Goal: Task Accomplishment & Management: Use online tool/utility

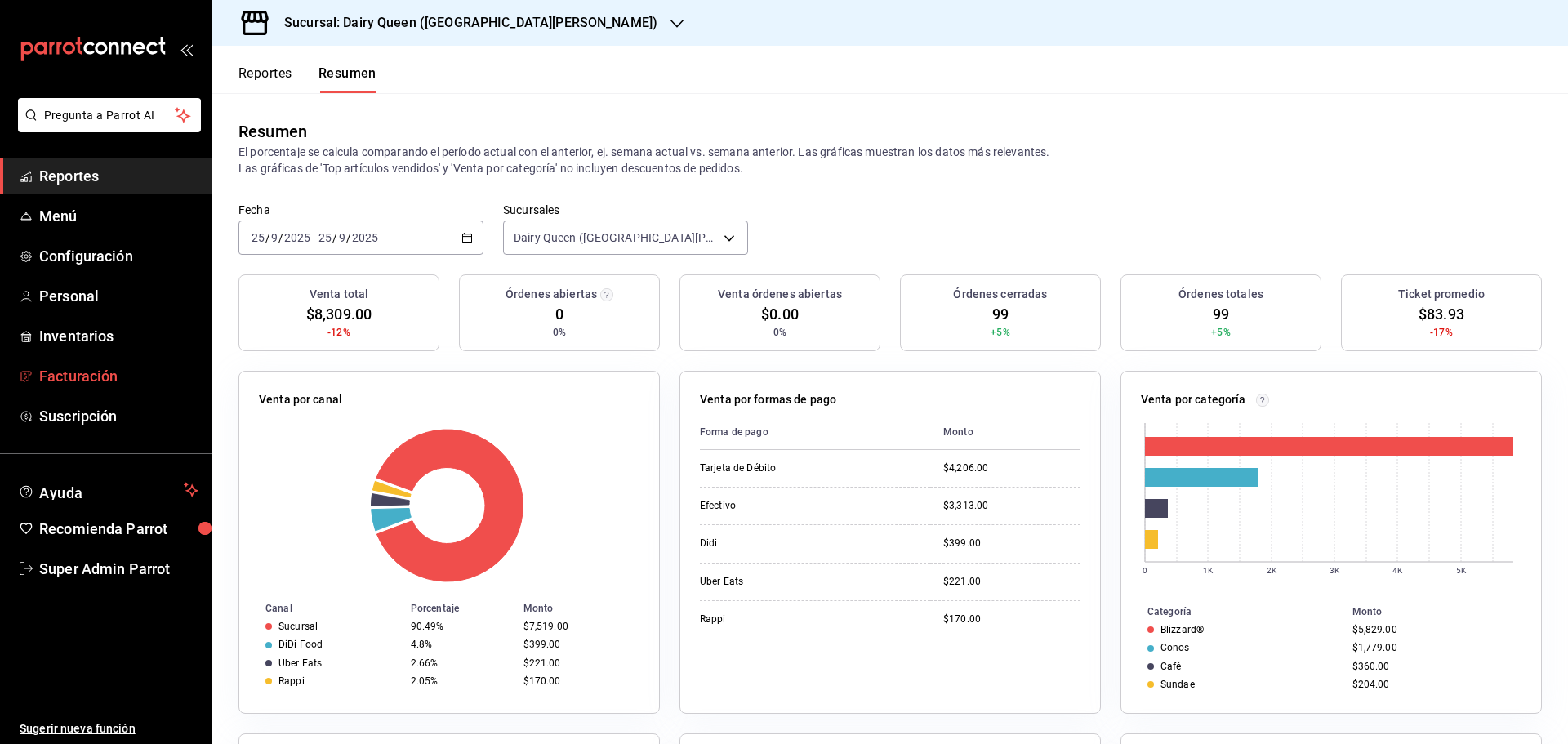
click at [78, 372] on span "Facturación" at bounding box center [118, 376] width 159 height 22
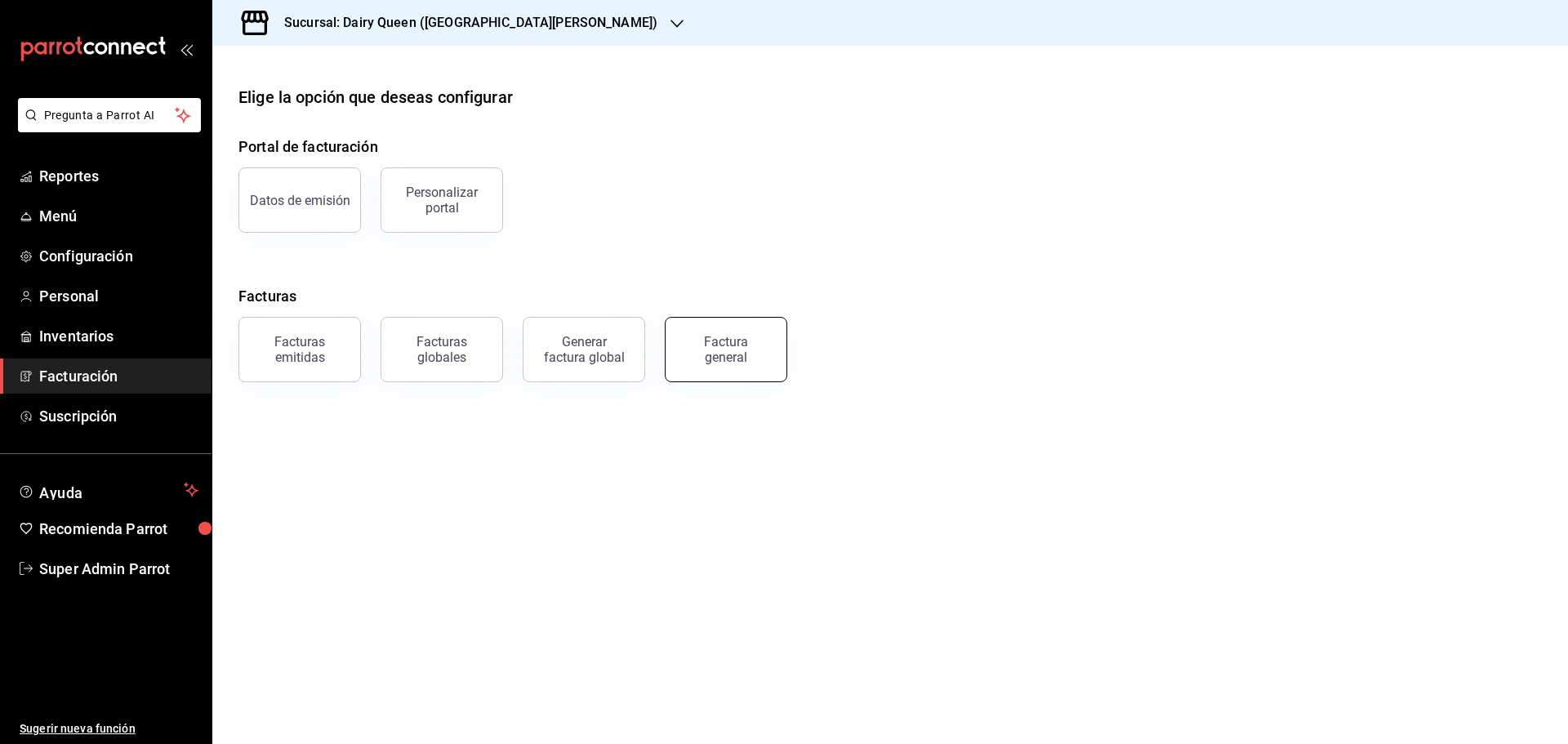
click at [746, 329] on button "Factura general" at bounding box center [726, 349] width 123 height 65
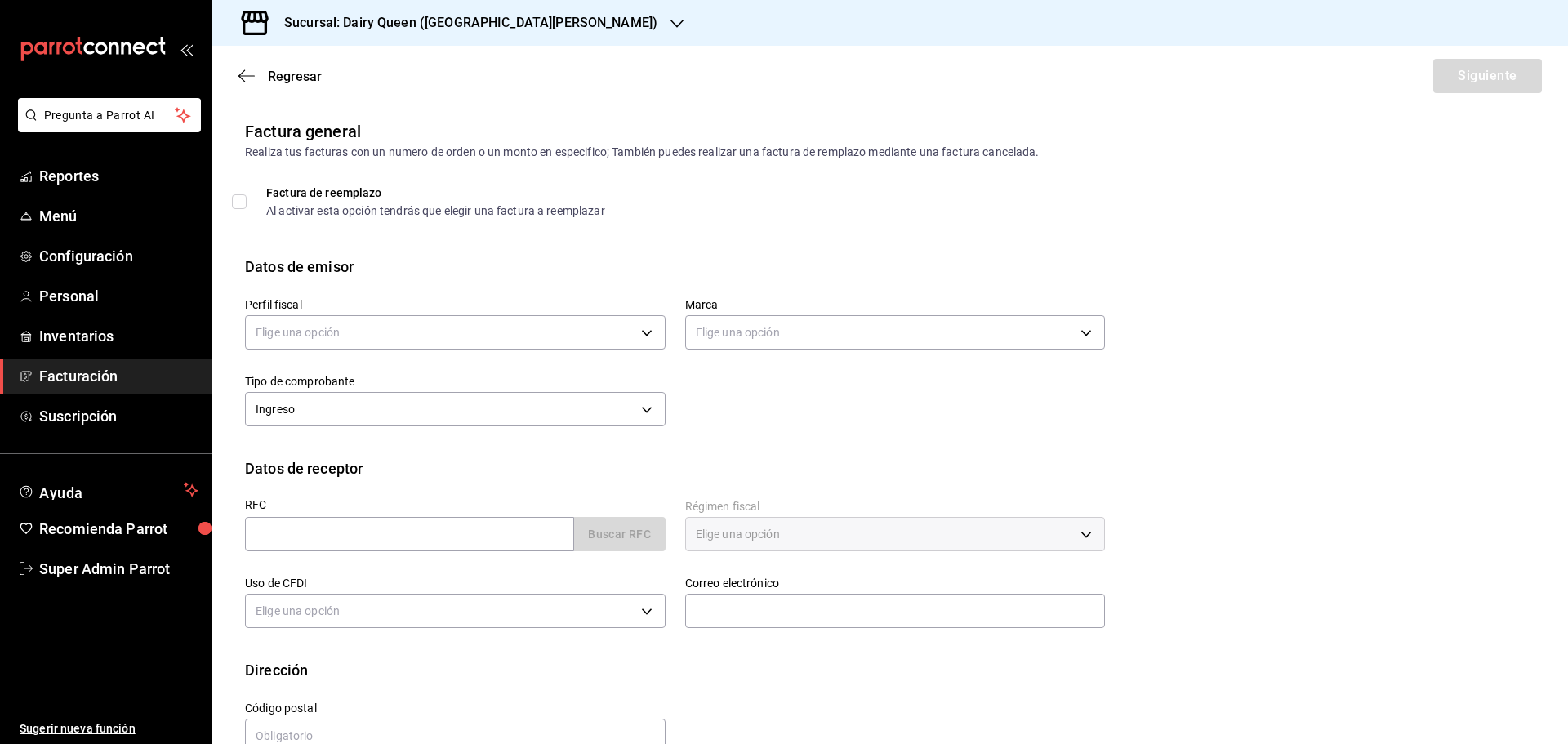
click at [78, 384] on span "Facturación" at bounding box center [118, 376] width 159 height 22
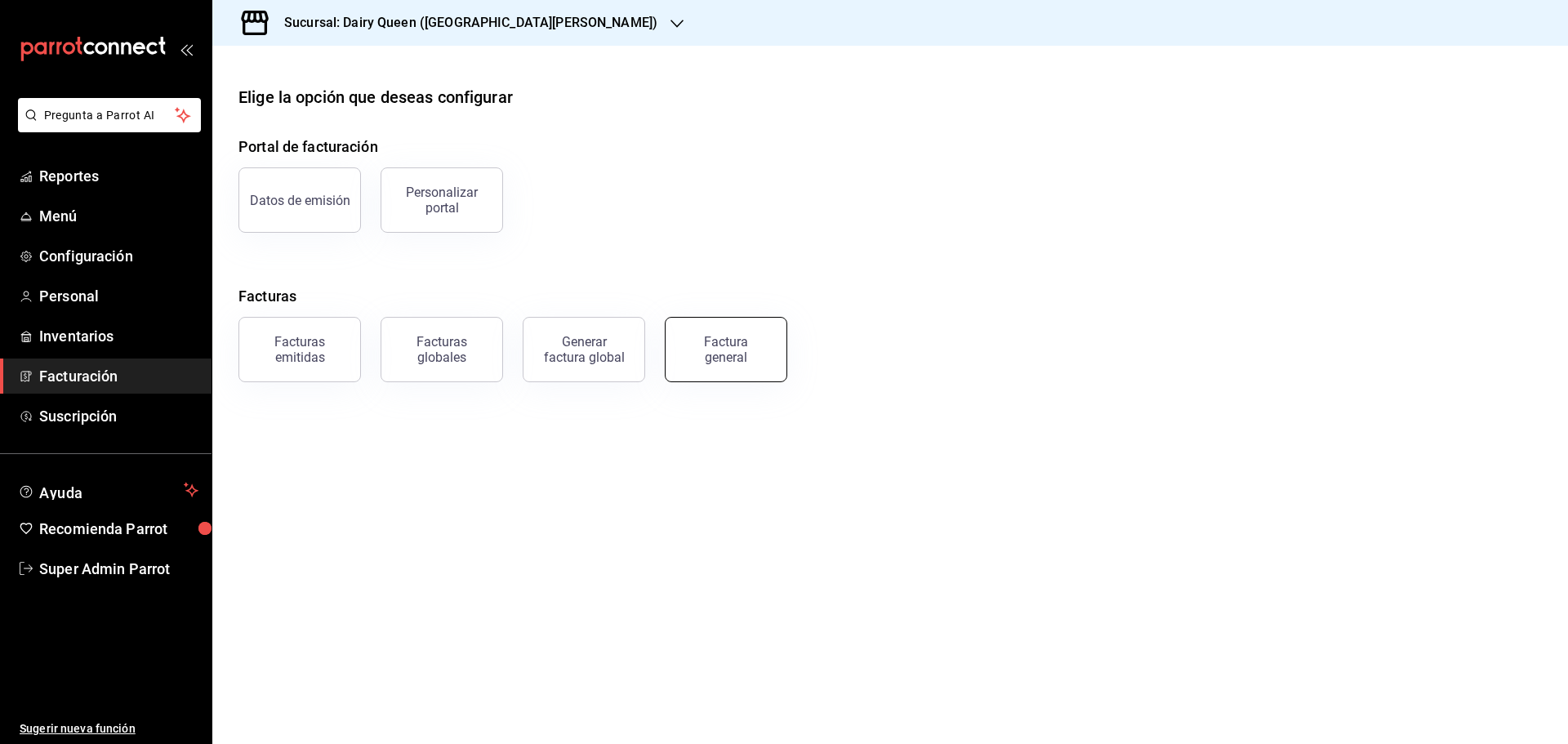
click at [733, 338] on div "Factura general" at bounding box center [725, 349] width 82 height 31
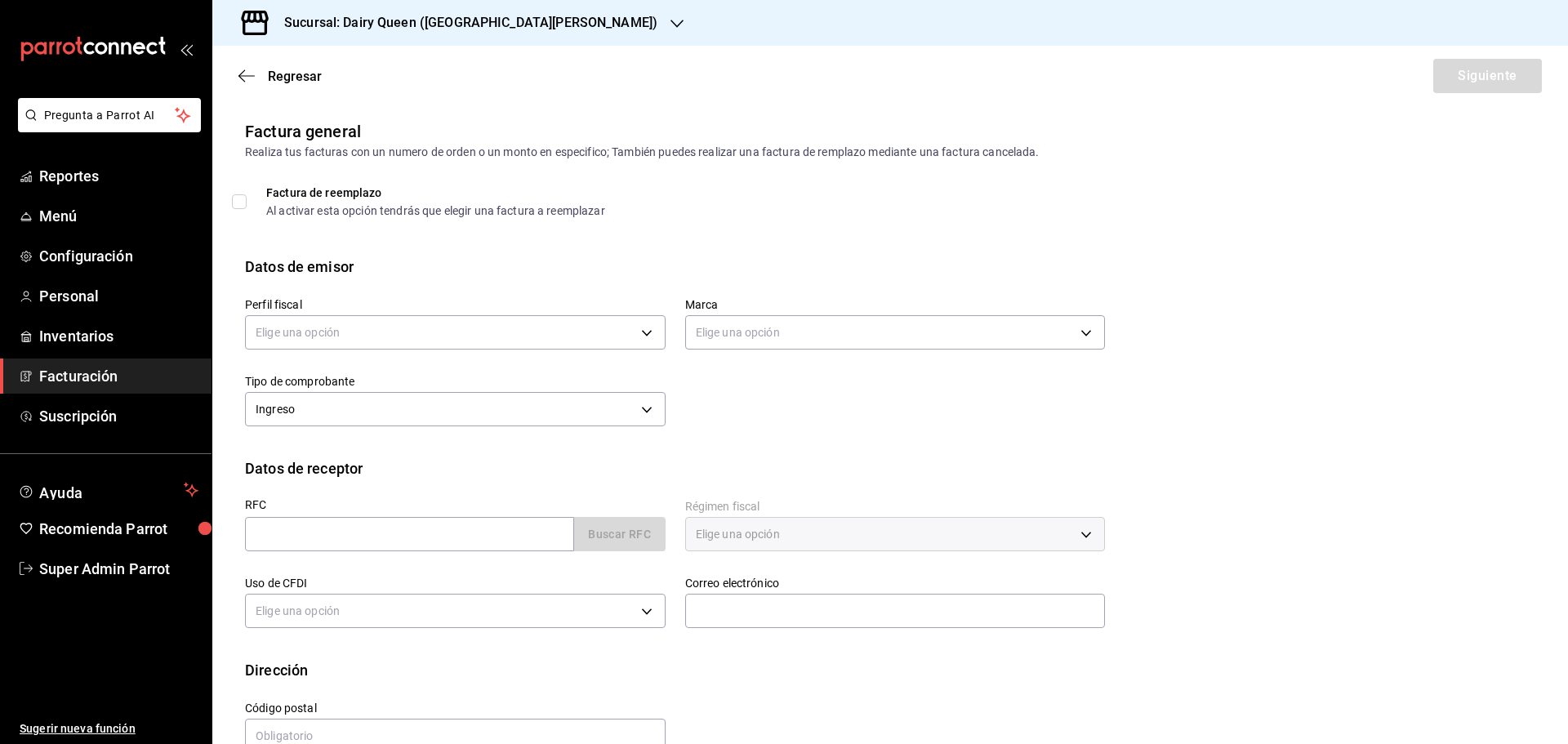
click at [263, 61] on div "Regresar Siguiente" at bounding box center [890, 76] width 1355 height 60
click at [279, 74] on span "Regresar" at bounding box center [295, 76] width 54 height 15
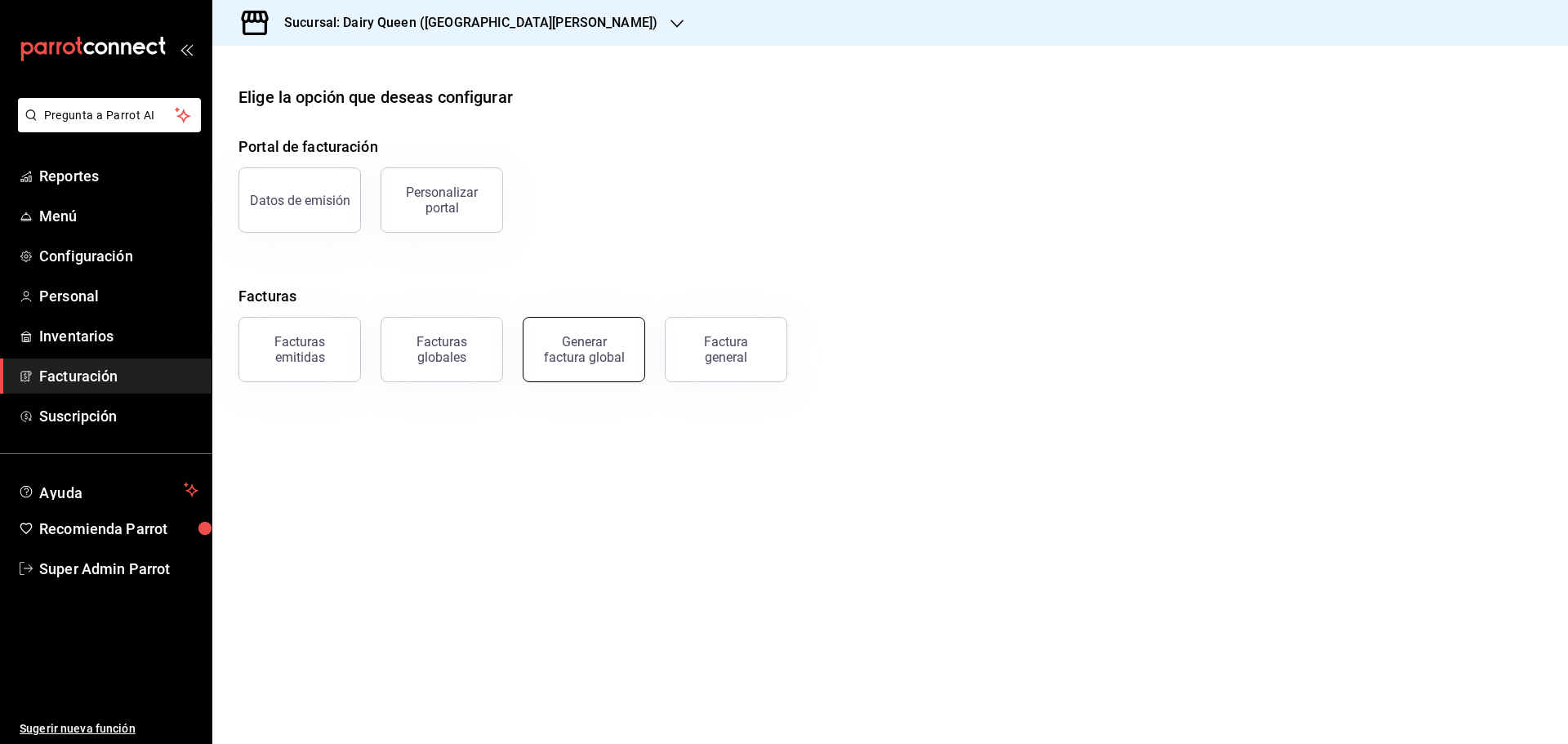
click at [555, 352] on div "Generar factura global" at bounding box center [584, 349] width 82 height 31
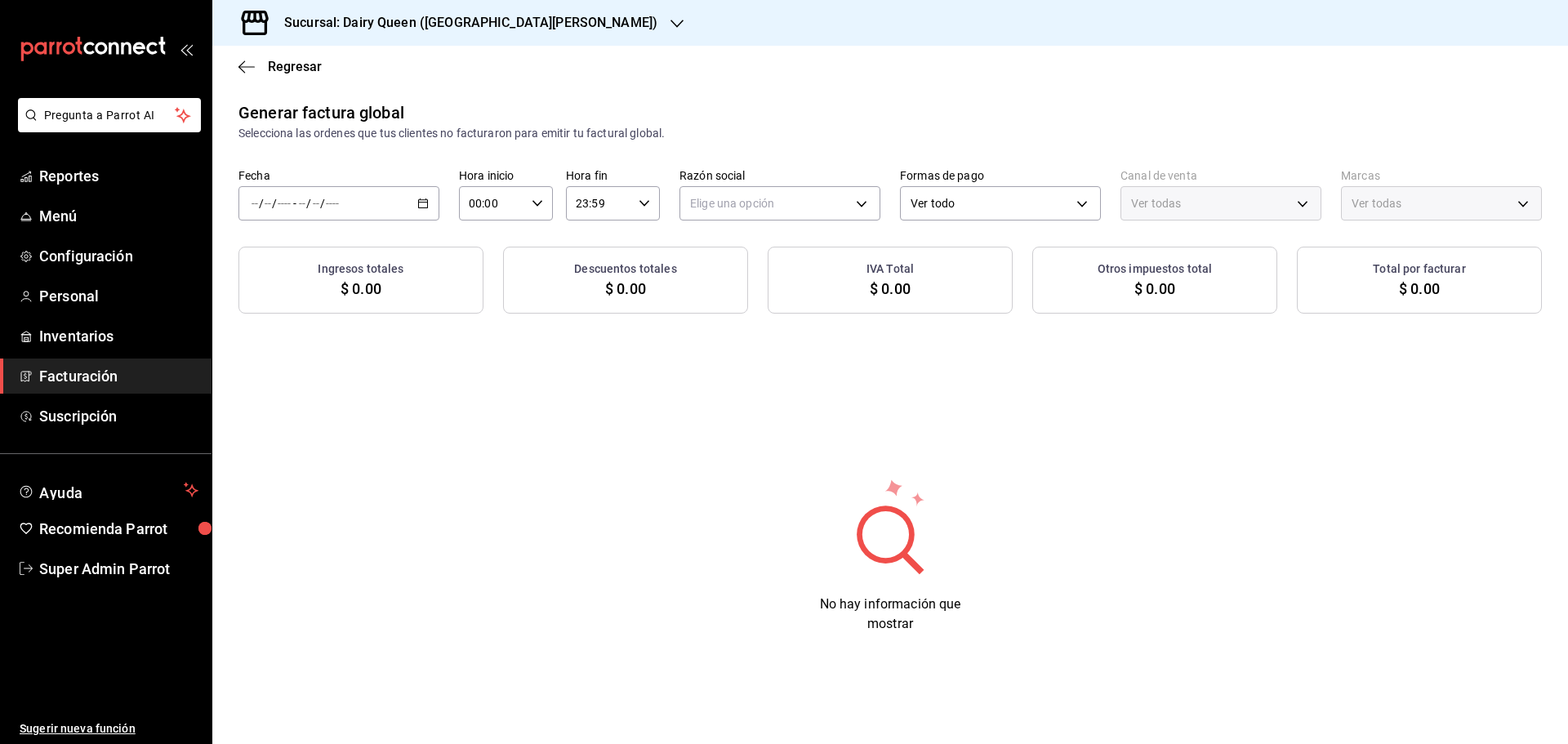
type input "PARROT,UBER_EATS,RAPPI,DIDI_FOOD,ONLINE"
click at [426, 205] on icon "button" at bounding box center [422, 203] width 12 height 12
click at [365, 262] on li "Rango de fechas" at bounding box center [315, 253] width 152 height 37
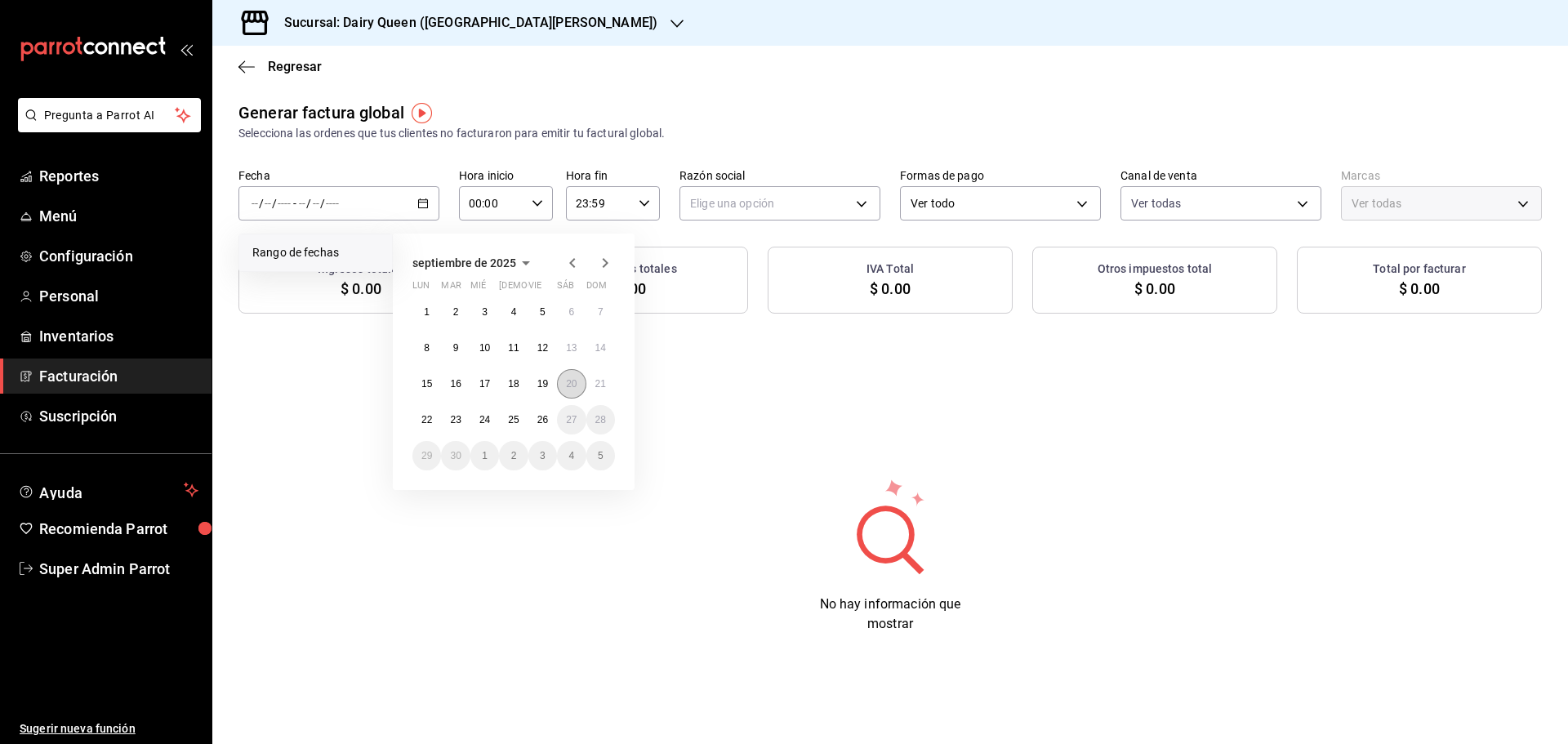
click at [572, 384] on abbr "20" at bounding box center [571, 383] width 11 height 12
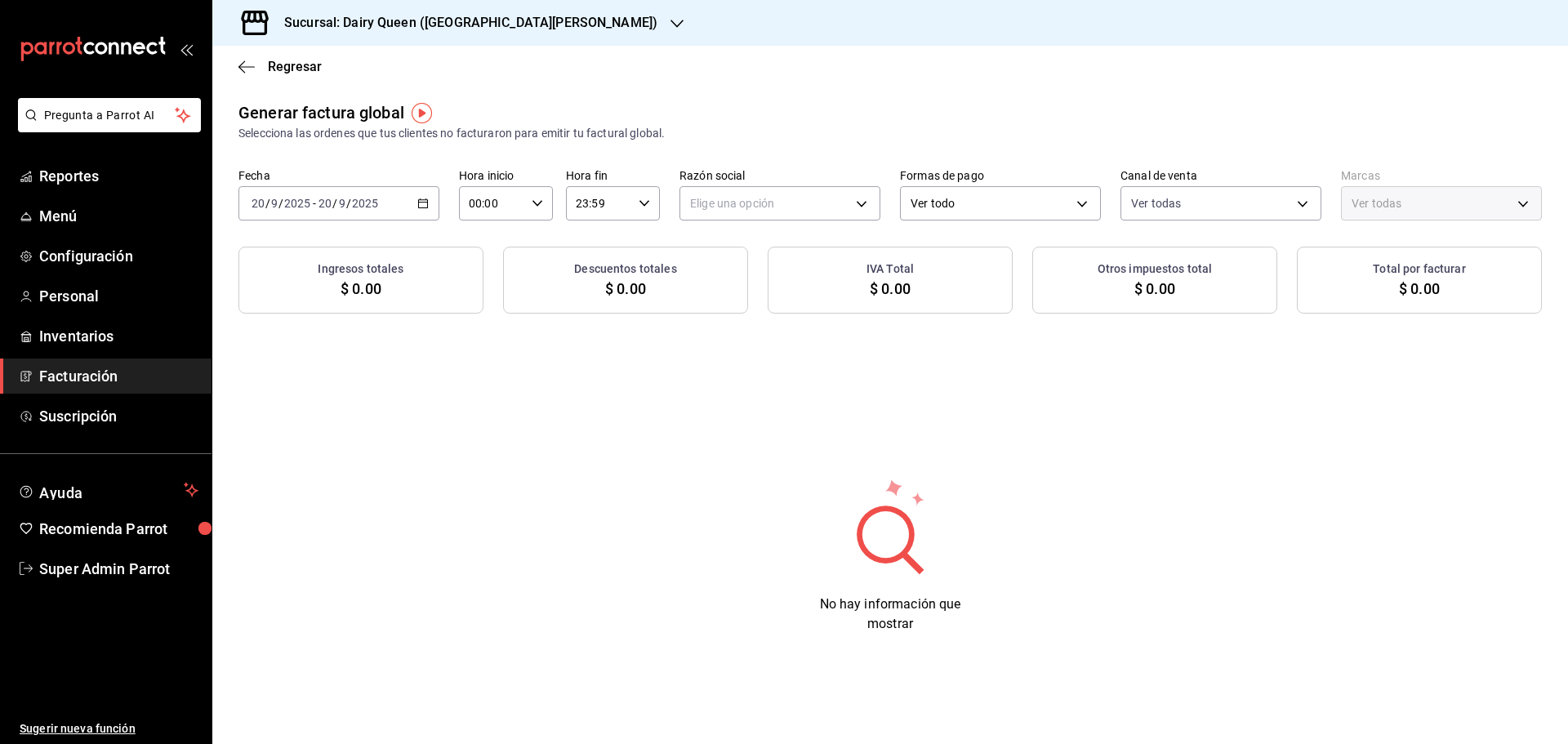
click at [426, 204] on icon "button" at bounding box center [422, 203] width 12 height 12
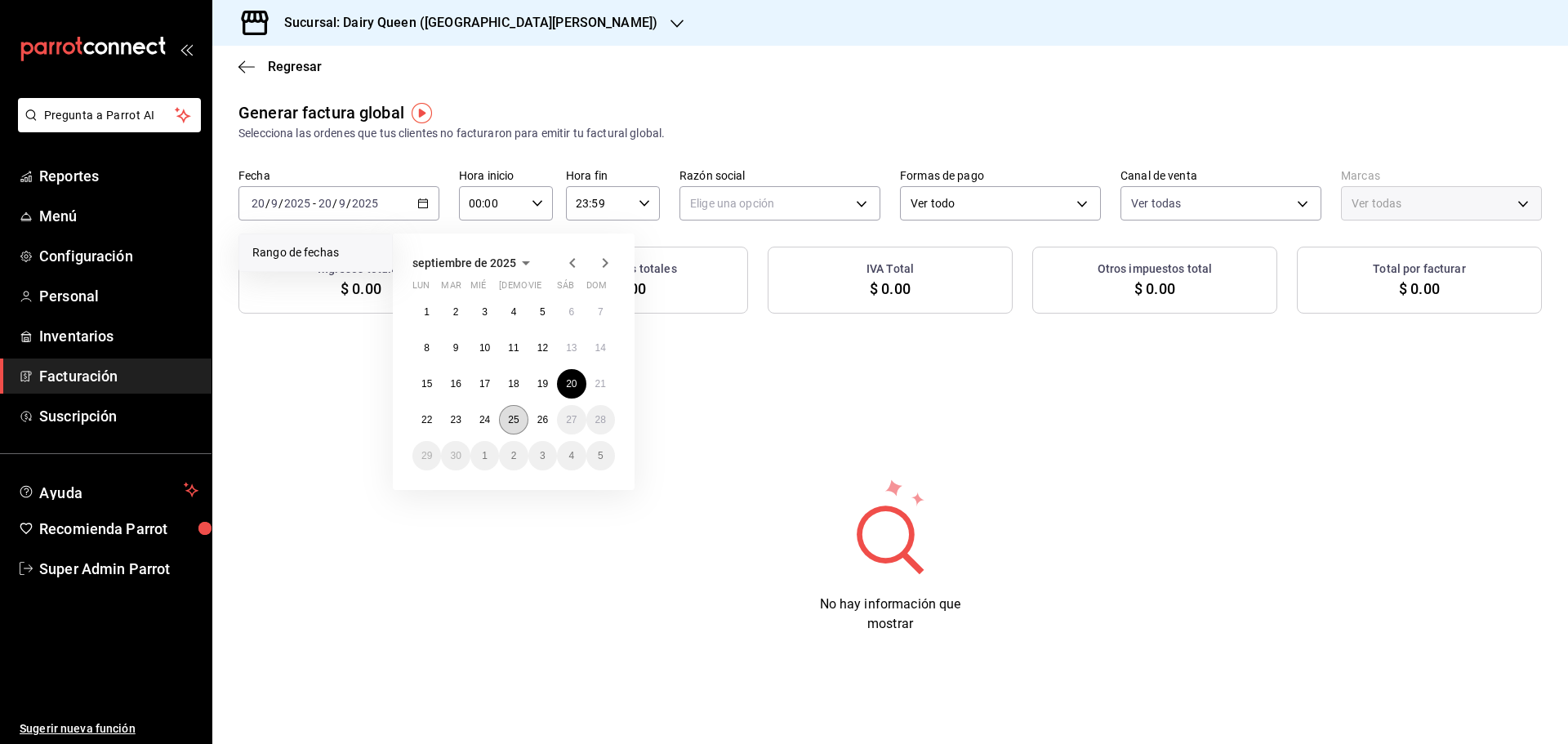
click at [512, 418] on abbr "25" at bounding box center [513, 419] width 11 height 12
click at [565, 383] on button "20" at bounding box center [571, 383] width 29 height 30
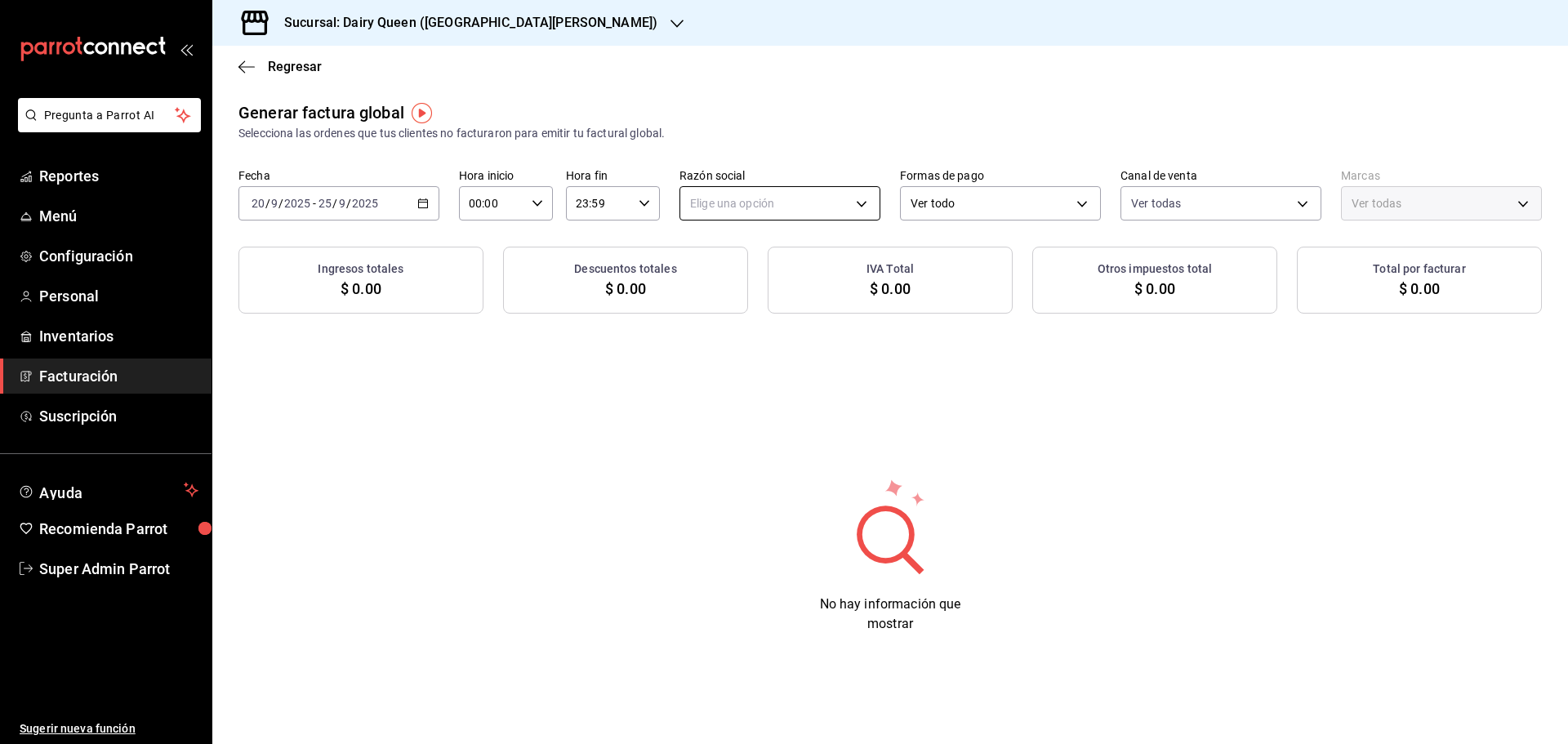
click at [813, 206] on body "Pregunta a Parrot AI Reportes Menú Configuración Personal Inventarios Facturaci…" at bounding box center [784, 372] width 1568 height 744
click at [789, 296] on li "LEVA NEGOCIOS Y FRANQUICIAS" at bounding box center [779, 285] width 199 height 30
type input "8e95d43a-9701-4a67-b0fa-d812e25ae5a9"
type input "d2163cea-2ef0-45cb-bd37-11a35bcd20b9"
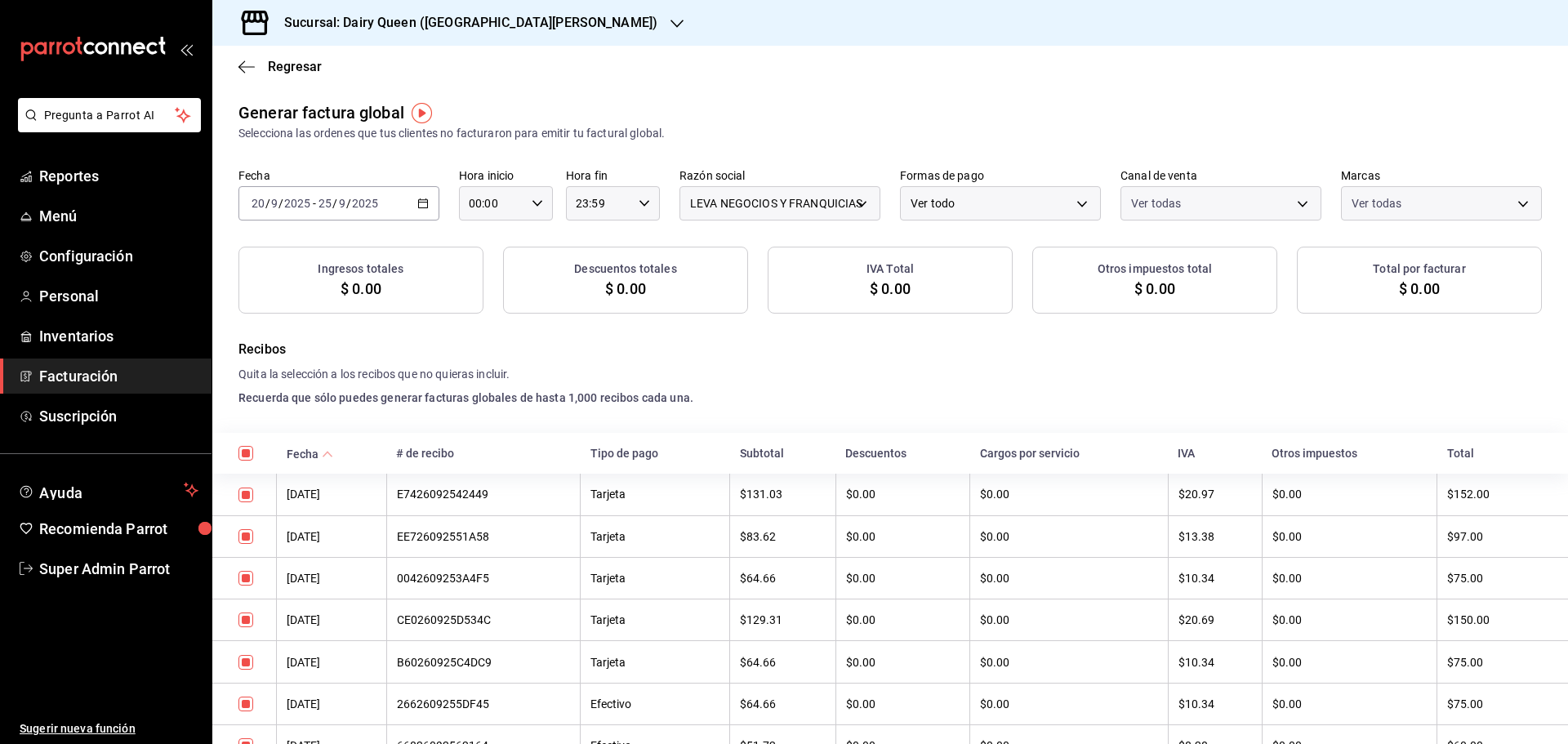
checkbox input "true"
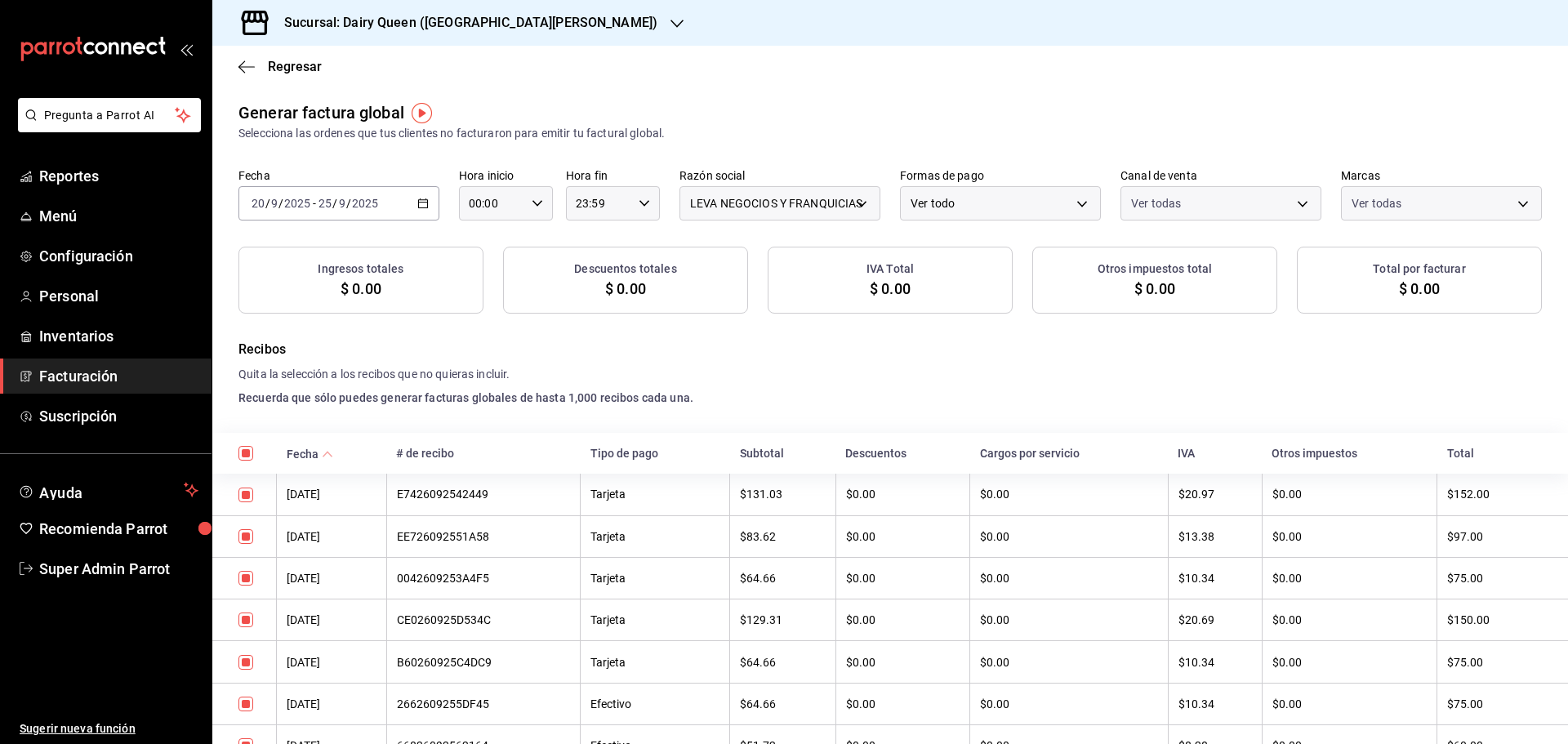
checkbox input "true"
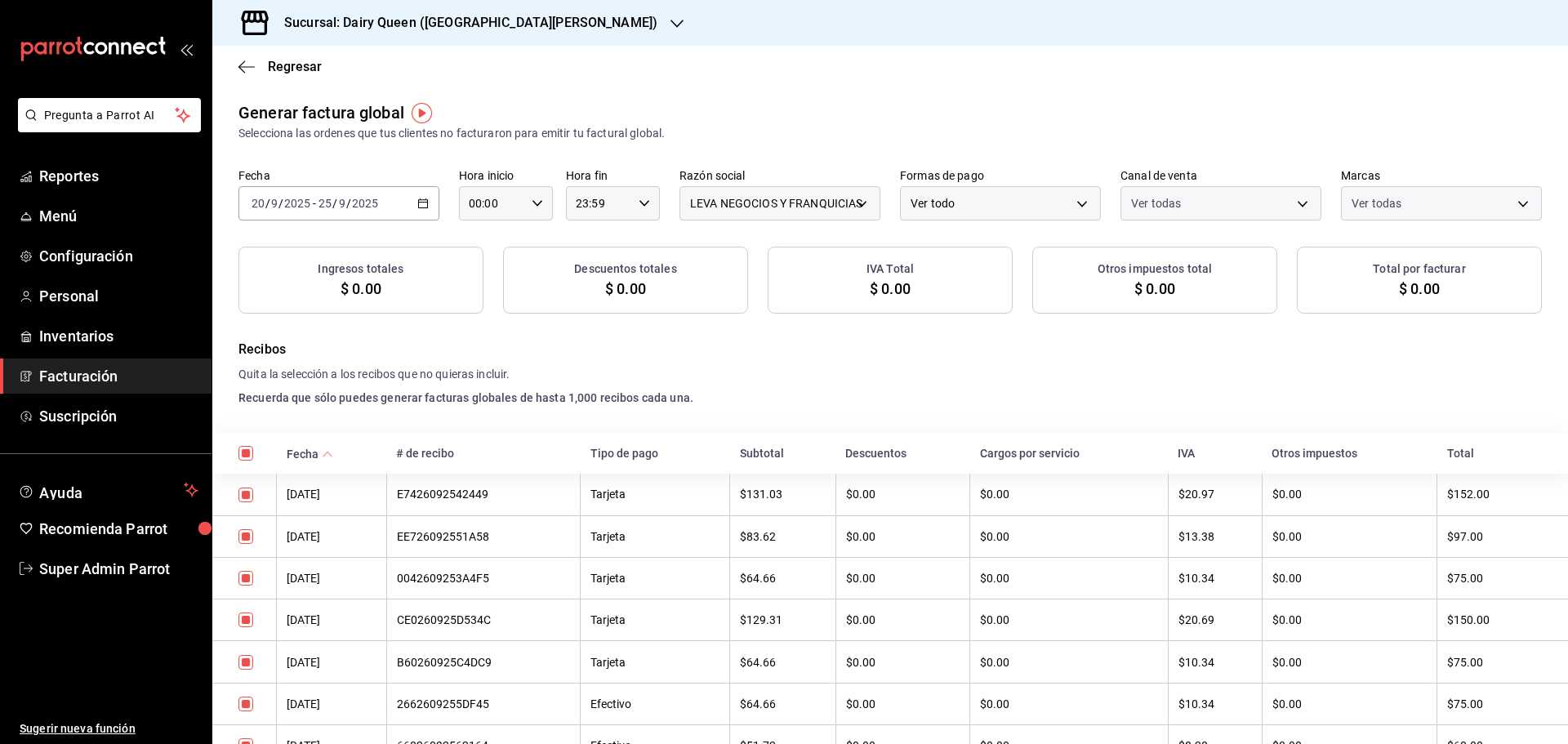
checkbox input "true"
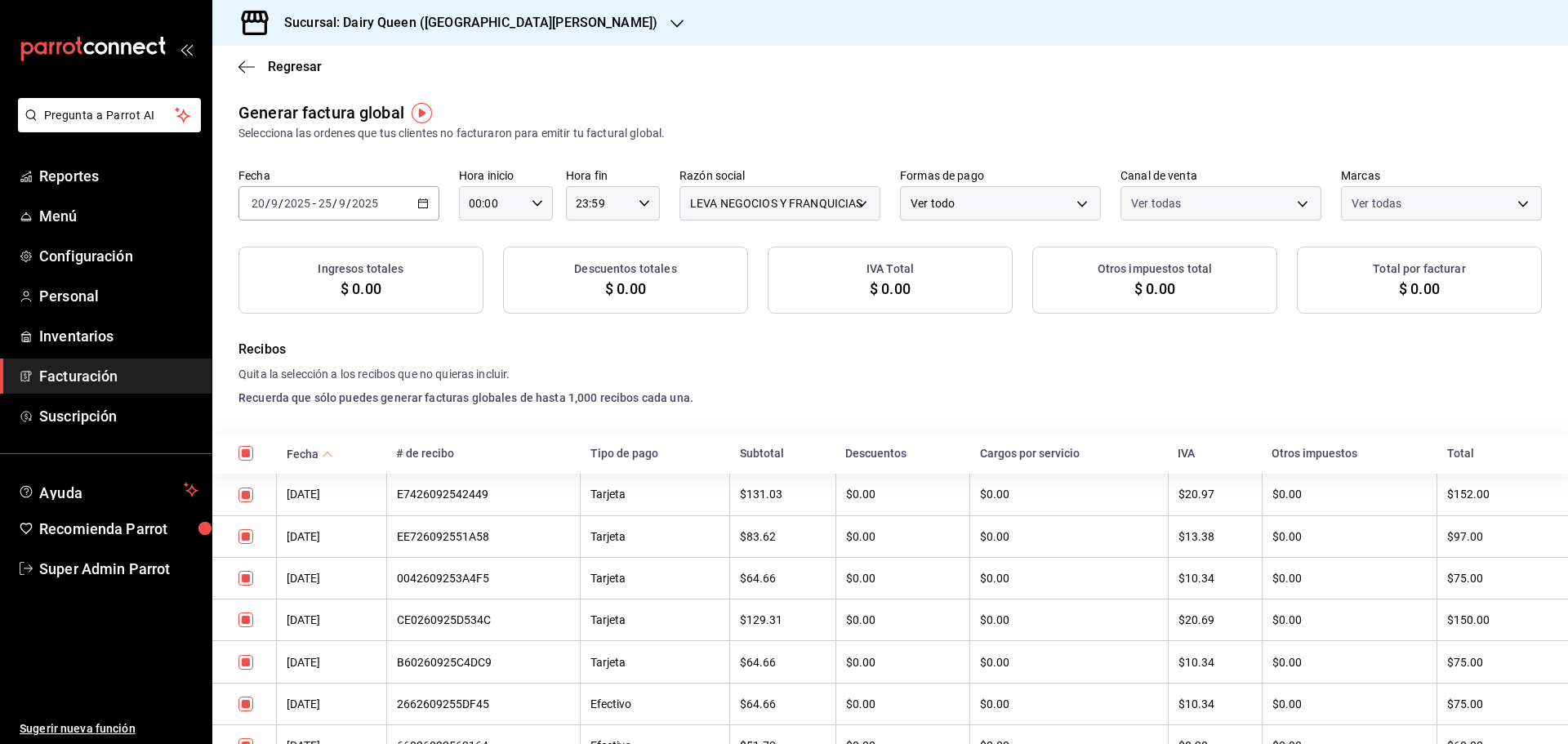
checkbox input "true"
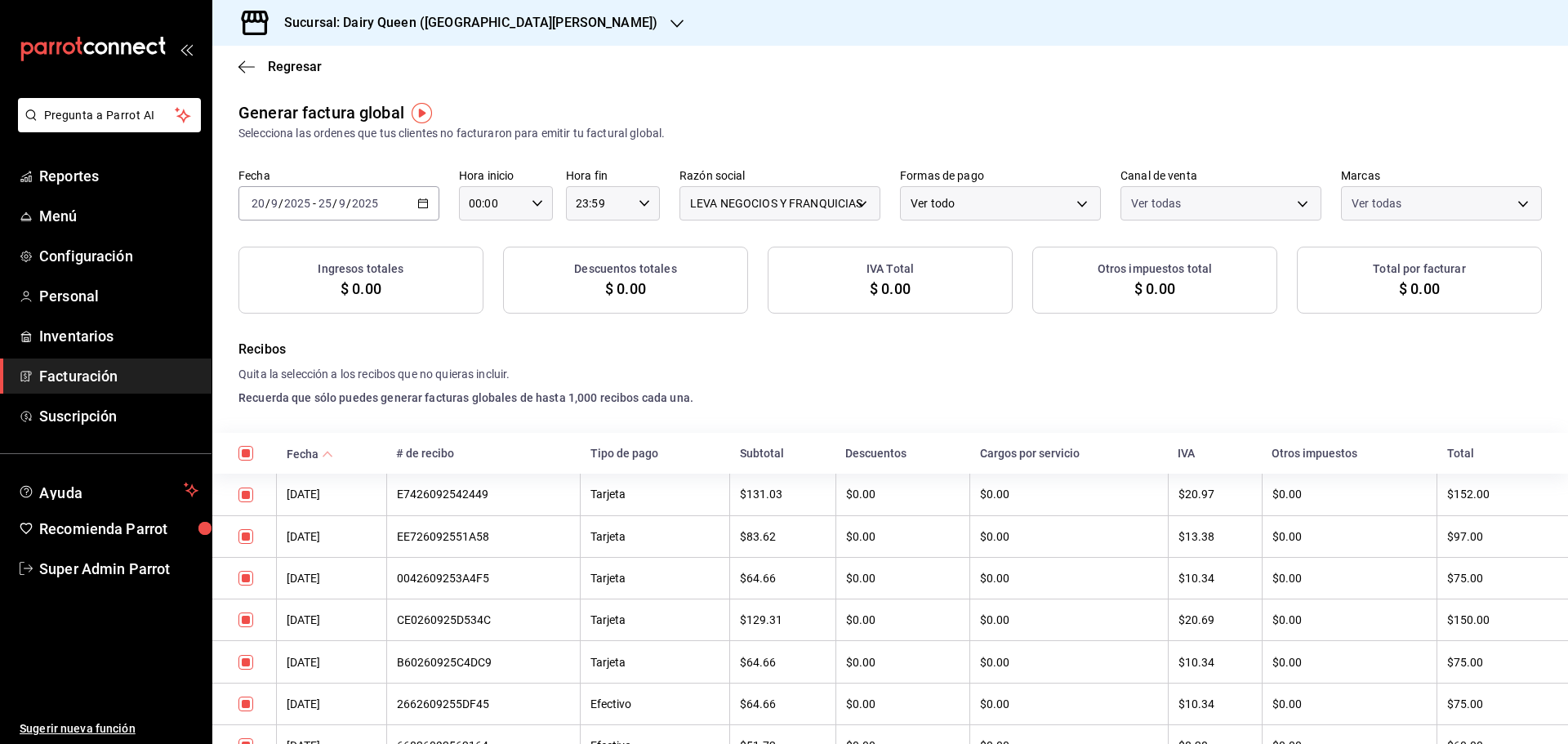
checkbox input "true"
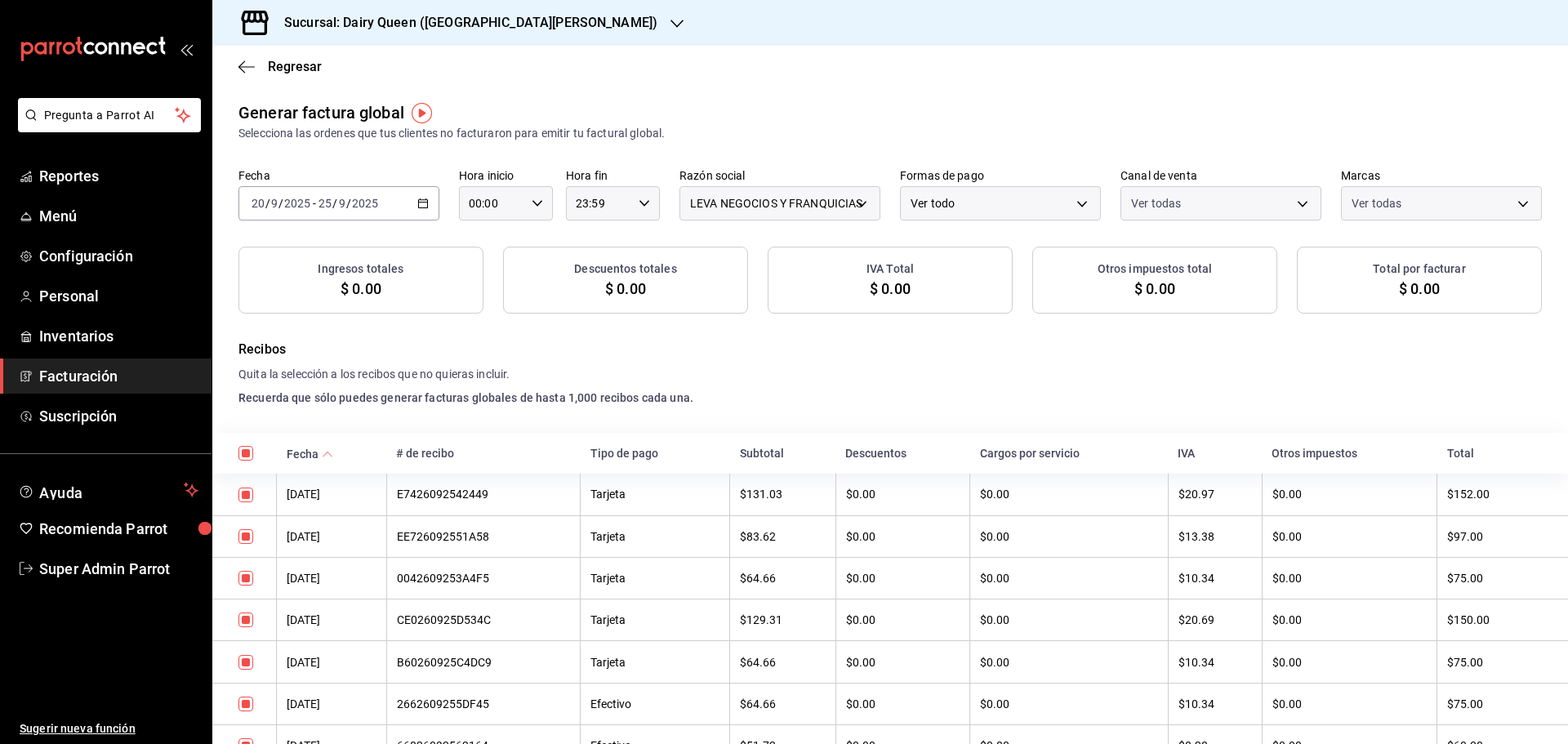
checkbox input "true"
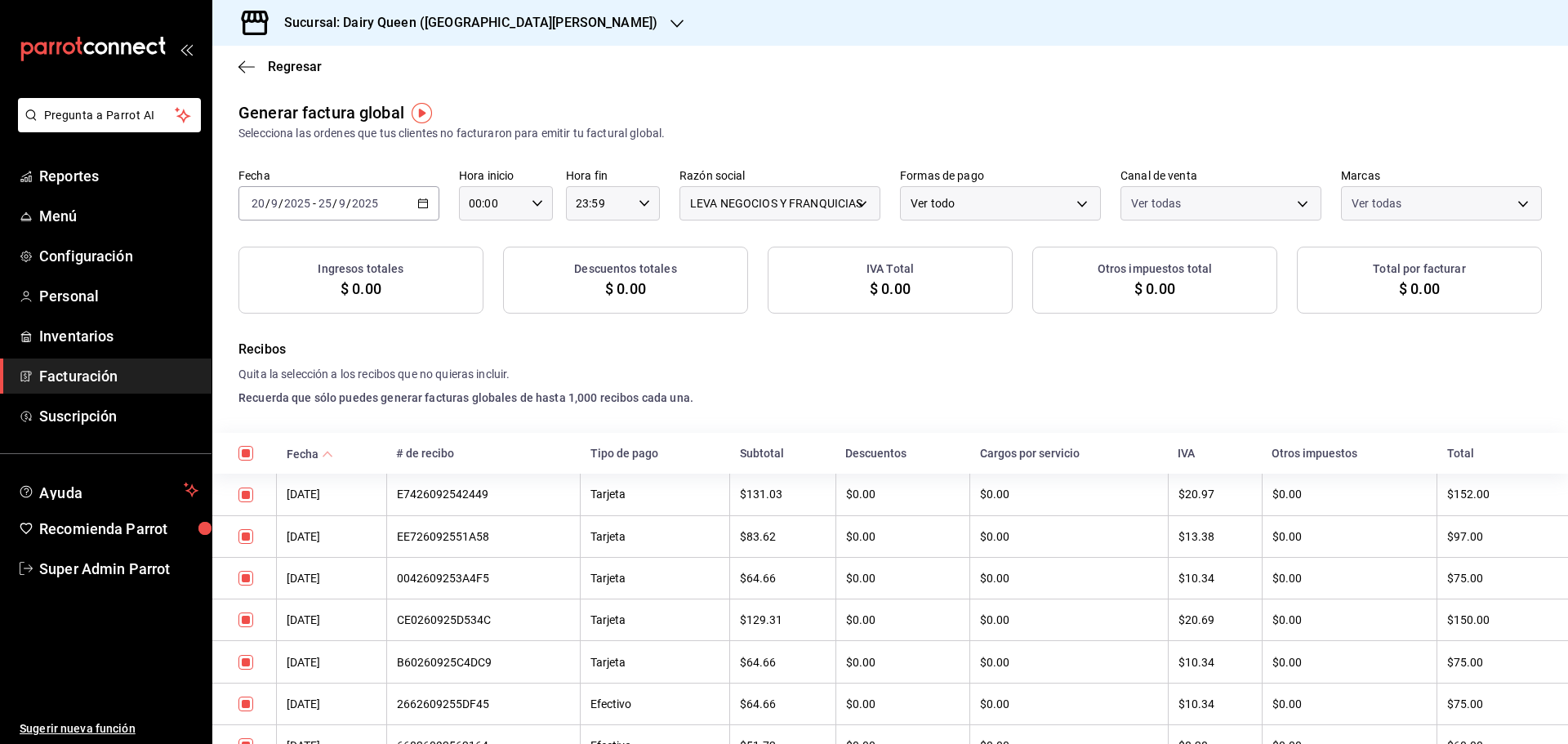
checkbox input "true"
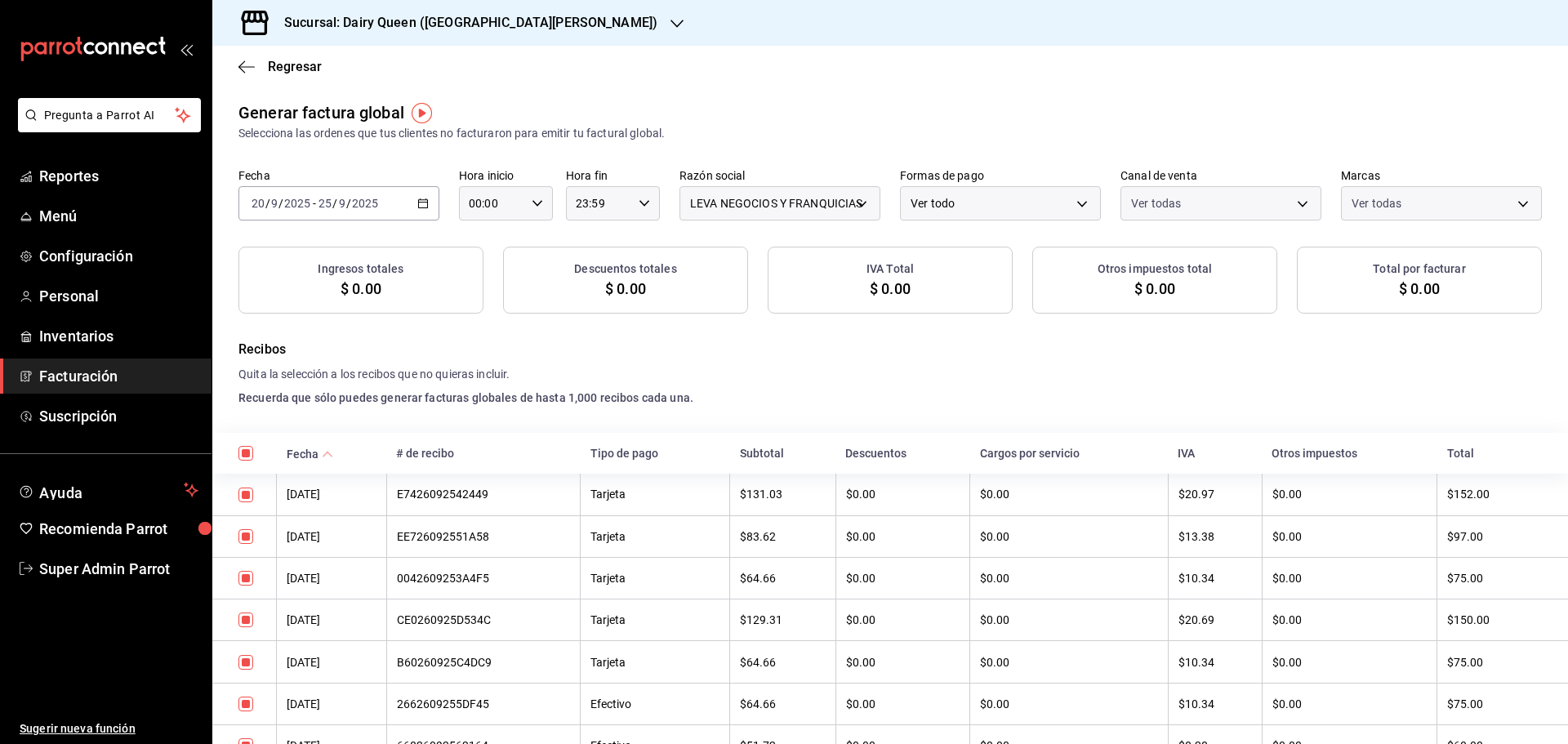
checkbox input "true"
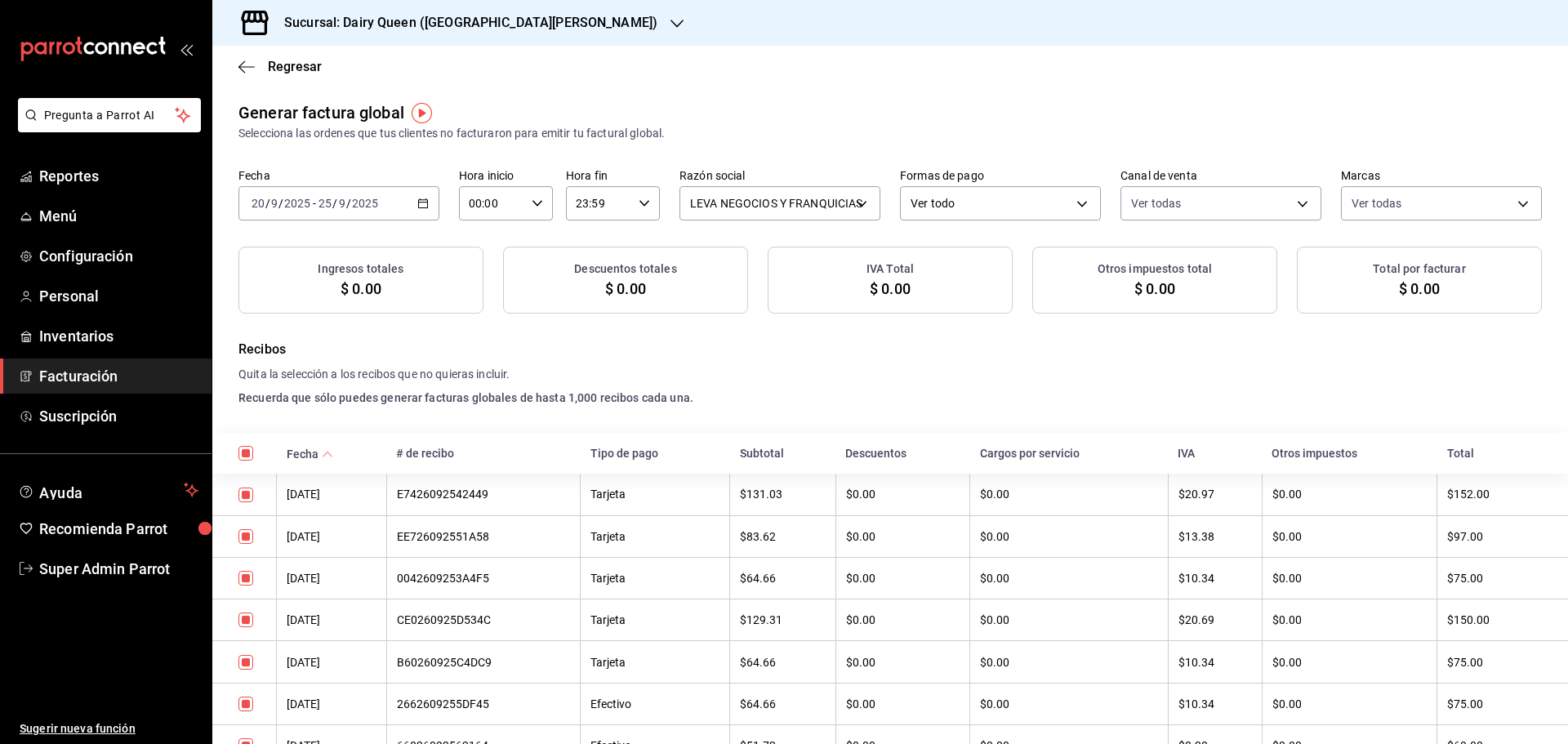
checkbox input "true"
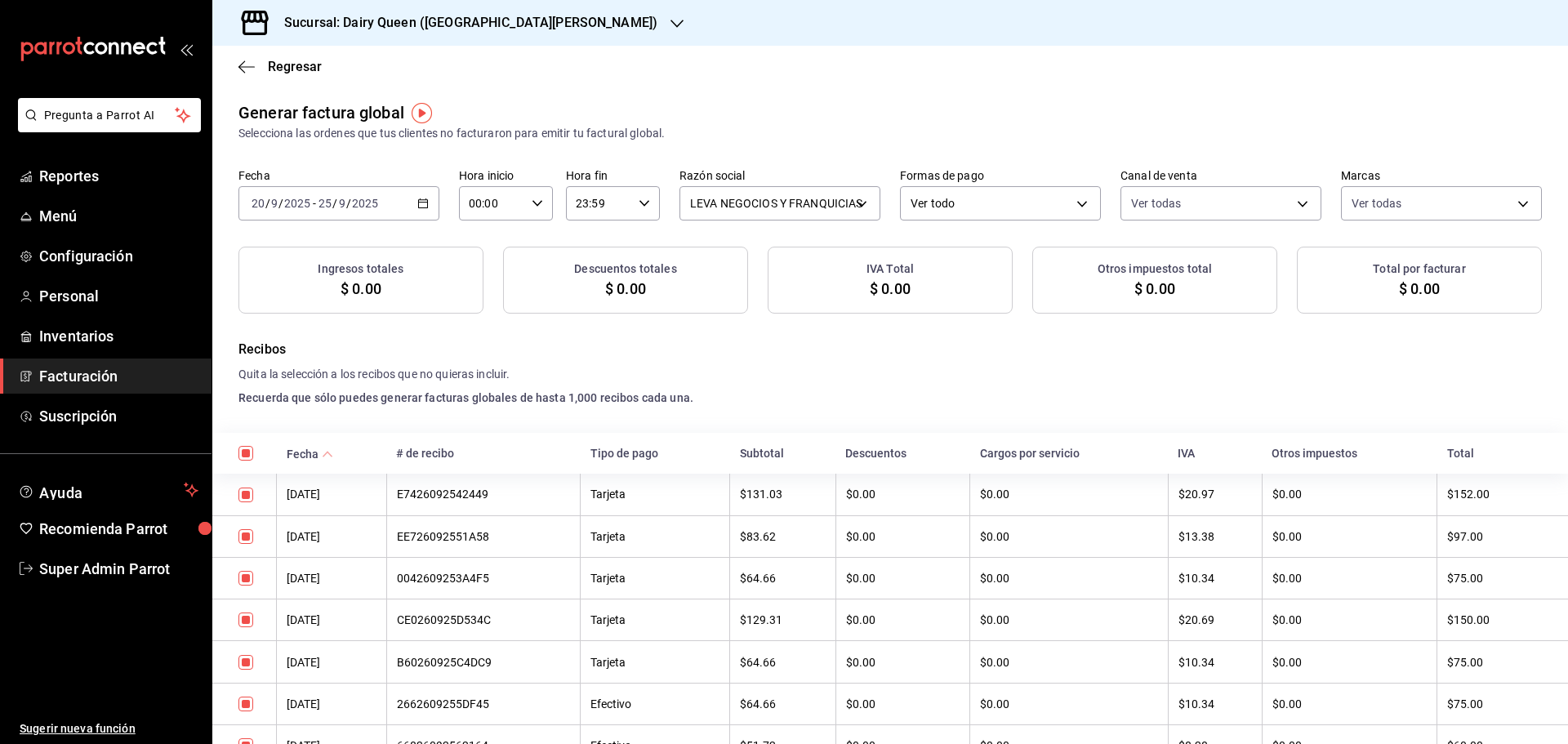
checkbox input "true"
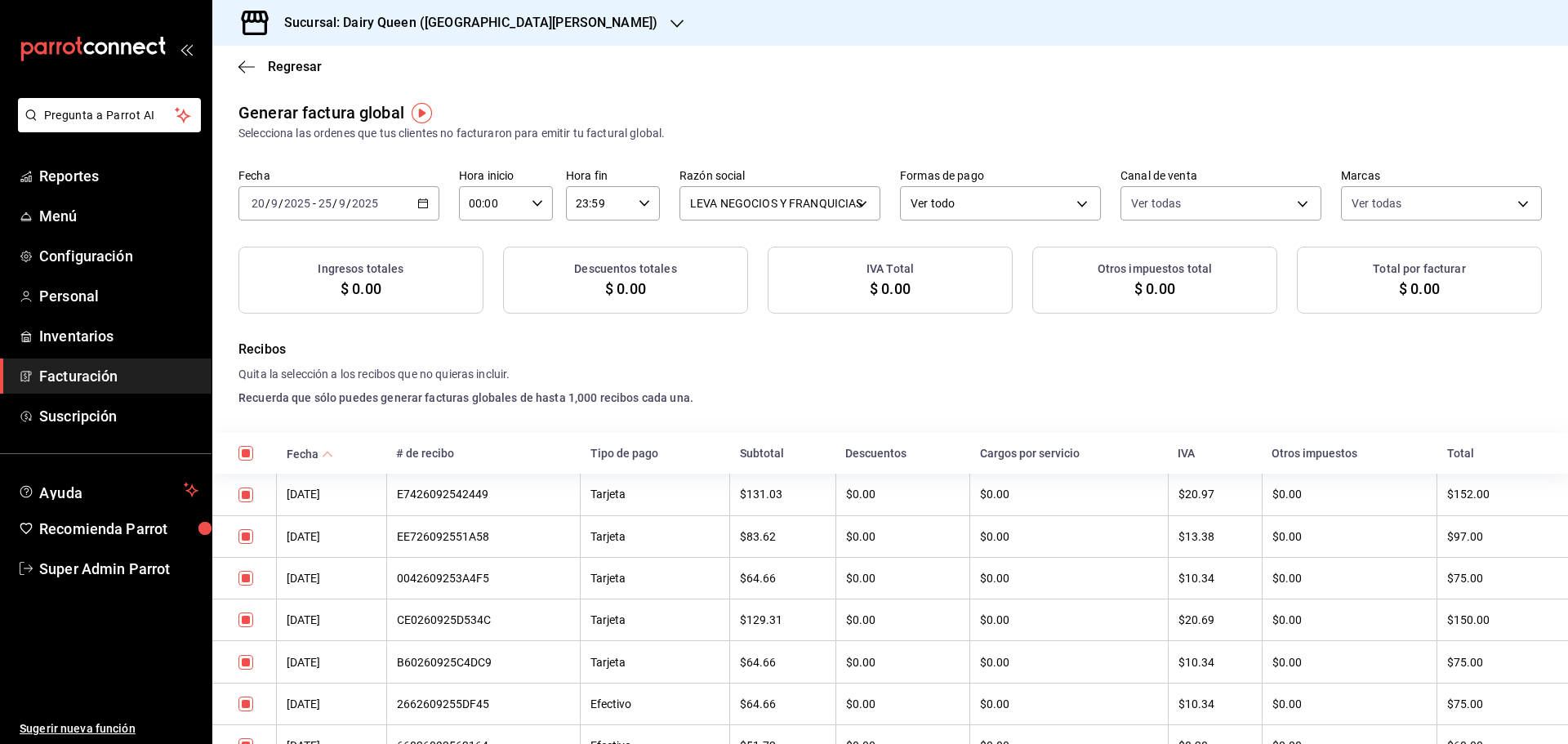
checkbox input "true"
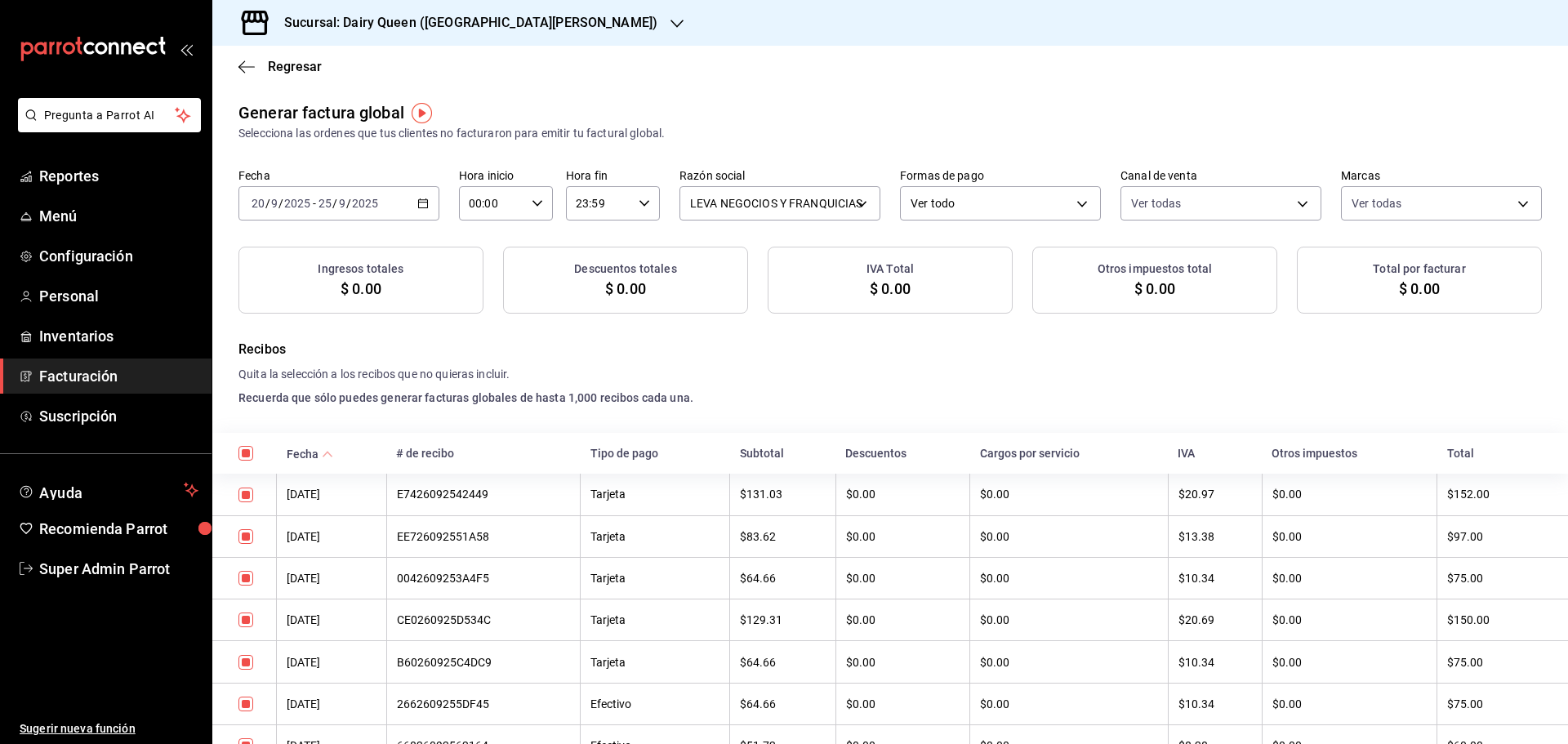
checkbox input "true"
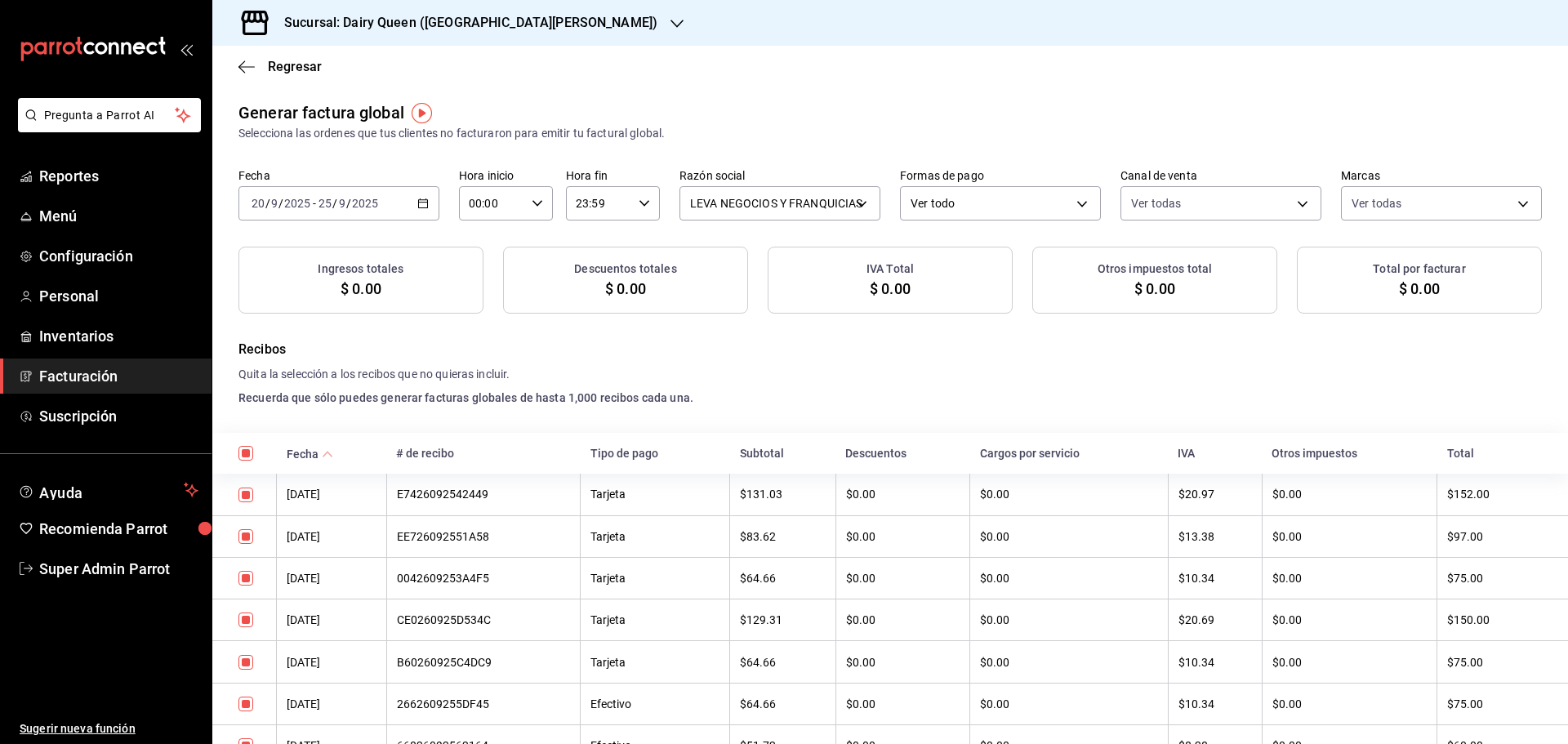
checkbox input "true"
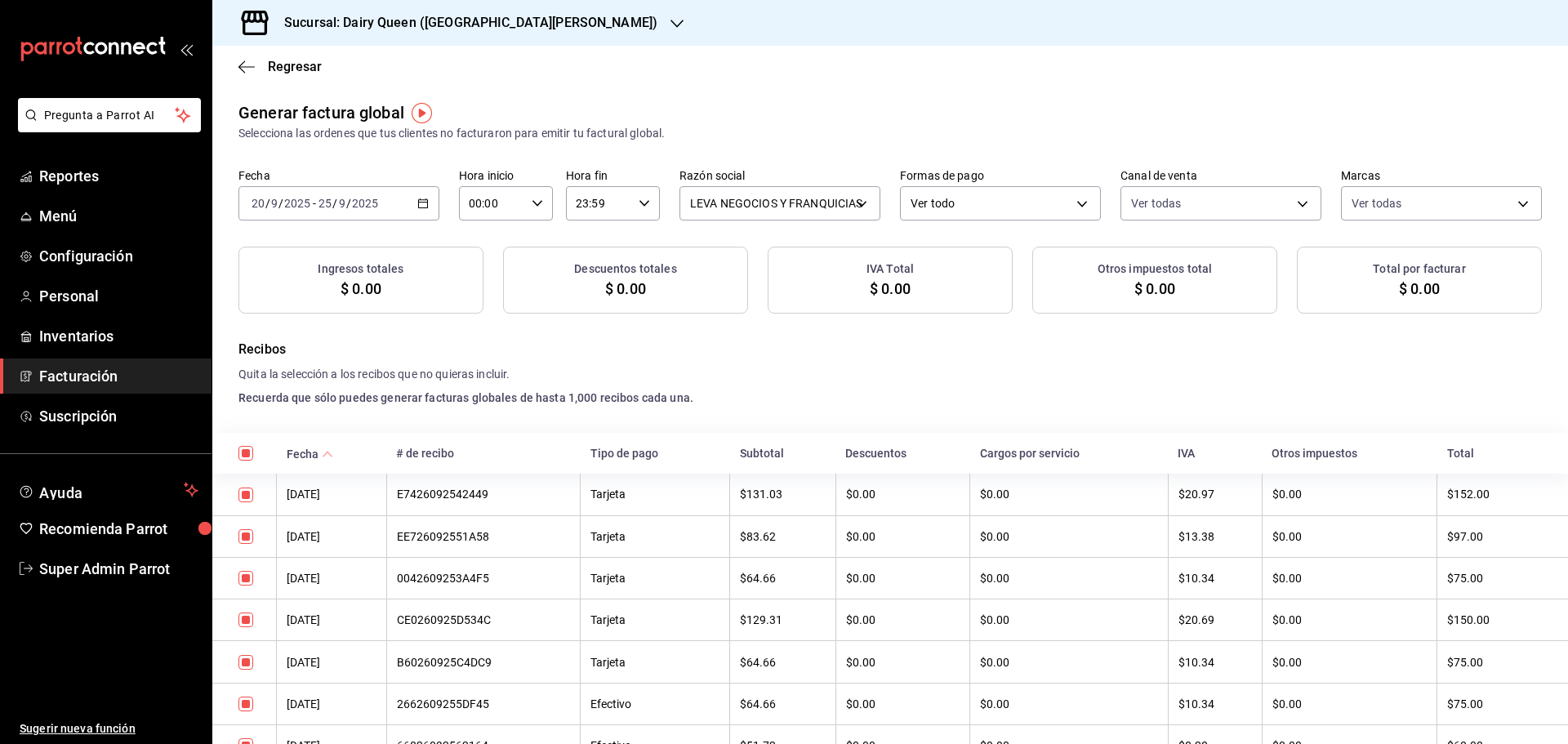
checkbox input "true"
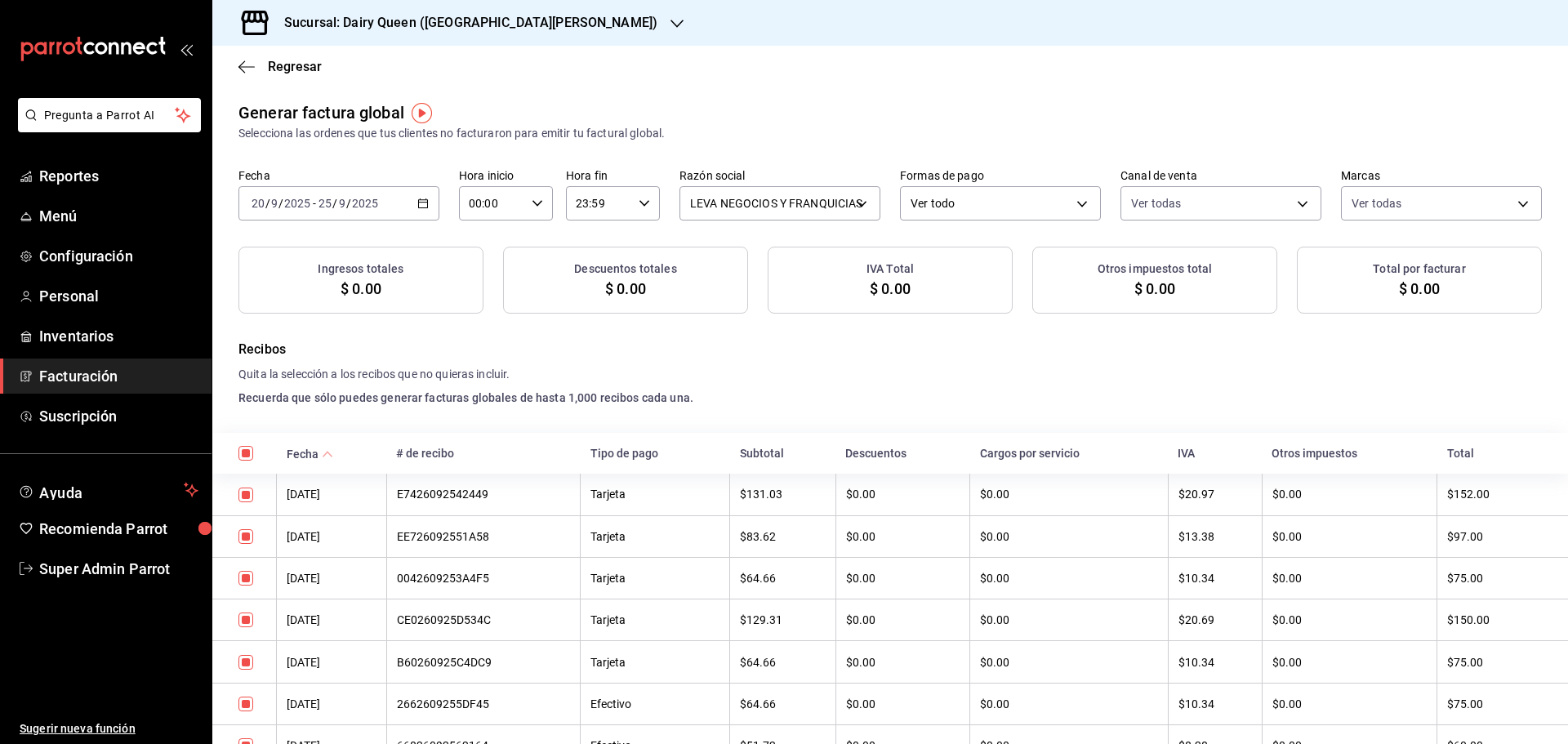
checkbox input "true"
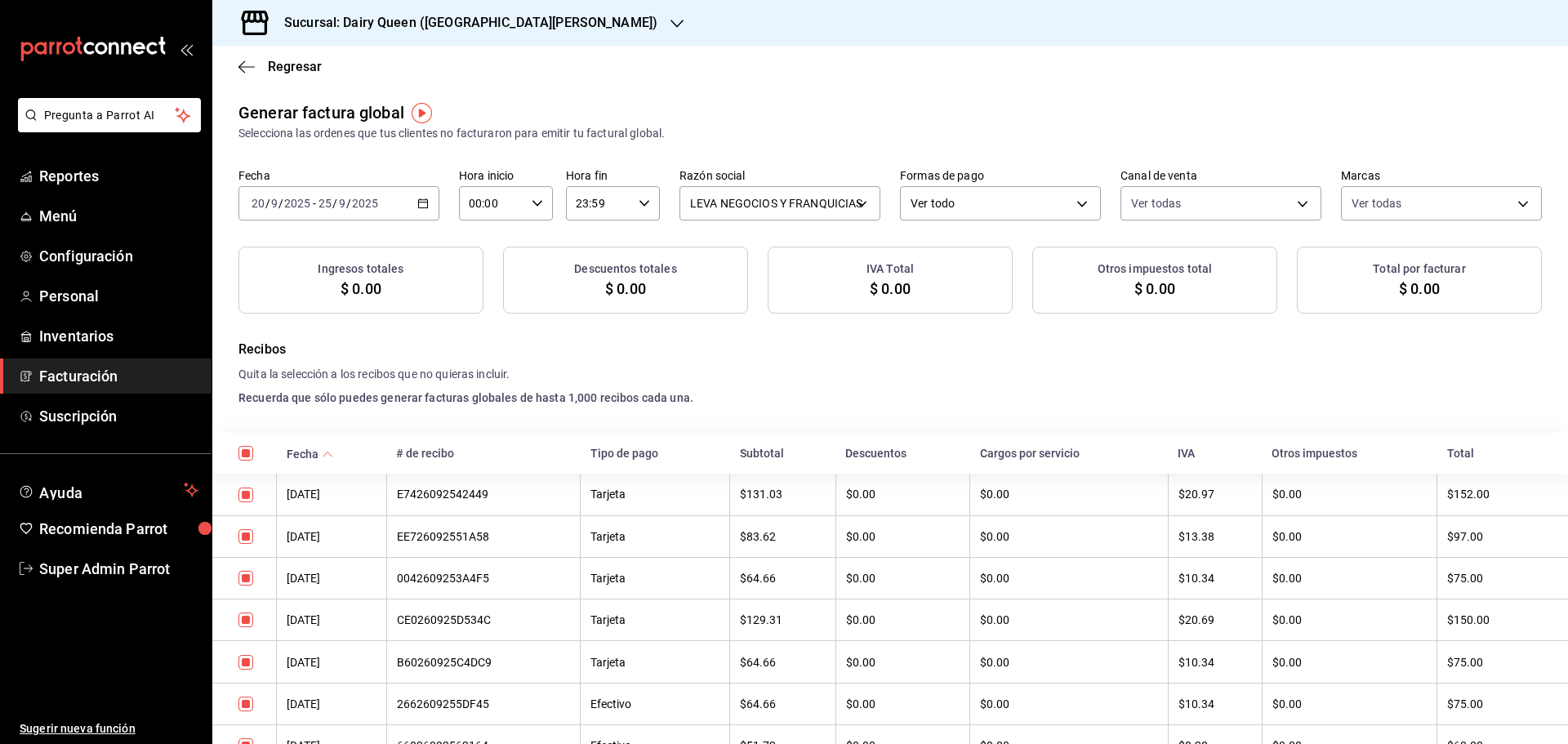
checkbox input "true"
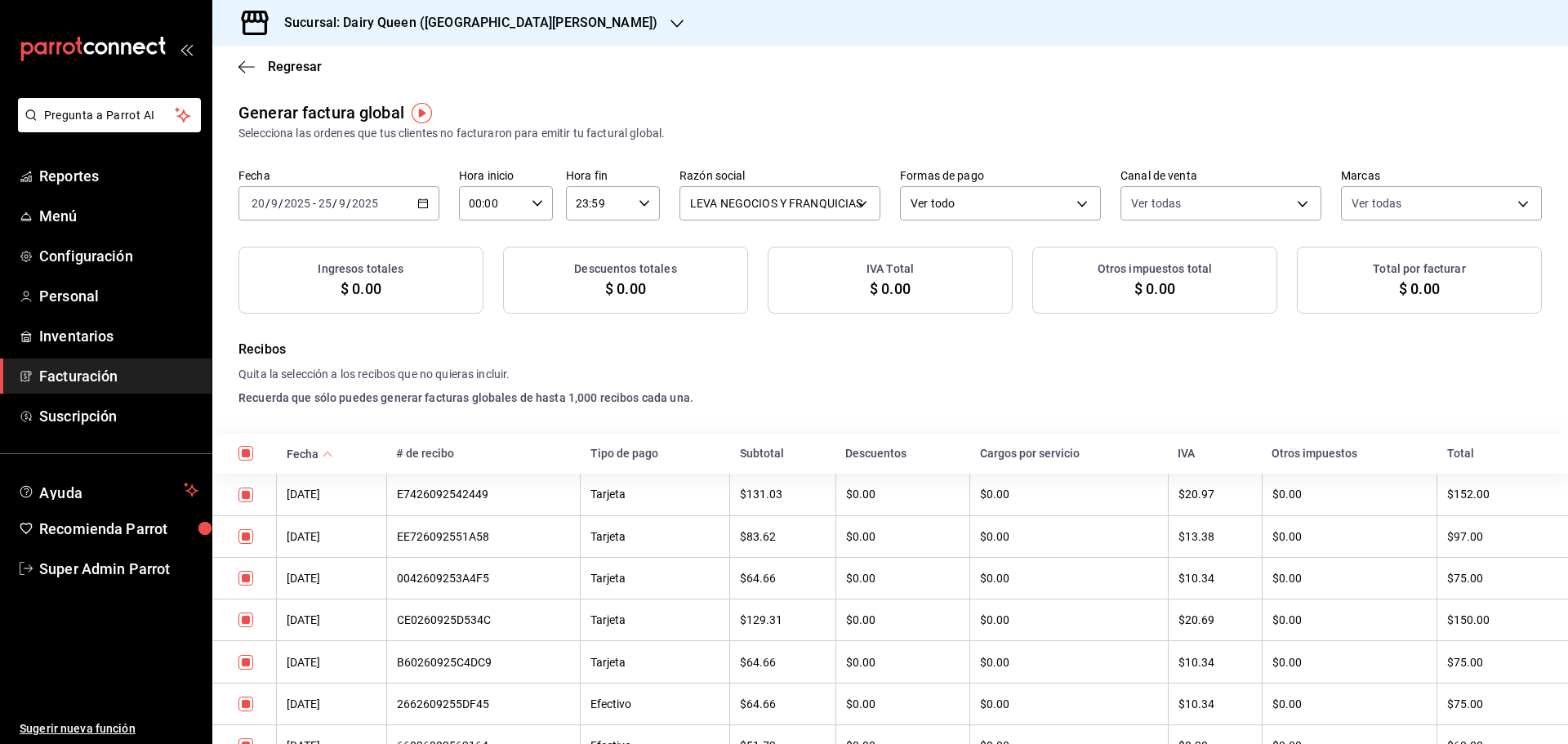
checkbox input "true"
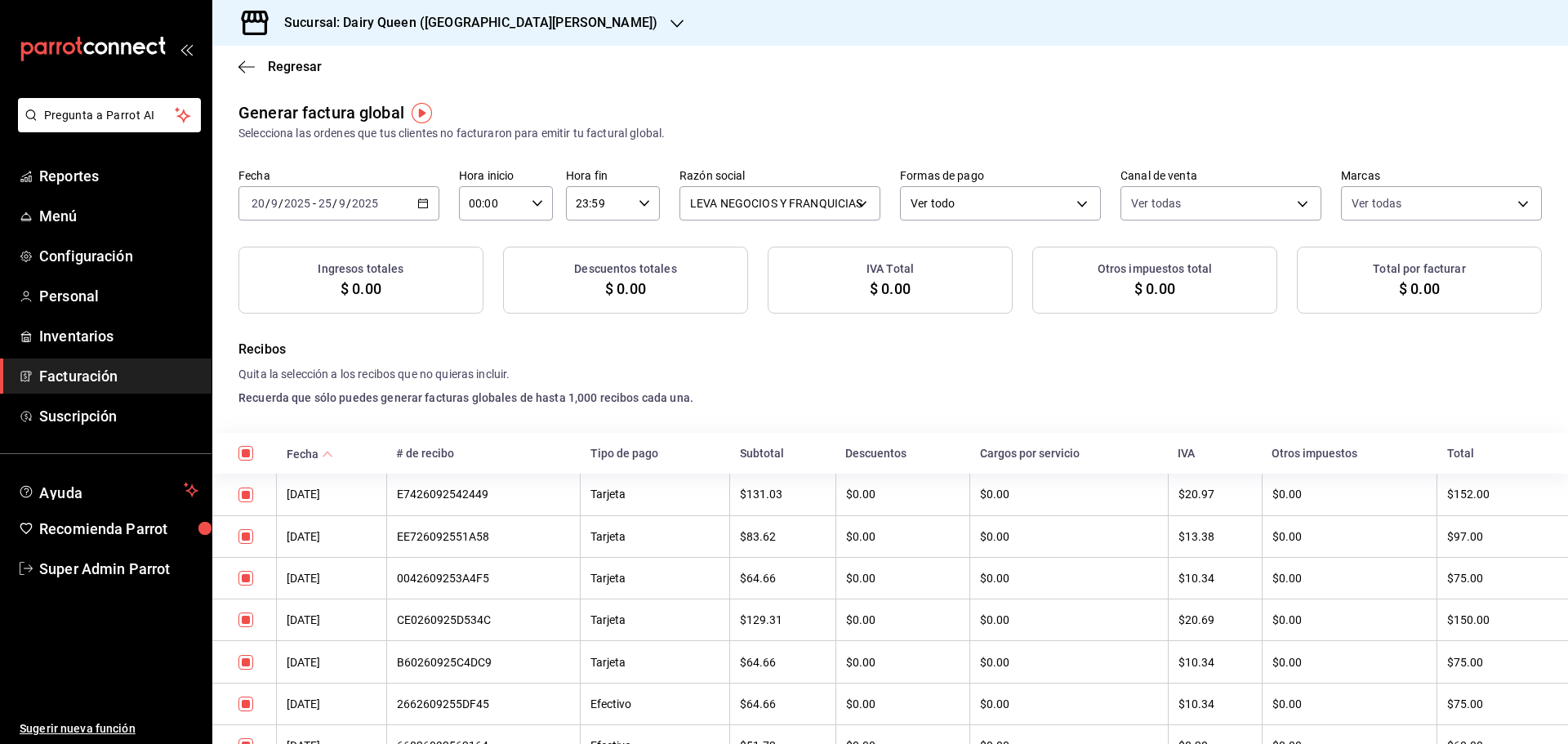
checkbox input "true"
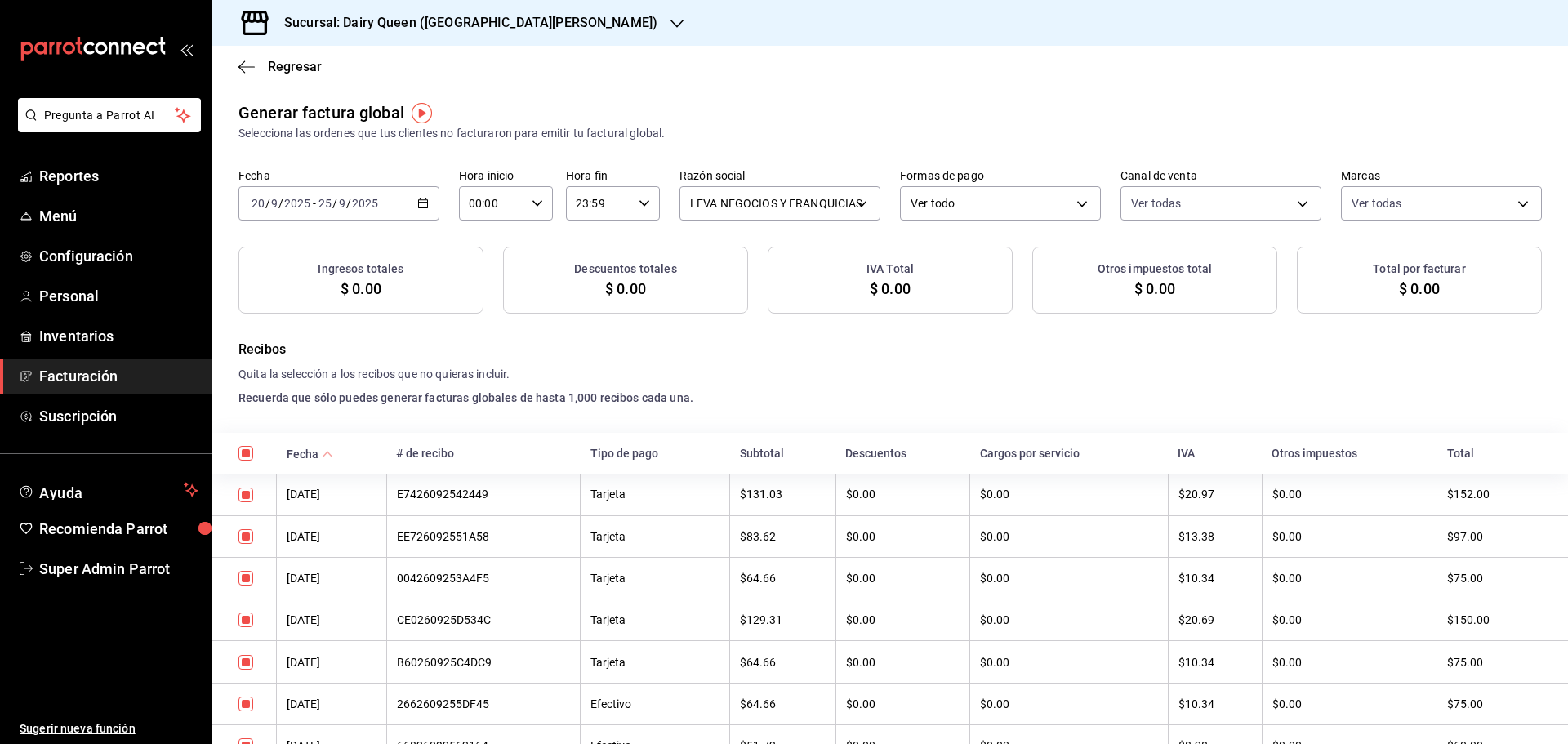
checkbox input "true"
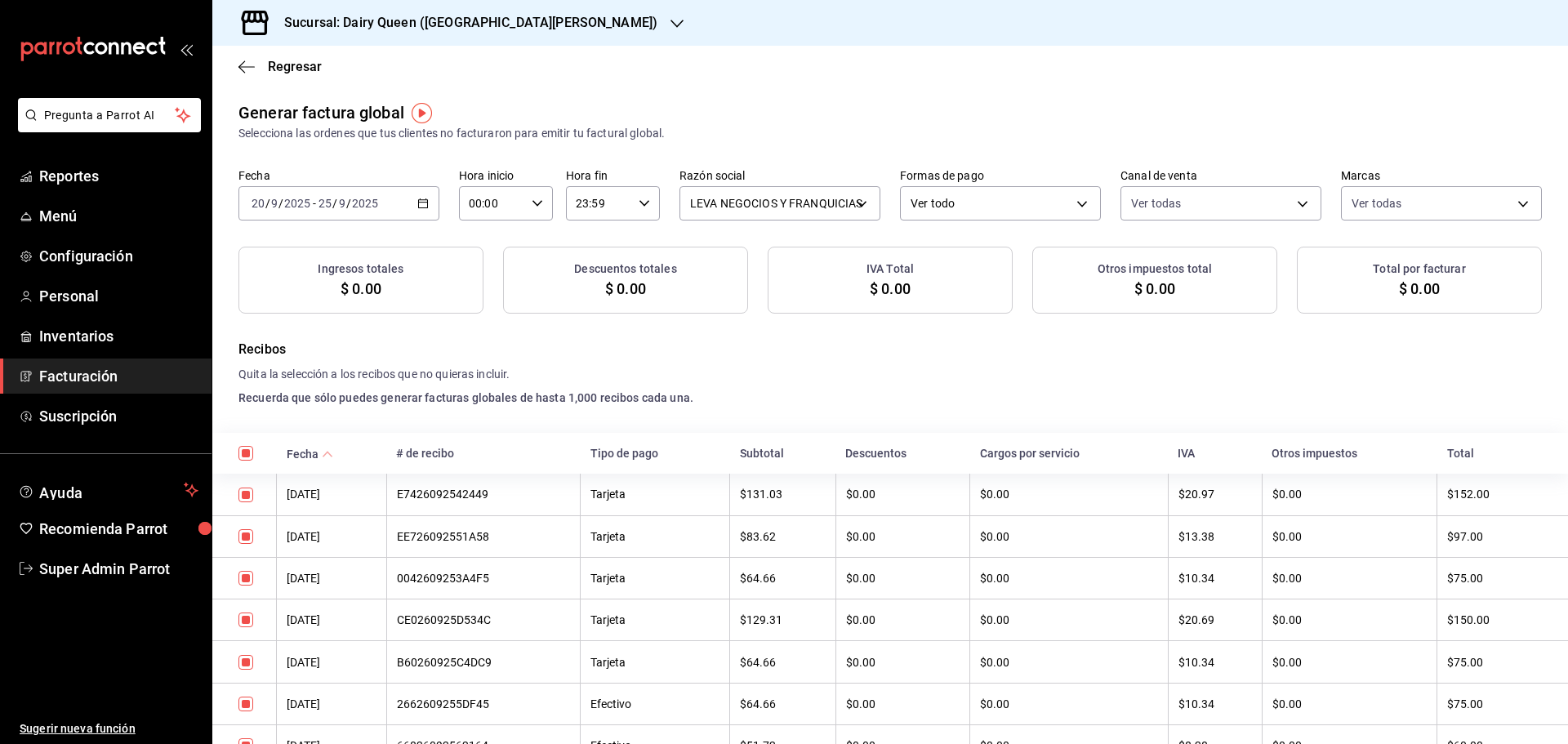
checkbox input "true"
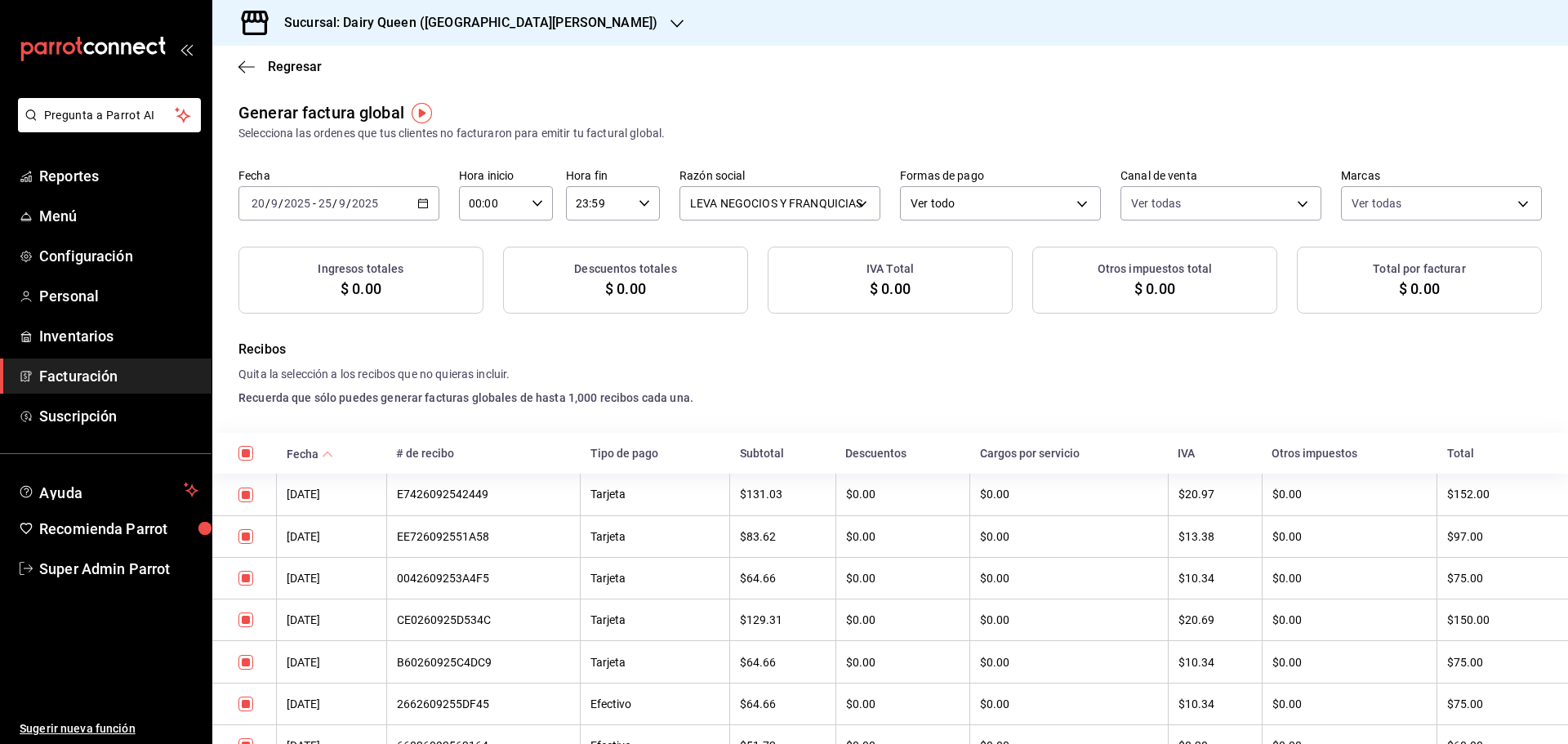
checkbox input "true"
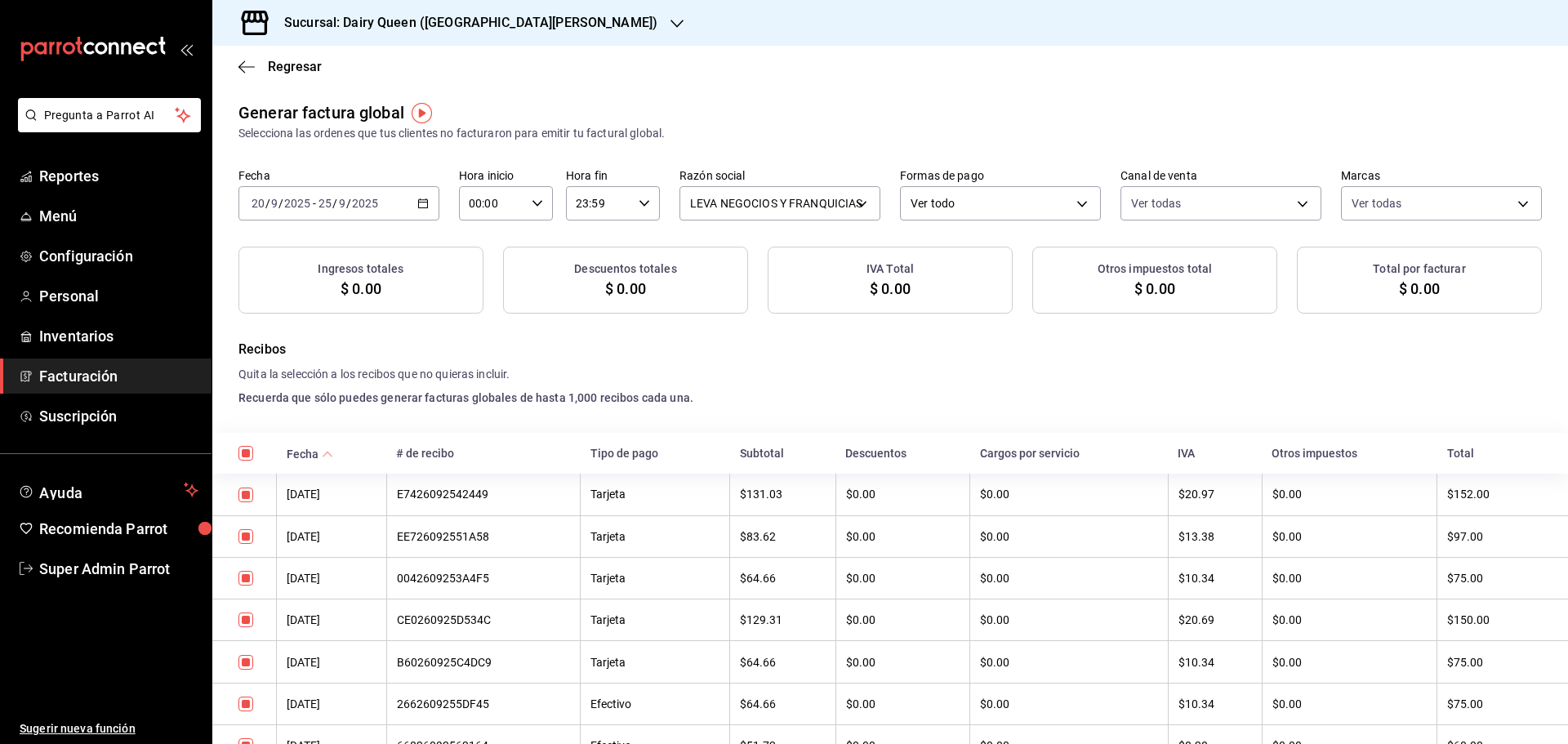
checkbox input "true"
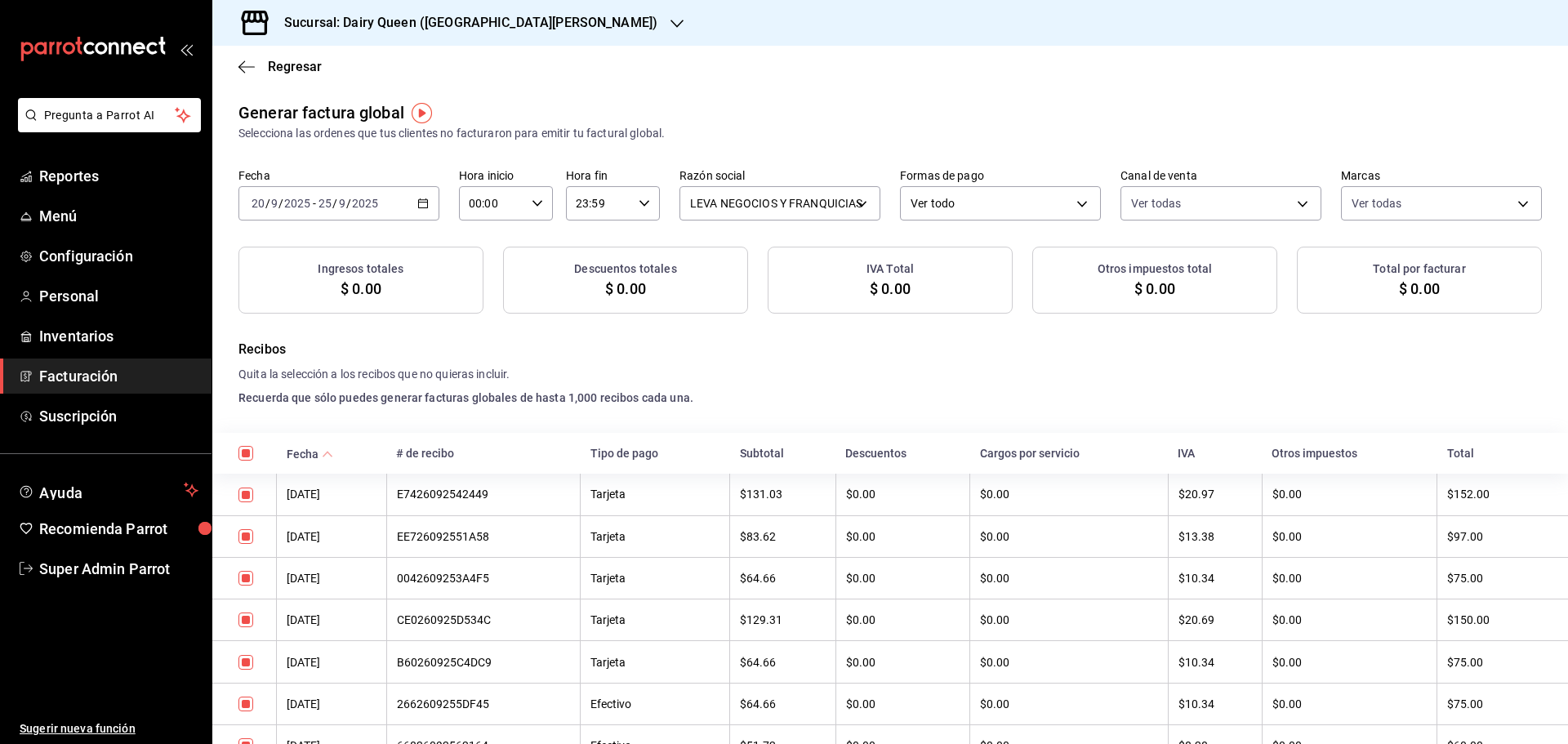
checkbox input "true"
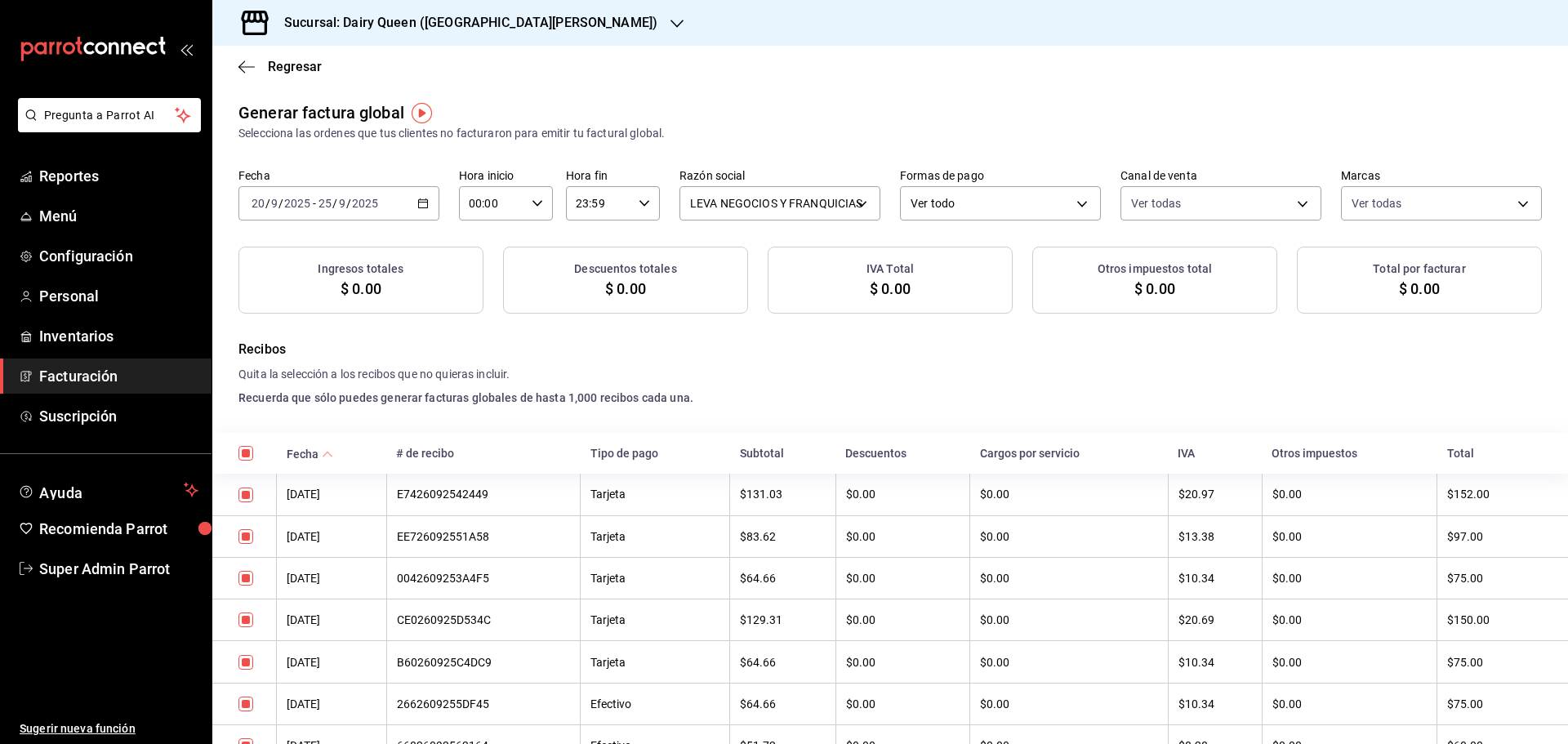
checkbox input "true"
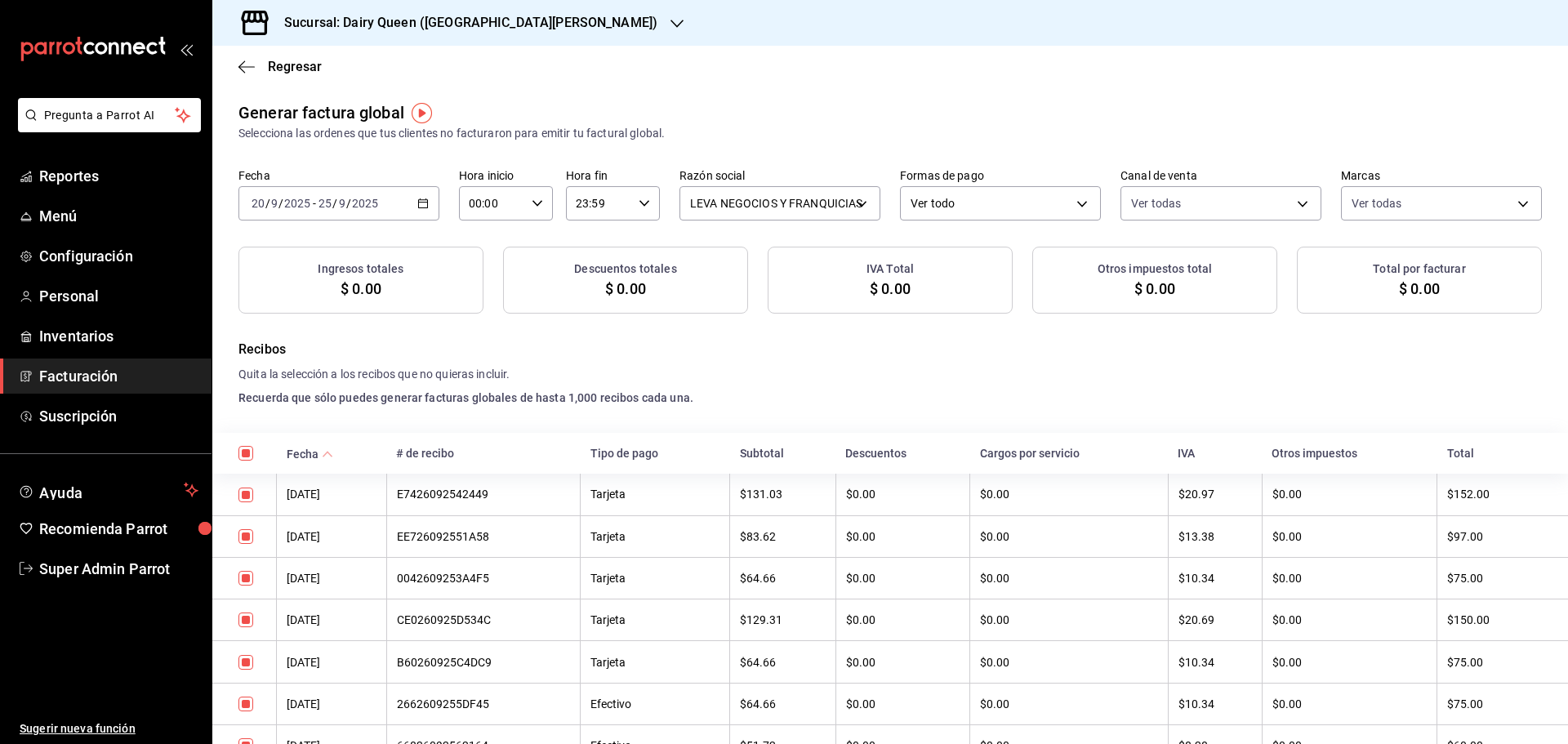
checkbox input "true"
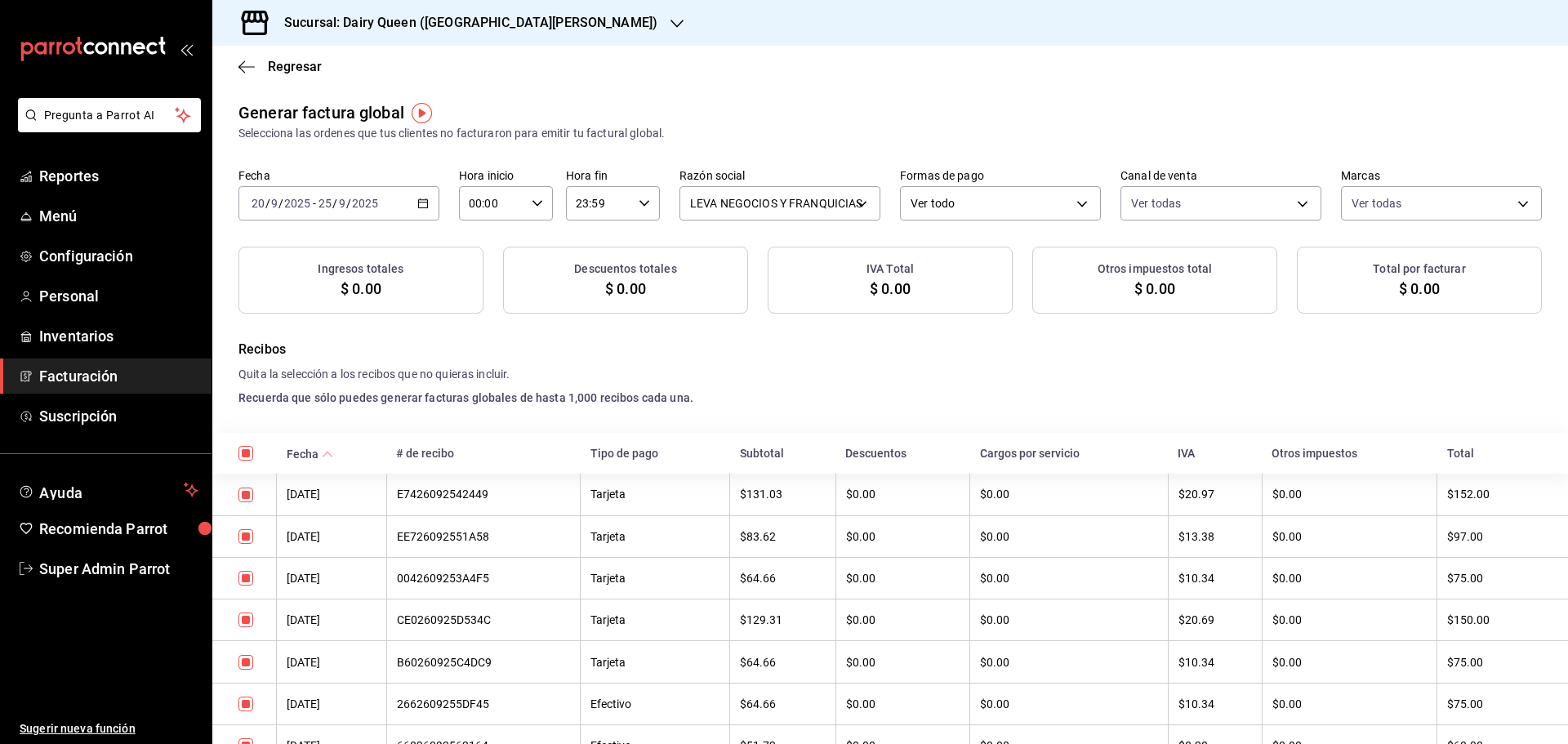
checkbox input "true"
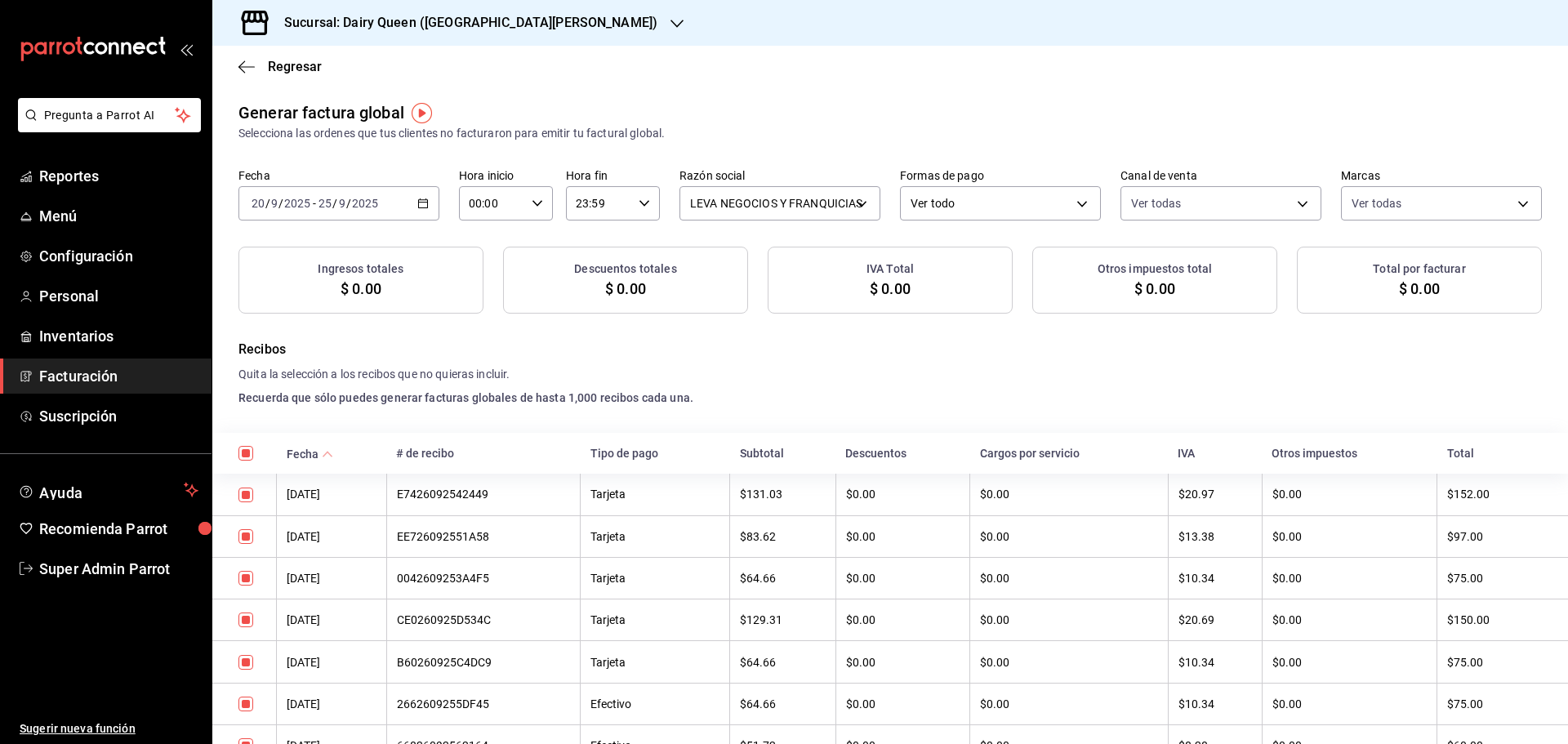
checkbox input "true"
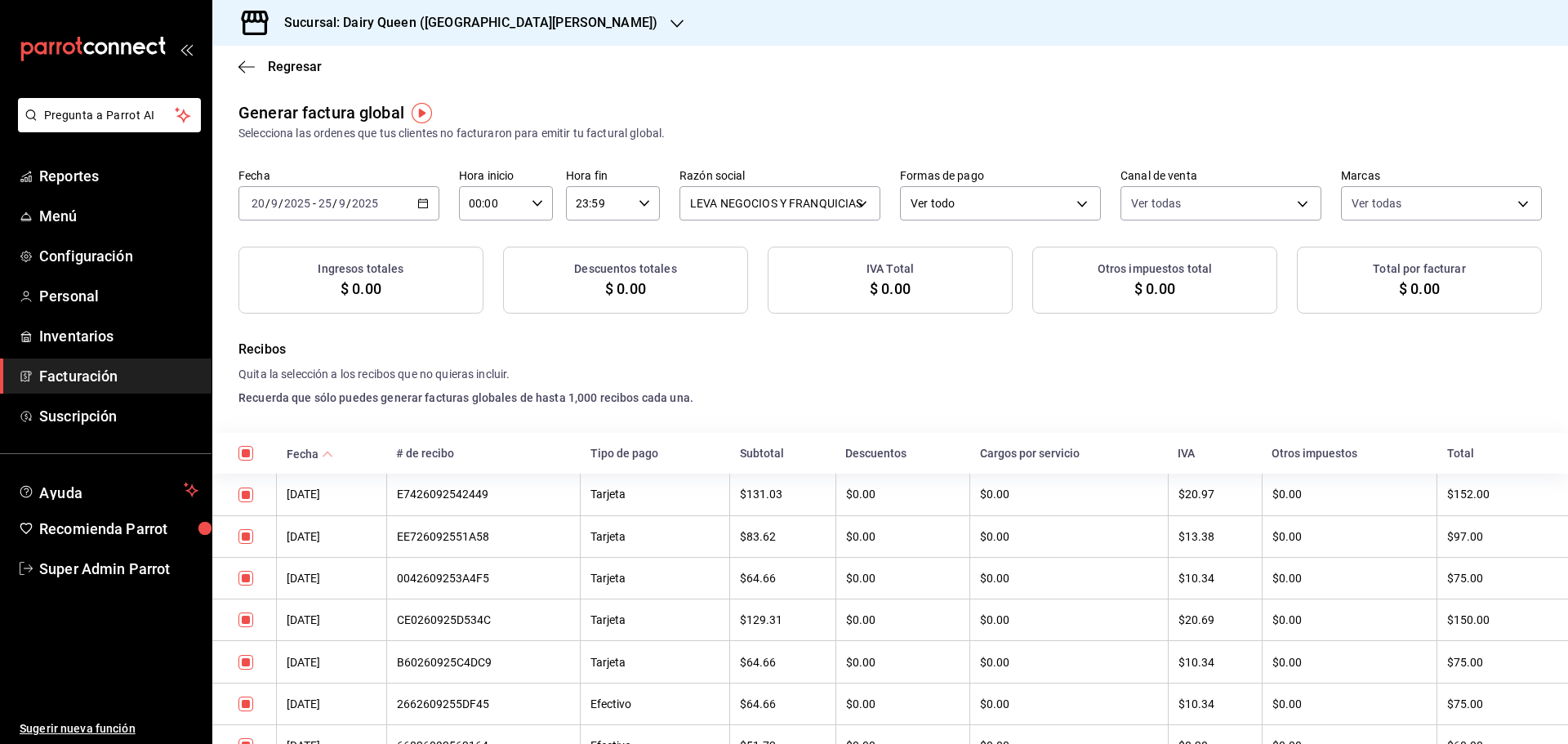
checkbox input "true"
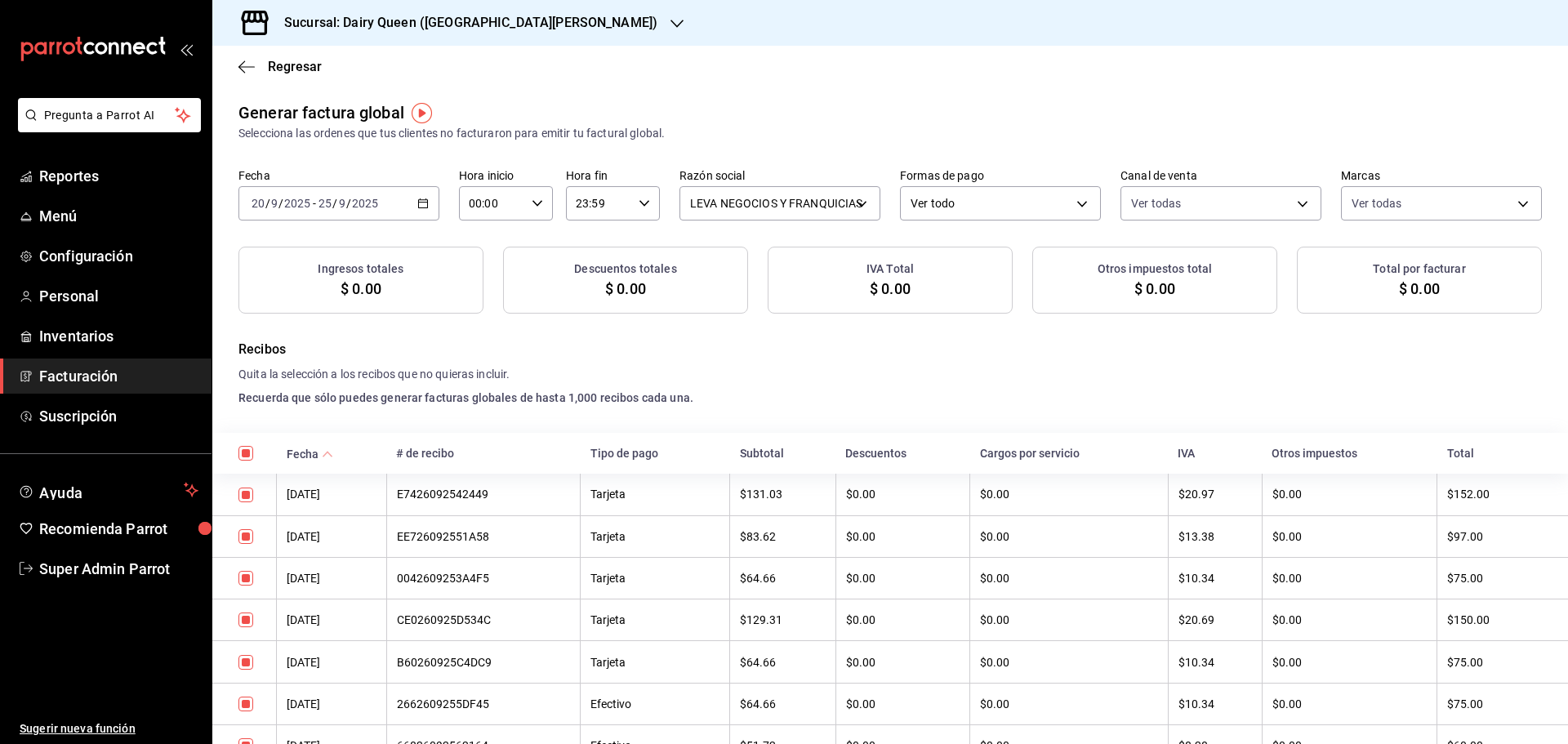
checkbox input "true"
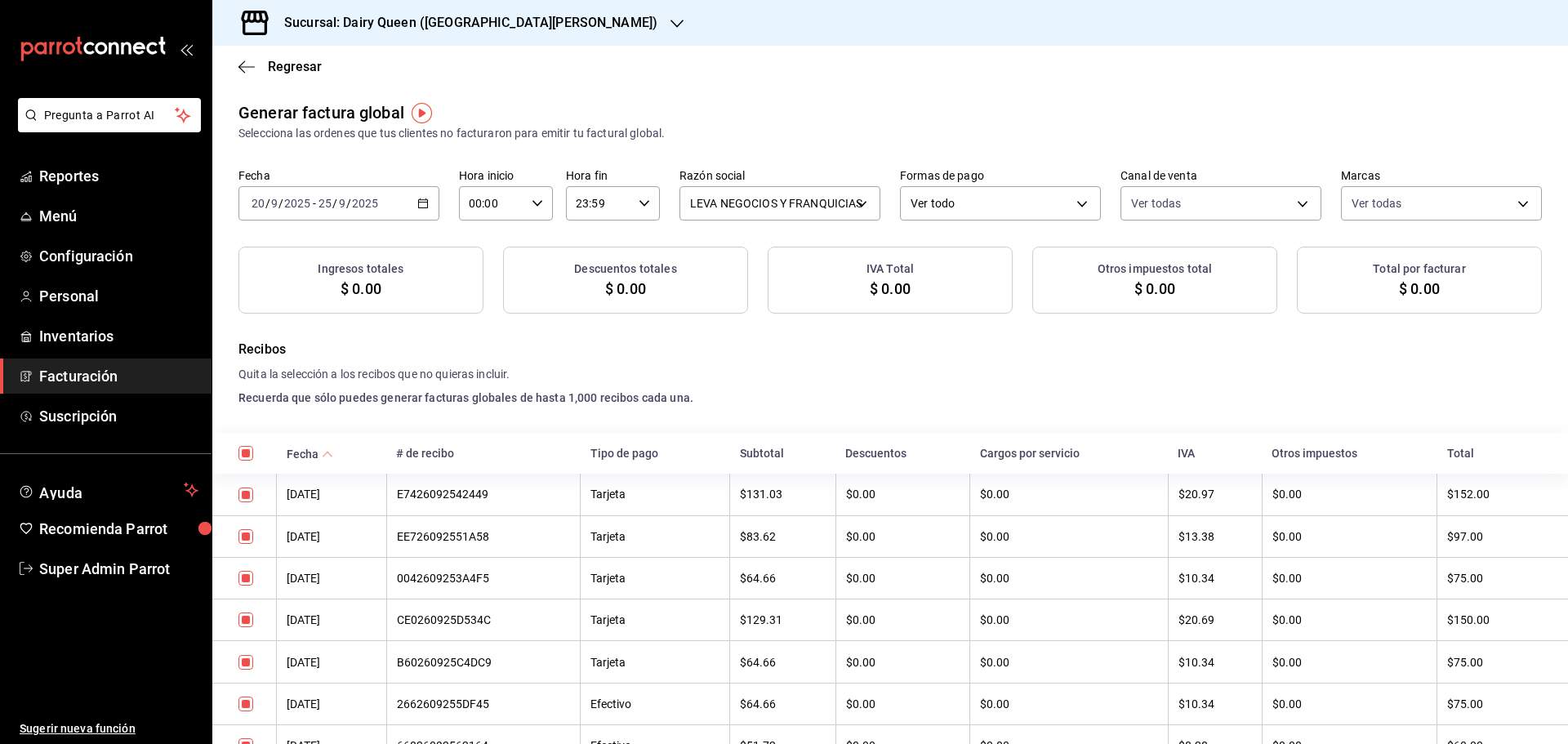
checkbox input "true"
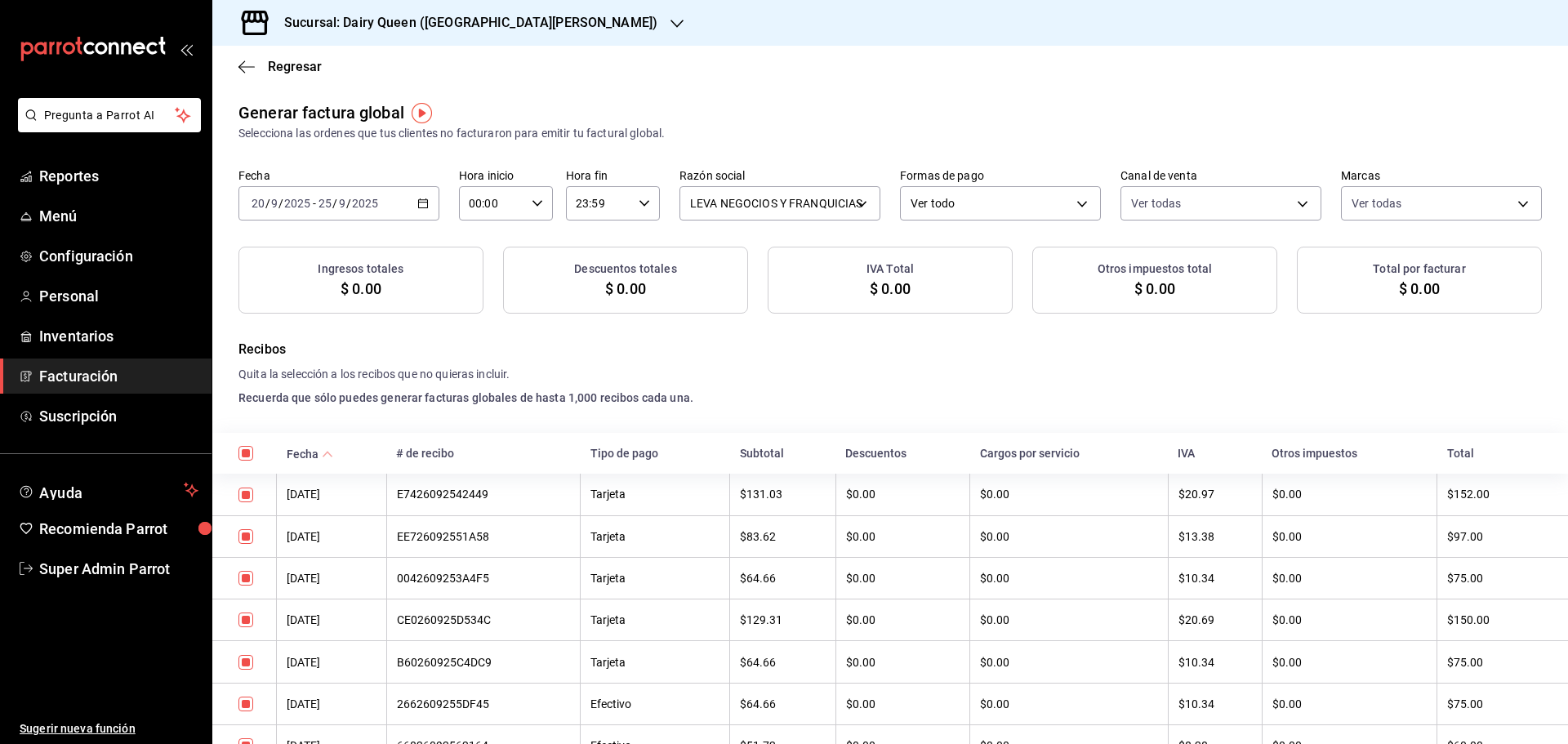
checkbox input "true"
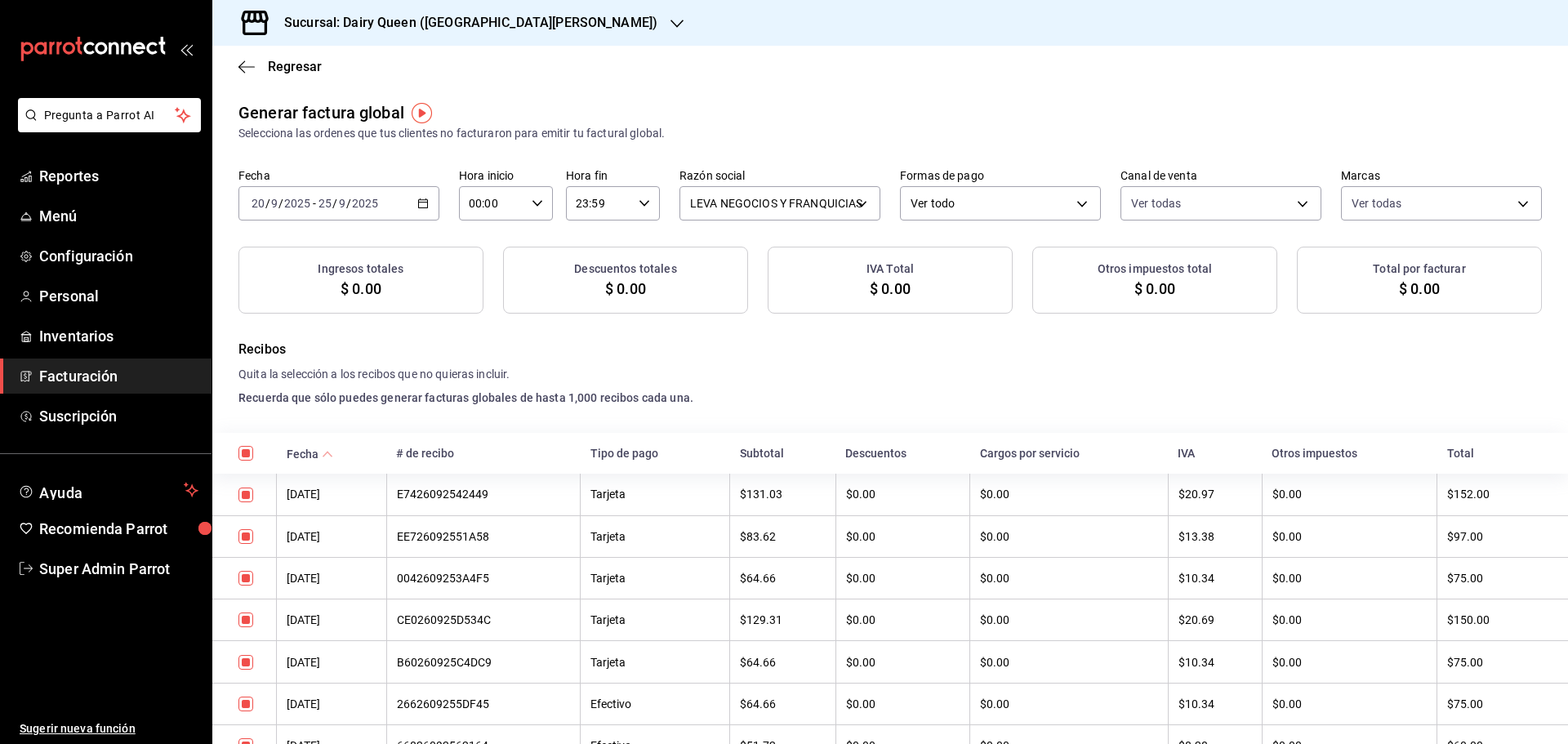
checkbox input "true"
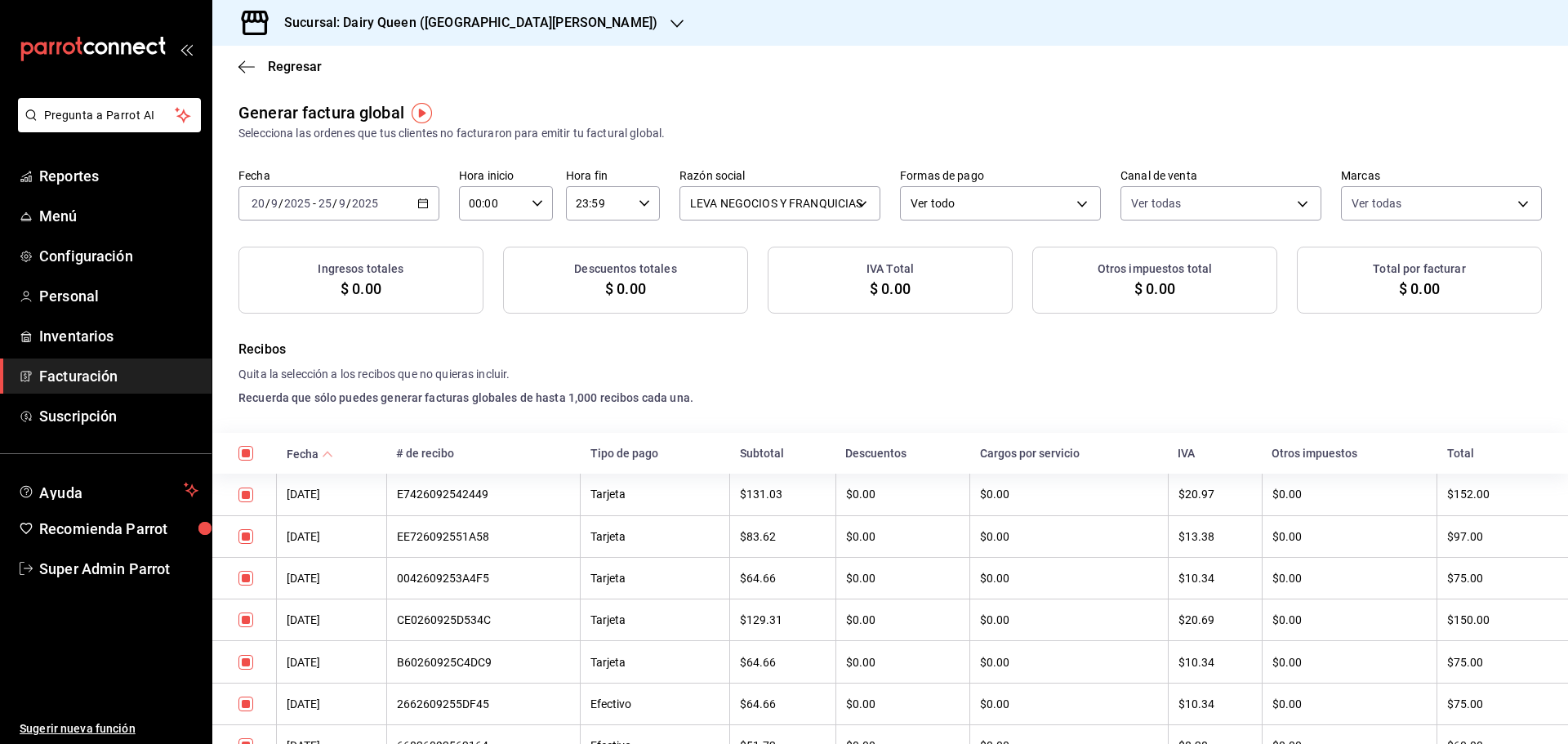
checkbox input "true"
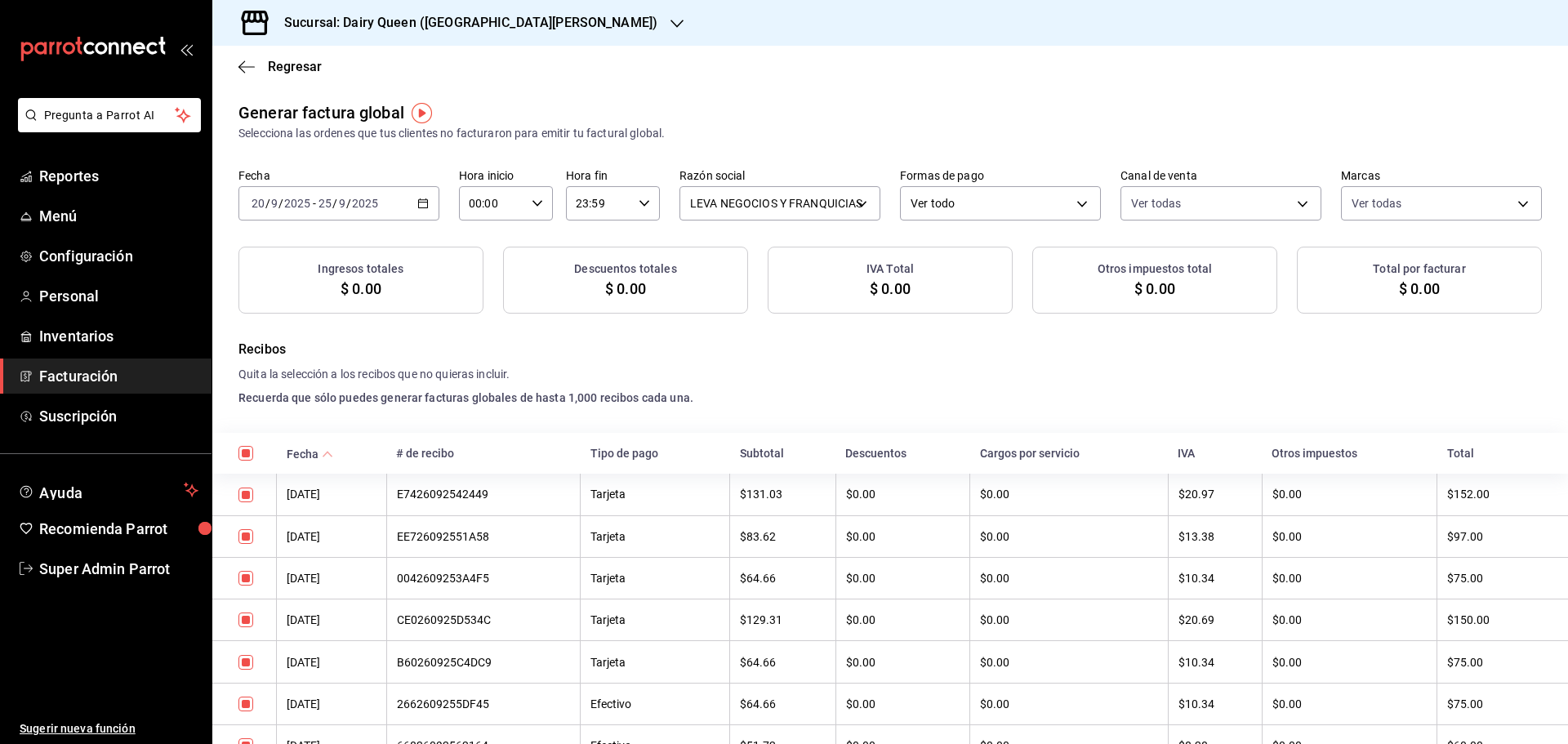
checkbox input "true"
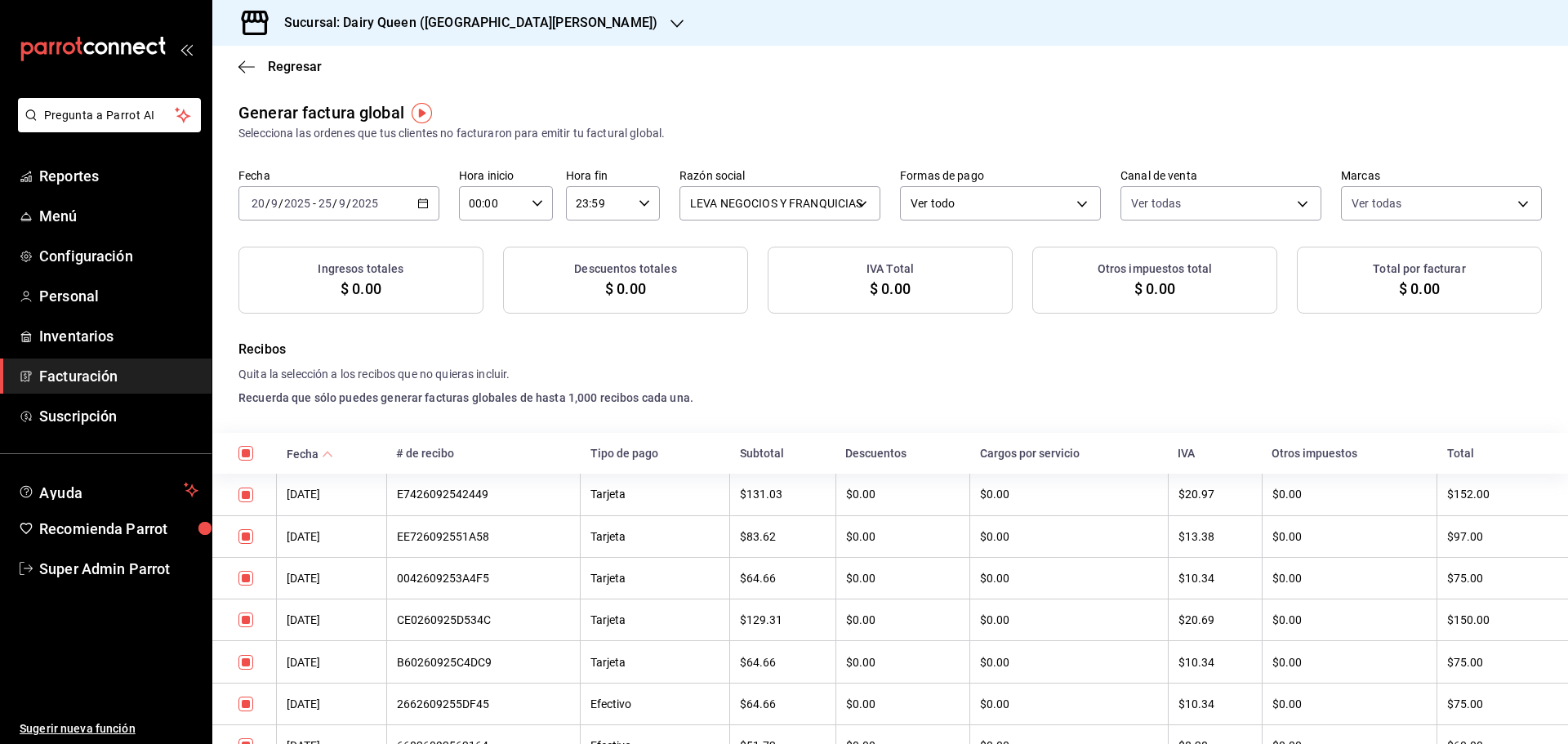
checkbox input "true"
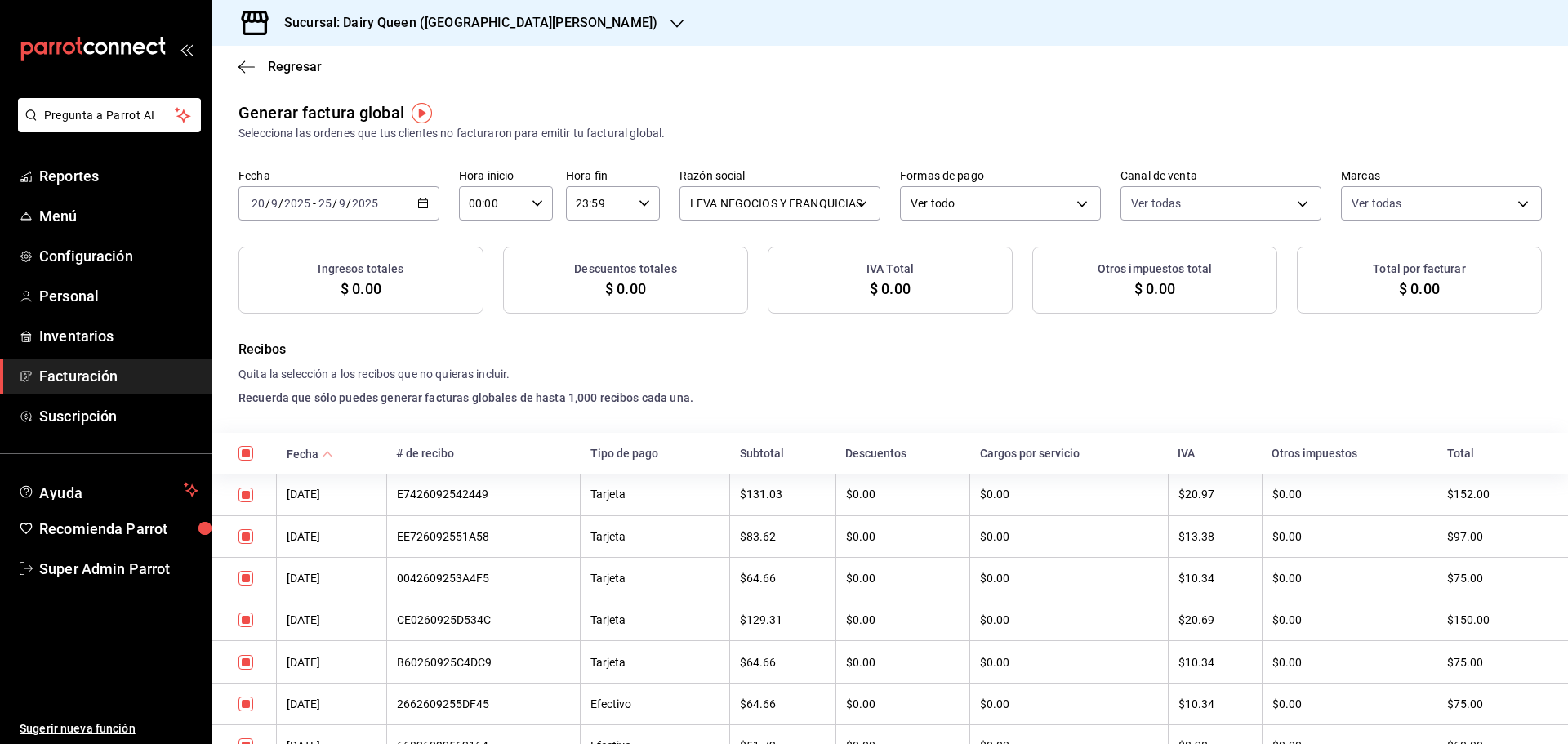
checkbox input "true"
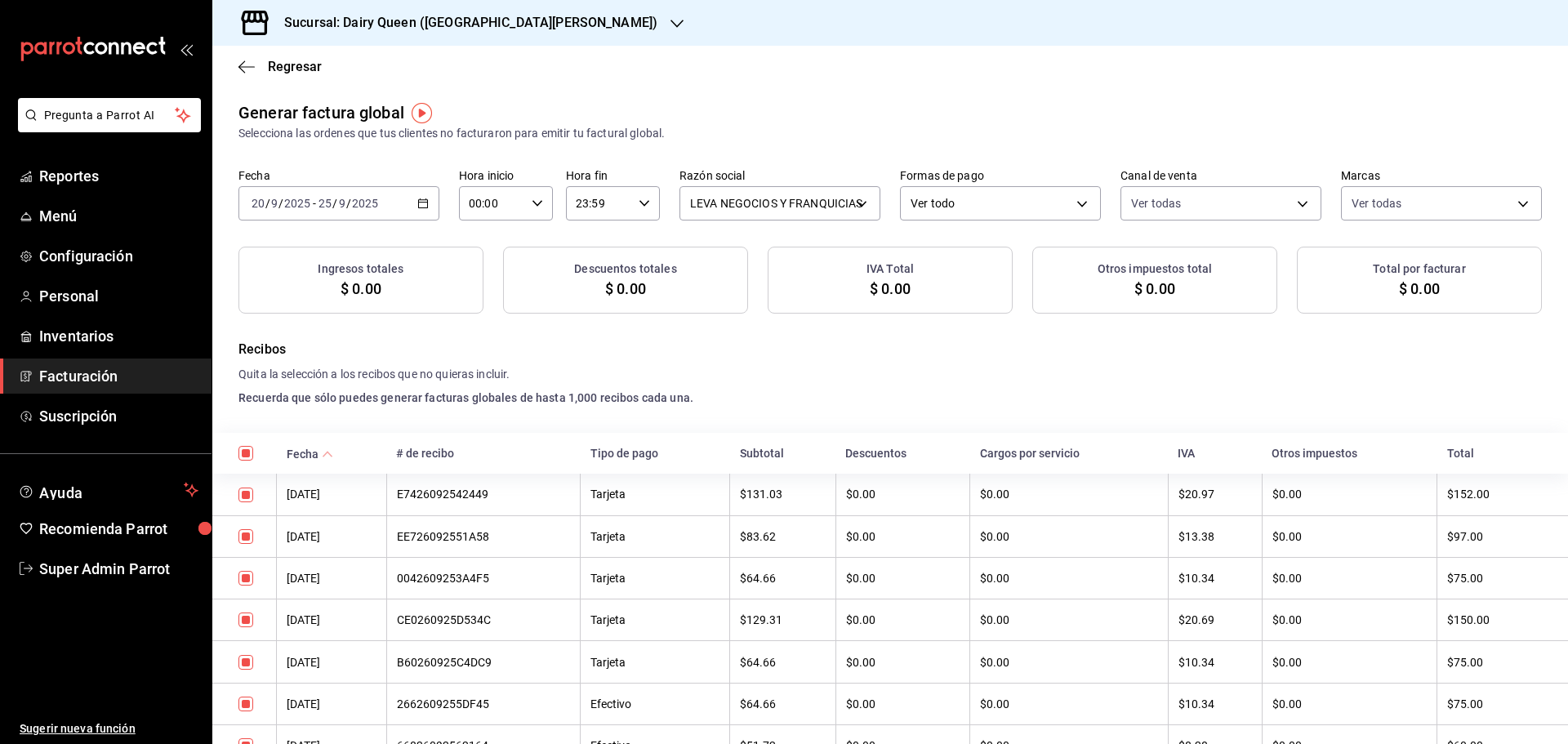
checkbox input "true"
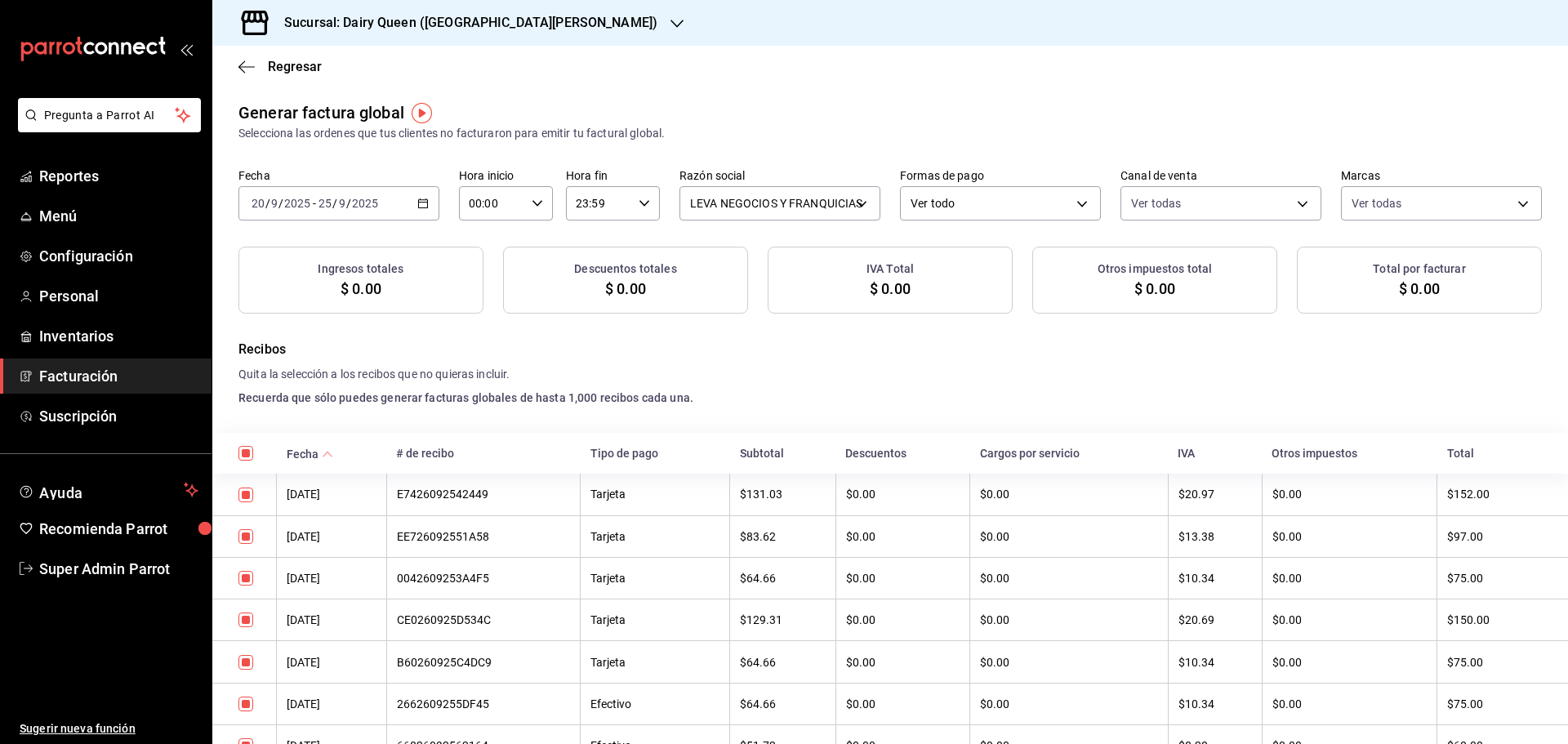
checkbox input "true"
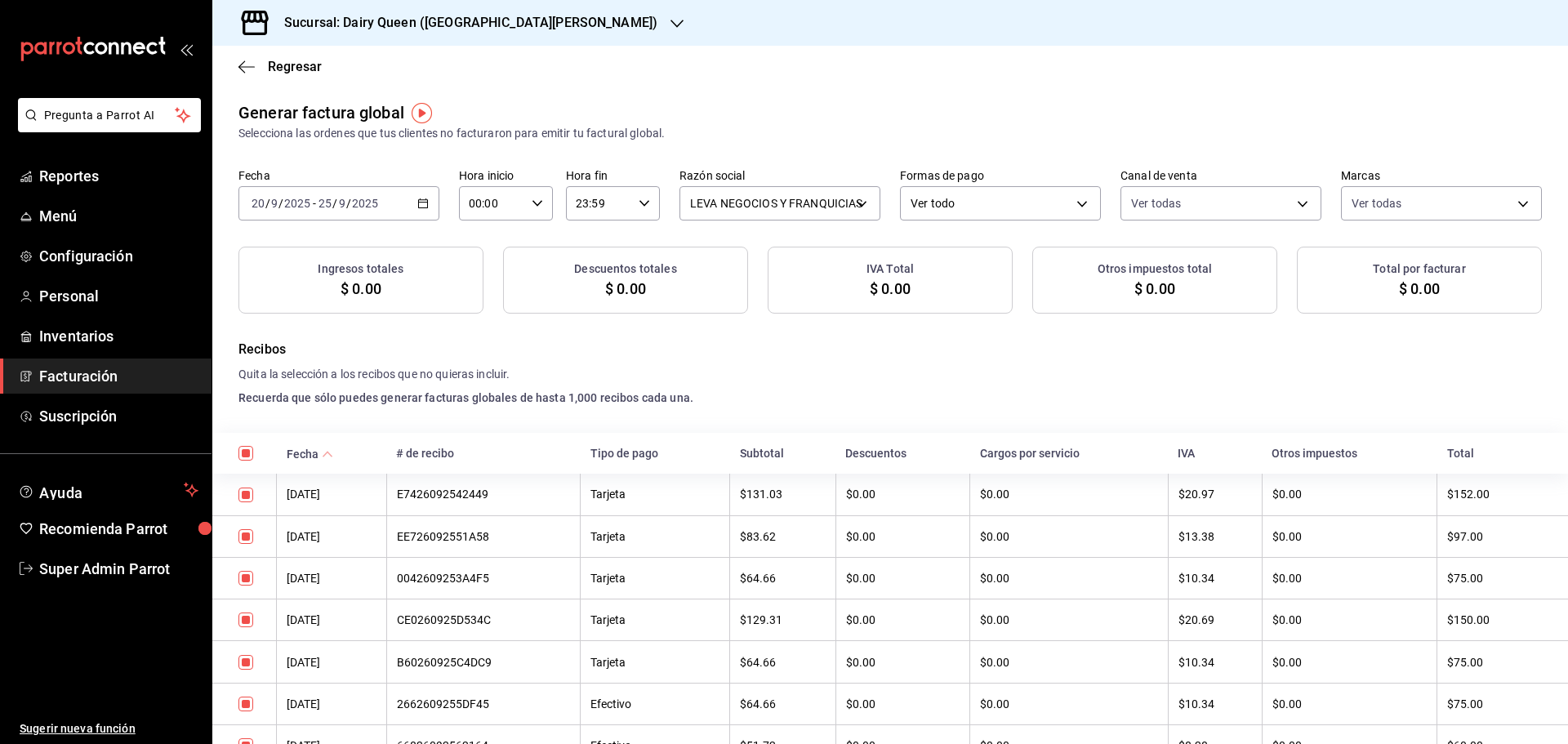
checkbox input "true"
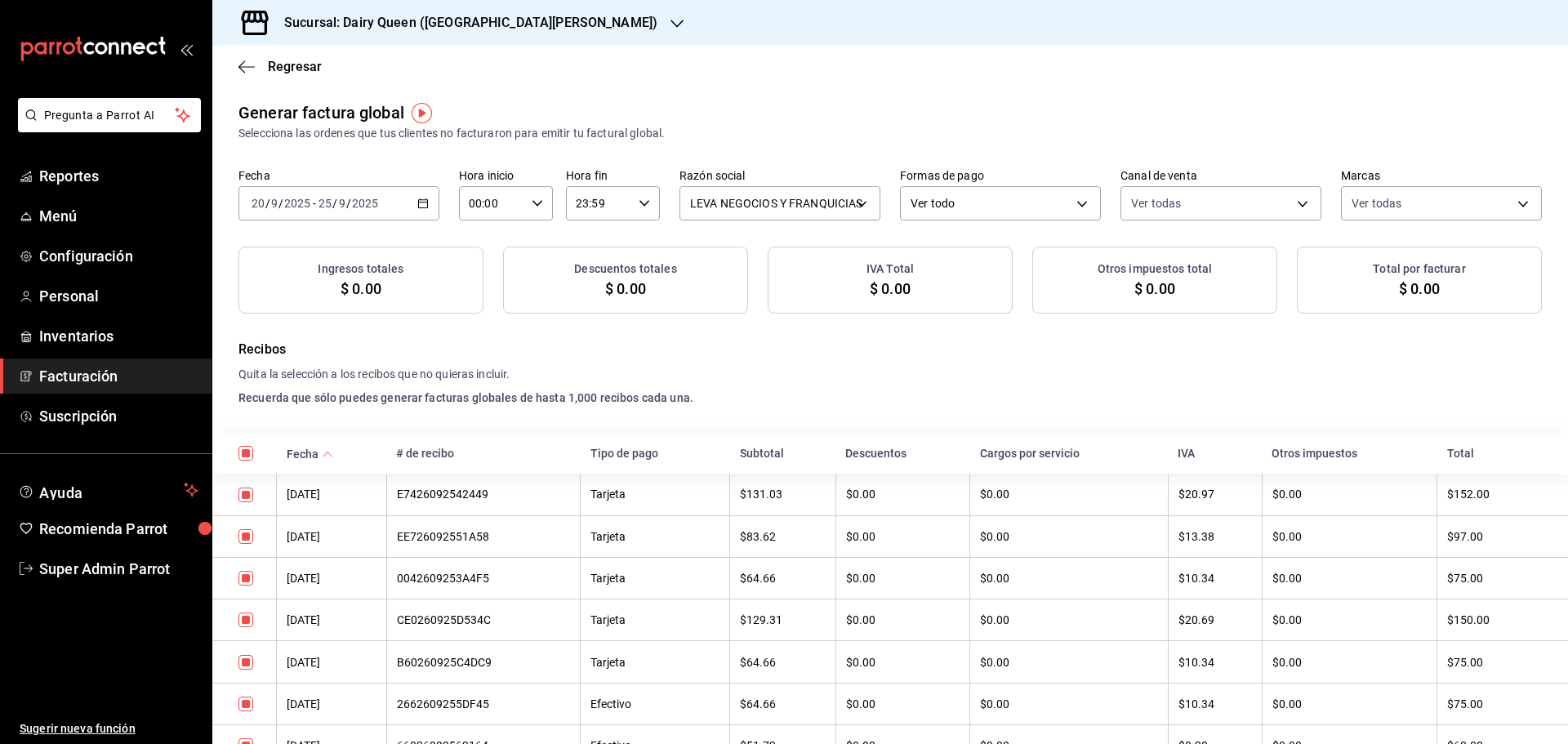
checkbox input "true"
click at [460, 15] on h3 "Sucursal: Dairy Queen (GALERIAS VALLE ORIENTE)" at bounding box center [464, 23] width 386 height 20
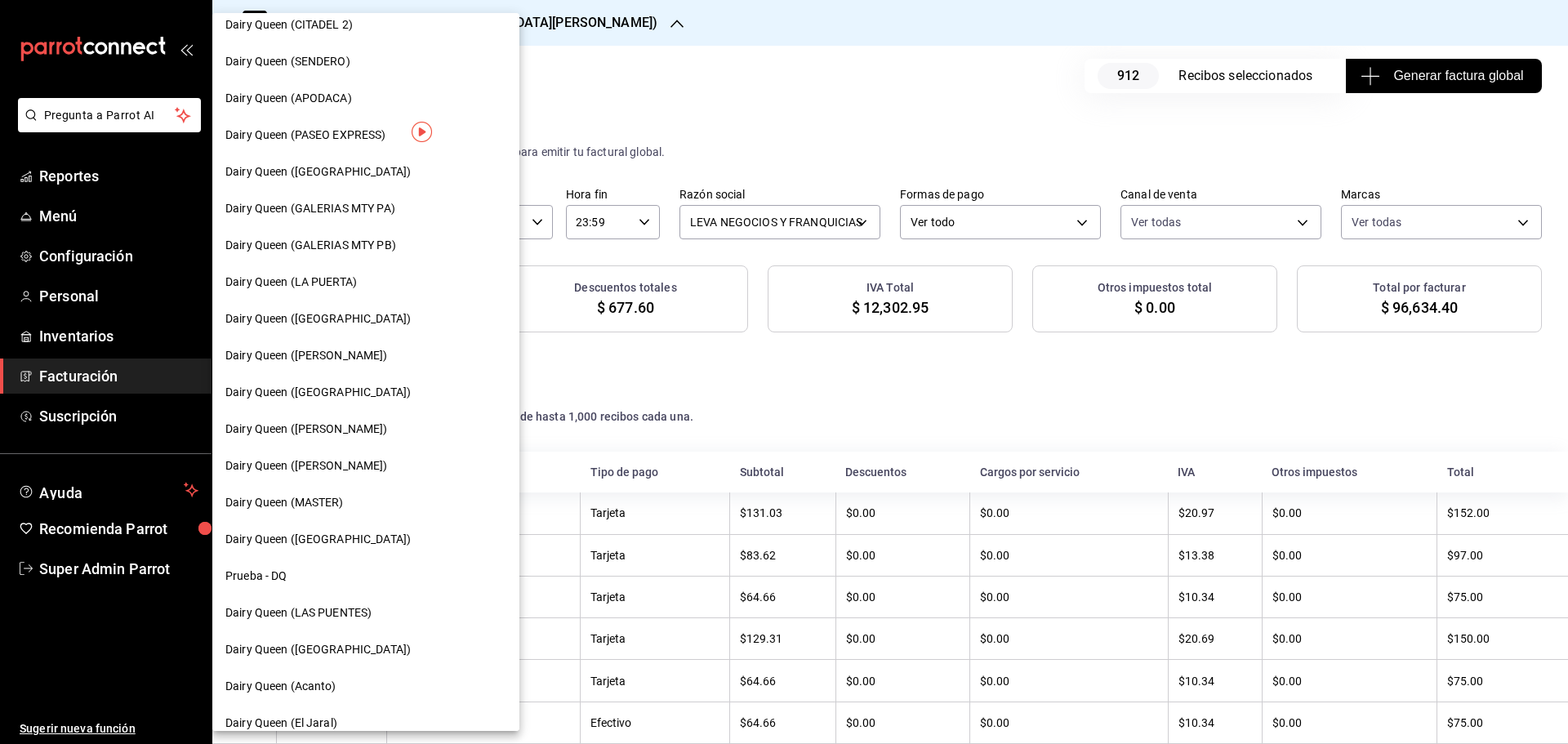
scroll to position [508, 0]
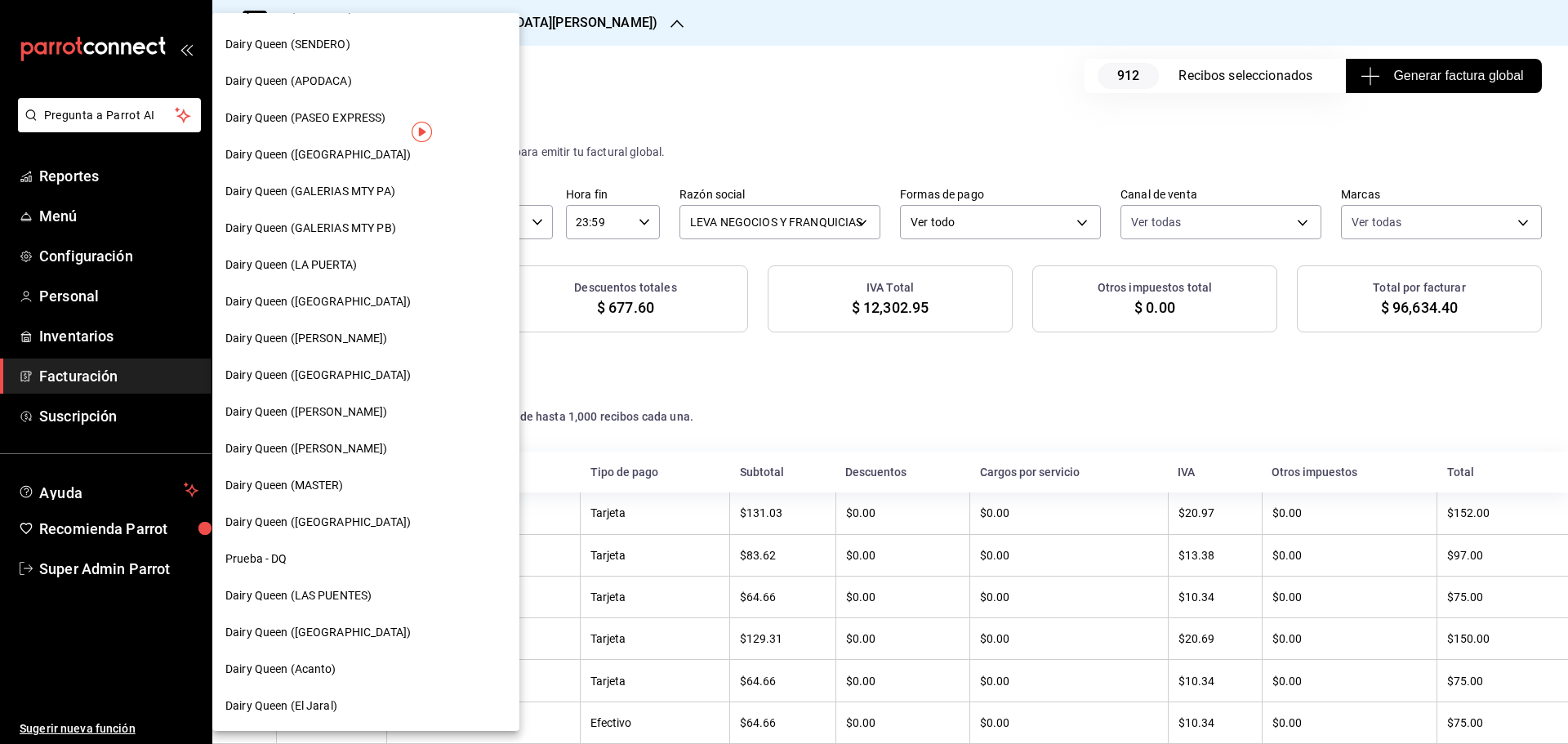
click at [321, 666] on span "Dairy Queen (Acanto)" at bounding box center [281, 668] width 111 height 17
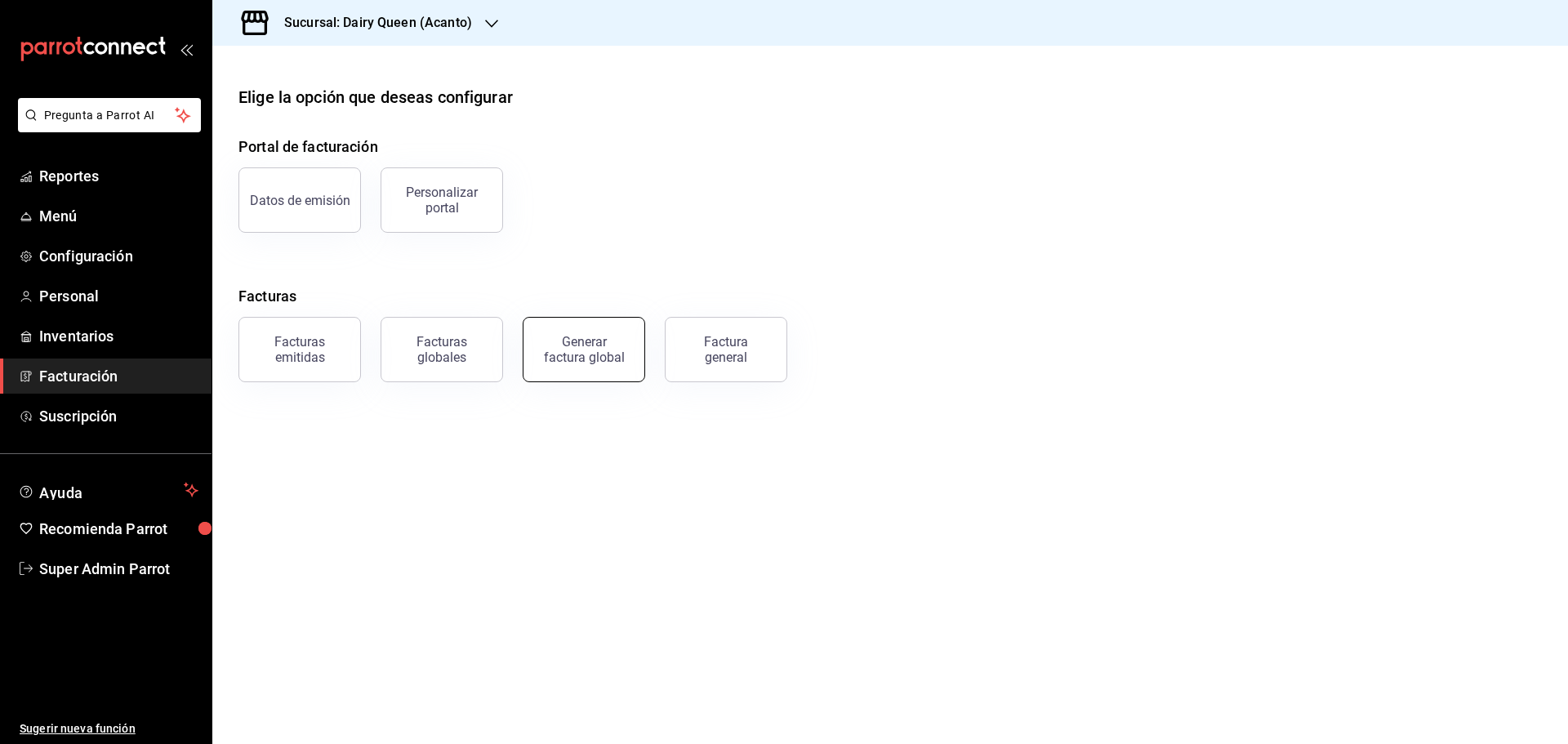
click at [595, 341] on div "Generar factura global" at bounding box center [584, 349] width 82 height 31
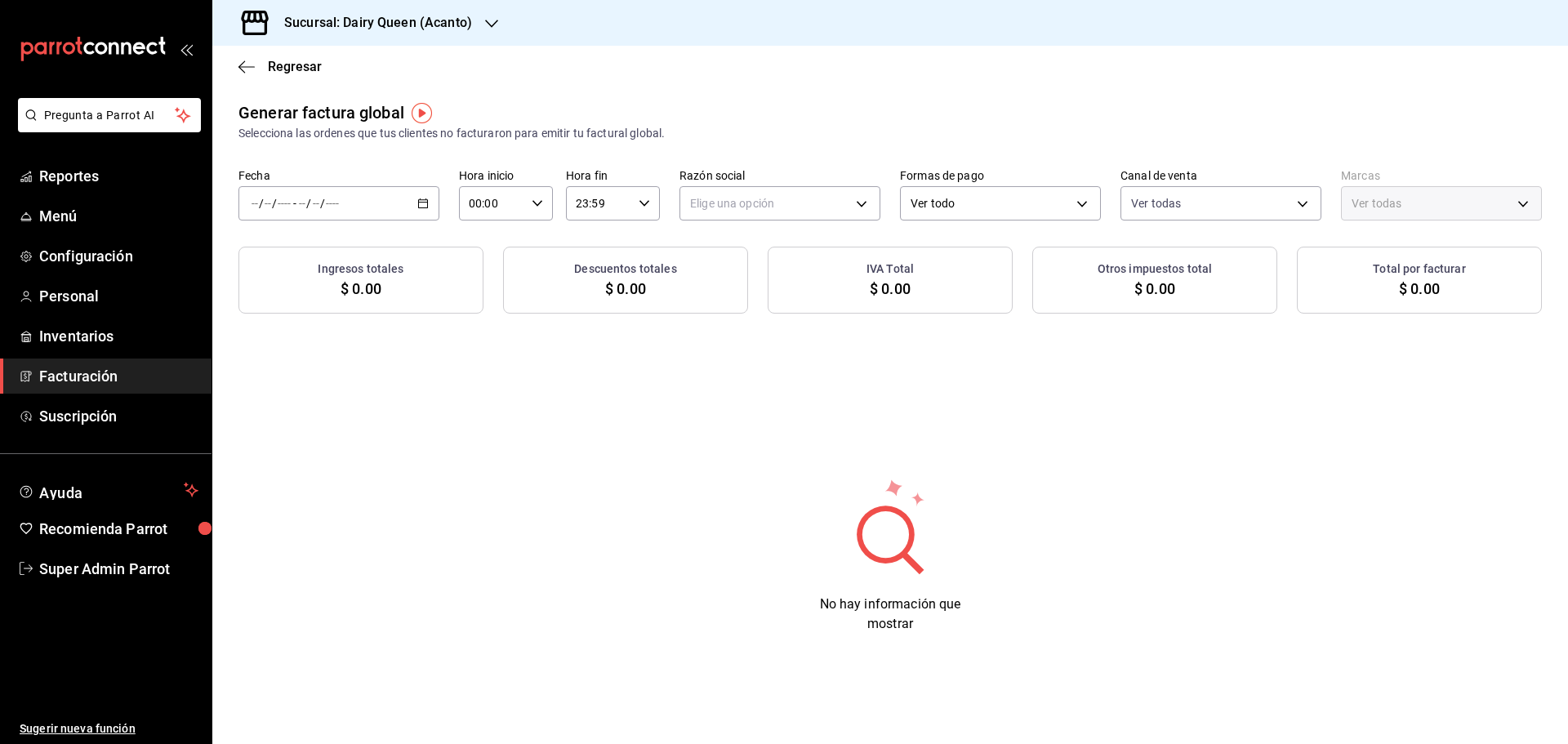
click at [424, 204] on icon "button" at bounding box center [422, 203] width 12 height 12
click at [344, 255] on span "Rango de fechas" at bounding box center [316, 253] width 126 height 17
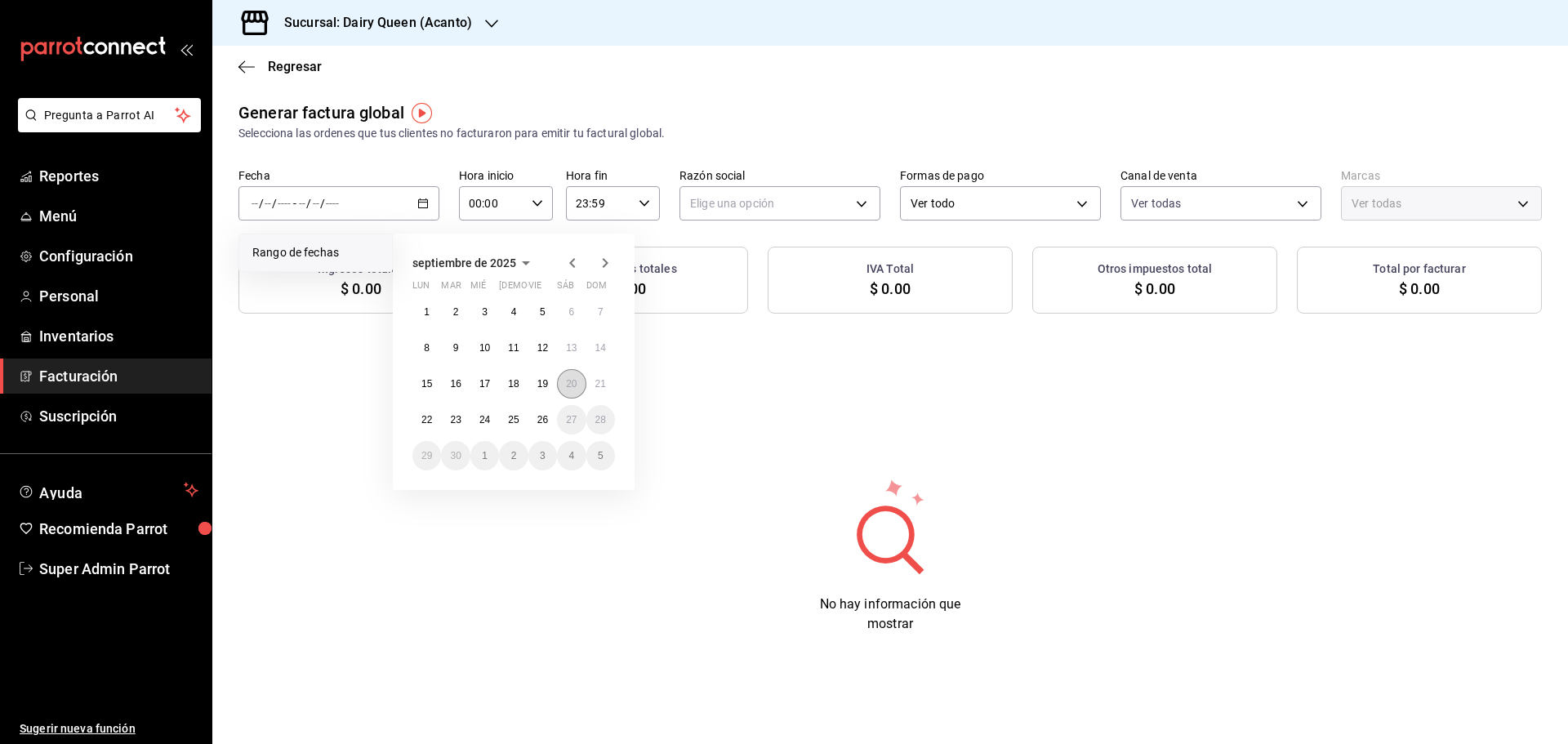
click at [565, 387] on button "20" at bounding box center [571, 383] width 29 height 30
click at [508, 418] on abbr "25" at bounding box center [513, 419] width 11 height 12
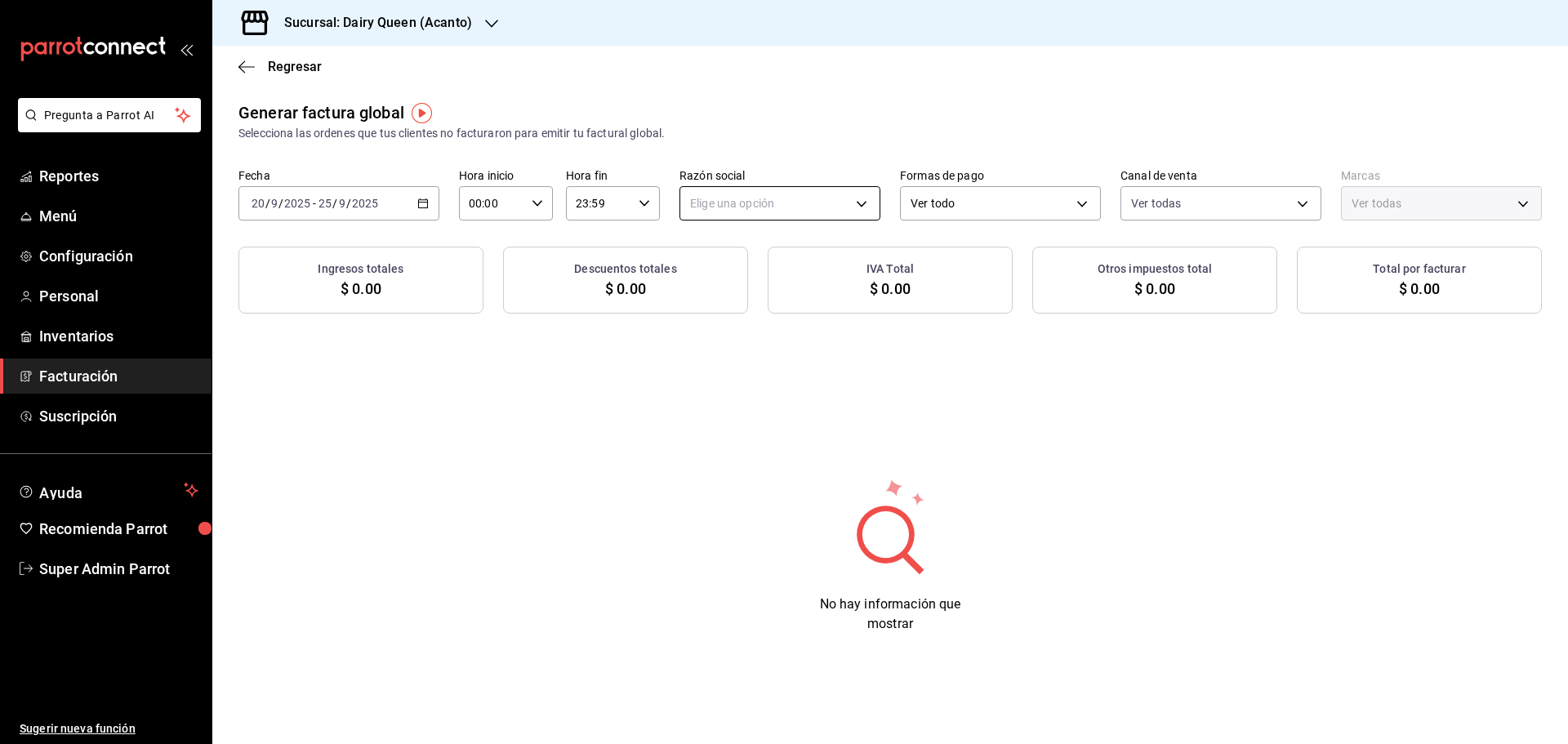
click at [721, 208] on body "Pregunta a Parrot AI Reportes Menú Configuración Personal Inventarios Facturaci…" at bounding box center [784, 372] width 1568 height 744
click at [736, 288] on li "LEVA NEGOCIOS Y FRANQUICIAS" at bounding box center [779, 285] width 199 height 30
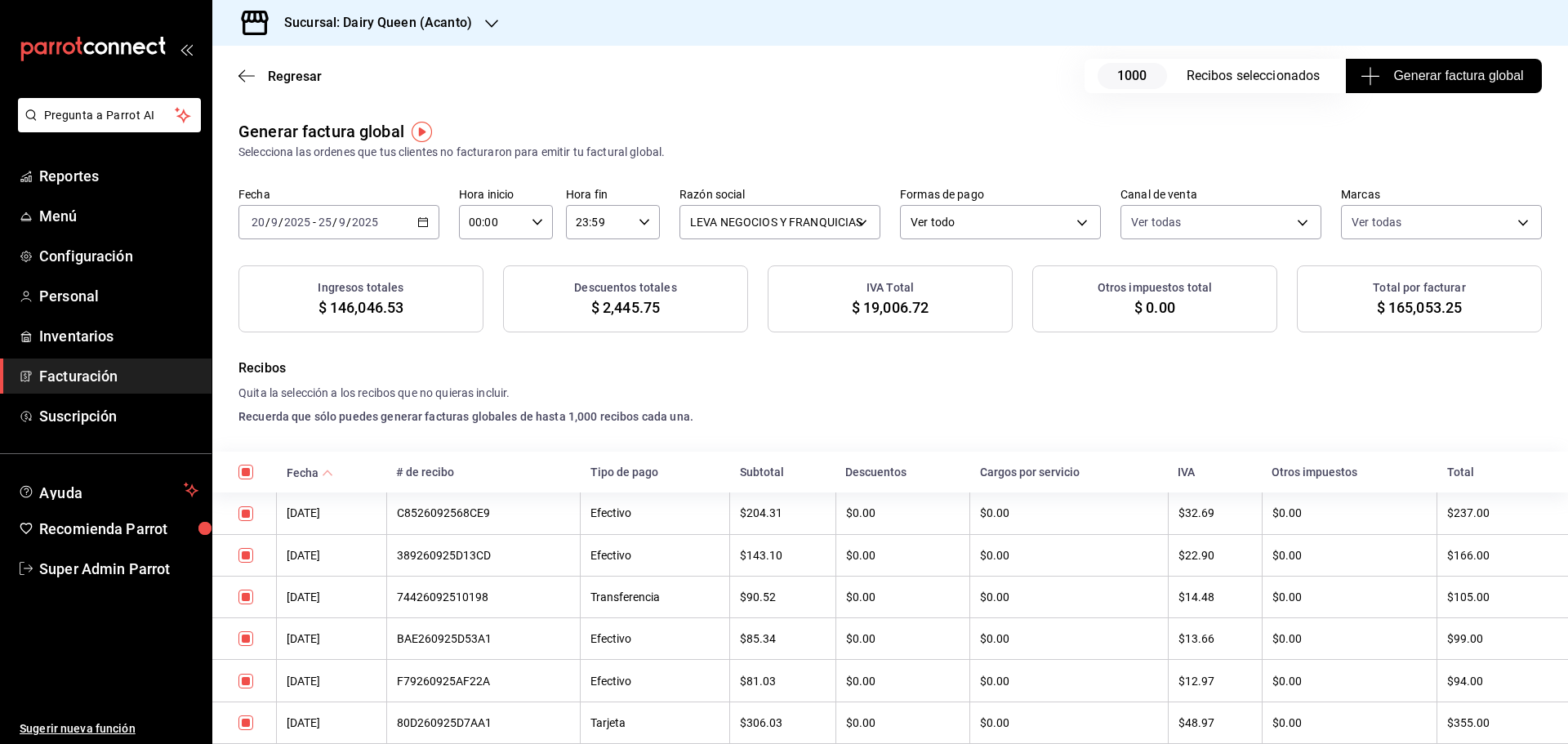
click at [1471, 78] on span "Generar factura global" at bounding box center [1443, 76] width 159 height 20
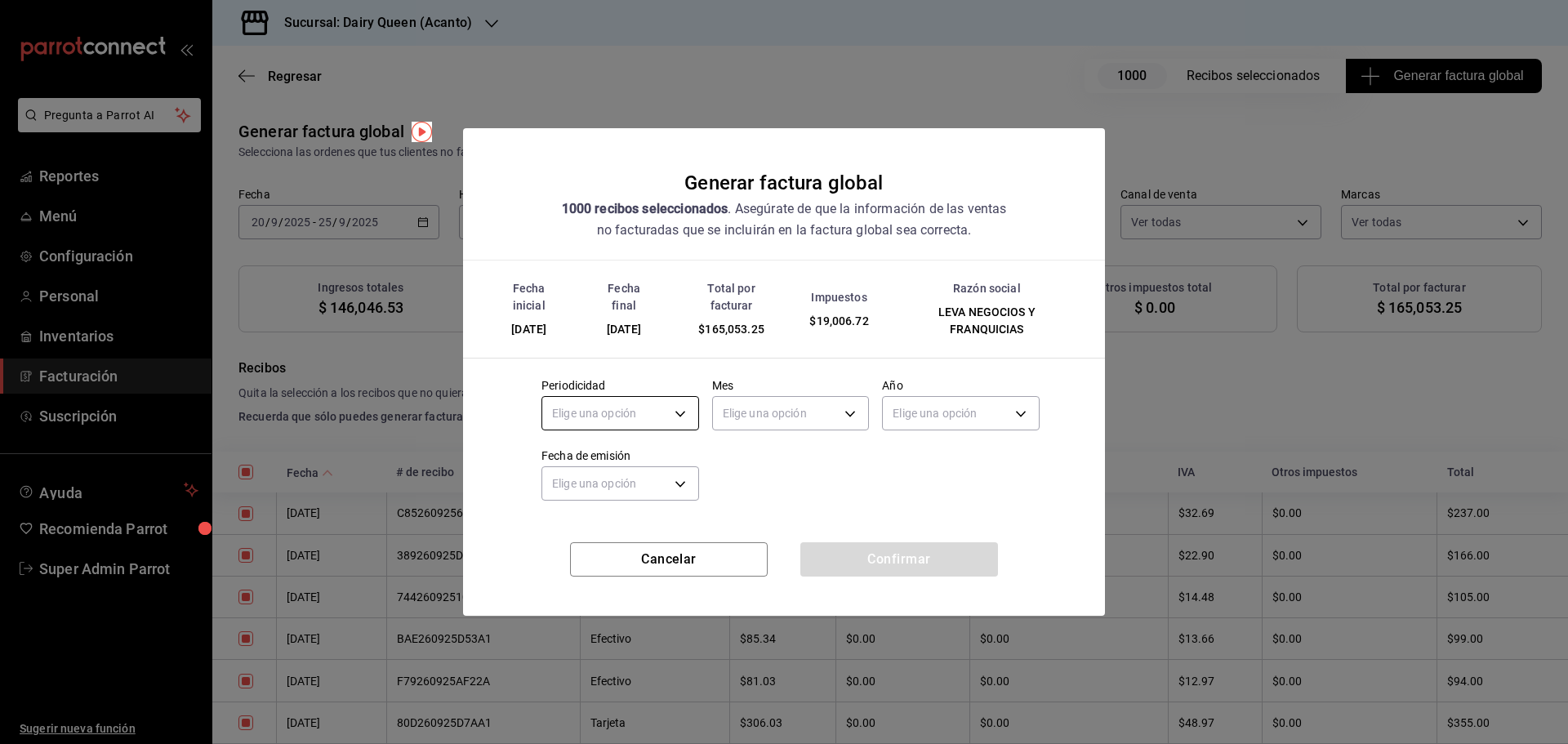
click at [647, 418] on body "Pregunta a Parrot AI Reportes Menú Configuración Personal Inventarios Facturaci…" at bounding box center [784, 372] width 1568 height 744
click at [605, 540] on li "Mensual" at bounding box center [620, 545] width 156 height 27
click at [803, 417] on body "Pregunta a Parrot AI Reportes Menú Configuración Personal Inventarios Facturaci…" at bounding box center [784, 372] width 1568 height 744
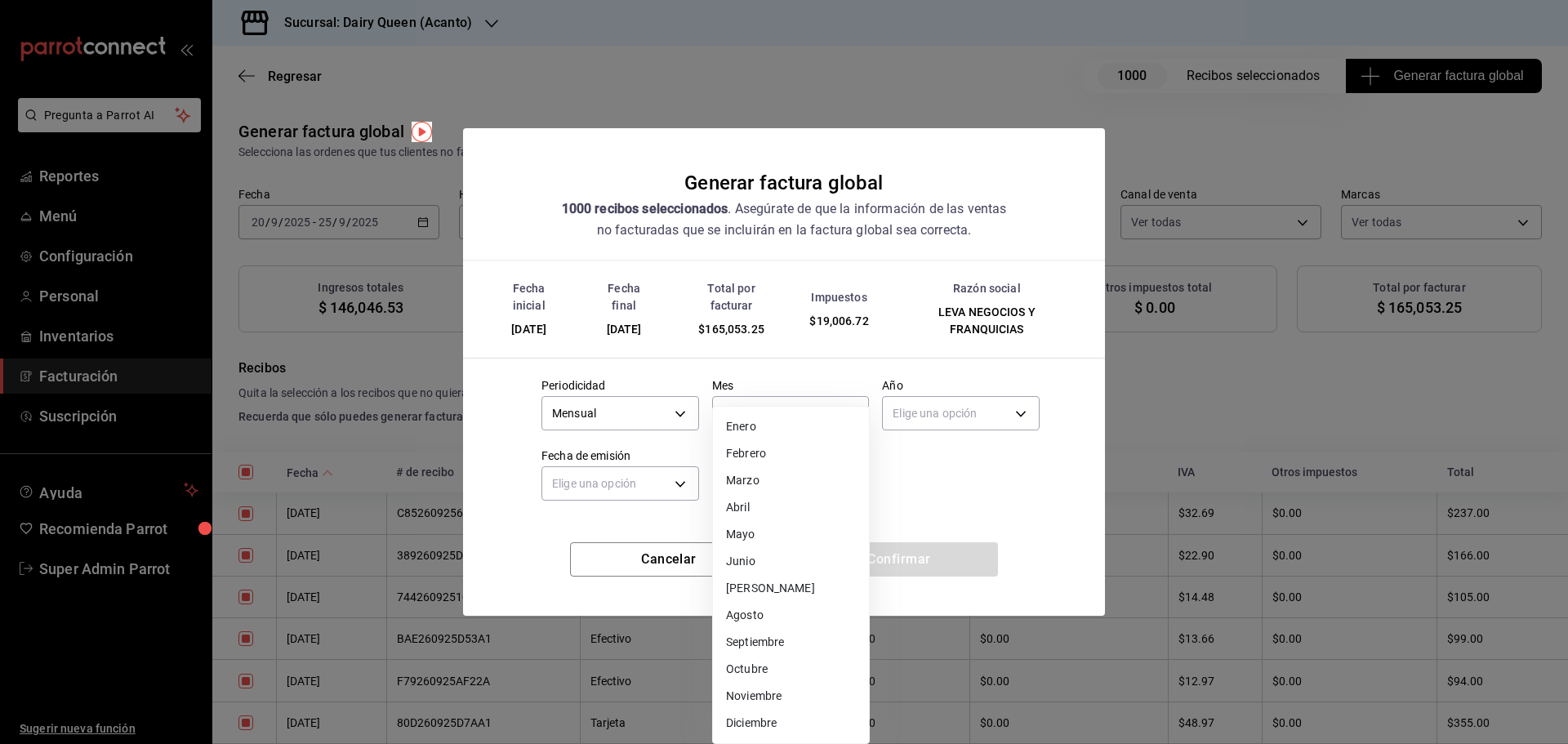
click at [794, 645] on li "Septiembre" at bounding box center [790, 642] width 156 height 27
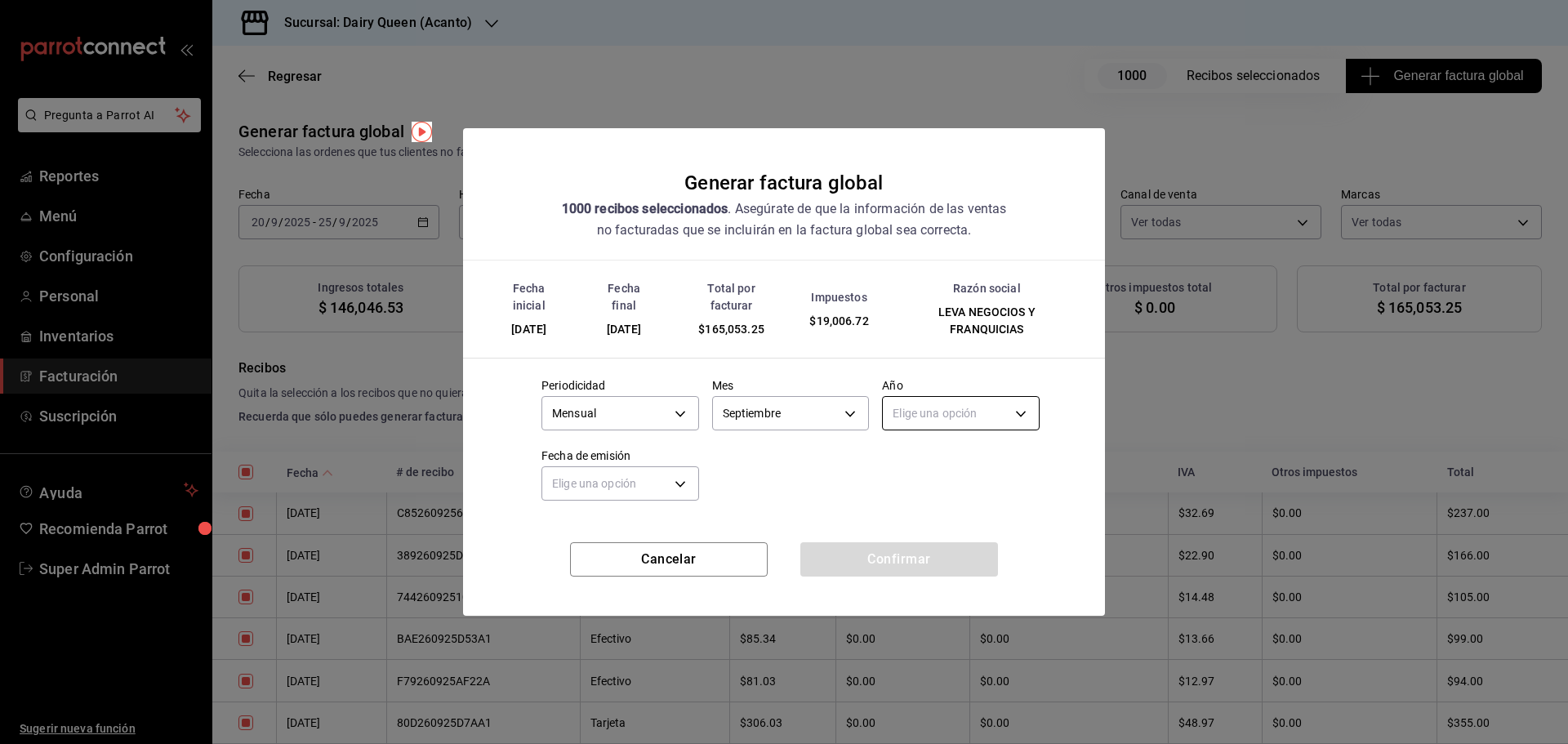
click at [930, 400] on body "Pregunta a Parrot AI Reportes Menú Configuración Personal Inventarios Facturaci…" at bounding box center [784, 372] width 1568 height 744
click at [926, 463] on li "2025" at bounding box center [960, 464] width 156 height 27
click at [647, 491] on body "Pregunta a Parrot AI Reportes Menú Configuración Personal Inventarios Facturaci…" at bounding box center [784, 372] width 1568 height 744
click at [603, 546] on li "Hoy" at bounding box center [620, 534] width 156 height 27
click at [910, 563] on button "Confirmar" at bounding box center [899, 559] width 198 height 34
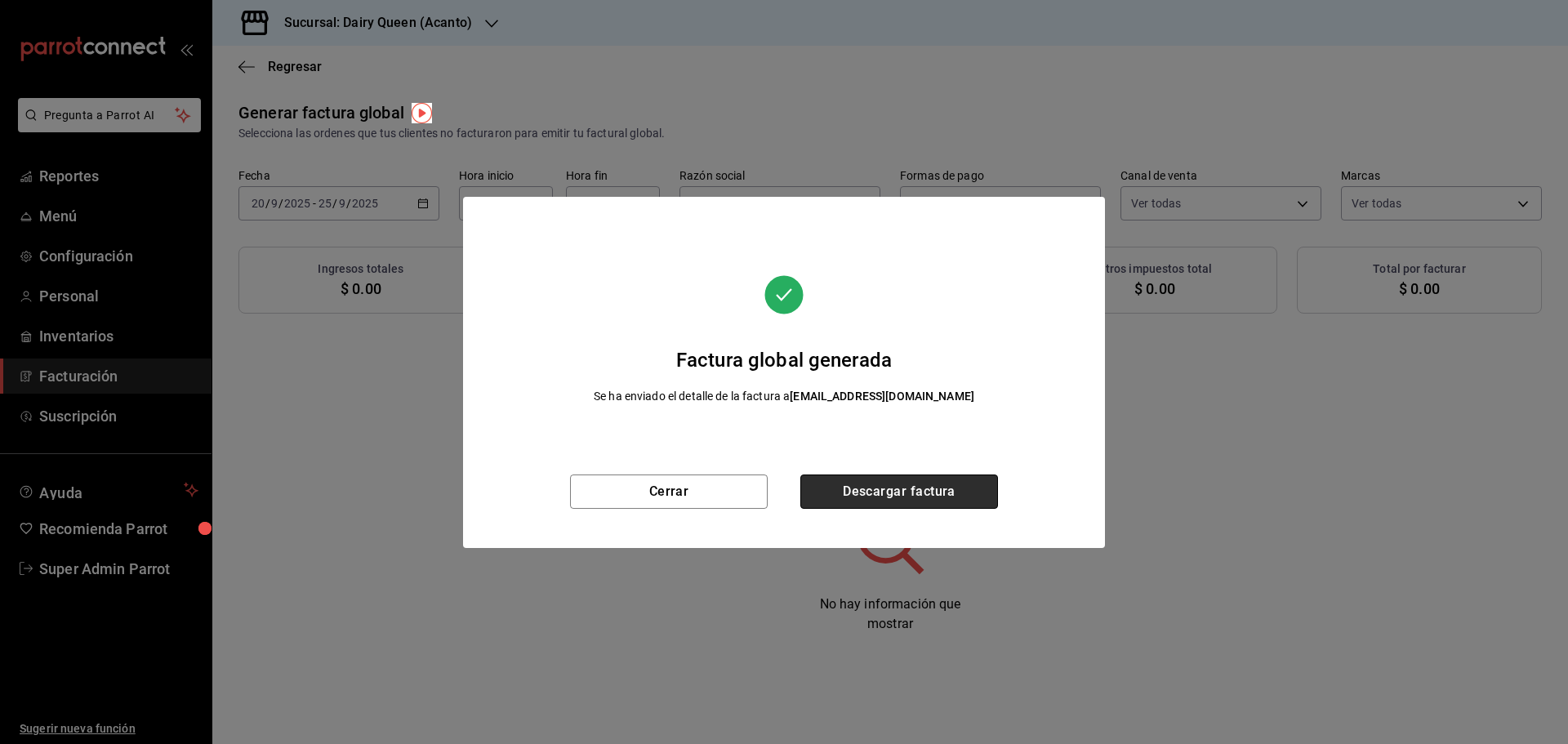
click at [900, 494] on button "Descargar factura" at bounding box center [899, 491] width 198 height 34
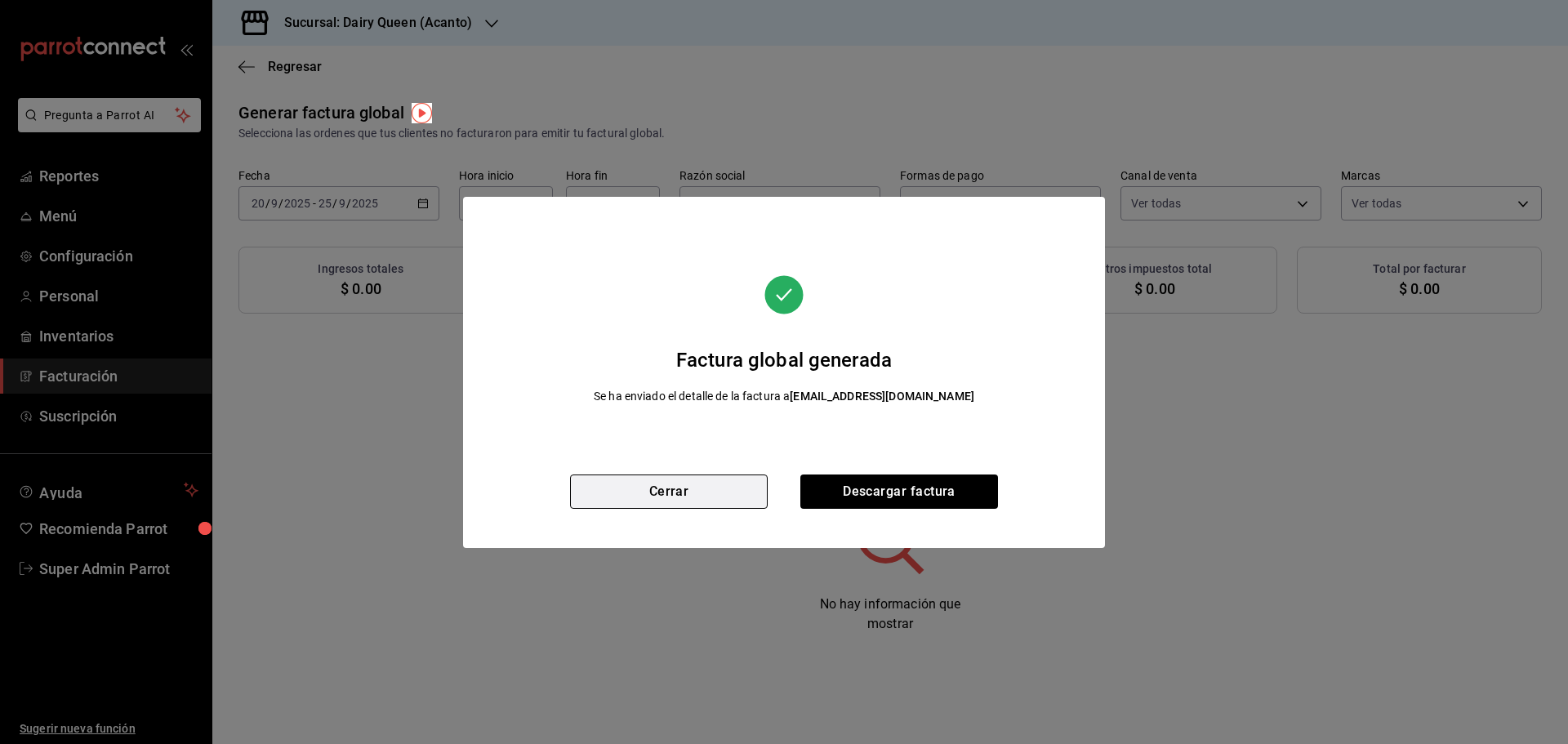
click at [708, 487] on button "Cerrar" at bounding box center [669, 491] width 198 height 34
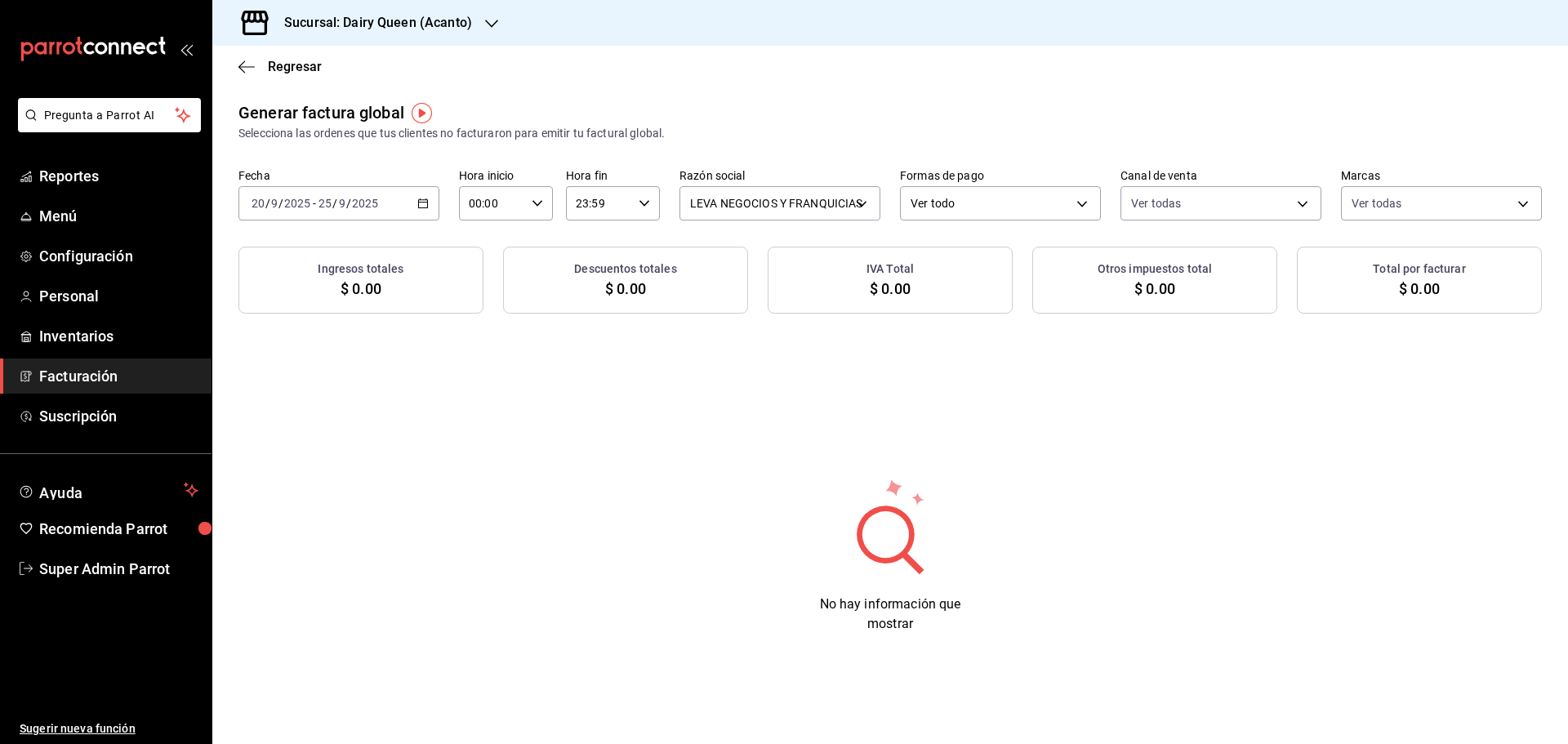
click at [427, 203] on \(Stroke\) "button" at bounding box center [422, 204] width 10 height 9
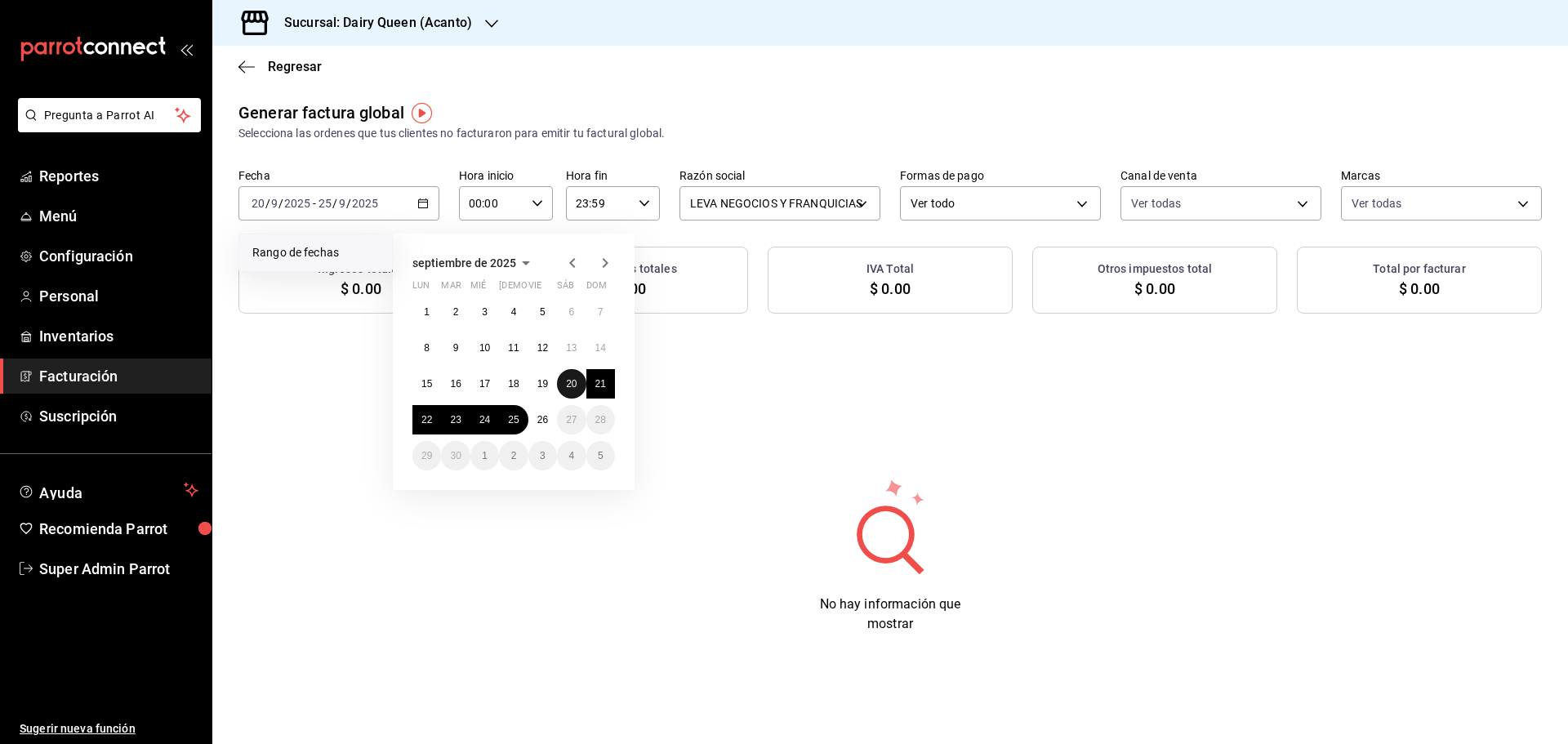
click at [578, 386] on button "20" at bounding box center [571, 383] width 29 height 30
click at [514, 420] on abbr "25" at bounding box center [513, 419] width 11 height 12
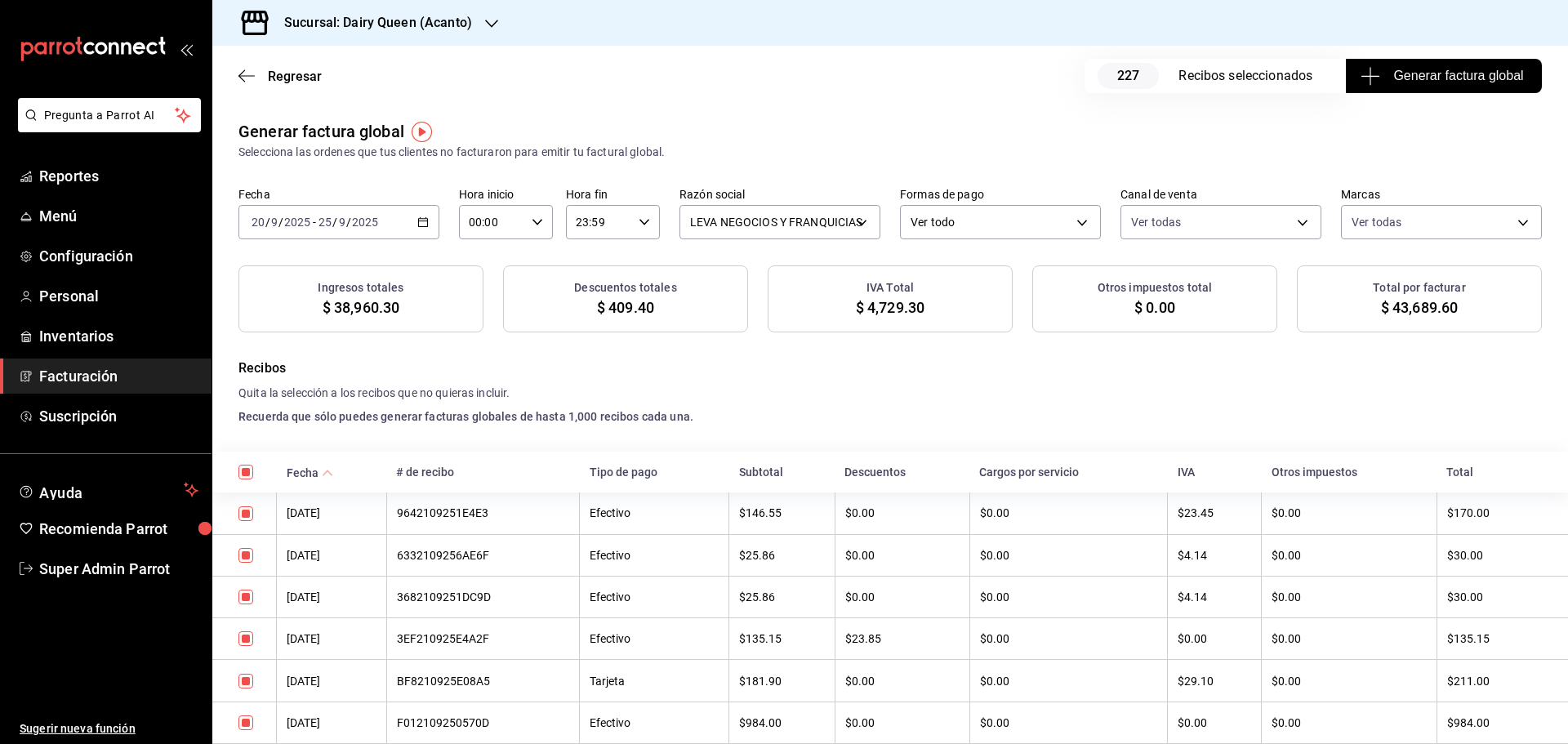
click at [1445, 73] on span "Generar factura global" at bounding box center [1443, 76] width 159 height 20
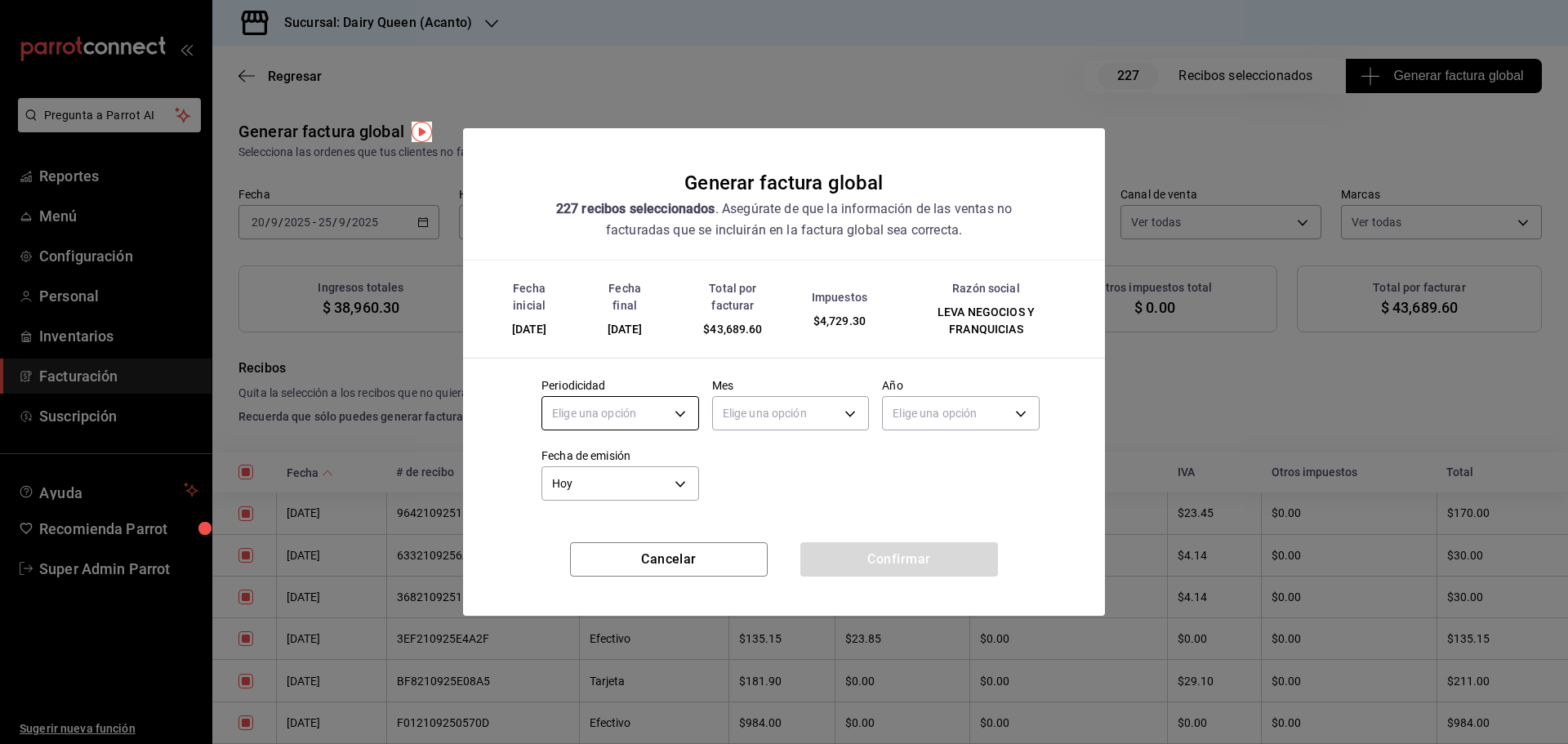
click at [591, 408] on body "Pregunta a Parrot AI Reportes Menú Configuración Personal Inventarios Facturaci…" at bounding box center [784, 372] width 1568 height 744
click at [580, 555] on li "Mensual" at bounding box center [620, 545] width 156 height 27
click at [722, 411] on body "Pregunta a Parrot AI Reportes Menú Configuración Personal Inventarios Facturaci…" at bounding box center [784, 372] width 1568 height 744
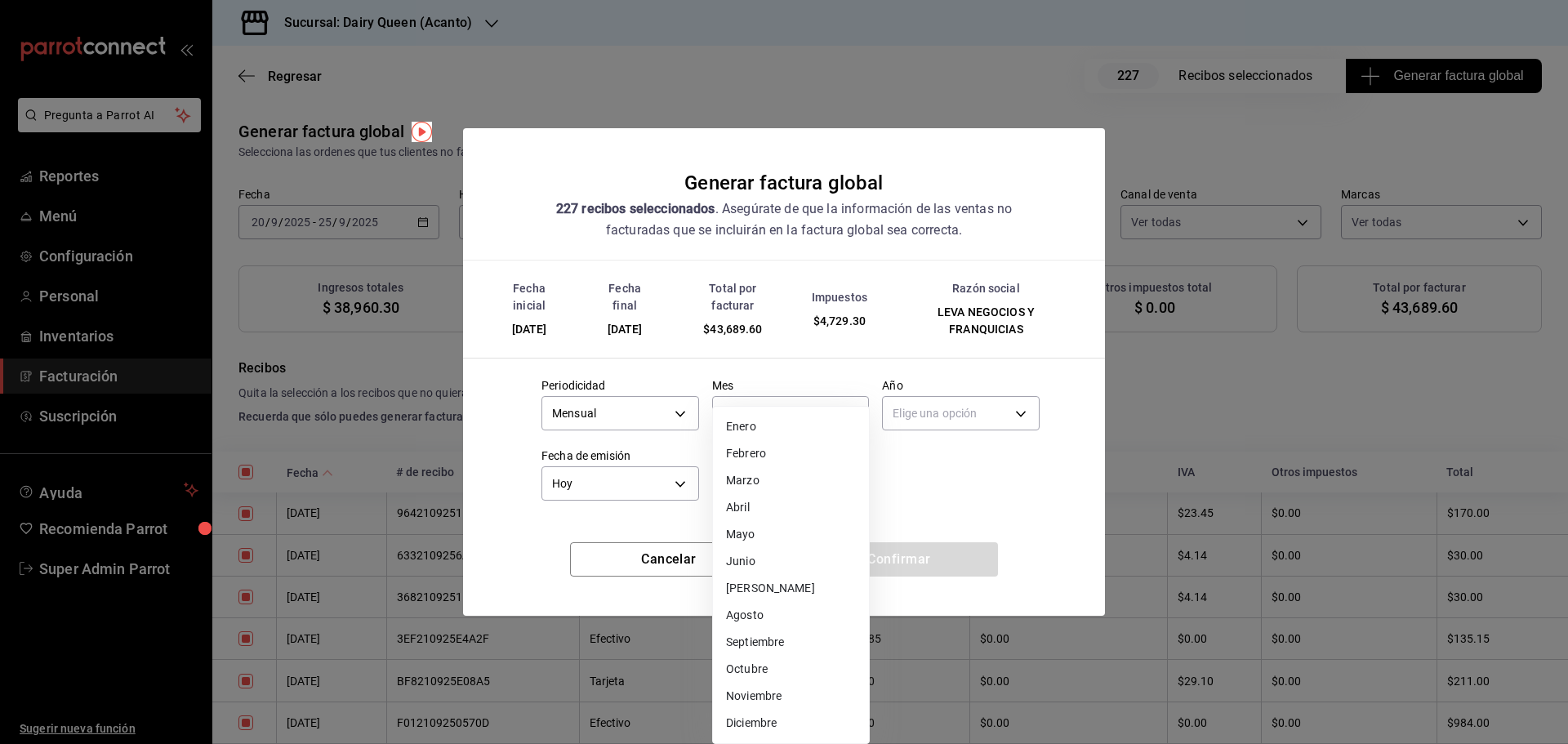
click at [777, 648] on li "Septiembre" at bounding box center [790, 642] width 156 height 27
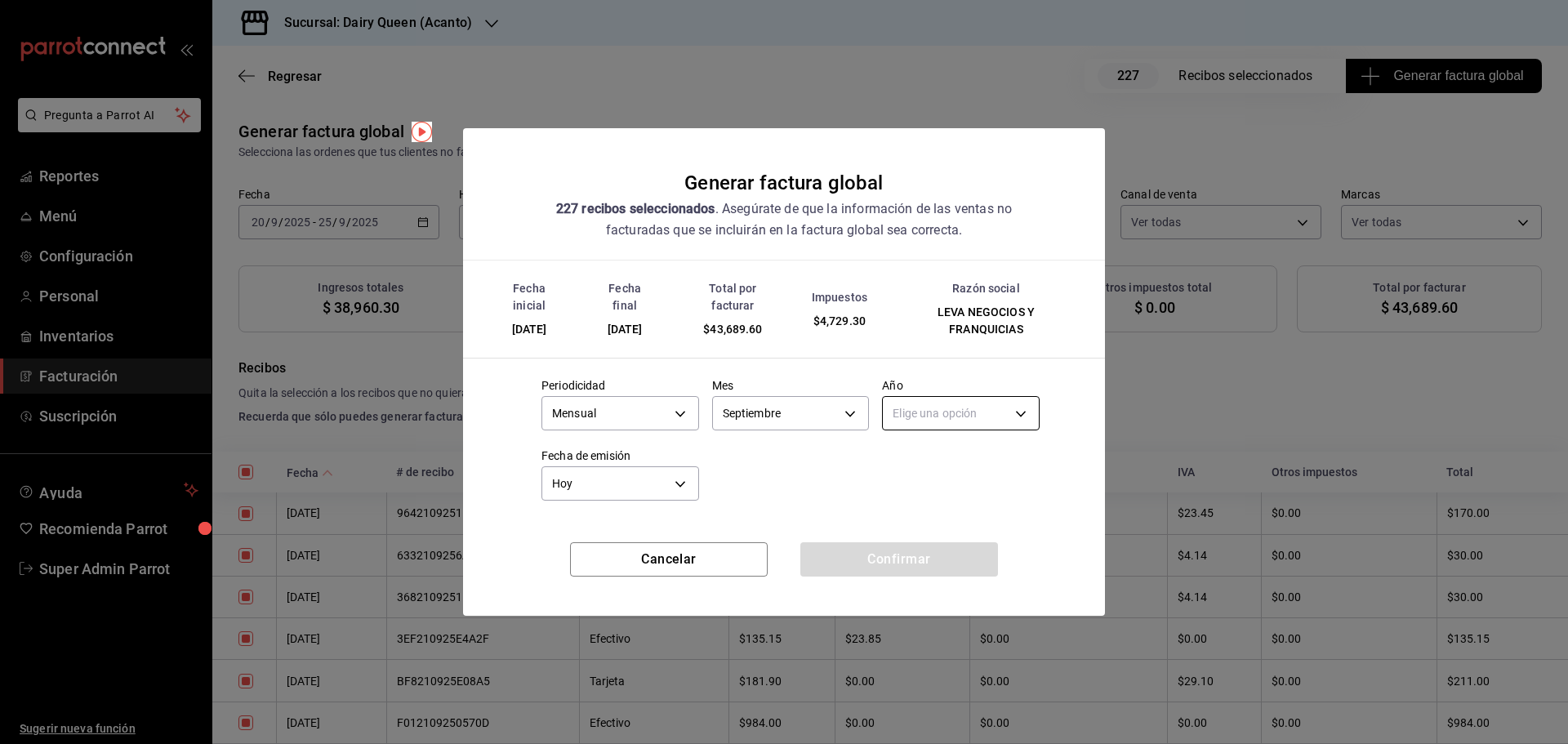
click at [931, 400] on body "Pregunta a Parrot AI Reportes Menú Configuración Personal Inventarios Facturaci…" at bounding box center [784, 372] width 1568 height 744
click at [929, 464] on li "2025" at bounding box center [960, 464] width 156 height 27
click at [928, 557] on button "Confirmar" at bounding box center [899, 559] width 198 height 34
click at [733, 326] on span "$43,689.60" at bounding box center [732, 329] width 59 height 13
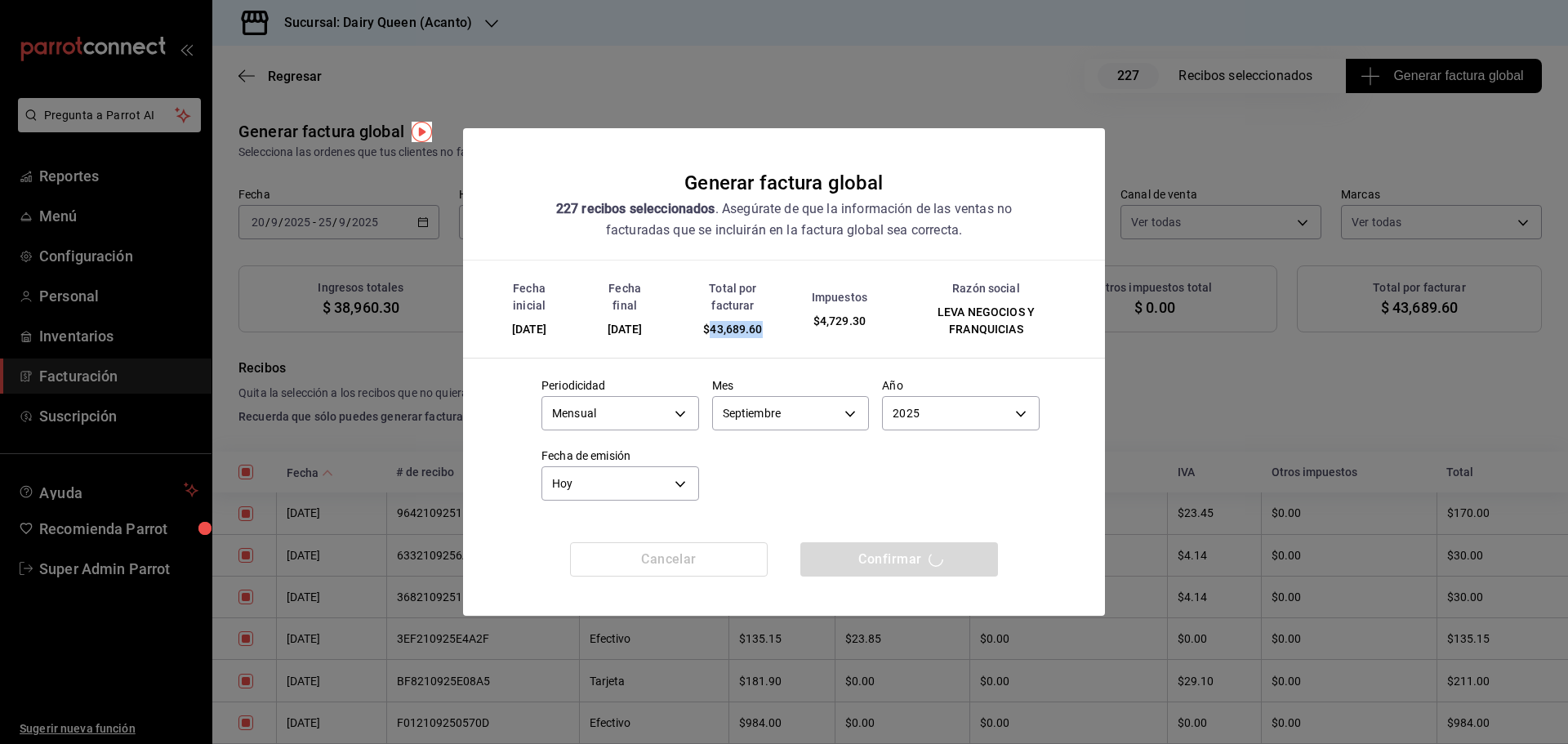
copy span "43,689.60"
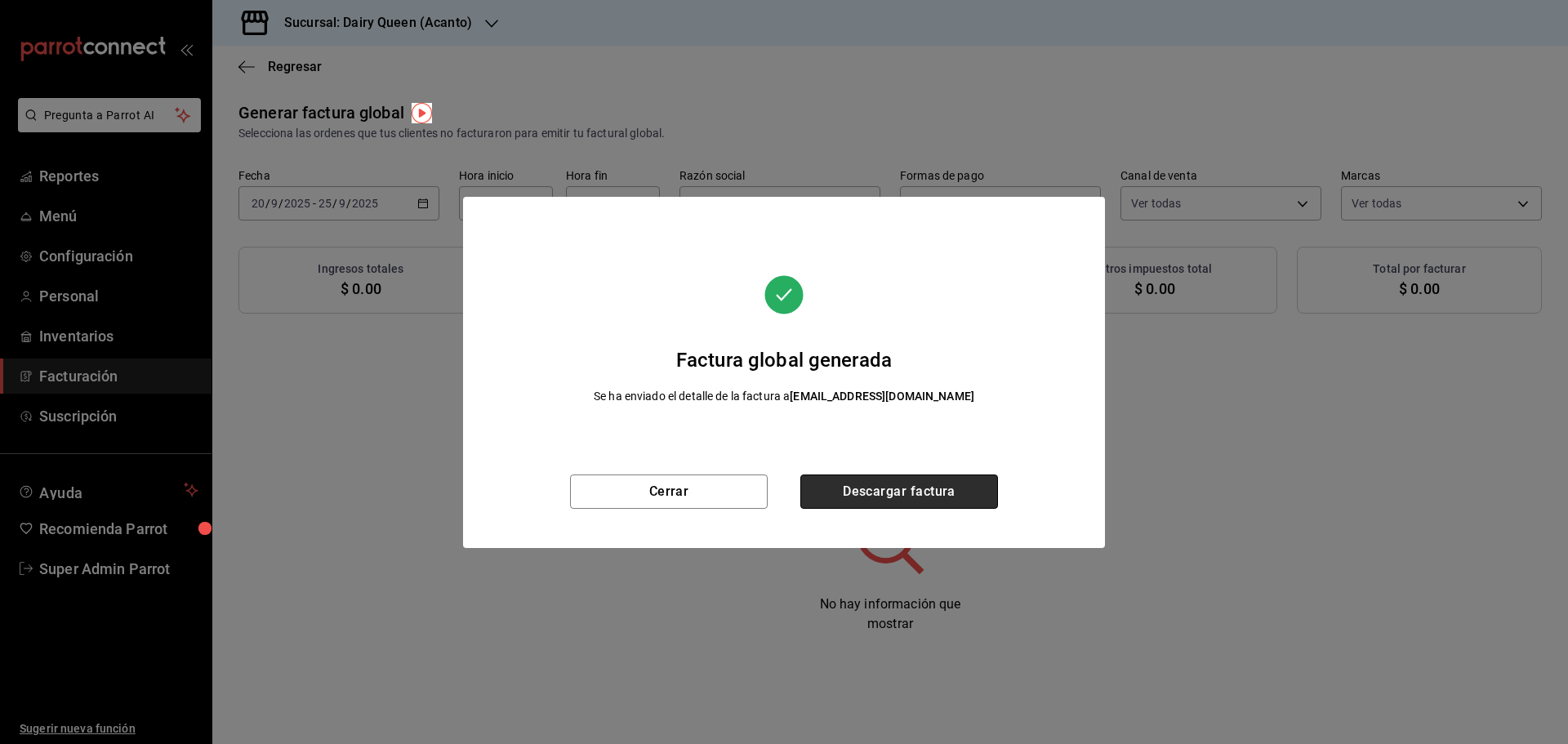
click at [912, 496] on button "Descargar factura" at bounding box center [899, 491] width 198 height 34
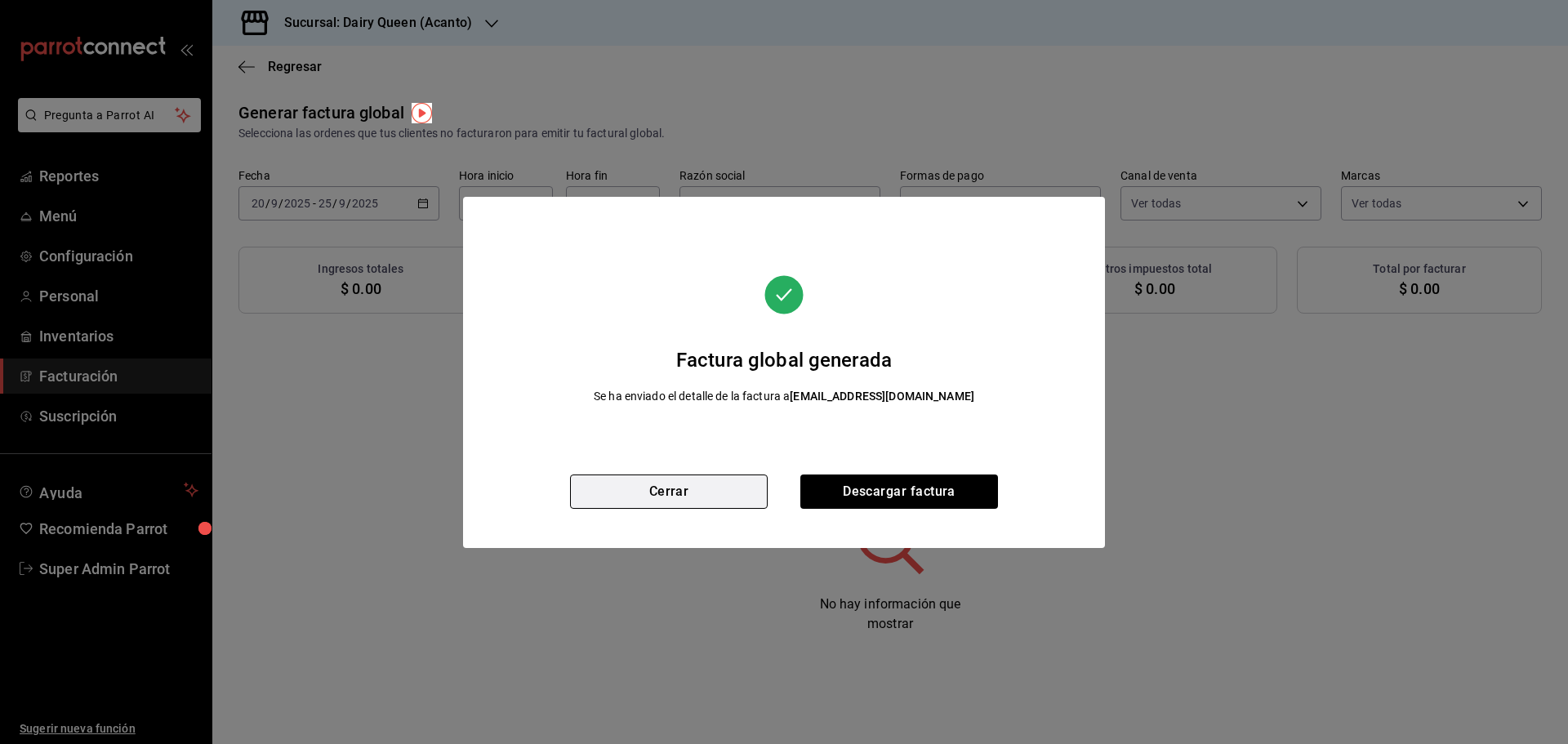
click at [690, 490] on button "Cerrar" at bounding box center [669, 491] width 198 height 34
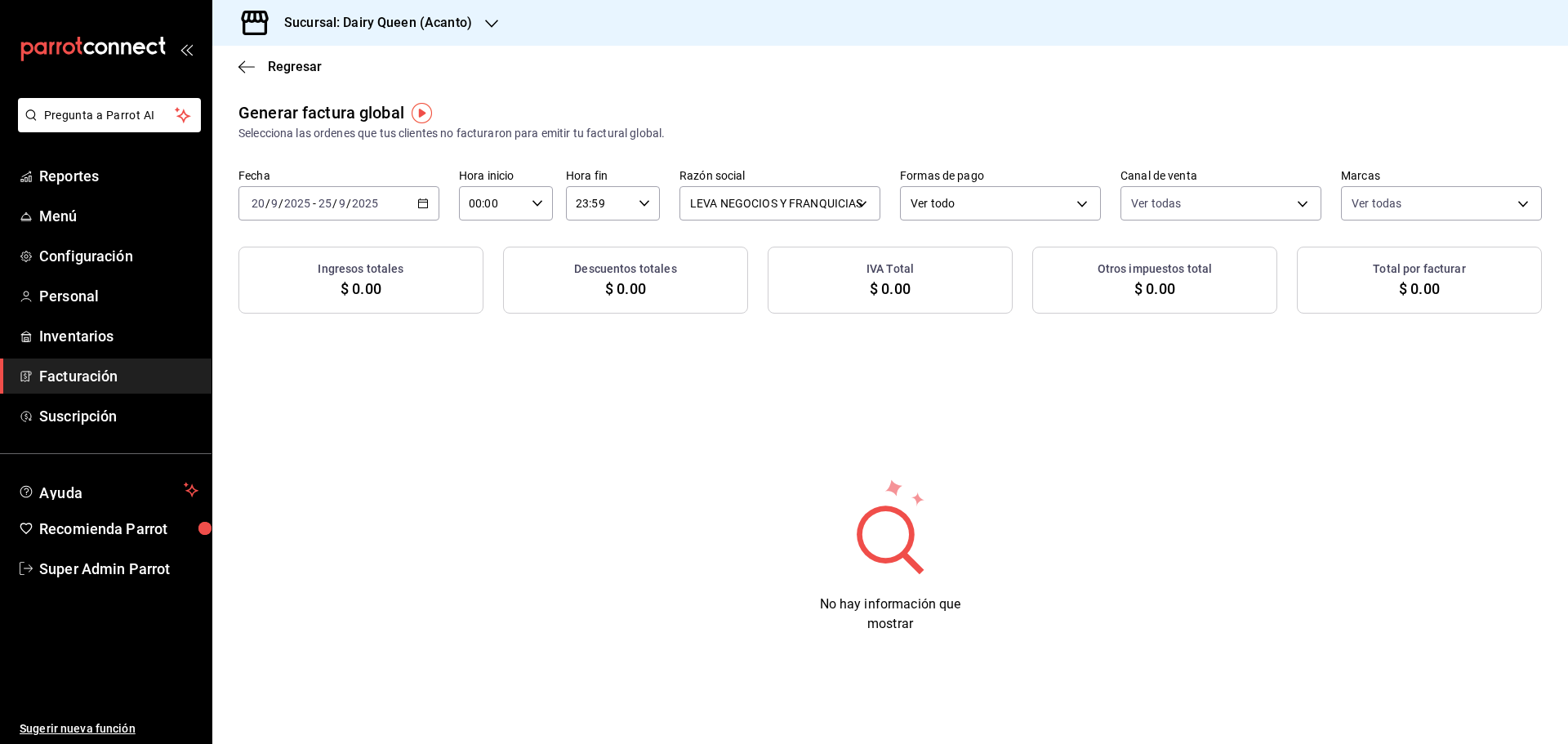
click at [426, 210] on div "[DATE] [DATE] - [DATE] [DATE]" at bounding box center [338, 203] width 201 height 34
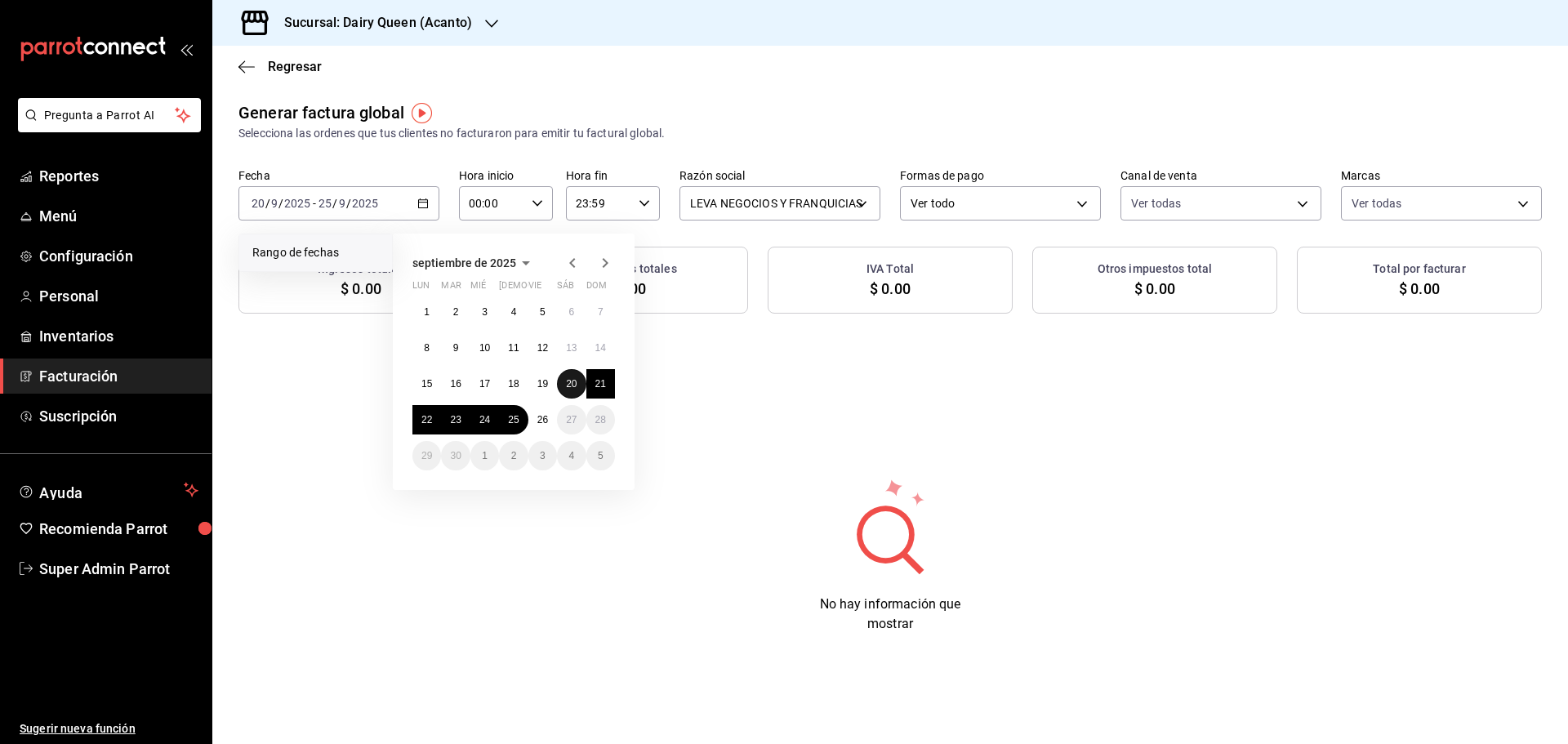
click at [573, 390] on button "20" at bounding box center [571, 383] width 29 height 30
click at [510, 427] on button "25" at bounding box center [513, 419] width 29 height 30
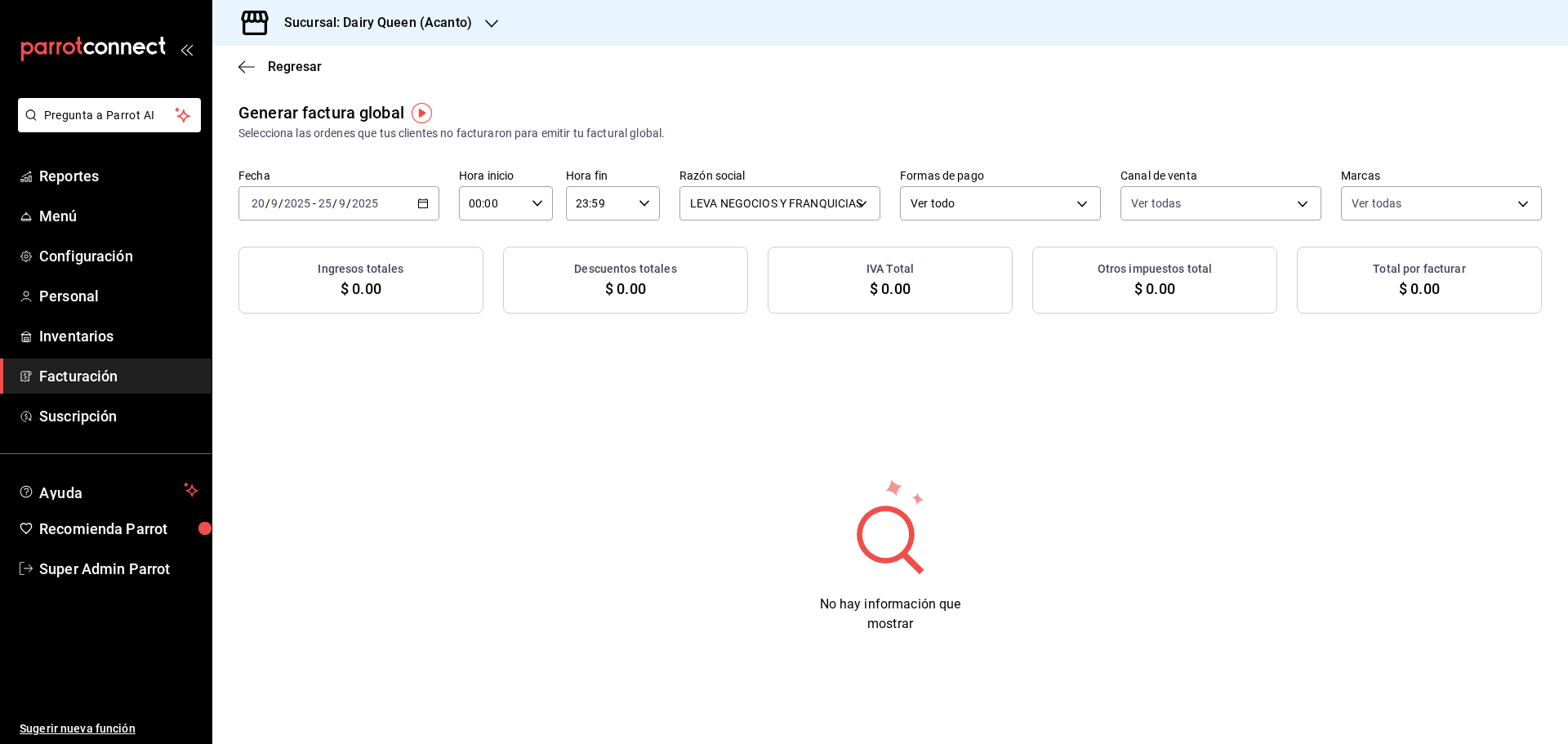
click at [282, 20] on h3 "Sucursal: Dairy Queen (Acanto)" at bounding box center [371, 23] width 201 height 20
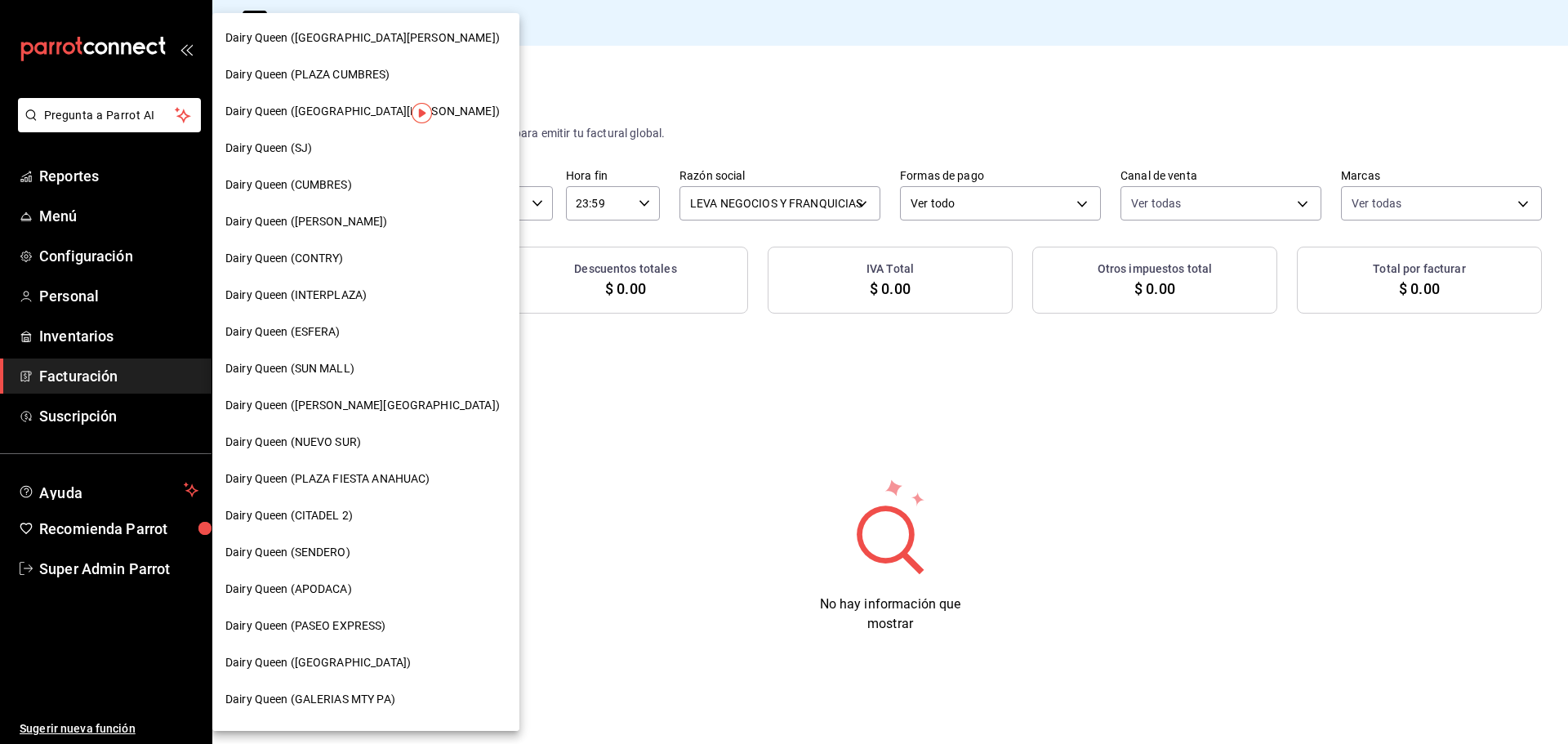
scroll to position [409, 0]
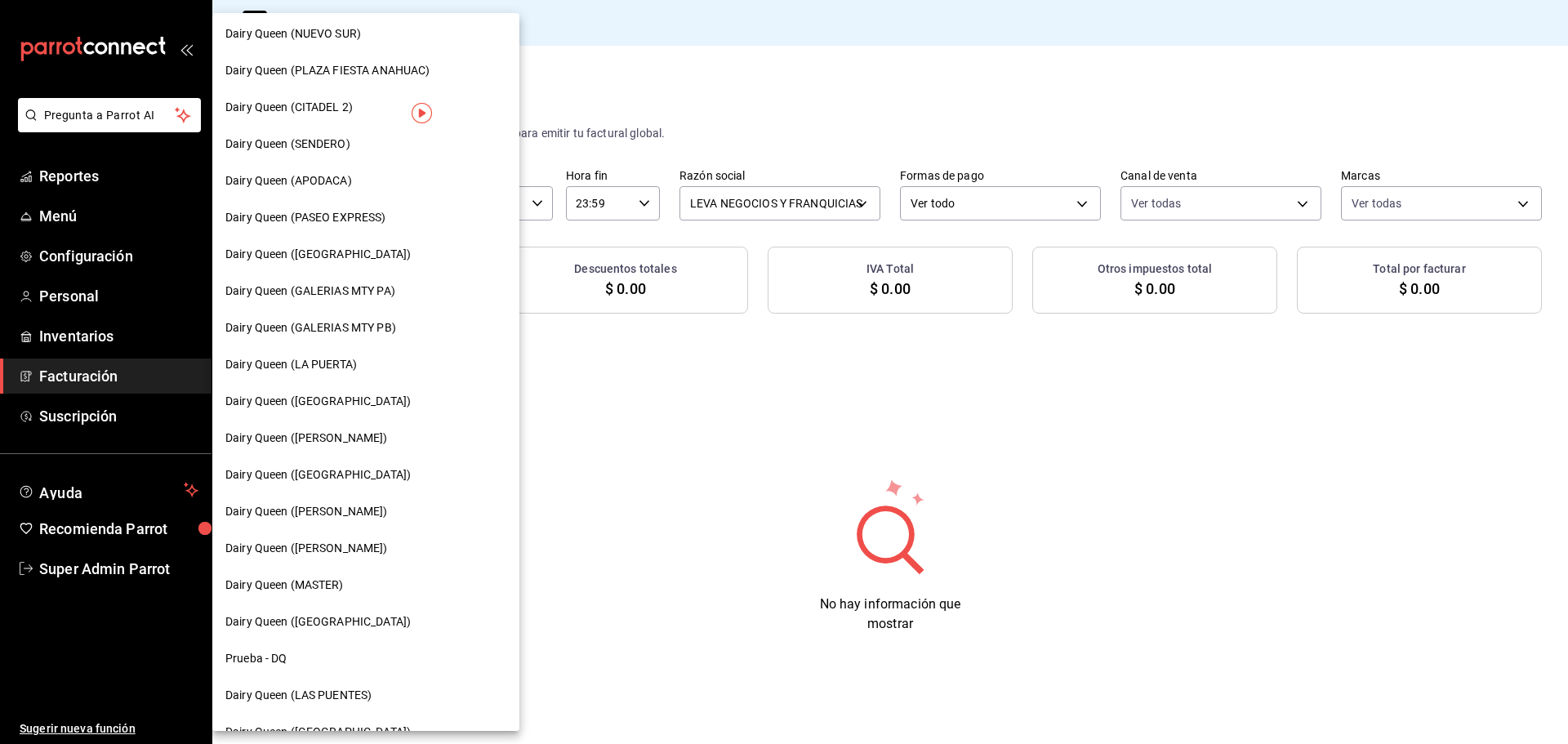
click at [374, 523] on div "Dairy Queen ([PERSON_NAME])" at bounding box center [365, 511] width 307 height 37
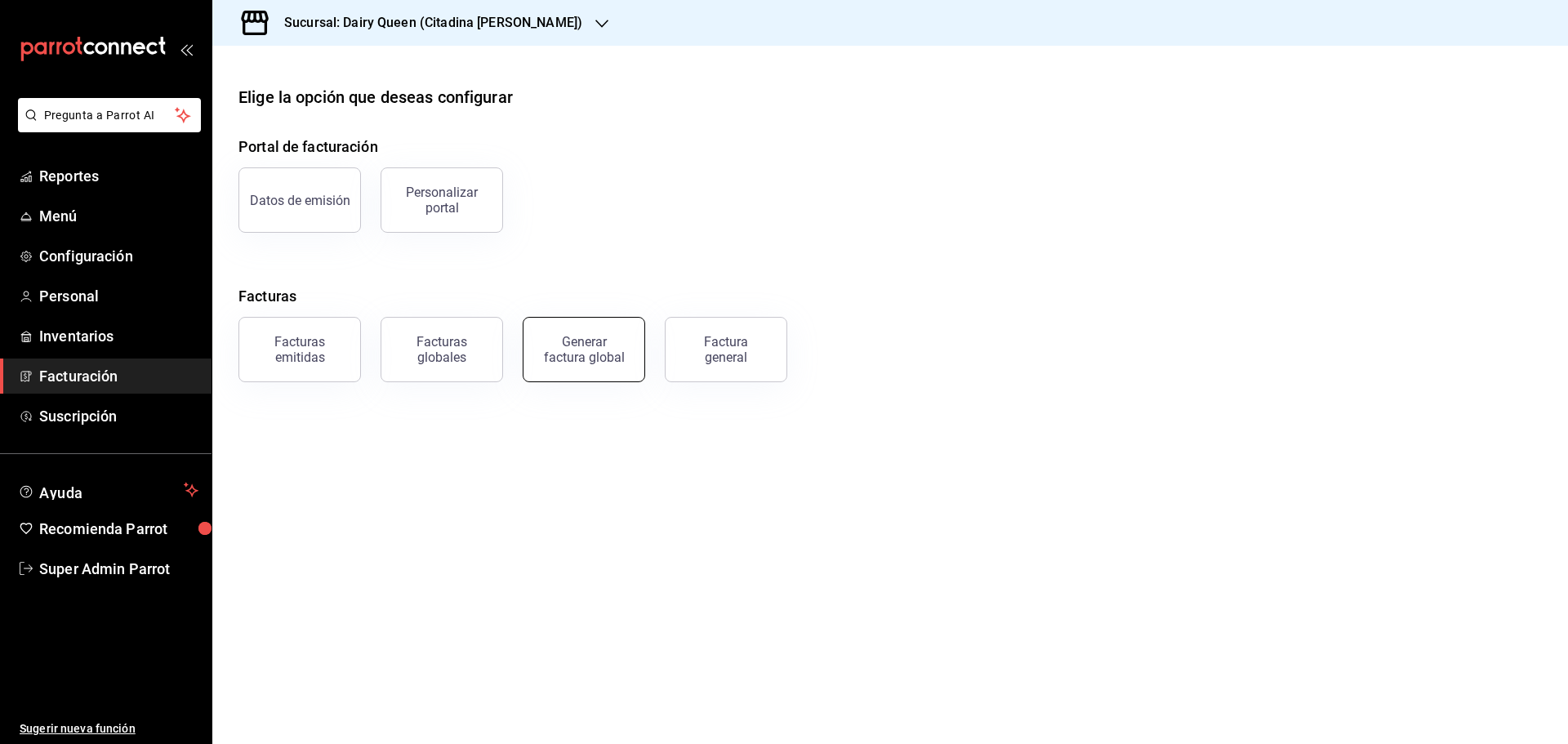
click at [574, 337] on div "Generar factura global" at bounding box center [584, 349] width 82 height 31
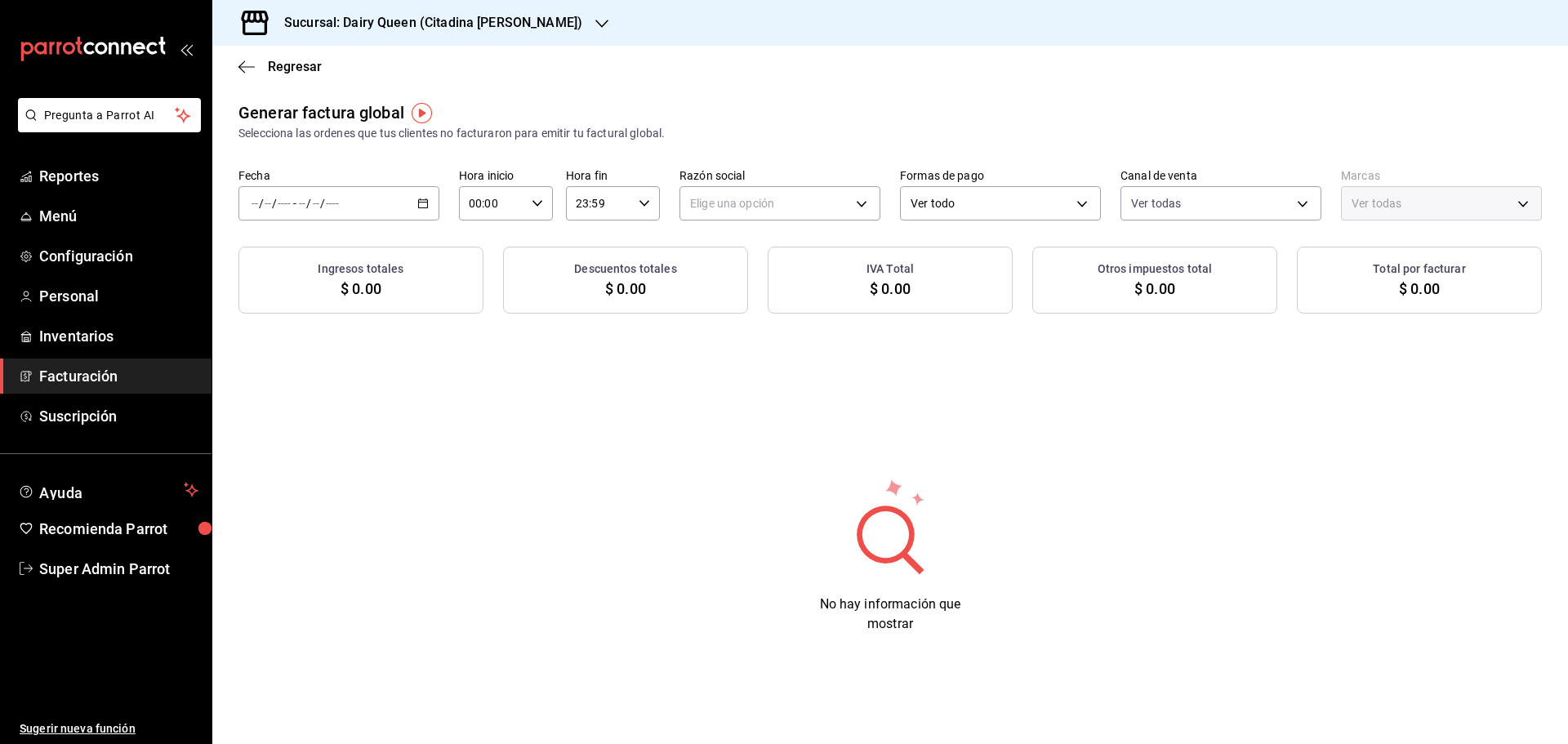
click at [427, 204] on \(Stroke\) "button" at bounding box center [422, 204] width 10 height 9
click at [356, 250] on span "Rango de fechas" at bounding box center [316, 253] width 126 height 17
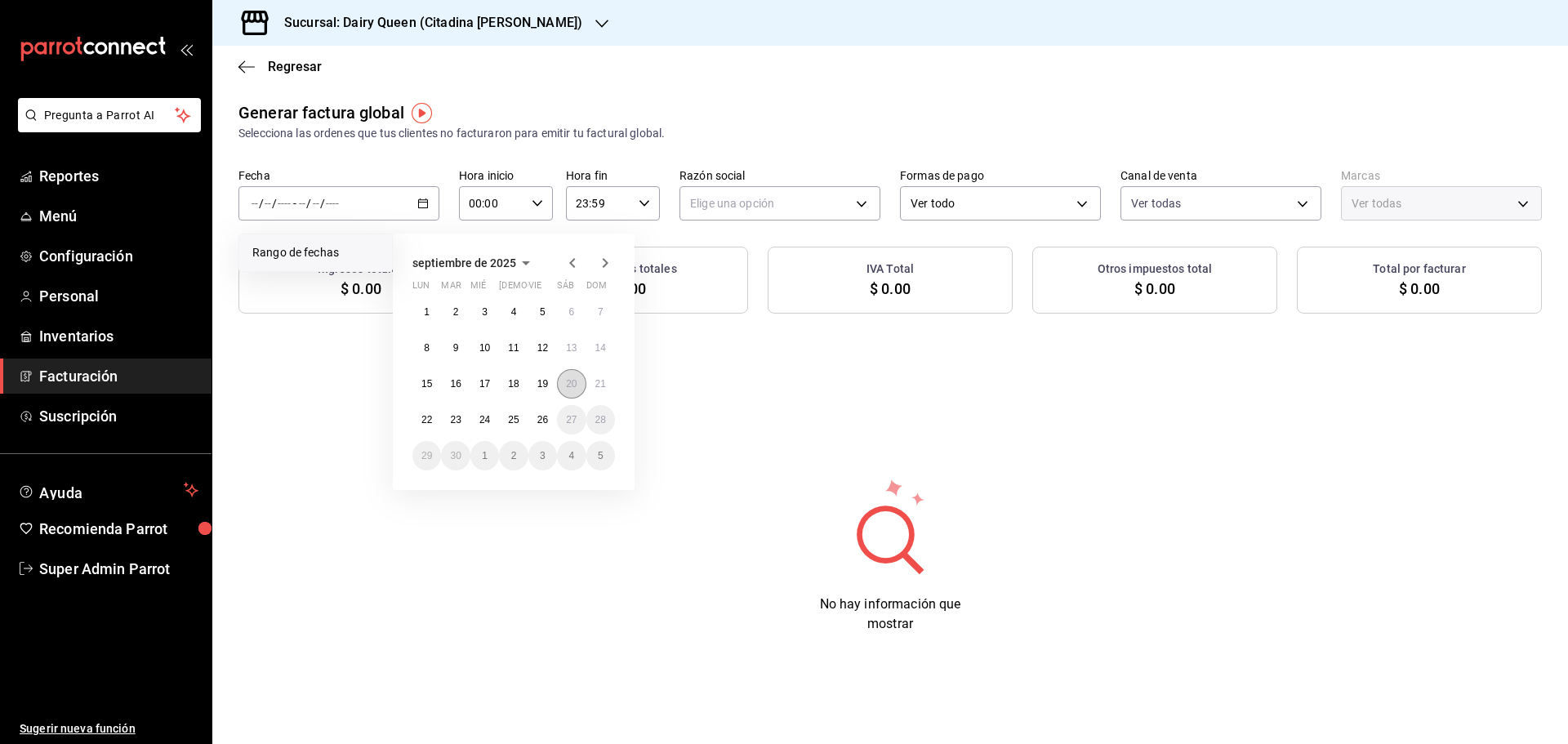
click at [576, 385] on abbr "20" at bounding box center [571, 383] width 11 height 12
click at [508, 419] on abbr "25" at bounding box center [513, 419] width 11 height 12
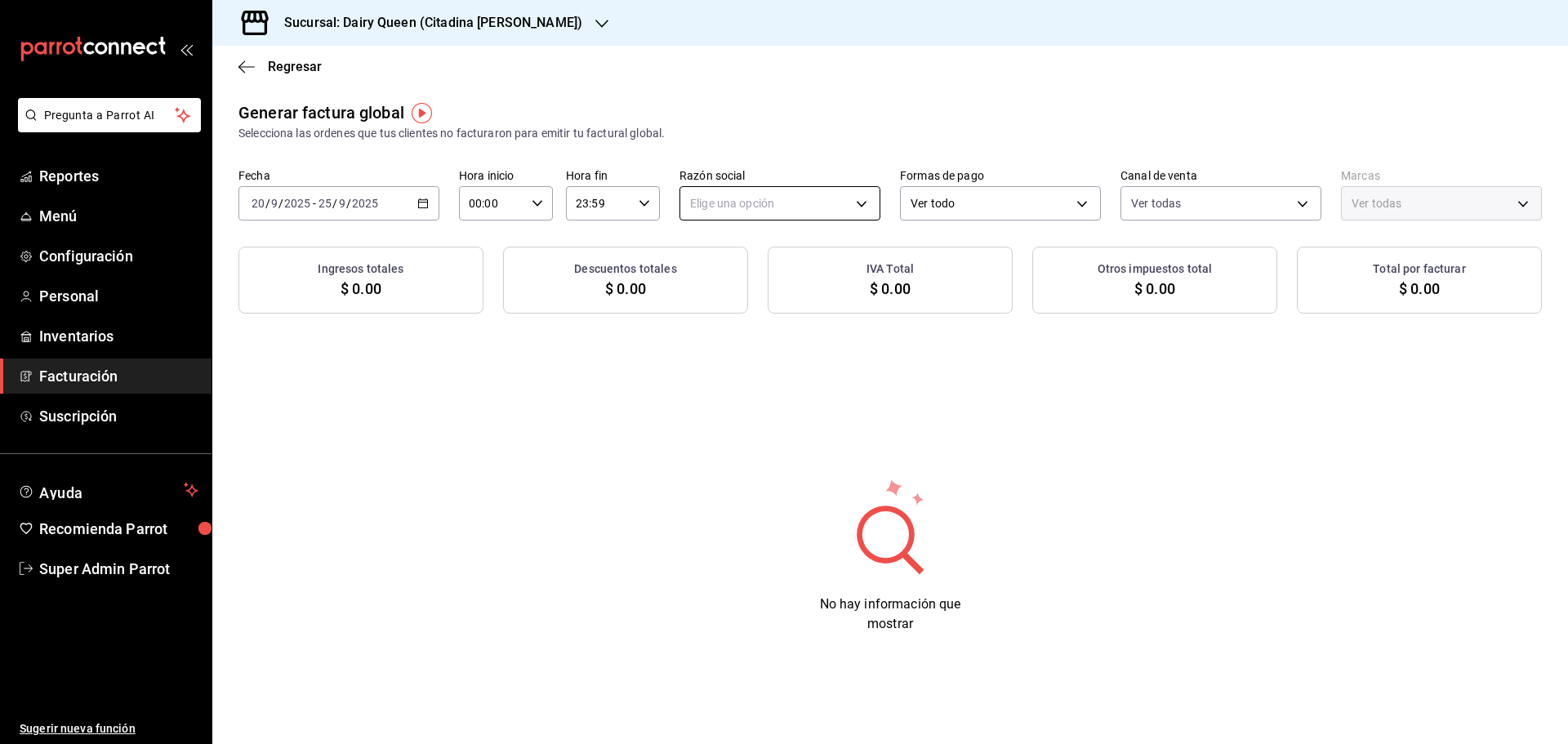
click at [778, 204] on body "Pregunta a Parrot AI Reportes Menú Configuración Personal Inventarios Facturaci…" at bounding box center [784, 372] width 1568 height 744
click at [751, 280] on li "LEVA NEGOCIOS Y FRANQUICIAS" at bounding box center [779, 285] width 199 height 30
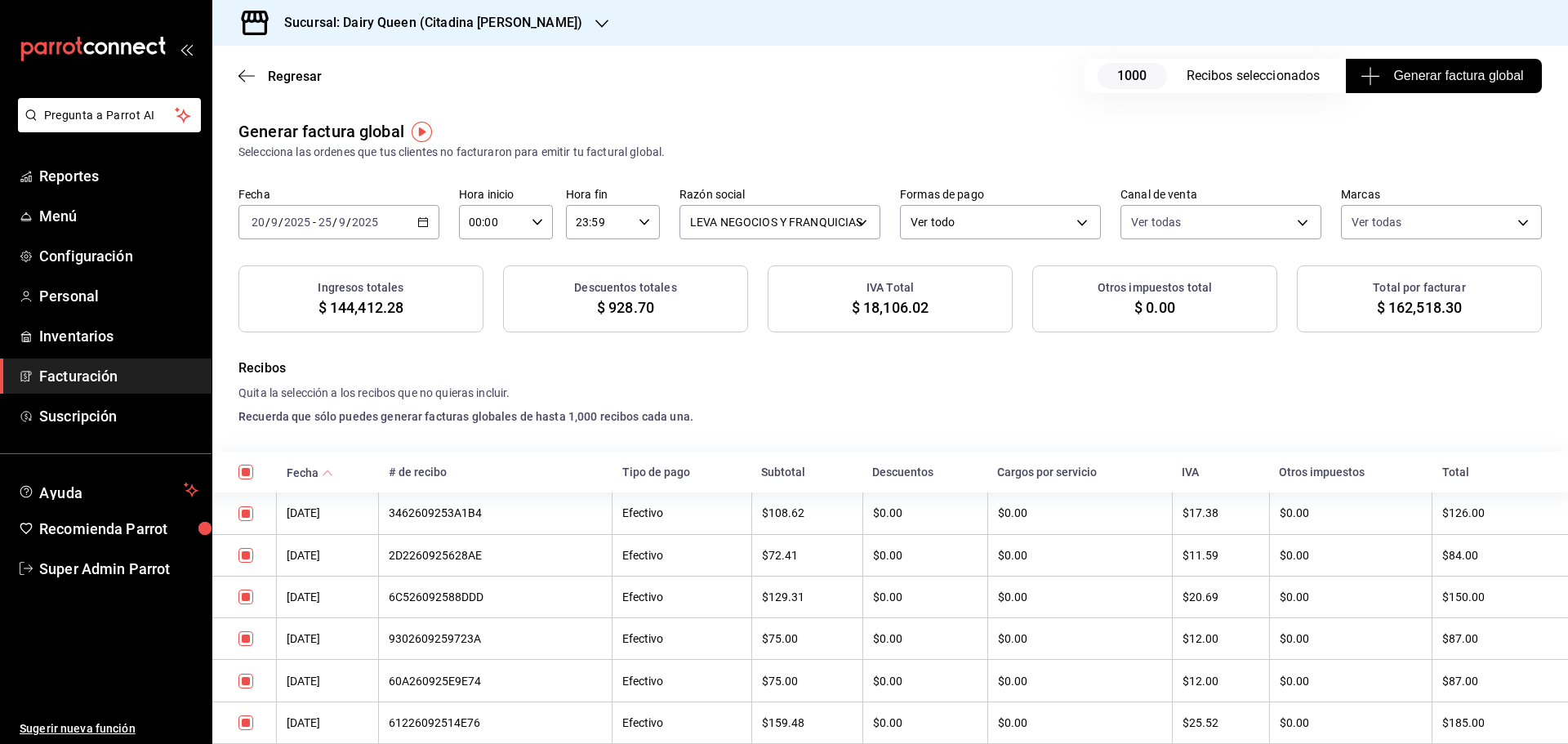
click at [1434, 82] on span "Generar factura global" at bounding box center [1443, 76] width 159 height 20
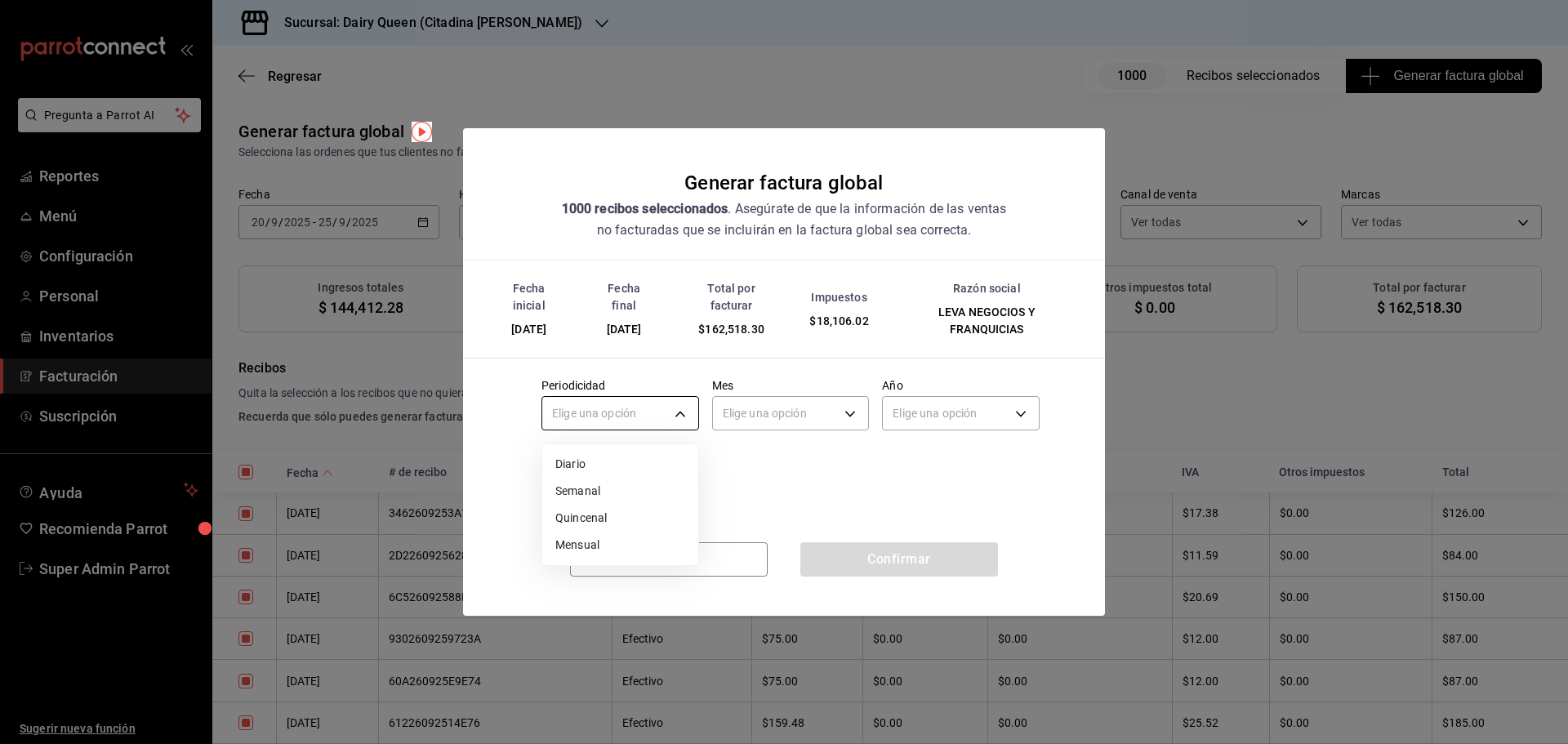
click at [632, 401] on body "Pregunta a Parrot AI Reportes Menú Configuración Personal Inventarios Facturaci…" at bounding box center [784, 372] width 1568 height 744
click at [581, 539] on li "Mensual" at bounding box center [620, 545] width 156 height 27
click at [766, 417] on body "Pregunta a Parrot AI Reportes Menú Configuración Personal Inventarios Facturaci…" at bounding box center [784, 372] width 1568 height 744
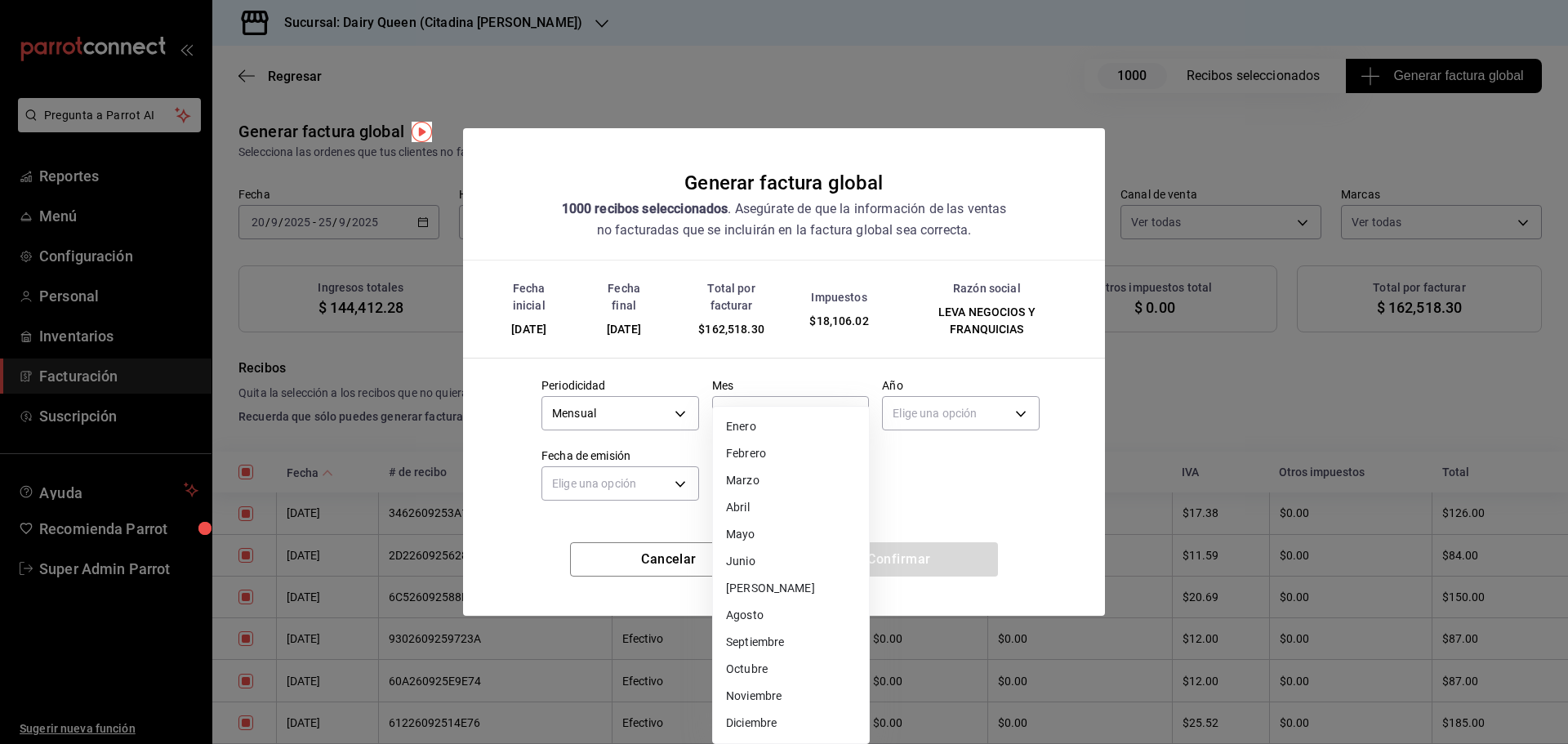
click at [775, 648] on li "Septiembre" at bounding box center [790, 642] width 156 height 27
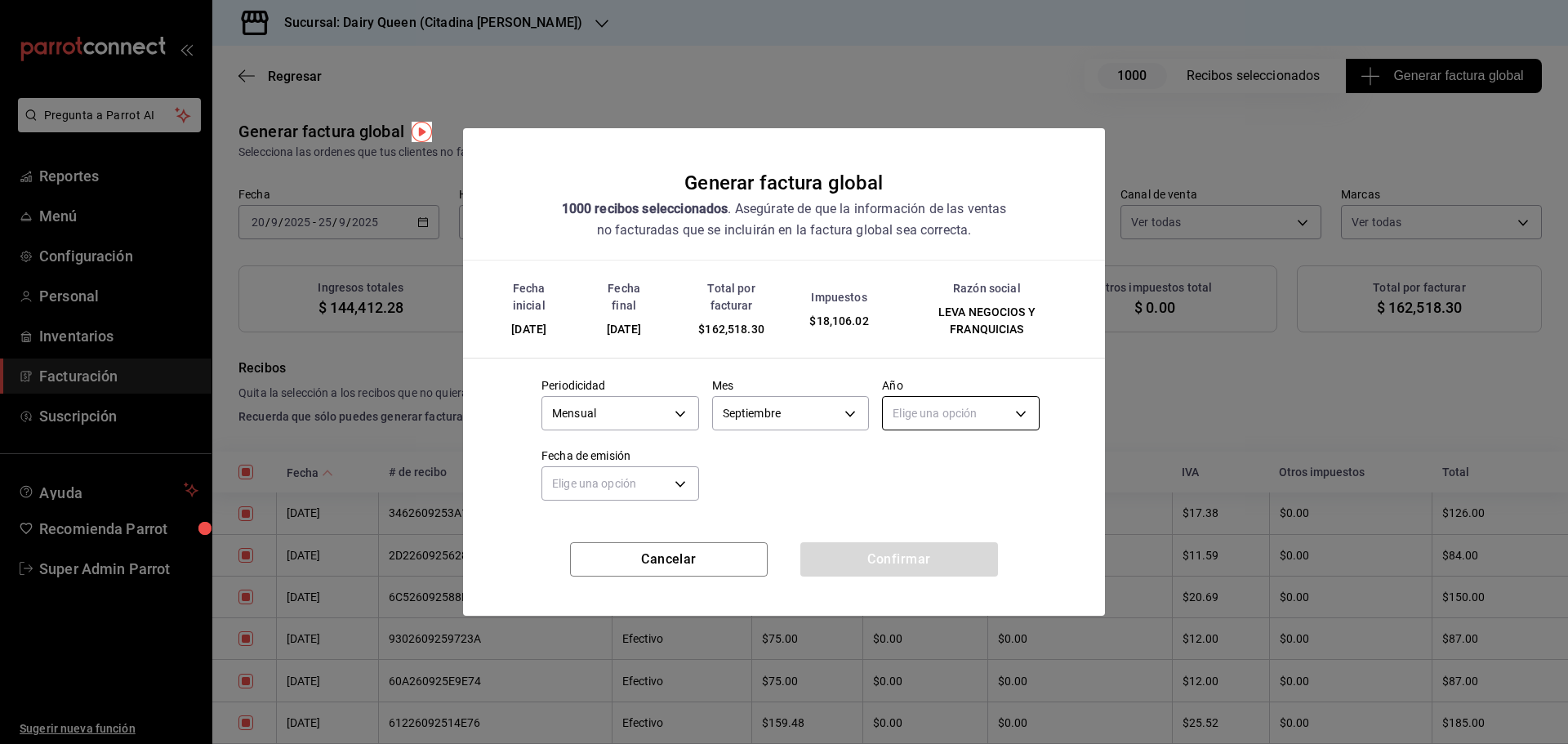
click at [913, 403] on body "Pregunta a Parrot AI Reportes Menú Configuración Personal Inventarios Facturaci…" at bounding box center [784, 372] width 1568 height 744
click at [922, 472] on li "2025" at bounding box center [960, 464] width 156 height 27
click at [642, 481] on body "Pregunta a Parrot AI Reportes Menú Configuración Personal Inventarios Facturaci…" at bounding box center [784, 372] width 1568 height 744
click at [600, 539] on li "Hoy" at bounding box center [620, 534] width 156 height 27
click at [876, 553] on button "Confirmar" at bounding box center [899, 559] width 198 height 34
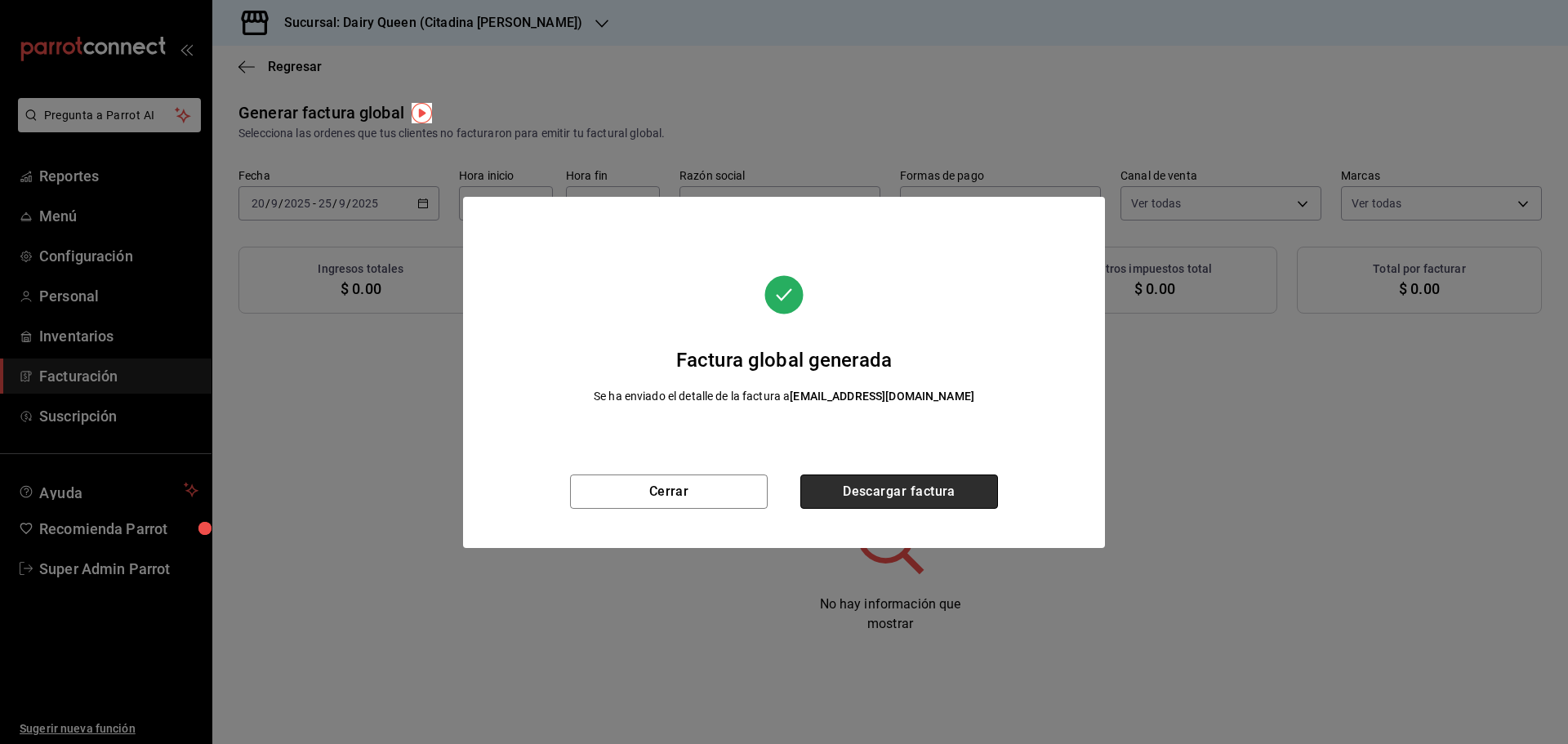
click at [910, 494] on button "Descargar factura" at bounding box center [899, 491] width 198 height 34
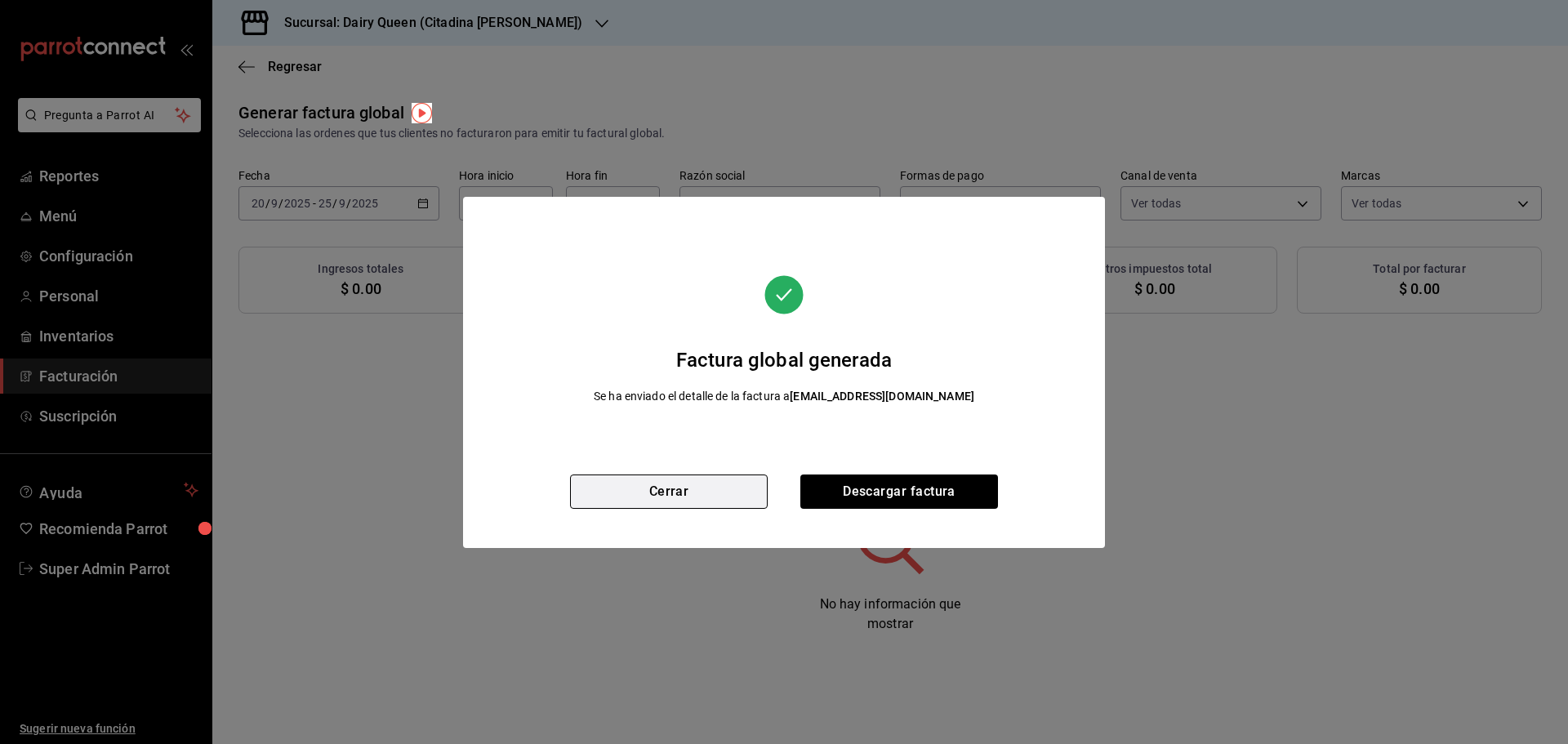
click at [656, 477] on button "Cerrar" at bounding box center [669, 491] width 198 height 34
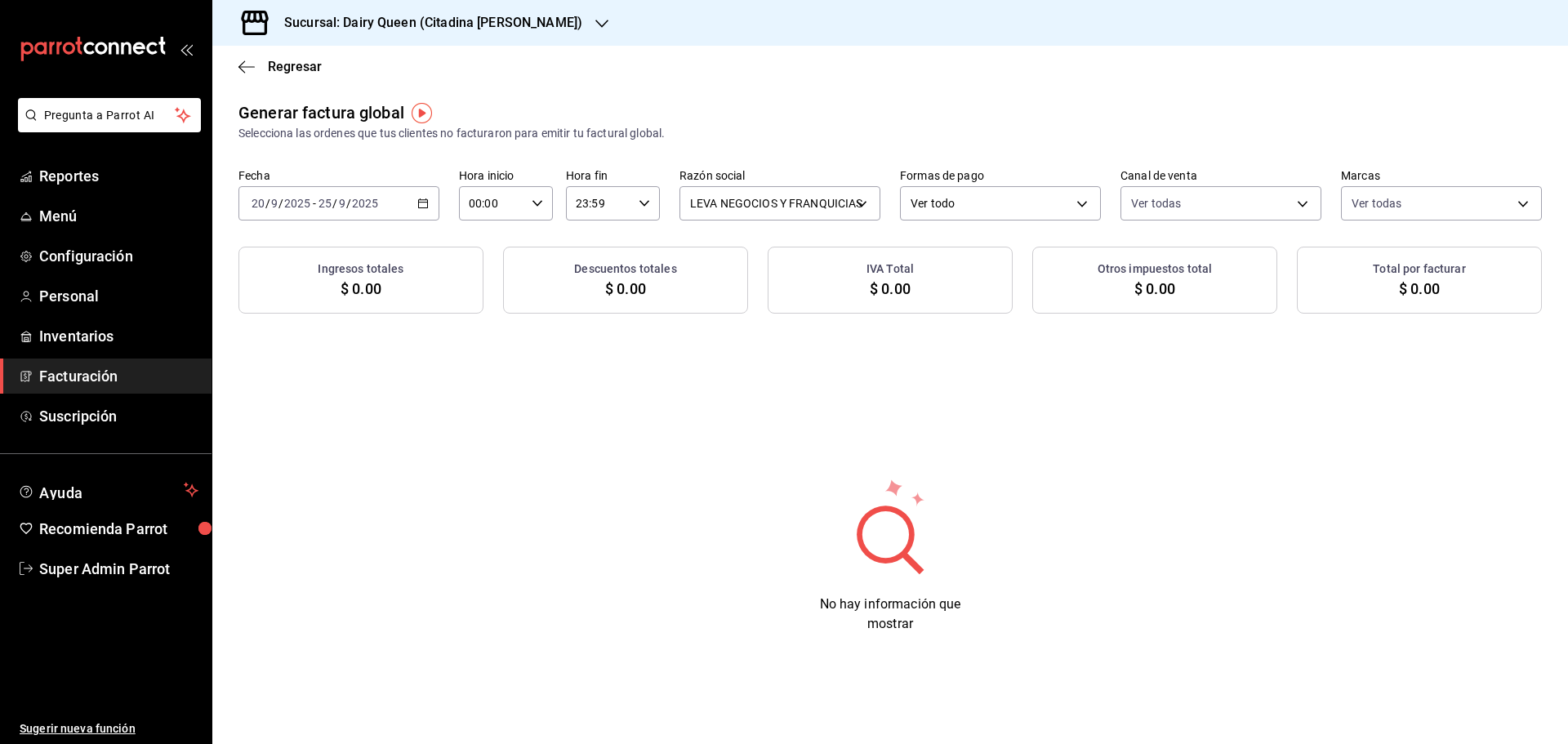
click at [431, 207] on div "[DATE] [DATE] - [DATE] [DATE]" at bounding box center [338, 203] width 201 height 34
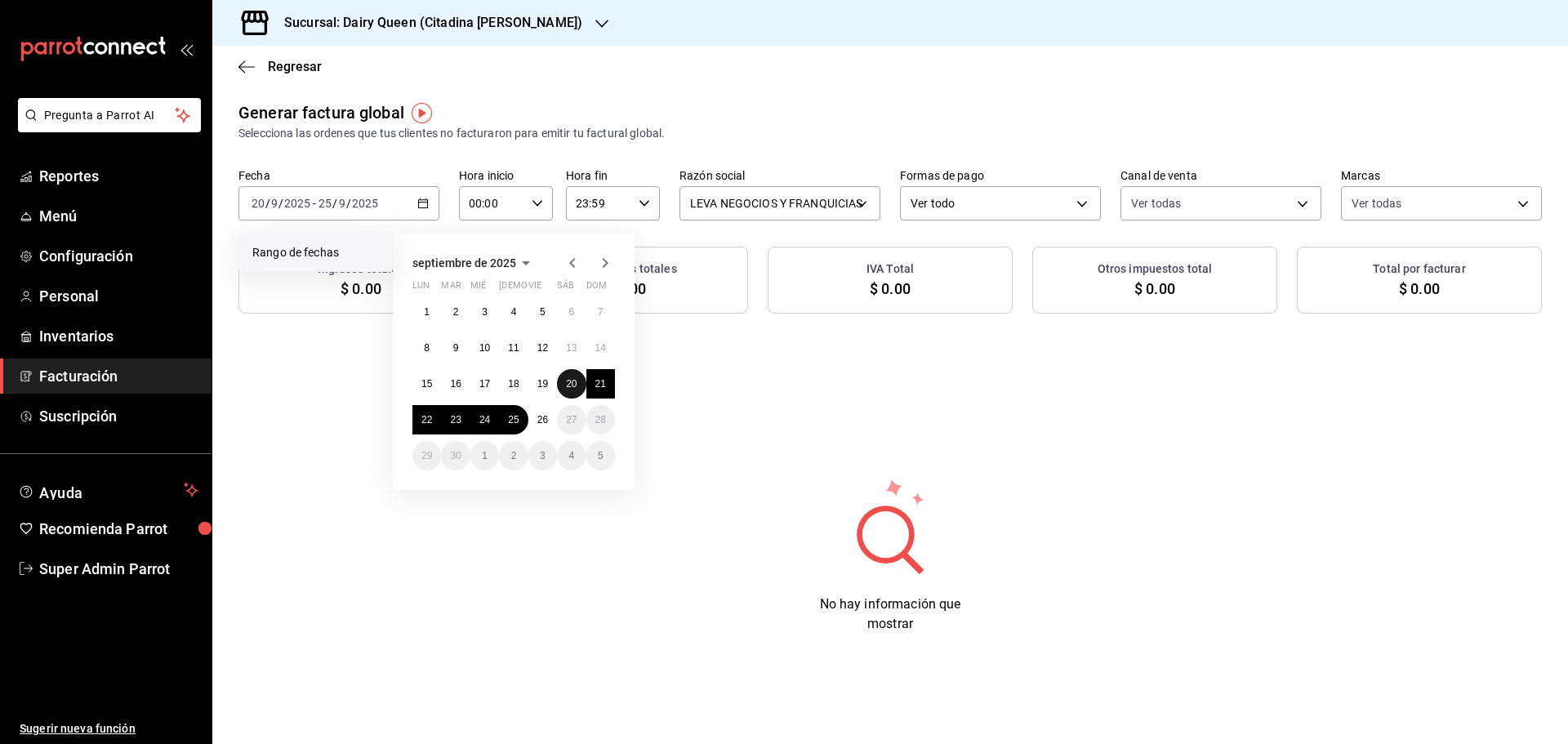
click at [572, 378] on abbr "20" at bounding box center [571, 383] width 11 height 12
click at [515, 423] on abbr "25" at bounding box center [513, 419] width 11 height 12
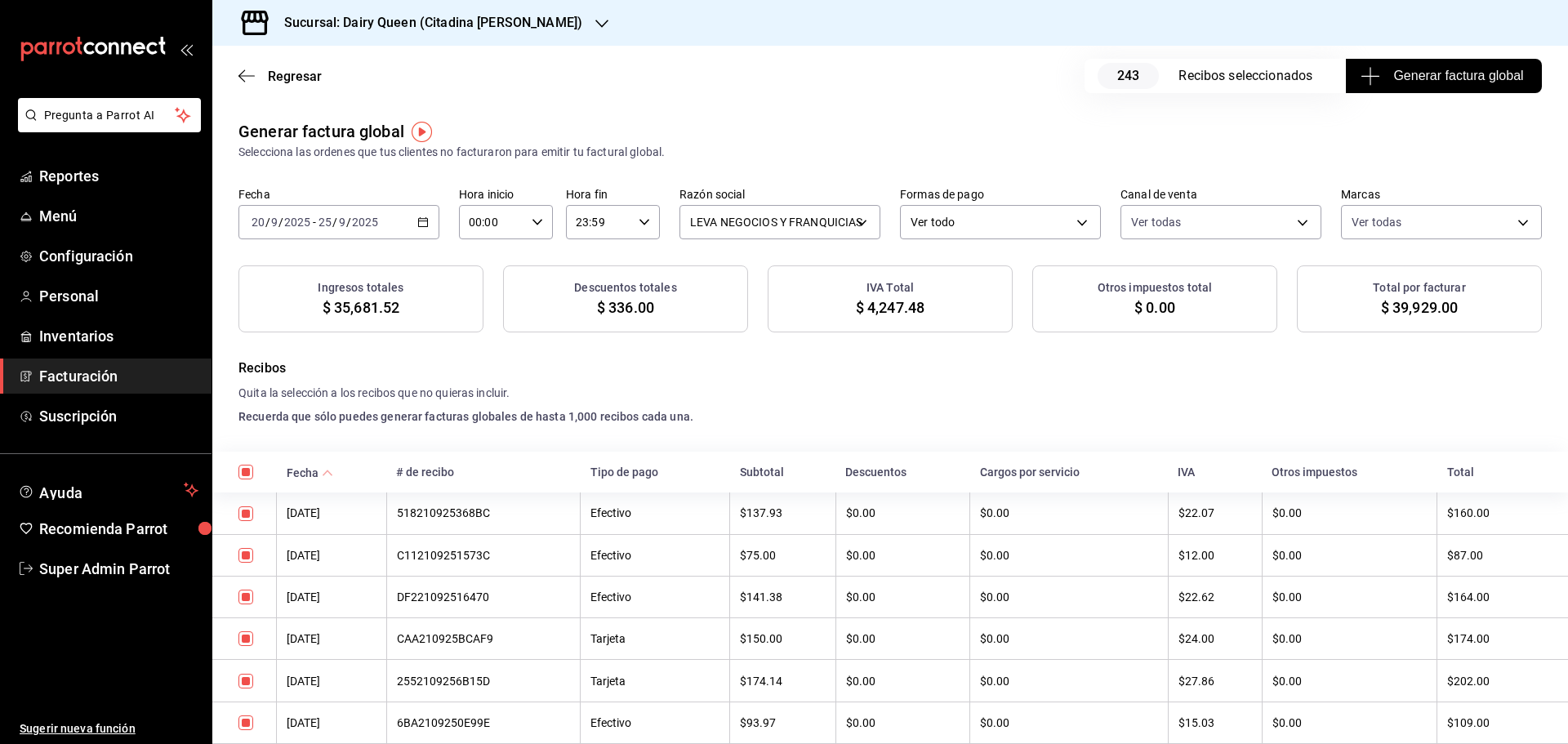
click at [1397, 86] on button "Generar factura global" at bounding box center [1443, 76] width 196 height 34
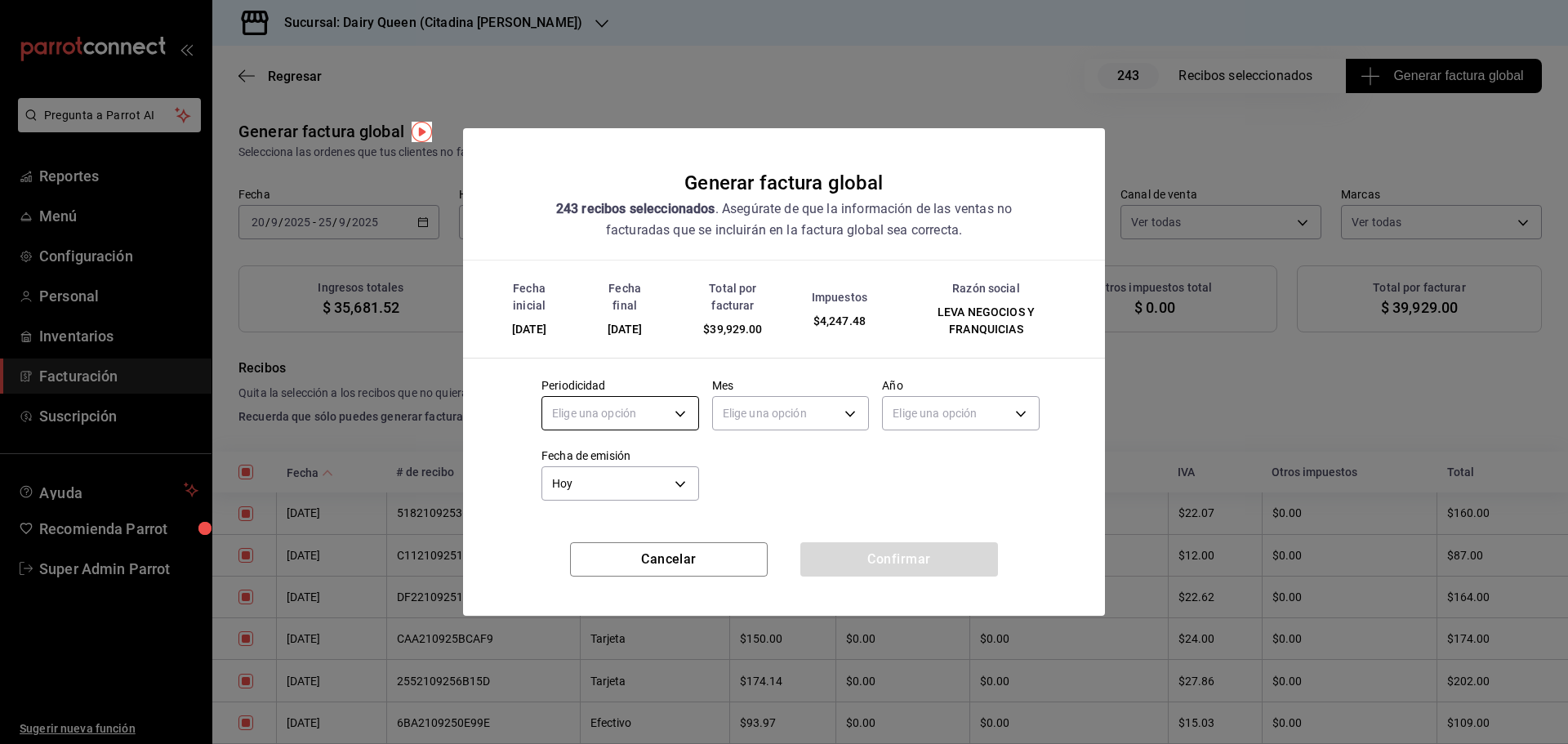
click at [567, 412] on body "Pregunta a Parrot AI Reportes Menú Configuración Personal Inventarios Facturaci…" at bounding box center [784, 372] width 1568 height 744
click at [584, 549] on li "Mensual" at bounding box center [620, 545] width 156 height 27
click at [760, 393] on div "Elige una opción" at bounding box center [790, 411] width 158 height 43
click at [748, 414] on body "Pregunta a Parrot AI Reportes Menú Configuración Personal Inventarios Facturaci…" at bounding box center [784, 372] width 1568 height 744
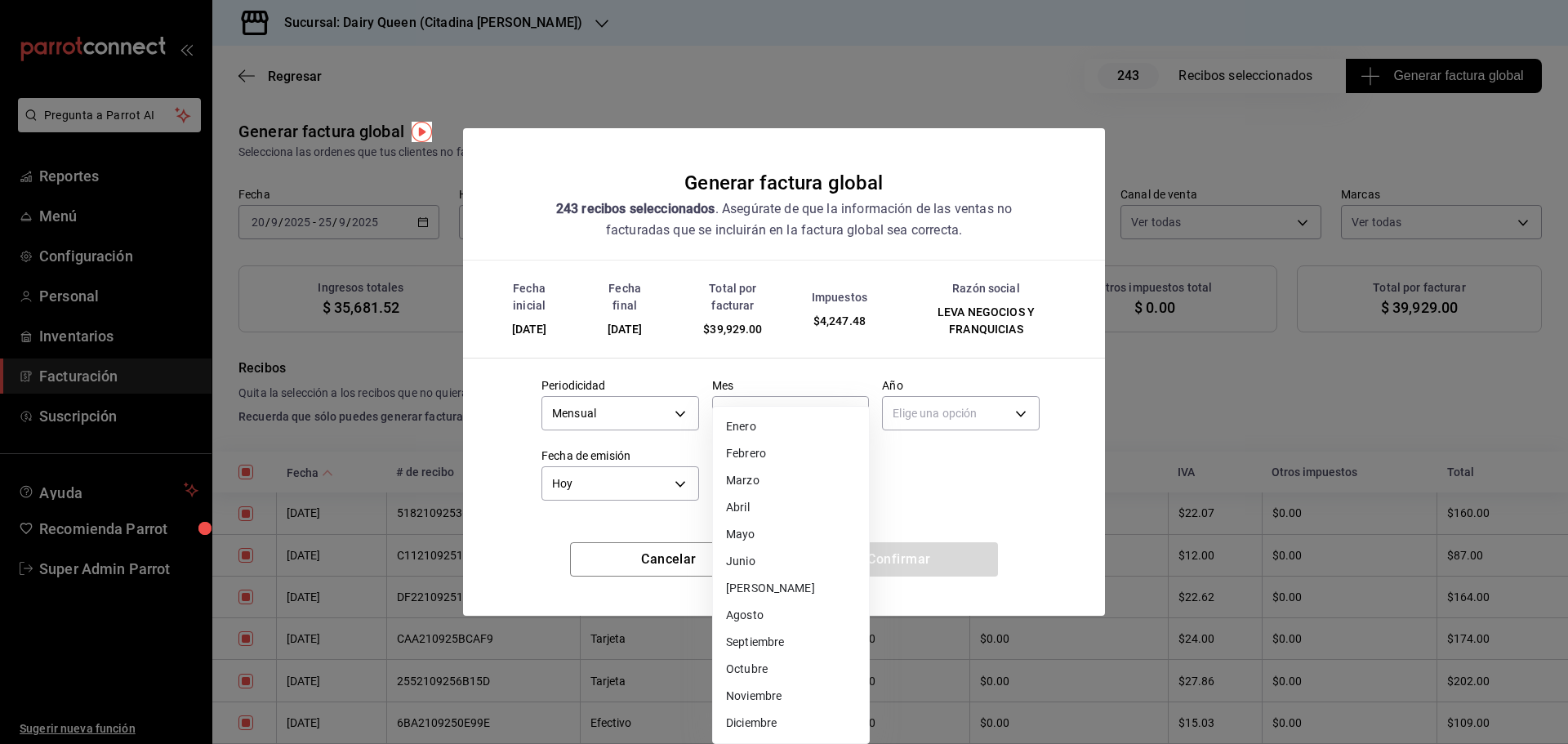
click at [772, 649] on li "Septiembre" at bounding box center [790, 642] width 156 height 27
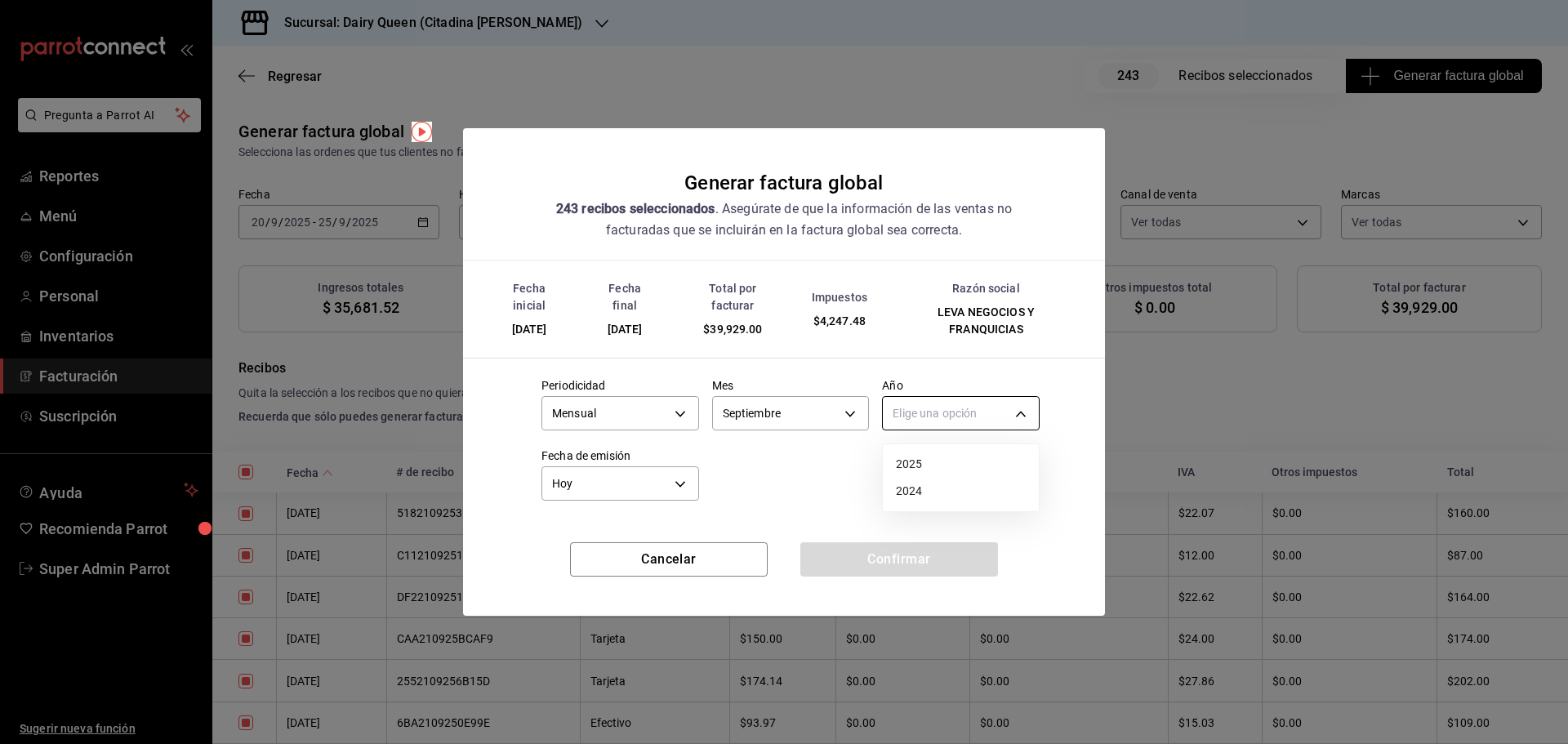
click at [911, 412] on body "Pregunta a Parrot AI Reportes Menú Configuración Personal Inventarios Facturaci…" at bounding box center [784, 372] width 1568 height 744
click at [918, 471] on li "2025" at bounding box center [960, 464] width 156 height 27
click at [905, 557] on button "Confirmar" at bounding box center [899, 559] width 198 height 34
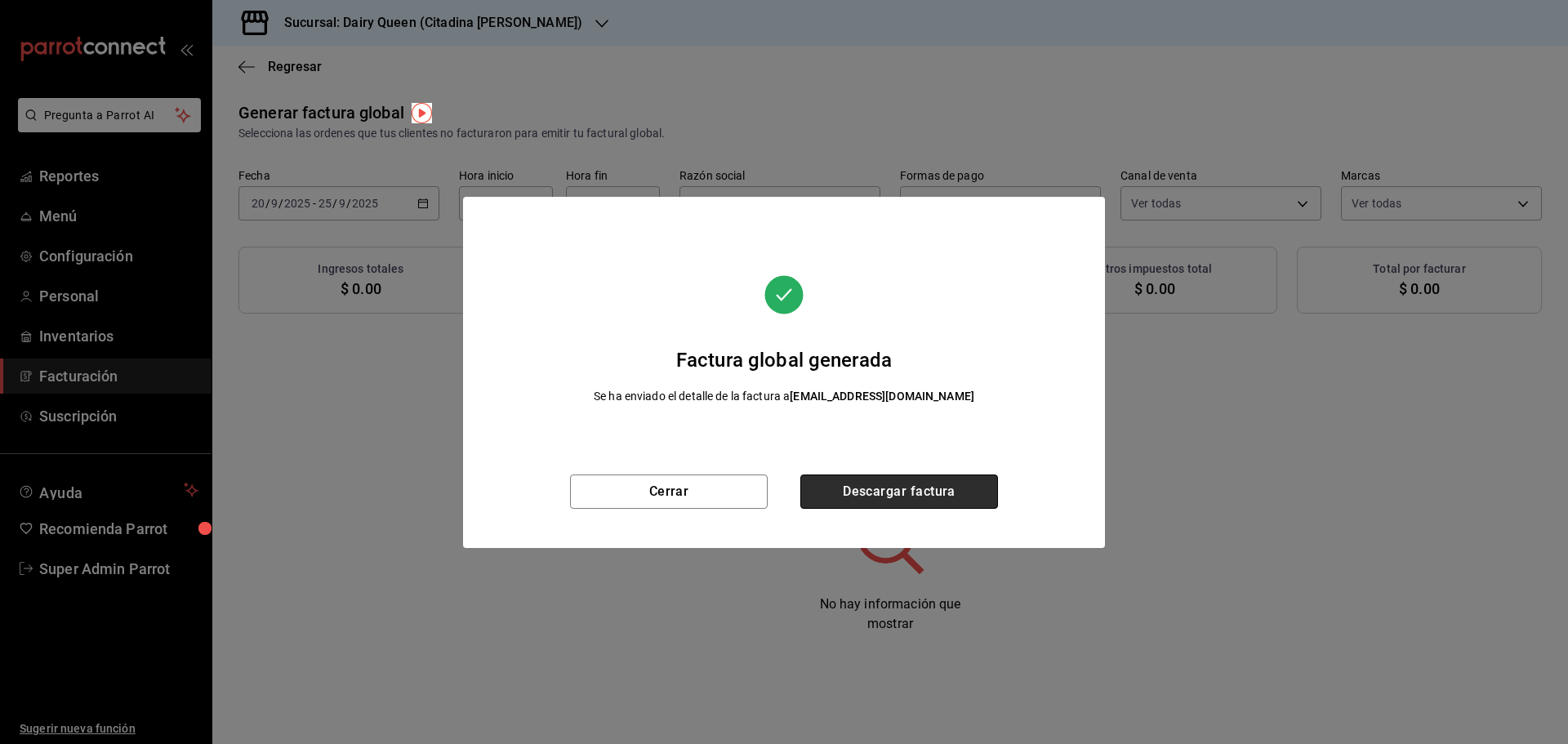
click at [918, 482] on button "Descargar factura" at bounding box center [899, 491] width 198 height 34
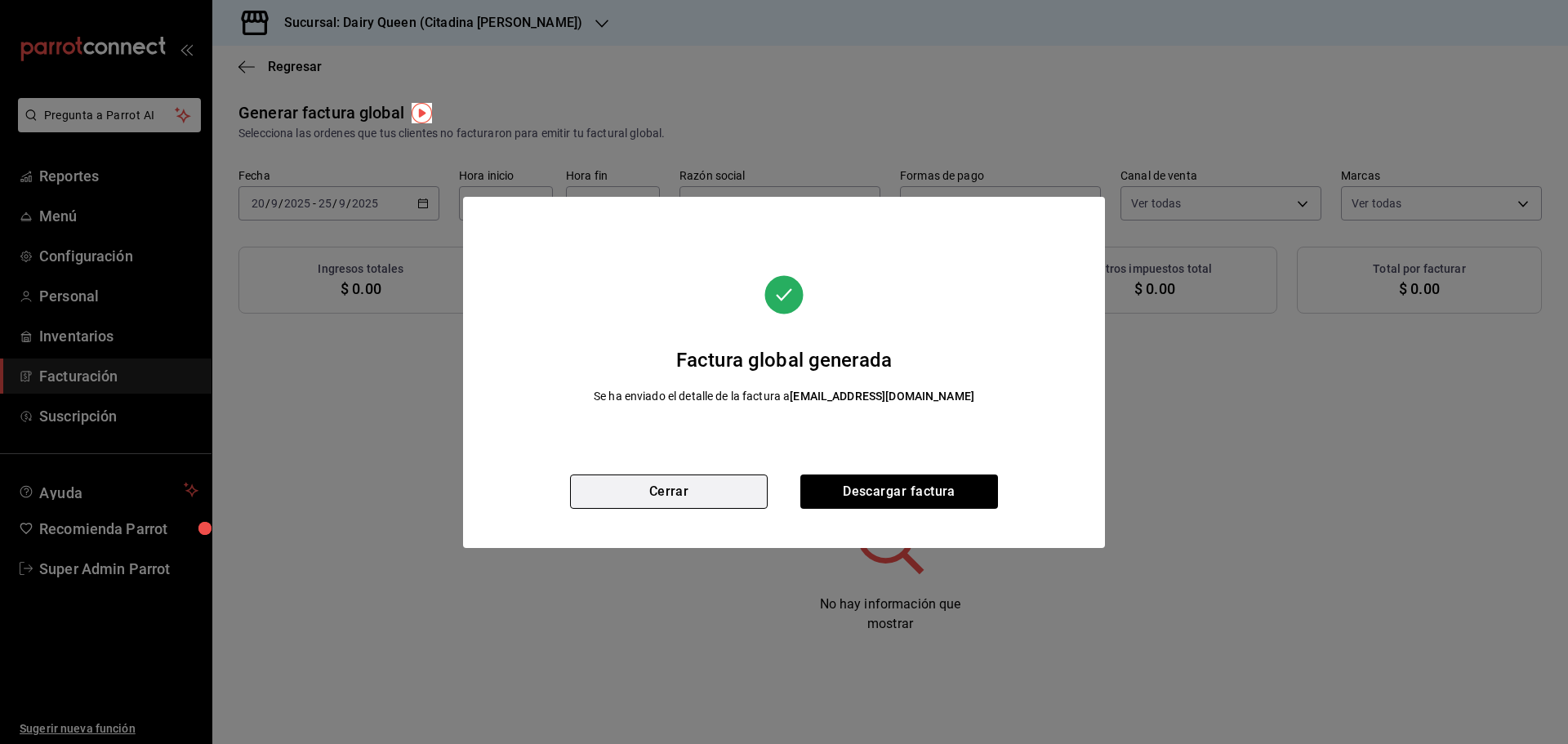
click at [628, 505] on button "Cerrar" at bounding box center [669, 491] width 198 height 34
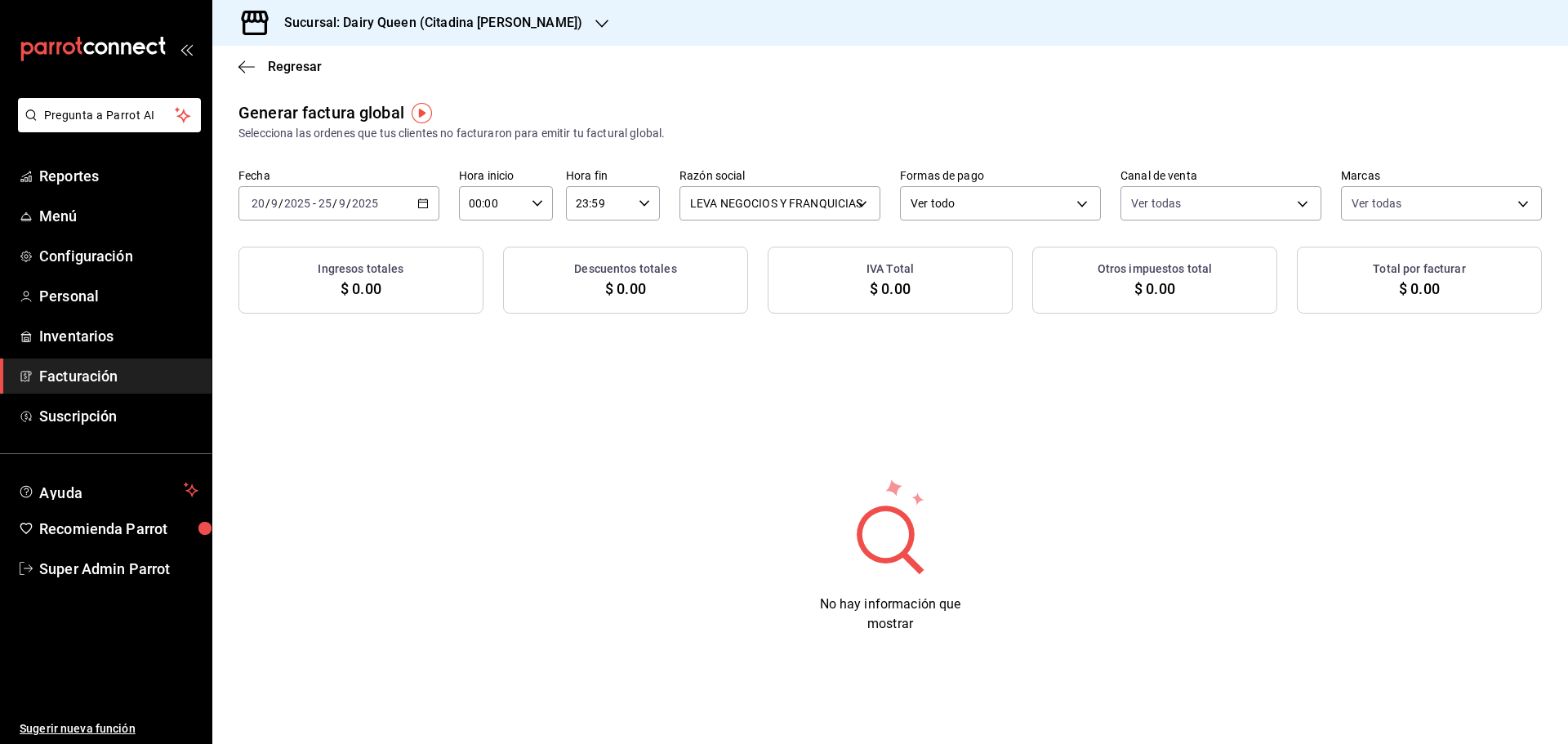
click at [348, 198] on span "/" at bounding box center [348, 203] width 5 height 13
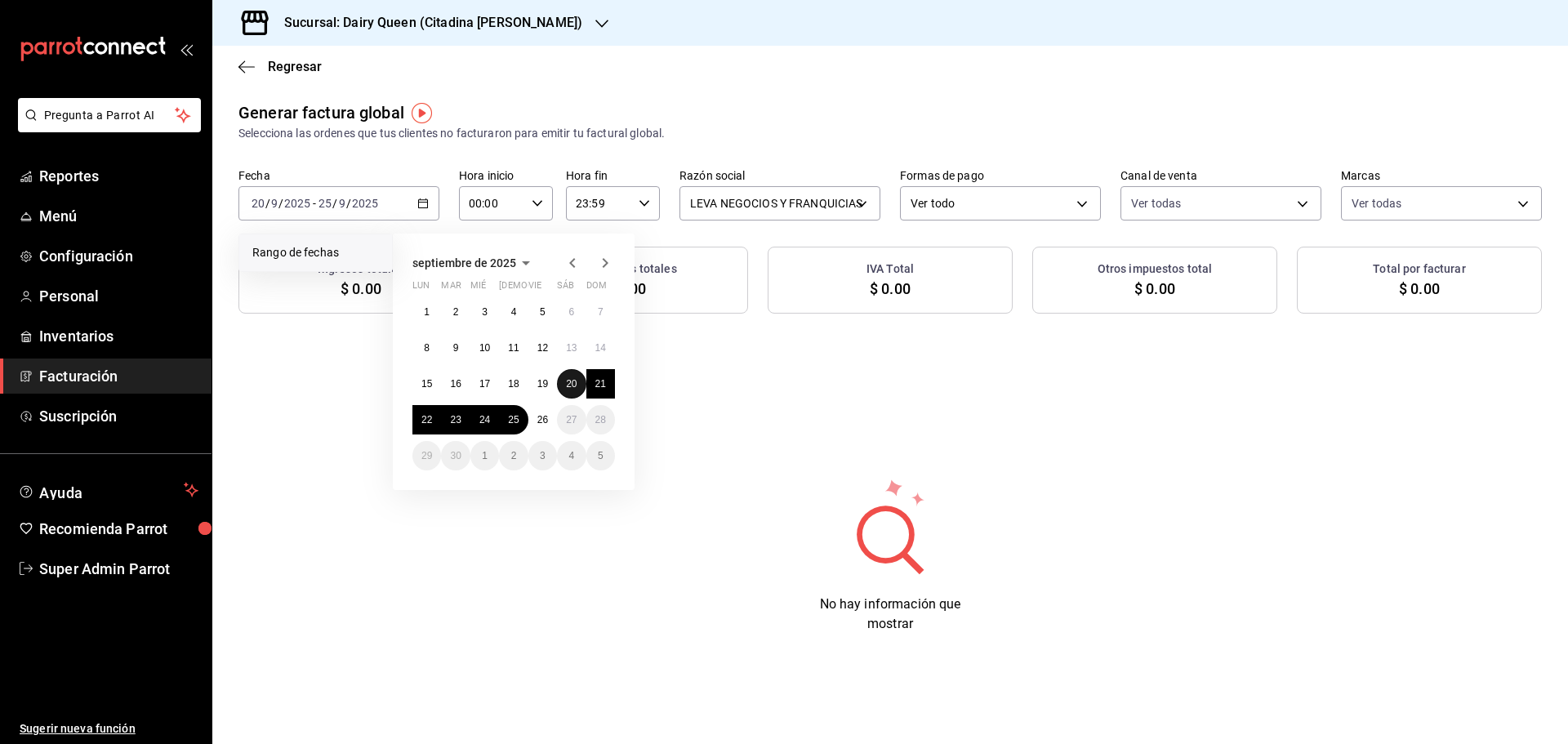
click at [576, 380] on abbr "20" at bounding box center [571, 383] width 11 height 12
click at [510, 419] on abbr "25" at bounding box center [513, 419] width 11 height 12
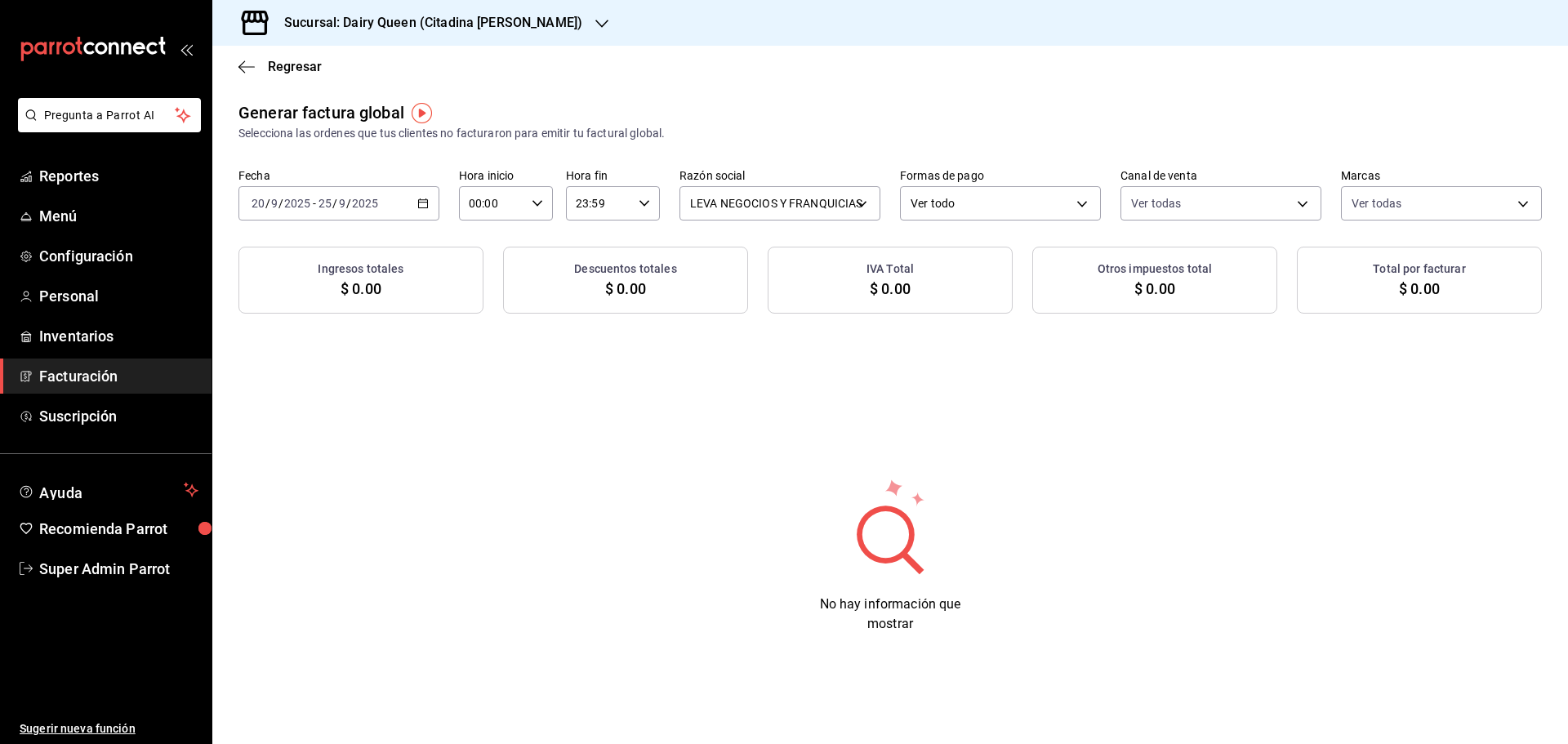
click at [389, 22] on h3 "Sucursal: Dairy Queen (Citadina Escobedo)" at bounding box center [426, 23] width 311 height 20
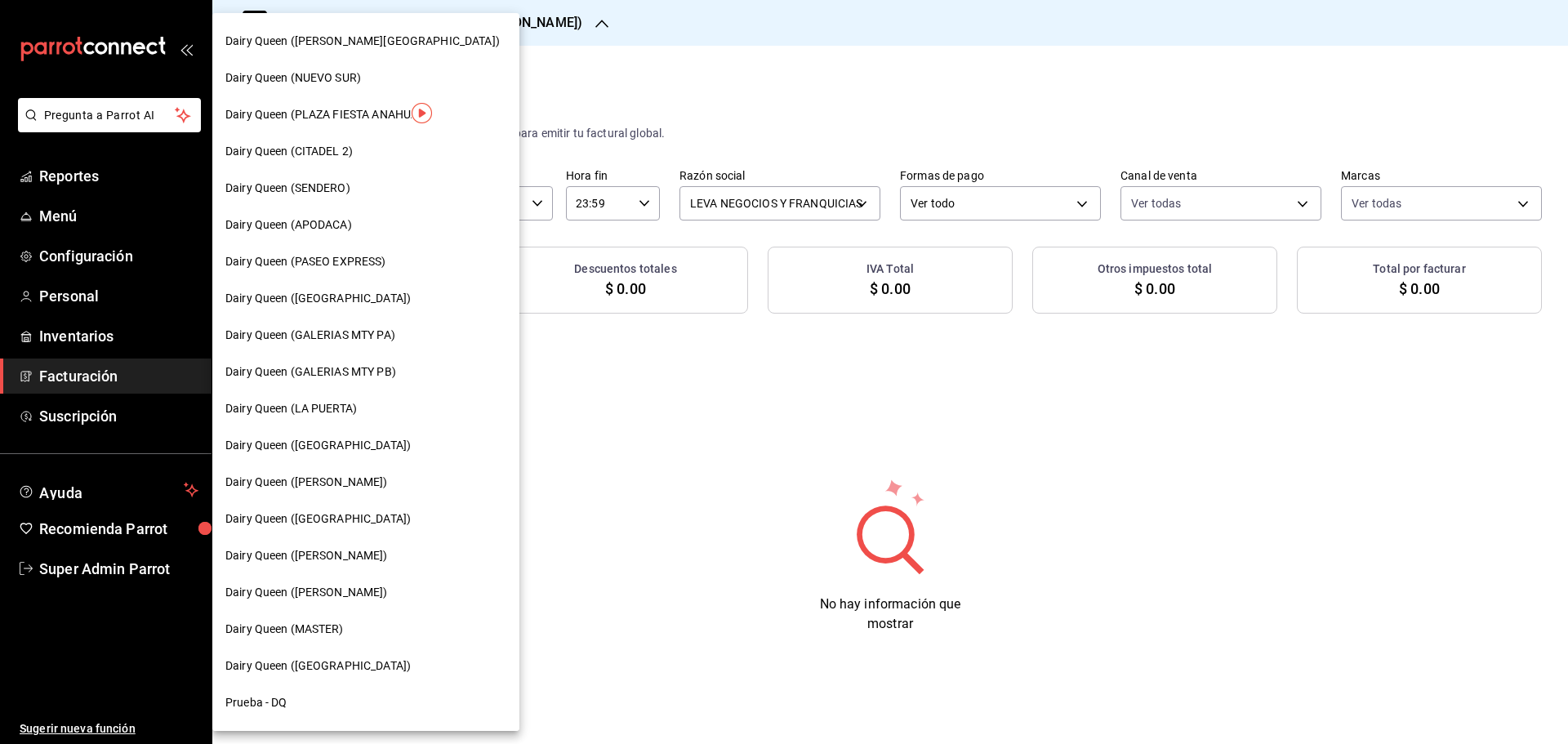
scroll to position [508, 0]
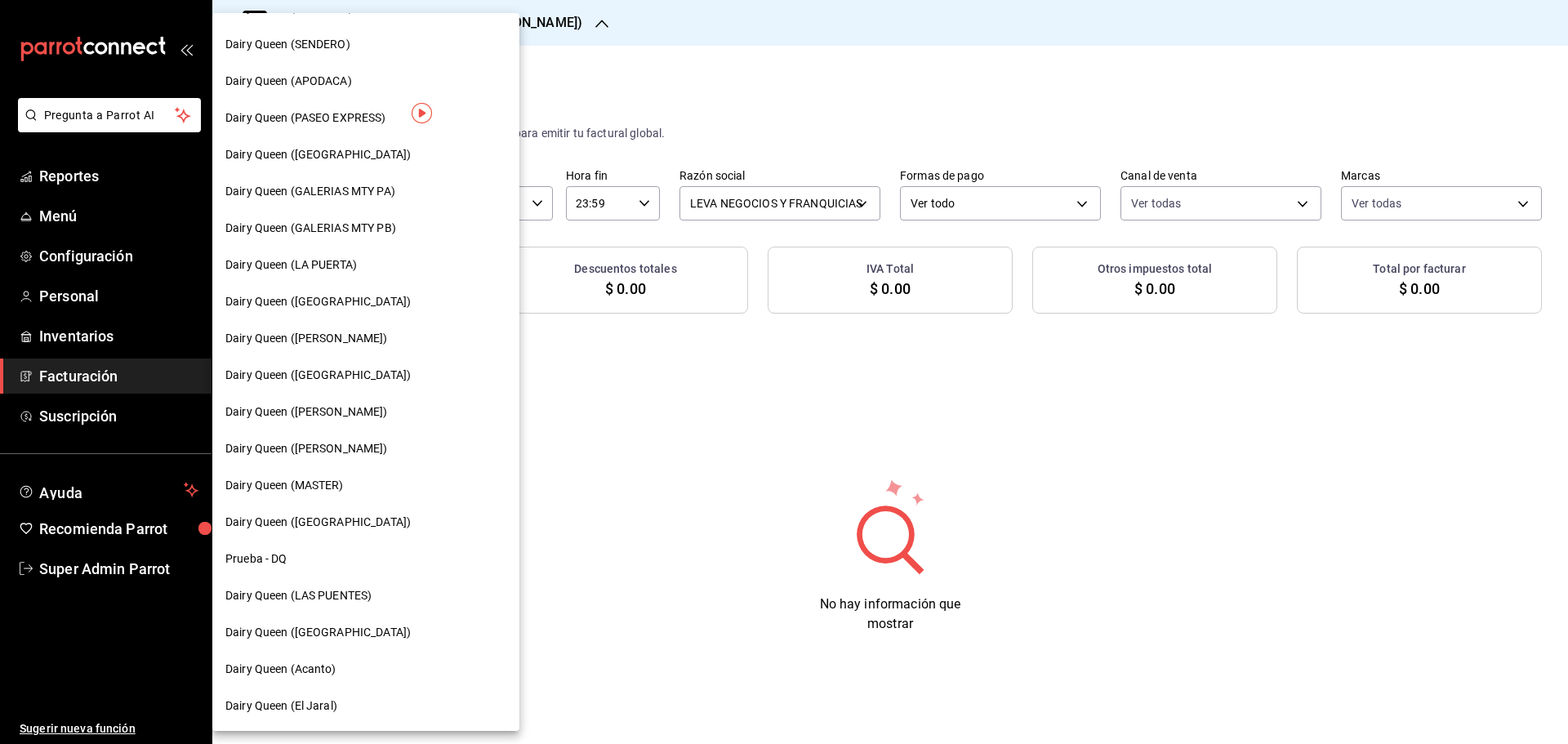
click at [350, 363] on div "Dairy Queen ([GEOGRAPHIC_DATA])" at bounding box center [365, 375] width 307 height 37
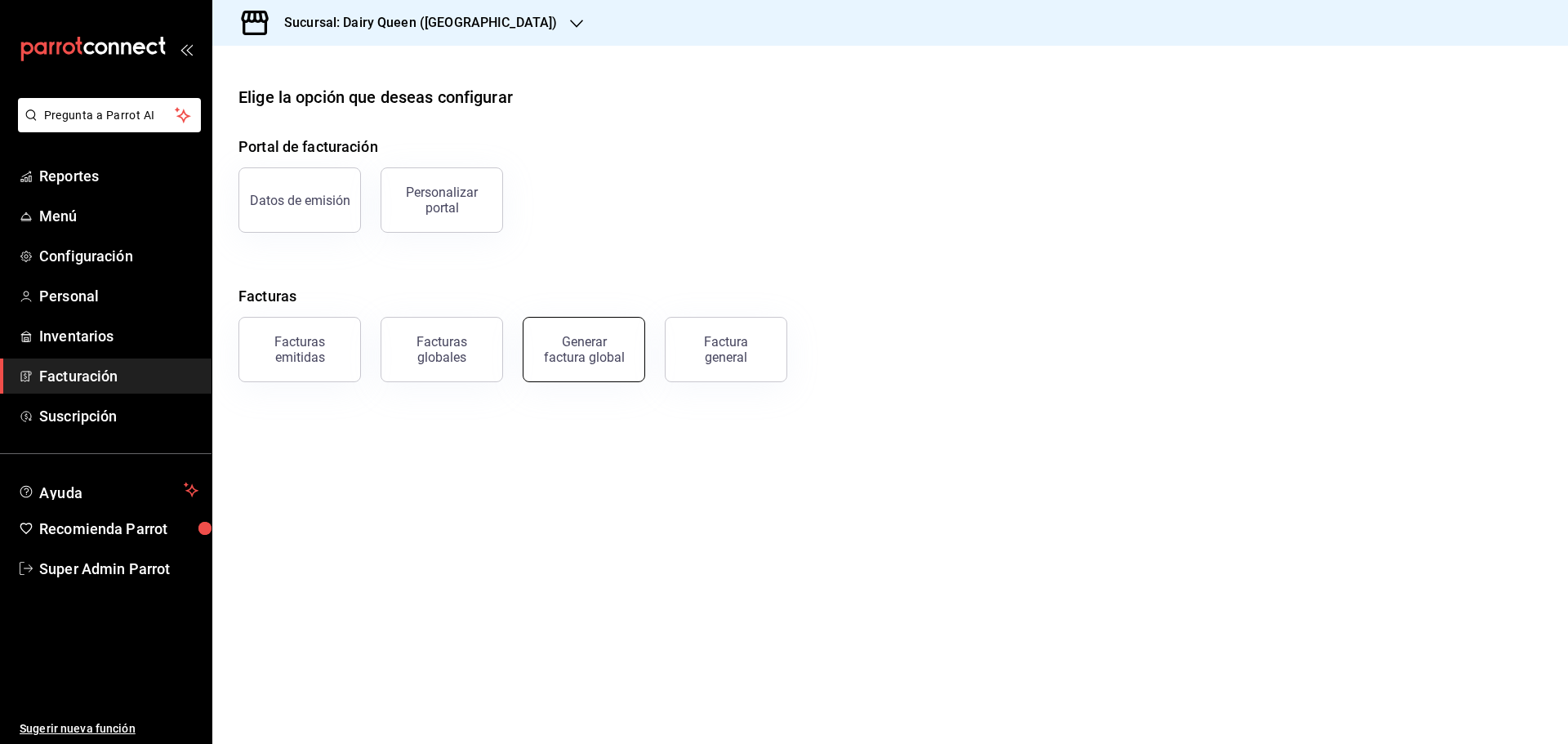
click at [576, 358] on div "Generar factura global" at bounding box center [584, 349] width 82 height 31
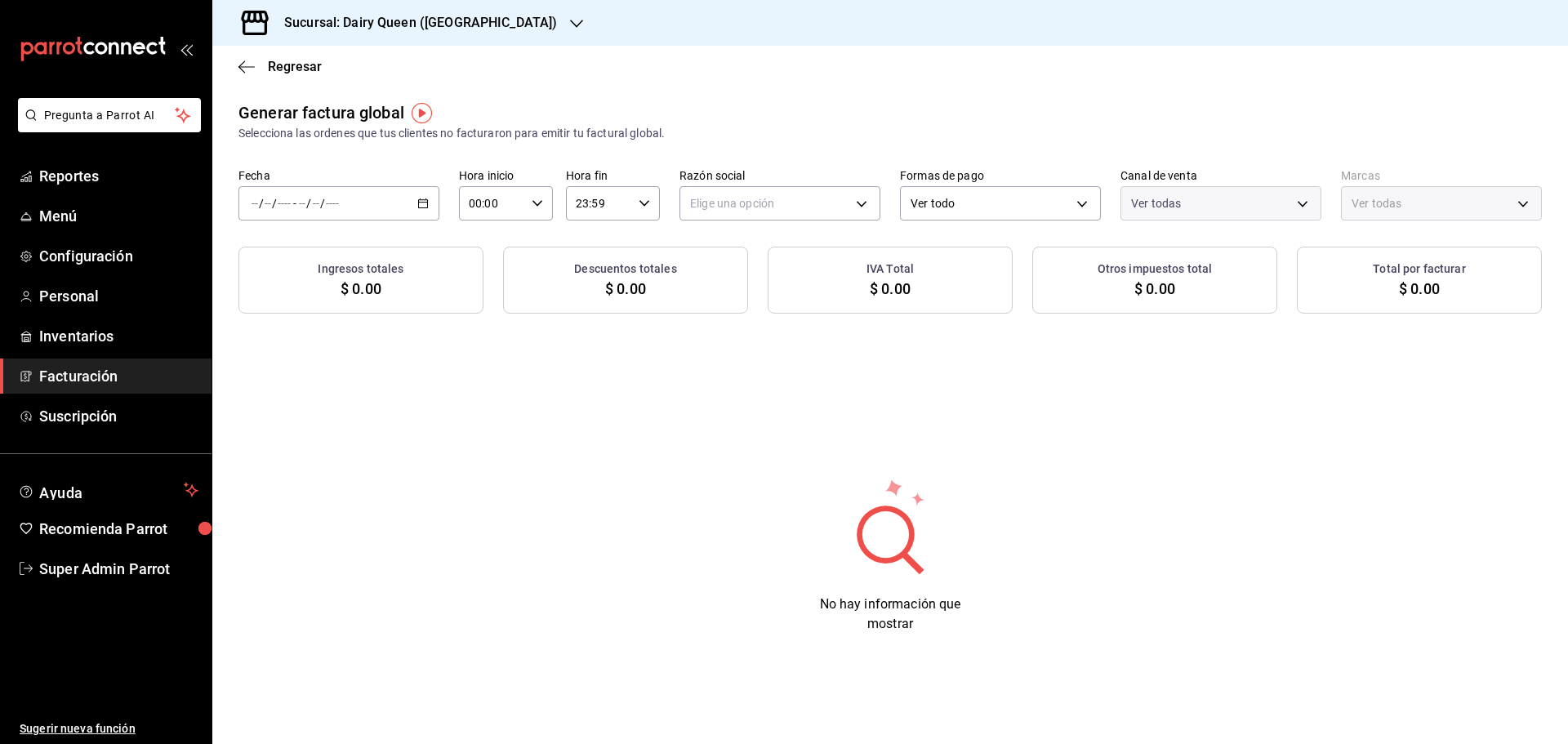
click at [344, 210] on div "/ / - / /" at bounding box center [338, 203] width 201 height 34
click at [333, 259] on span "Rango de fechas" at bounding box center [316, 253] width 126 height 17
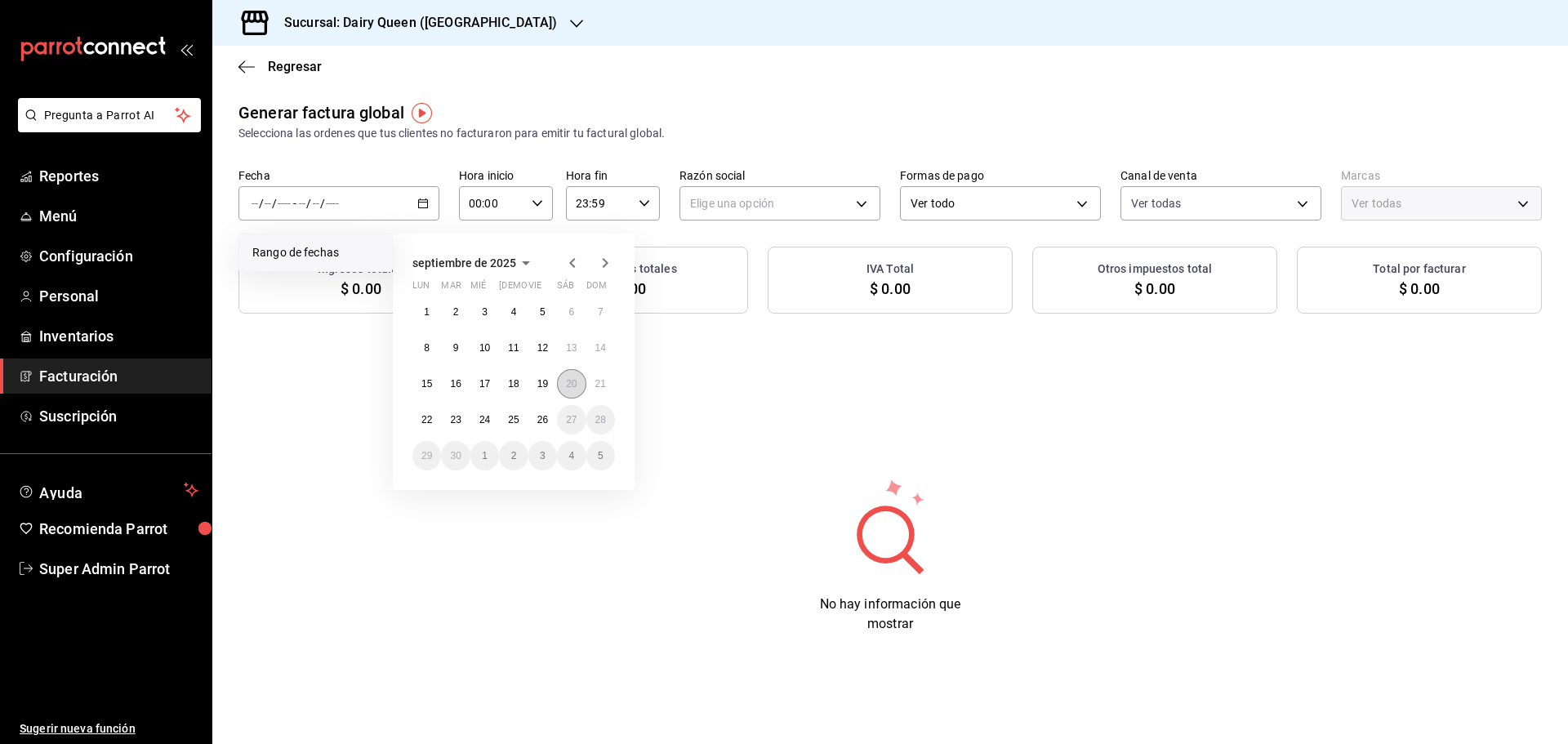
click at [564, 382] on button "20" at bounding box center [571, 383] width 29 height 30
click at [507, 419] on button "25" at bounding box center [513, 419] width 29 height 30
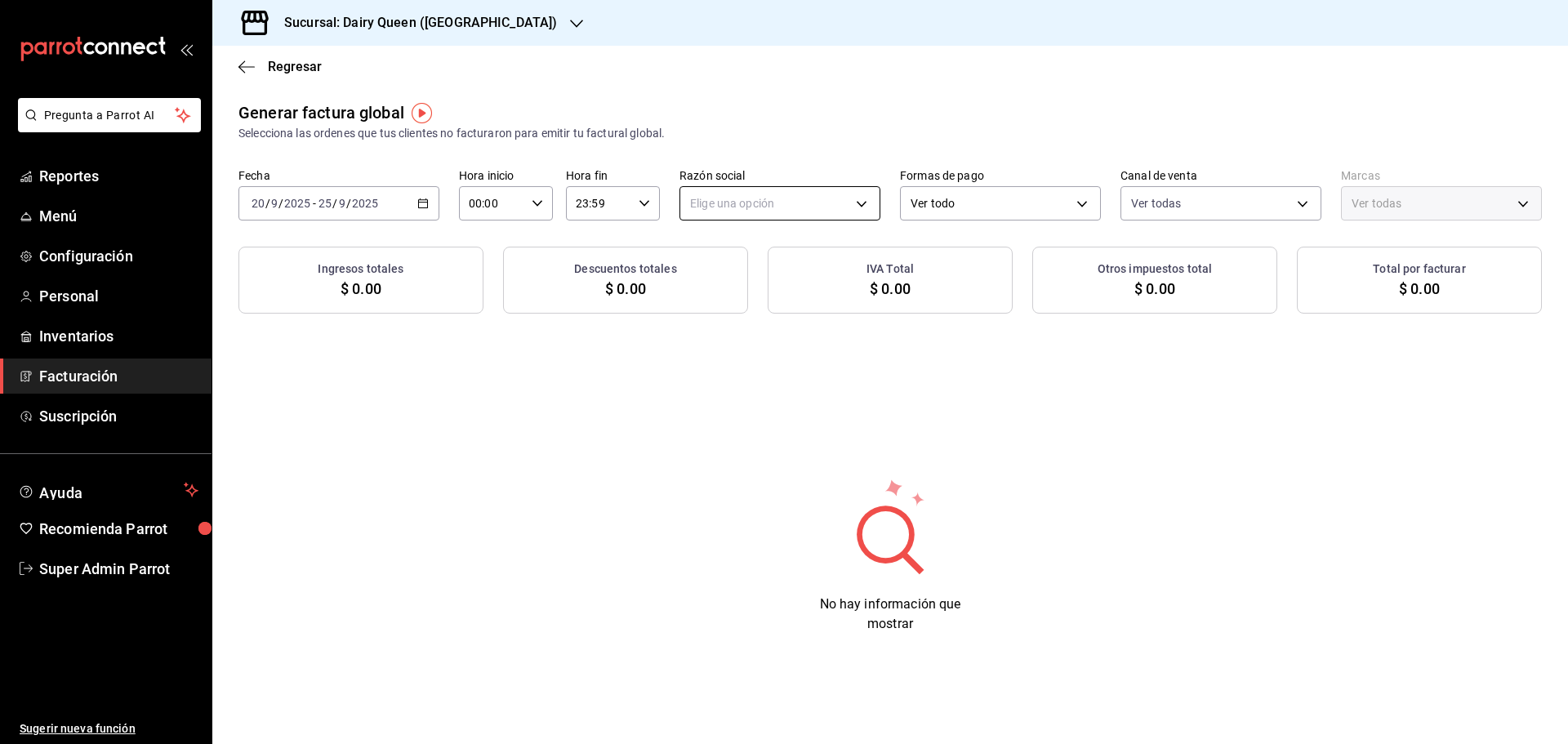
click at [850, 205] on body "Pregunta a Parrot AI Reportes Menú Configuración Personal Inventarios Facturaci…" at bounding box center [784, 372] width 1568 height 744
click at [779, 287] on li "LEVA NEGOCIOS Y FRANQUICIAS" at bounding box center [779, 285] width 199 height 30
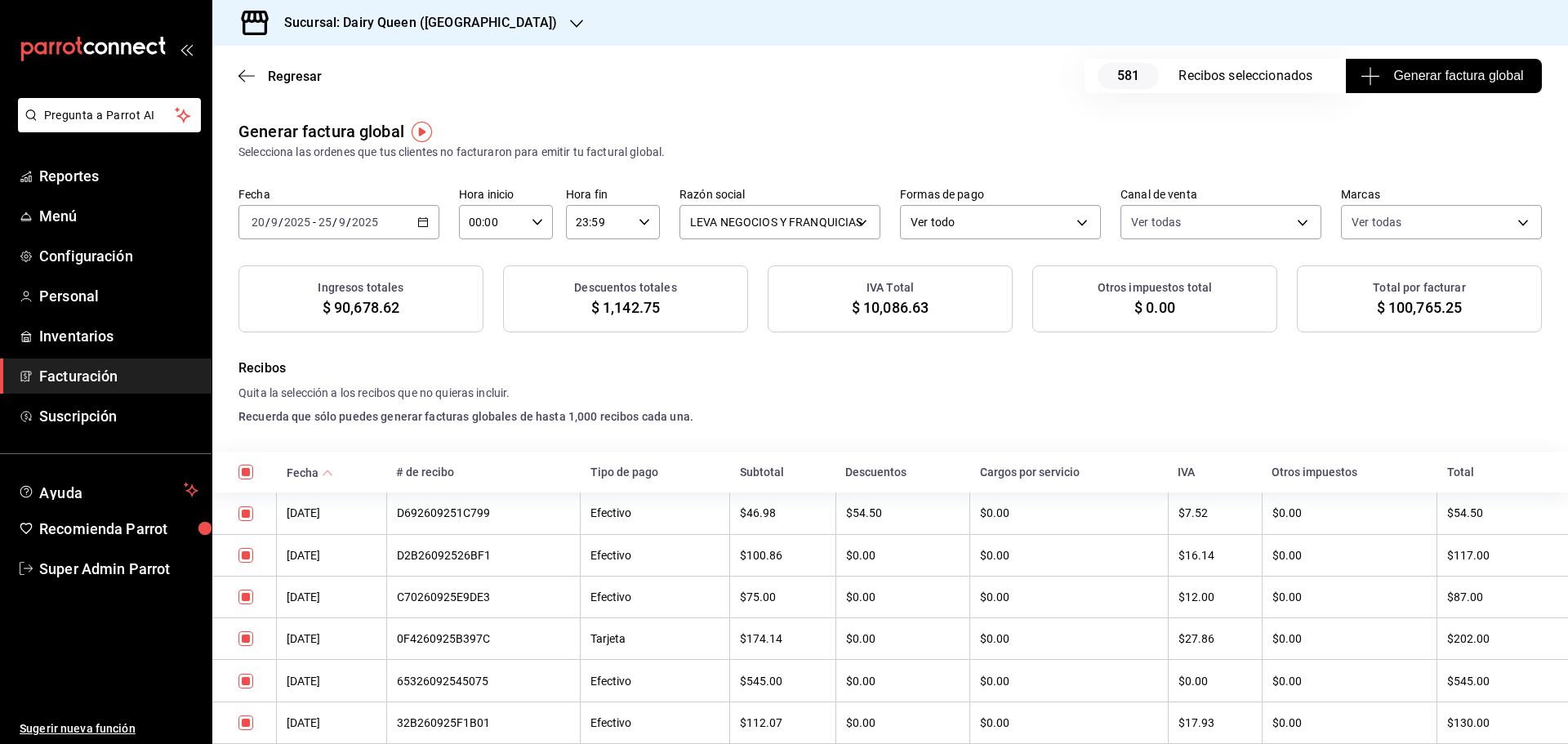
click at [1416, 82] on span "Generar factura global" at bounding box center [1443, 76] width 159 height 20
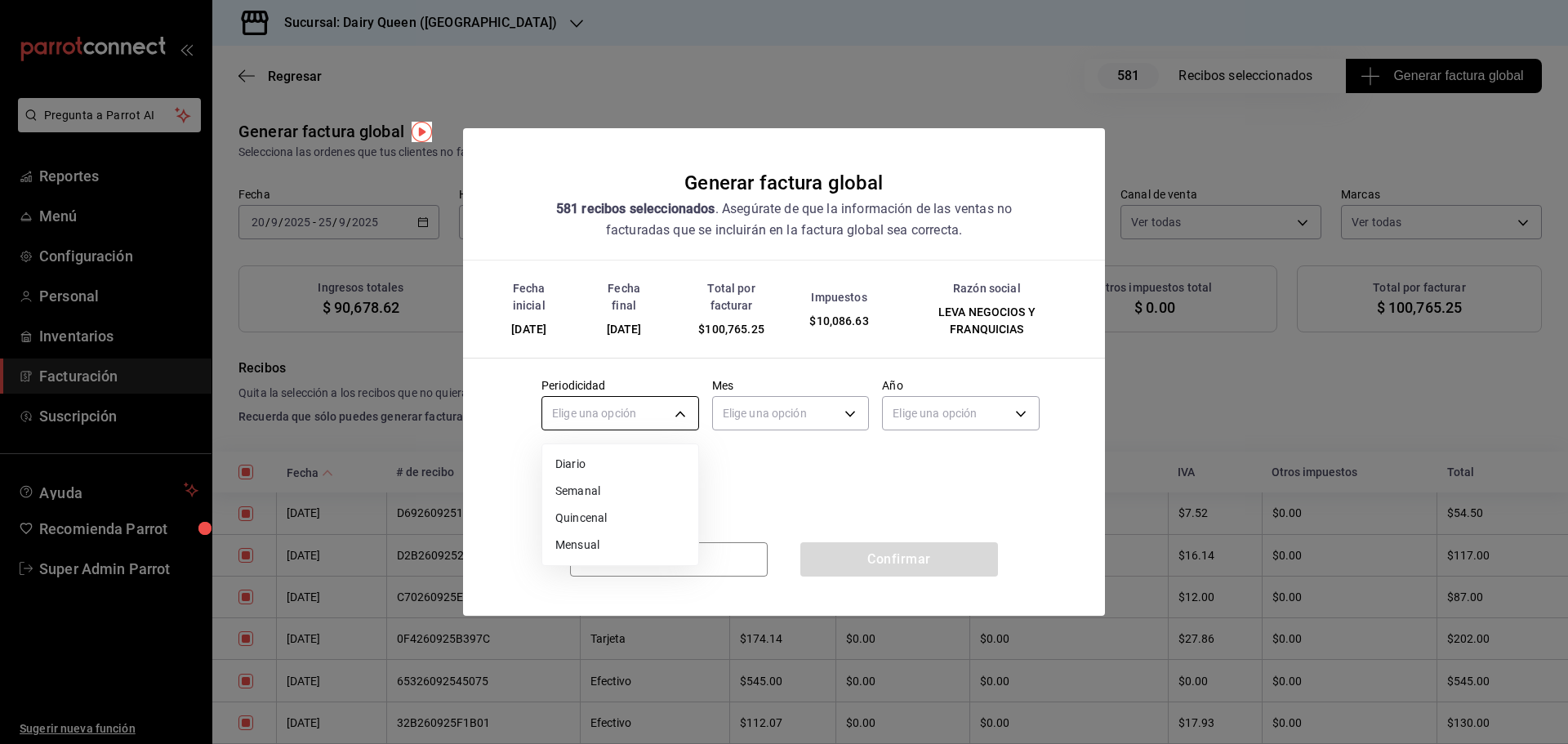
click at [589, 411] on body "Pregunta a Parrot AI Reportes Menú Configuración Personal Inventarios Facturaci…" at bounding box center [784, 372] width 1568 height 744
click at [584, 547] on li "Mensual" at bounding box center [620, 545] width 156 height 27
click at [774, 407] on body "Pregunta a Parrot AI Reportes Menú Configuración Personal Inventarios Facturaci…" at bounding box center [784, 372] width 1568 height 744
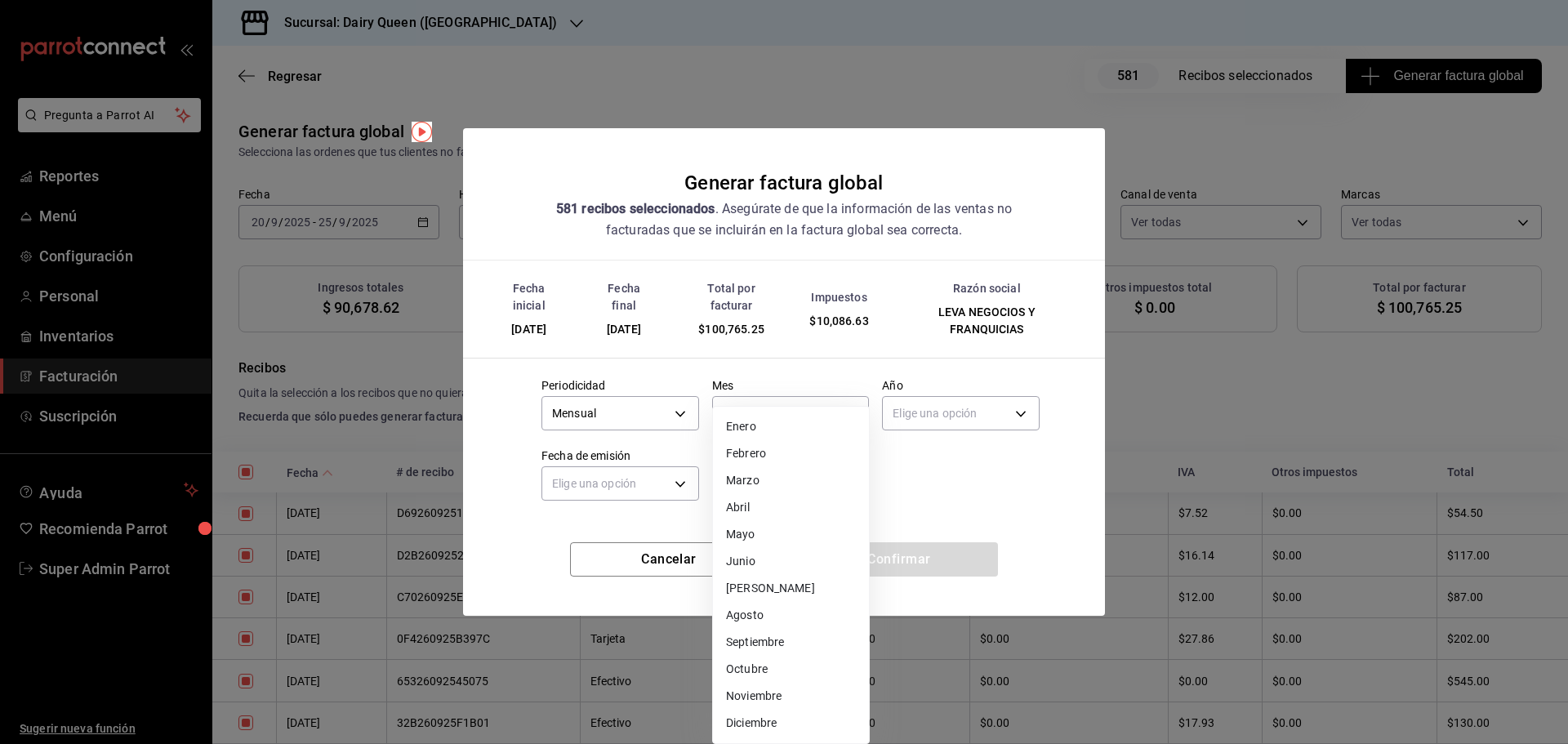
click at [749, 647] on li "Septiembre" at bounding box center [790, 642] width 156 height 27
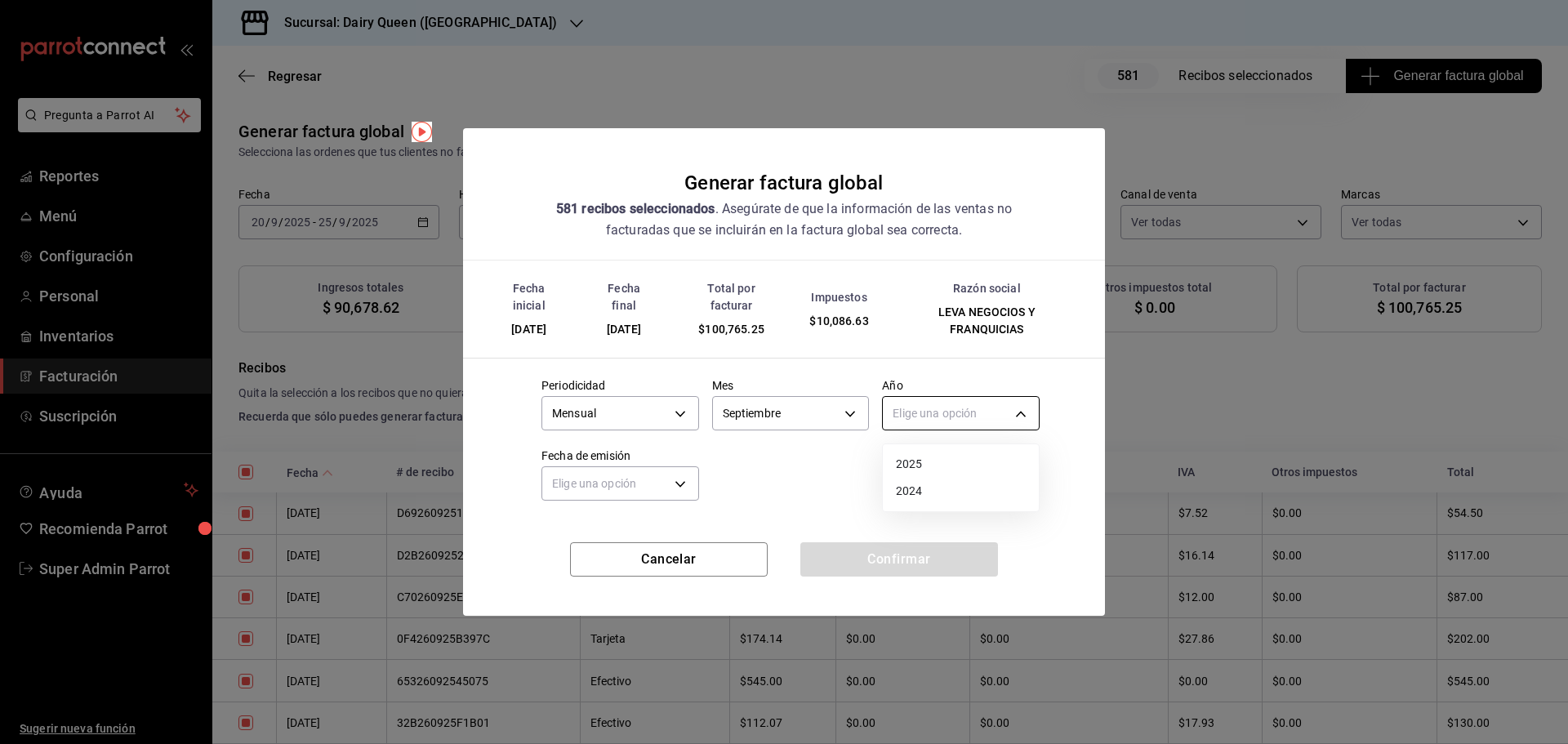
click at [963, 416] on body "Pregunta a Parrot AI Reportes Menú Configuración Personal Inventarios Facturaci…" at bounding box center [784, 372] width 1568 height 744
click at [921, 464] on li "2025" at bounding box center [960, 464] width 156 height 27
click at [651, 477] on body "Pregunta a Parrot AI Reportes Menú Configuración Personal Inventarios Facturaci…" at bounding box center [784, 372] width 1568 height 744
click at [623, 547] on li "Ayer" at bounding box center [620, 561] width 156 height 27
click at [618, 492] on body "Pregunta a Parrot AI Reportes Menú Configuración Personal Inventarios Facturaci…" at bounding box center [784, 372] width 1568 height 744
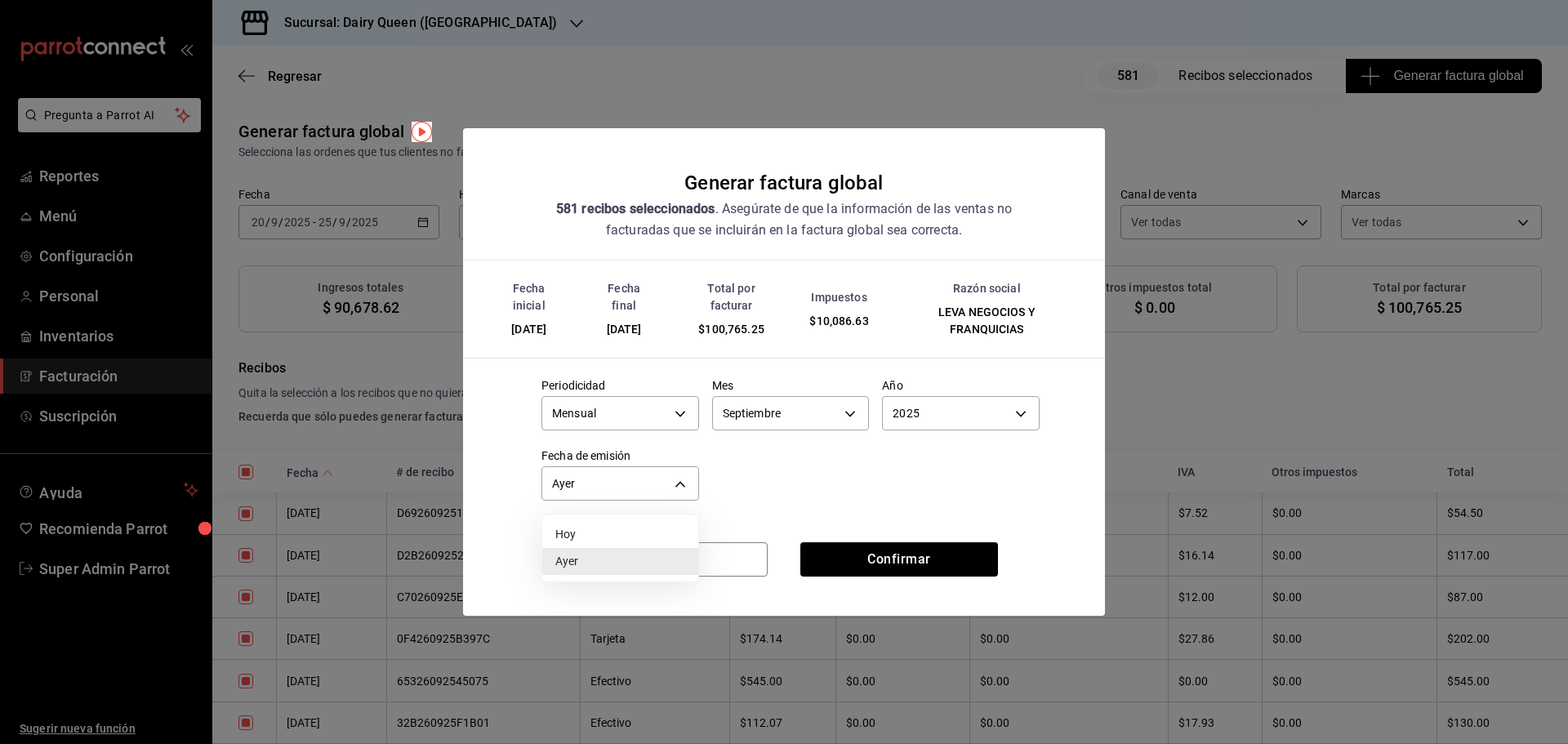
click at [602, 528] on li "Hoy" at bounding box center [620, 534] width 156 height 27
click at [885, 556] on button "Confirmar" at bounding box center [899, 559] width 198 height 34
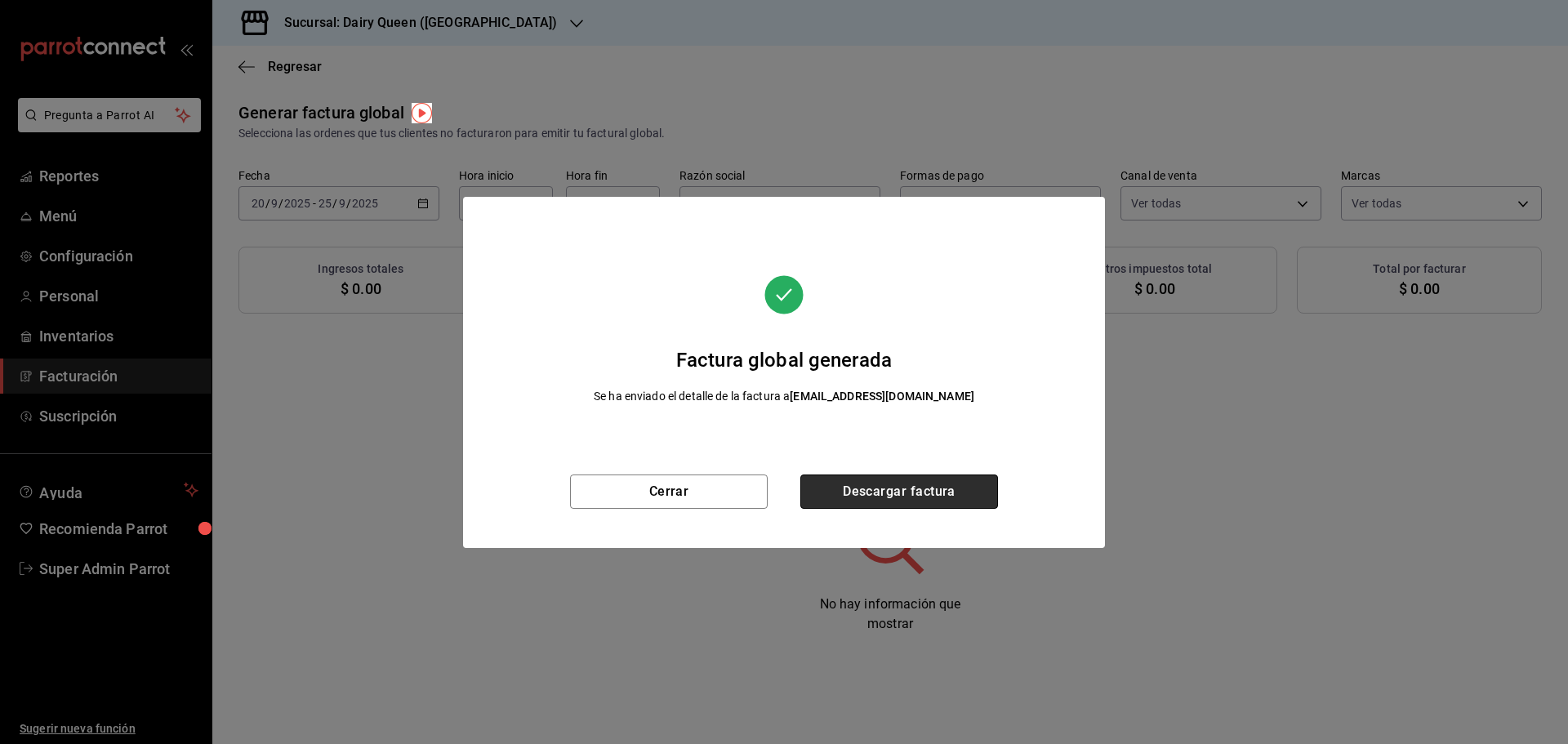
click at [879, 489] on button "Descargar factura" at bounding box center [899, 491] width 198 height 34
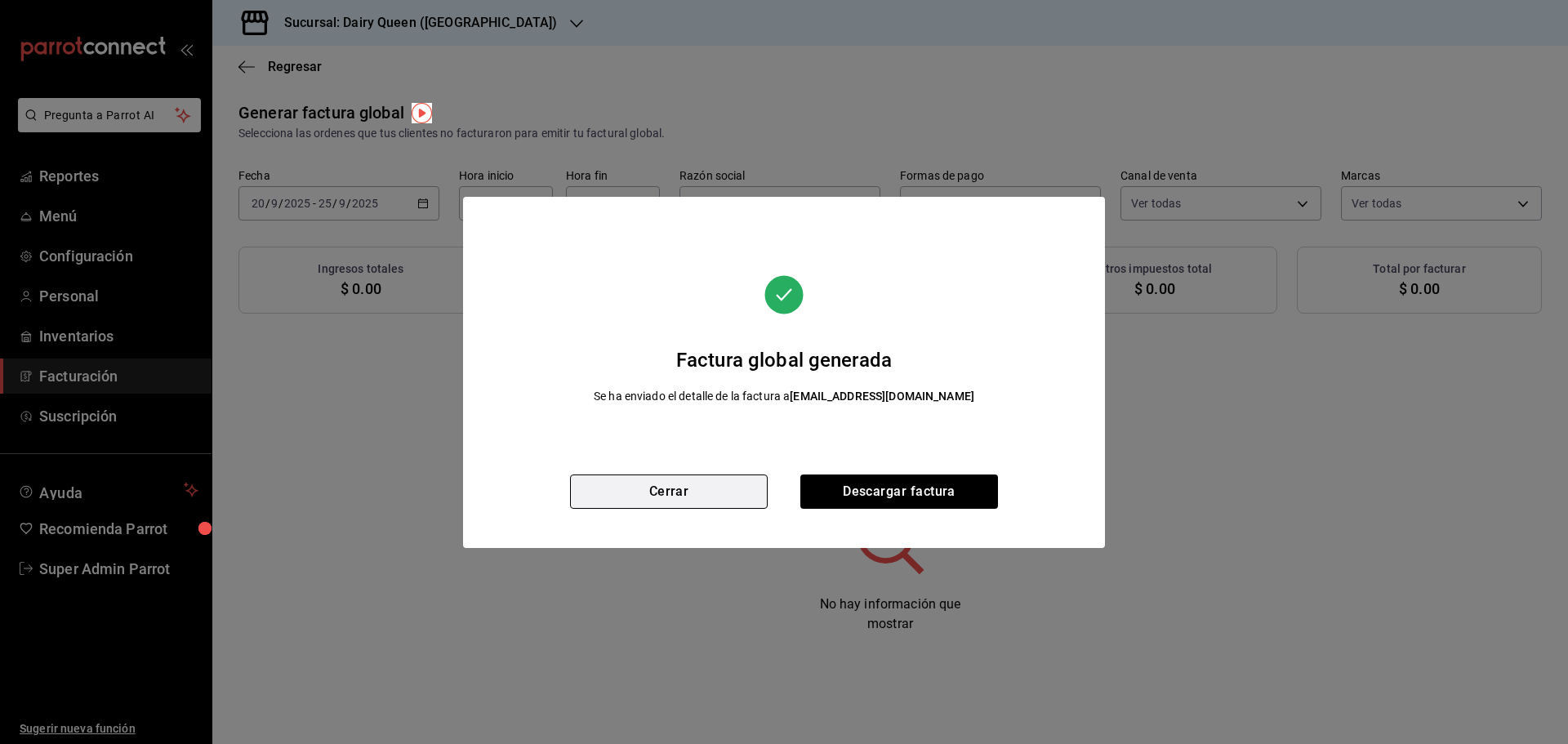
click at [670, 482] on button "Cerrar" at bounding box center [669, 491] width 198 height 34
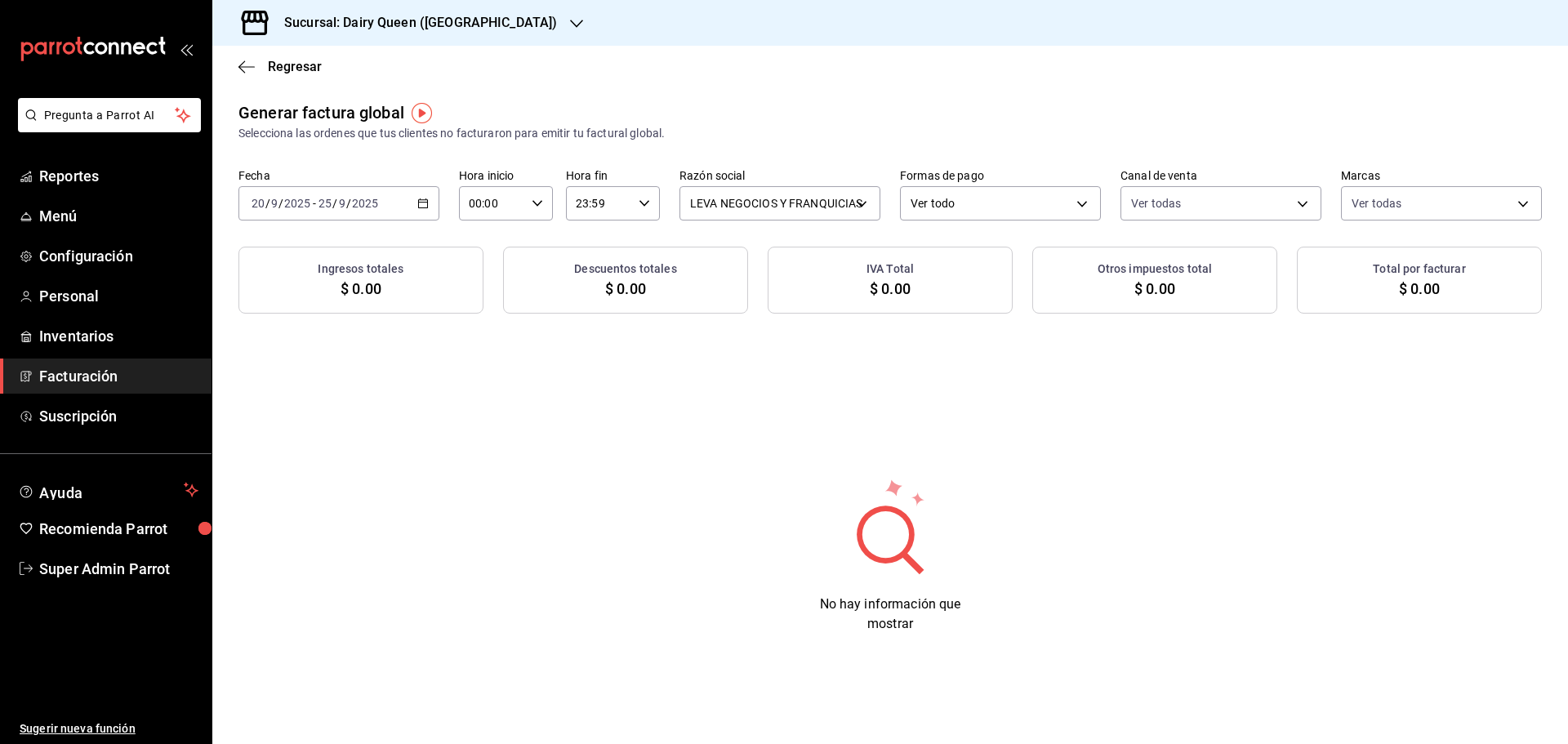
click at [423, 198] on icon "button" at bounding box center [422, 203] width 12 height 12
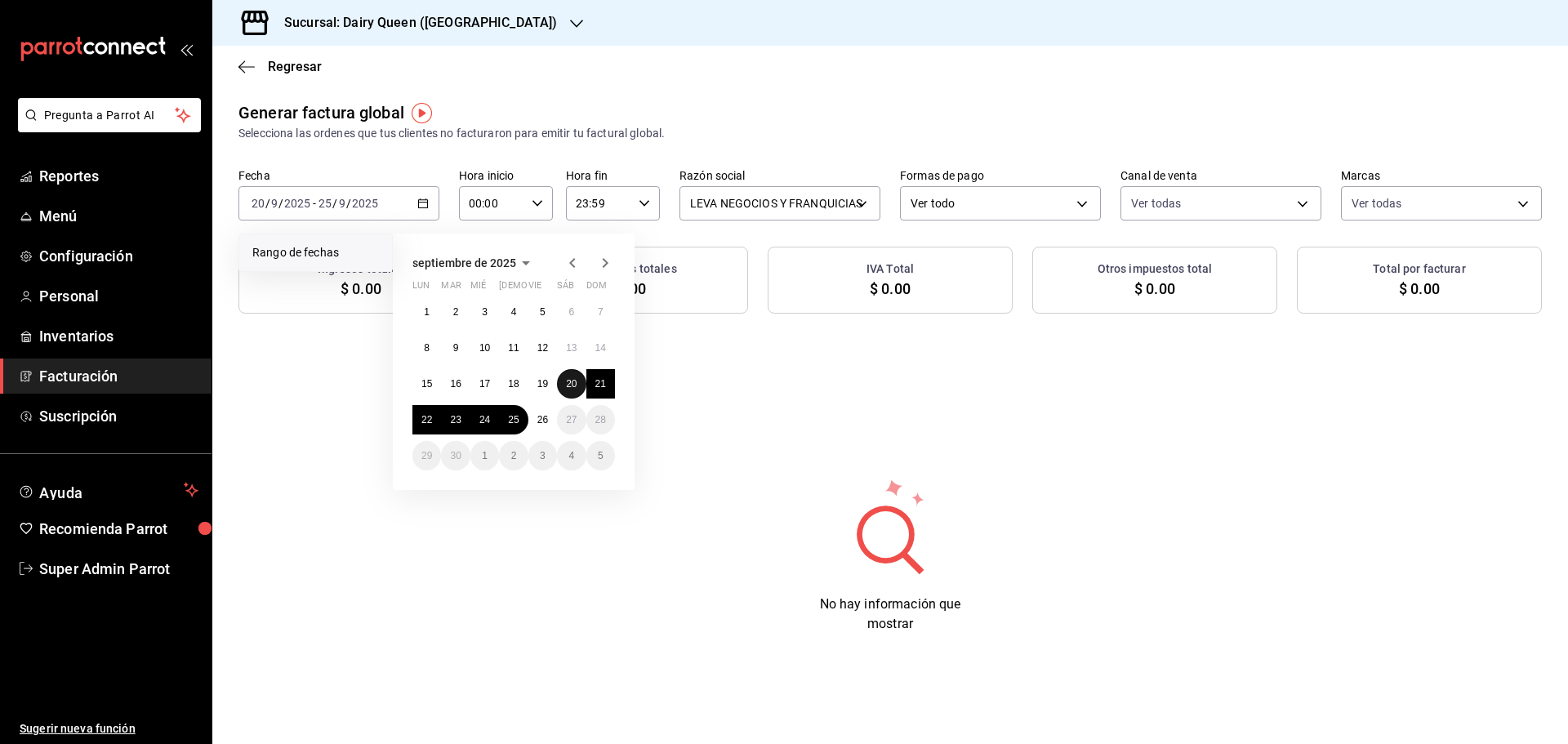
click at [575, 382] on abbr "20" at bounding box center [571, 383] width 11 height 12
click at [511, 426] on button "25" at bounding box center [513, 419] width 29 height 30
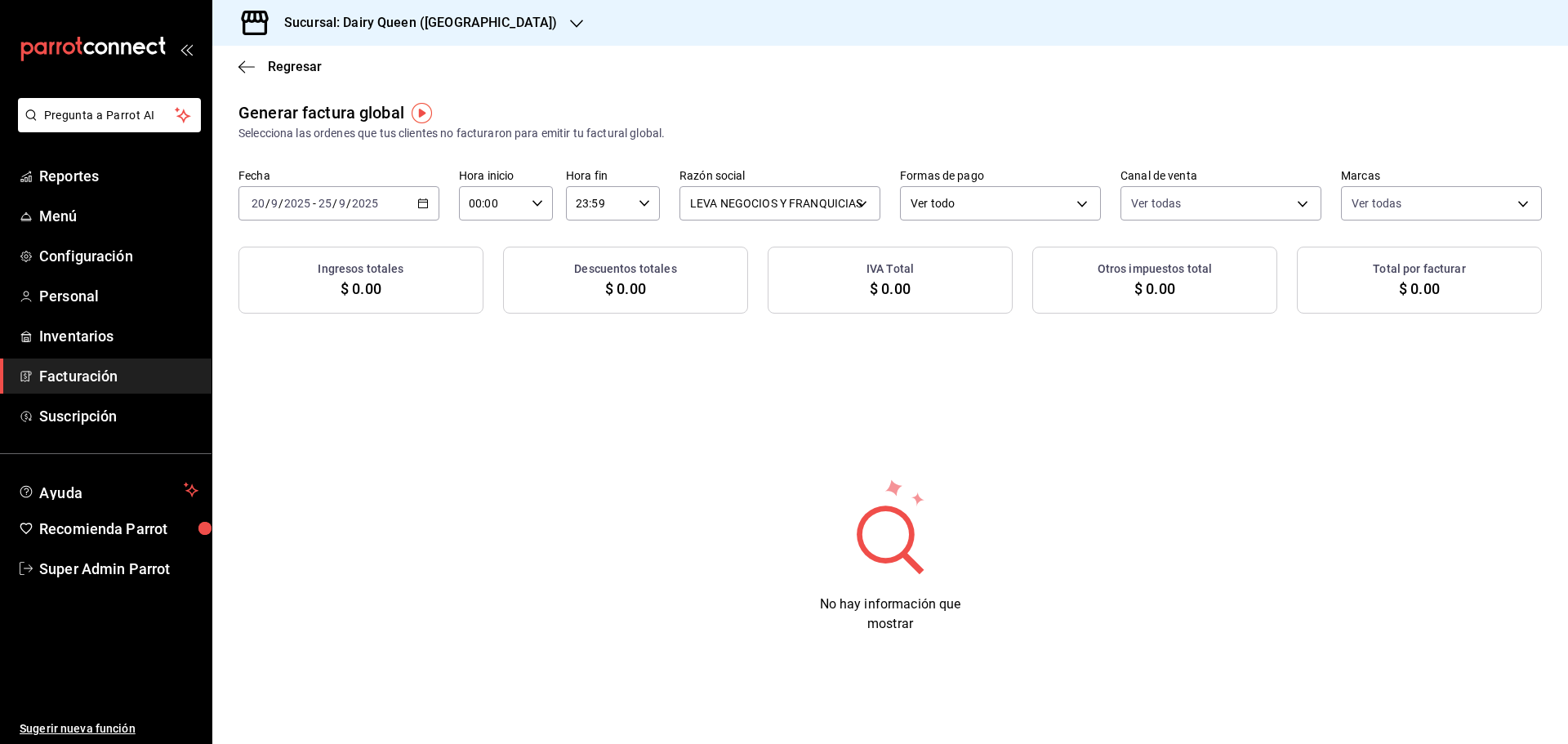
click at [421, 200] on \(Stroke\) "button" at bounding box center [422, 204] width 10 height 9
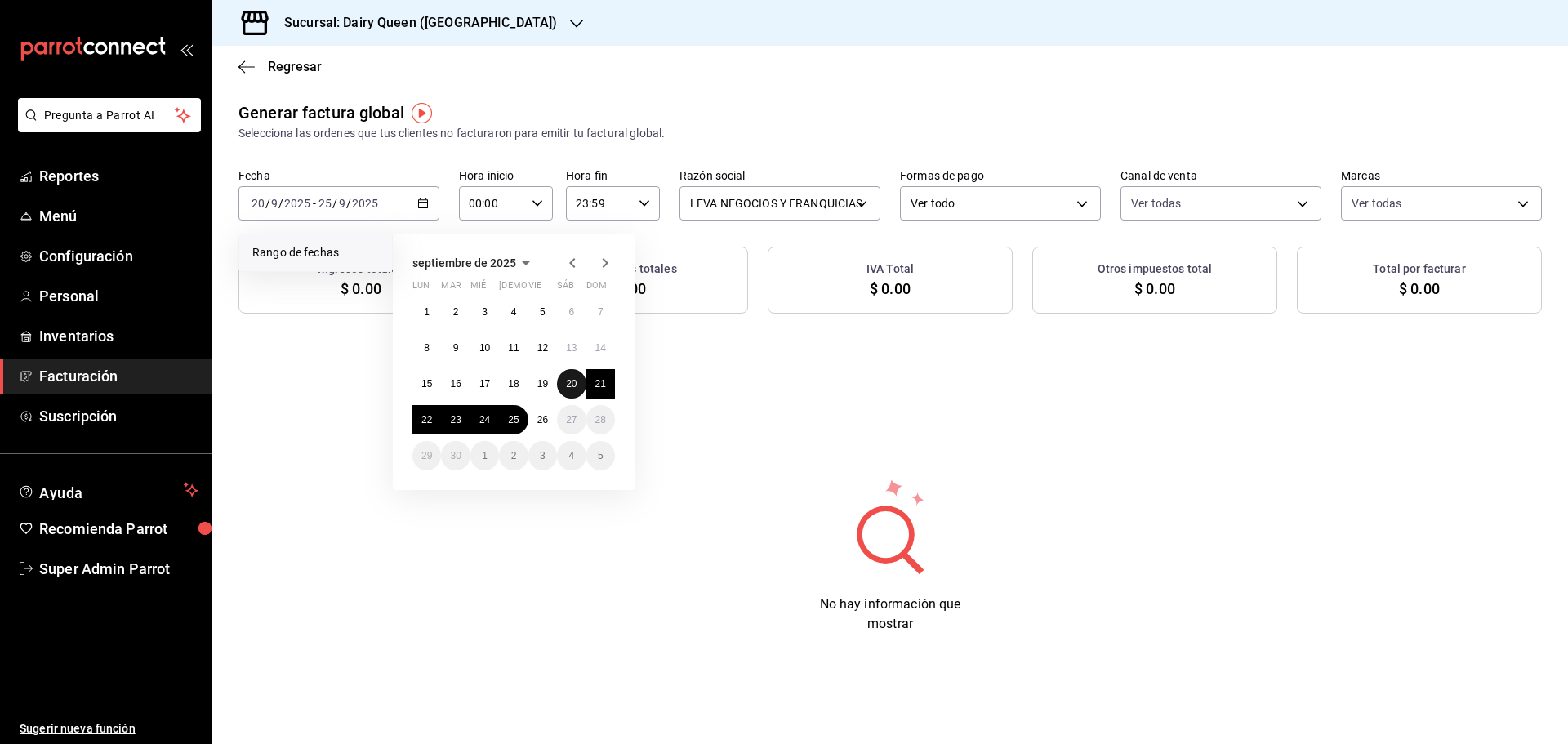
click at [576, 380] on abbr "20" at bounding box center [571, 383] width 11 height 12
click at [511, 419] on abbr "25" at bounding box center [513, 419] width 11 height 12
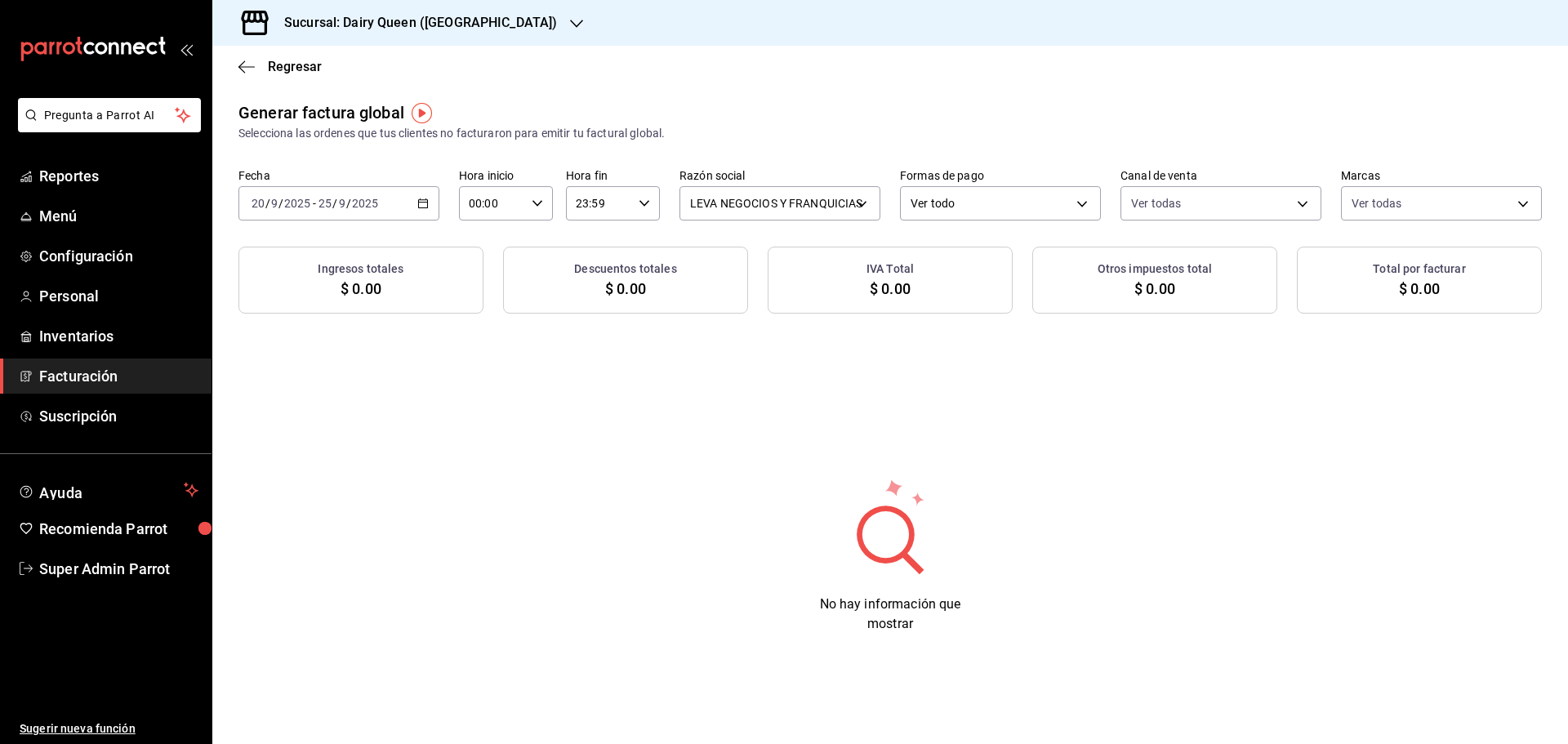
click at [414, 201] on div "[DATE] [DATE] - [DATE] [DATE]" at bounding box center [338, 203] width 201 height 34
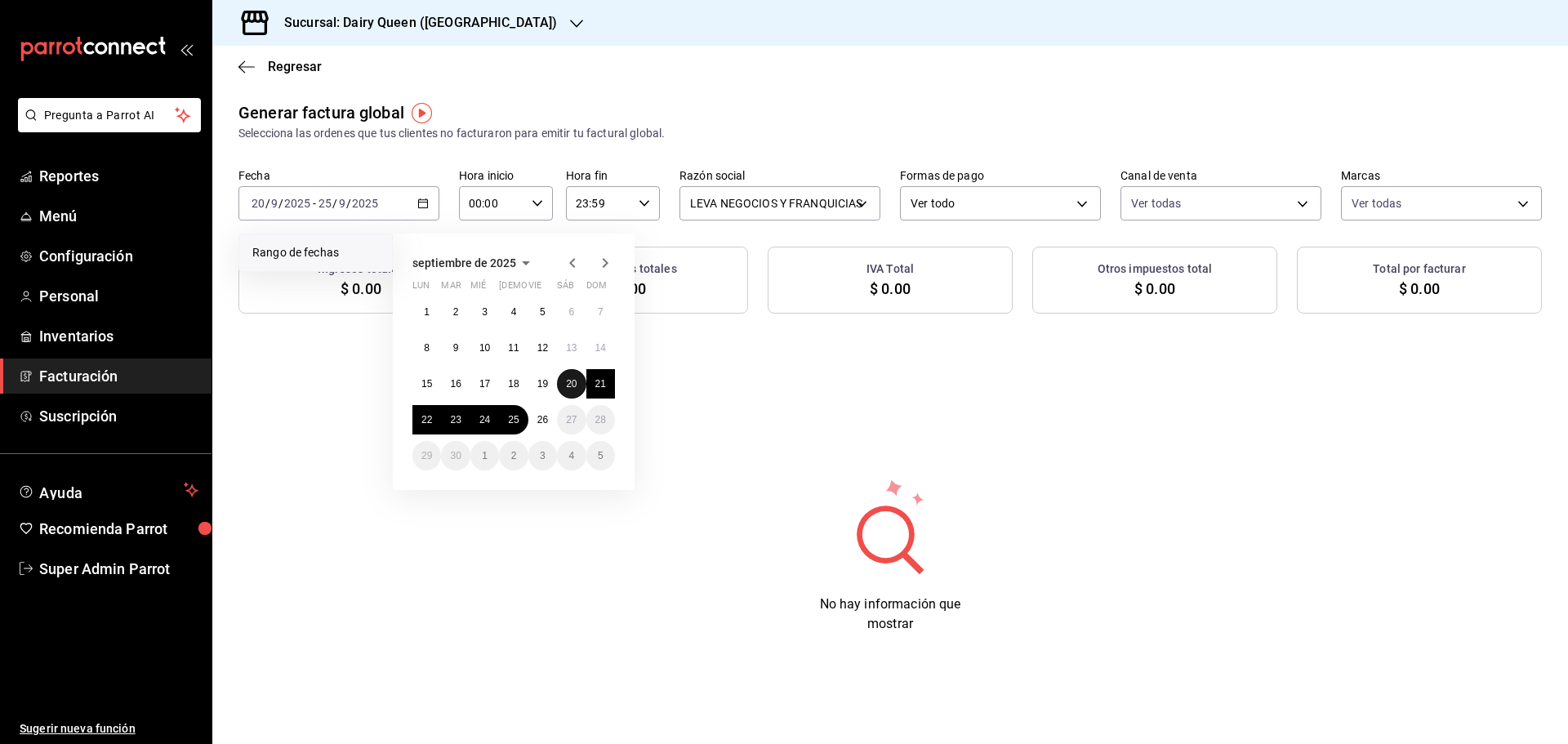
click at [575, 388] on abbr "20" at bounding box center [571, 383] width 11 height 12
click at [515, 424] on abbr "25" at bounding box center [513, 419] width 11 height 12
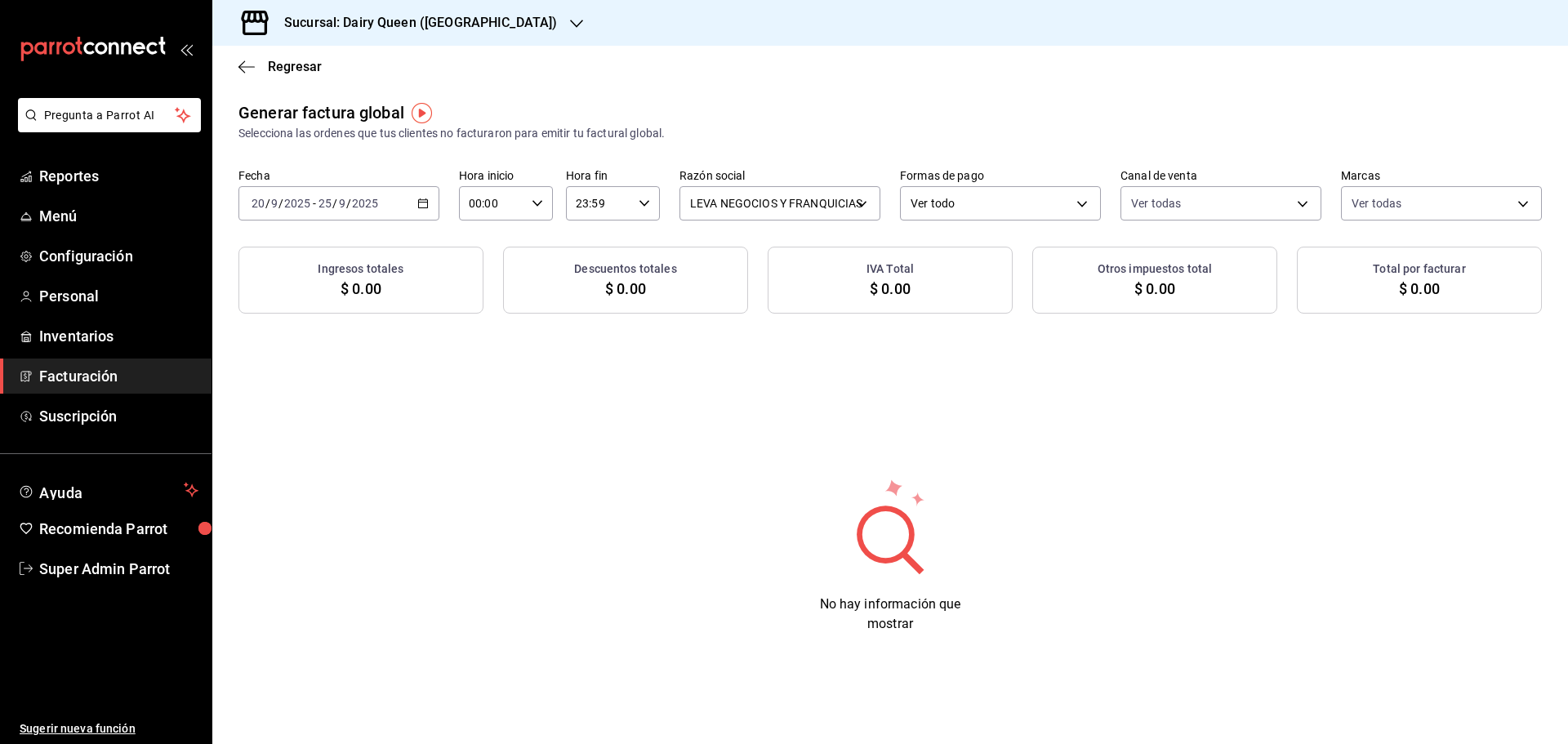
click at [519, 414] on div "Generar factura global Selecciona las ordenes que tus clientes no facturaron pa…" at bounding box center [890, 380] width 1355 height 559
type input "PARROT,UBER_EATS,RAPPI,DIDI_FOOD,ONLINE"
click at [427, 207] on \(Stroke\) "button" at bounding box center [422, 204] width 10 height 9
click at [414, 205] on div "/ / - / /" at bounding box center [338, 203] width 201 height 34
click at [283, 262] on li "Rango de fechas" at bounding box center [315, 253] width 152 height 37
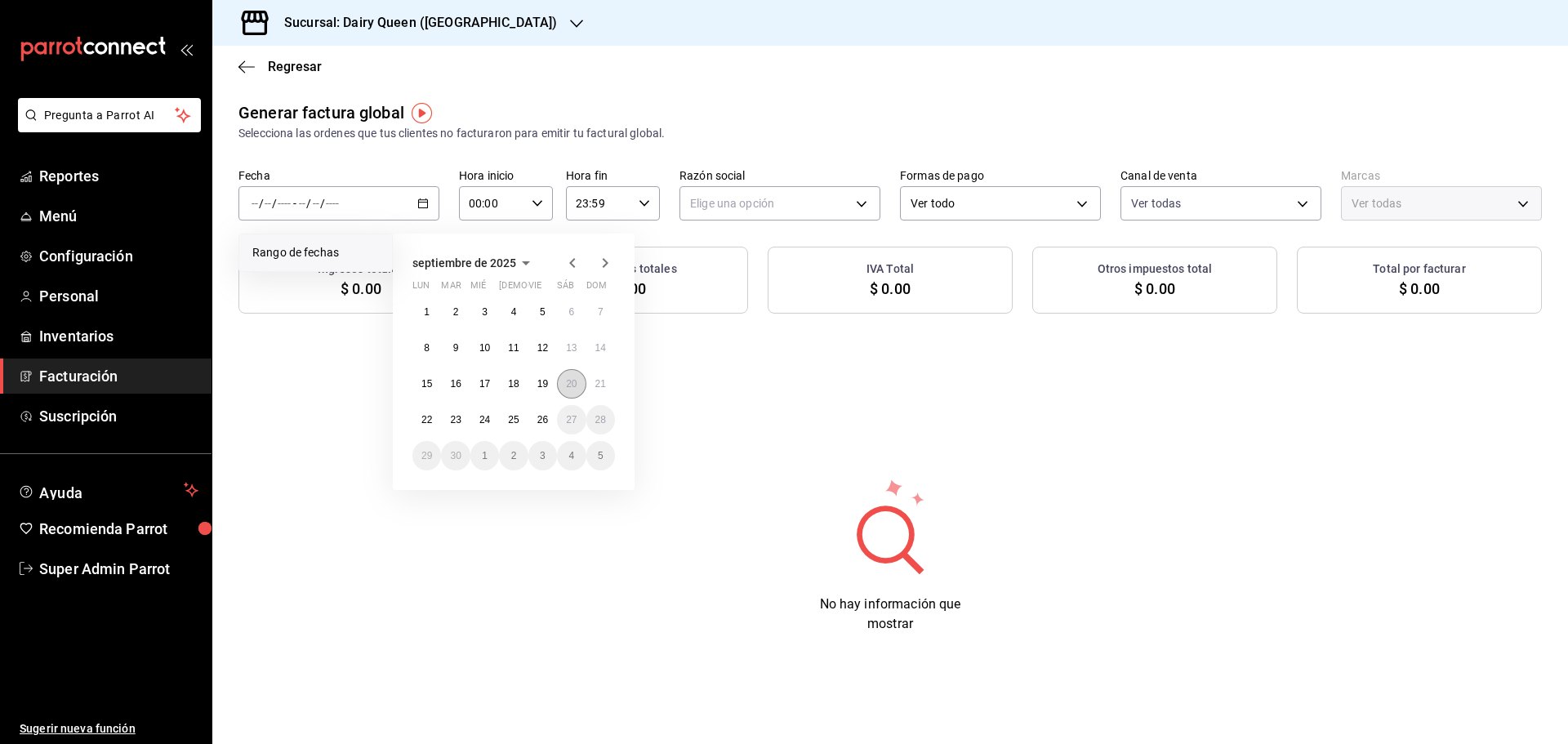
click at [567, 381] on abbr "20" at bounding box center [571, 383] width 11 height 12
click at [503, 426] on button "25" at bounding box center [513, 419] width 29 height 30
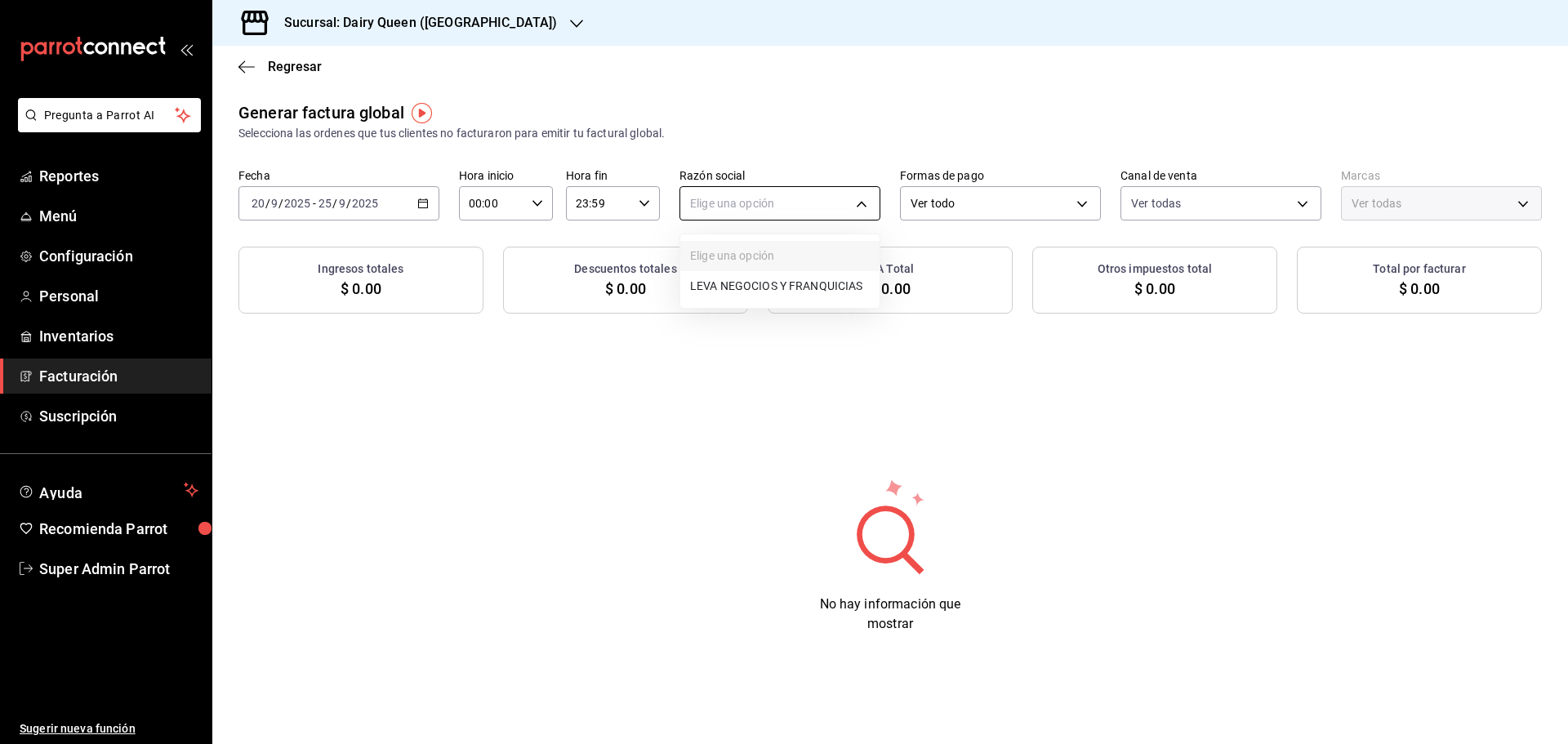
click at [714, 203] on body "Pregunta a Parrot AI Reportes Menú Configuración Personal Inventarios Facturaci…" at bounding box center [784, 372] width 1568 height 744
click at [721, 285] on li "LEVA NEGOCIOS Y FRANQUICIAS" at bounding box center [779, 285] width 199 height 30
type input "162c2447-9352-441a-a399-e152222723b3"
type input "a102e88a-8f9a-41ef-a170-aceb366ec7c4"
click at [670, 391] on div "Generar factura global Selecciona las ordenes que tus clientes no facturaron pa…" at bounding box center [890, 380] width 1355 height 559
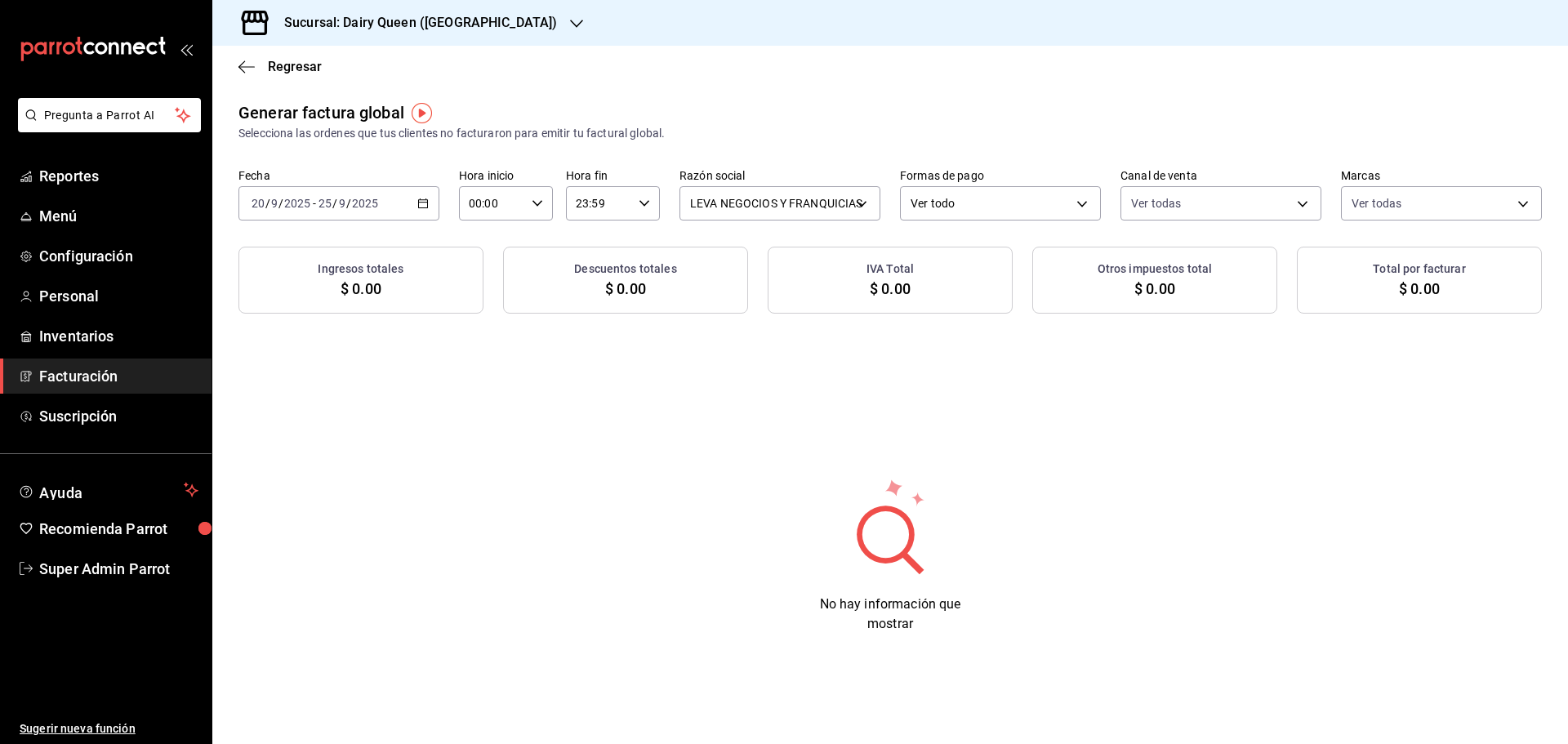
click at [417, 15] on h3 "Sucursal: Dairy Queen (Plaza Paraíso)" at bounding box center [413, 23] width 286 height 20
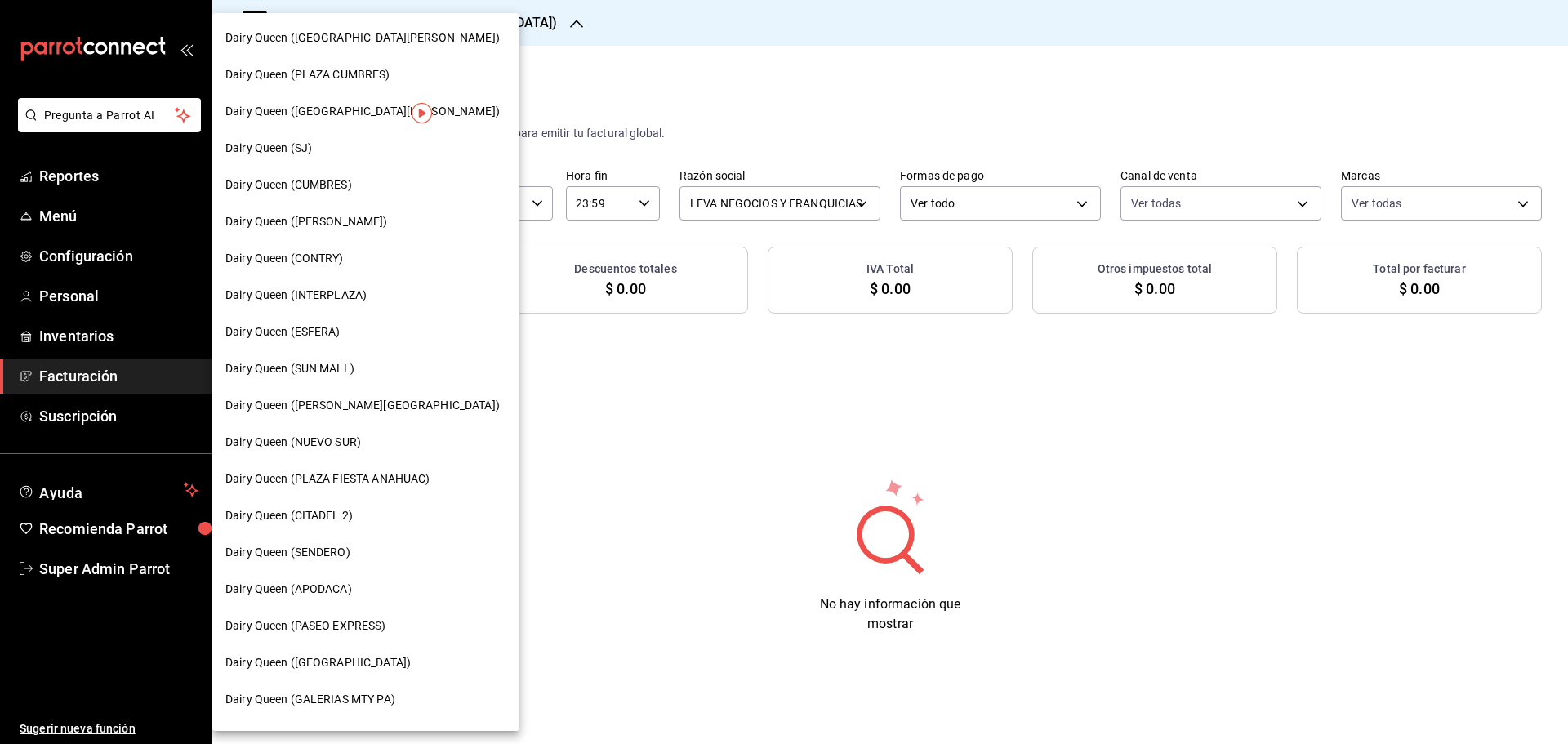
scroll to position [508, 0]
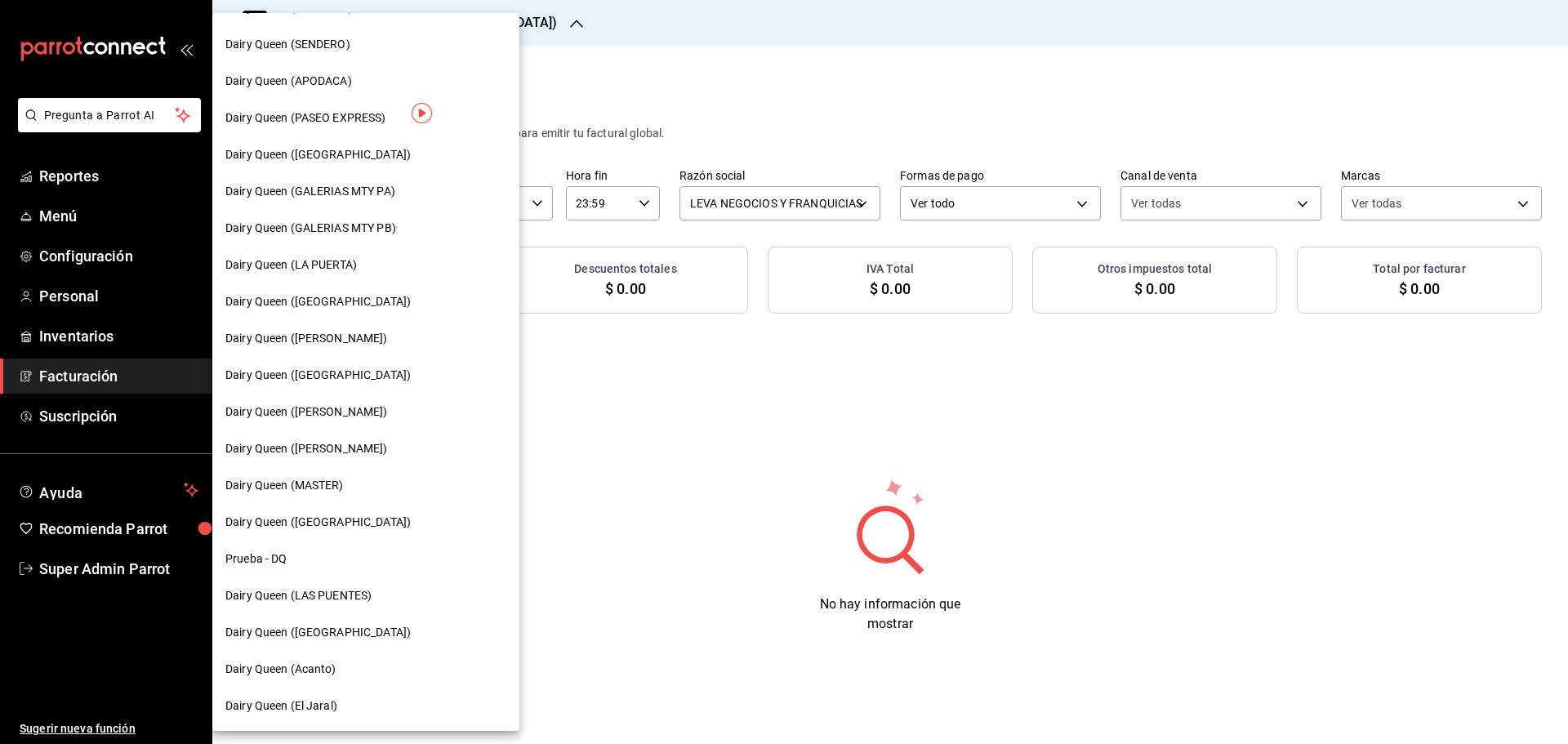
click at [341, 162] on span "Dairy Queen ([GEOGRAPHIC_DATA])" at bounding box center [318, 154] width 185 height 17
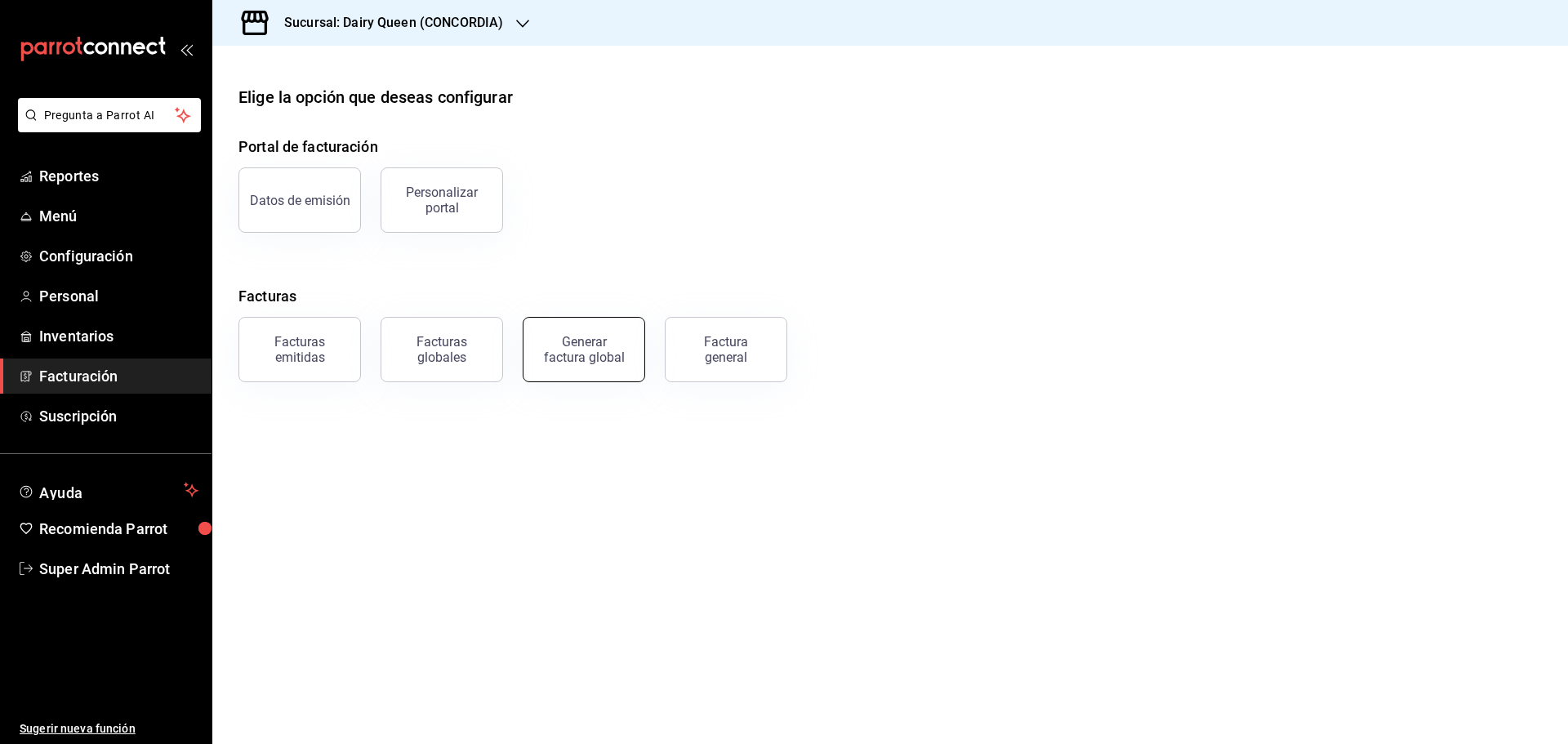
click at [567, 357] on div "Generar factura global" at bounding box center [584, 349] width 82 height 31
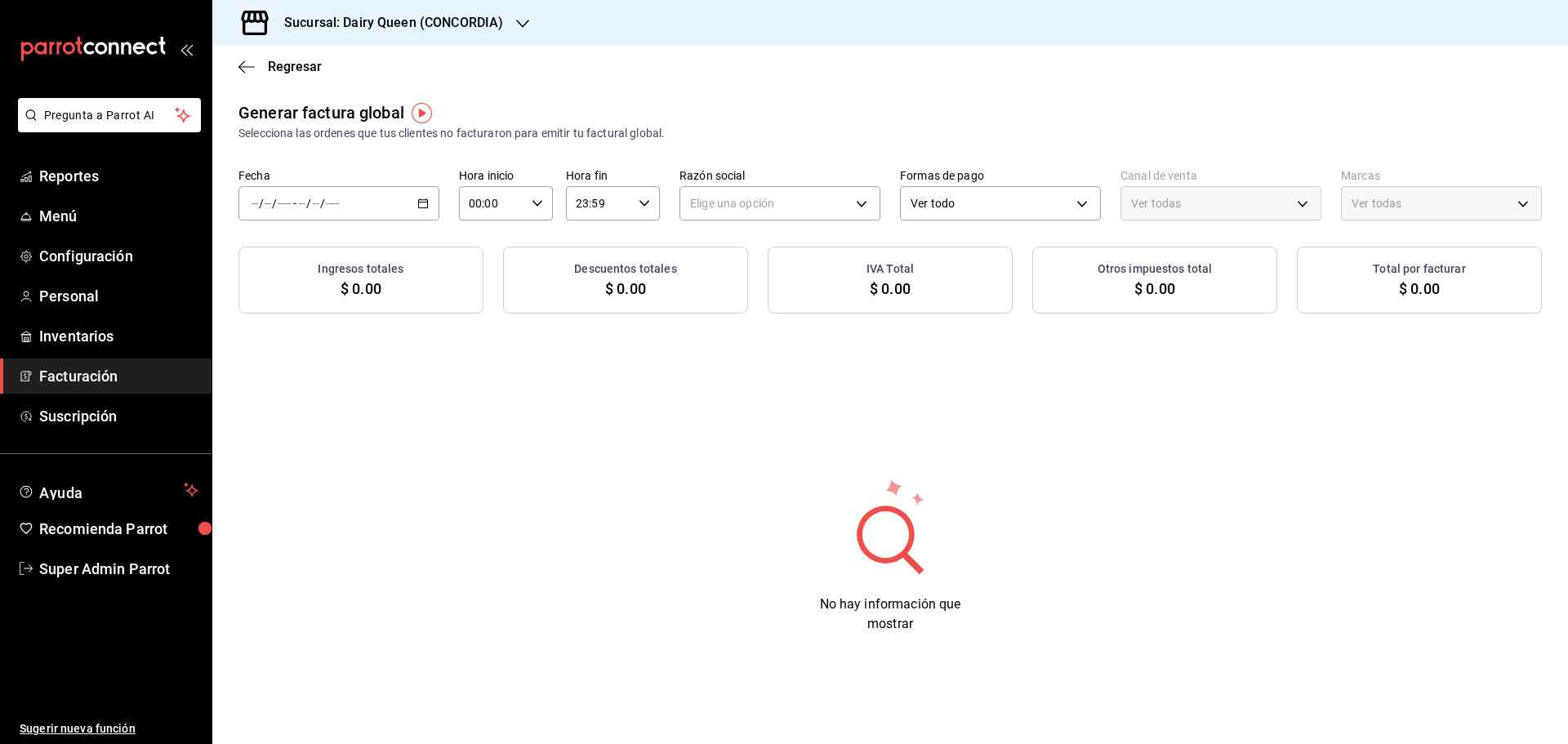
type input "PARROT,UBER_EATS,RAPPI,DIDI_FOOD,ONLINE"
click at [318, 253] on span "Rango de fechas" at bounding box center [316, 253] width 126 height 17
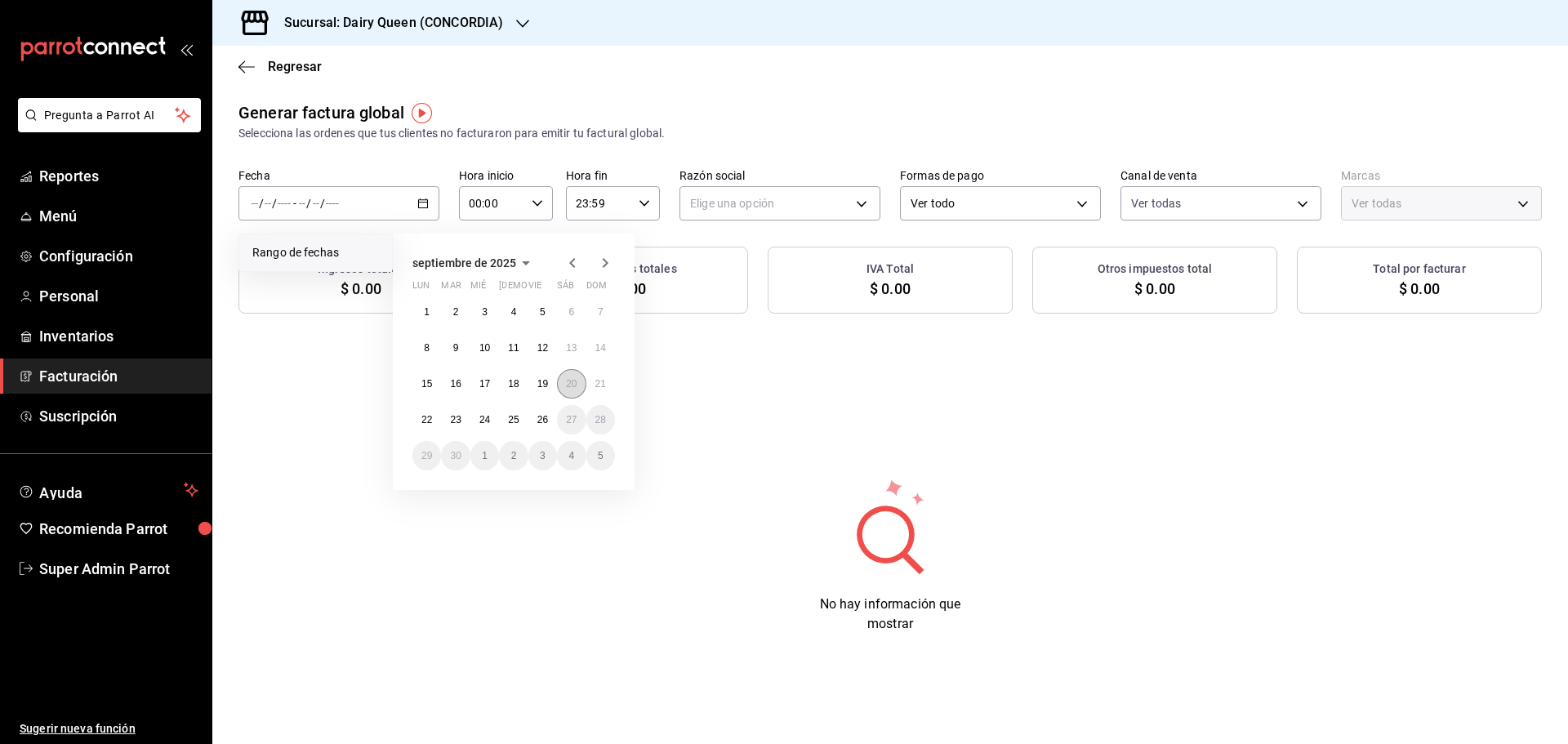
click at [570, 382] on abbr "20" at bounding box center [571, 383] width 11 height 12
click at [516, 418] on abbr "25" at bounding box center [513, 419] width 11 height 12
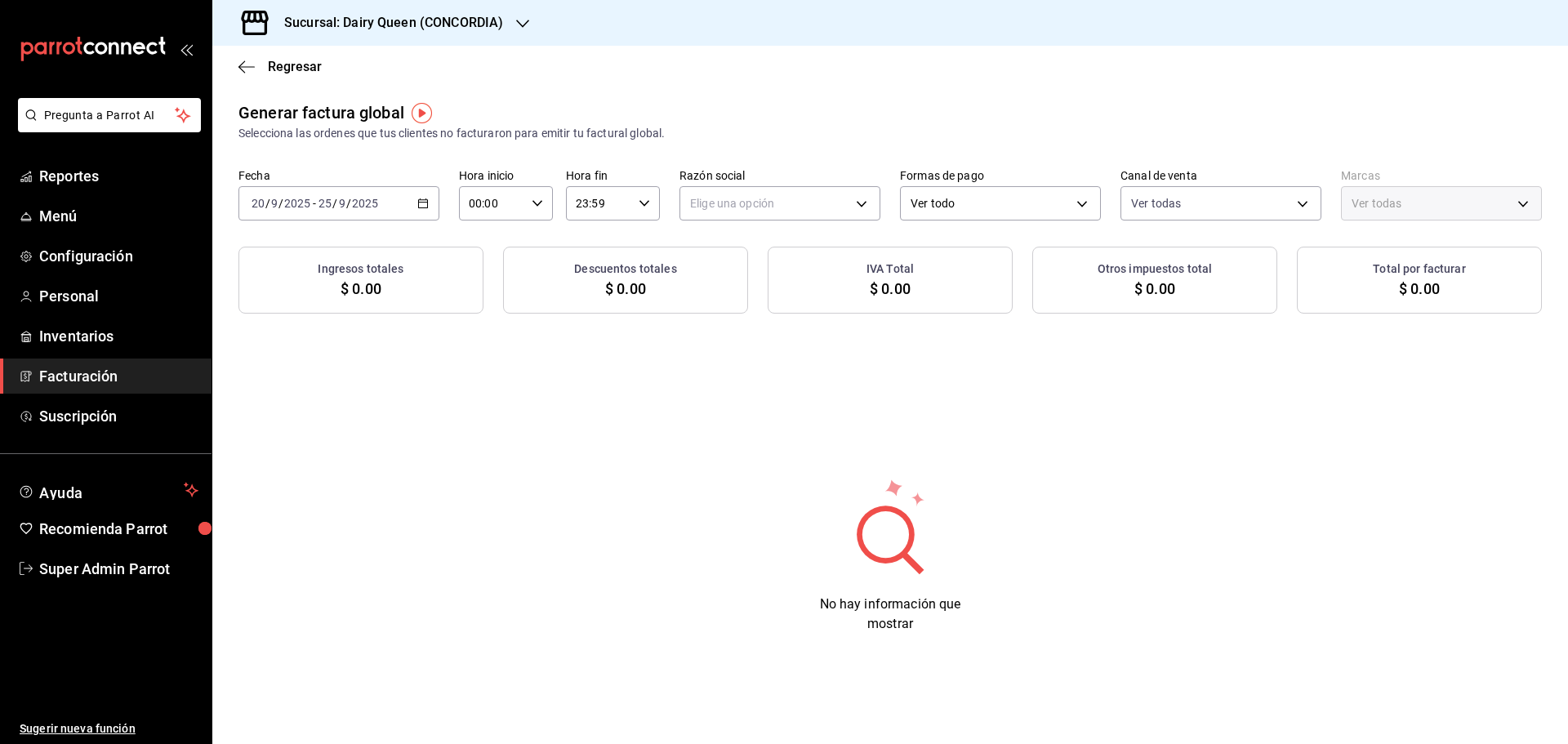
drag, startPoint x: 453, startPoint y: 385, endPoint x: 447, endPoint y: 379, distance: 8.5
click at [447, 381] on div "Generar factura global Selecciona las ordenes que tus clientes no facturaron pa…" at bounding box center [890, 380] width 1355 height 559
click at [704, 208] on body "Pregunta a Parrot AI Reportes Menú Configuración Personal Inventarios Facturaci…" at bounding box center [784, 372] width 1568 height 744
click at [706, 283] on li "LEVA NEGOCIOS Y FRANQUICIAS" at bounding box center [779, 285] width 199 height 30
type input "6c14b0a4-715d-466a-b483-a3590a1c2800"
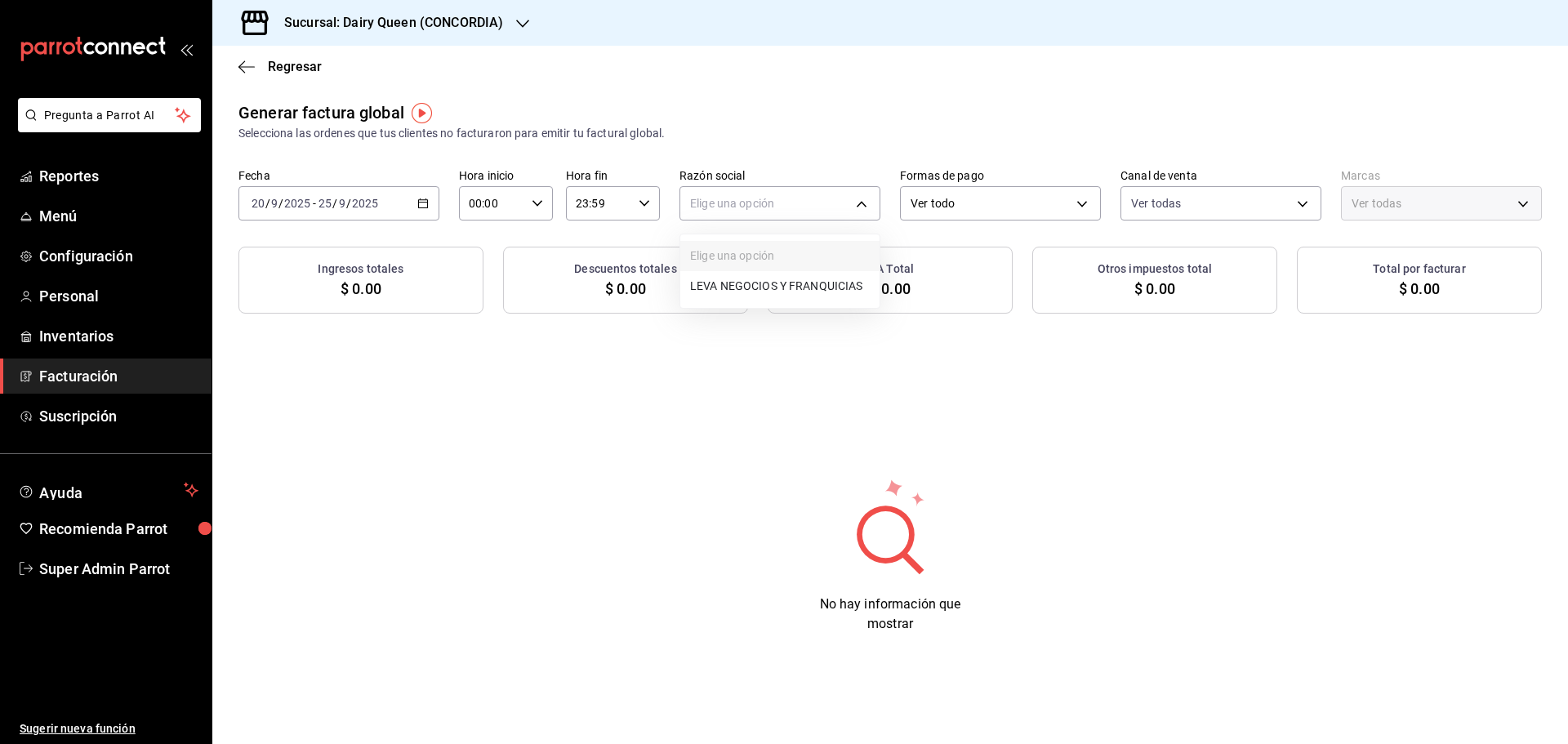
type input "0fc1a996-66b5-4b94-97a2-56158908cf29"
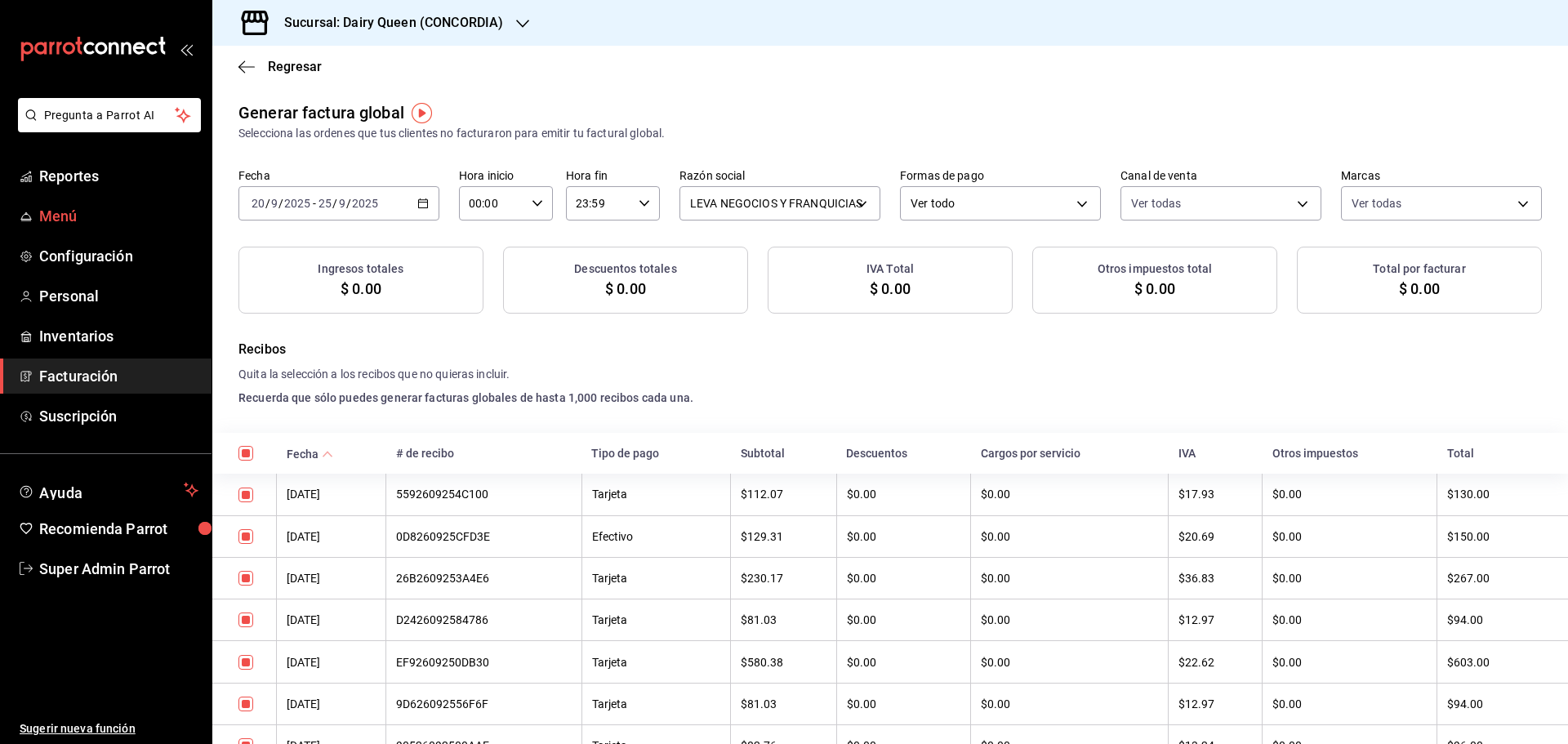
checkbox input "true"
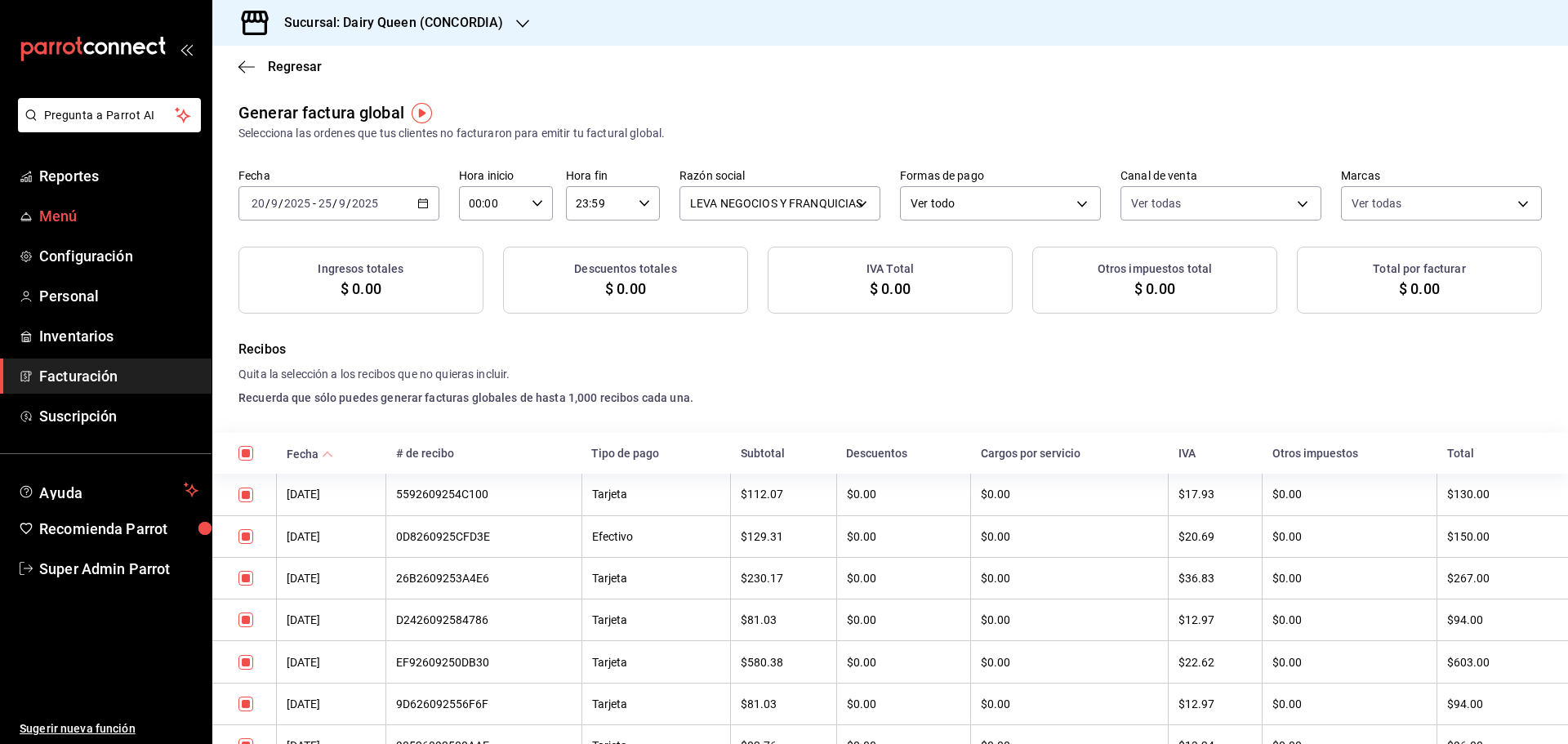
checkbox input "true"
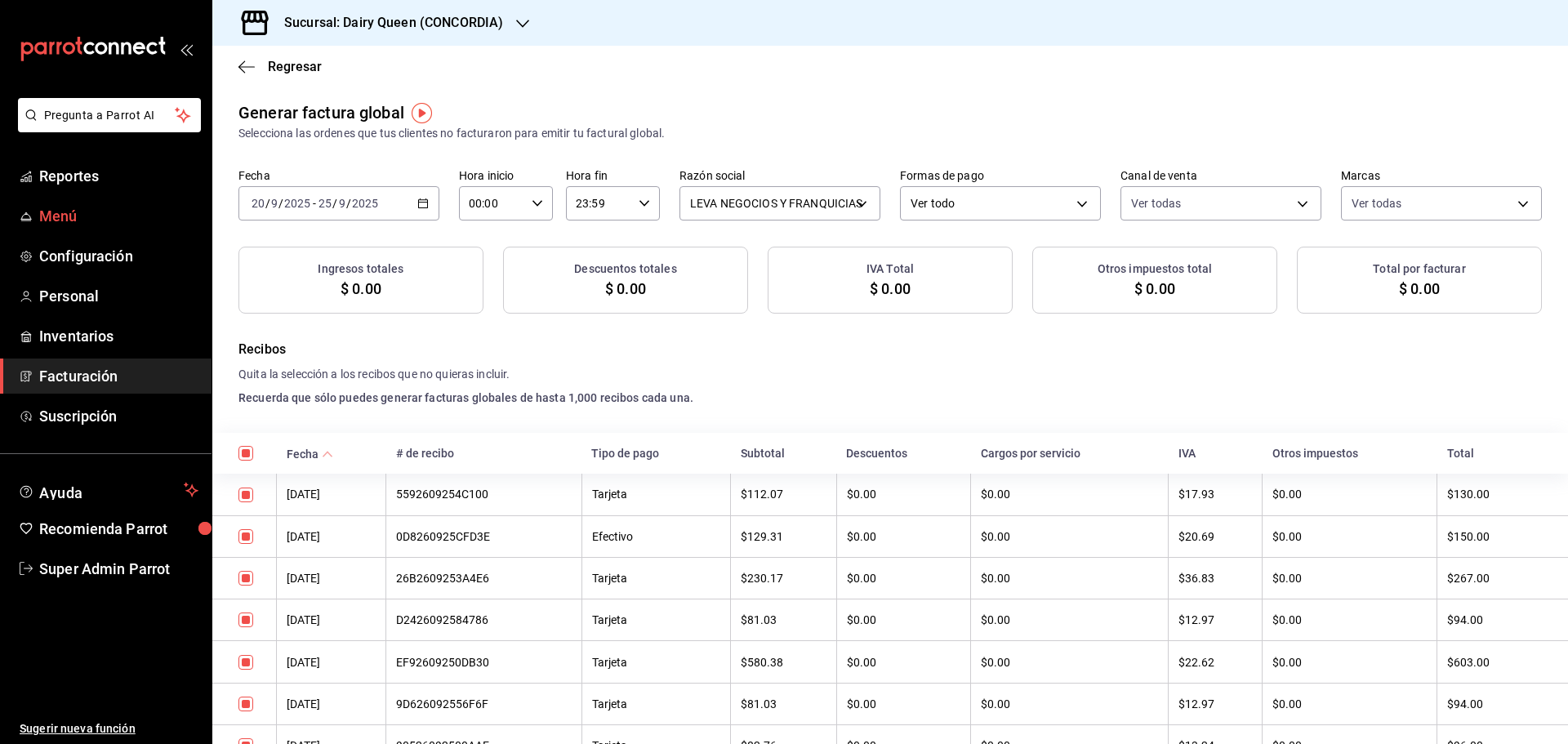
checkbox input "true"
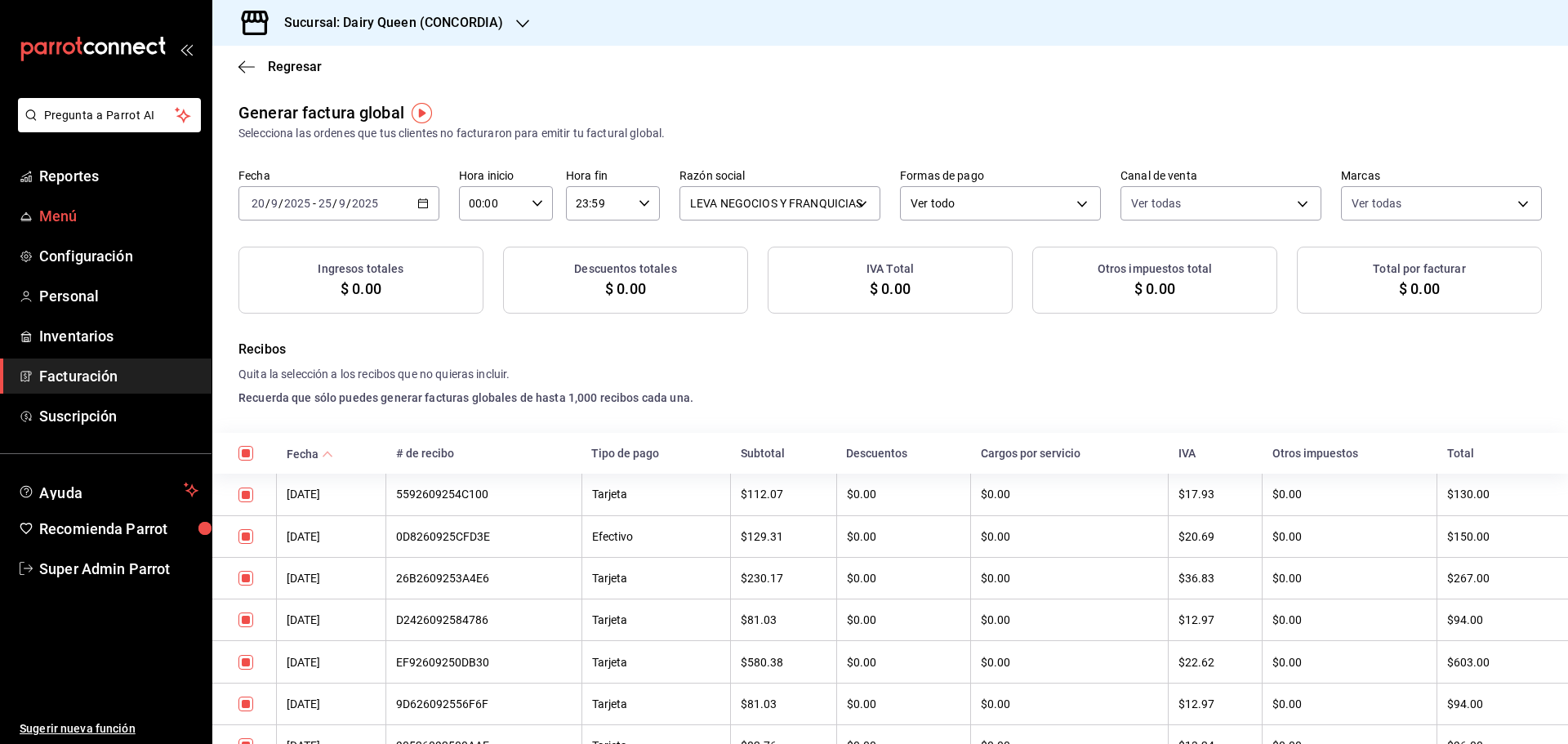
checkbox input "true"
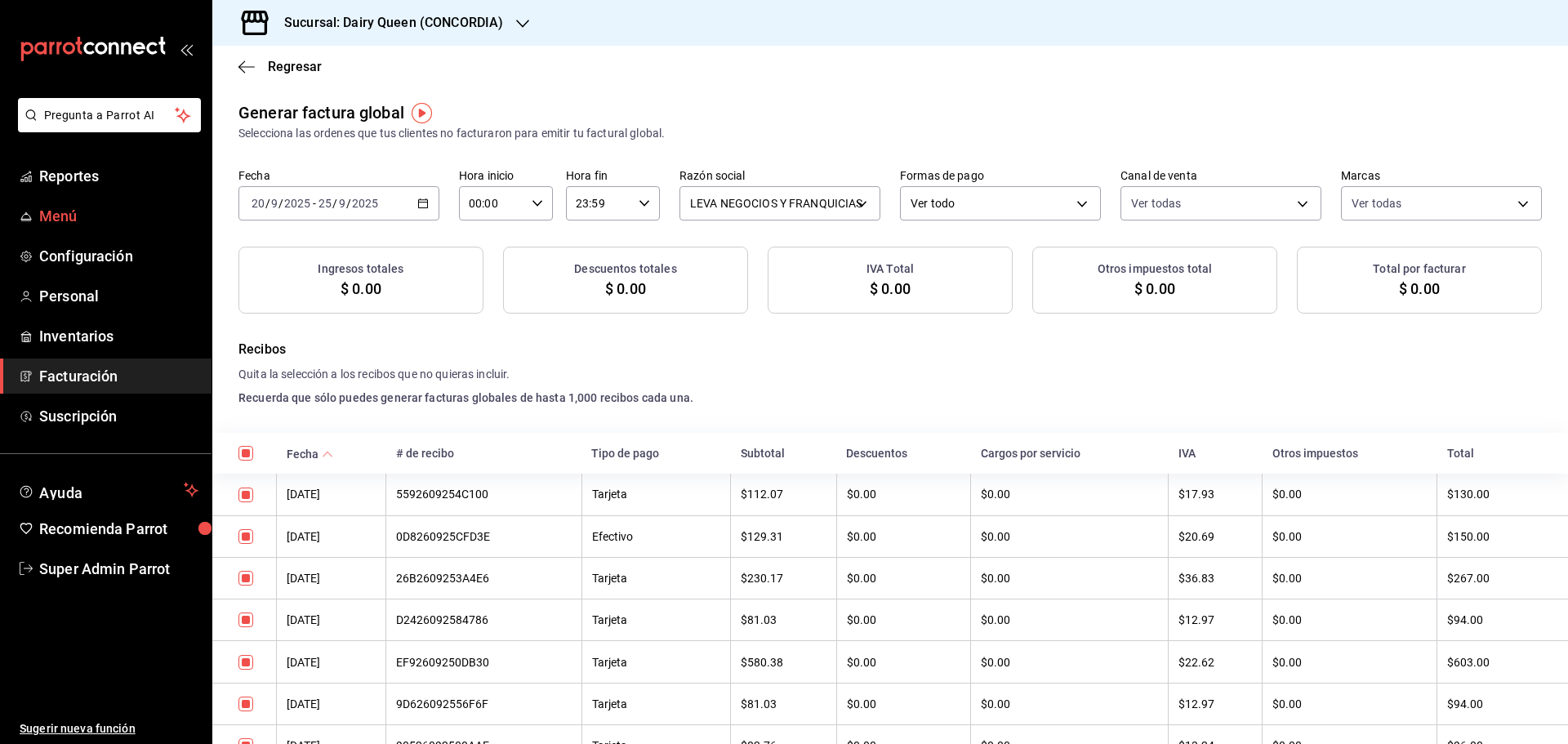
checkbox input "true"
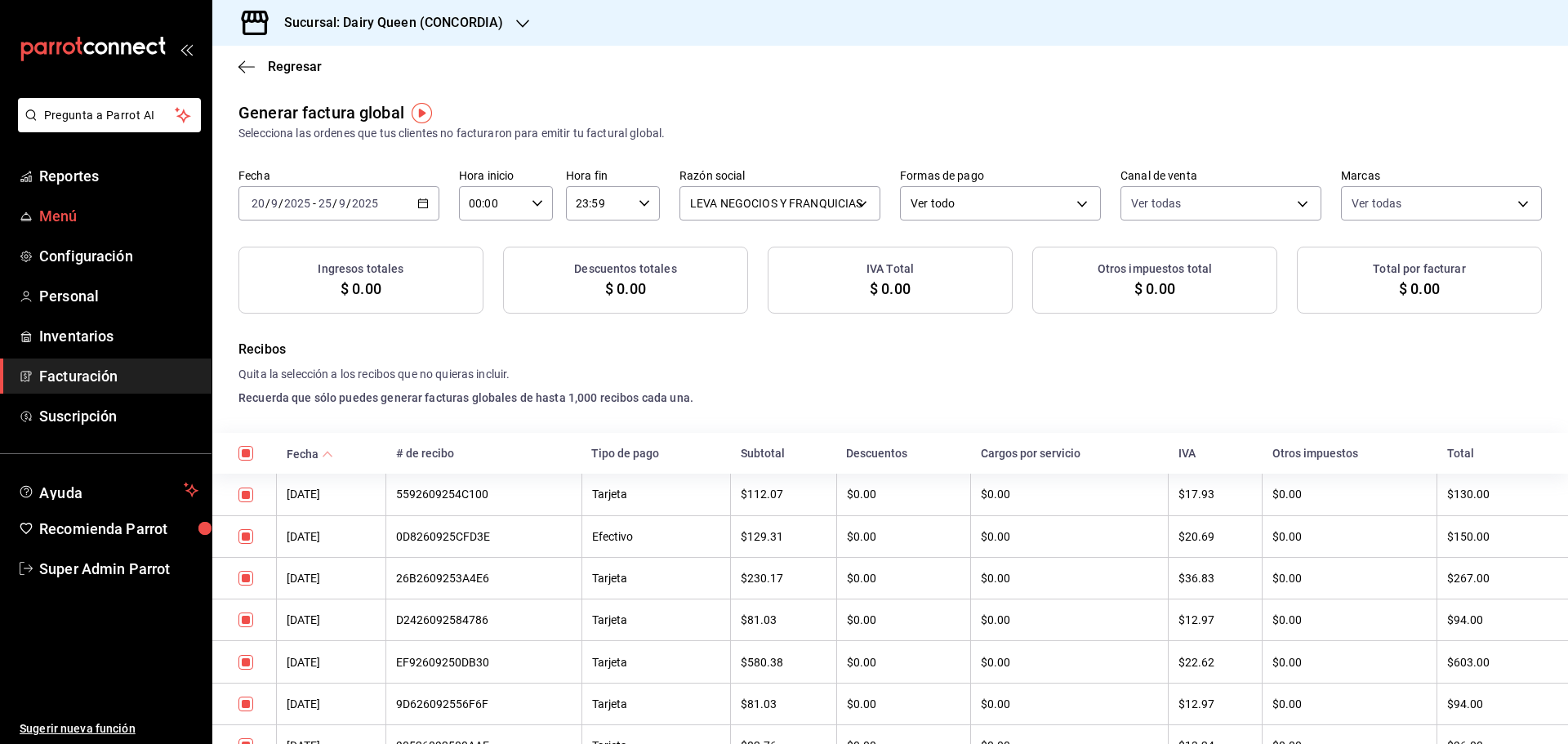
checkbox input "true"
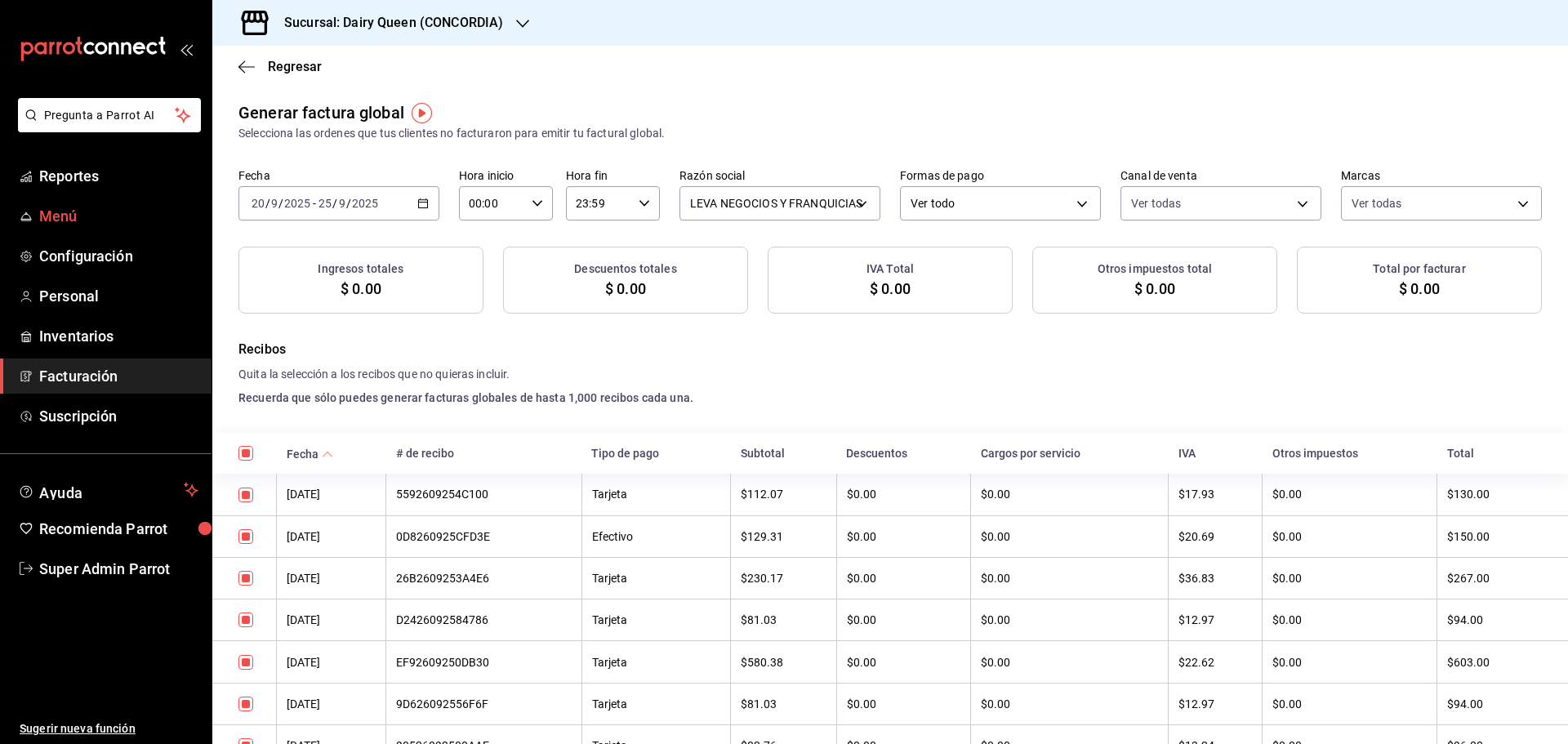
checkbox input "true"
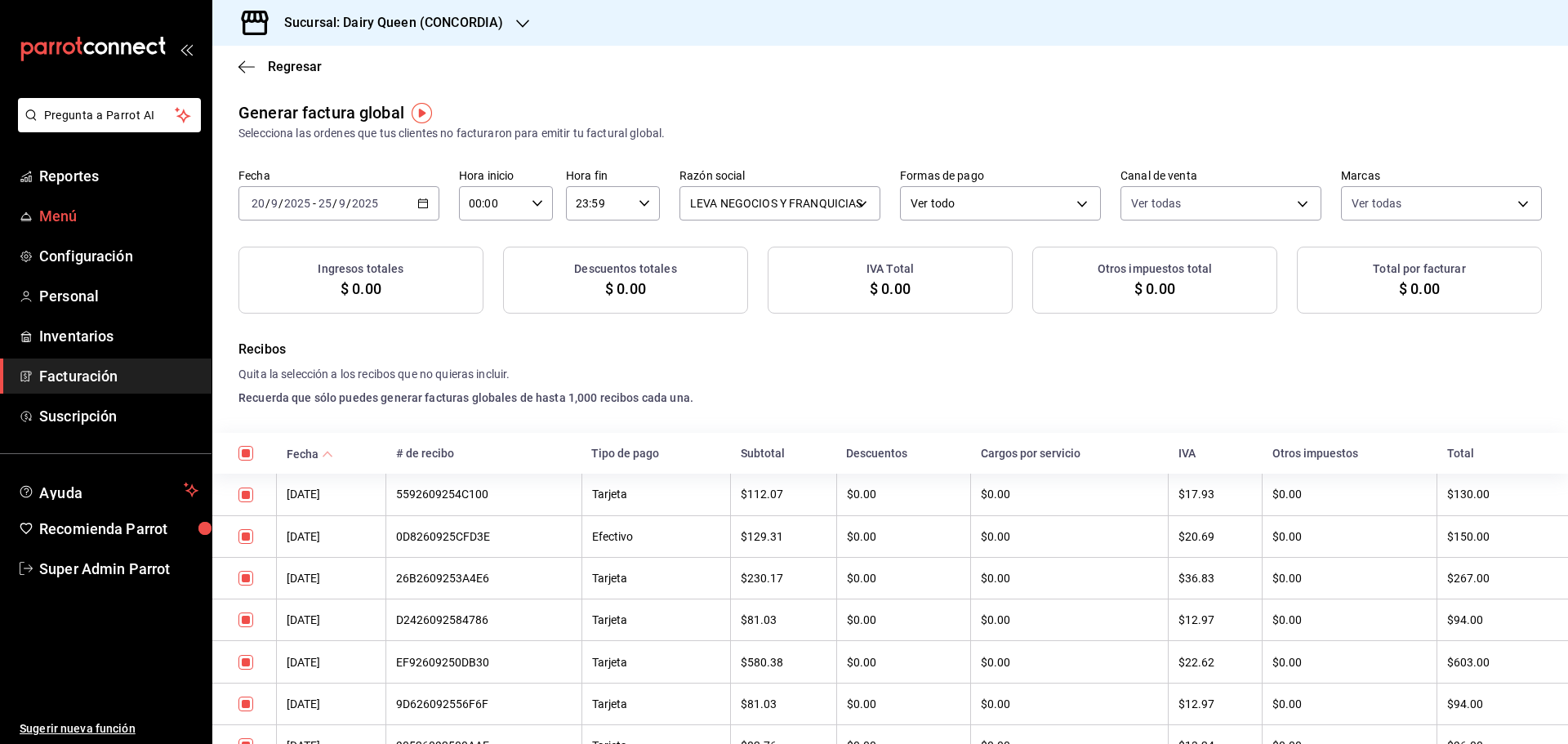
checkbox input "true"
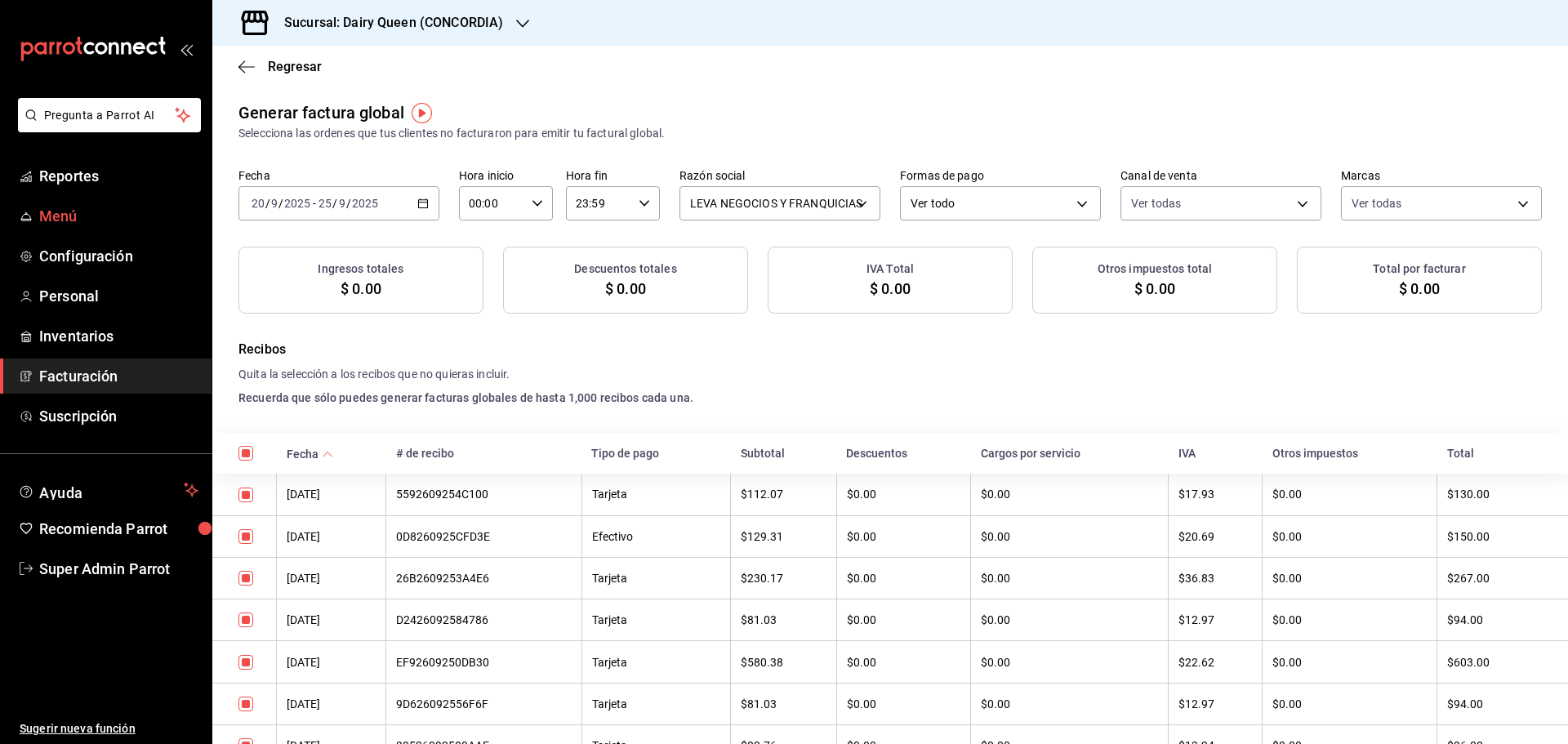
checkbox input "true"
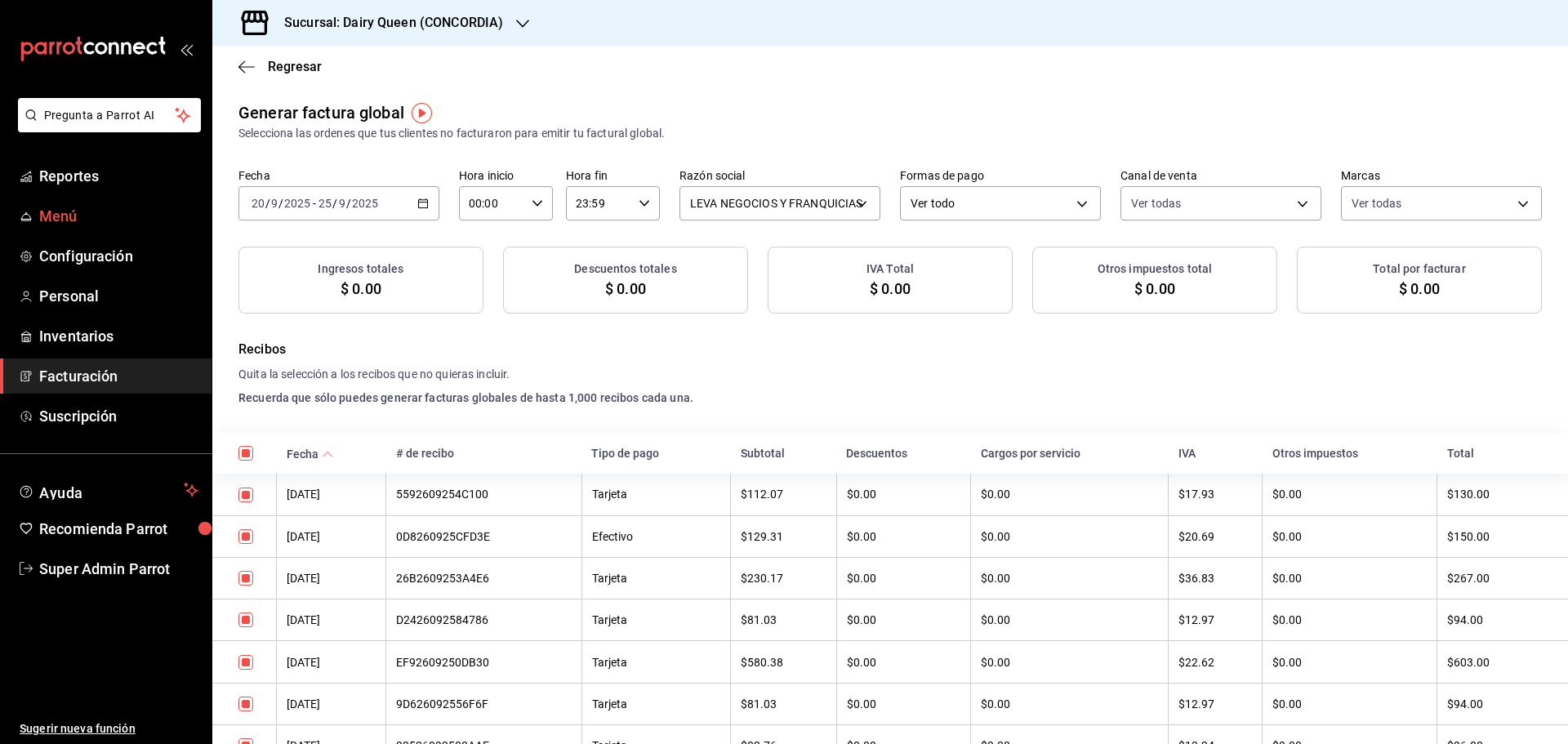
checkbox input "true"
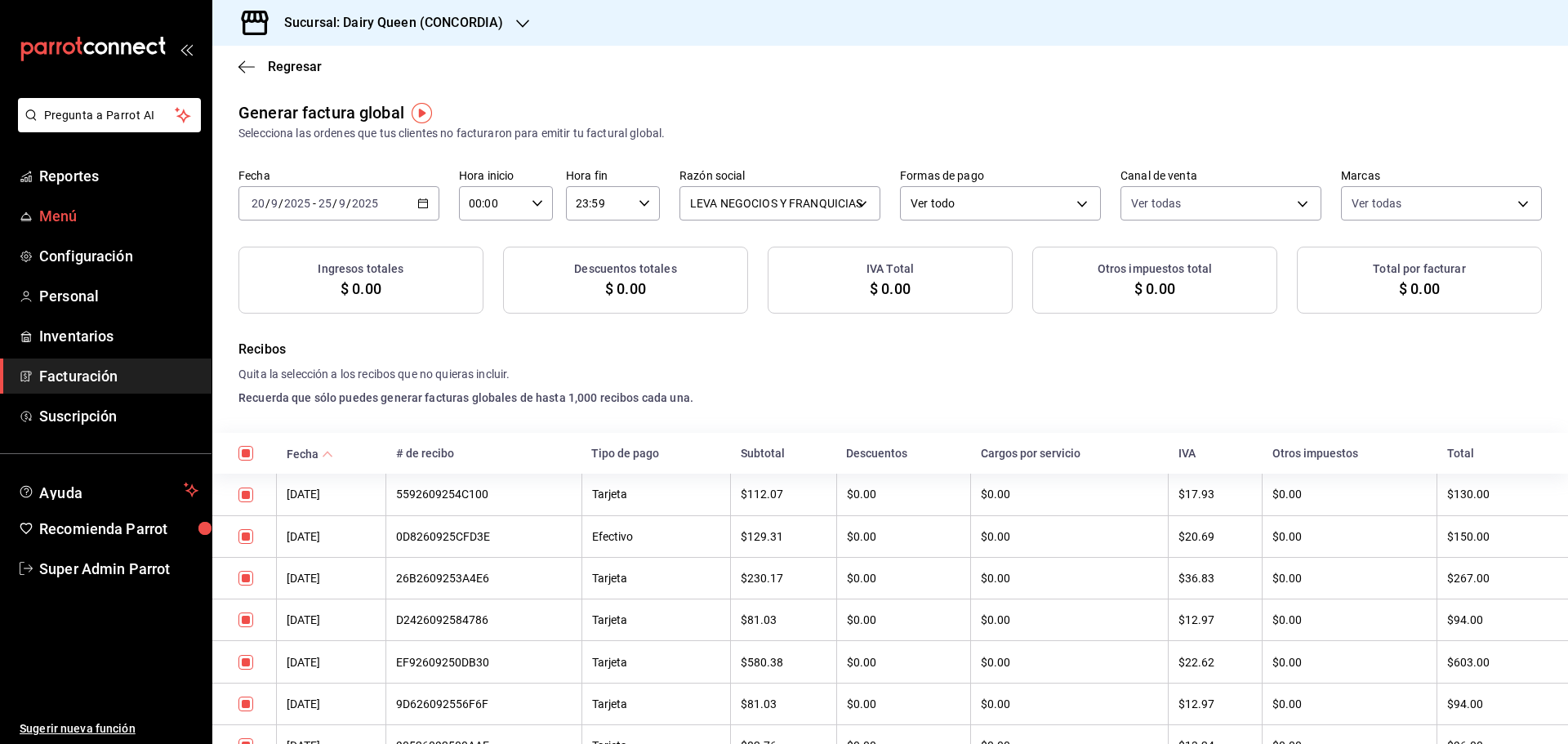
checkbox input "true"
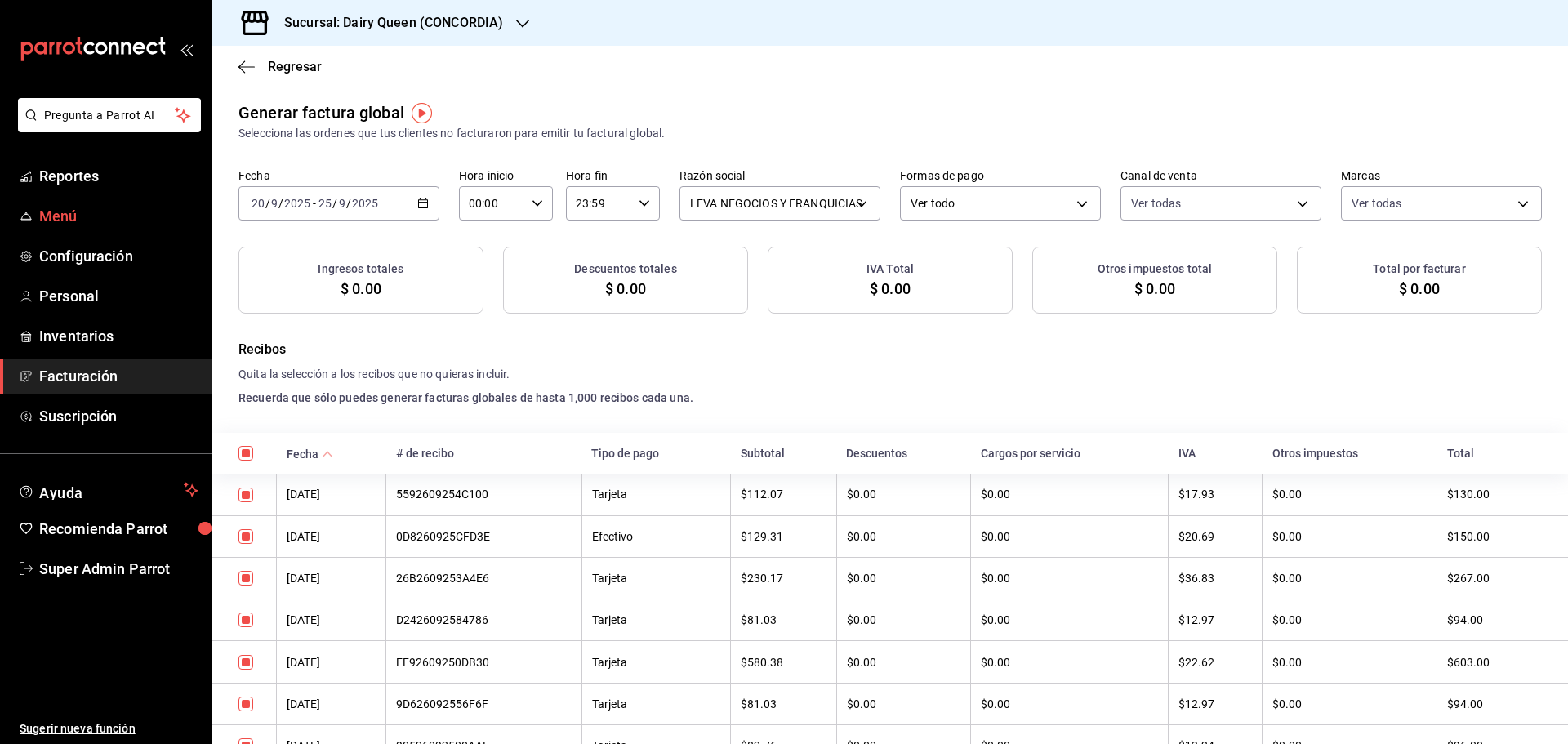
checkbox input "true"
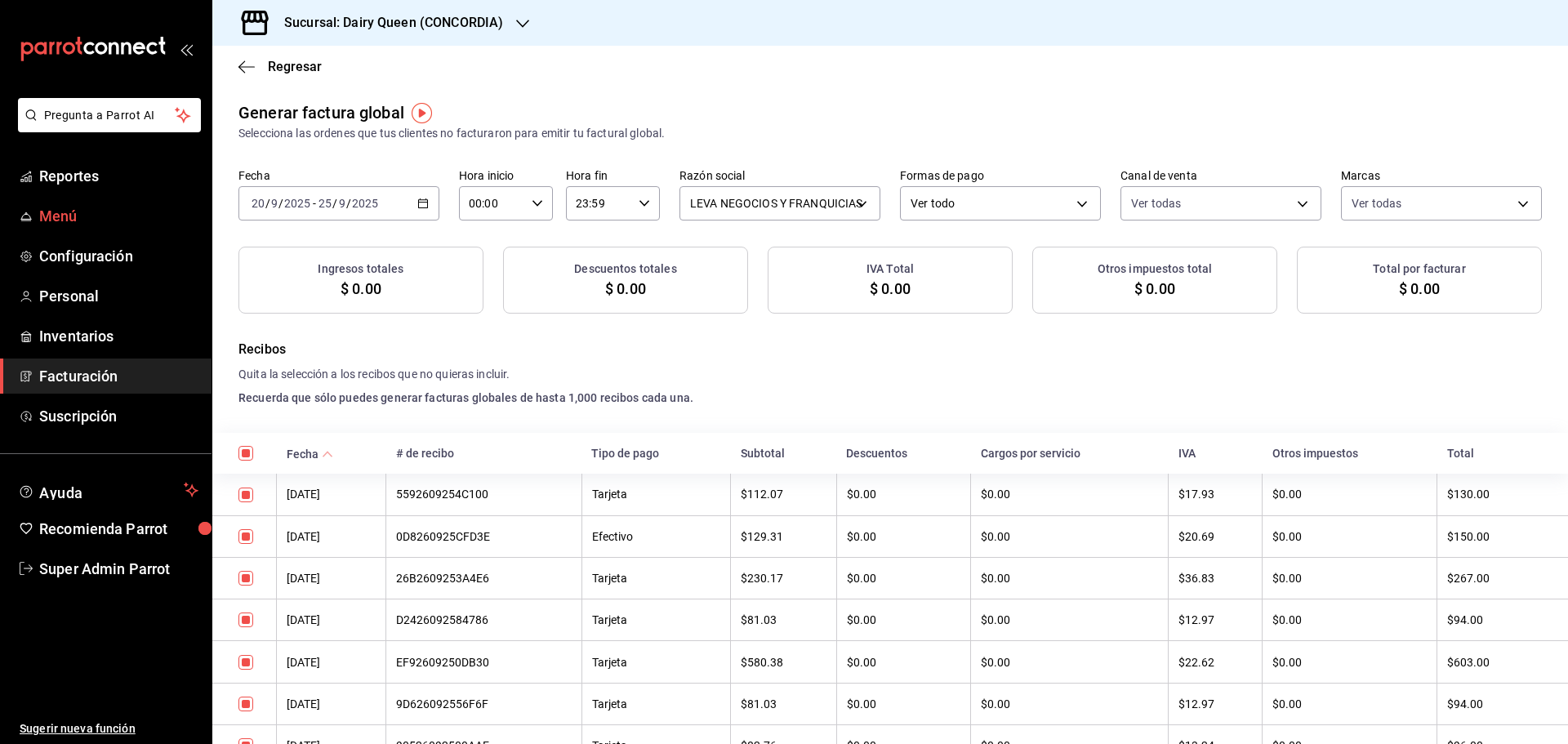
checkbox input "true"
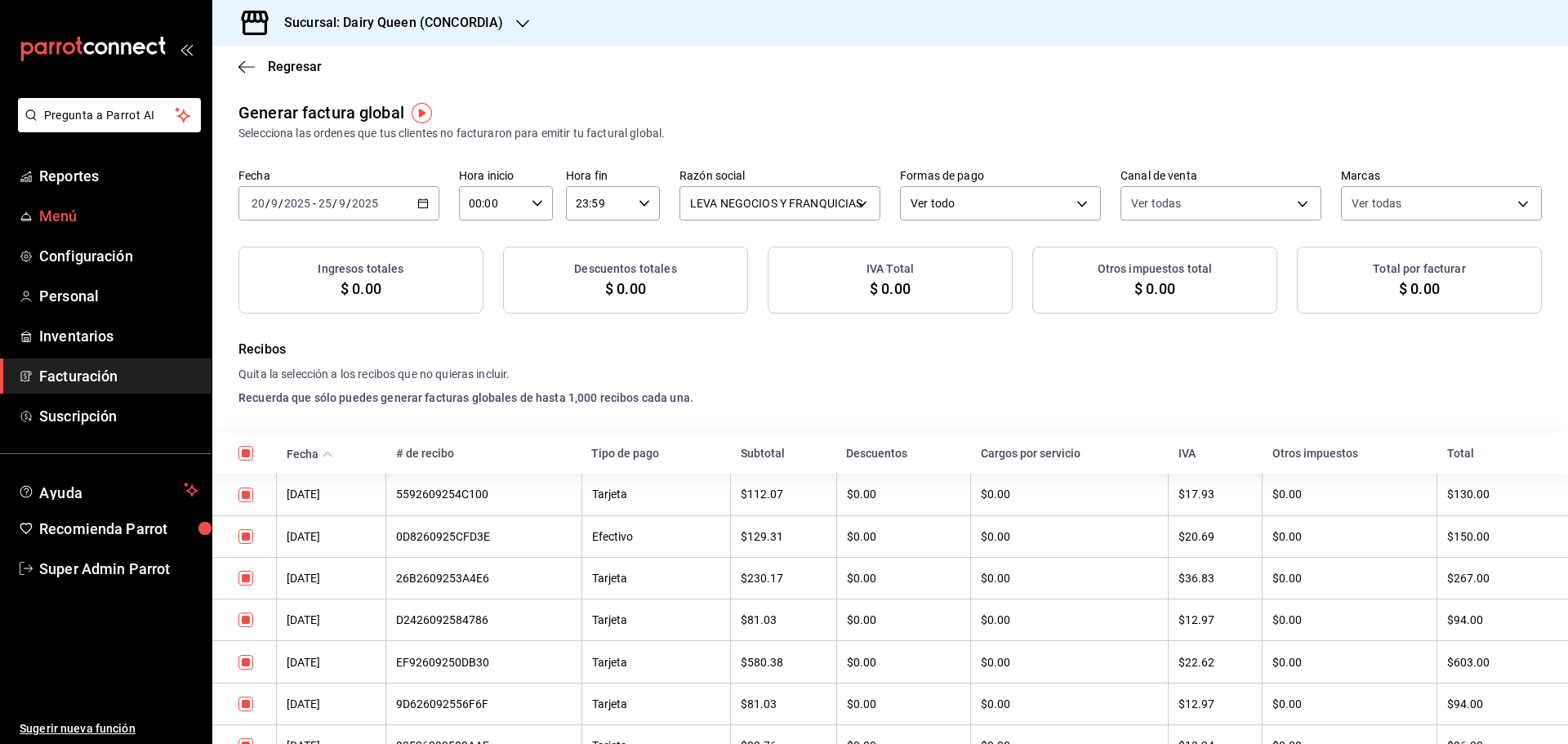
checkbox input "true"
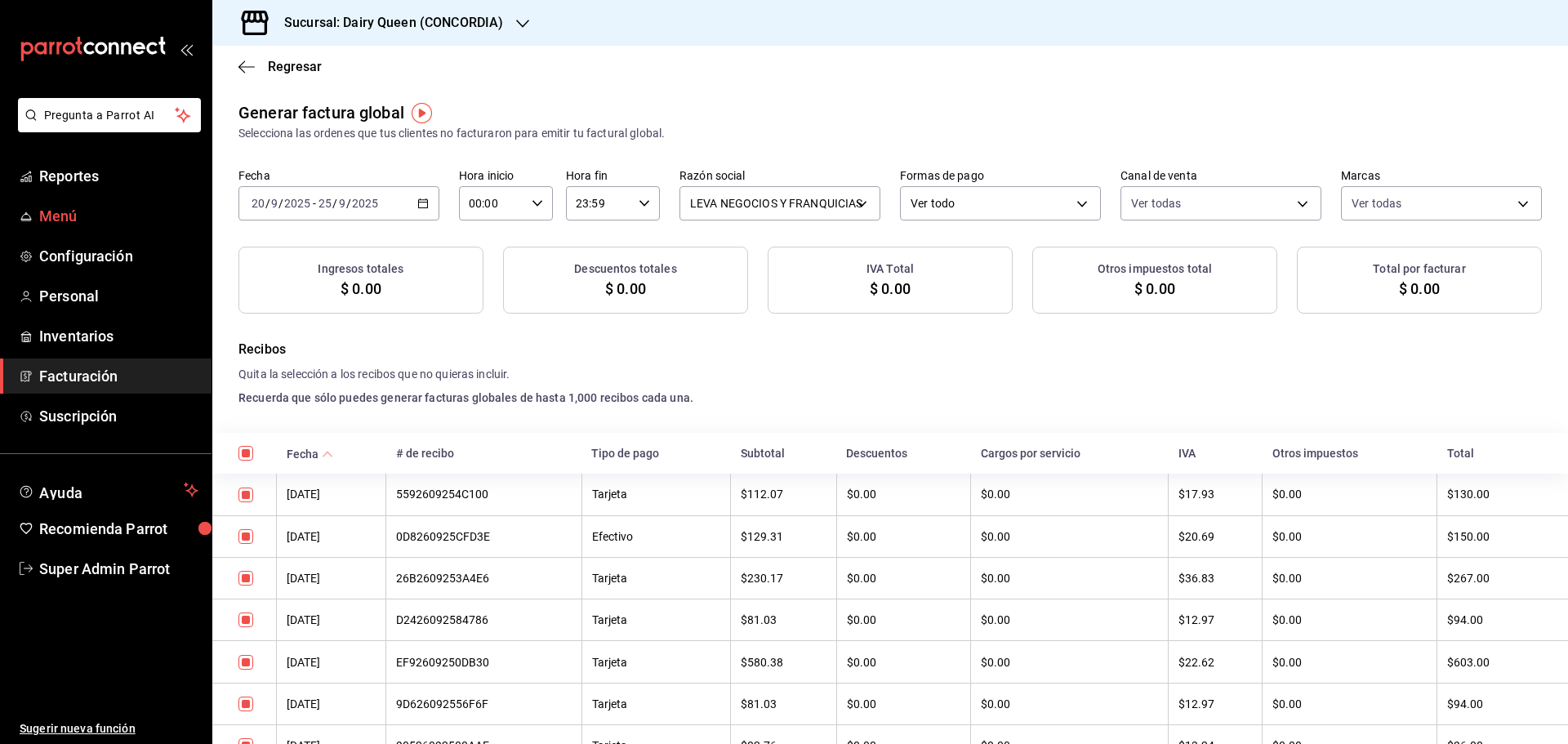
checkbox input "true"
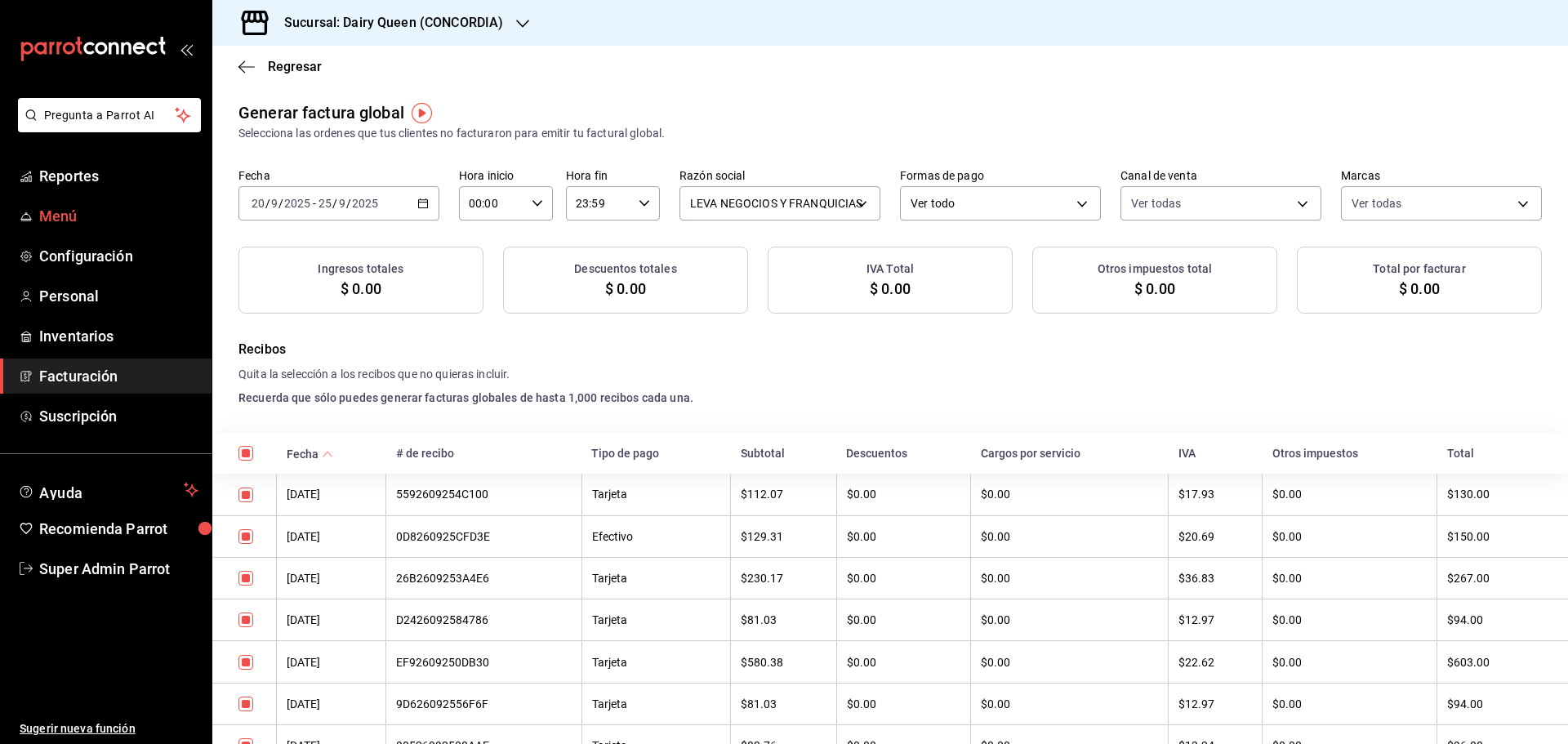
checkbox input "true"
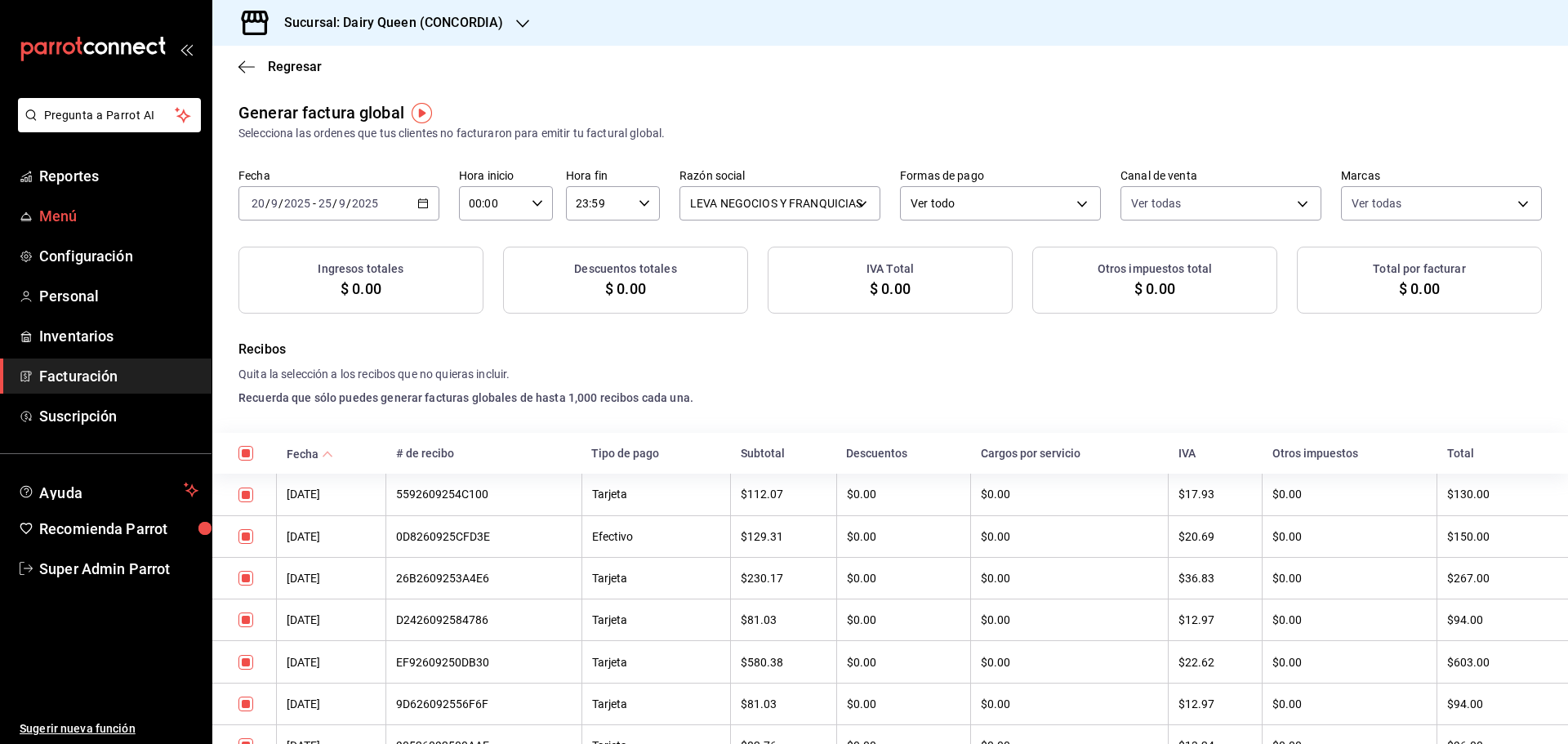
checkbox input "true"
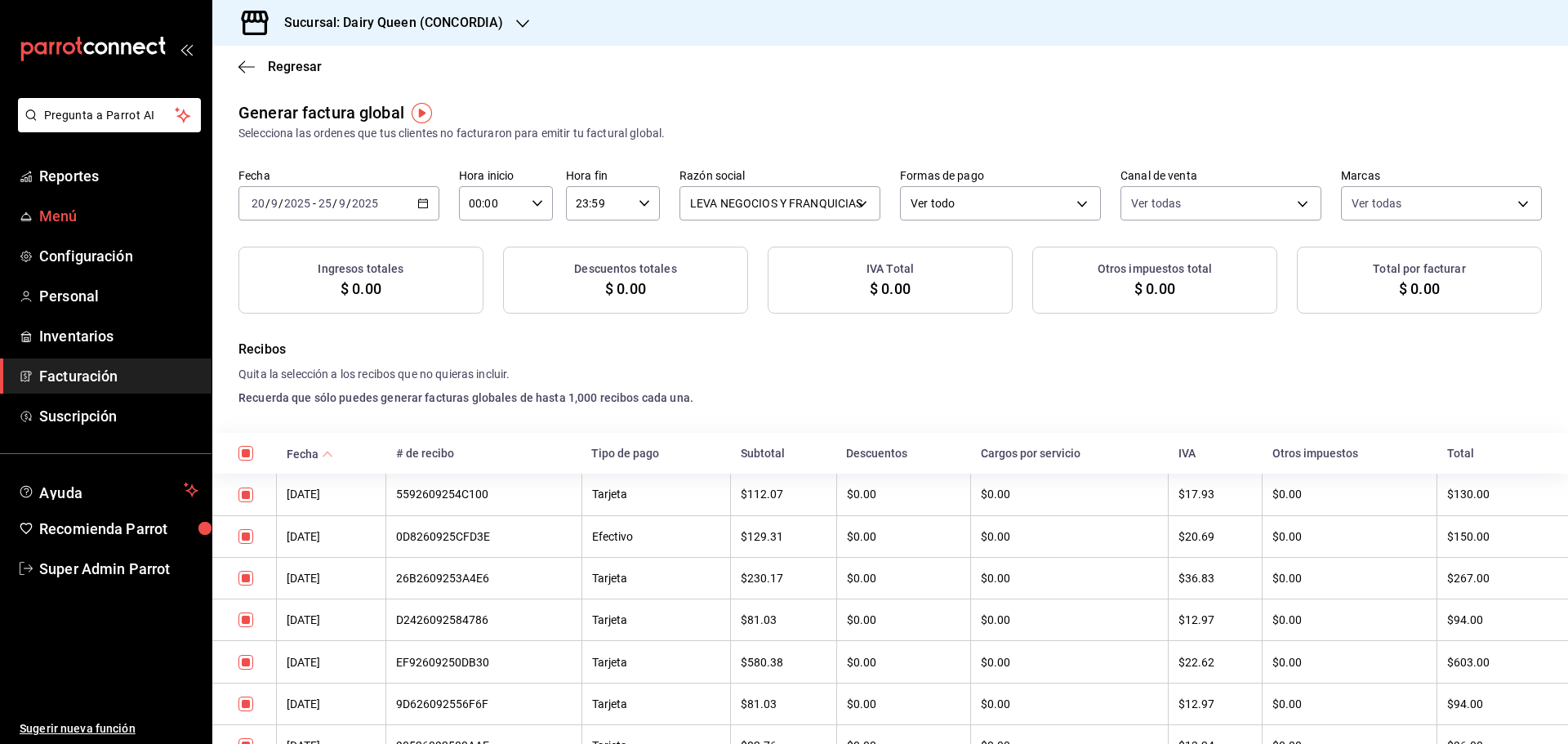
checkbox input "true"
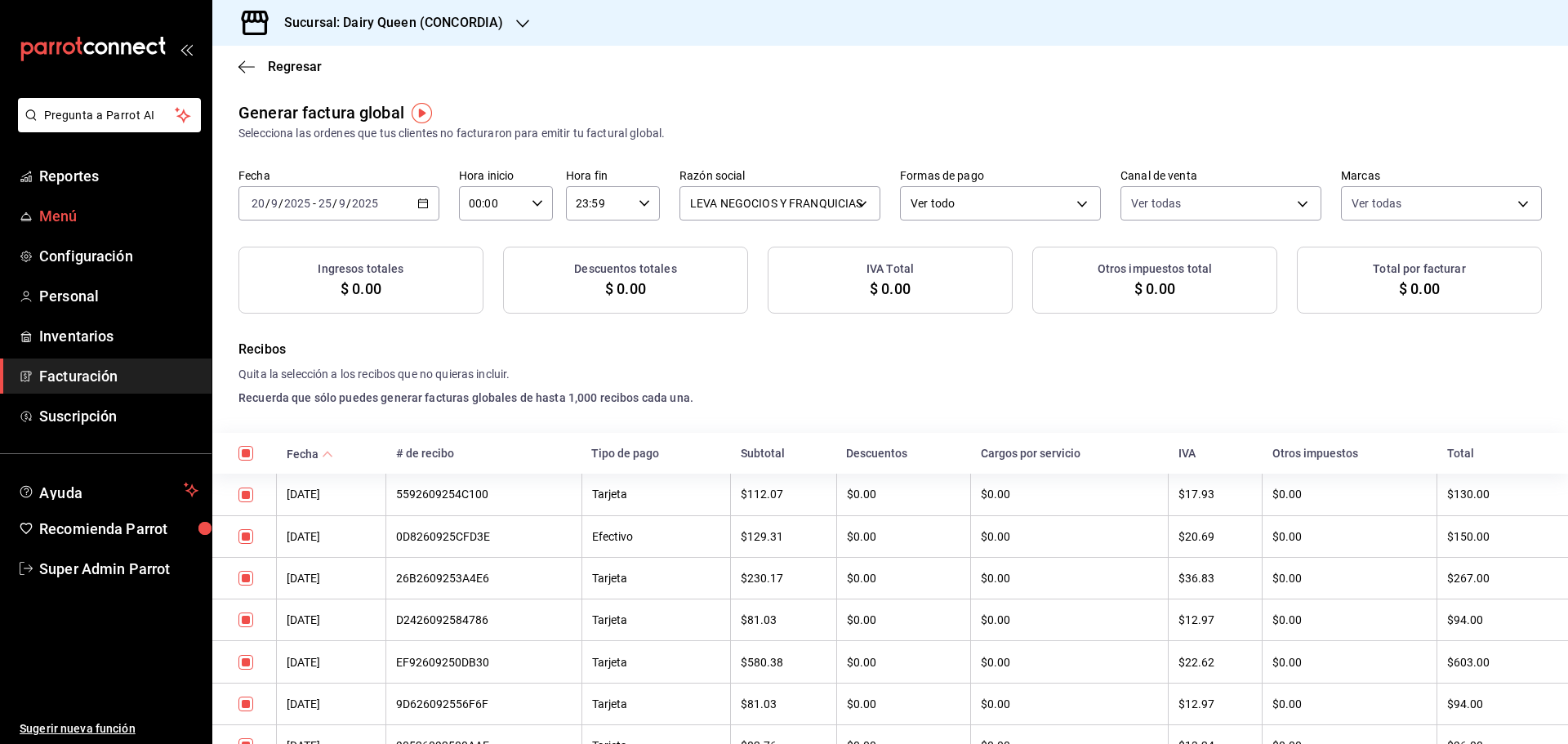
checkbox input "true"
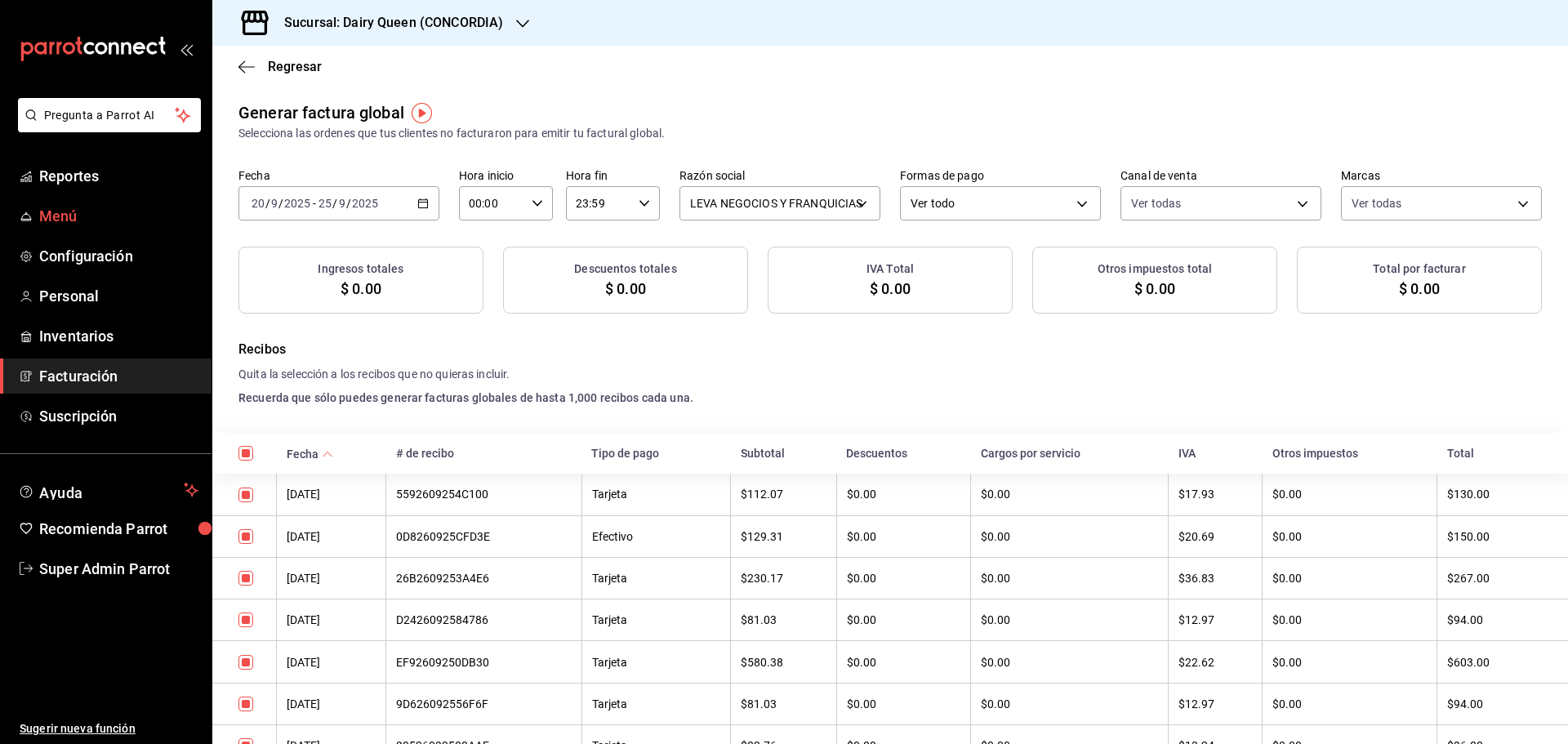
checkbox input "true"
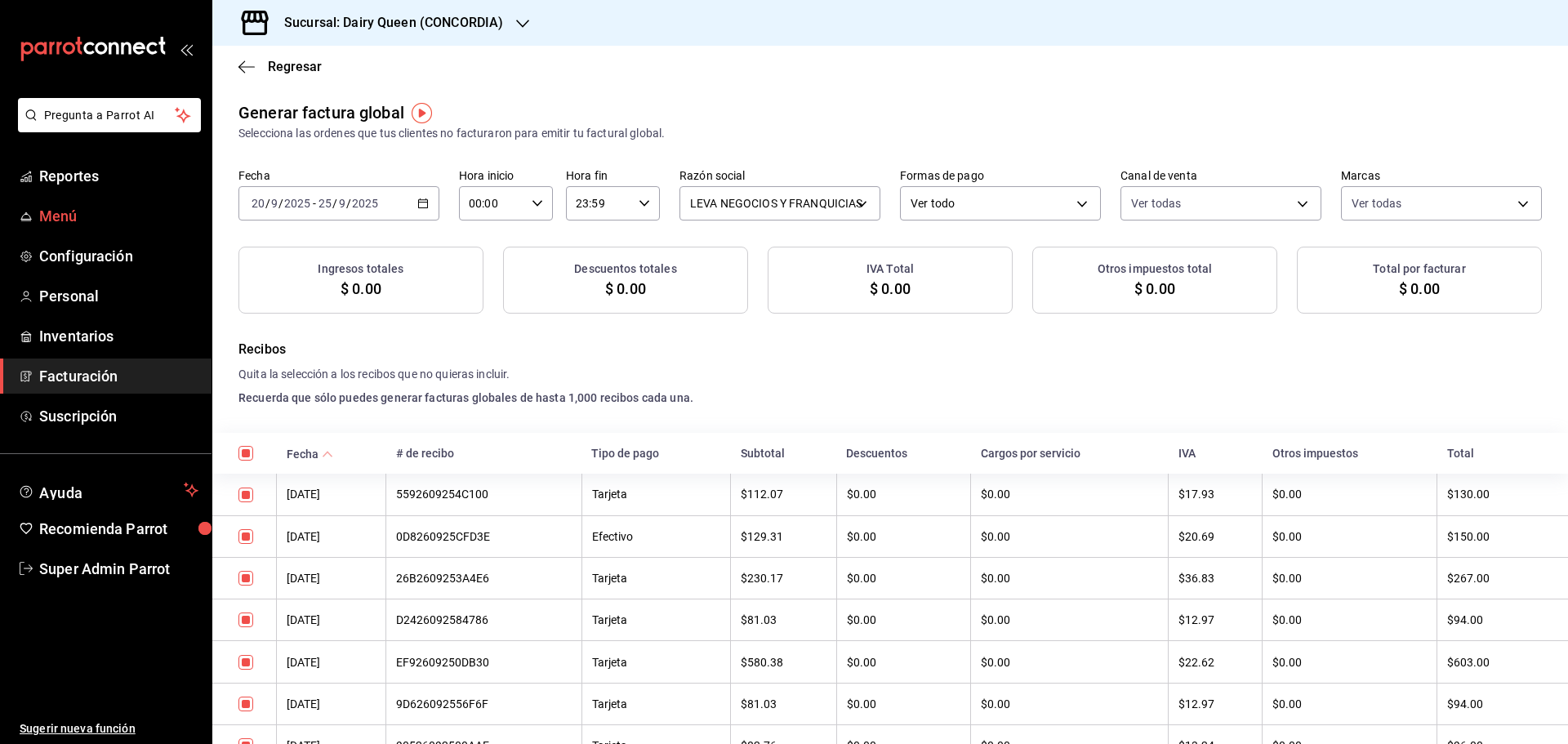
checkbox input "true"
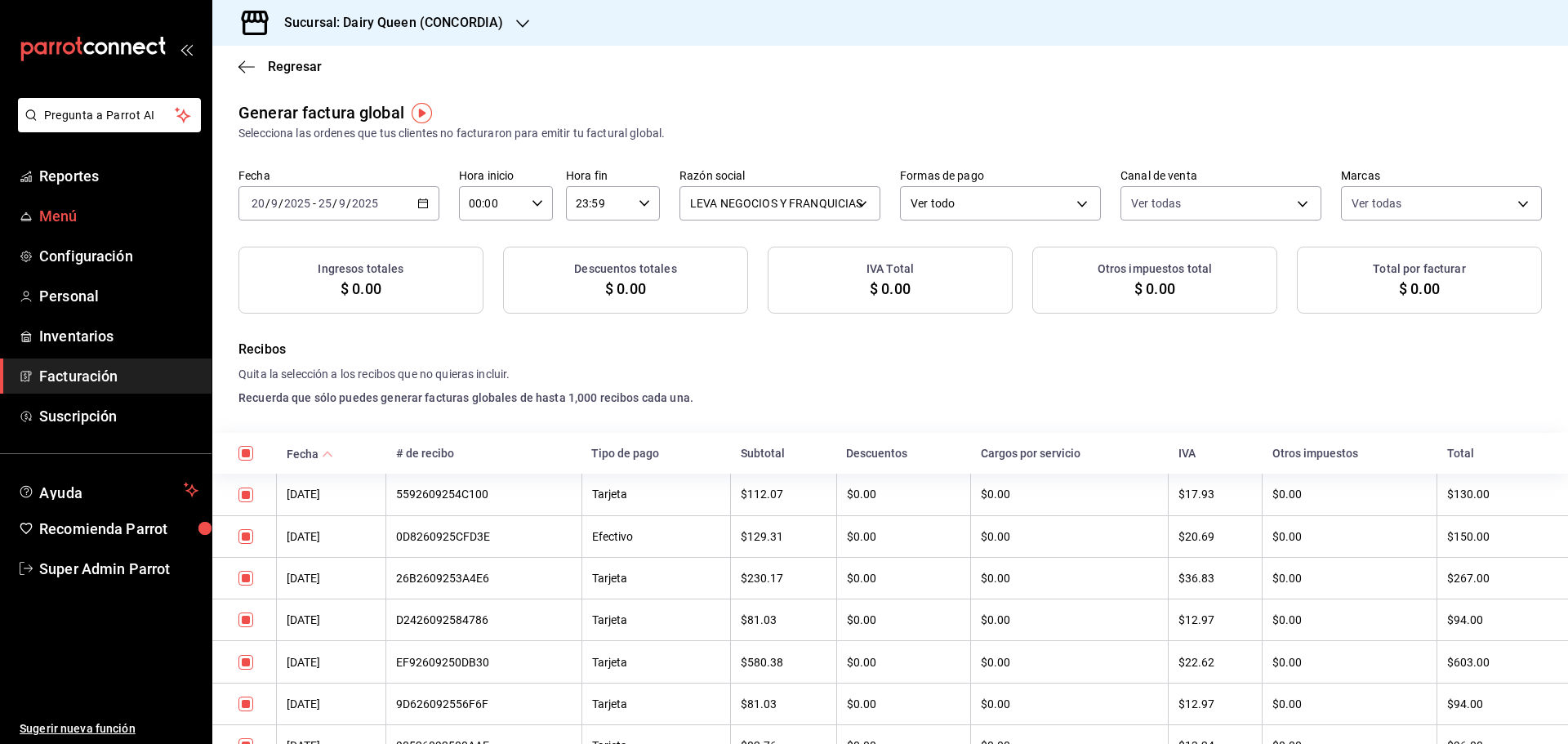
checkbox input "true"
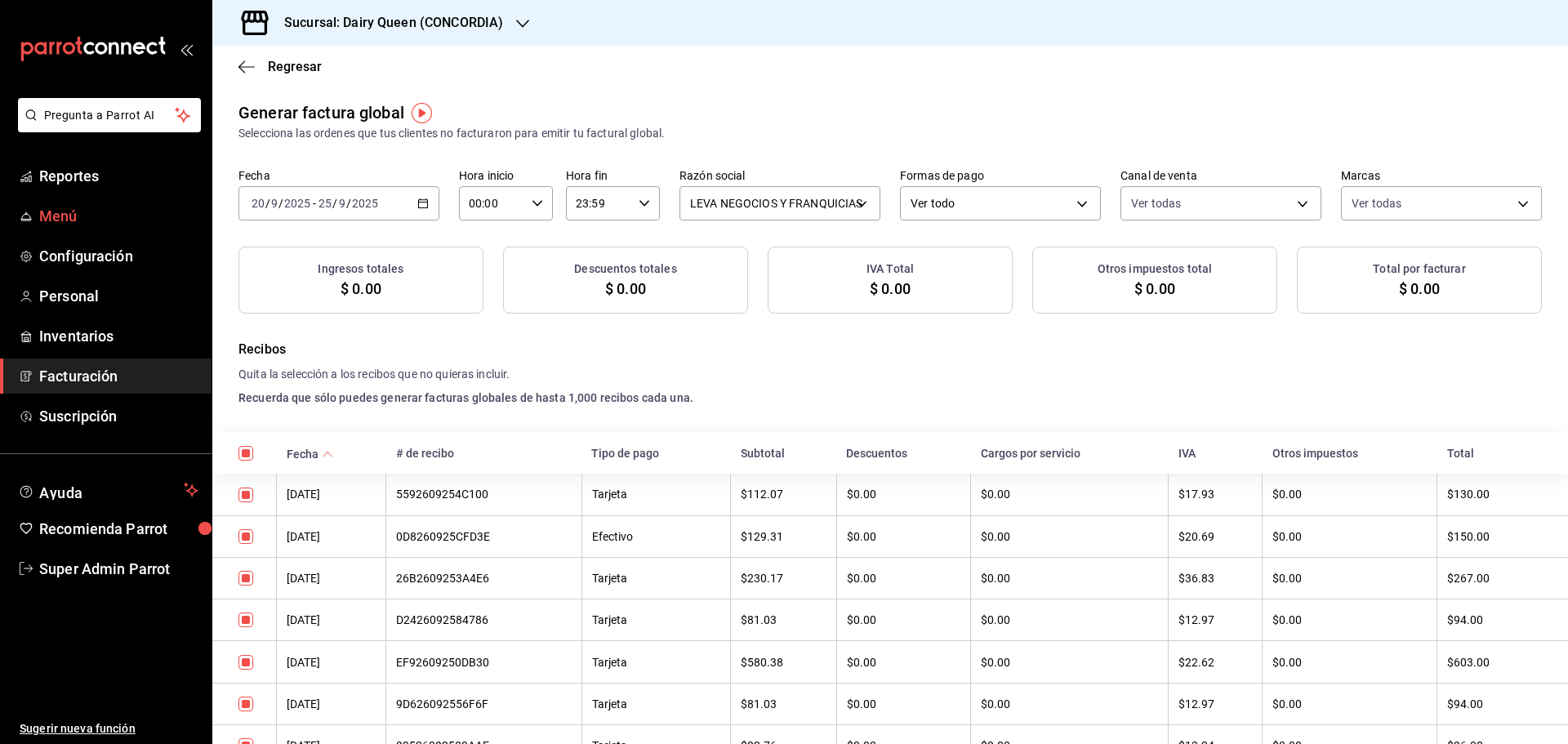
checkbox input "true"
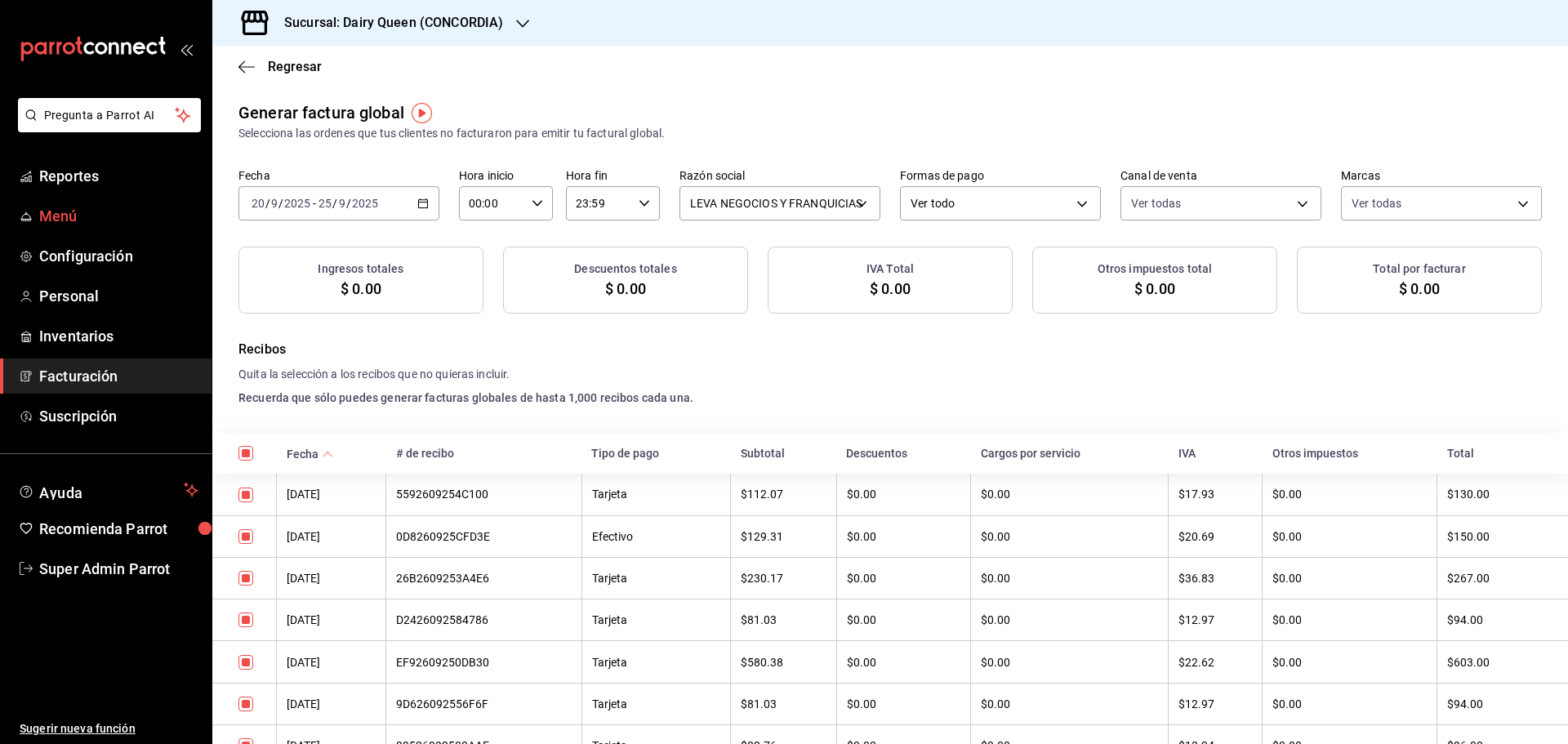
checkbox input "true"
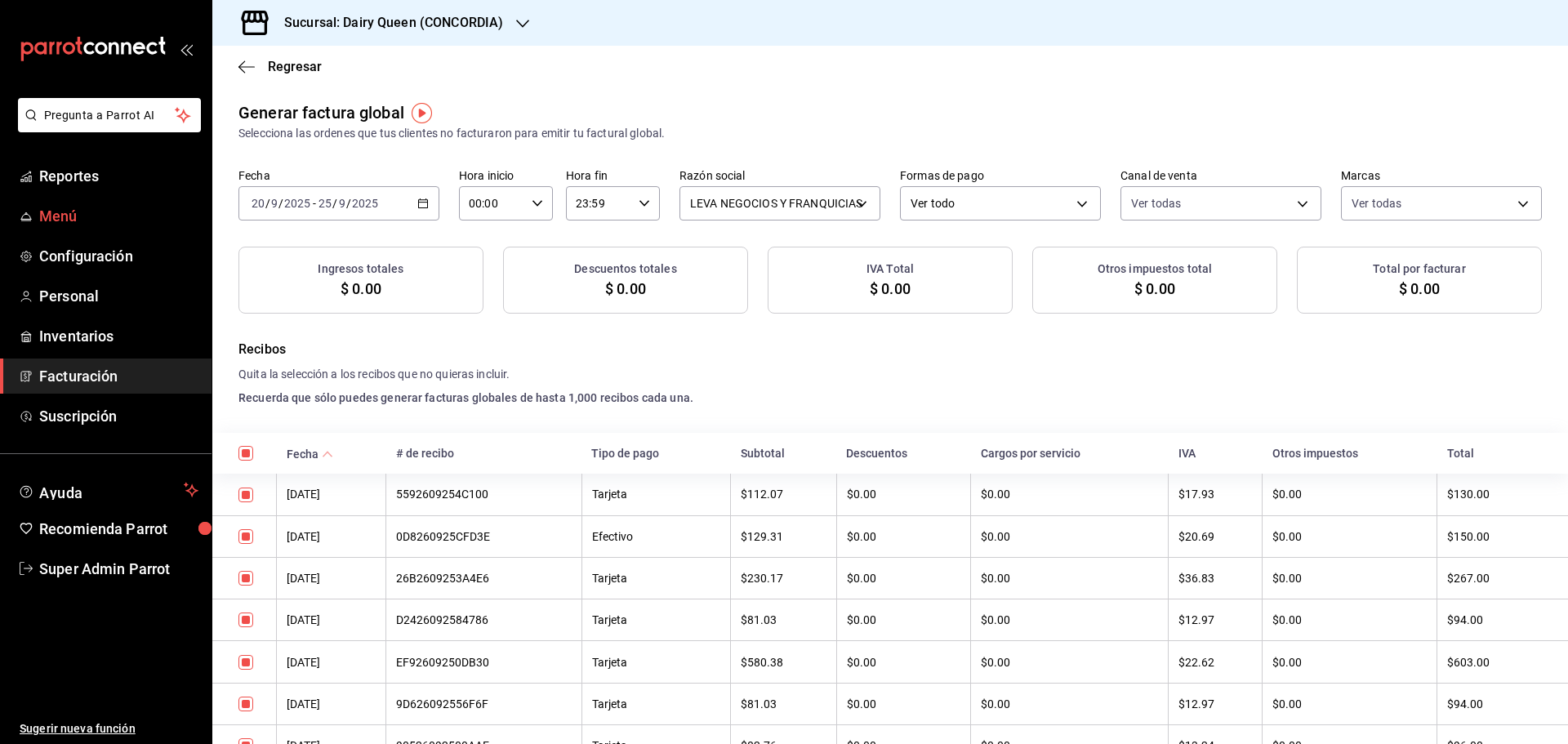
checkbox input "true"
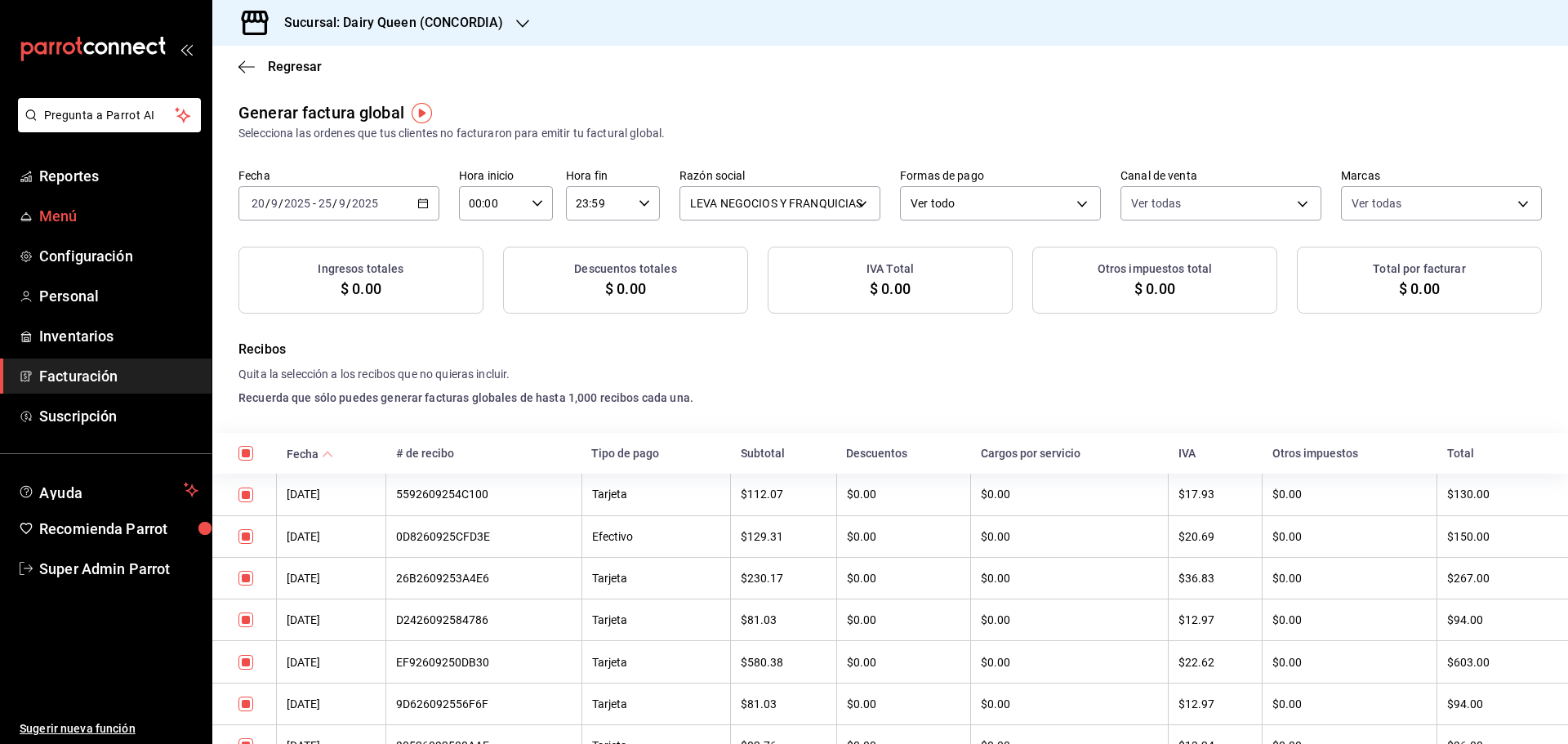
checkbox input "true"
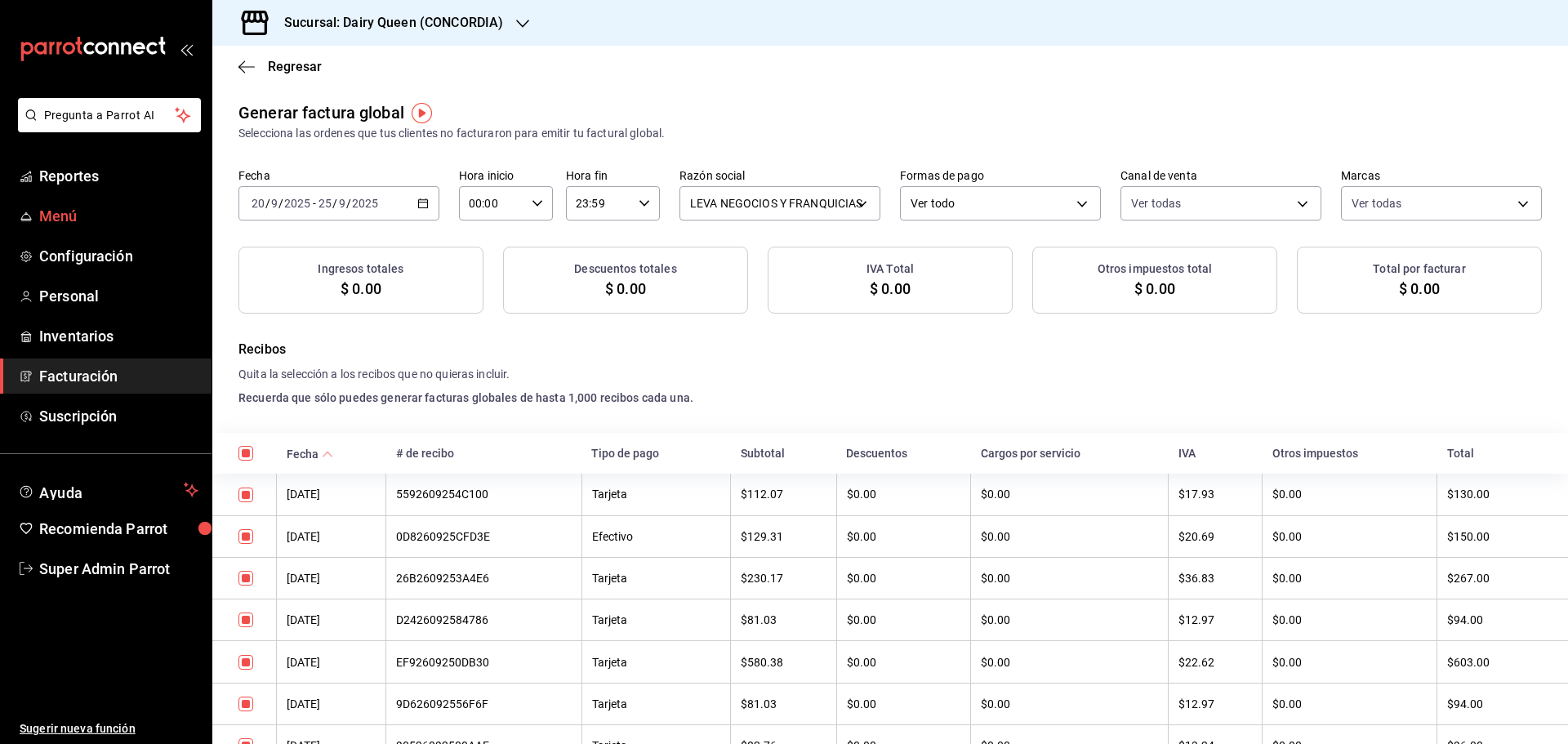
checkbox input "true"
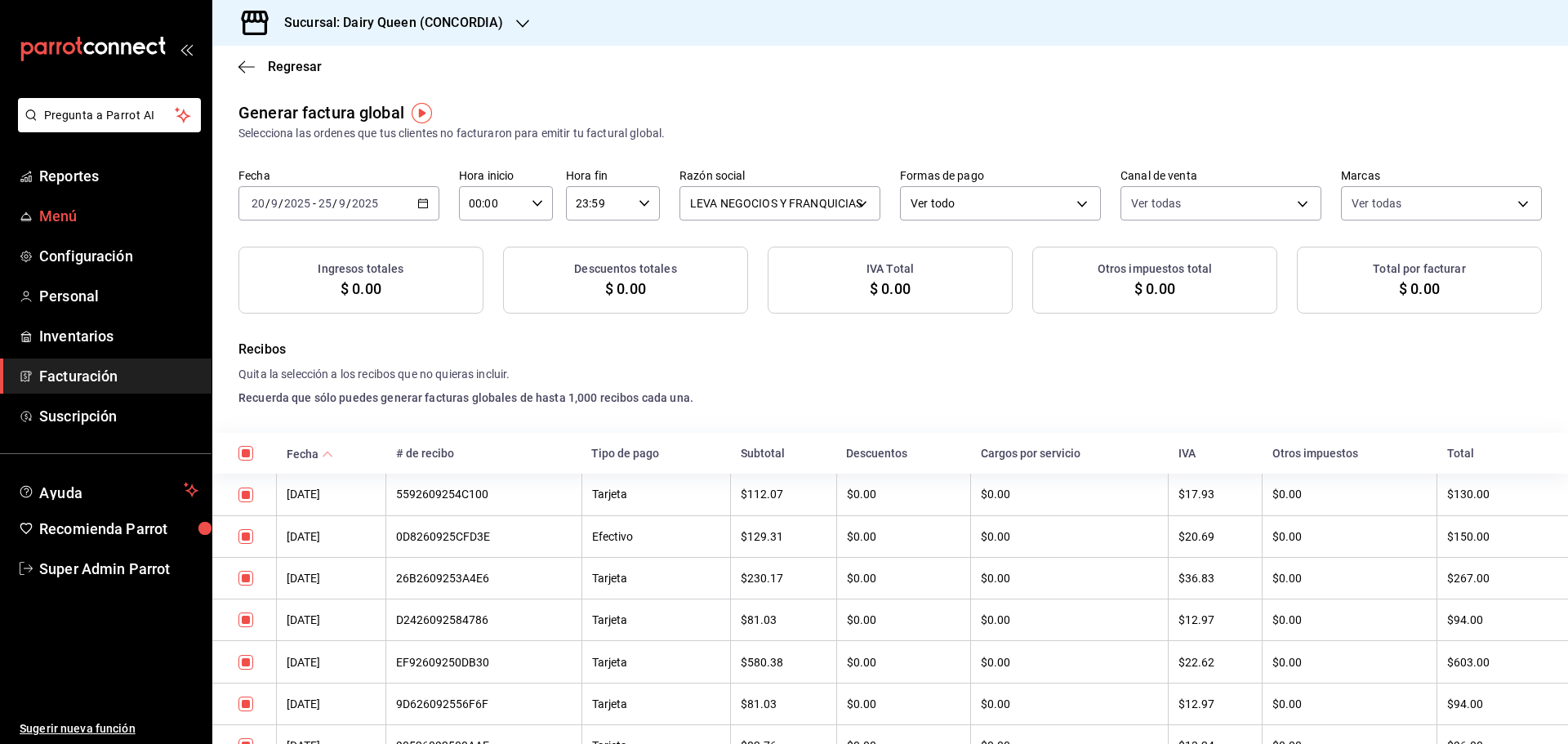
checkbox input "true"
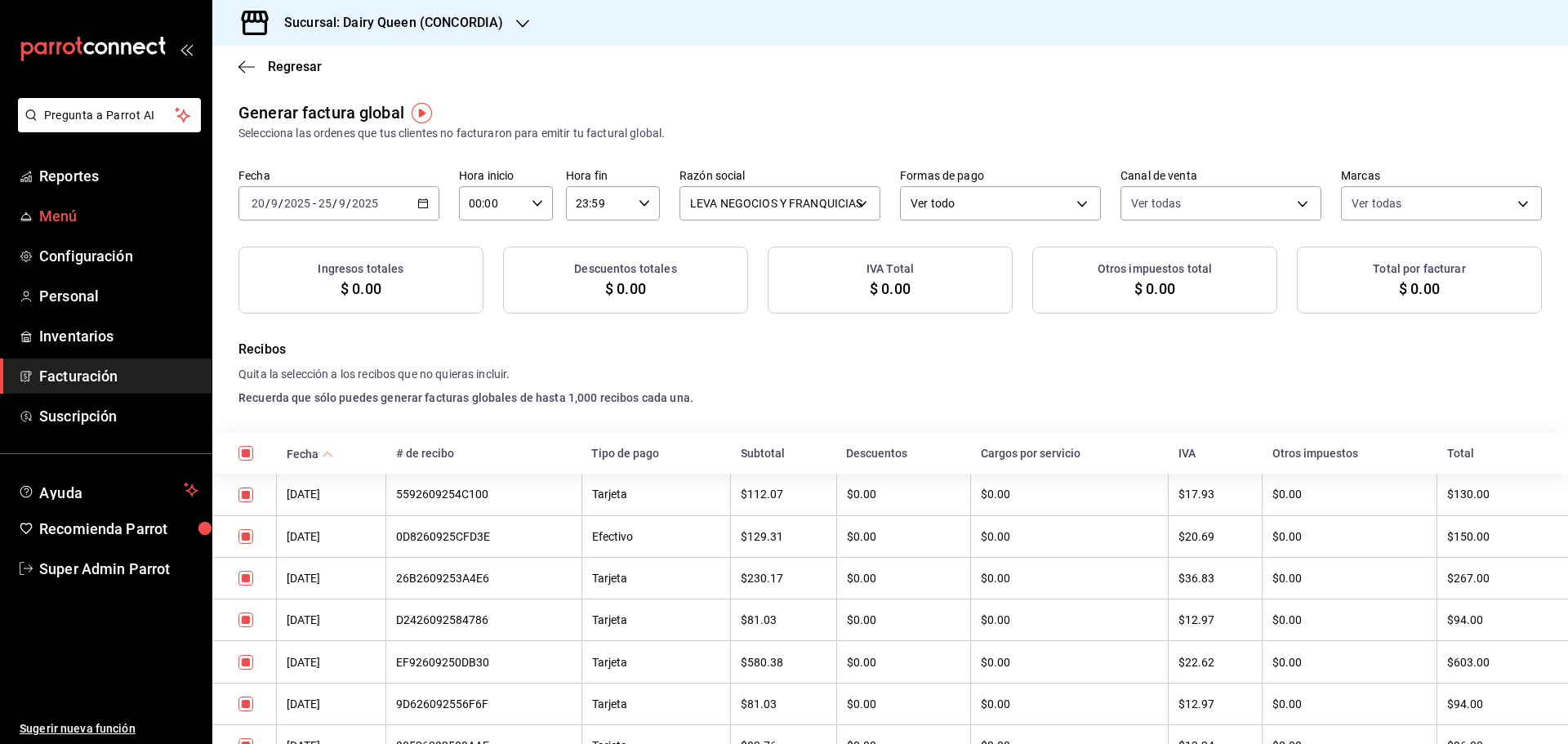
checkbox input "true"
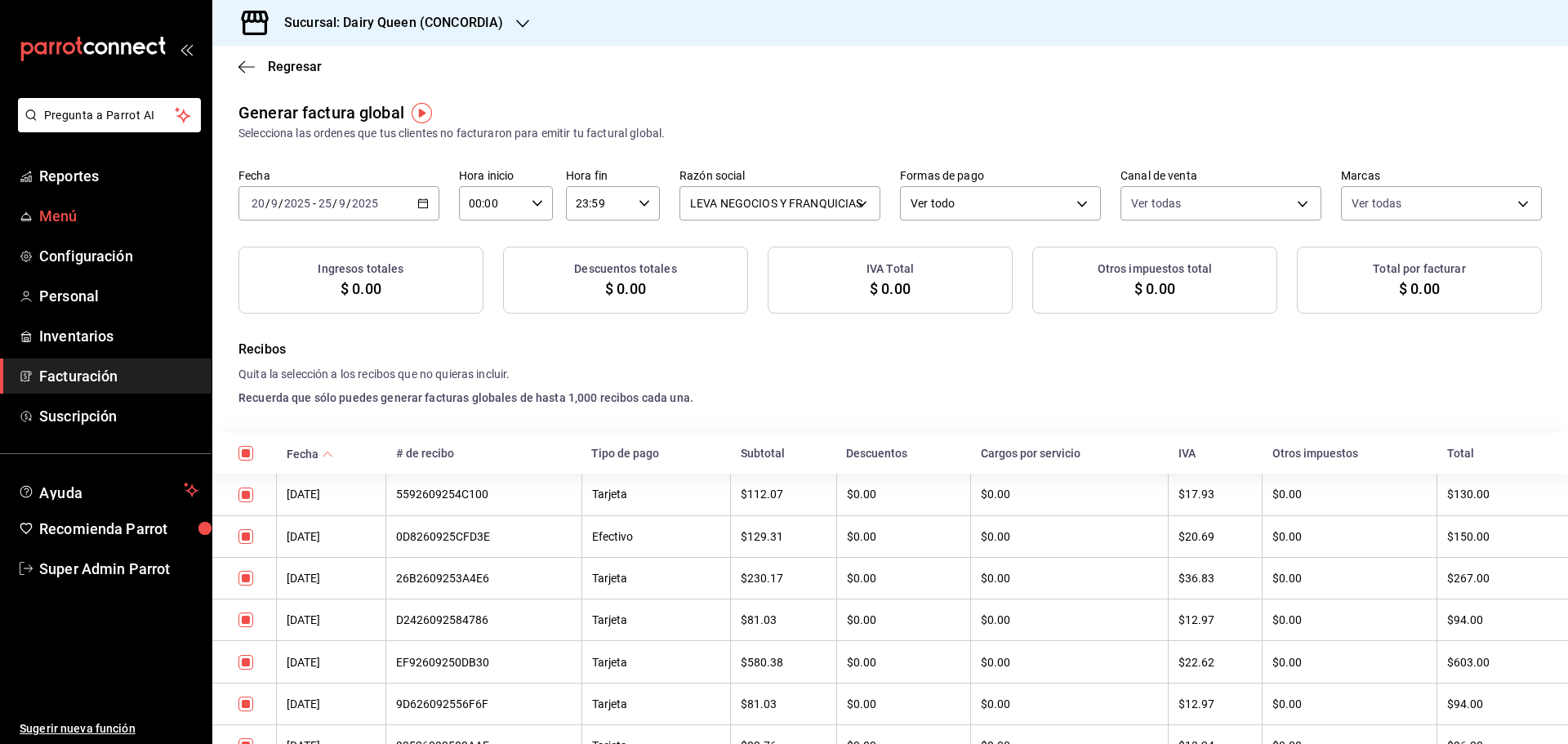
checkbox input "true"
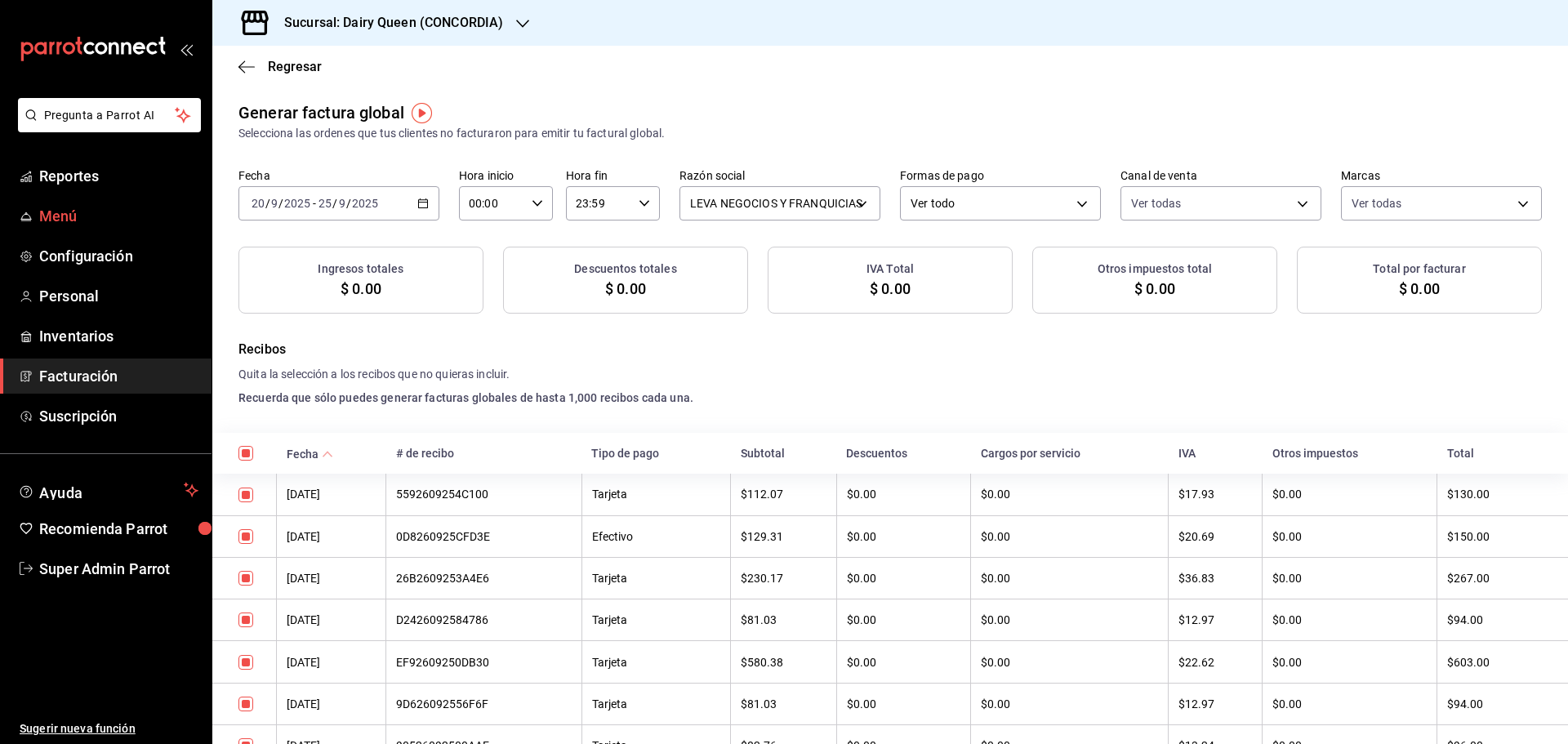
checkbox input "true"
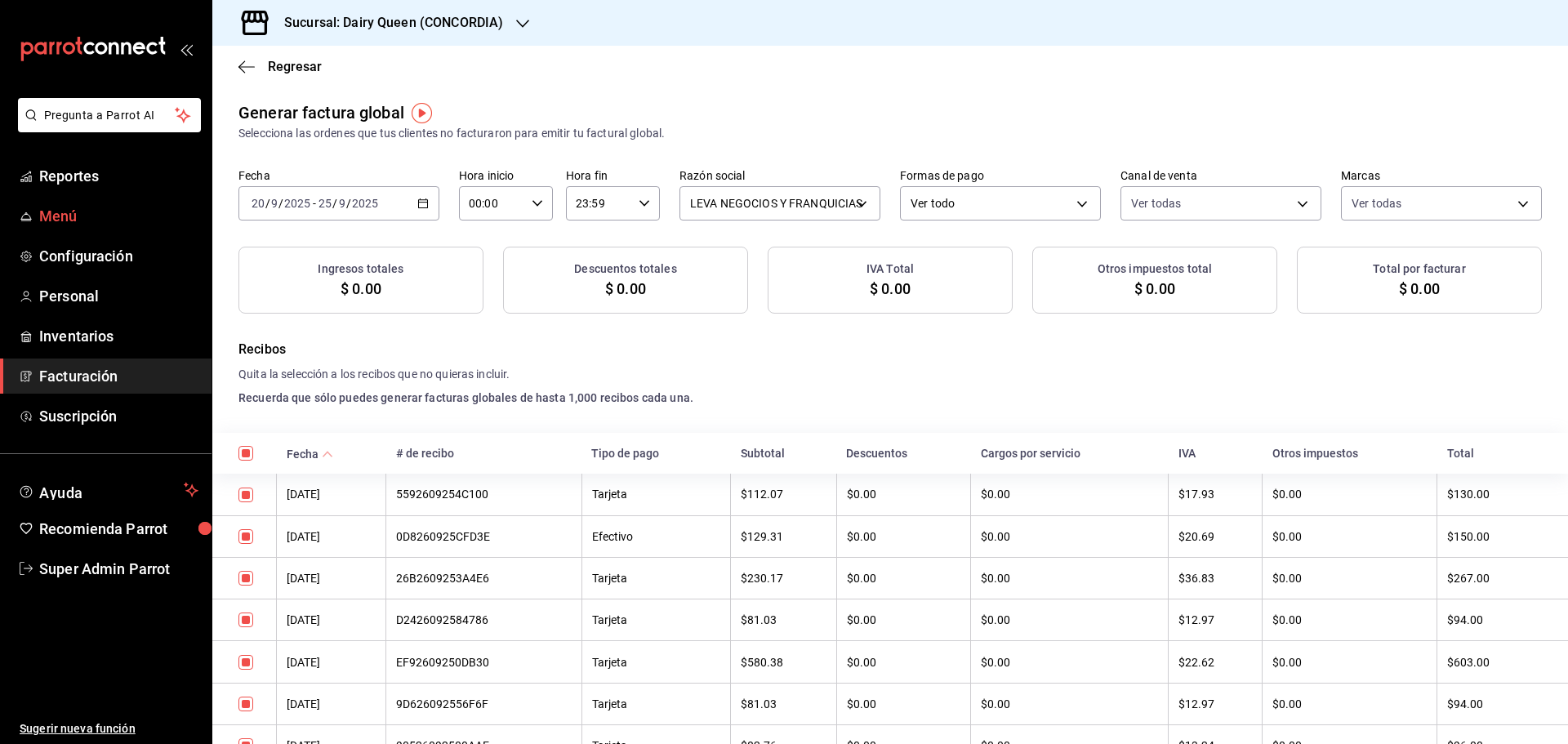
checkbox input "true"
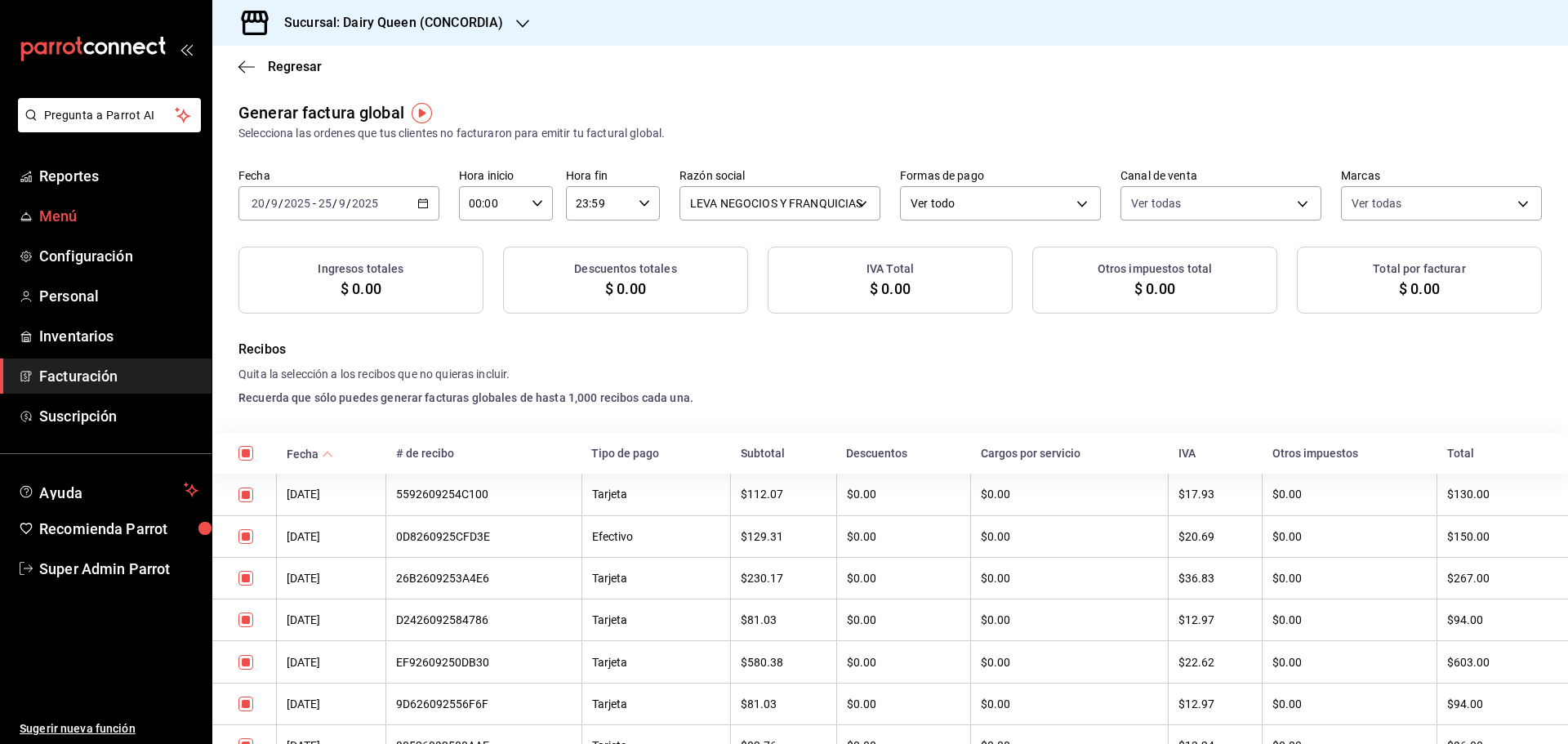
checkbox input "true"
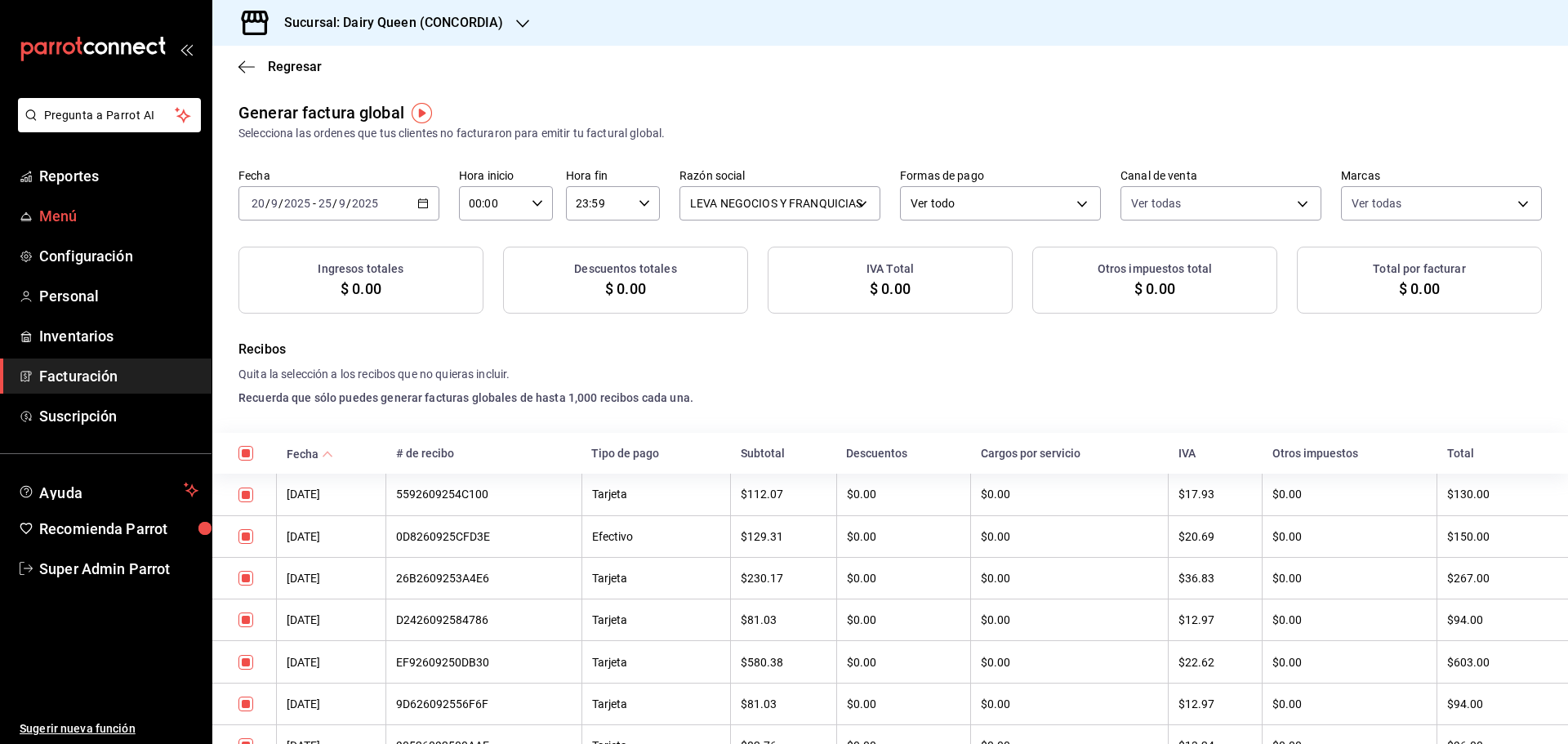
checkbox input "true"
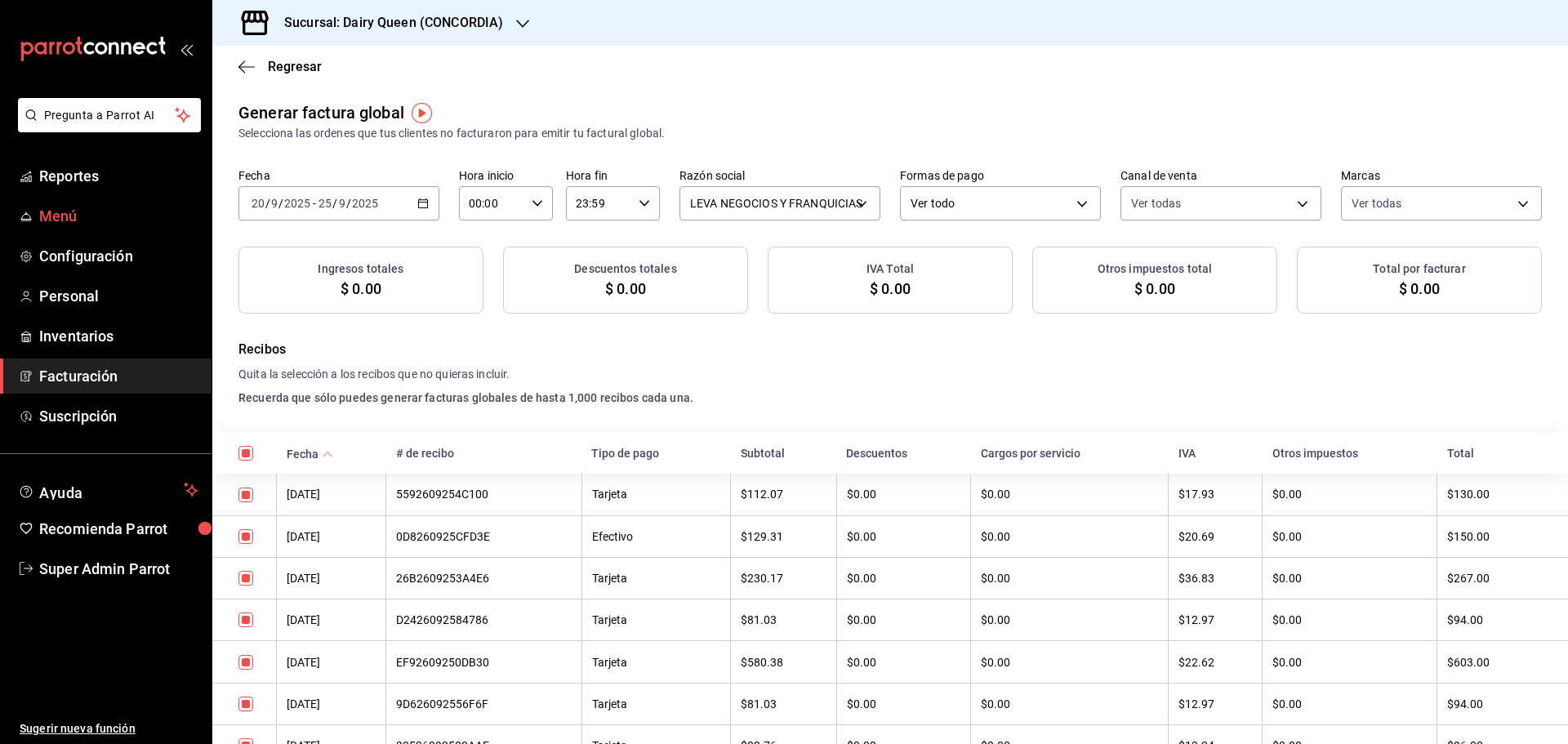
checkbox input "true"
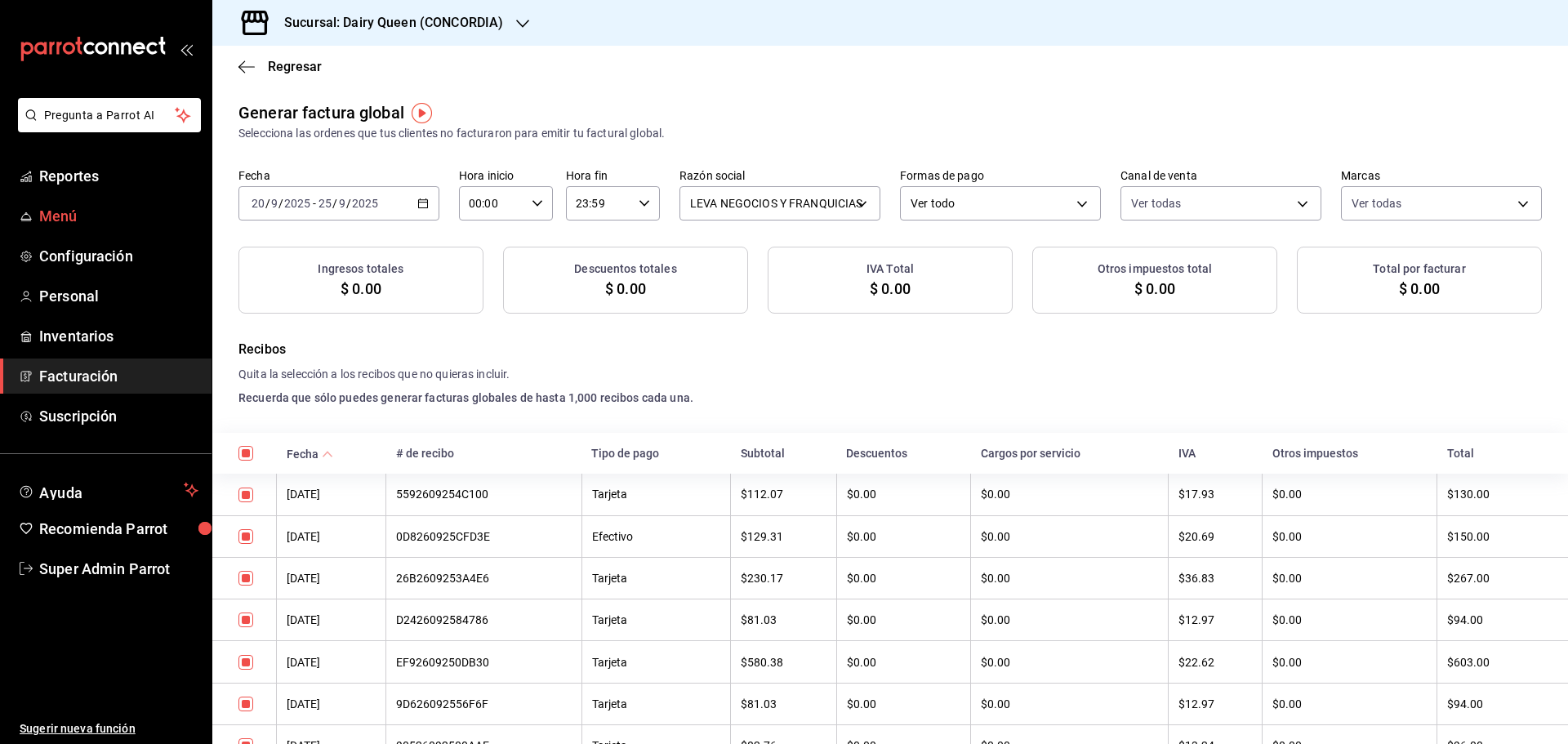
checkbox input "true"
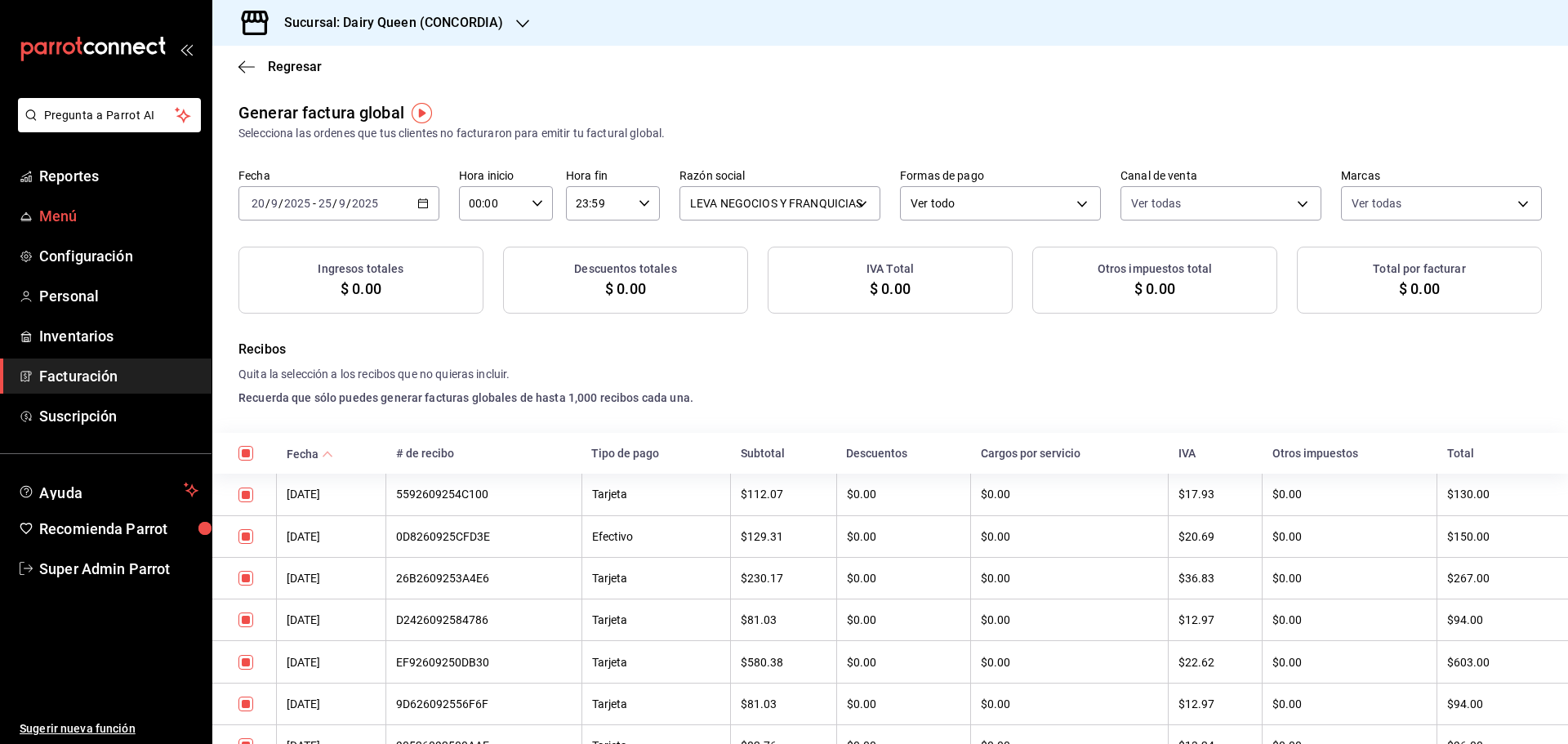
checkbox input "true"
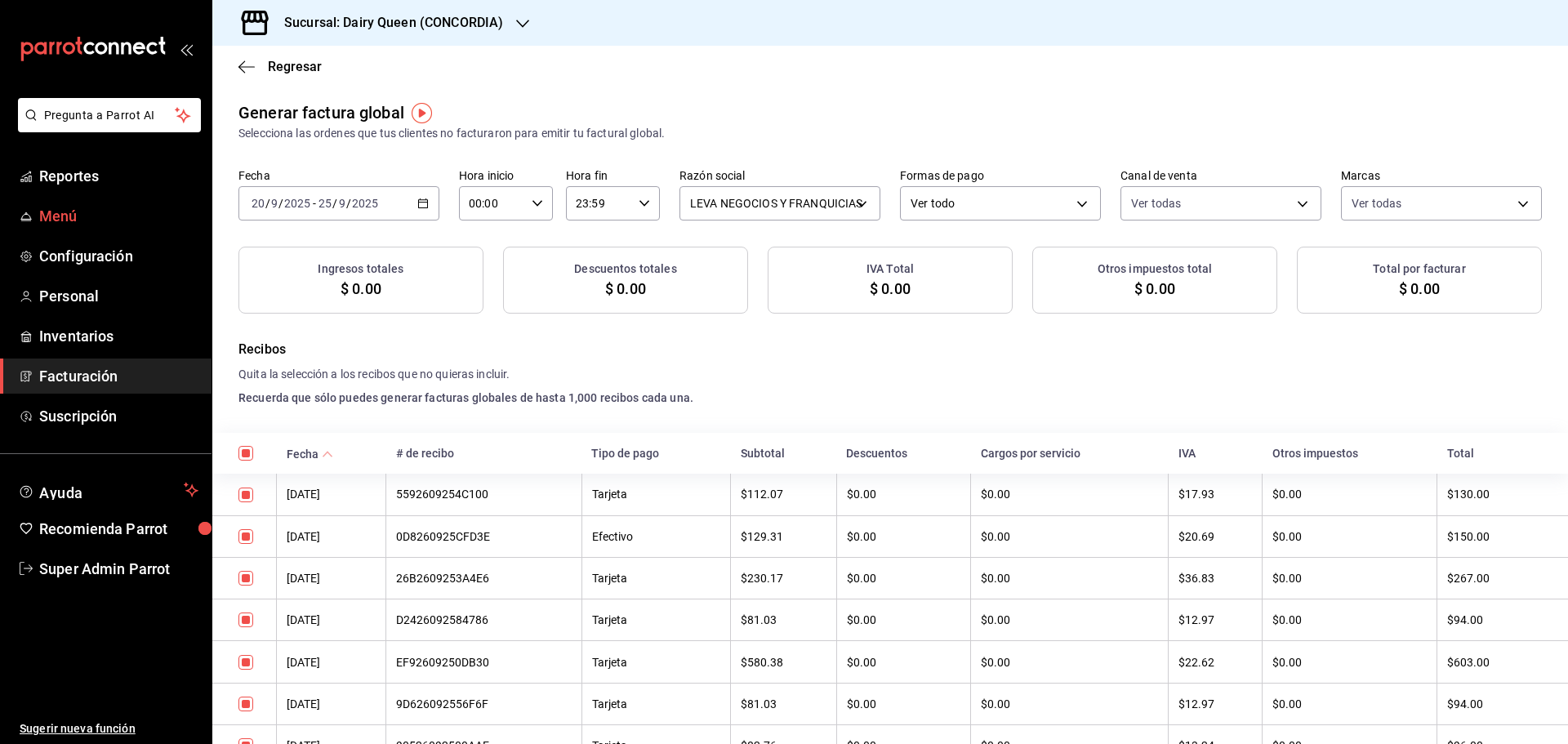
checkbox input "true"
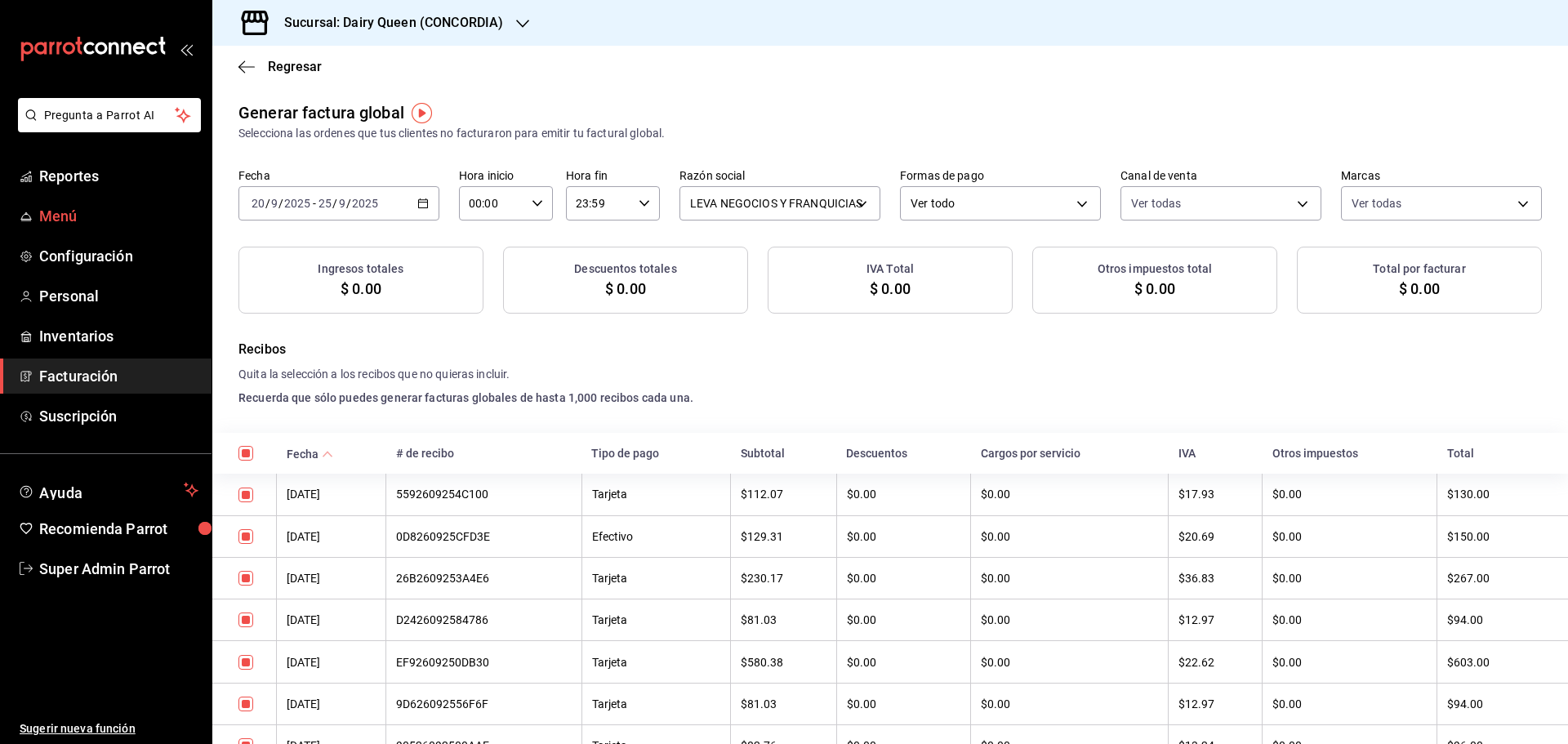
checkbox input "true"
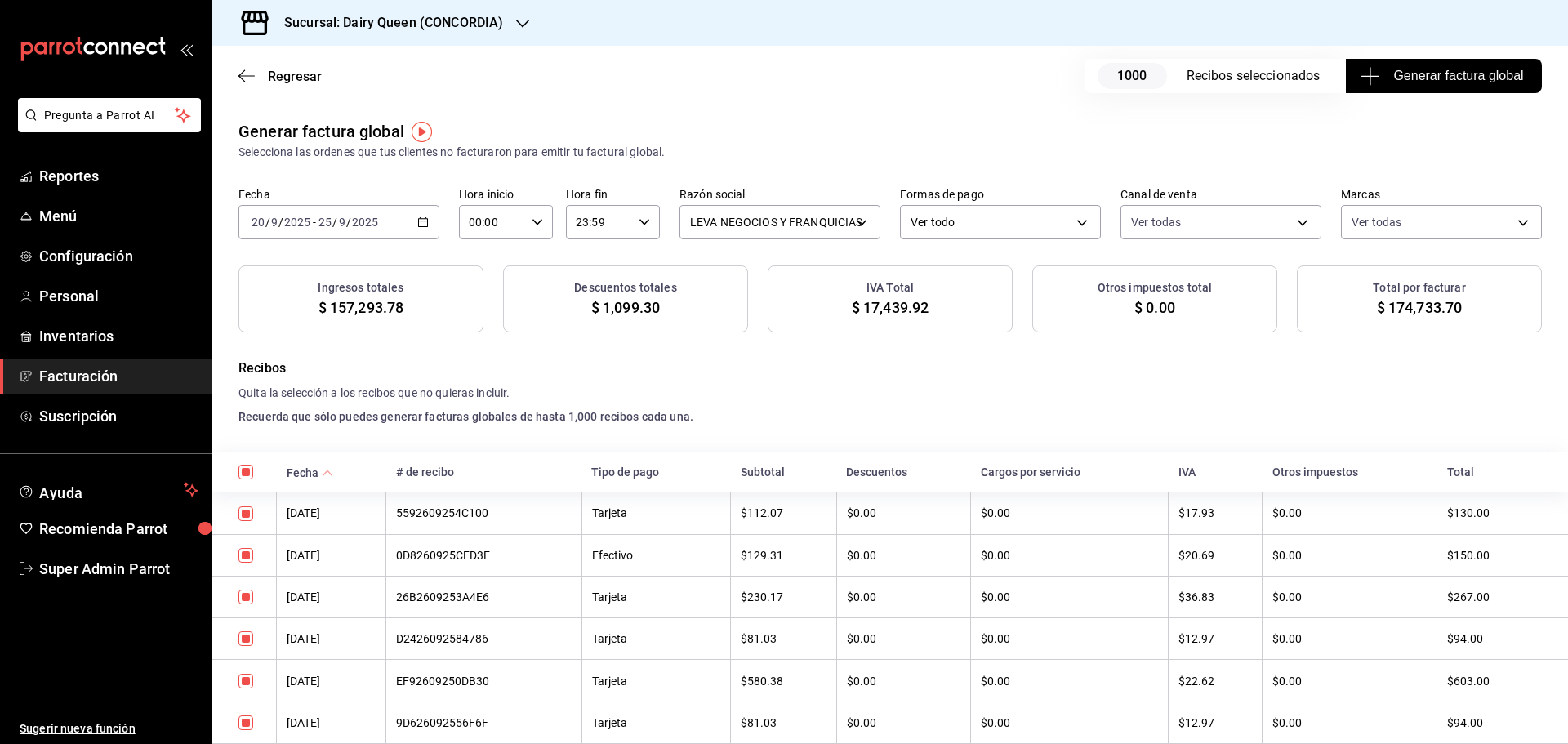
click at [1407, 81] on span "Generar factura global" at bounding box center [1443, 76] width 159 height 20
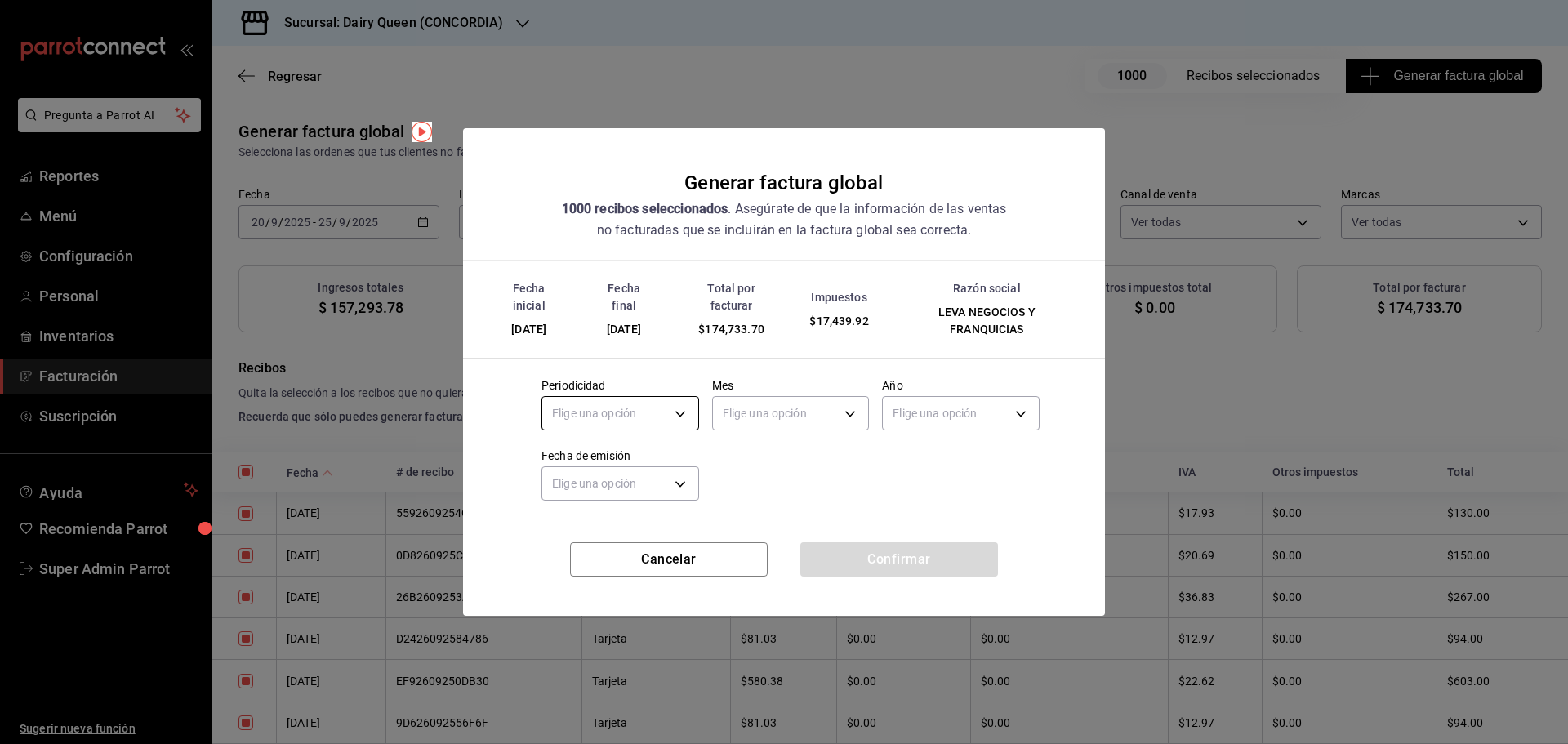
click at [607, 406] on body "Pregunta a Parrot AI Reportes Menú Configuración Personal Inventarios Facturaci…" at bounding box center [784, 372] width 1568 height 744
click at [579, 556] on li "Mensual" at bounding box center [620, 545] width 156 height 27
click at [748, 409] on body "Pregunta a Parrot AI Reportes Menú Configuración Personal Inventarios Facturaci…" at bounding box center [784, 372] width 1568 height 744
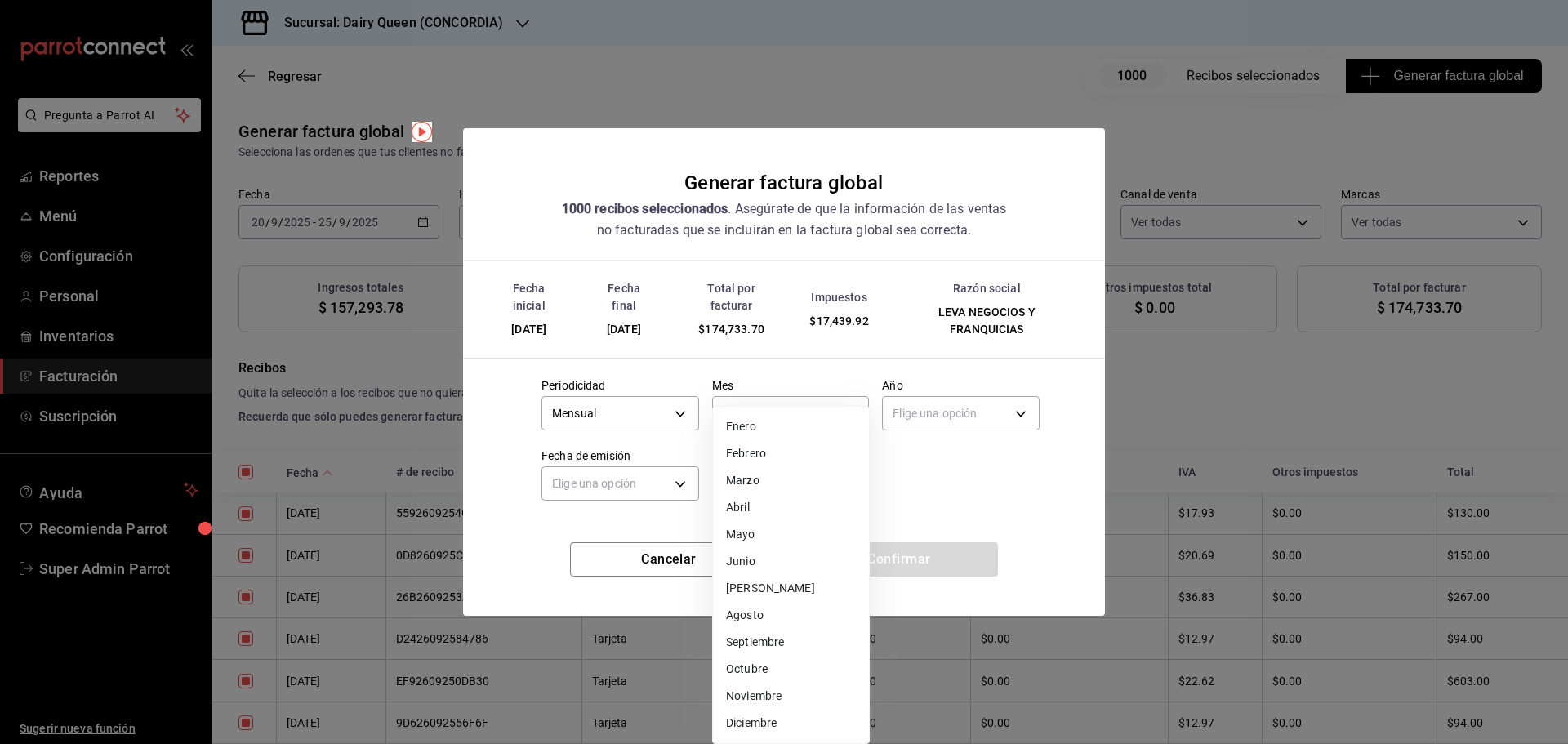
click at [749, 636] on li "Septiembre" at bounding box center [790, 642] width 156 height 27
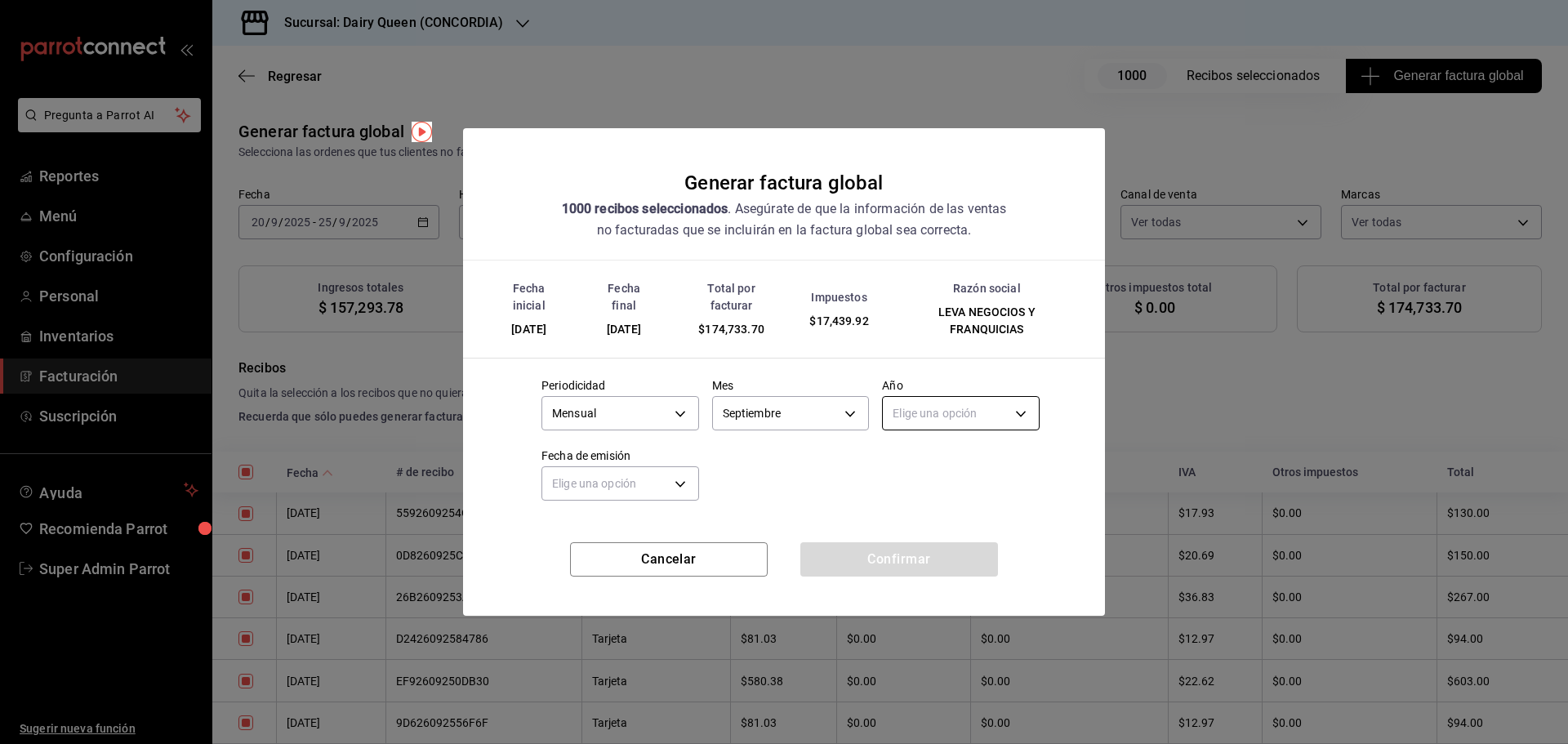
click at [927, 418] on body "Pregunta a Parrot AI Reportes Menú Configuración Personal Inventarios Facturaci…" at bounding box center [784, 372] width 1568 height 744
click at [916, 462] on li "2025" at bounding box center [960, 464] width 156 height 27
click at [632, 481] on body "Pregunta a Parrot AI Reportes Menú Configuración Personal Inventarios Facturaci…" at bounding box center [784, 372] width 1568 height 744
click at [587, 537] on li "Hoy" at bounding box center [620, 534] width 156 height 27
click at [906, 563] on button "Confirmar" at bounding box center [899, 559] width 198 height 34
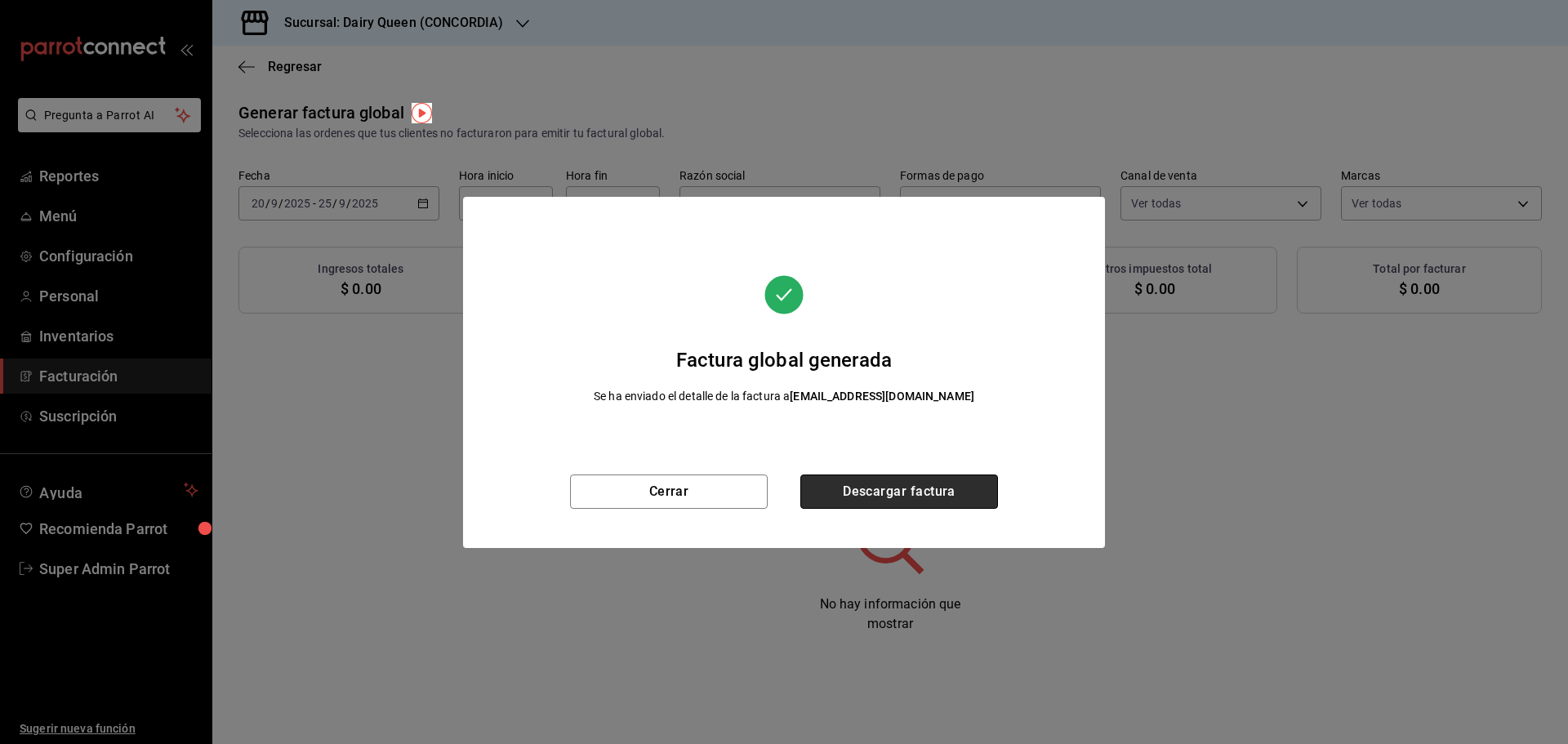
click at [937, 484] on button "Descargar factura" at bounding box center [899, 491] width 198 height 34
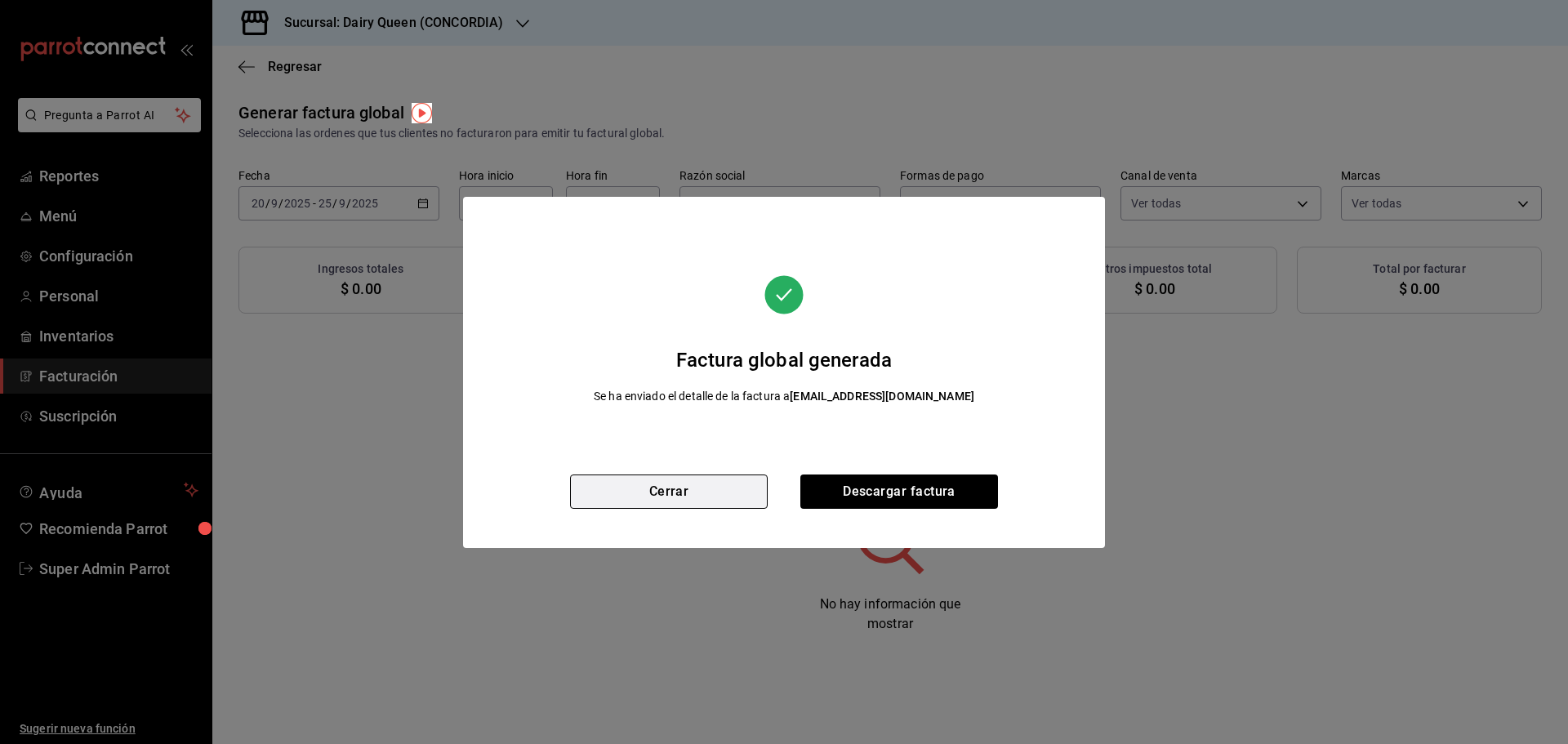
click at [641, 485] on button "Cerrar" at bounding box center [669, 491] width 198 height 34
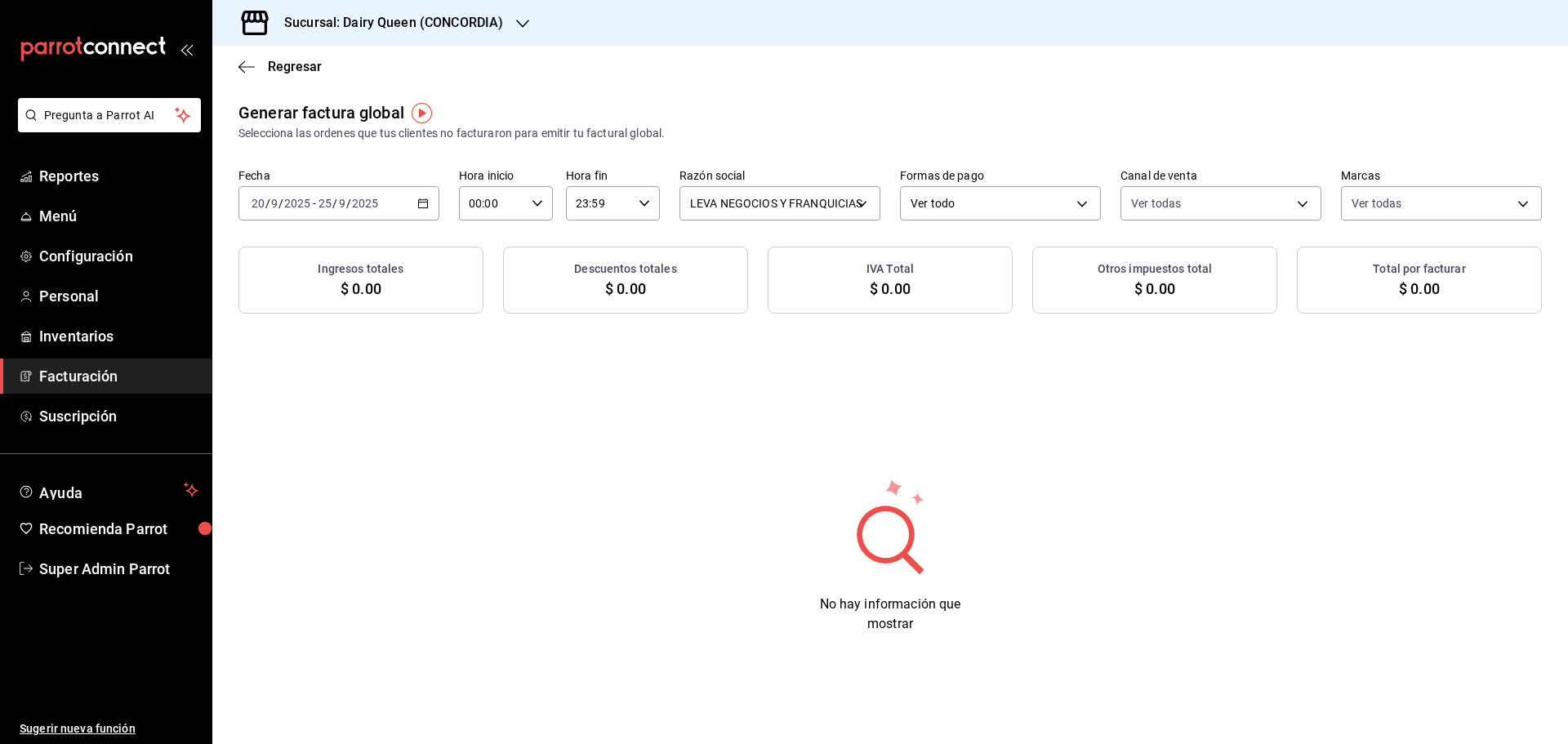
click at [422, 210] on div "2025-09-20 20 / 9 / 2025 - 2025-09-25 25 / 9 / 2025" at bounding box center [338, 203] width 201 height 34
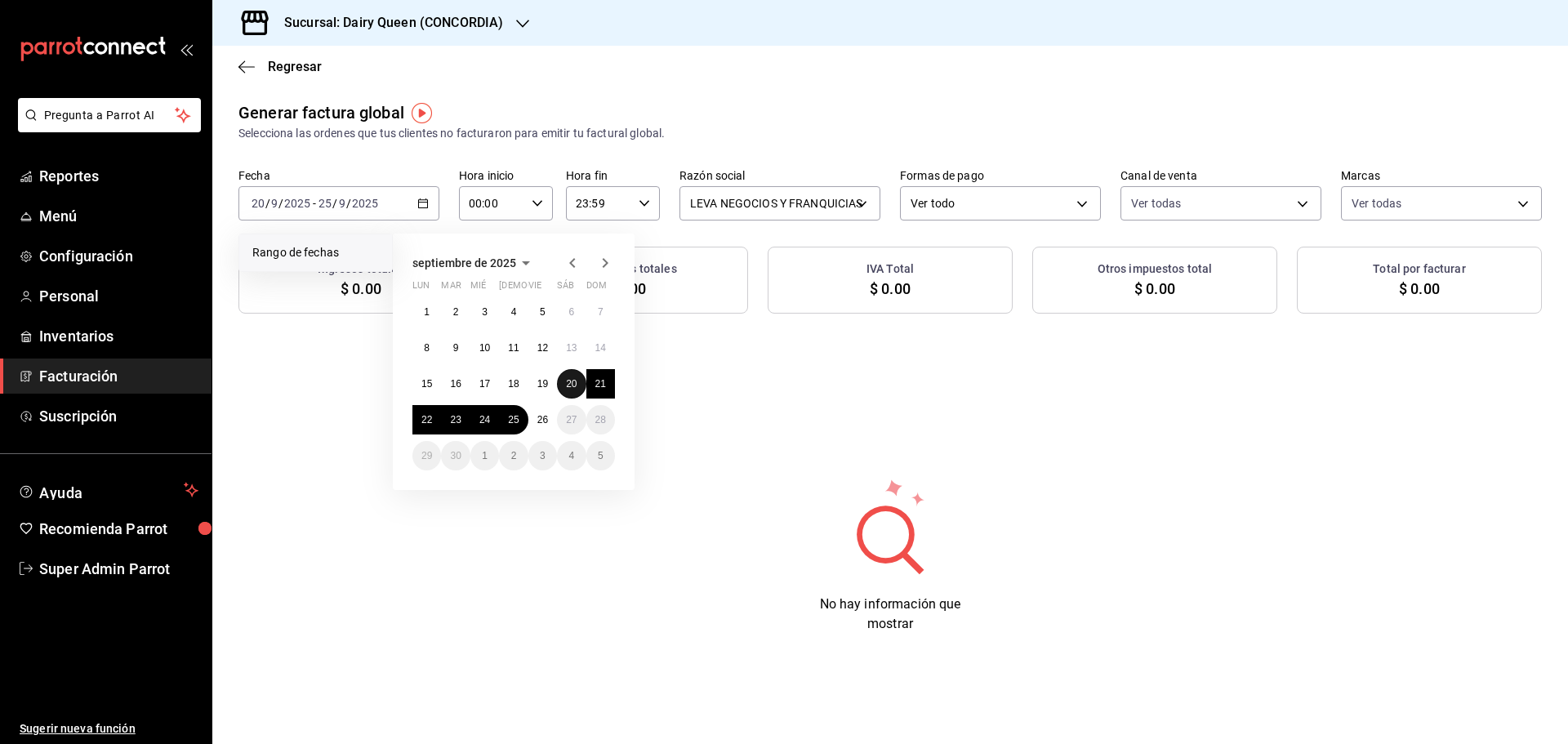
click at [572, 382] on abbr "20" at bounding box center [571, 383] width 11 height 12
click at [511, 426] on button "25" at bounding box center [513, 419] width 29 height 30
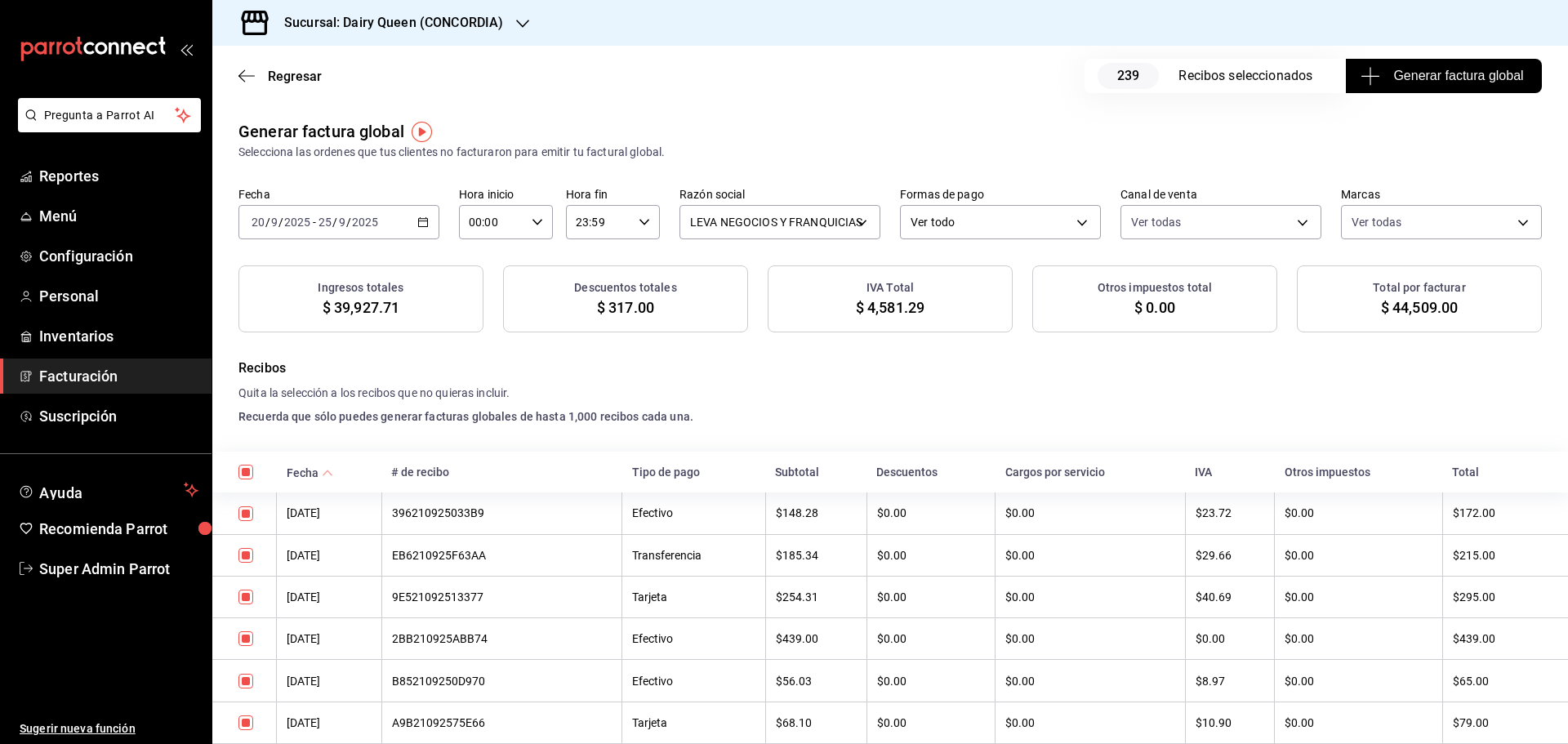
click at [1433, 78] on span "Generar factura global" at bounding box center [1443, 76] width 159 height 20
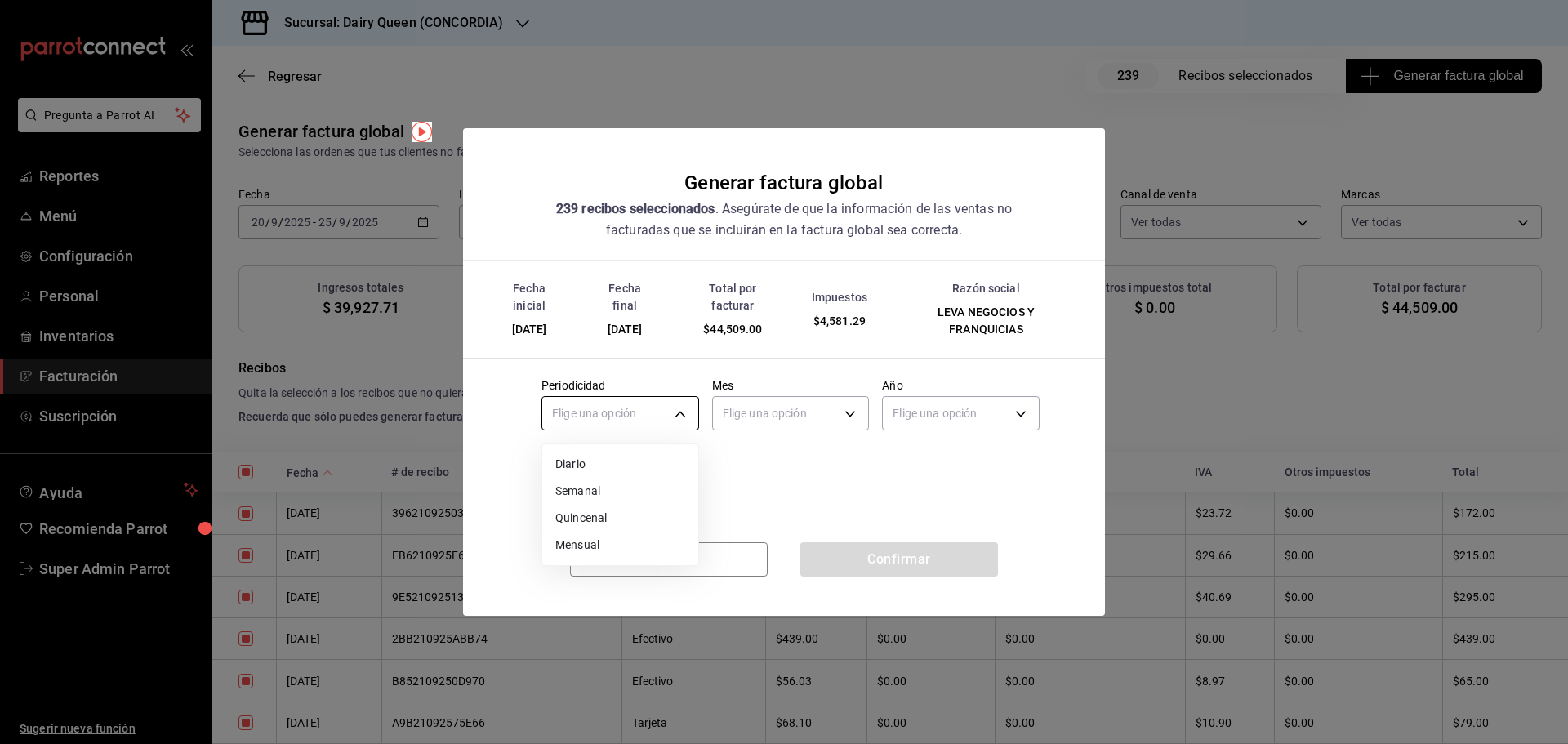
drag, startPoint x: 558, startPoint y: 417, endPoint x: 588, endPoint y: 476, distance: 66.2
click at [558, 417] on body "Pregunta a Parrot AI Reportes Menú Configuración Personal Inventarios Facturaci…" at bounding box center [784, 372] width 1568 height 744
click at [576, 539] on li "Mensual" at bounding box center [620, 545] width 156 height 27
click at [771, 405] on body "Pregunta a Parrot AI Reportes Menú Configuración Personal Inventarios Facturaci…" at bounding box center [784, 372] width 1568 height 744
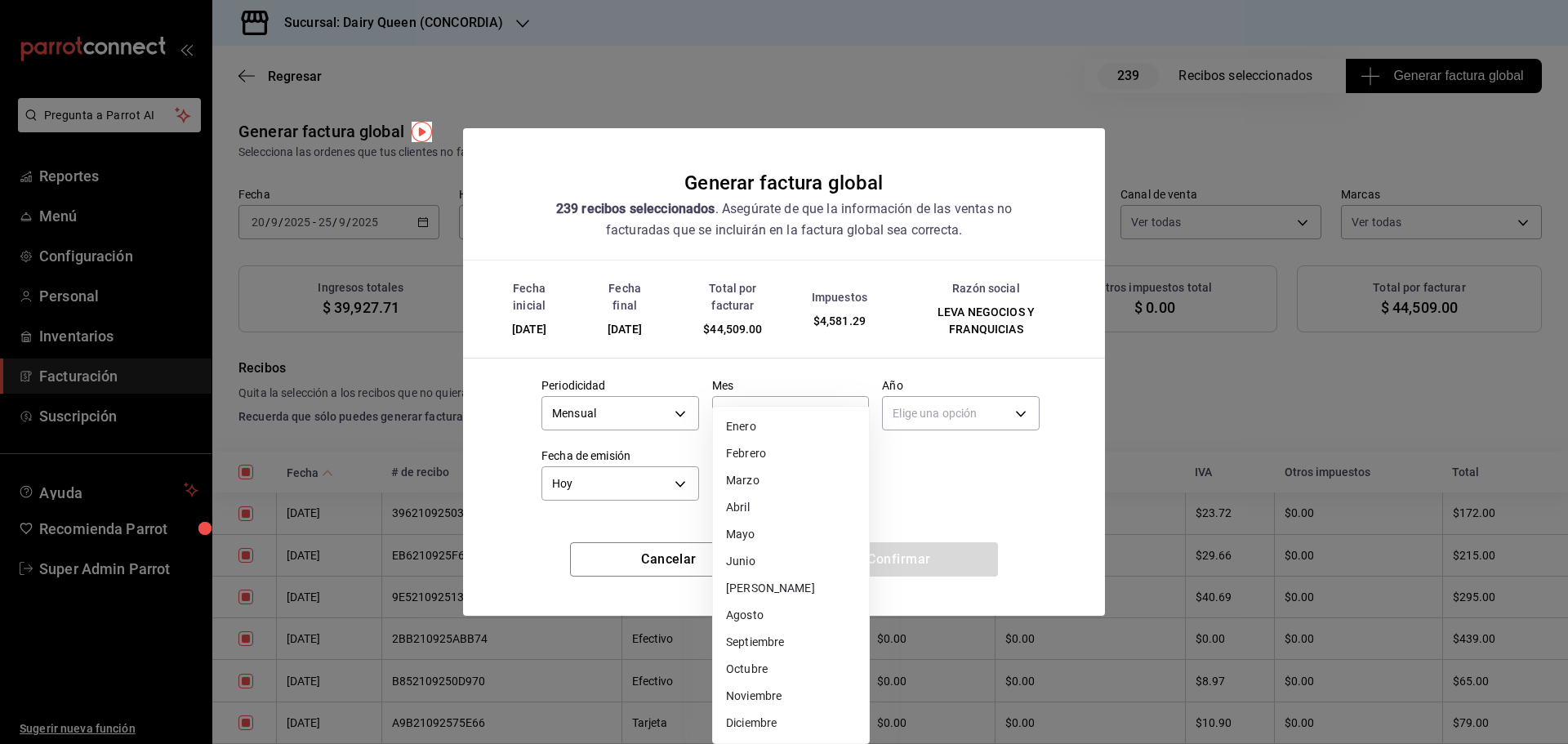
click at [775, 642] on li "Septiembre" at bounding box center [790, 642] width 156 height 27
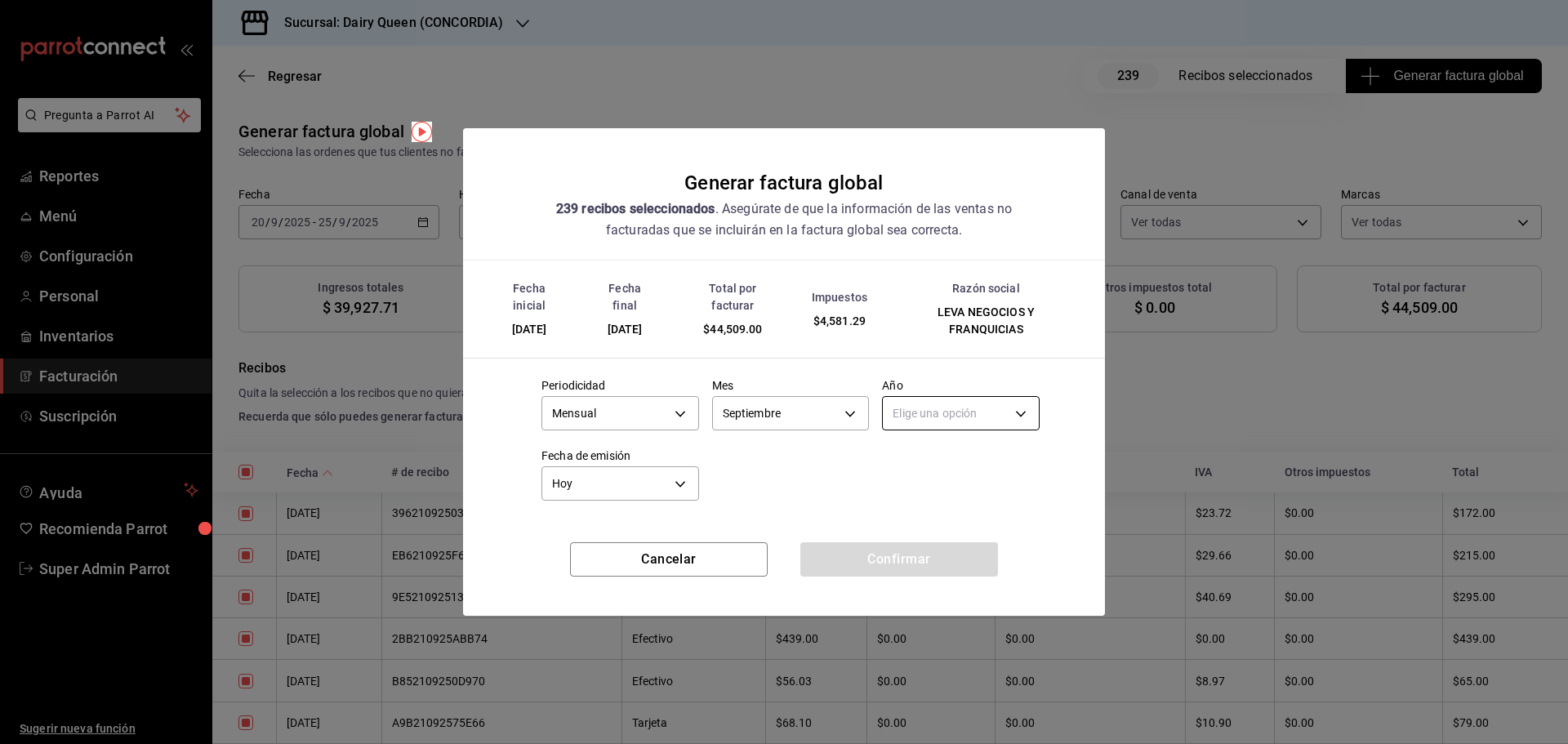
click at [909, 400] on body "Pregunta a Parrot AI Reportes Menú Configuración Personal Inventarios Facturaci…" at bounding box center [784, 372] width 1568 height 744
click at [913, 465] on li "2025" at bounding box center [960, 464] width 156 height 27
click at [859, 558] on button "Confirmar" at bounding box center [899, 559] width 198 height 34
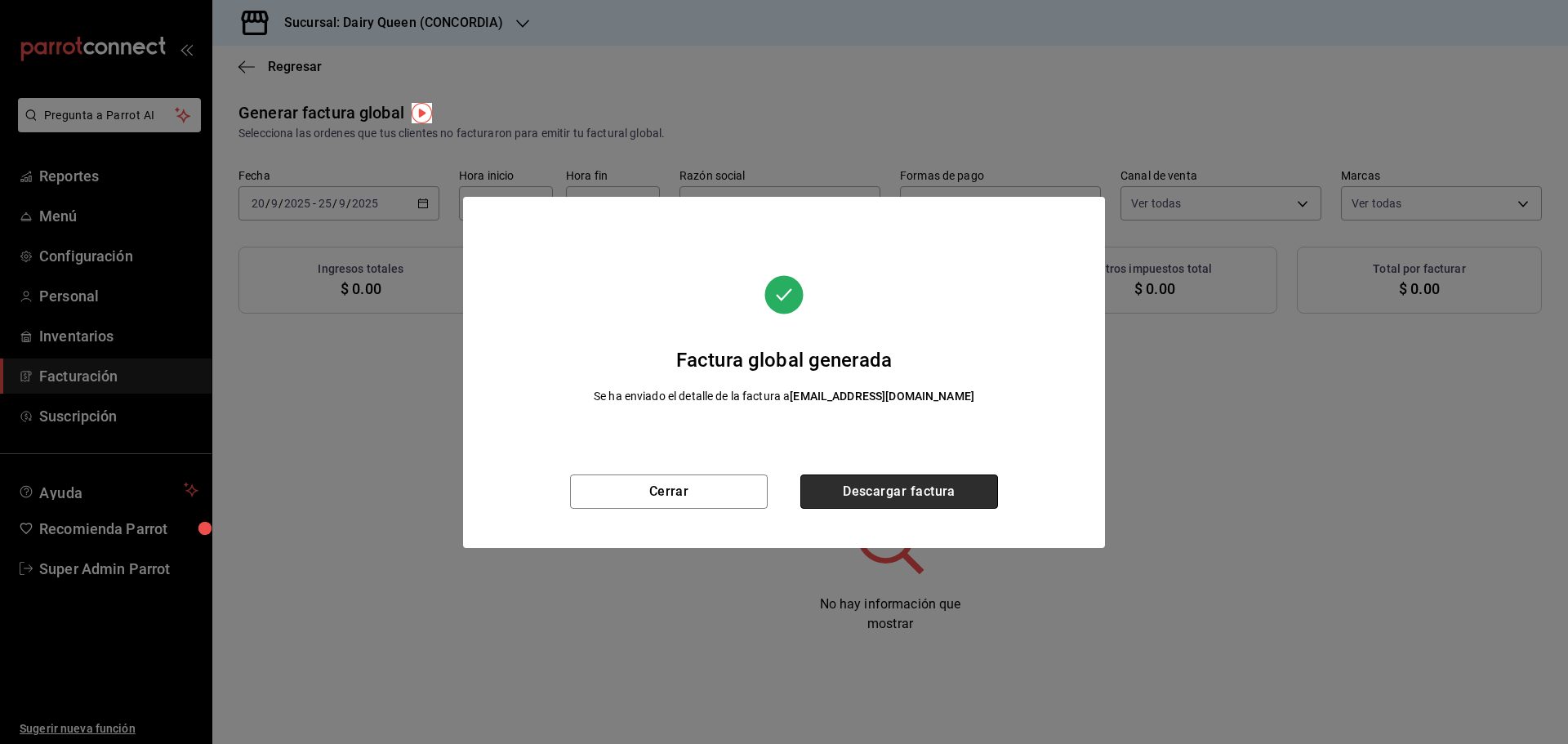
click at [830, 493] on button "Descargar factura" at bounding box center [899, 491] width 198 height 34
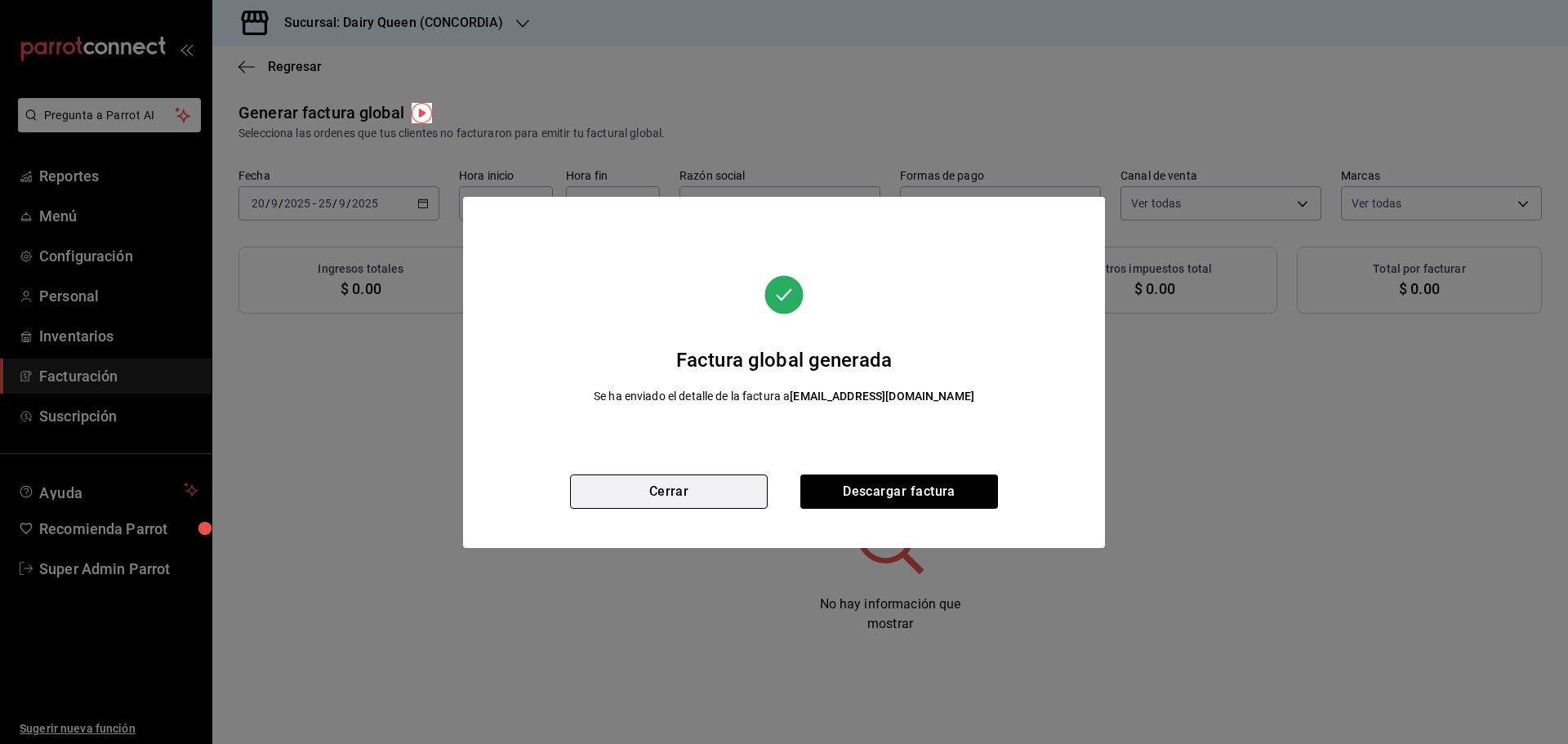
click at [684, 489] on button "Cerrar" at bounding box center [669, 491] width 198 height 34
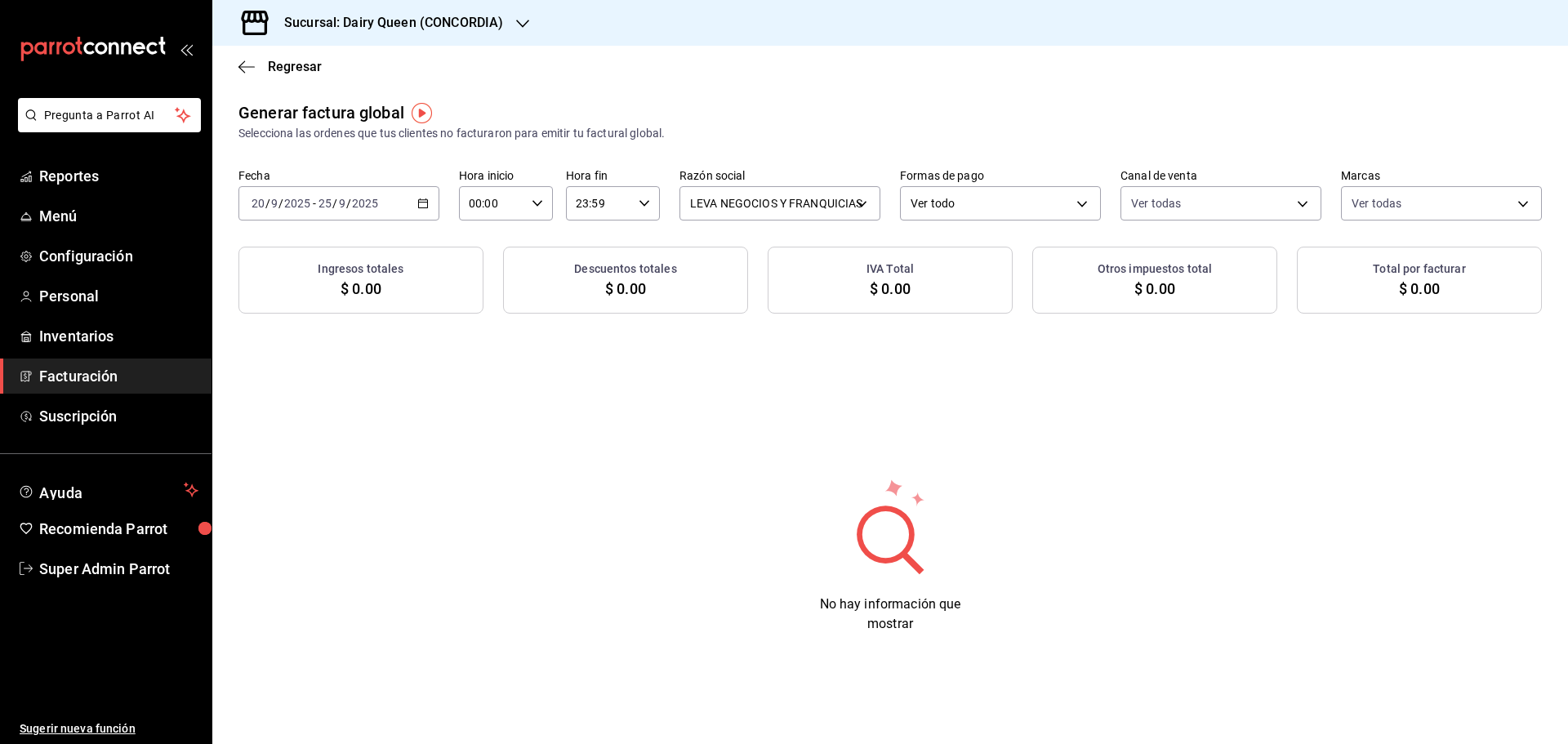
click at [389, 23] on h3 "Sucursal: Dairy Queen (CONCORDIA)" at bounding box center [386, 23] width 232 height 20
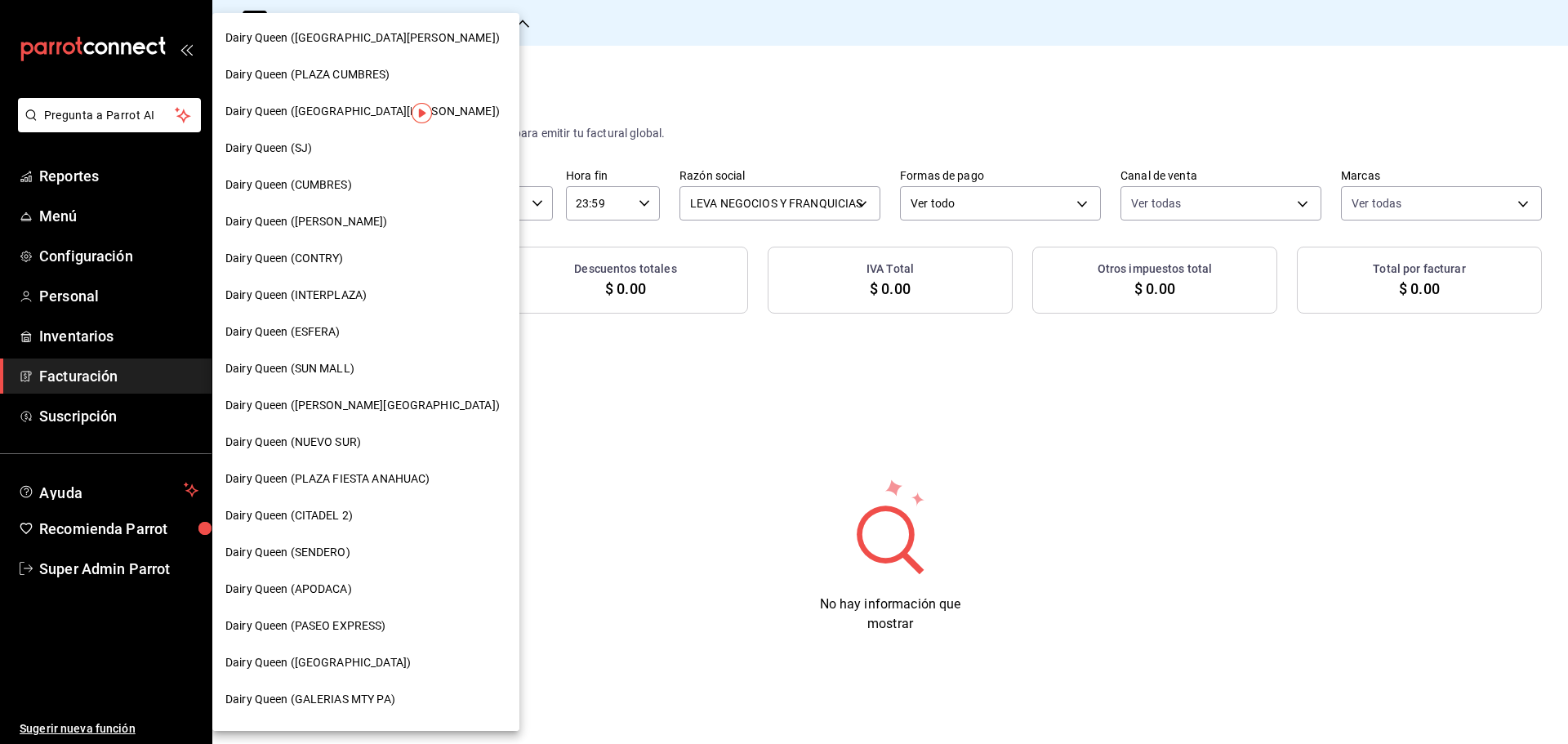
click at [372, 406] on div "Dairy Queen ([PERSON_NAME][GEOGRAPHIC_DATA])" at bounding box center [365, 405] width 281 height 17
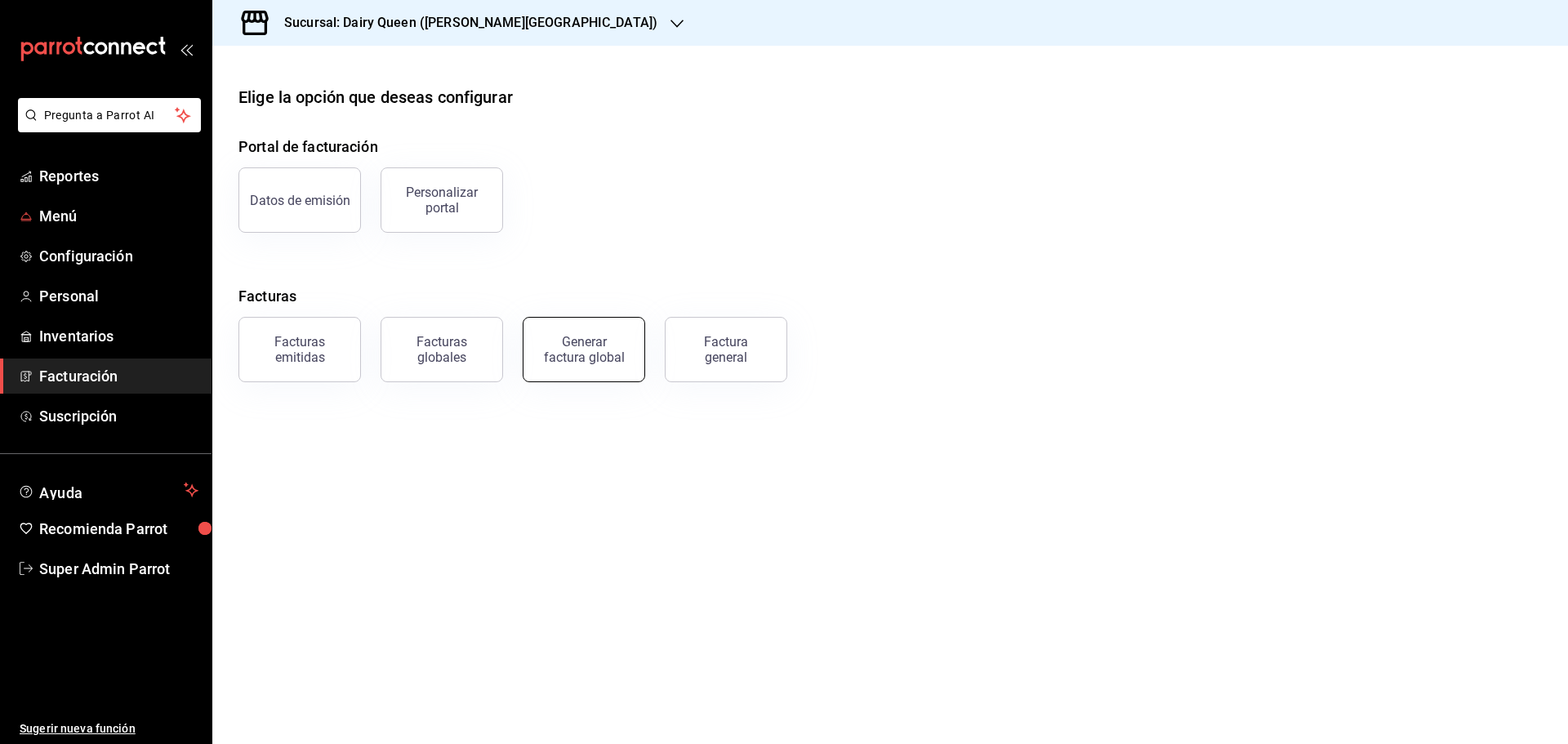
click at [582, 361] on div "Generar factura global" at bounding box center [584, 349] width 82 height 31
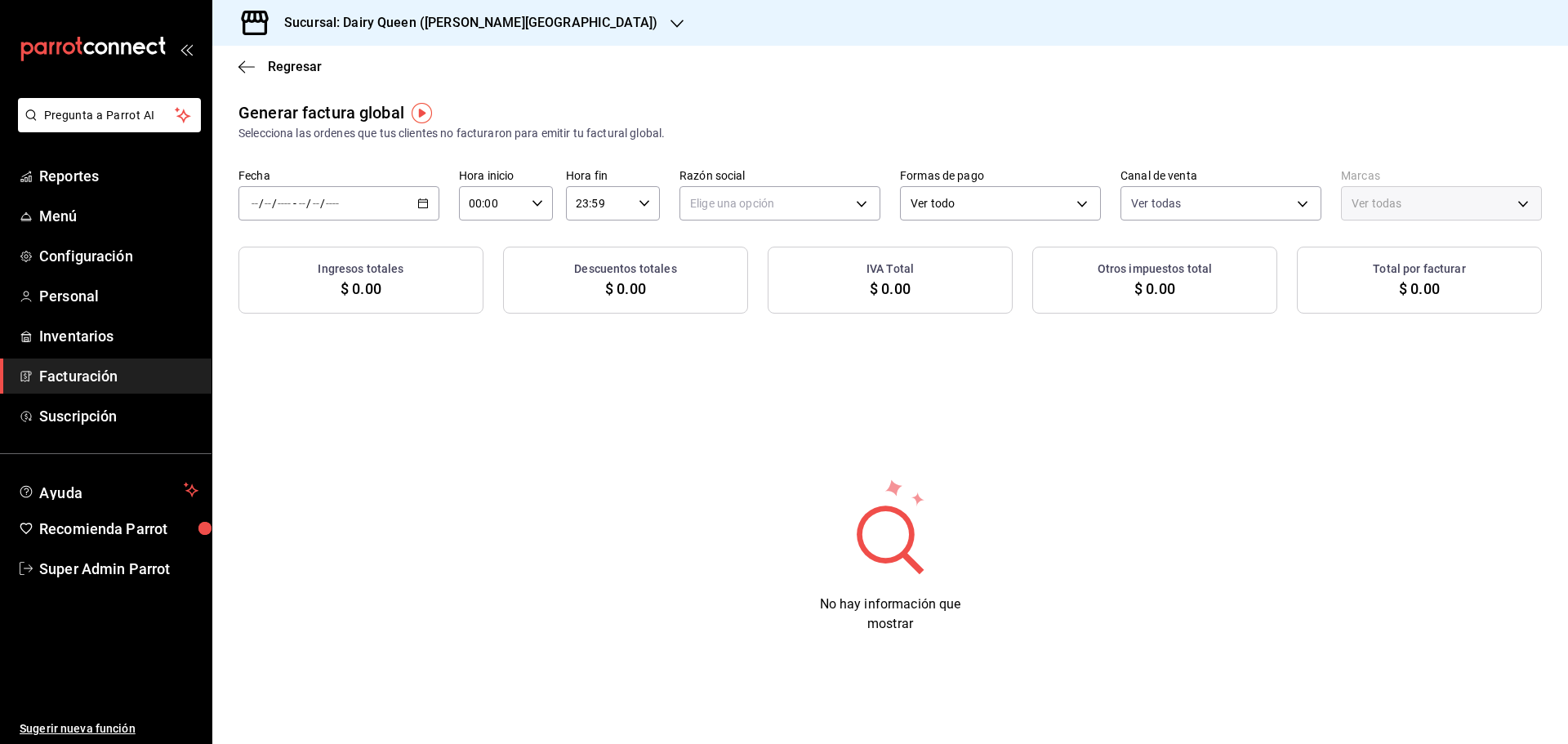
click at [399, 204] on div "/ / - / /" at bounding box center [338, 203] width 201 height 34
click at [323, 247] on span "Rango de fechas" at bounding box center [316, 253] width 126 height 17
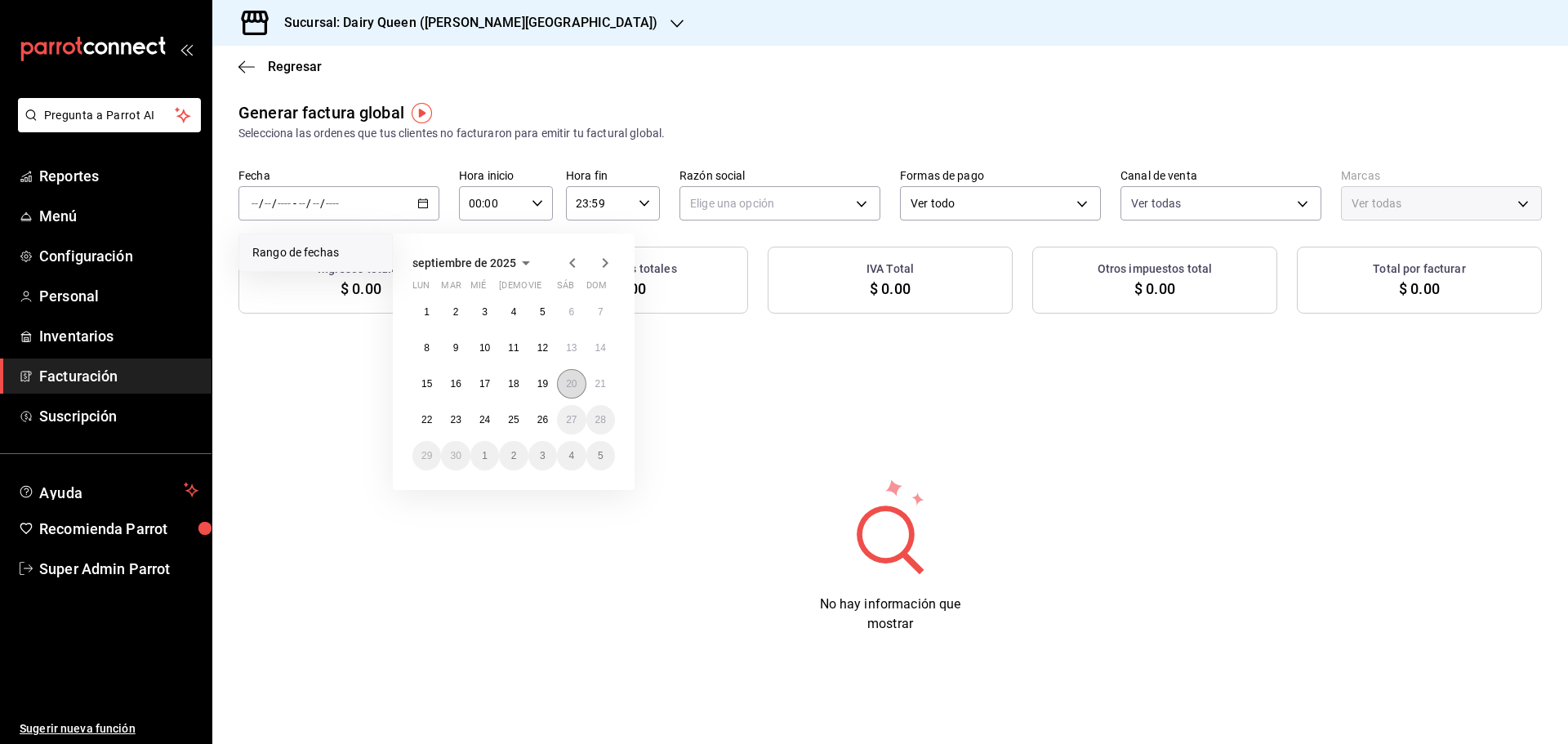
click at [566, 379] on abbr "20" at bounding box center [571, 383] width 11 height 12
click at [504, 421] on button "25" at bounding box center [513, 419] width 29 height 30
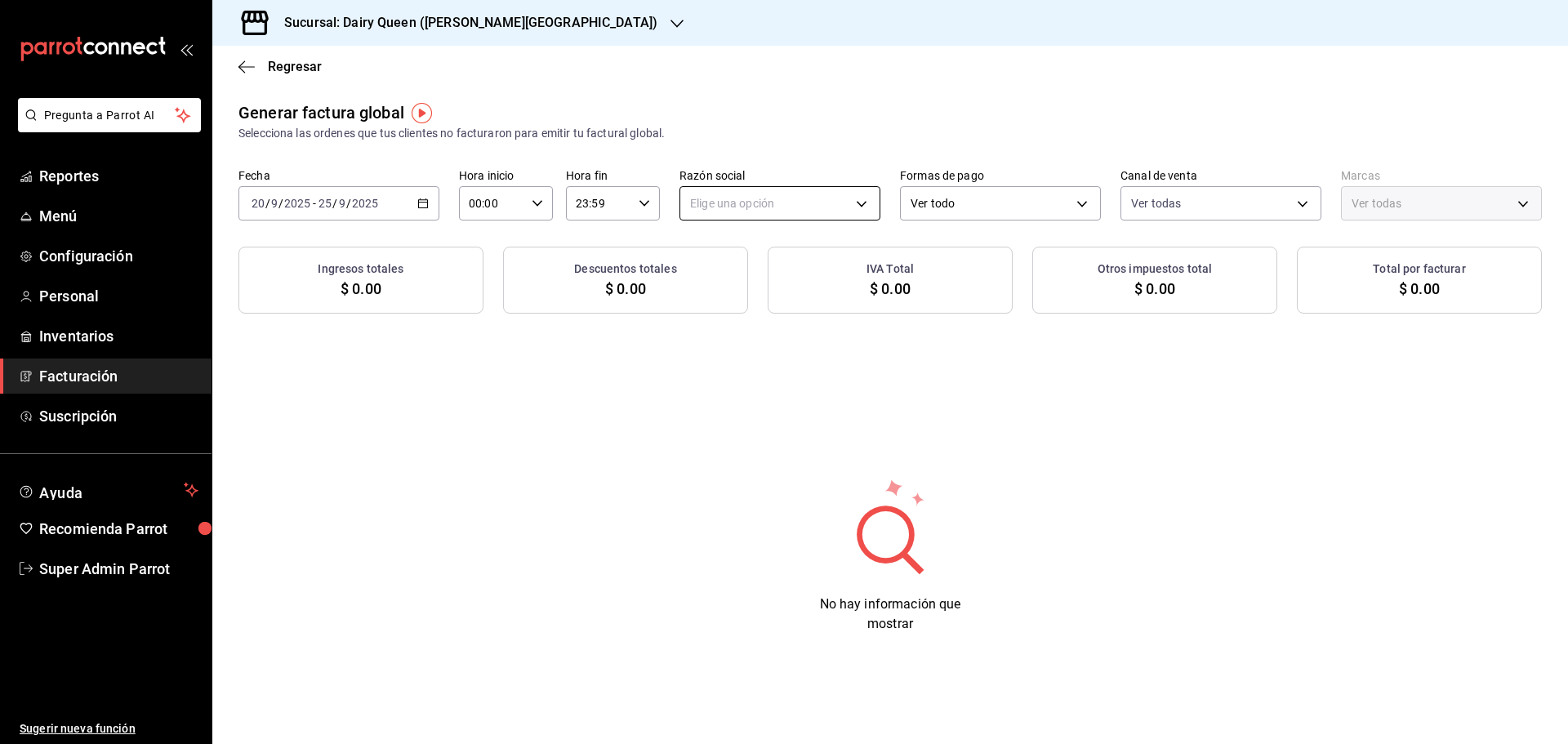
click at [805, 215] on body "Pregunta a Parrot AI Reportes Menú Configuración Personal Inventarios Facturaci…" at bounding box center [784, 372] width 1568 height 744
click at [752, 299] on li "LEVA NEGOCIOS Y FRANQUICIAS" at bounding box center [779, 285] width 199 height 30
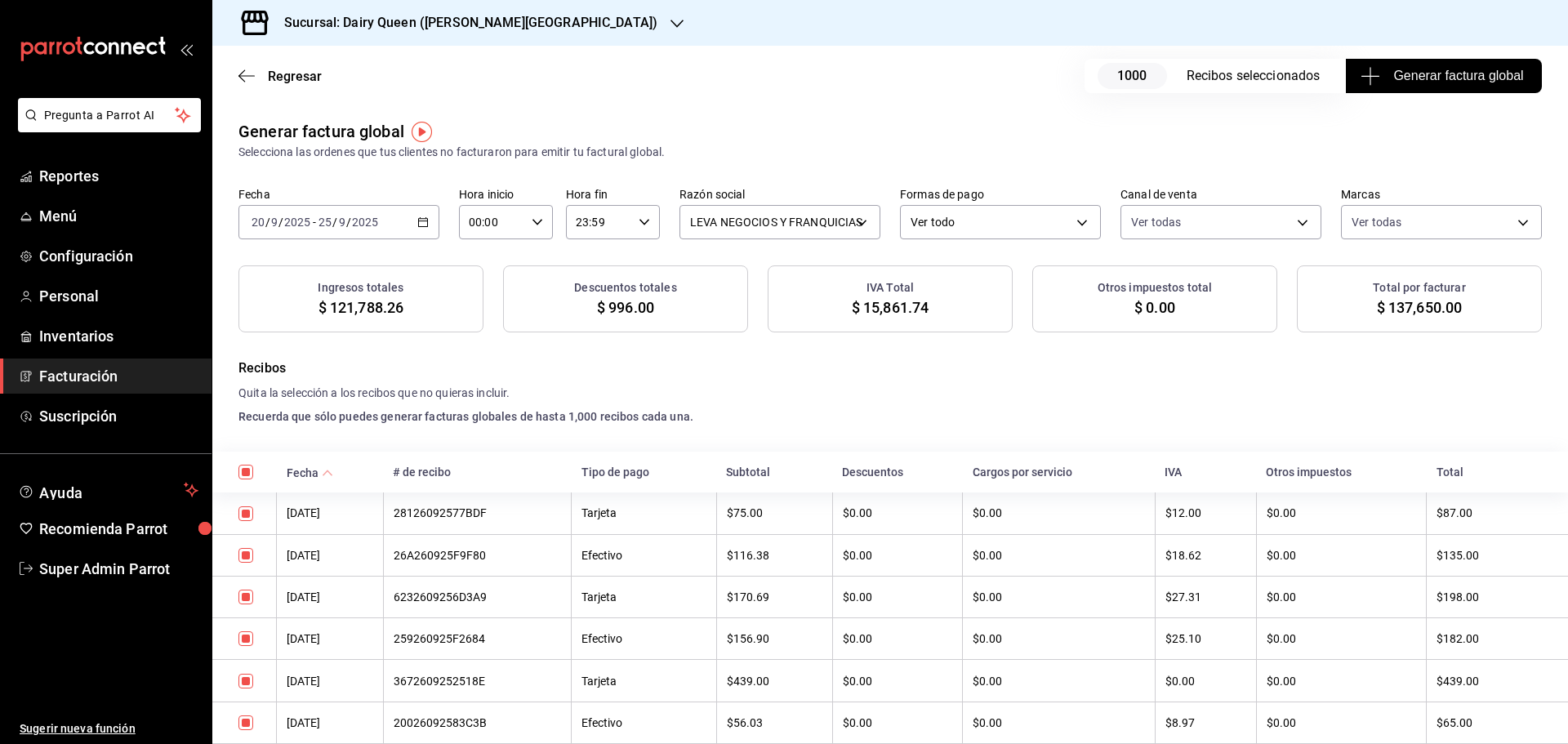
click at [1416, 80] on span "Generar factura global" at bounding box center [1443, 76] width 159 height 20
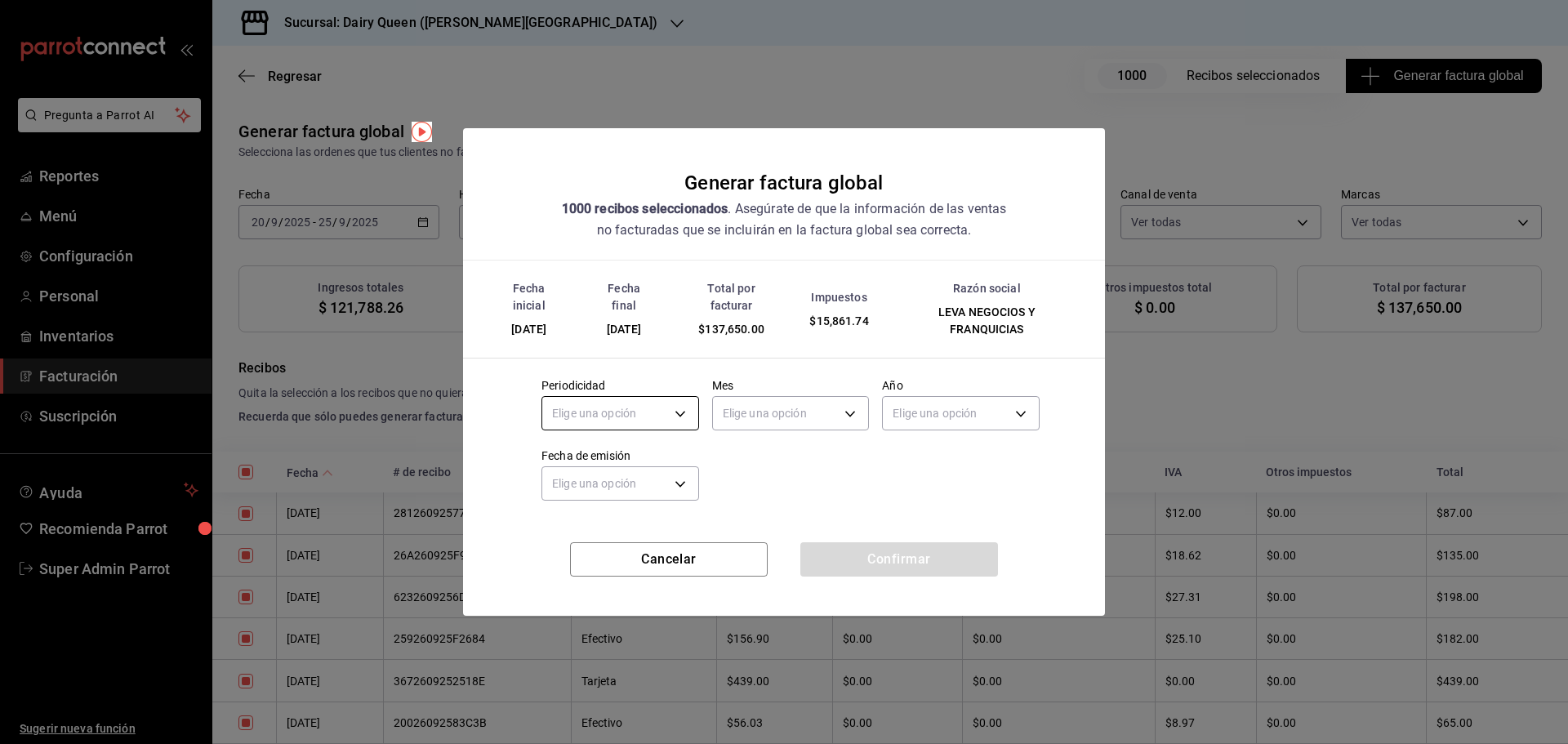
click at [630, 418] on body "Pregunta a Parrot AI Reportes Menú Configuración Personal Inventarios Facturaci…" at bounding box center [784, 372] width 1568 height 744
click at [606, 529] on li "Quincenal" at bounding box center [620, 518] width 156 height 27
click at [587, 416] on body "Pregunta a Parrot AI Reportes Menú Configuración Personal Inventarios Facturaci…" at bounding box center [784, 372] width 1568 height 744
click at [578, 546] on li "Mensual" at bounding box center [620, 545] width 156 height 27
click at [734, 408] on body "Pregunta a Parrot AI Reportes Menú Configuración Personal Inventarios Facturaci…" at bounding box center [784, 372] width 1568 height 744
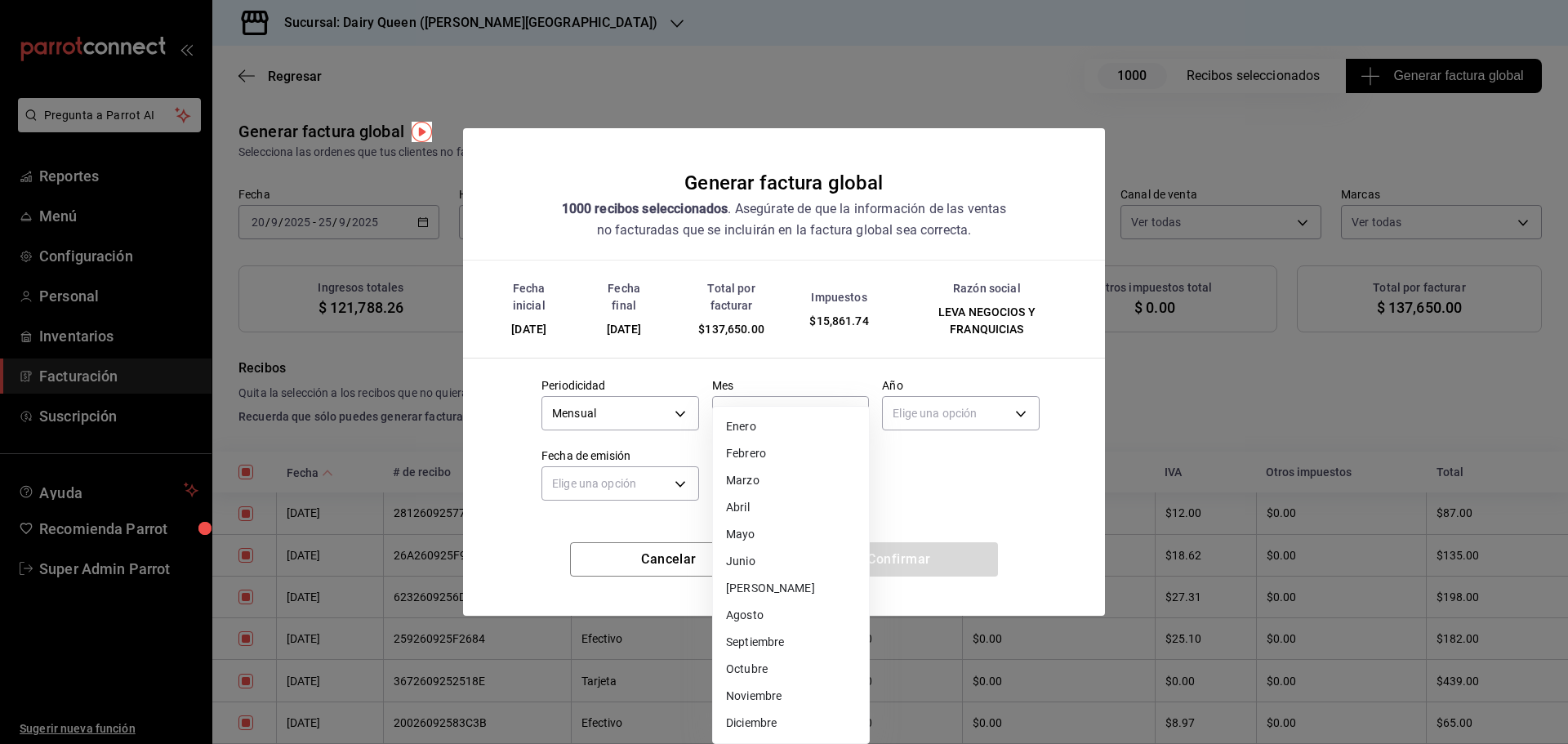
drag, startPoint x: 770, startPoint y: 641, endPoint x: 774, endPoint y: 634, distance: 8.1
click at [770, 642] on li "Septiembre" at bounding box center [790, 642] width 156 height 27
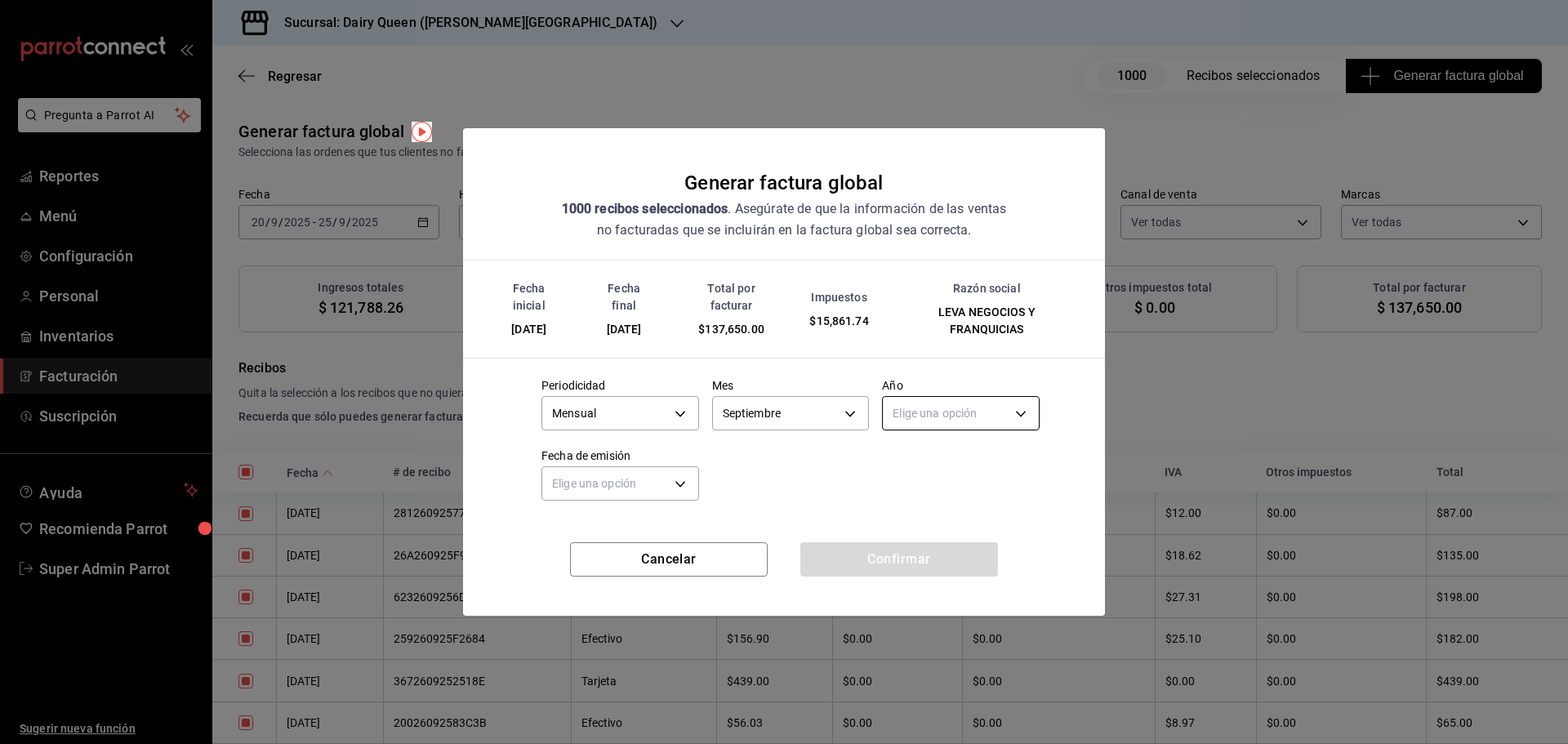
click at [949, 409] on body "Pregunta a Parrot AI Reportes Menú Configuración Personal Inventarios Facturaci…" at bounding box center [784, 372] width 1568 height 744
drag, startPoint x: 933, startPoint y: 472, endPoint x: 878, endPoint y: 480, distance: 55.6
click at [932, 472] on li "2025" at bounding box center [960, 464] width 156 height 27
click at [615, 480] on body "Pregunta a Parrot AI Reportes Menú Configuración Personal Inventarios Facturaci…" at bounding box center [784, 372] width 1568 height 744
click at [576, 538] on li "Hoy" at bounding box center [620, 534] width 156 height 27
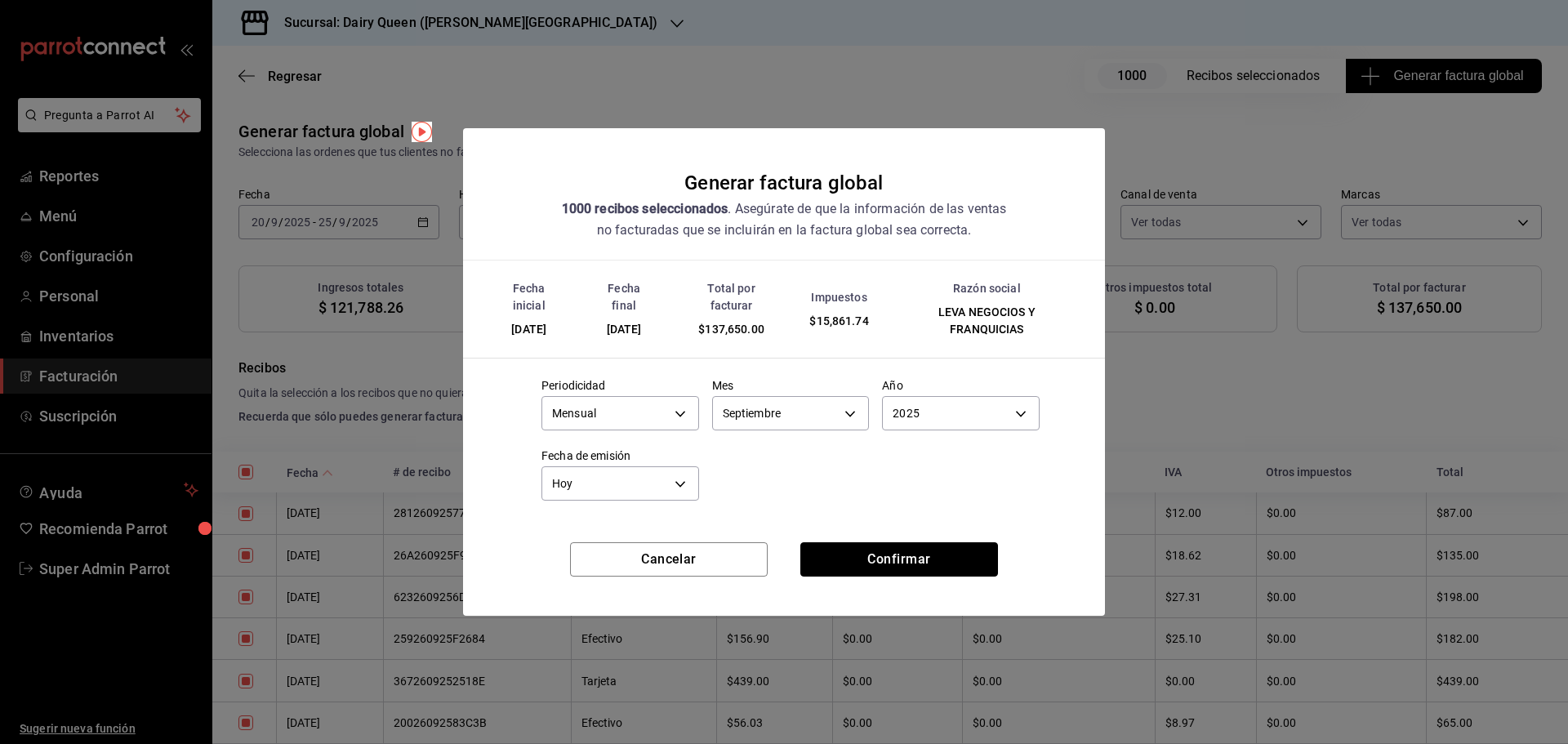
drag, startPoint x: 908, startPoint y: 546, endPoint x: 890, endPoint y: 563, distance: 24.8
click at [907, 547] on button "Confirmar" at bounding box center [899, 559] width 198 height 34
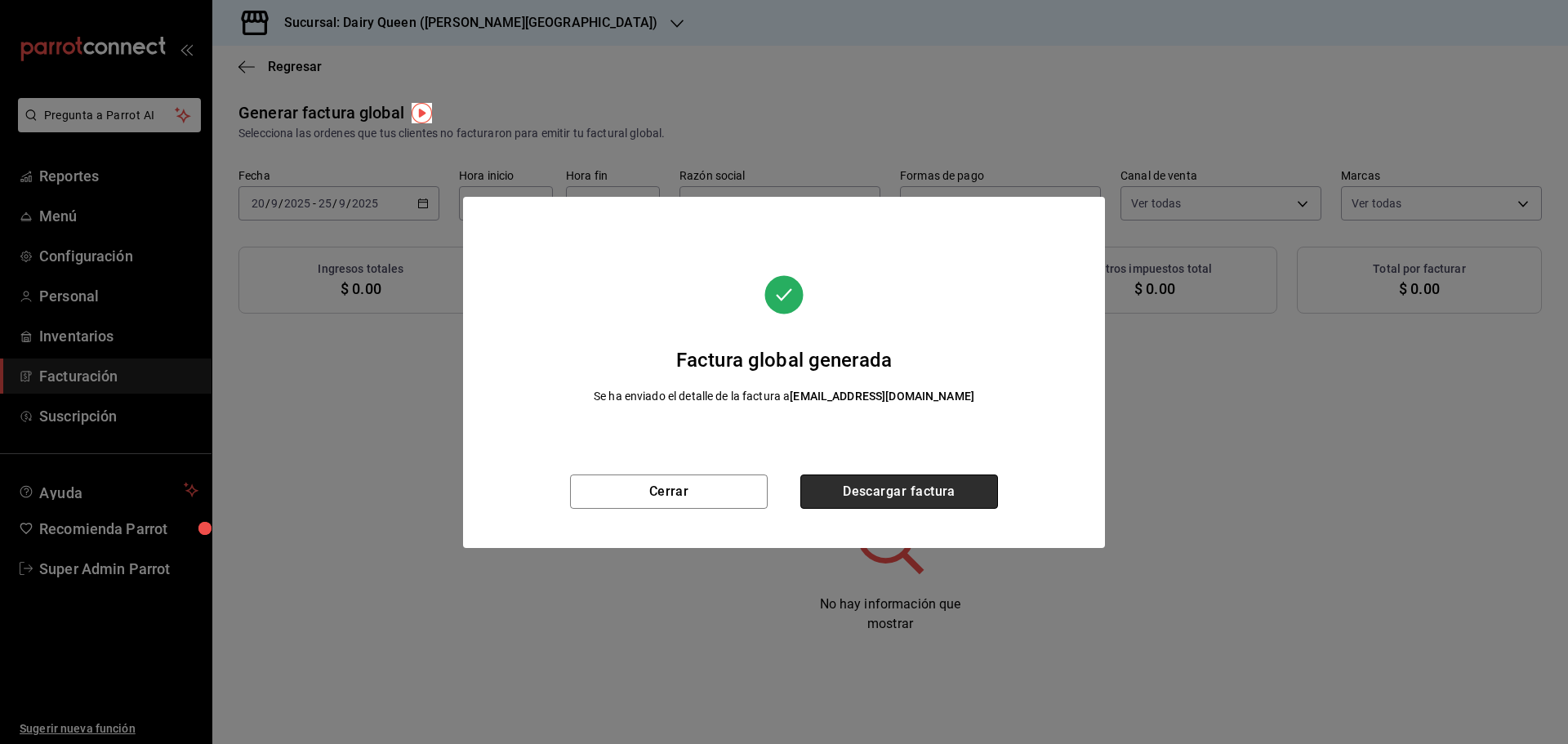
click at [886, 486] on button "Descargar factura" at bounding box center [899, 491] width 198 height 34
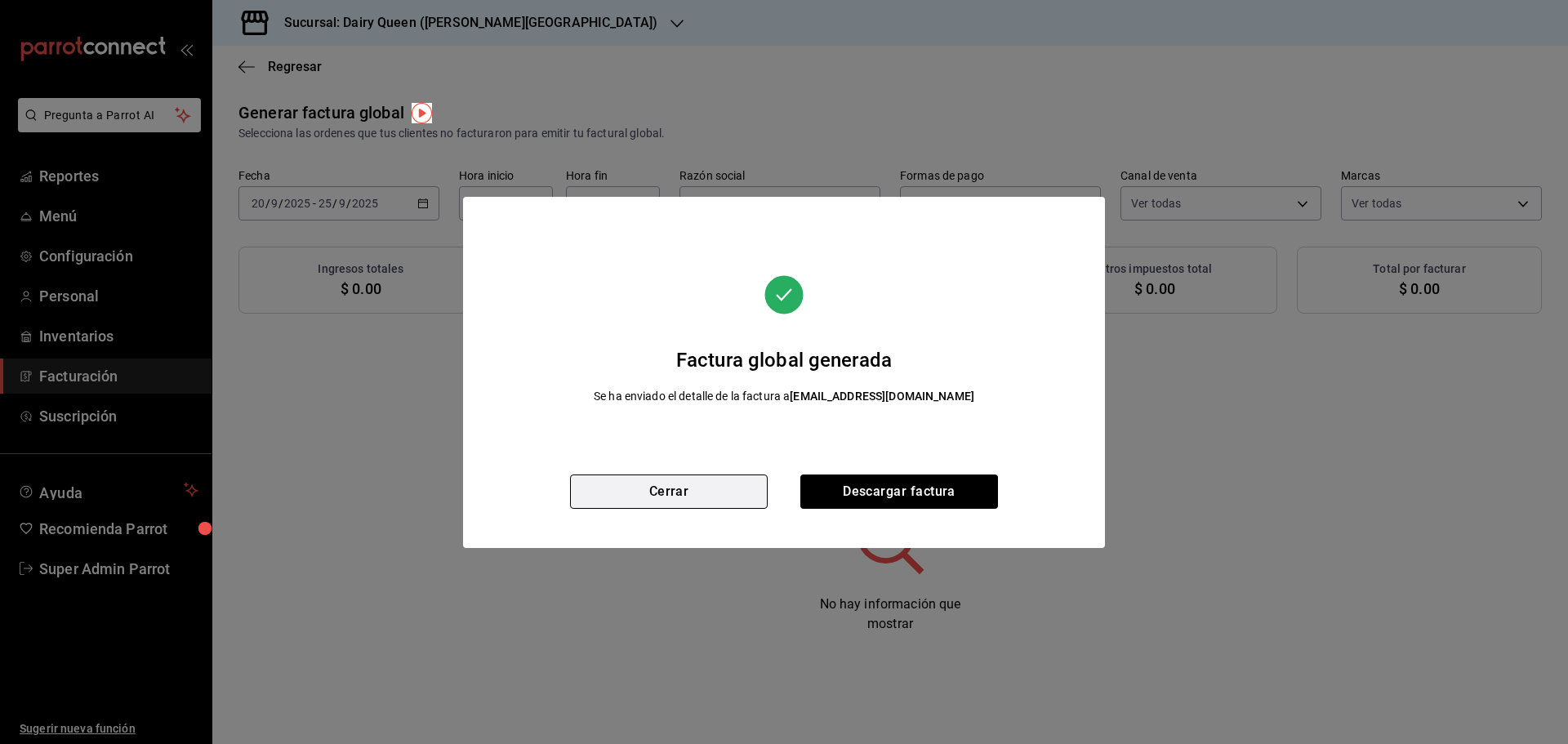
click at [678, 491] on button "Cerrar" at bounding box center [669, 491] width 198 height 34
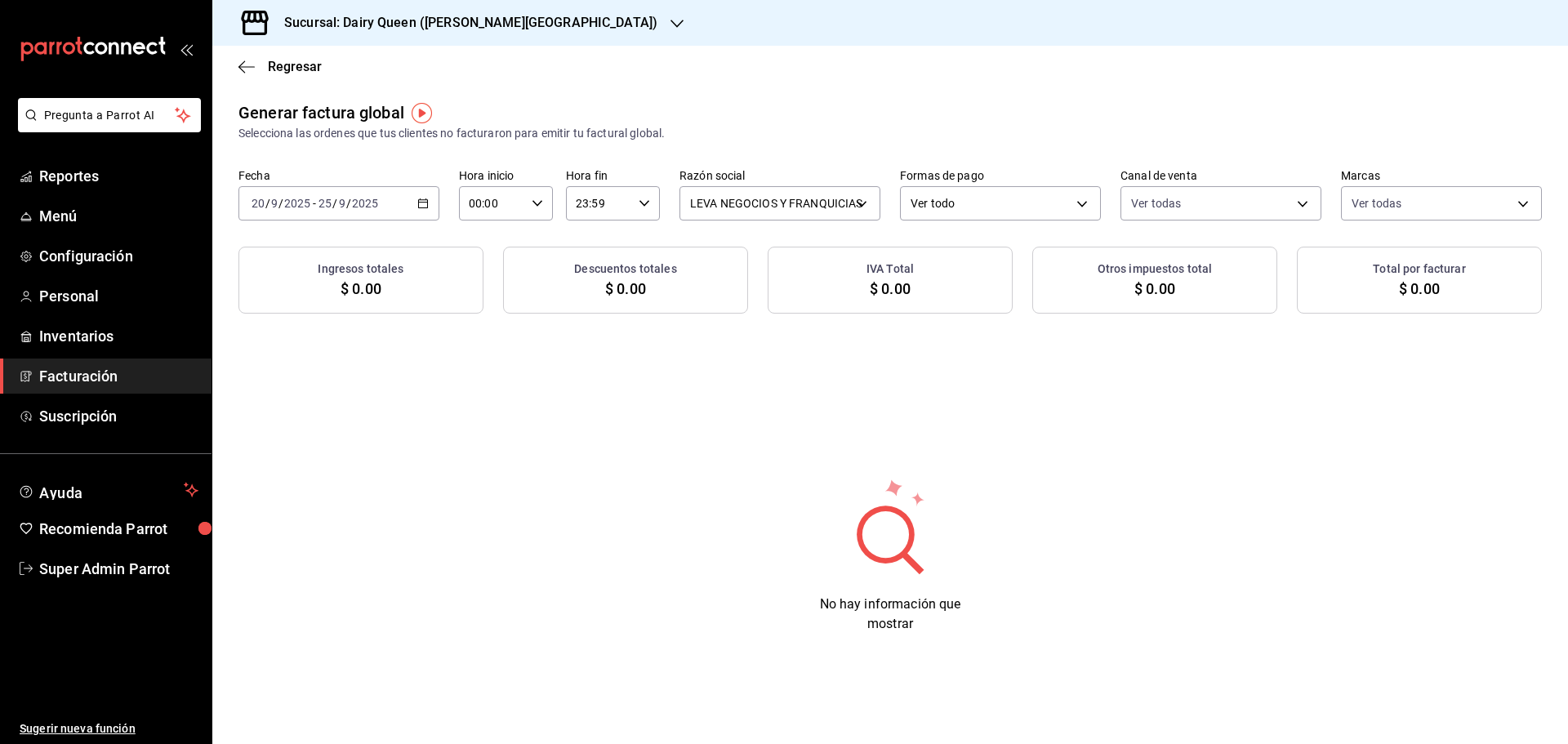
click at [417, 198] on div "2025-09-20 20 / 9 / 2025 - 2025-09-25 25 / 9 / 2025" at bounding box center [338, 203] width 201 height 34
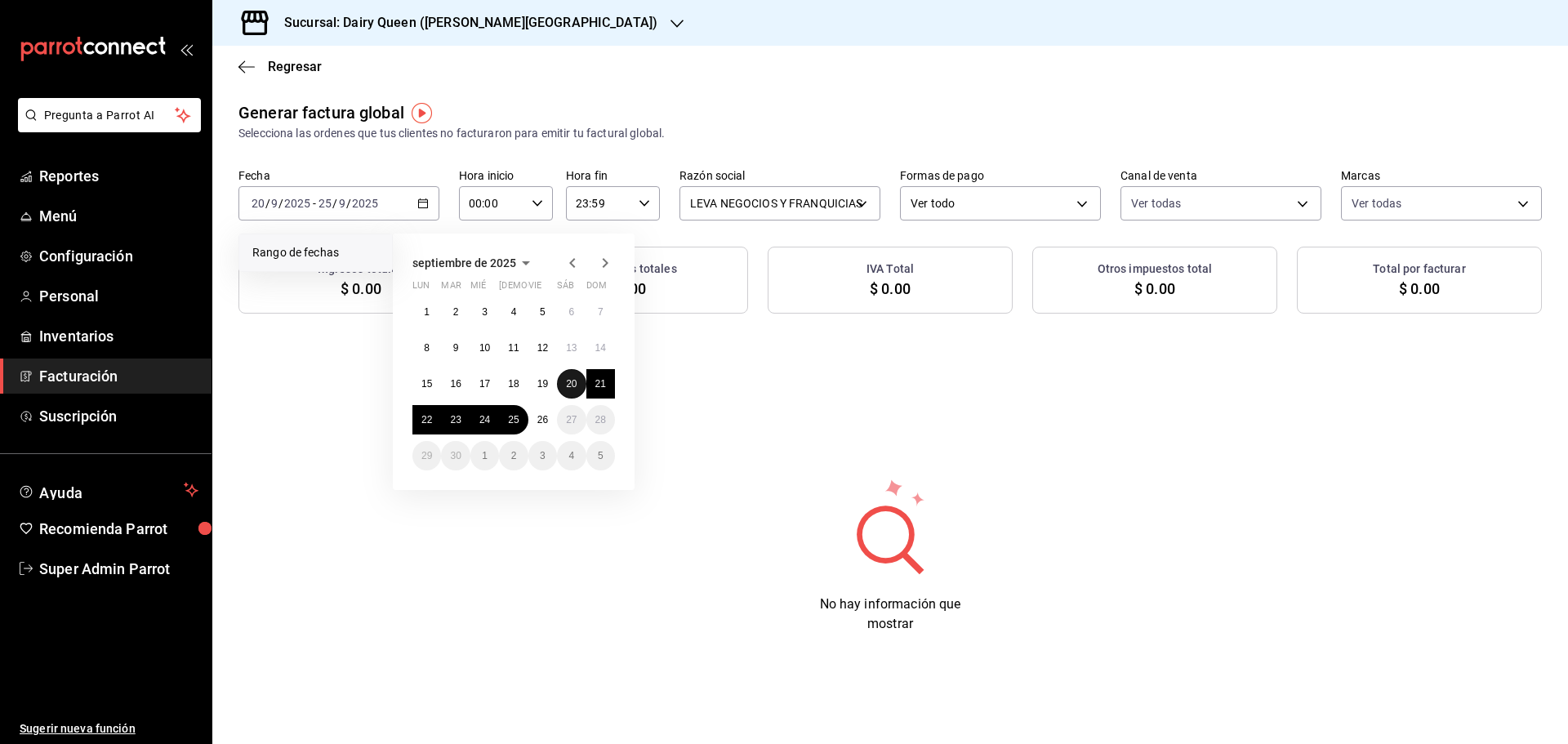
click at [565, 380] on button "20" at bounding box center [571, 383] width 29 height 30
click at [518, 423] on abbr "25" at bounding box center [513, 419] width 11 height 12
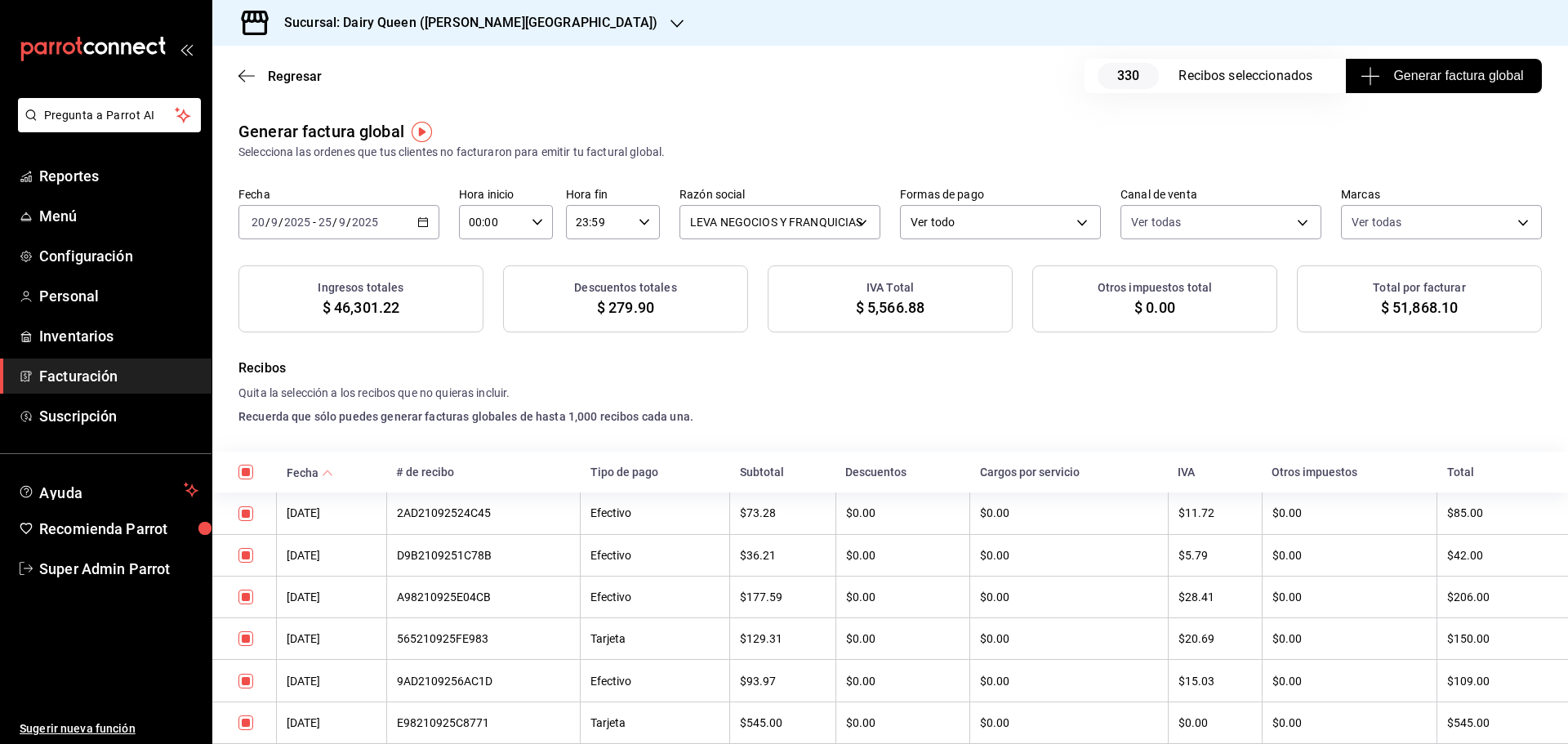
click at [1439, 79] on span "Generar factura global" at bounding box center [1443, 76] width 159 height 20
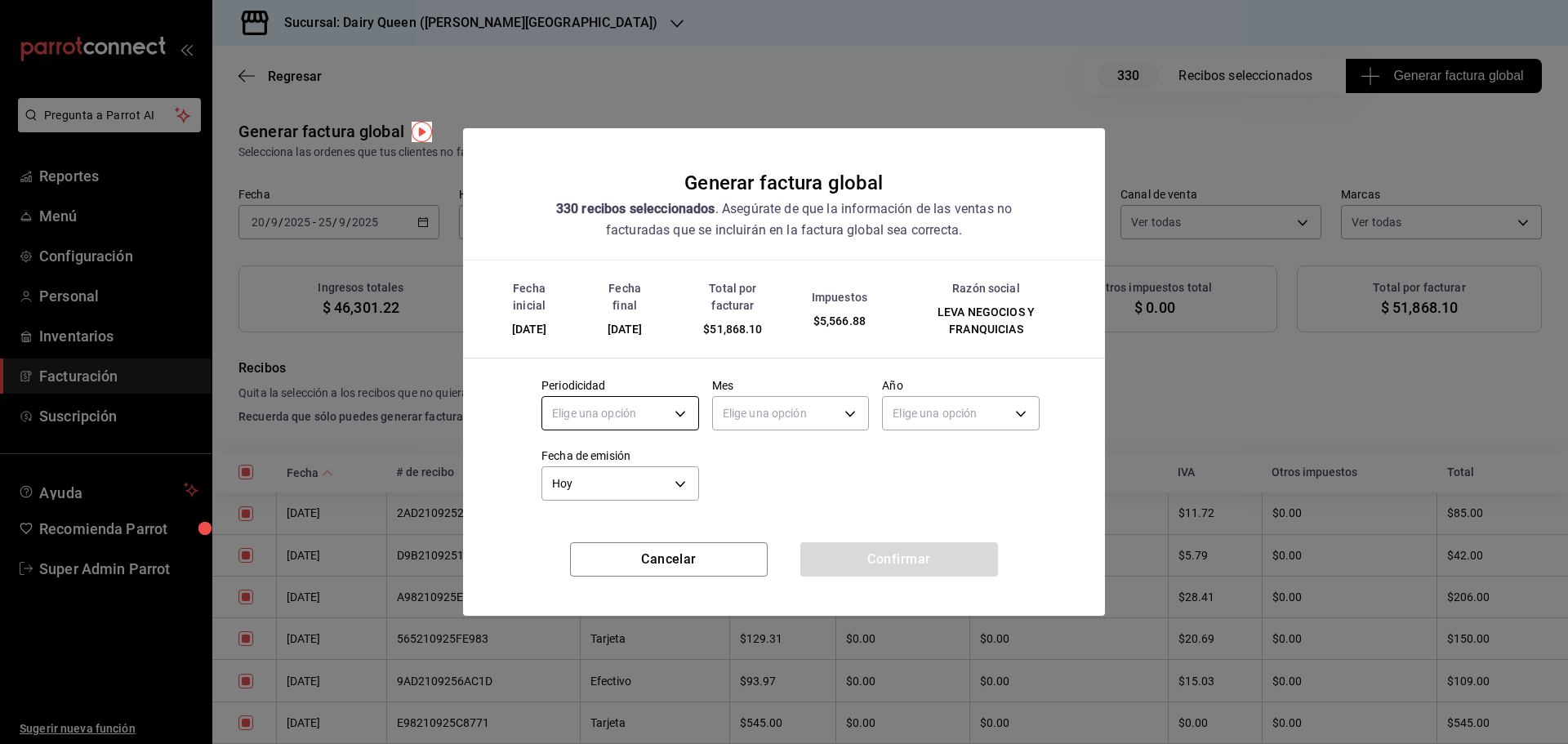
click at [600, 400] on body "Pregunta a Parrot AI Reportes Menú Configuración Personal Inventarios Facturaci…" at bounding box center [784, 372] width 1568 height 744
drag, startPoint x: 568, startPoint y: 546, endPoint x: 684, endPoint y: 485, distance: 131.1
click at [569, 546] on li "Mensual" at bounding box center [620, 545] width 156 height 27
click at [780, 418] on body "Pregunta a Parrot AI Reportes Menú Configuración Personal Inventarios Facturaci…" at bounding box center [784, 372] width 1568 height 744
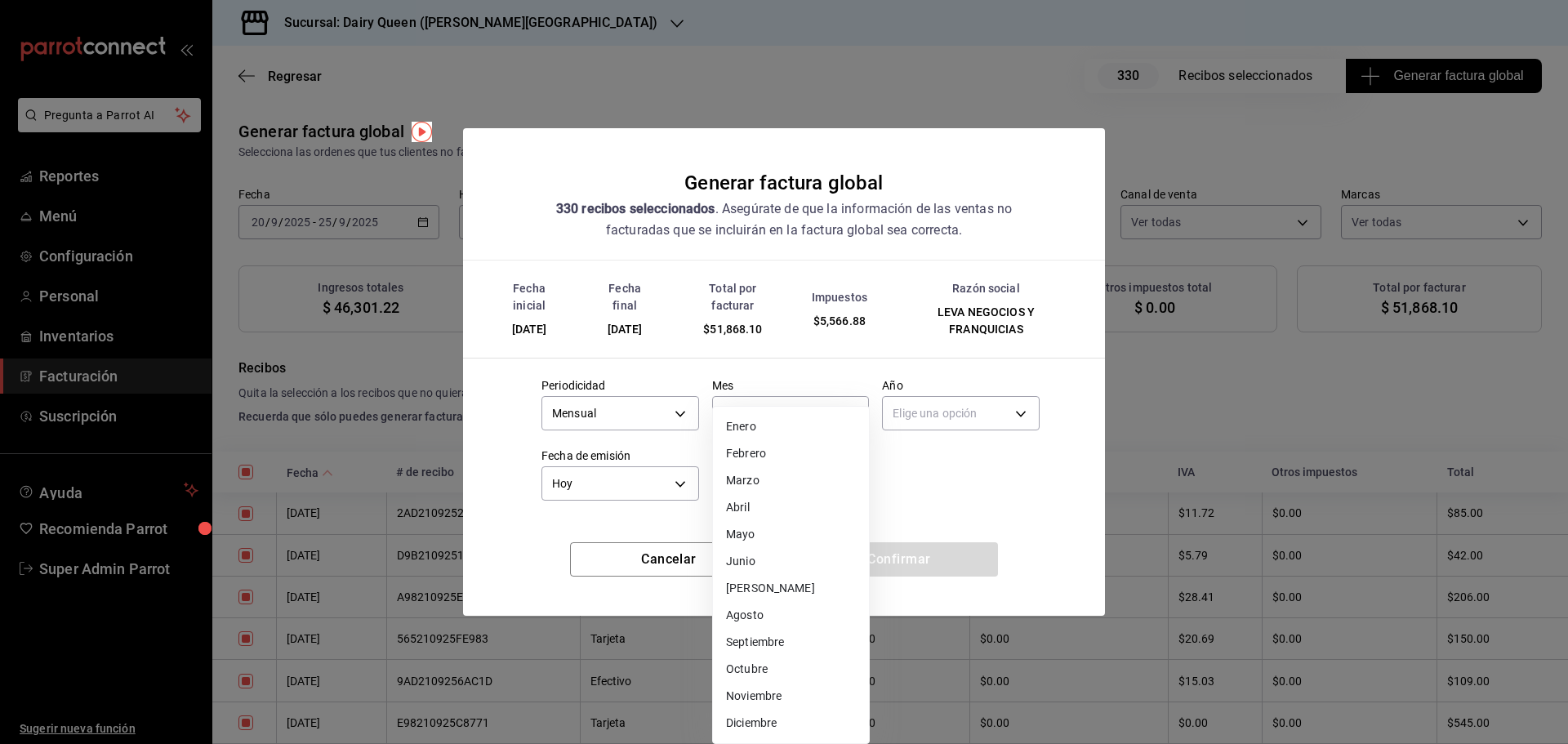
click at [768, 647] on li "Septiembre" at bounding box center [790, 642] width 156 height 27
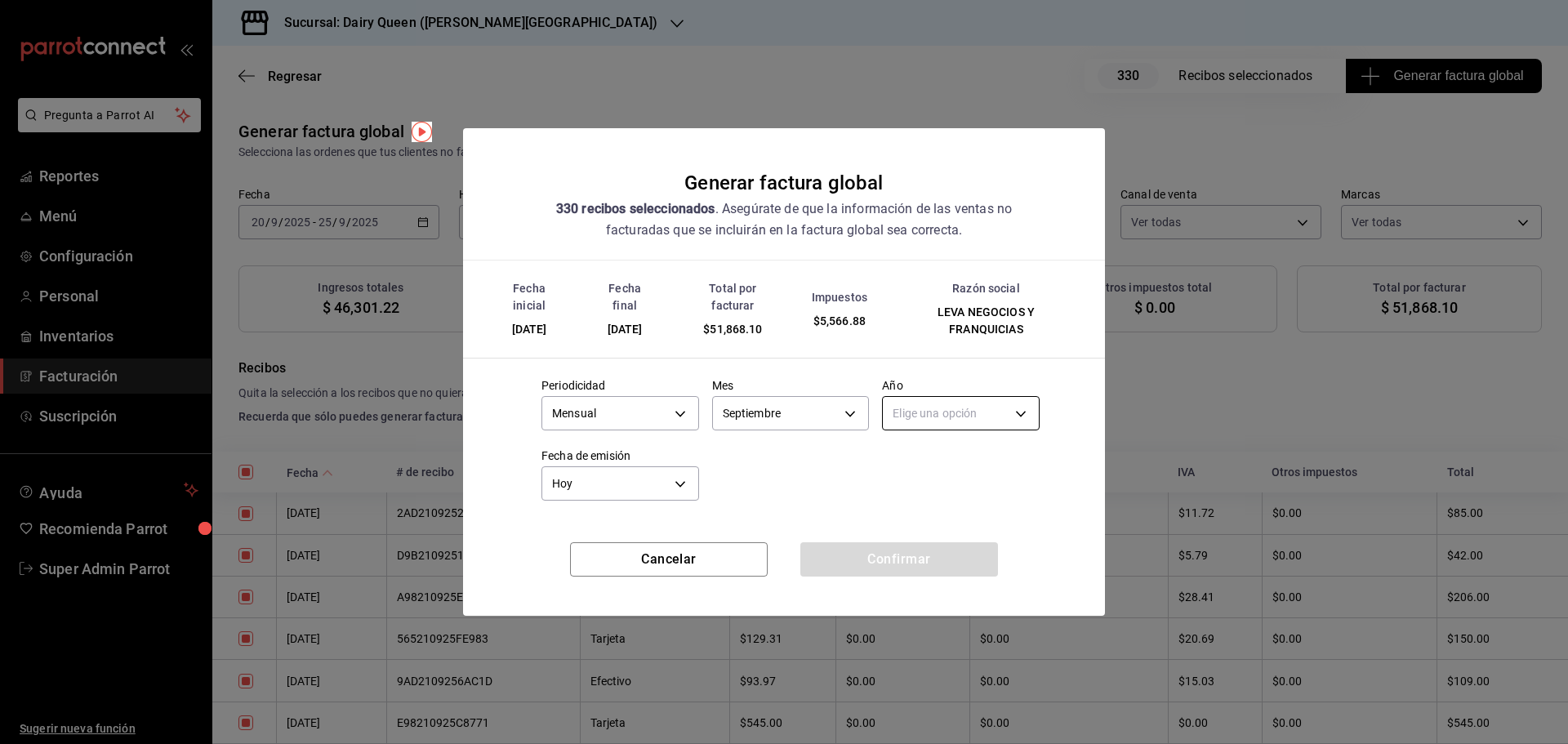
click at [936, 401] on body "Pregunta a Parrot AI Reportes Menú Configuración Personal Inventarios Facturaci…" at bounding box center [784, 372] width 1568 height 744
click at [923, 459] on li "2025" at bounding box center [960, 464] width 156 height 27
click at [918, 564] on button "Confirmar" at bounding box center [899, 559] width 198 height 34
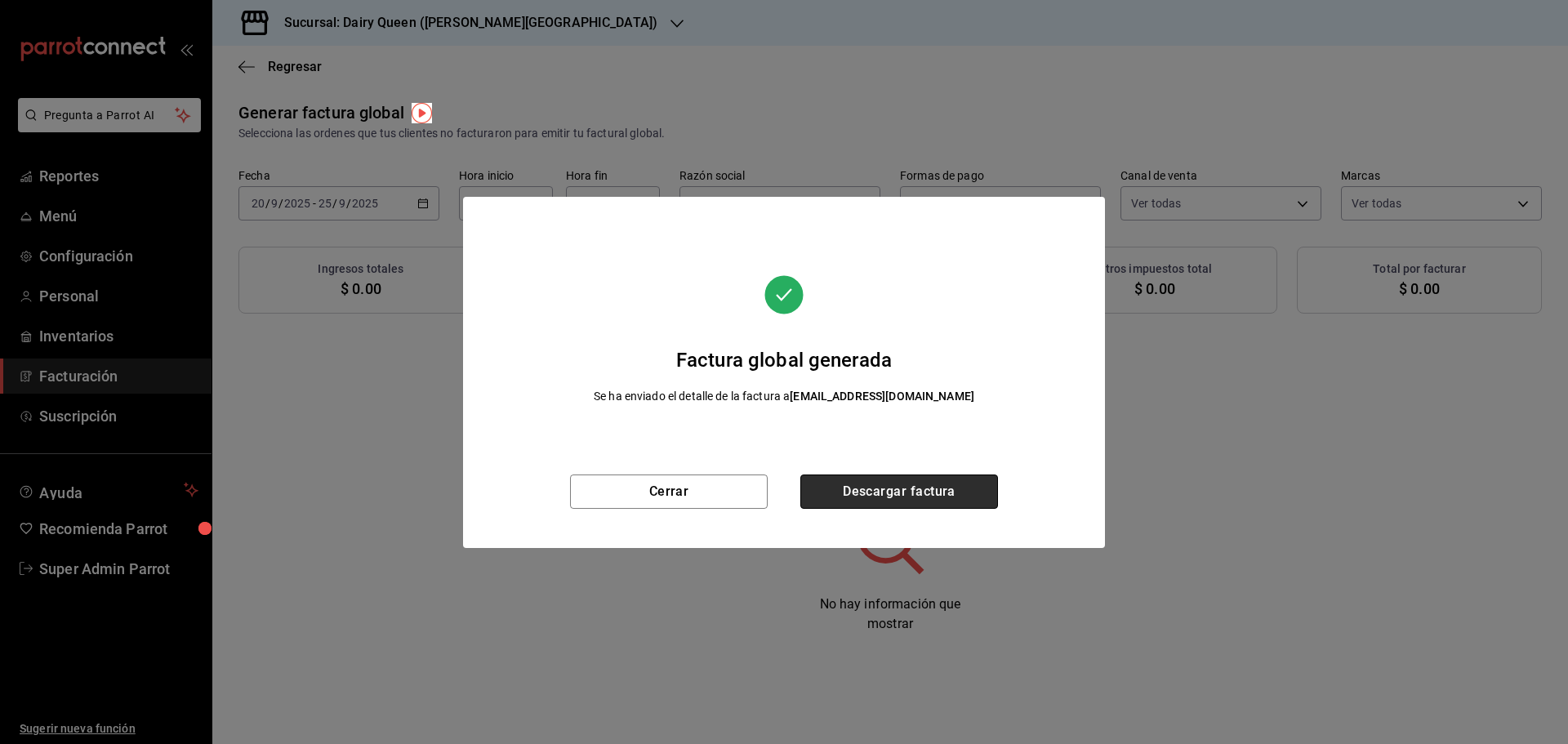
click at [854, 494] on button "Descargar factura" at bounding box center [899, 491] width 198 height 34
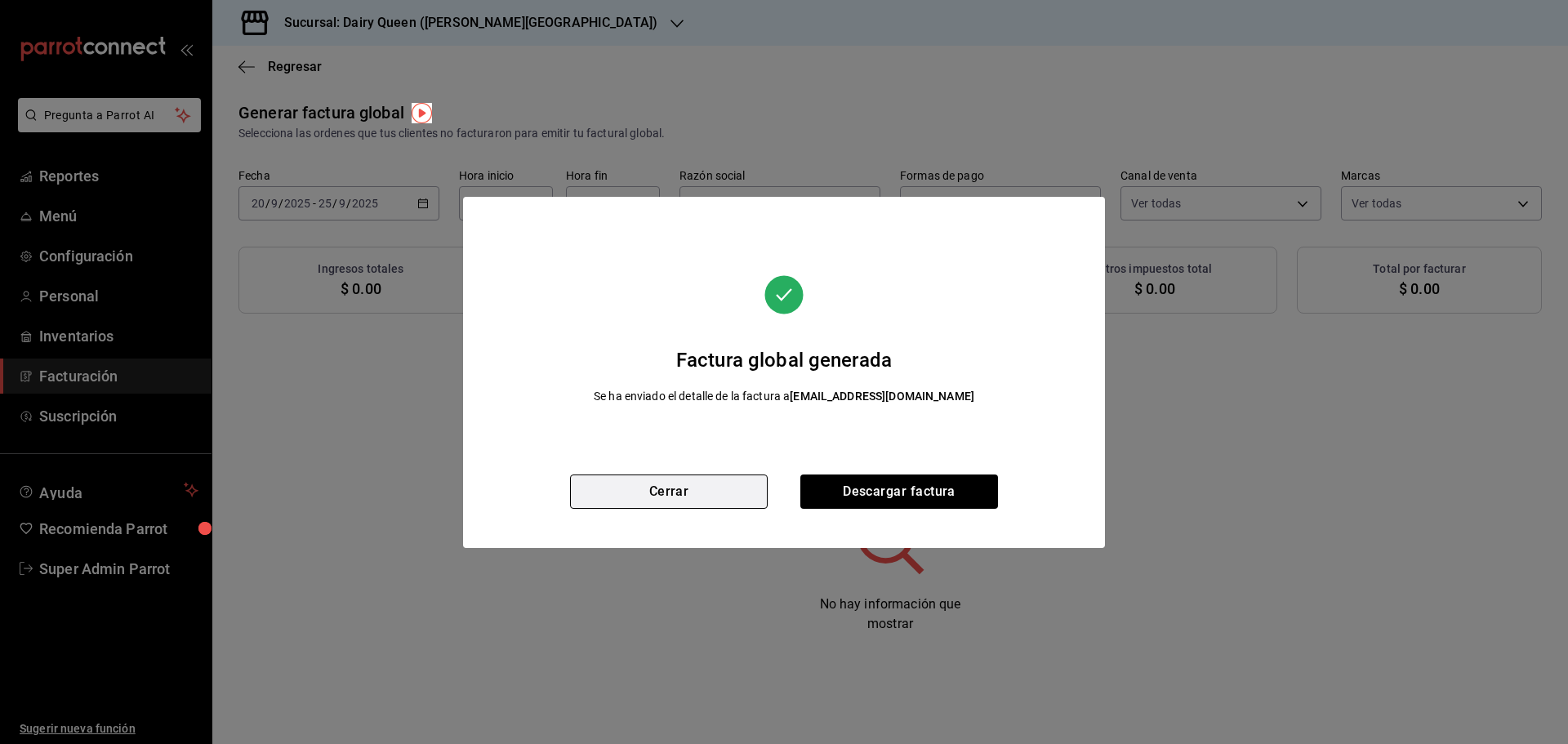
click at [667, 486] on button "Cerrar" at bounding box center [669, 491] width 198 height 34
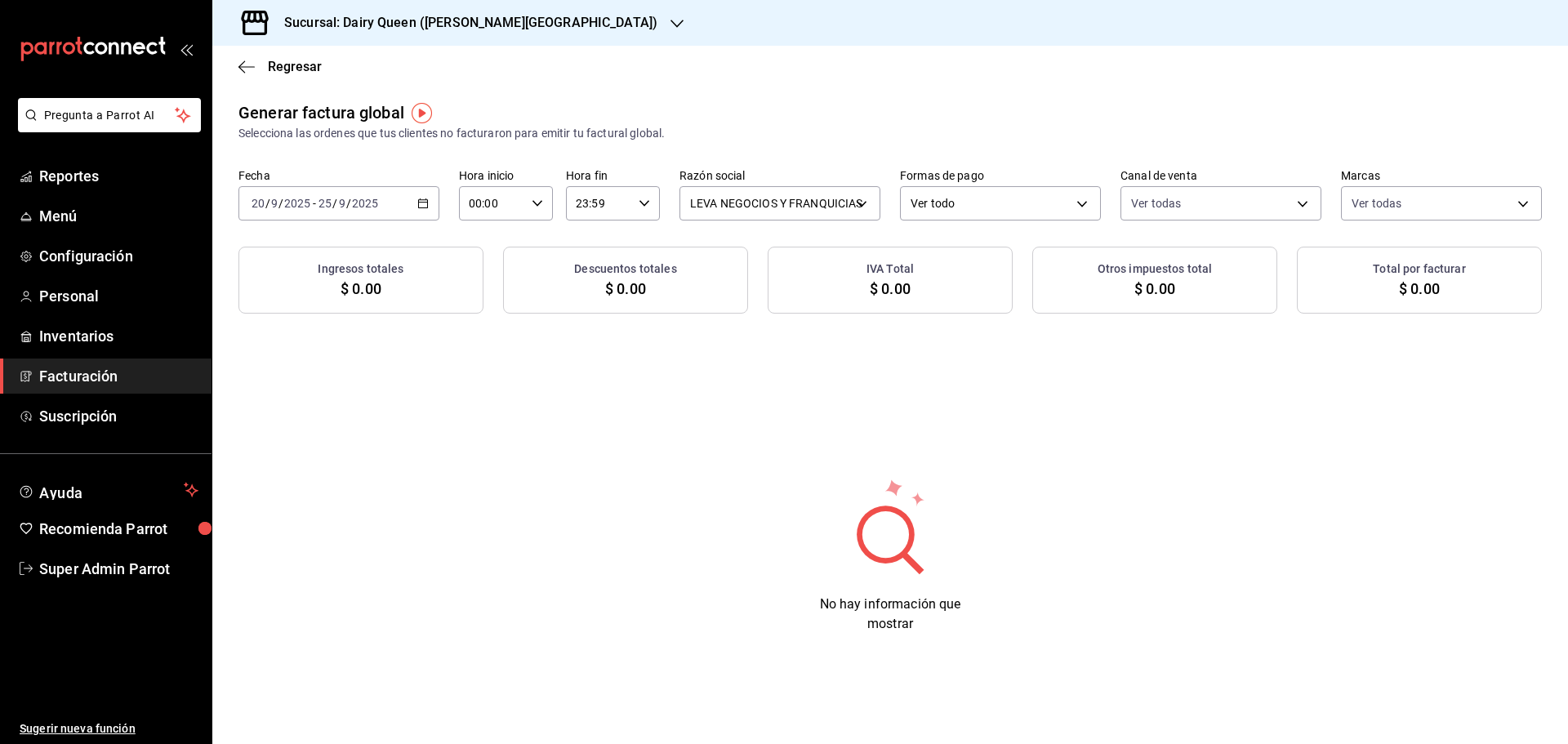
click at [265, 202] on span "/" at bounding box center [267, 203] width 5 height 13
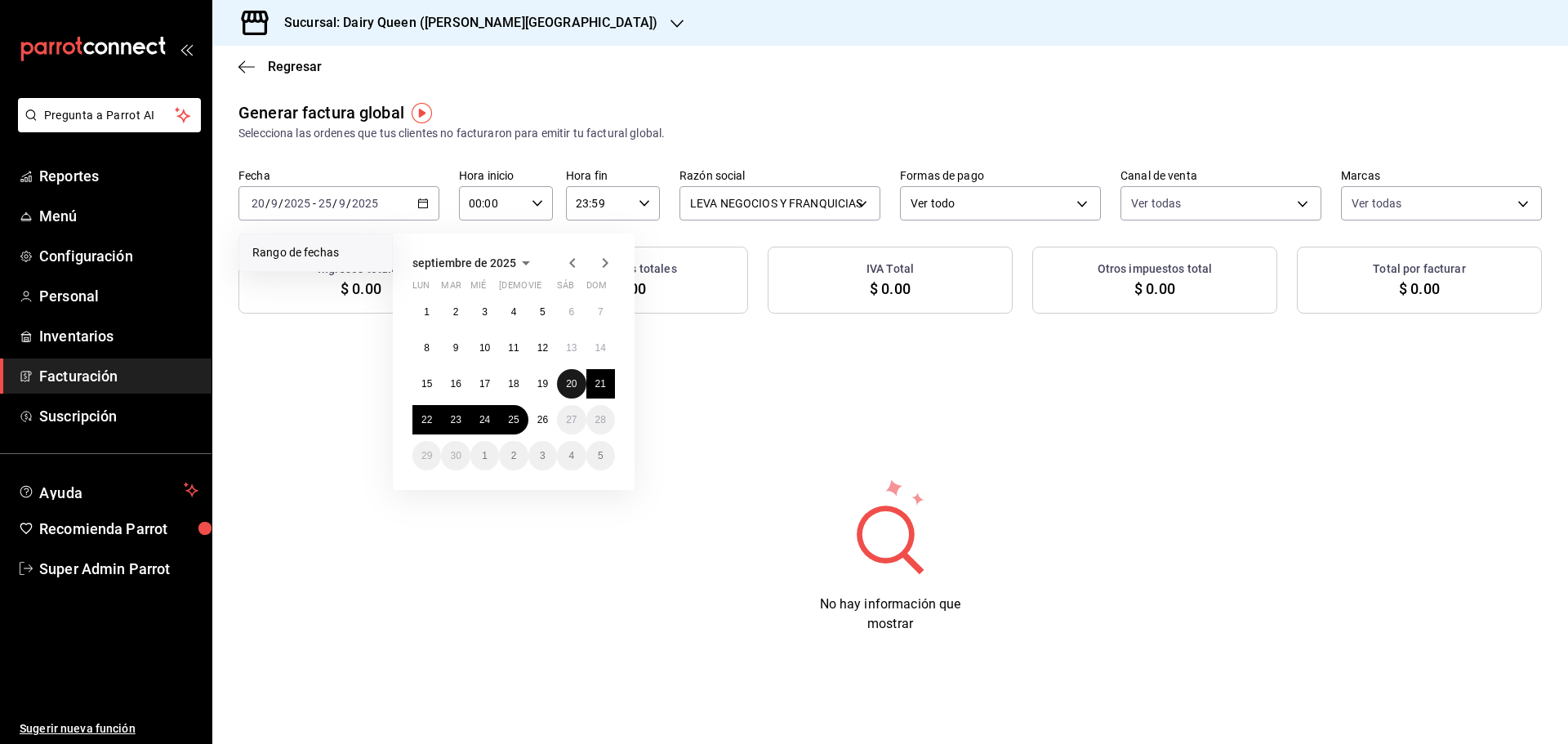
drag, startPoint x: 569, startPoint y: 381, endPoint x: 555, endPoint y: 398, distance: 22.0
click at [568, 381] on abbr "20" at bounding box center [571, 383] width 11 height 12
click at [507, 426] on button "25" at bounding box center [513, 419] width 29 height 30
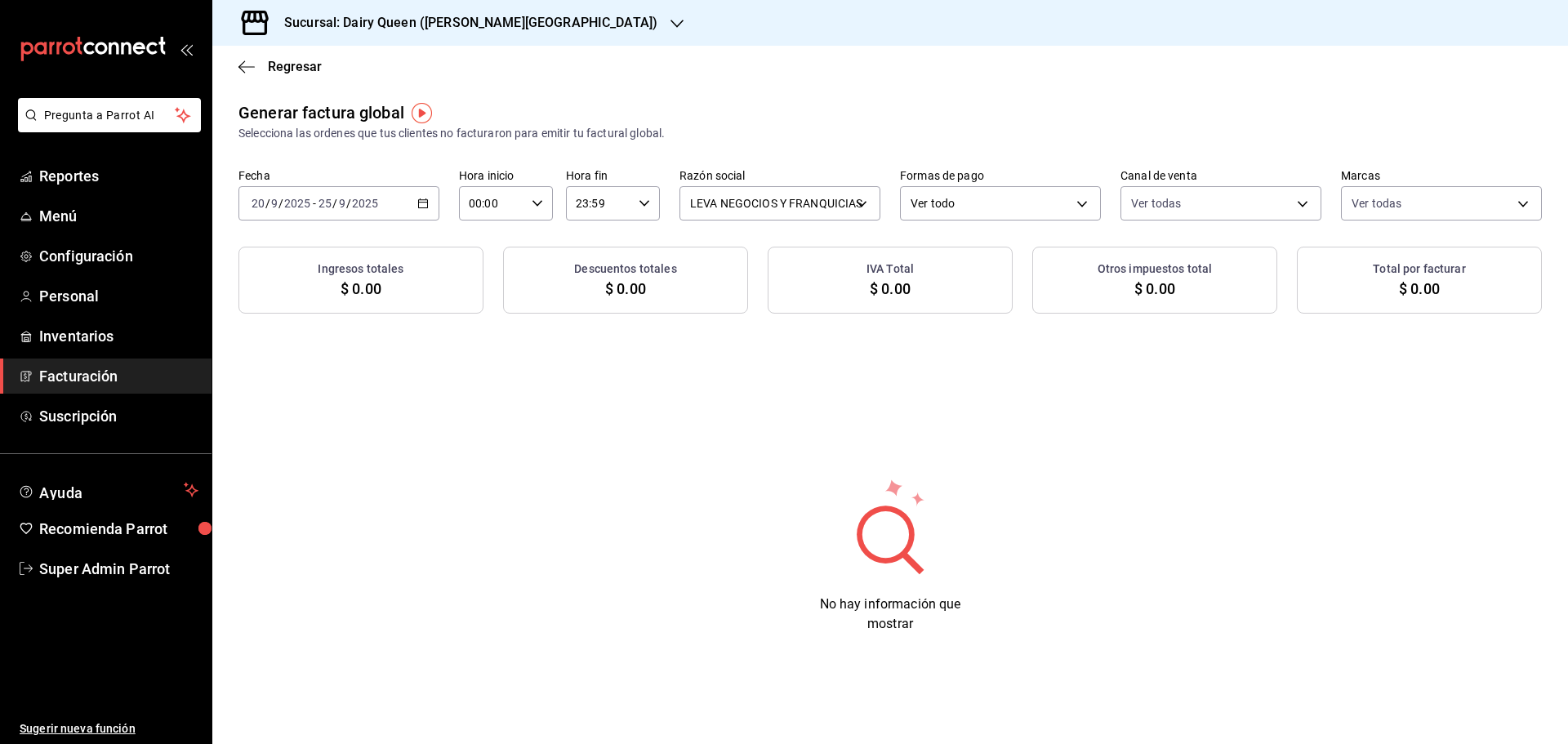
click at [367, 24] on h3 "Sucursal: Dairy Queen ([PERSON_NAME][GEOGRAPHIC_DATA])" at bounding box center [464, 23] width 386 height 20
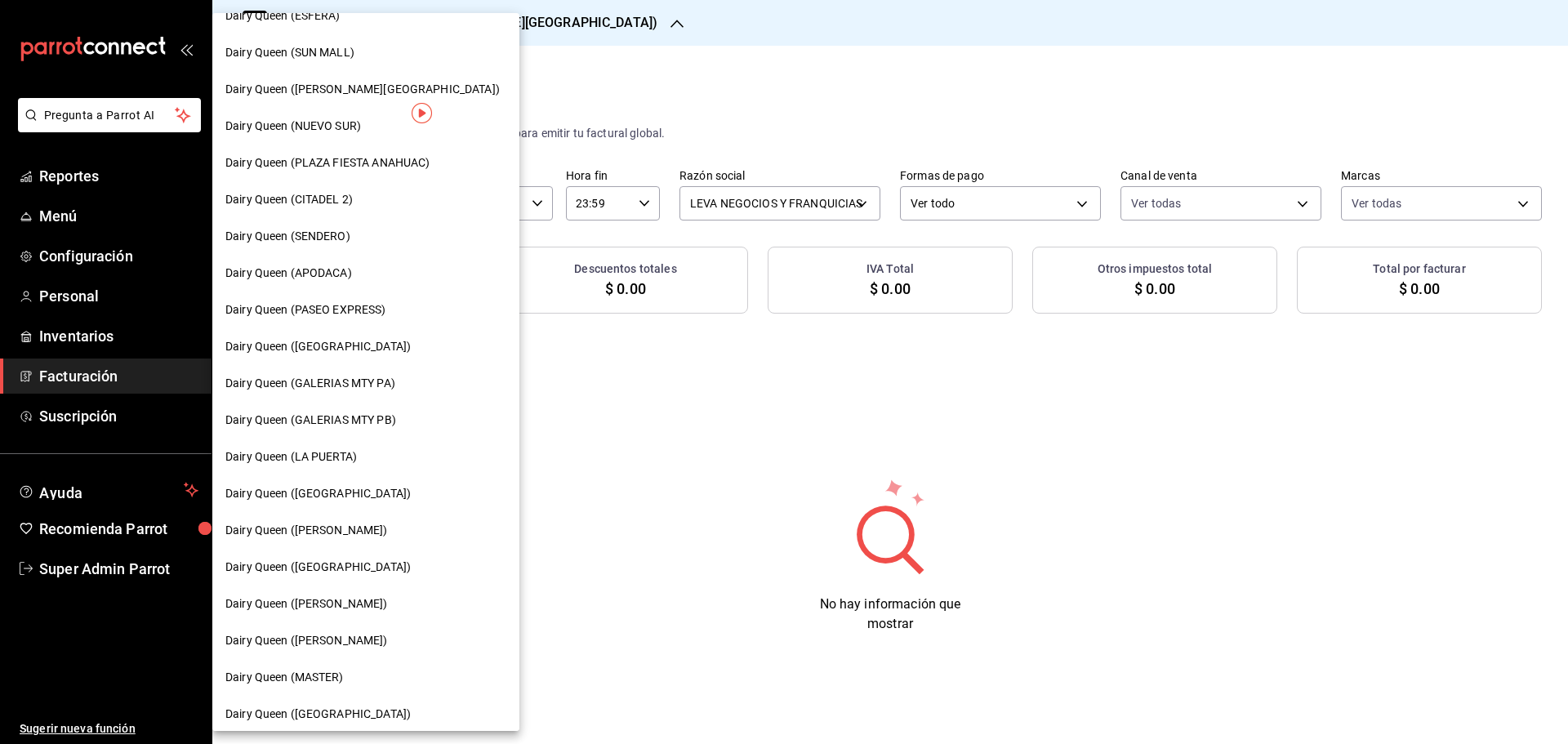
scroll to position [508, 0]
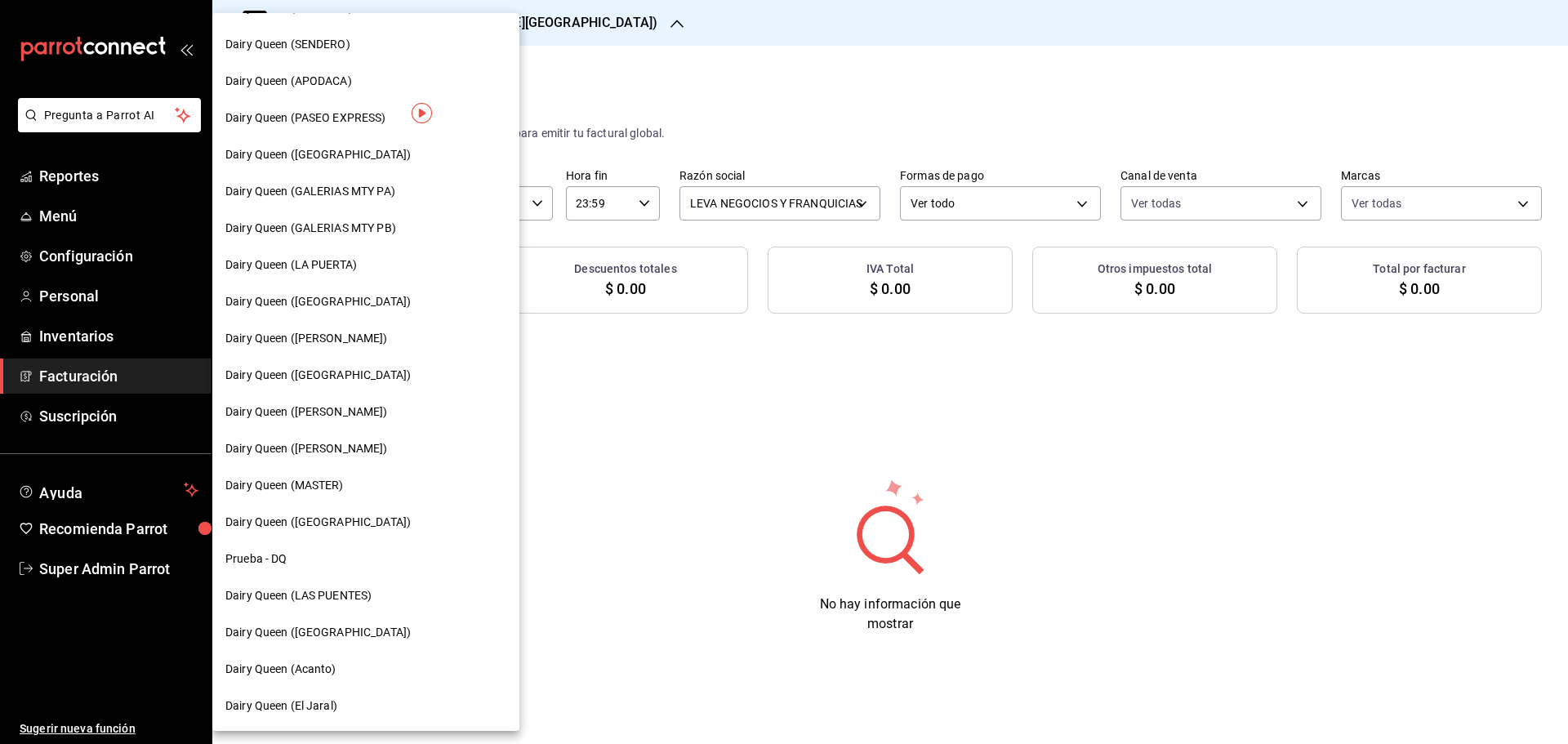
click at [351, 259] on span "Dairy Queen (LA PUERTA)" at bounding box center [291, 264] width 132 height 17
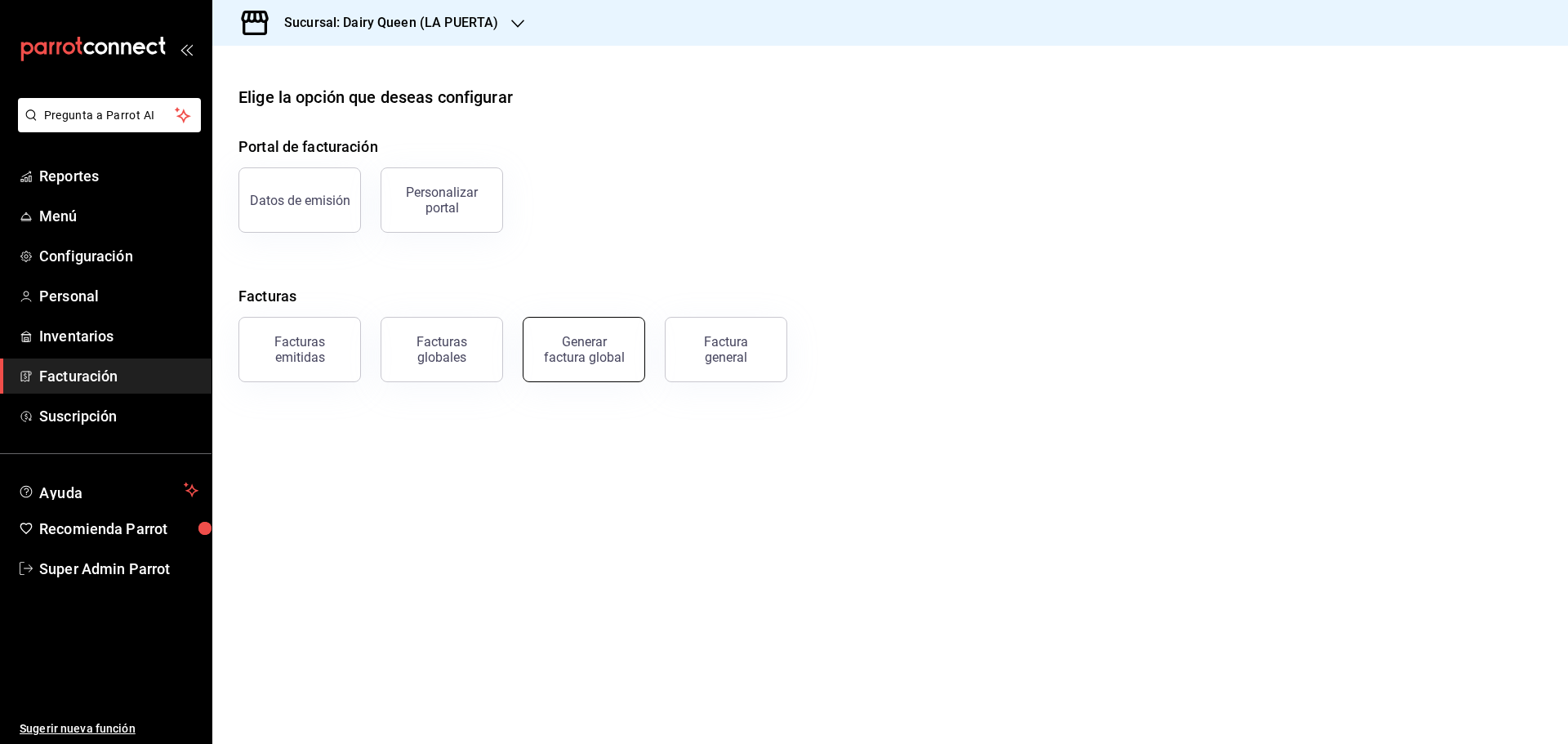
click at [588, 357] on div "Generar factura global" at bounding box center [584, 349] width 82 height 31
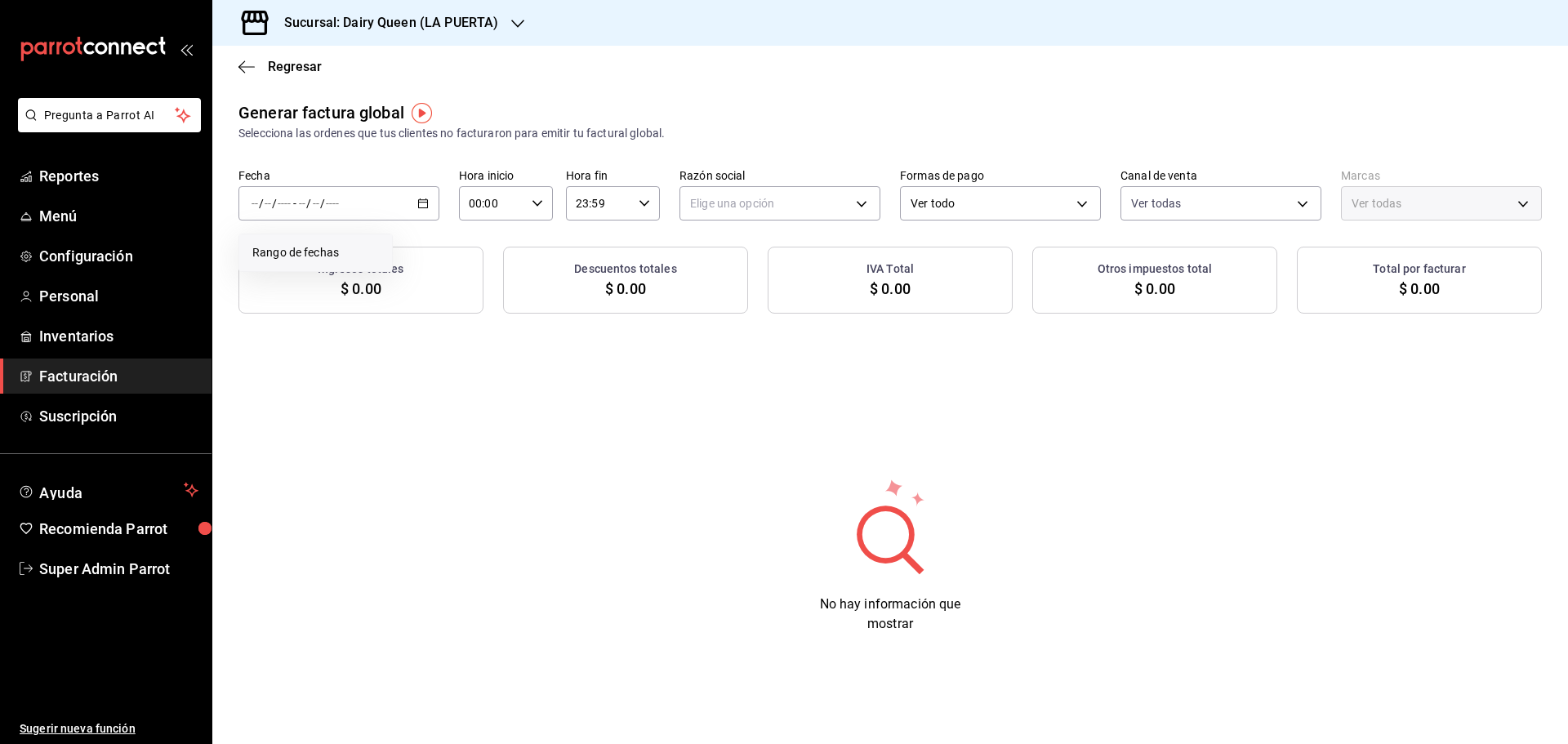
click at [323, 253] on span "Rango de fechas" at bounding box center [316, 253] width 126 height 17
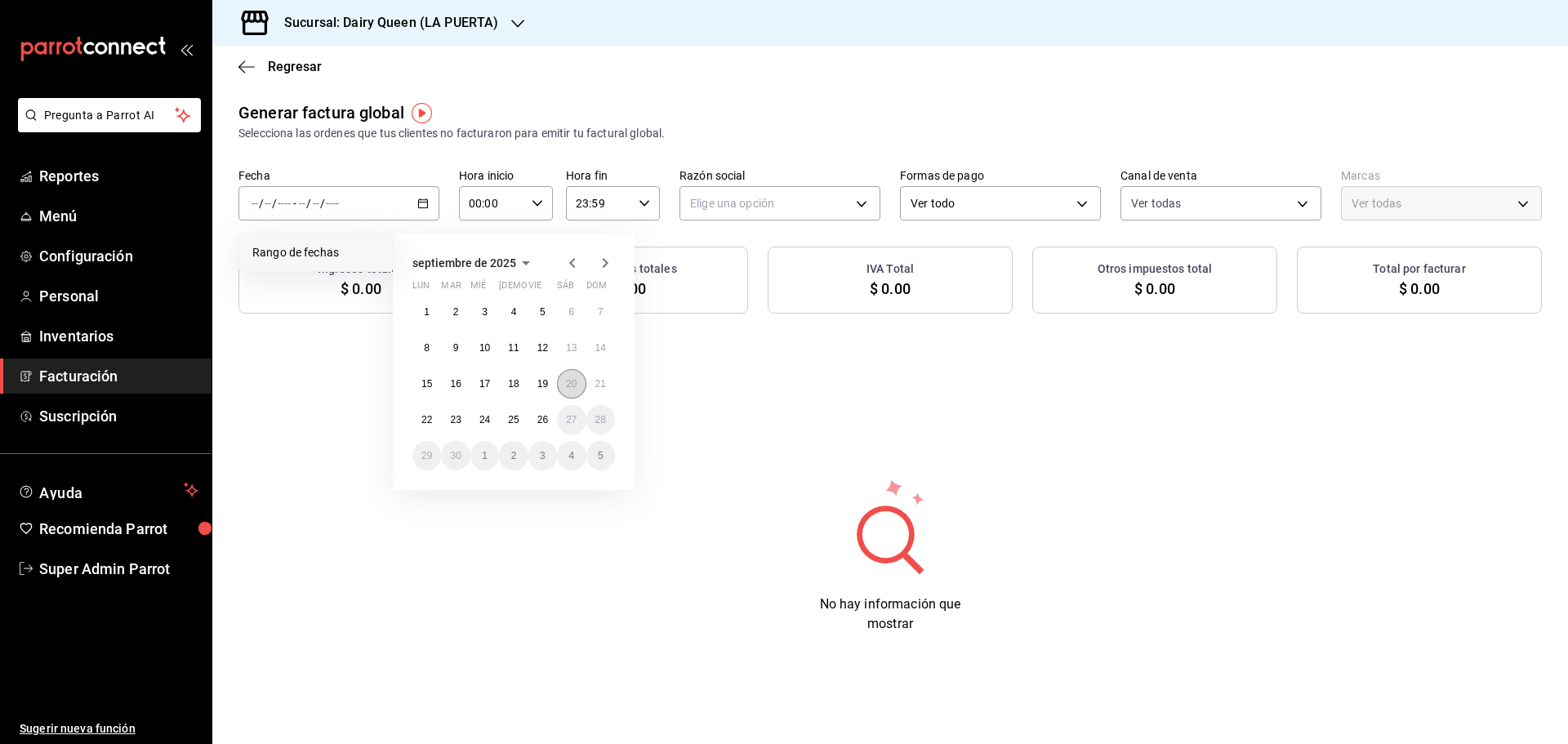
click at [565, 383] on button "20" at bounding box center [571, 383] width 29 height 30
click at [508, 420] on abbr "25" at bounding box center [513, 419] width 11 height 12
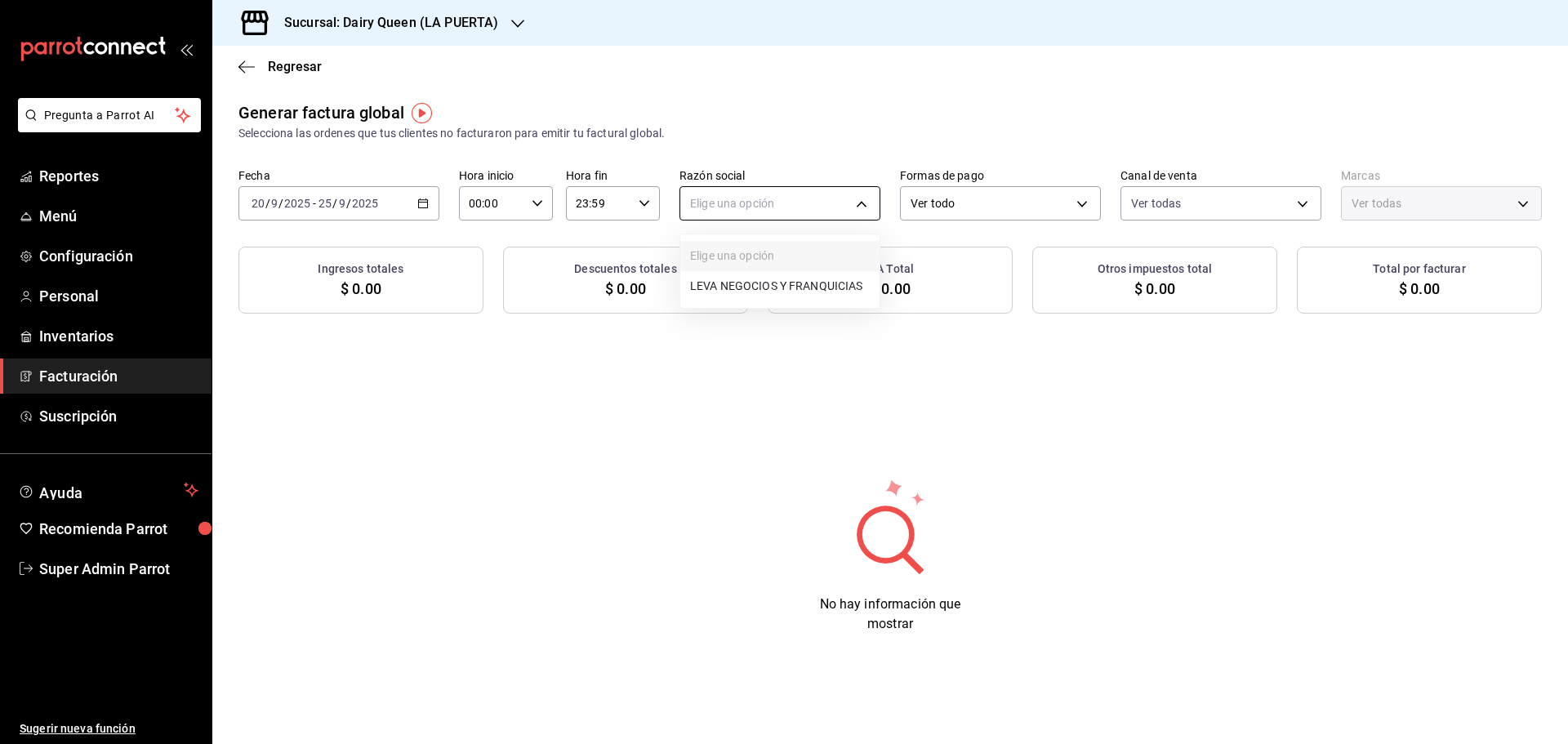
click at [781, 197] on body "Pregunta a Parrot AI Reportes Menú Configuración Personal Inventarios Facturaci…" at bounding box center [784, 372] width 1568 height 744
click at [745, 288] on li "LEVA NEGOCIOS Y FRANQUICIAS" at bounding box center [779, 285] width 199 height 30
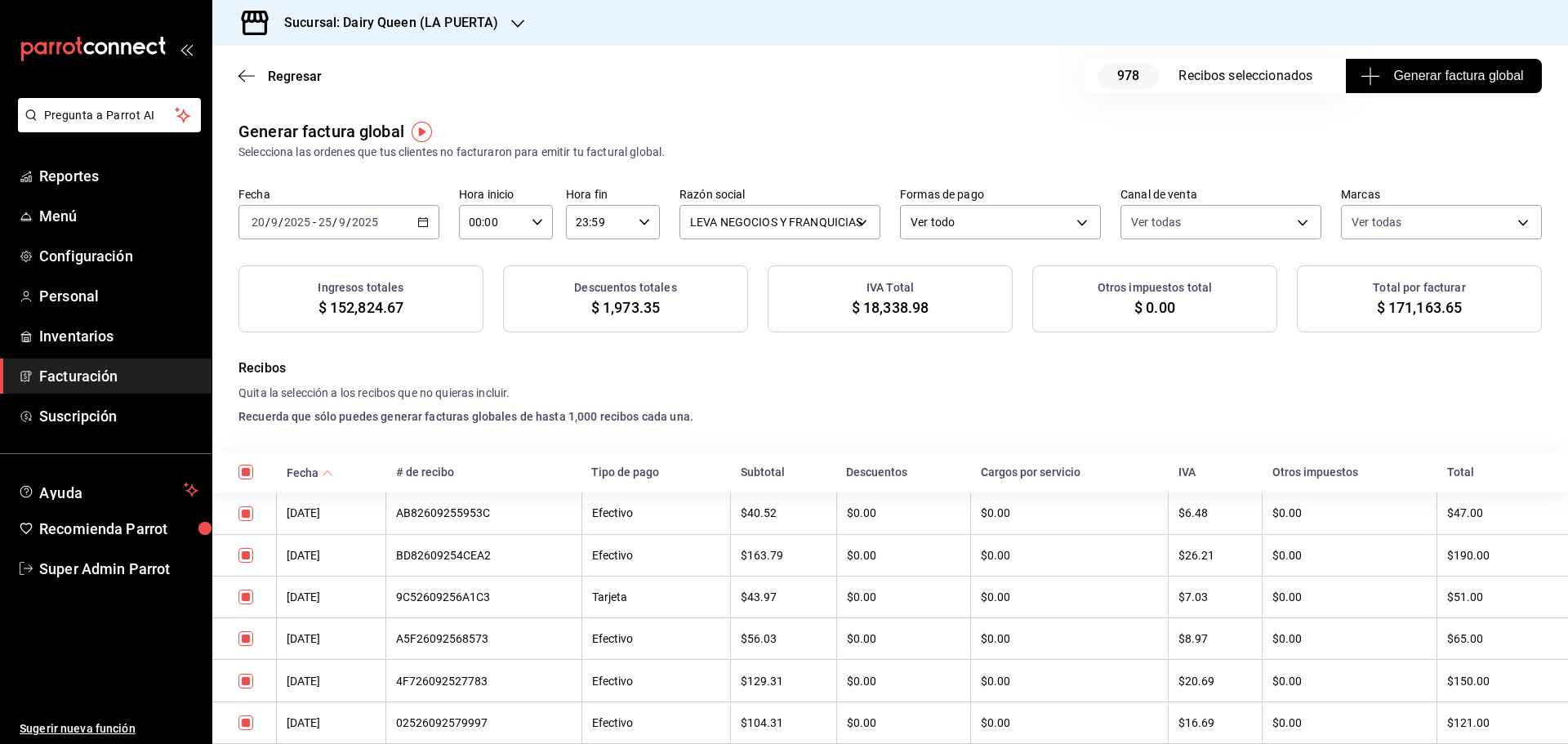
click at [1466, 69] on span "Generar factura global" at bounding box center [1443, 76] width 159 height 20
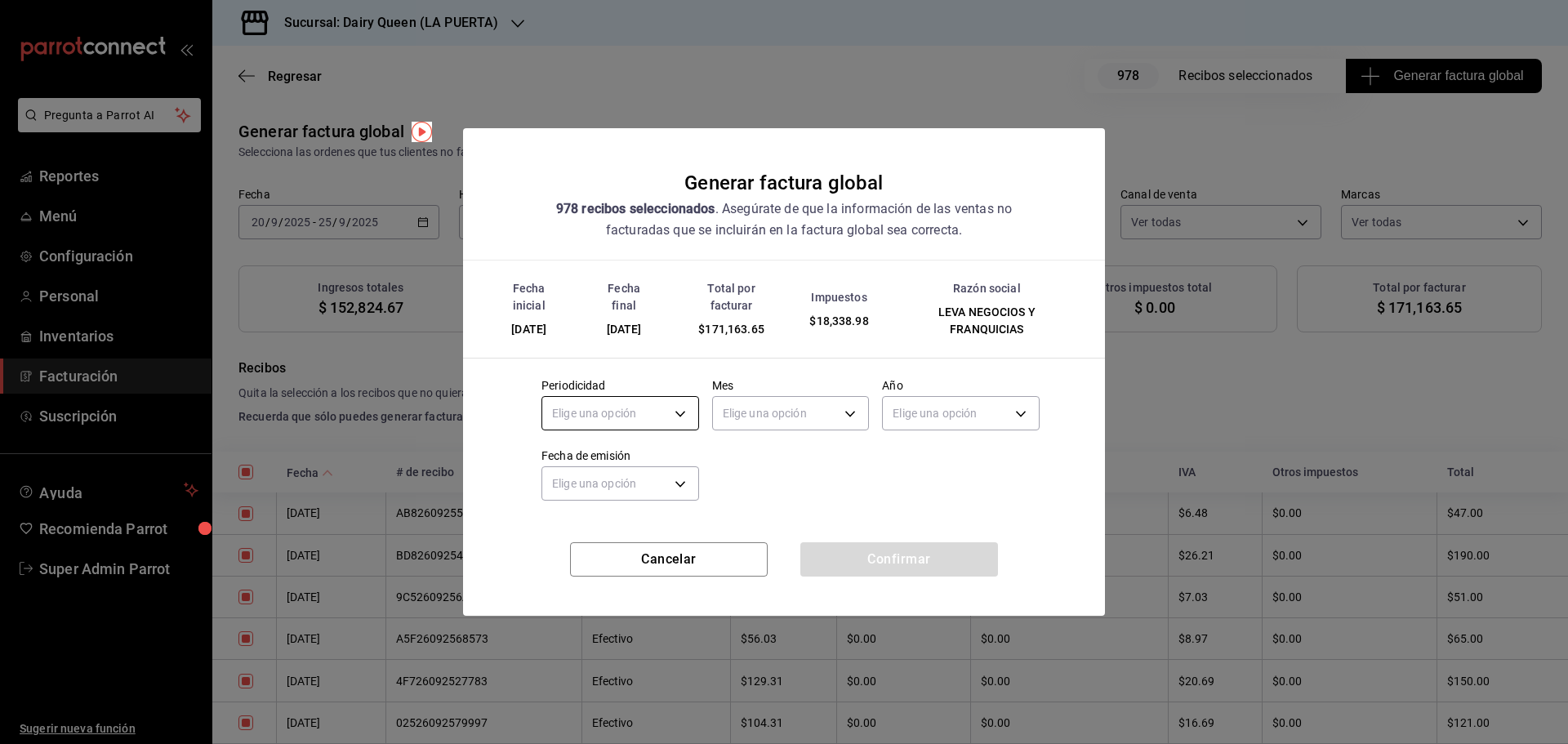
click at [596, 415] on body "Pregunta a Parrot AI Reportes Menú Configuración Personal Inventarios Facturaci…" at bounding box center [784, 372] width 1568 height 744
drag, startPoint x: 582, startPoint y: 537, endPoint x: 647, endPoint y: 488, distance: 81.4
click at [581, 538] on li "Mensual" at bounding box center [620, 545] width 156 height 27
click at [753, 409] on body "Pregunta a Parrot AI Reportes Menú Configuración Personal Inventarios Facturaci…" at bounding box center [784, 372] width 1568 height 744
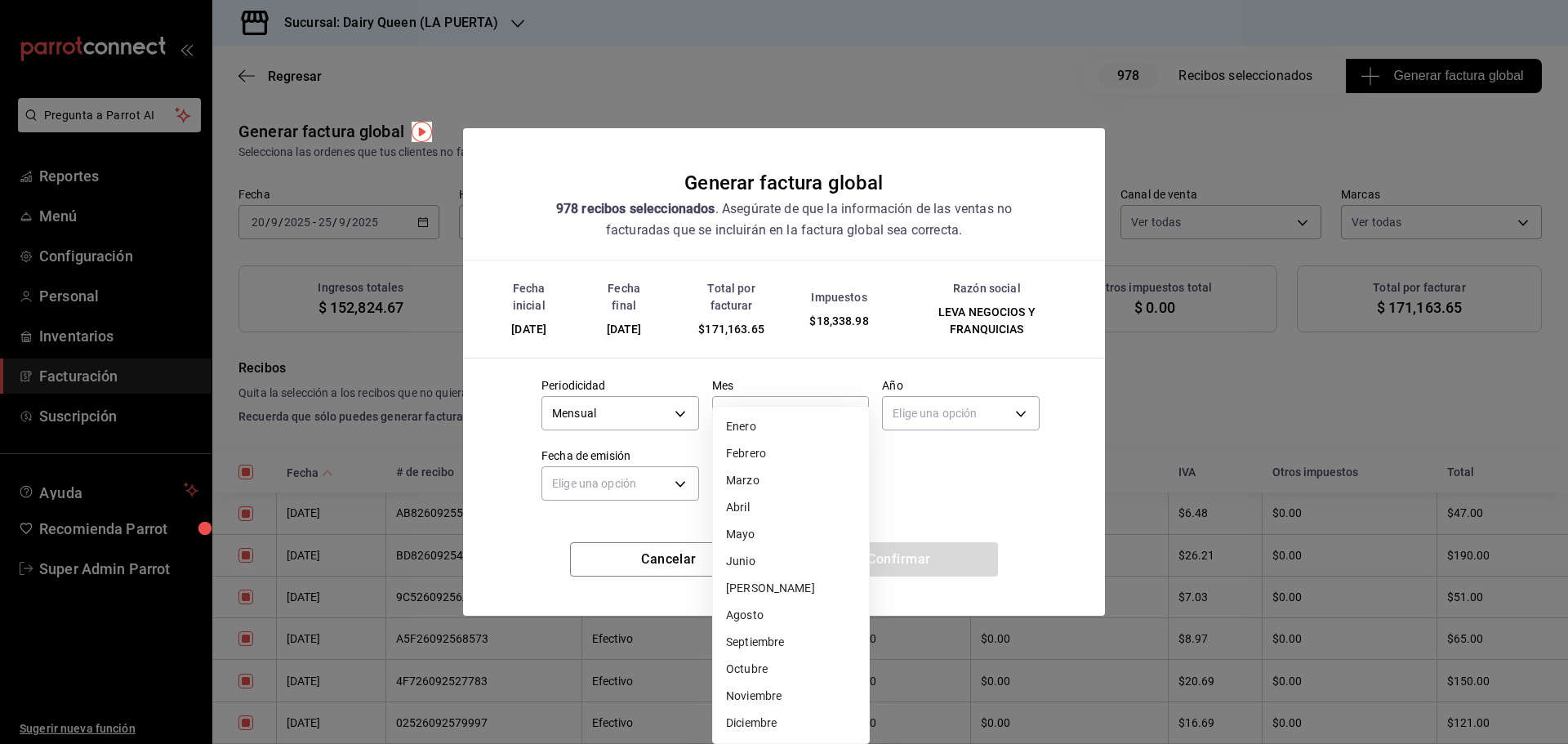
click at [770, 640] on li "Septiembre" at bounding box center [790, 642] width 156 height 27
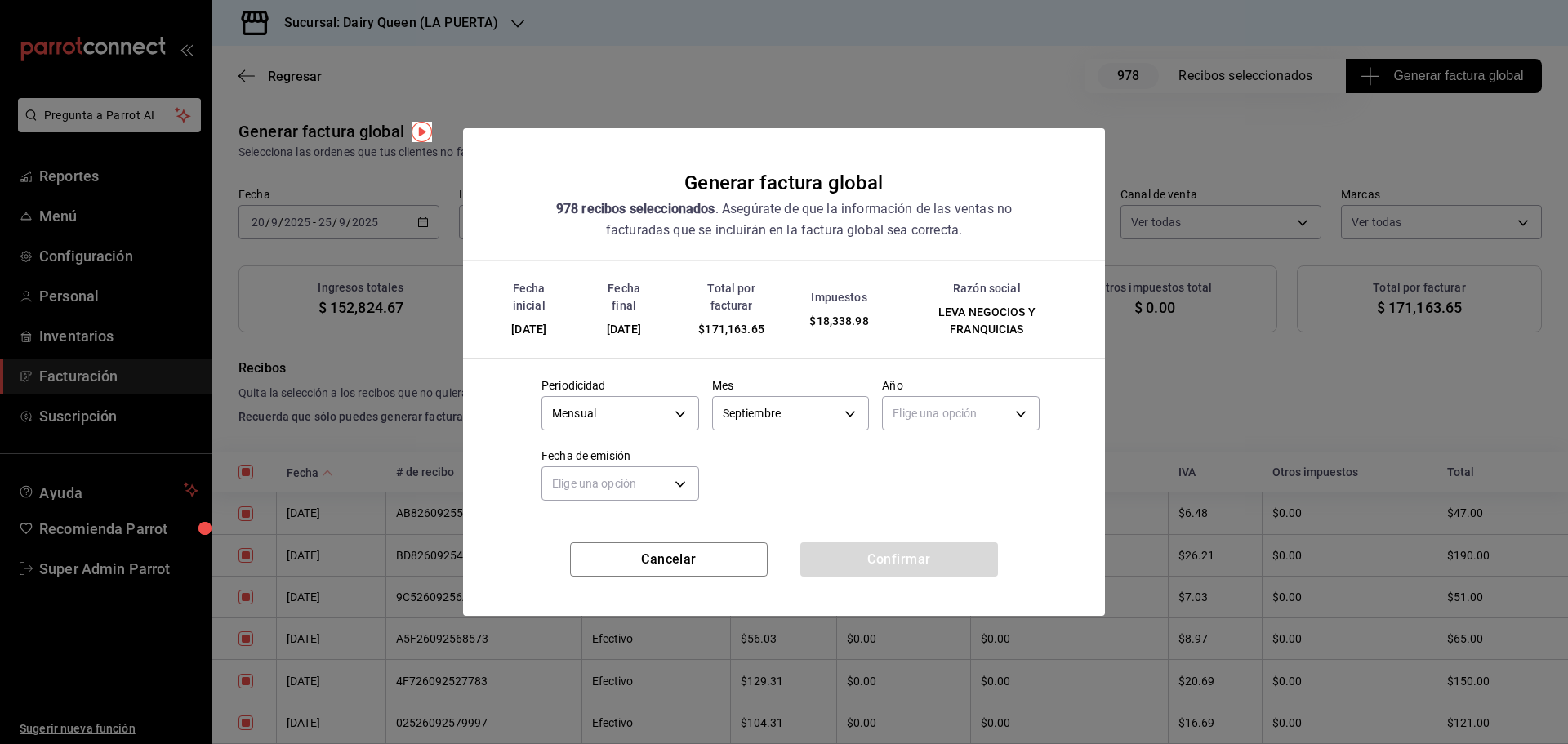
click at [947, 395] on div "Elige una opción" at bounding box center [960, 411] width 158 height 43
click at [939, 413] on body "Pregunta a Parrot AI Reportes Menú Configuración Personal Inventarios Facturaci…" at bounding box center [784, 372] width 1568 height 744
click at [942, 464] on li "2025" at bounding box center [960, 464] width 156 height 27
click at [625, 487] on body "Pregunta a Parrot AI Reportes Menú Configuración Personal Inventarios Facturaci…" at bounding box center [784, 372] width 1568 height 744
click at [615, 537] on li "Hoy" at bounding box center [620, 534] width 156 height 27
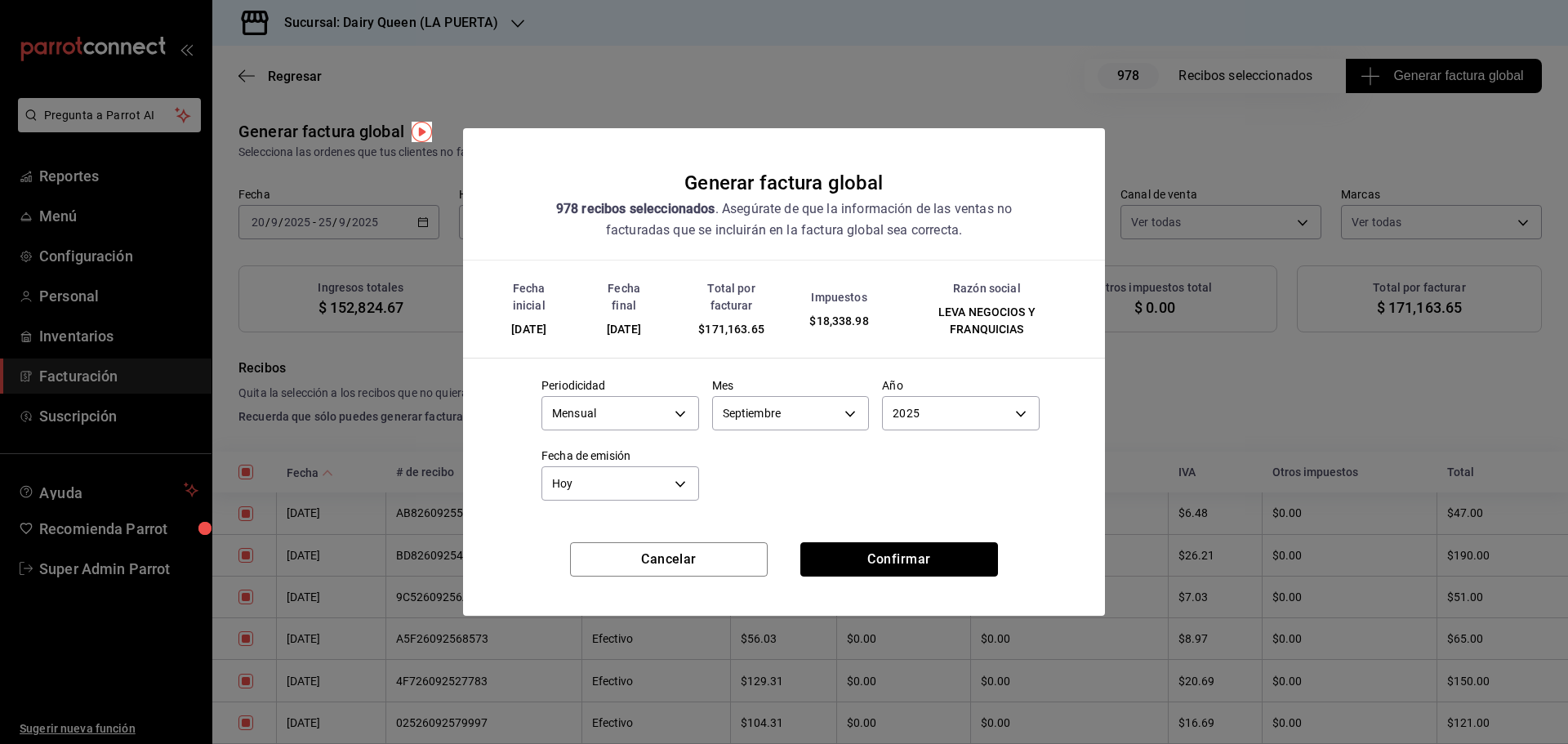
click at [892, 555] on button "Confirmar" at bounding box center [899, 559] width 198 height 34
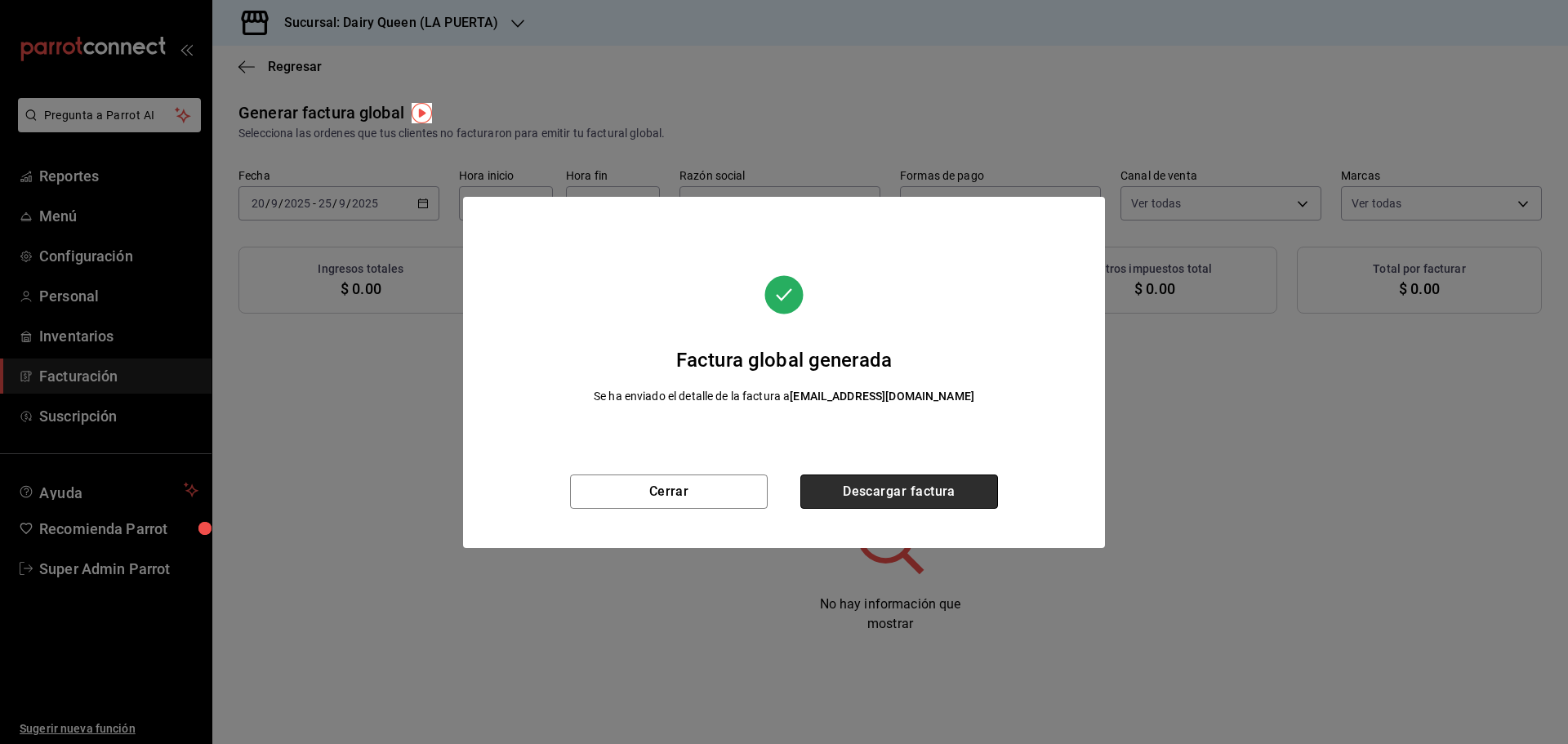
click at [862, 498] on button "Descargar factura" at bounding box center [899, 491] width 198 height 34
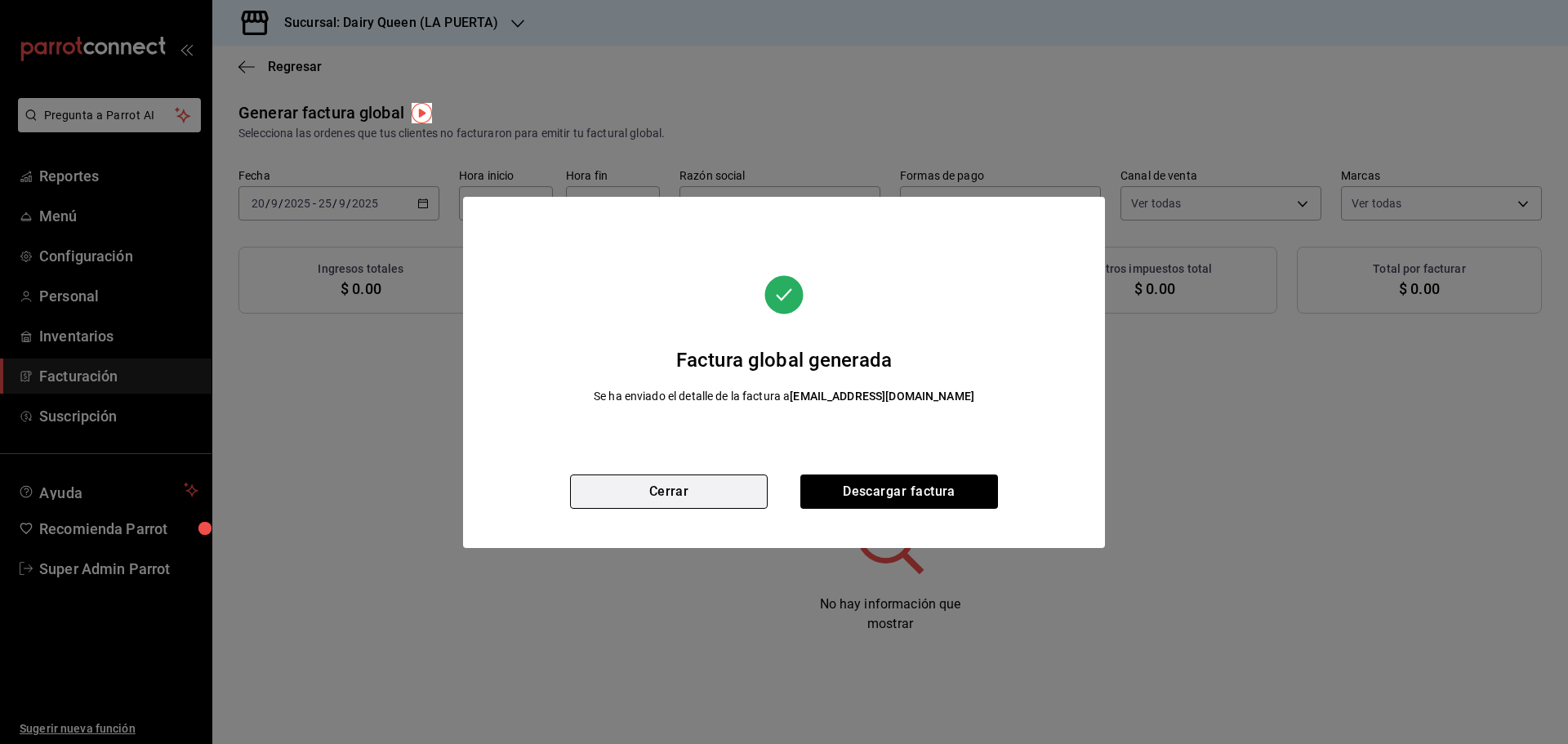
click at [676, 481] on button "Cerrar" at bounding box center [669, 491] width 198 height 34
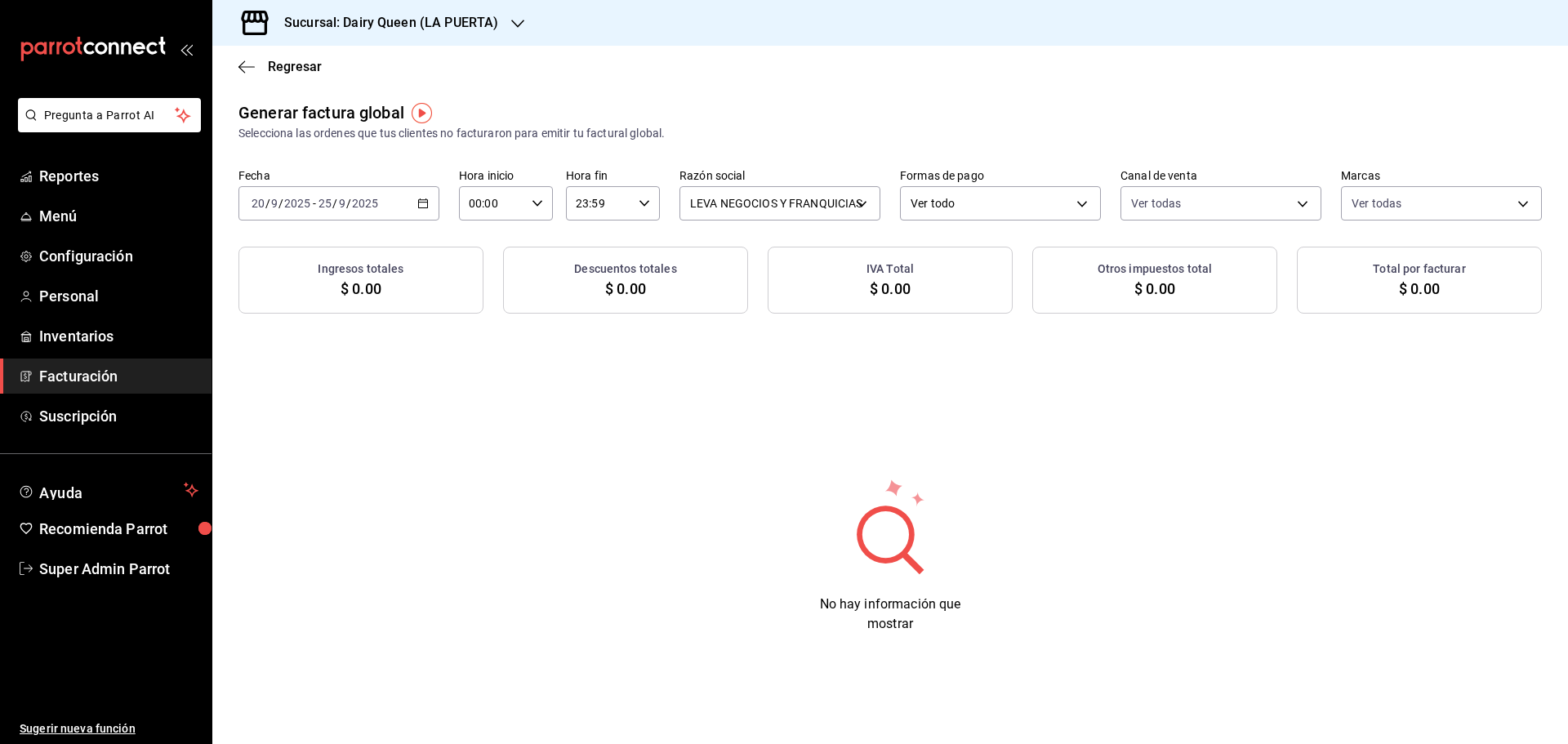
click at [410, 196] on div "2025-09-20 20 / 9 / 2025 - 2025-09-25 25 / 9 / 2025" at bounding box center [338, 203] width 201 height 34
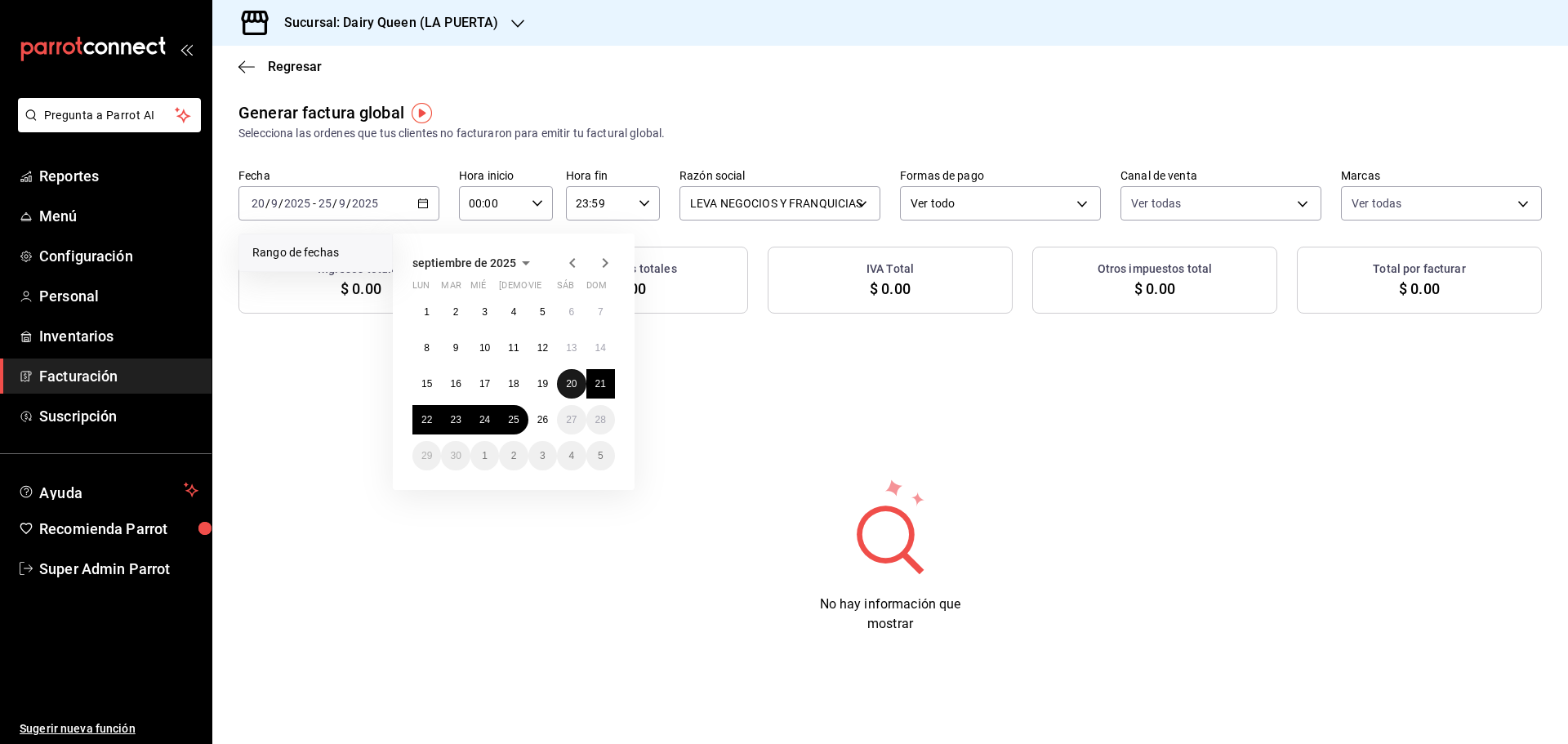
click at [569, 383] on abbr "20" at bounding box center [571, 383] width 11 height 12
click at [513, 424] on abbr "25" at bounding box center [513, 419] width 11 height 12
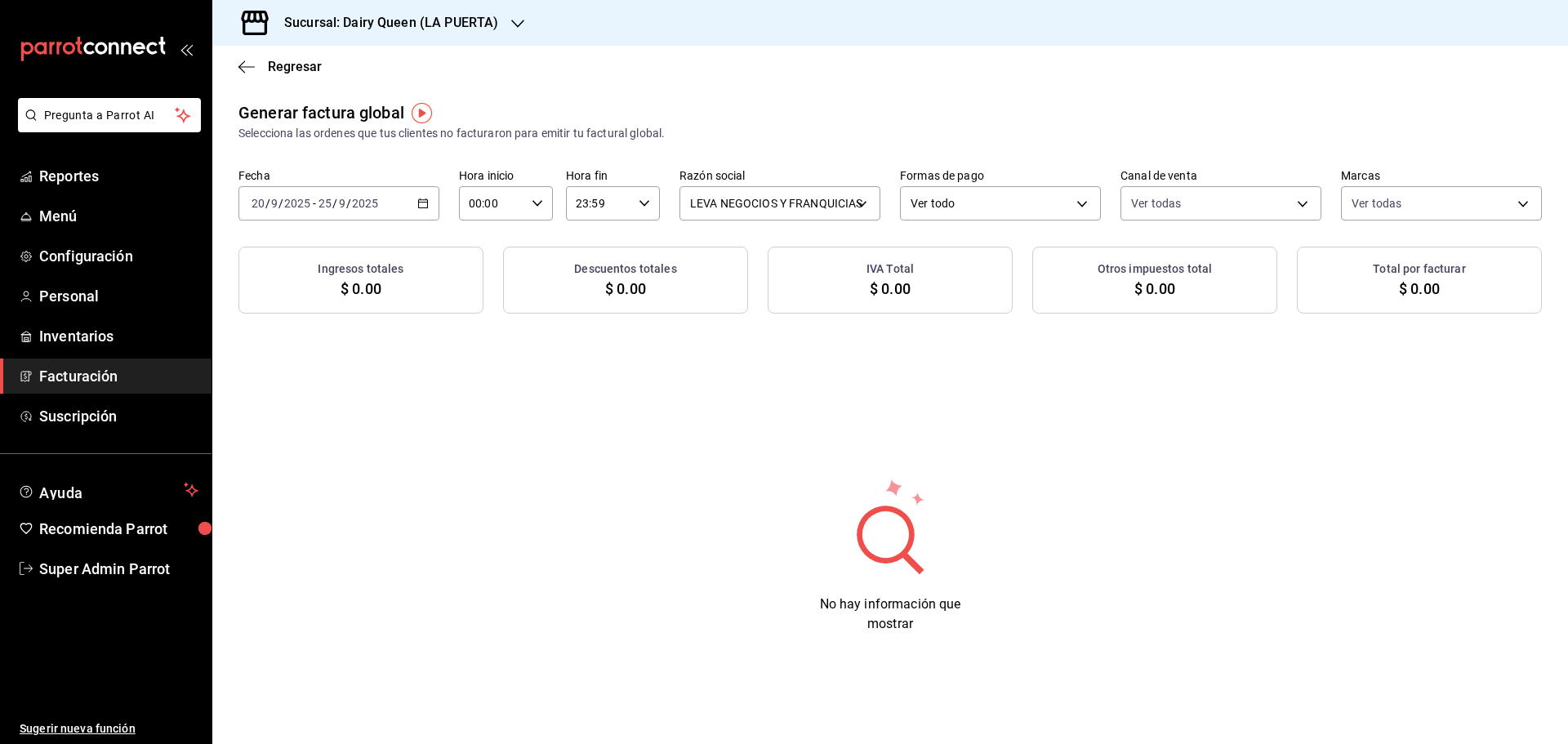
click at [433, 199] on div "2025-09-20 20 / 9 / 2025 - 2025-09-25 25 / 9 / 2025" at bounding box center [338, 203] width 201 height 34
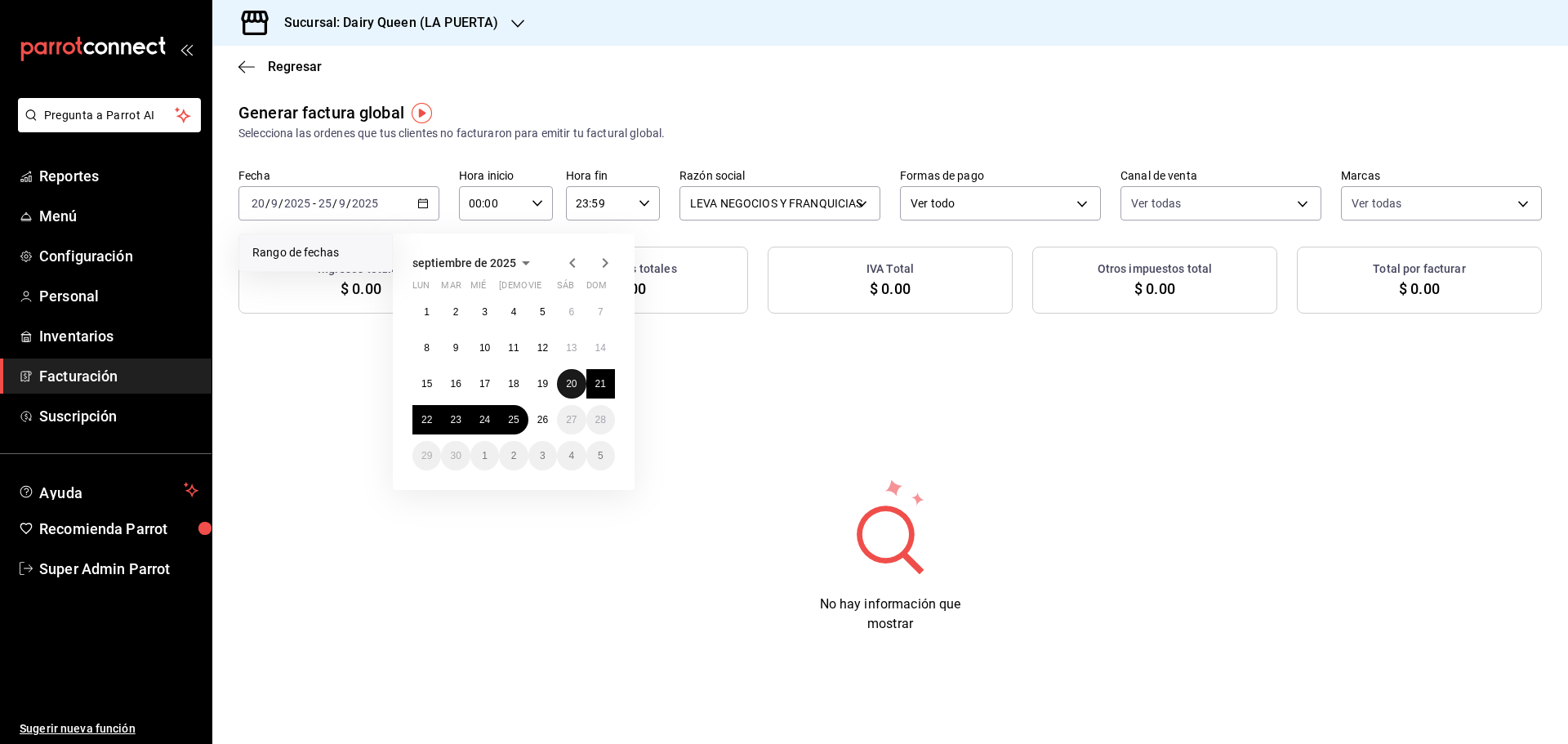
click at [567, 382] on abbr "20" at bounding box center [571, 383] width 11 height 12
click at [504, 426] on button "25" at bounding box center [513, 419] width 29 height 30
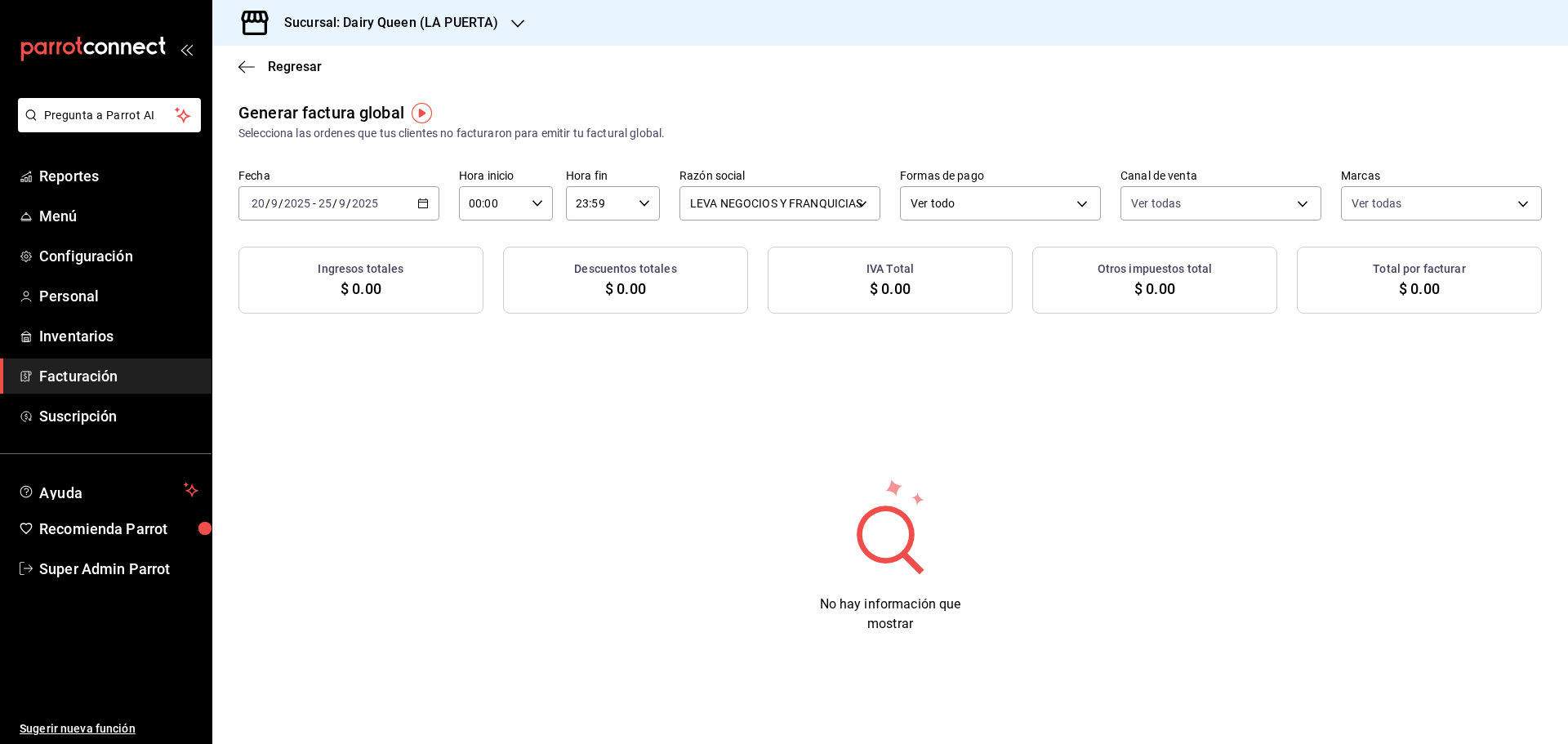
click at [424, 204] on icon "button" at bounding box center [422, 203] width 12 height 12
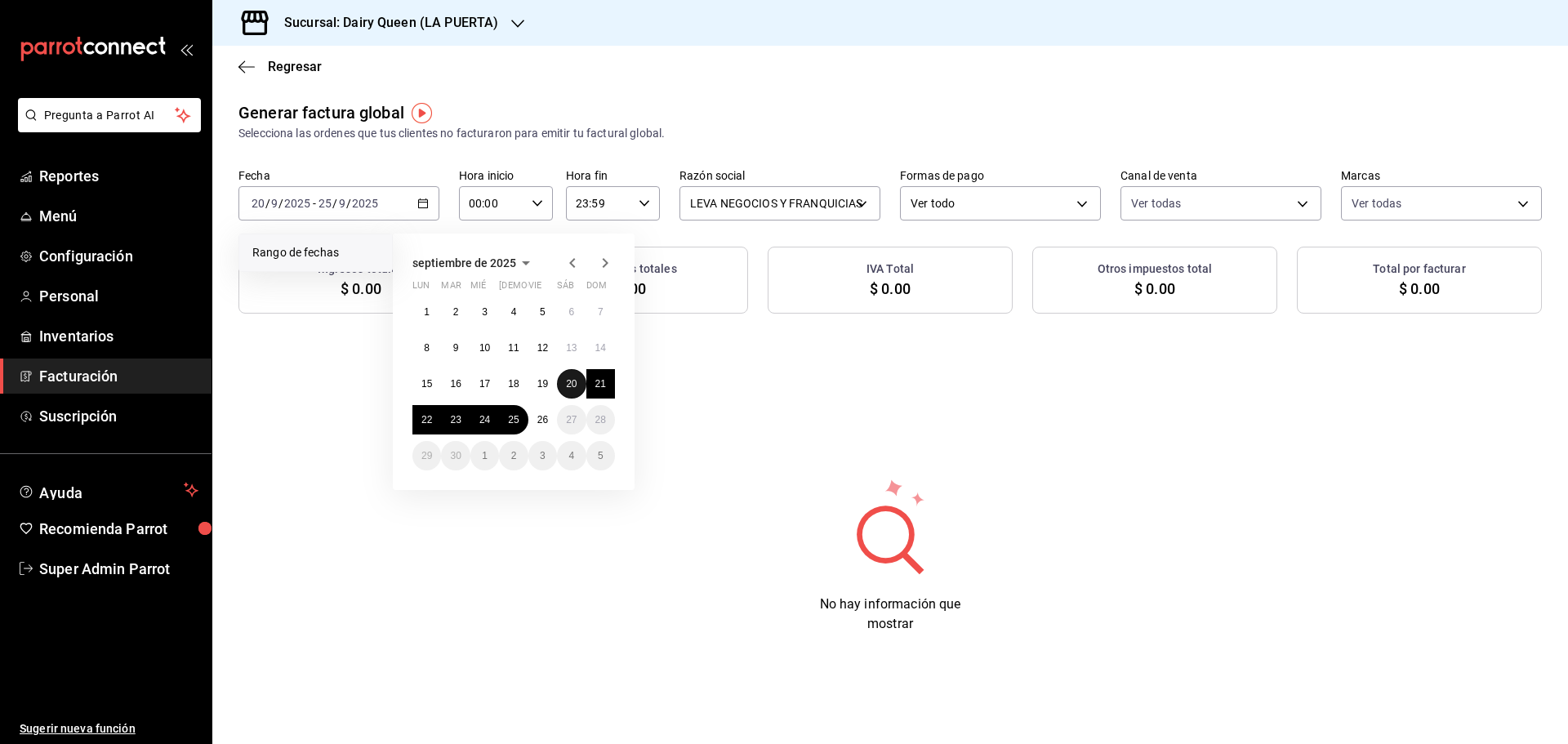
click at [576, 389] on abbr "20" at bounding box center [571, 383] width 11 height 12
click at [510, 419] on abbr "25" at bounding box center [513, 419] width 11 height 12
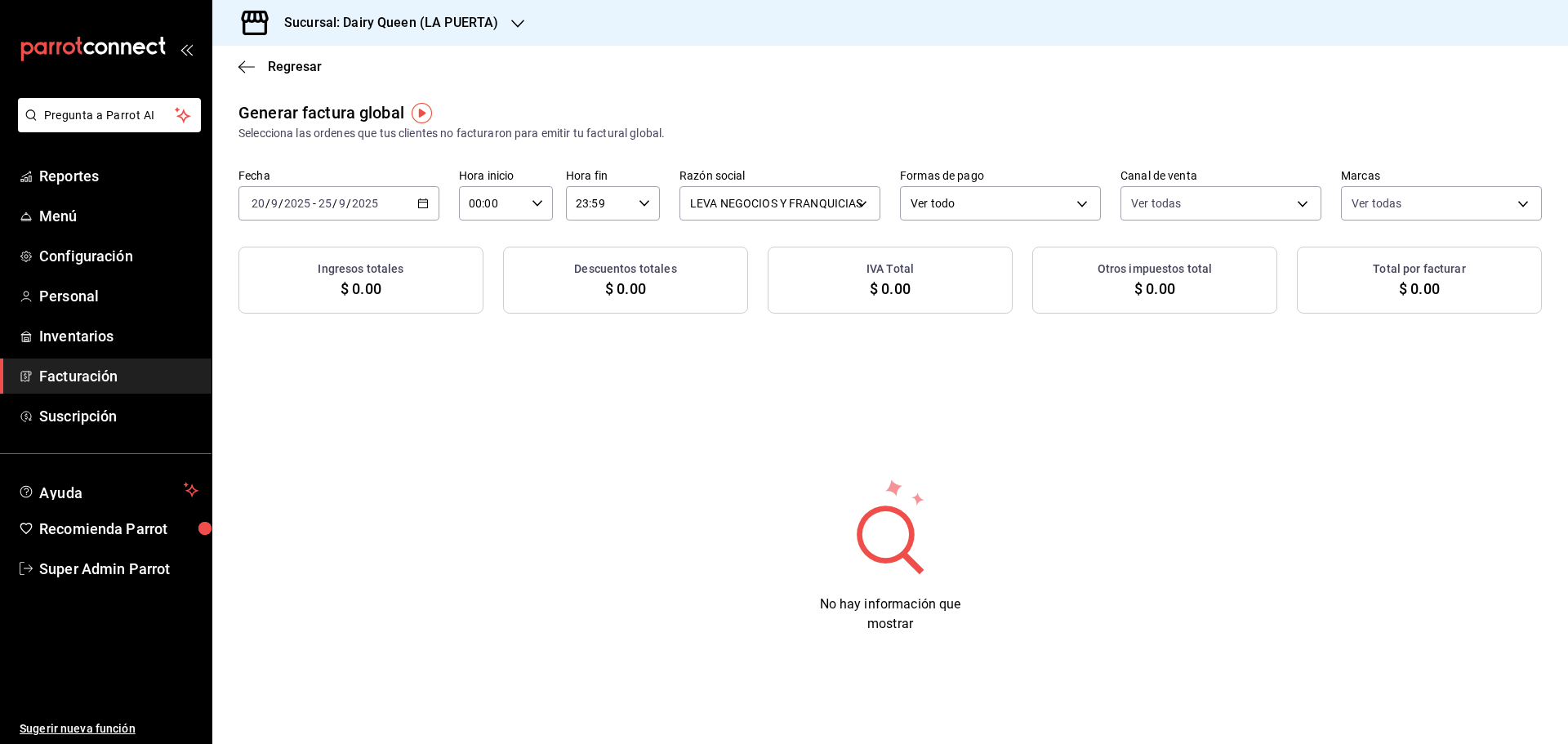
click at [510, 419] on div "Generar factura global Selecciona las ordenes que tus clientes no facturaron pa…" at bounding box center [890, 380] width 1355 height 559
click at [417, 23] on h3 "Sucursal: Dairy Queen (LA PUERTA)" at bounding box center [384, 23] width 227 height 20
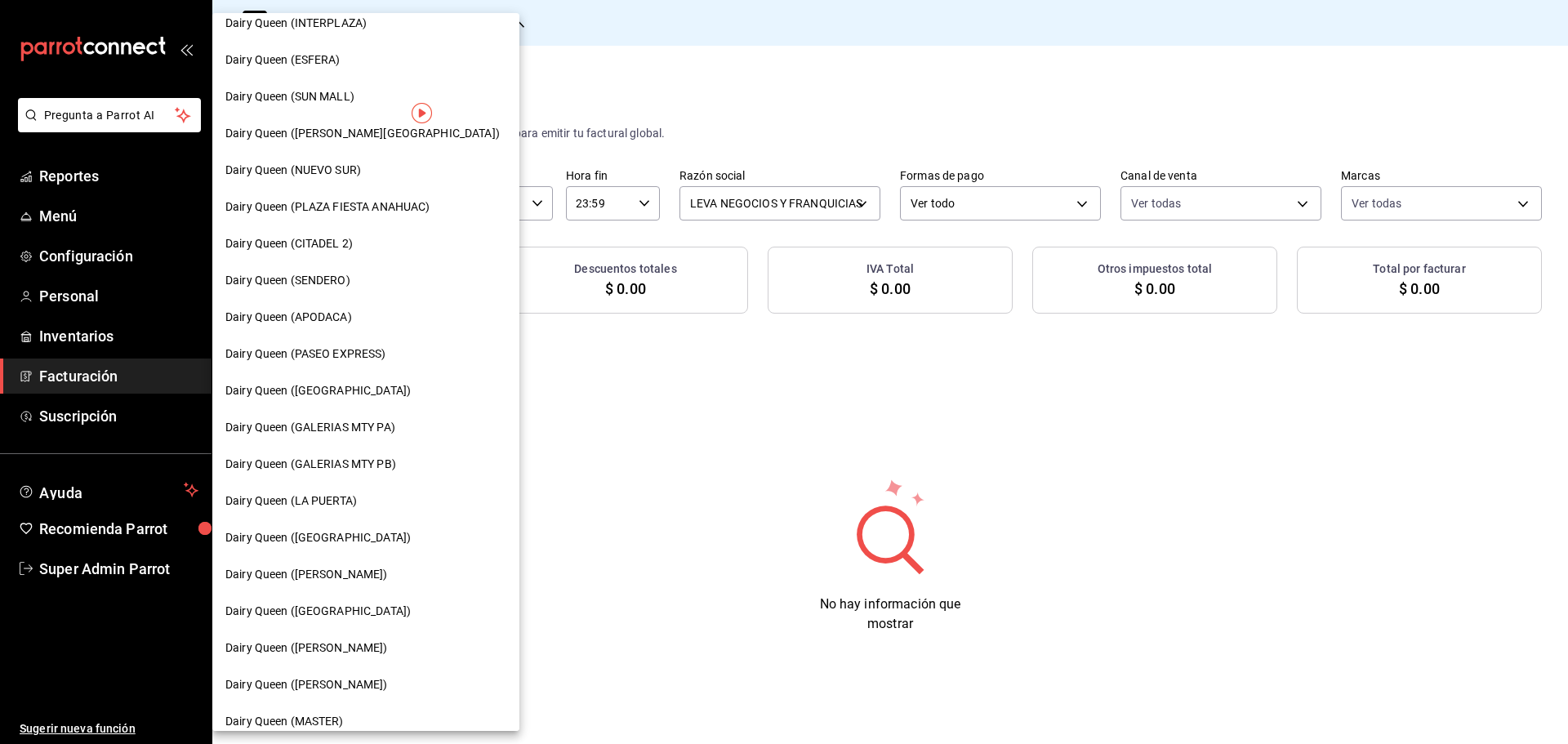
scroll to position [508, 0]
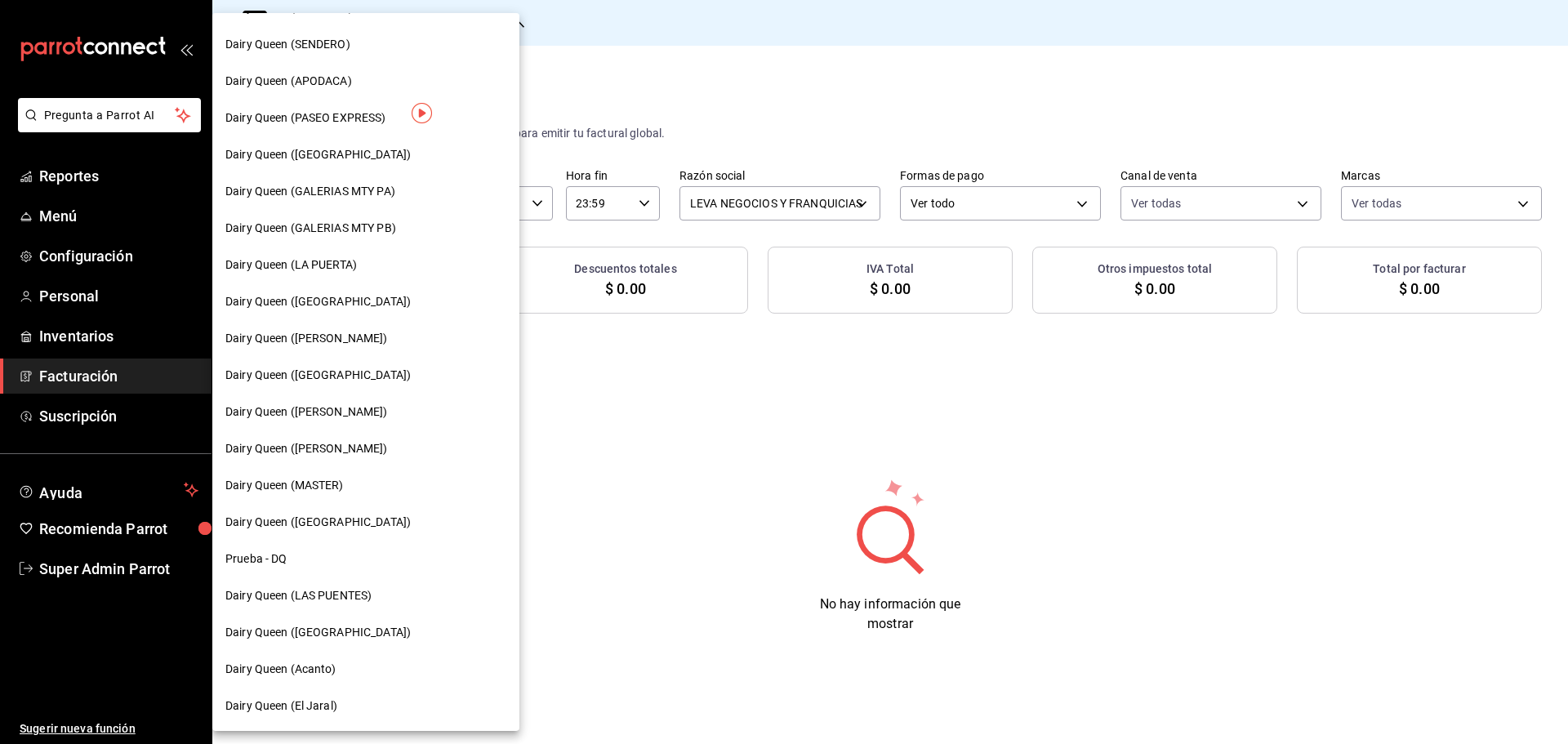
click at [345, 637] on span "Dairy Queen ([GEOGRAPHIC_DATA])" at bounding box center [318, 631] width 185 height 17
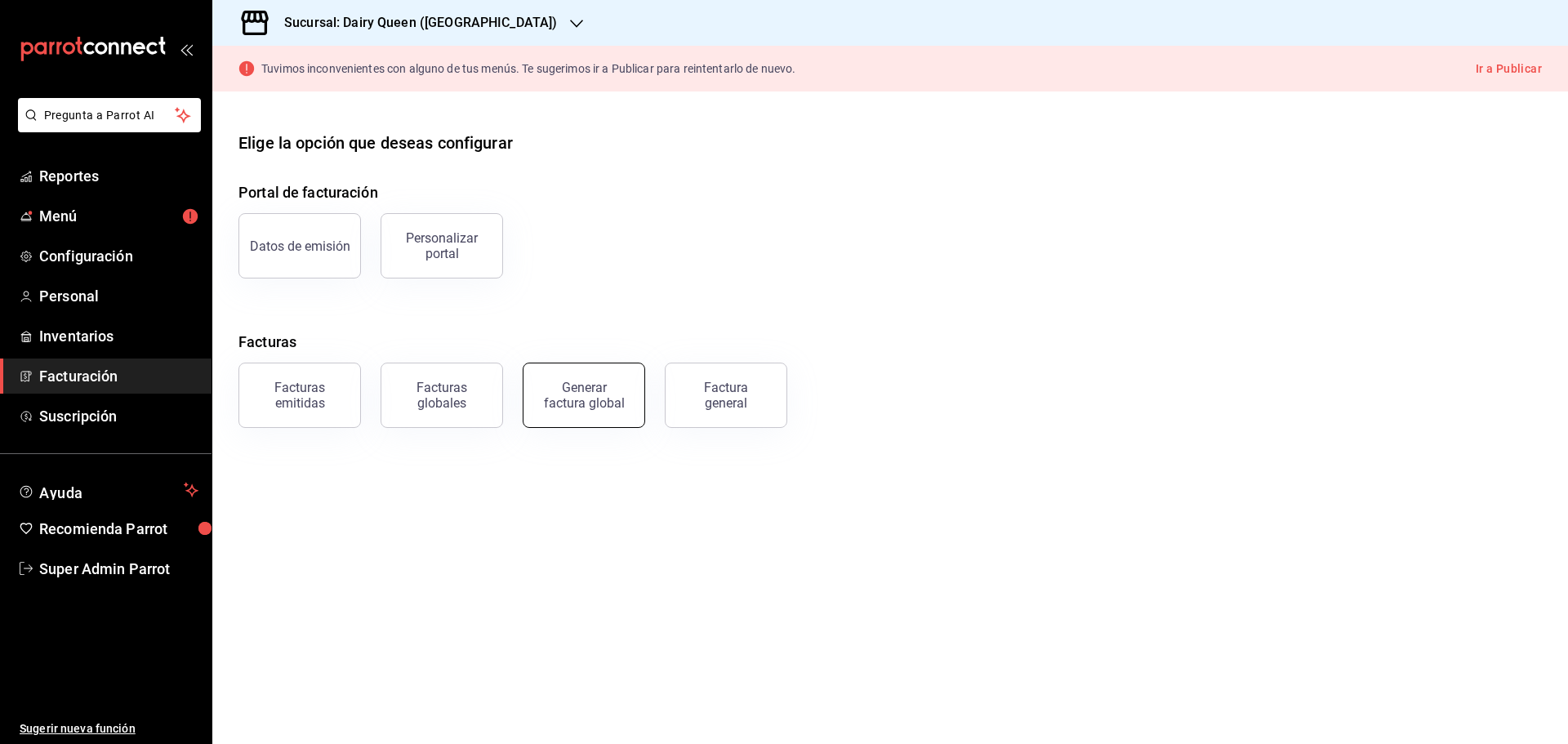
click at [594, 400] on div "Generar factura global" at bounding box center [584, 395] width 82 height 31
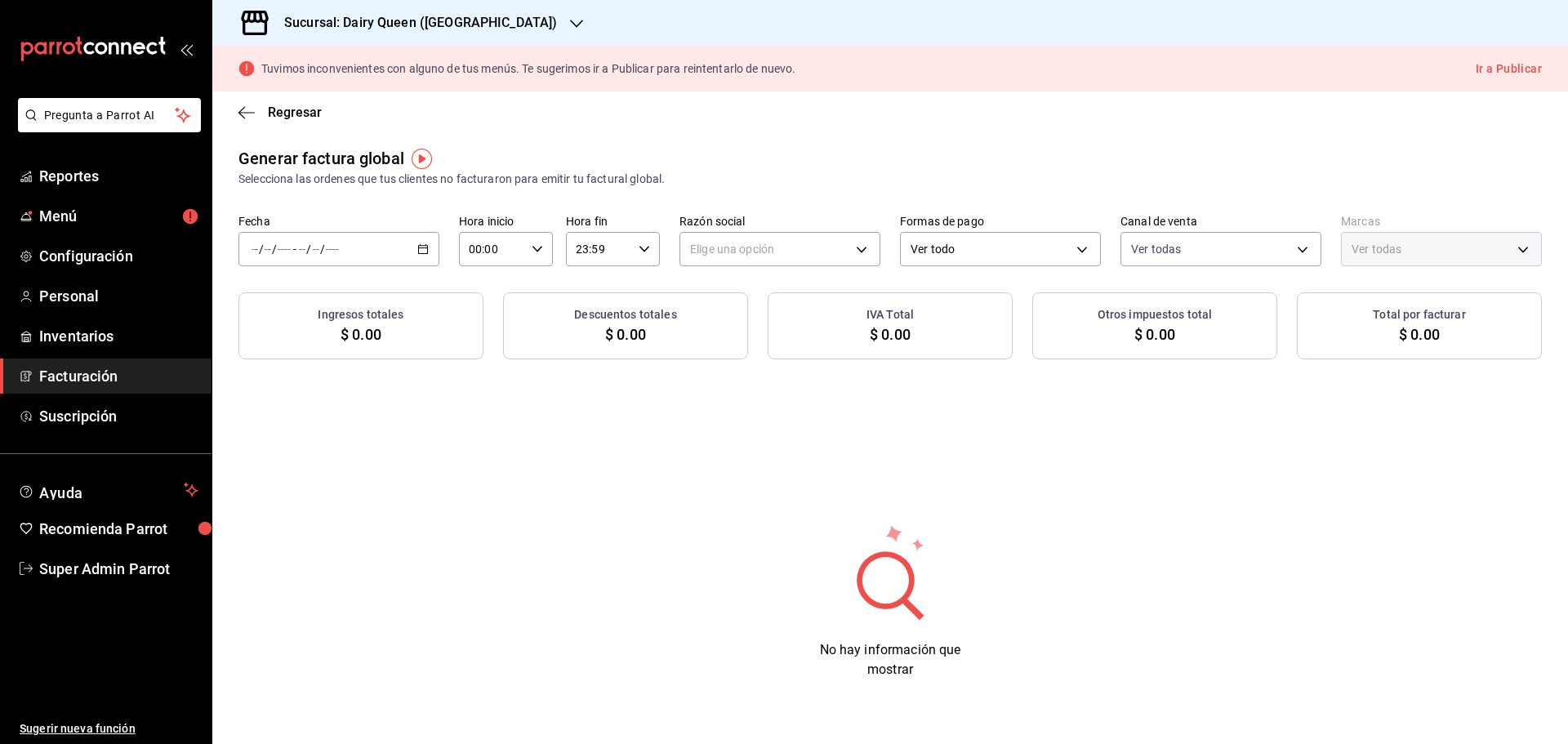
click at [381, 260] on div "/ / - / /" at bounding box center [338, 249] width 201 height 34
click at [309, 305] on span "Rango de fechas" at bounding box center [316, 298] width 126 height 17
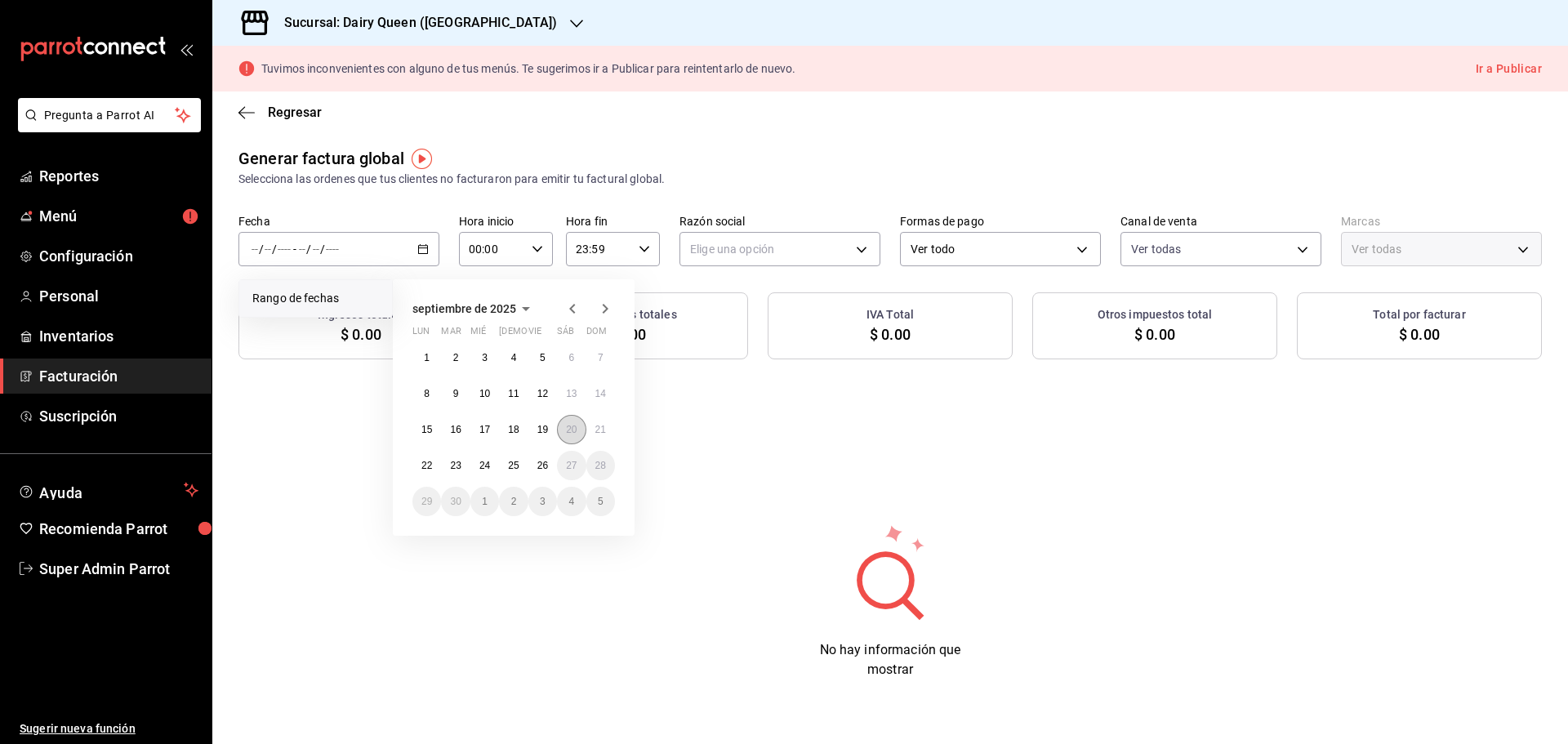
click at [570, 431] on abbr "20" at bounding box center [571, 429] width 11 height 12
click at [508, 465] on abbr "25" at bounding box center [513, 465] width 11 height 12
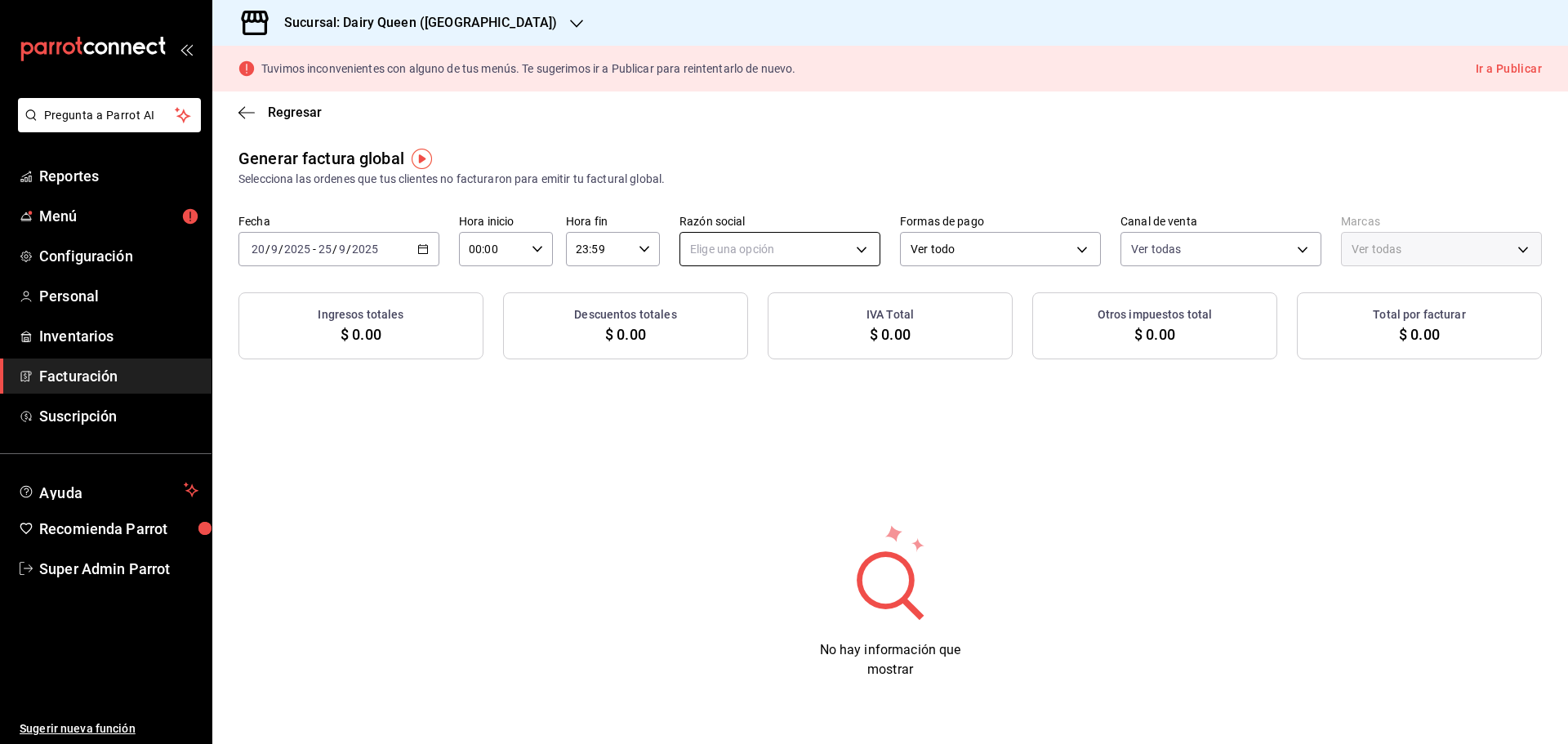
click at [732, 252] on body "Pregunta a Parrot AI Reportes Menú Configuración Personal Inventarios Facturaci…" at bounding box center [784, 372] width 1568 height 744
click at [747, 335] on li "LEVA NEGOCIOS Y FRANQUICIAS" at bounding box center [779, 331] width 199 height 30
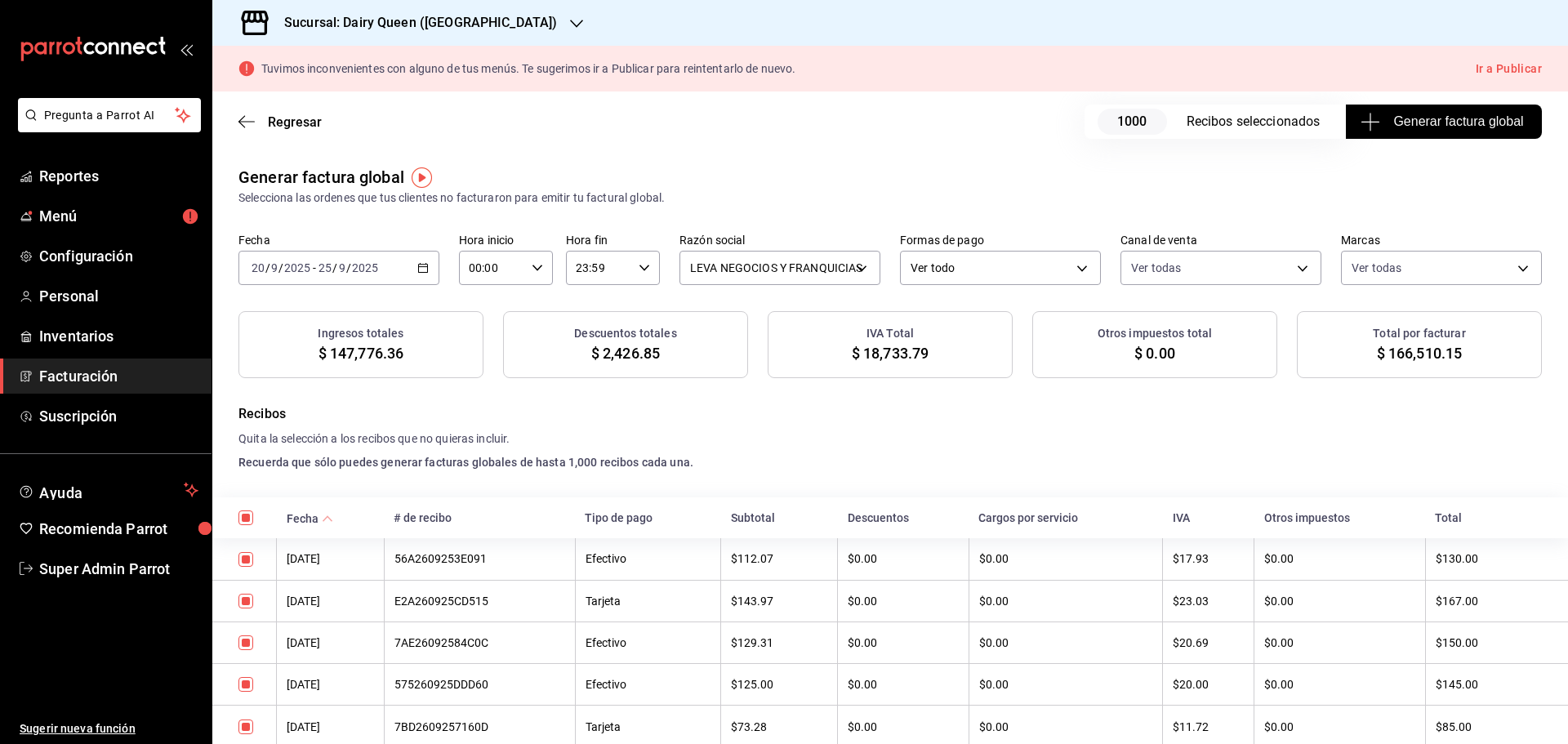
click at [1441, 127] on span "Generar factura global" at bounding box center [1443, 122] width 159 height 20
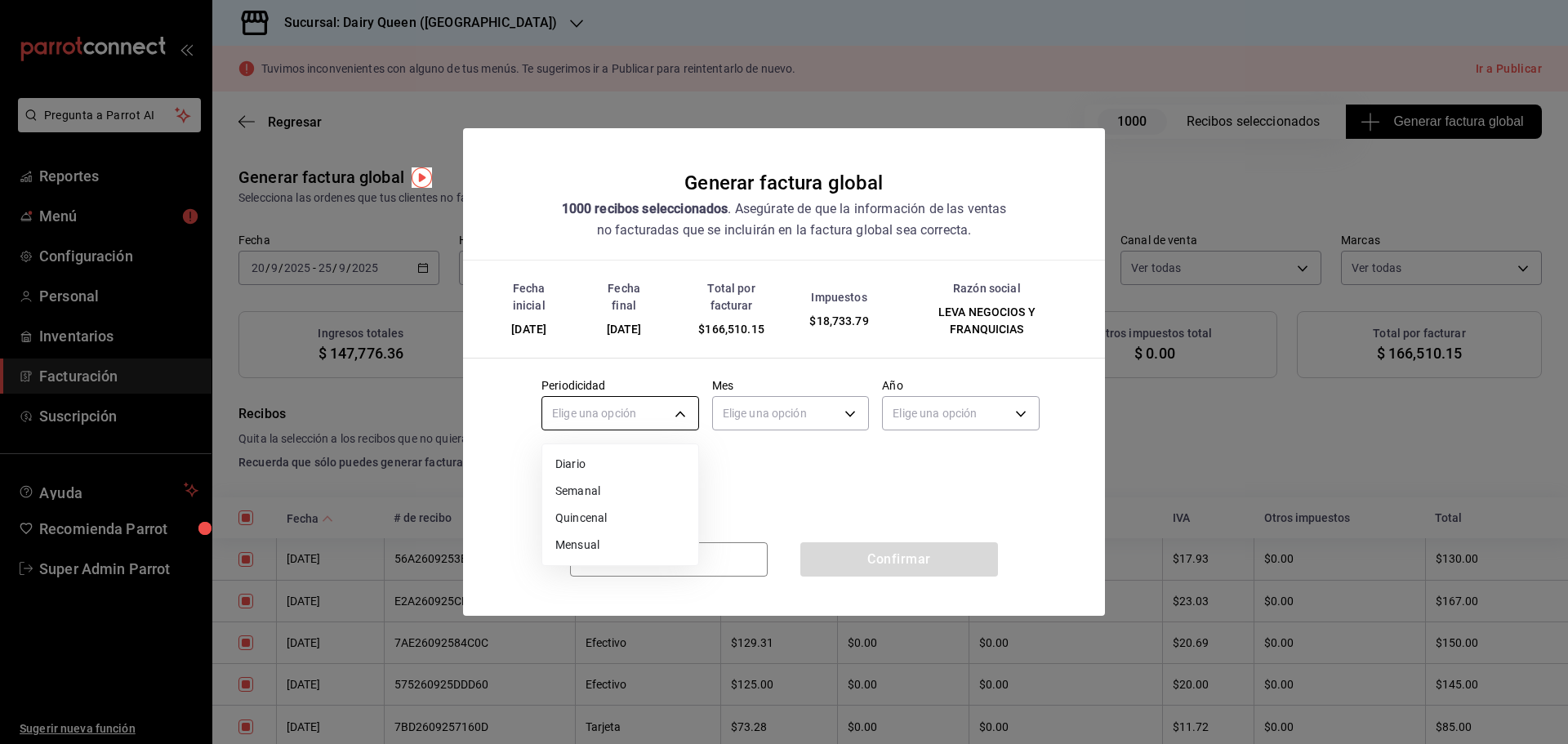
click at [613, 408] on body "Pregunta a Parrot AI Reportes Menú Configuración Personal Inventarios Facturaci…" at bounding box center [784, 372] width 1568 height 744
drag, startPoint x: 567, startPoint y: 546, endPoint x: 685, endPoint y: 475, distance: 137.7
click at [569, 545] on li "Mensual" at bounding box center [620, 545] width 156 height 27
drag, startPoint x: 746, startPoint y: 443, endPoint x: 759, endPoint y: 426, distance: 21.4
click at [747, 443] on div "Periodicidad Mensual MONTHLY Mes Elige una opción Año Elige una opción Fecha de…" at bounding box center [784, 436] width 512 height 141
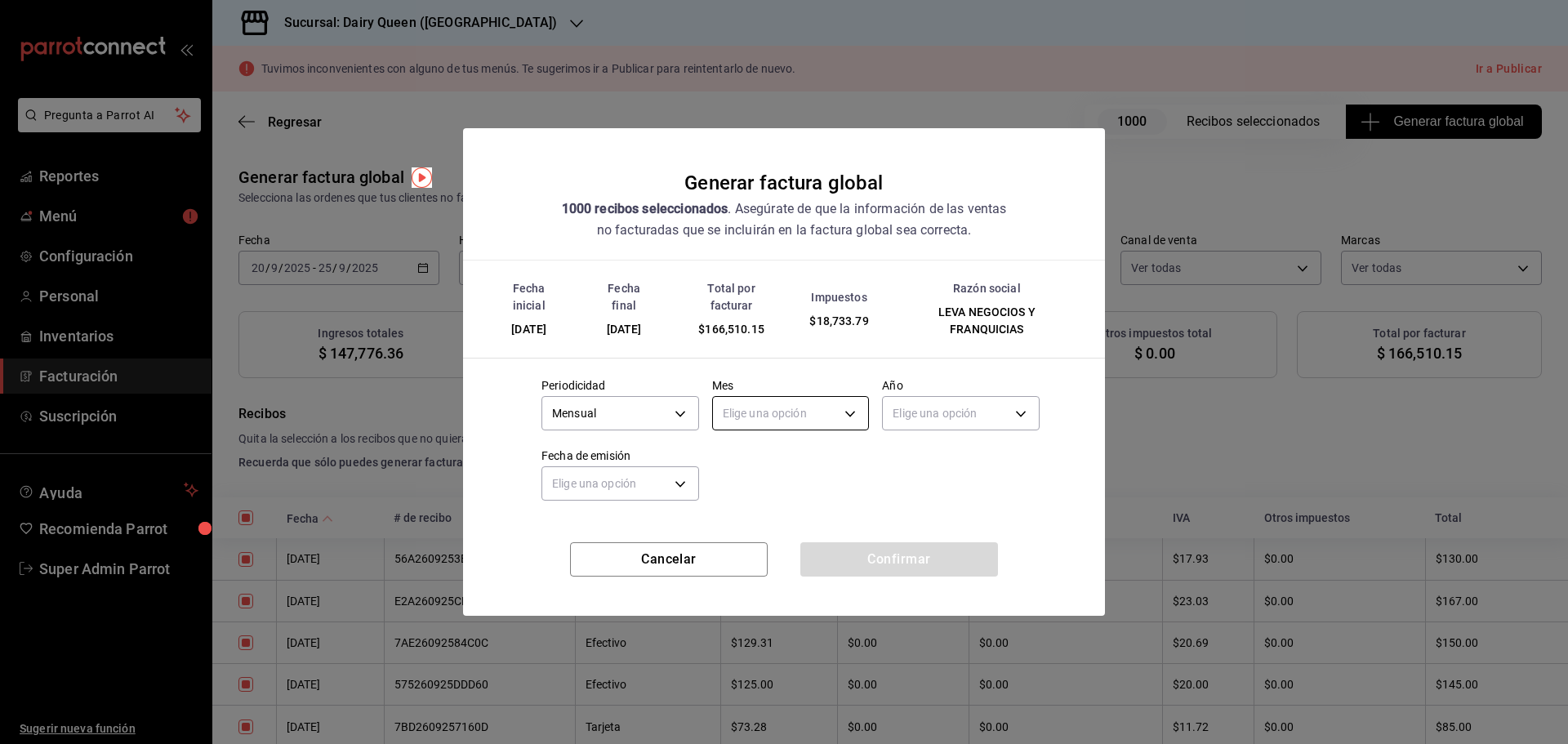
click at [761, 417] on body "Pregunta a Parrot AI Reportes Menú Configuración Personal Inventarios Facturaci…" at bounding box center [784, 372] width 1568 height 744
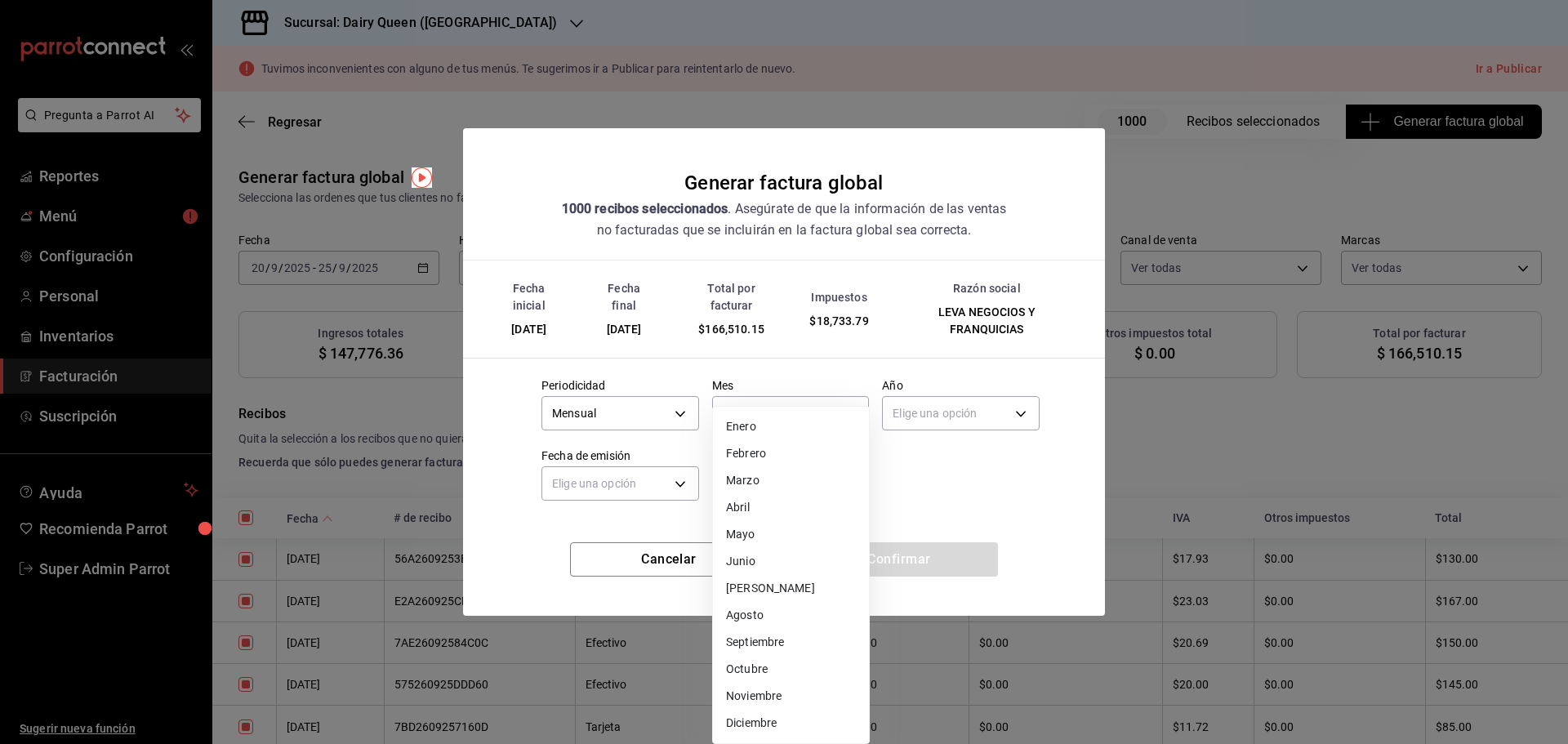
drag, startPoint x: 766, startPoint y: 645, endPoint x: 787, endPoint y: 618, distance: 34.2
click at [765, 644] on li "Septiembre" at bounding box center [790, 642] width 156 height 27
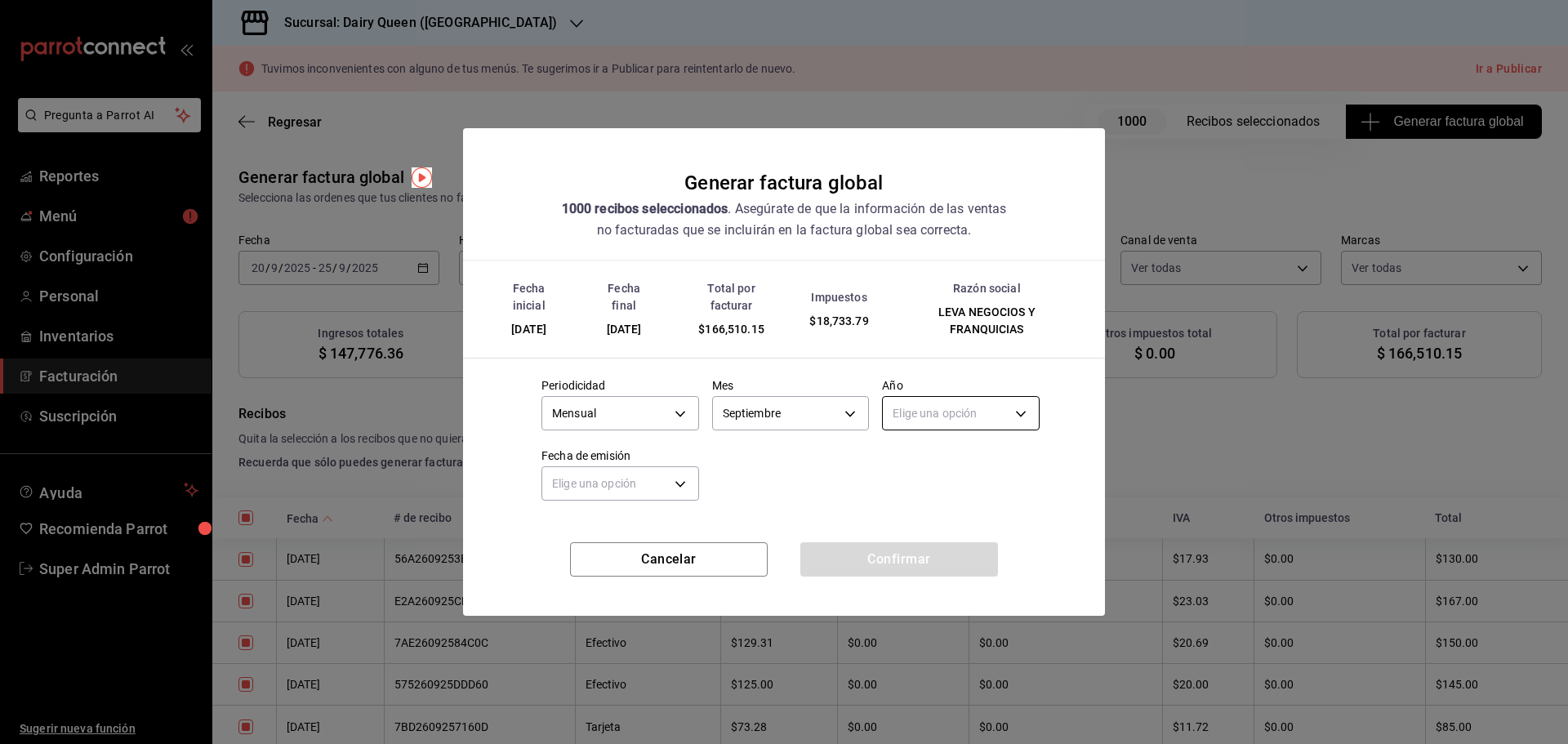
click at [966, 400] on body "Pregunta a Parrot AI Reportes Menú Configuración Personal Inventarios Facturaci…" at bounding box center [784, 372] width 1568 height 744
click at [935, 466] on li "2025" at bounding box center [960, 464] width 156 height 27
click at [660, 498] on body "Pregunta a Parrot AI Reportes Menú Configuración Personal Inventarios Facturaci…" at bounding box center [784, 372] width 1568 height 744
click at [643, 544] on li "Hoy" at bounding box center [620, 534] width 156 height 27
click at [872, 563] on button "Confirmar" at bounding box center [899, 559] width 198 height 34
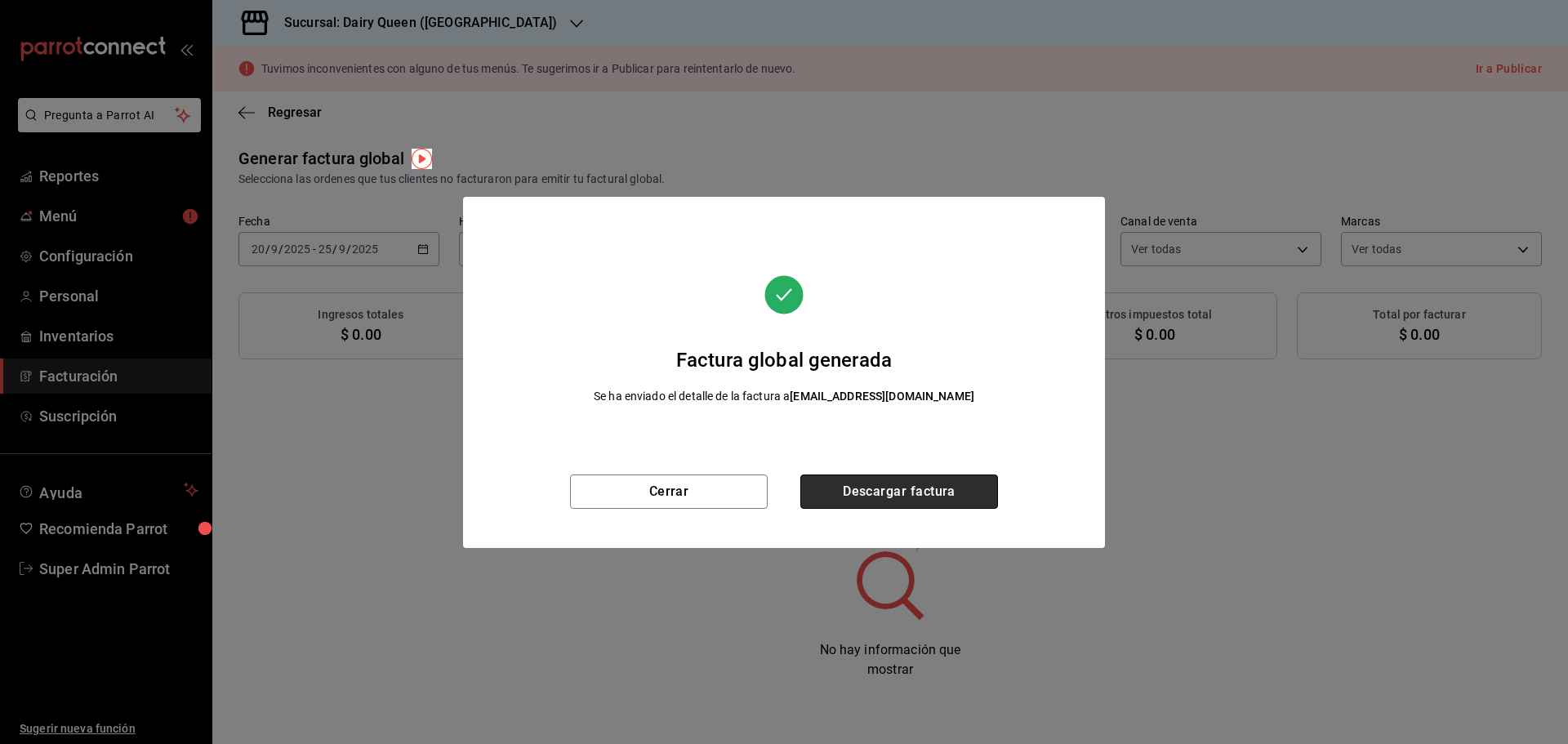
click at [891, 501] on button "Descargar factura" at bounding box center [899, 491] width 198 height 34
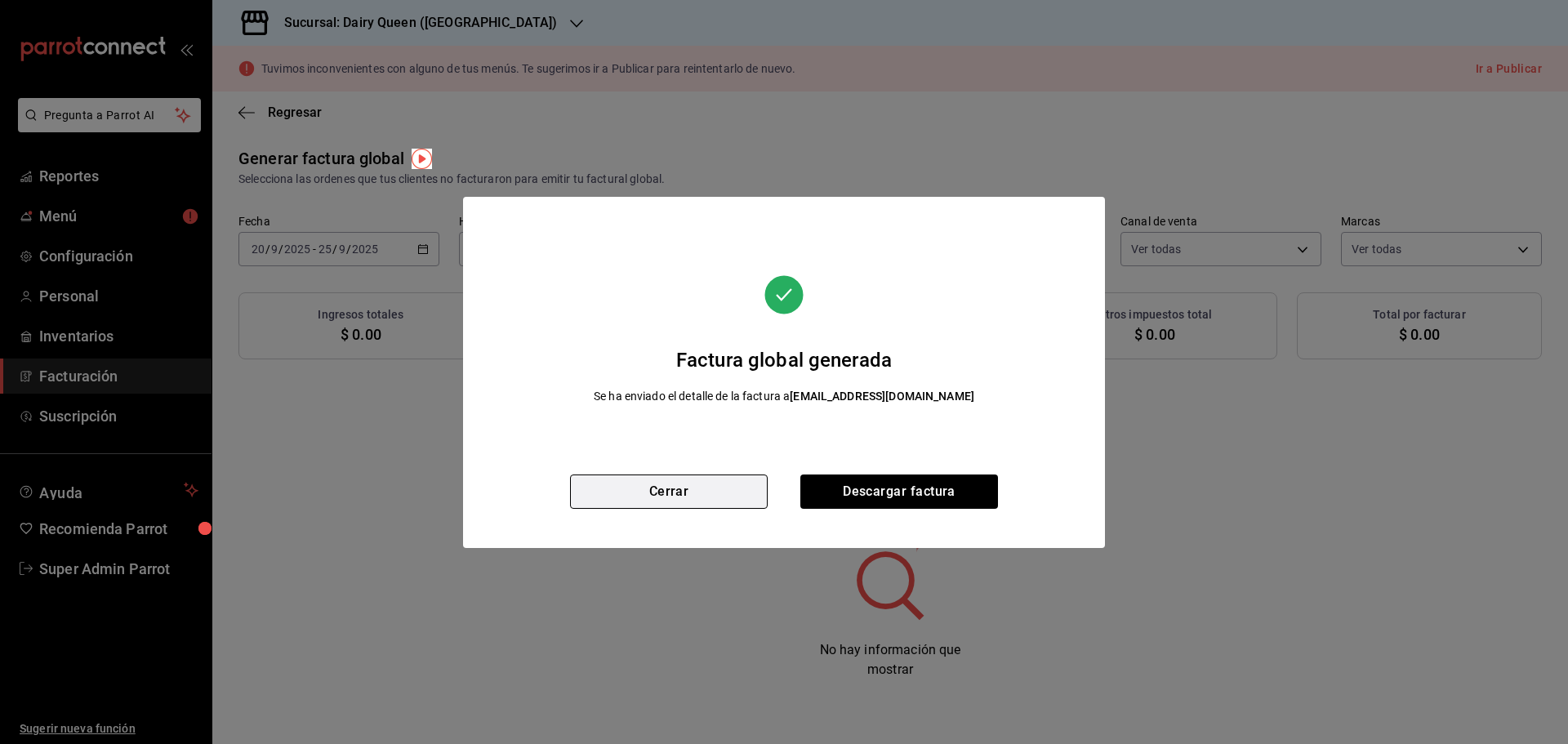
click at [671, 494] on button "Cerrar" at bounding box center [669, 491] width 198 height 34
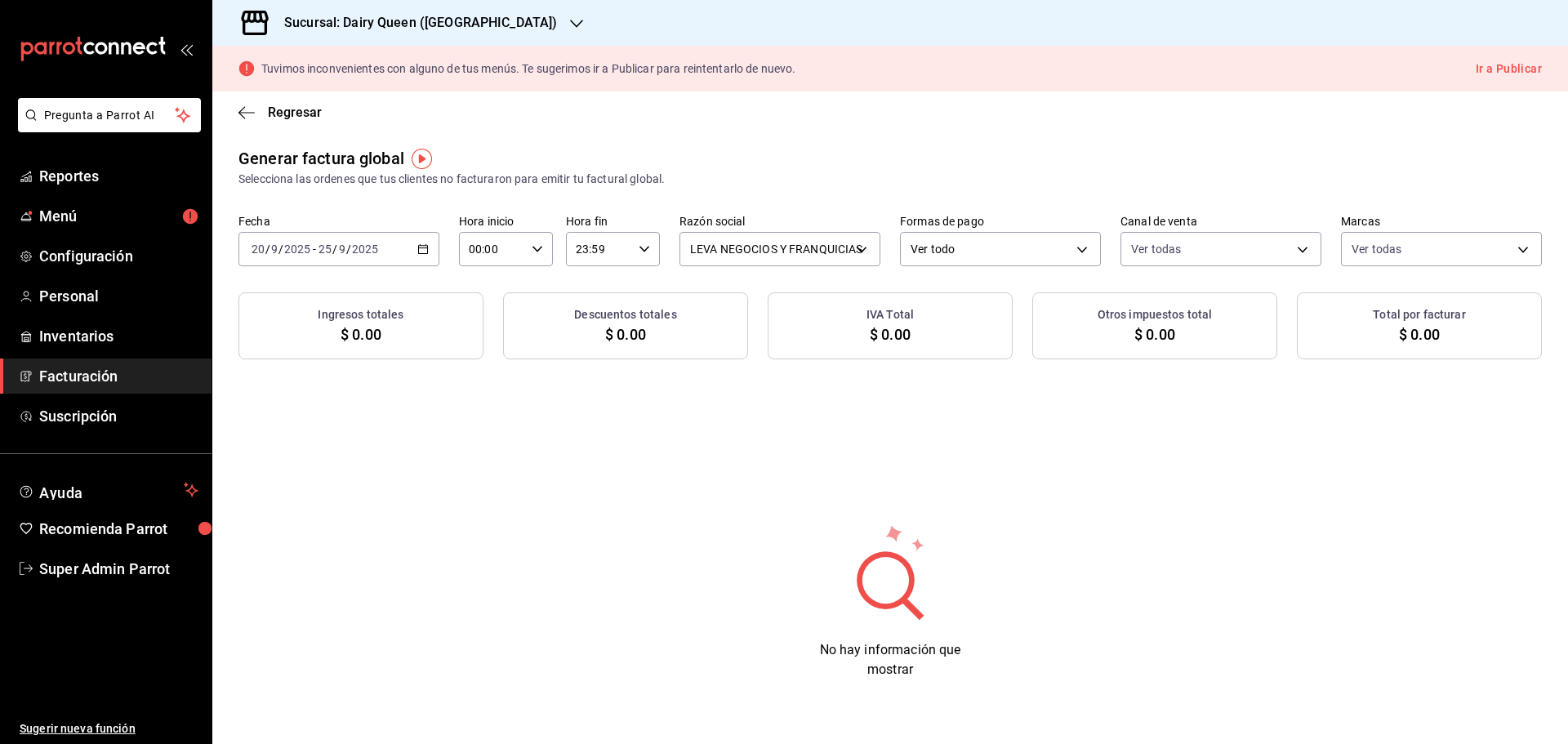
click at [398, 240] on div "2025-09-20 20 / 9 / 2025 - 2025-09-25 25 / 9 / 2025" at bounding box center [338, 249] width 201 height 34
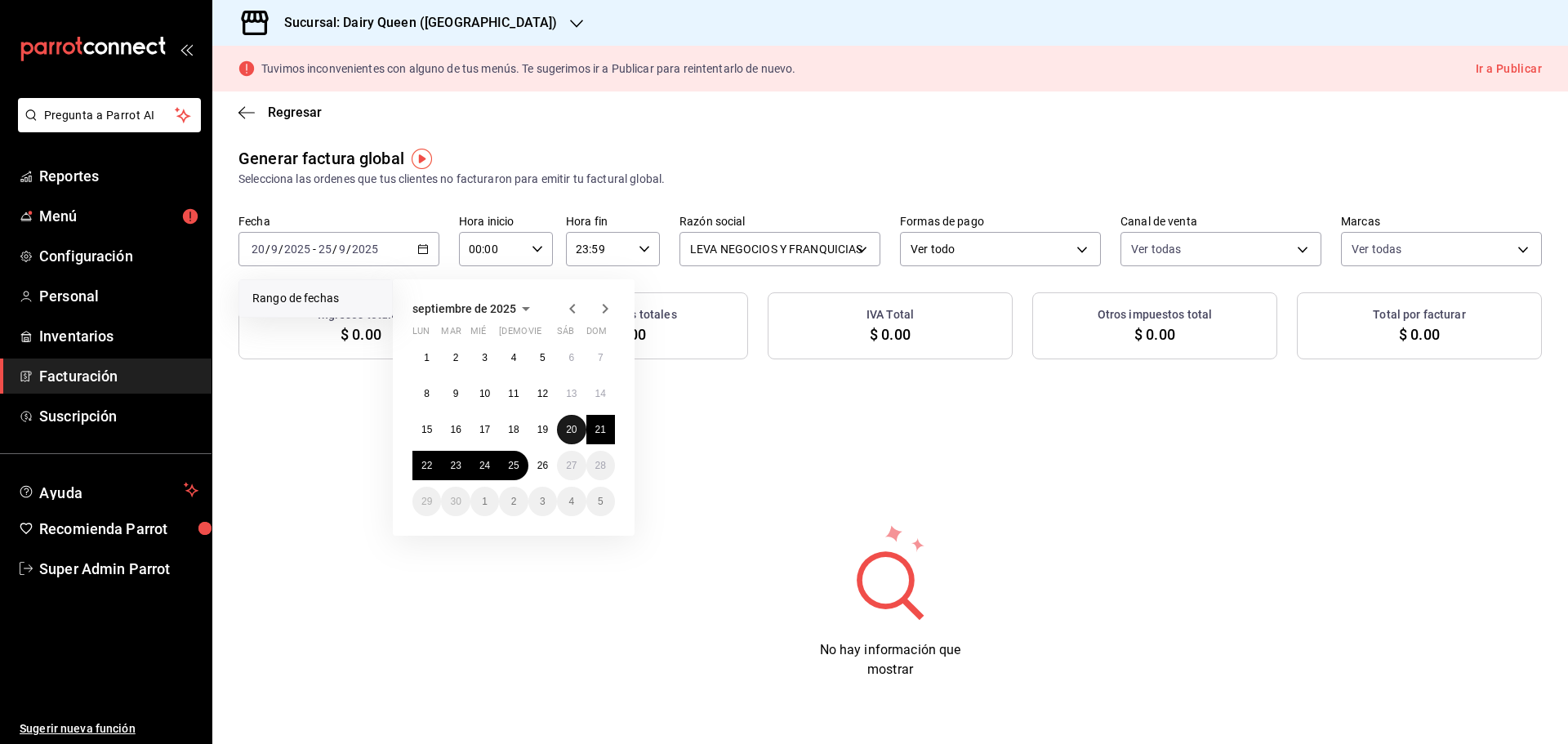
click at [570, 426] on abbr "20" at bounding box center [571, 429] width 11 height 12
click at [512, 471] on button "25" at bounding box center [513, 465] width 29 height 30
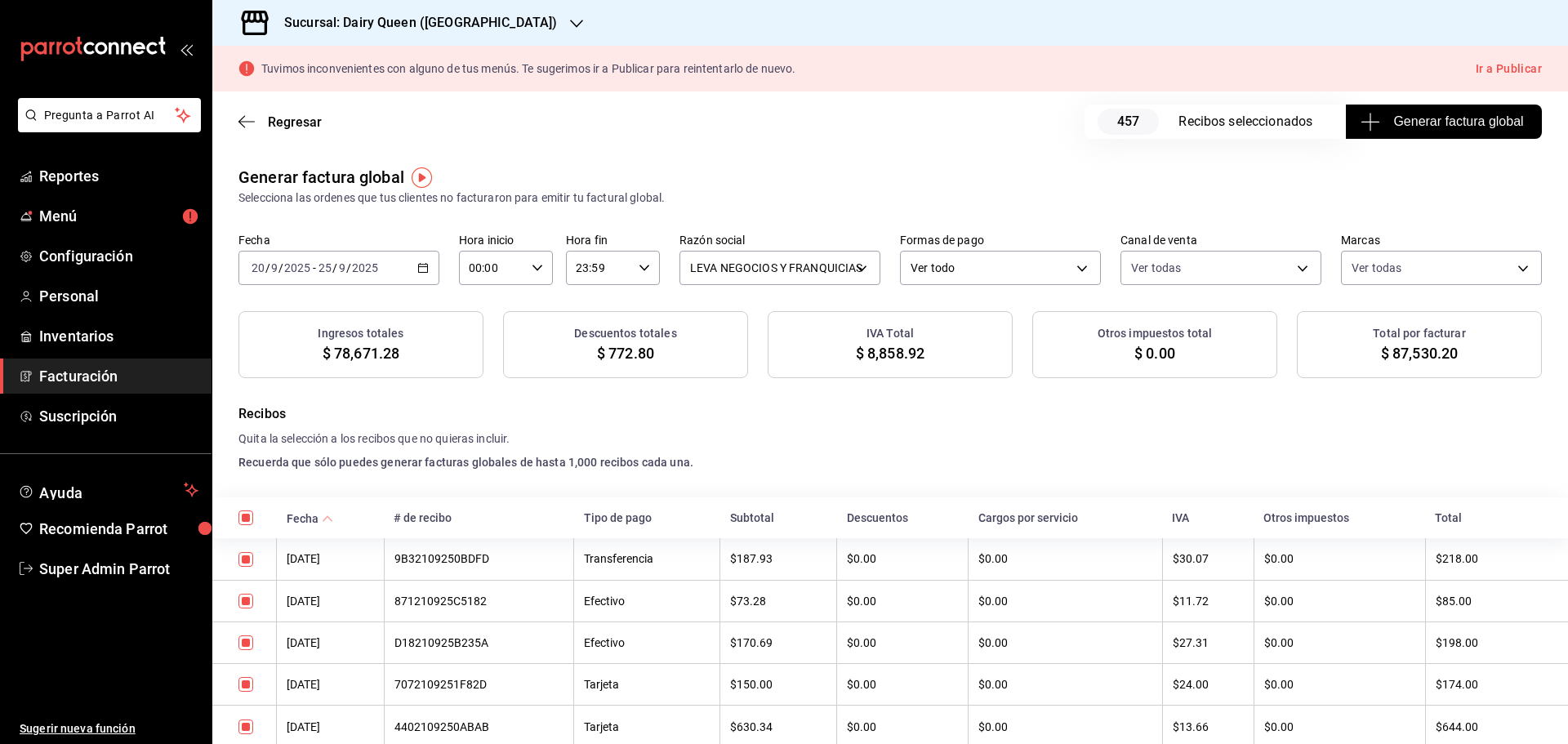
click at [1459, 119] on span "Generar factura global" at bounding box center [1443, 122] width 159 height 20
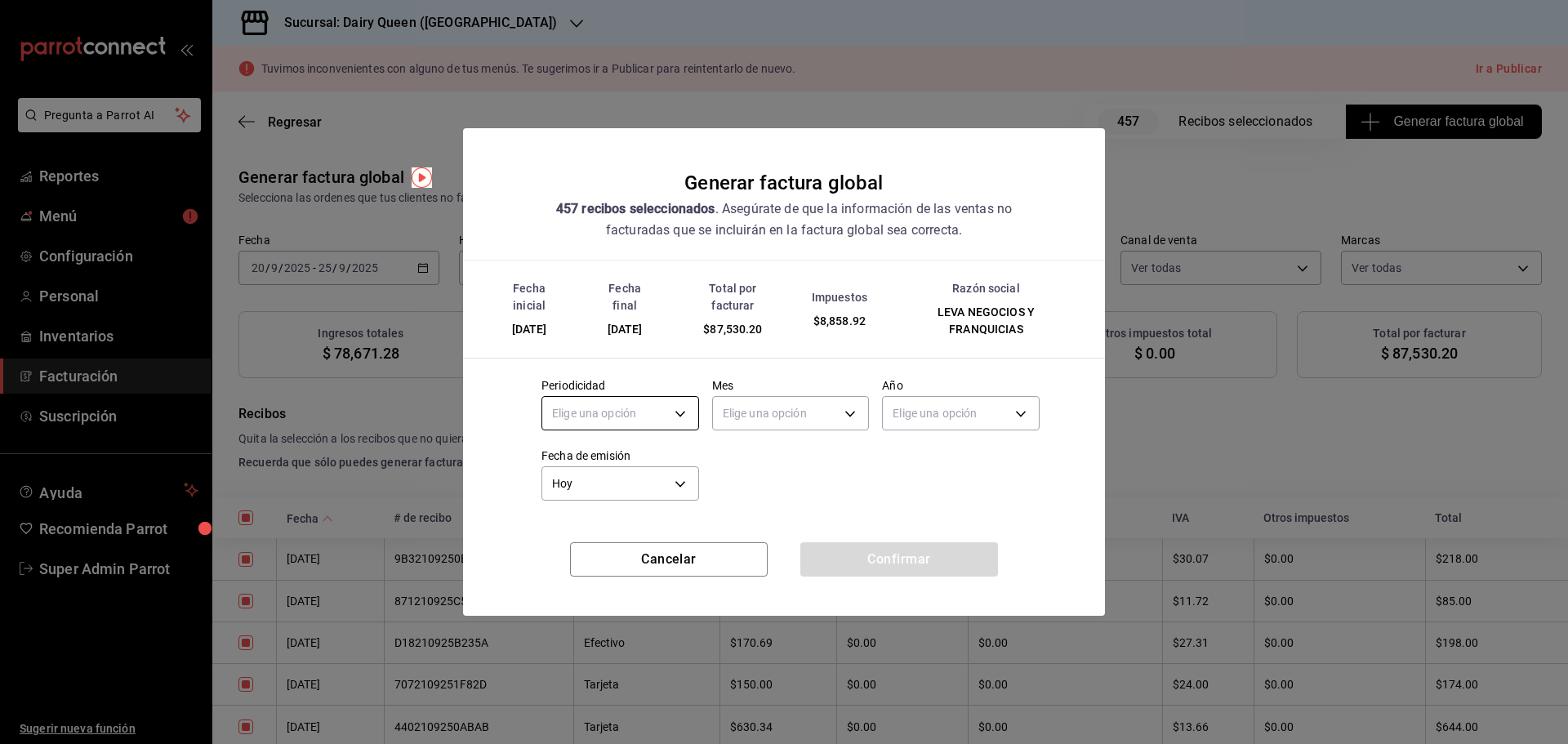
click at [656, 423] on body "Pregunta a Parrot AI Reportes Menú Configuración Personal Inventarios Facturaci…" at bounding box center [784, 372] width 1568 height 744
click at [586, 539] on li "Mensual" at bounding box center [620, 545] width 156 height 27
click at [764, 415] on body "Pregunta a Parrot AI Reportes Menú Configuración Personal Inventarios Facturaci…" at bounding box center [784, 372] width 1568 height 744
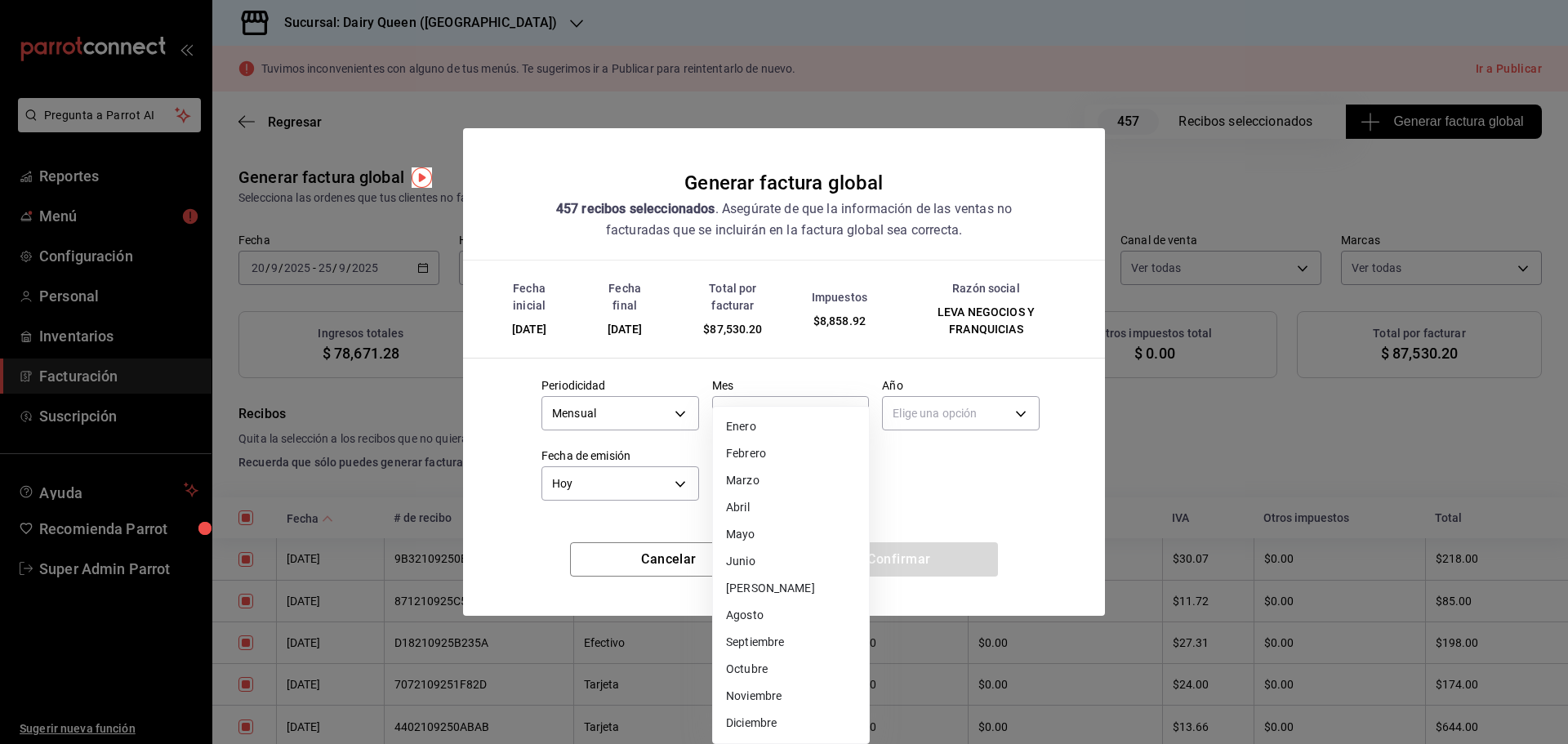
click at [774, 642] on li "Septiembre" at bounding box center [790, 642] width 156 height 27
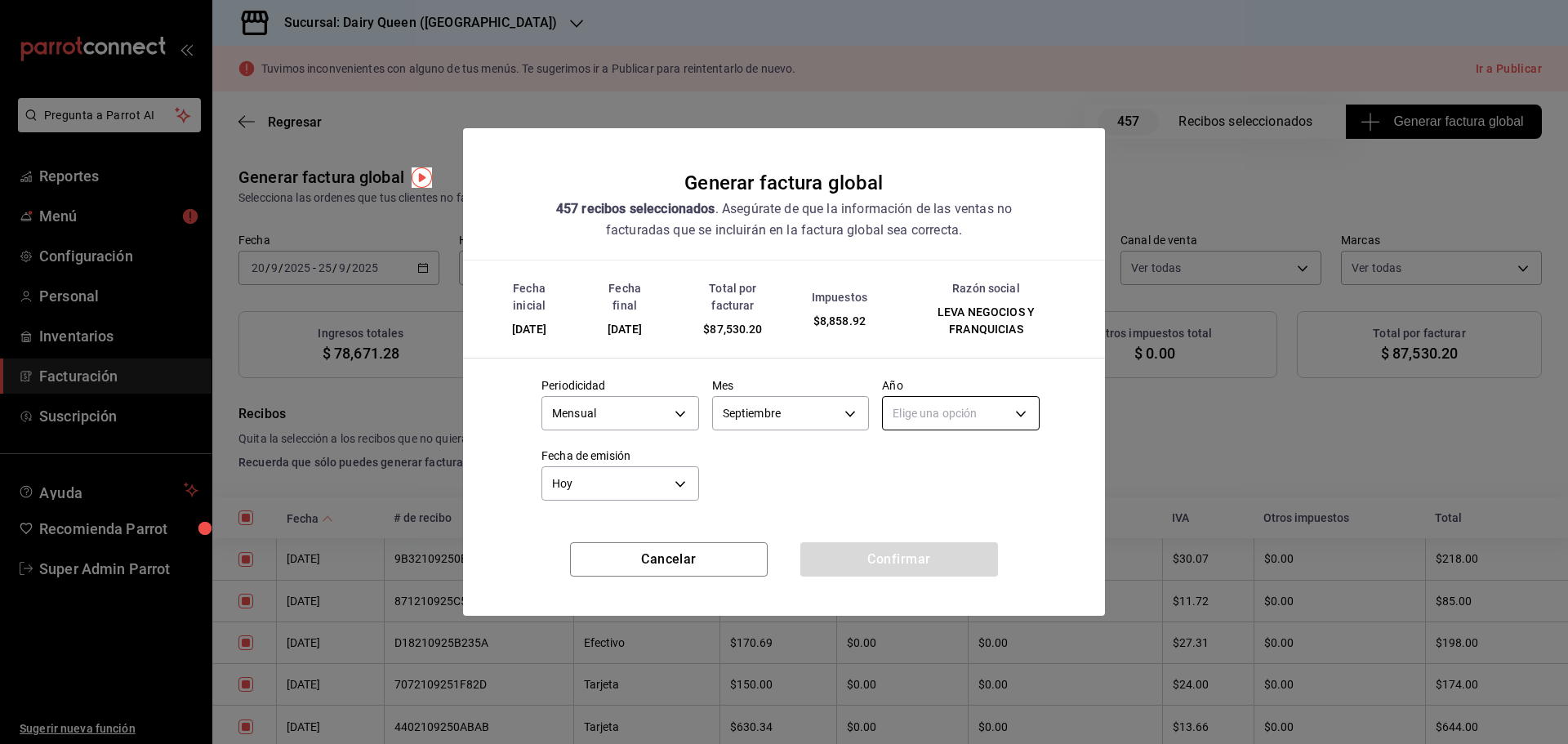
drag, startPoint x: 942, startPoint y: 387, endPoint x: 928, endPoint y: 411, distance: 27.8
click at [943, 388] on label "Año" at bounding box center [960, 385] width 158 height 12
click at [927, 412] on body "Pregunta a Parrot AI Reportes Menú Configuración Personal Inventarios Facturaci…" at bounding box center [784, 372] width 1568 height 744
click at [918, 454] on li "2025" at bounding box center [960, 464] width 156 height 27
click at [918, 558] on button "Confirmar" at bounding box center [899, 559] width 198 height 34
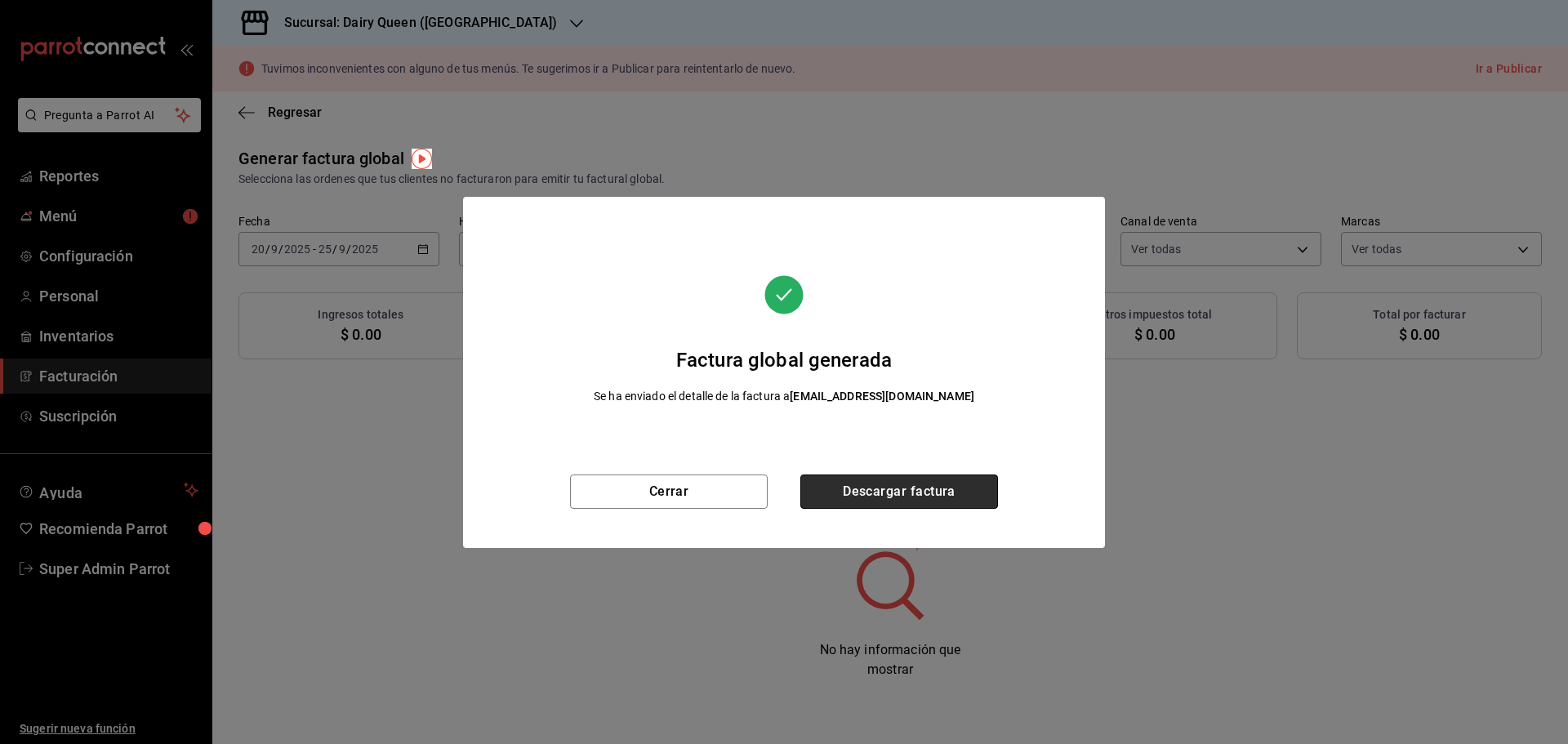
click at [879, 494] on button "Descargar factura" at bounding box center [899, 491] width 198 height 34
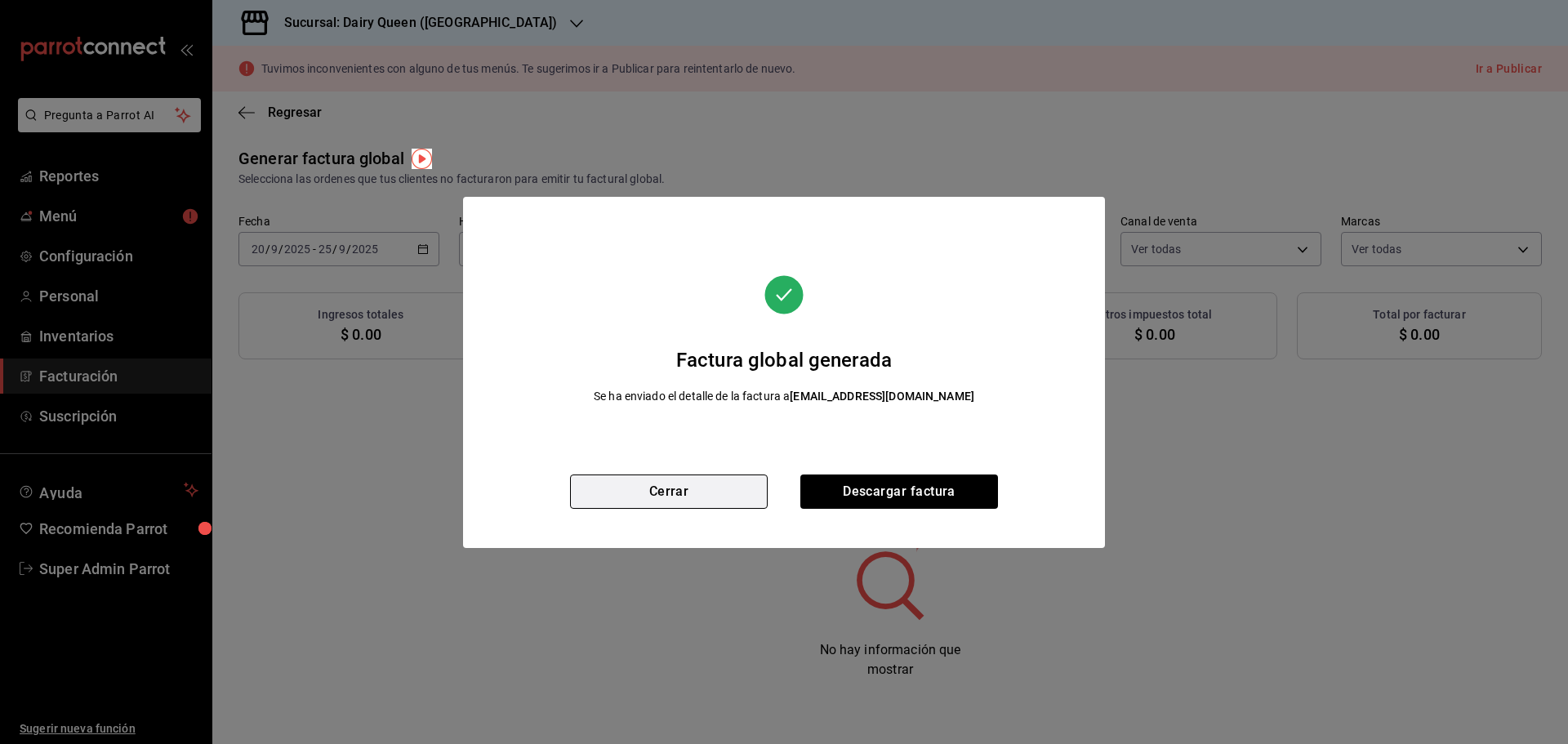
click at [658, 493] on button "Cerrar" at bounding box center [669, 491] width 198 height 34
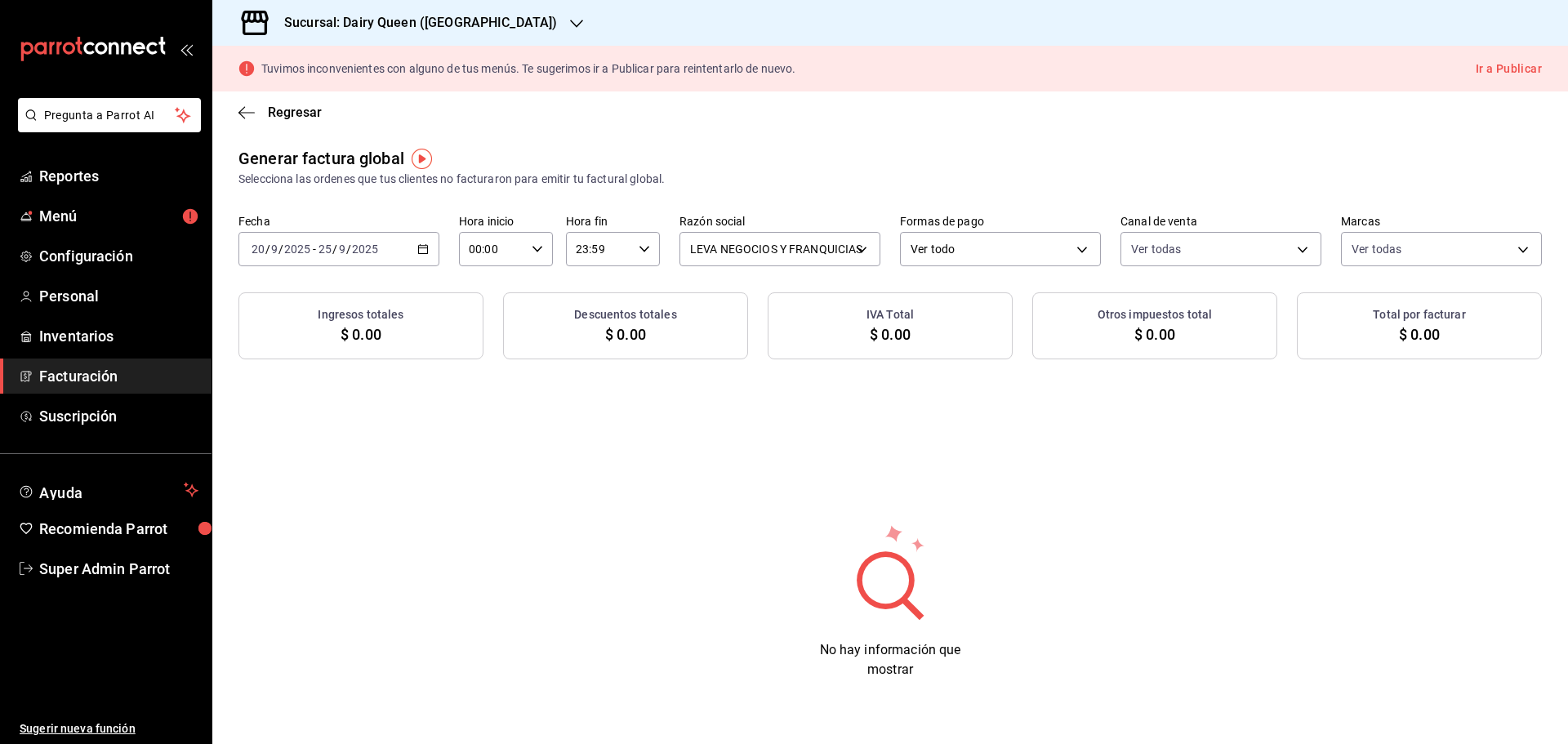
click at [425, 257] on div "2025-09-20 20 / 9 / 2025 - 2025-09-25 25 / 9 / 2025" at bounding box center [338, 249] width 201 height 34
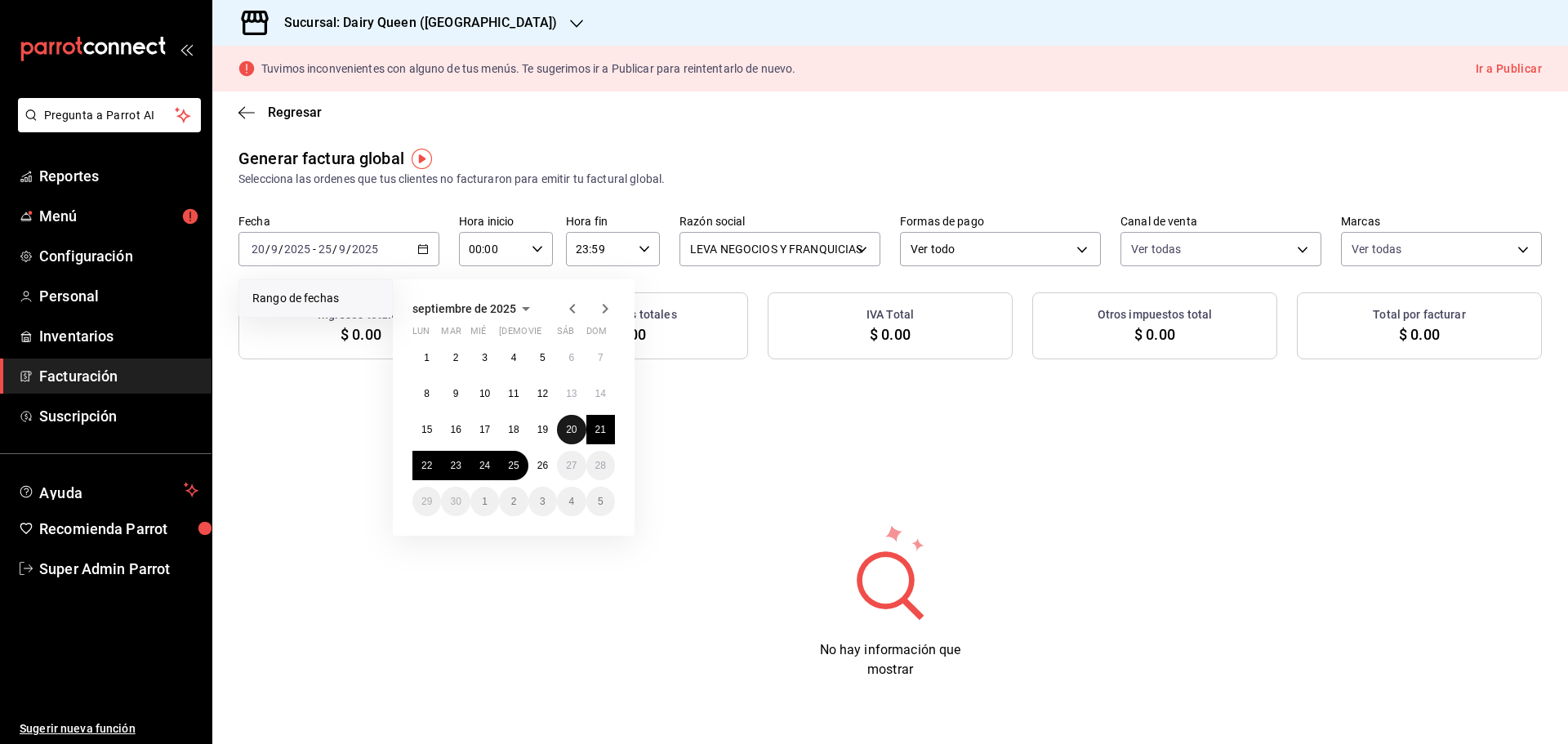
click at [573, 426] on abbr "20" at bounding box center [571, 429] width 11 height 12
click at [513, 469] on abbr "25" at bounding box center [513, 465] width 11 height 12
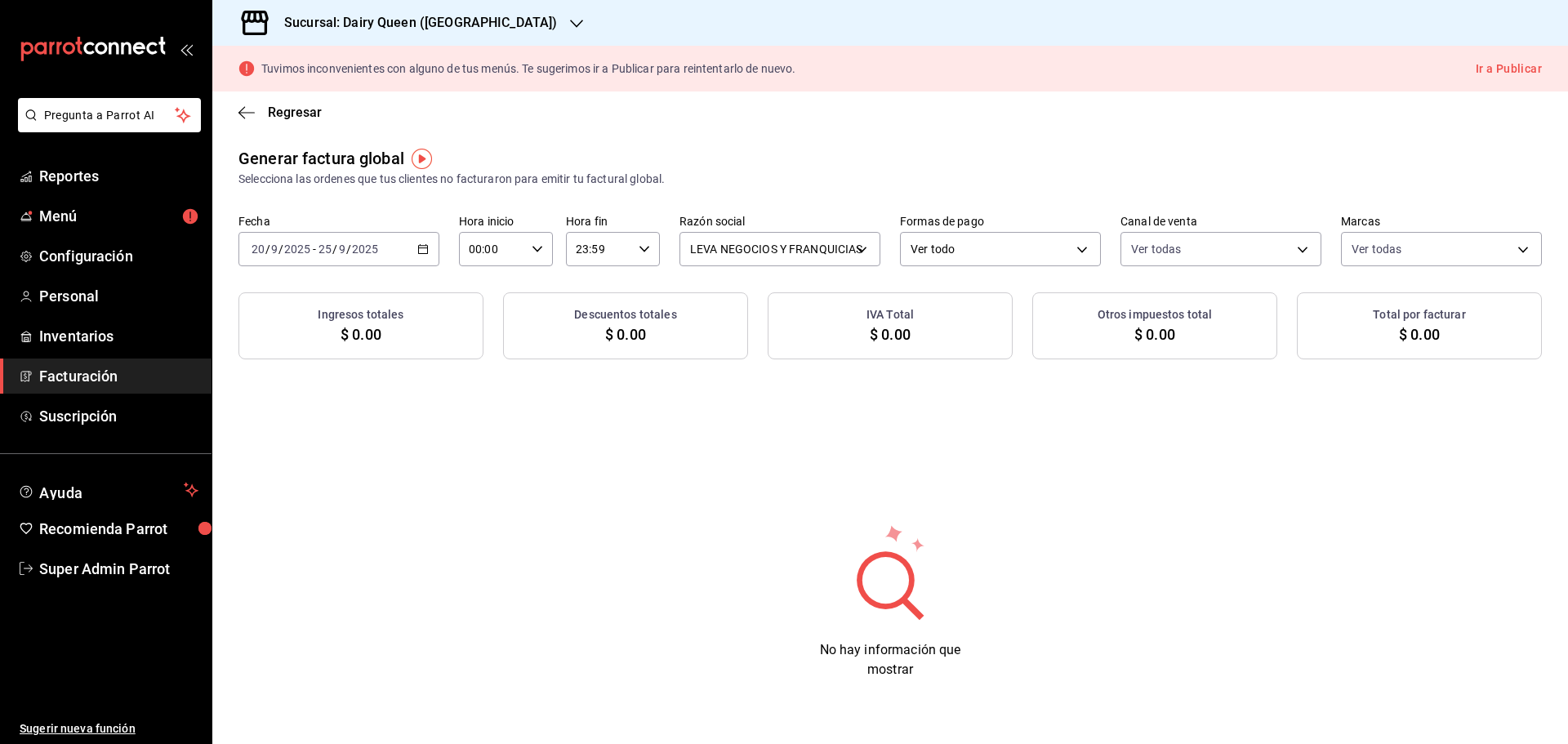
click at [503, 15] on h3 "Sucursal: Dairy Queen ([GEOGRAPHIC_DATA])" at bounding box center [413, 23] width 286 height 20
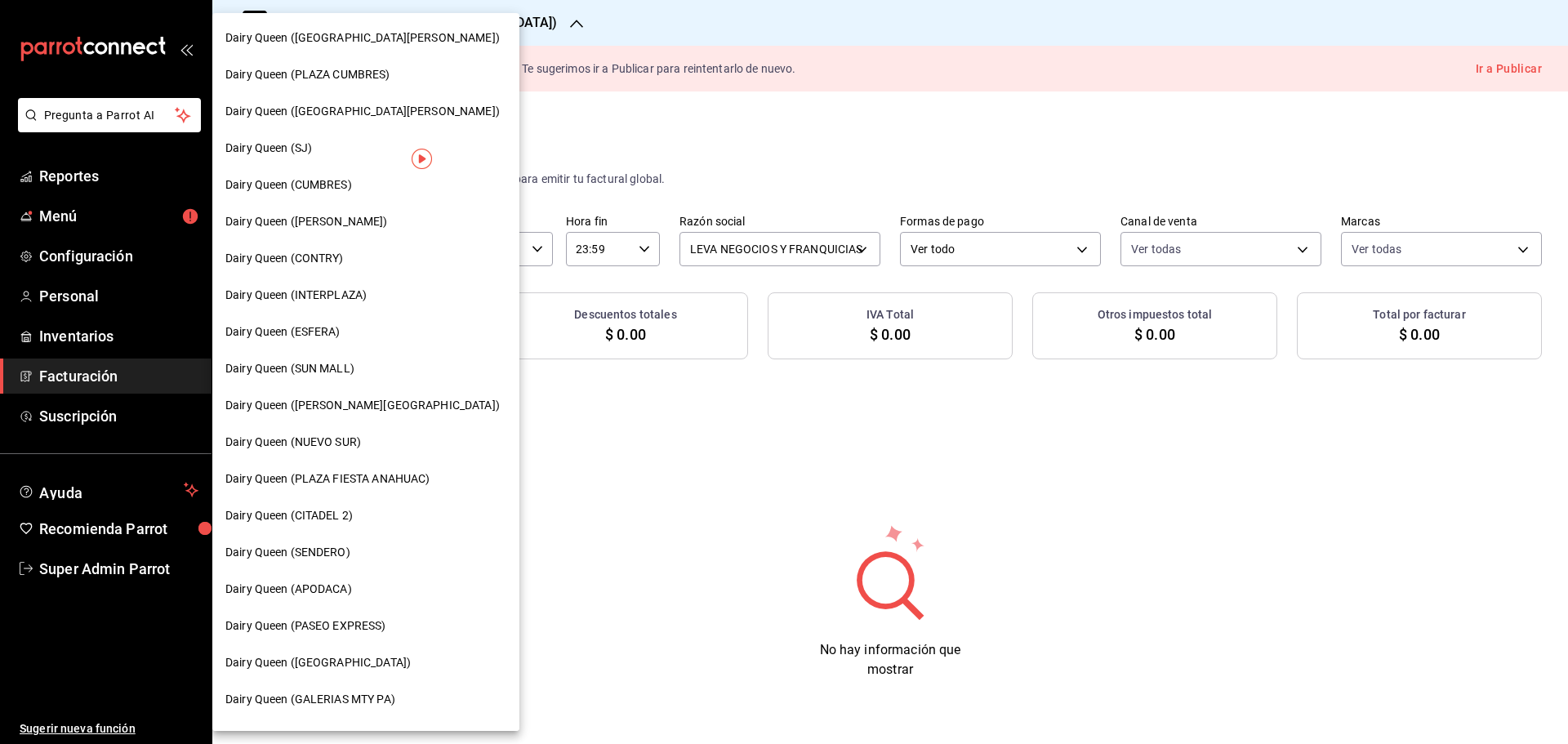
click at [385, 479] on span "Dairy Queen (PLAZA FIESTA ANAHUAC)" at bounding box center [327, 478] width 204 height 17
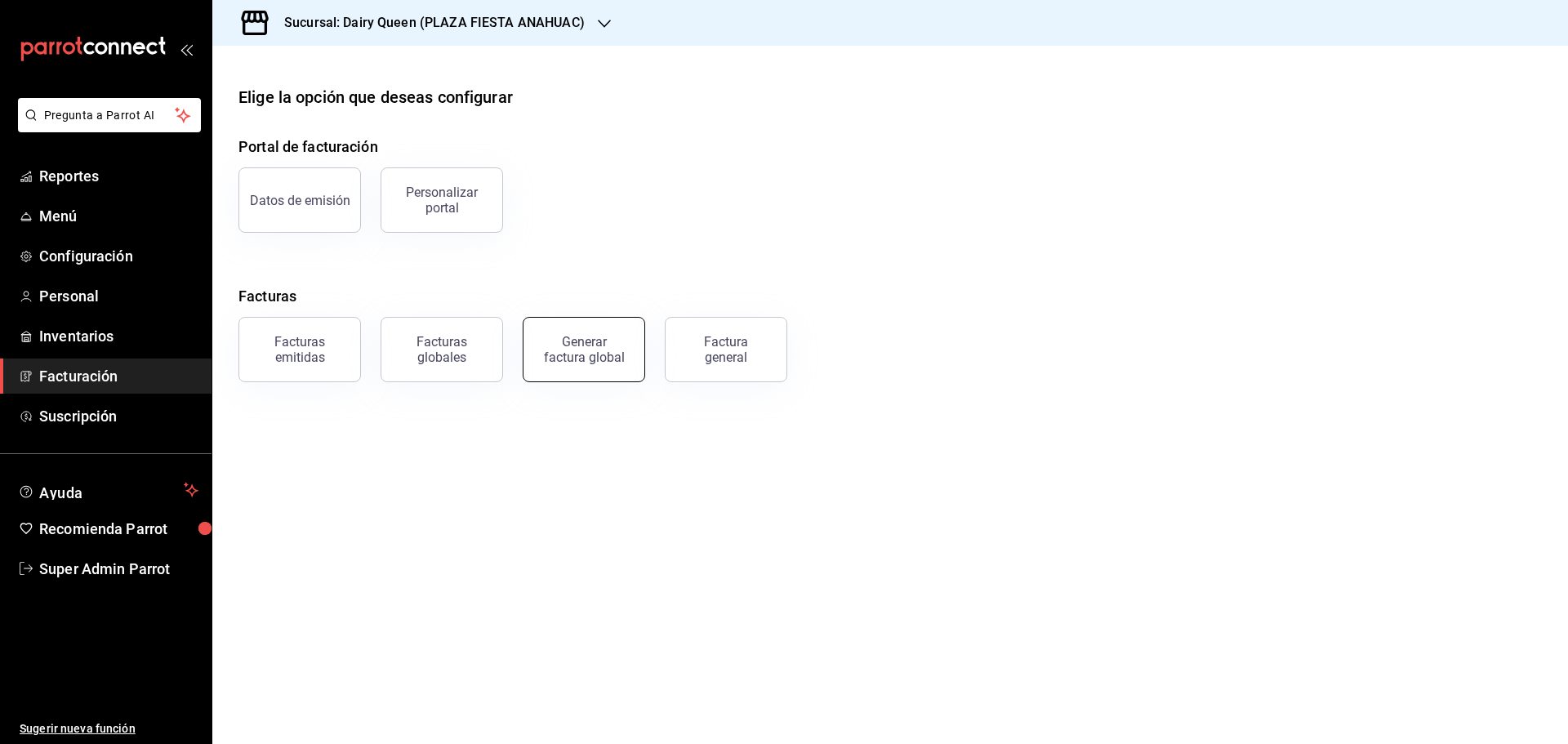
click at [592, 351] on div "Generar factura global" at bounding box center [584, 349] width 82 height 31
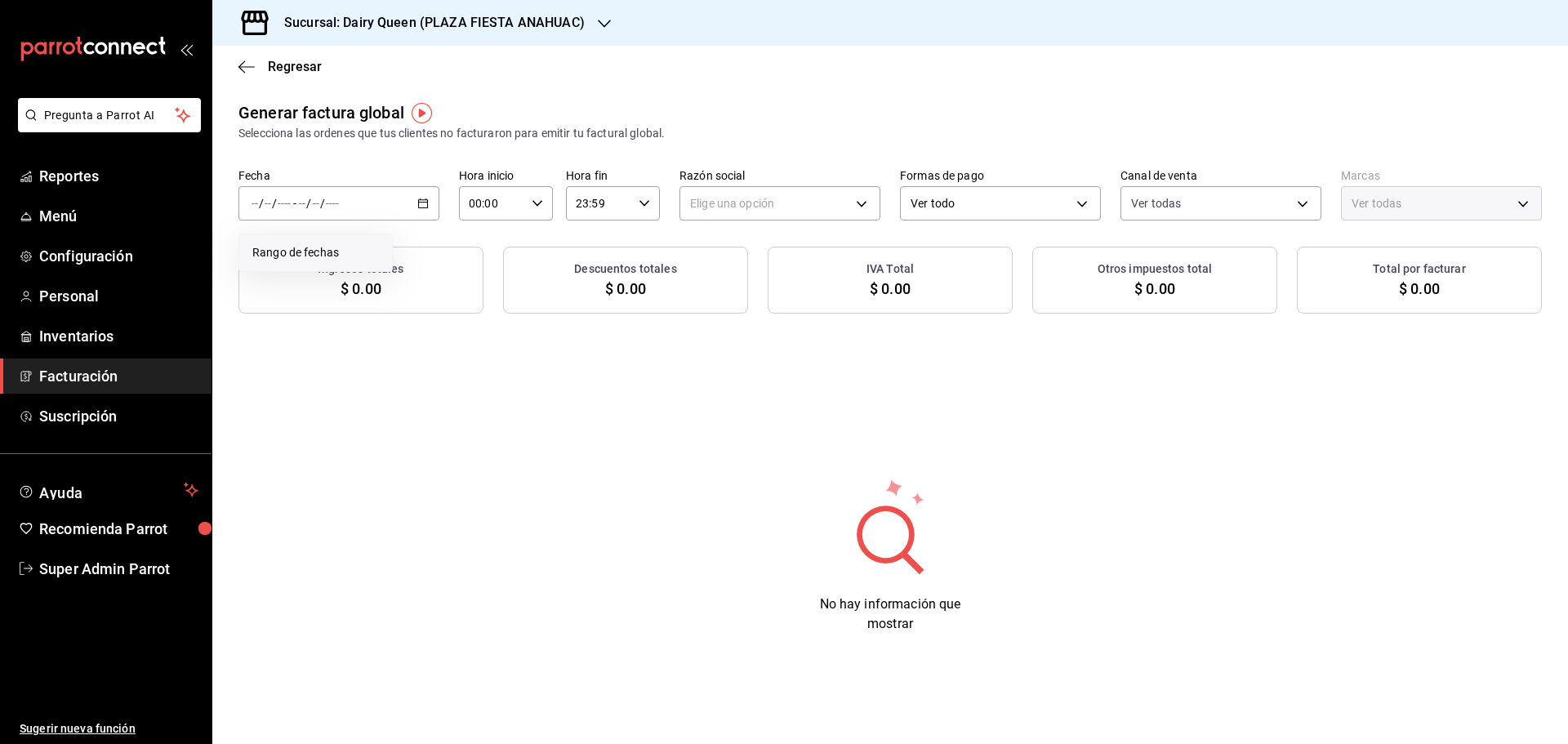
click at [356, 257] on span "Rango de fechas" at bounding box center [316, 253] width 126 height 17
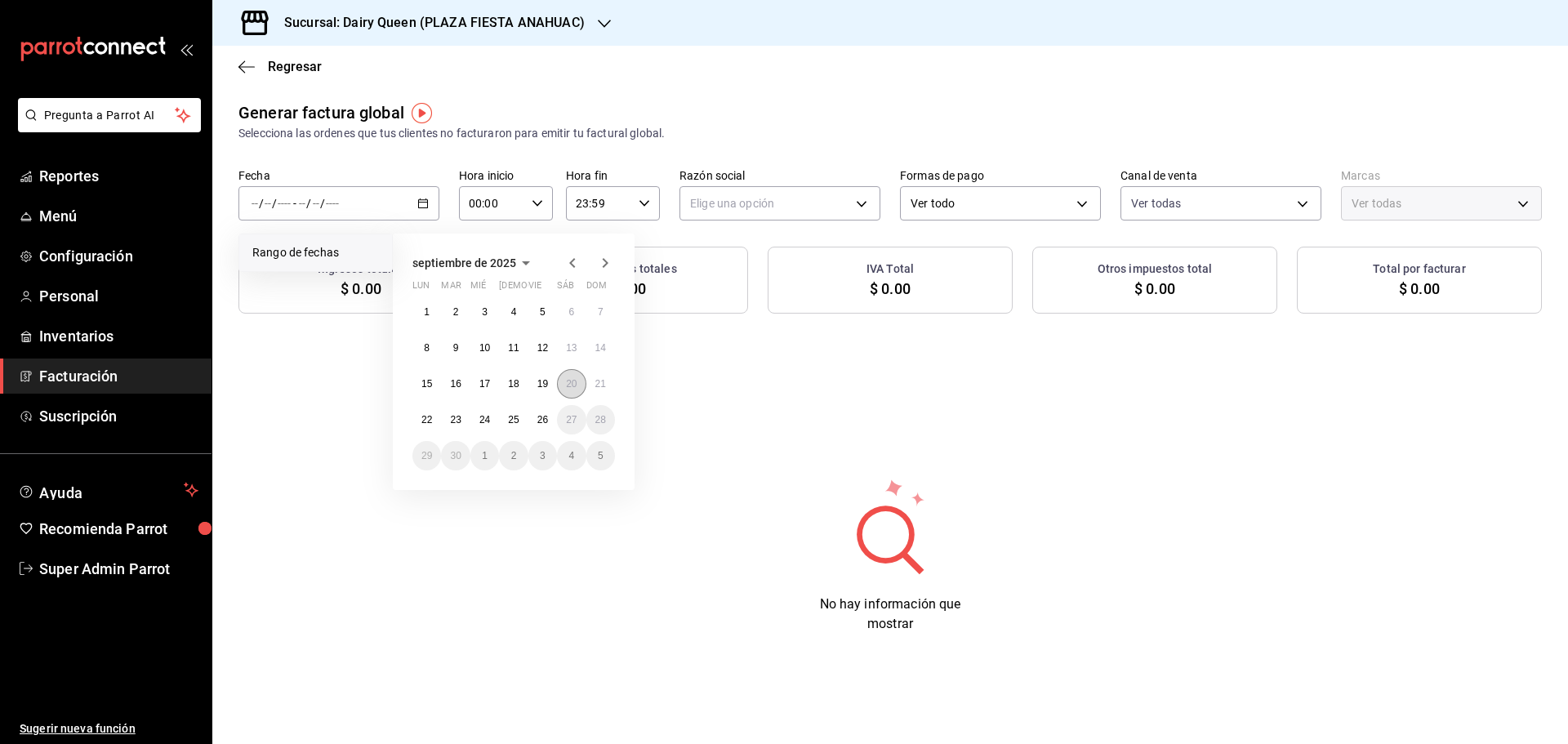
click at [568, 390] on button "20" at bounding box center [571, 383] width 29 height 30
click at [517, 419] on abbr "25" at bounding box center [513, 419] width 11 height 12
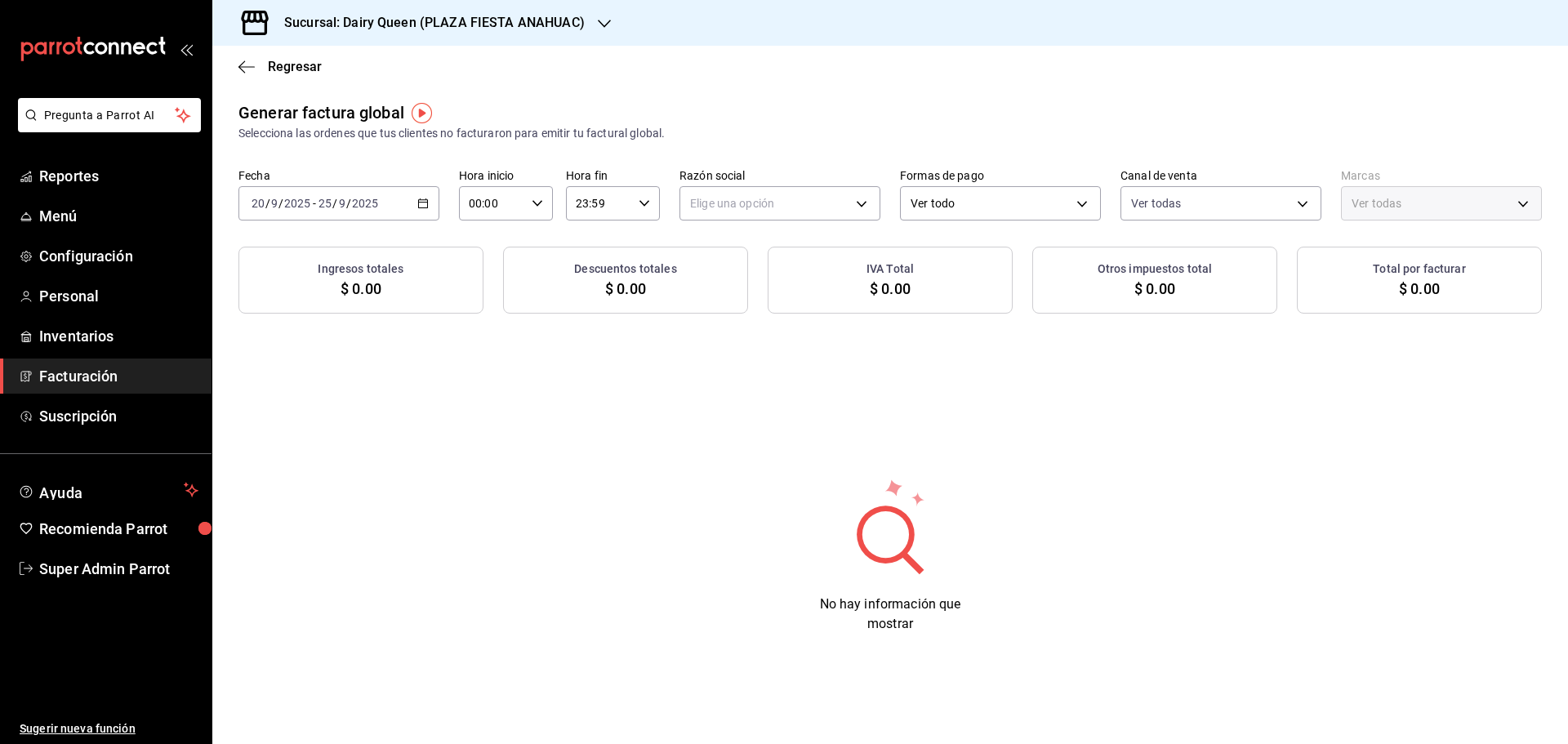
click at [718, 241] on div "Generar factura global Selecciona las ordenes que tus clientes no facturaron pa…" at bounding box center [890, 207] width 1355 height 213
click at [733, 200] on body "Pregunta a Parrot AI Reportes Menú Configuración Personal Inventarios Facturaci…" at bounding box center [784, 372] width 1568 height 744
click at [723, 288] on li "LEVA NEGOCIOS Y FRANQUICIAS" at bounding box center [779, 285] width 199 height 30
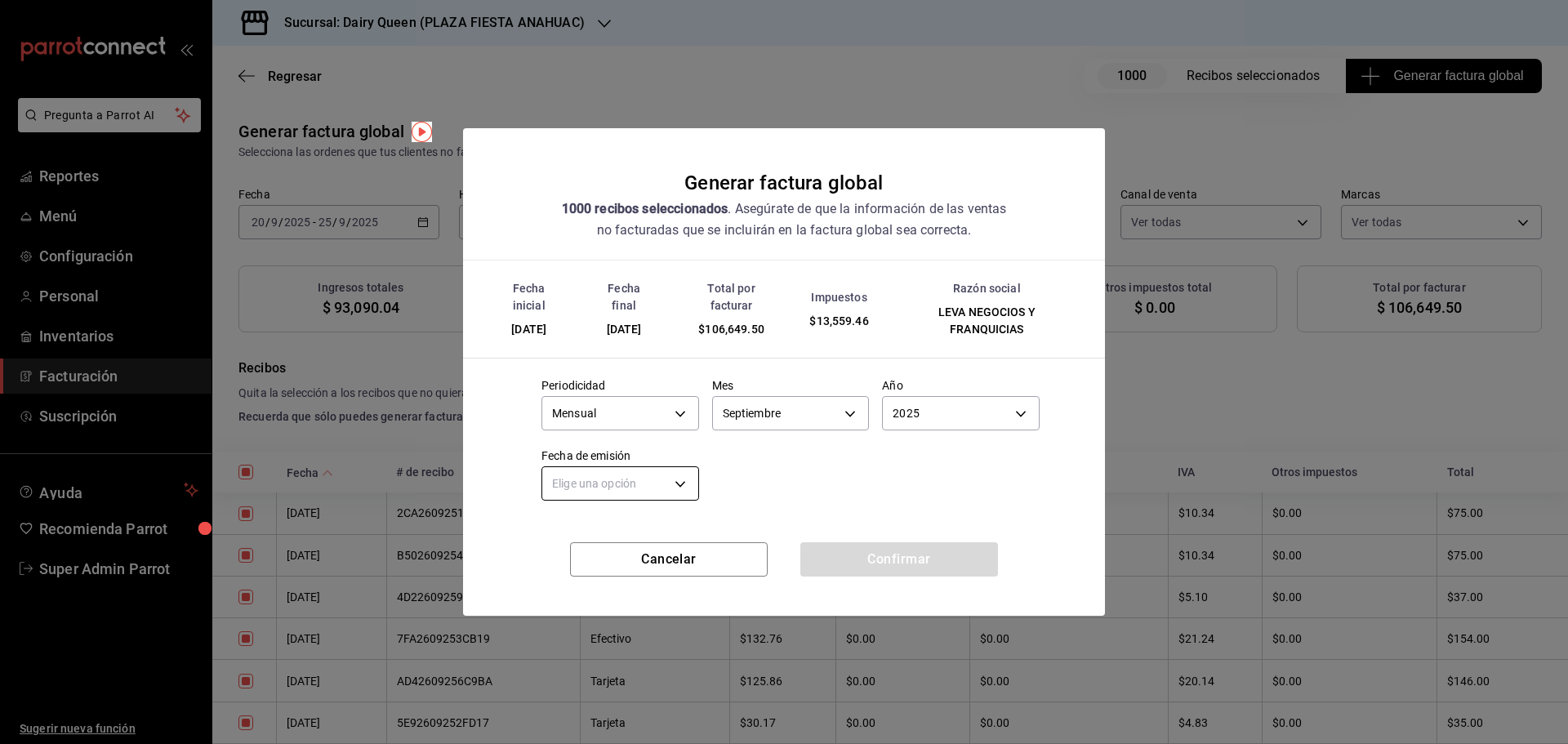
click at [644, 480] on body "Pregunta a Parrot AI Reportes Menú Configuración Personal Inventarios Facturaci…" at bounding box center [784, 372] width 1568 height 744
click at [598, 537] on li "Hoy" at bounding box center [620, 534] width 156 height 27
type input "[DATE]"
click at [903, 570] on button "Confirmar" at bounding box center [899, 559] width 198 height 34
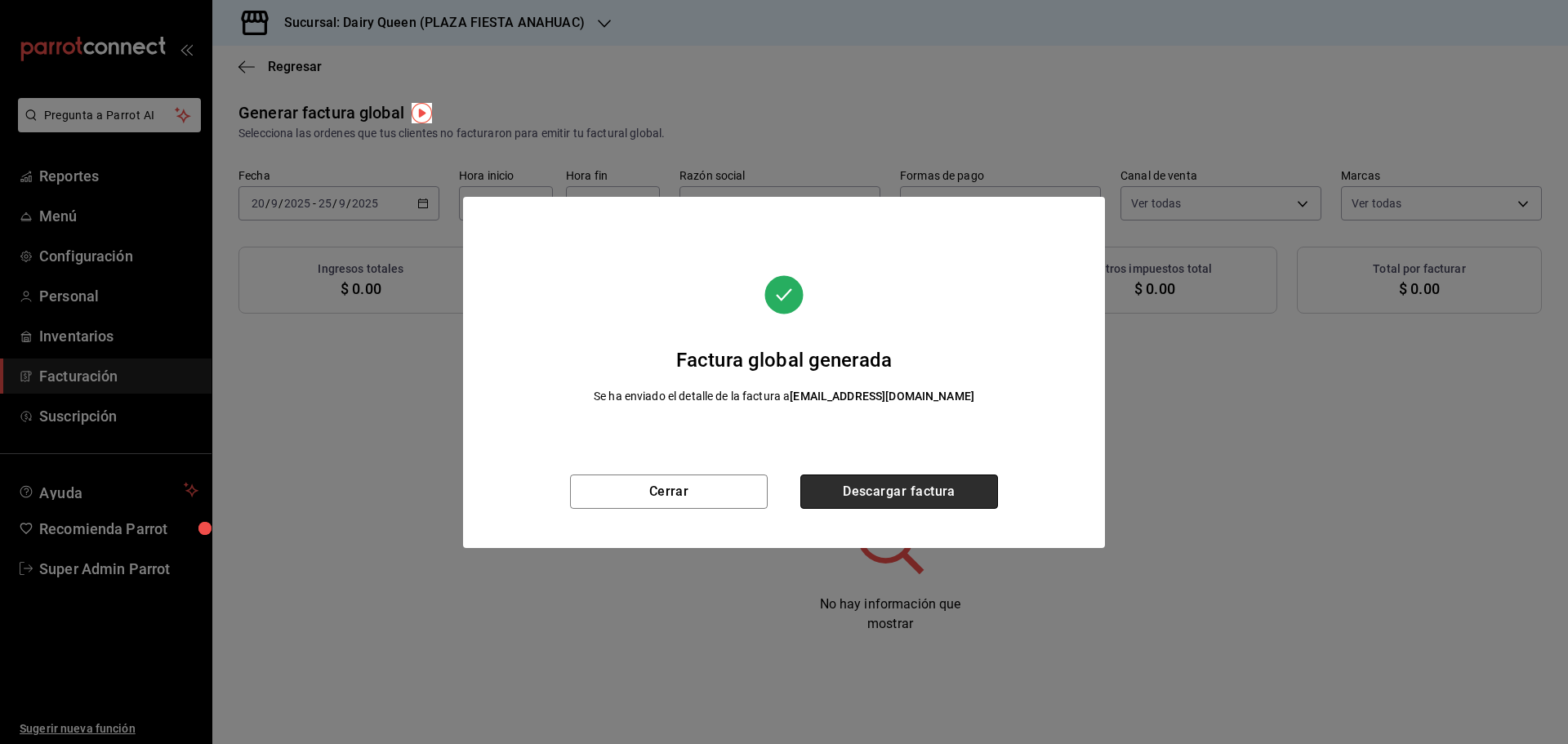
click at [872, 493] on button "Descargar factura" at bounding box center [899, 491] width 198 height 34
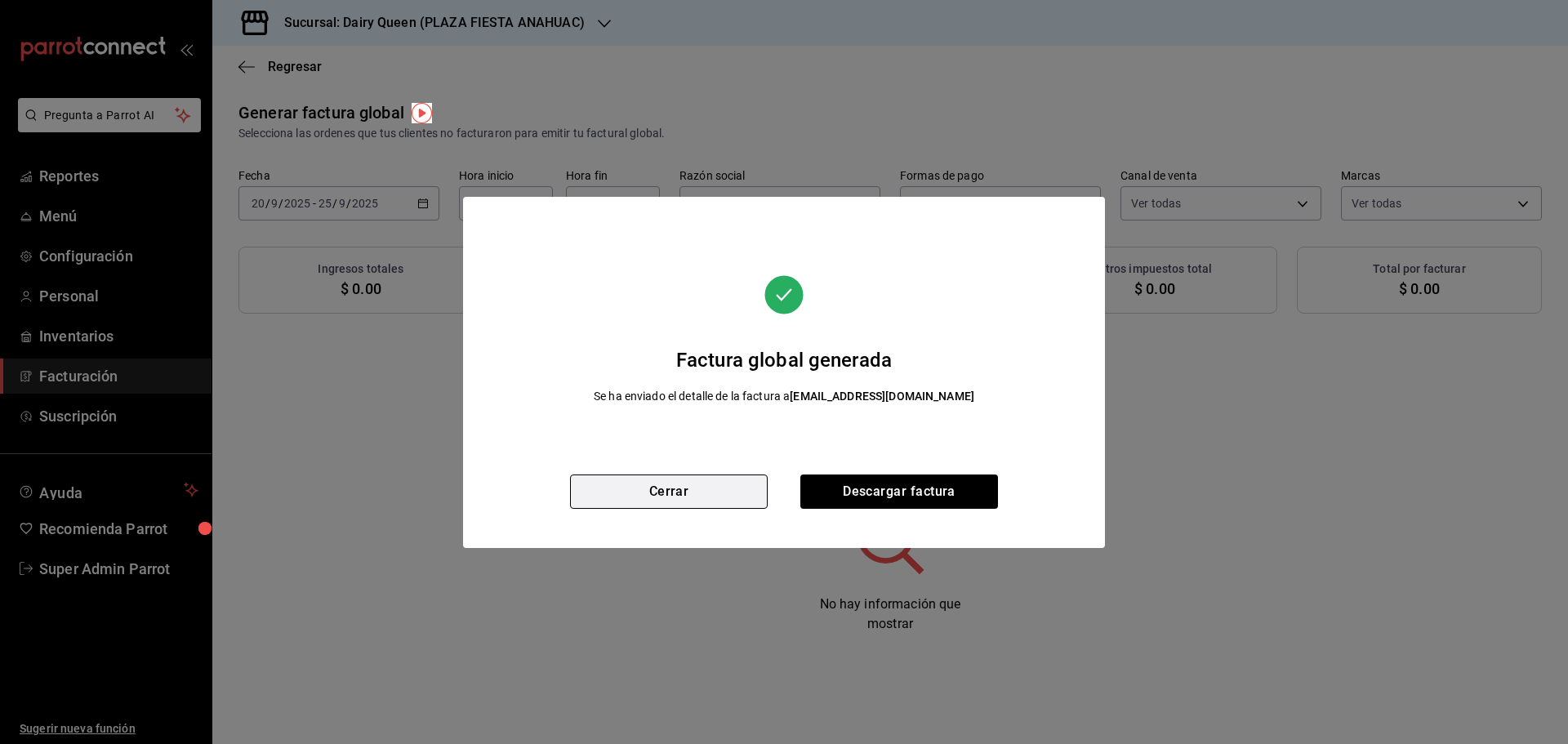
click at [680, 503] on button "Cerrar" at bounding box center [669, 491] width 198 height 34
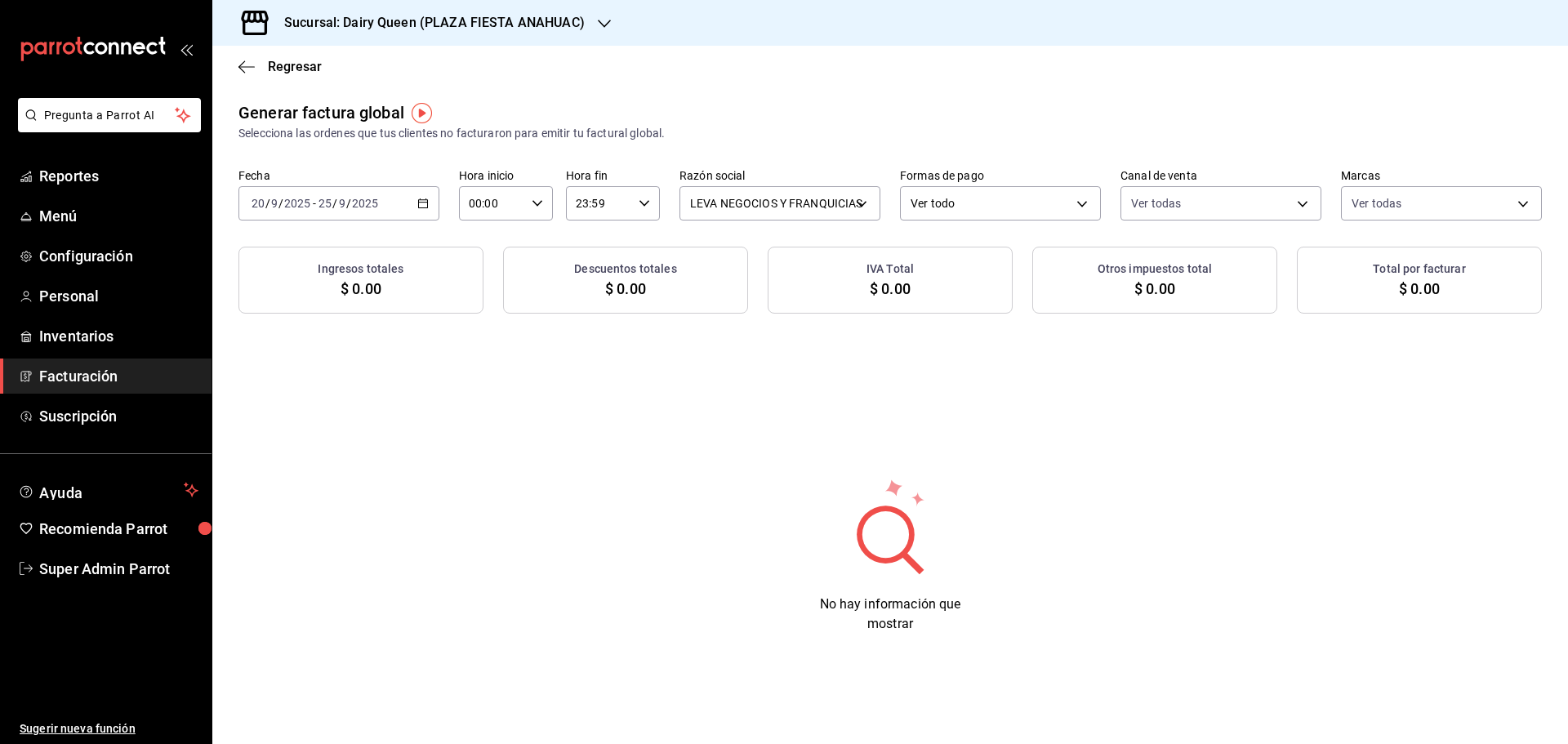
click at [424, 200] on \(Stroke\) "button" at bounding box center [422, 204] width 10 height 9
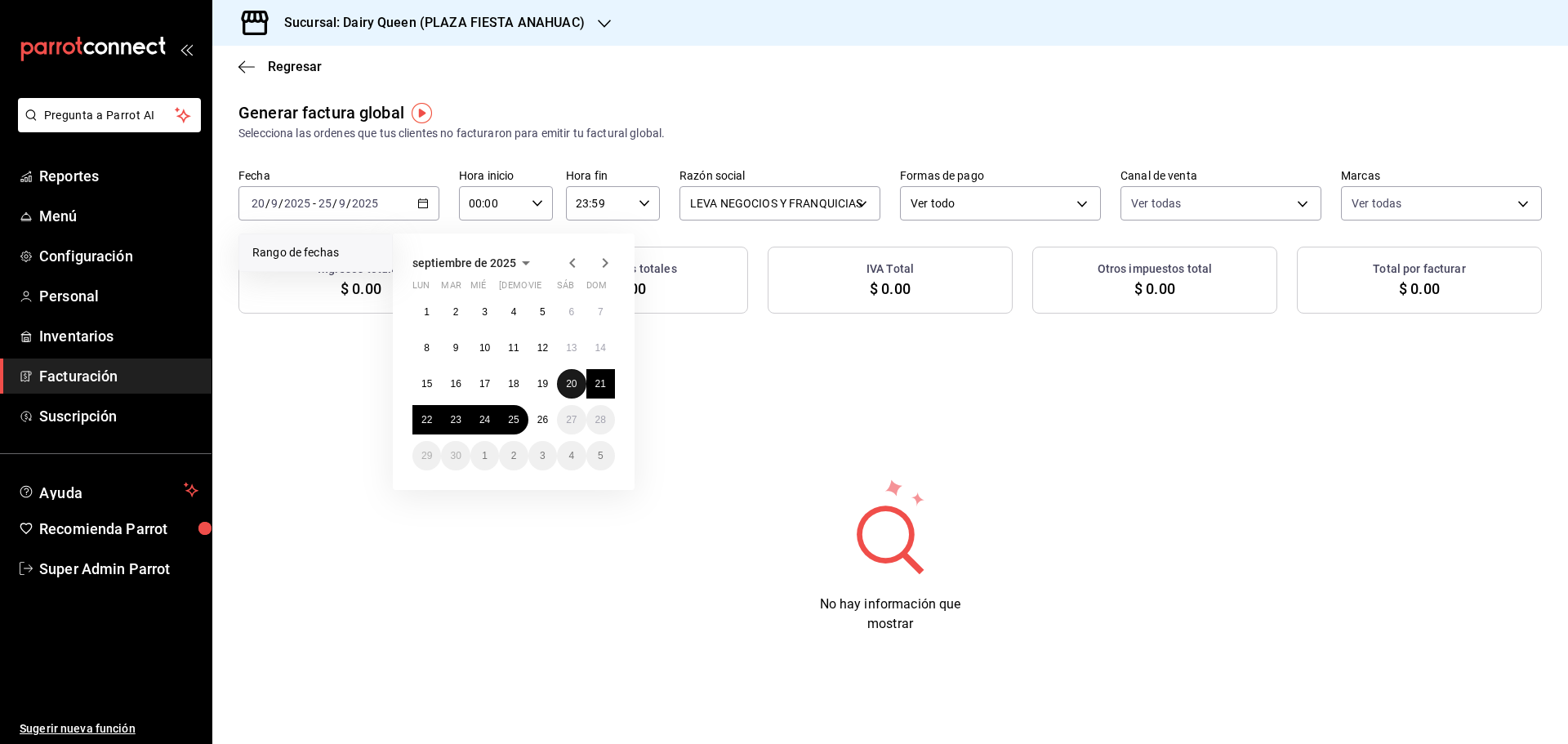
click at [572, 385] on abbr "20" at bounding box center [571, 383] width 11 height 12
click at [506, 425] on button "25" at bounding box center [513, 419] width 29 height 30
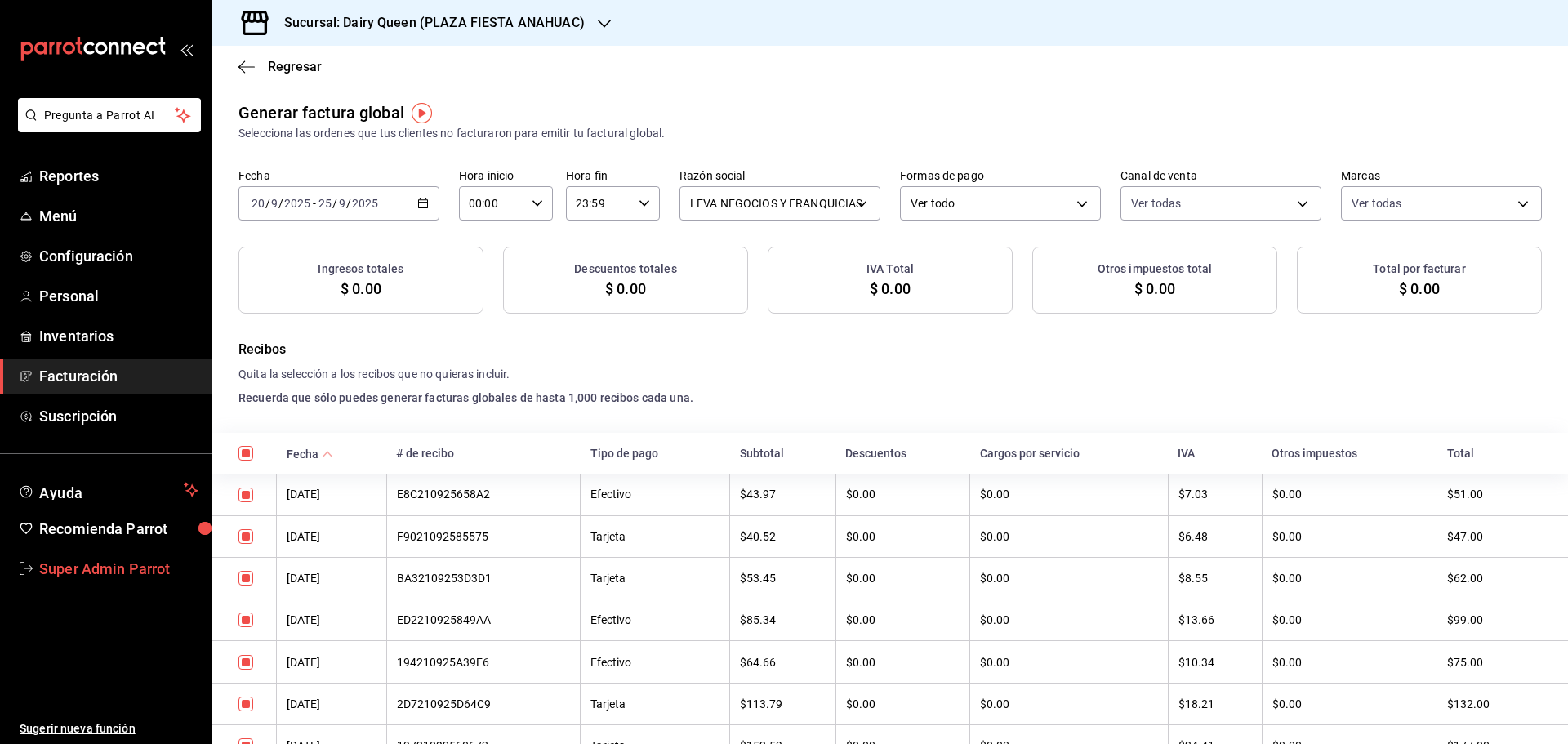
checkbox input "true"
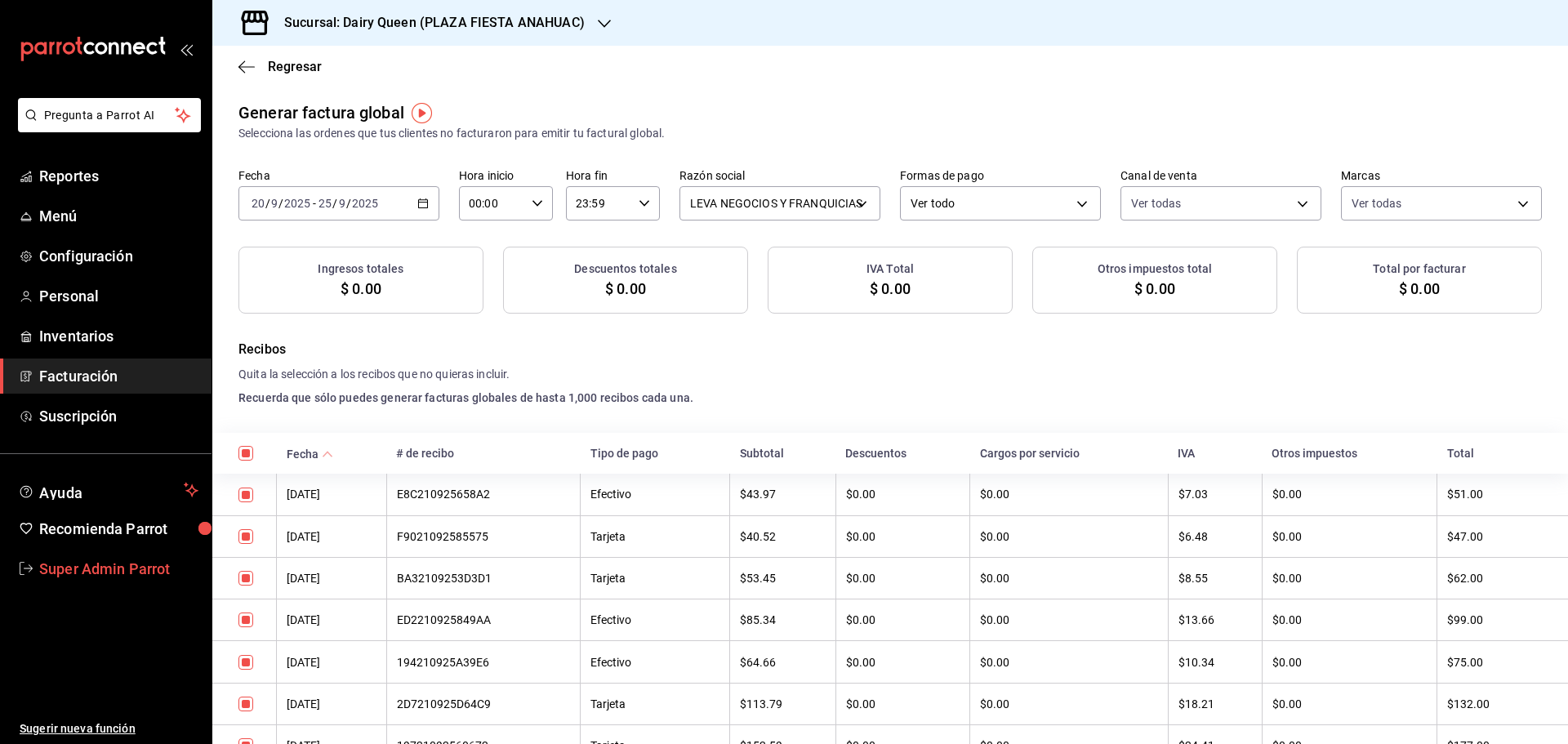
checkbox input "true"
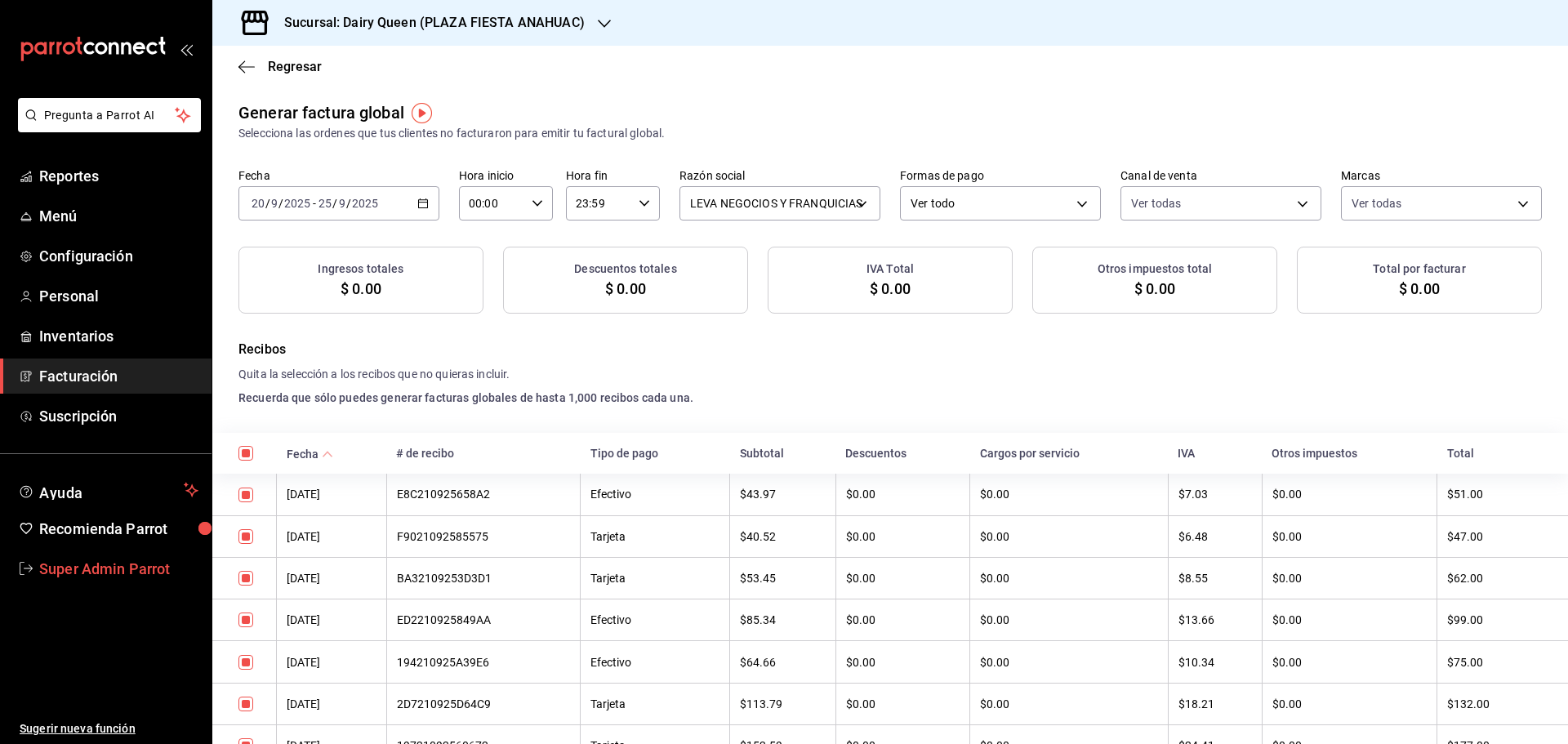
checkbox input "true"
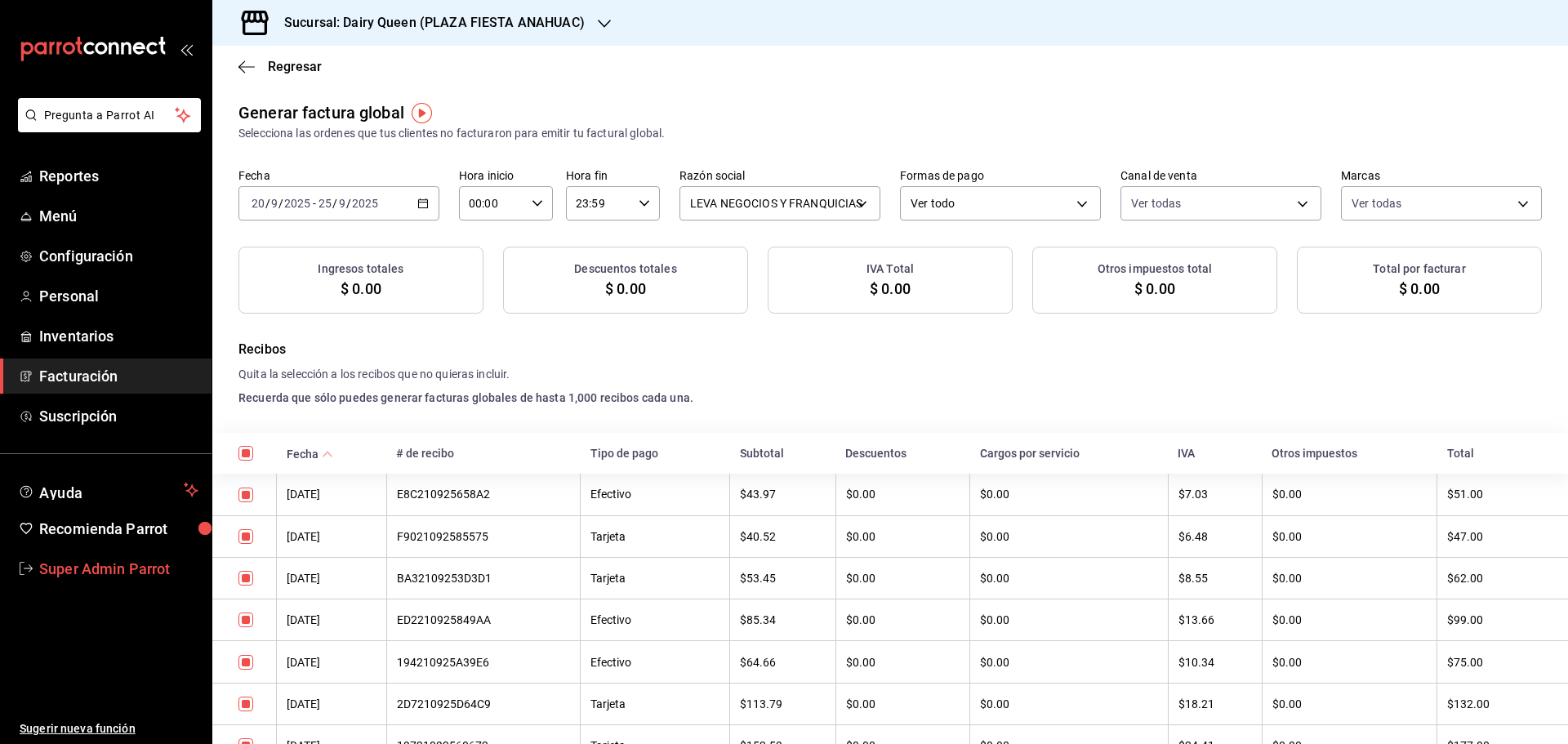
checkbox input "true"
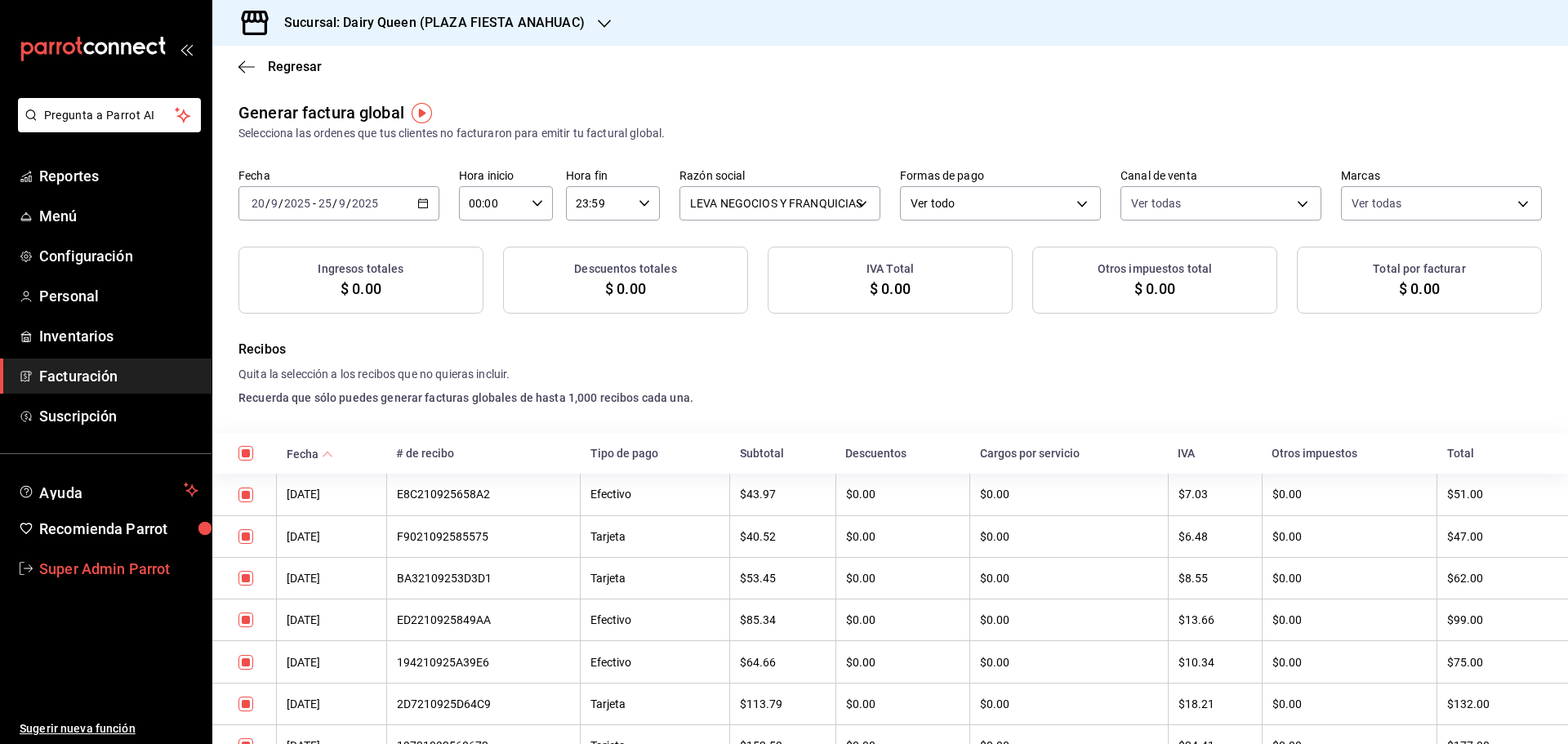
checkbox input "true"
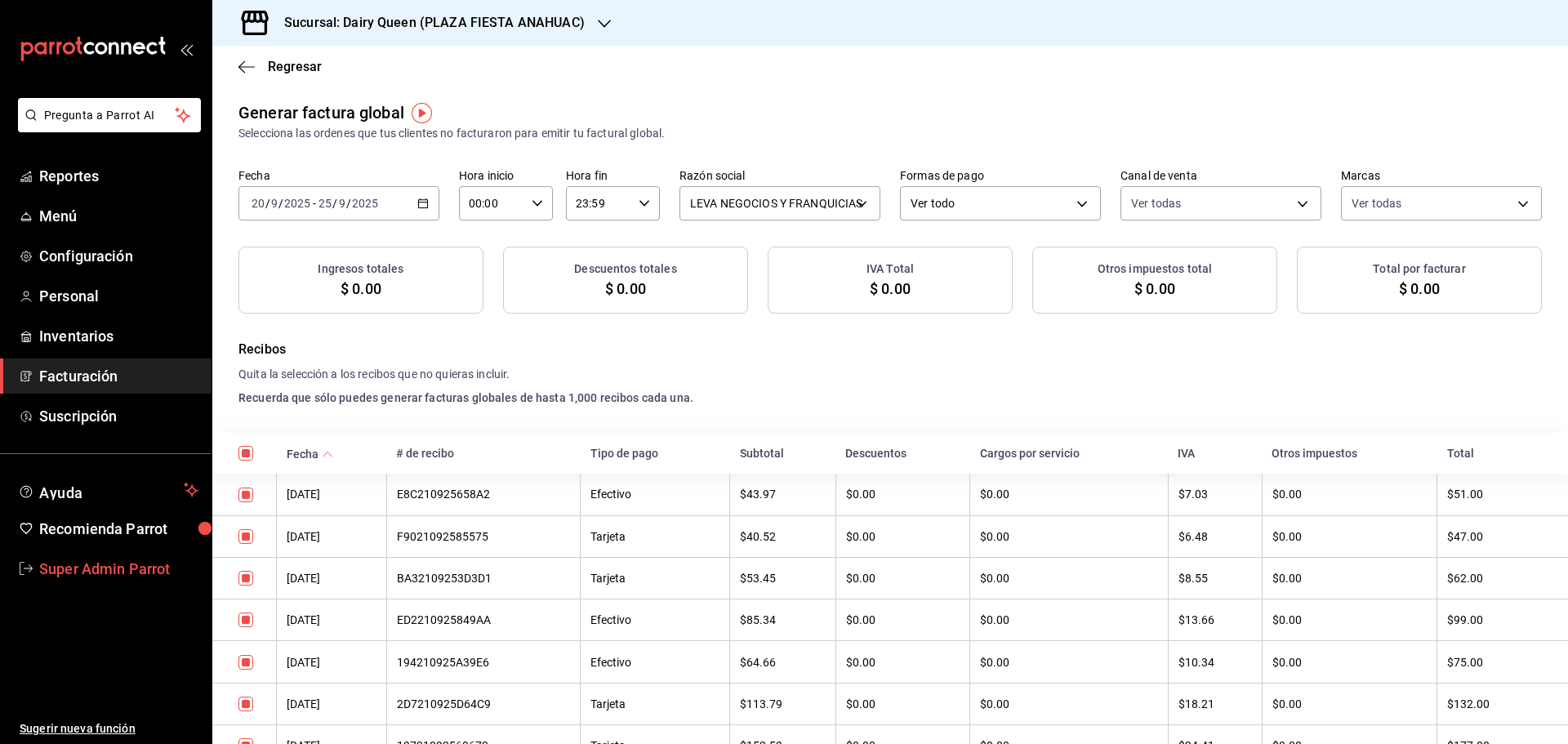
checkbox input "true"
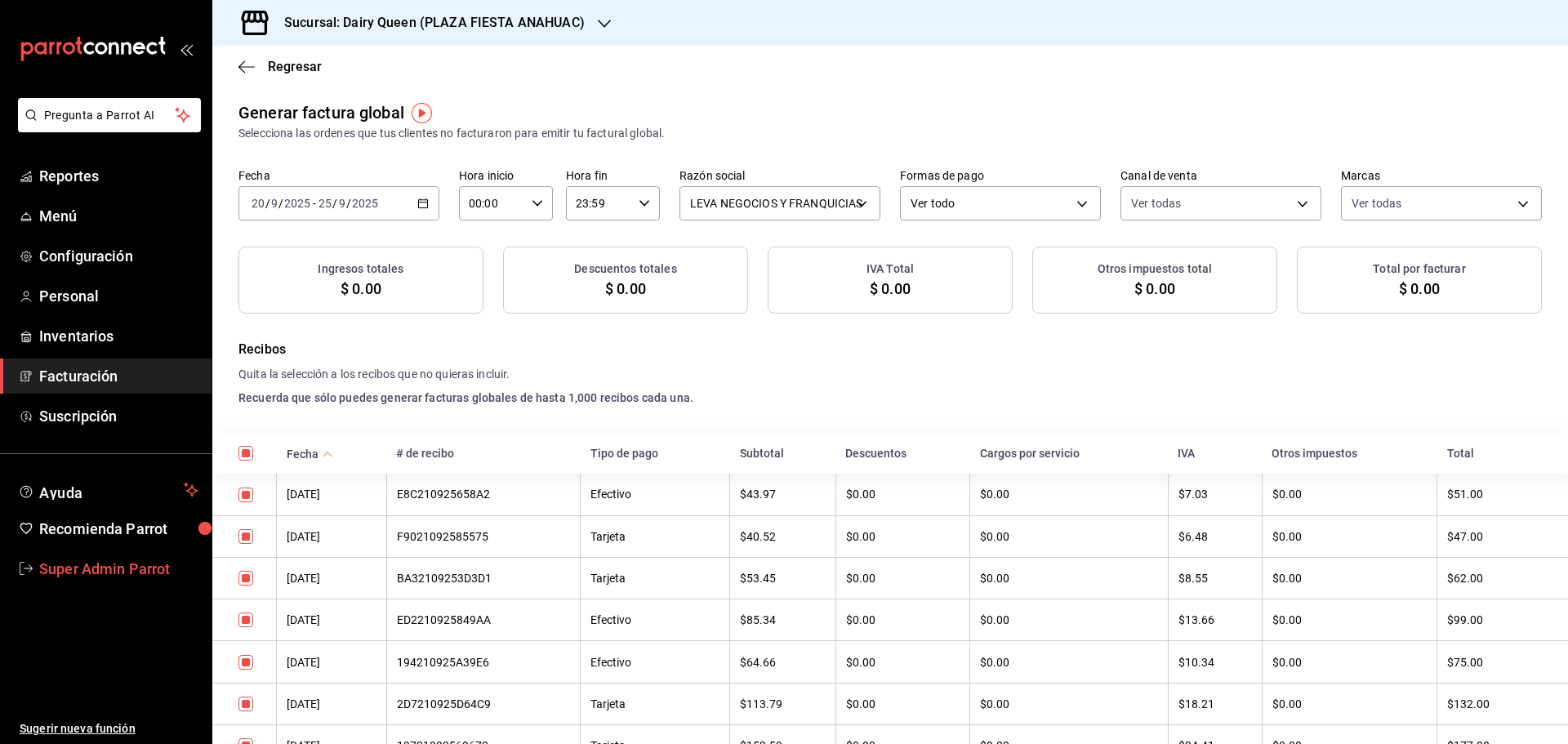
checkbox input "true"
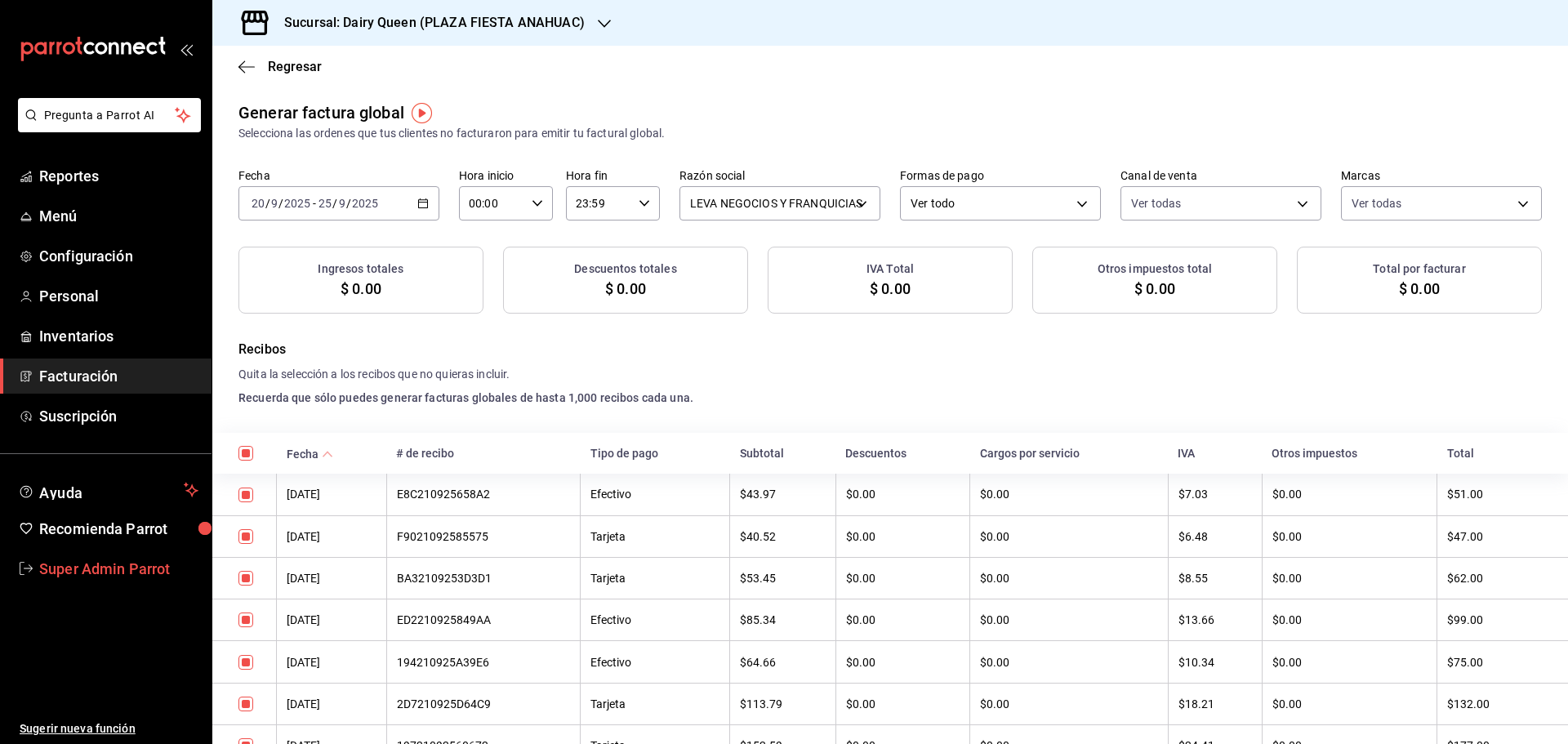
checkbox input "true"
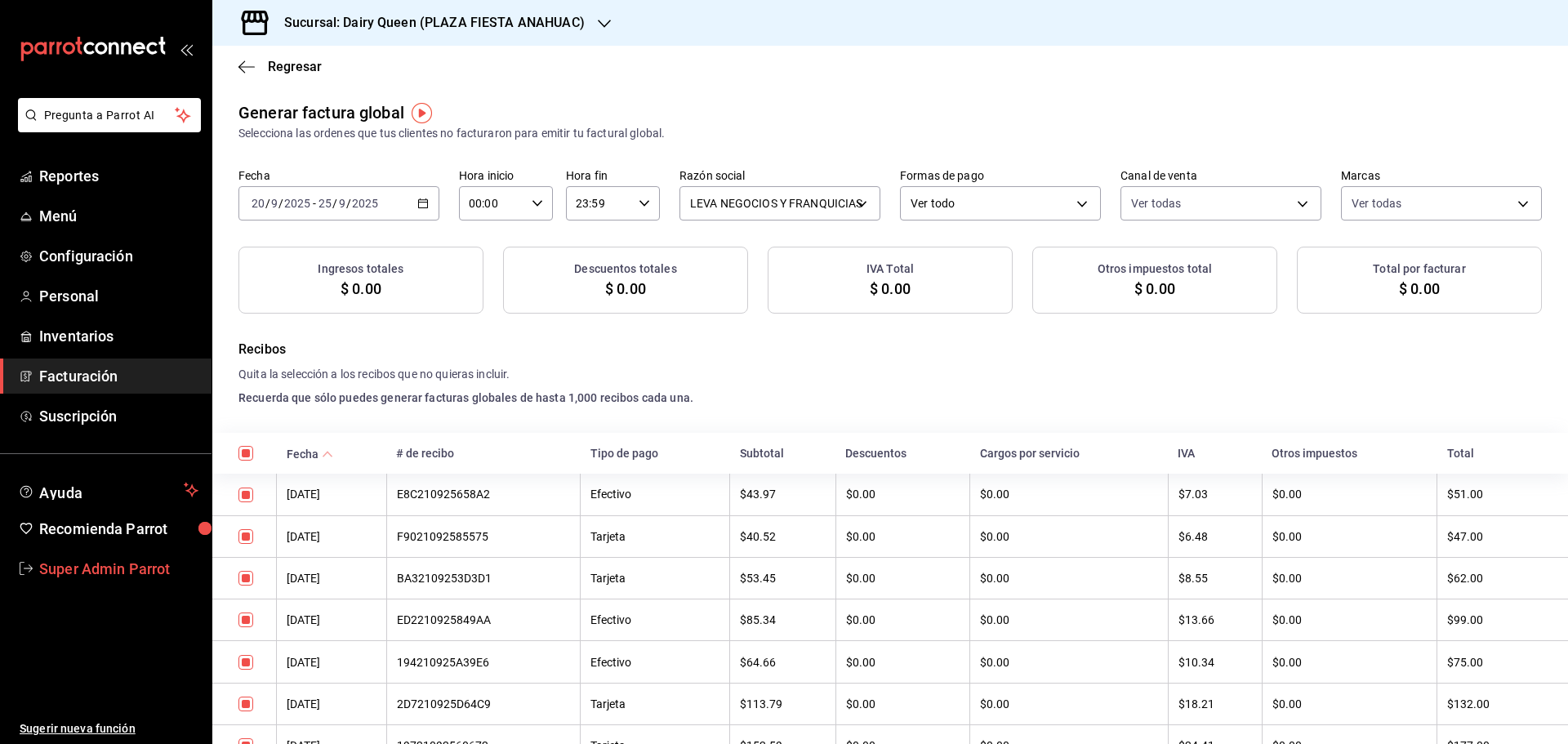
checkbox input "true"
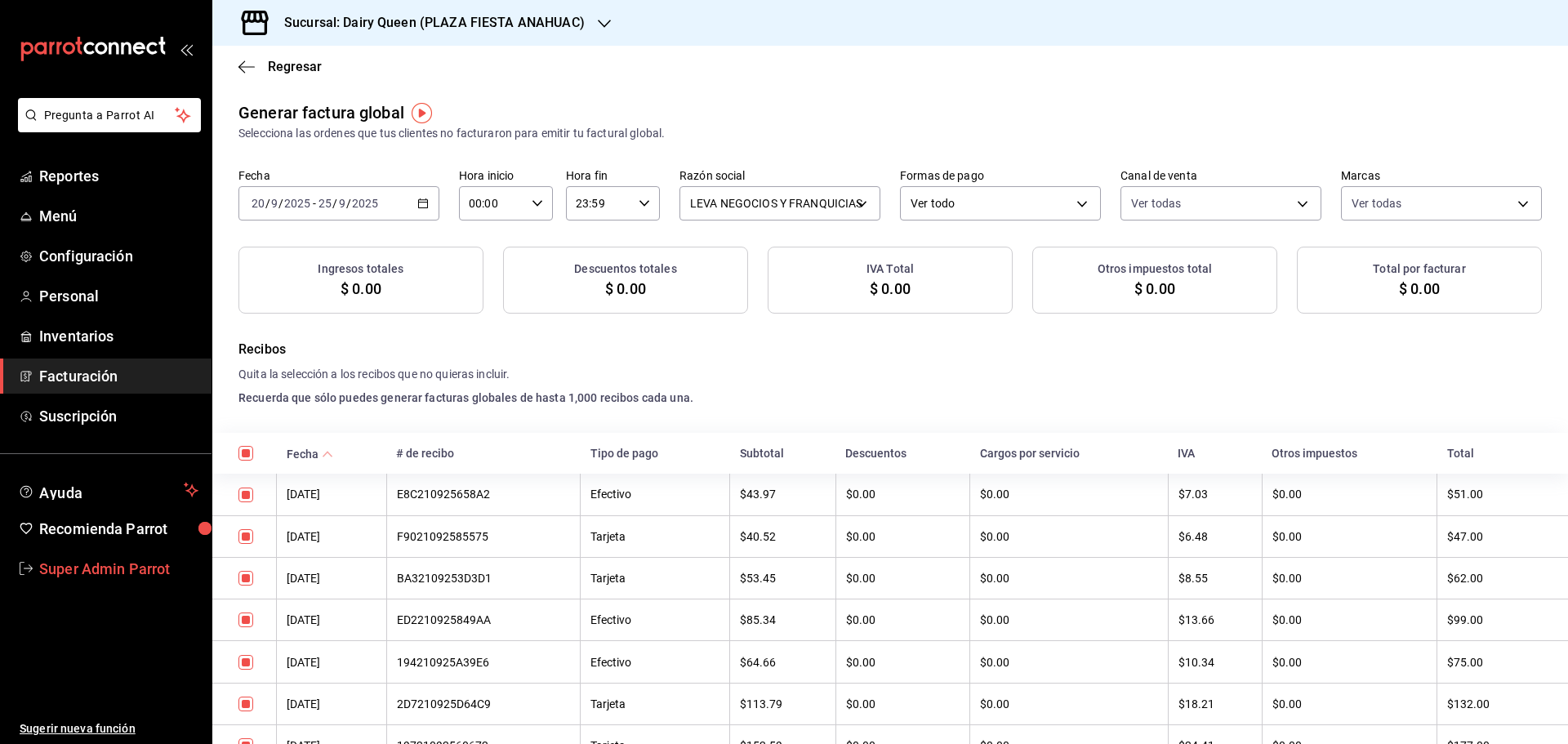
checkbox input "true"
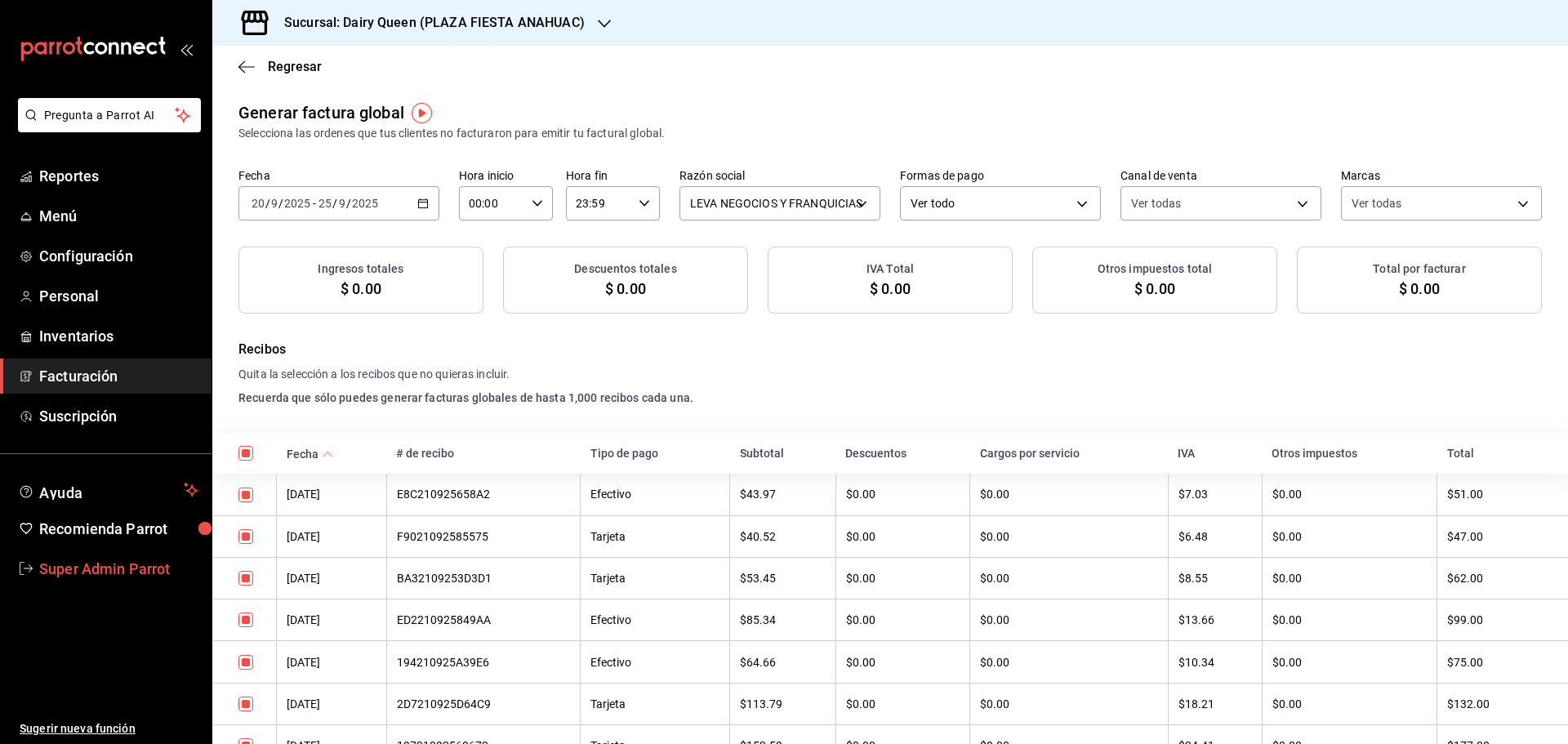
checkbox input "true"
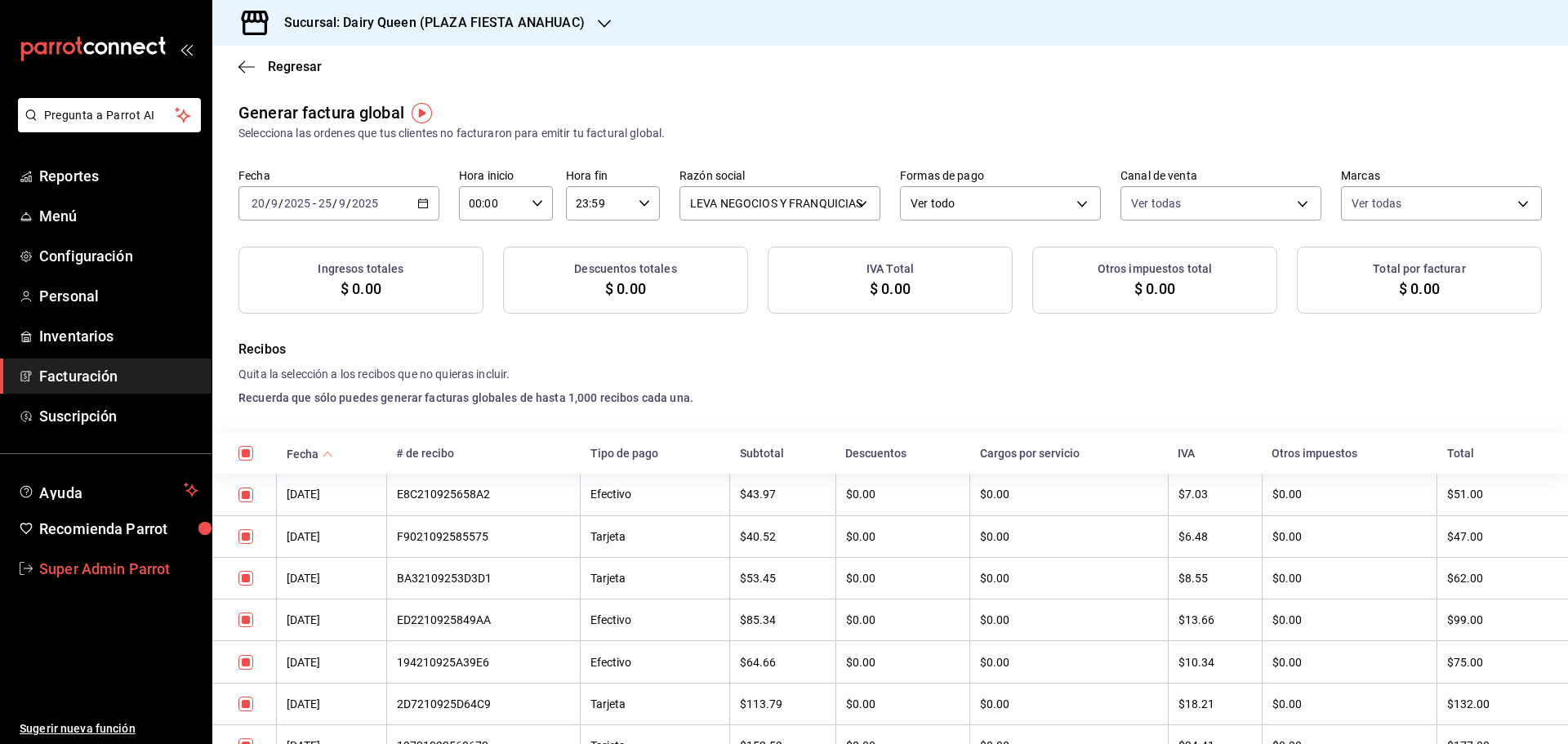
checkbox input "true"
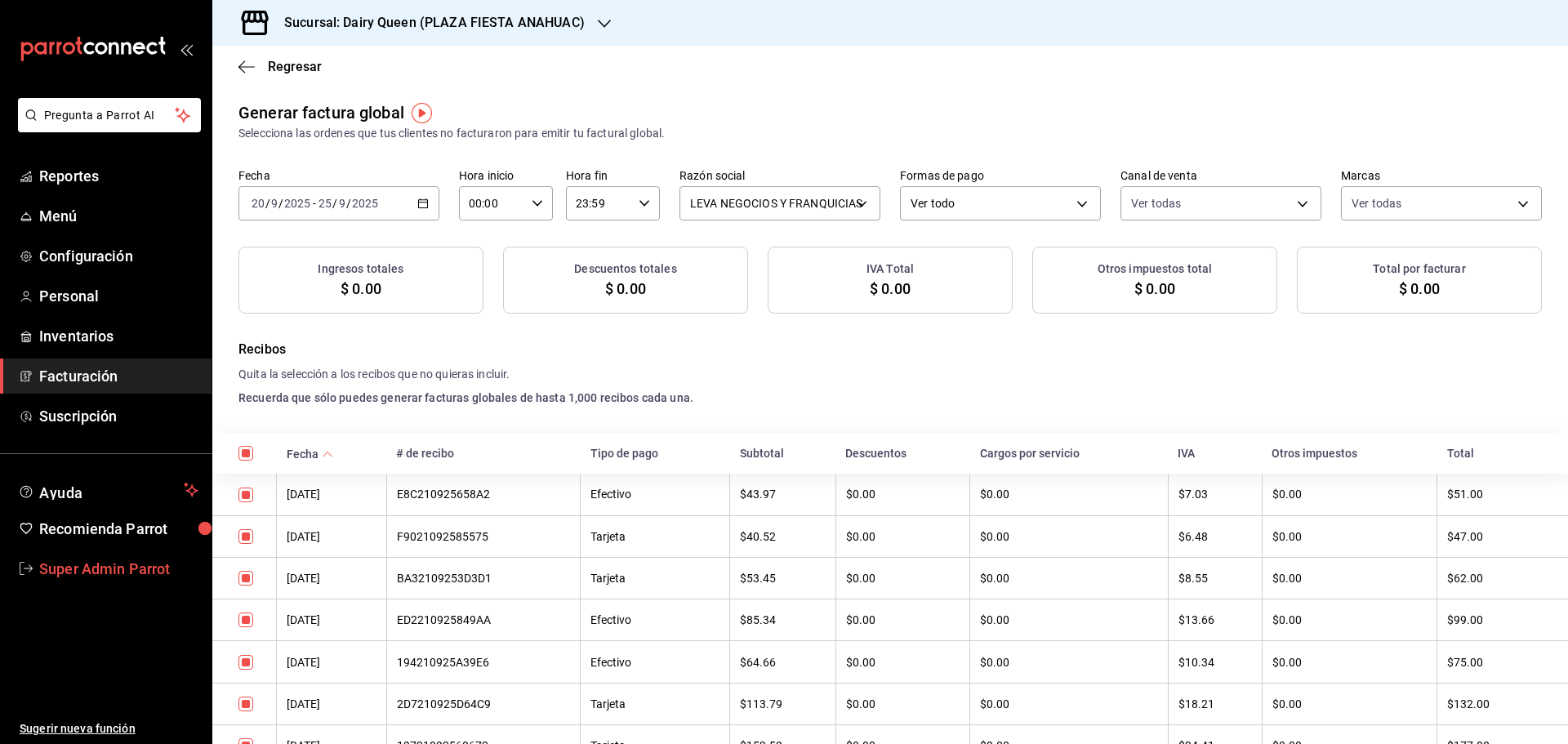
checkbox input "true"
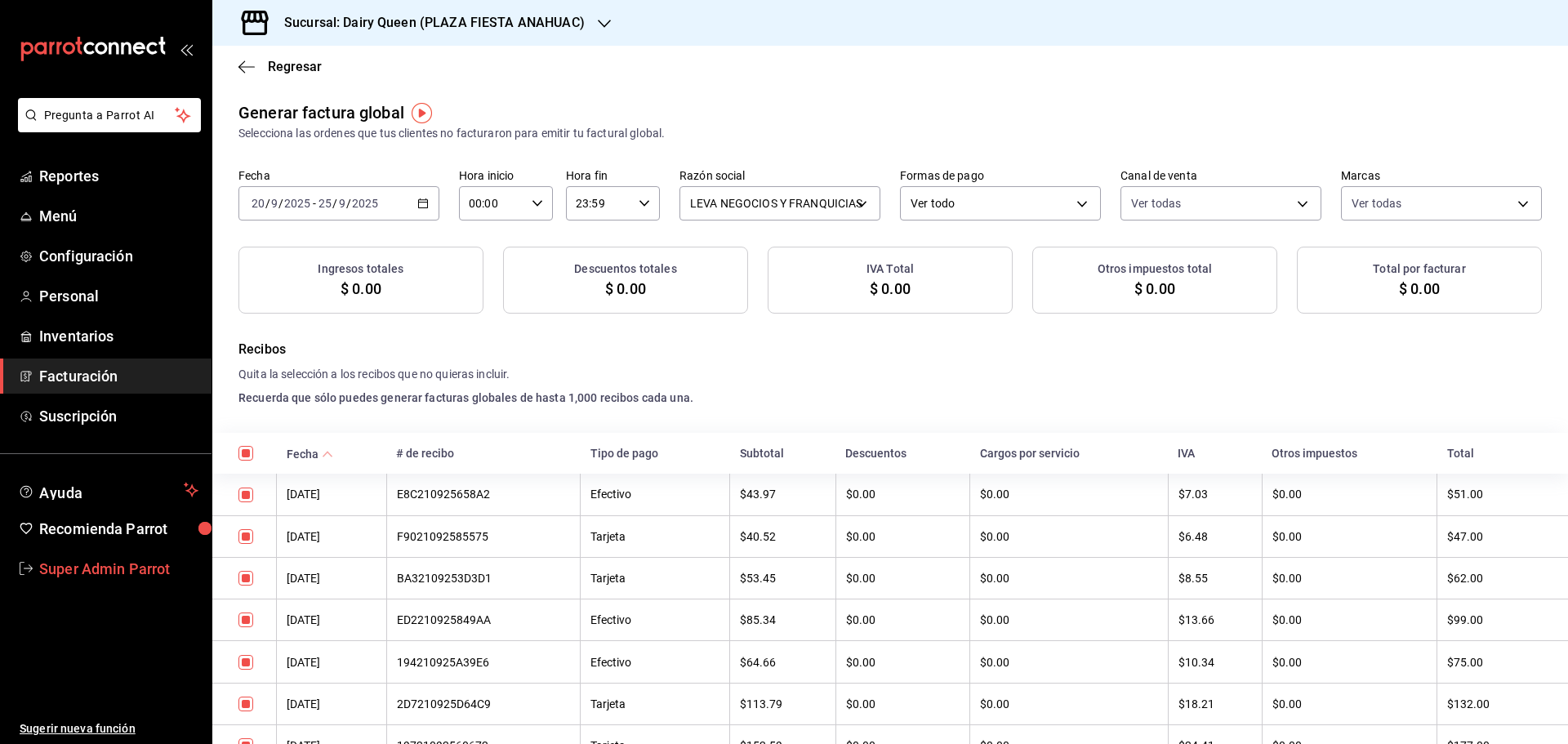
checkbox input "true"
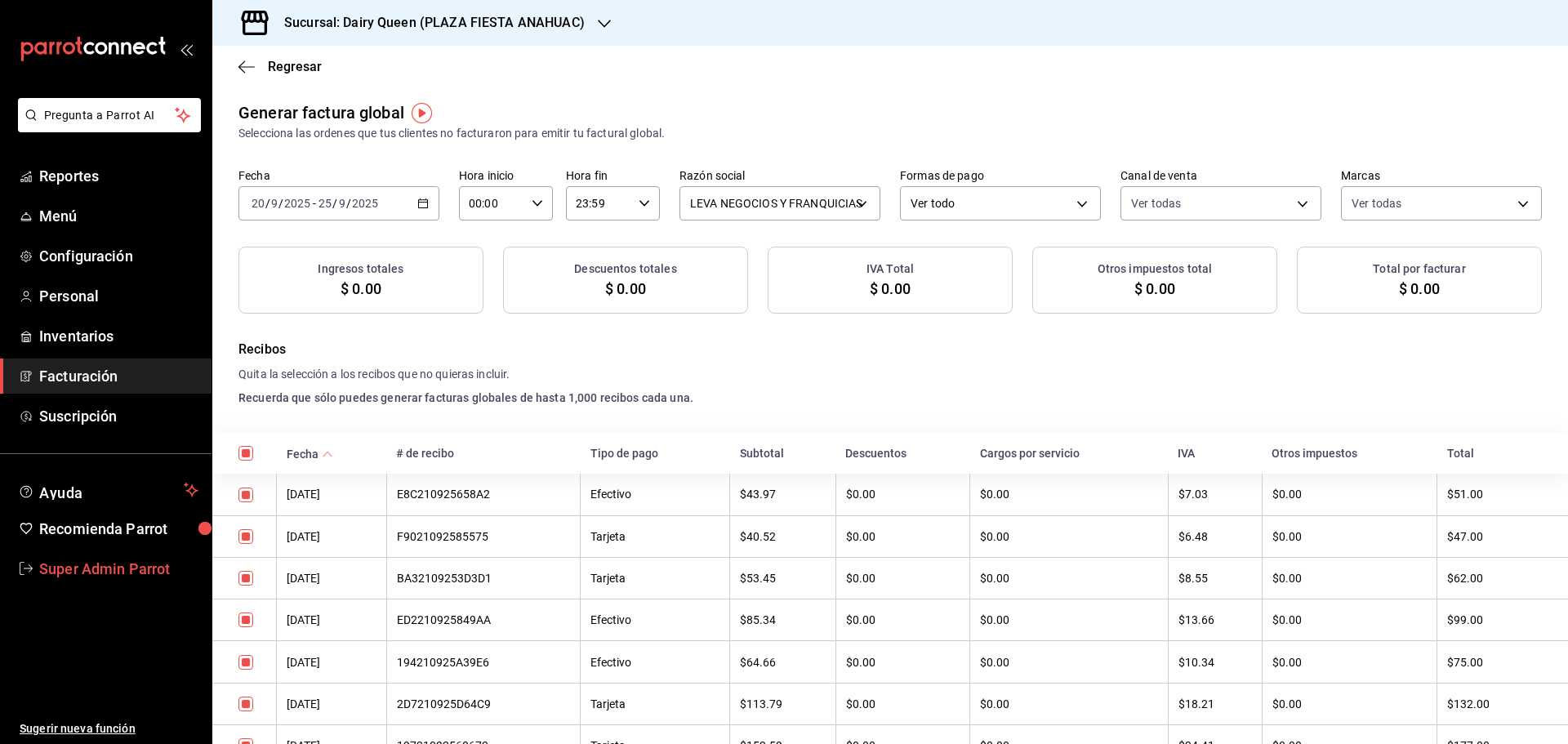
checkbox input "true"
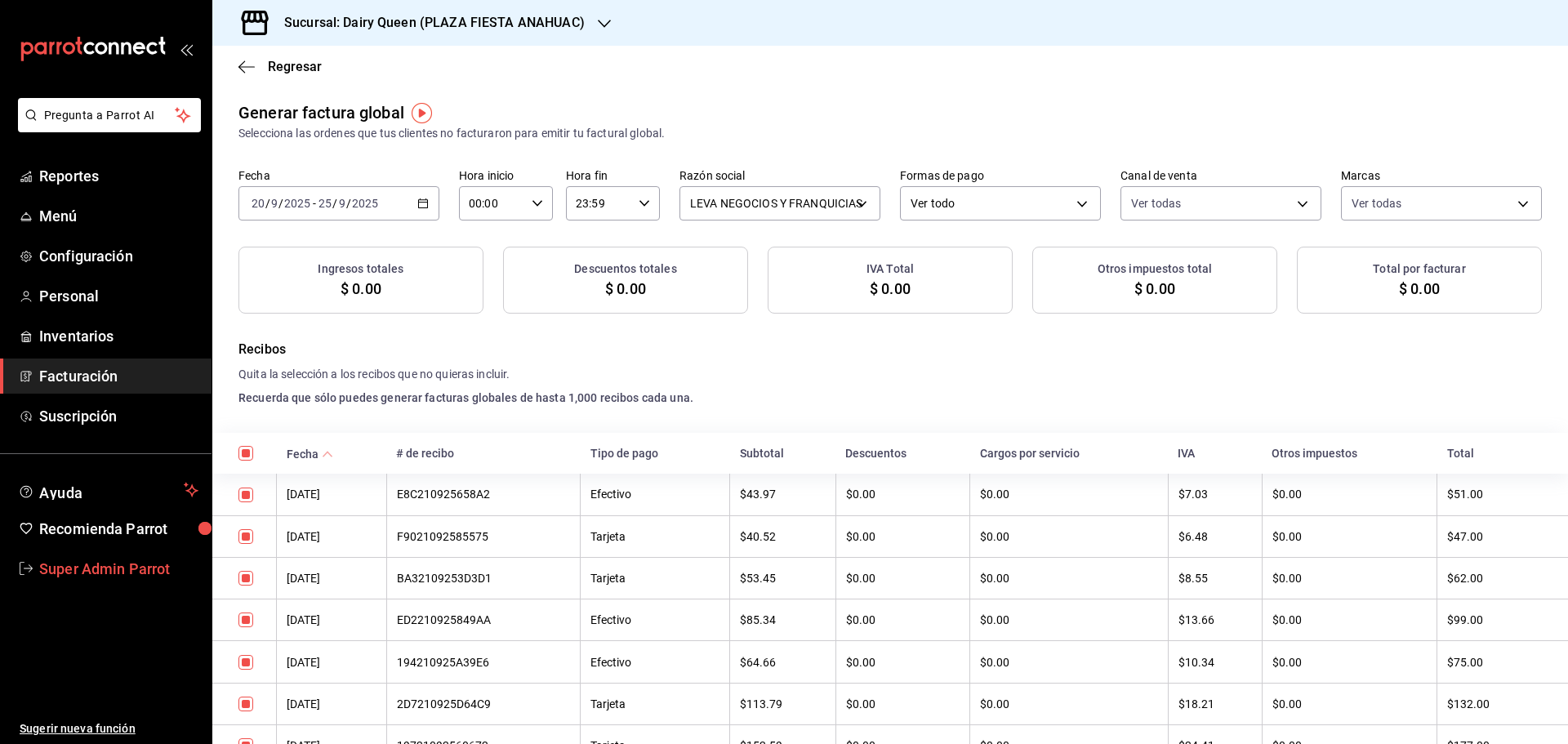
checkbox input "true"
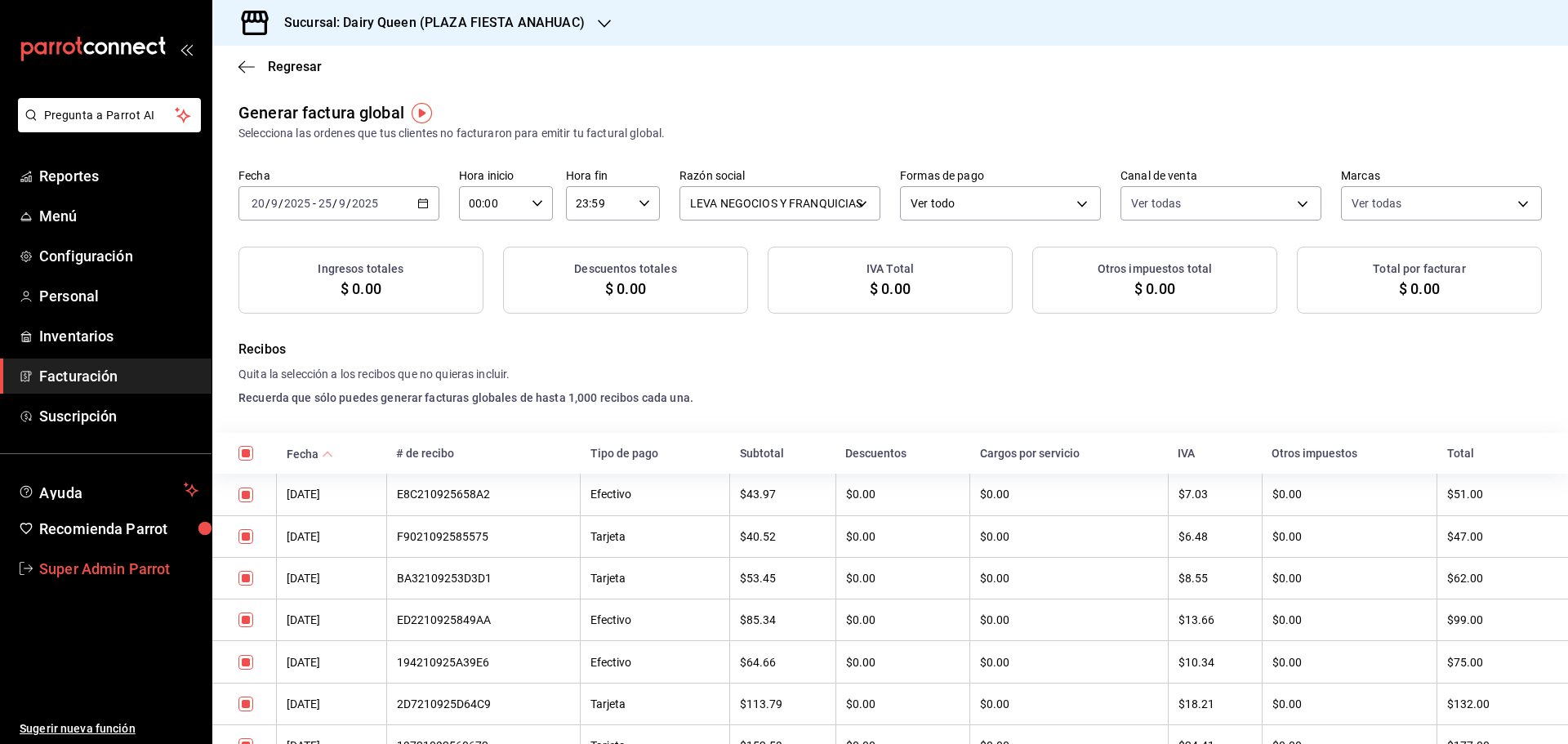
checkbox input "true"
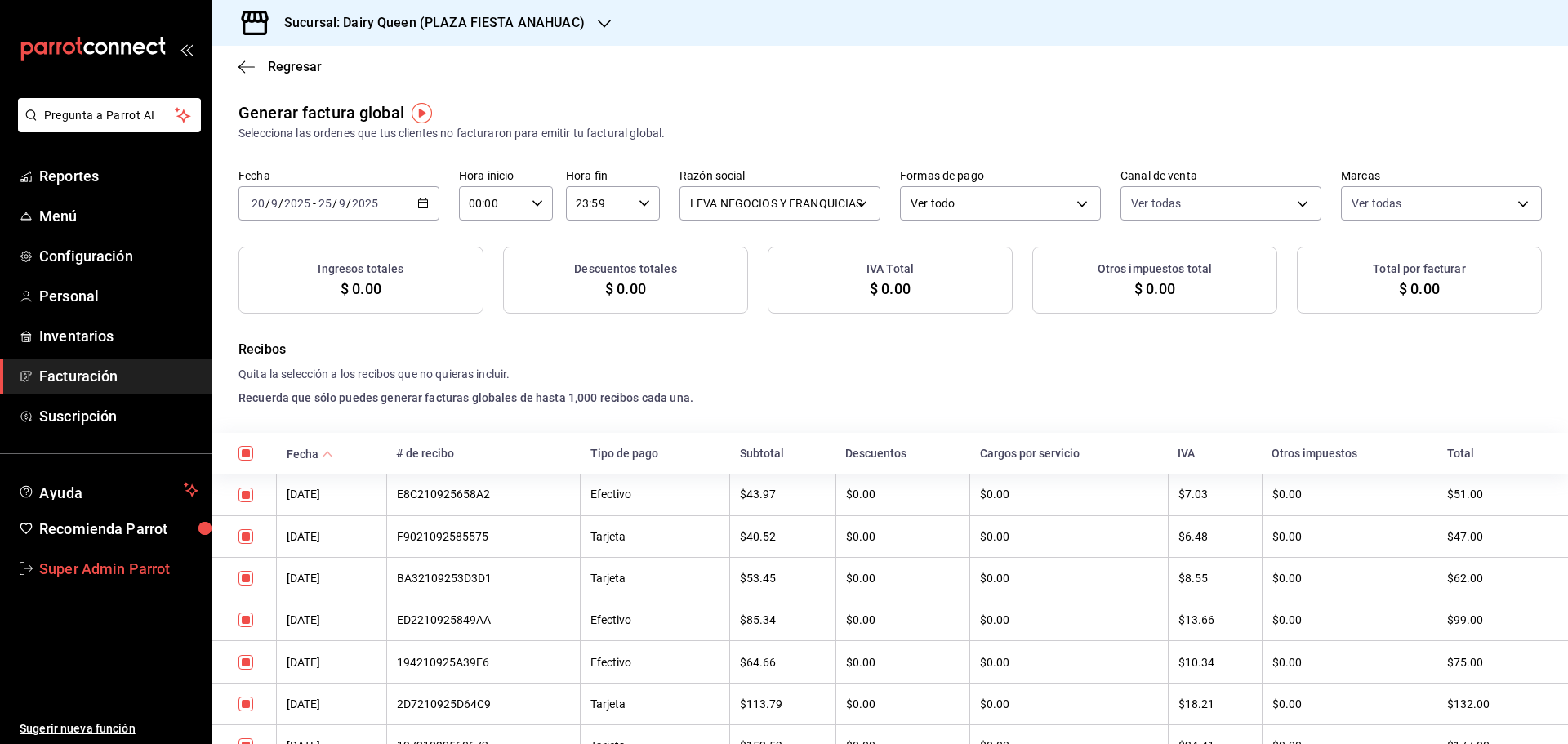
checkbox input "true"
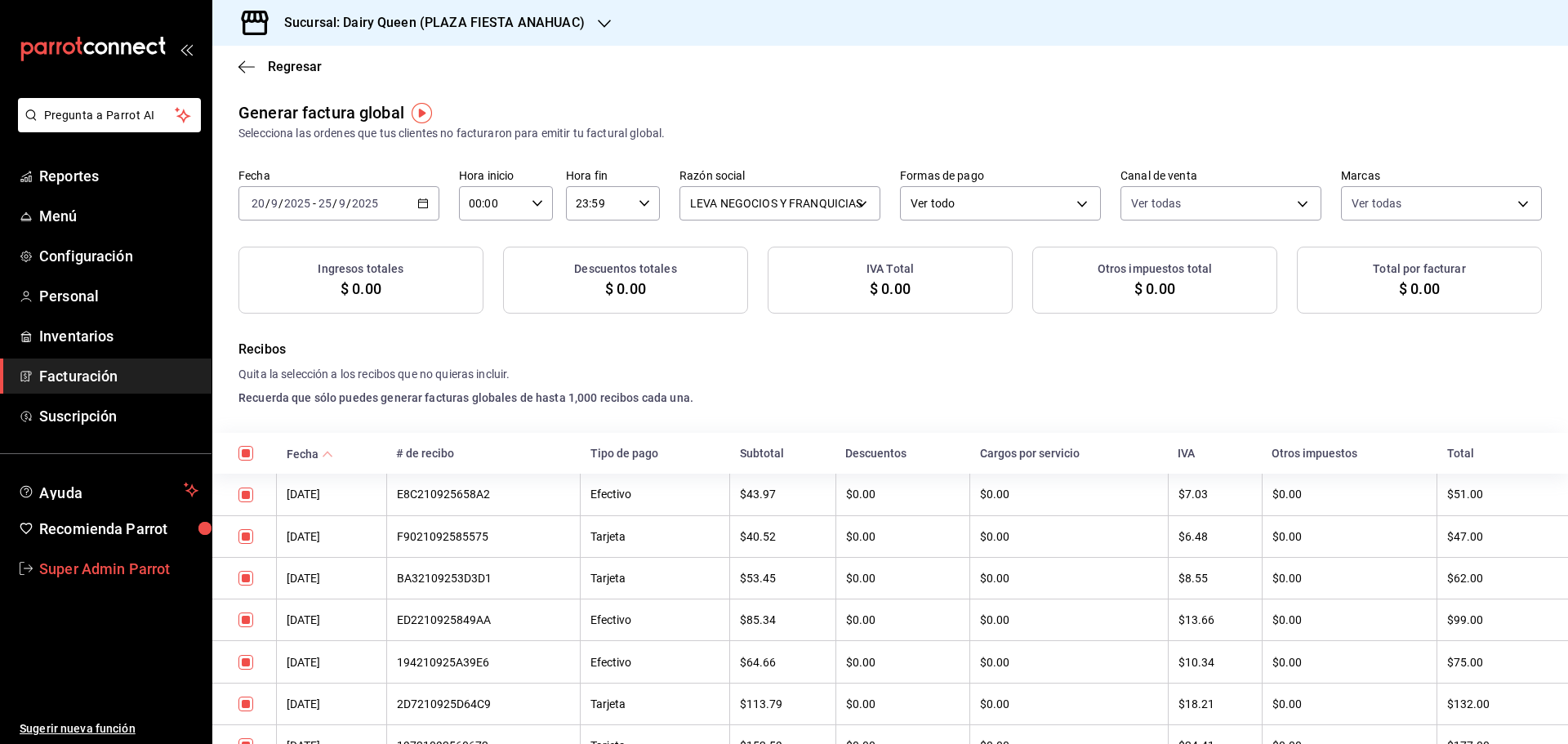
checkbox input "true"
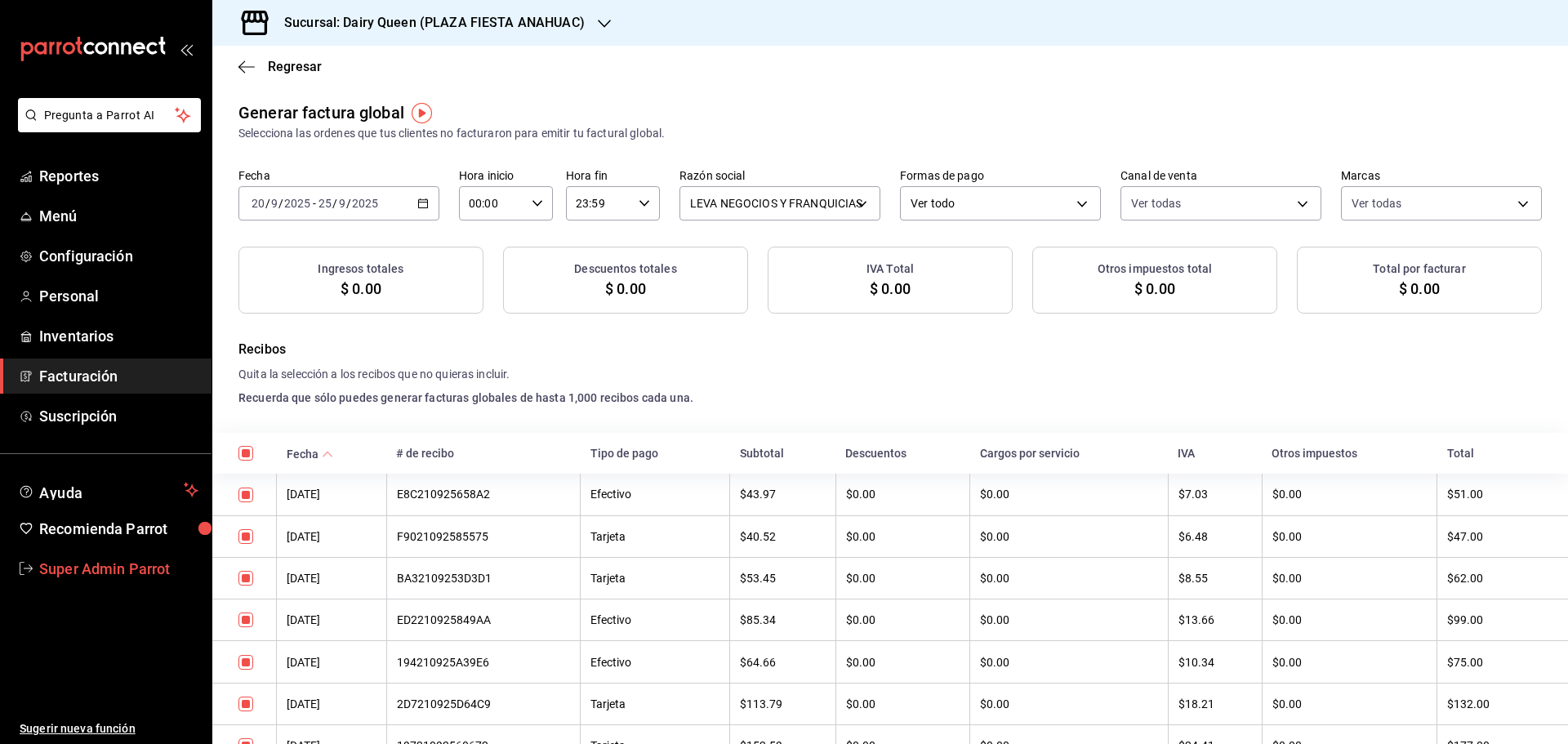
checkbox input "true"
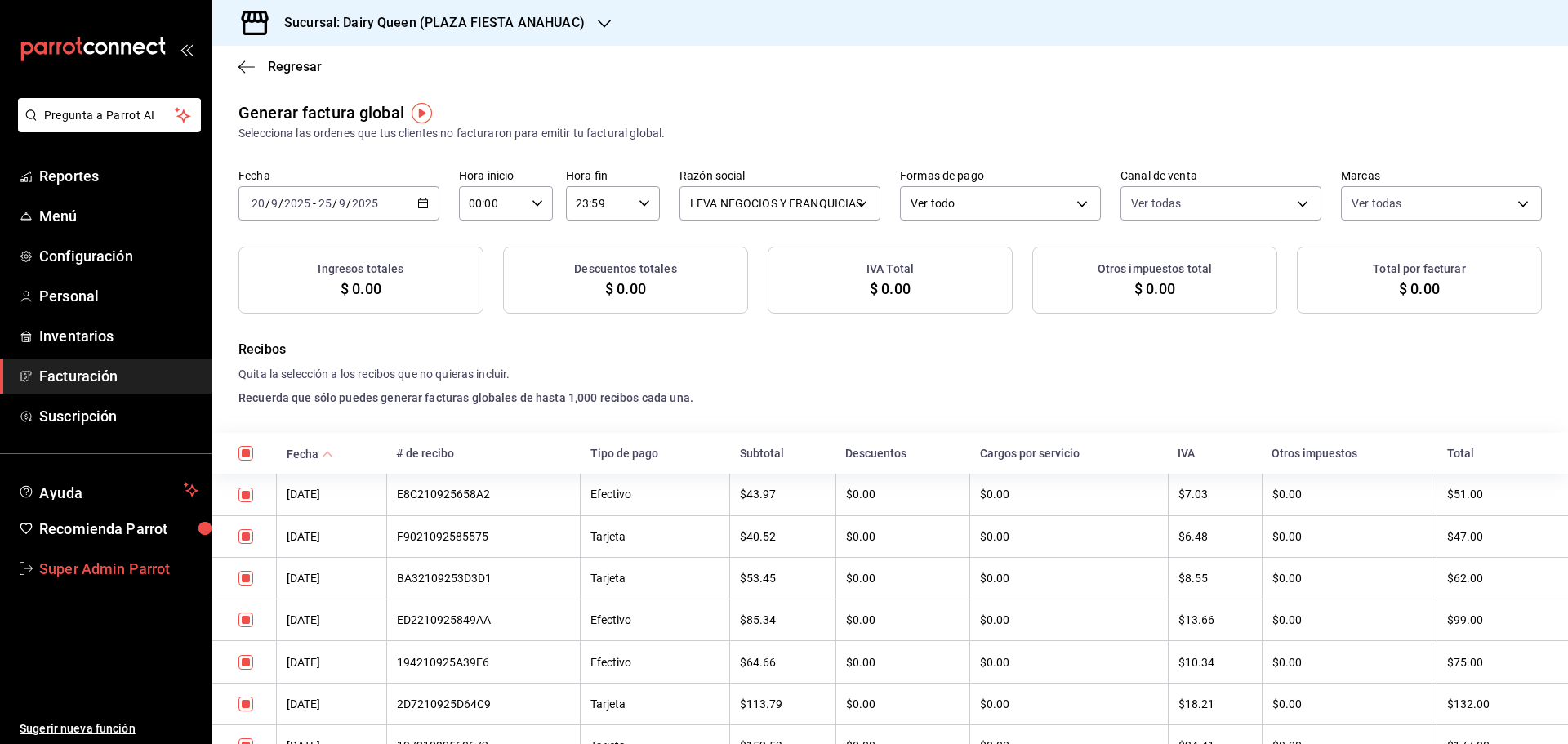
checkbox input "true"
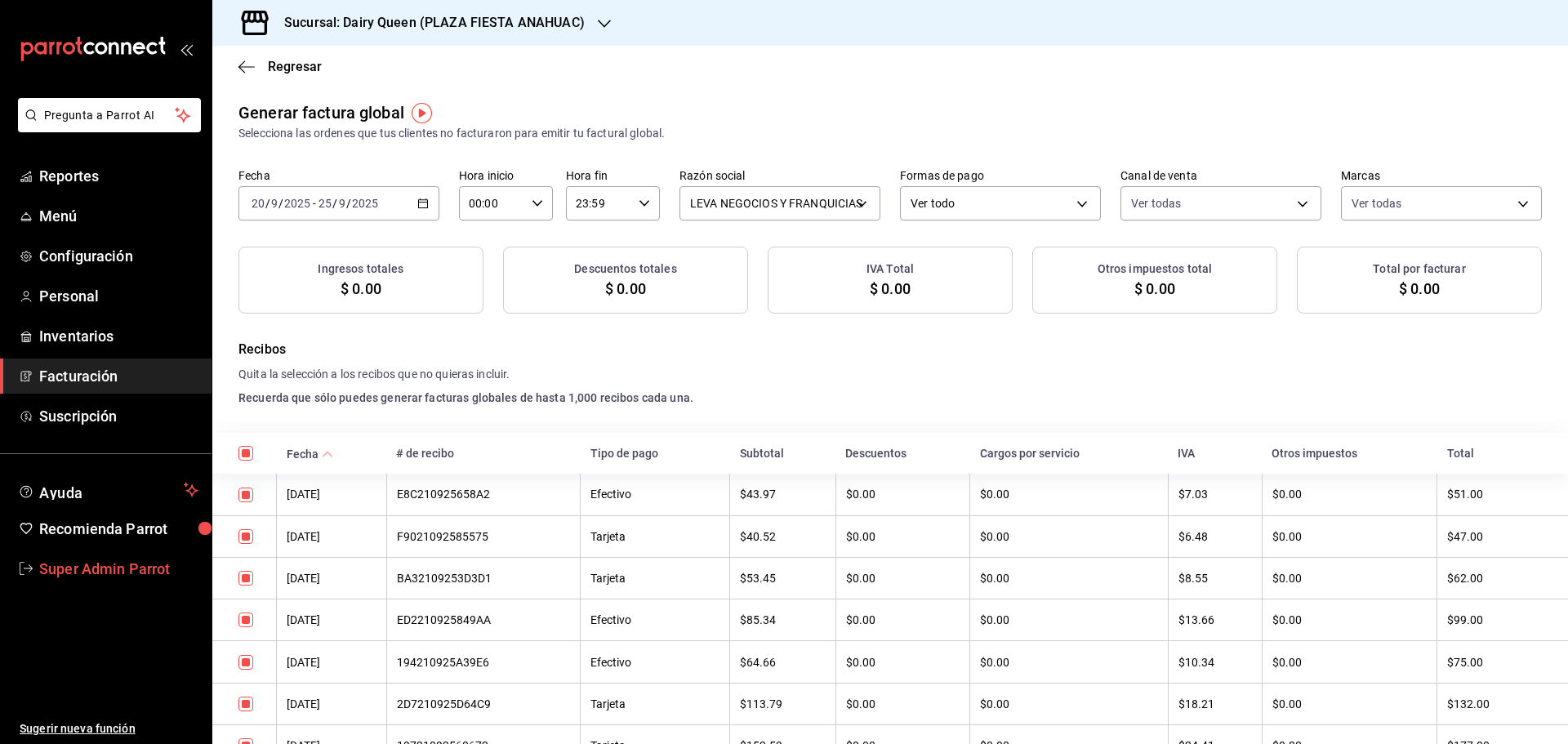
checkbox input "true"
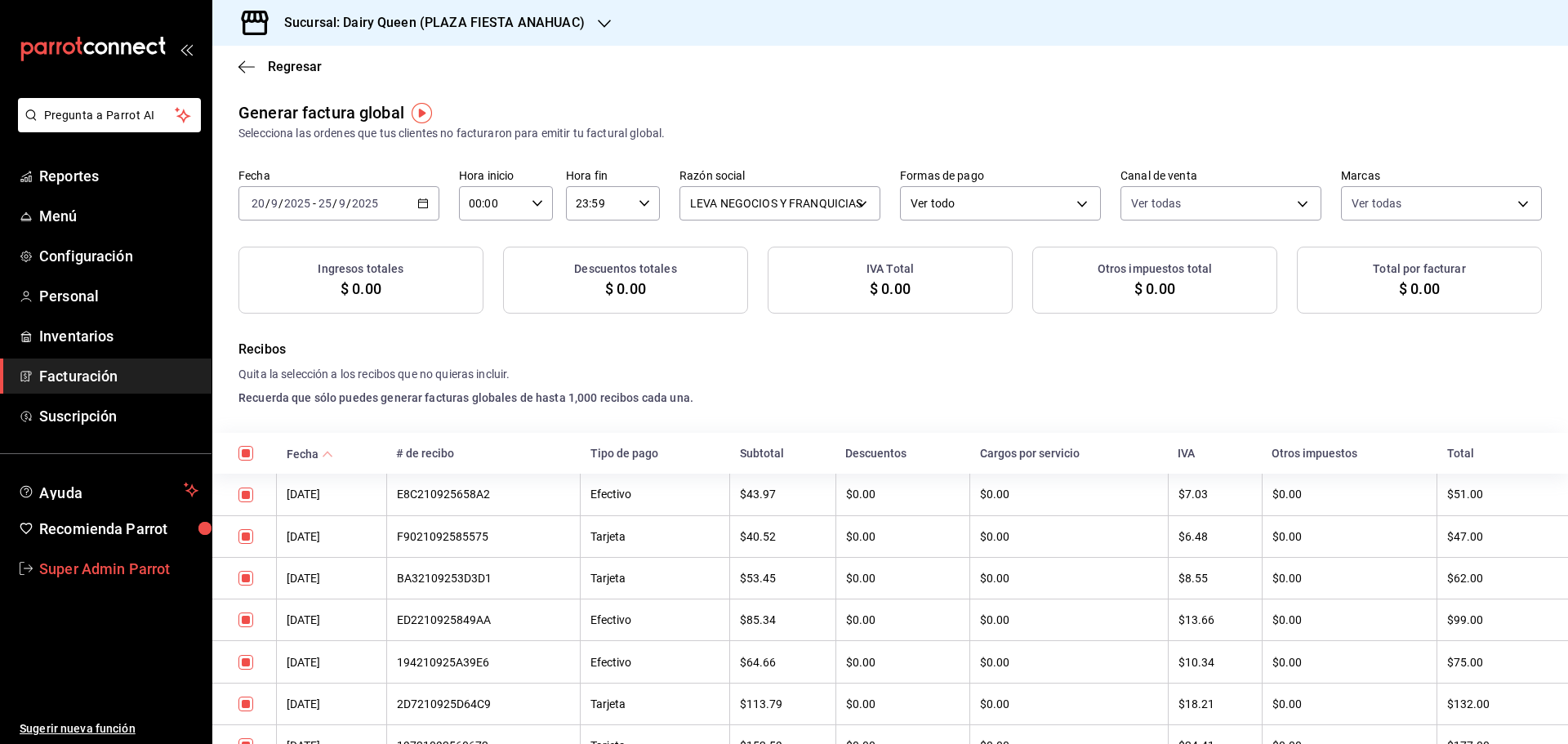
checkbox input "true"
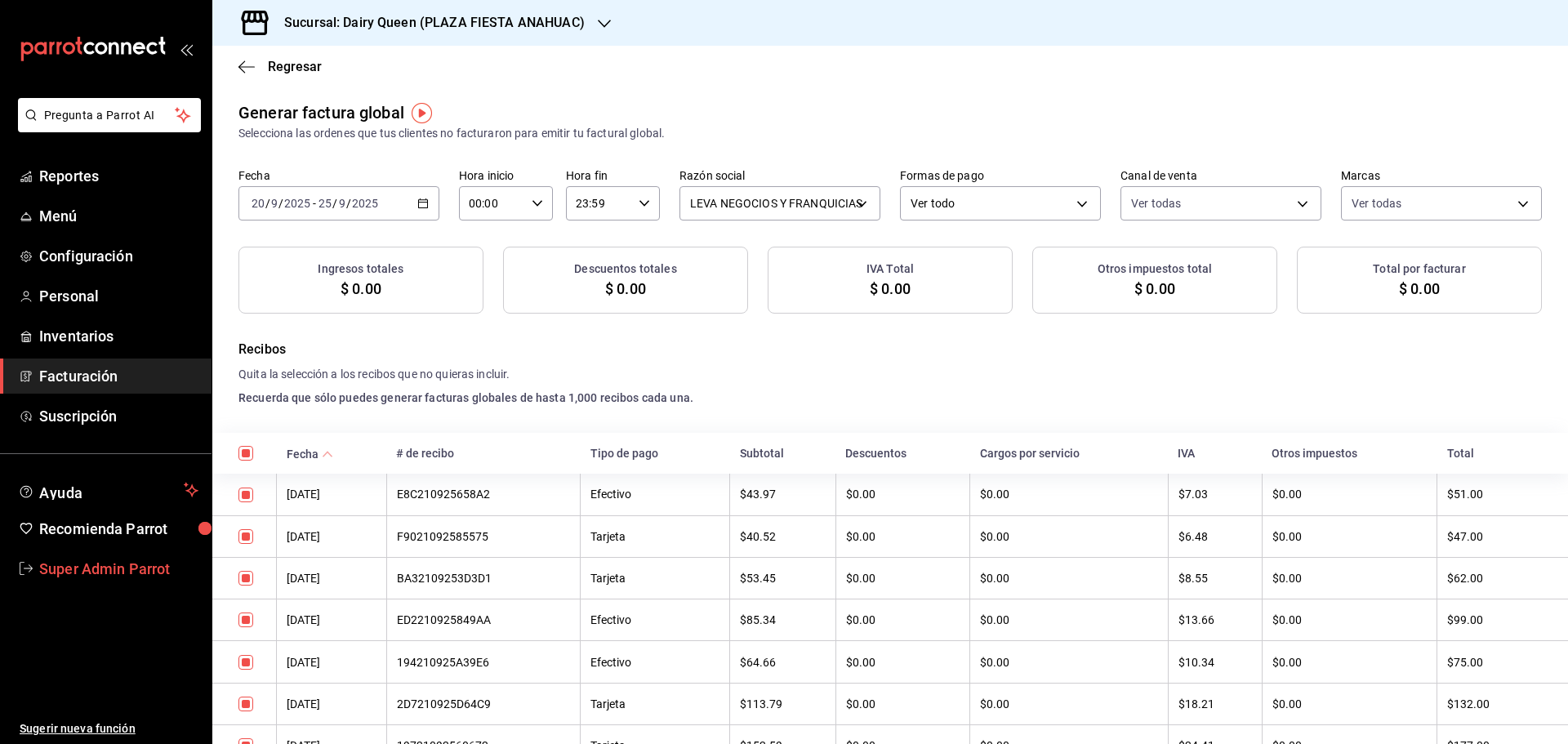
checkbox input "true"
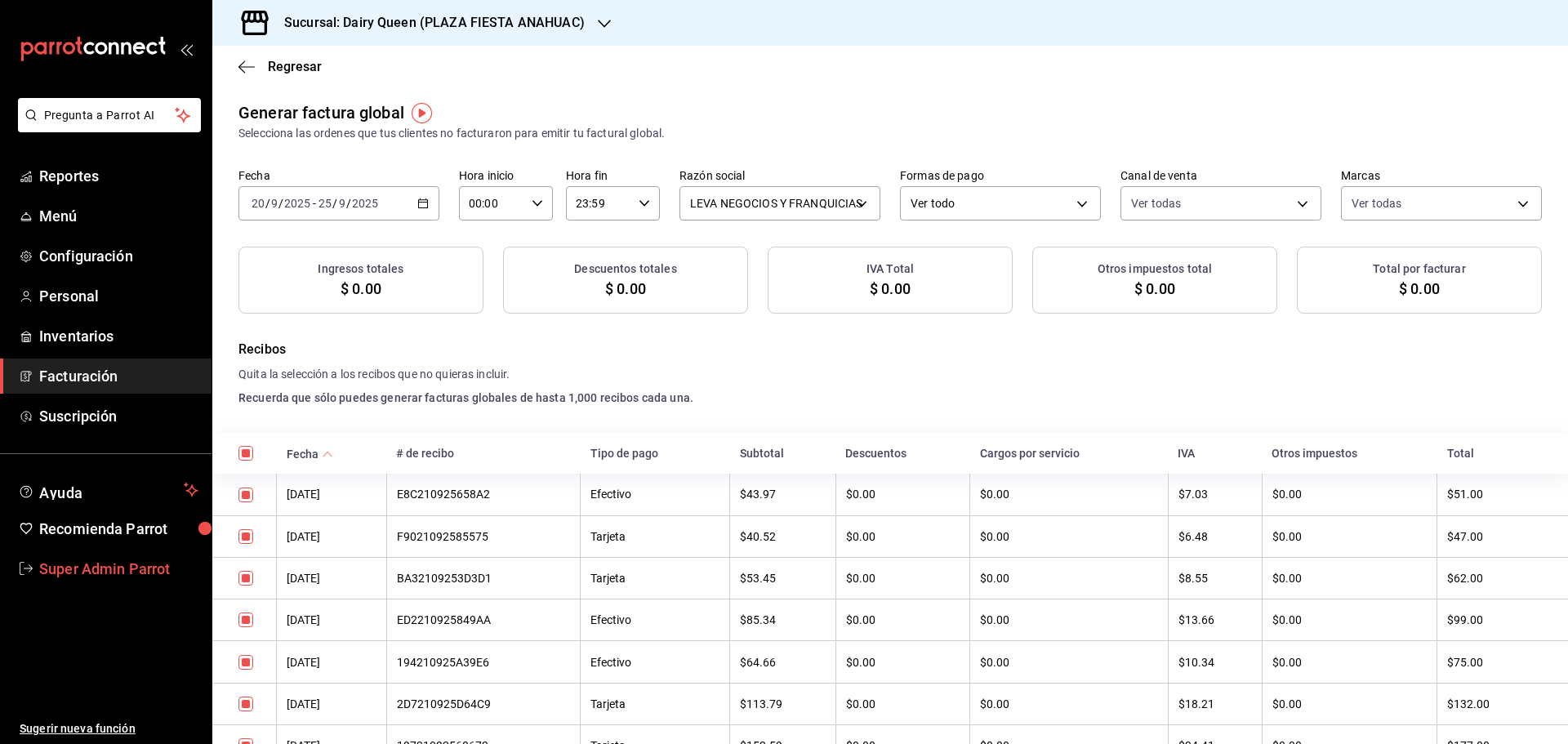
checkbox input "true"
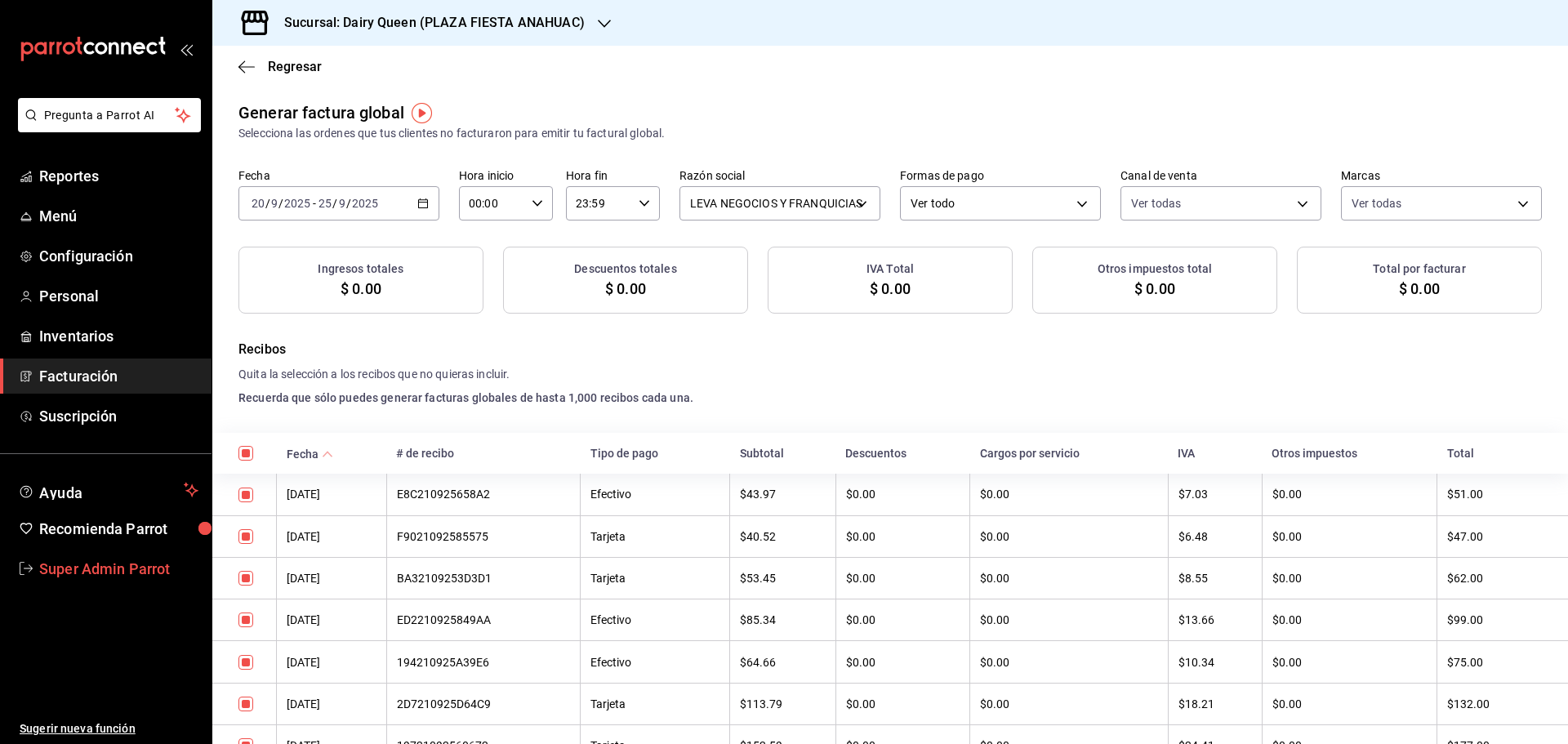
checkbox input "true"
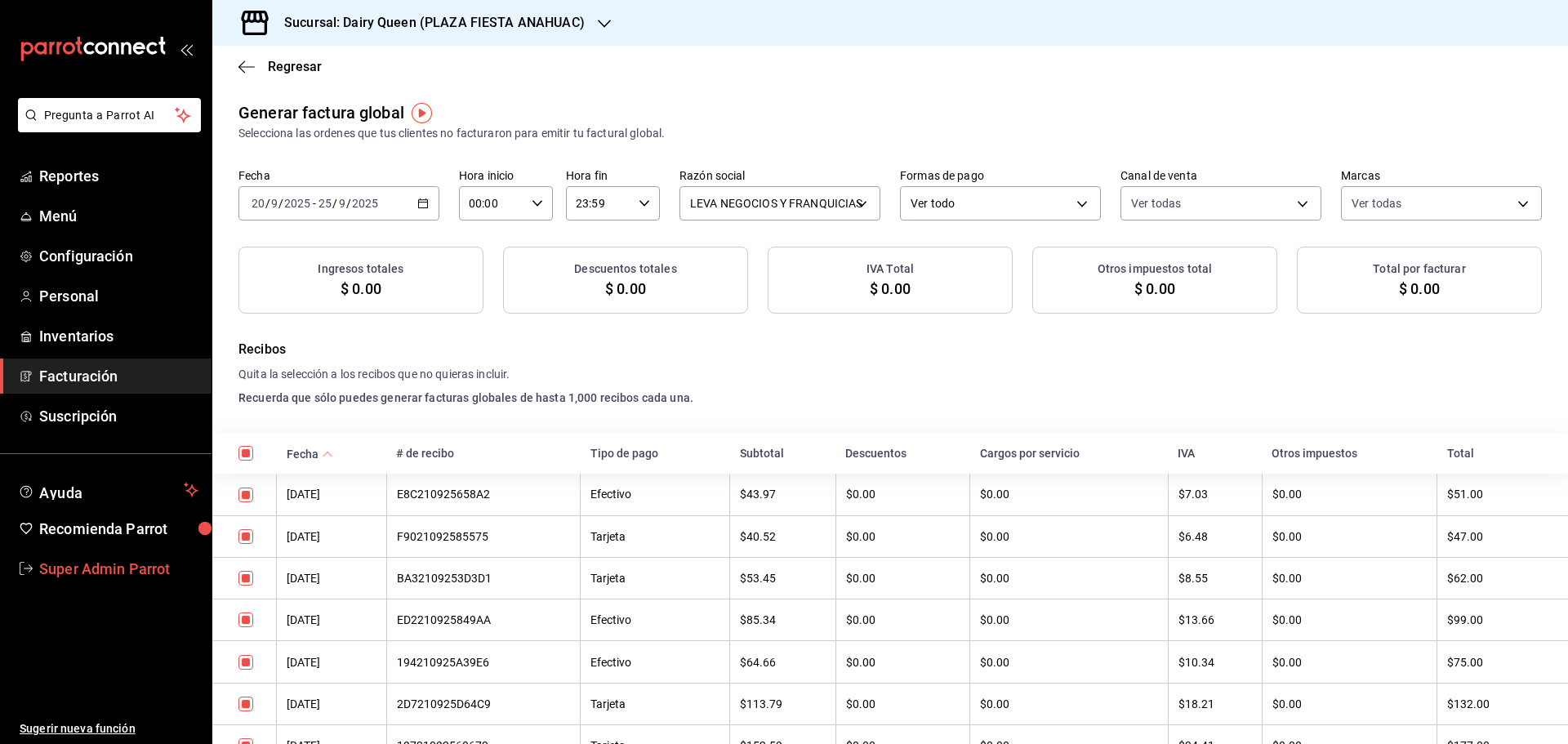
checkbox input "true"
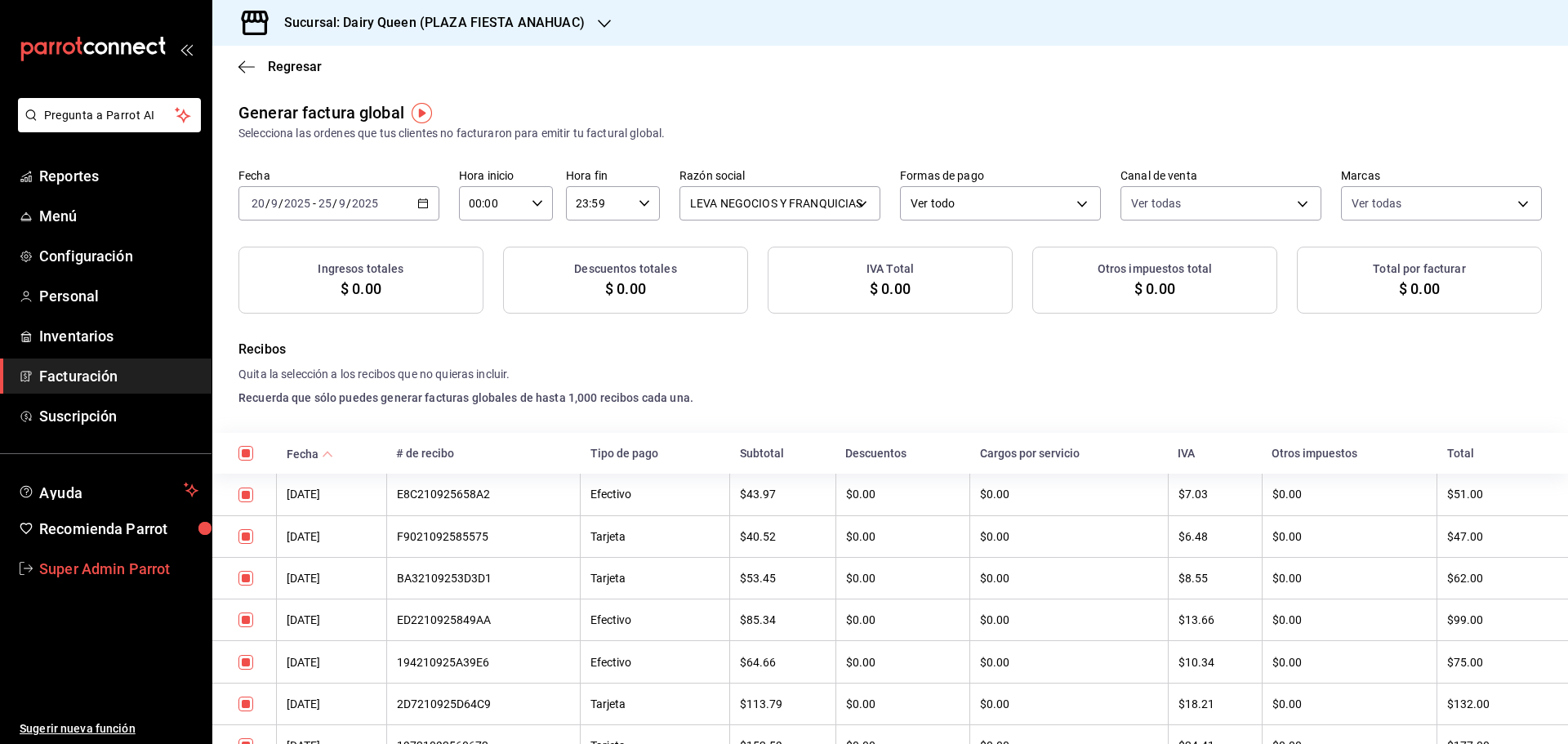
checkbox input "true"
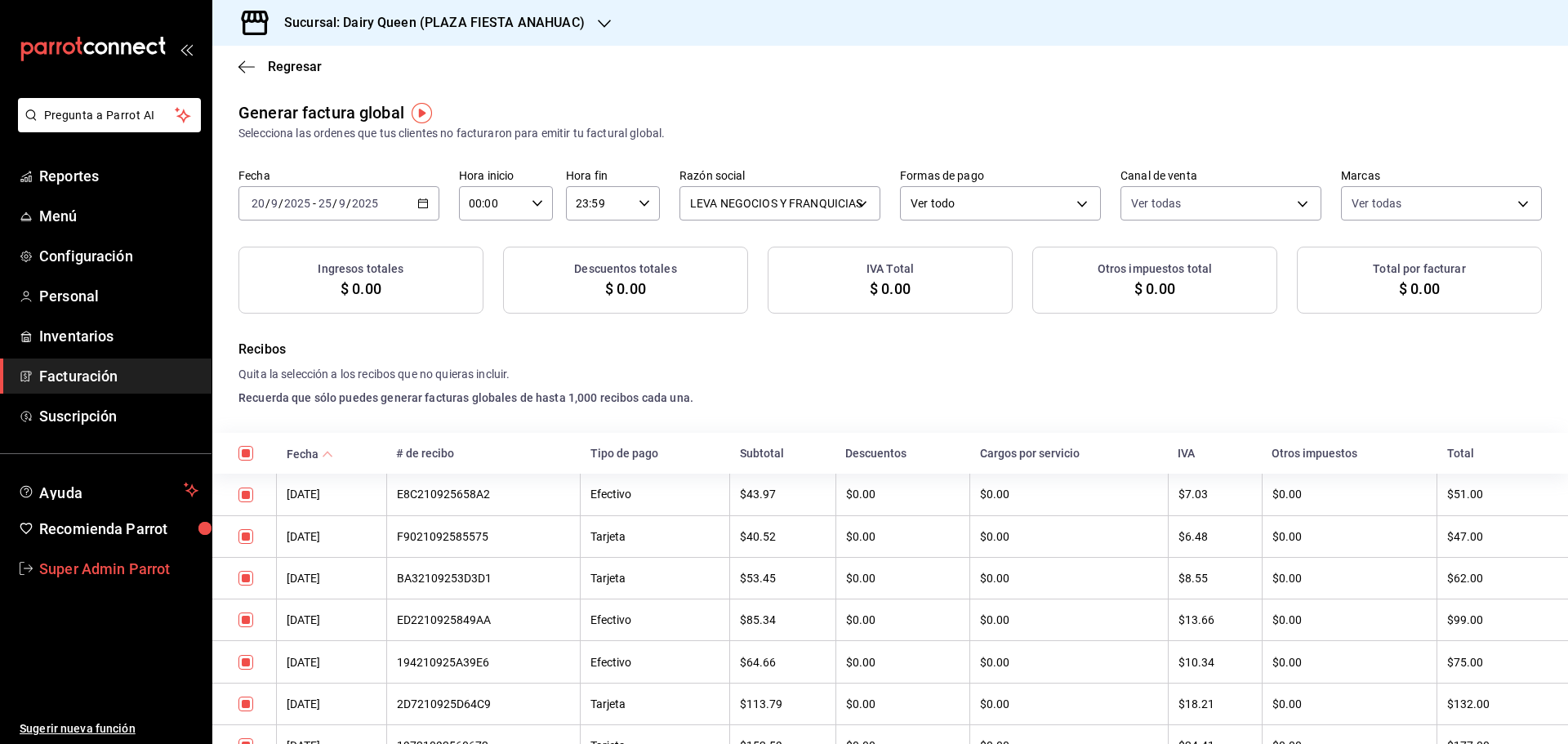
checkbox input "true"
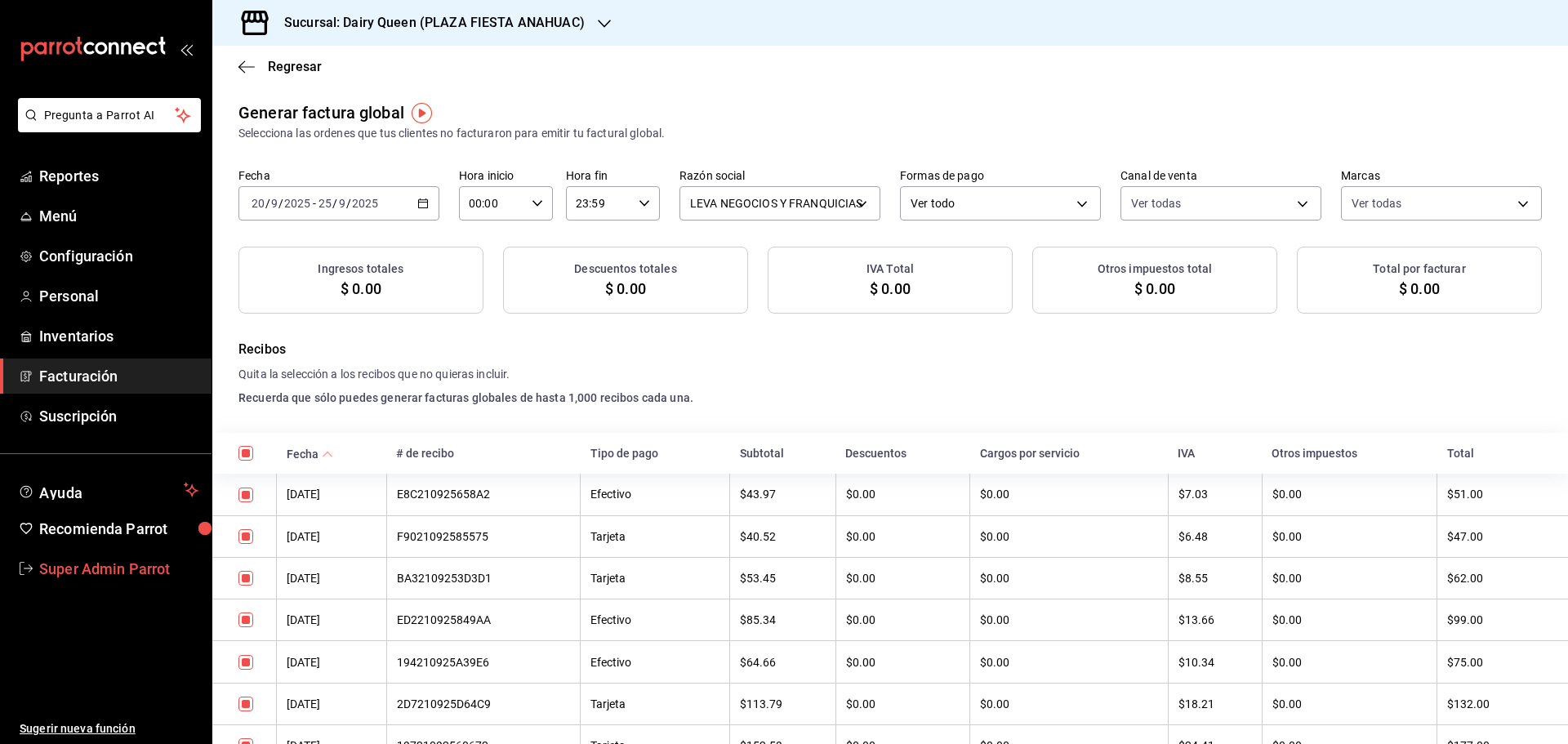
checkbox input "true"
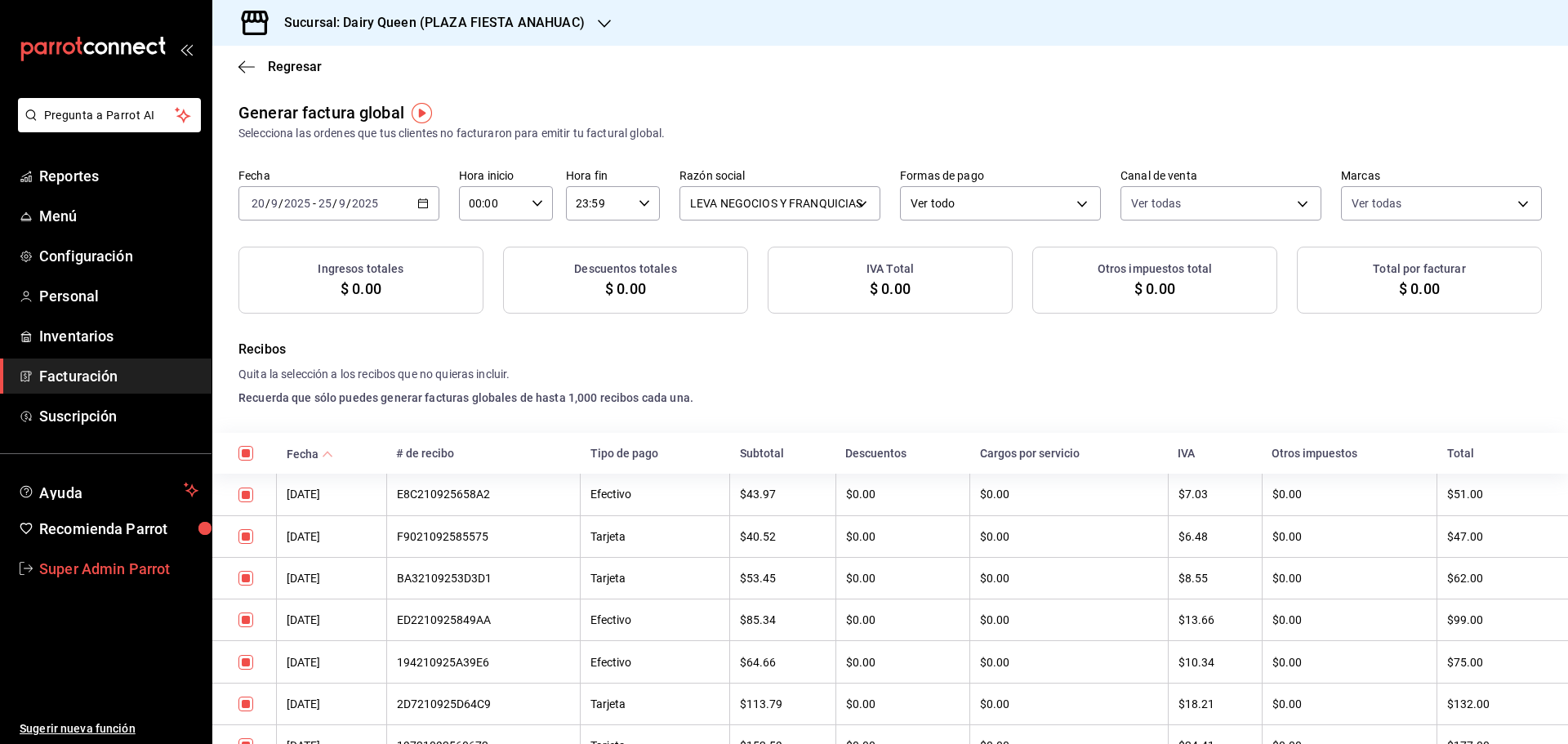
checkbox input "true"
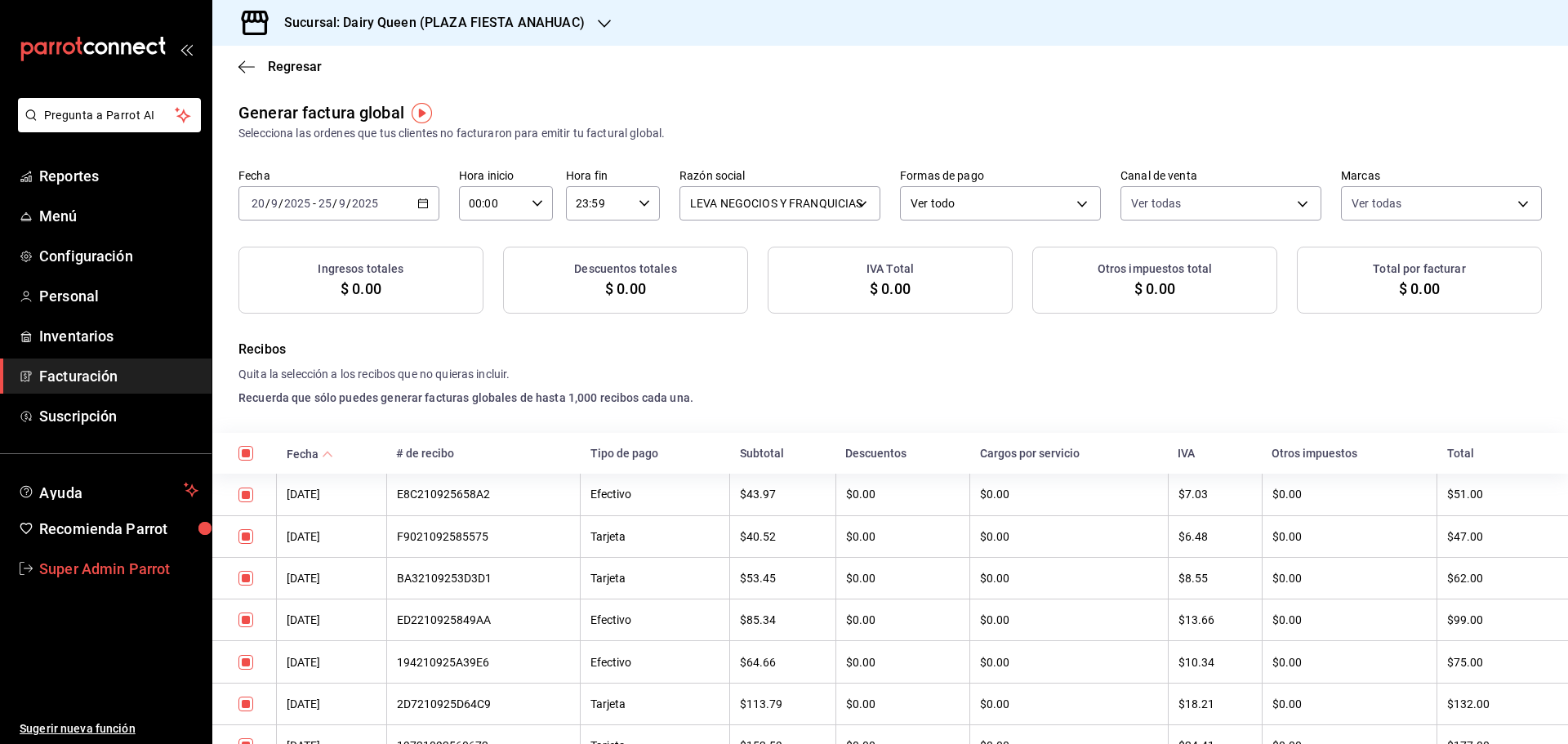
checkbox input "true"
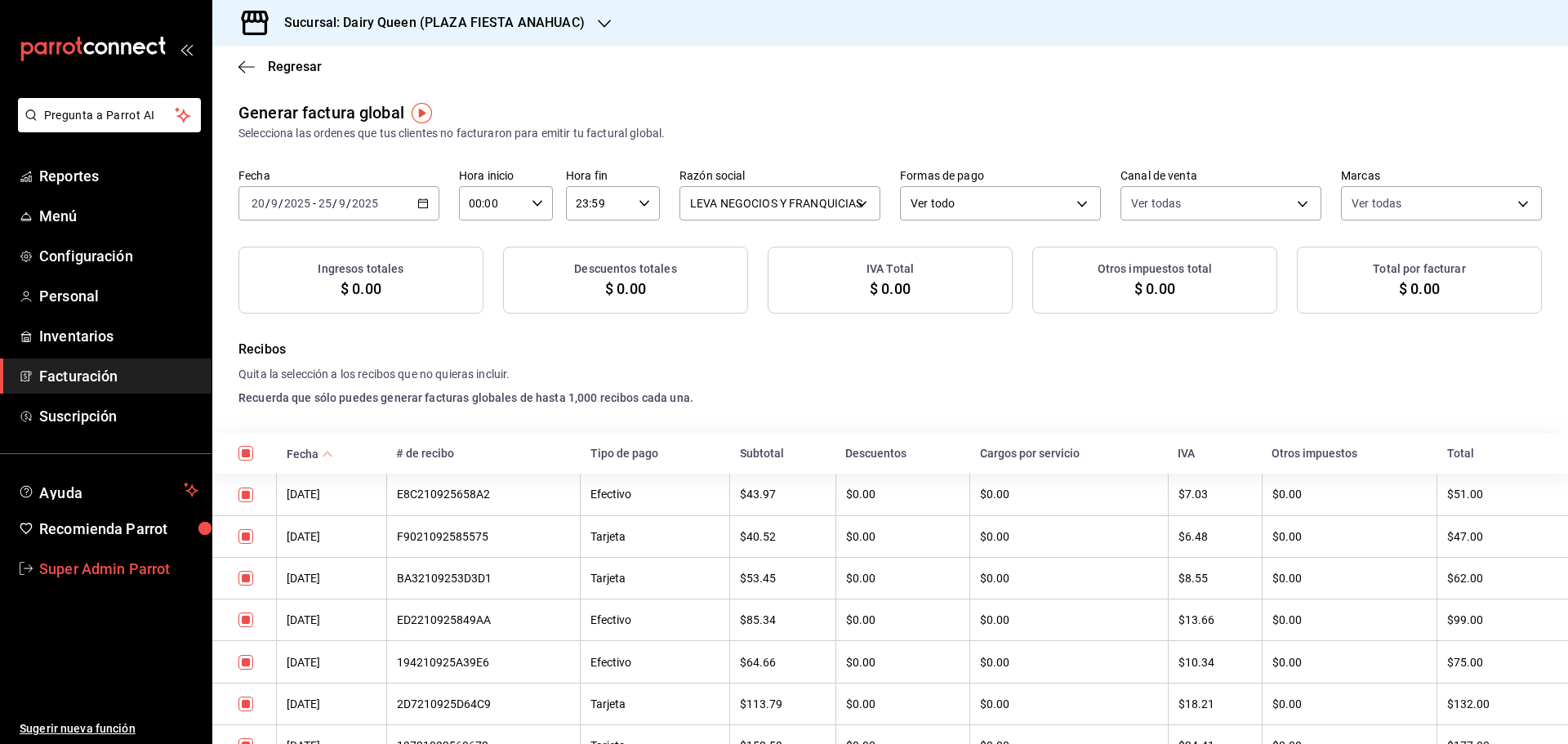
checkbox input "true"
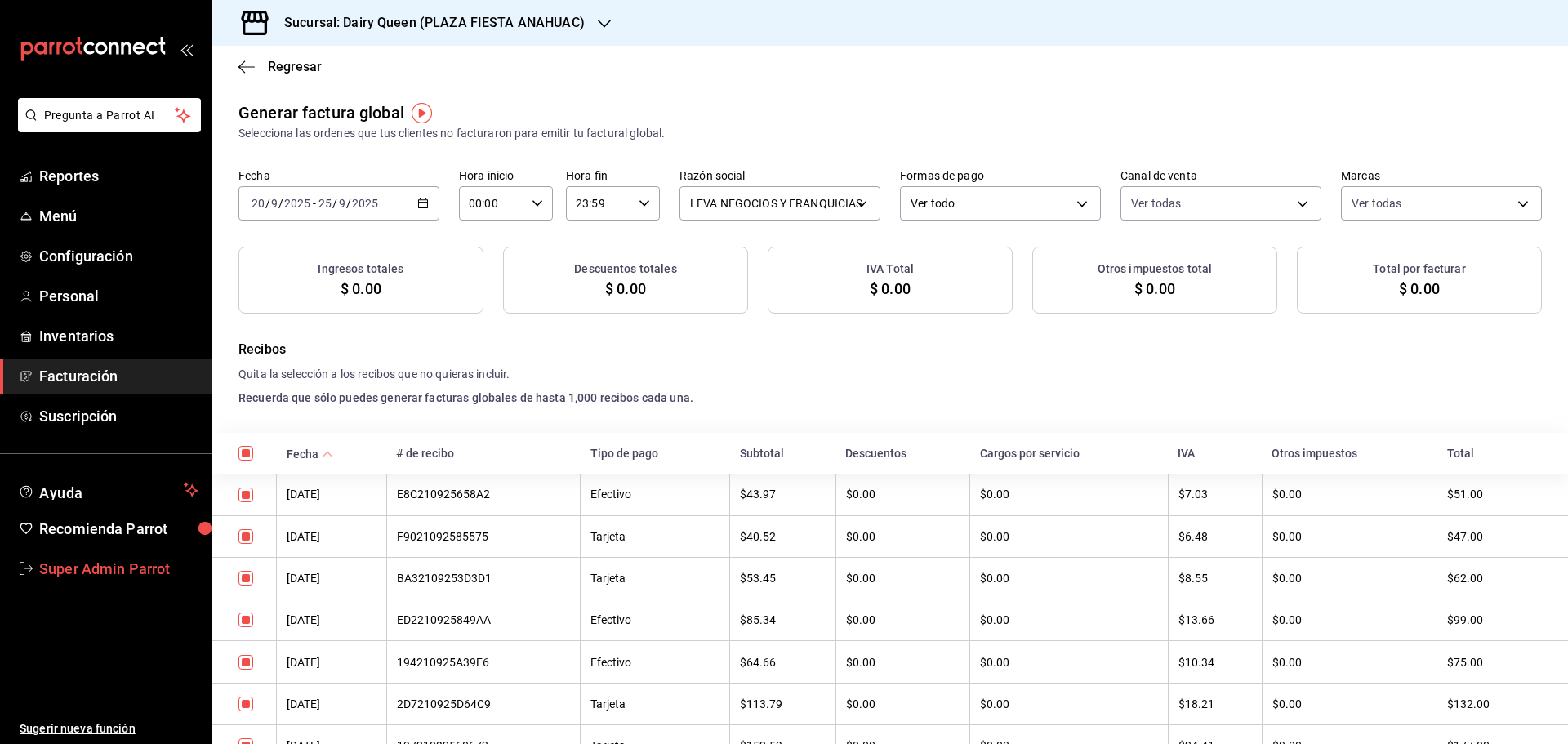
checkbox input "true"
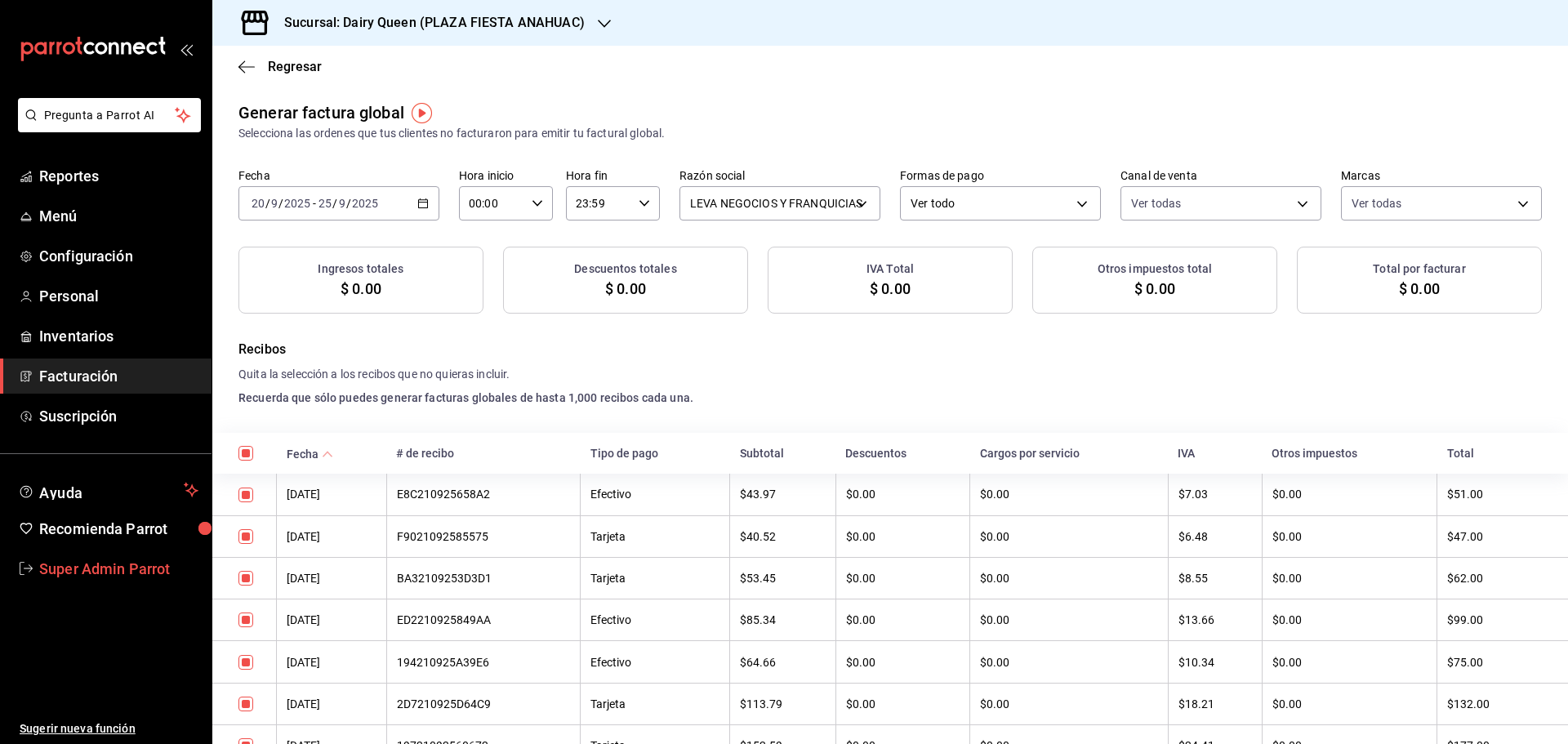
checkbox input "true"
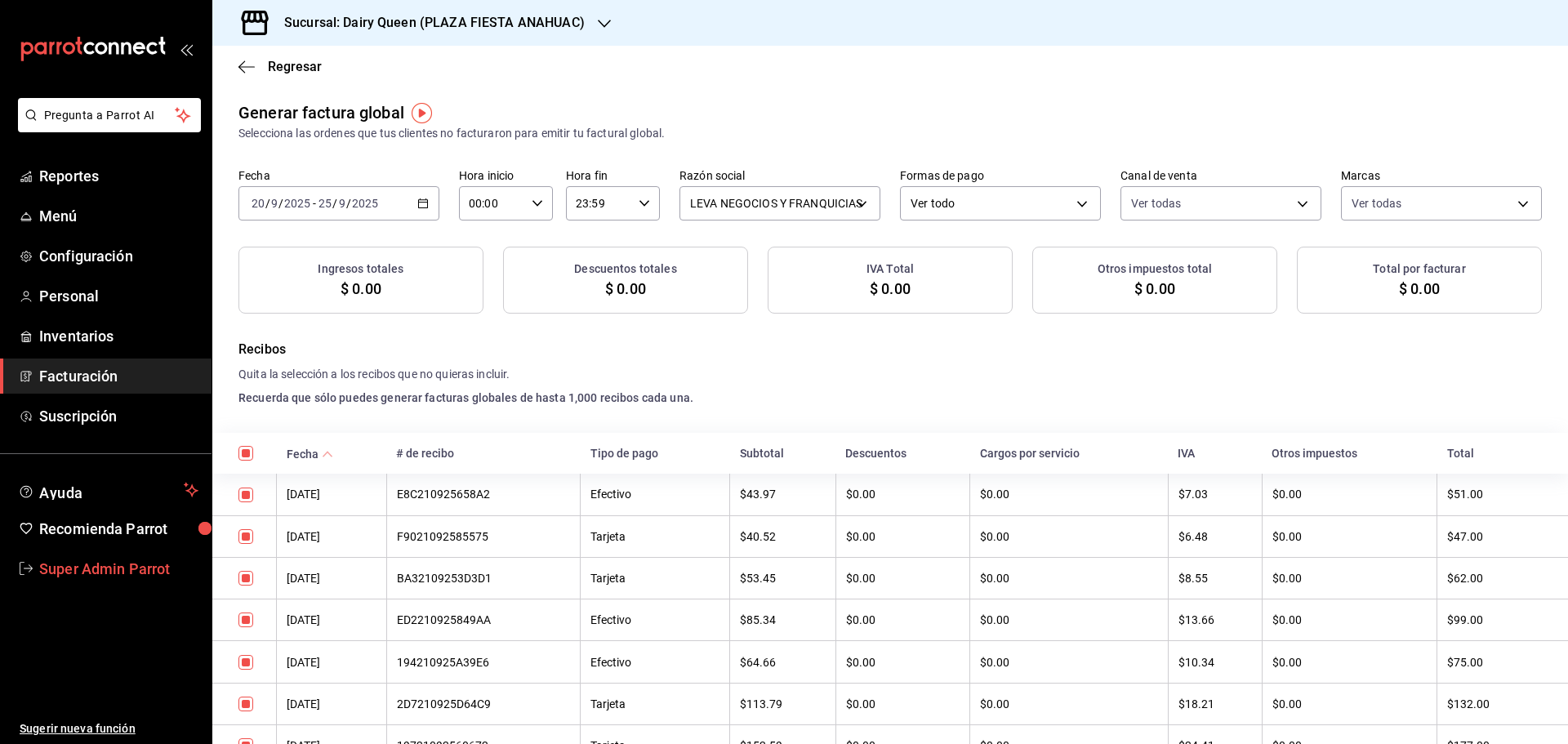
checkbox input "true"
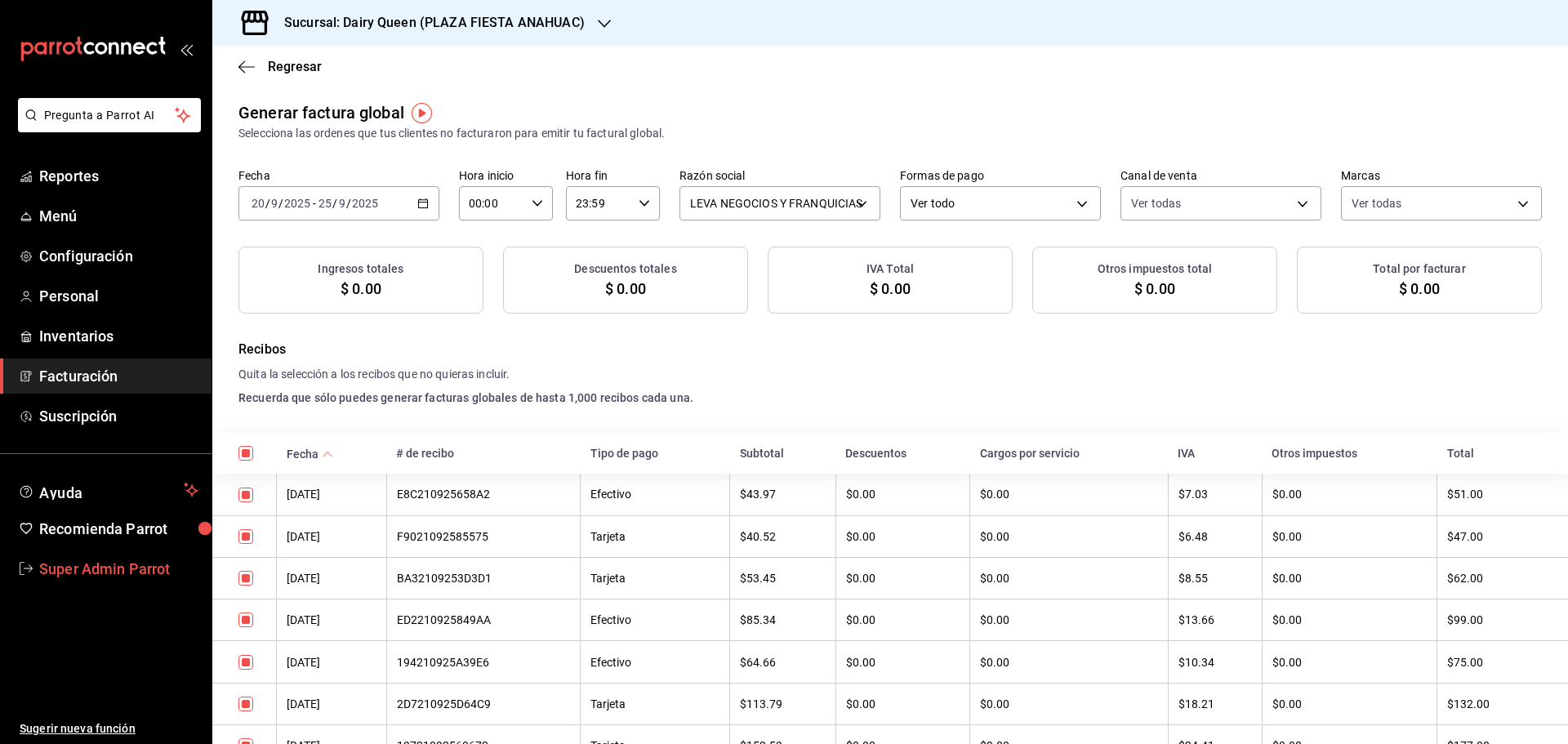
checkbox input "true"
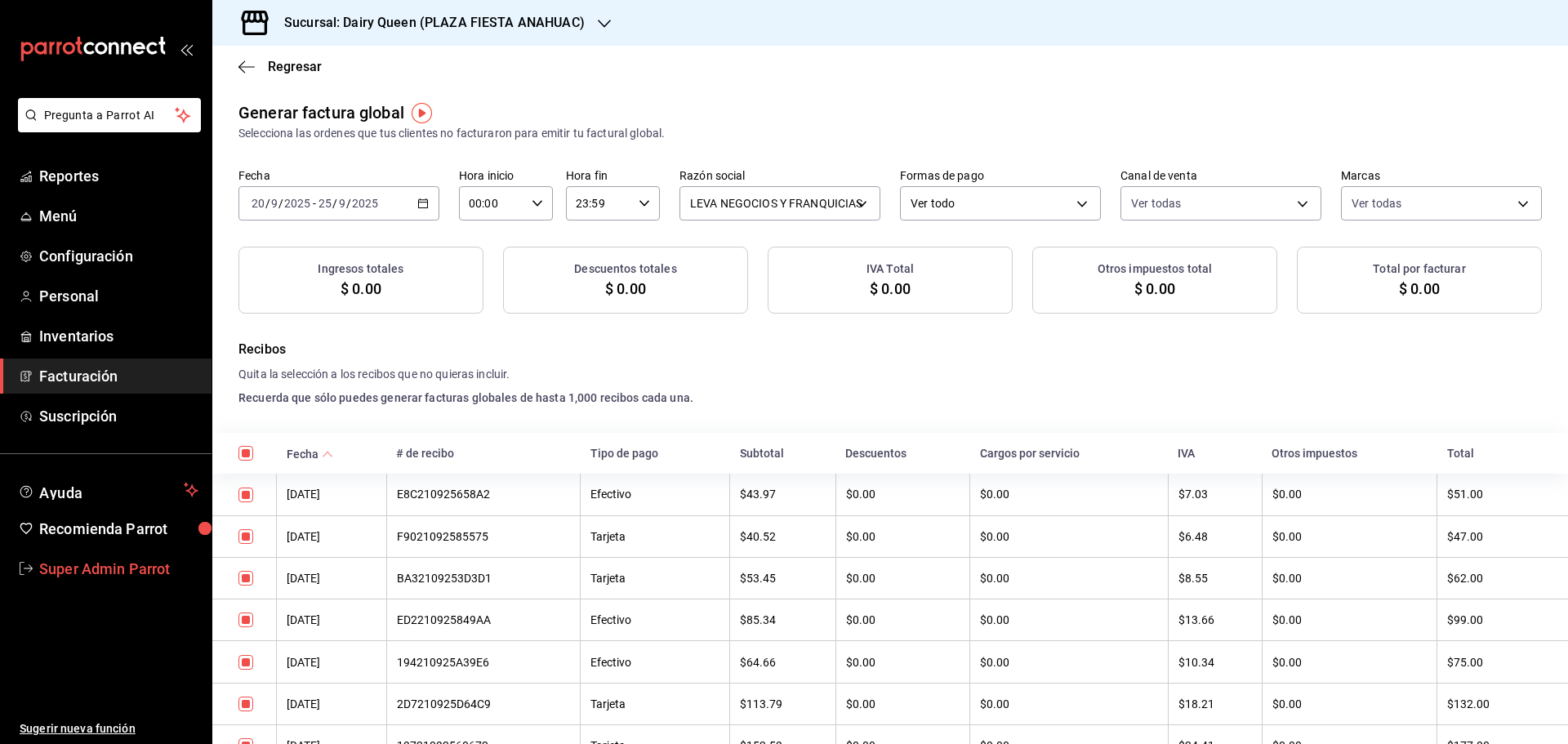
checkbox input "true"
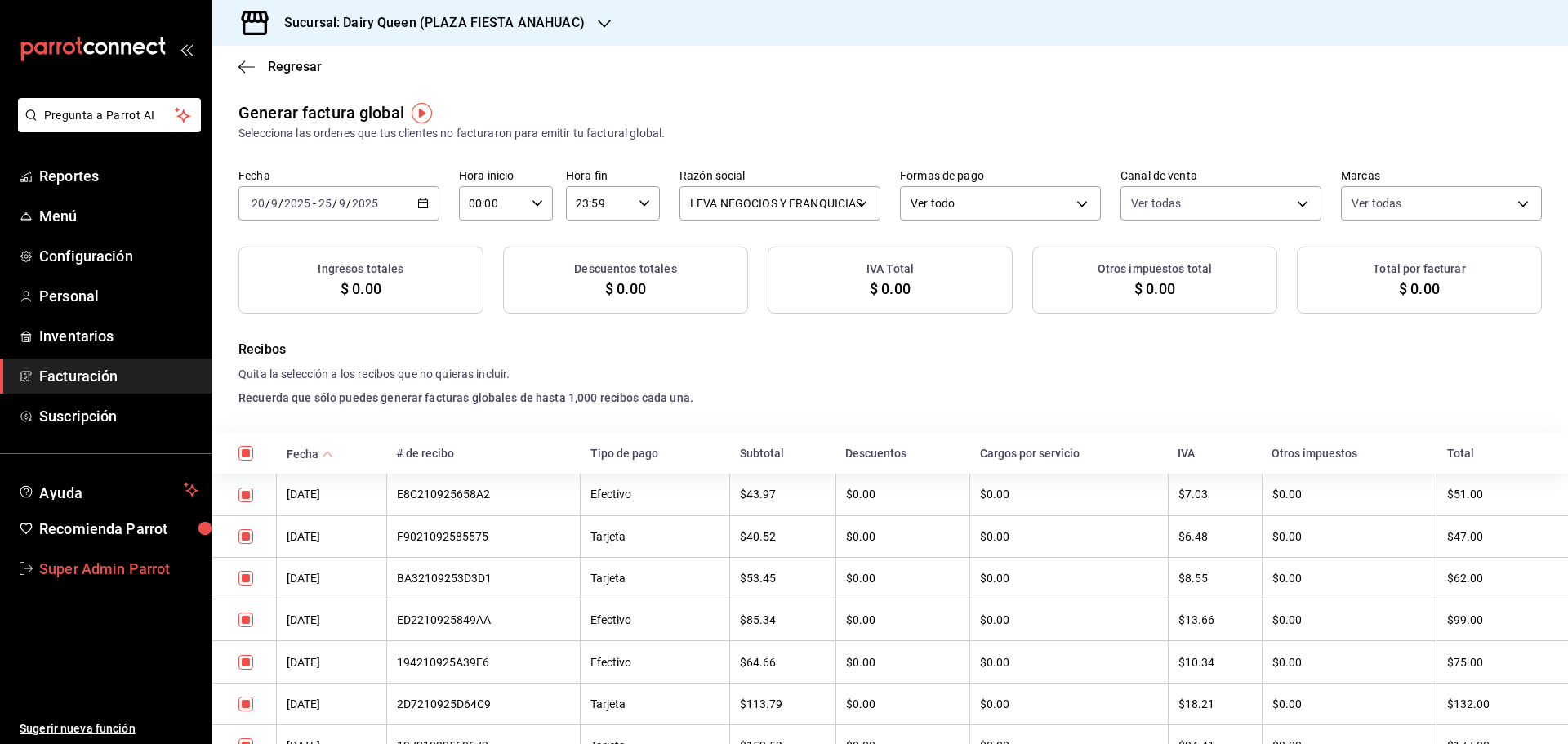
checkbox input "true"
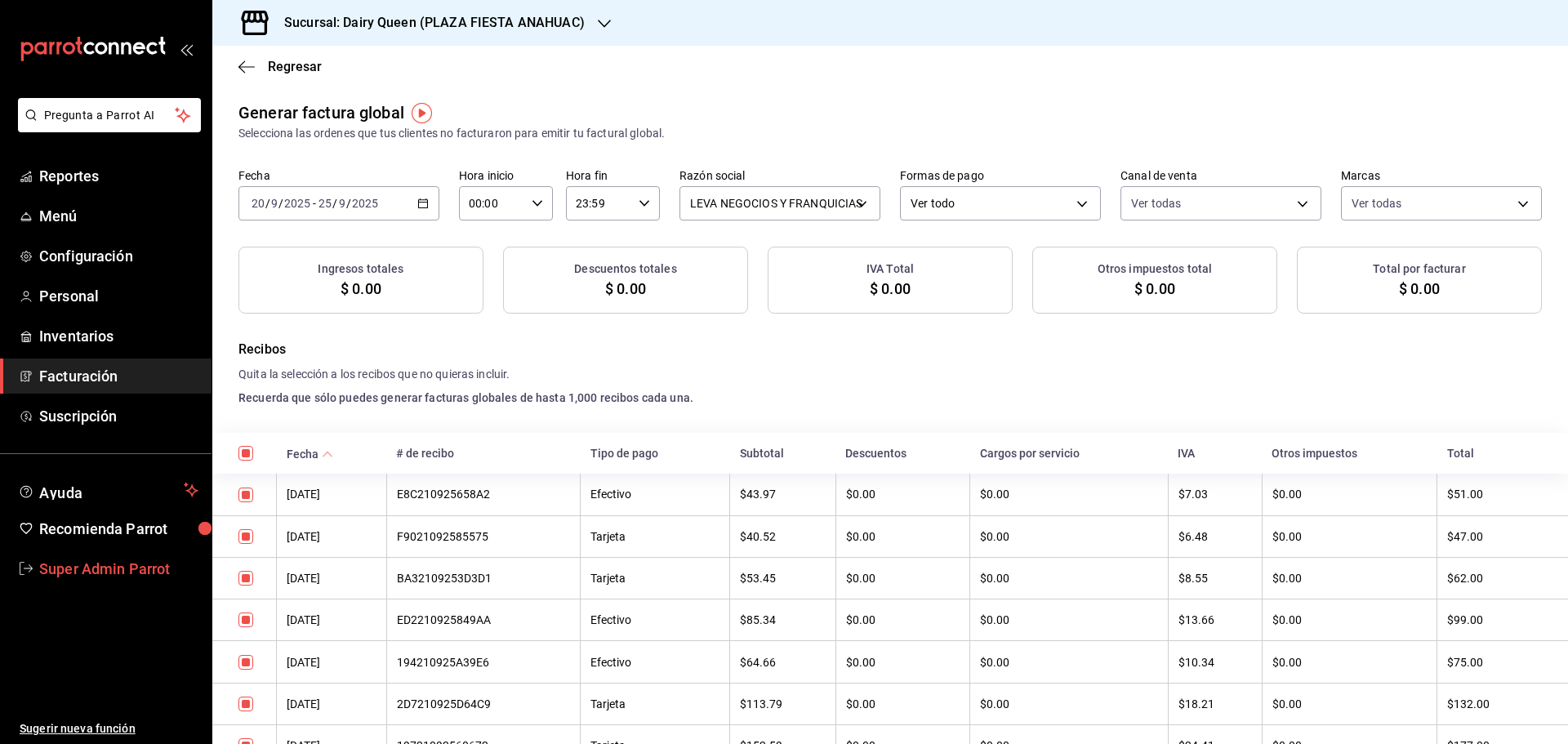
checkbox input "true"
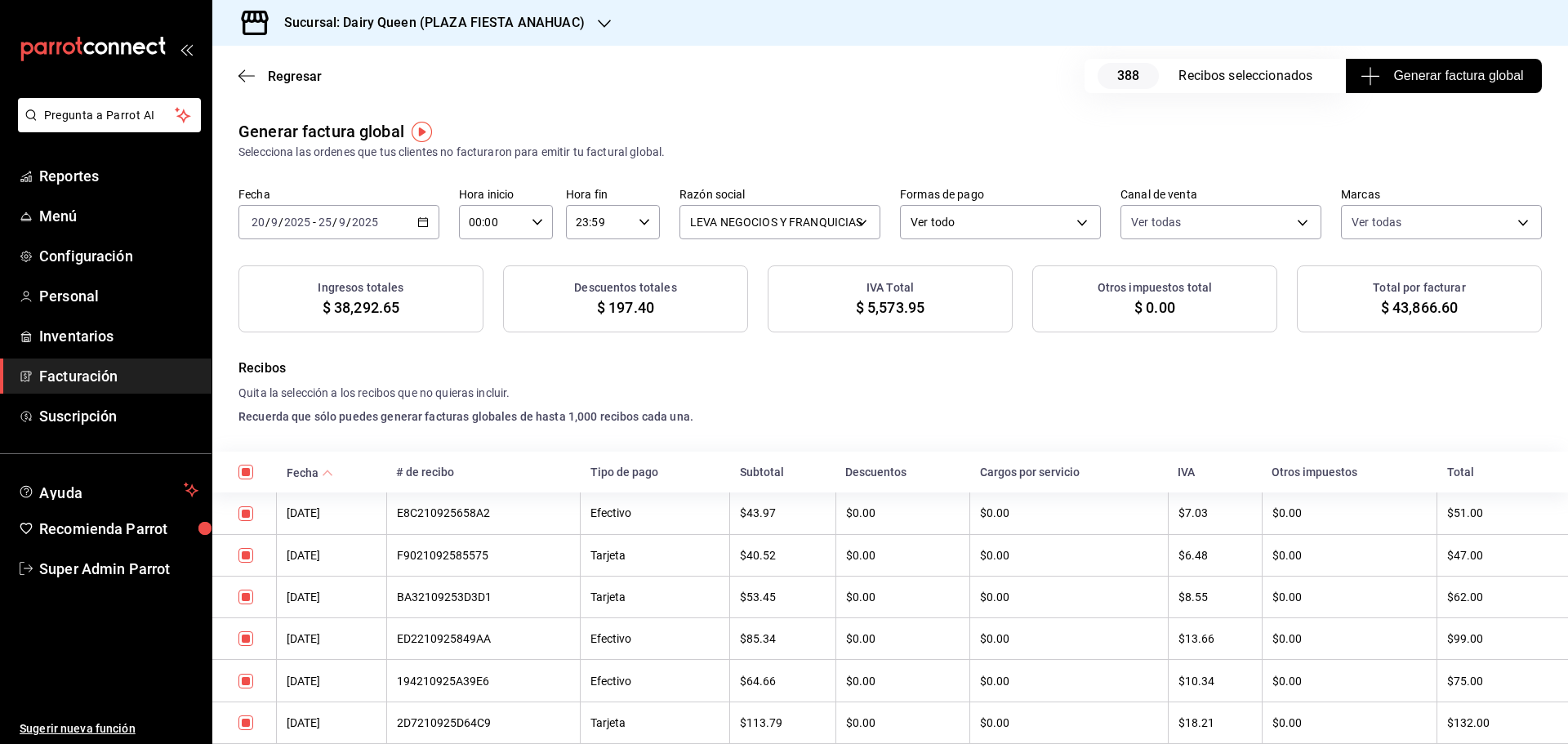
click at [1412, 73] on span "Generar factura global" at bounding box center [1443, 76] width 159 height 20
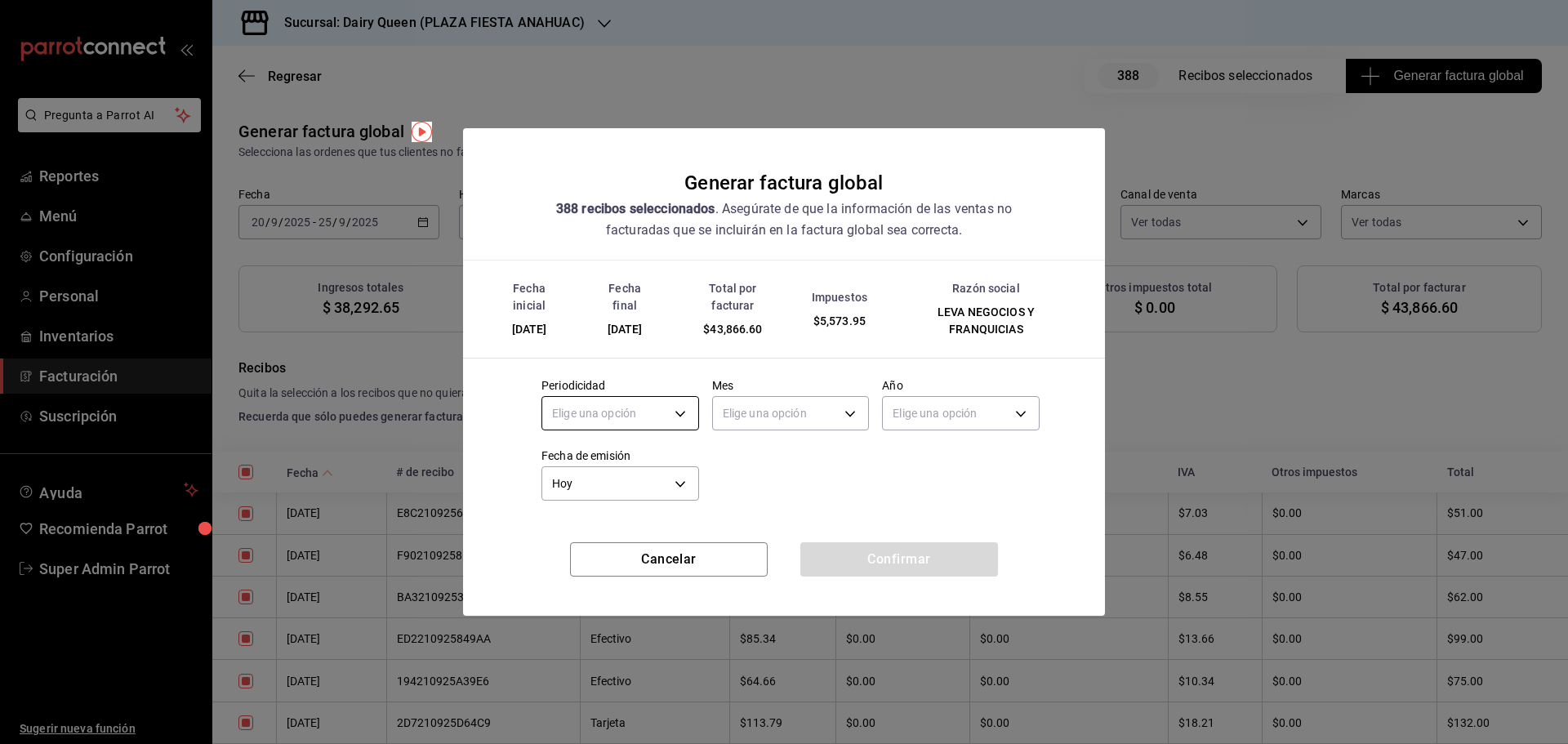
click at [644, 405] on body "Pregunta a Parrot AI Reportes Menú Configuración Personal Inventarios Facturaci…" at bounding box center [784, 372] width 1568 height 744
click at [581, 539] on li "Mensual" at bounding box center [620, 545] width 156 height 27
click at [768, 419] on body "Pregunta a Parrot AI Reportes Menú Configuración Personal Inventarios Facturaci…" at bounding box center [784, 372] width 1568 height 744
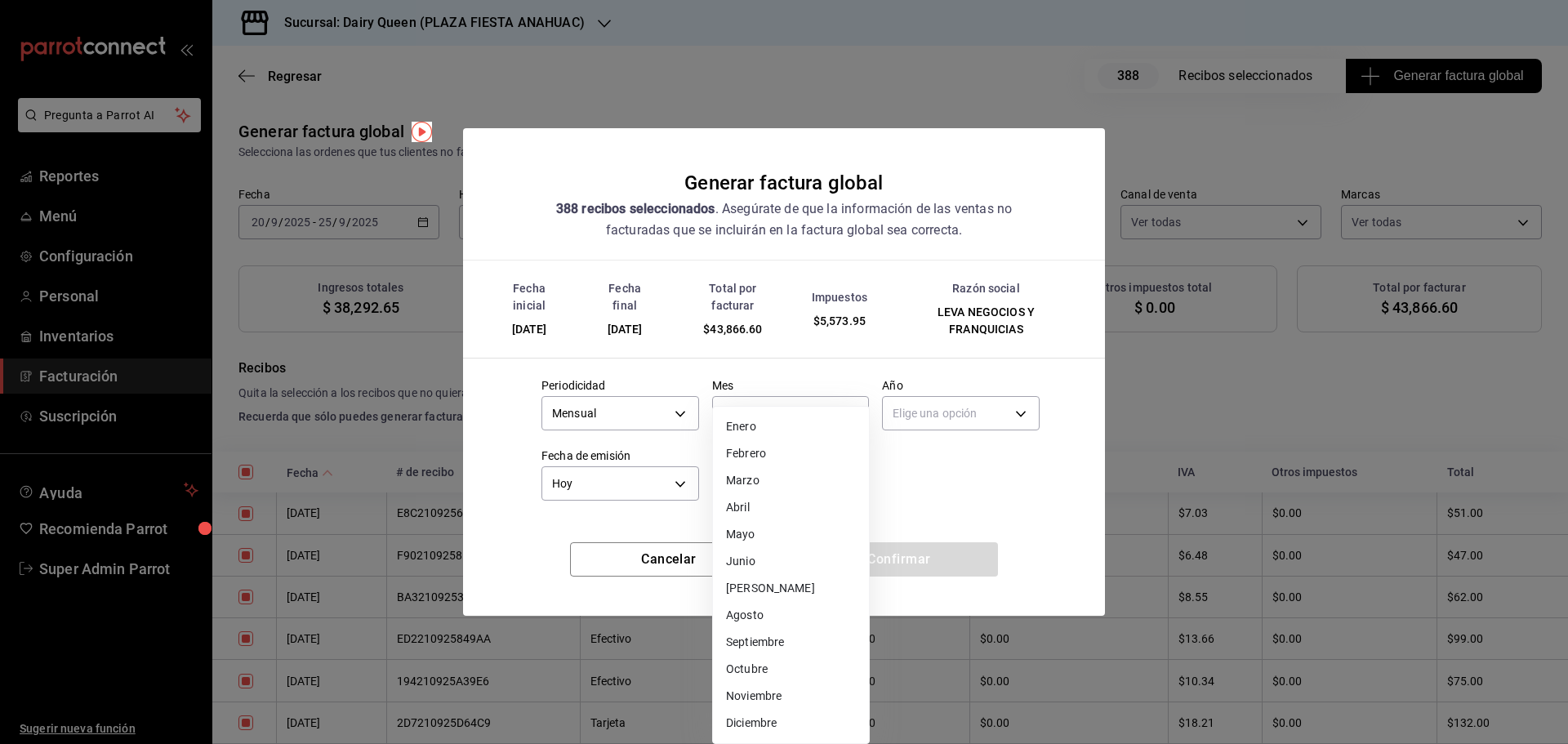
click at [756, 648] on li "Septiembre" at bounding box center [790, 642] width 156 height 27
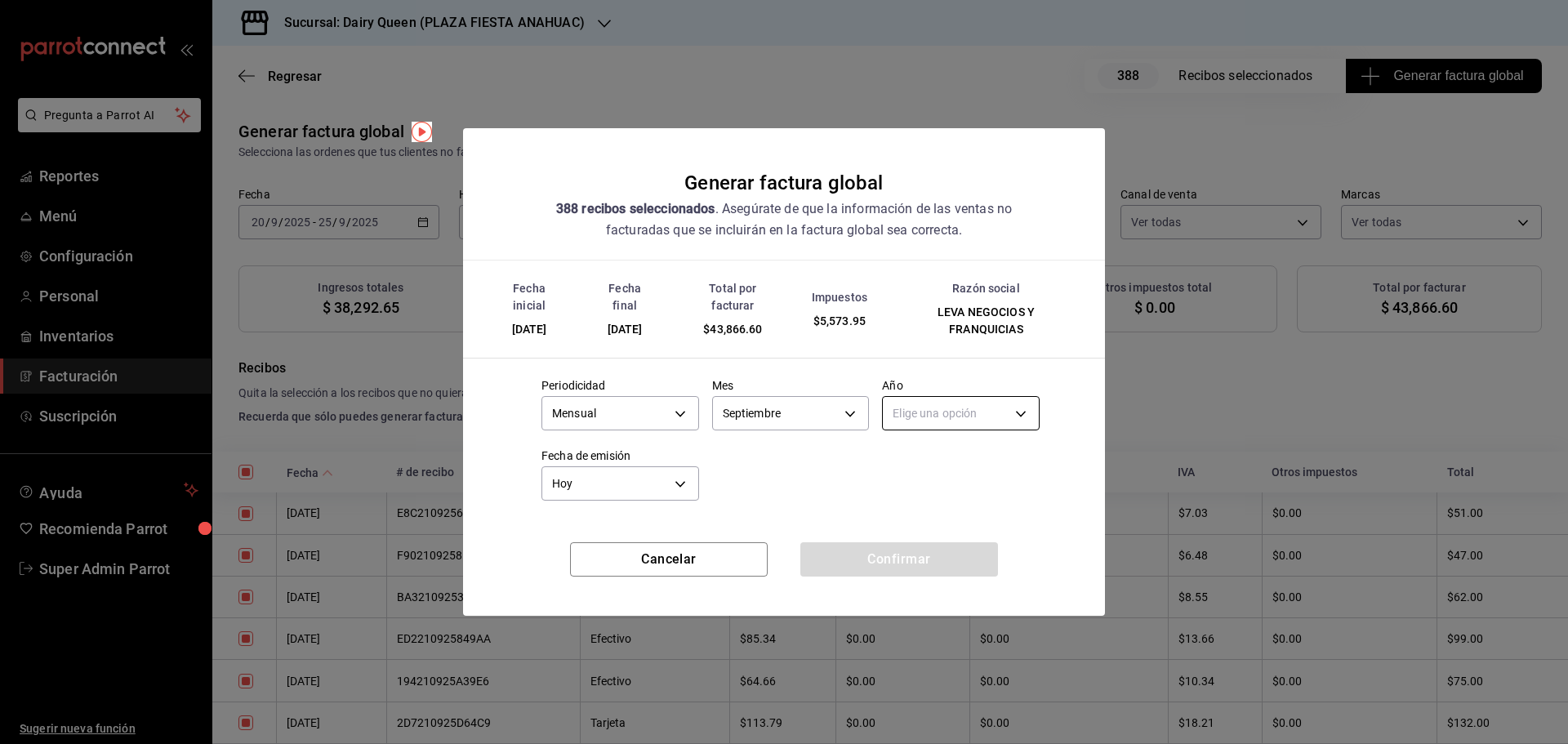
click at [941, 416] on body "Pregunta a Parrot AI Reportes Menú Configuración Personal Inventarios Facturaci…" at bounding box center [784, 372] width 1568 height 744
drag, startPoint x: 930, startPoint y: 464, endPoint x: 917, endPoint y: 462, distance: 13.2
click at [929, 464] on li "2025" at bounding box center [960, 464] width 156 height 27
click at [916, 569] on button "Confirmar" at bounding box center [899, 559] width 198 height 34
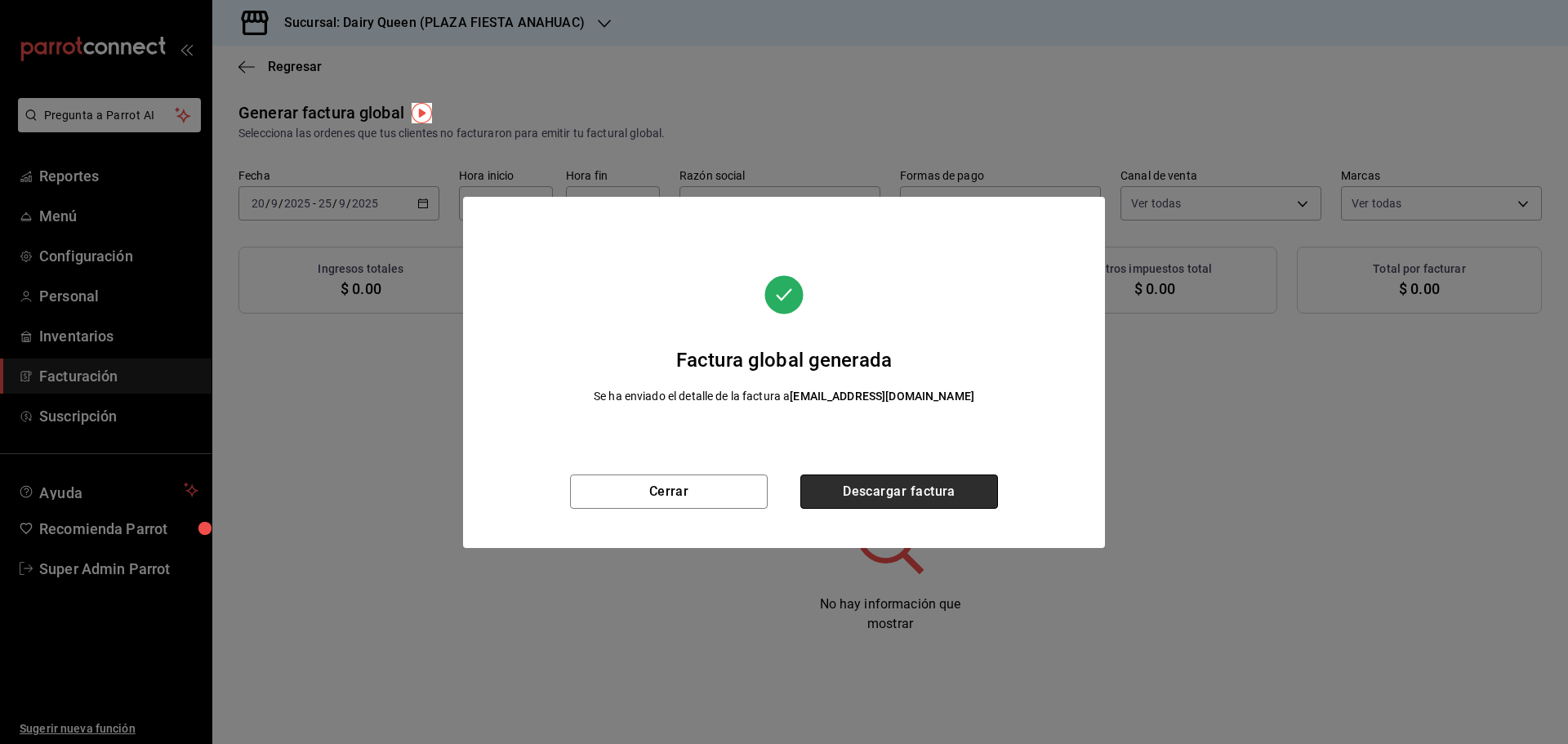
click at [879, 482] on button "Descargar factura" at bounding box center [899, 491] width 198 height 34
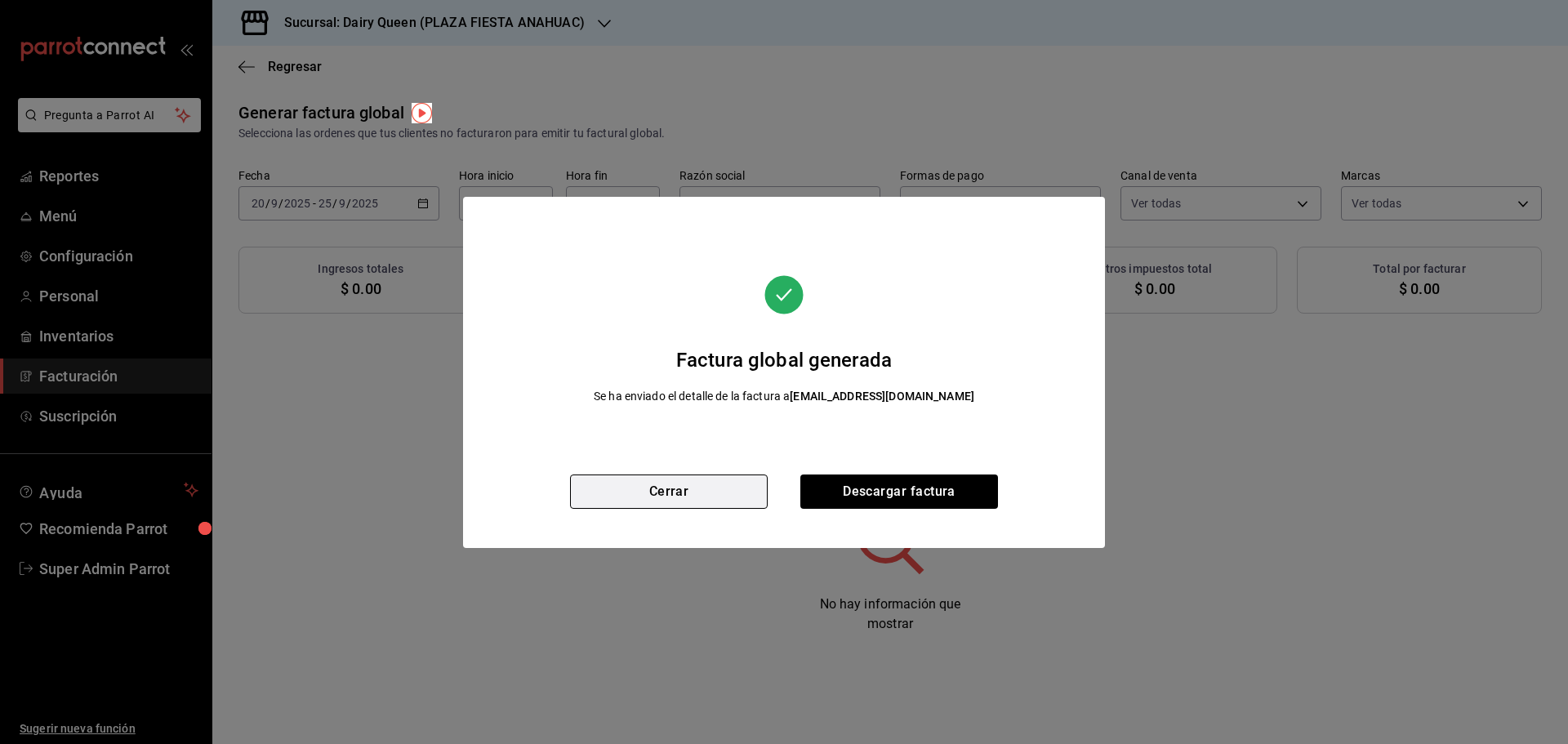
click at [706, 483] on button "Cerrar" at bounding box center [669, 491] width 198 height 34
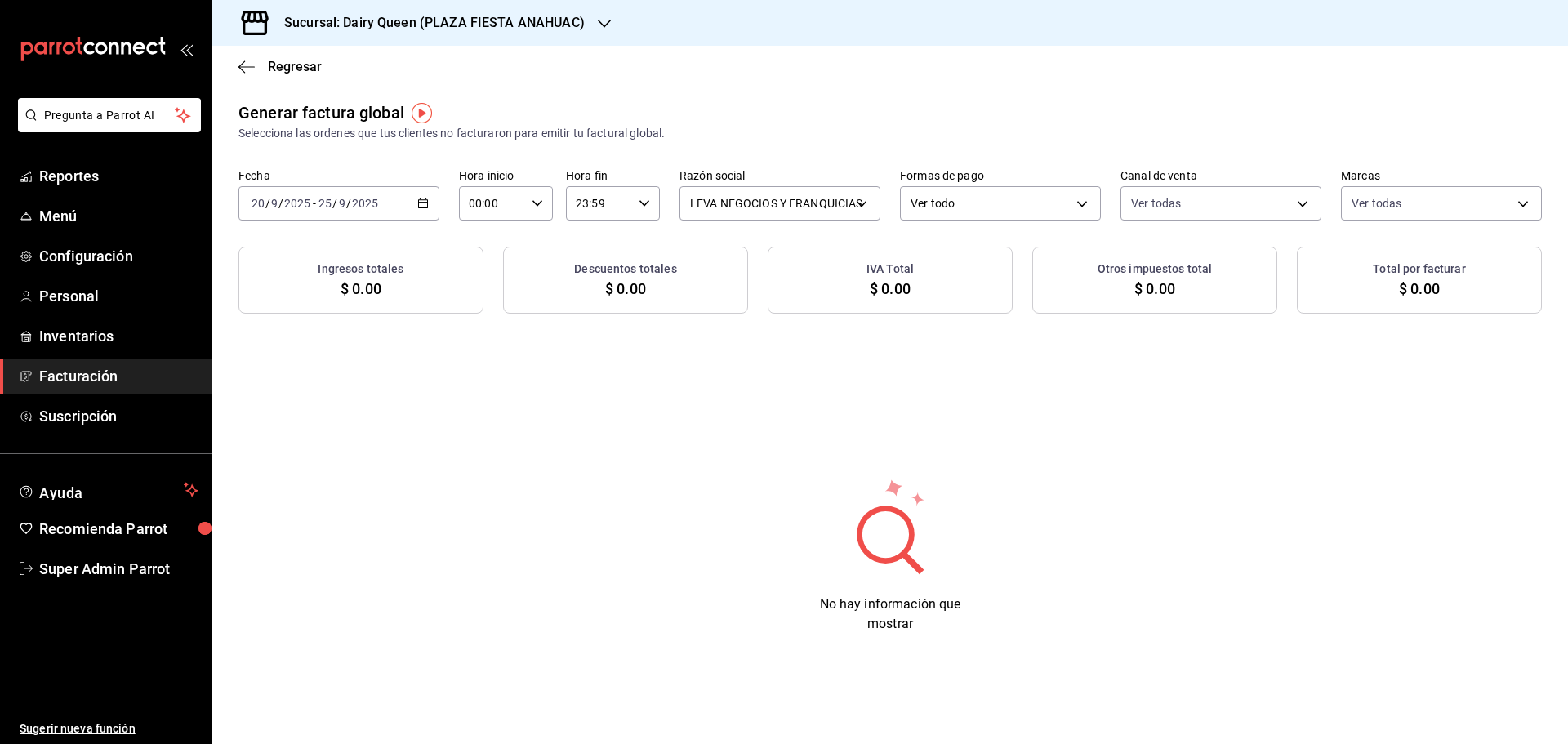
click at [306, 200] on input "2025" at bounding box center [297, 203] width 28 height 13
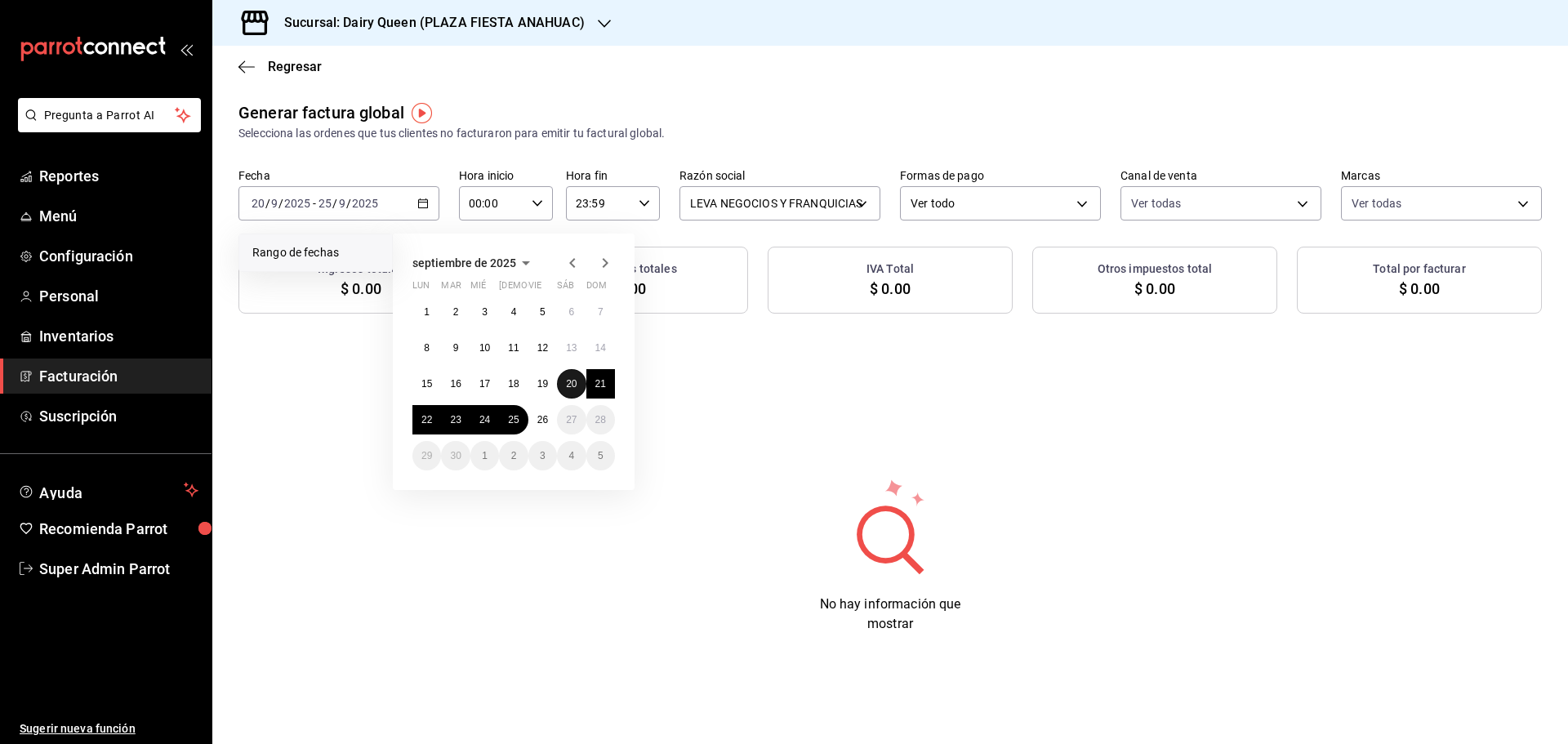
click at [572, 385] on abbr "20" at bounding box center [571, 383] width 11 height 12
click at [499, 420] on button "25" at bounding box center [513, 419] width 29 height 30
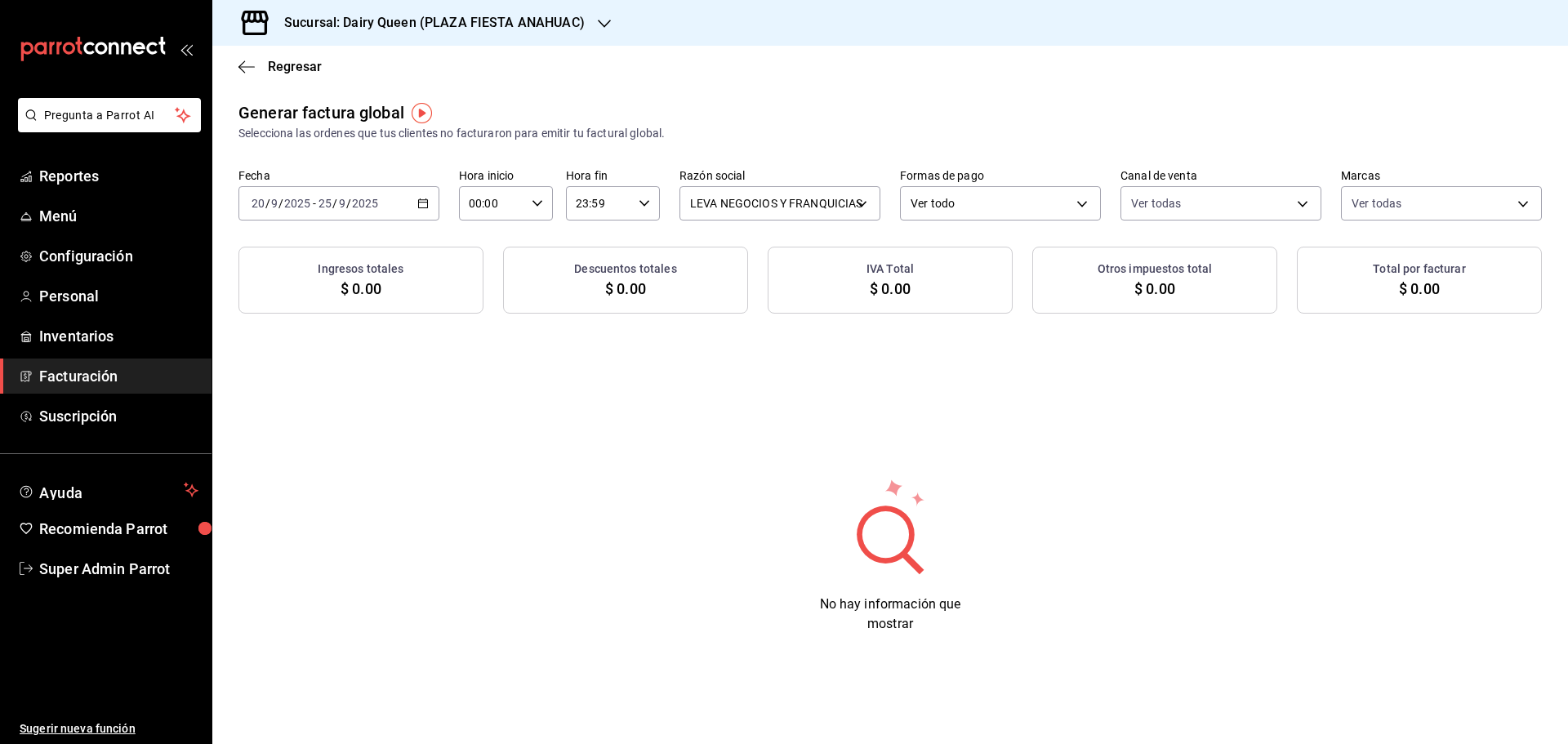
click at [338, 22] on h3 "Sucursal: Dairy Queen (PLAZA FIESTA ANAHUAC)" at bounding box center [428, 23] width 314 height 20
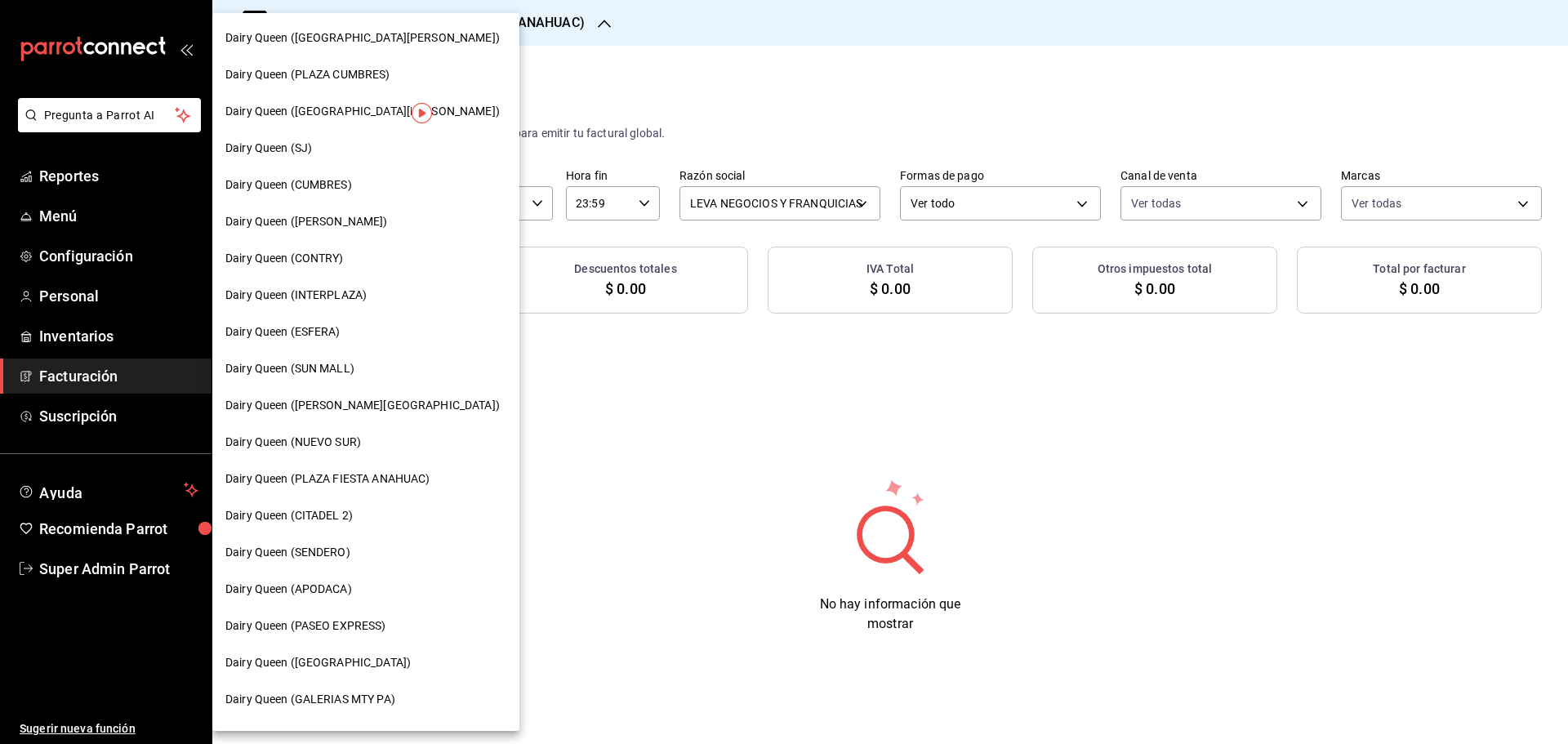
click at [343, 519] on span "Dairy Queen (CITADEL 2)" at bounding box center [289, 515] width 127 height 17
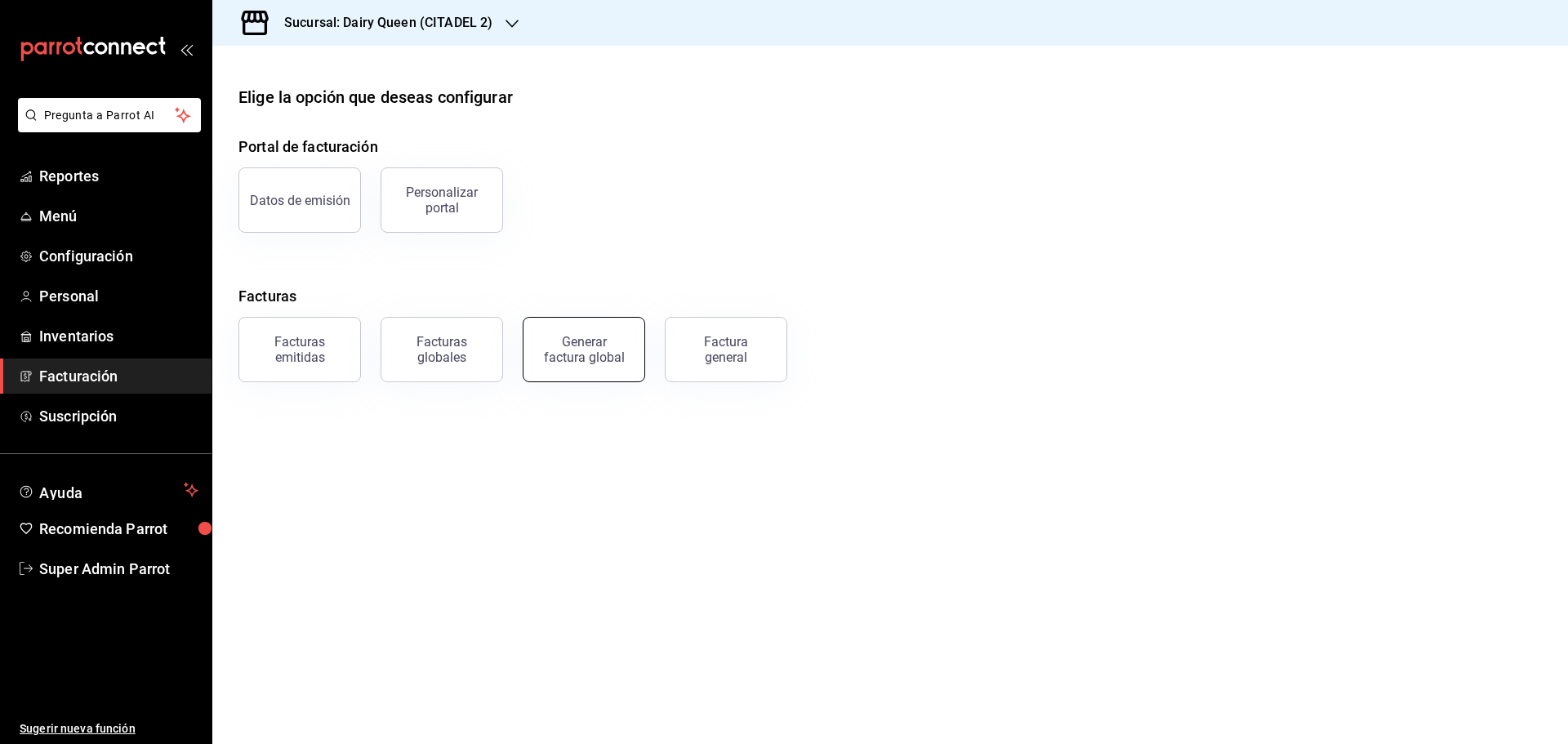
click at [569, 343] on div "Generar factura global" at bounding box center [584, 349] width 82 height 31
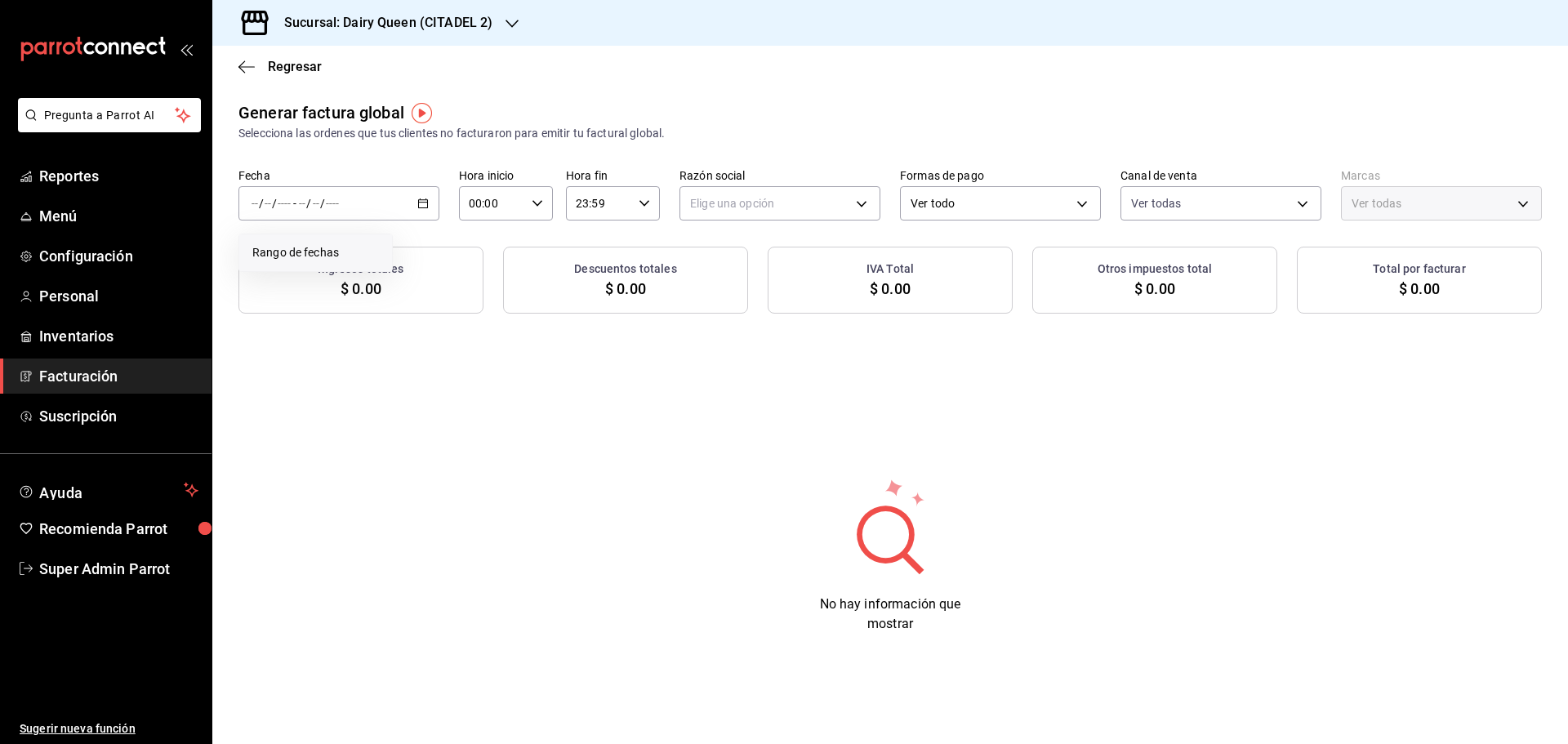
click at [326, 247] on span "Rango de fechas" at bounding box center [316, 253] width 126 height 17
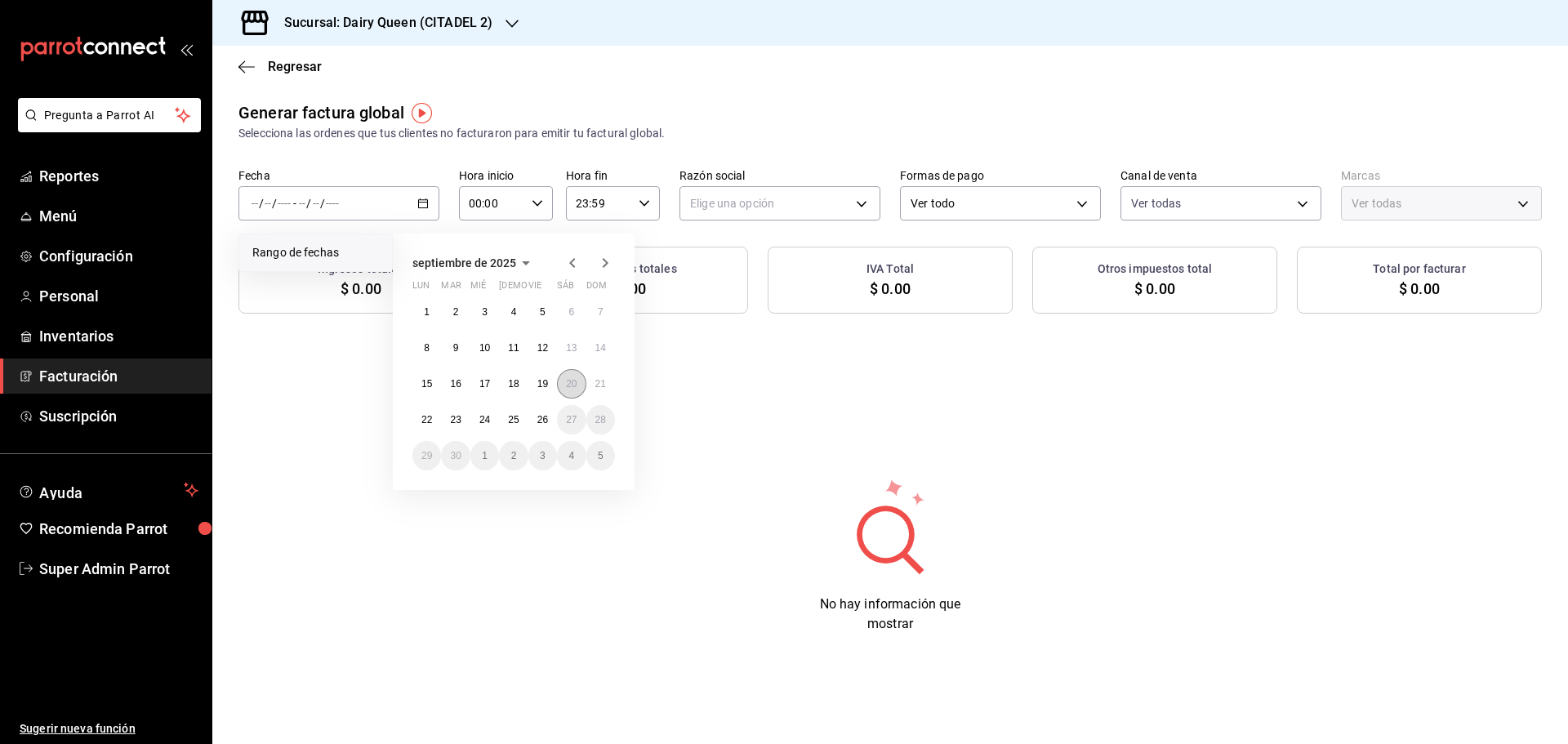
click at [568, 386] on abbr "20" at bounding box center [571, 383] width 11 height 12
click at [519, 423] on button "25" at bounding box center [513, 419] width 29 height 30
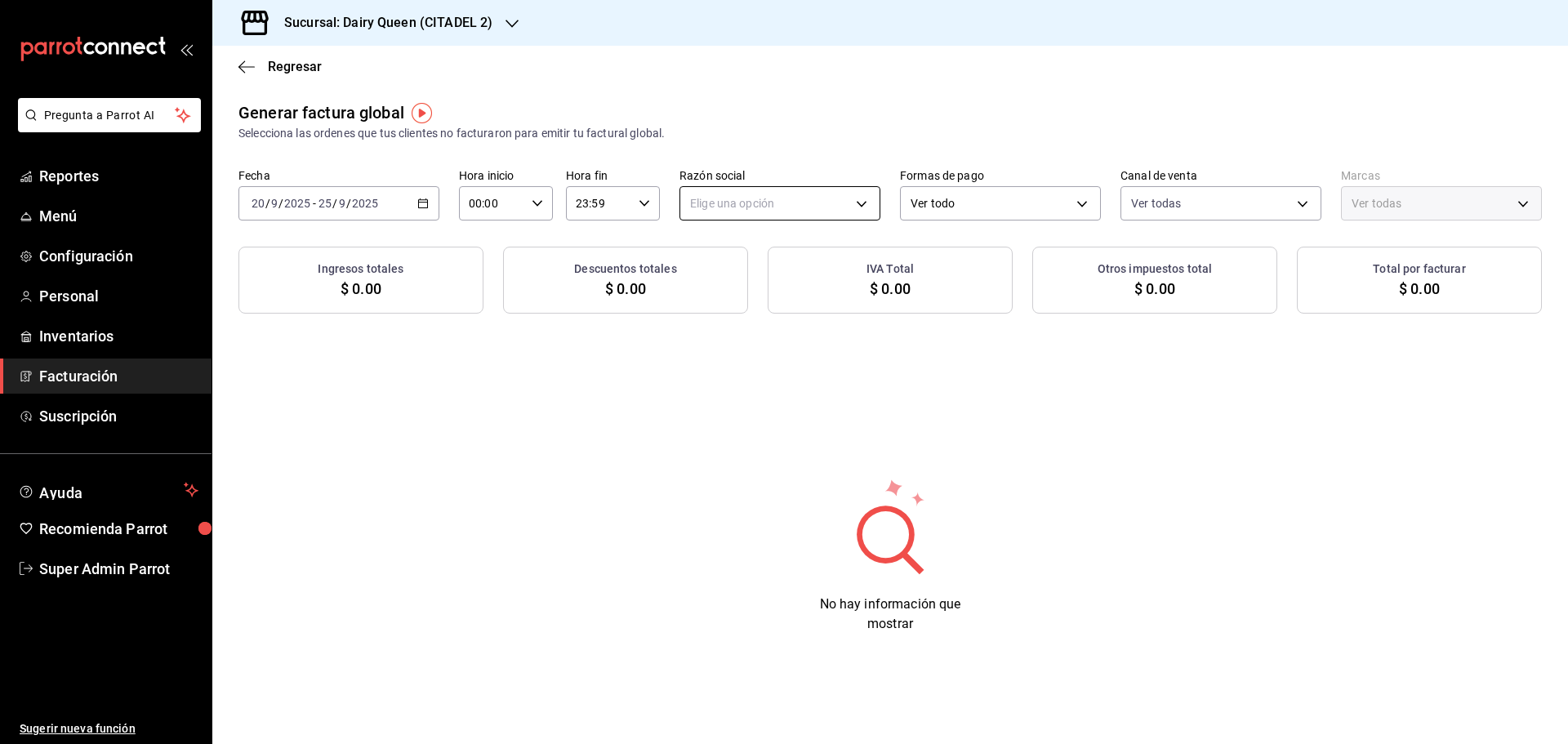
click at [750, 205] on body "Pregunta a Parrot AI Reportes Menú Configuración Personal Inventarios Facturaci…" at bounding box center [784, 372] width 1568 height 744
click at [724, 290] on li "LEVA NEGOCIOS Y FRANQUICIAS" at bounding box center [779, 285] width 199 height 30
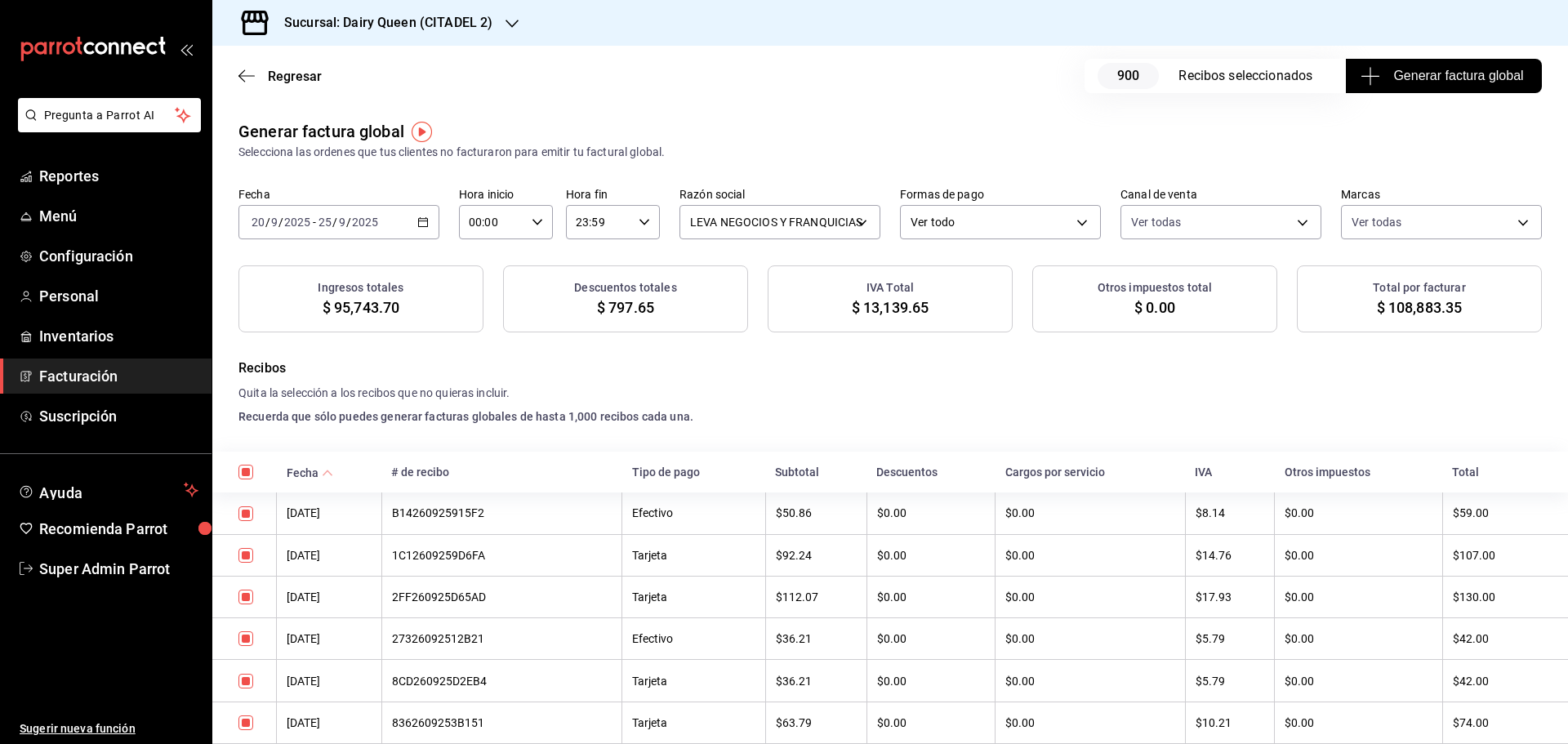
click at [1425, 81] on span "Generar factura global" at bounding box center [1443, 76] width 159 height 20
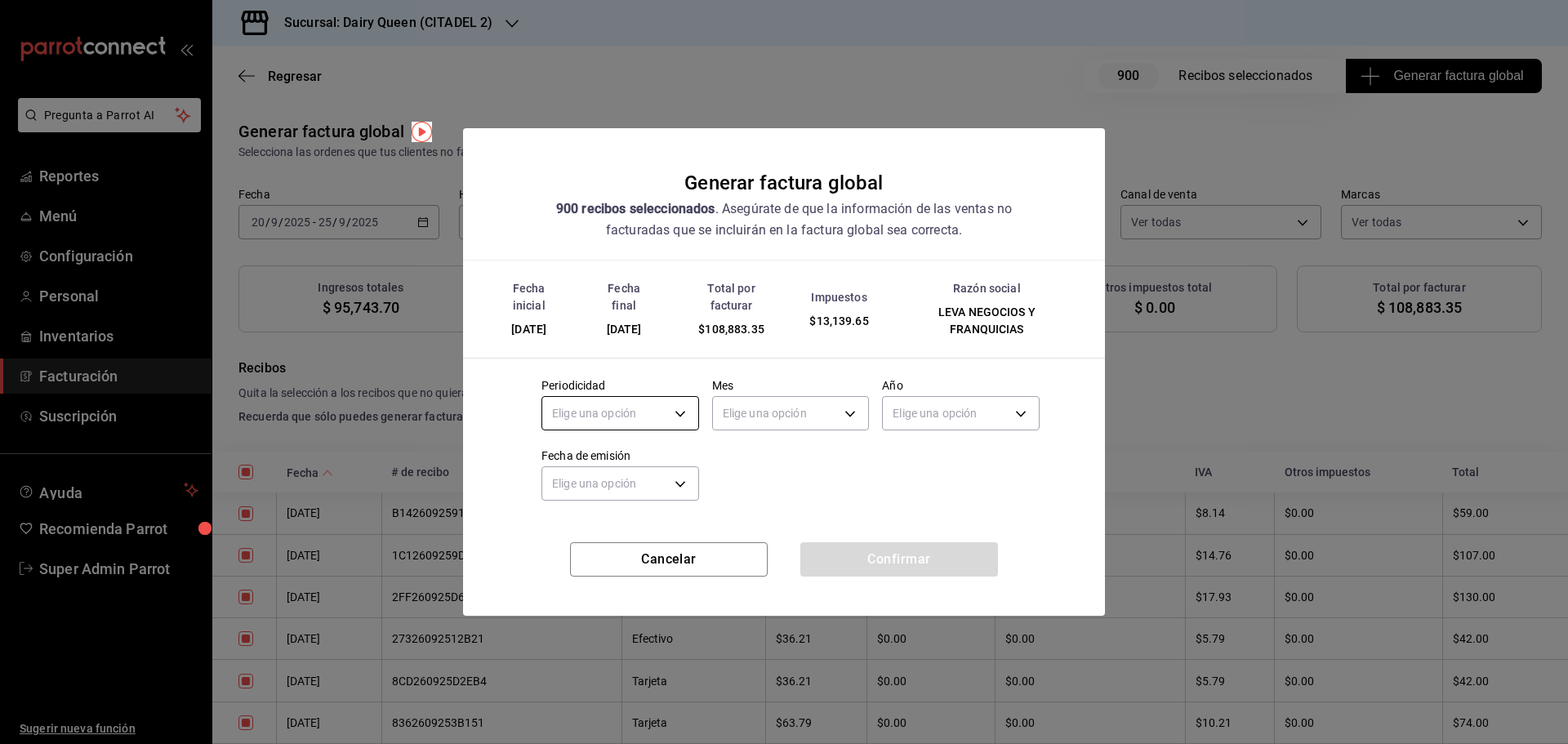
click at [570, 413] on body "Pregunta a Parrot AI Reportes Menú Configuración Personal Inventarios Facturaci…" at bounding box center [784, 372] width 1568 height 744
click at [586, 545] on li "Mensual" at bounding box center [620, 545] width 156 height 27
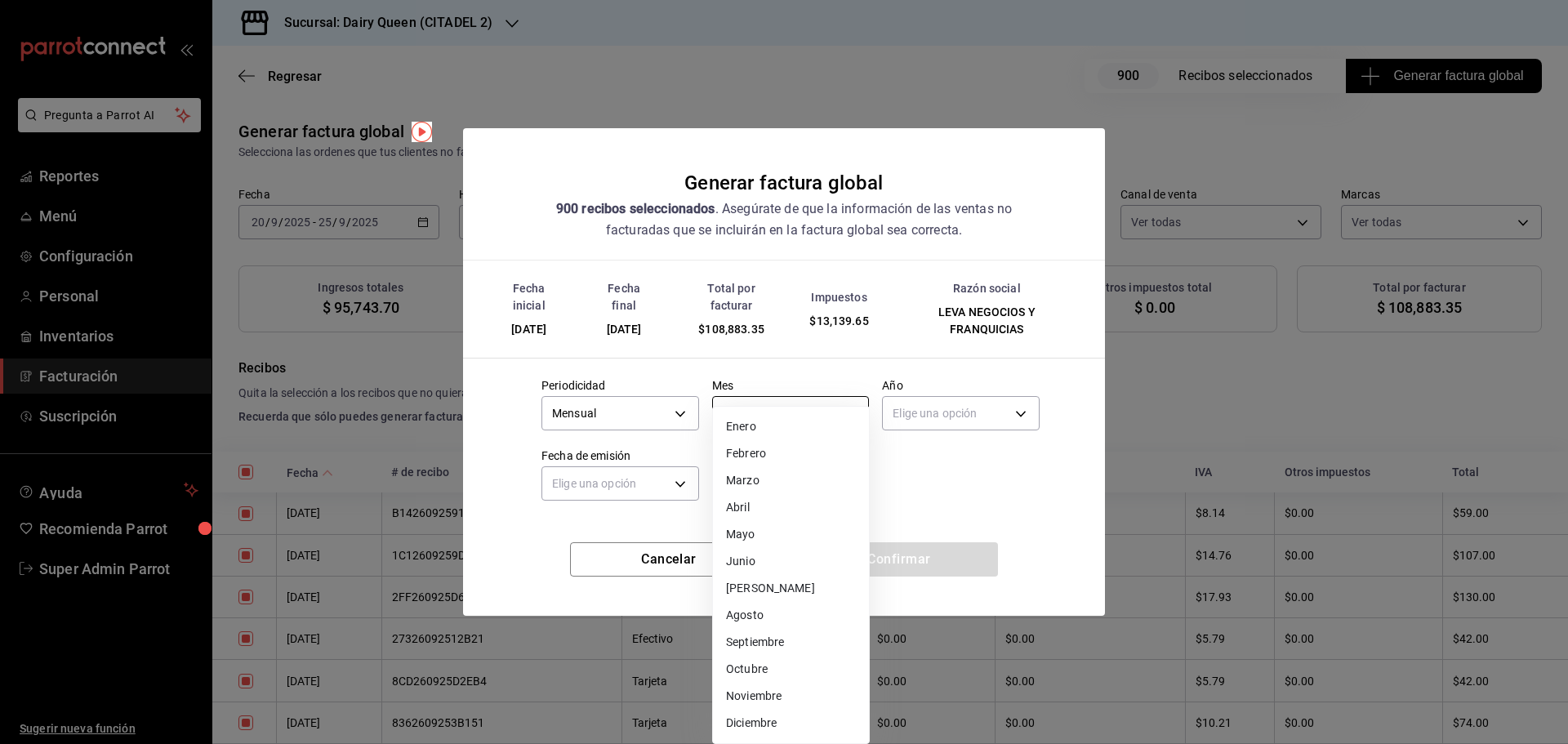
click at [747, 413] on body "Pregunta a Parrot AI Reportes Menú Configuración Personal Inventarios Facturaci…" at bounding box center [784, 372] width 1568 height 744
click at [762, 638] on li "Septiembre" at bounding box center [790, 642] width 156 height 27
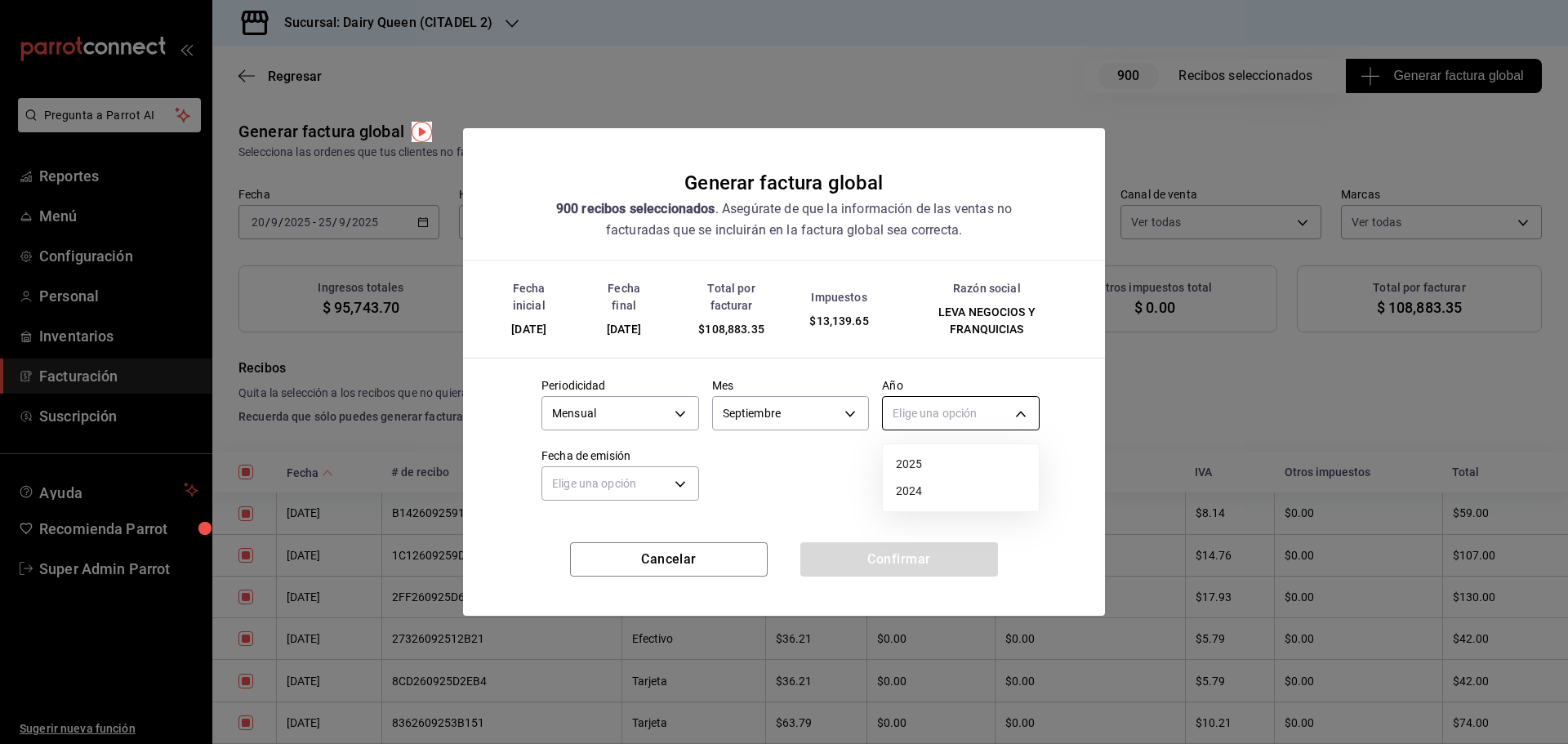
click at [947, 406] on body "Pregunta a Parrot AI Reportes Menú Configuración Personal Inventarios Facturaci…" at bounding box center [784, 372] width 1568 height 744
click at [920, 465] on li "2025" at bounding box center [960, 464] width 156 height 27
click at [647, 494] on body "Pregunta a Parrot AI Reportes Menú Configuración Personal Inventarios Facturaci…" at bounding box center [784, 372] width 1568 height 744
click at [591, 538] on li "Hoy" at bounding box center [620, 534] width 156 height 27
click at [930, 566] on button "Confirmar" at bounding box center [899, 559] width 198 height 34
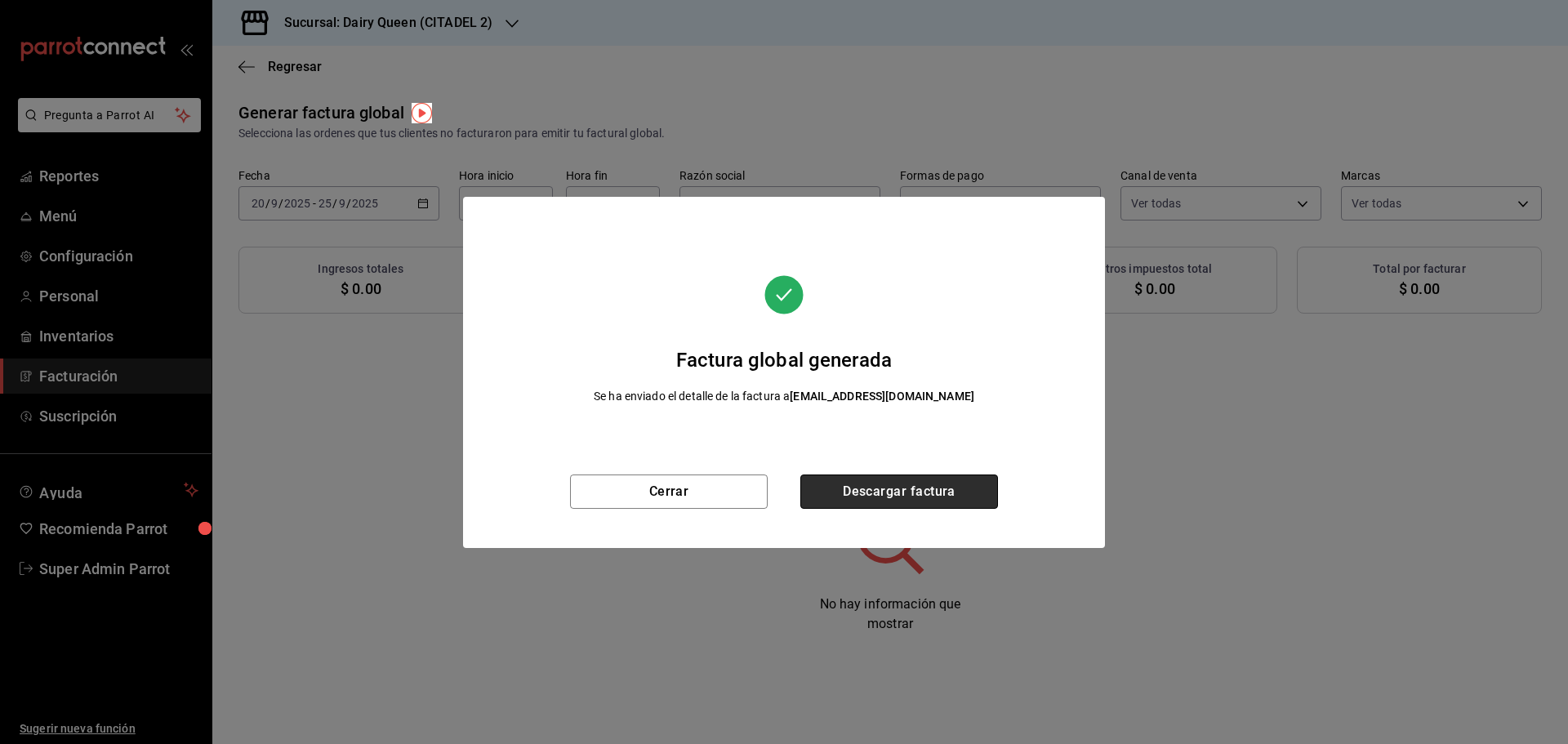
click at [862, 485] on button "Descargar factura" at bounding box center [899, 491] width 198 height 34
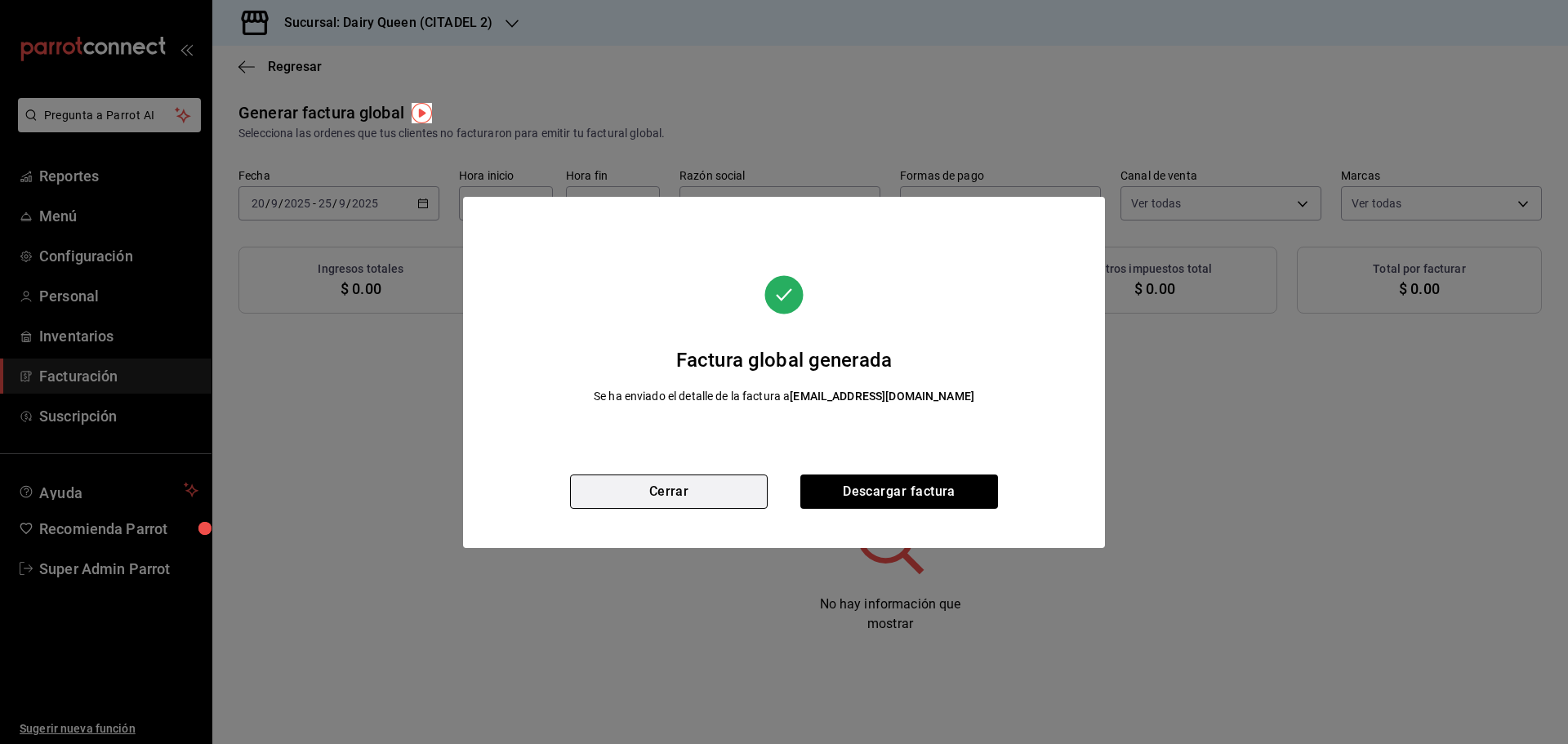
click at [667, 494] on button "Cerrar" at bounding box center [669, 491] width 198 height 34
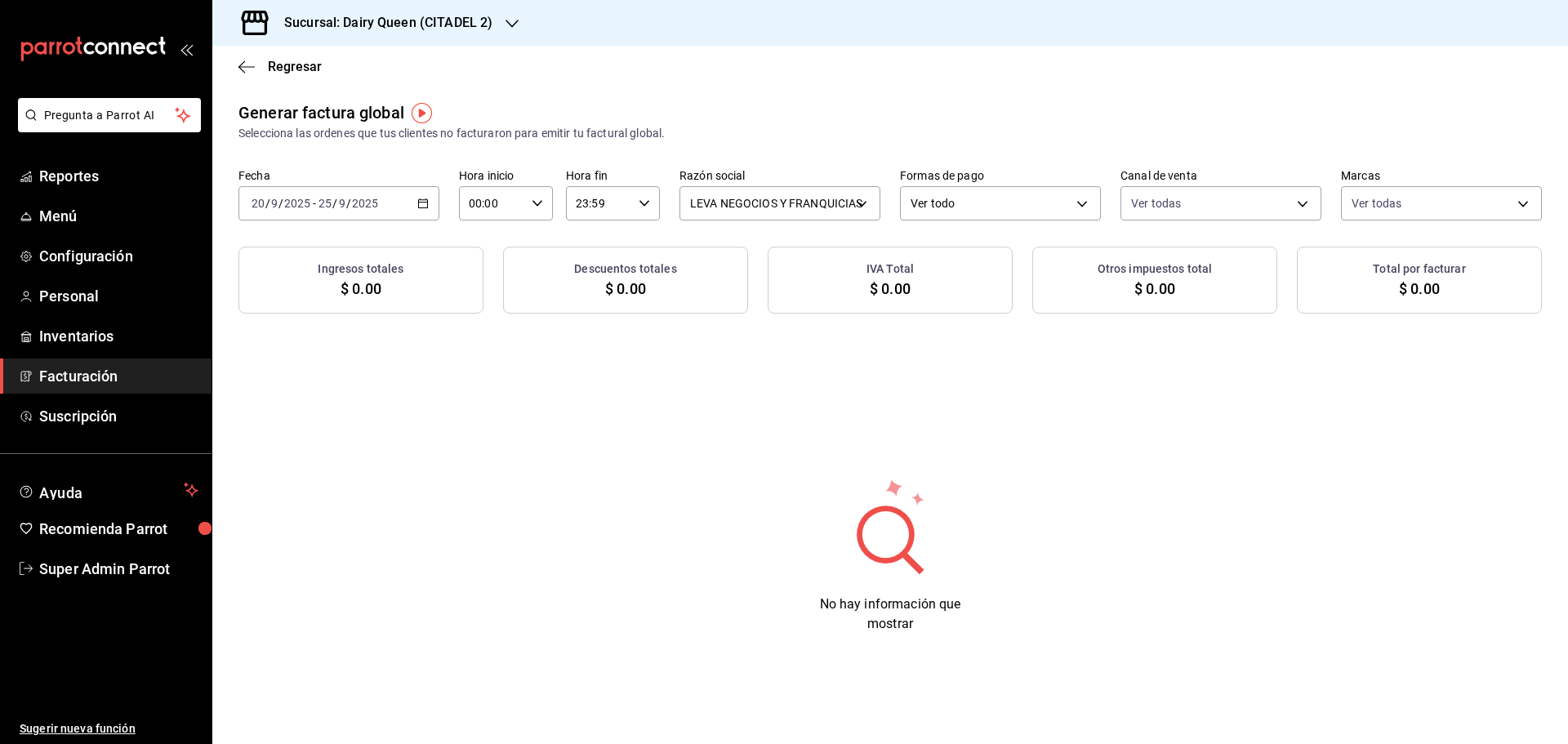
click at [422, 202] on \(Stroke\) "button" at bounding box center [423, 202] width 9 height 1
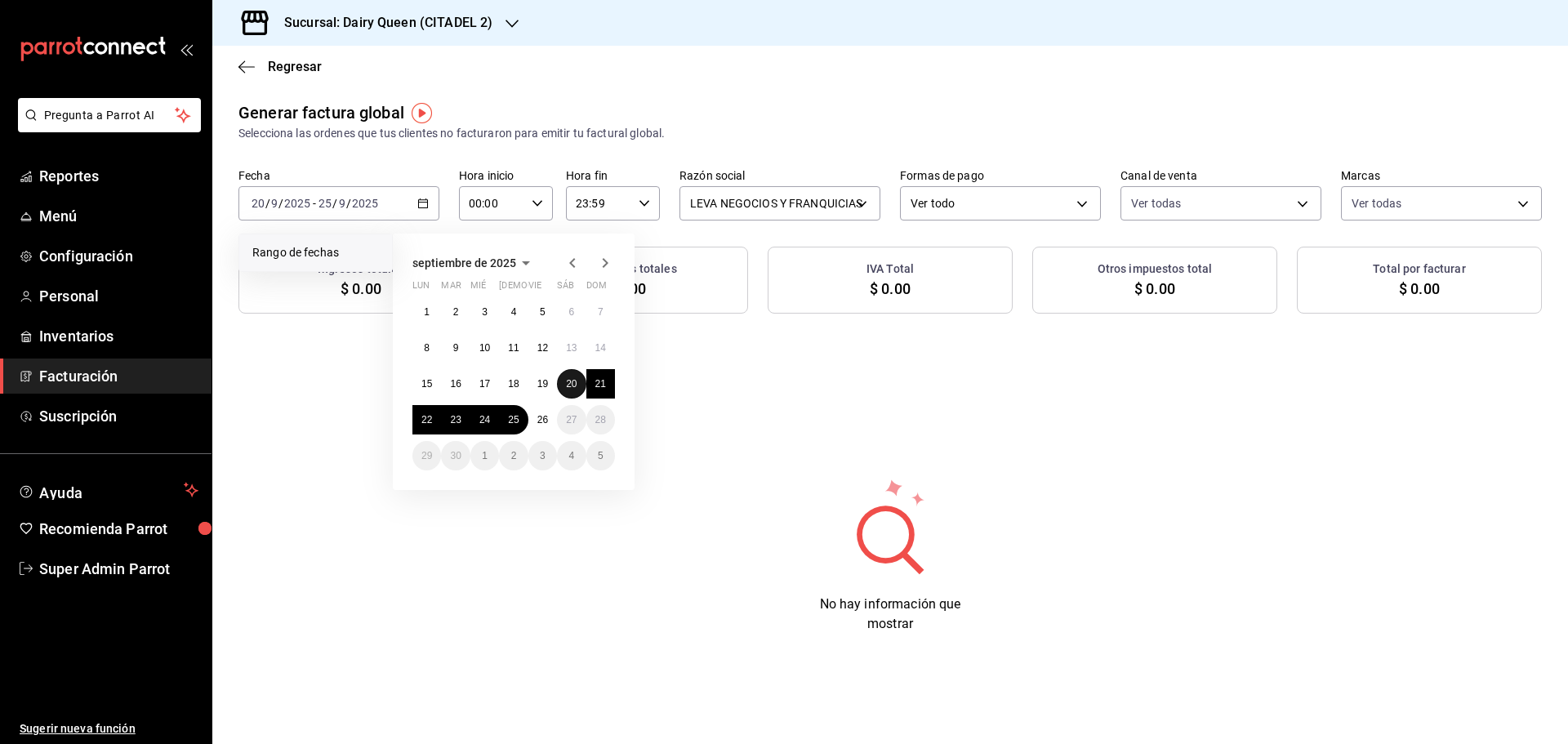
click at [572, 377] on button "20" at bounding box center [571, 383] width 29 height 30
click at [520, 426] on button "25" at bounding box center [513, 419] width 29 height 30
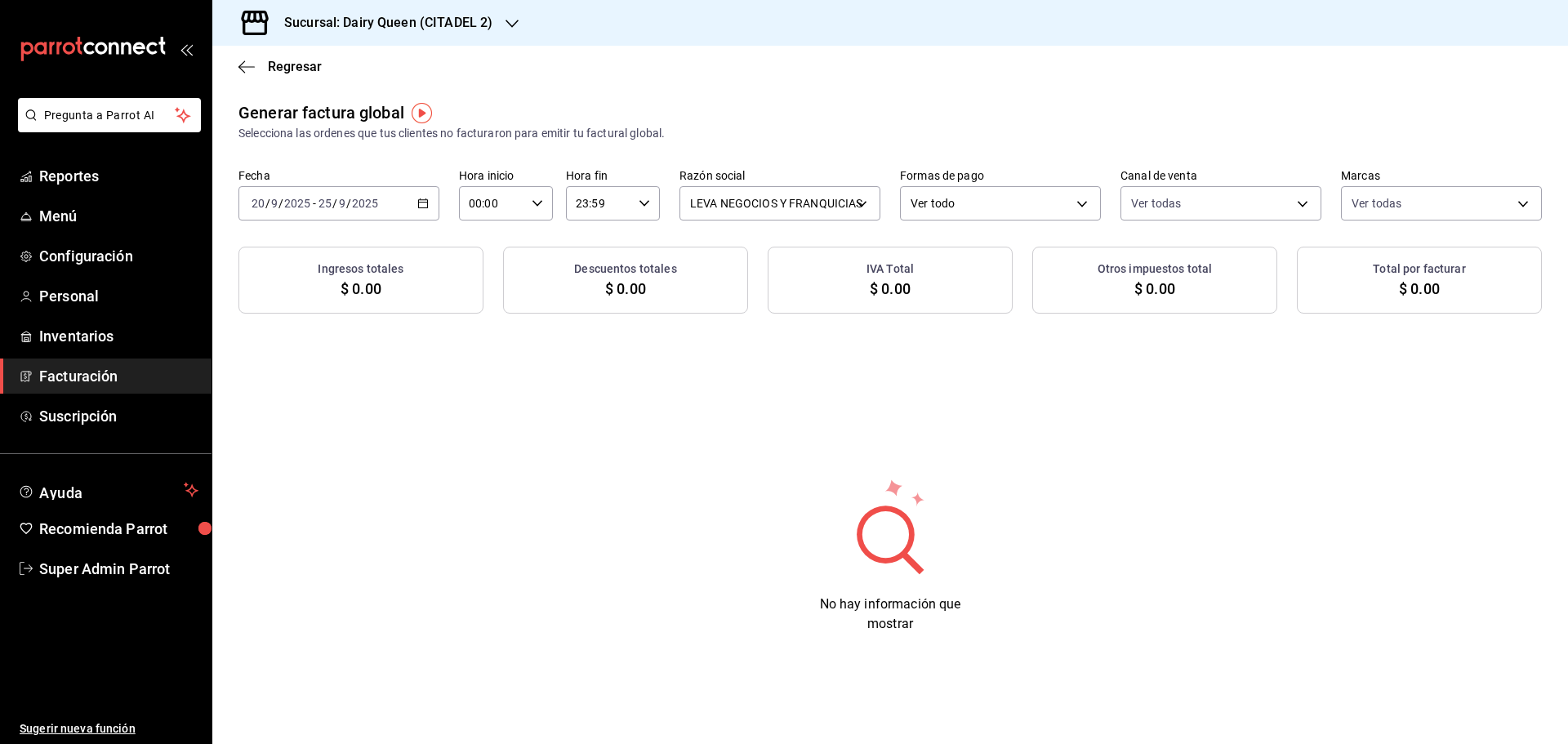
click at [374, 2] on div "Sucursal: Dairy Queen (CITADEL 2)" at bounding box center [375, 23] width 300 height 46
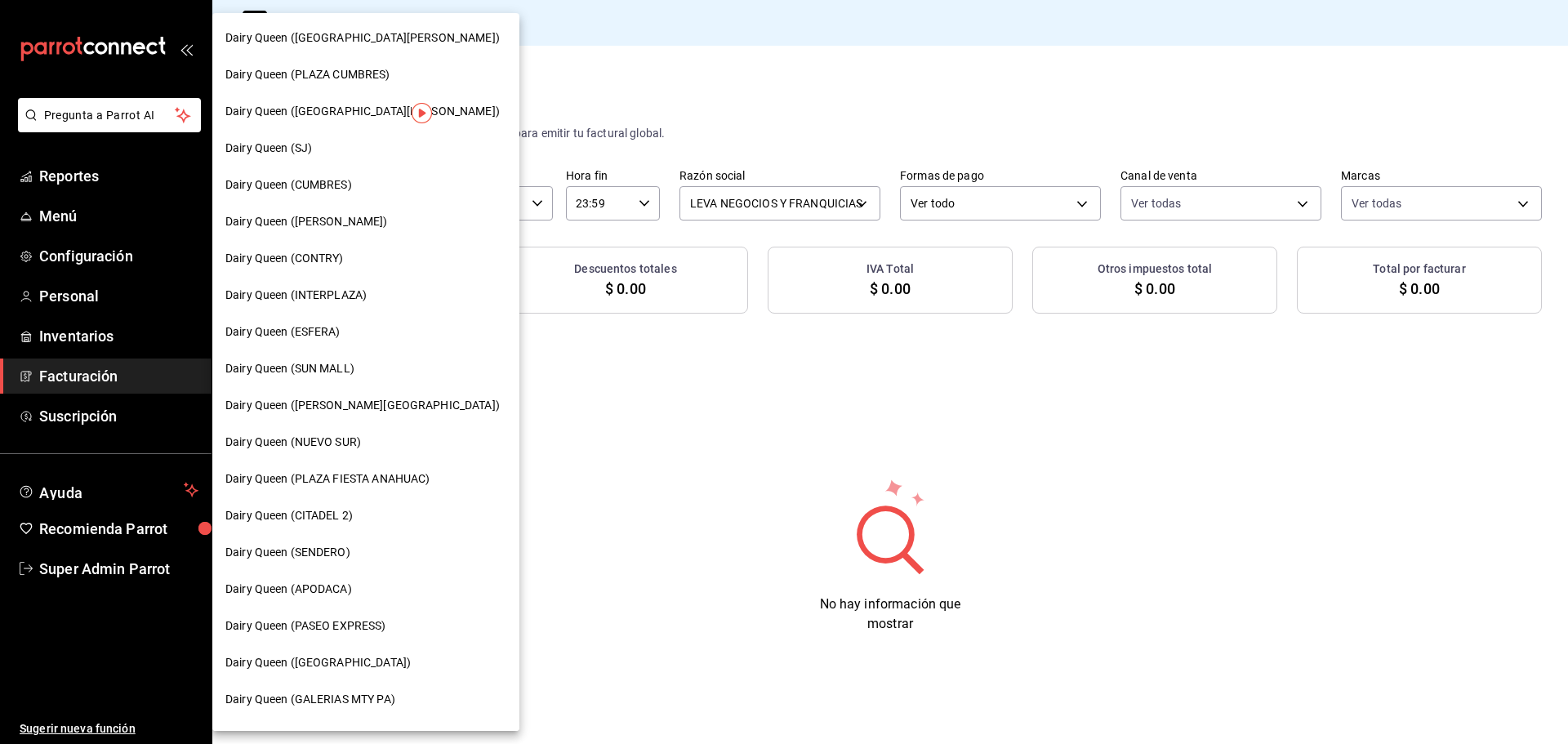
click at [318, 75] on span "Dairy Queen (PLAZA CUMBRES)" at bounding box center [308, 74] width 165 height 17
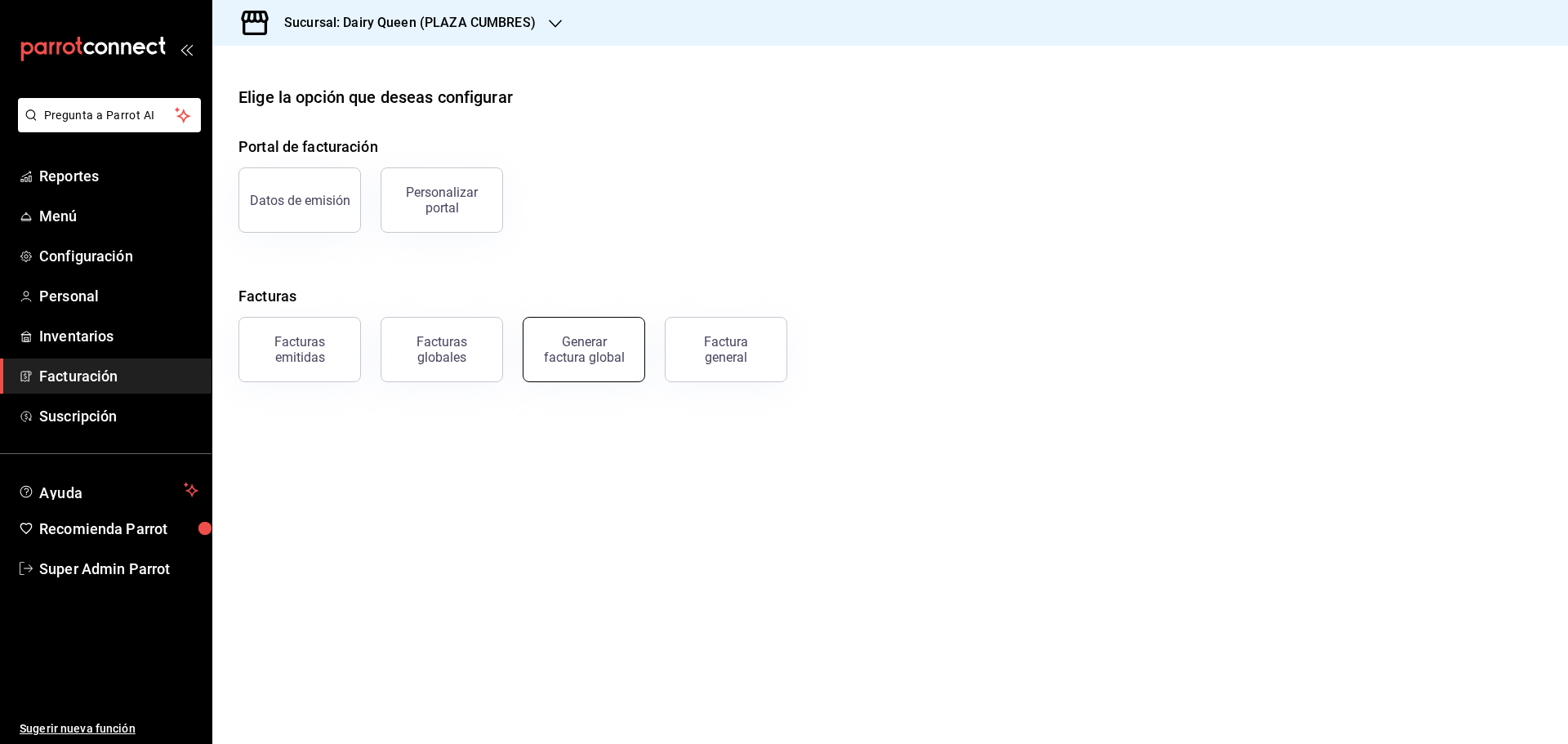
click at [577, 354] on div "Generar factura global" at bounding box center [584, 349] width 82 height 31
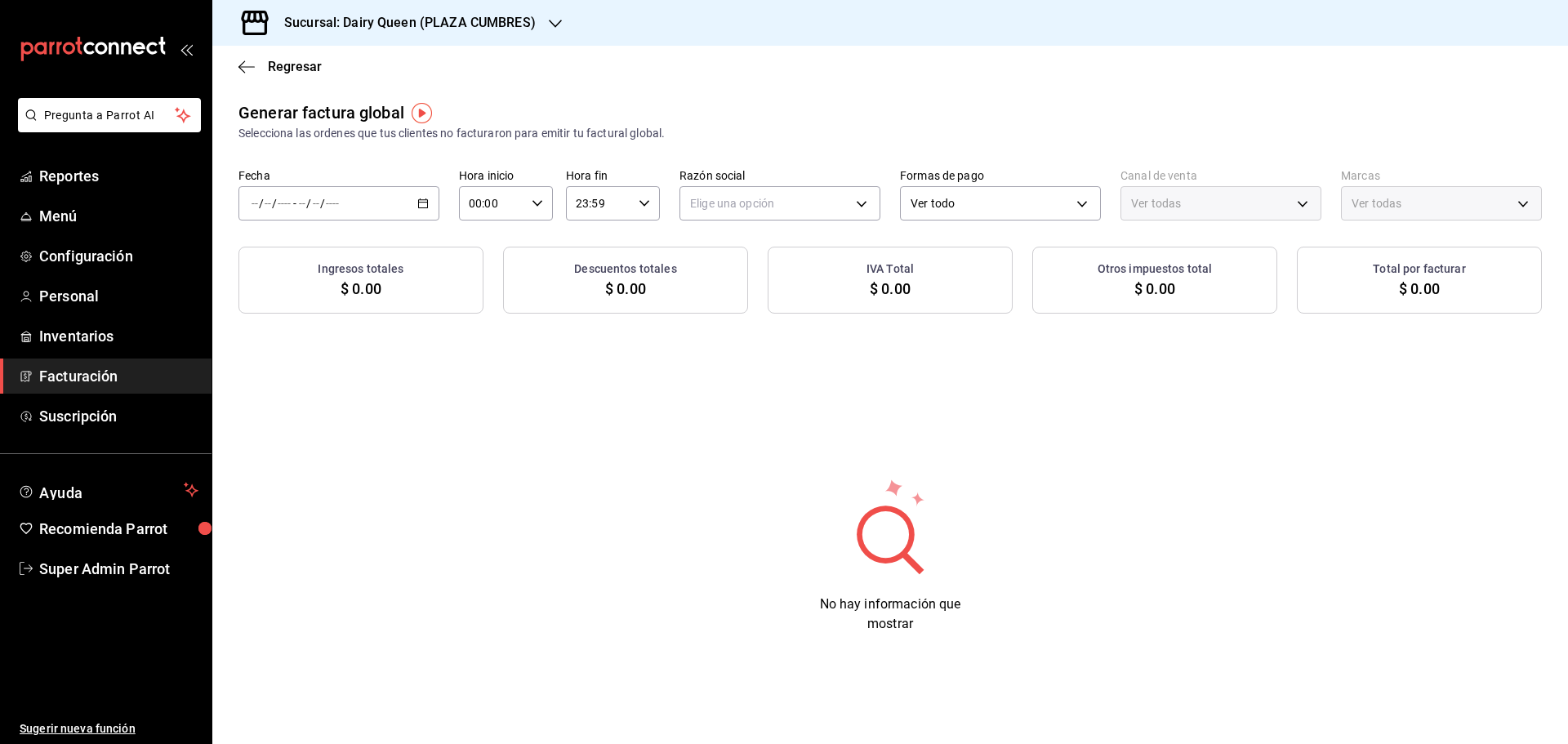
click at [360, 200] on div "/ / - / /" at bounding box center [338, 203] width 201 height 34
click at [332, 253] on span "Rango de fechas" at bounding box center [316, 253] width 126 height 17
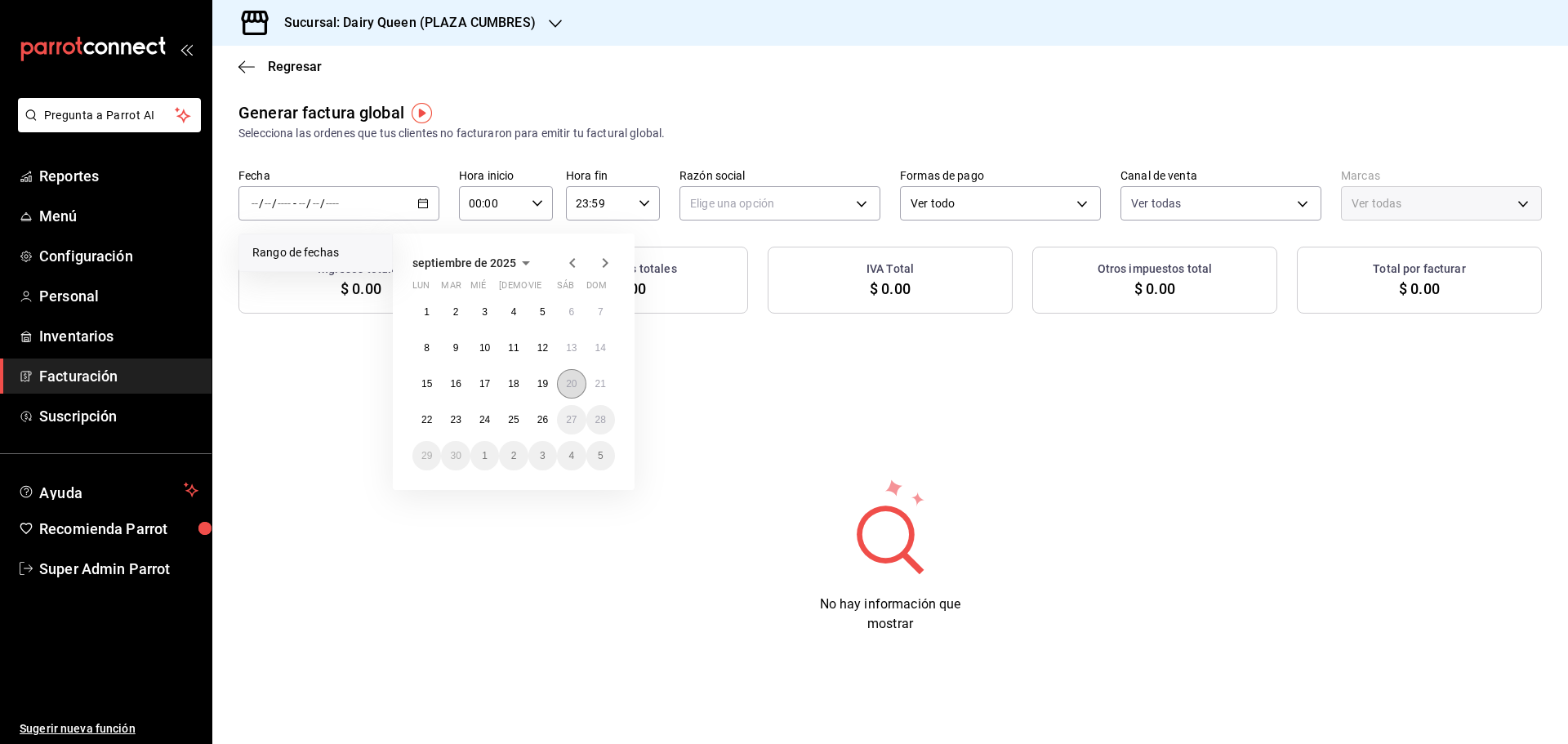
click at [573, 380] on abbr "20" at bounding box center [571, 383] width 11 height 12
click at [514, 416] on abbr "25" at bounding box center [513, 419] width 11 height 12
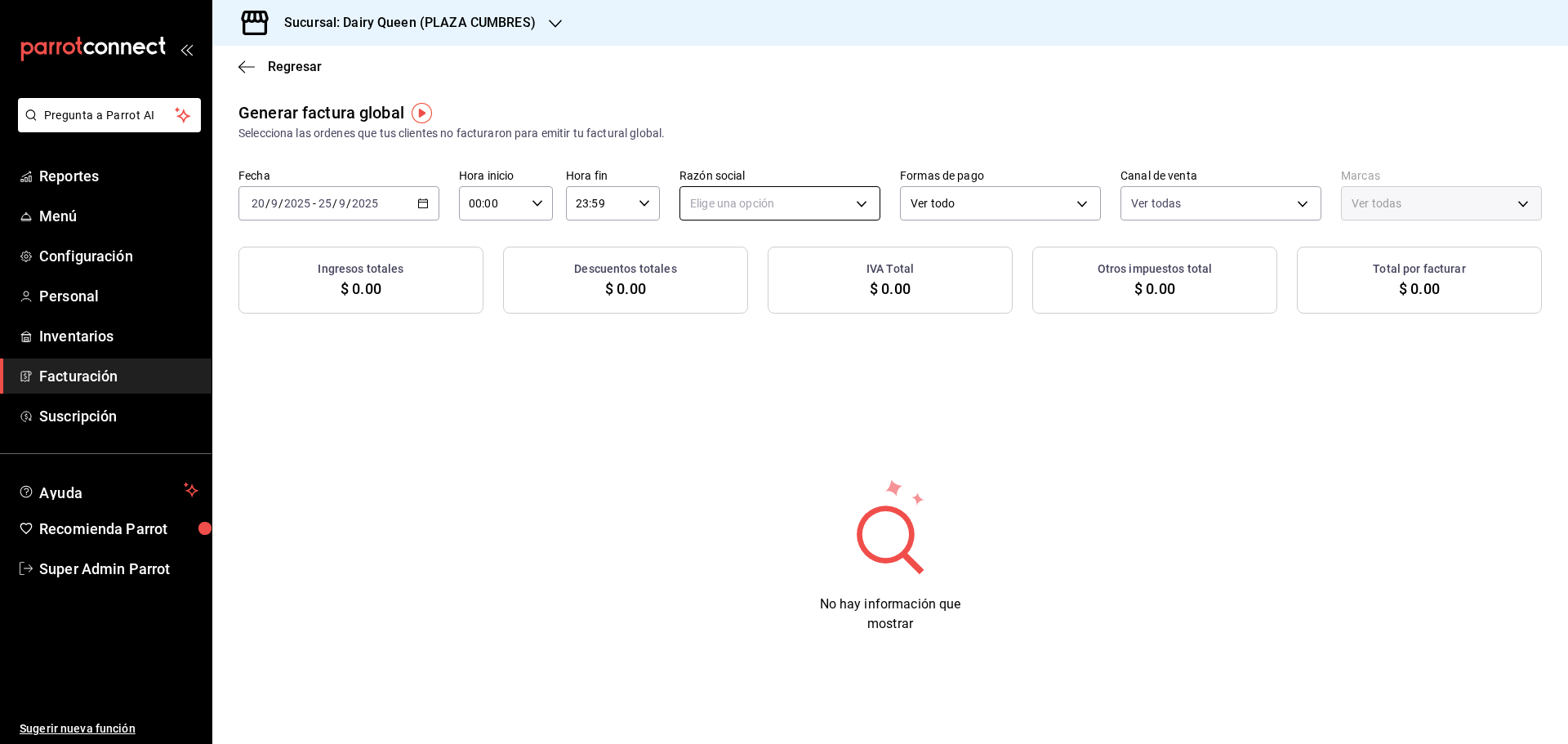
click at [789, 197] on body "Pregunta a Parrot AI Reportes Menú Configuración Personal Inventarios Facturaci…" at bounding box center [784, 372] width 1568 height 744
click at [777, 298] on li "LEVA NEGOCIOS Y FRANQUICIAS" at bounding box center [779, 285] width 199 height 30
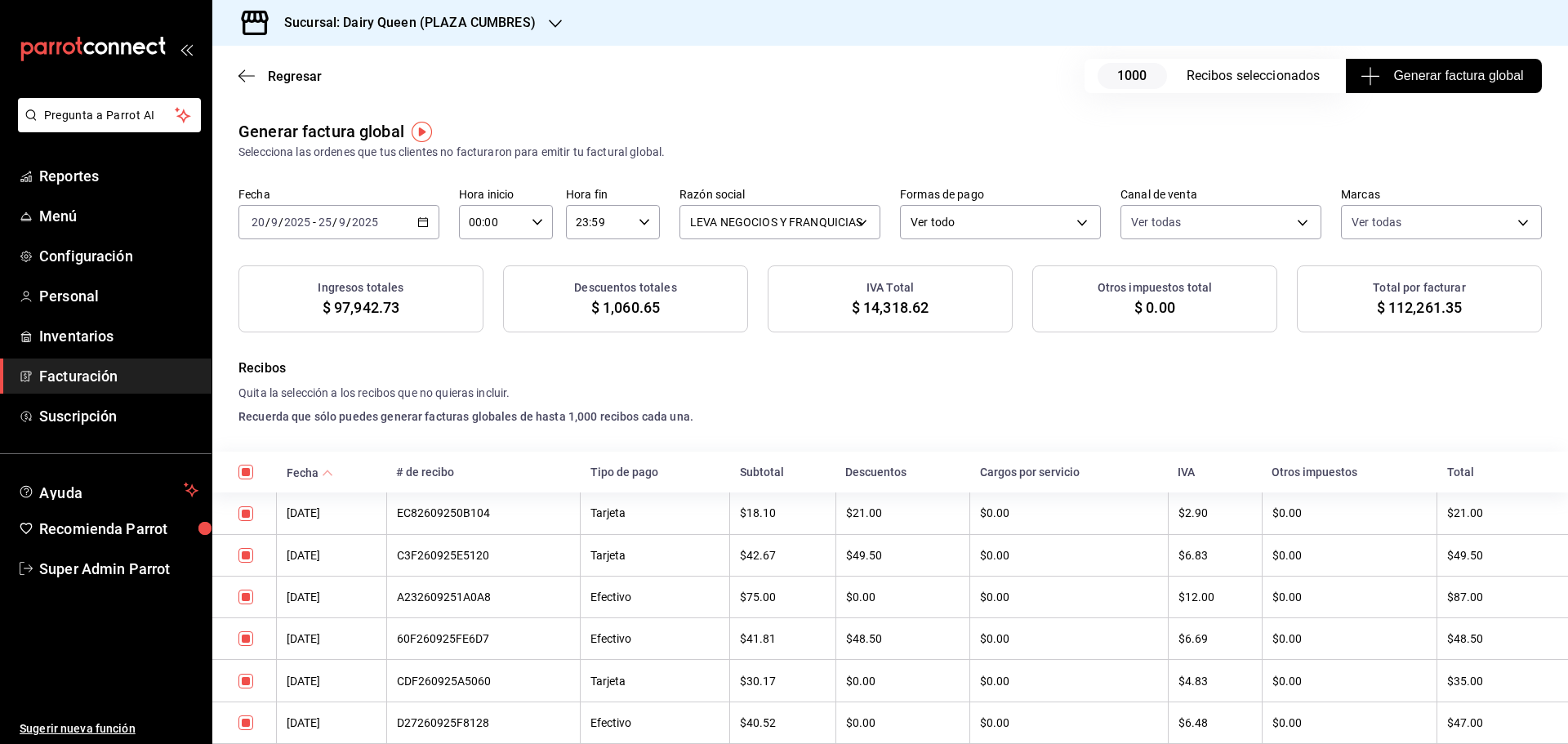
click at [1449, 89] on button "Generar factura global" at bounding box center [1443, 76] width 196 height 34
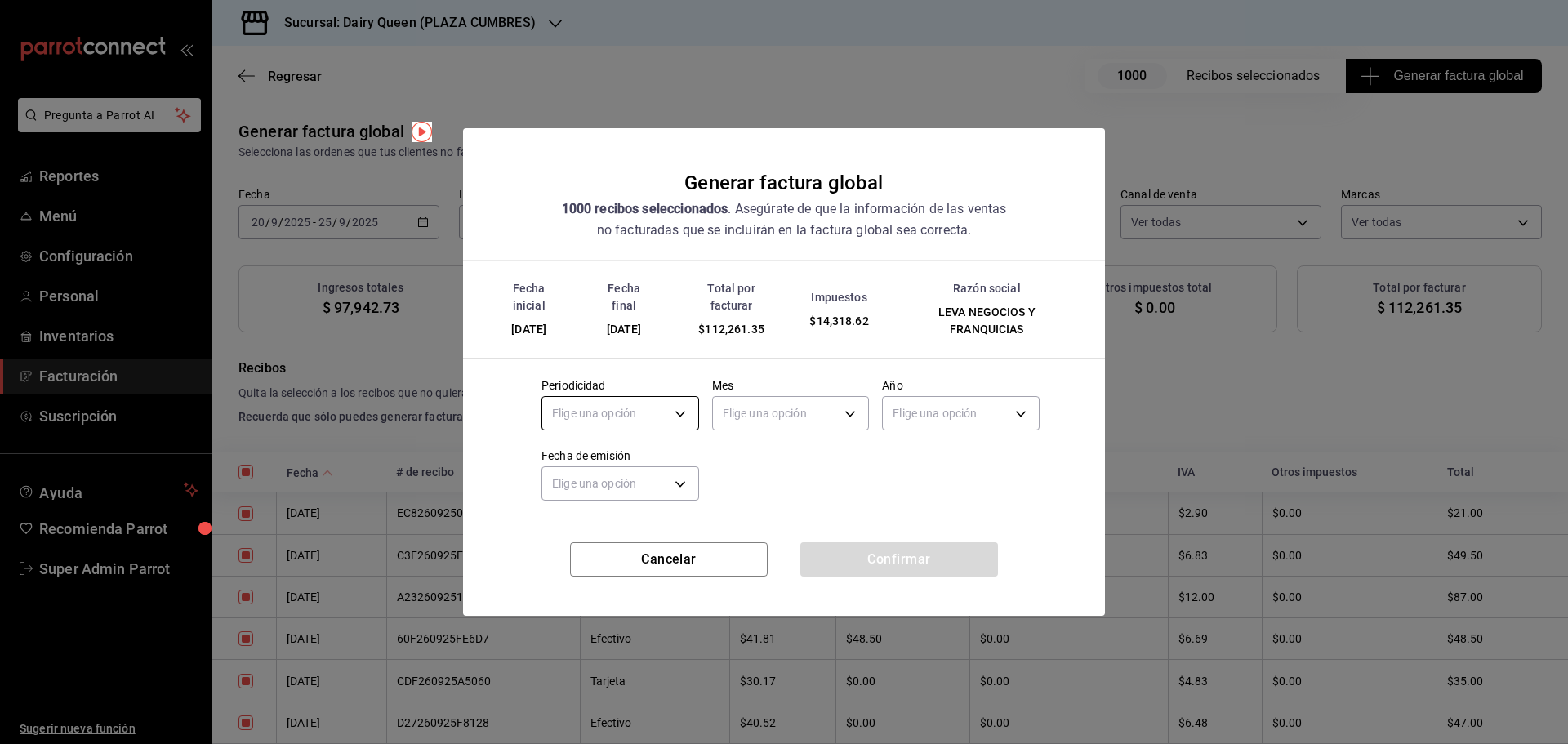
click at [581, 411] on body "Pregunta a Parrot AI Reportes Menú Configuración Personal Inventarios Facturaci…" at bounding box center [784, 372] width 1568 height 744
click at [572, 547] on li "Mensual" at bounding box center [620, 545] width 156 height 27
click at [736, 426] on body "Pregunta a Parrot AI Reportes Menú Configuración Personal Inventarios Facturaci…" at bounding box center [784, 372] width 1568 height 744
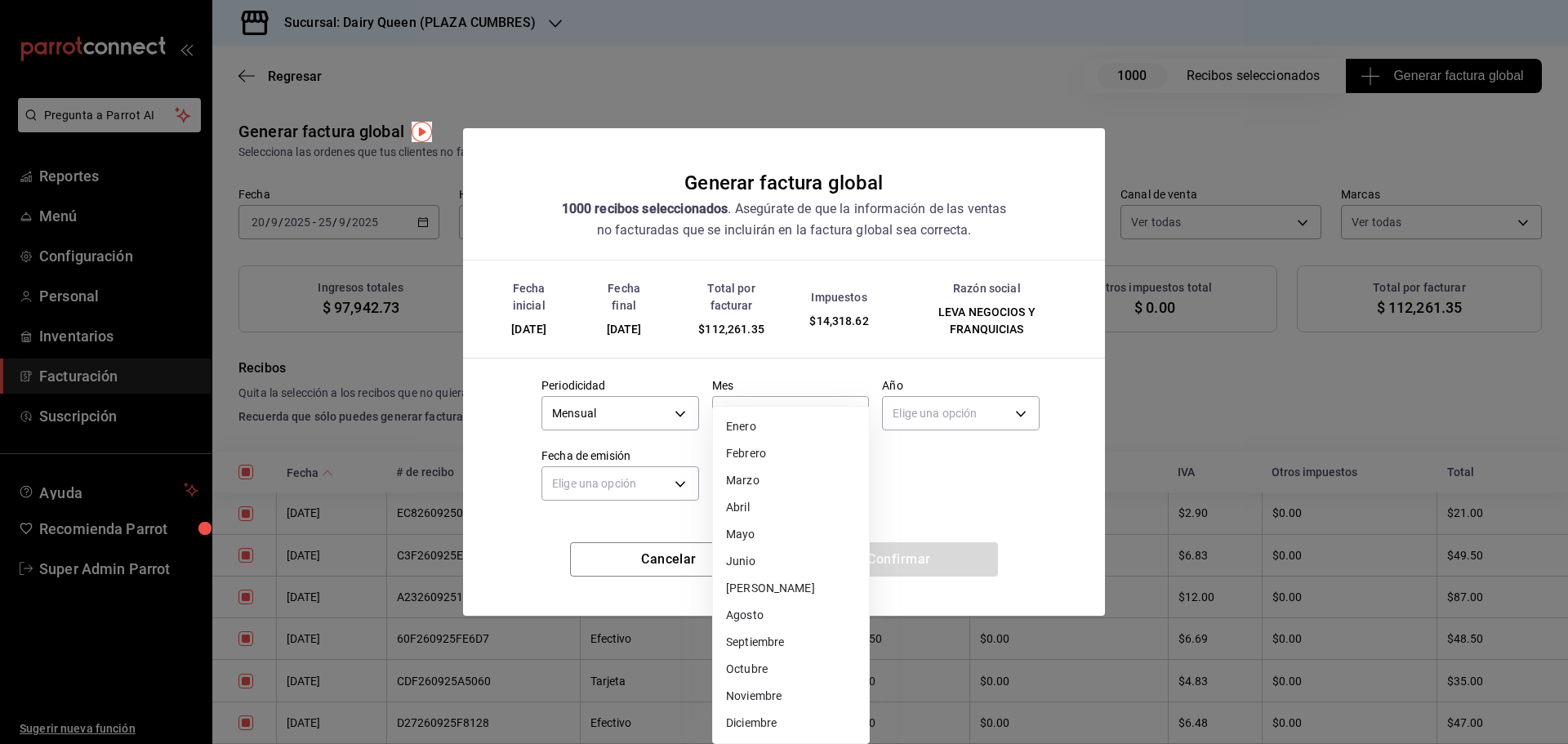
click at [768, 646] on li "Septiembre" at bounding box center [790, 642] width 156 height 27
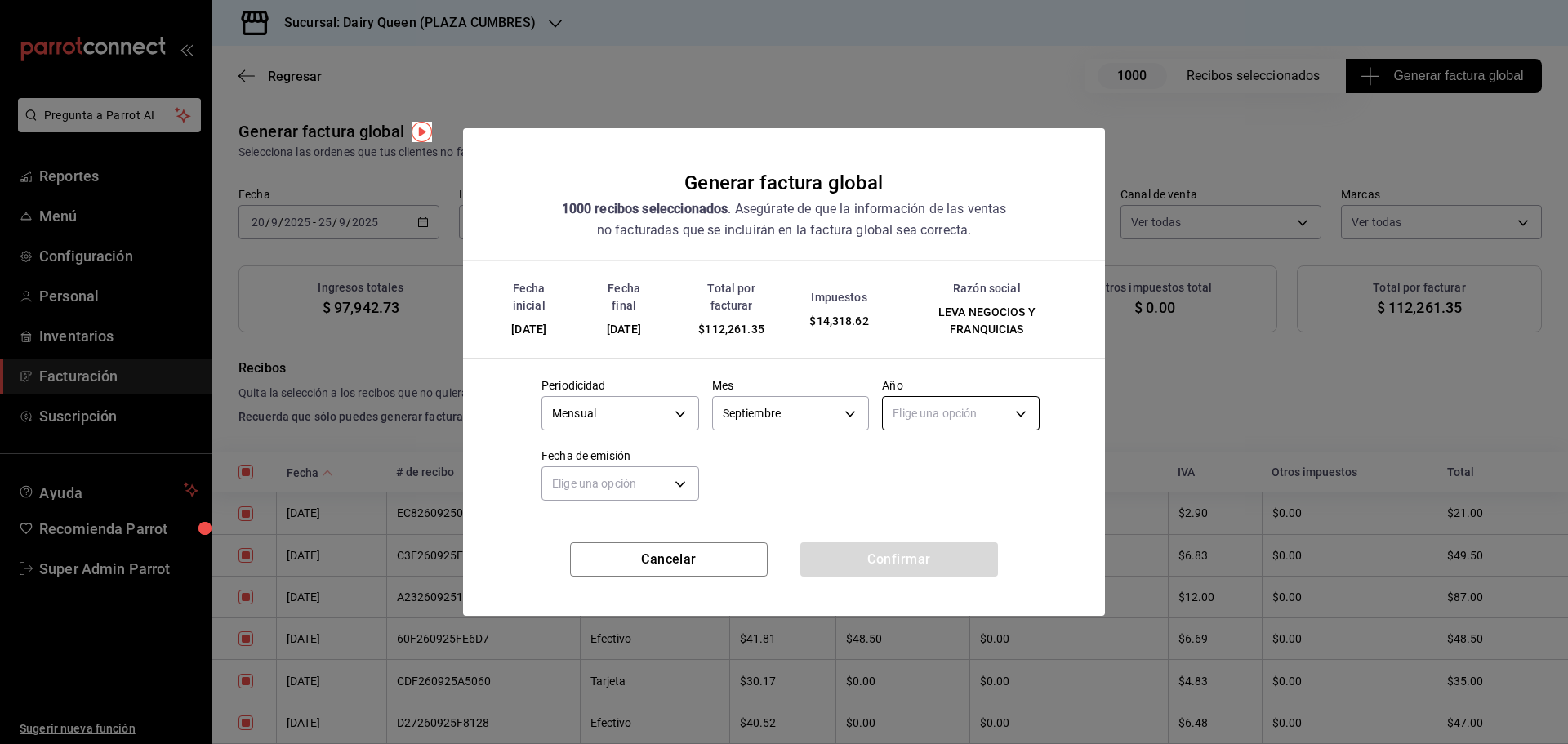
click at [952, 409] on body "Pregunta a Parrot AI Reportes Menú Configuración Personal Inventarios Facturaci…" at bounding box center [784, 372] width 1568 height 744
click at [917, 466] on li "2025" at bounding box center [960, 464] width 156 height 27
click at [646, 486] on body "Pregunta a Parrot AI Reportes Menú Configuración Personal Inventarios Facturaci…" at bounding box center [784, 372] width 1568 height 744
click at [606, 528] on li "Hoy" at bounding box center [620, 534] width 156 height 27
click at [881, 563] on button "Confirmar" at bounding box center [899, 559] width 198 height 34
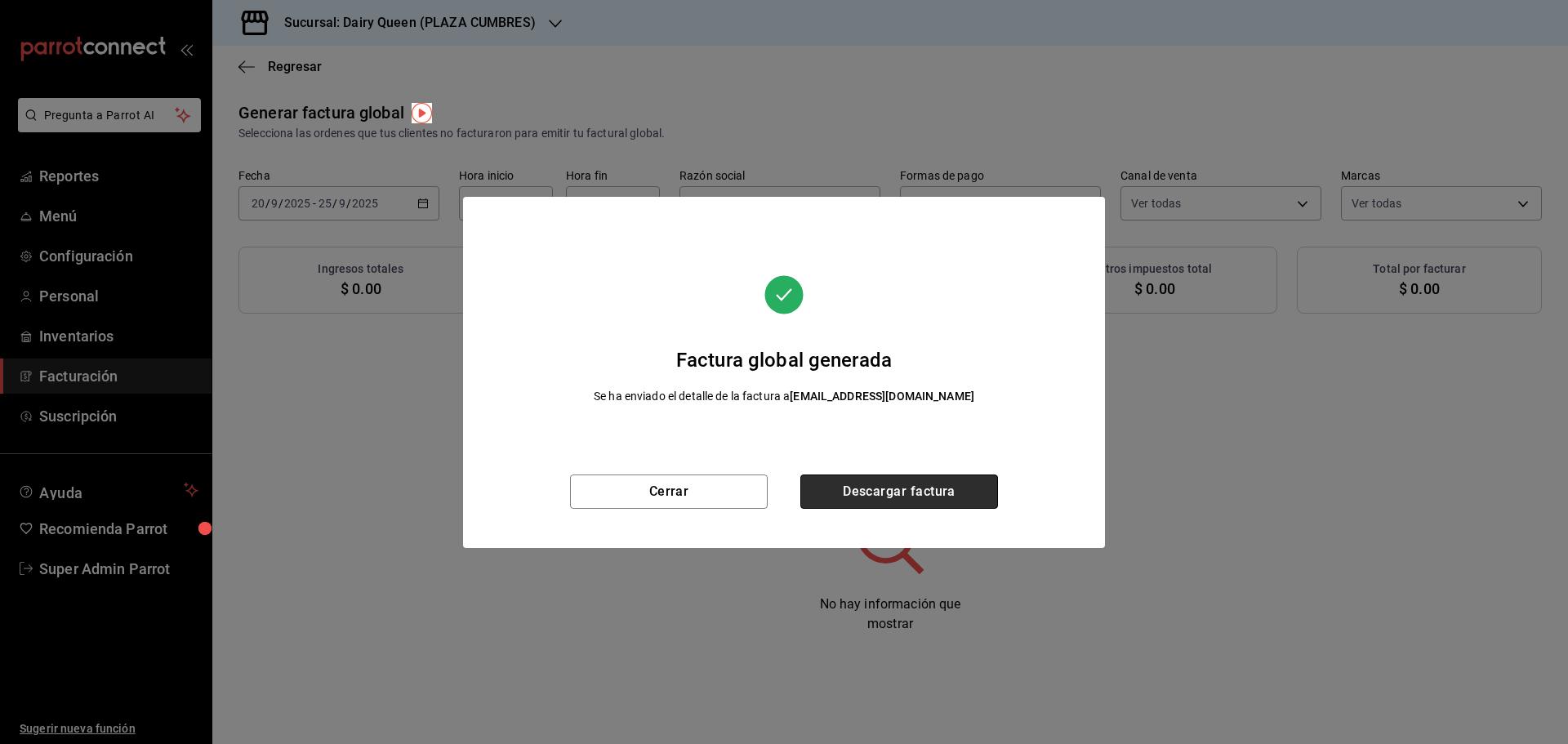
click at [897, 500] on button "Descargar factura" at bounding box center [899, 491] width 198 height 34
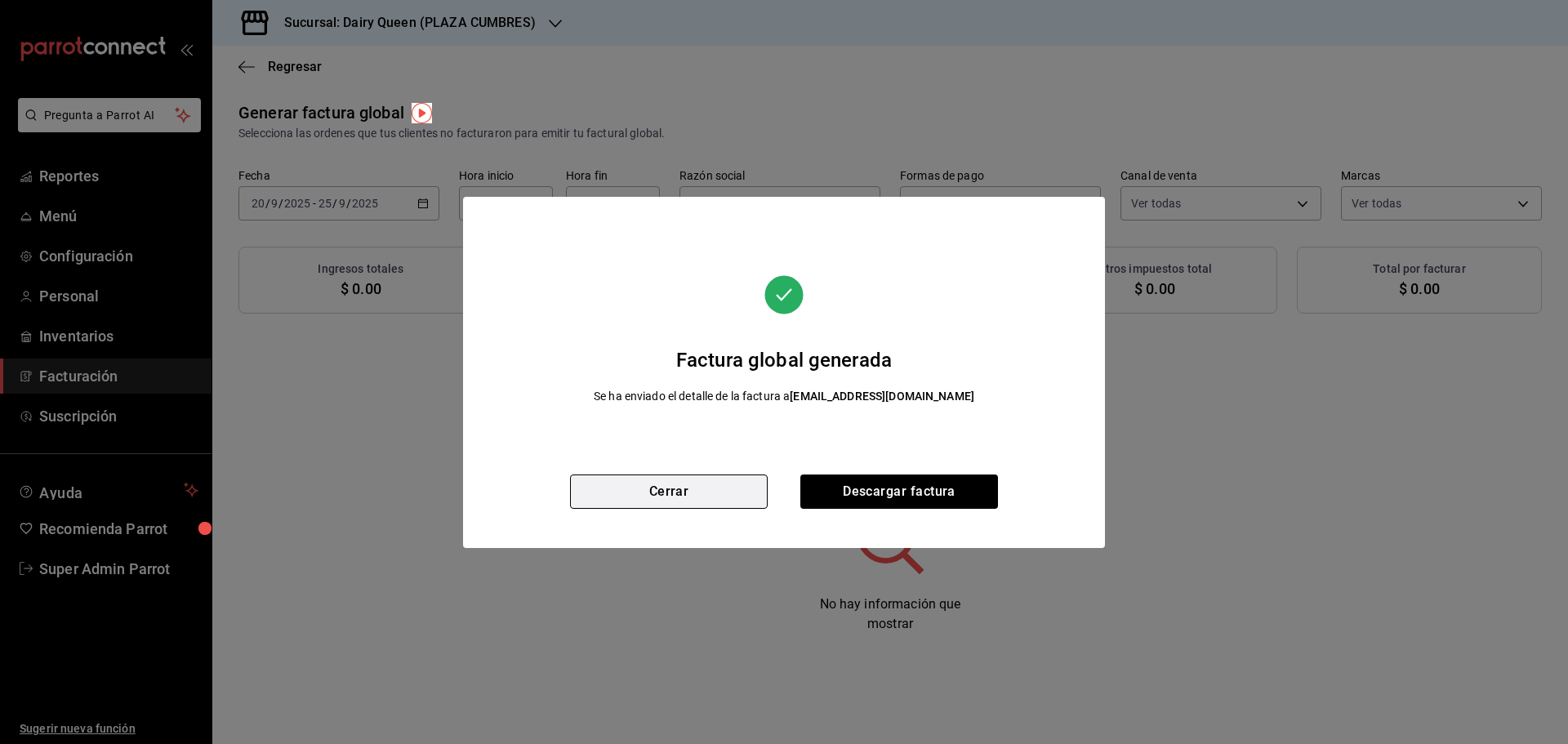
click at [694, 477] on button "Cerrar" at bounding box center [669, 491] width 198 height 34
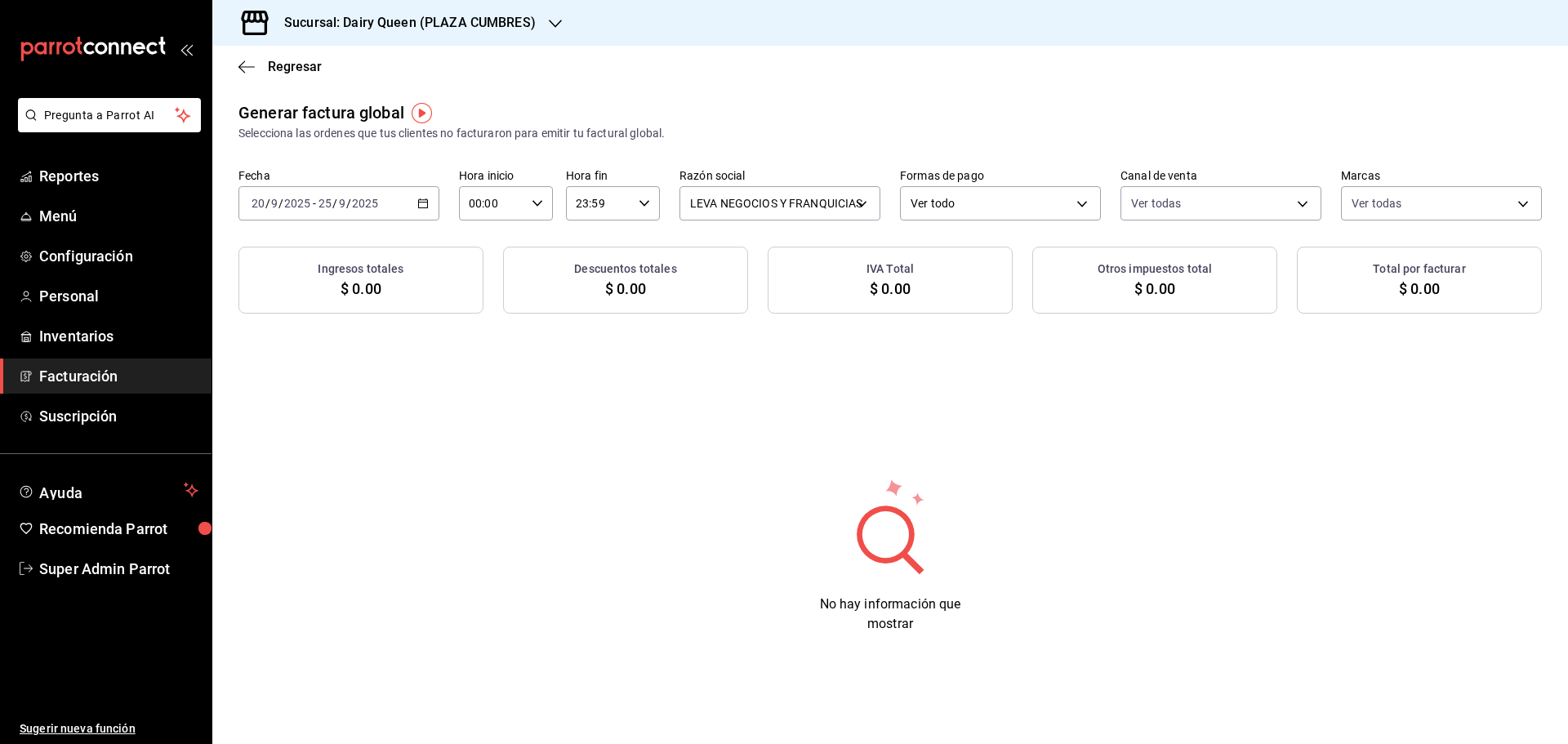
click at [426, 203] on icon "button" at bounding box center [422, 203] width 12 height 12
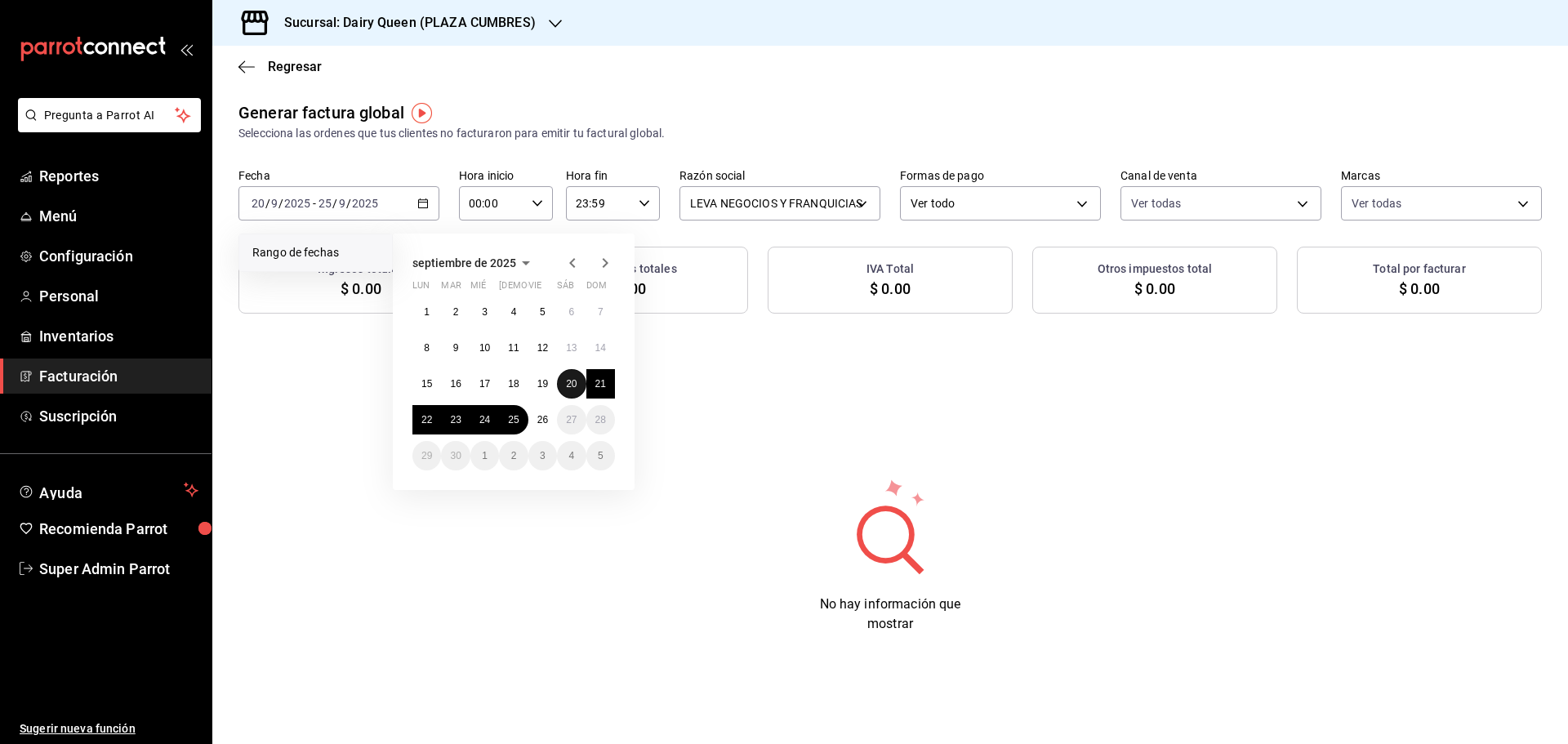
click at [572, 382] on abbr "20" at bounding box center [571, 383] width 11 height 12
click at [521, 417] on button "25" at bounding box center [513, 419] width 29 height 30
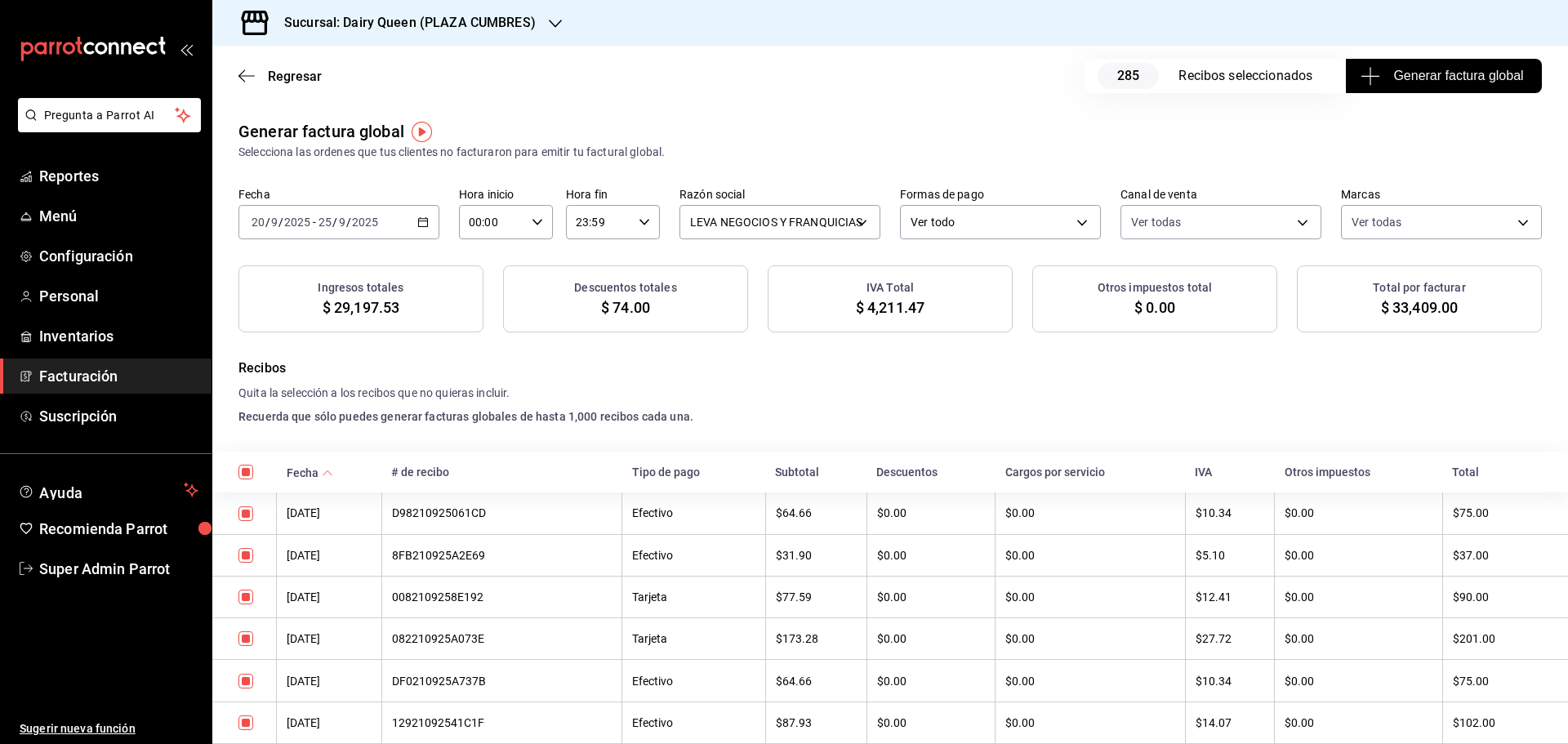
click at [1457, 67] on span "Generar factura global" at bounding box center [1443, 76] width 159 height 20
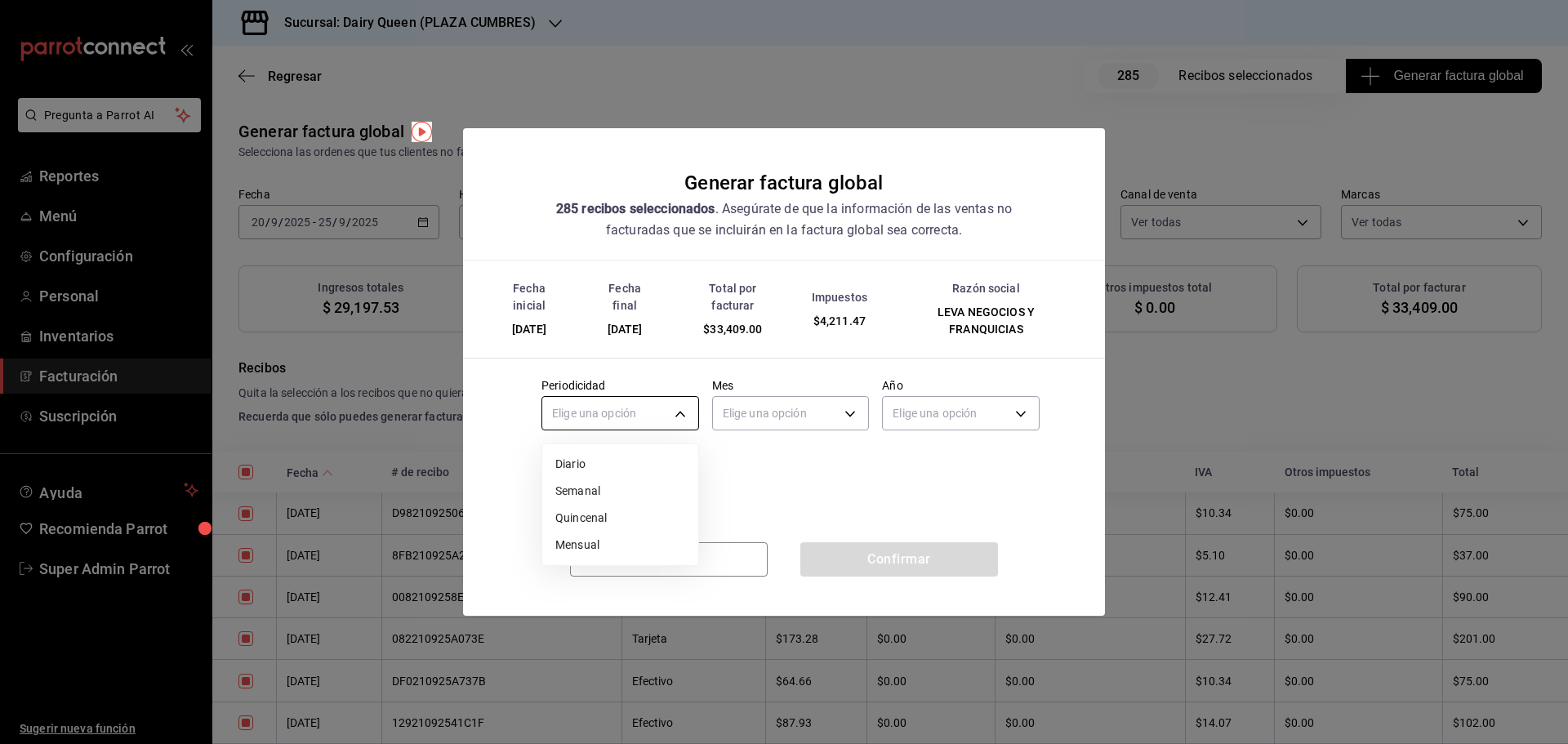
click at [623, 416] on body "Pregunta a Parrot AI Reportes Menú Configuración Personal Inventarios Facturaci…" at bounding box center [784, 372] width 1568 height 744
click at [578, 541] on li "Mensual" at bounding box center [620, 545] width 156 height 27
click at [779, 419] on body "Pregunta a Parrot AI Reportes Menú Configuración Personal Inventarios Facturaci…" at bounding box center [784, 372] width 1568 height 744
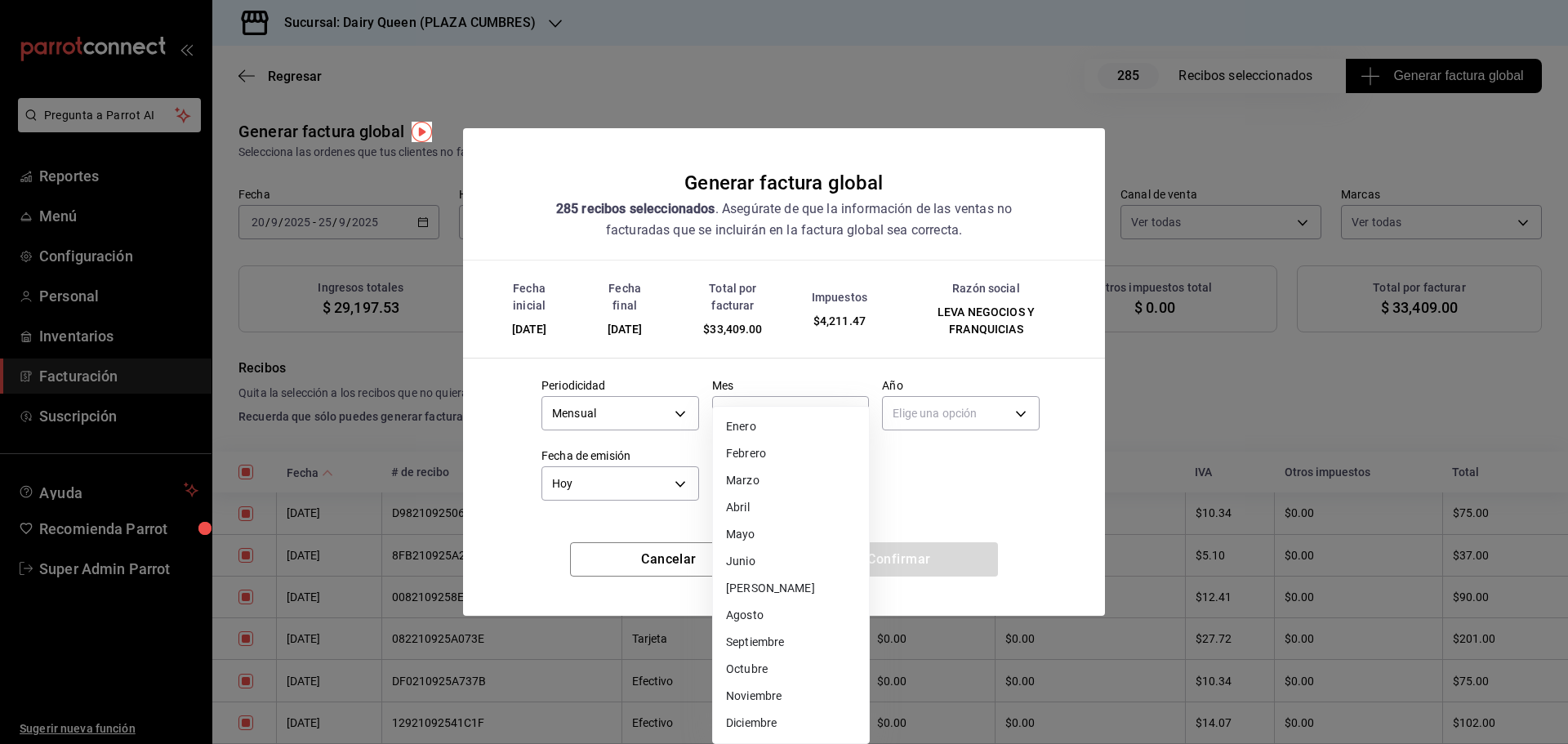
click at [766, 639] on li "Septiembre" at bounding box center [790, 642] width 156 height 27
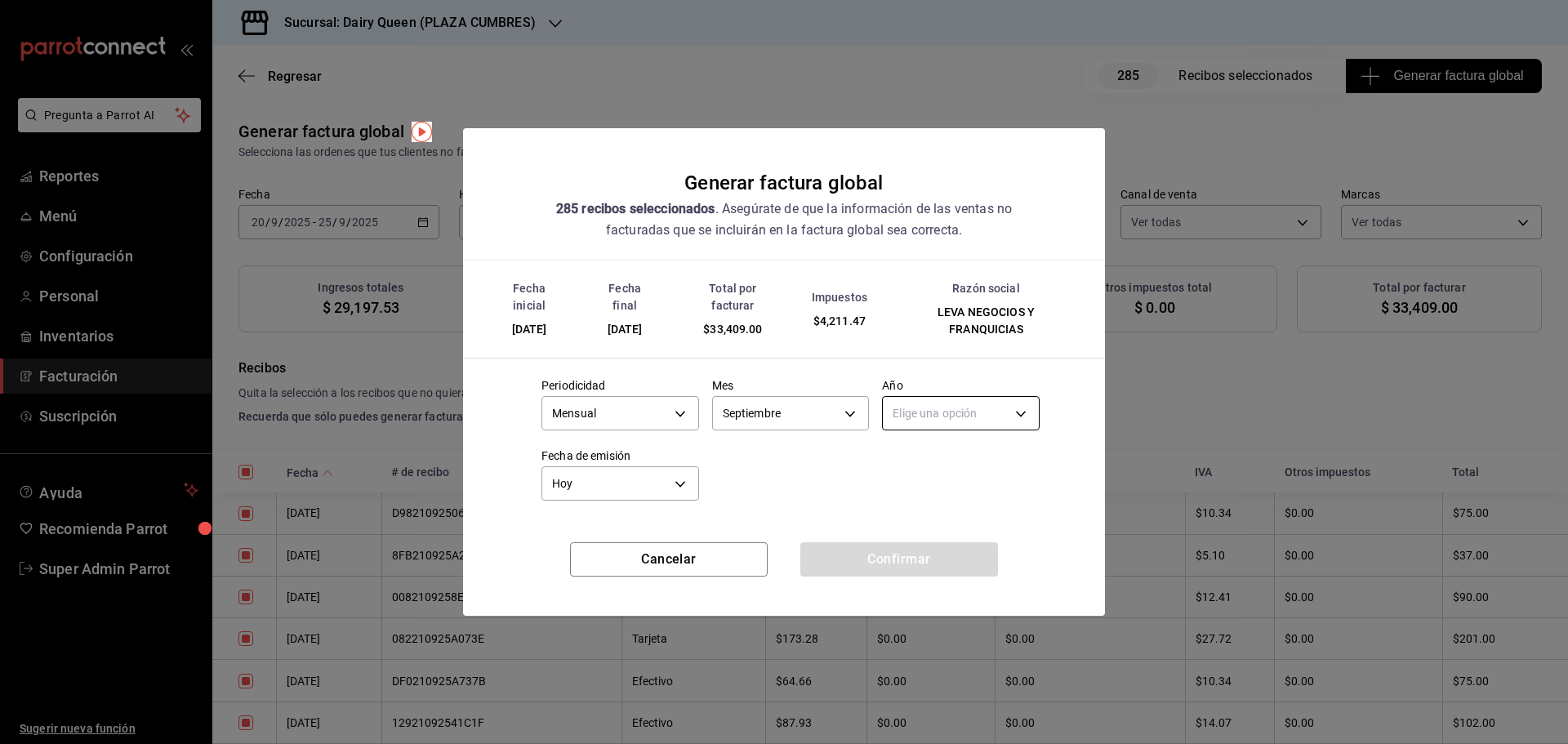
click at [967, 415] on body "Pregunta a Parrot AI Reportes Menú Configuración Personal Inventarios Facturaci…" at bounding box center [784, 372] width 1568 height 744
click at [937, 464] on li "2025" at bounding box center [960, 464] width 156 height 27
click at [845, 560] on button "Confirmar" at bounding box center [899, 559] width 198 height 34
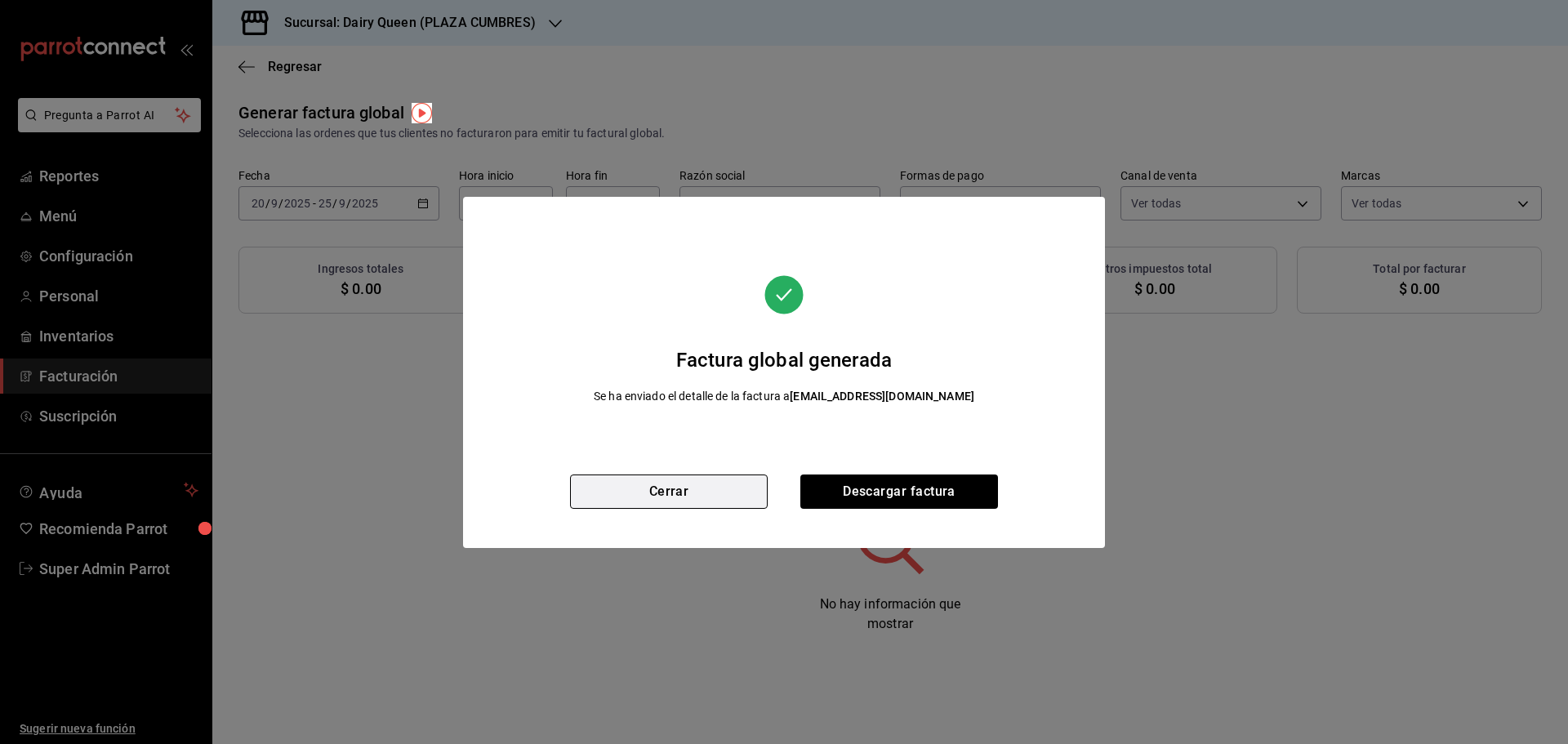
click at [699, 501] on button "Cerrar" at bounding box center [669, 491] width 198 height 34
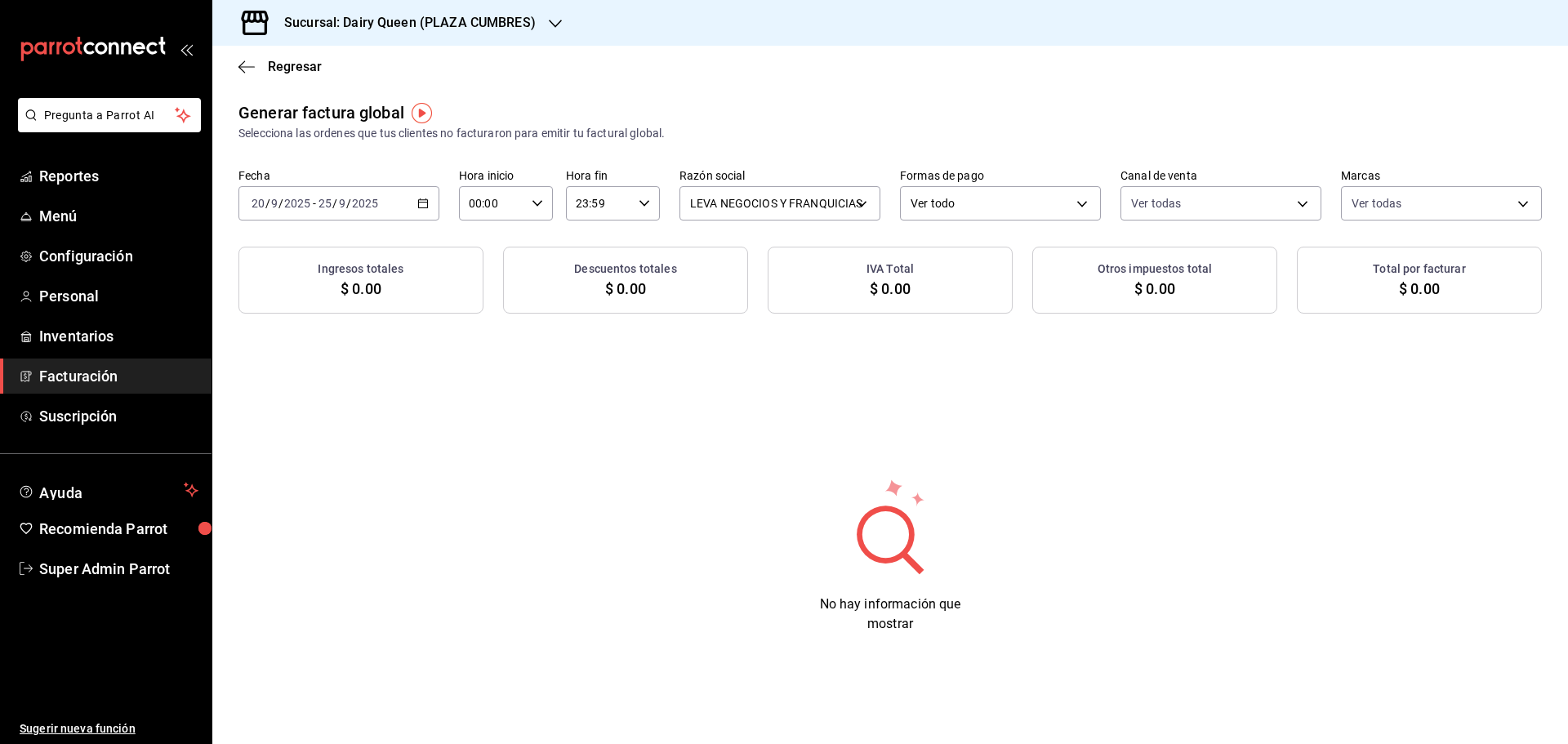
click at [99, 376] on span "Facturación" at bounding box center [118, 376] width 159 height 22
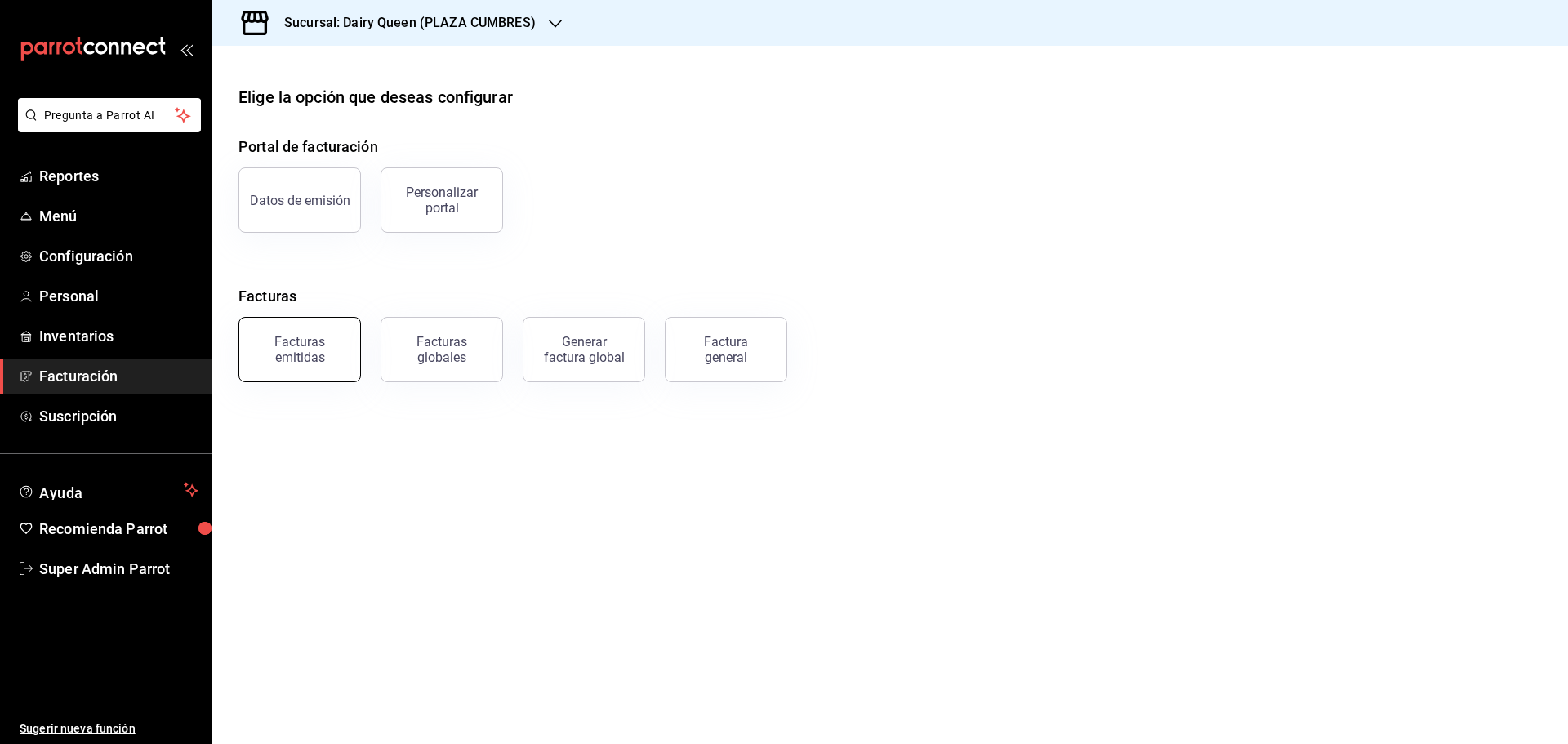
click at [301, 363] on div "Facturas emitidas" at bounding box center [300, 349] width 101 height 31
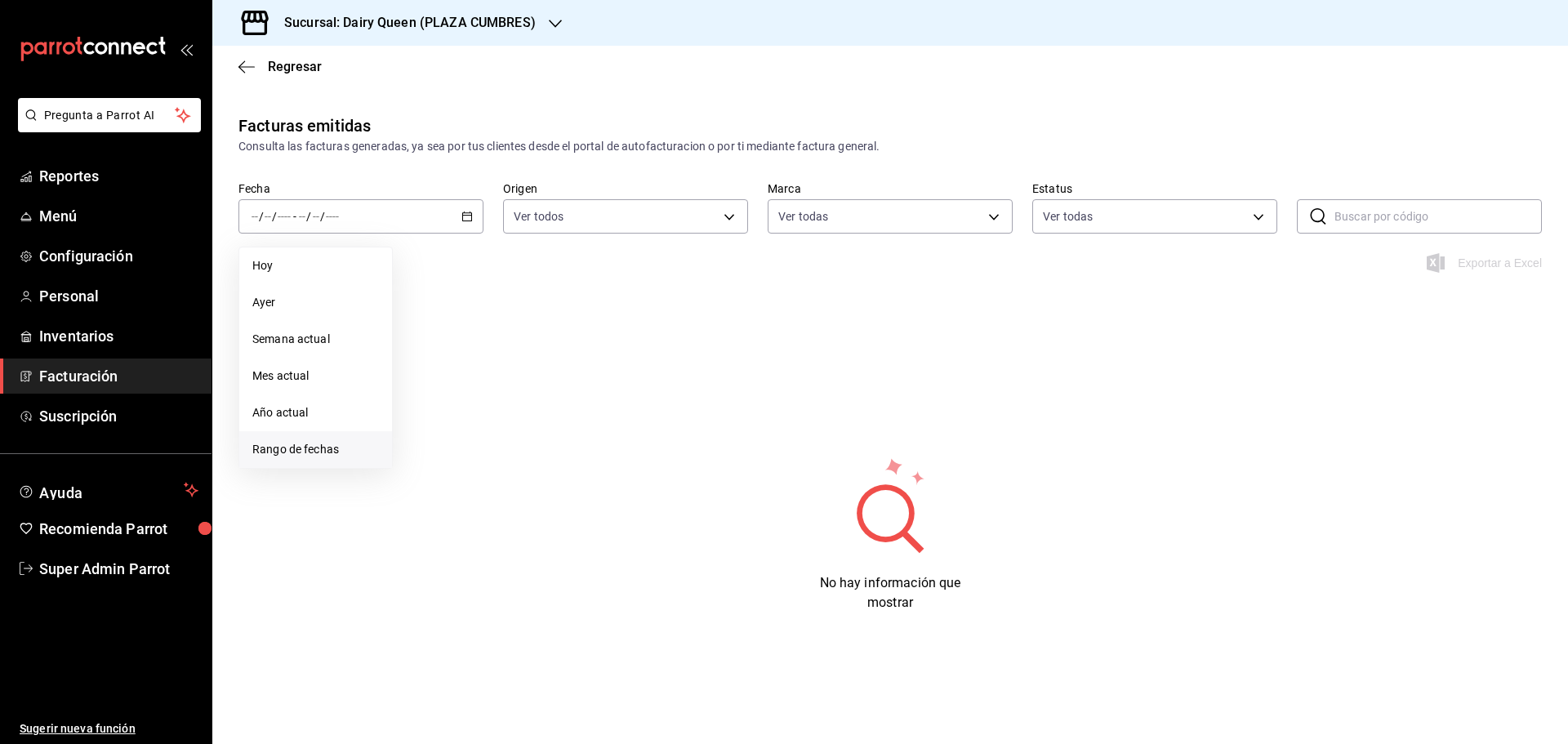
click at [285, 452] on span "Rango de fechas" at bounding box center [316, 449] width 126 height 17
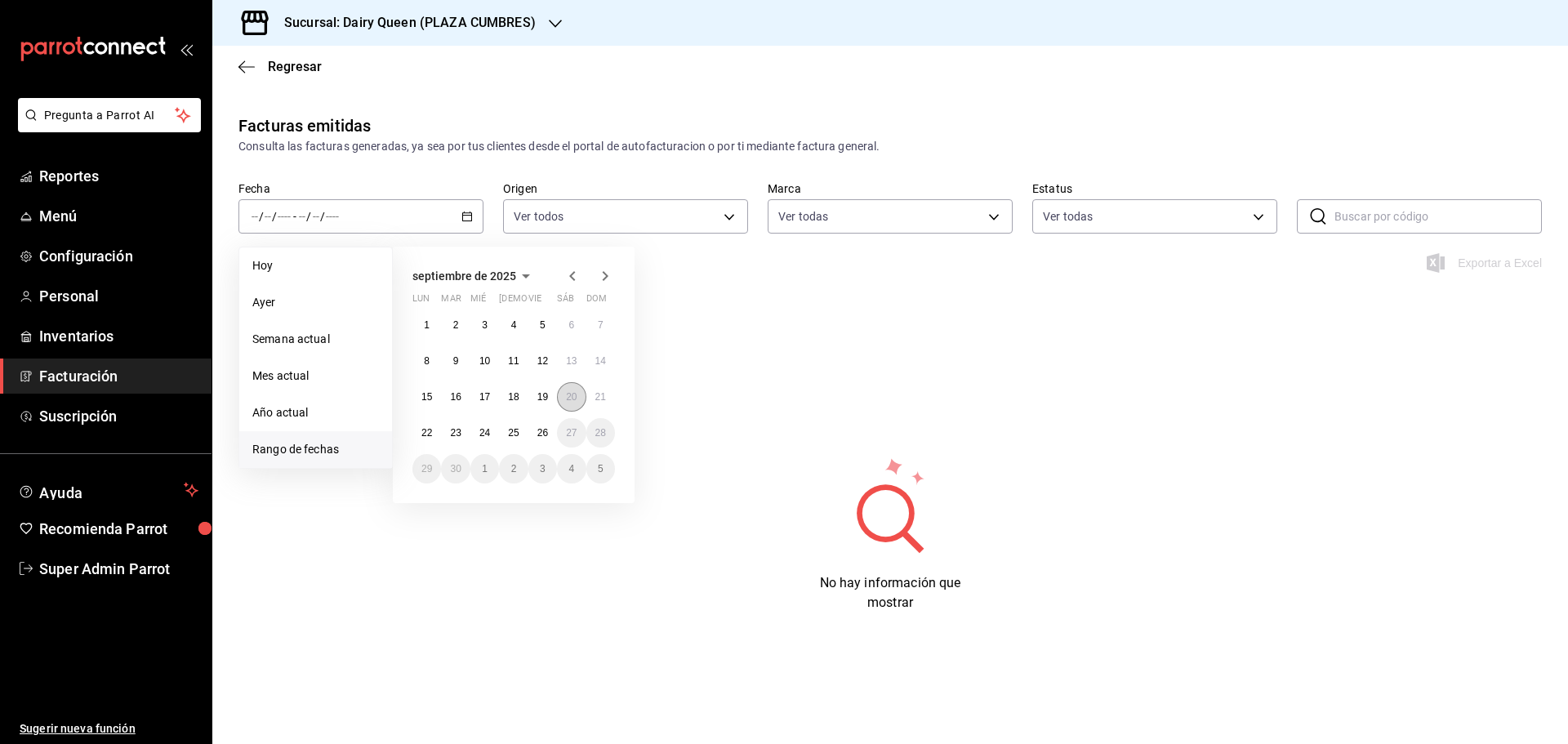
click at [576, 400] on abbr "20" at bounding box center [571, 397] width 11 height 12
click at [518, 436] on abbr "25" at bounding box center [513, 432] width 11 height 12
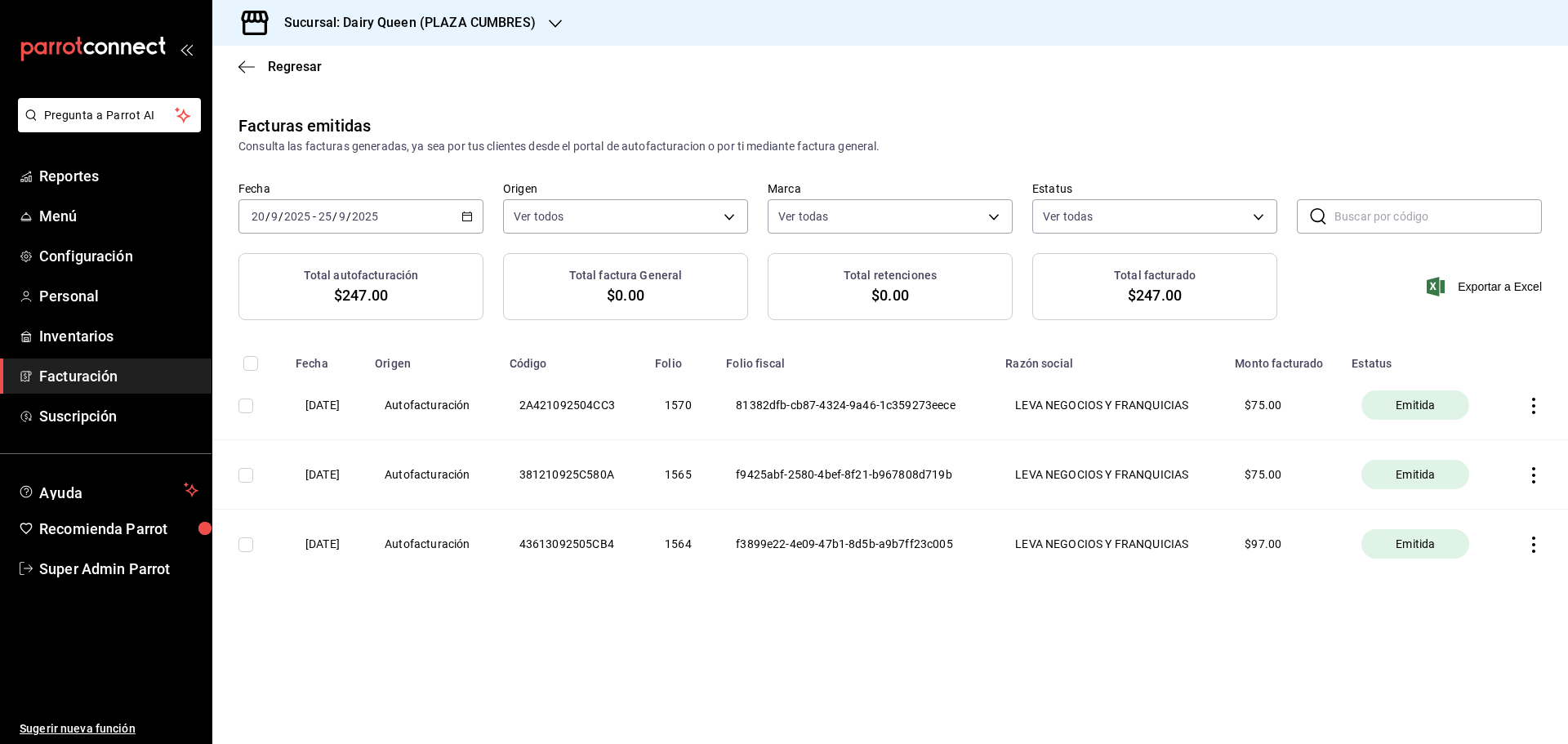
click at [73, 375] on span "Facturación" at bounding box center [118, 376] width 159 height 22
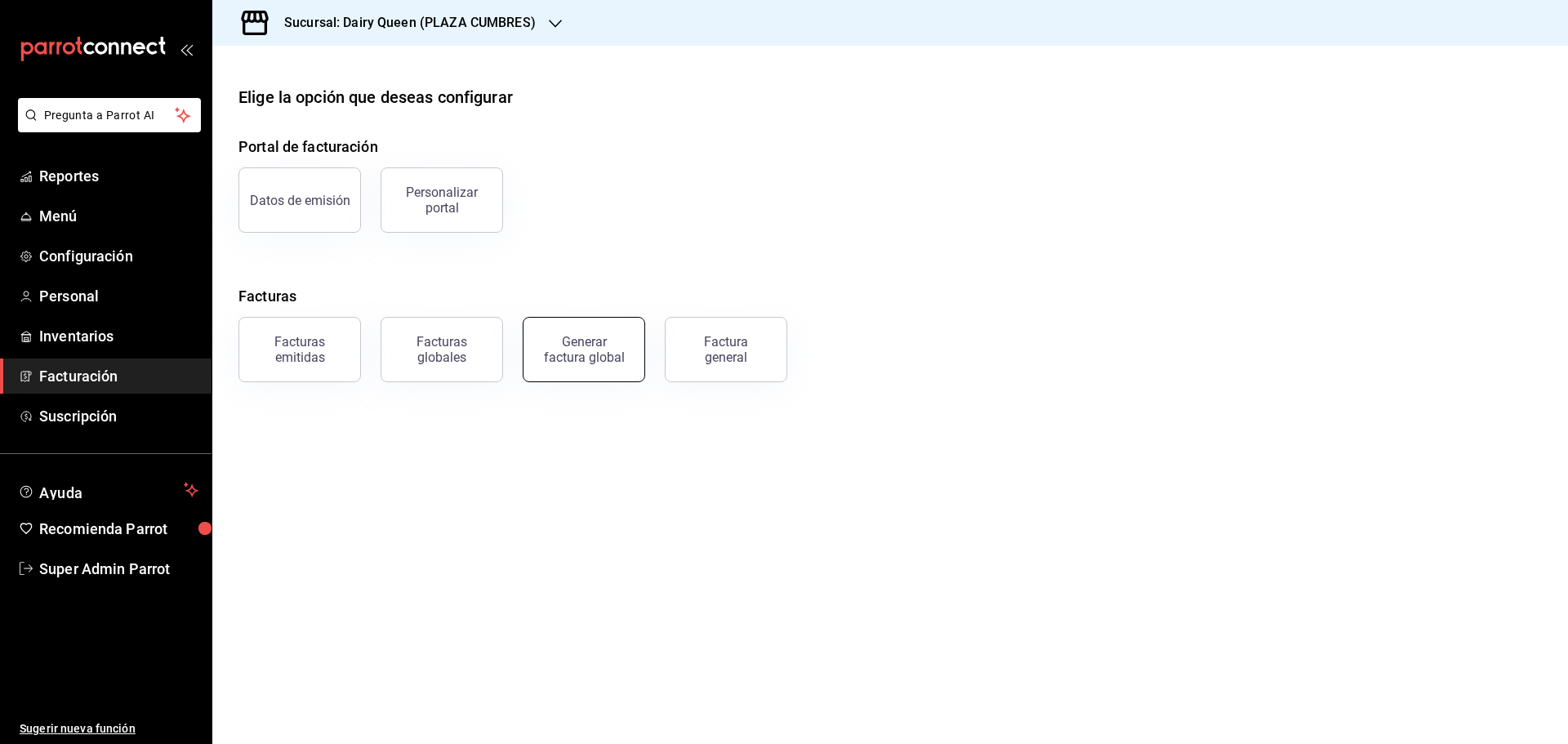
click at [572, 374] on button "Generar factura global" at bounding box center [584, 349] width 123 height 65
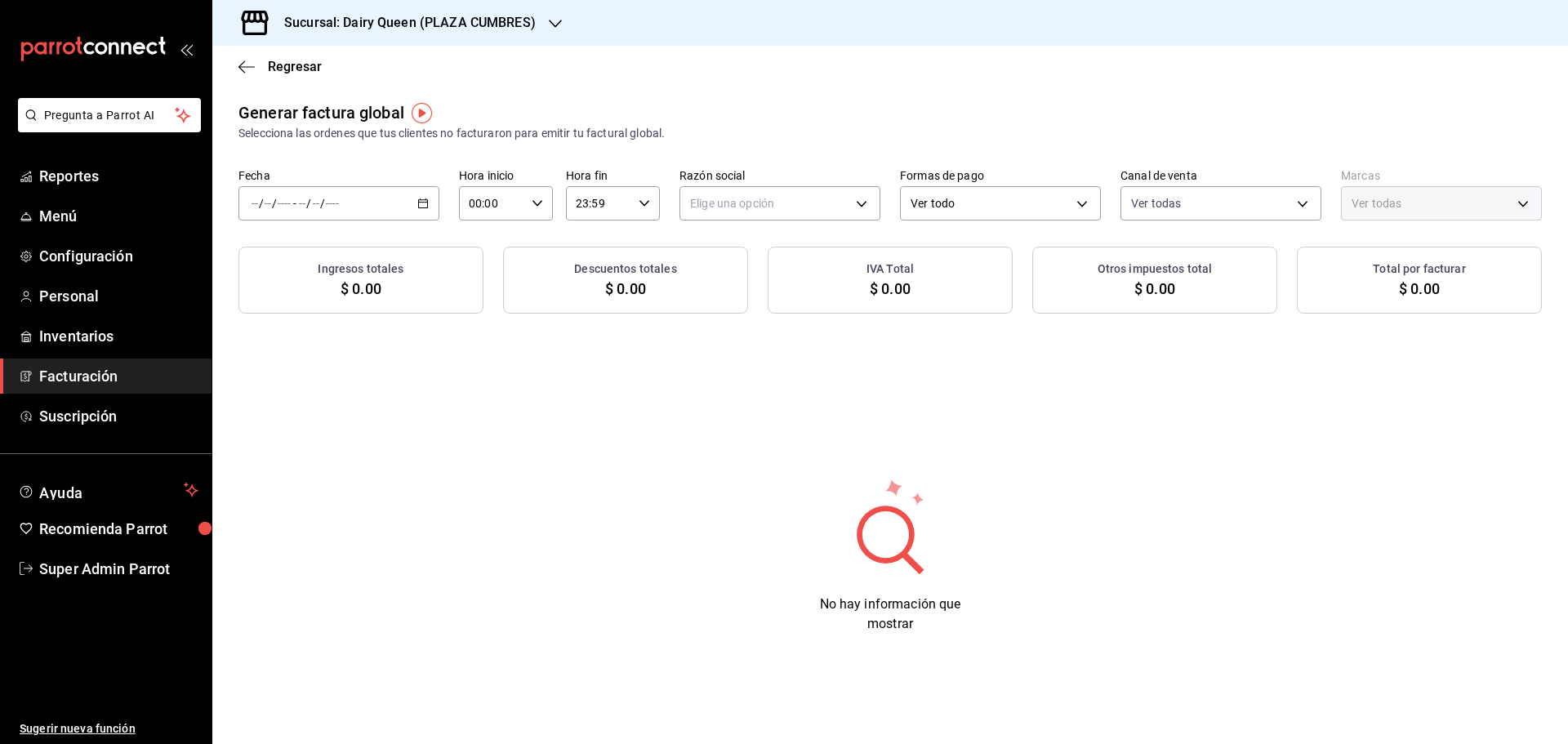
click at [374, 200] on div "/ / - / /" at bounding box center [338, 203] width 201 height 34
click at [321, 253] on span "Rango de fechas" at bounding box center [316, 253] width 126 height 17
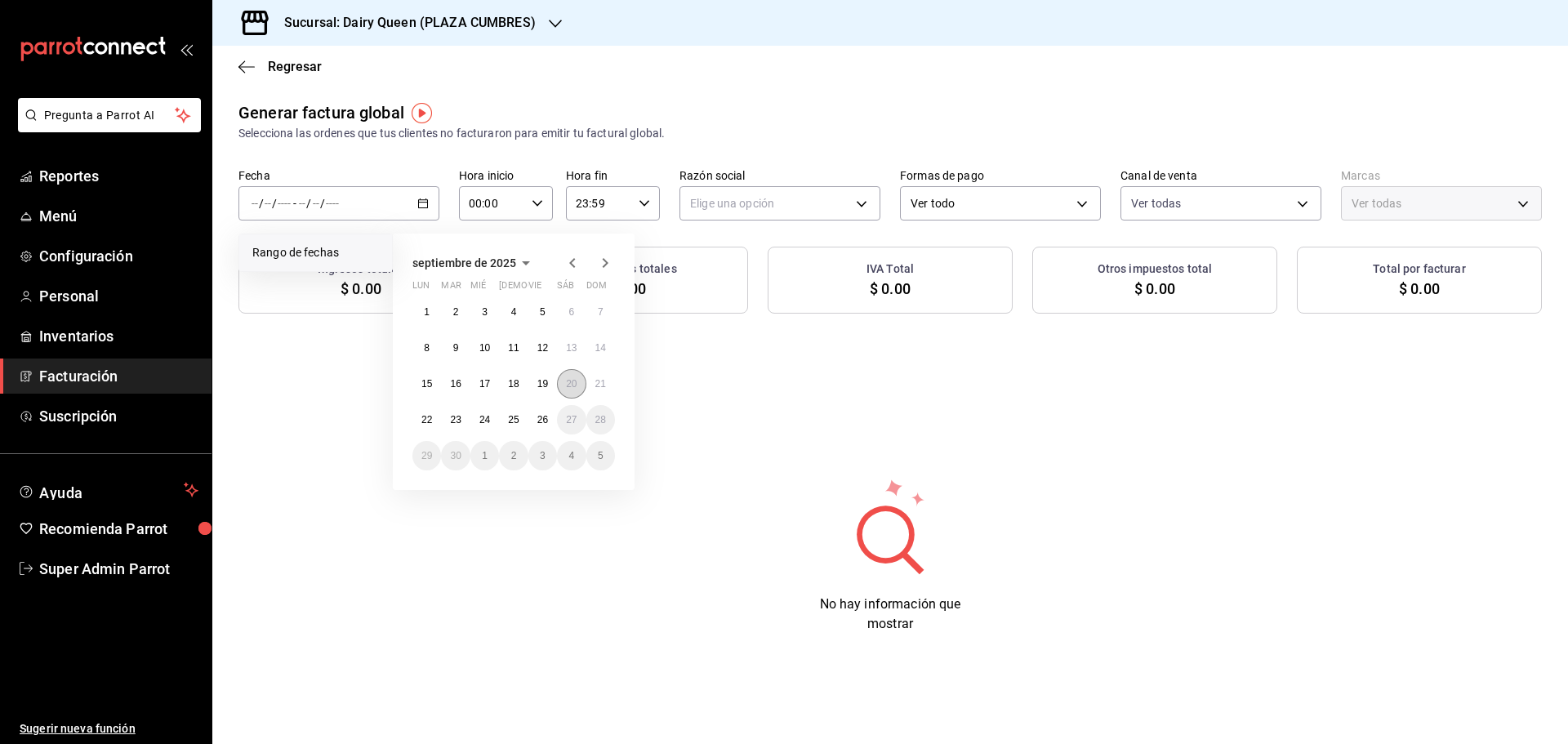
click at [570, 383] on abbr "20" at bounding box center [571, 383] width 11 height 12
click at [506, 418] on button "25" at bounding box center [513, 419] width 29 height 30
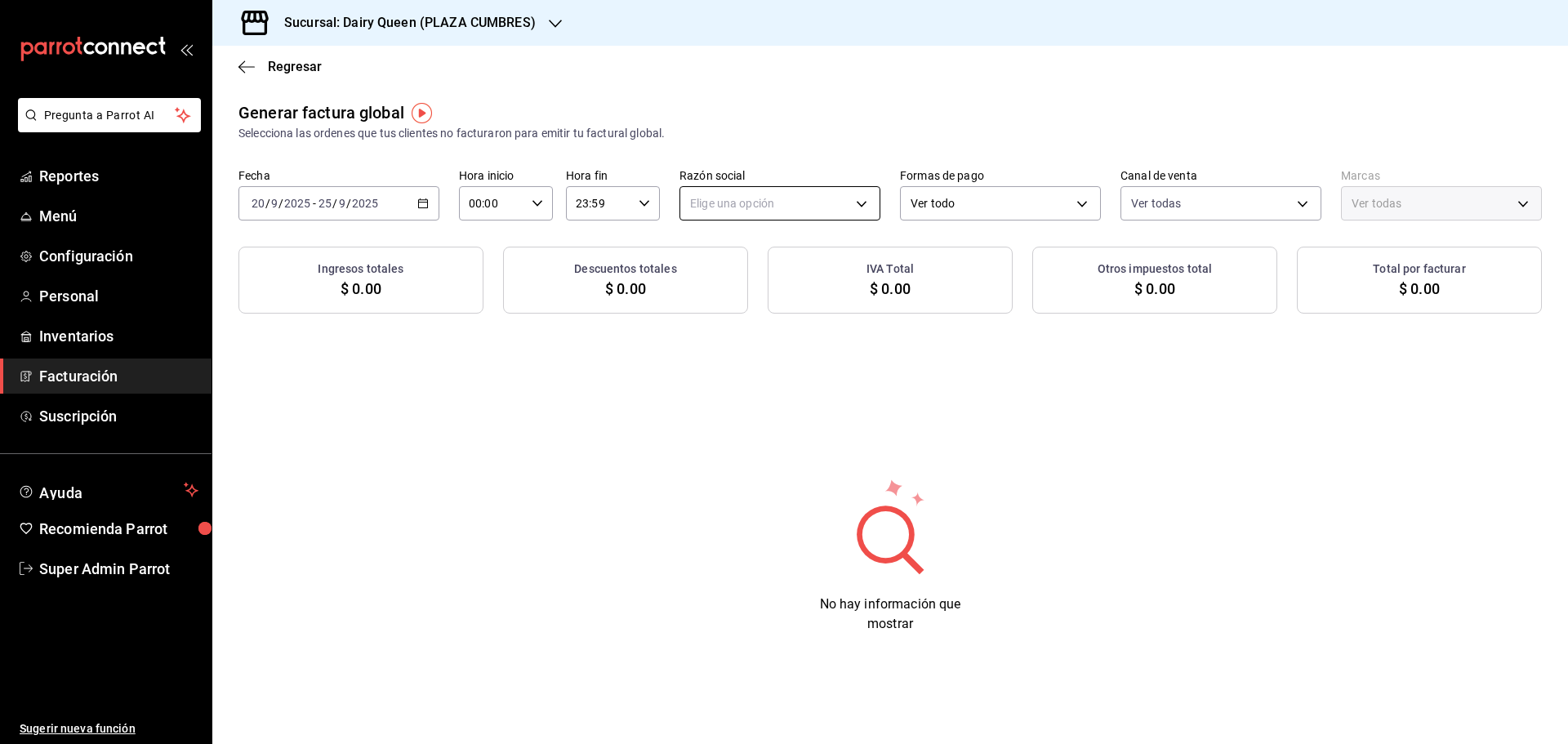
click at [791, 207] on body "Pregunta a Parrot AI Reportes Menú Configuración Personal Inventarios Facturaci…" at bounding box center [784, 372] width 1568 height 744
click at [770, 289] on li "LEVA NEGOCIOS Y FRANQUICIAS" at bounding box center [779, 285] width 199 height 30
click at [290, 70] on span "Regresar" at bounding box center [295, 66] width 54 height 15
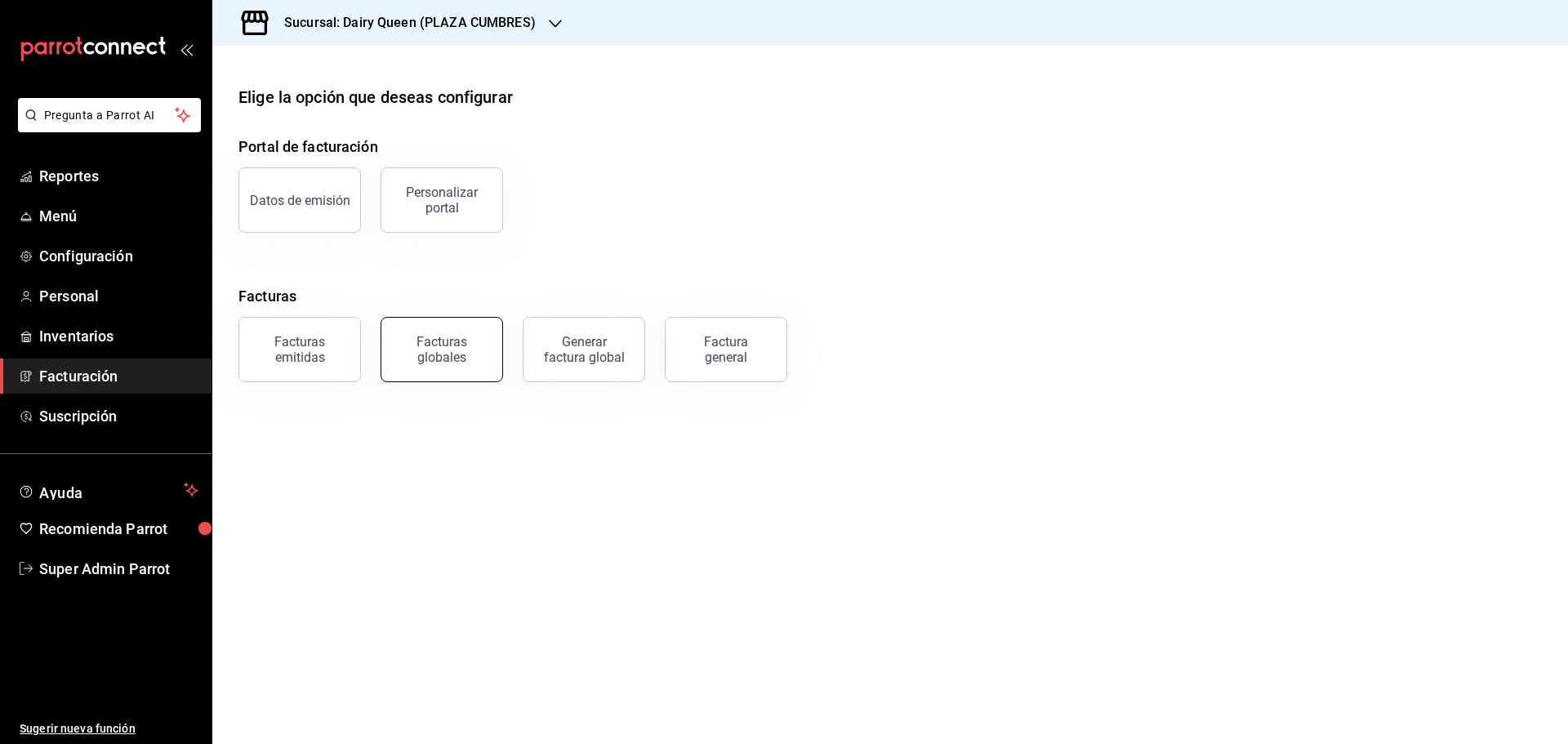
click at [460, 369] on button "Facturas globales" at bounding box center [442, 349] width 123 height 65
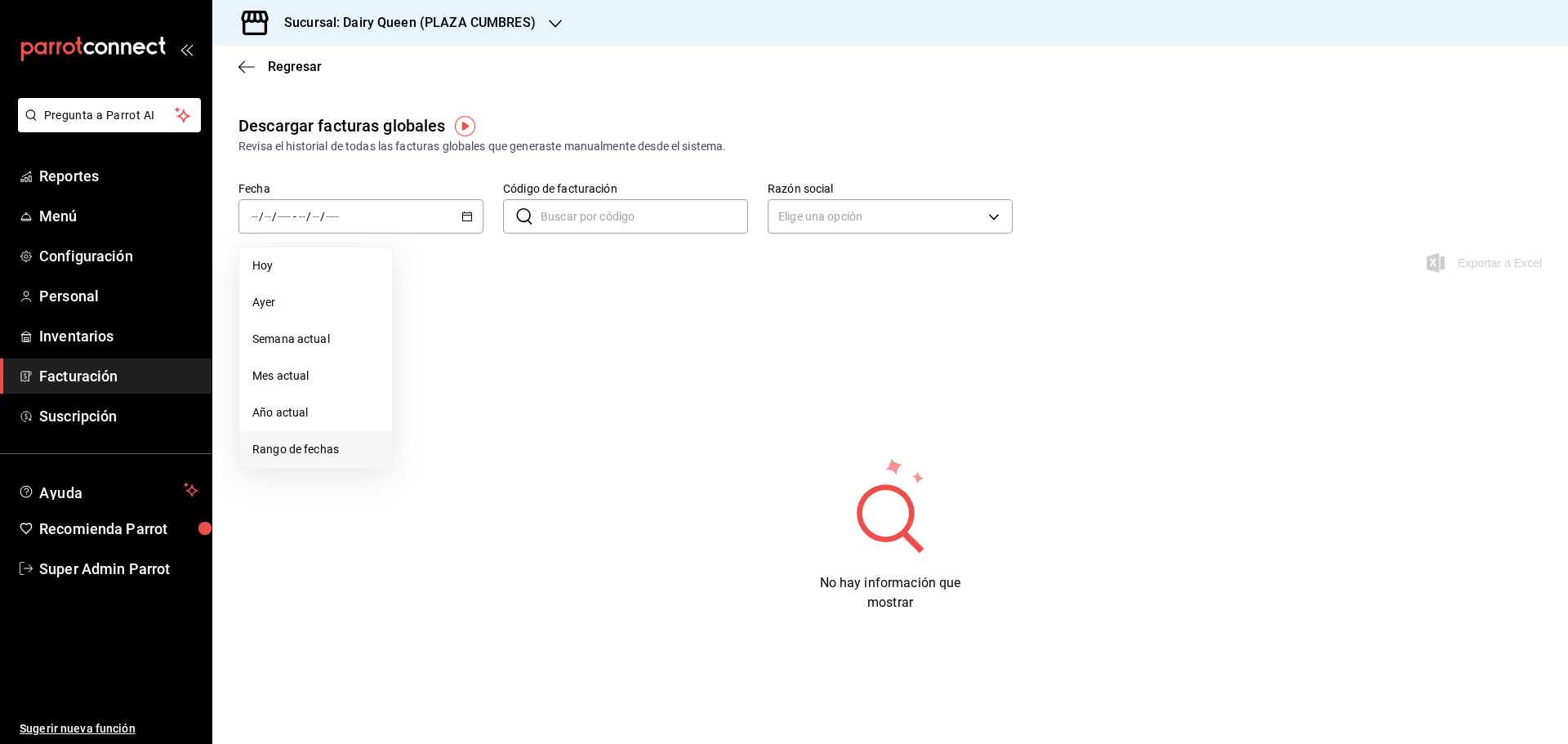
click at [285, 443] on span "Rango de fechas" at bounding box center [316, 449] width 126 height 17
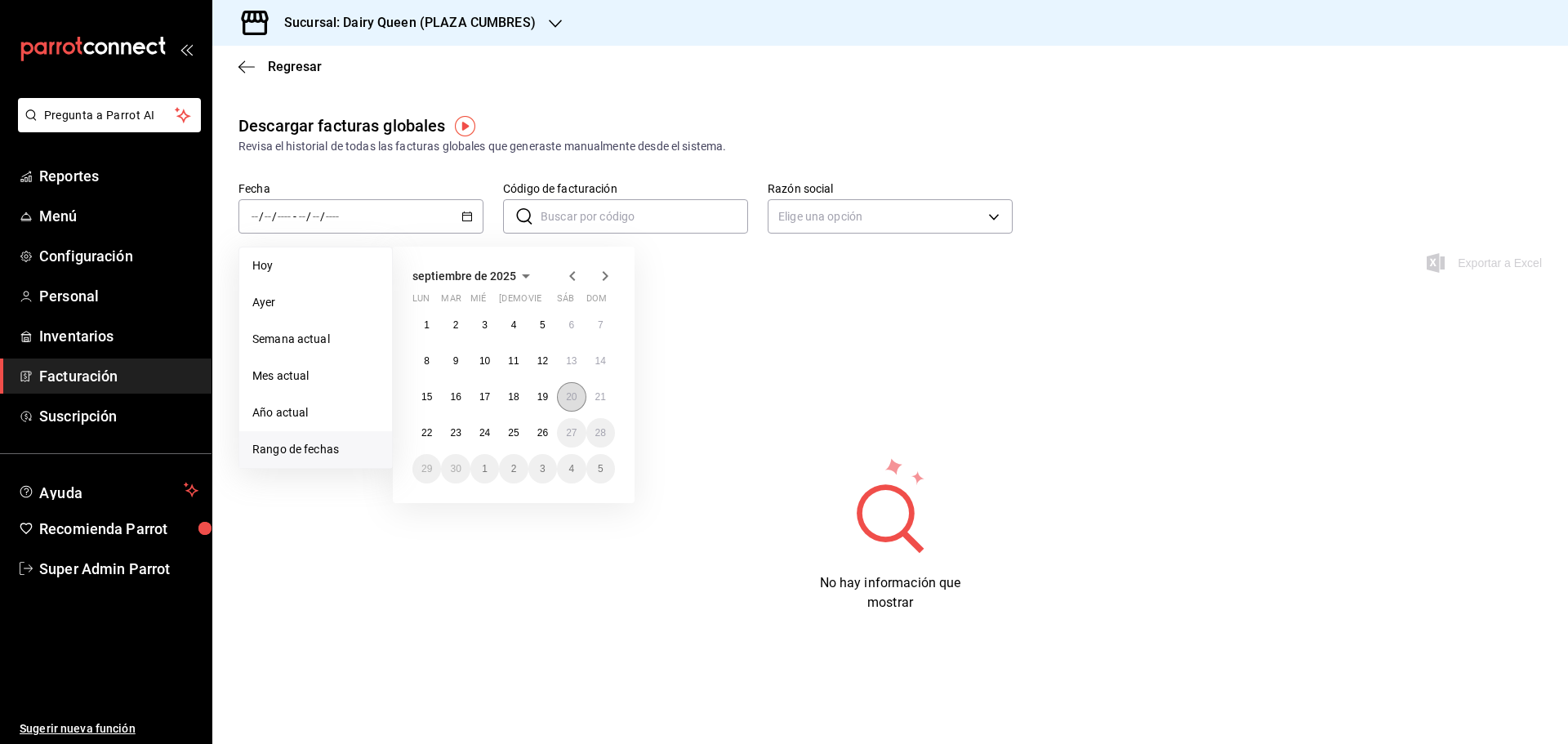
click at [571, 392] on abbr "20" at bounding box center [571, 397] width 11 height 12
click at [512, 439] on button "25" at bounding box center [513, 432] width 29 height 30
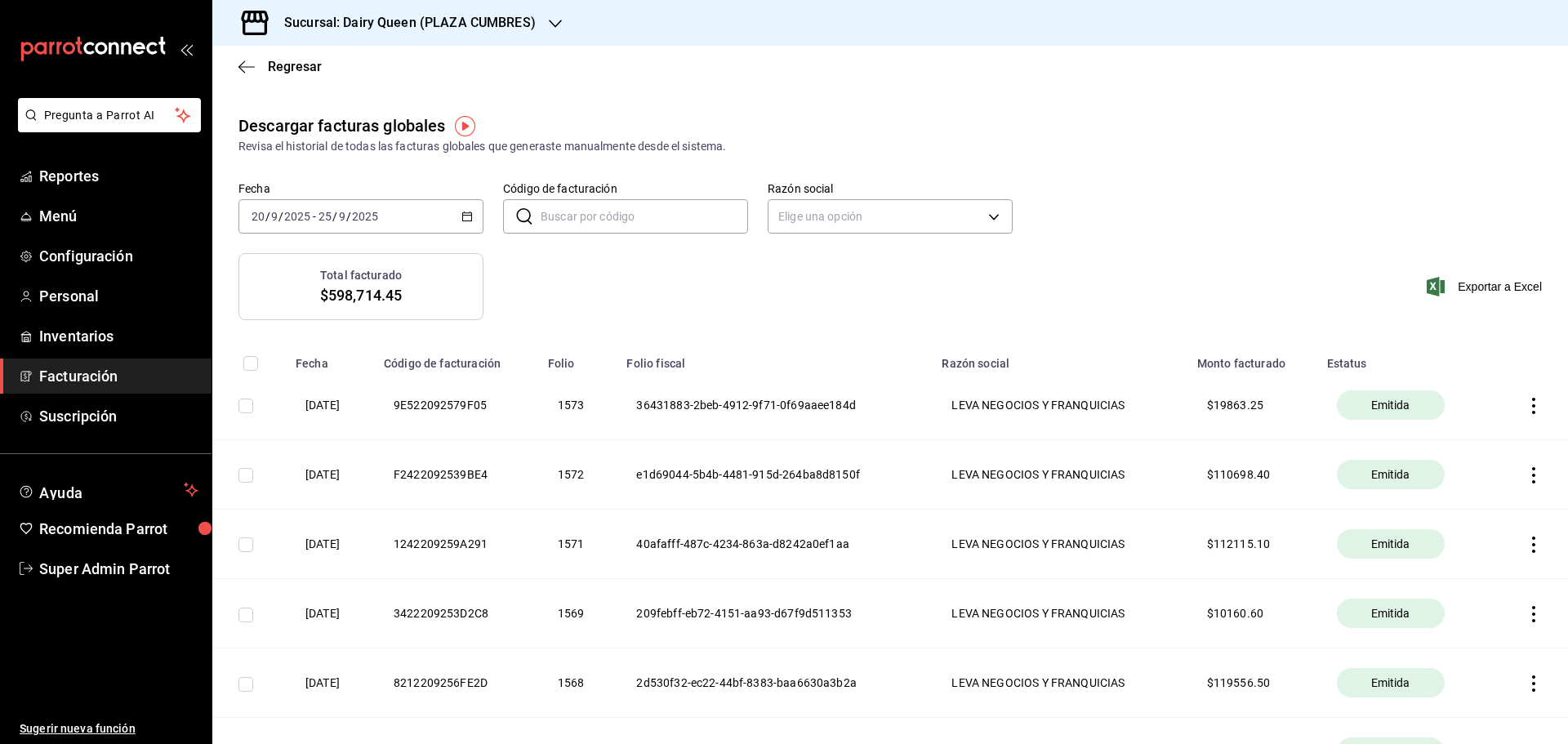
click at [463, 218] on icon "button" at bounding box center [466, 216] width 12 height 12
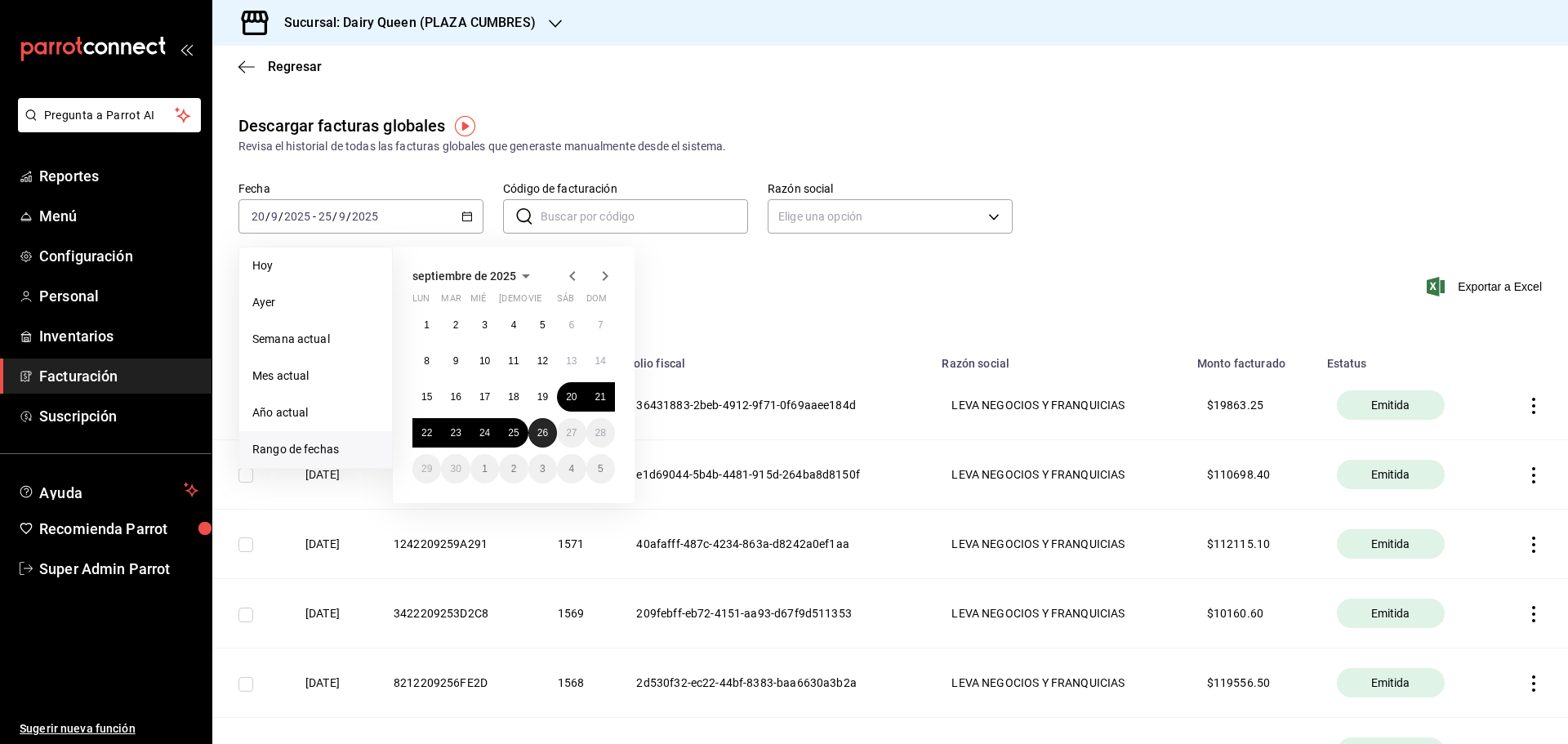
click at [534, 436] on button "26" at bounding box center [543, 432] width 29 height 30
click at [540, 429] on abbr "26" at bounding box center [543, 432] width 11 height 12
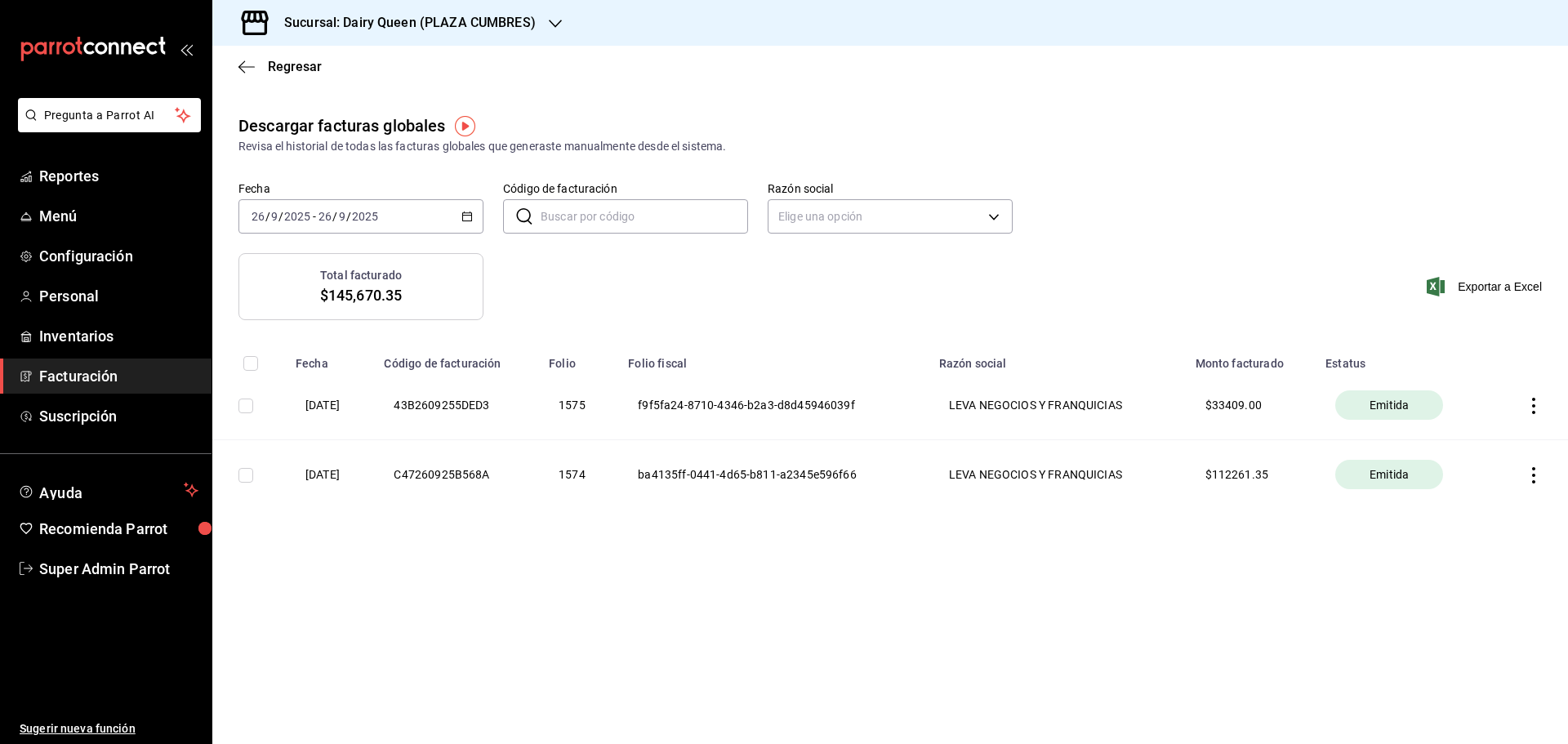
click at [1528, 403] on icon "button" at bounding box center [1534, 406] width 16 height 16
click at [1493, 371] on div "Descargar PDF" at bounding box center [1481, 364] width 78 height 13
click at [276, 68] on span "Regresar" at bounding box center [295, 66] width 54 height 15
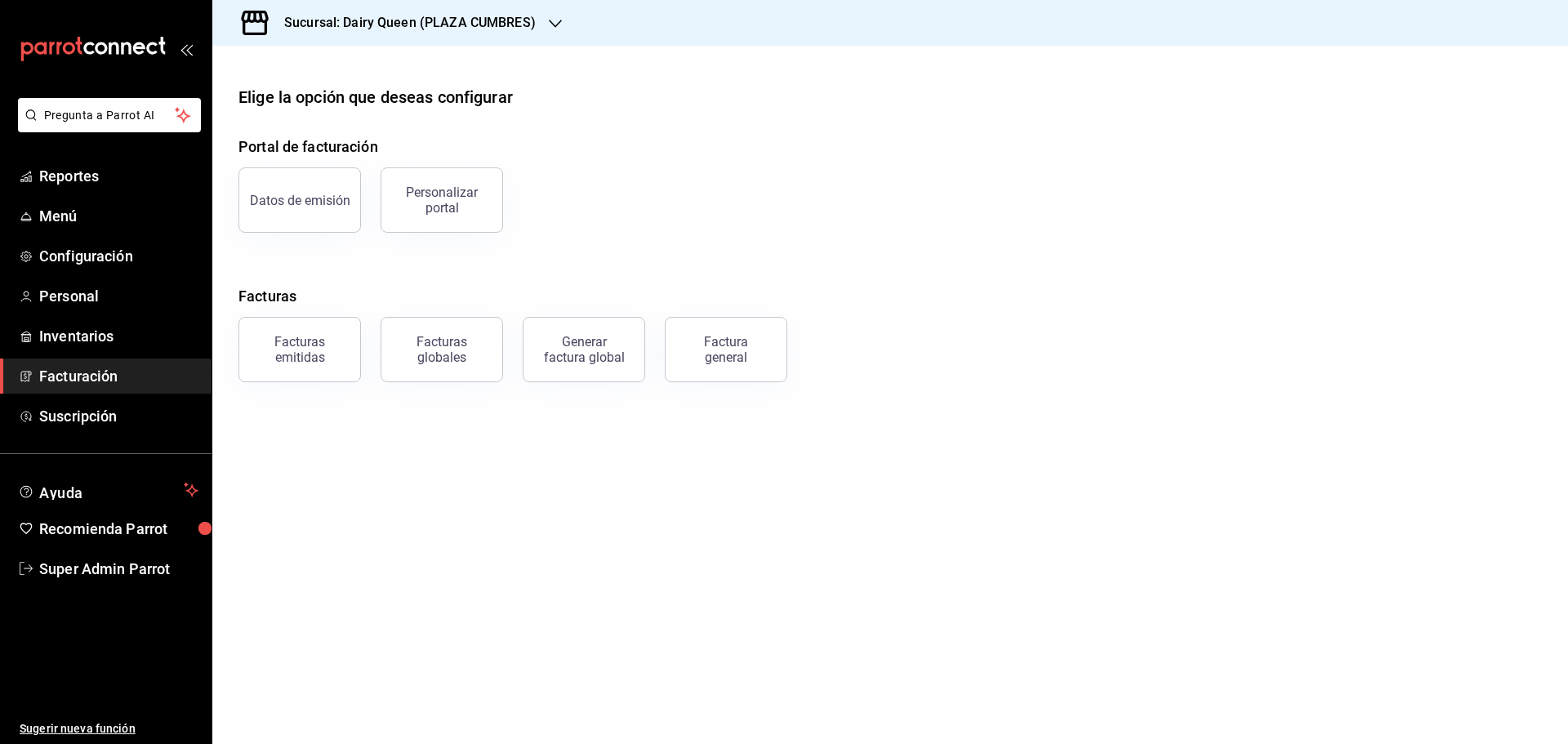
click at [411, 21] on h3 "Sucursal: Dairy Queen (PLAZA CUMBRES)" at bounding box center [402, 23] width 264 height 20
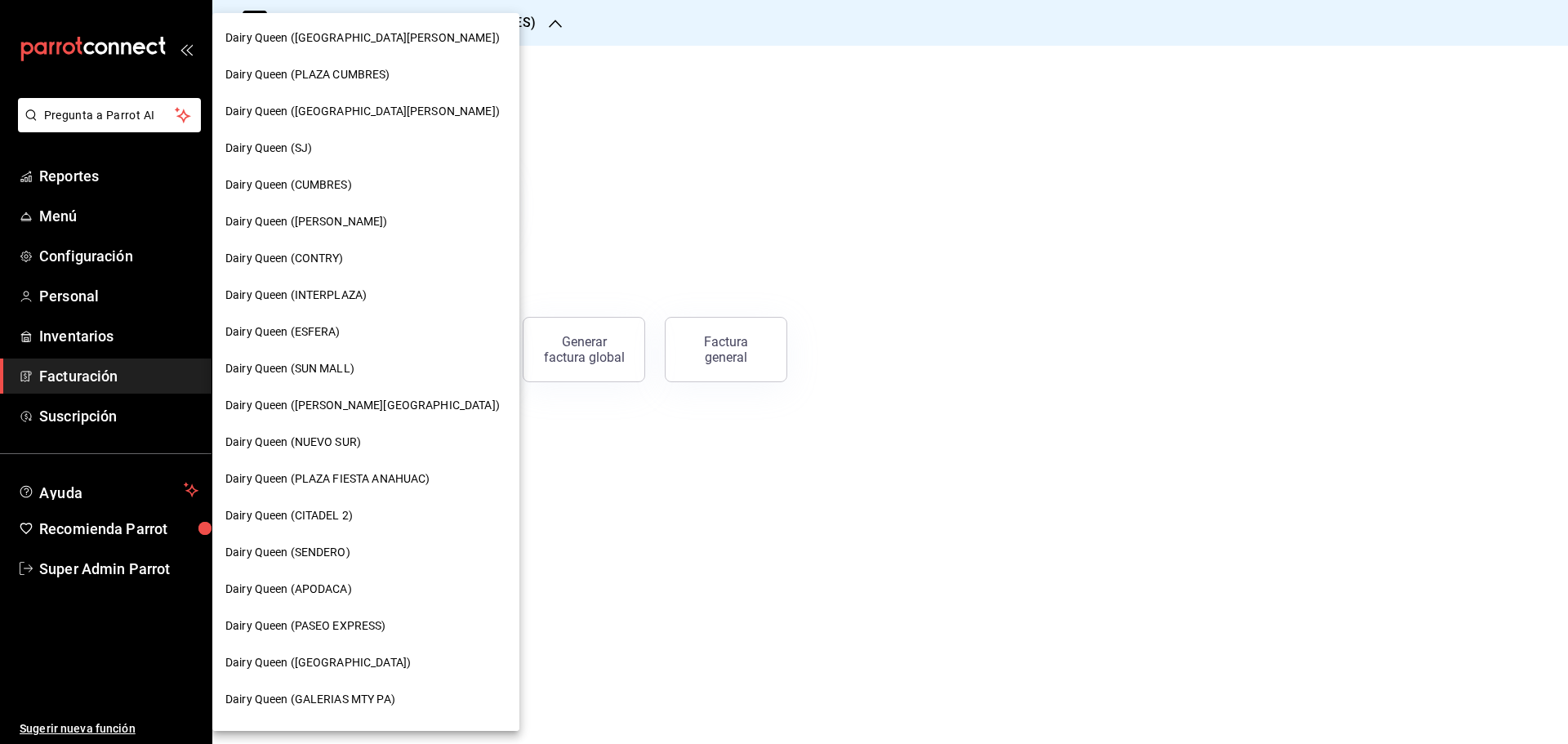
click at [373, 42] on span "Dairy Queen ([GEOGRAPHIC_DATA][PERSON_NAME])" at bounding box center [363, 38] width 274 height 17
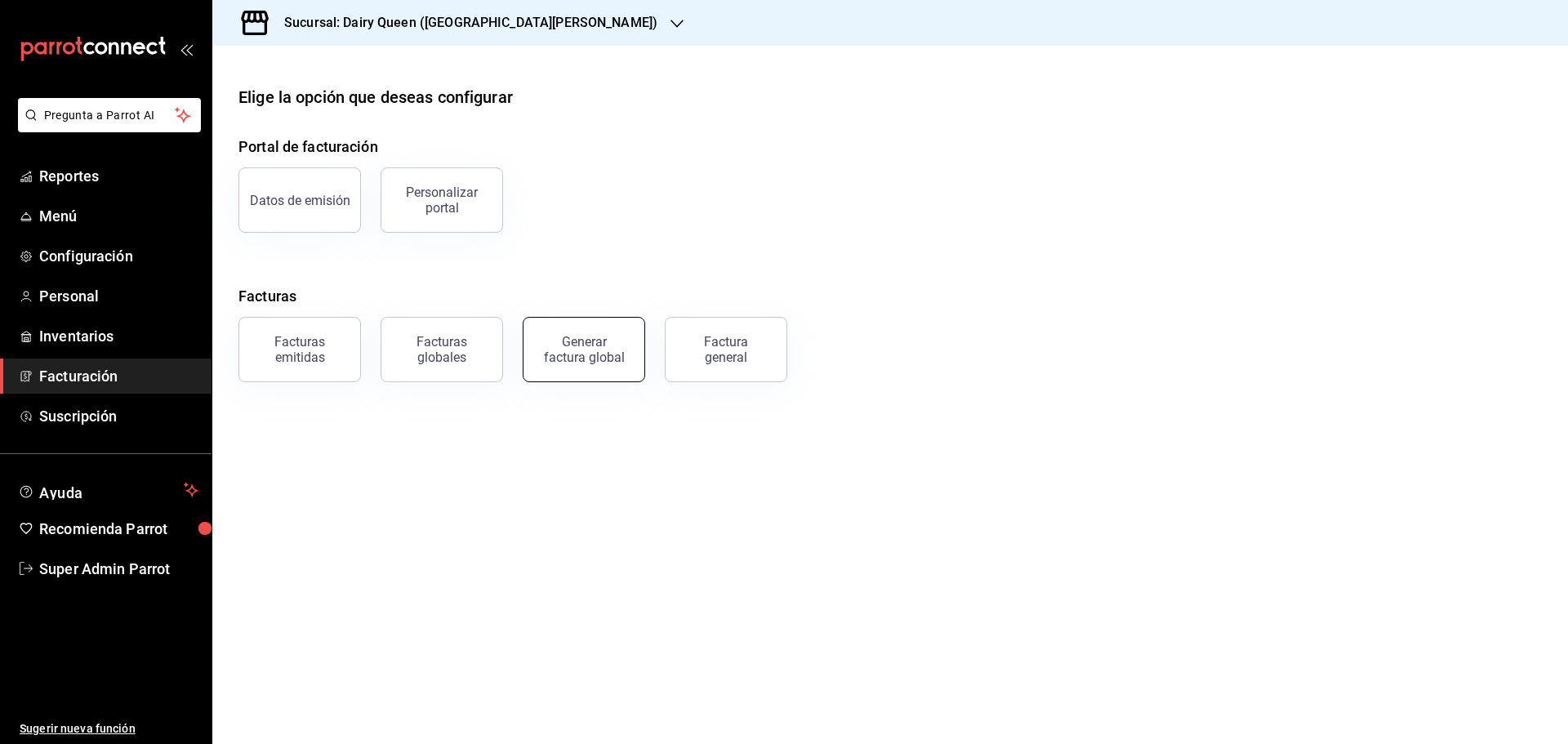
click at [595, 350] on div "Generar factura global" at bounding box center [584, 349] width 82 height 31
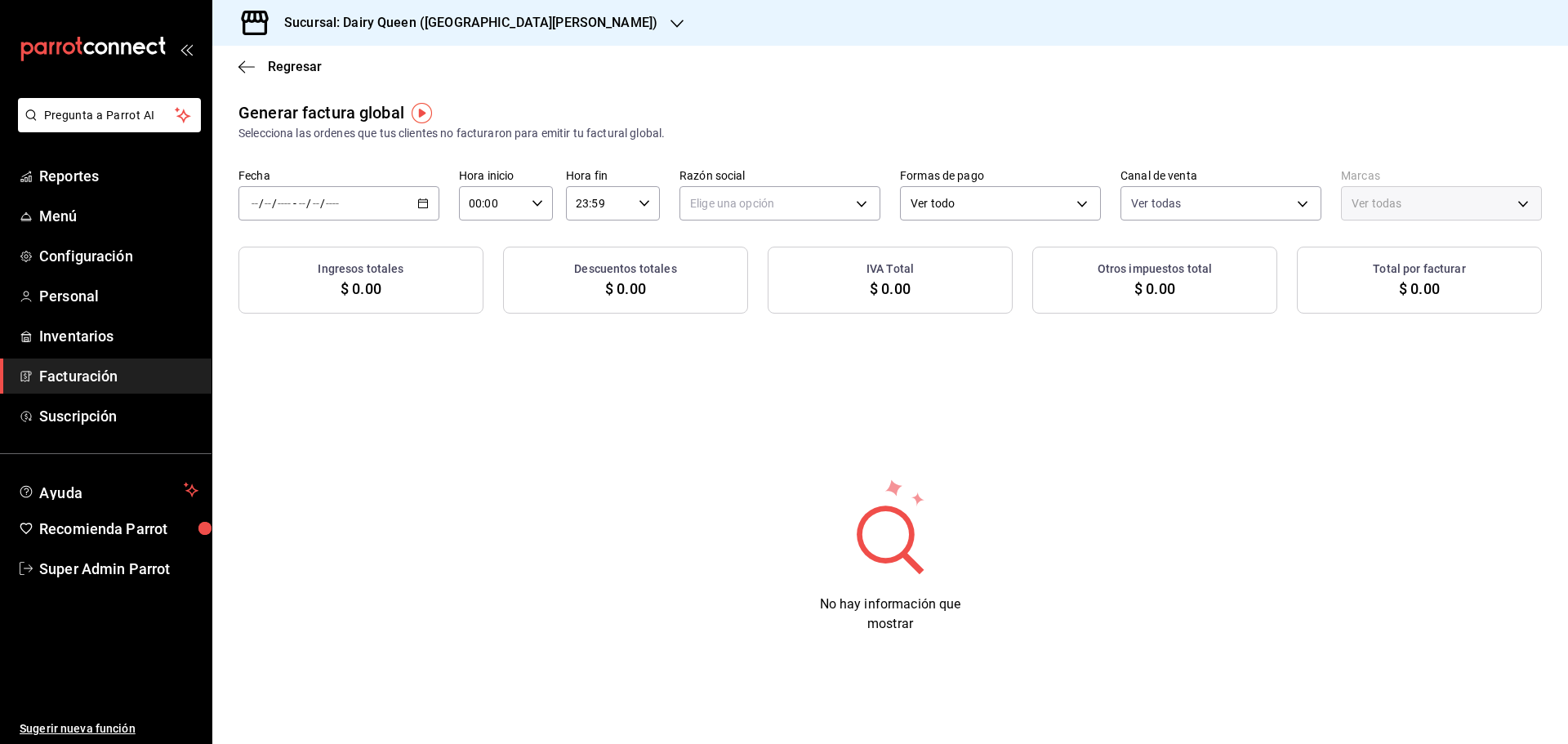
click at [382, 200] on div "/ / - / /" at bounding box center [338, 203] width 201 height 34
click at [337, 263] on li "Rango de fechas" at bounding box center [315, 253] width 152 height 37
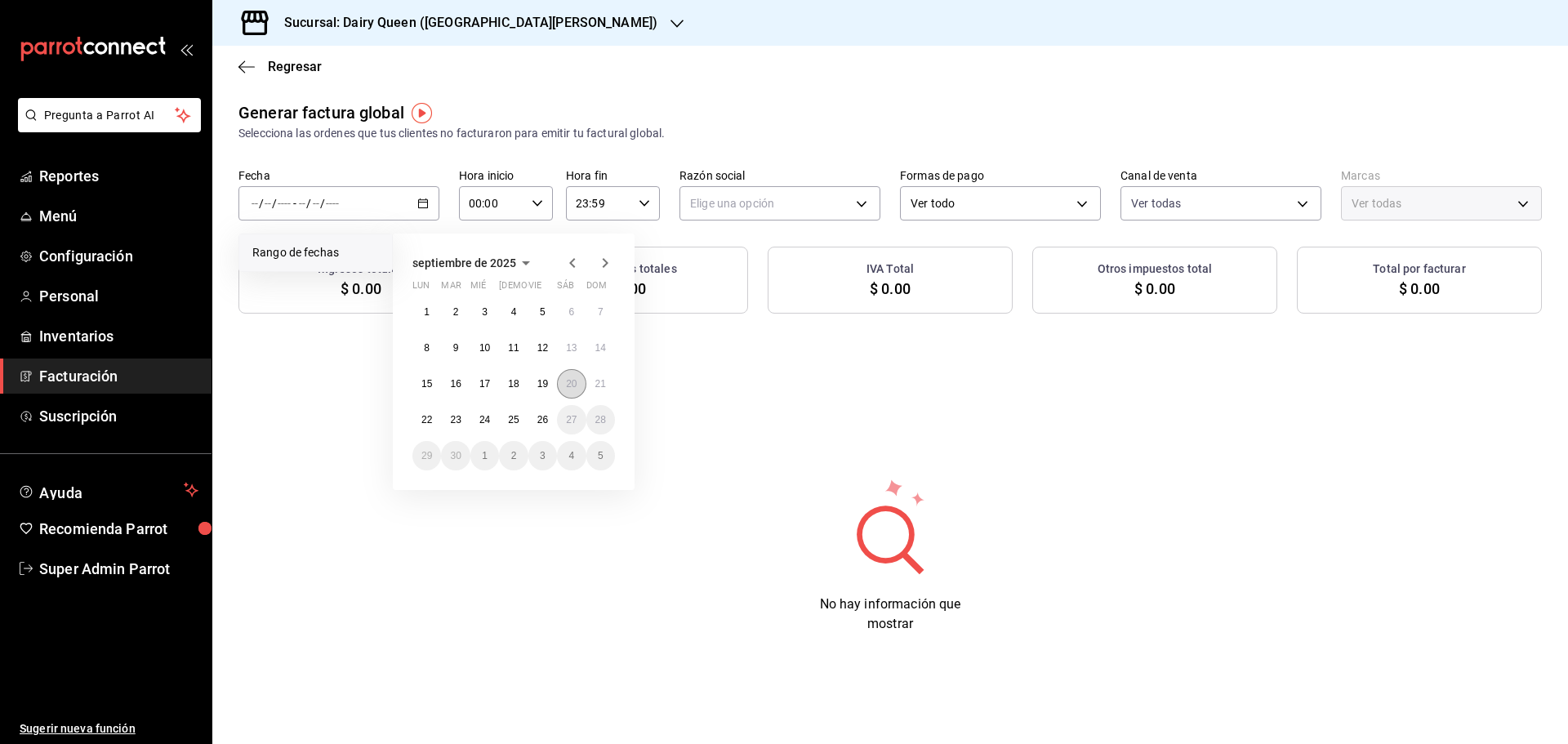
click at [567, 385] on abbr "20" at bounding box center [571, 383] width 11 height 12
click at [515, 419] on abbr "25" at bounding box center [513, 419] width 11 height 12
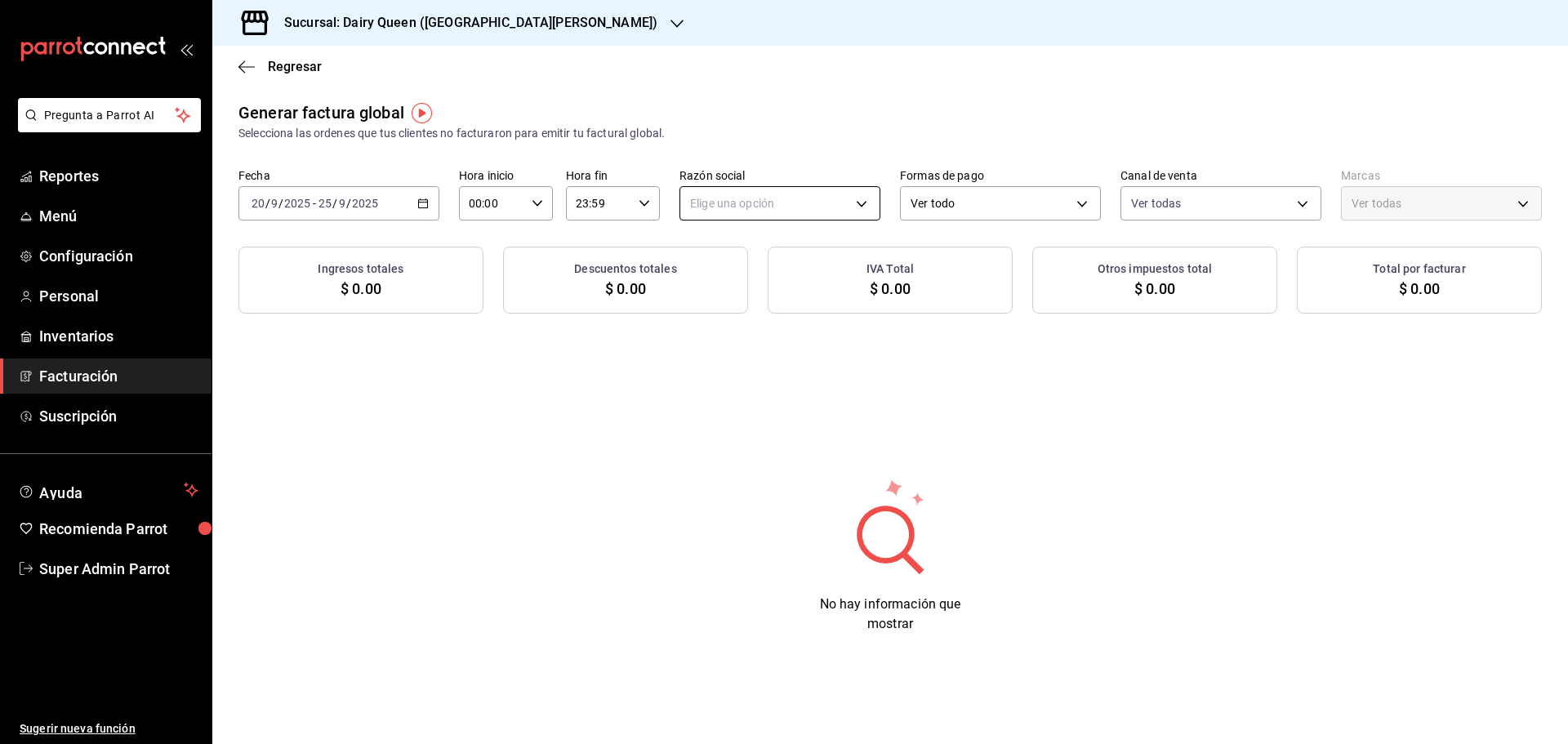
click at [773, 210] on body "Pregunta a Parrot AI Reportes Menú Configuración Personal Inventarios Facturaci…" at bounding box center [784, 372] width 1568 height 744
click at [747, 289] on li "LEVA NEGOCIOS Y FRANQUICIAS" at bounding box center [779, 285] width 199 height 30
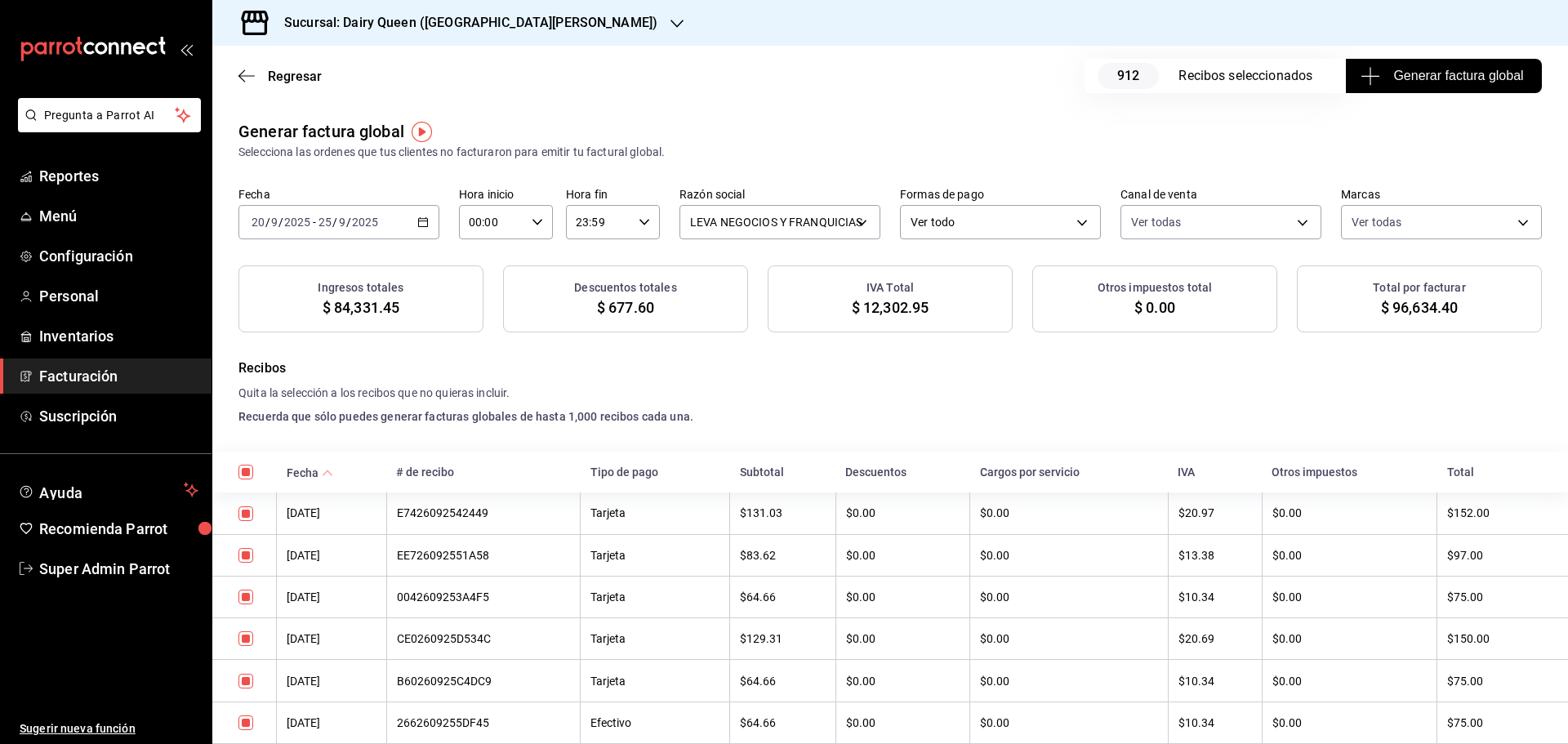
click at [1416, 81] on span "Generar factura global" at bounding box center [1443, 76] width 159 height 20
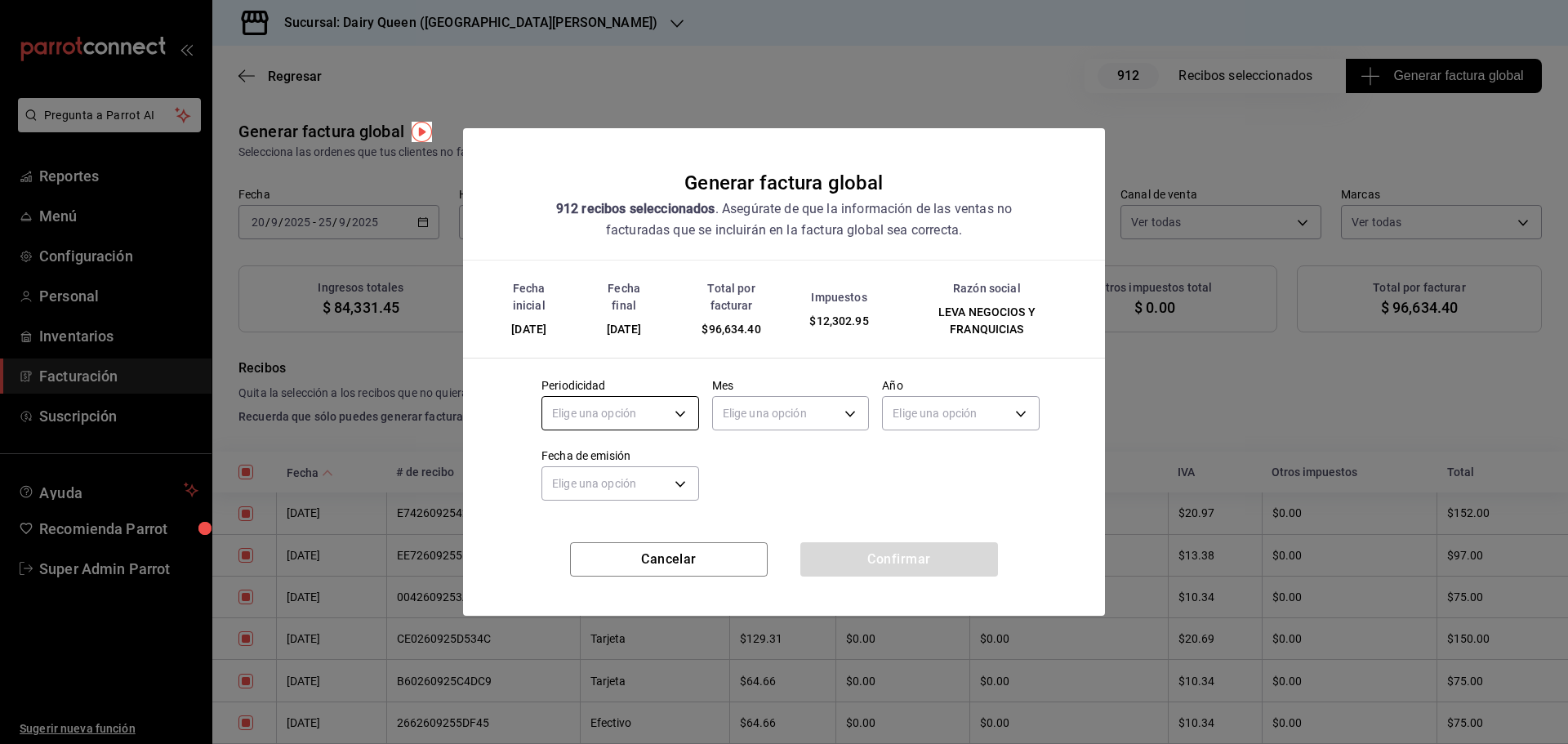
click at [578, 417] on body "Pregunta a Parrot AI Reportes Menú Configuración Personal Inventarios Facturaci…" at bounding box center [784, 372] width 1568 height 744
drag, startPoint x: 569, startPoint y: 544, endPoint x: 589, endPoint y: 528, distance: 25.6
click at [570, 543] on li "Mensual" at bounding box center [620, 545] width 156 height 27
click at [790, 406] on body "Pregunta a Parrot AI Reportes Menú Configuración Personal Inventarios Facturaci…" at bounding box center [784, 372] width 1568 height 744
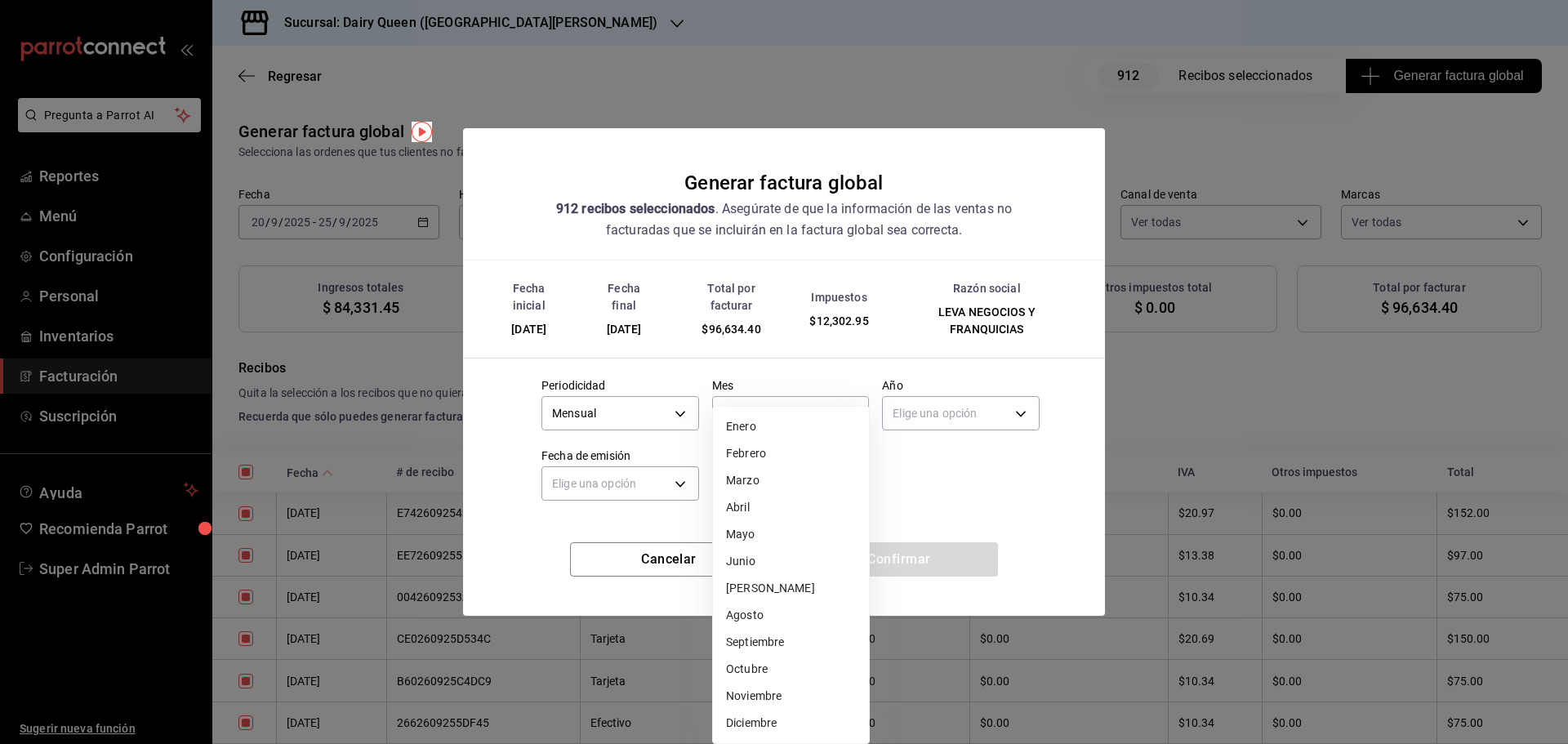
click at [754, 649] on li "Septiembre" at bounding box center [790, 642] width 156 height 27
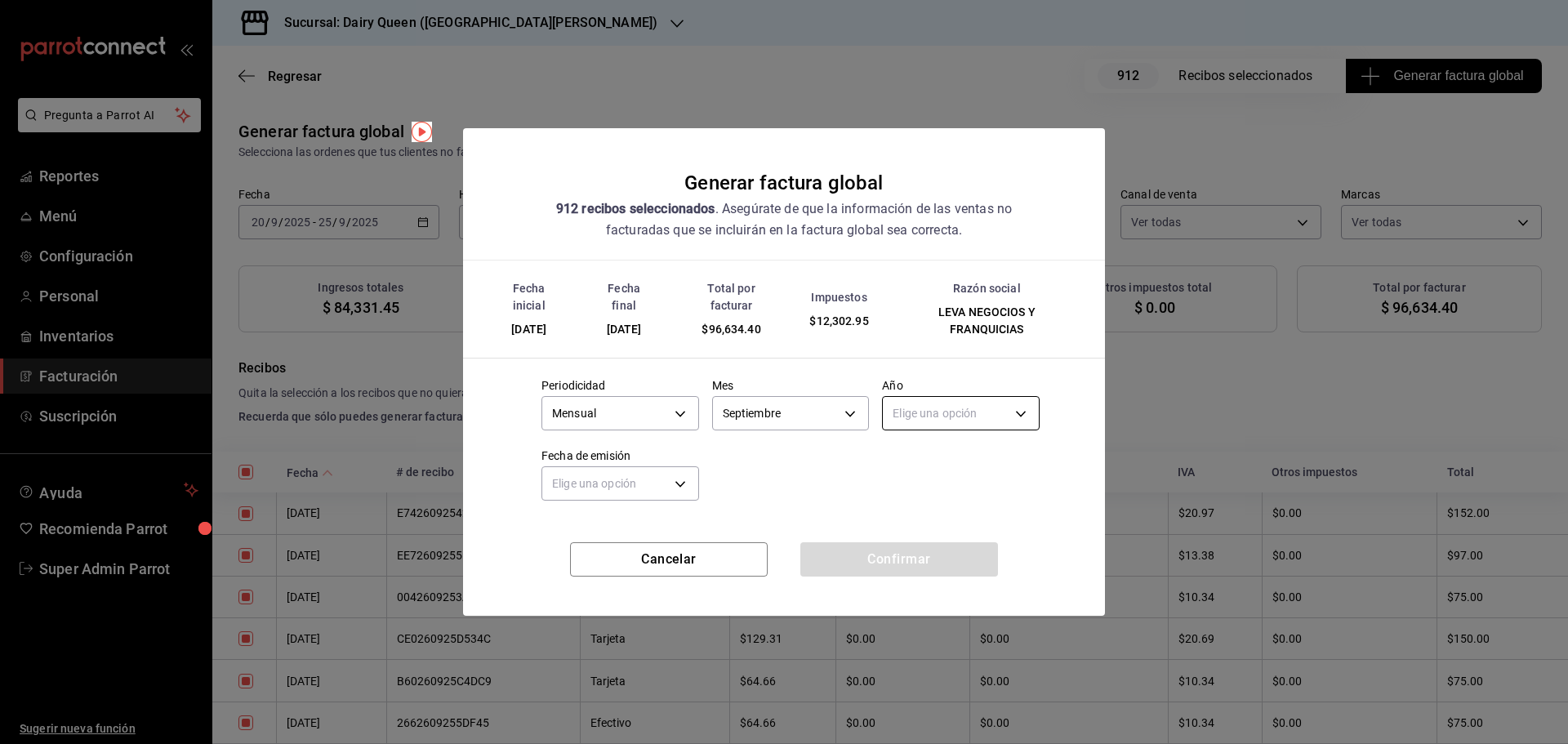
click at [947, 423] on body "Pregunta a Parrot AI Reportes Menú Configuración Personal Inventarios Facturaci…" at bounding box center [784, 372] width 1568 height 744
drag, startPoint x: 912, startPoint y: 465, endPoint x: 744, endPoint y: 478, distance: 168.5
click at [908, 464] on li "2025" at bounding box center [960, 464] width 156 height 27
click at [633, 480] on body "Pregunta a Parrot AI Reportes Menú Configuración Personal Inventarios Facturaci…" at bounding box center [784, 372] width 1568 height 744
click at [612, 538] on li "Hoy" at bounding box center [620, 534] width 156 height 27
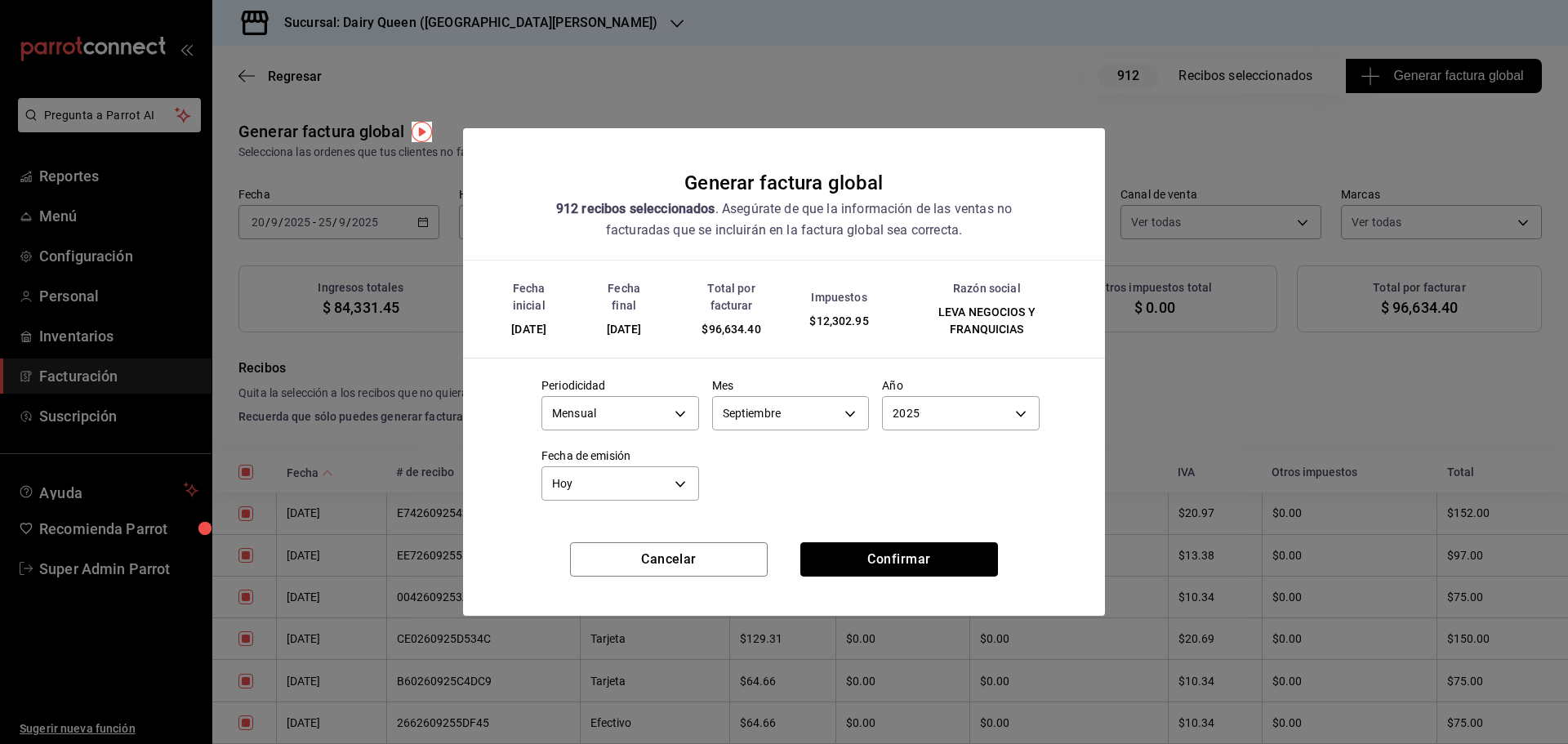
drag, startPoint x: 911, startPoint y: 563, endPoint x: 884, endPoint y: 556, distance: 27.9
click at [910, 563] on button "Confirmar" at bounding box center [899, 559] width 198 height 34
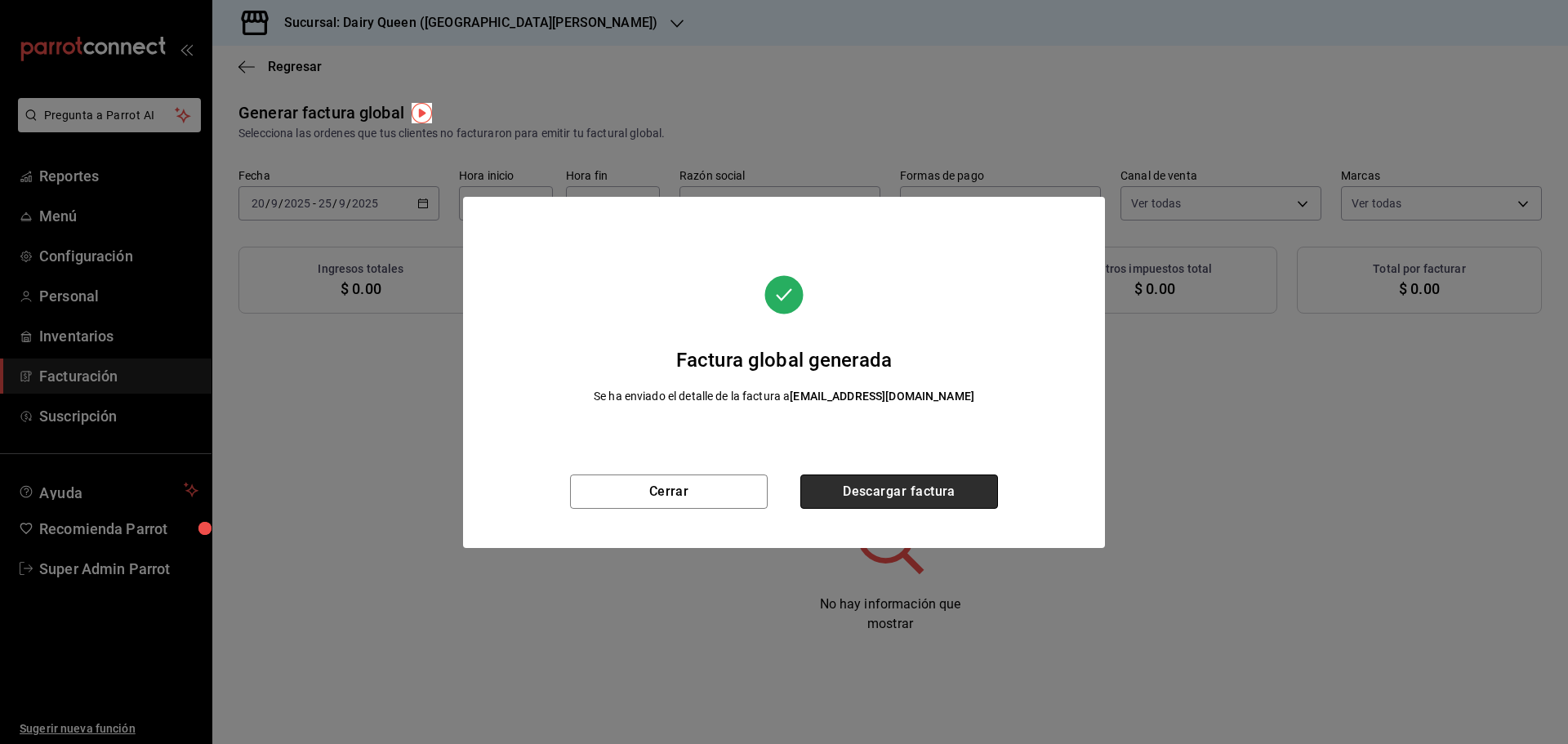
click at [890, 495] on button "Descargar factura" at bounding box center [899, 491] width 198 height 34
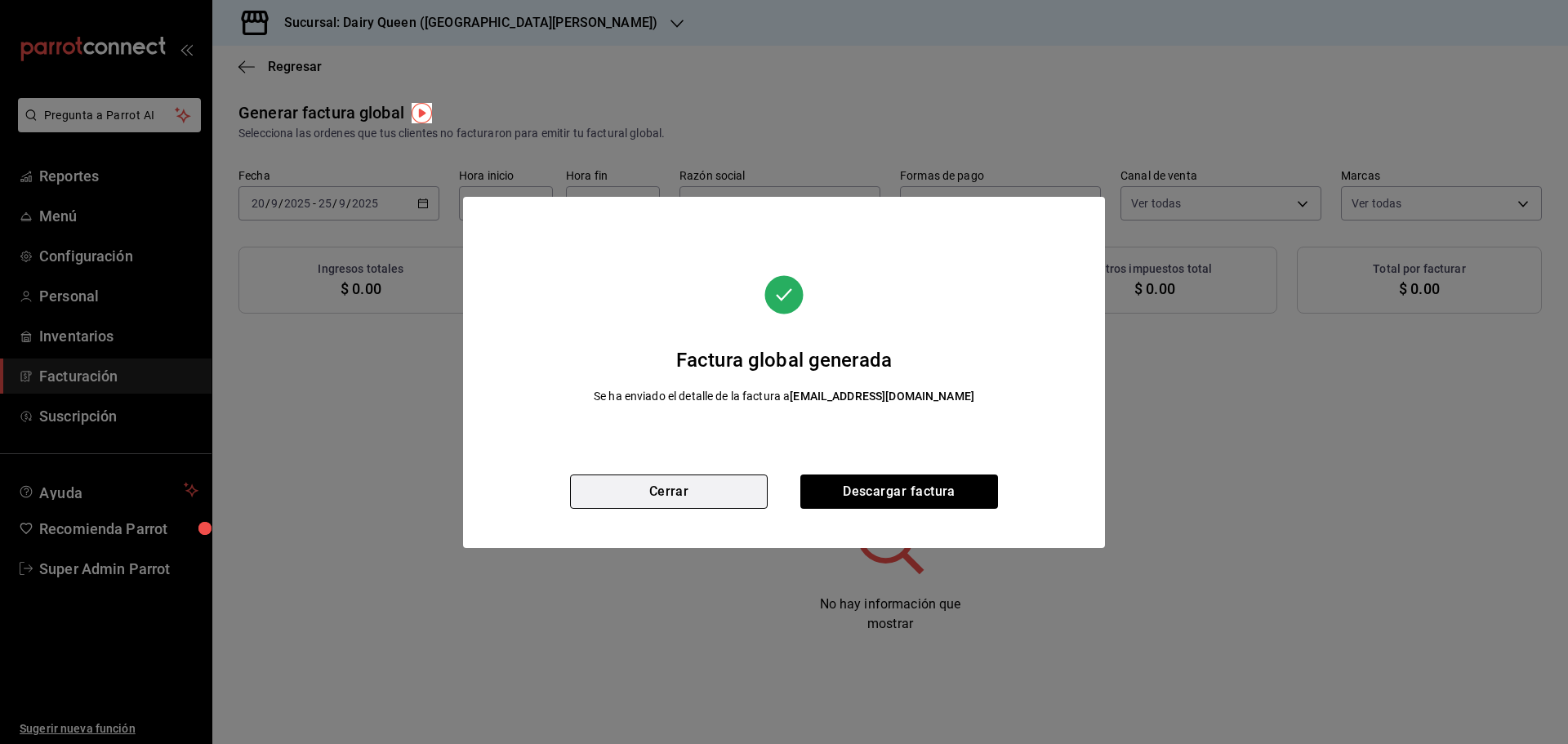
click at [684, 482] on button "Cerrar" at bounding box center [669, 491] width 198 height 34
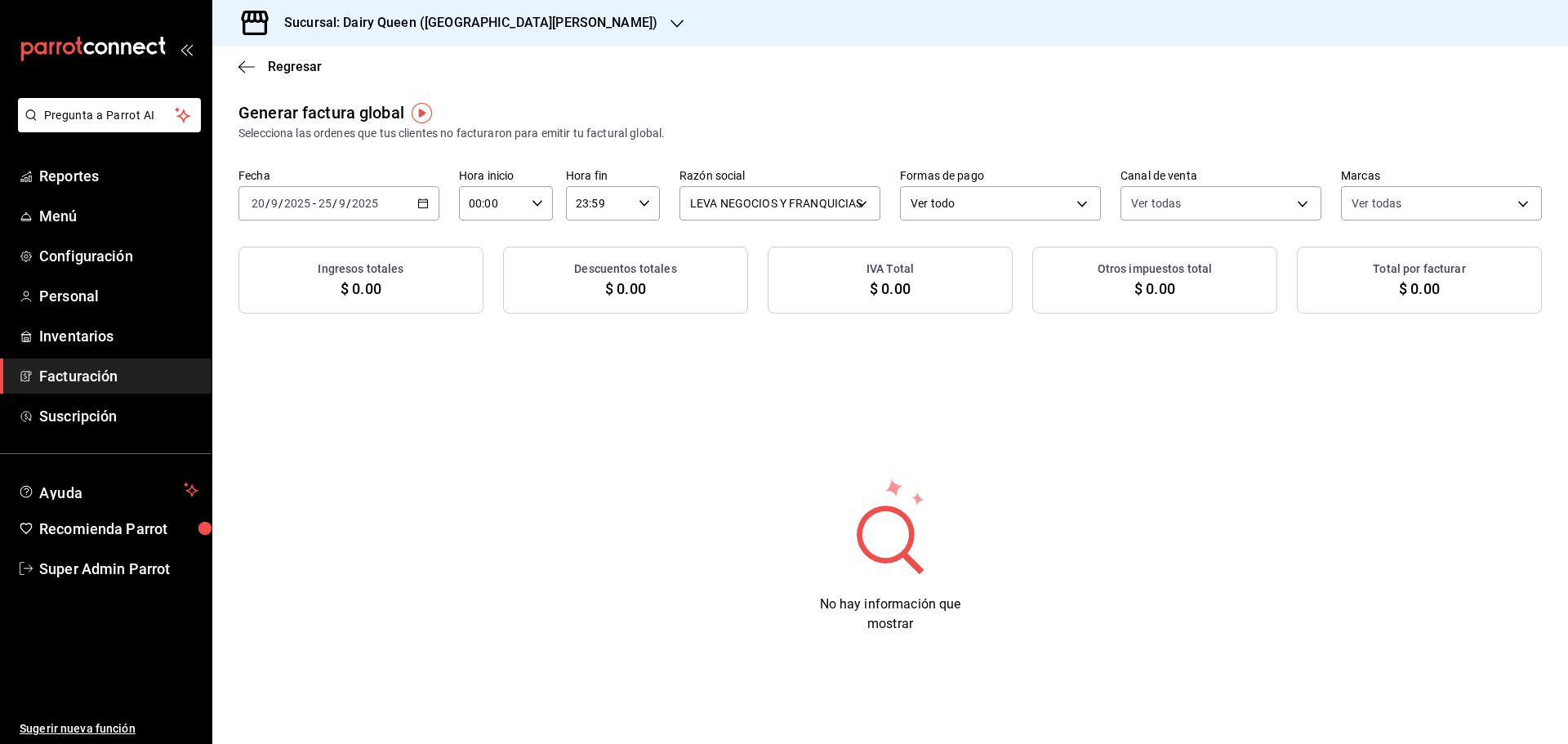
click at [426, 203] on icon "button" at bounding box center [422, 203] width 12 height 12
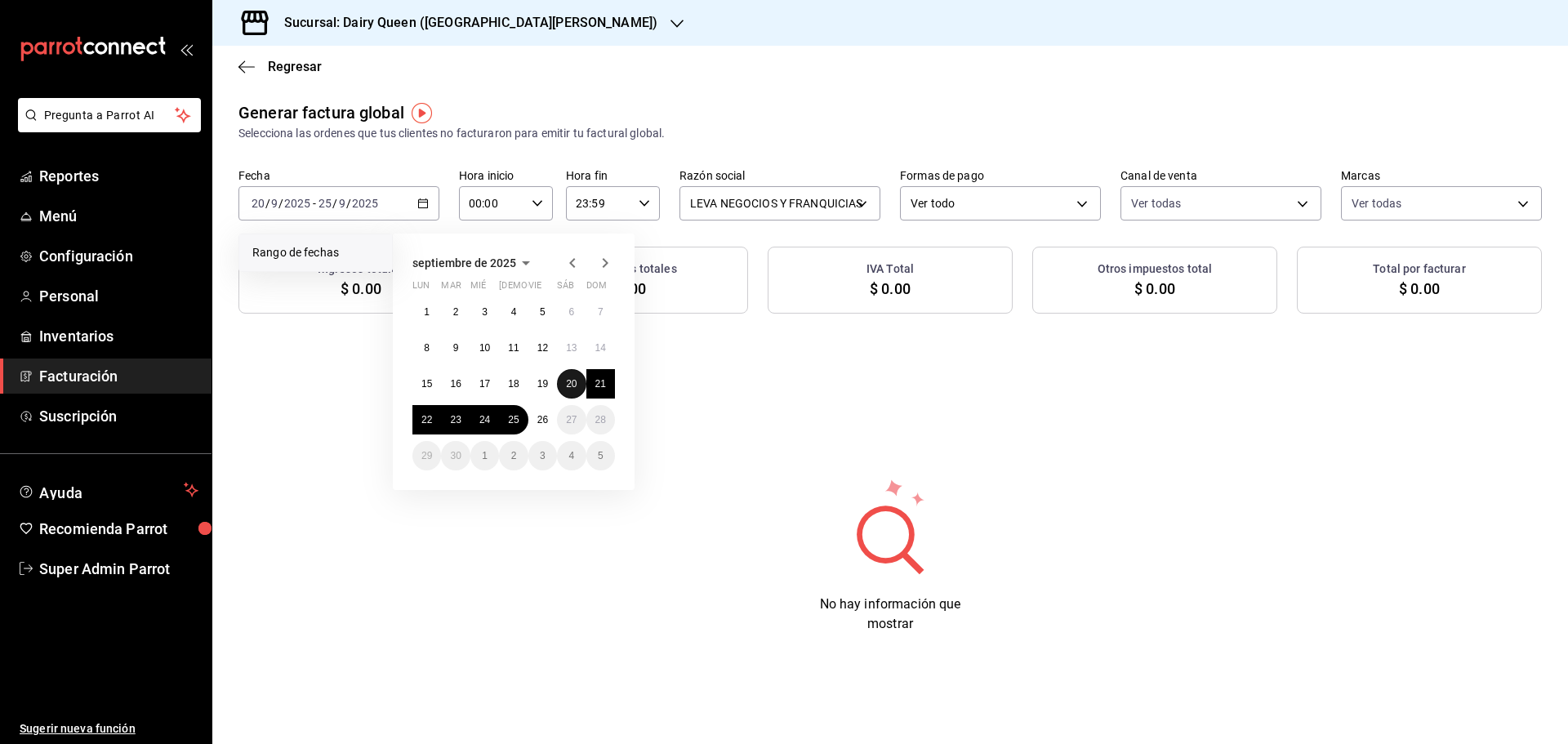
click at [572, 381] on abbr "20" at bounding box center [571, 383] width 11 height 12
click at [521, 427] on button "25" at bounding box center [513, 419] width 29 height 30
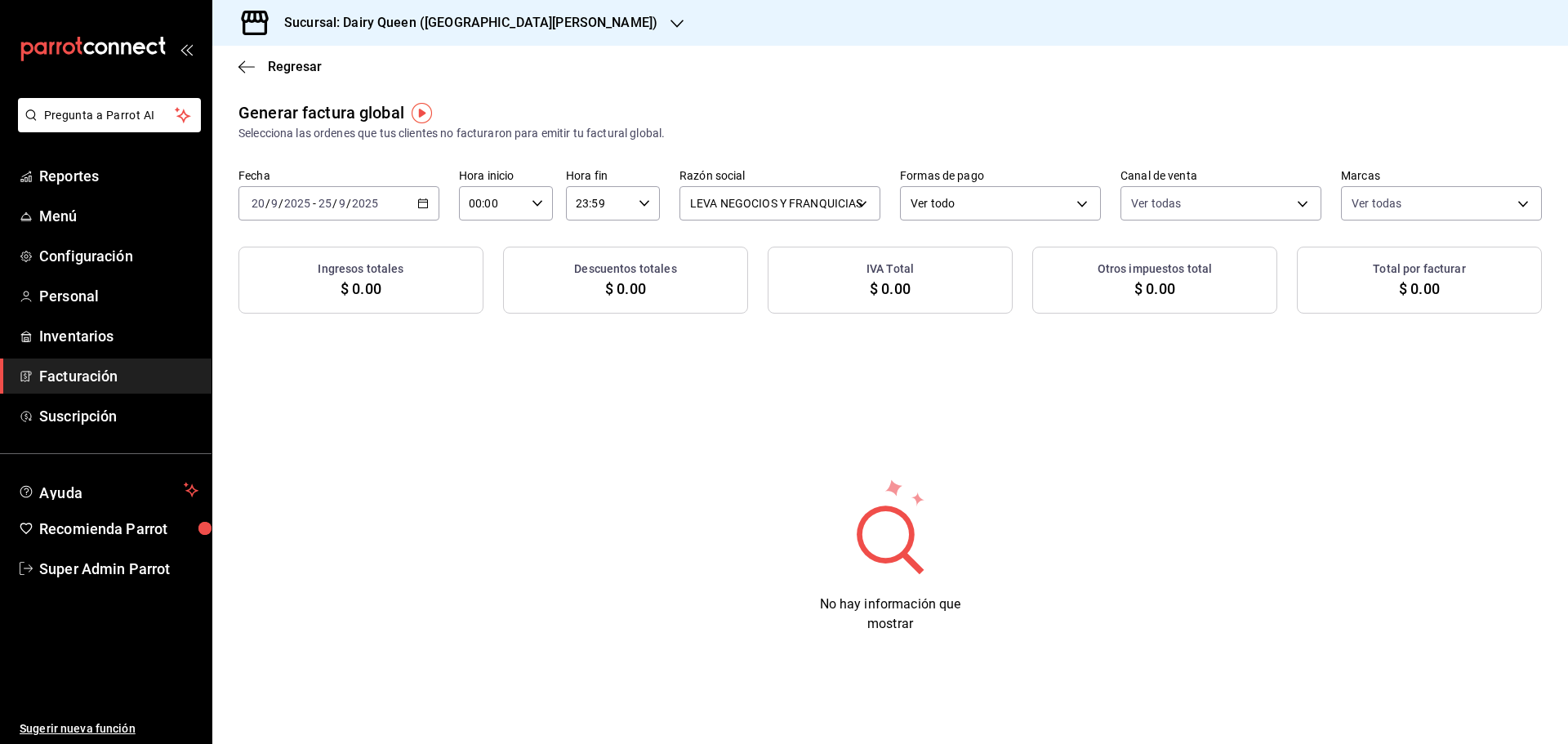
click at [334, 18] on h3 "Sucursal: Dairy Queen ([GEOGRAPHIC_DATA][PERSON_NAME])" at bounding box center [464, 23] width 386 height 20
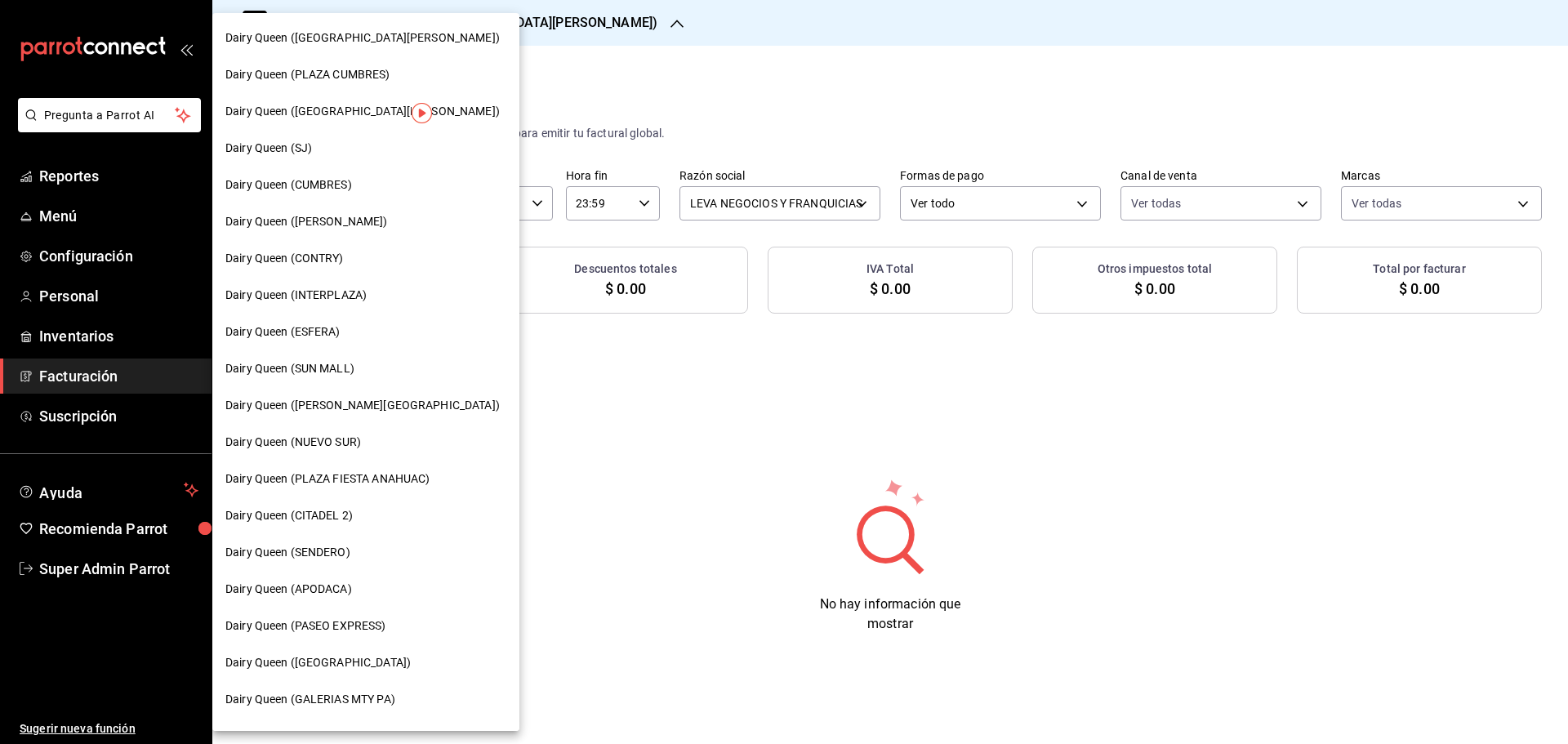
click at [332, 294] on span "Dairy Queen (INTERPLAZA)" at bounding box center [296, 295] width 142 height 17
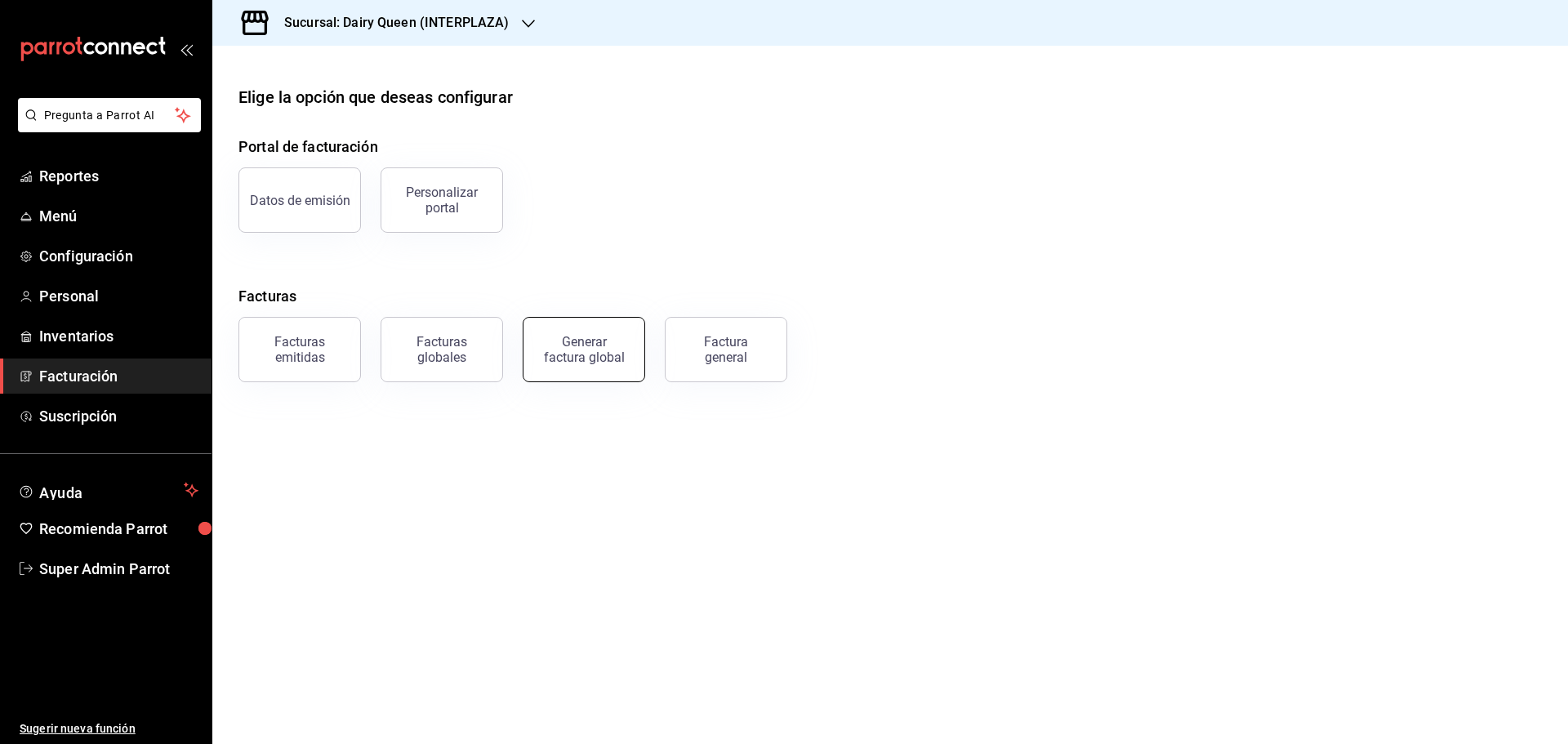
click at [608, 358] on div "Generar factura global" at bounding box center [584, 349] width 82 height 31
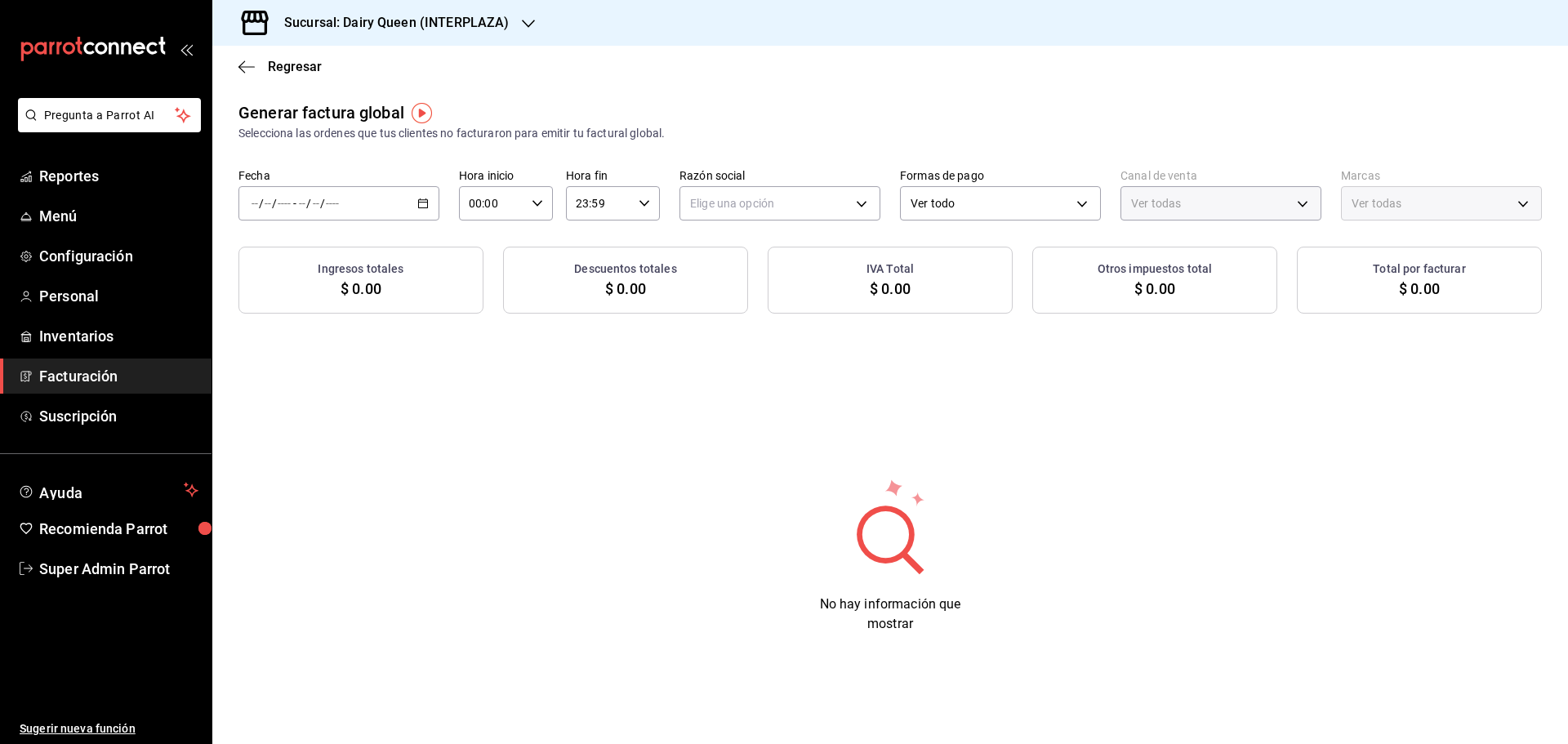
click at [312, 179] on label "Fecha" at bounding box center [338, 175] width 201 height 12
click at [310, 250] on span "Rango de fechas" at bounding box center [316, 253] width 126 height 17
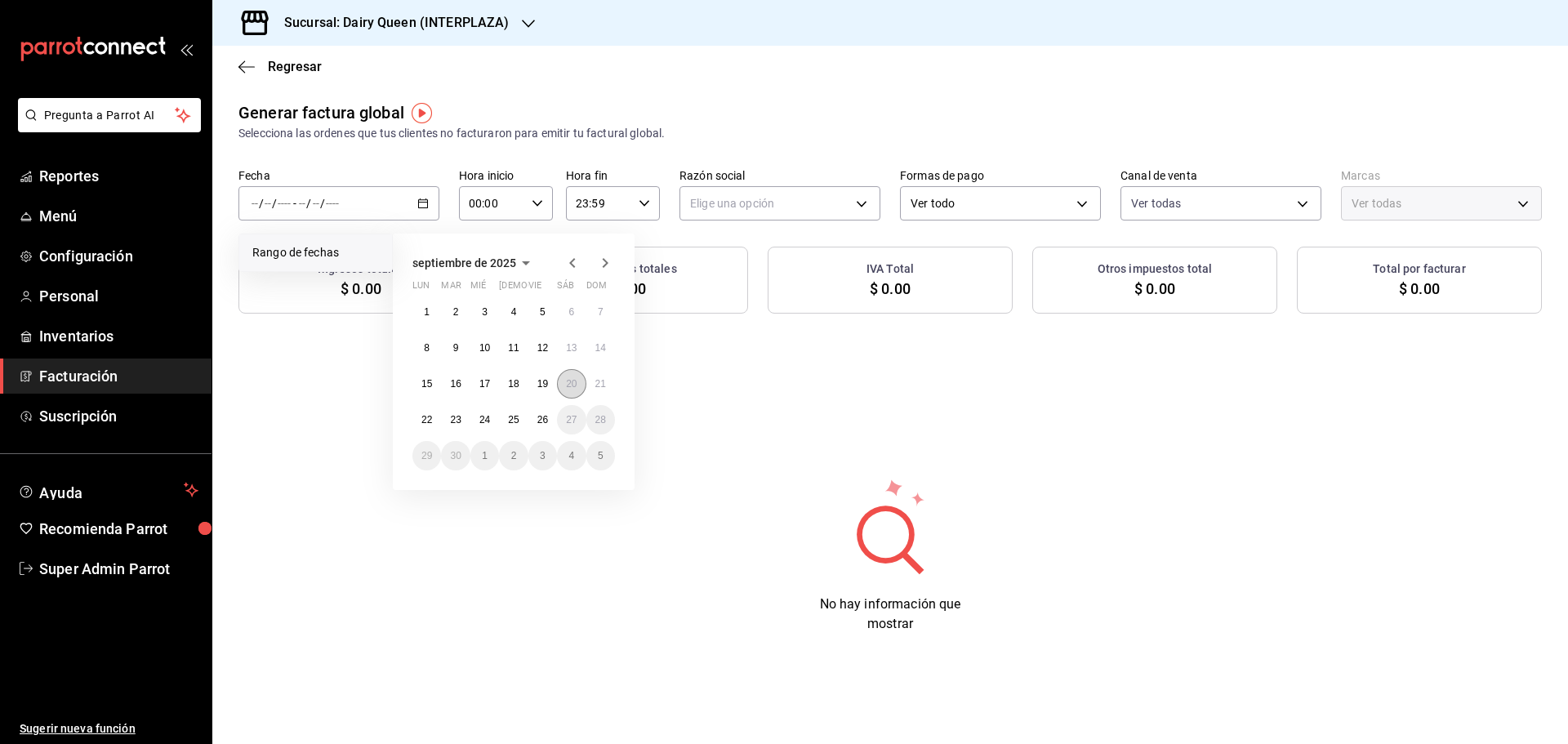
click at [564, 377] on button "20" at bounding box center [571, 383] width 29 height 30
click at [511, 413] on button "25" at bounding box center [513, 419] width 29 height 30
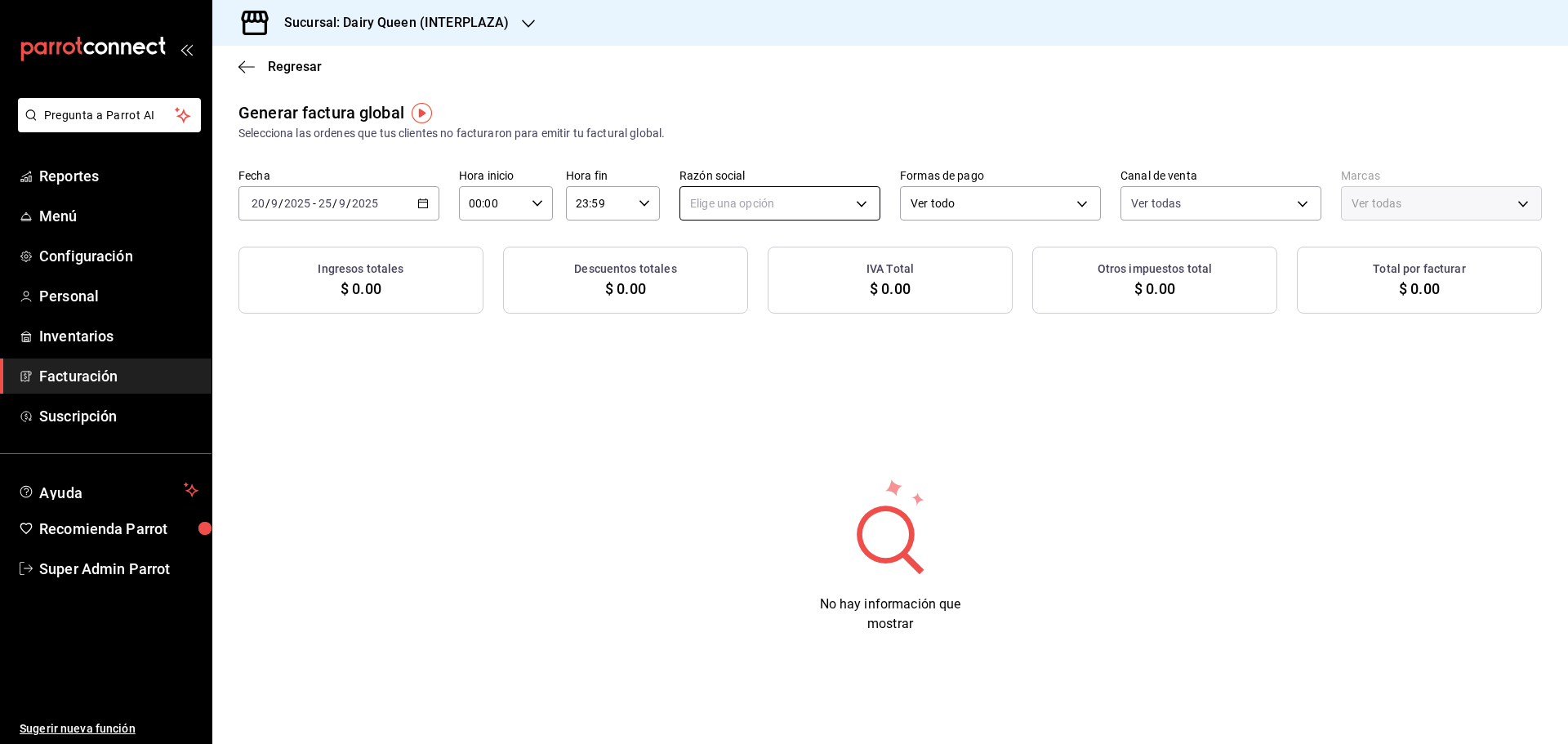
click at [708, 210] on body "Pregunta a Parrot AI Reportes Menú Configuración Personal Inventarios Facturaci…" at bounding box center [784, 372] width 1568 height 744
click at [751, 281] on li "LEVA NEGOCIOS Y FRANQUICIAS" at bounding box center [779, 285] width 199 height 30
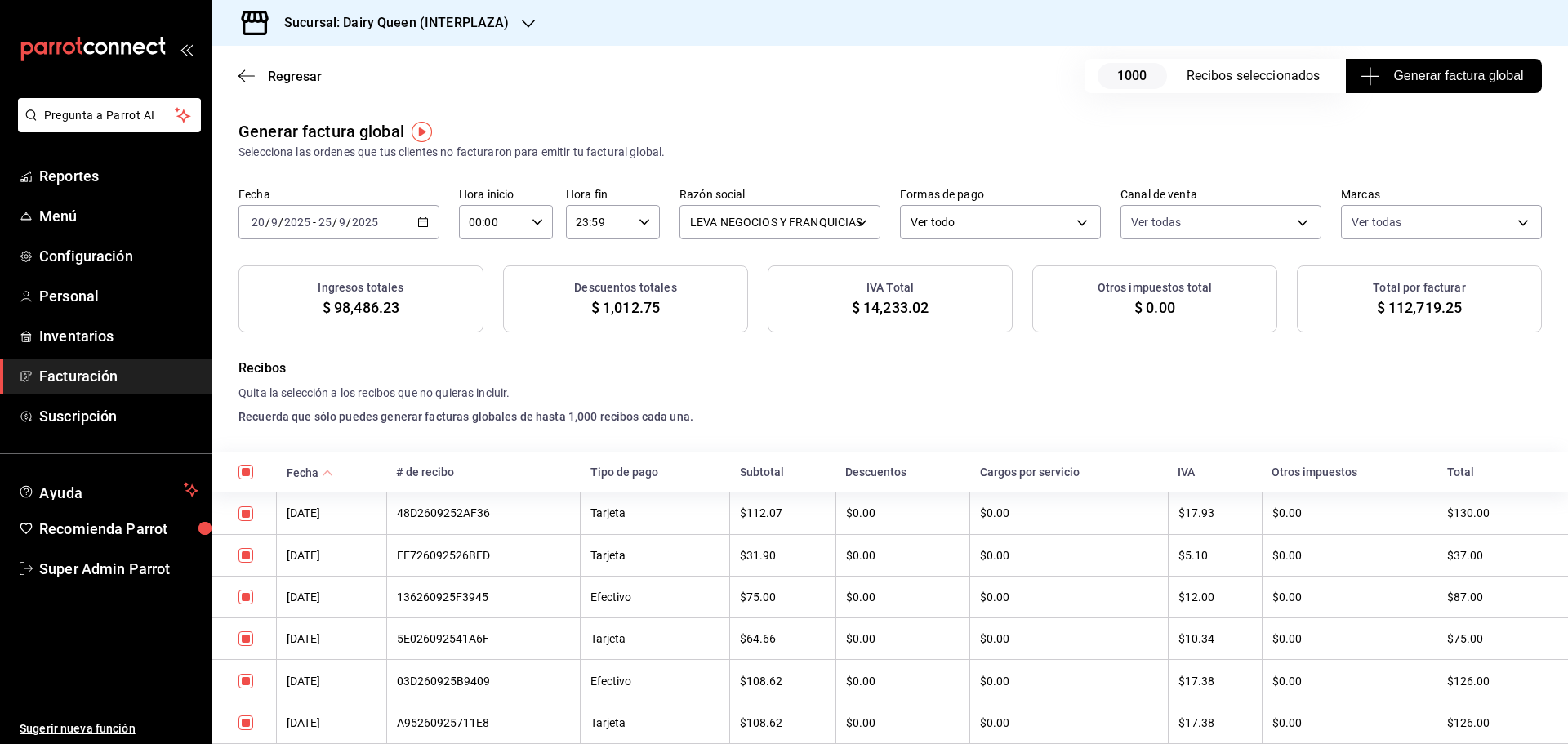
click at [1448, 79] on span "Generar factura global" at bounding box center [1443, 76] width 159 height 20
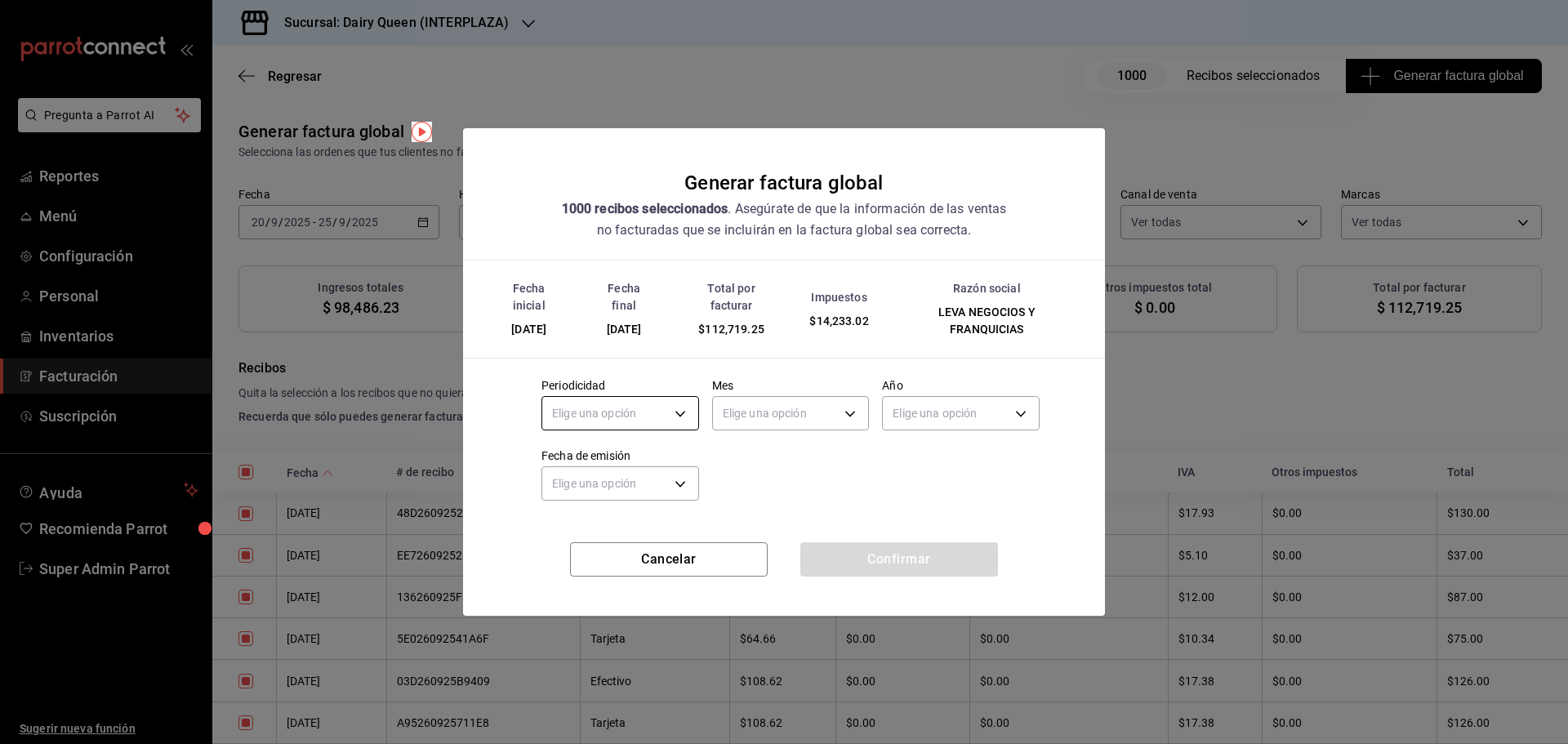
click at [661, 411] on body "Pregunta a Parrot AI Reportes Menú Configuración Personal Inventarios Facturaci…" at bounding box center [784, 372] width 1568 height 744
click at [579, 540] on li "Mensual" at bounding box center [620, 545] width 156 height 27
click at [787, 408] on body "Pregunta a Parrot AI Reportes Menú Configuración Personal Inventarios Facturaci…" at bounding box center [784, 372] width 1568 height 744
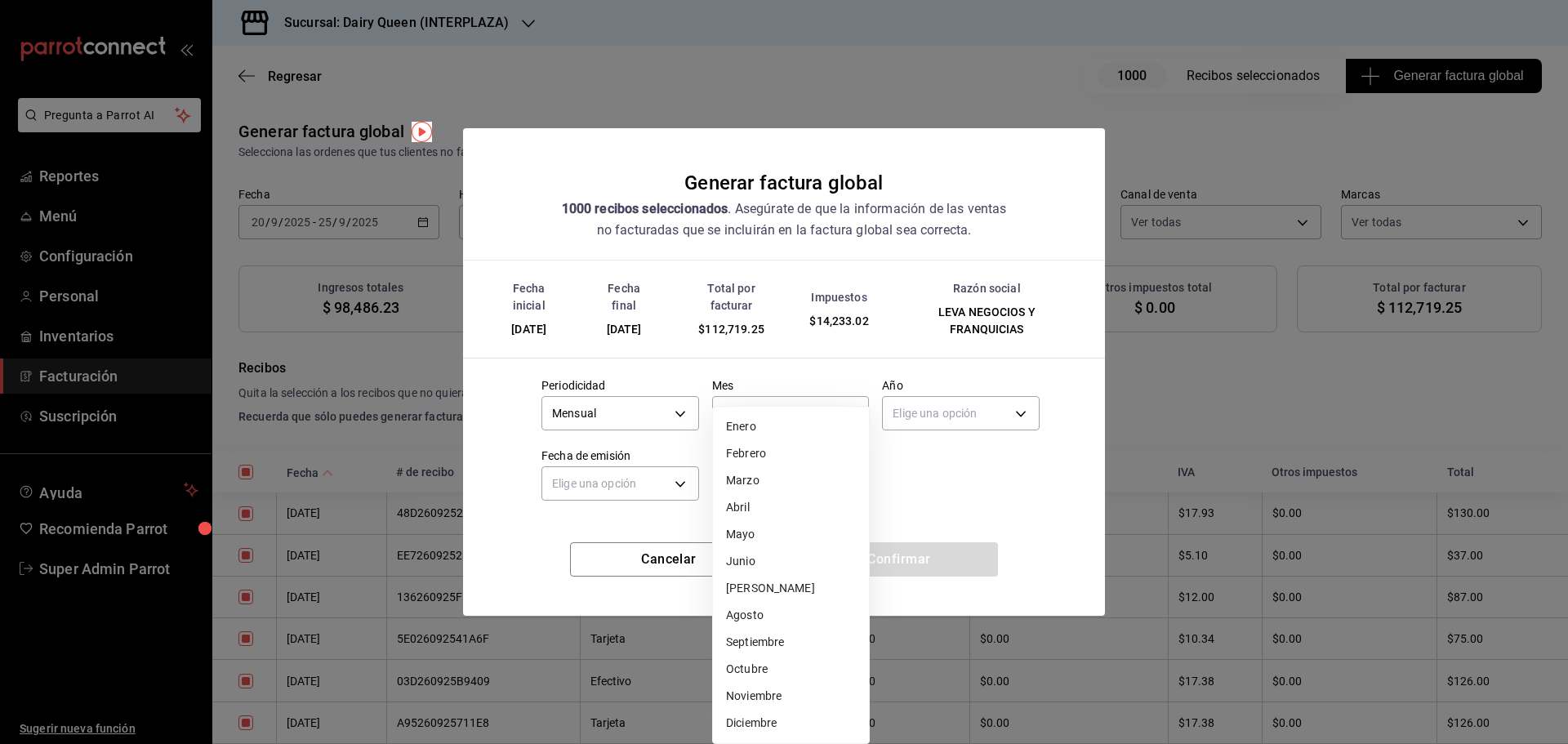
click at [779, 650] on li "Septiembre" at bounding box center [790, 642] width 156 height 27
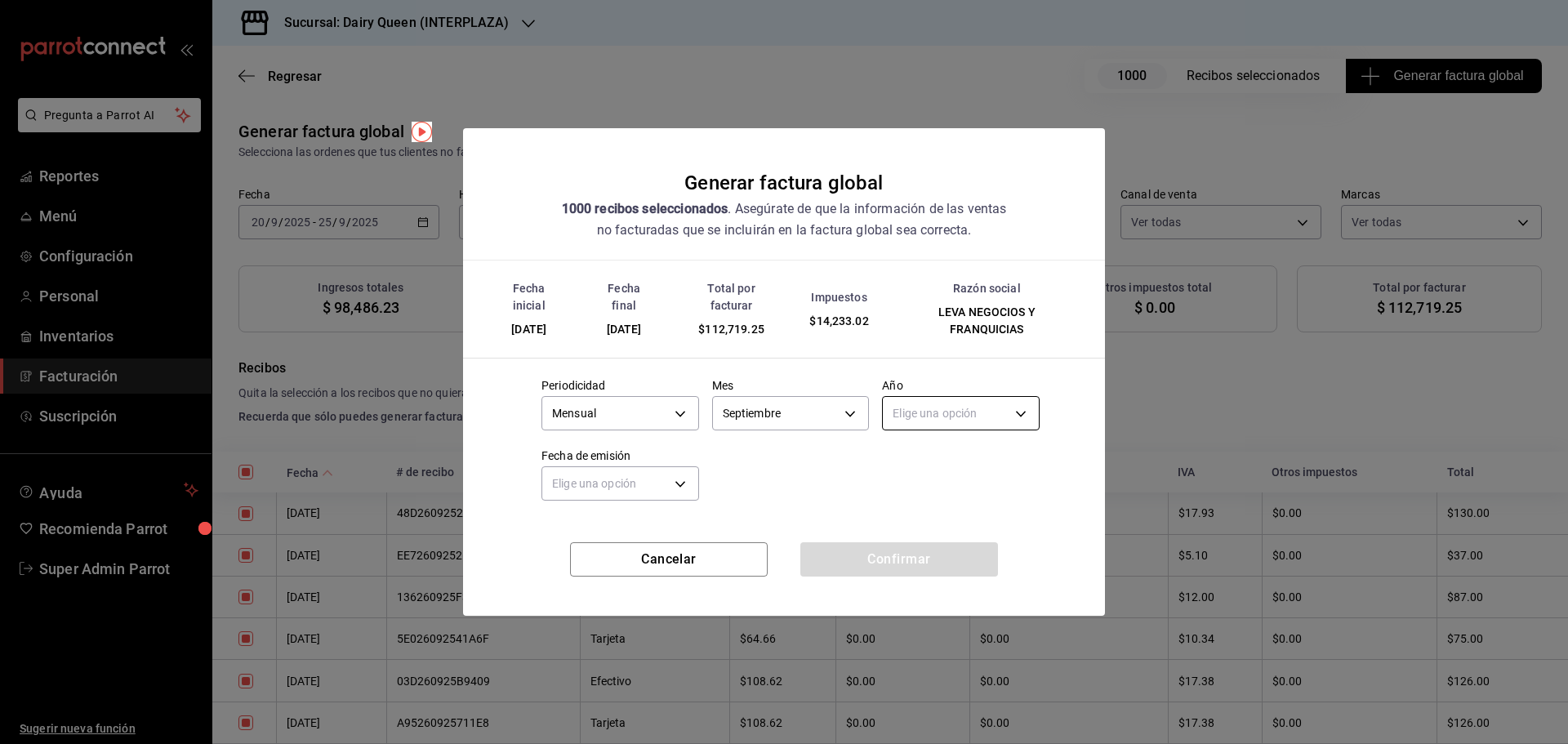
click at [934, 419] on body "Pregunta a Parrot AI Reportes Menú Configuración Personal Inventarios Facturaci…" at bounding box center [784, 372] width 1568 height 744
click at [926, 464] on li "2025" at bounding box center [960, 464] width 156 height 27
click at [639, 479] on body "Pregunta a Parrot AI Reportes Menú Configuración Personal Inventarios Facturaci…" at bounding box center [784, 372] width 1568 height 744
click at [595, 534] on li "Hoy" at bounding box center [620, 534] width 156 height 27
click at [884, 560] on button "Confirmar" at bounding box center [899, 559] width 198 height 34
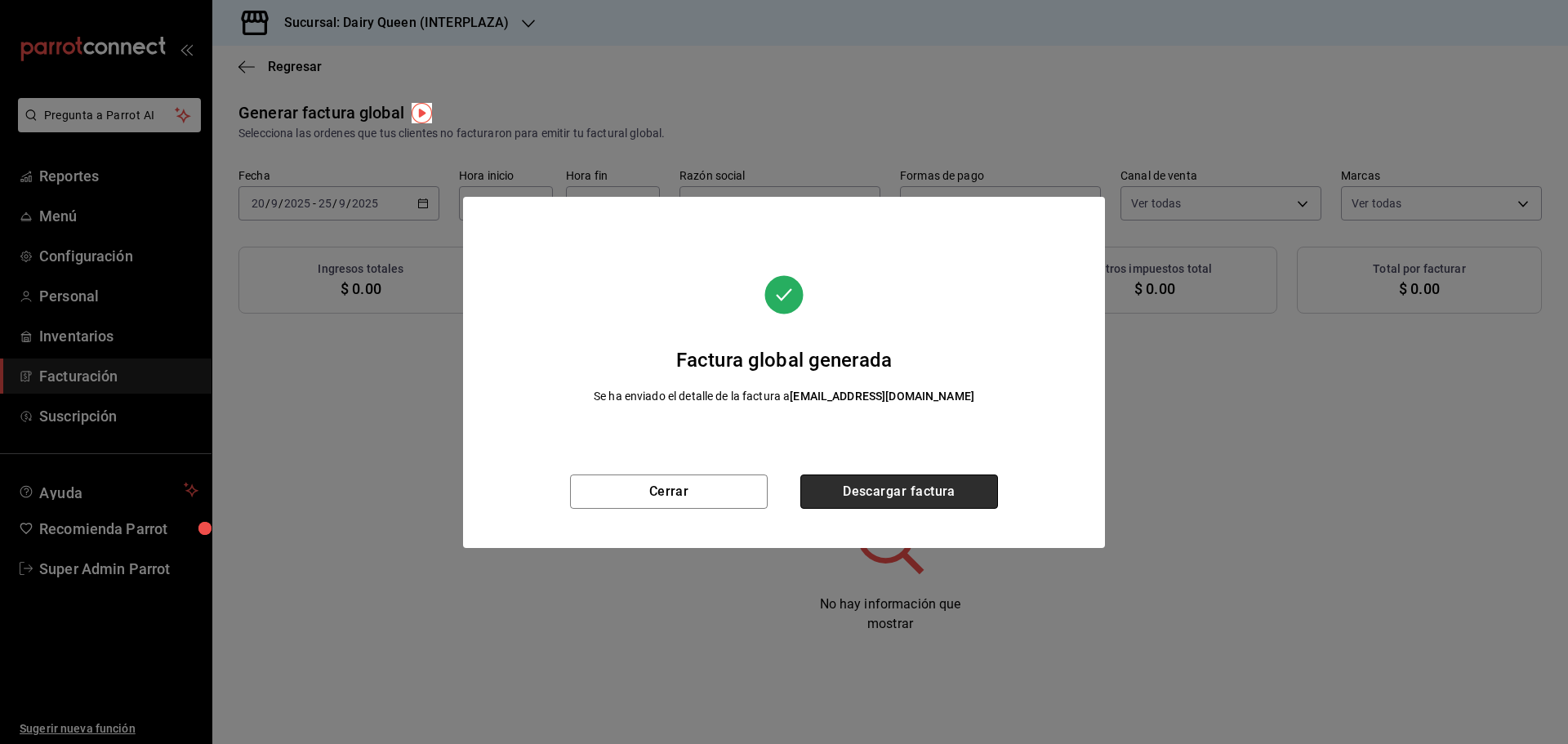
click at [868, 493] on button "Descargar factura" at bounding box center [899, 491] width 198 height 34
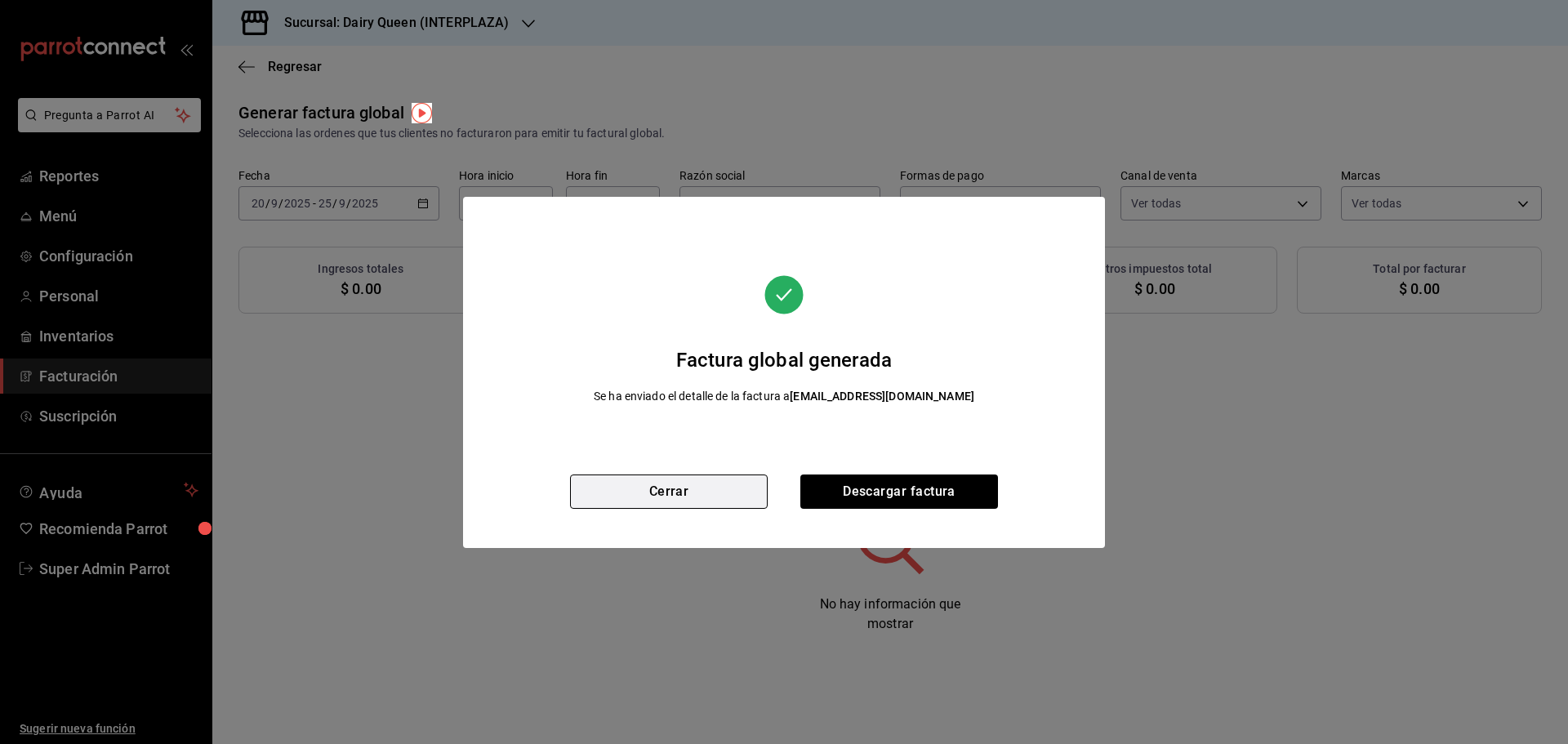
click at [678, 483] on button "Cerrar" at bounding box center [669, 491] width 198 height 34
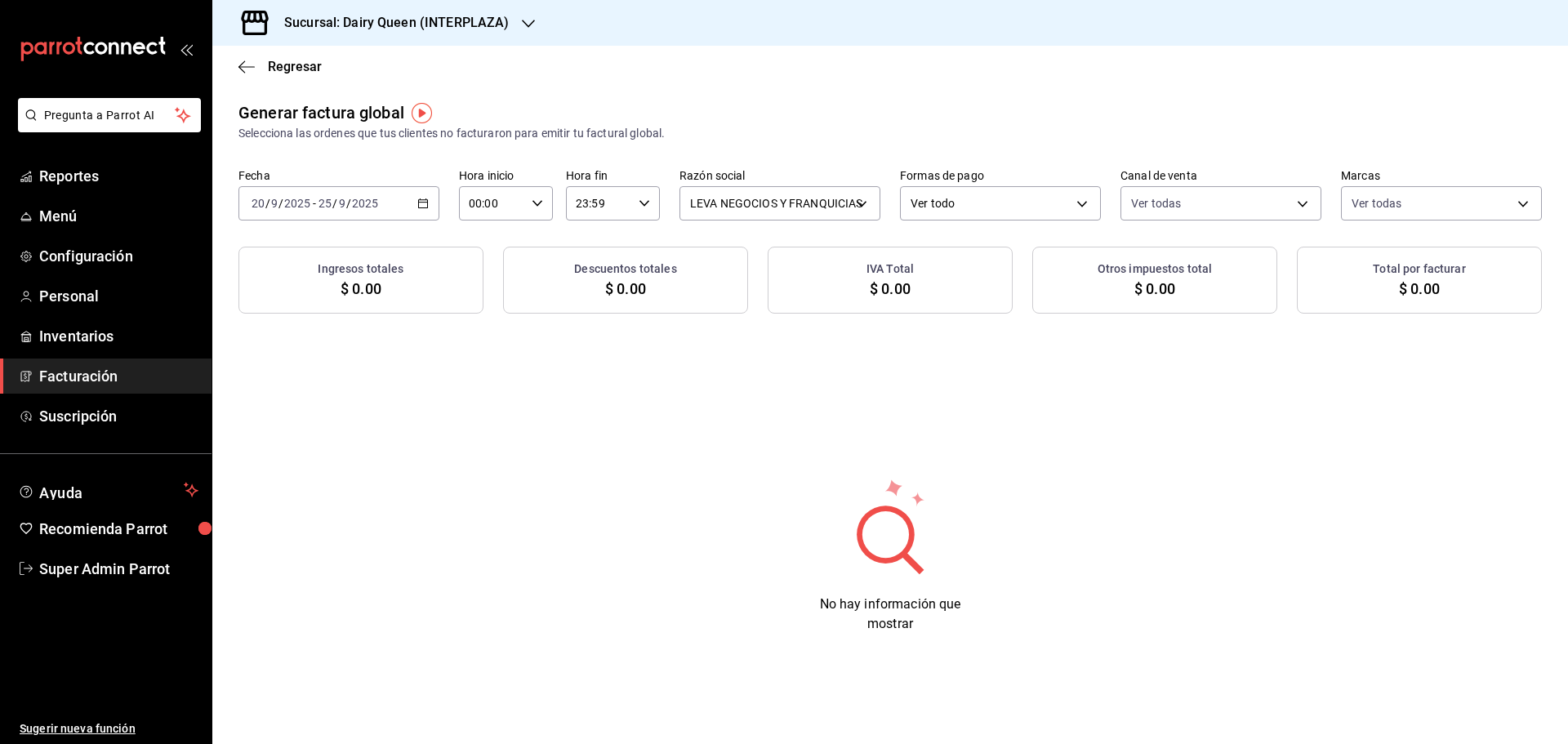
click at [416, 211] on div "[DATE] [DATE] - [DATE] [DATE]" at bounding box center [338, 203] width 201 height 34
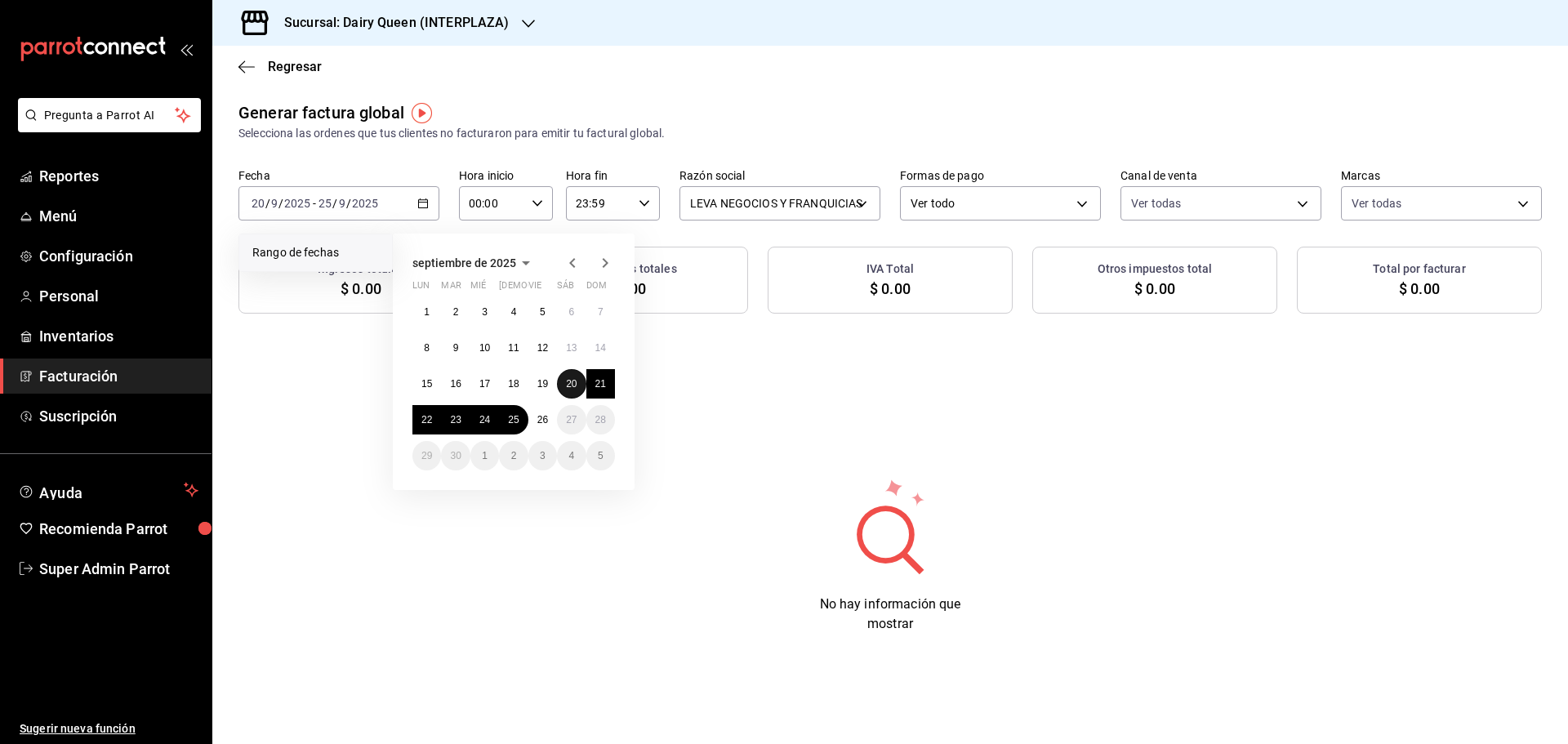
click at [566, 385] on abbr "20" at bounding box center [571, 383] width 11 height 12
click at [506, 417] on button "25" at bounding box center [513, 419] width 29 height 30
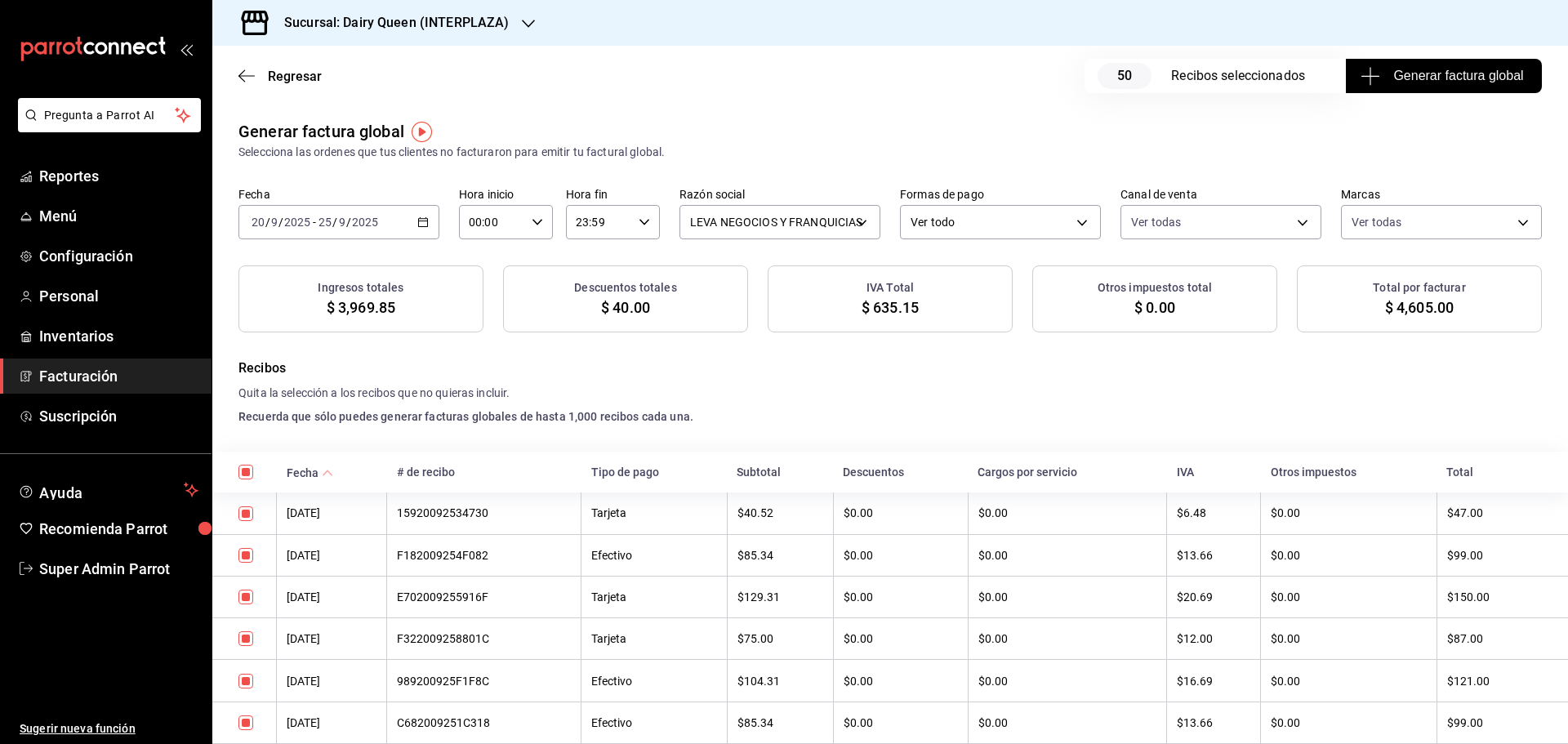
click at [1436, 65] on button "Generar factura global" at bounding box center [1443, 76] width 196 height 34
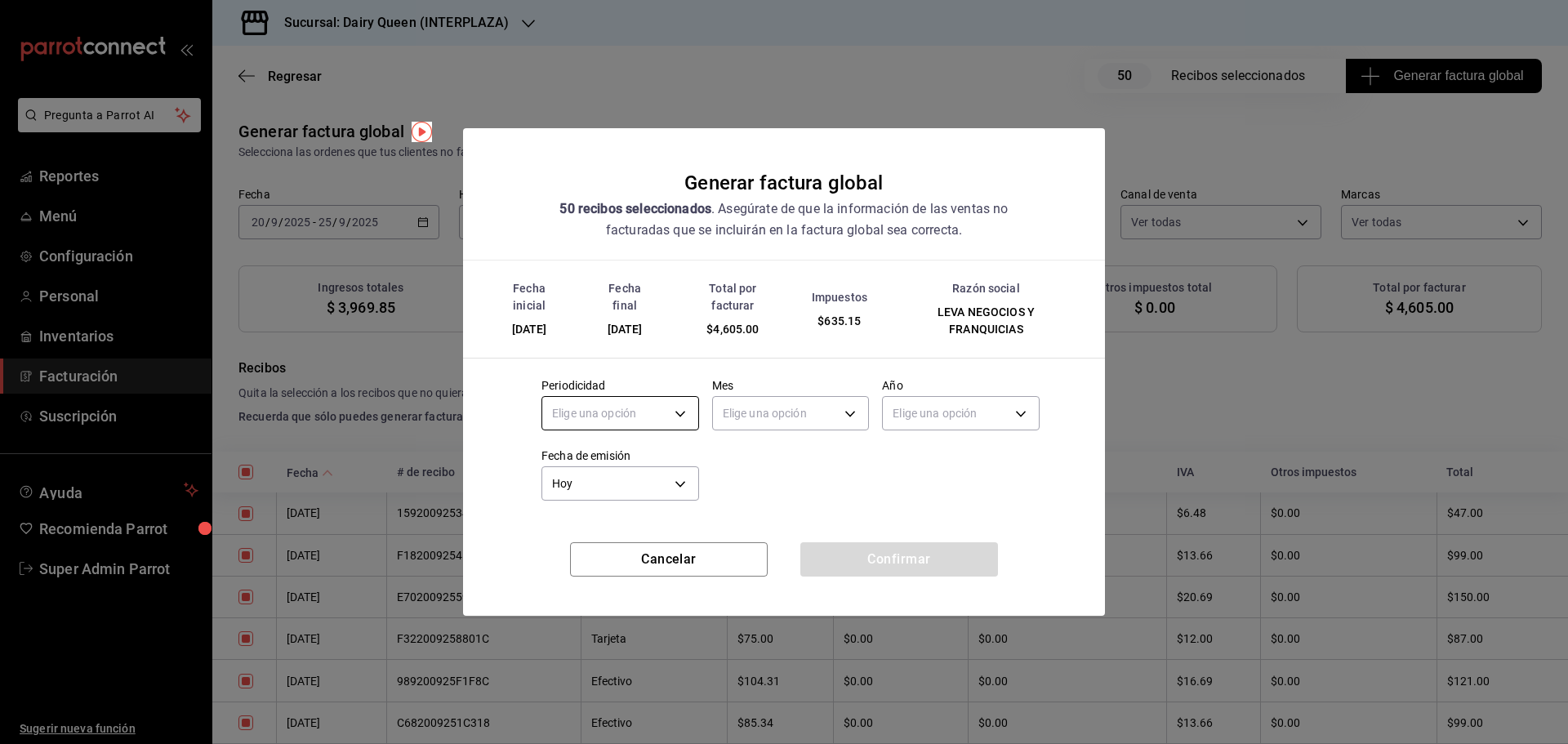
click at [622, 409] on body "Pregunta a Parrot AI Reportes Menú Configuración Personal Inventarios Facturaci…" at bounding box center [784, 372] width 1568 height 744
click at [595, 549] on li "Mensual" at bounding box center [620, 545] width 156 height 27
type input "MONTHLY"
click at [810, 402] on body "Pregunta a Parrot AI Reportes Menú Configuración Personal Inventarios Facturaci…" at bounding box center [784, 372] width 1568 height 744
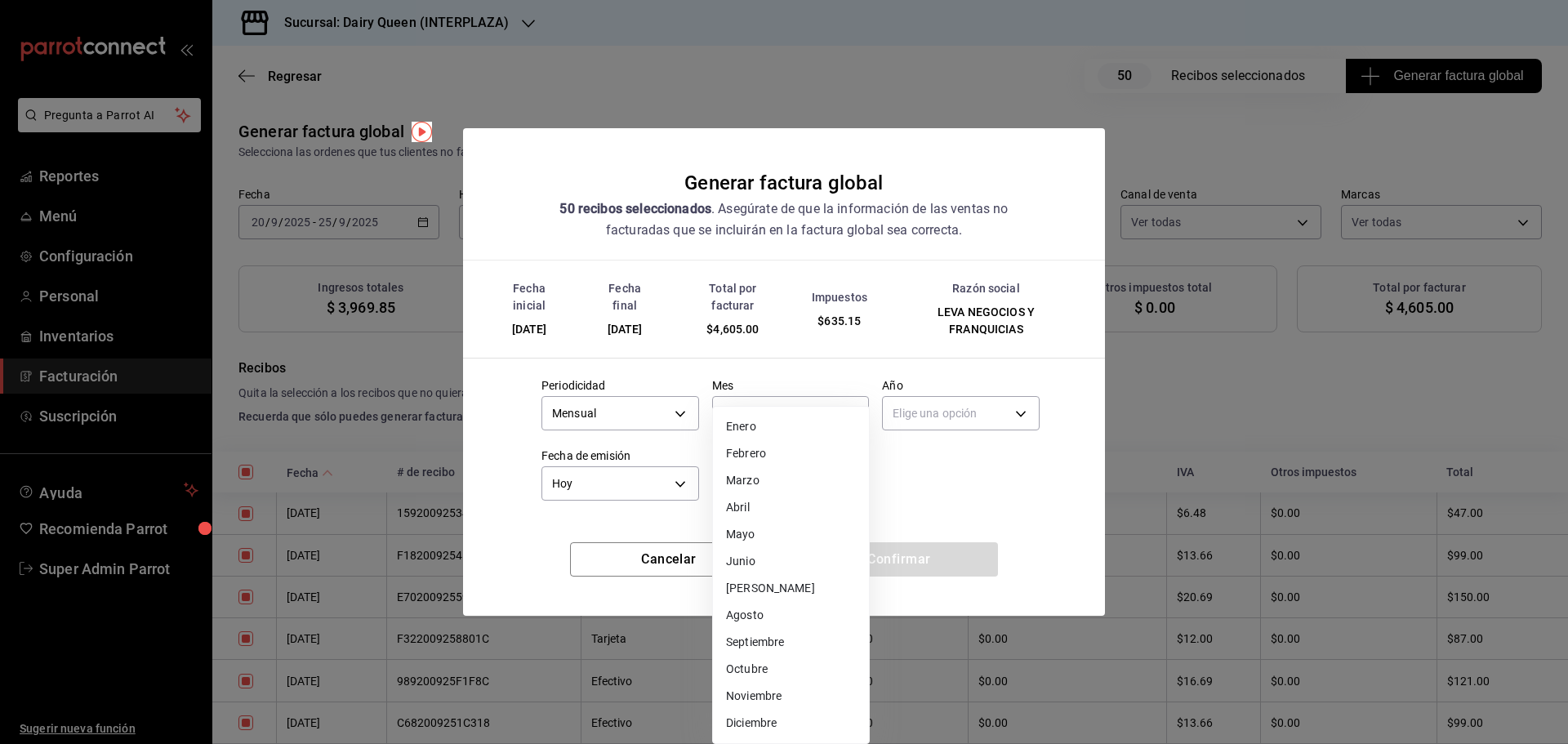
drag, startPoint x: 764, startPoint y: 647, endPoint x: 789, endPoint y: 594, distance: 58.6
click at [763, 647] on li "Septiembre" at bounding box center [790, 642] width 156 height 27
type input "9"
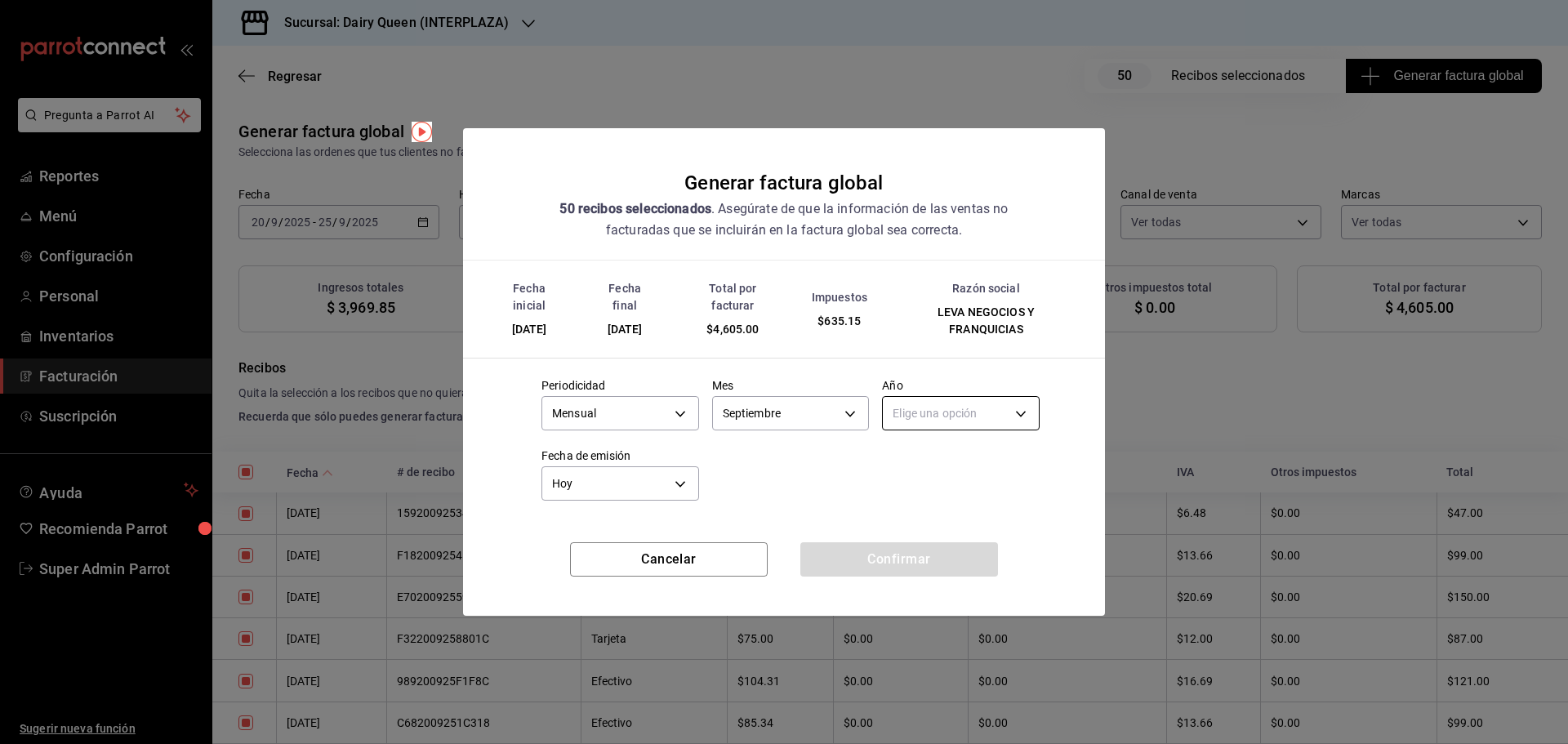
click at [934, 424] on body "Pregunta a Parrot AI Reportes Menú Configuración Personal Inventarios Facturaci…" at bounding box center [784, 372] width 1568 height 744
click at [933, 470] on li "2025" at bounding box center [960, 464] width 156 height 27
type input "2025"
click at [575, 486] on body "Pregunta a Parrot AI Reportes Menú Configuración Personal Inventarios Facturaci…" at bounding box center [784, 372] width 1568 height 744
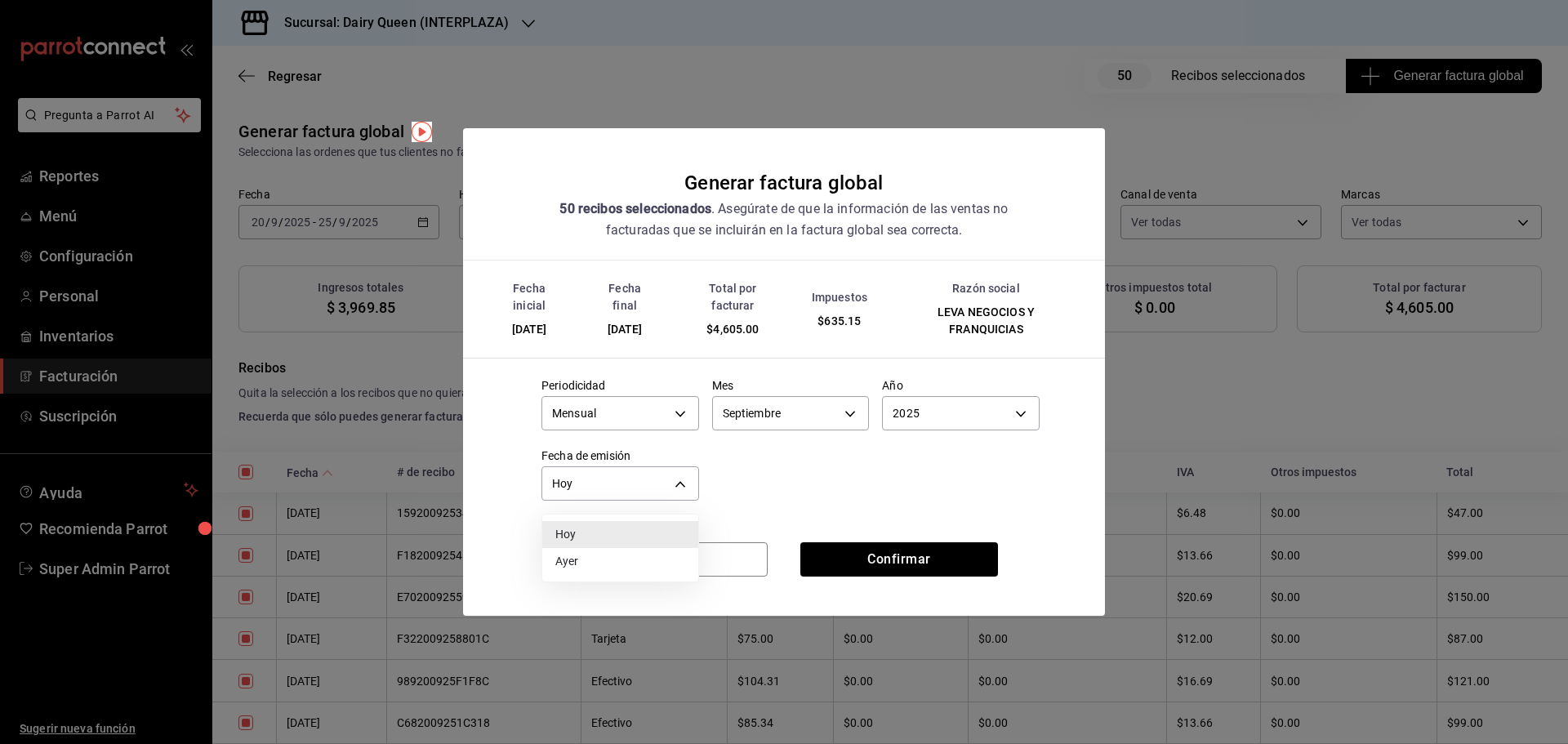
click at [778, 480] on div at bounding box center [784, 372] width 1568 height 744
click at [920, 561] on button "Confirmar" at bounding box center [899, 559] width 198 height 34
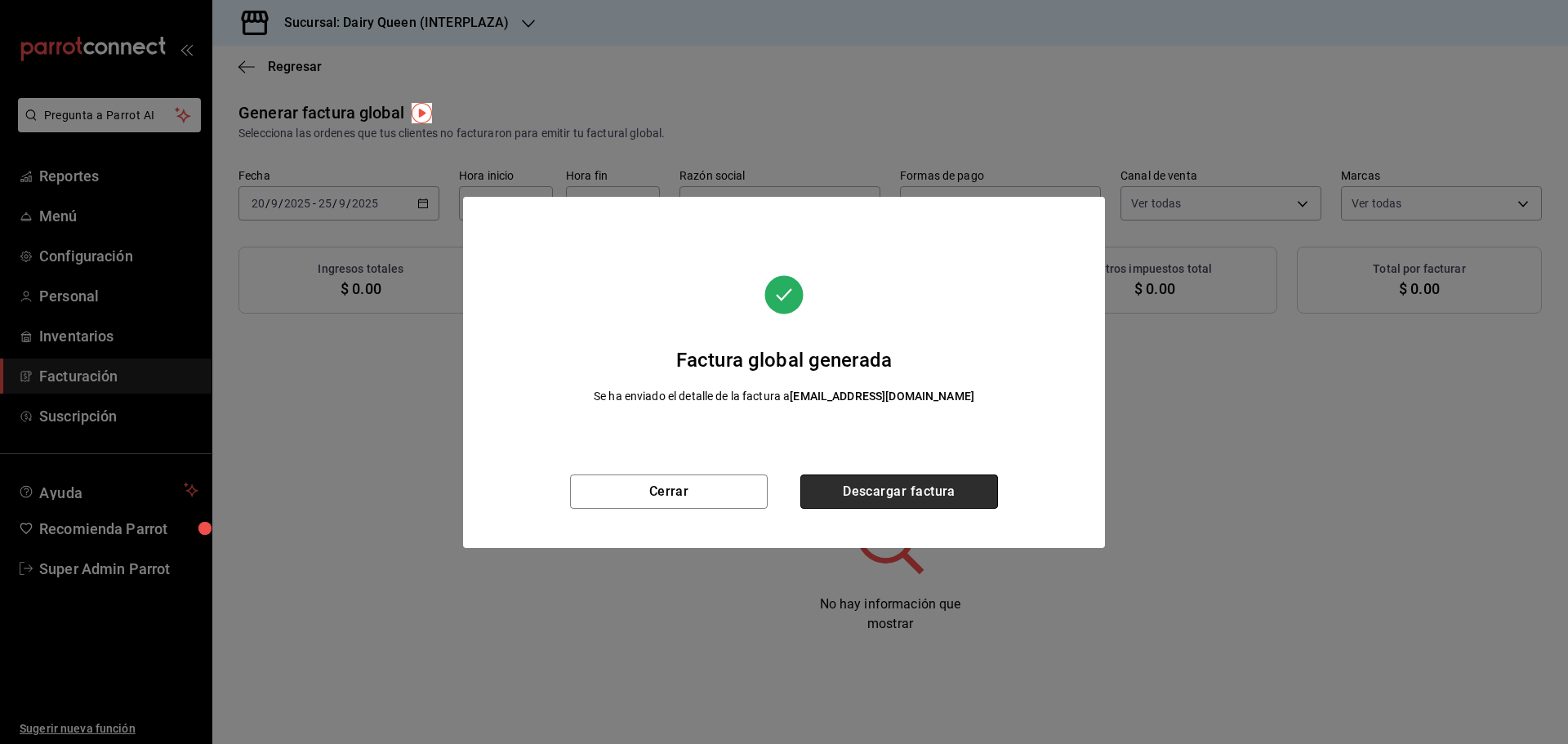
click at [929, 486] on button "Descargar factura" at bounding box center [899, 491] width 198 height 34
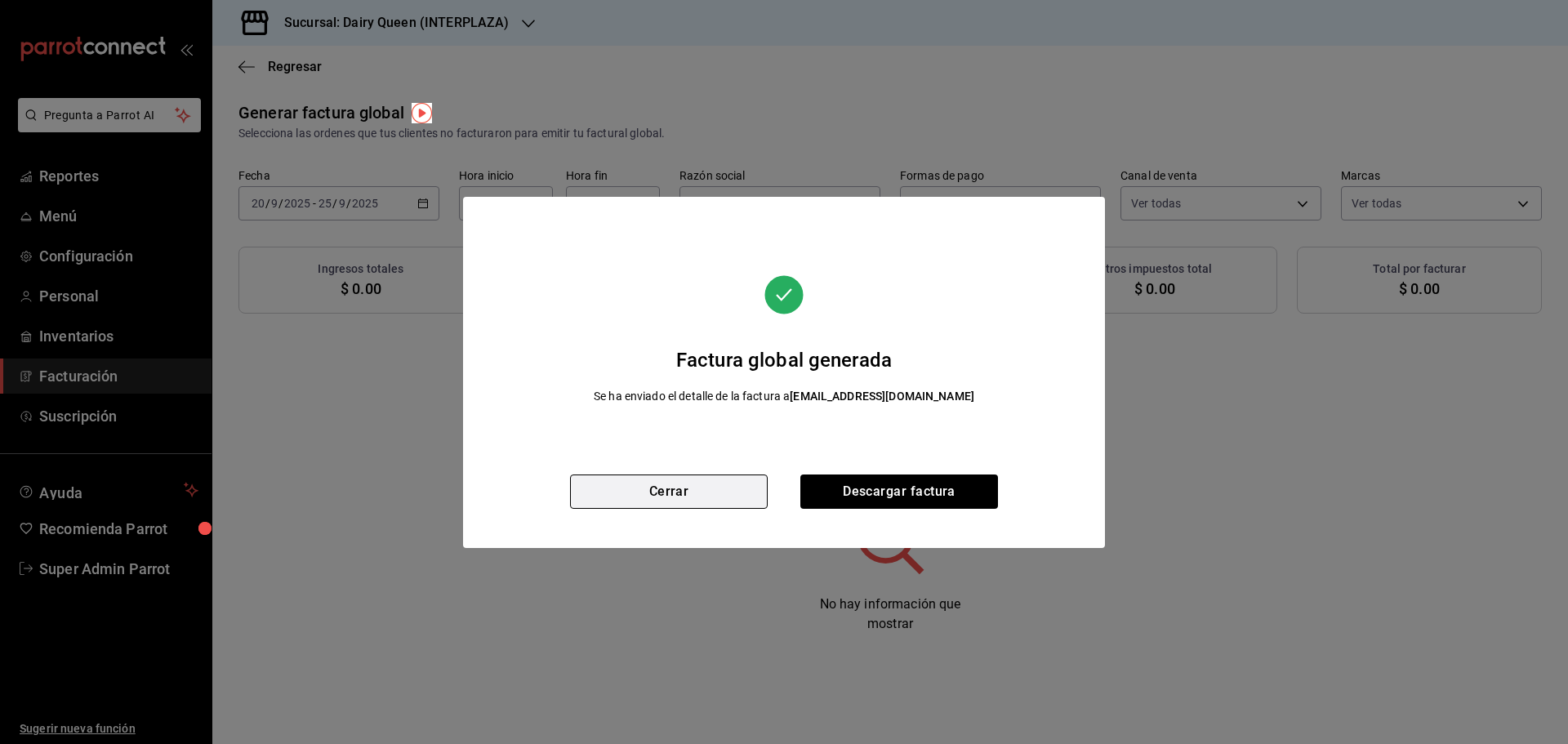
click at [665, 497] on button "Cerrar" at bounding box center [669, 491] width 198 height 34
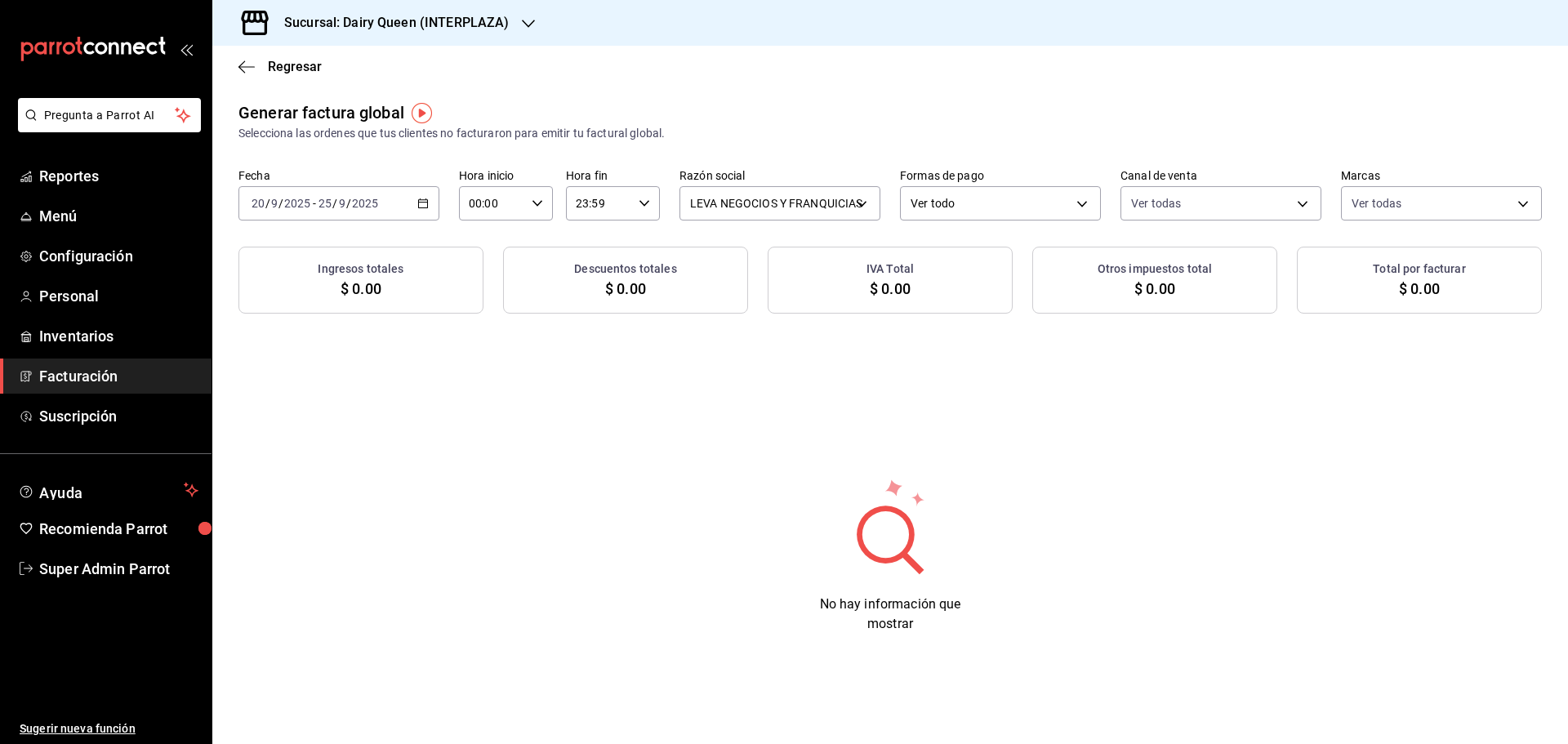
click at [468, 23] on h3 "Sucursal: Dairy Queen (INTERPLAZA)" at bounding box center [389, 23] width 237 height 20
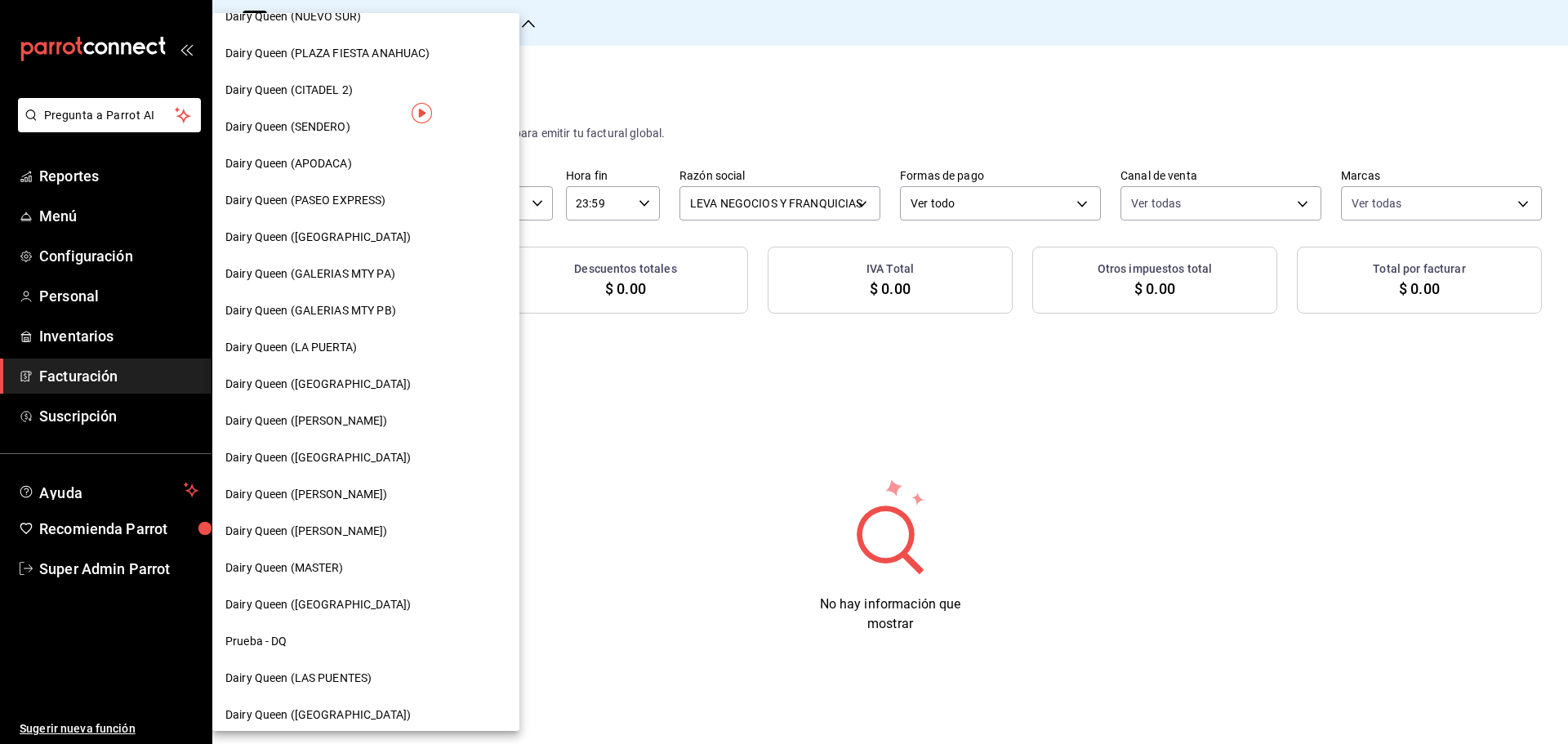
scroll to position [508, 0]
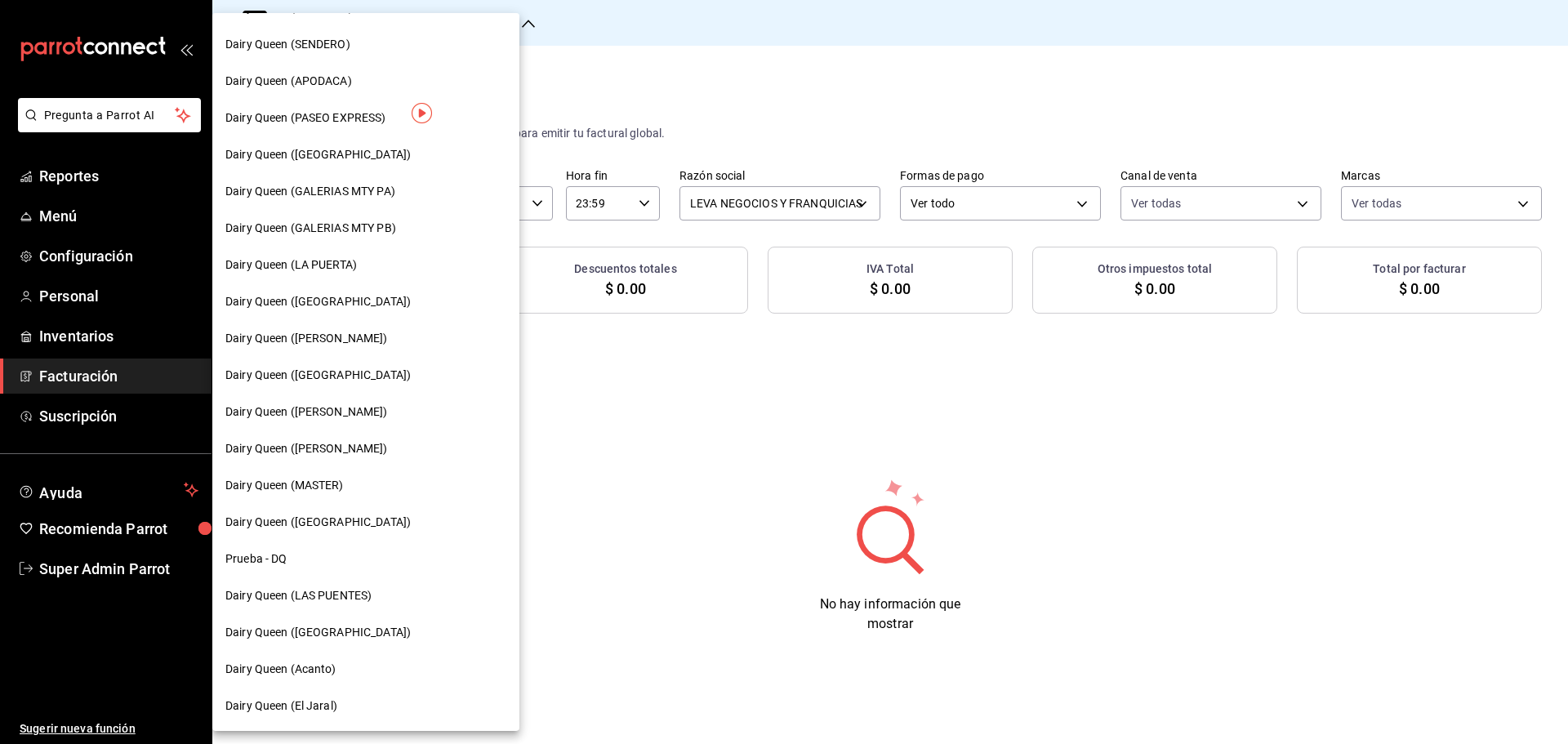
click at [355, 445] on span "Dairy Queen ([PERSON_NAME])" at bounding box center [307, 448] width 162 height 17
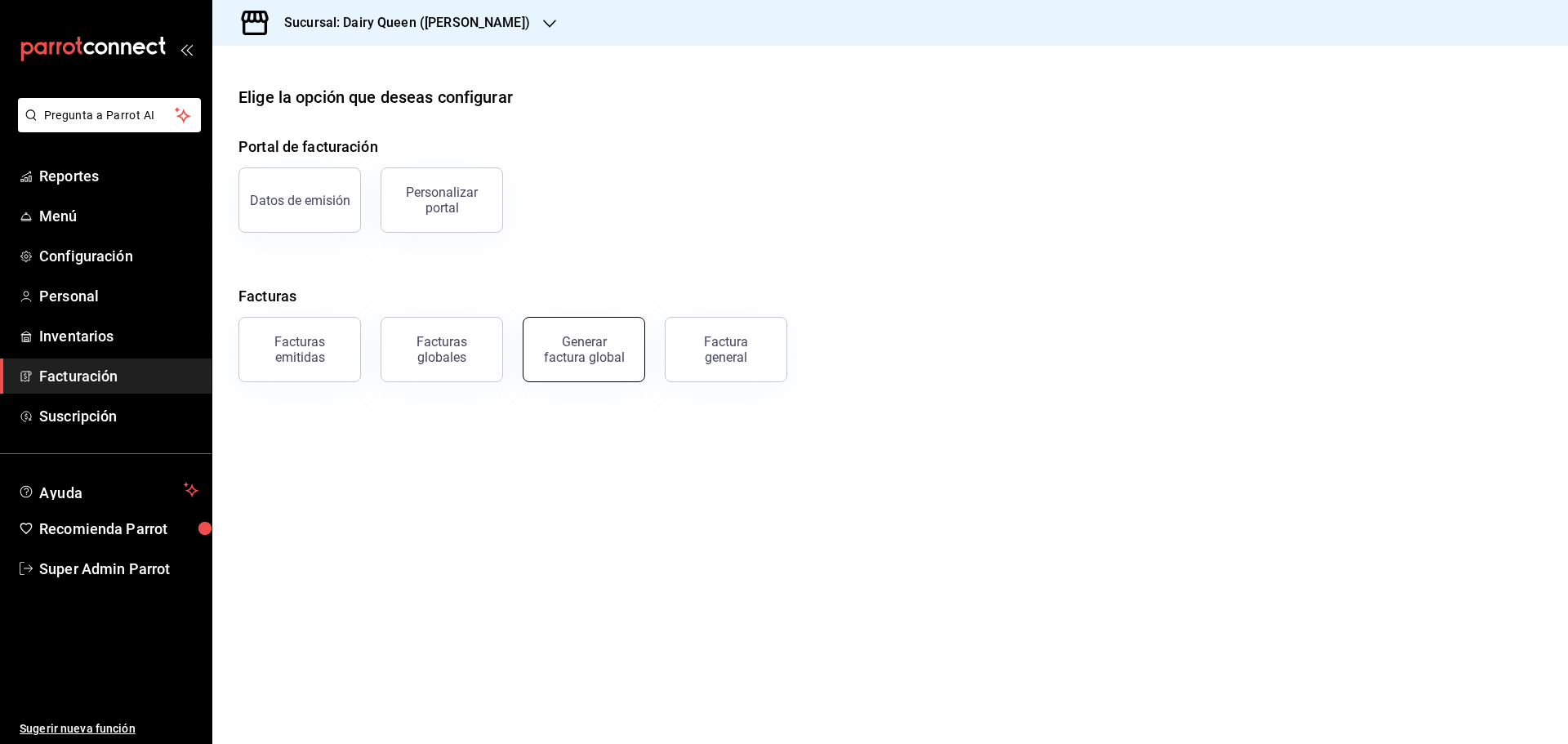
click at [575, 339] on div "Generar factura global" at bounding box center [584, 349] width 82 height 31
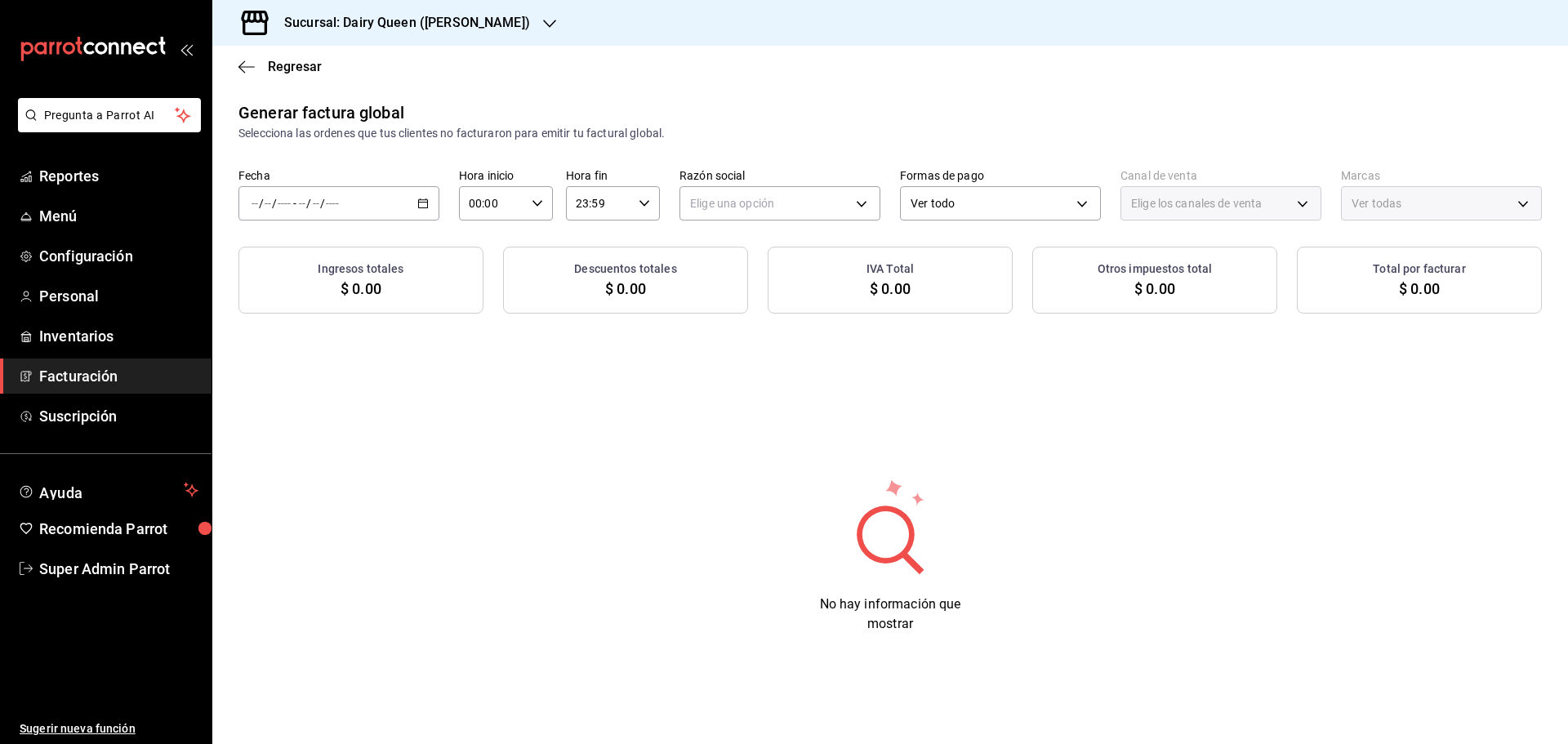
type input "PARROT,UBER_EATS,RAPPI,DIDI_FOOD,ONLINE"
click at [398, 196] on div "/ / - / /" at bounding box center [338, 203] width 201 height 34
click at [340, 255] on span "Rango de fechas" at bounding box center [316, 253] width 126 height 17
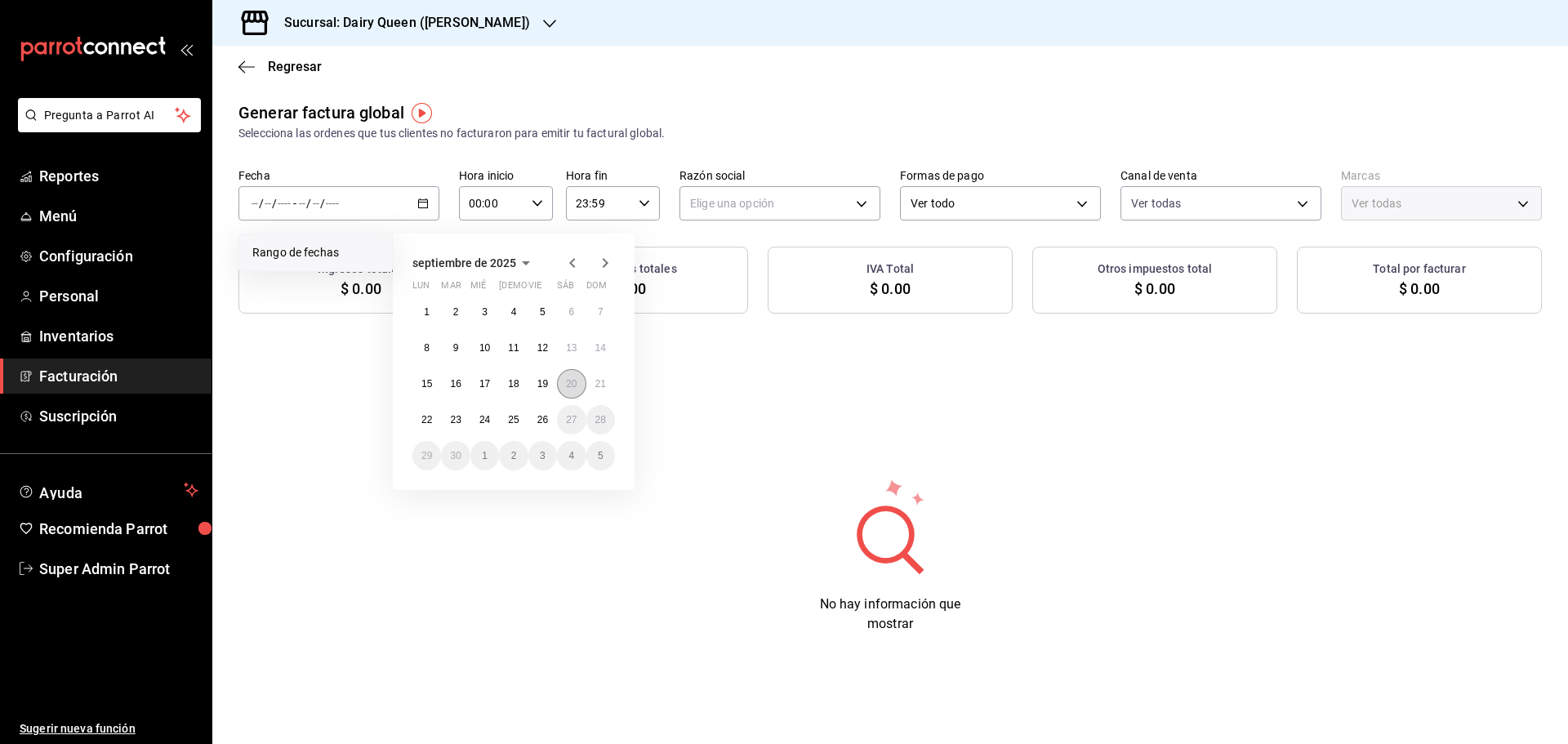
click at [575, 386] on abbr "20" at bounding box center [571, 383] width 11 height 12
click at [513, 417] on abbr "25" at bounding box center [513, 419] width 11 height 12
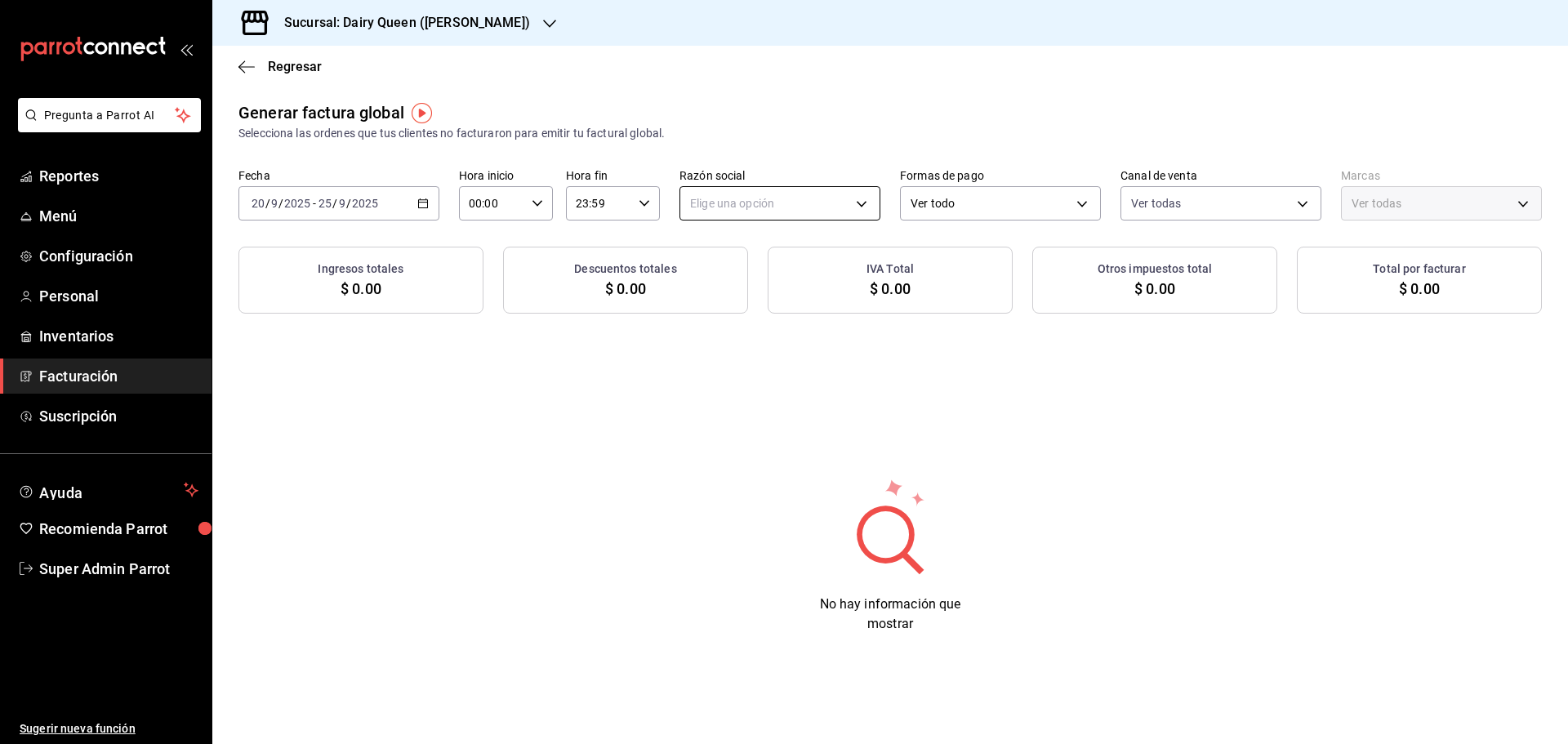
click at [785, 207] on body "Pregunta a Parrot AI Reportes Menú Configuración Personal Inventarios Facturaci…" at bounding box center [784, 372] width 1568 height 744
click at [772, 280] on li "LEVA NEGOCIOS Y FRANQUICIAS" at bounding box center [779, 285] width 199 height 30
type input "480ad16f-b6ae-409f-9201-3043d6399770"
type input "5316575b-f0dc-44a3-8a13-82a7f01ac61e"
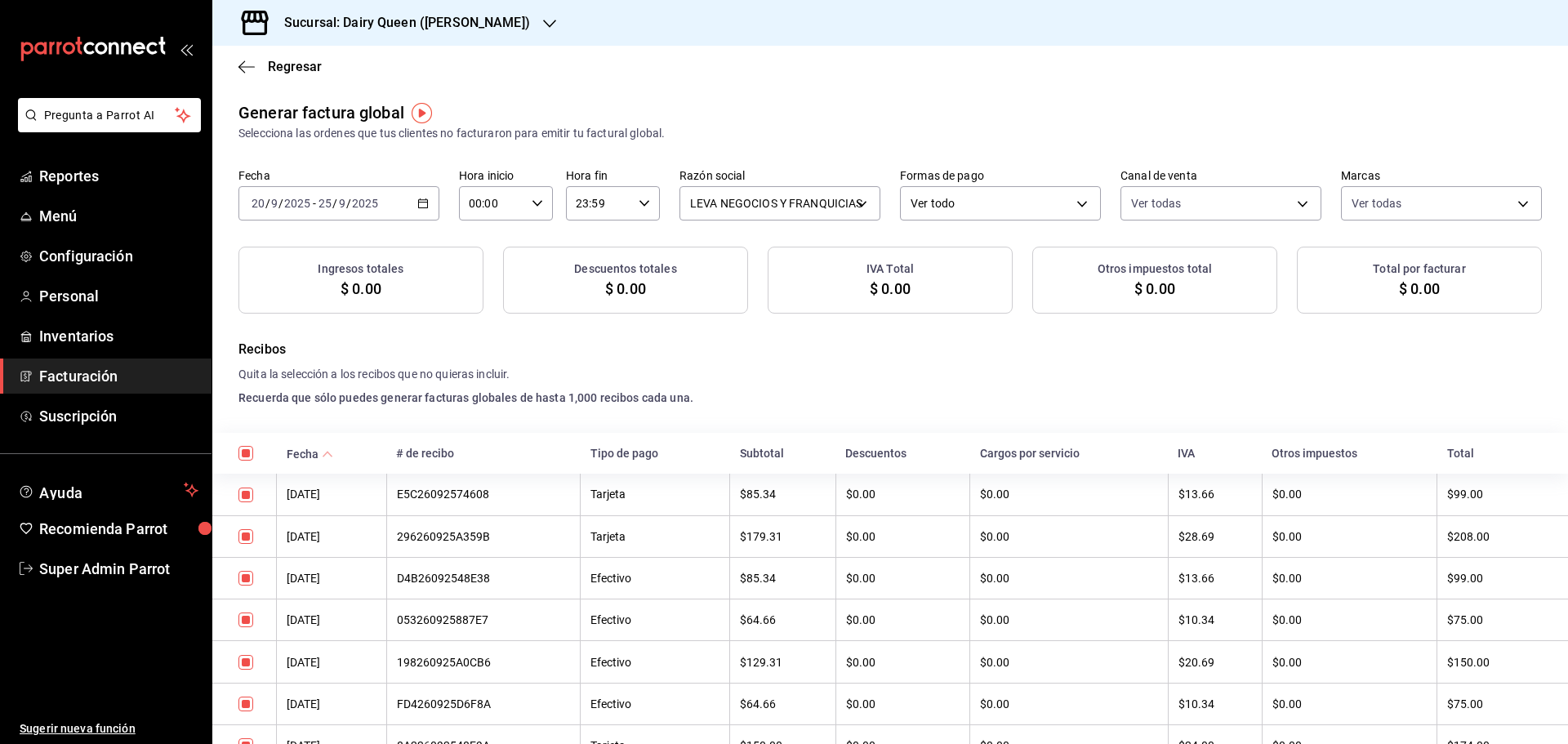
checkbox input "true"
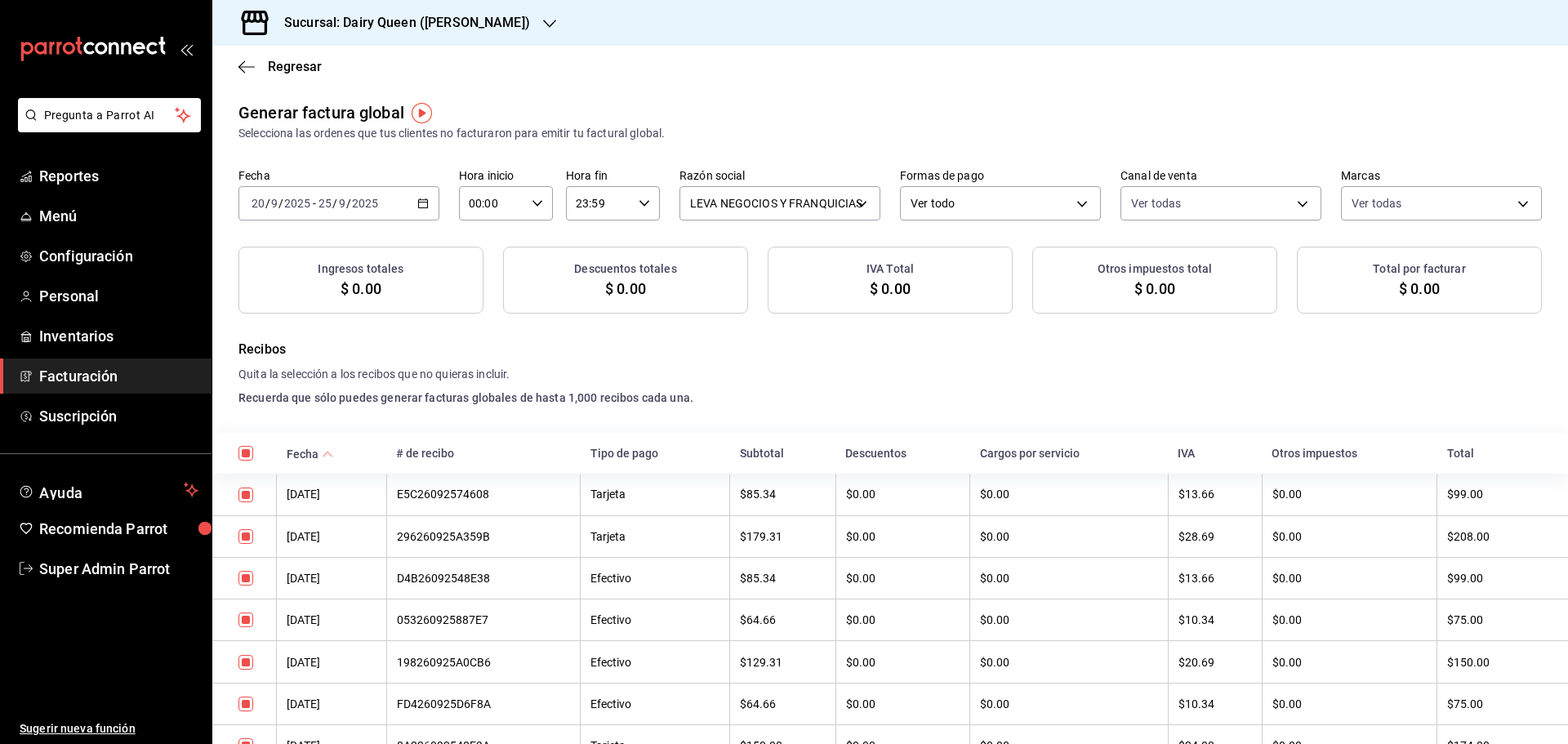
checkbox input "true"
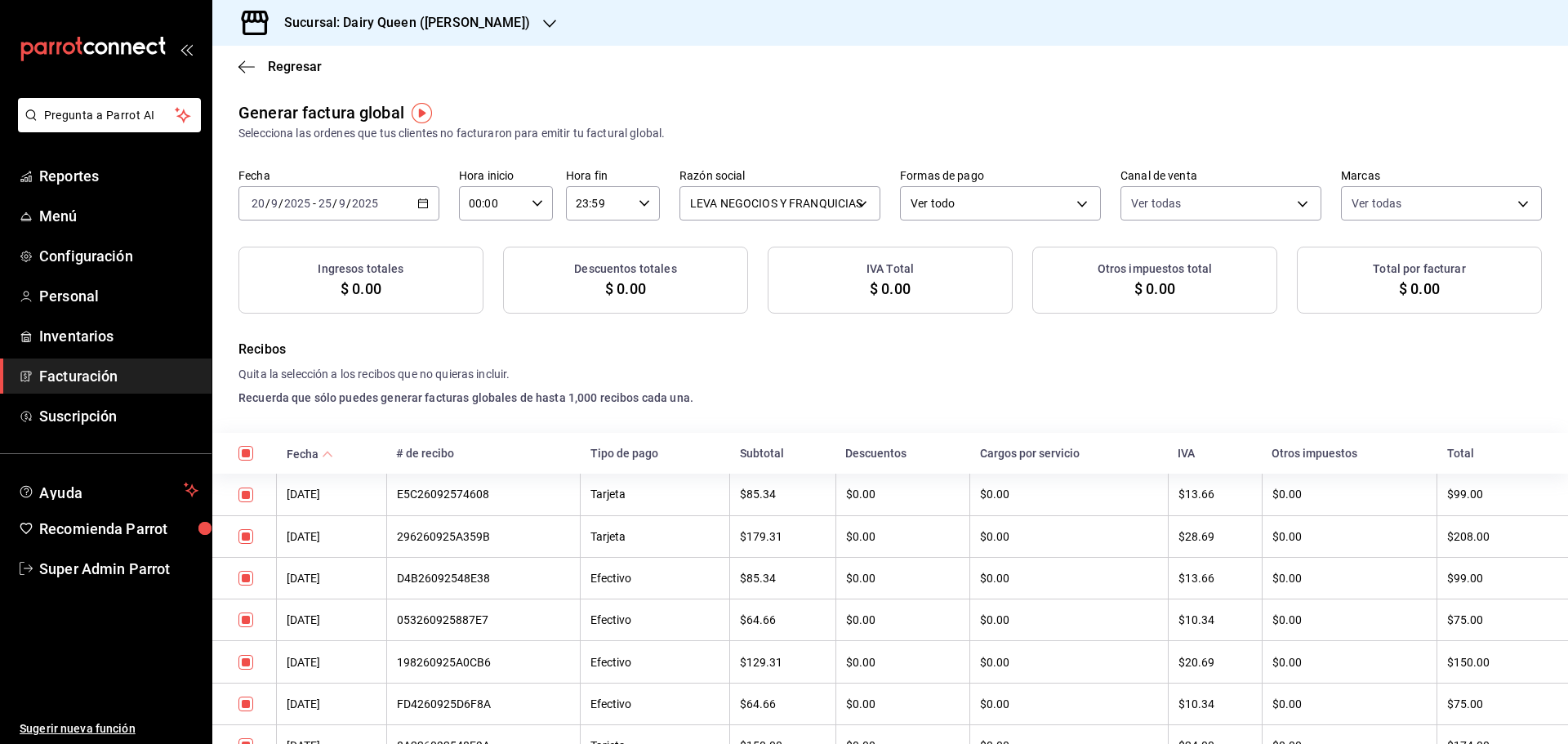
checkbox input "true"
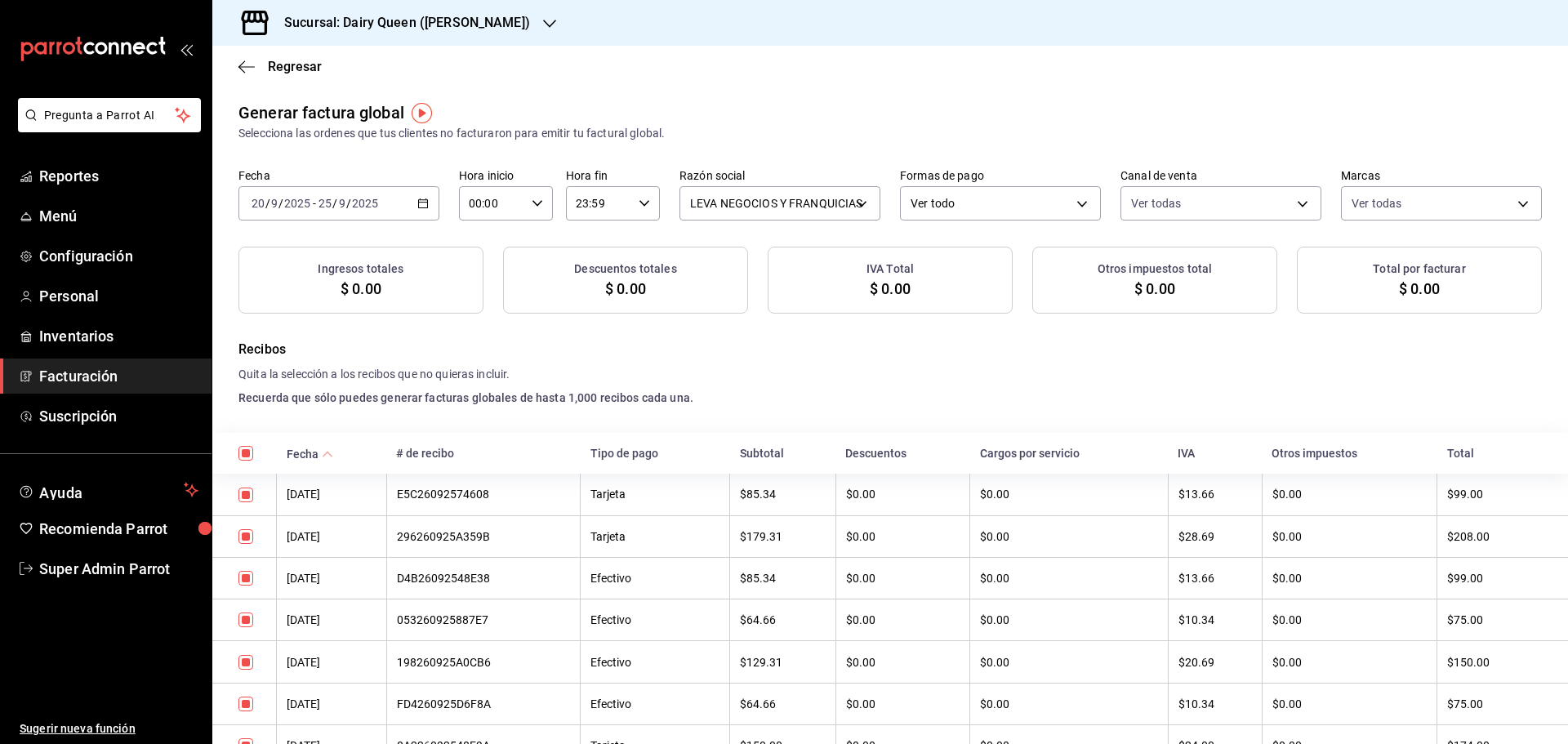
checkbox input "true"
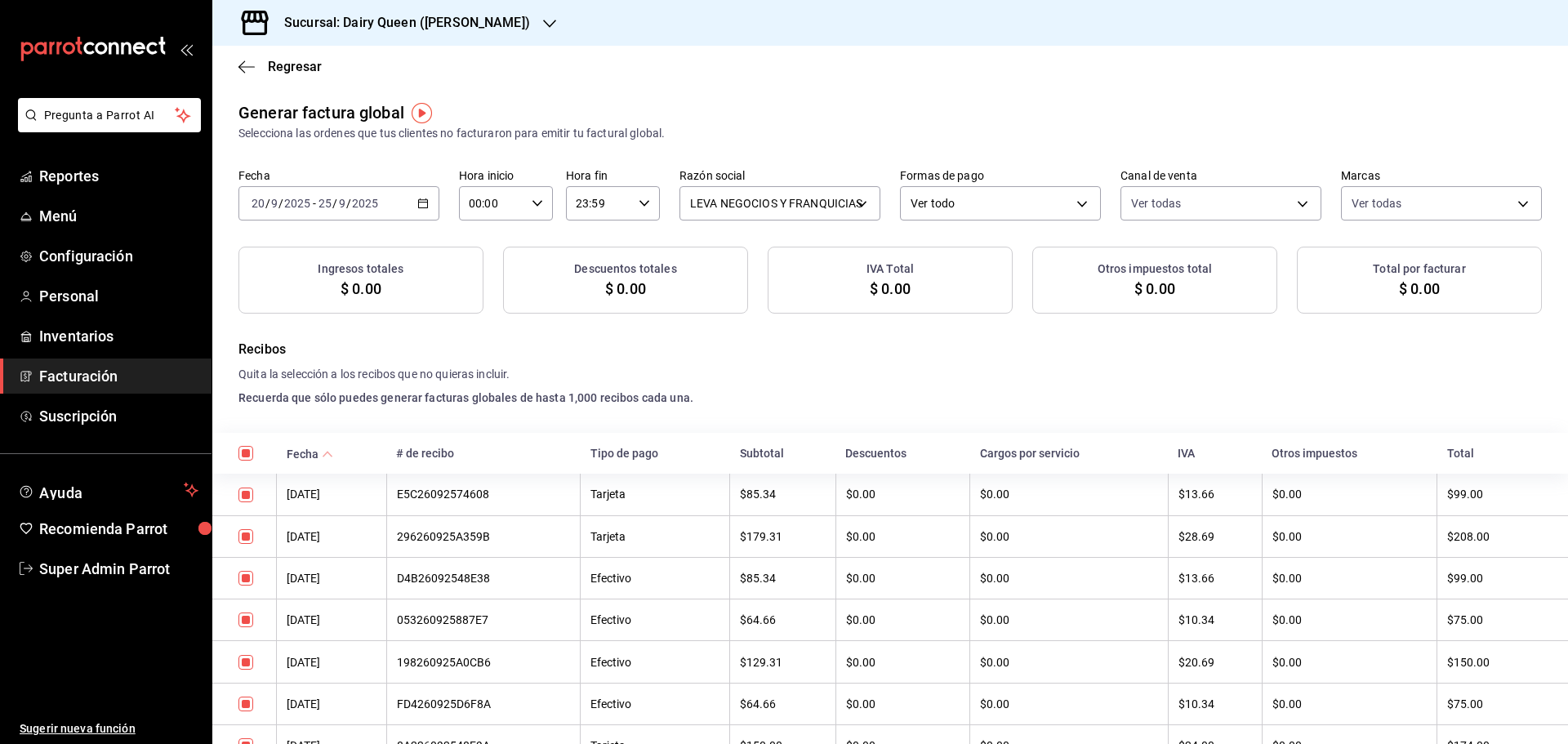
checkbox input "true"
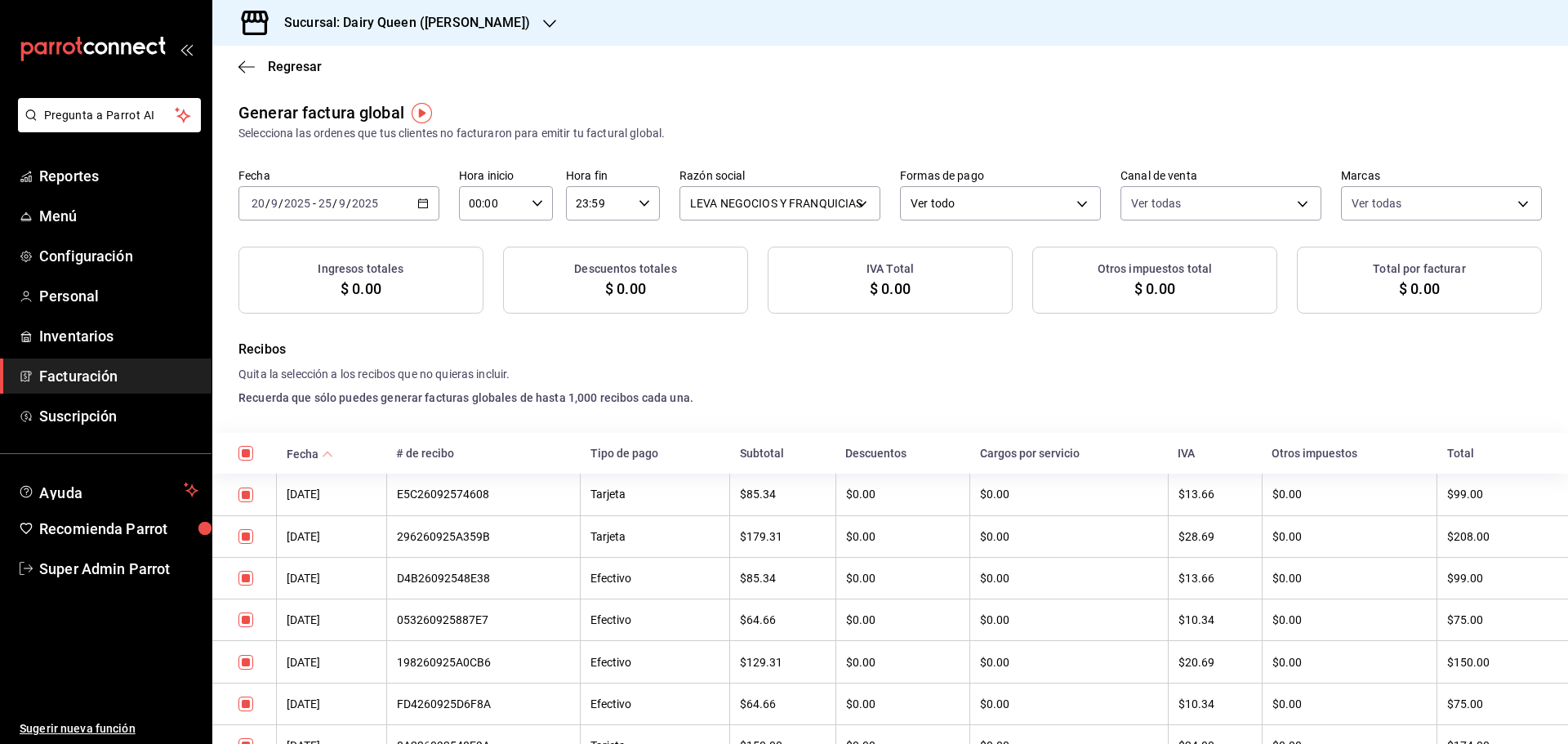
checkbox input "true"
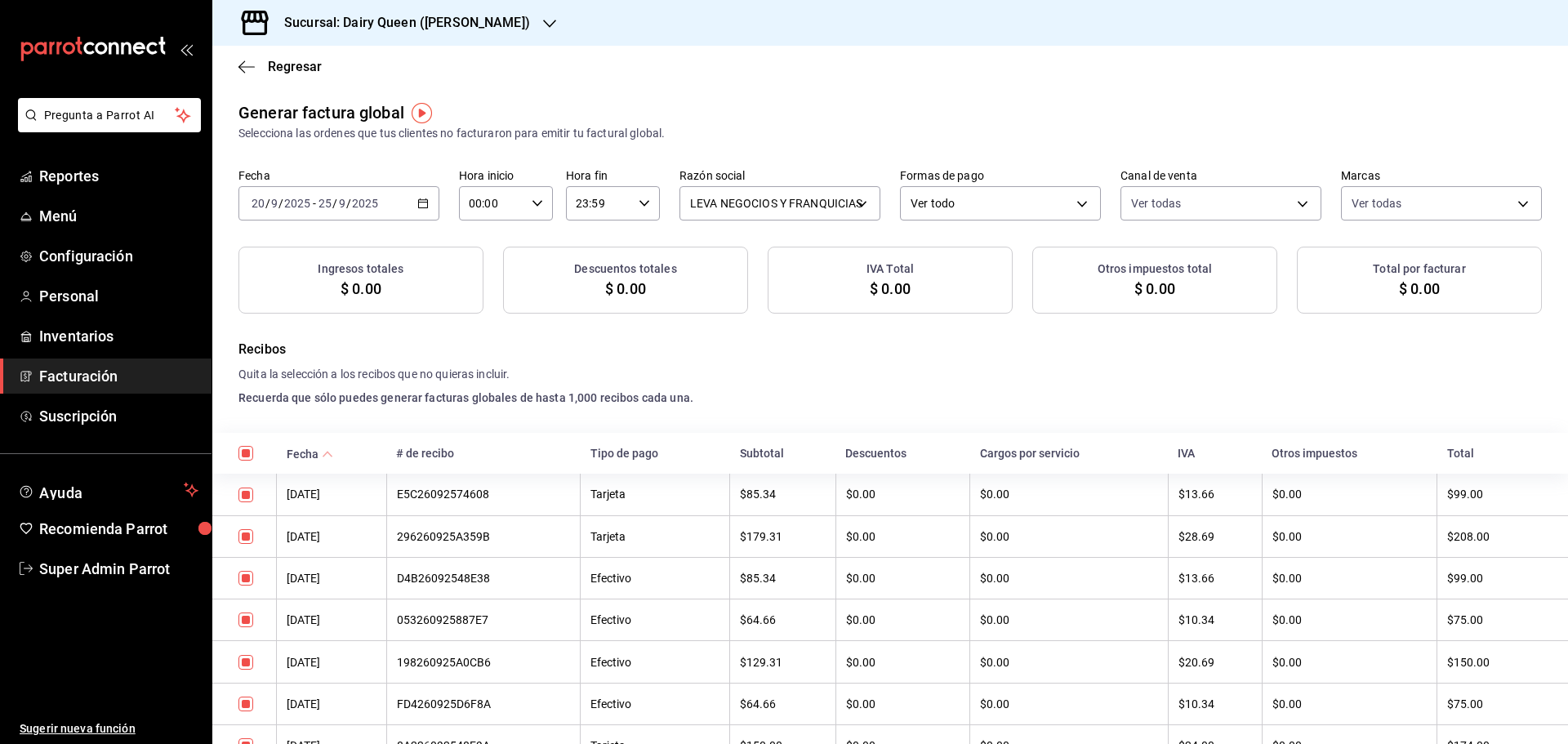
checkbox input "true"
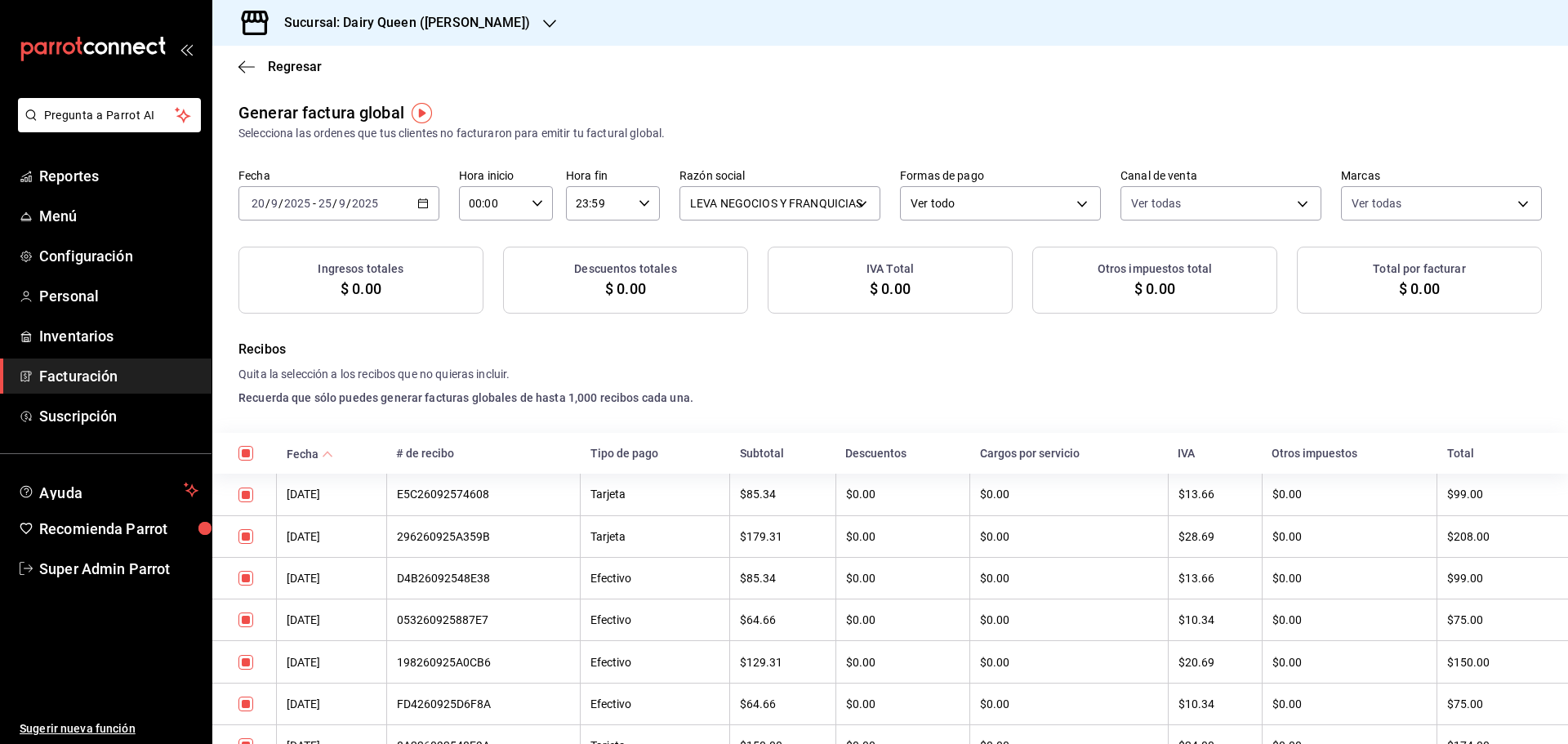
checkbox input "true"
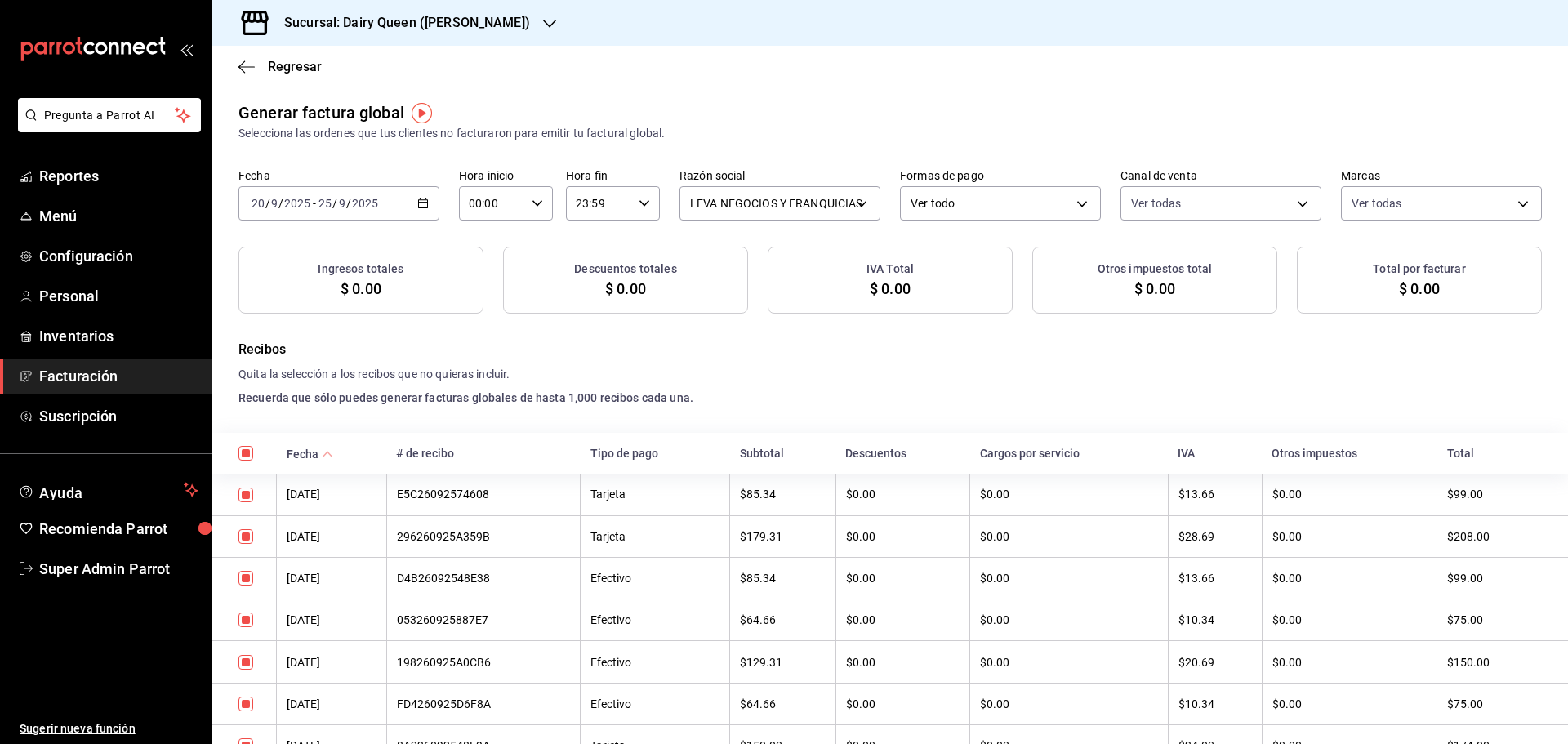
checkbox input "true"
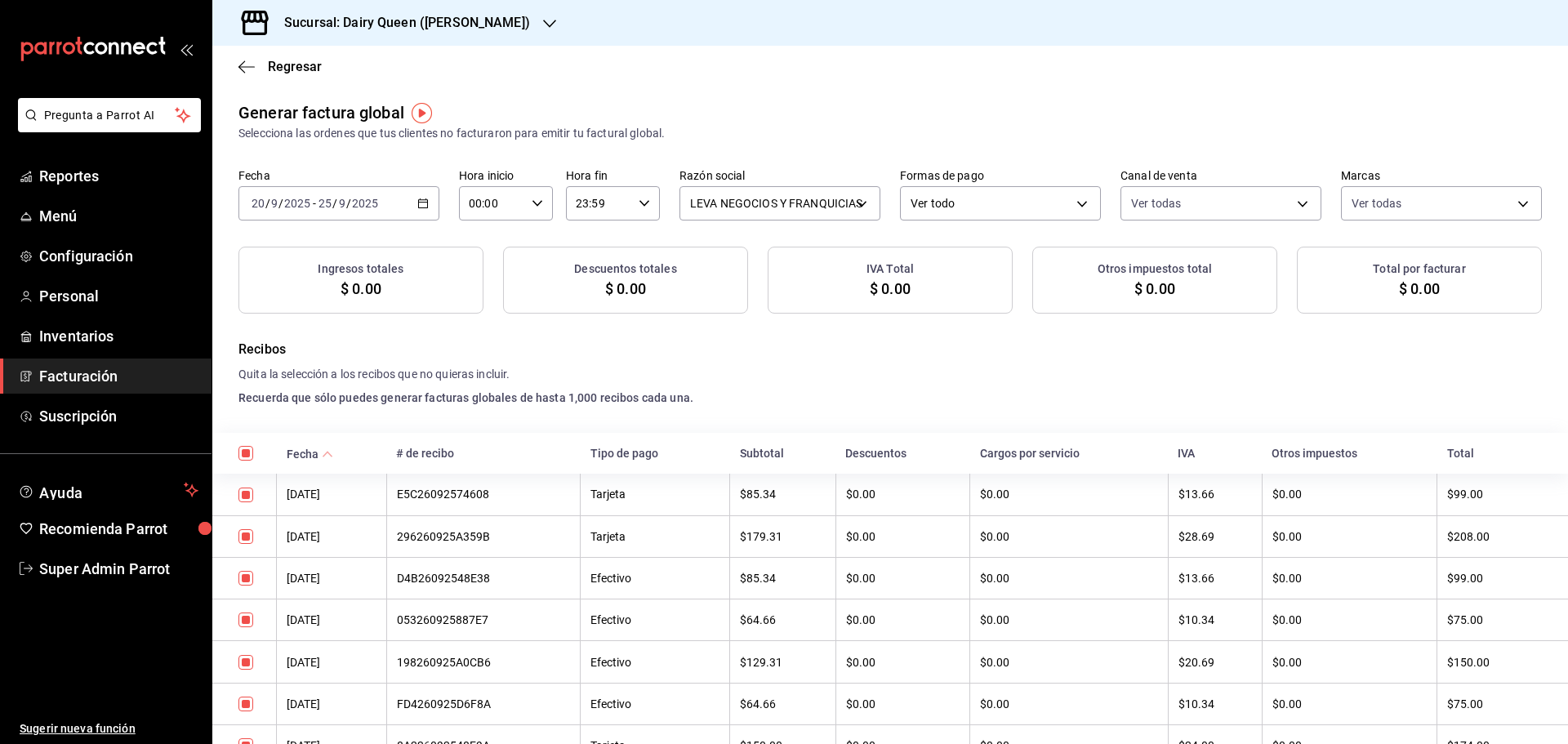
checkbox input "true"
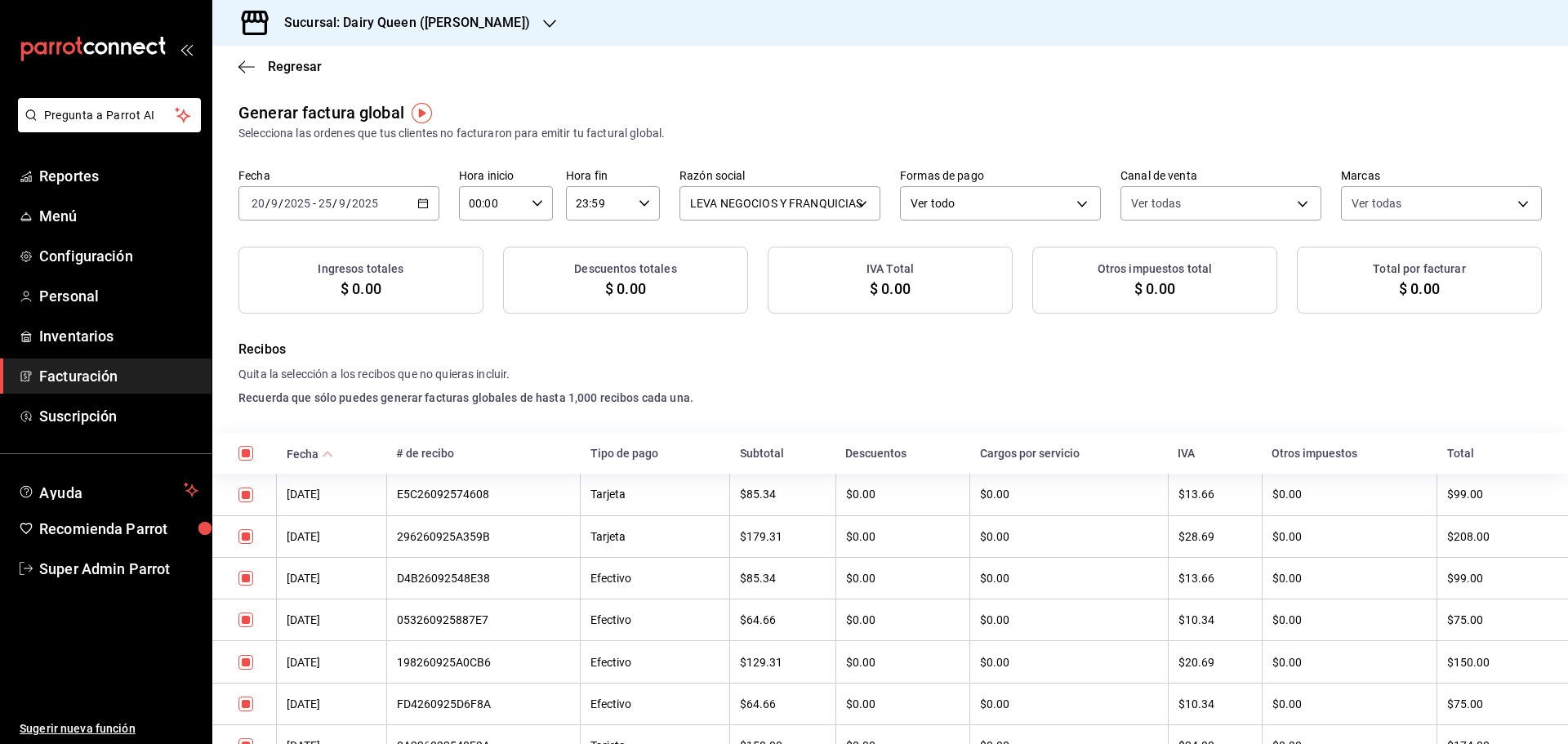
checkbox input "true"
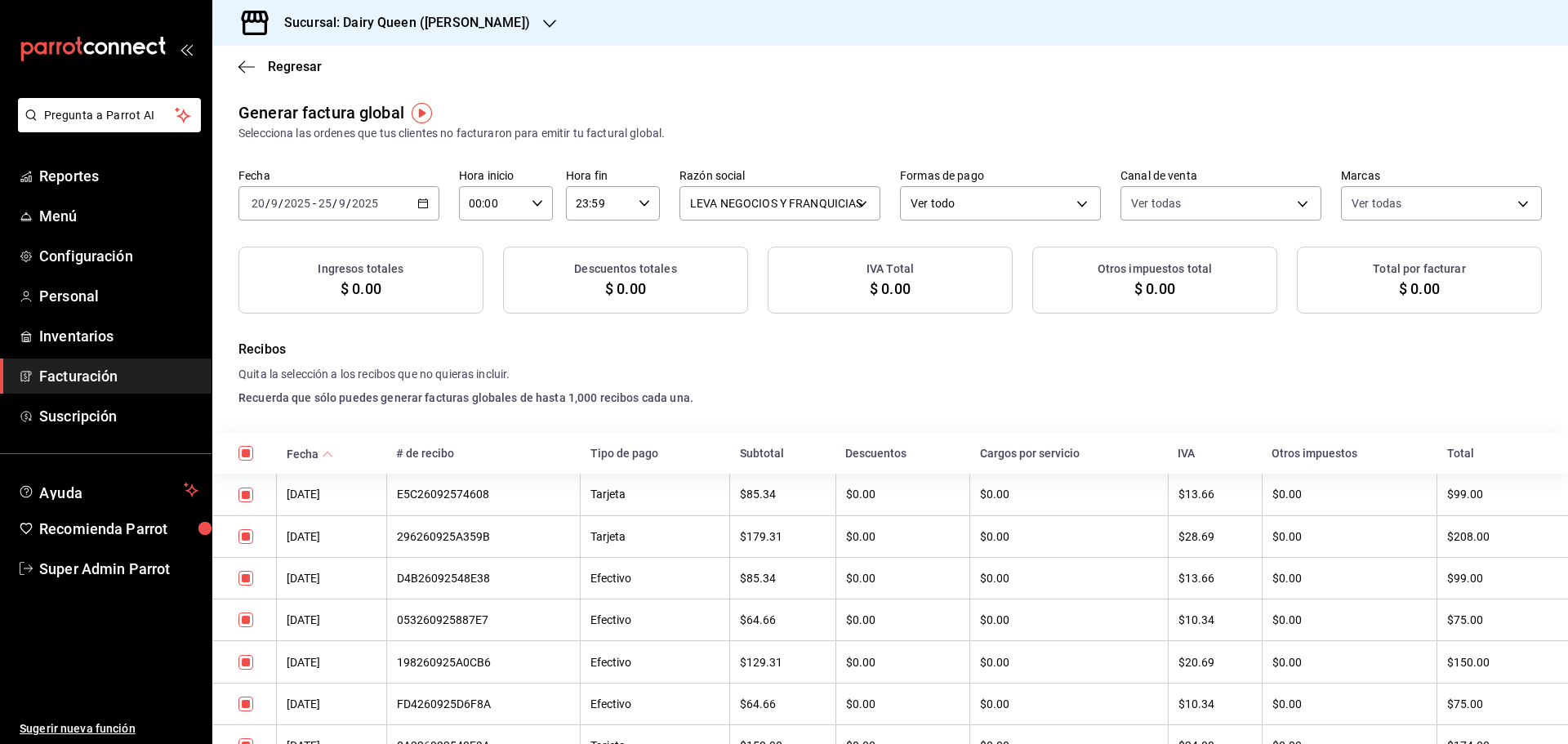
checkbox input "true"
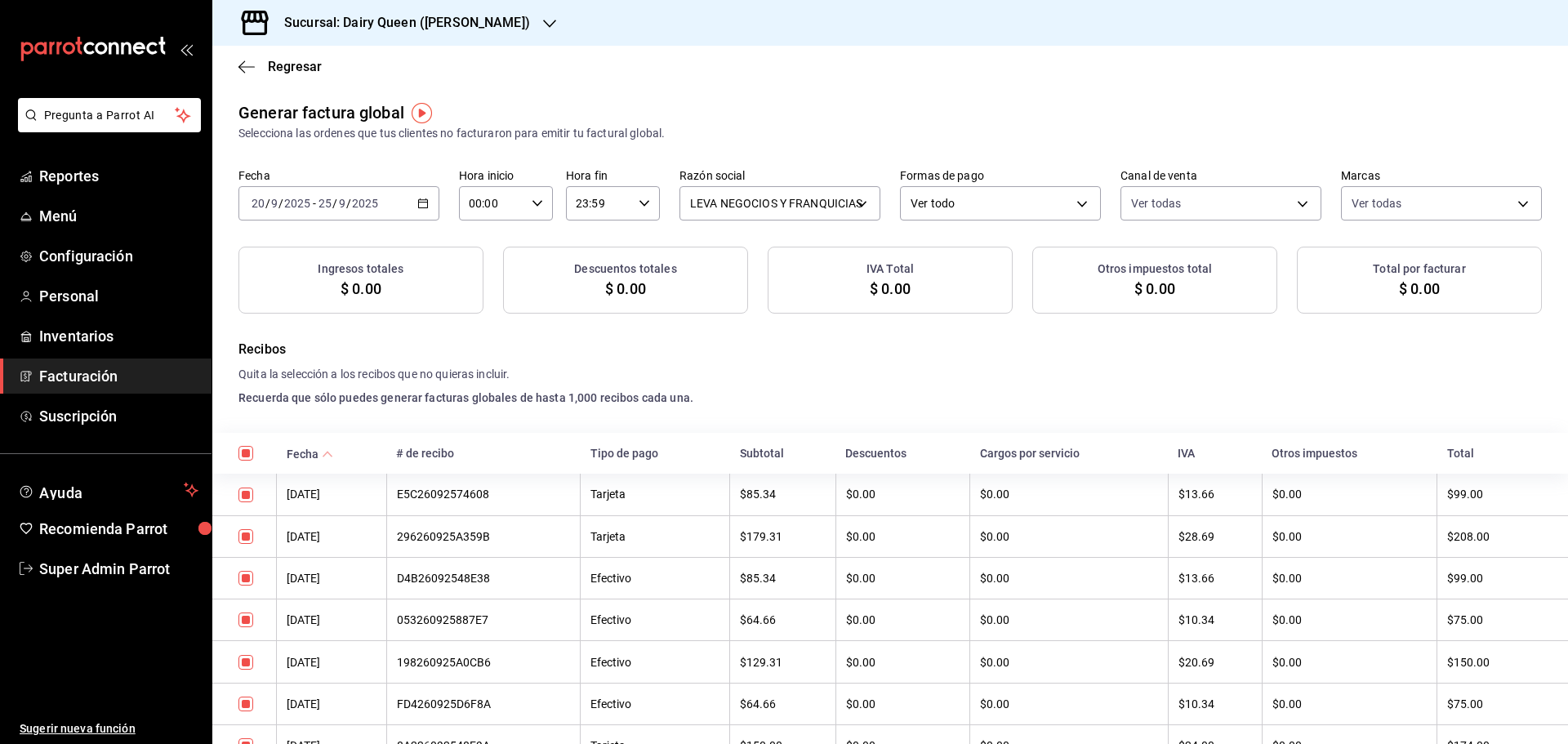
checkbox input "true"
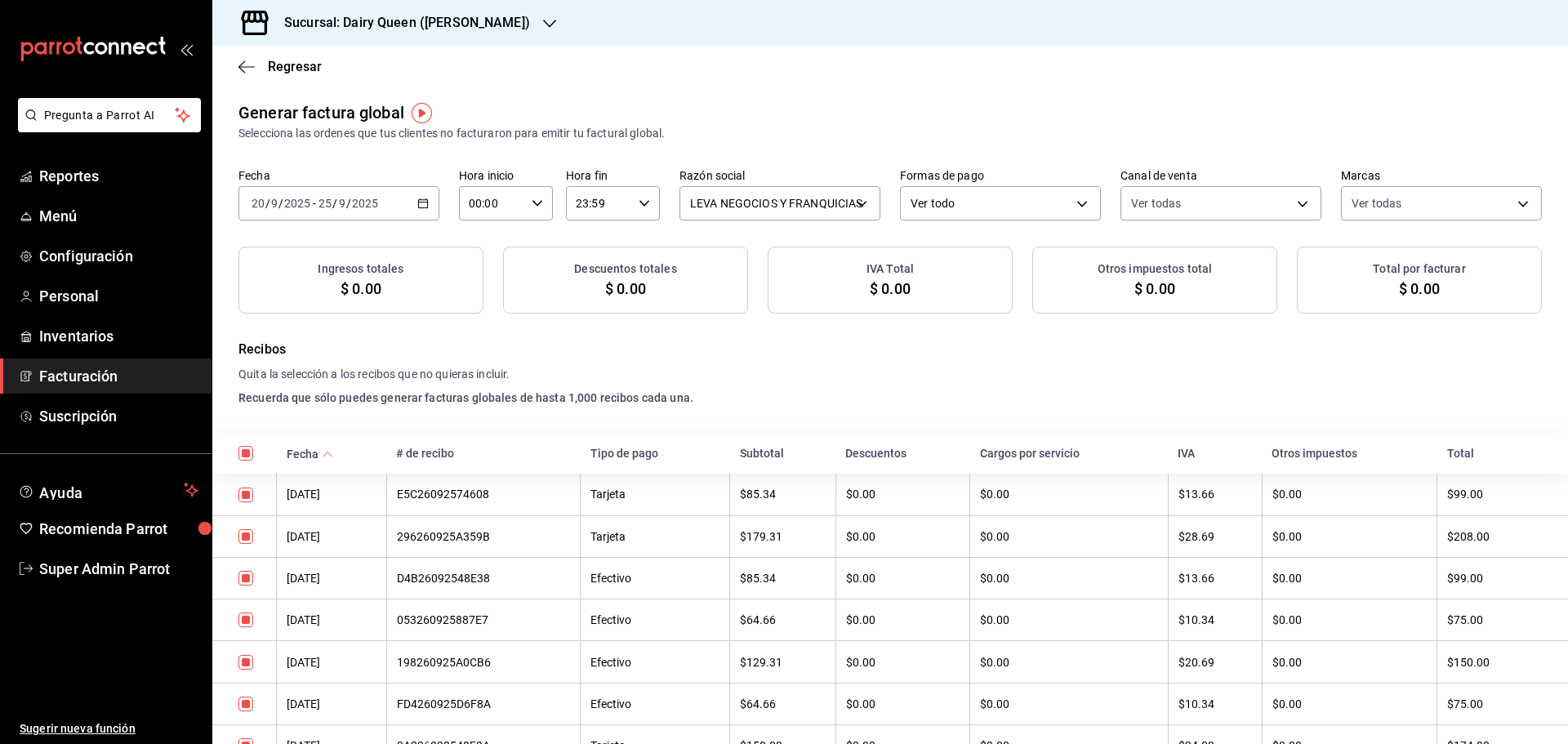
checkbox input "true"
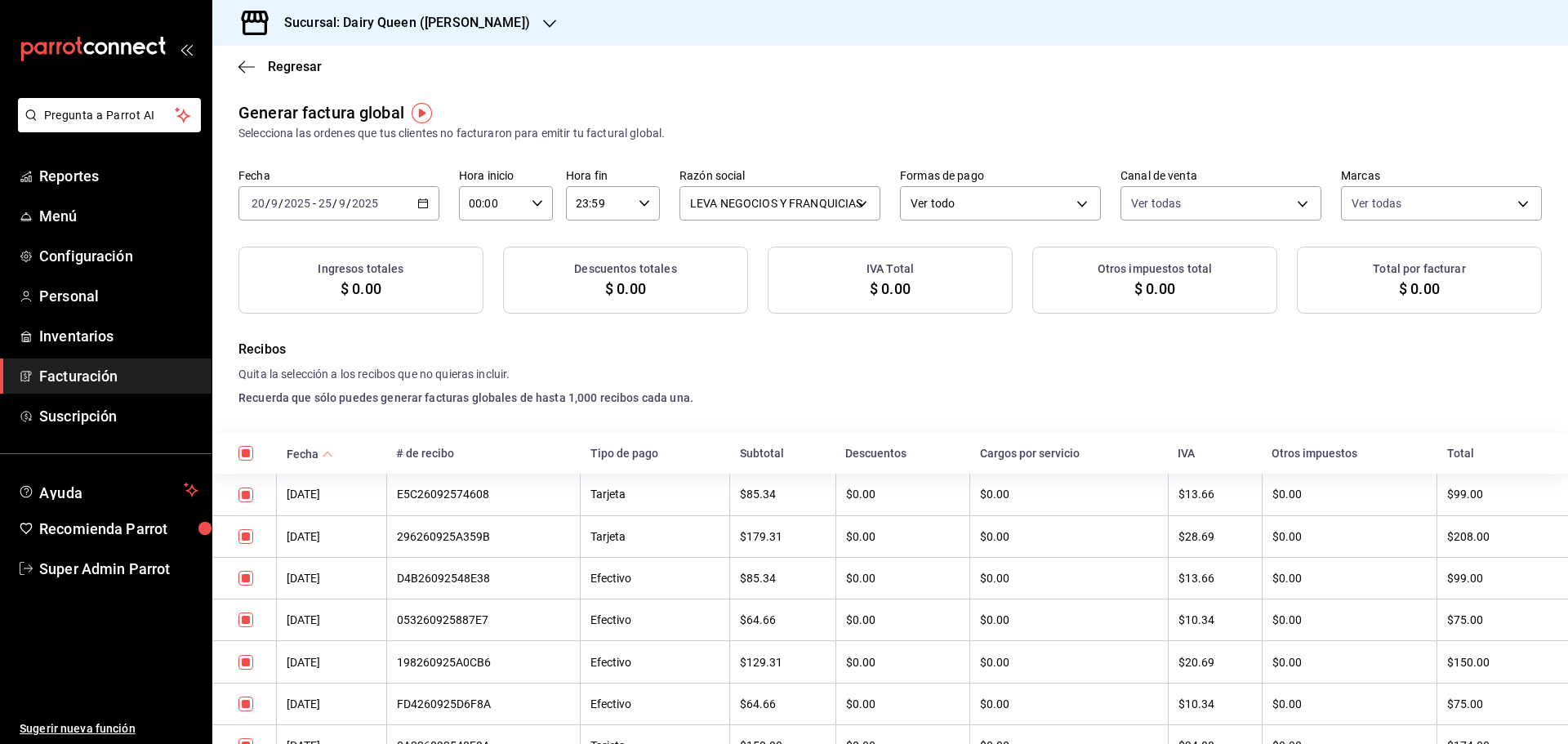
checkbox input "true"
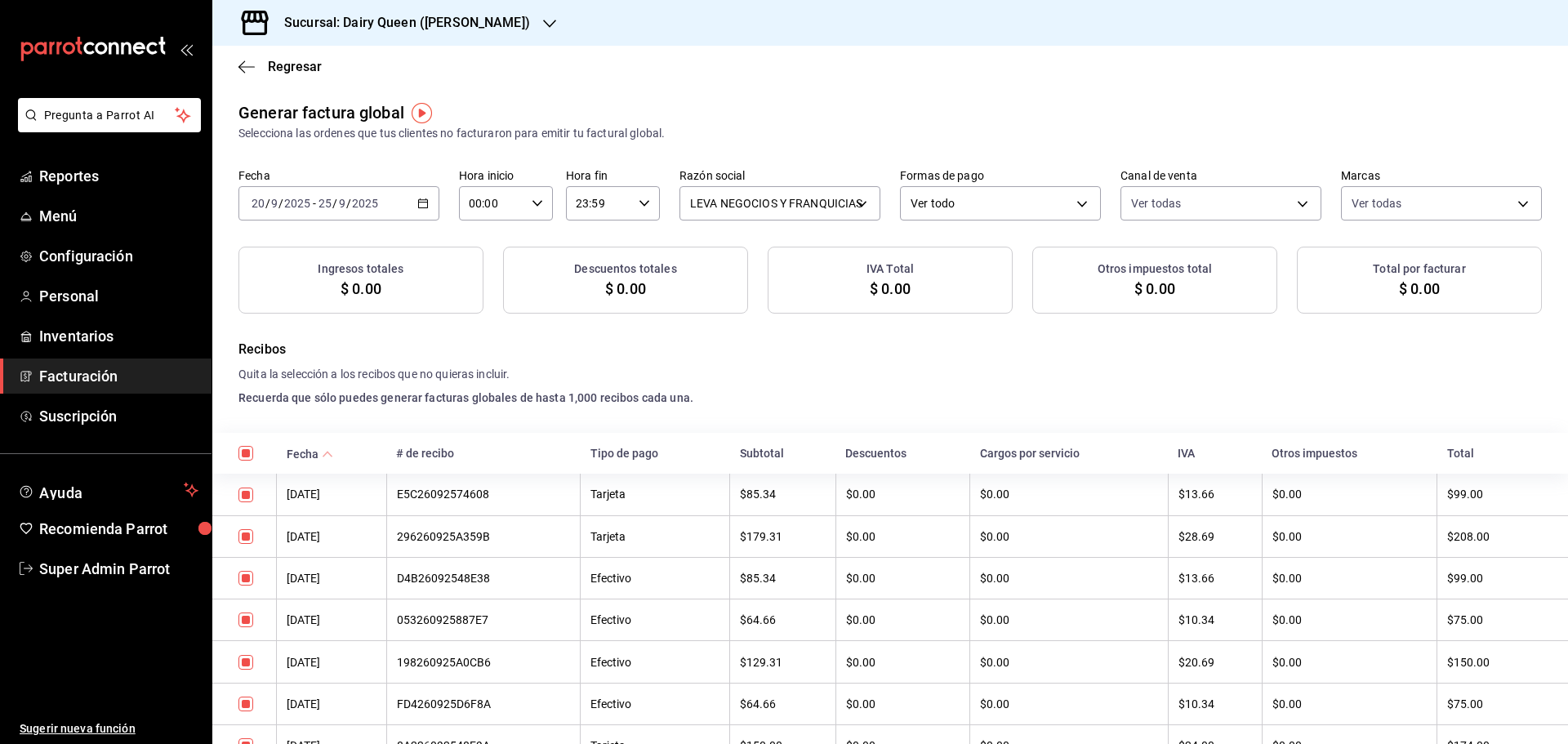
checkbox input "true"
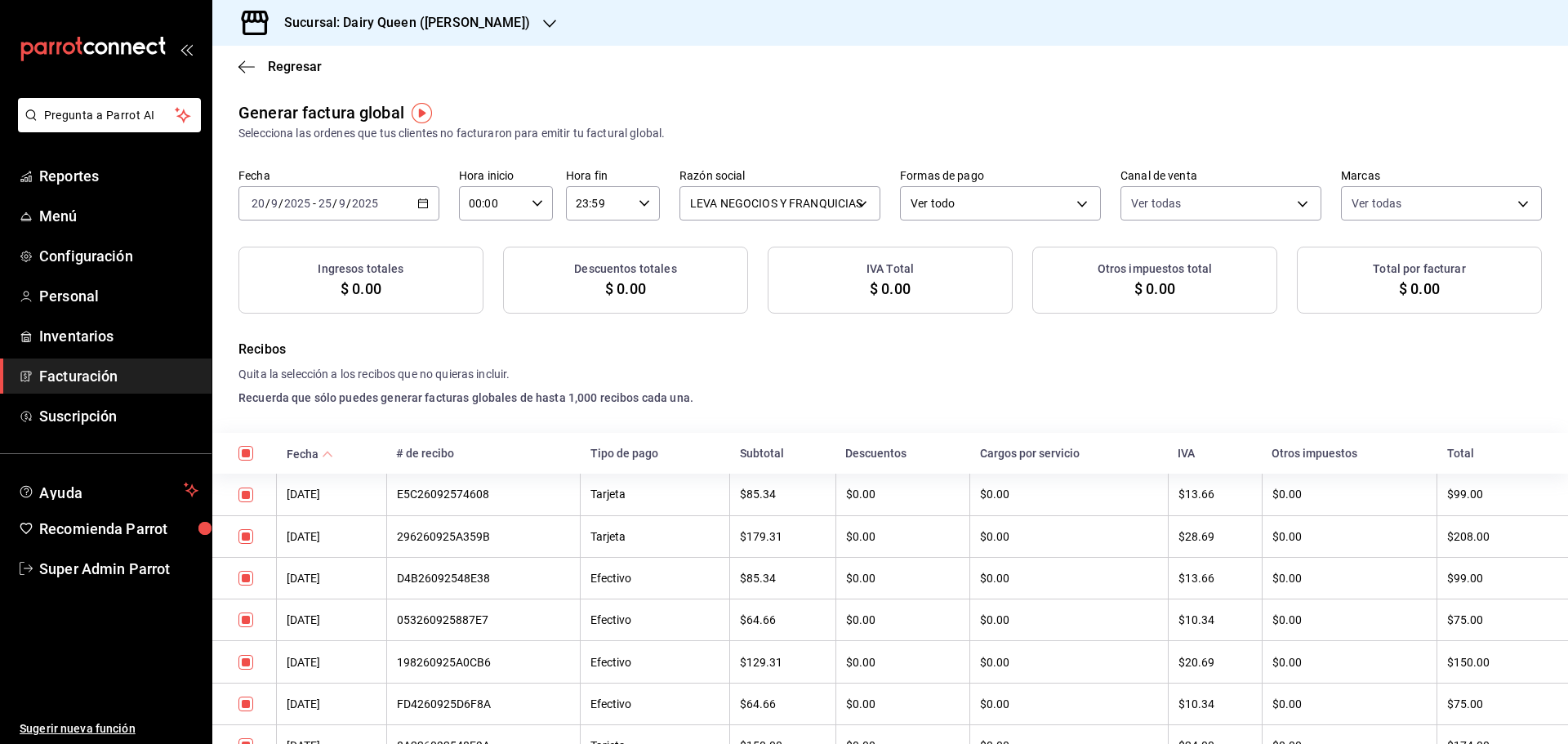
checkbox input "true"
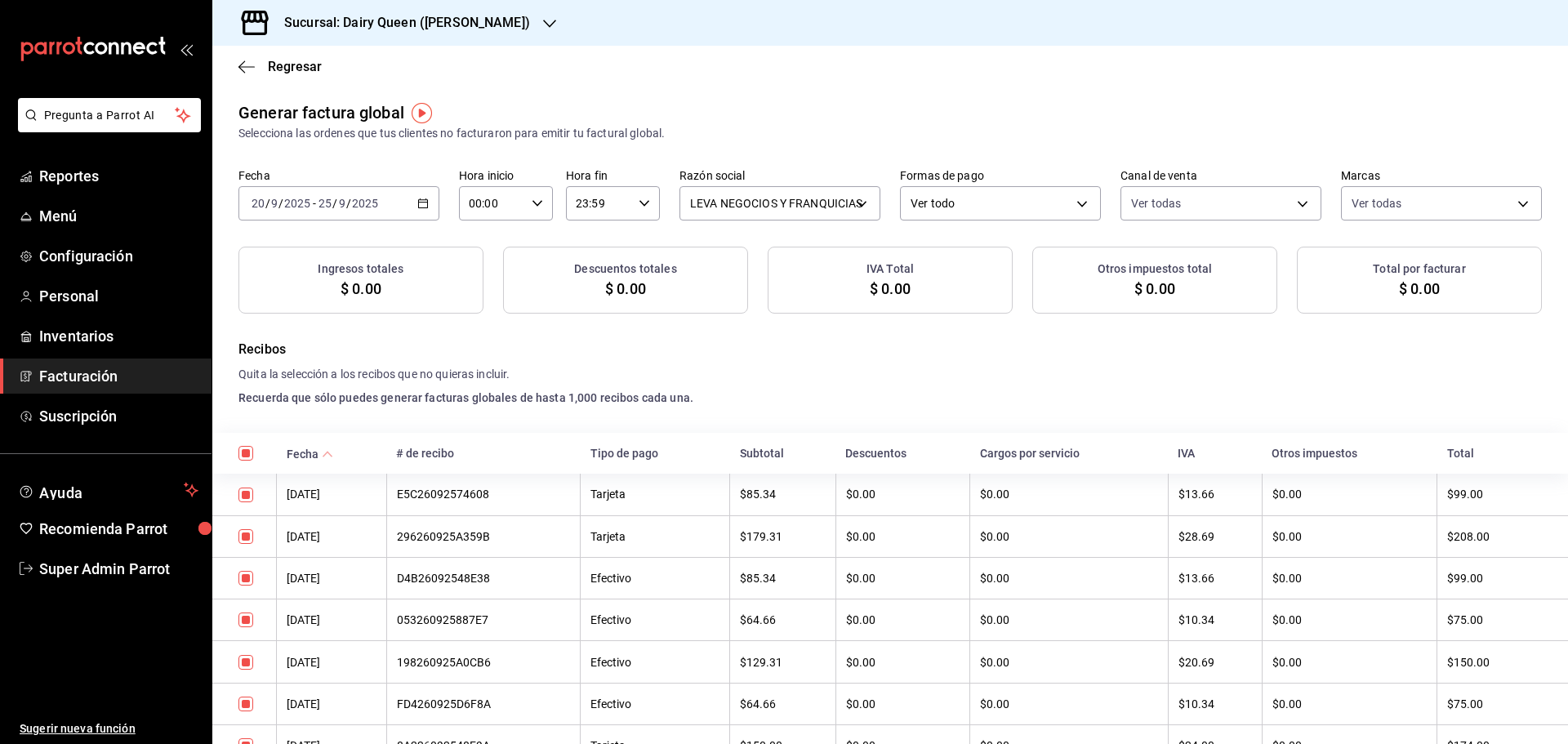
checkbox input "true"
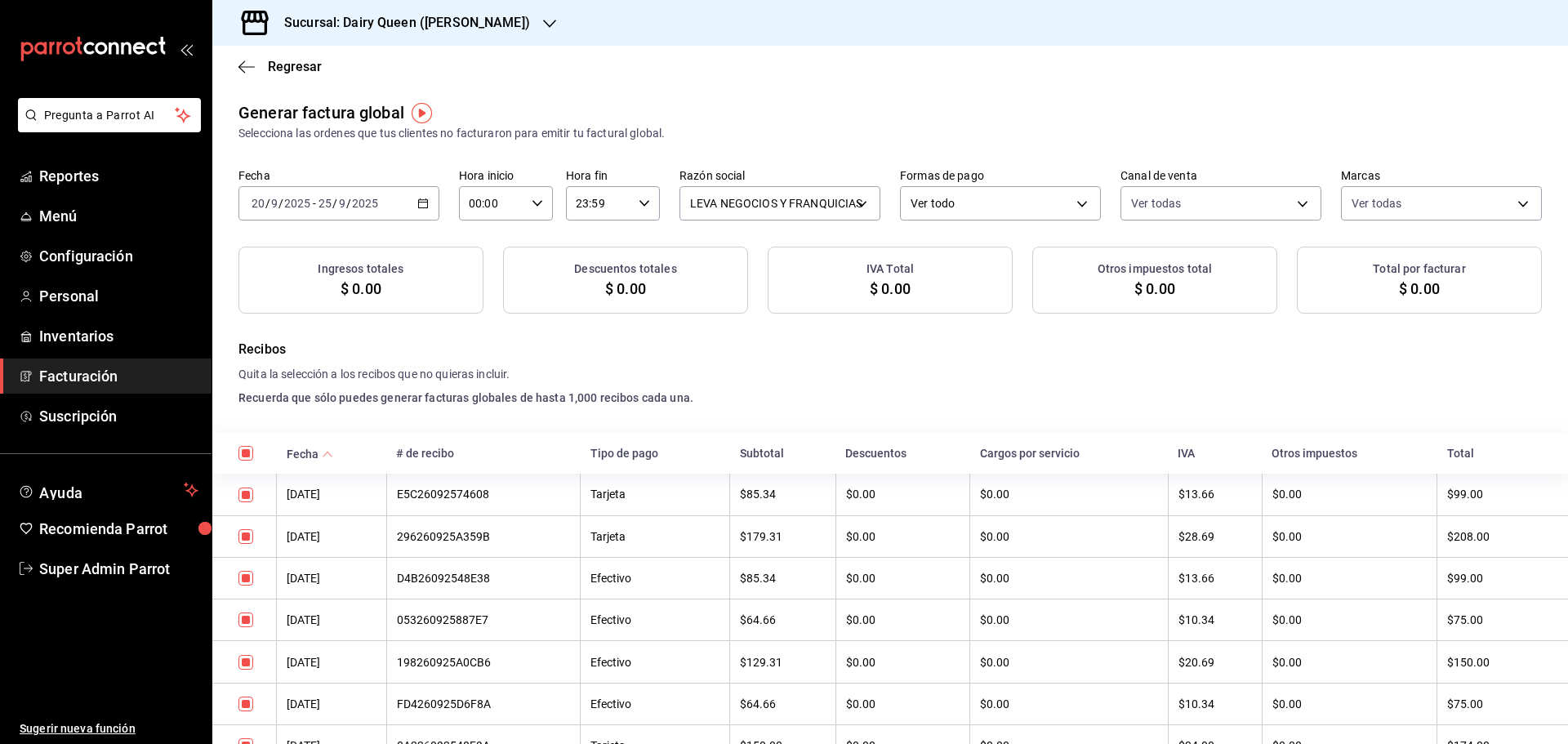
checkbox input "true"
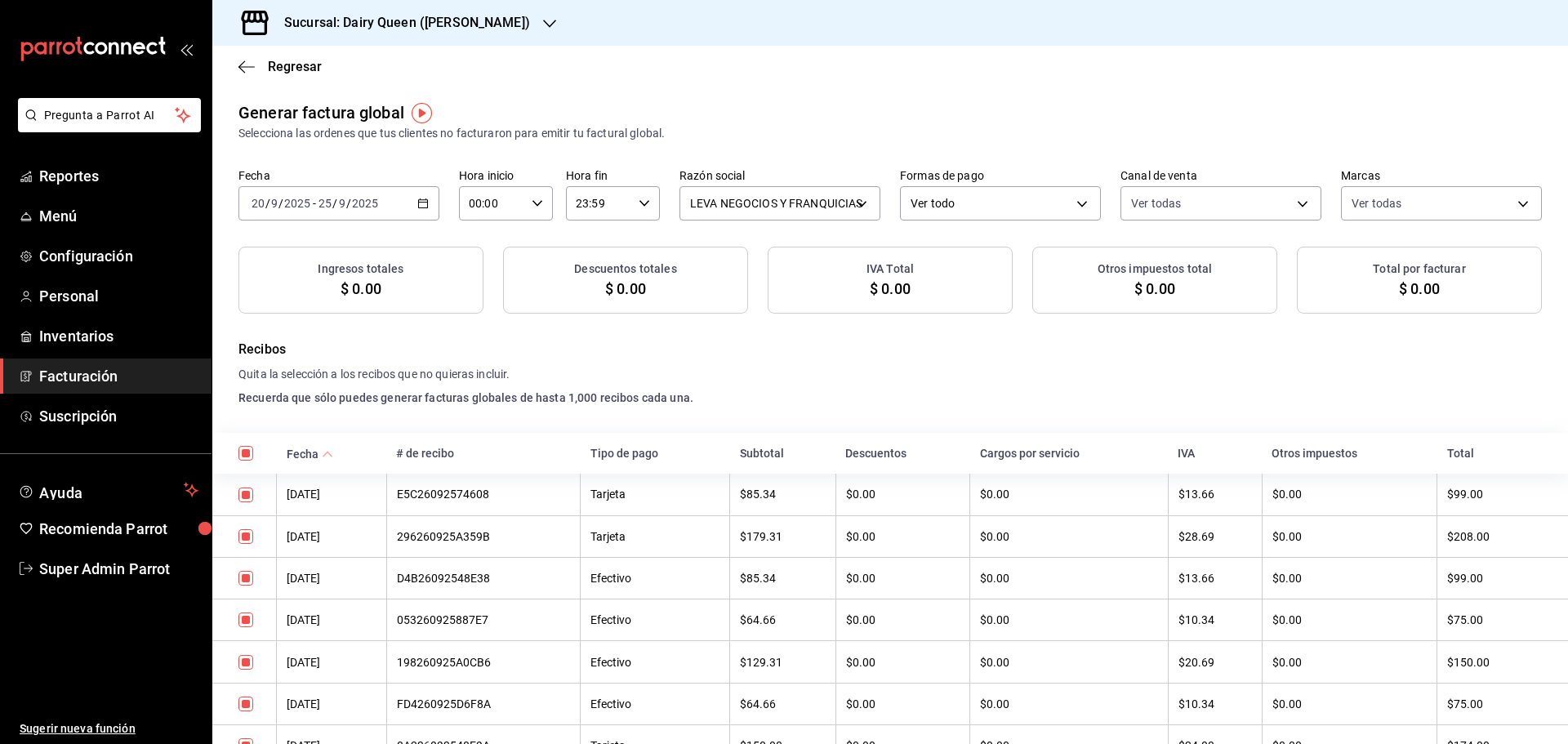
checkbox input "true"
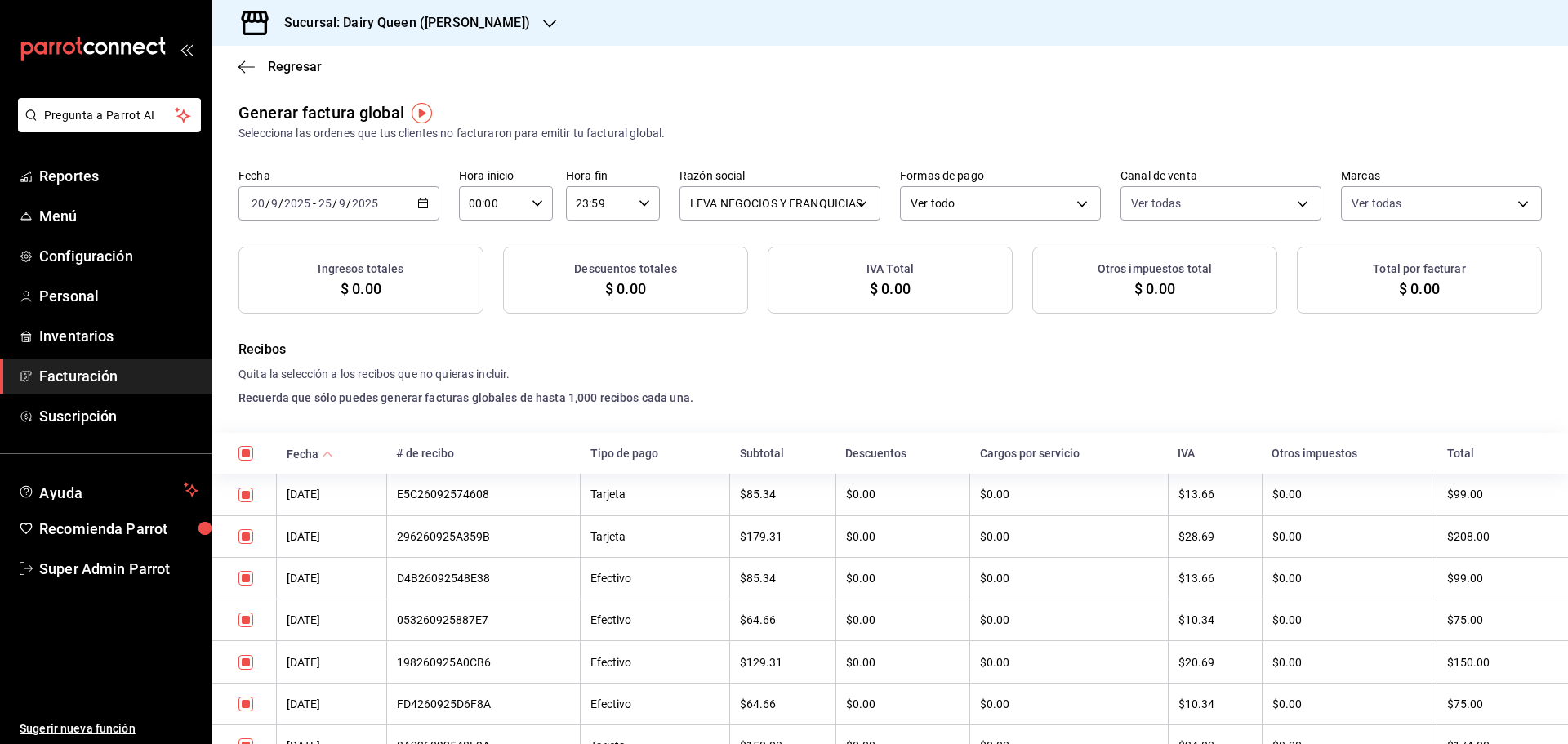
checkbox input "true"
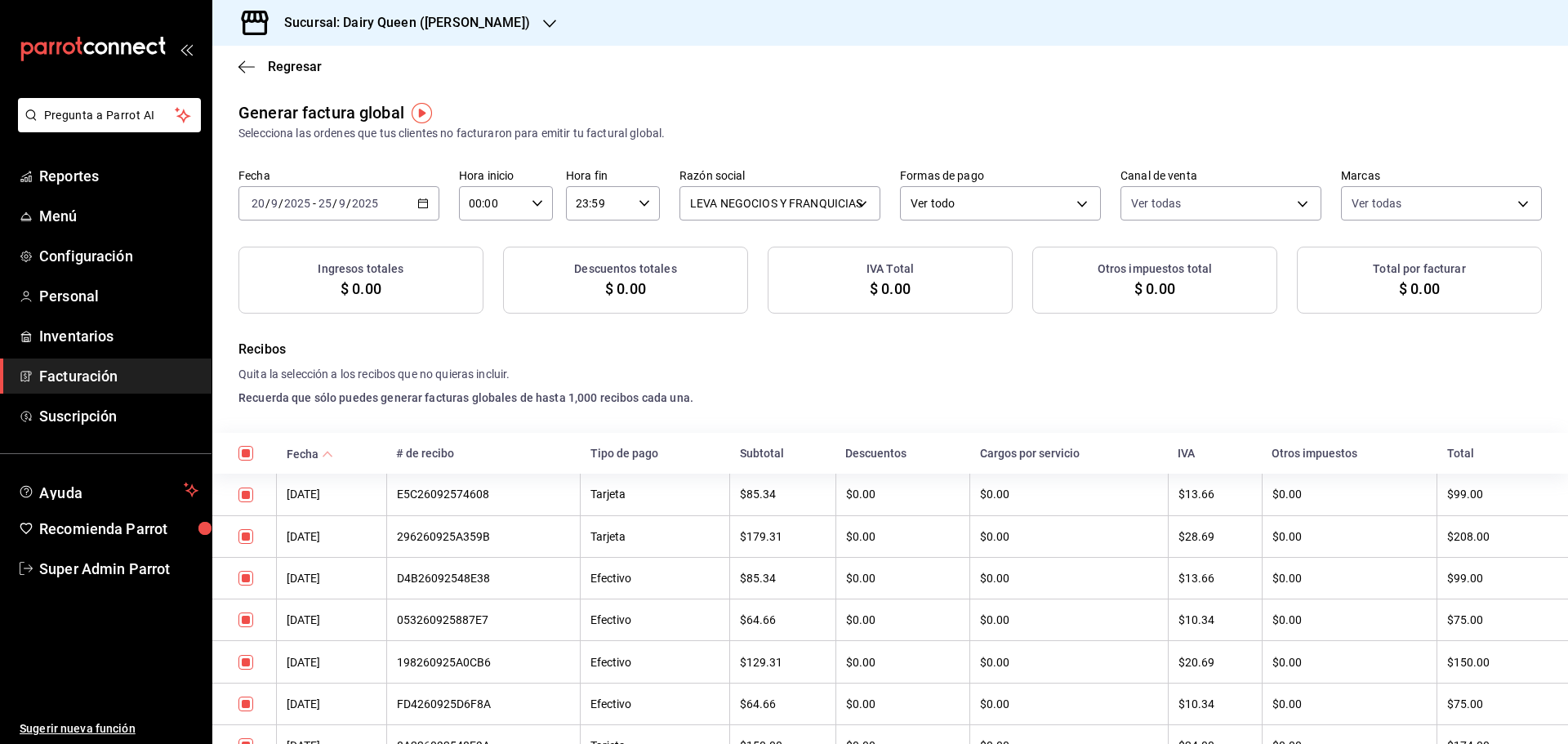
checkbox input "true"
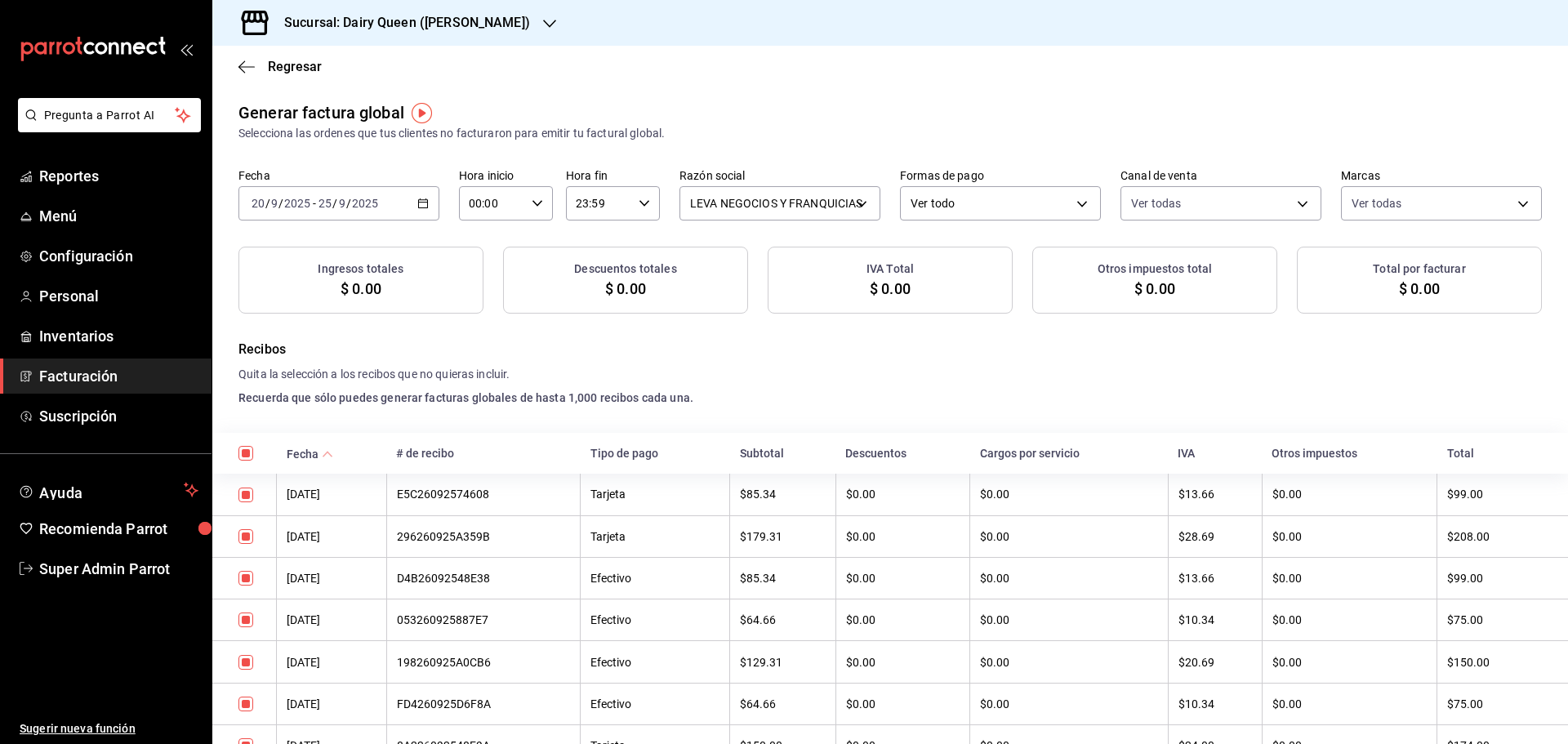
checkbox input "true"
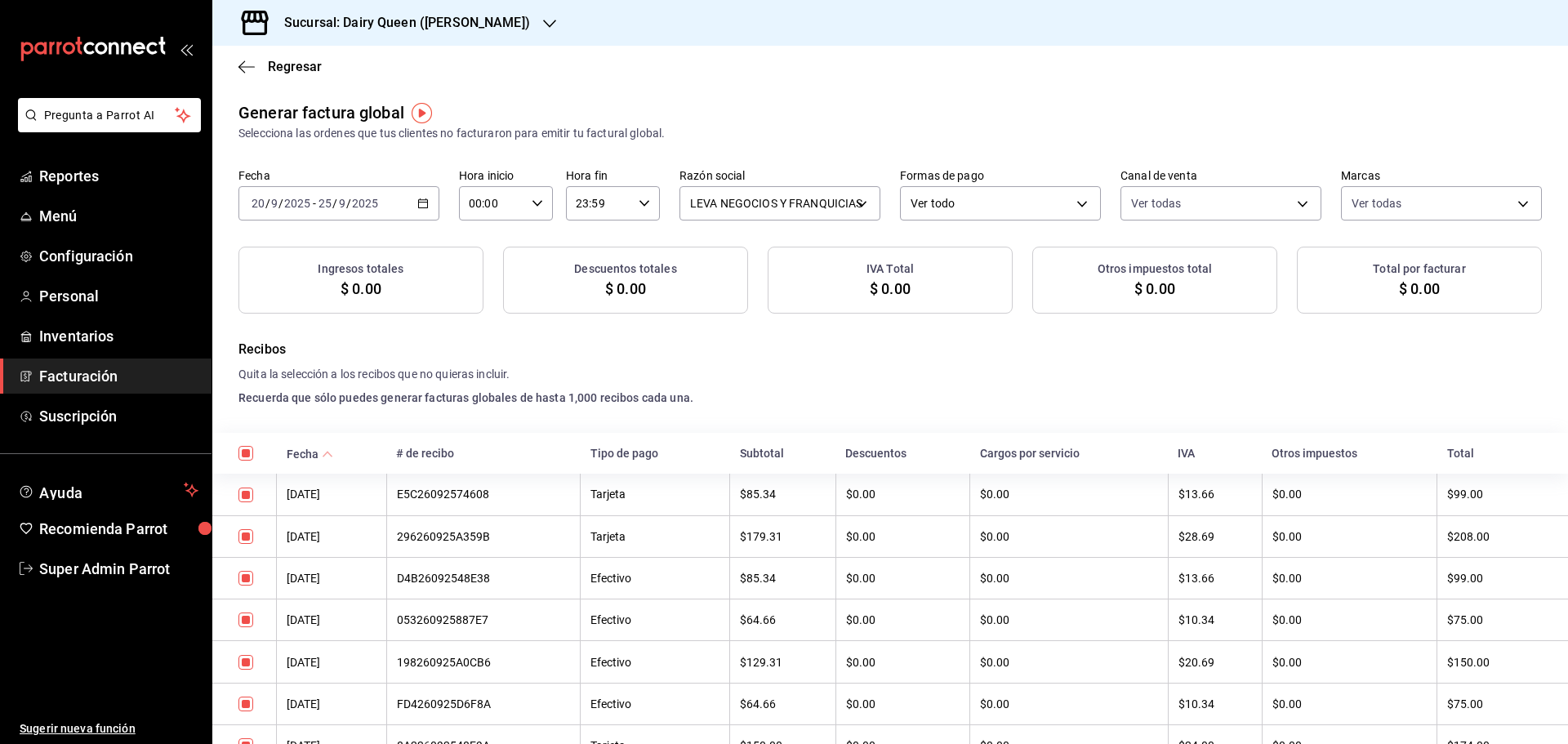
checkbox input "true"
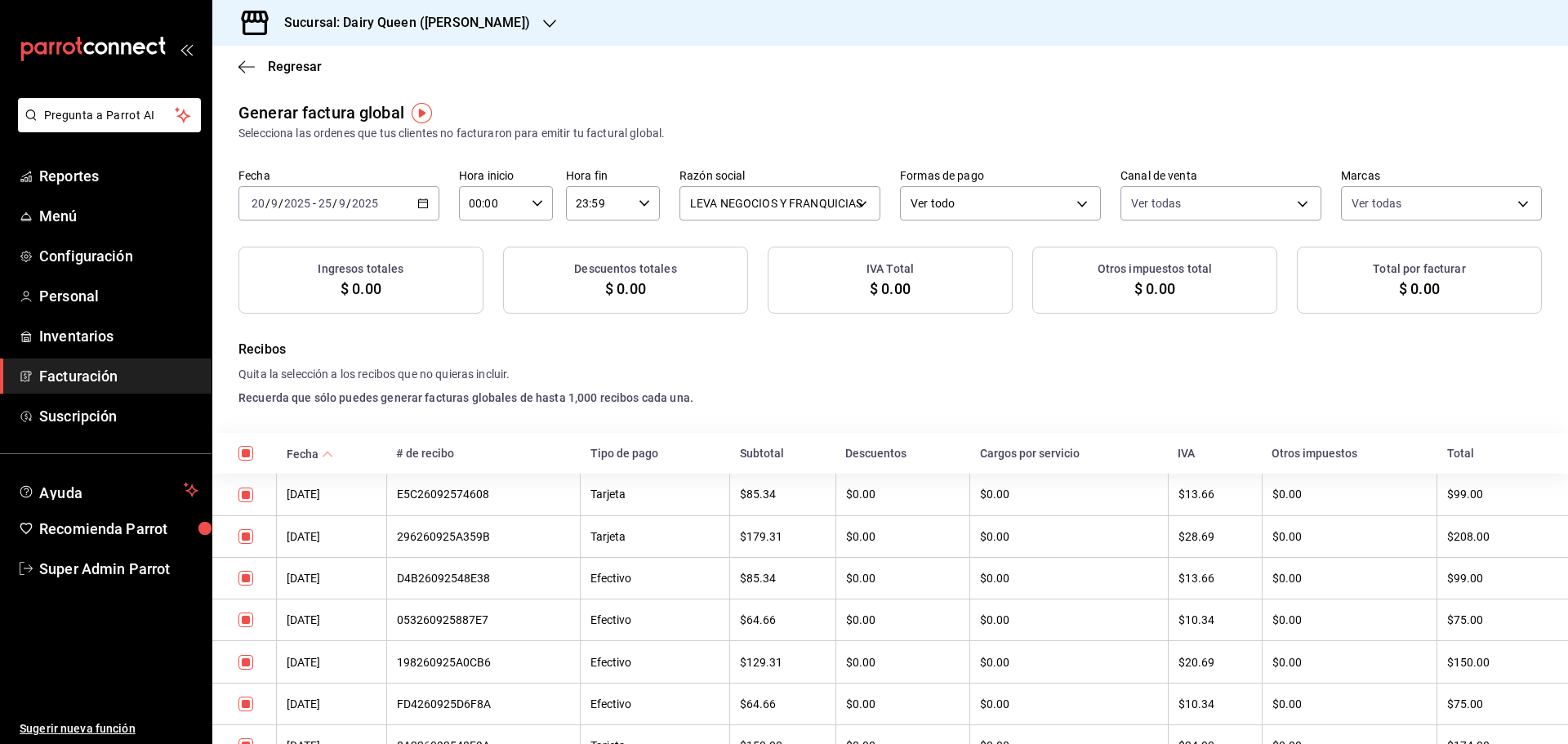
checkbox input "true"
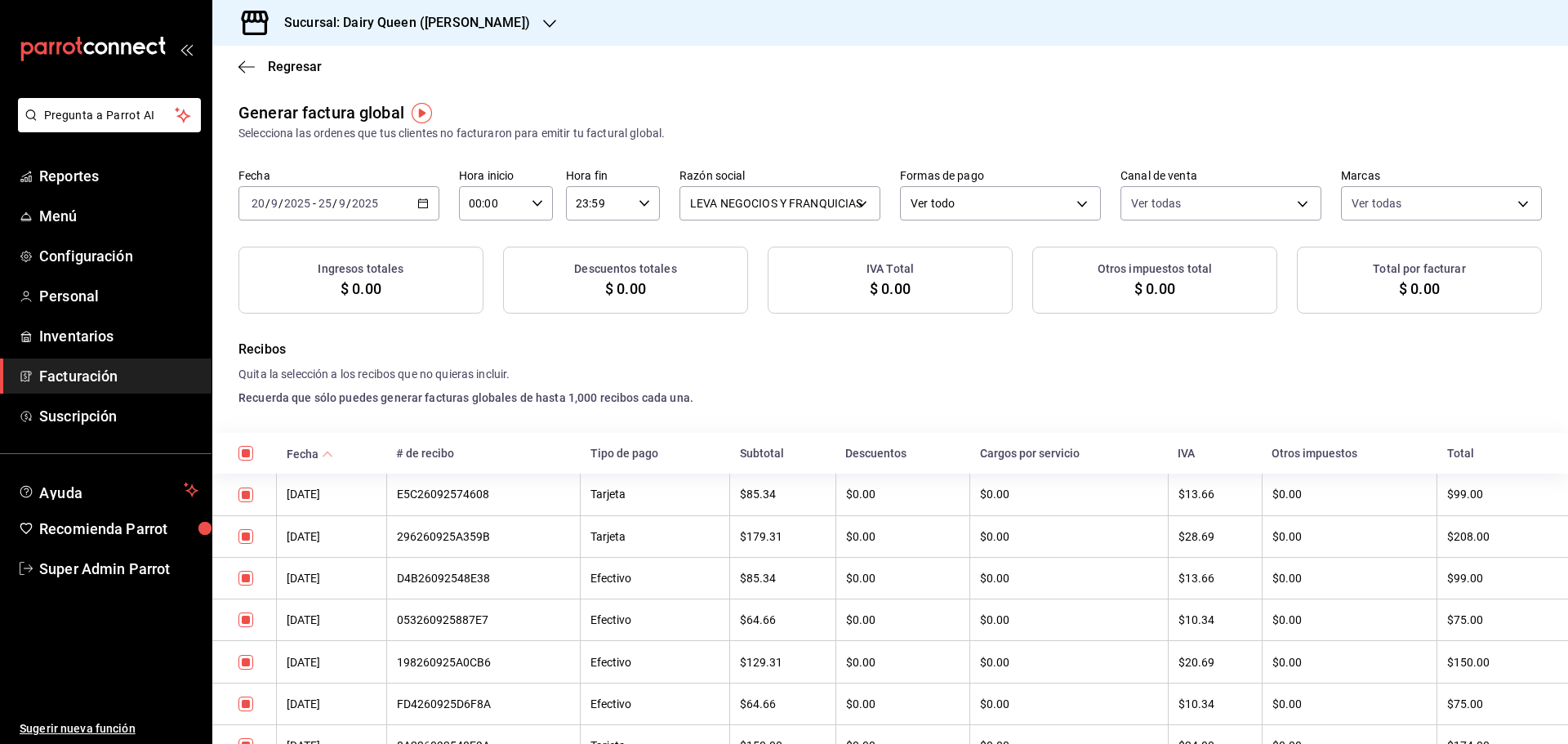
checkbox input "true"
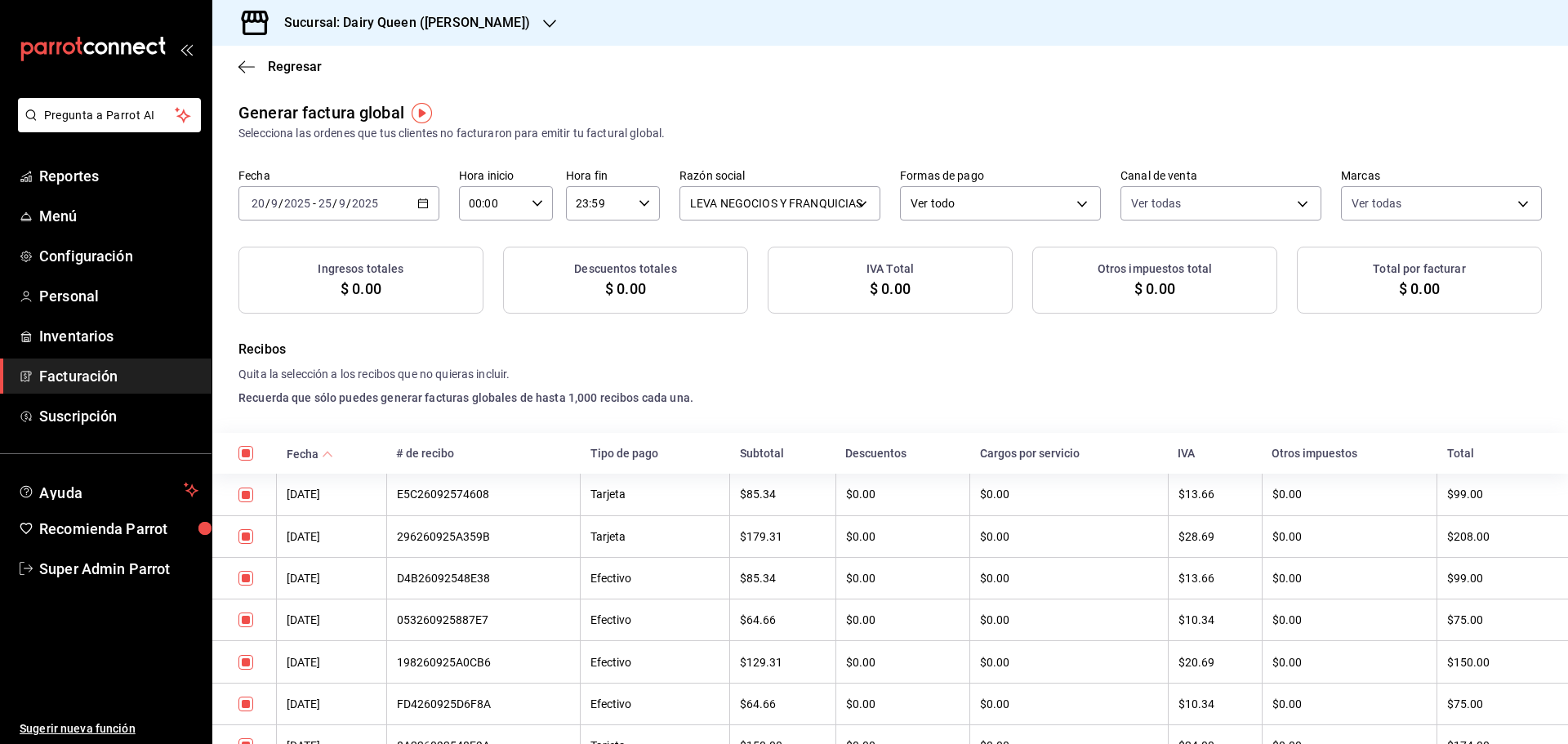
checkbox input "true"
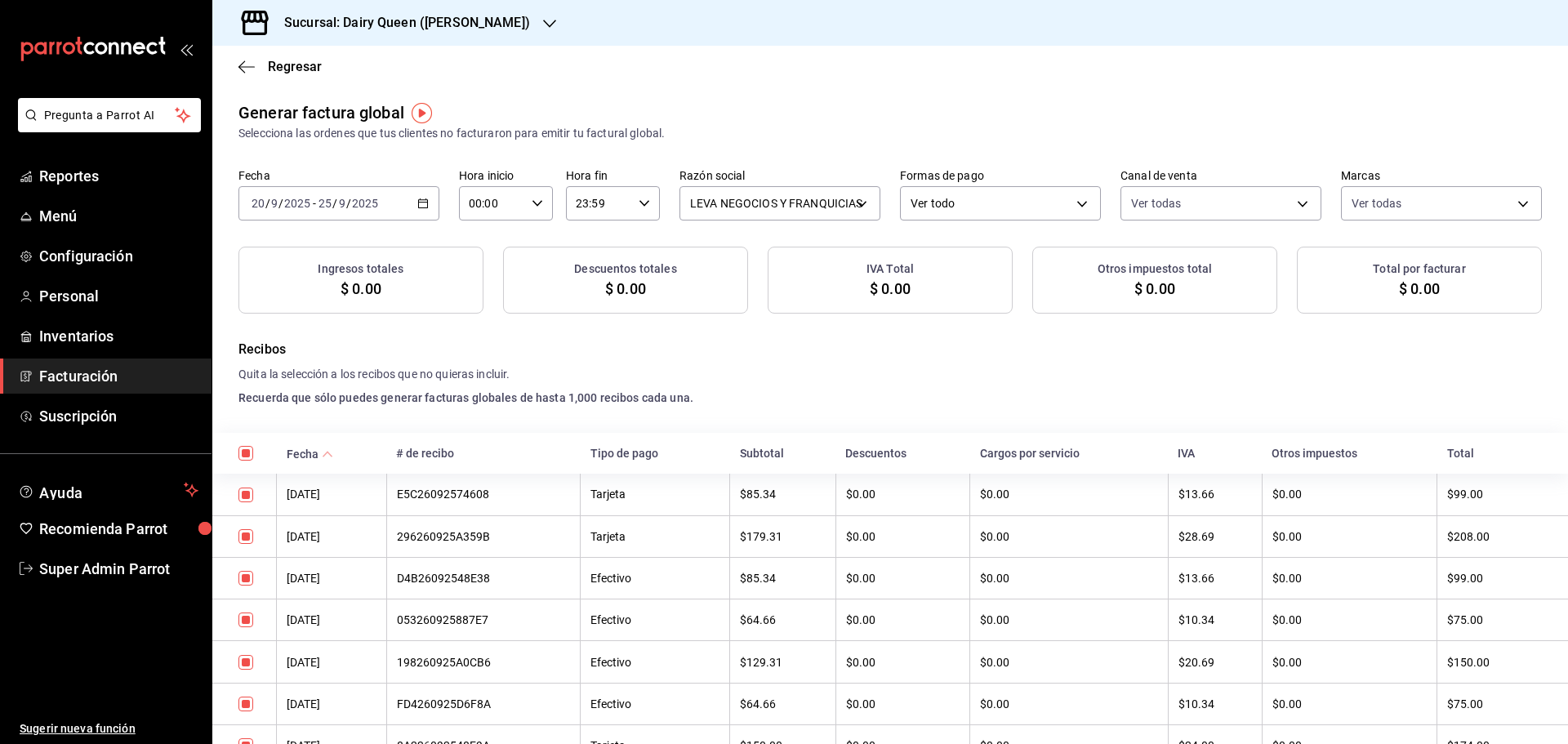
checkbox input "true"
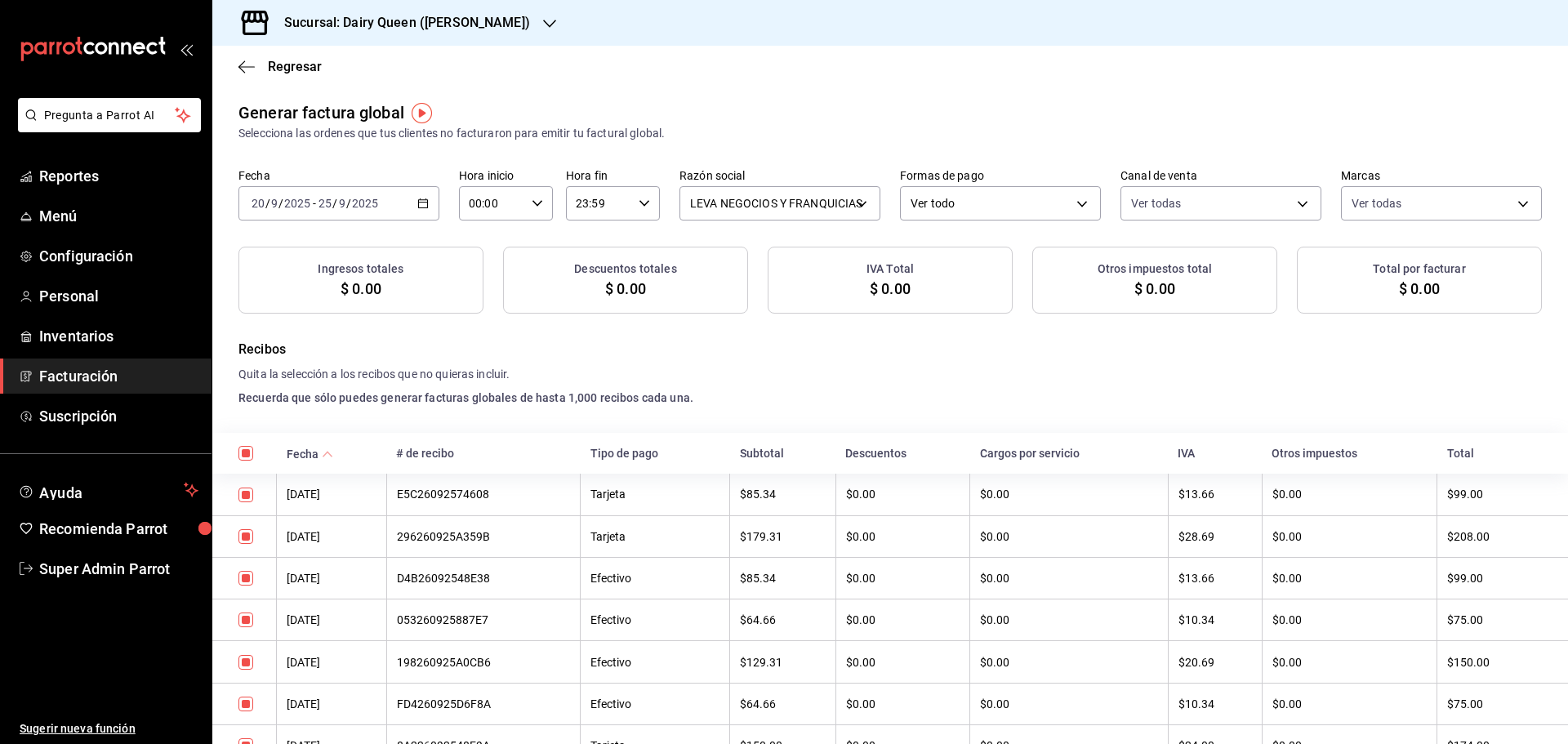
checkbox input "true"
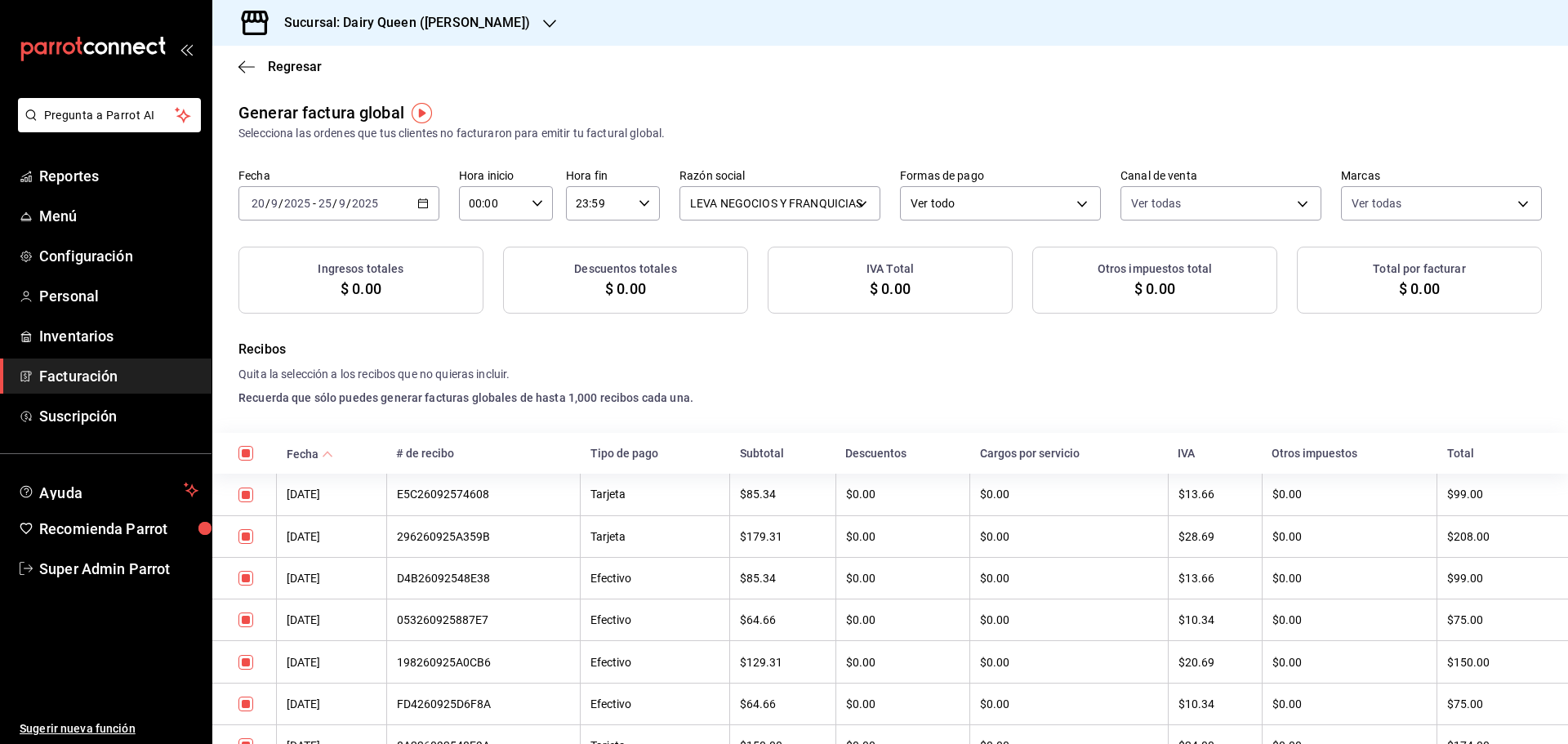
checkbox input "true"
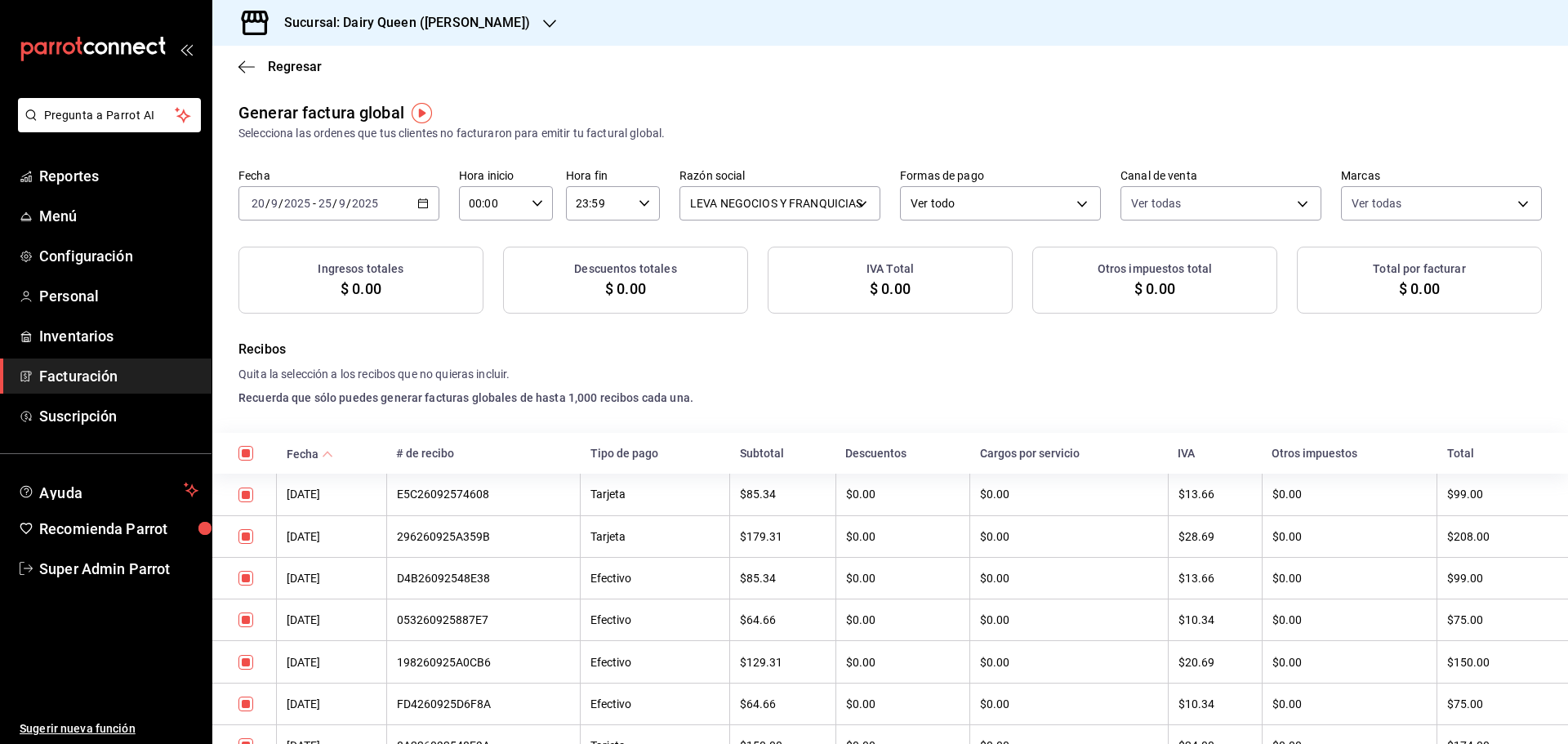
checkbox input "true"
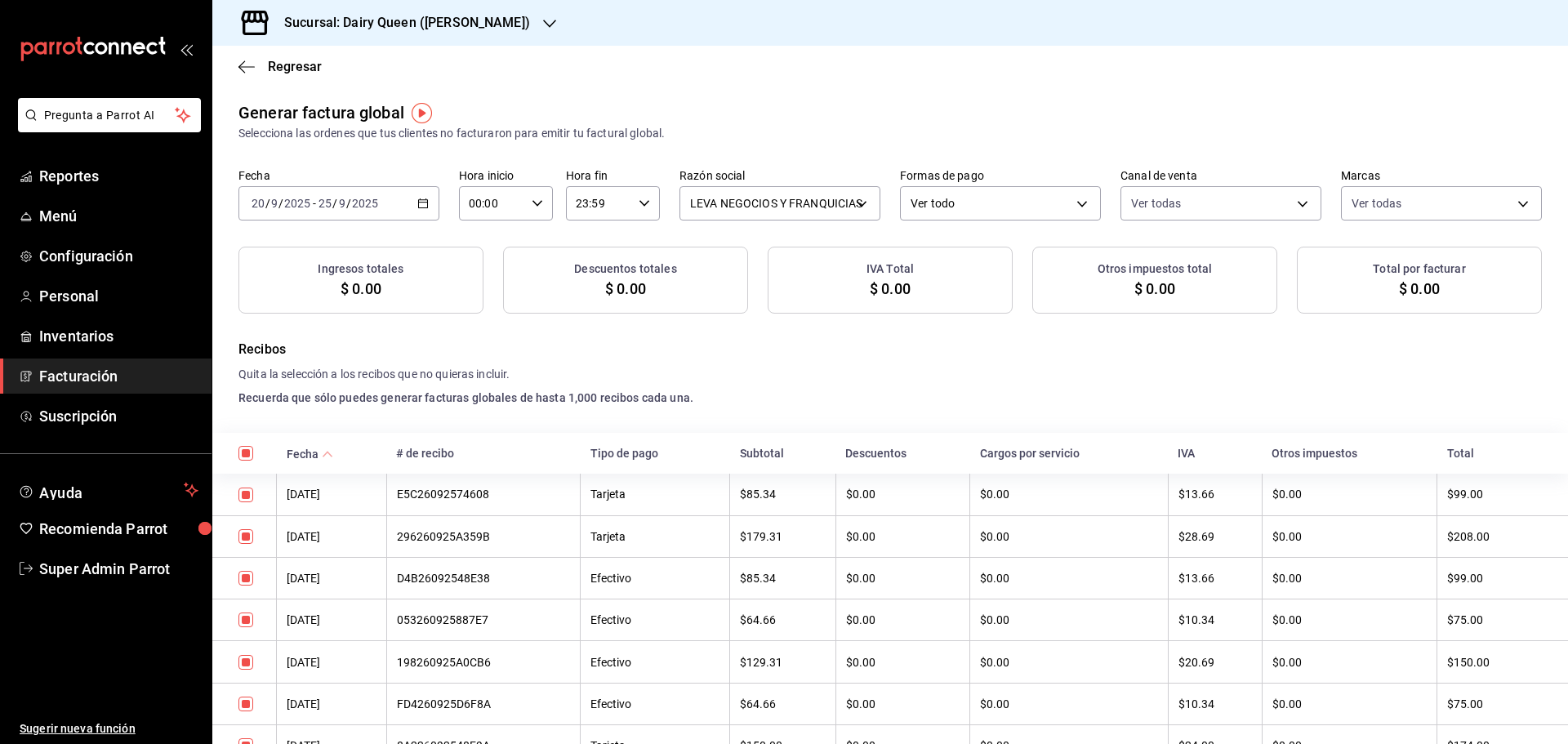
checkbox input "true"
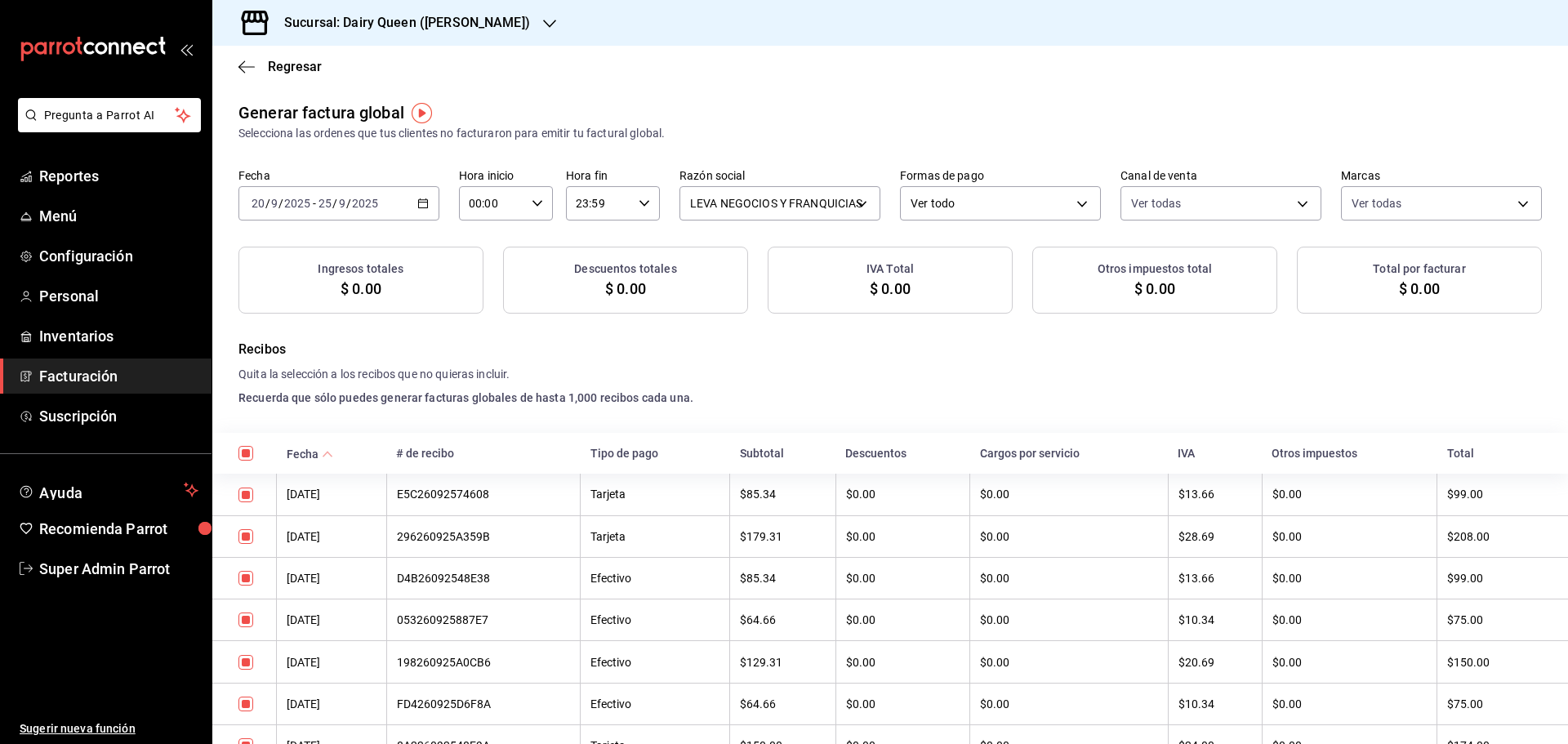
checkbox input "true"
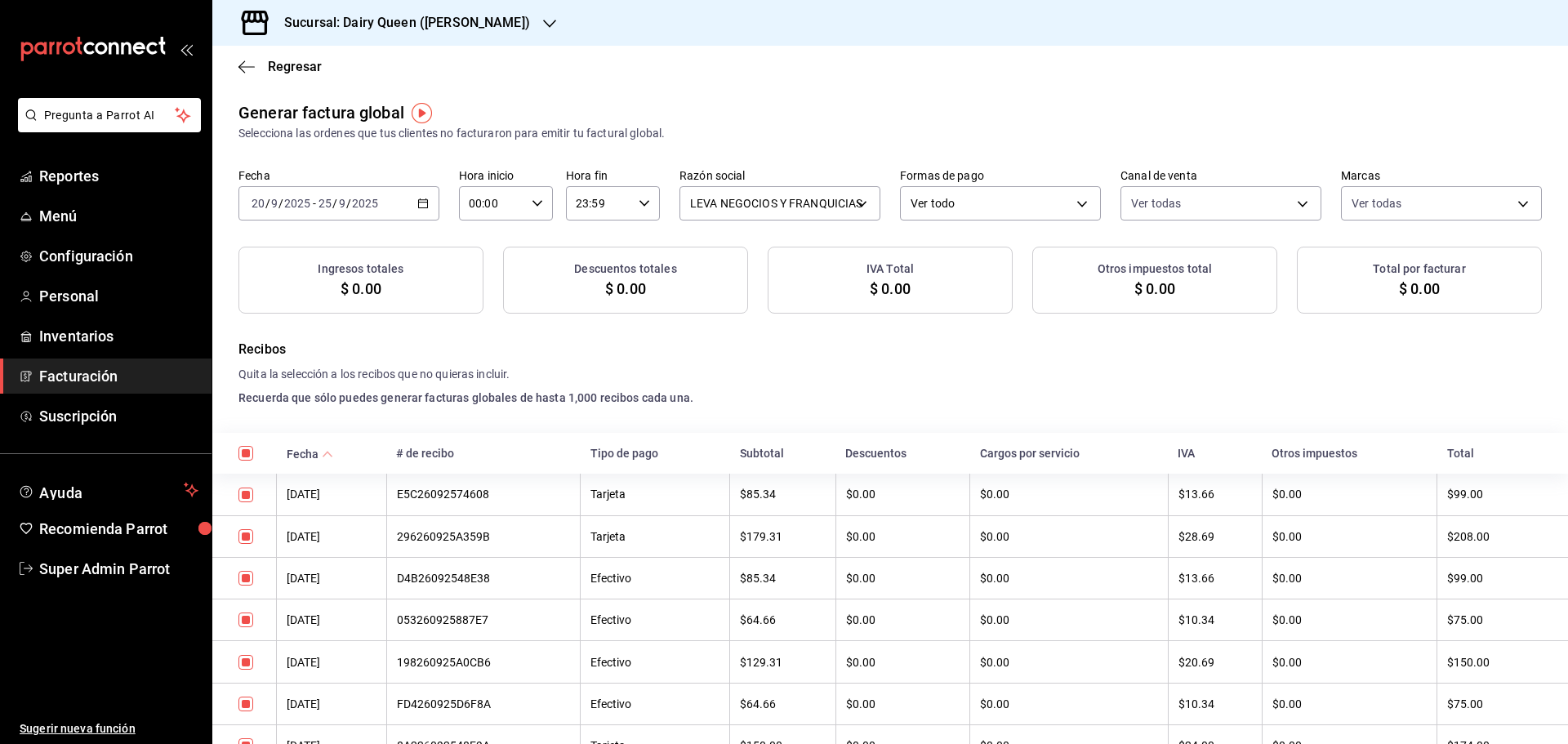
checkbox input "true"
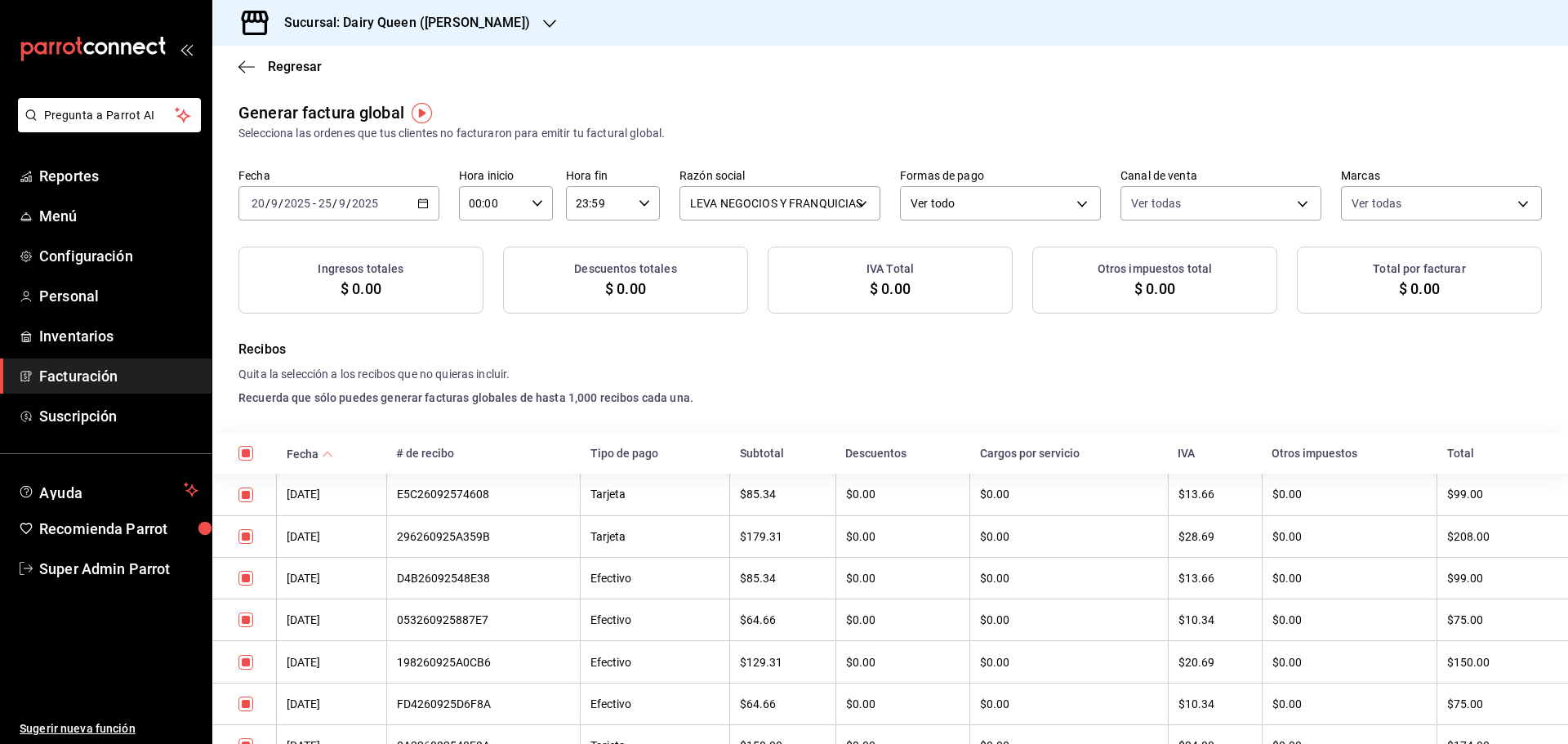
checkbox input "true"
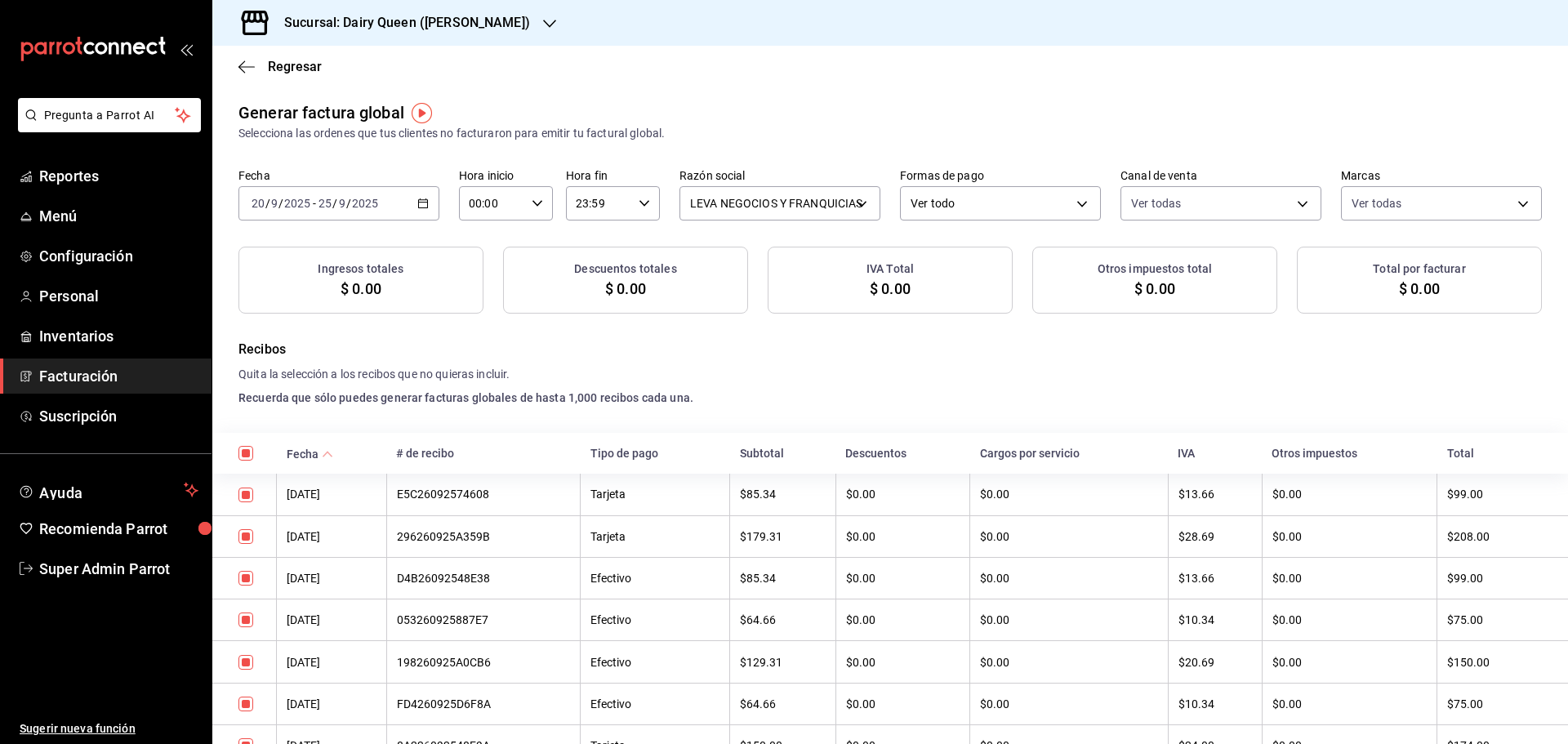
checkbox input "true"
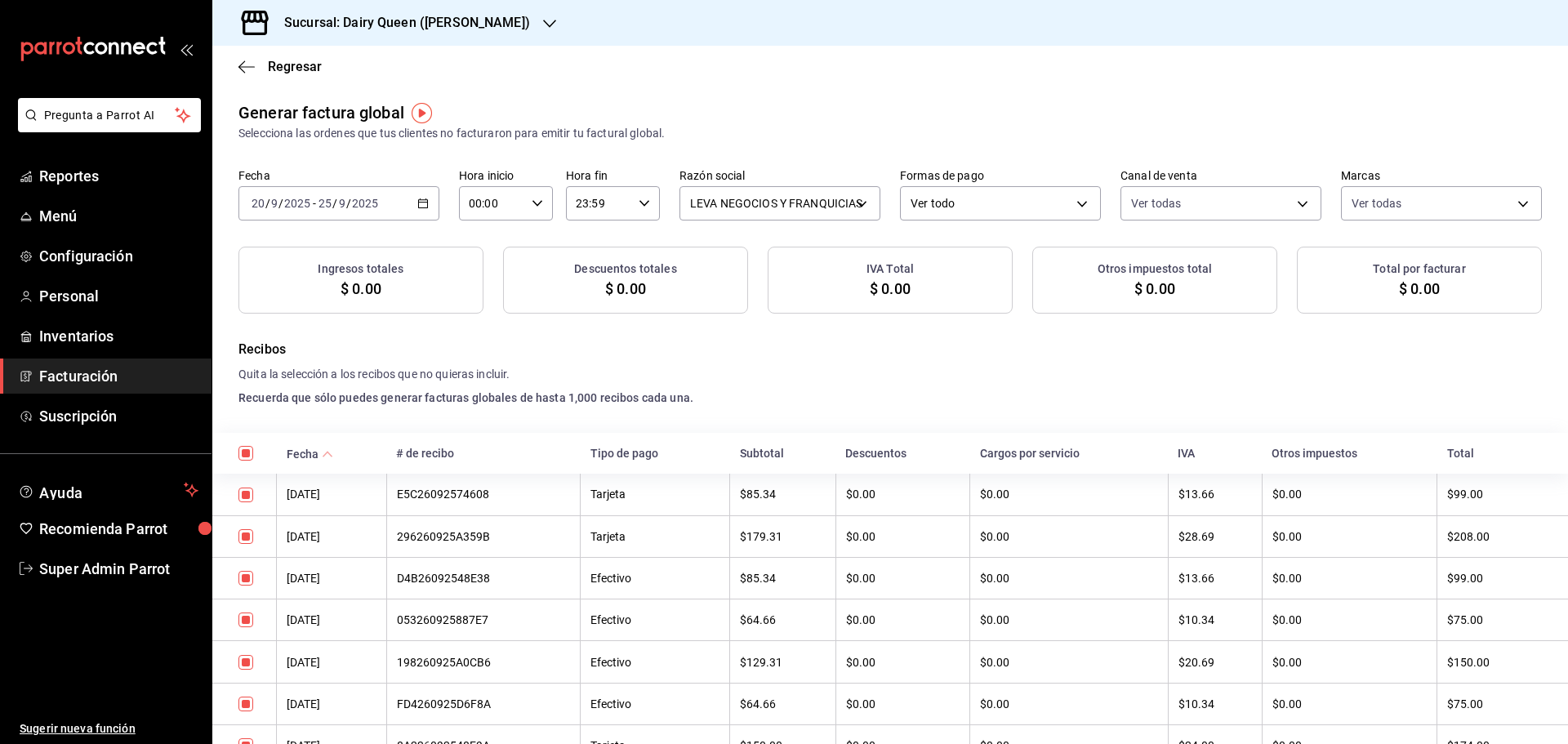
checkbox input "true"
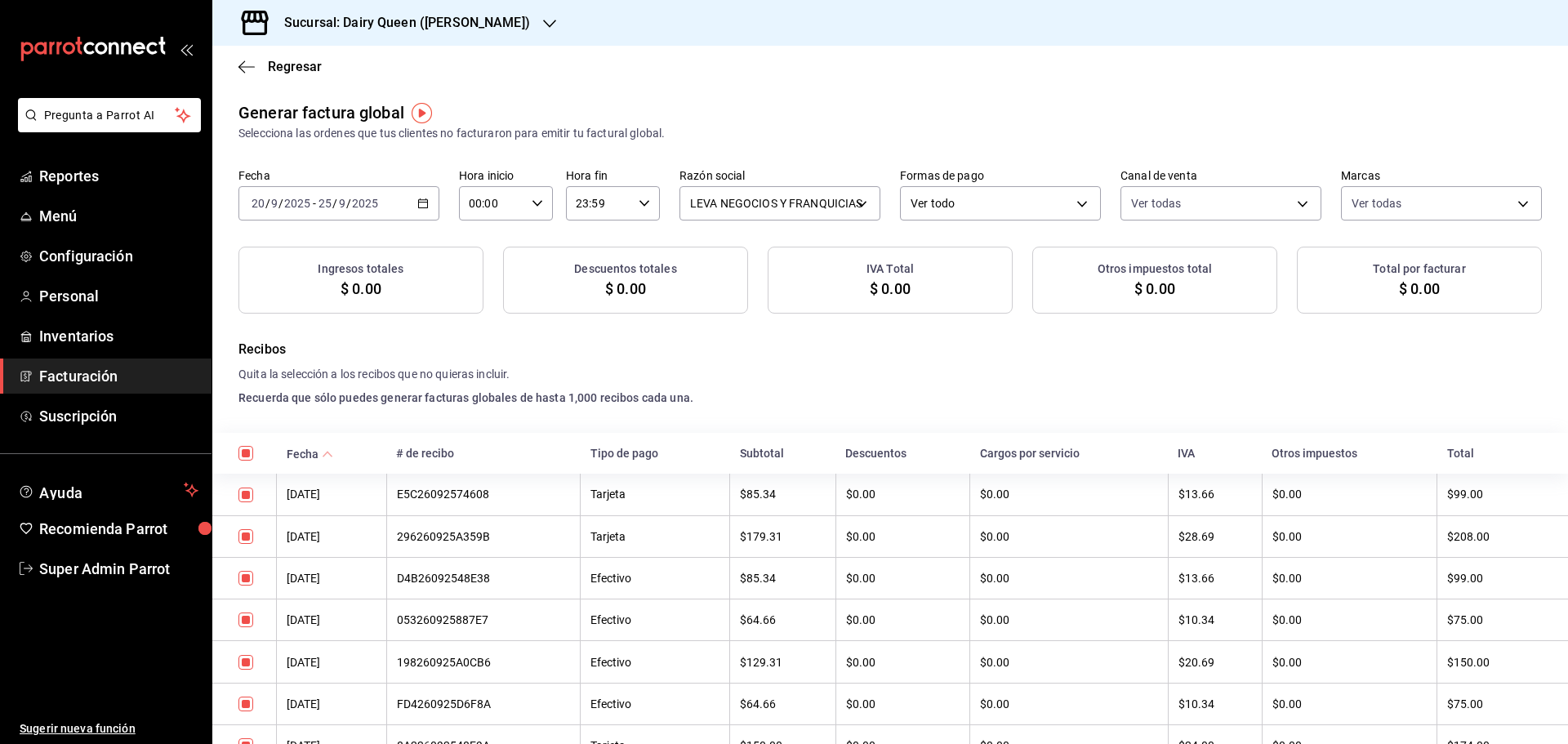
checkbox input "true"
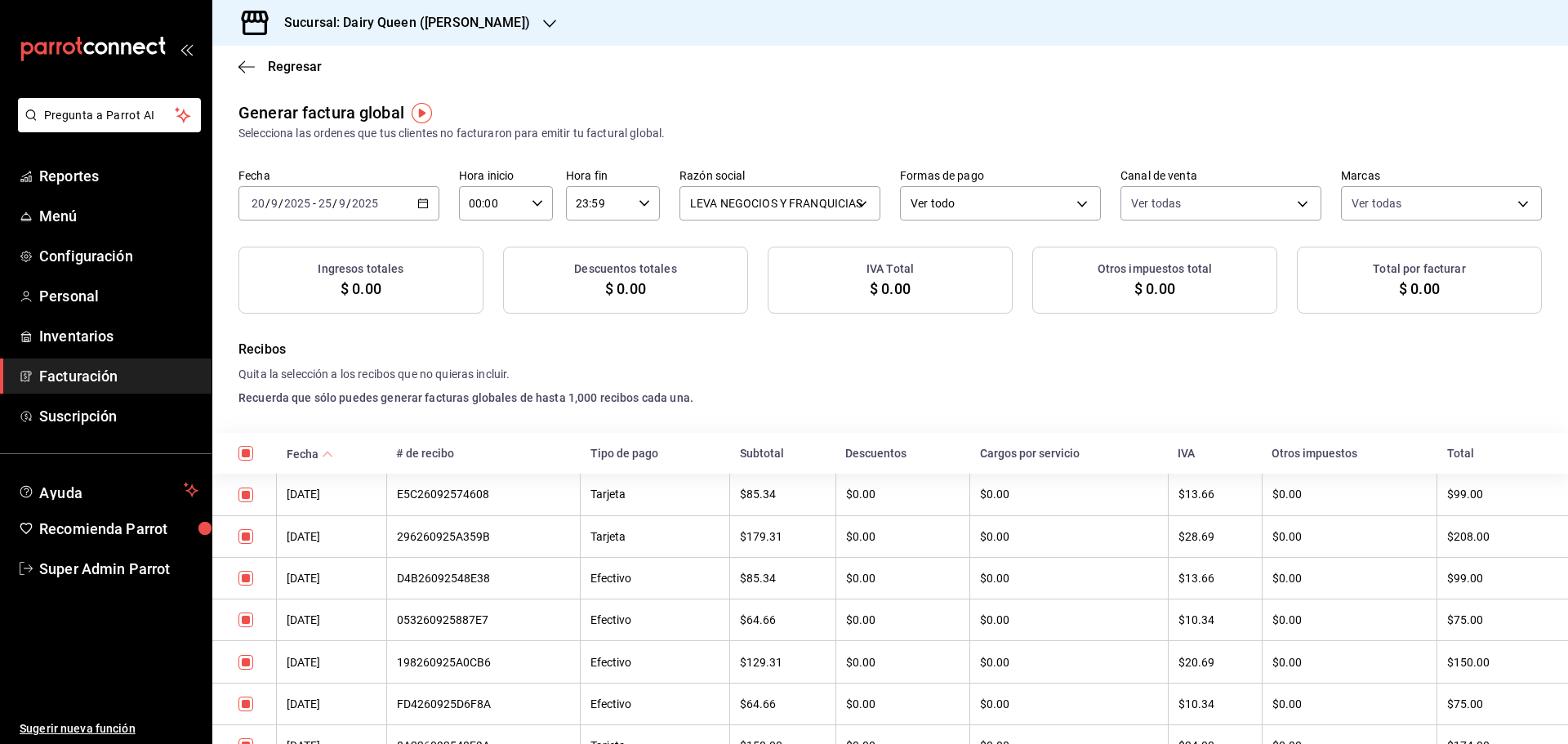
checkbox input "true"
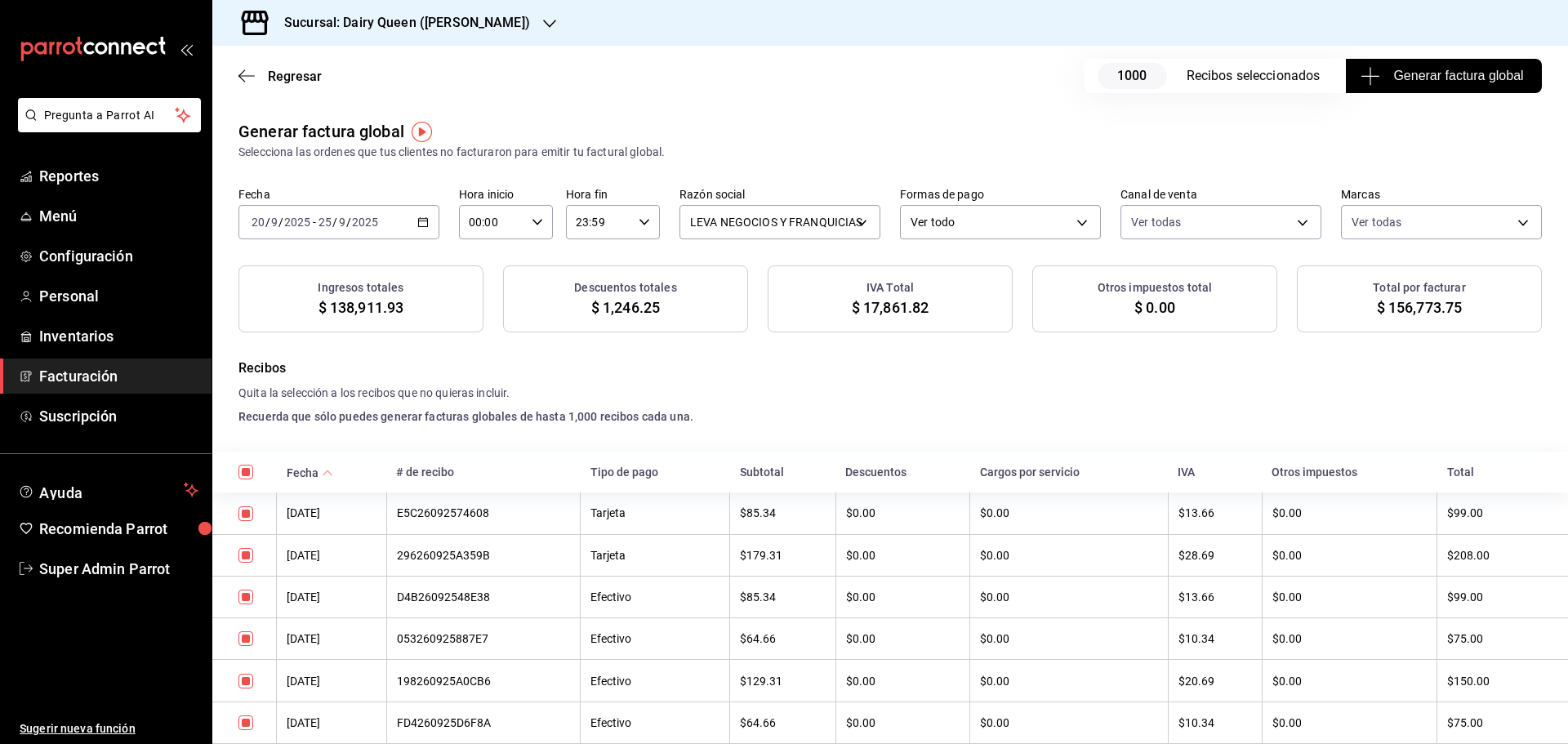
click at [1443, 69] on span "Generar factura global" at bounding box center [1443, 76] width 159 height 20
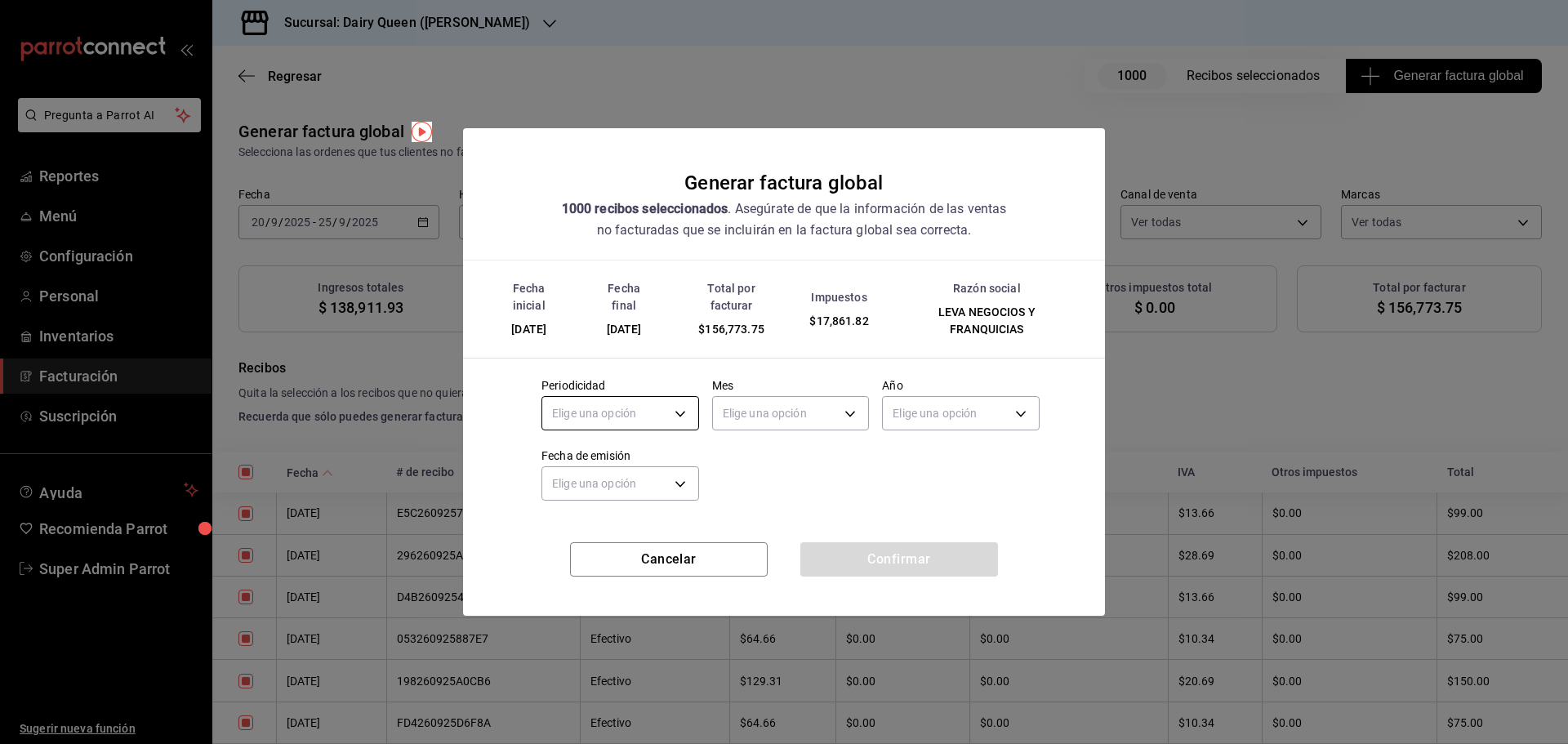
click at [639, 418] on body "Pregunta a Parrot AI Reportes Menú Configuración Personal Inventarios Facturaci…" at bounding box center [784, 372] width 1568 height 744
click at [576, 547] on li "Mensual" at bounding box center [620, 545] width 156 height 27
click at [761, 394] on div "Elige una opción" at bounding box center [790, 411] width 158 height 43
click at [758, 410] on body "Pregunta a Parrot AI Reportes Menú Configuración Personal Inventarios Facturaci…" at bounding box center [784, 372] width 1568 height 744
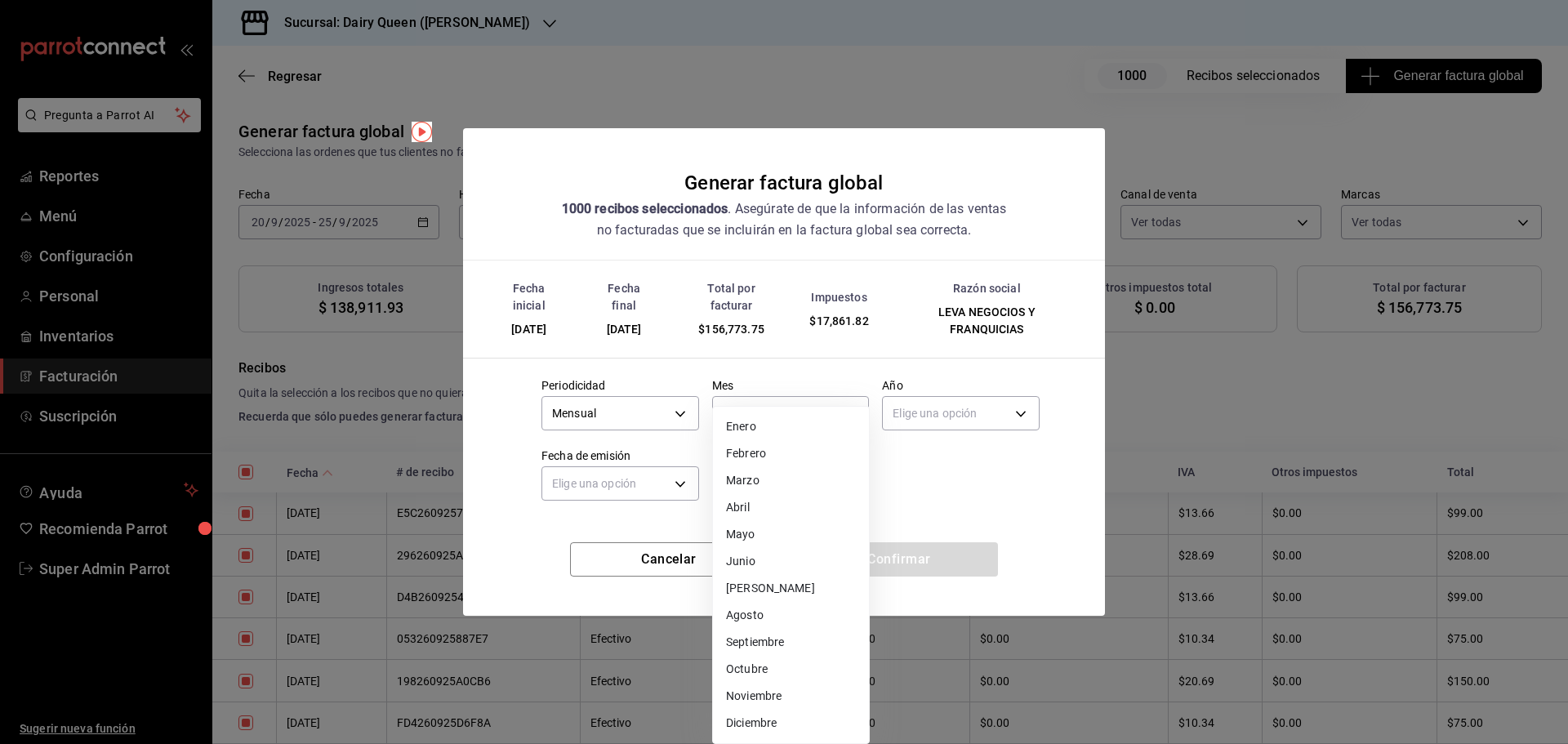
click at [763, 640] on li "Septiembre" at bounding box center [790, 642] width 156 height 27
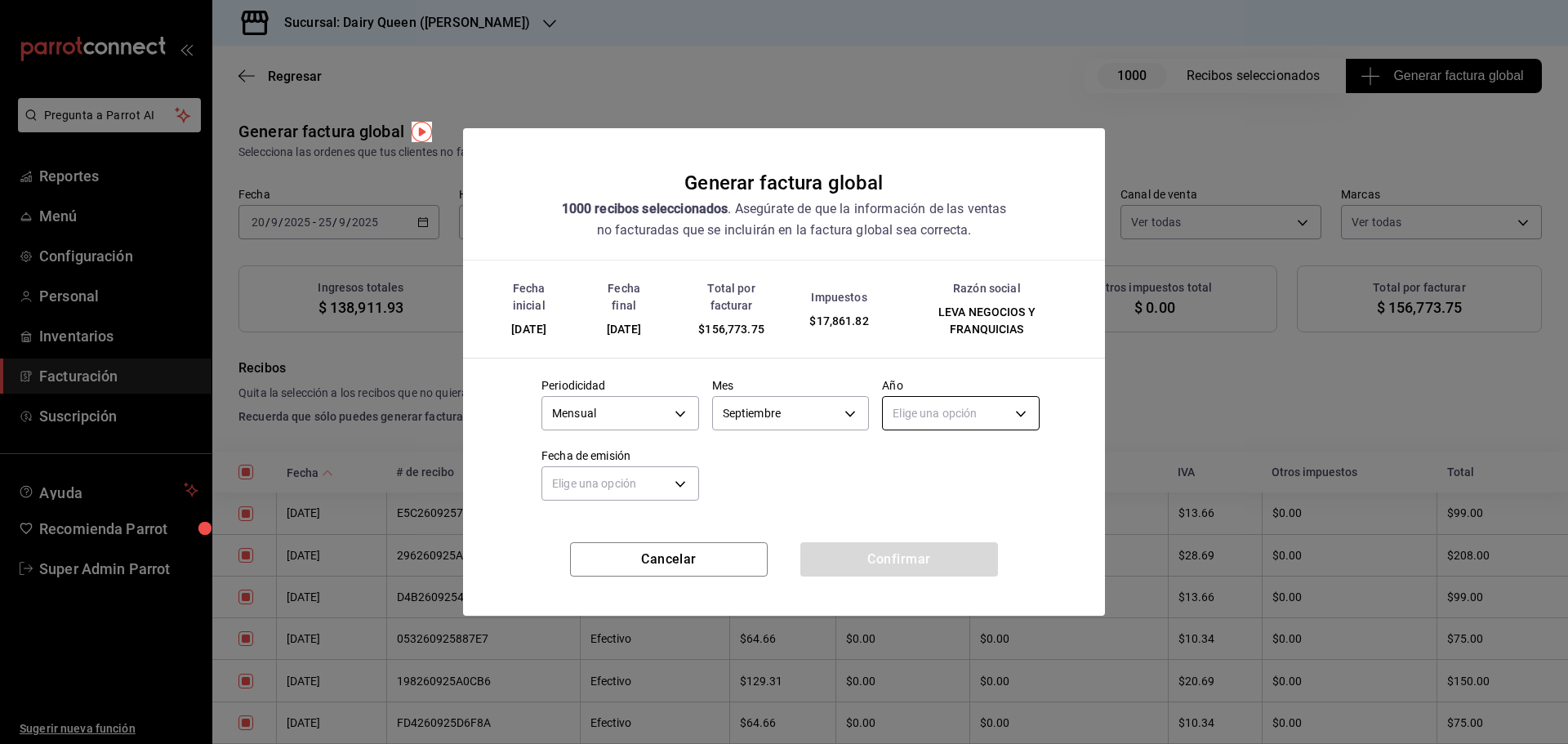
click at [932, 417] on body "Pregunta a Parrot AI Reportes Menú Configuración Personal Inventarios Facturaci…" at bounding box center [784, 372] width 1568 height 744
click at [916, 460] on li "2025" at bounding box center [960, 464] width 156 height 27
click at [662, 476] on body "Pregunta a Parrot AI Reportes Menú Configuración Personal Inventarios Facturaci…" at bounding box center [784, 372] width 1568 height 744
click at [611, 541] on li "Hoy" at bounding box center [620, 534] width 156 height 27
click at [927, 569] on button "Confirmar" at bounding box center [899, 559] width 198 height 34
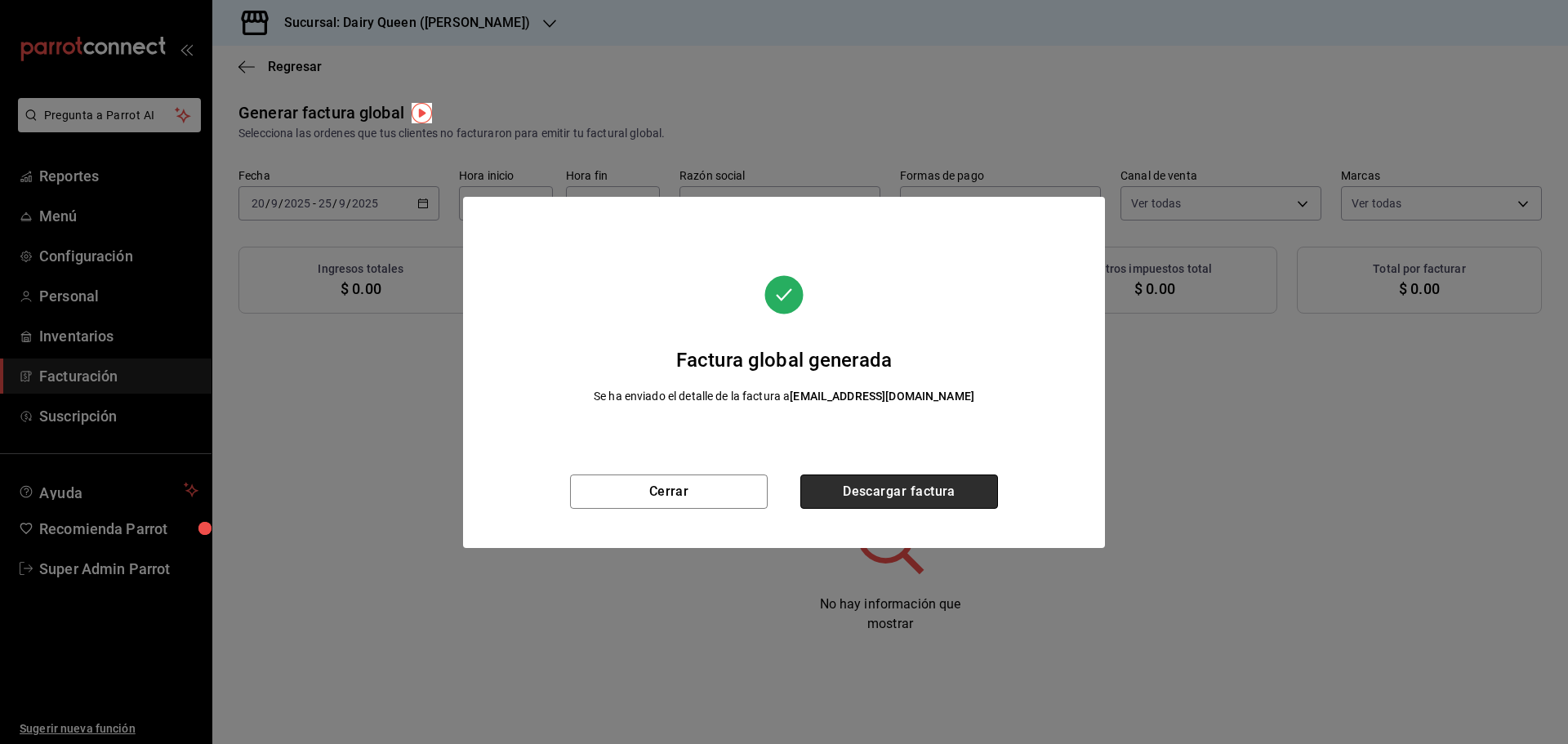
click at [897, 485] on button "Descargar factura" at bounding box center [899, 491] width 198 height 34
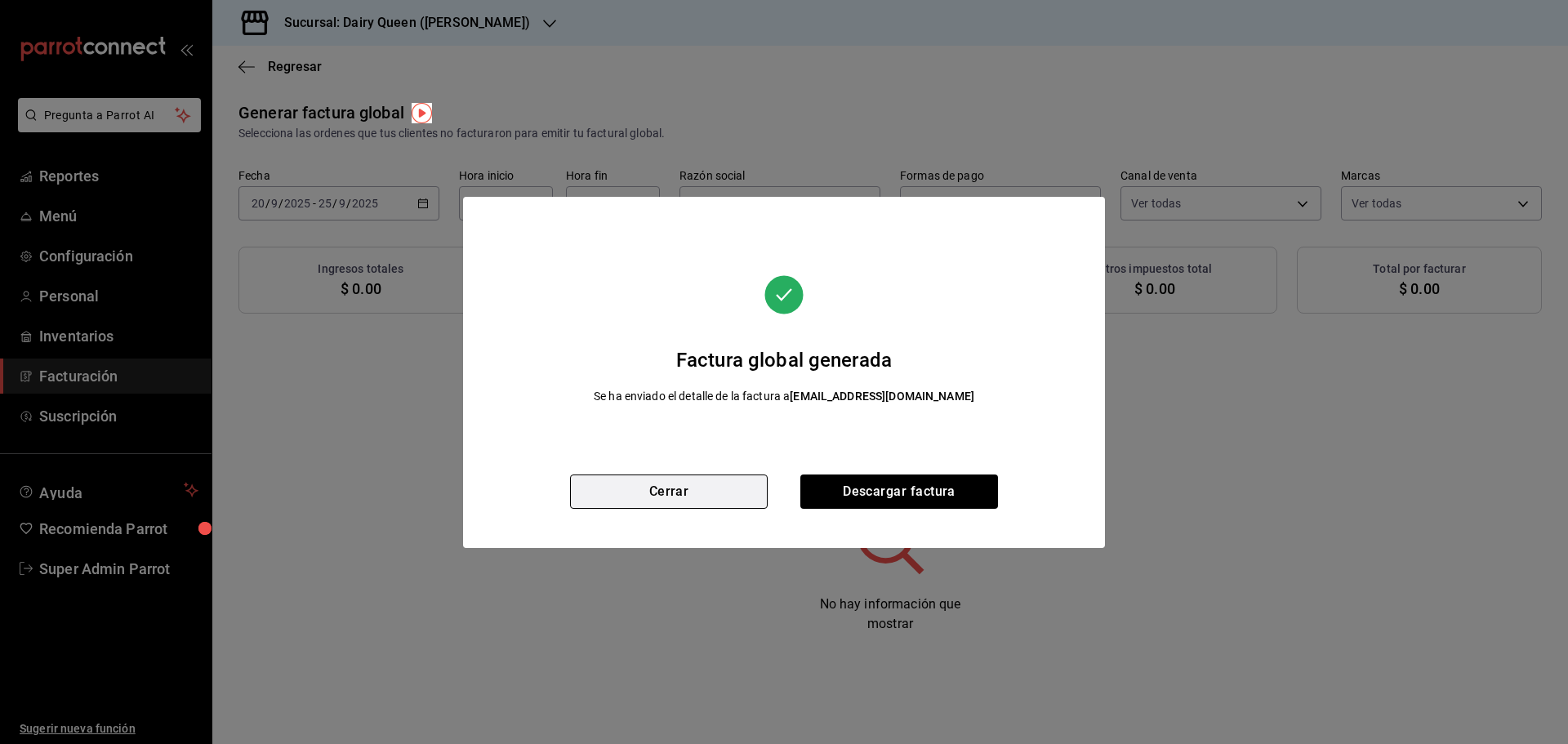
click at [680, 478] on button "Cerrar" at bounding box center [669, 491] width 198 height 34
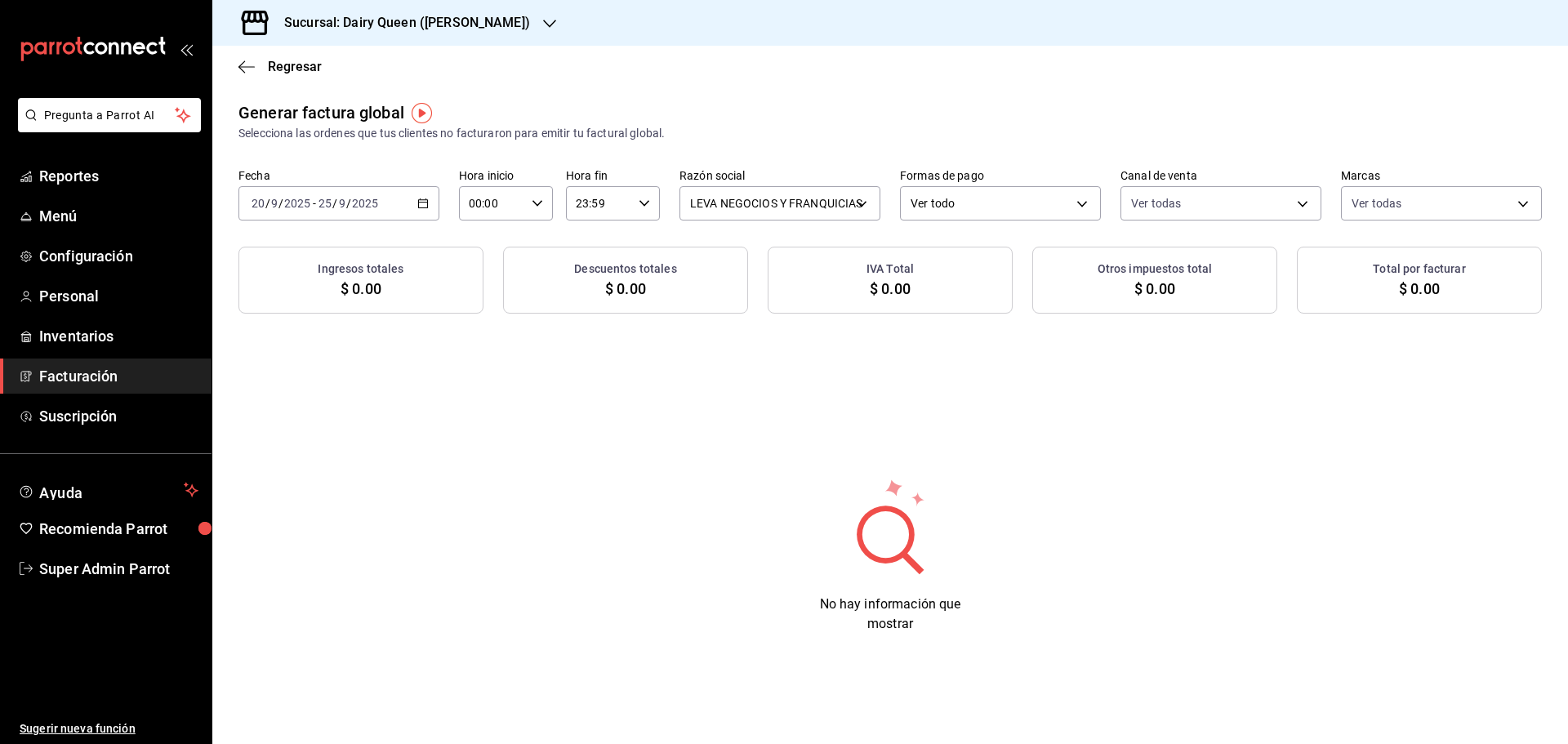
click at [415, 197] on div "2025-09-20 20 / 9 / 2025 - 2025-09-25 25 / 9 / 2025" at bounding box center [338, 203] width 201 height 34
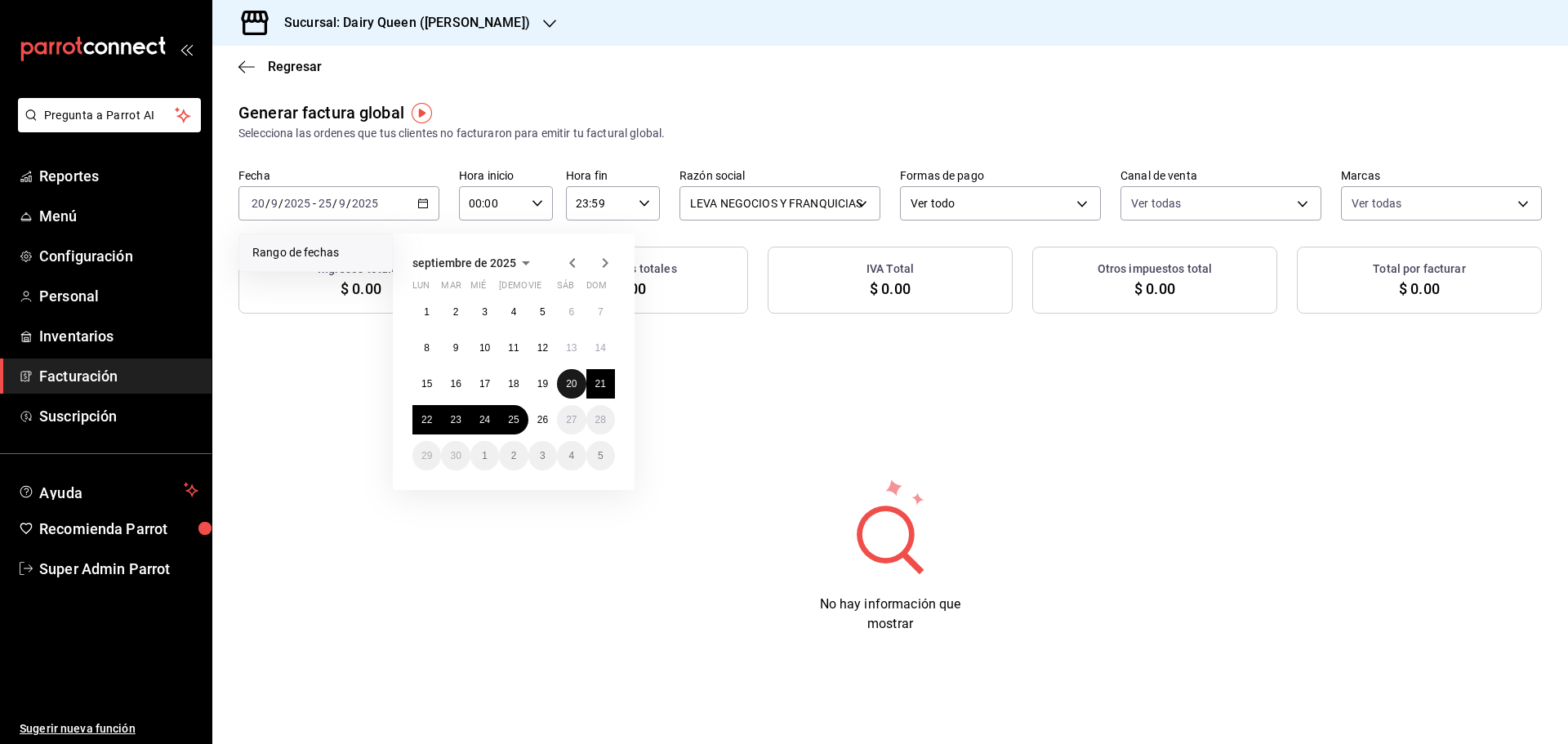
click at [574, 376] on button "20" at bounding box center [571, 383] width 29 height 30
click at [511, 418] on abbr "25" at bounding box center [513, 419] width 11 height 12
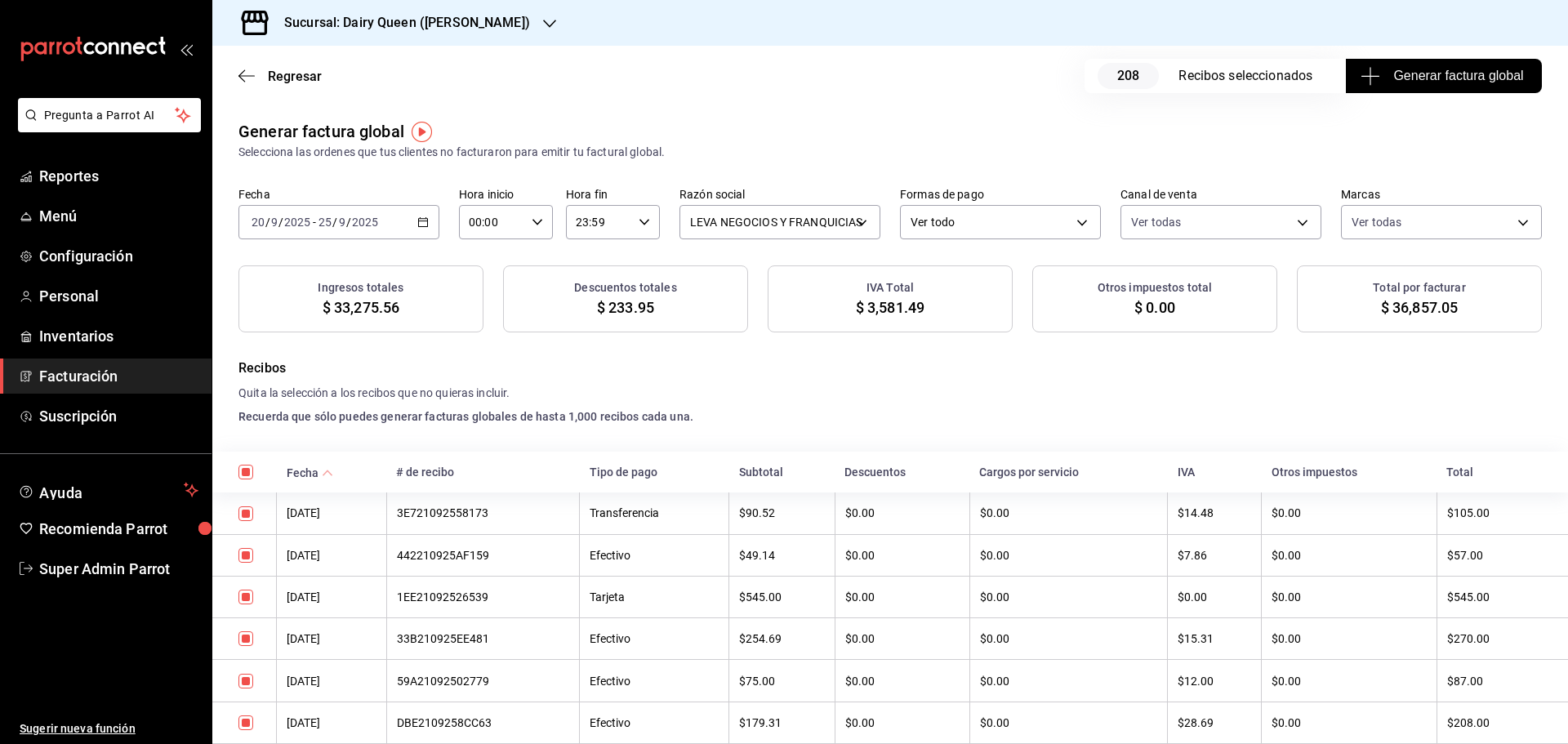
click at [1401, 73] on span "Generar factura global" at bounding box center [1443, 76] width 159 height 20
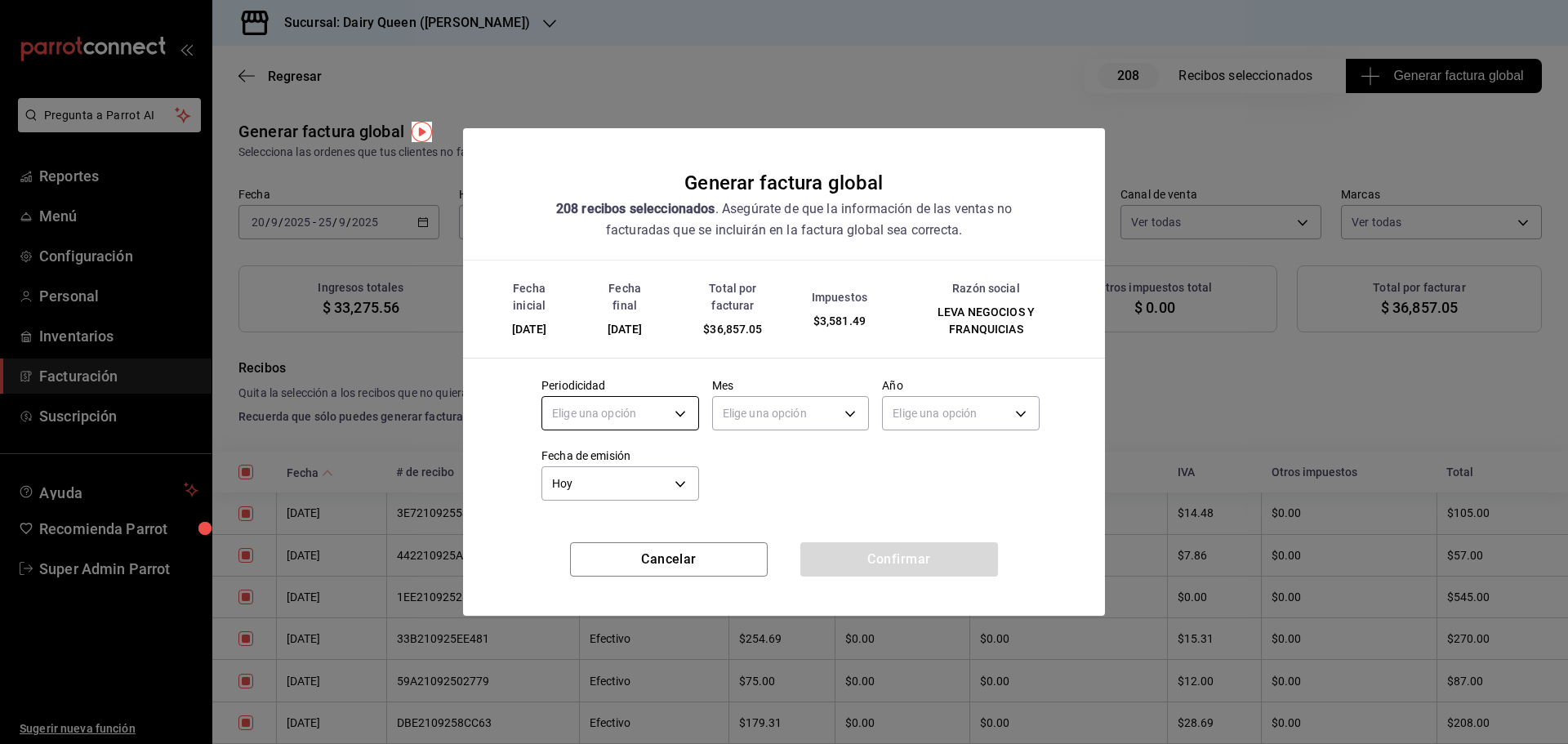
click at [673, 412] on body "Pregunta a Parrot AI Reportes Menú Configuración Personal Inventarios Facturaci…" at bounding box center [784, 372] width 1568 height 744
click at [606, 544] on li "Mensual" at bounding box center [620, 545] width 156 height 27
click at [770, 400] on body "Pregunta a Parrot AI Reportes Menú Configuración Personal Inventarios Facturaci…" at bounding box center [784, 372] width 1568 height 744
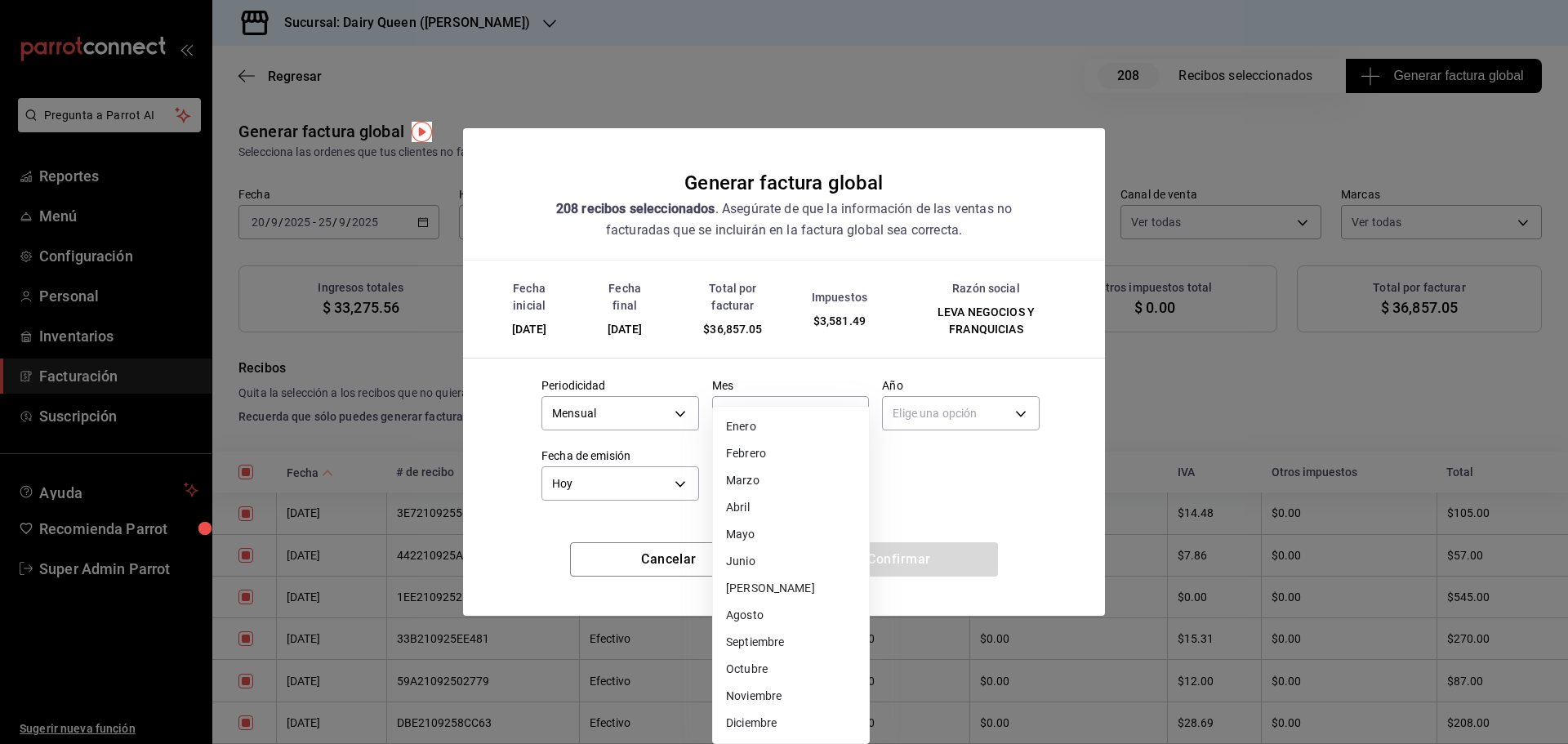
click at [752, 638] on li "Septiembre" at bounding box center [790, 642] width 156 height 27
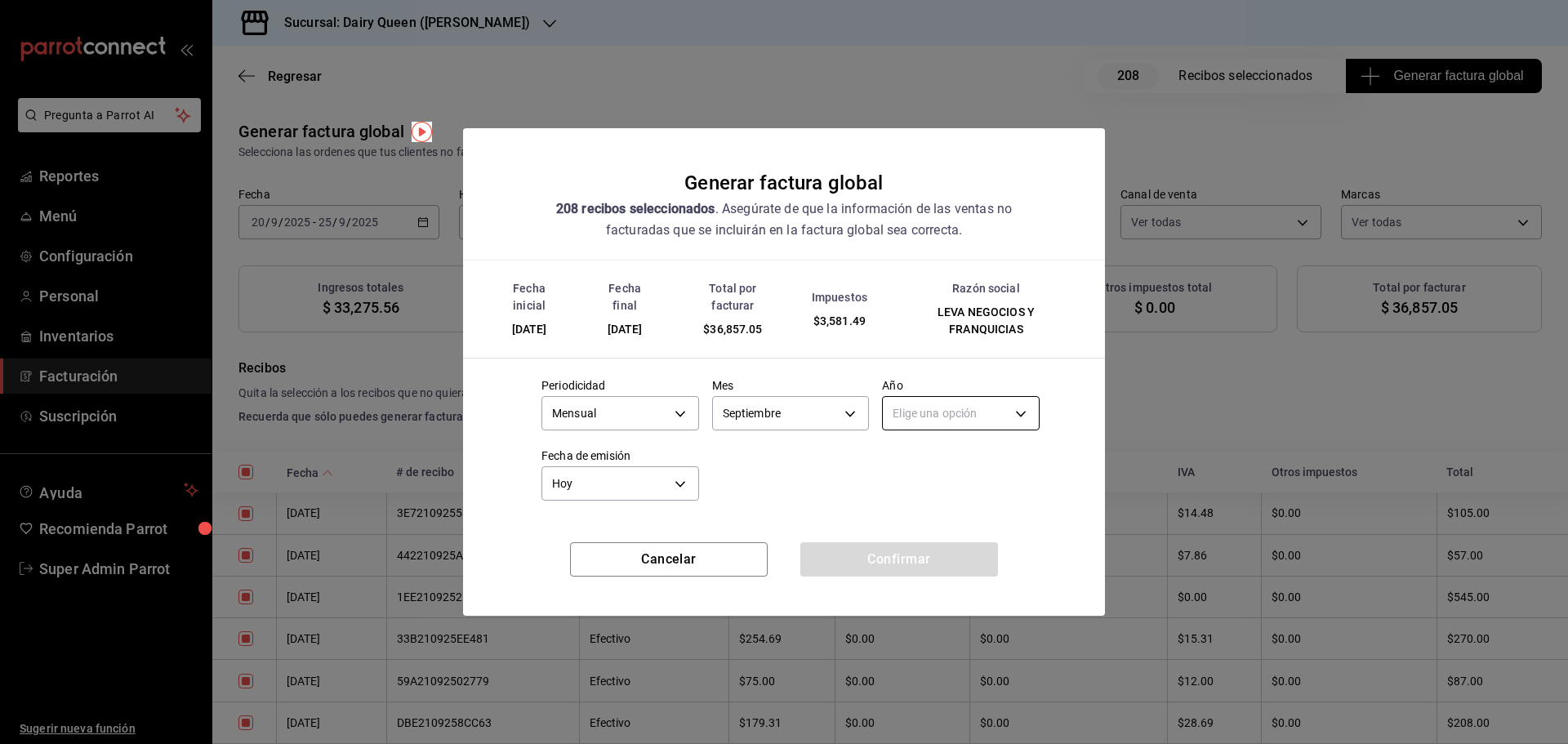
click at [938, 407] on body "Pregunta a Parrot AI Reportes Menú Configuración Personal Inventarios Facturaci…" at bounding box center [784, 372] width 1568 height 744
click at [922, 464] on li "2025" at bounding box center [960, 464] width 156 height 27
click at [647, 475] on body "Pregunta a Parrot AI Reportes Menú Configuración Personal Inventarios Facturaci…" at bounding box center [784, 372] width 1568 height 744
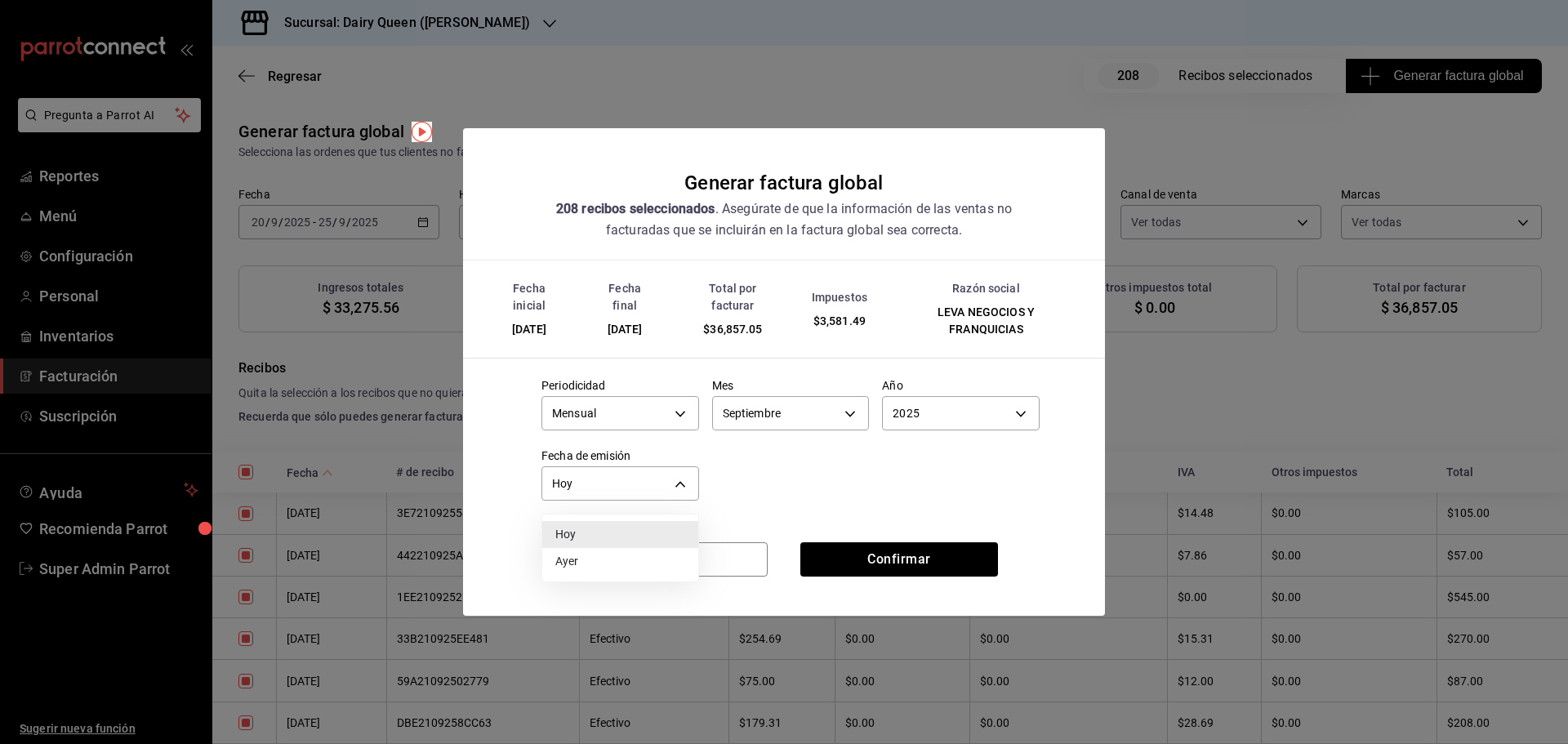
click at [836, 480] on div at bounding box center [784, 372] width 1568 height 744
click at [909, 565] on button "Confirmar" at bounding box center [899, 559] width 198 height 34
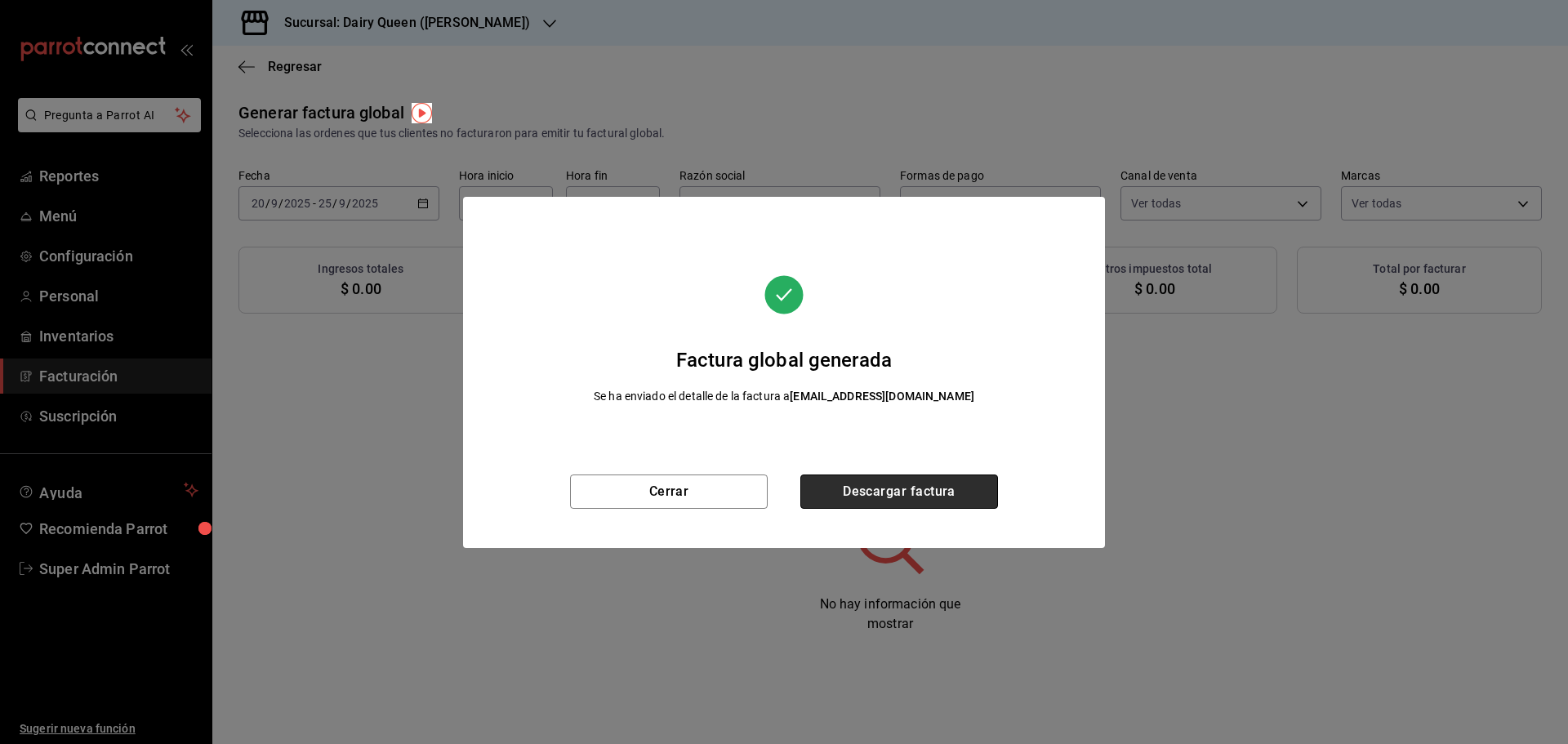
click at [835, 491] on button "Descargar factura" at bounding box center [899, 491] width 198 height 34
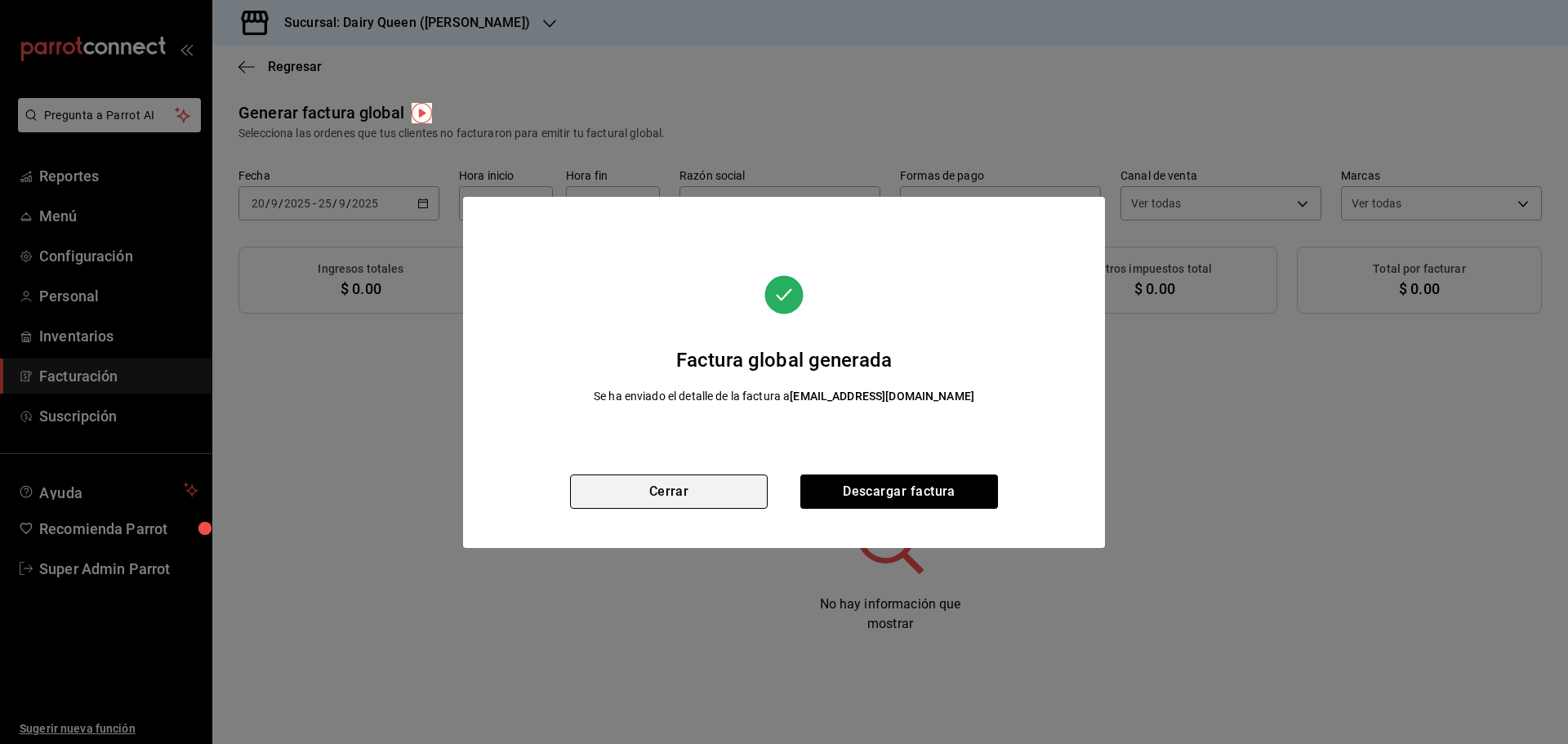
click at [625, 492] on button "Cerrar" at bounding box center [669, 491] width 198 height 34
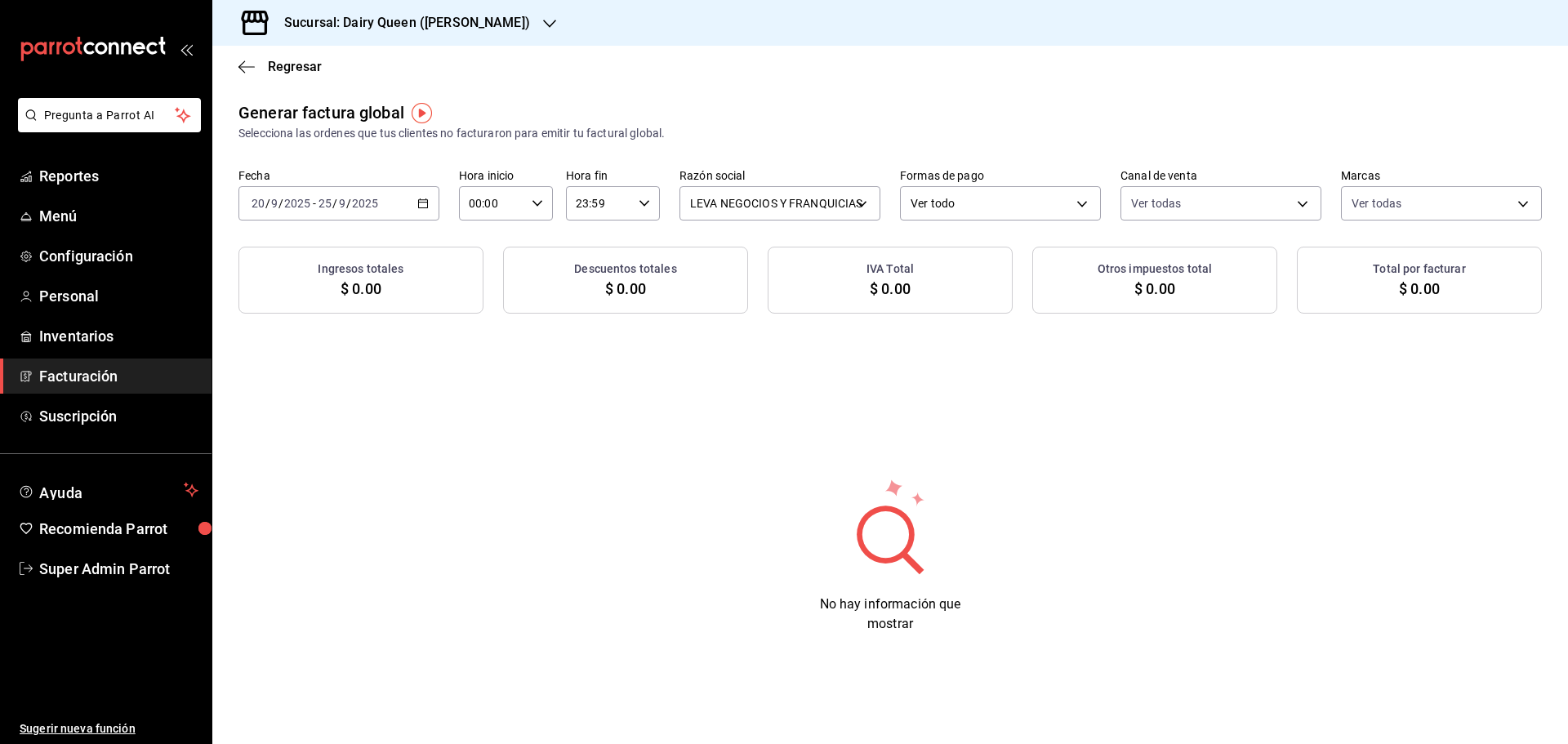
click at [436, 13] on h3 "Sucursal: Dairy Queen ([PERSON_NAME])" at bounding box center [400, 23] width 259 height 20
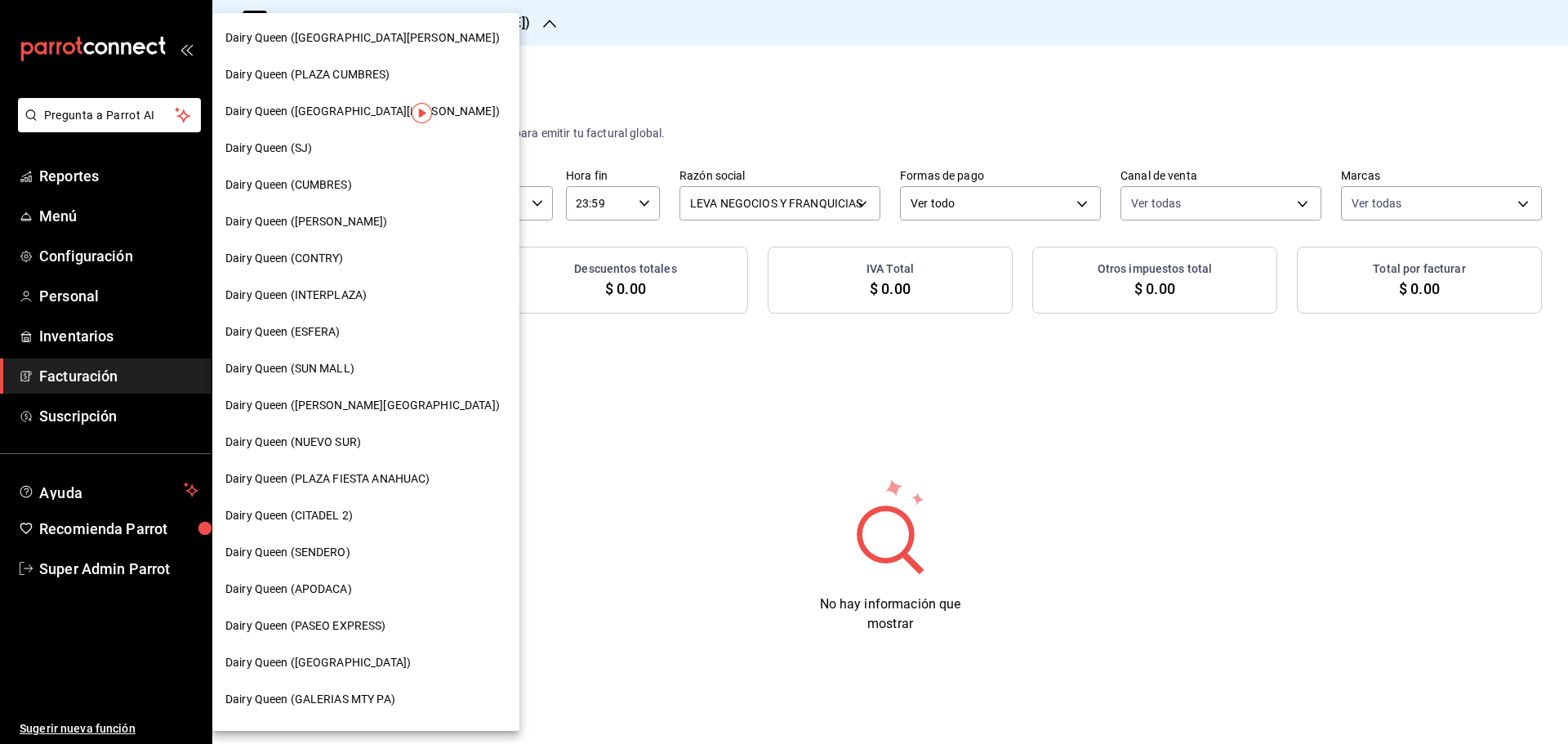
click at [325, 148] on div "Dairy Queen (SJ)" at bounding box center [365, 148] width 281 height 17
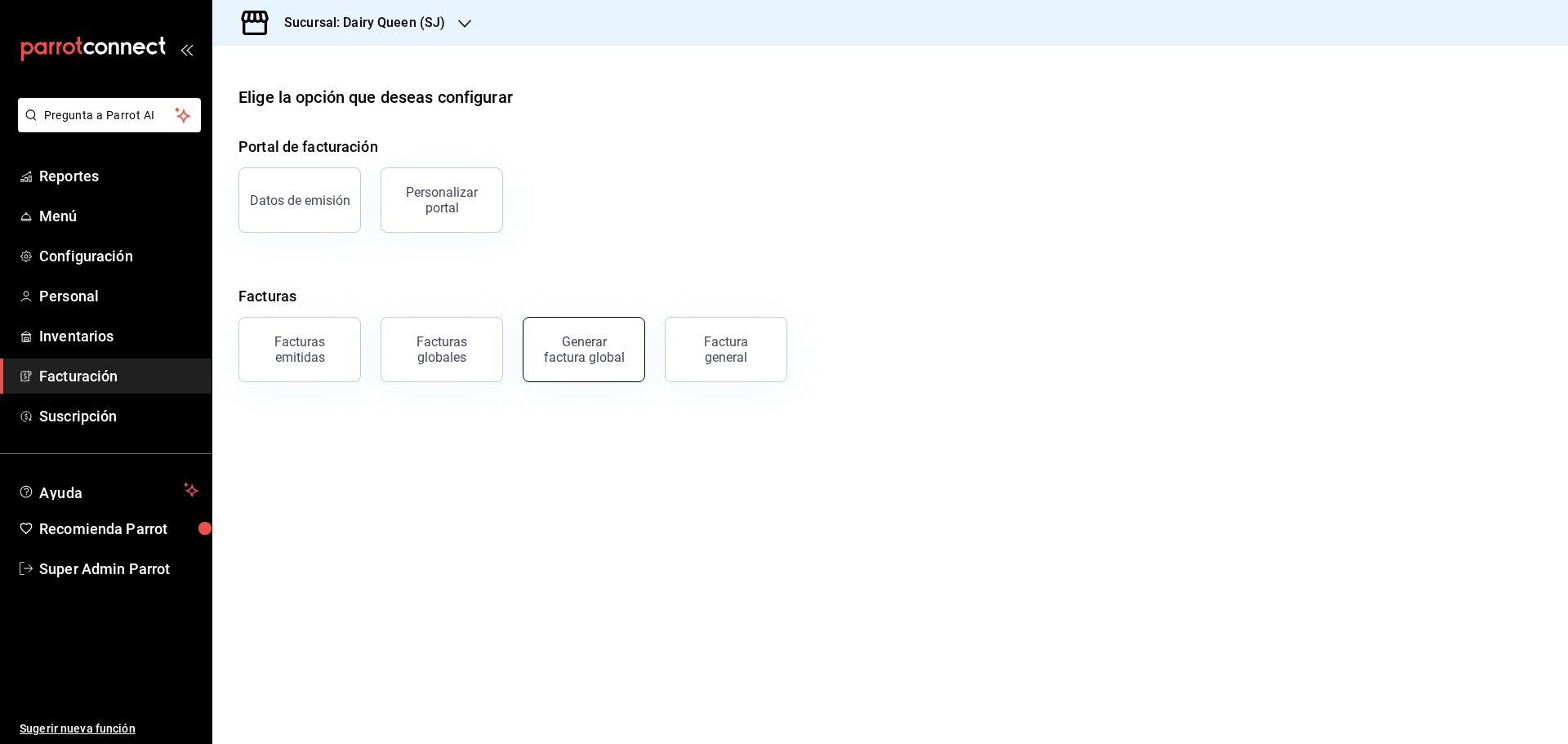
click at [588, 366] on button "Generar factura global" at bounding box center [584, 349] width 123 height 65
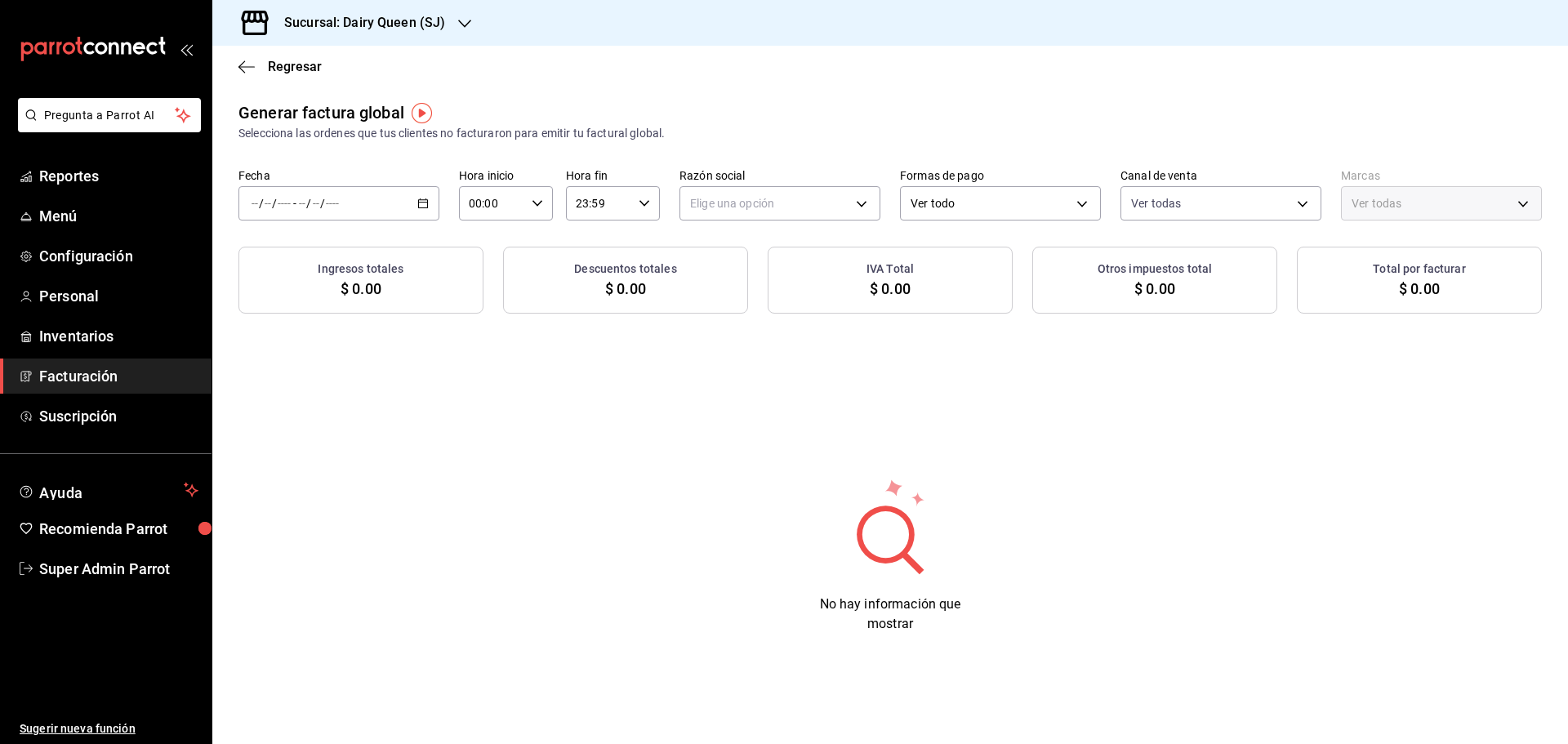
click at [379, 209] on div "/ / - / /" at bounding box center [338, 203] width 201 height 34
click at [357, 258] on span "Rango de fechas" at bounding box center [316, 253] width 126 height 17
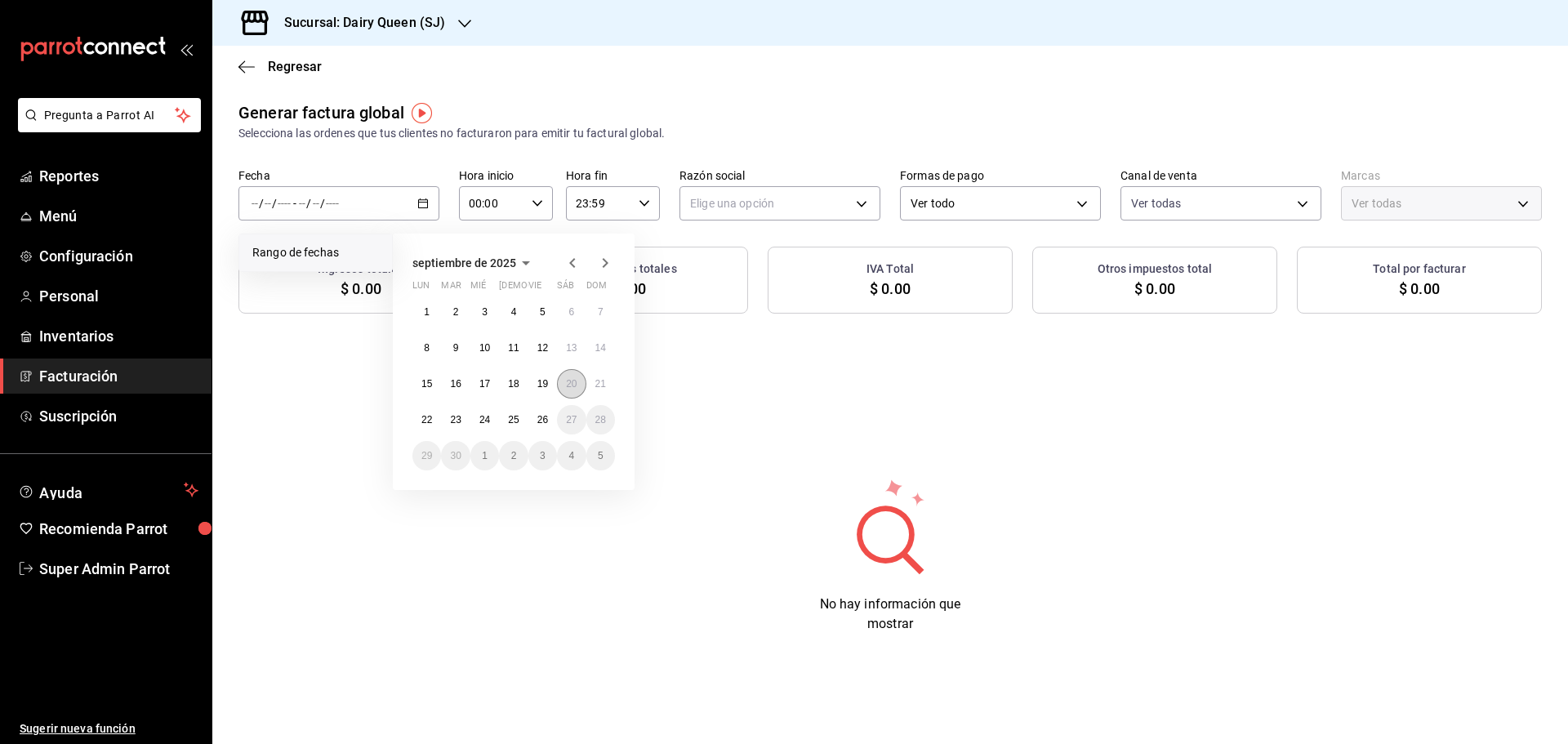
click at [572, 381] on abbr "20" at bounding box center [571, 383] width 11 height 12
click at [506, 419] on button "25" at bounding box center [513, 419] width 29 height 30
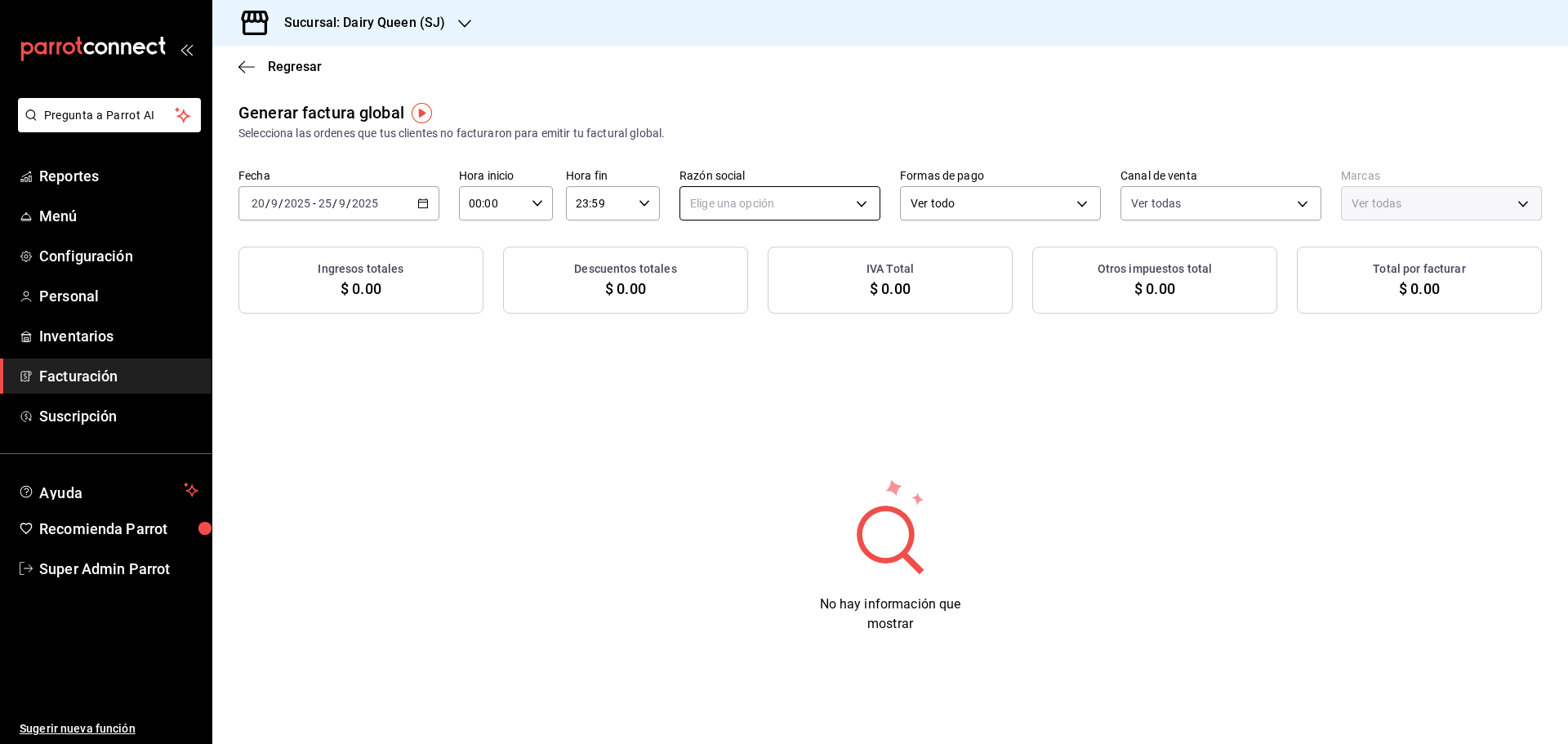
click at [839, 213] on body "Pregunta a Parrot AI Reportes Menú Configuración Personal Inventarios Facturaci…" at bounding box center [784, 372] width 1568 height 744
click at [807, 288] on li "LEVA NEGOCIOS Y FRANQUICIAS" at bounding box center [779, 285] width 199 height 30
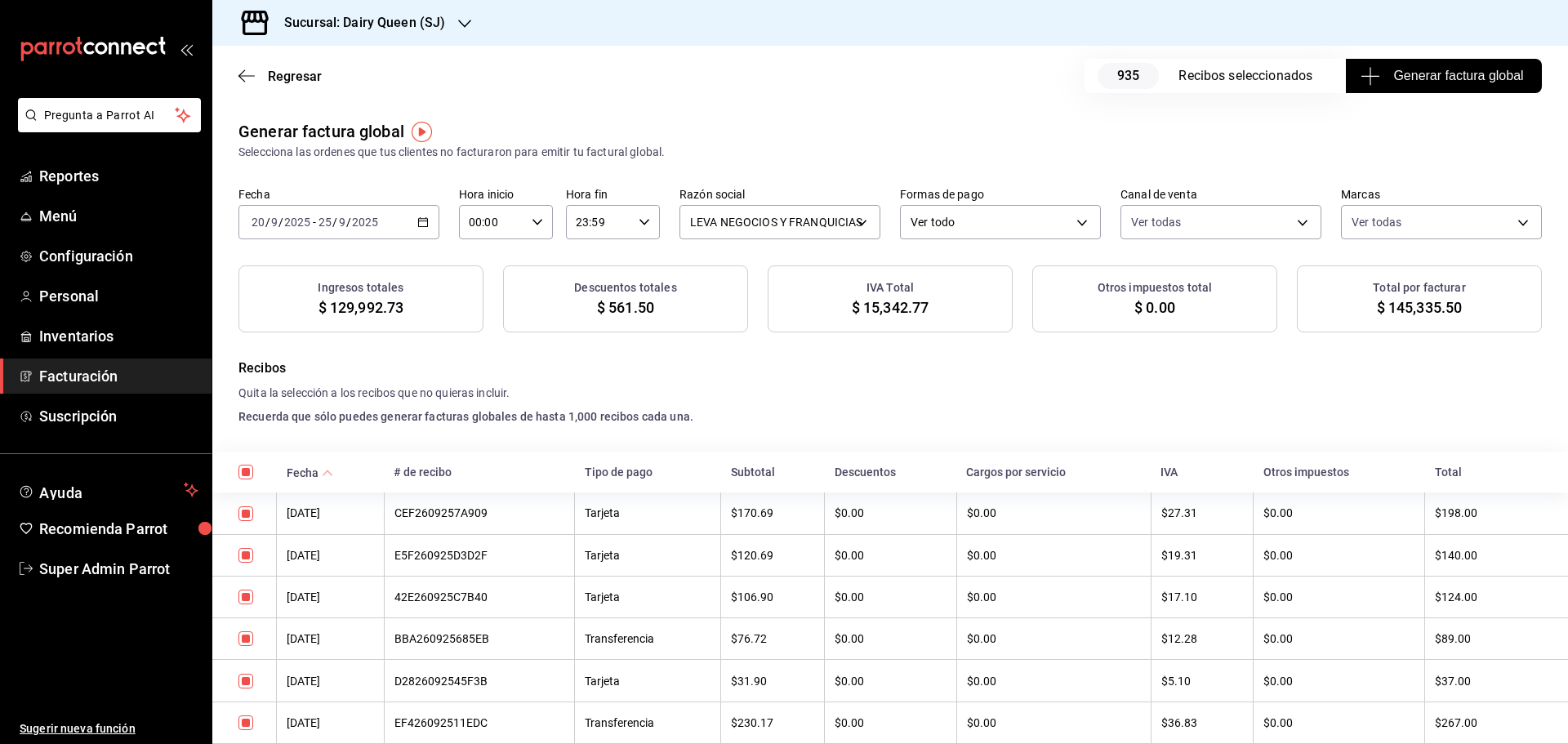
click at [1456, 79] on span "Generar factura global" at bounding box center [1443, 76] width 159 height 20
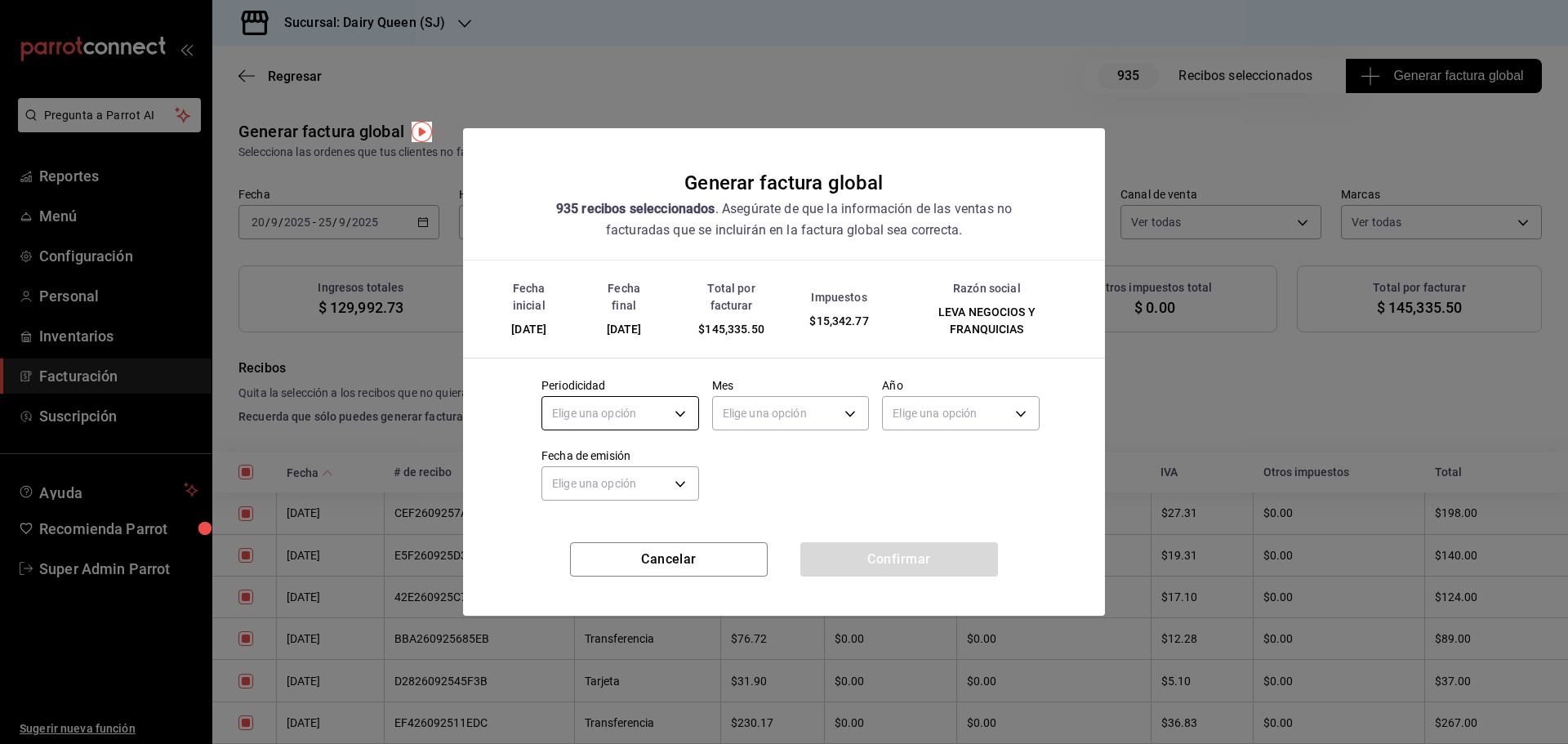
click at [589, 411] on body "Pregunta a Parrot AI Reportes Menú Configuración Personal Inventarios Facturaci…" at bounding box center [784, 372] width 1568 height 744
click at [574, 541] on li "Mensual" at bounding box center [620, 545] width 156 height 27
click at [761, 422] on body "Pregunta a Parrot AI Reportes Menú Configuración Personal Inventarios Facturaci…" at bounding box center [784, 372] width 1568 height 744
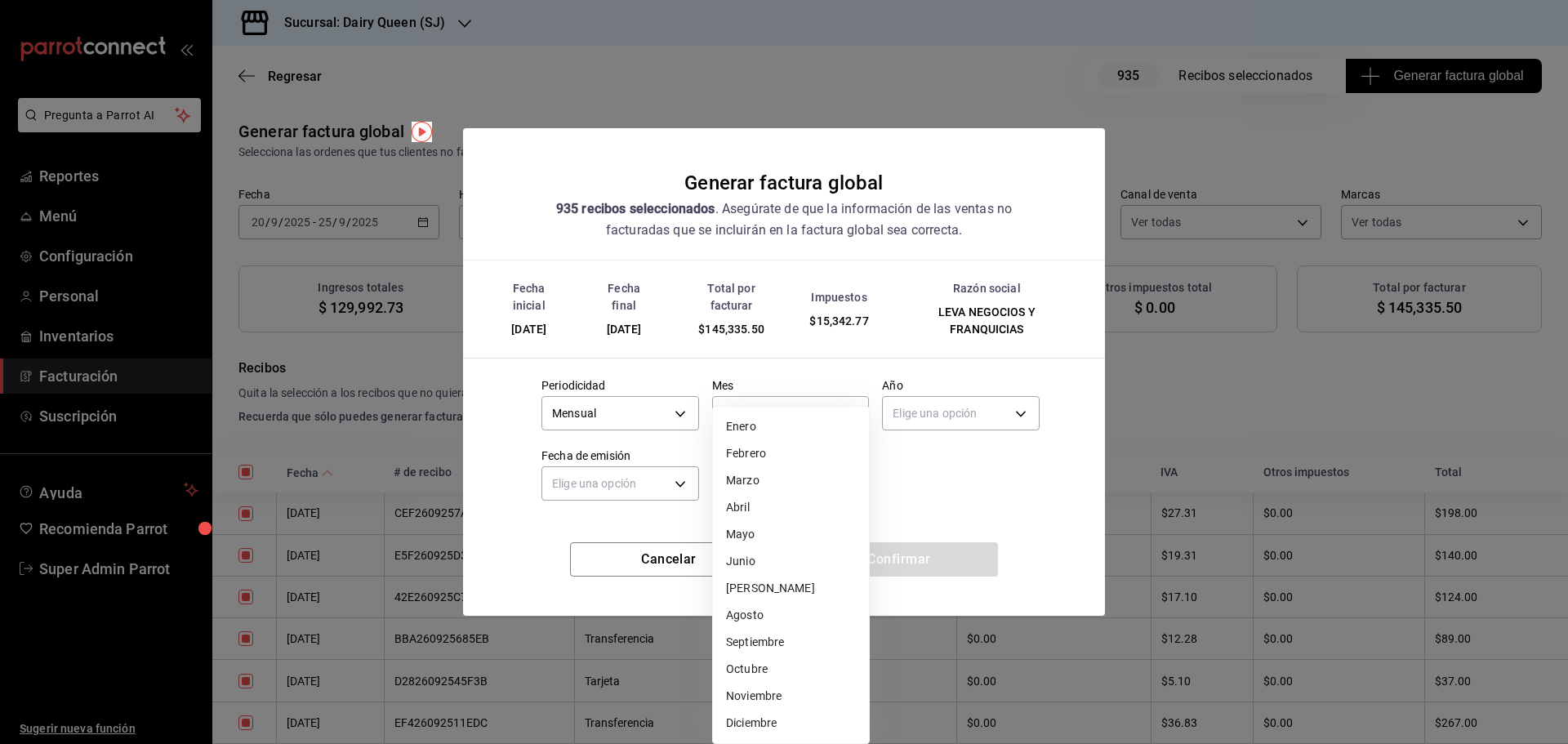
click at [745, 645] on li "Septiembre" at bounding box center [790, 642] width 156 height 27
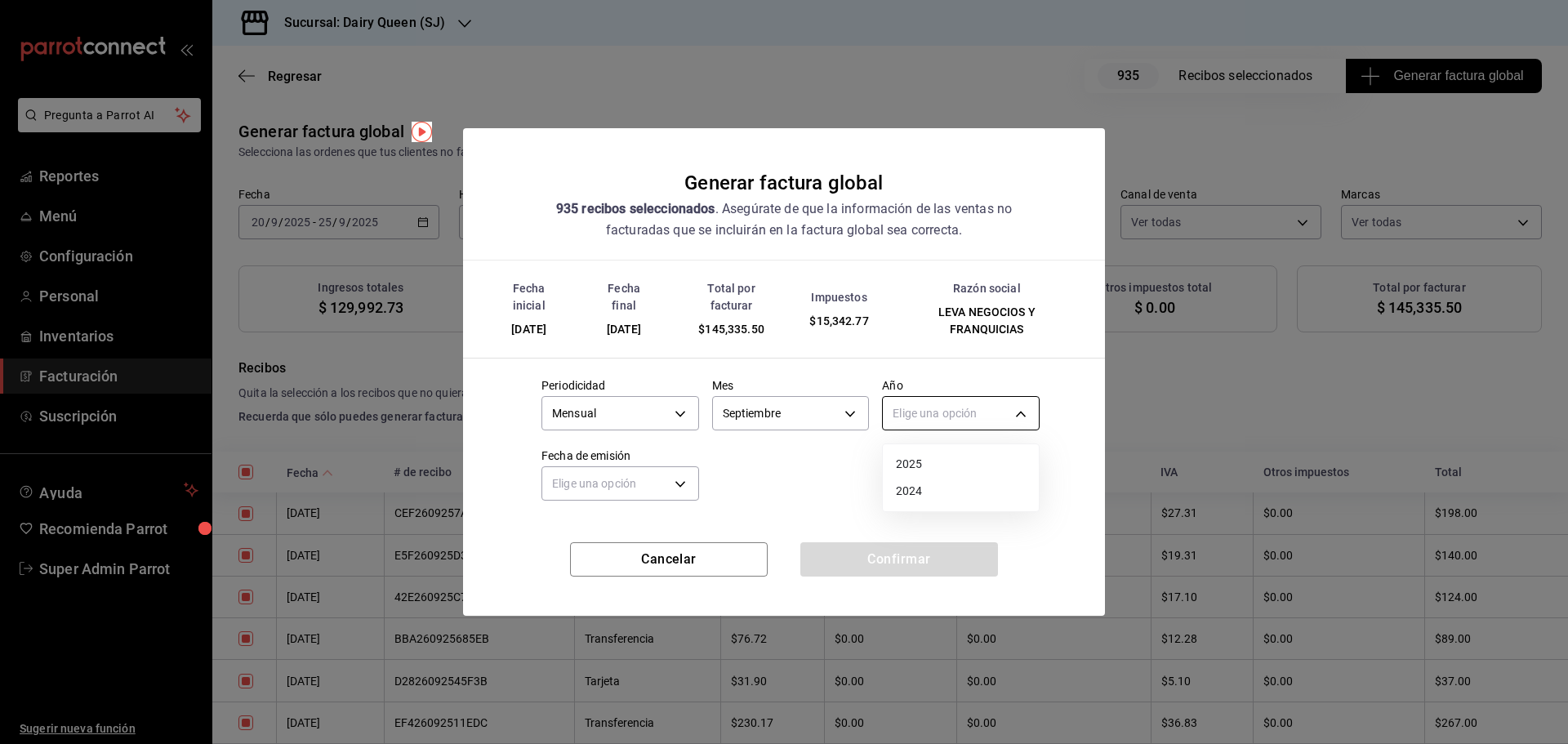
click at [939, 417] on body "Pregunta a Parrot AI Reportes Menú Configuración Personal Inventarios Facturaci…" at bounding box center [784, 372] width 1568 height 744
drag, startPoint x: 922, startPoint y: 467, endPoint x: 779, endPoint y: 482, distance: 143.8
click at [921, 466] on li "2025" at bounding box center [960, 464] width 156 height 27
click at [621, 494] on body "Pregunta a Parrot AI Reportes Menú Configuración Personal Inventarios Facturaci…" at bounding box center [784, 372] width 1568 height 744
click at [604, 533] on li "Hoy" at bounding box center [620, 534] width 156 height 27
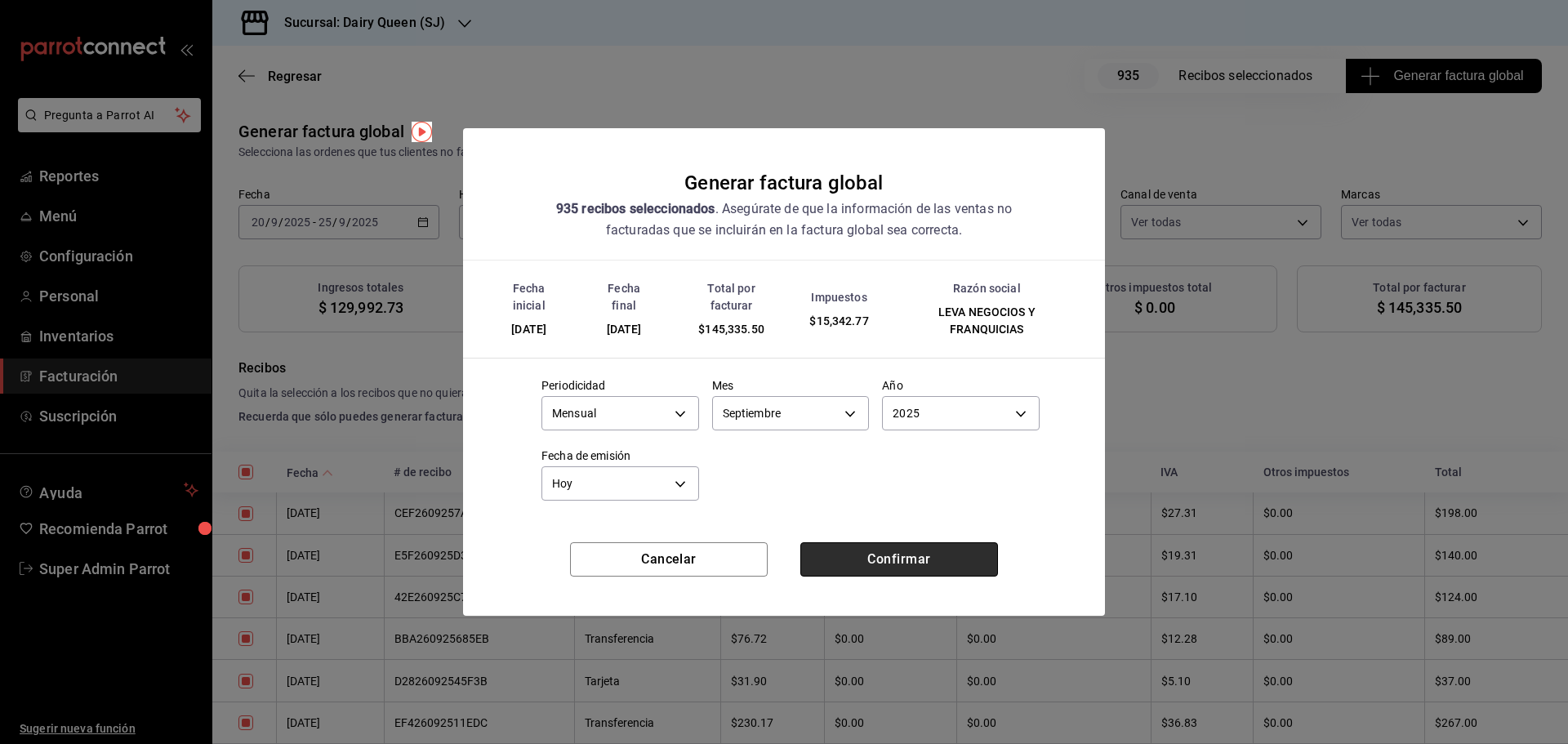
click at [921, 570] on button "Confirmar" at bounding box center [899, 559] width 198 height 34
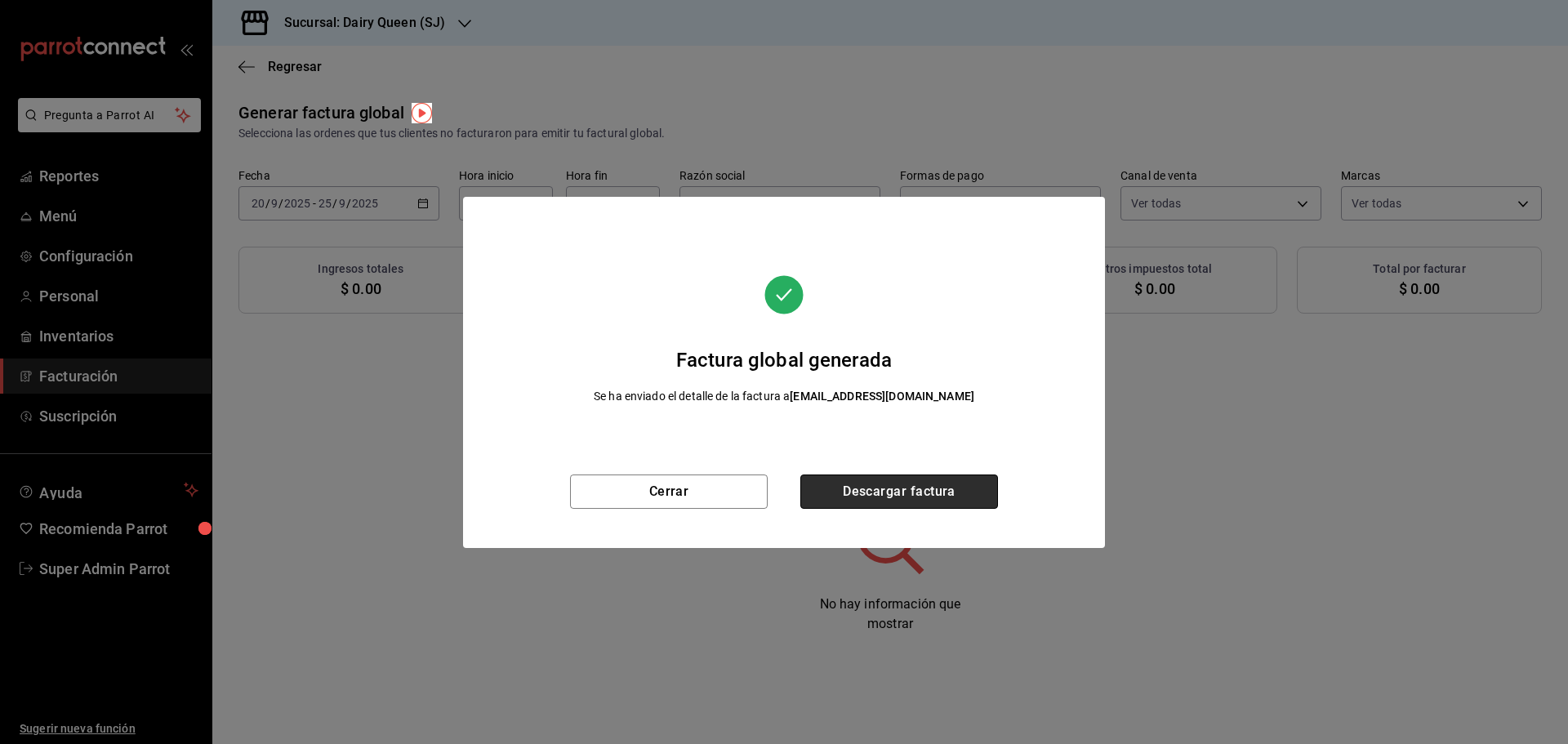
click at [921, 503] on button "Descargar factura" at bounding box center [899, 491] width 198 height 34
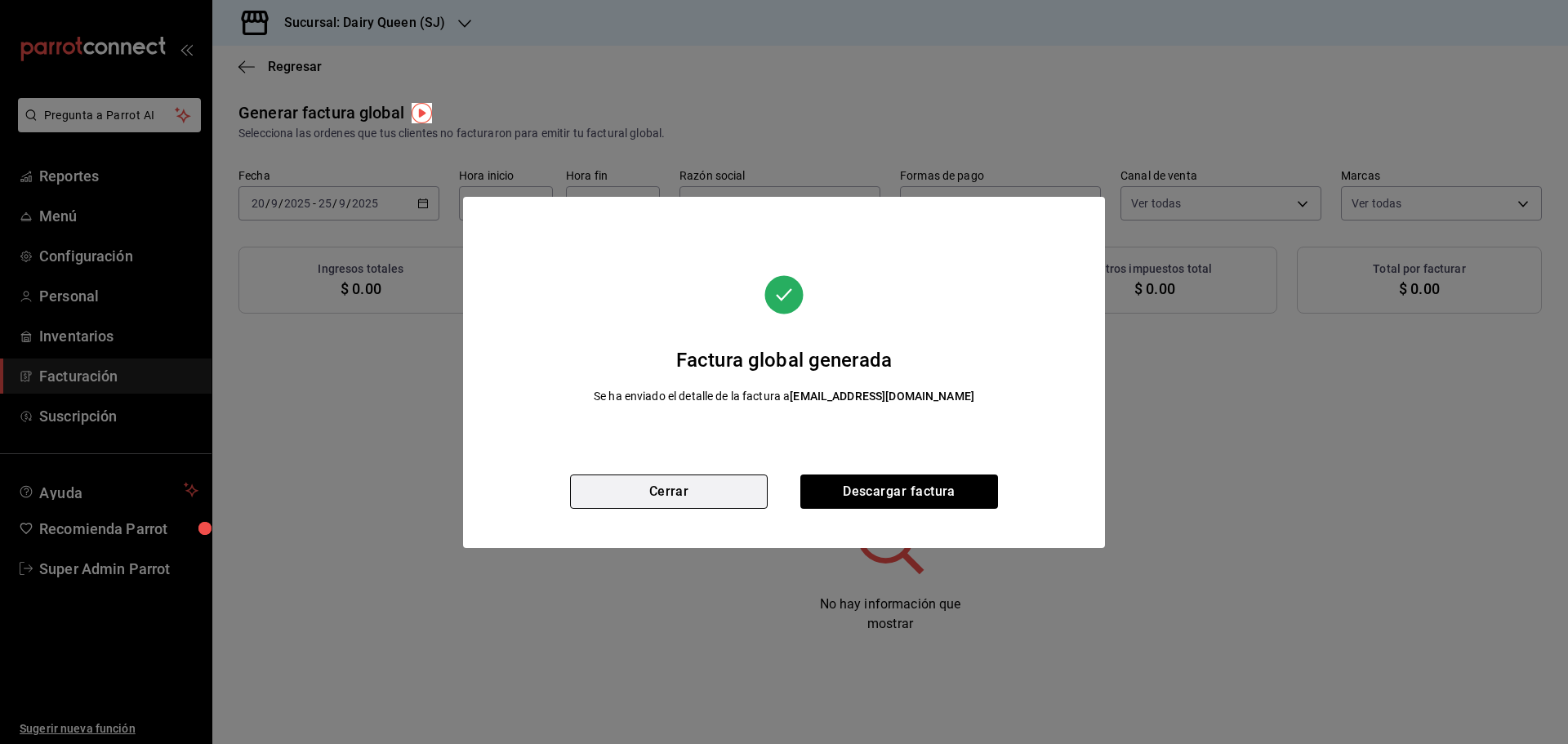
click at [672, 494] on button "Cerrar" at bounding box center [669, 491] width 198 height 34
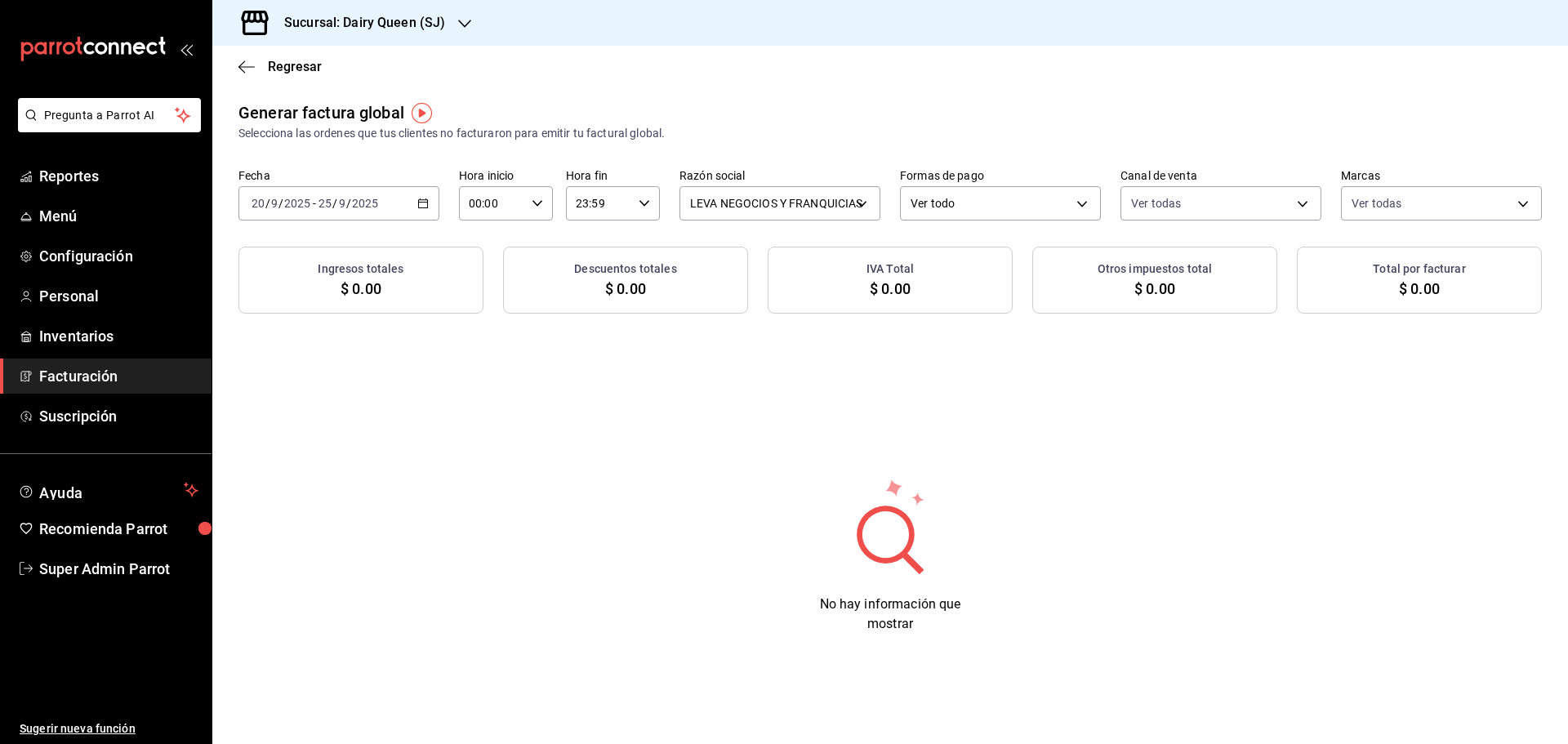
click at [417, 202] on div "2025-09-20 20 / 9 / 2025 - 2025-09-25 25 / 9 / 2025" at bounding box center [338, 203] width 201 height 34
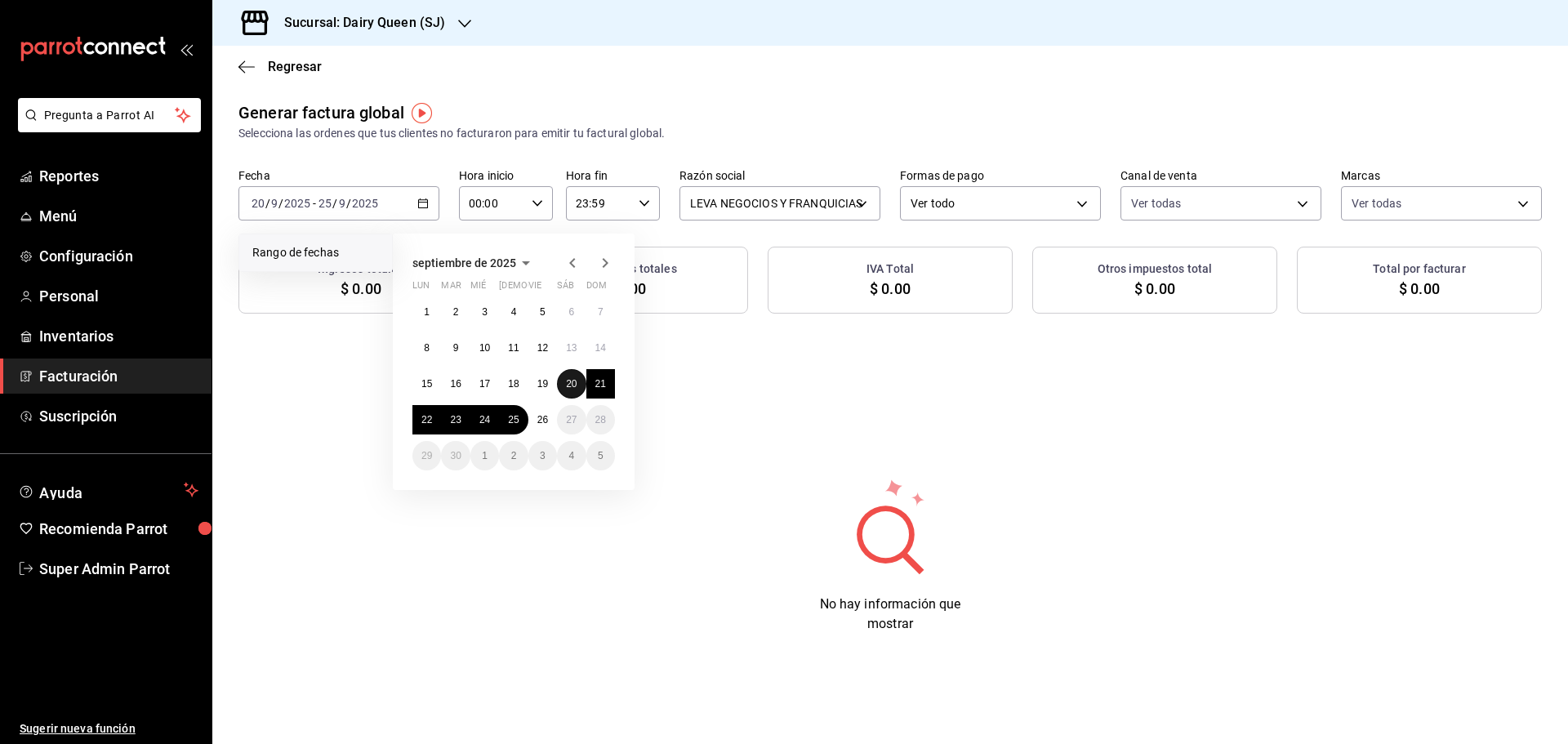
click at [571, 382] on abbr "20" at bounding box center [571, 383] width 11 height 12
click at [524, 418] on button "25" at bounding box center [513, 419] width 29 height 30
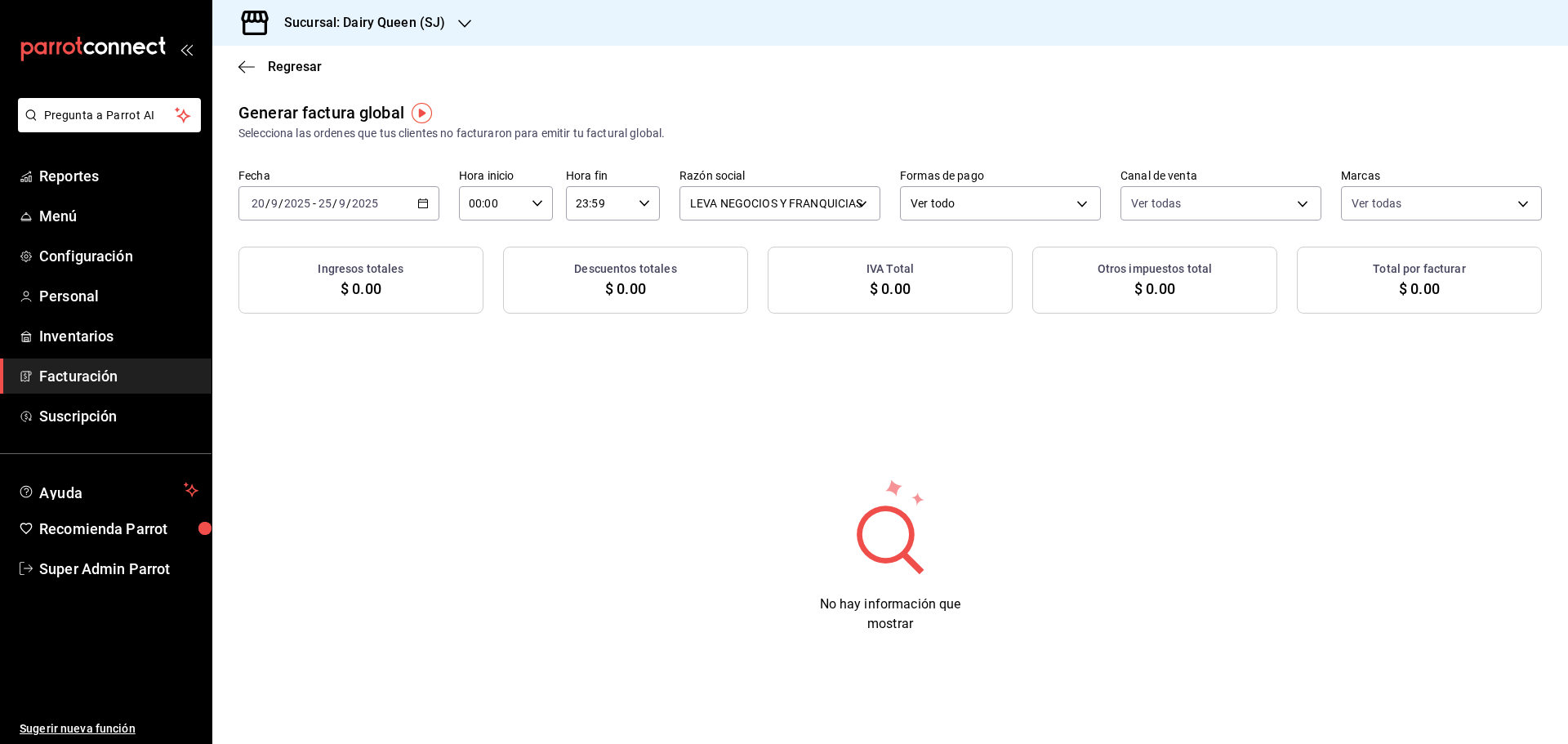
click at [498, 391] on div "Generar factura global Selecciona las ordenes que tus clientes no facturaron pa…" at bounding box center [890, 380] width 1355 height 559
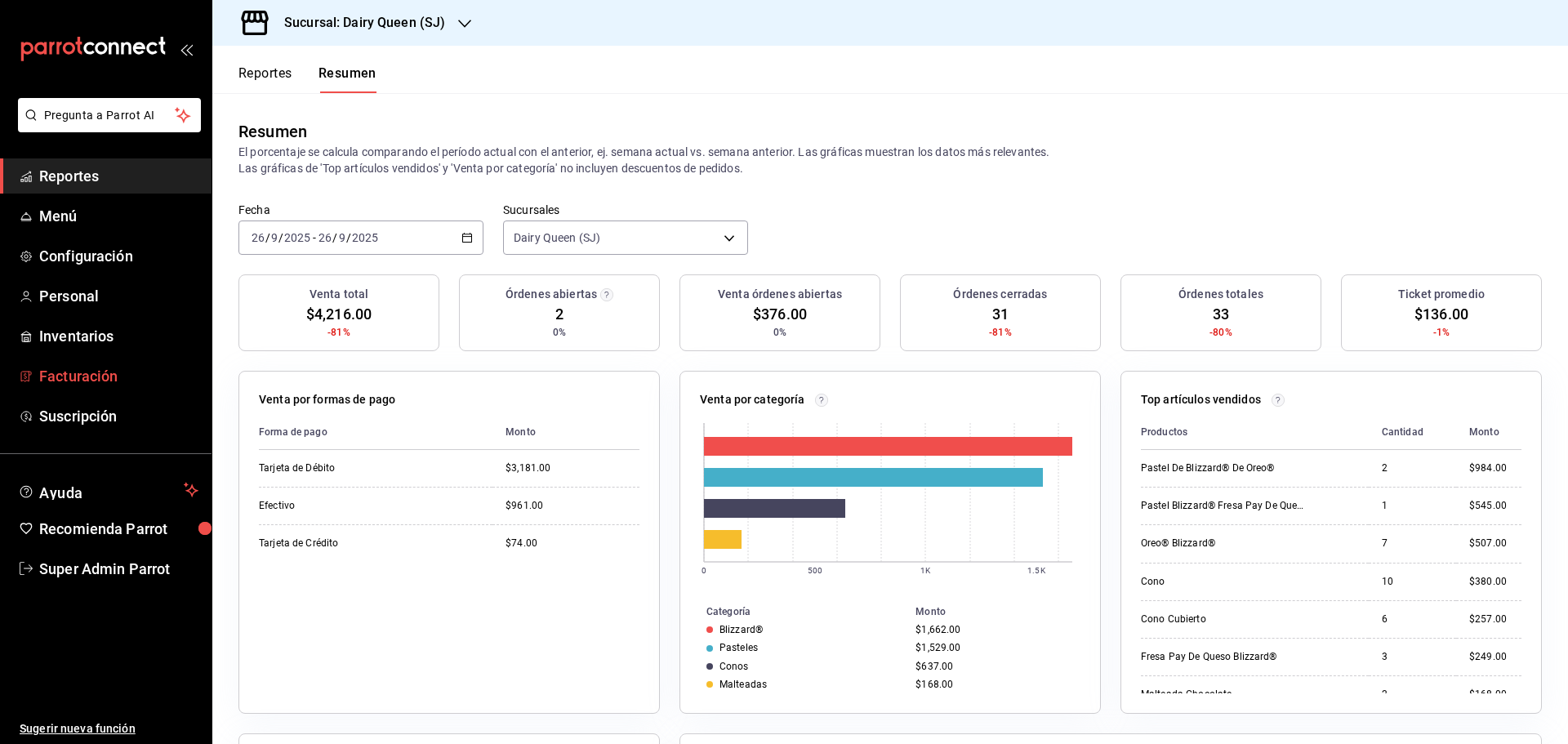
click at [124, 384] on span "Facturación" at bounding box center [118, 376] width 159 height 22
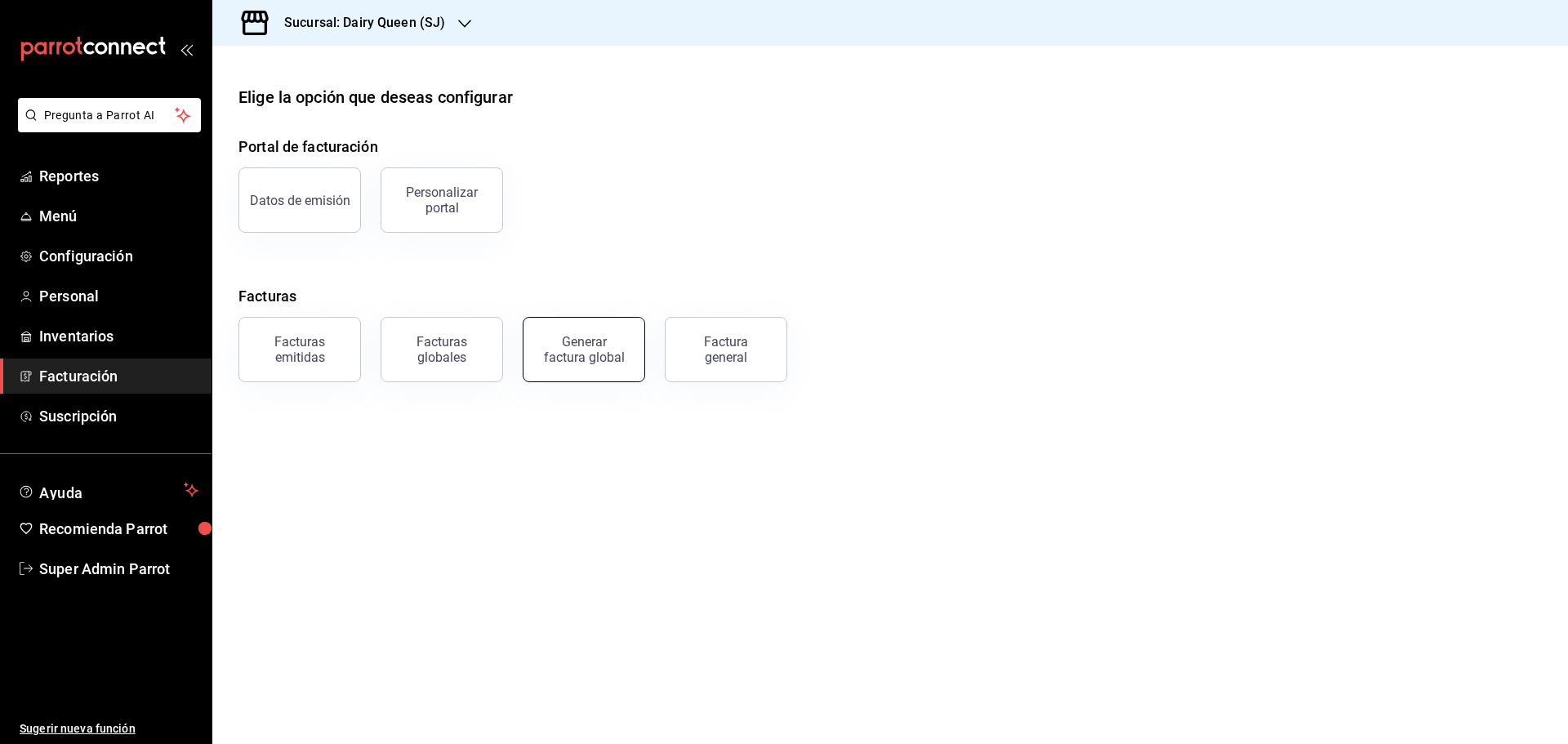
click at [577, 347] on div "Generar factura global" at bounding box center [584, 349] width 82 height 31
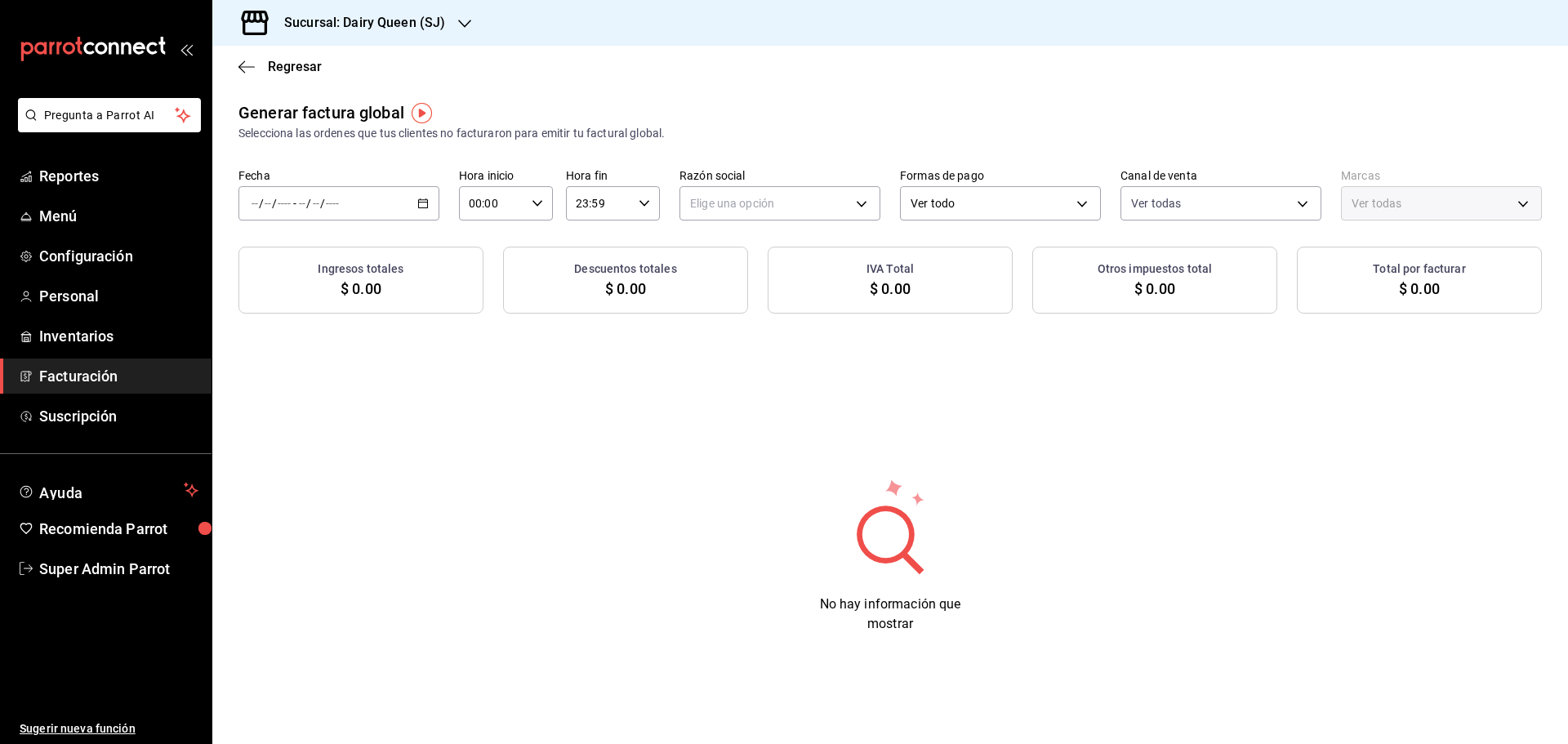
click at [380, 211] on div "/ / - / /" at bounding box center [338, 203] width 201 height 34
click at [346, 253] on span "Rango de fechas" at bounding box center [316, 253] width 126 height 17
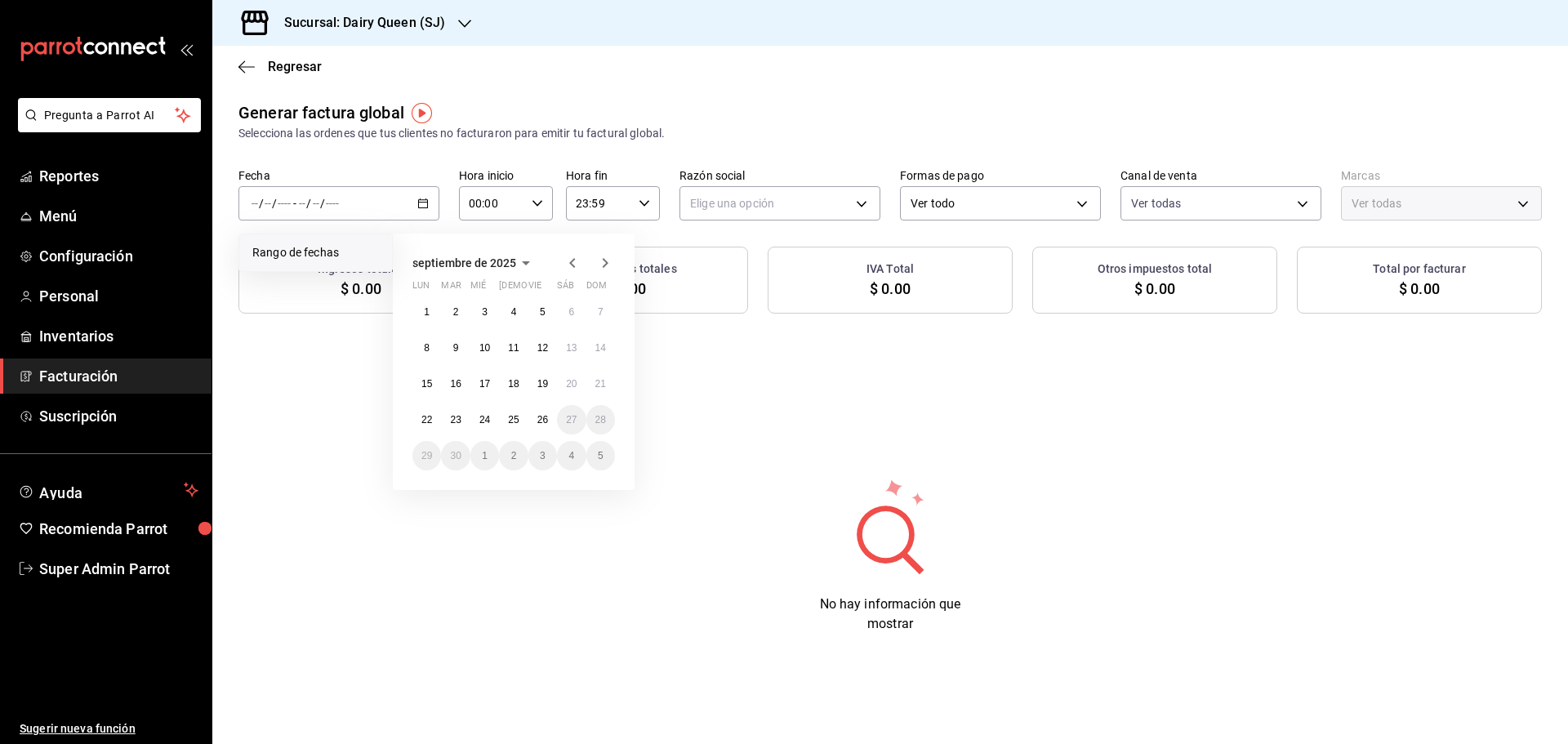
click at [571, 265] on icon "button" at bounding box center [573, 263] width 20 height 20
click at [572, 265] on icon "button" at bounding box center [572, 262] width 5 height 10
click at [541, 453] on abbr "29" at bounding box center [543, 455] width 11 height 12
click at [599, 267] on icon "button" at bounding box center [605, 263] width 20 height 20
click at [524, 418] on button "25" at bounding box center [513, 419] width 29 height 30
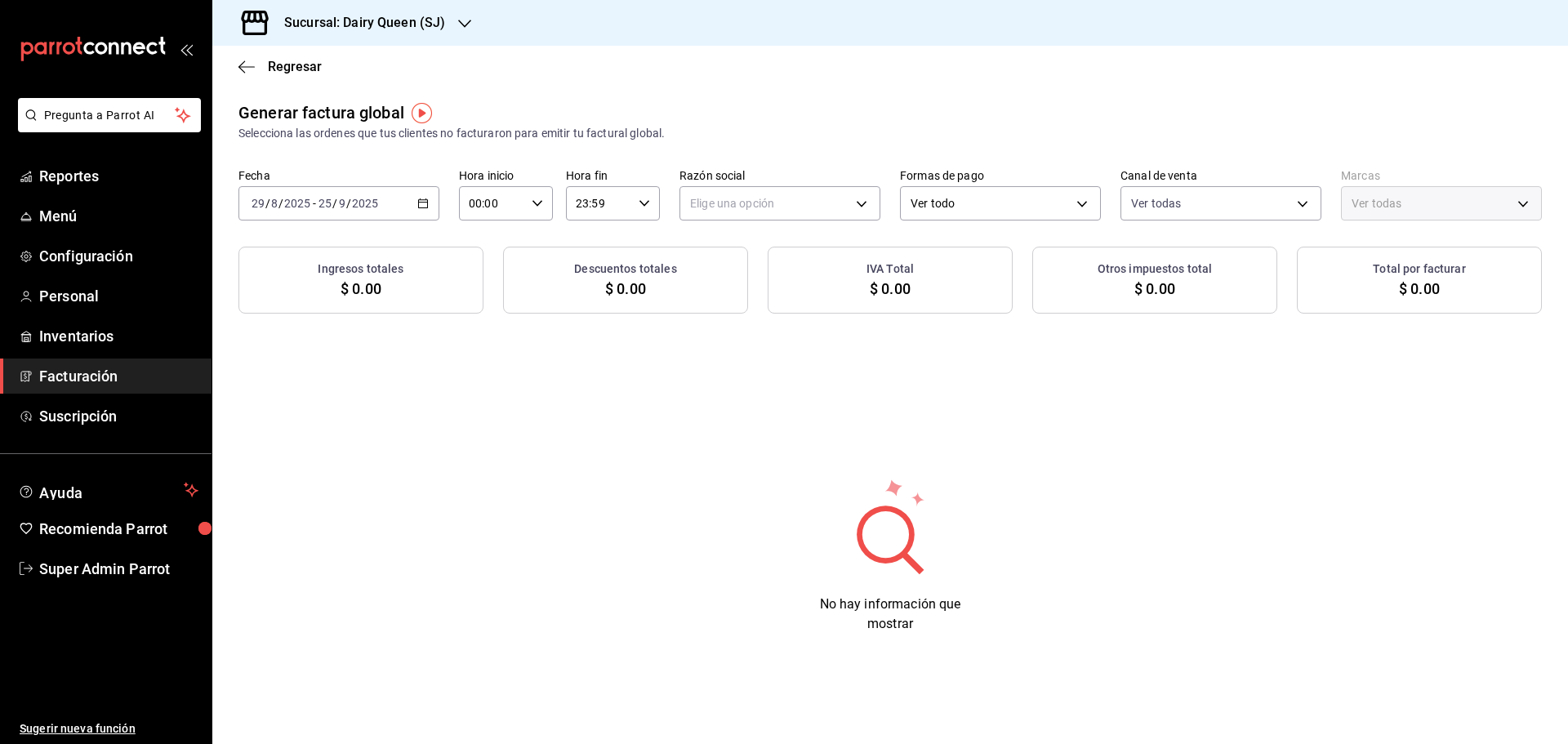
click at [407, 22] on h3 "Sucursal: Dairy Queen (SJ)" at bounding box center [357, 23] width 174 height 20
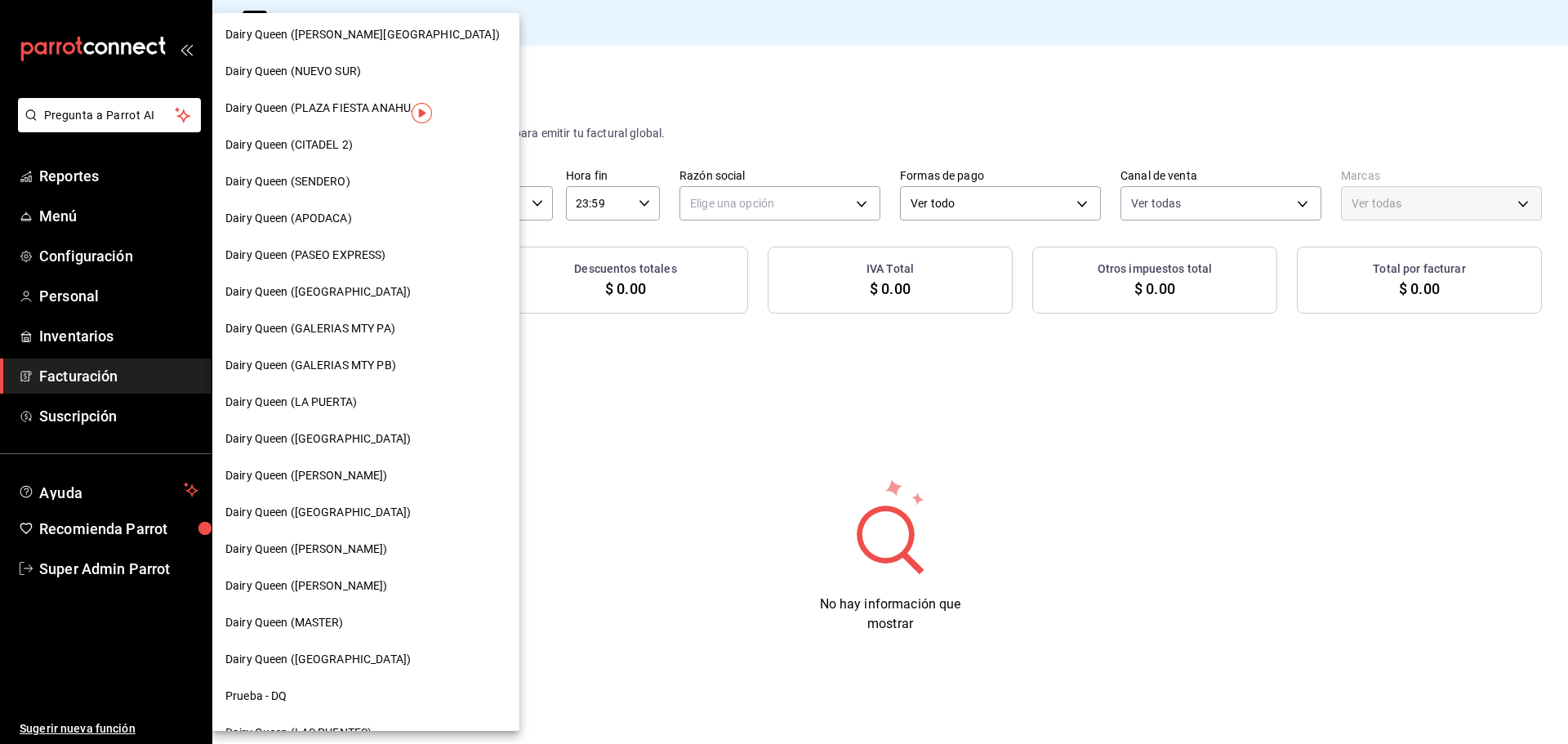
scroll to position [508, 0]
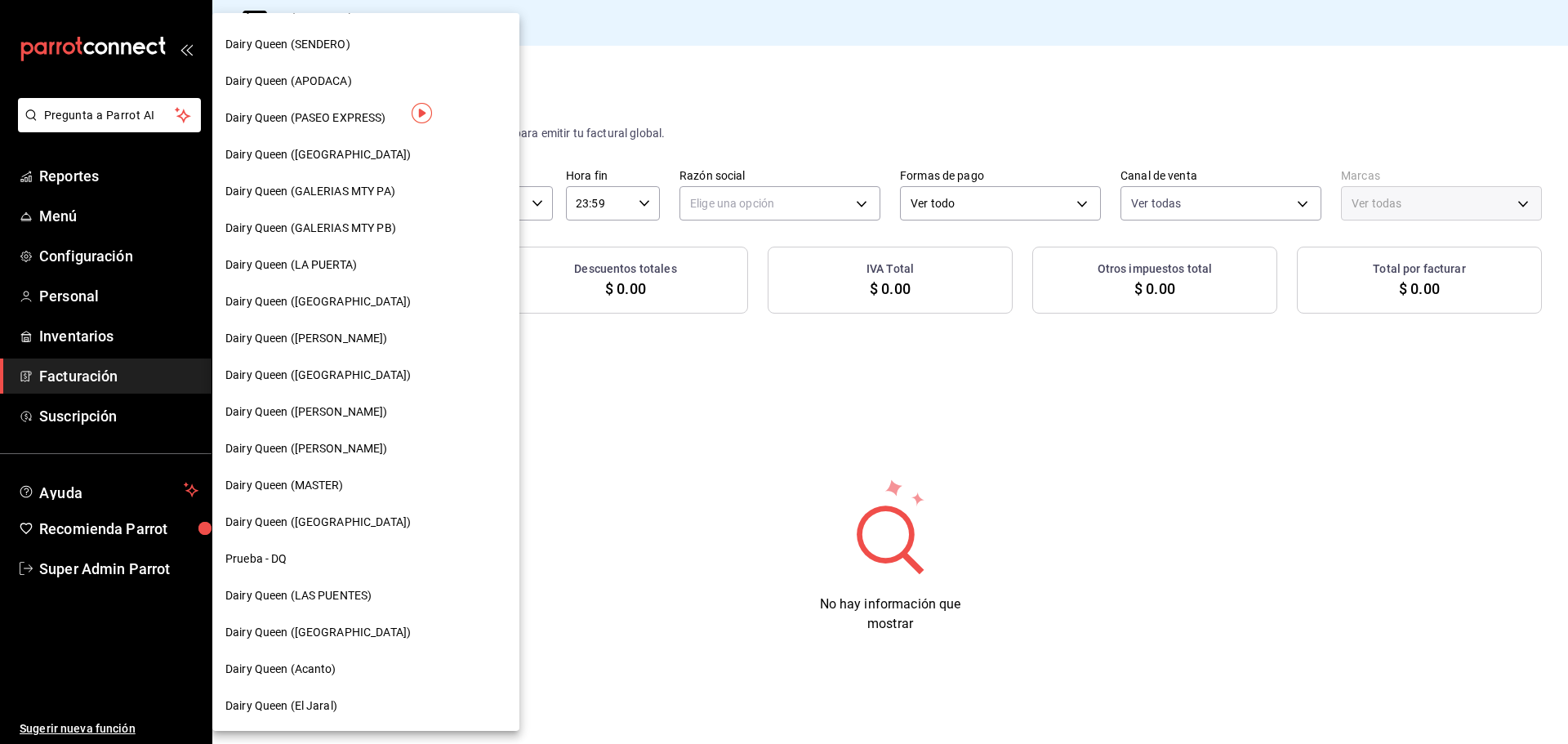
click at [328, 682] on div "Dairy Queen (Acanto)" at bounding box center [365, 668] width 307 height 37
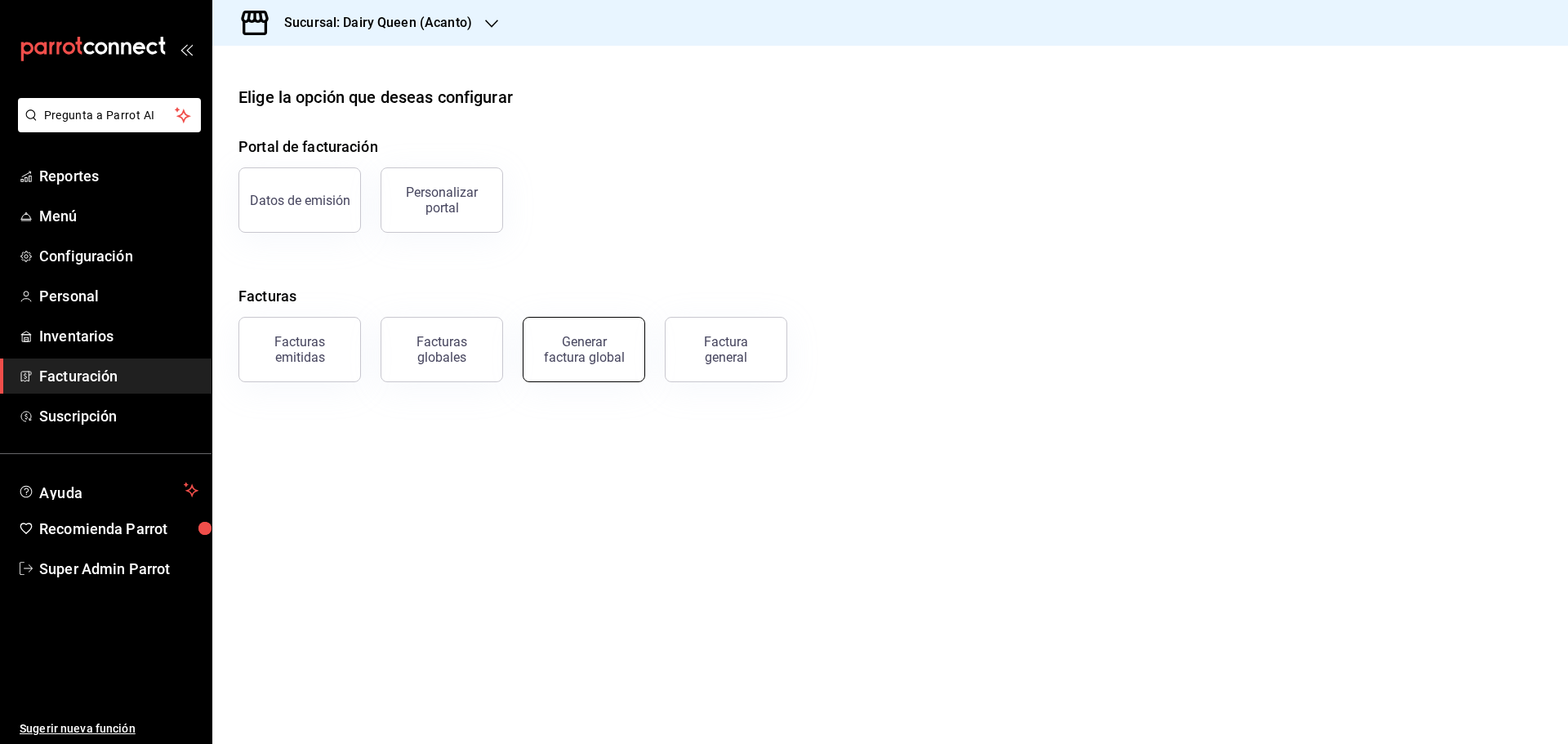
click at [571, 335] on div "Generar factura global" at bounding box center [584, 349] width 82 height 31
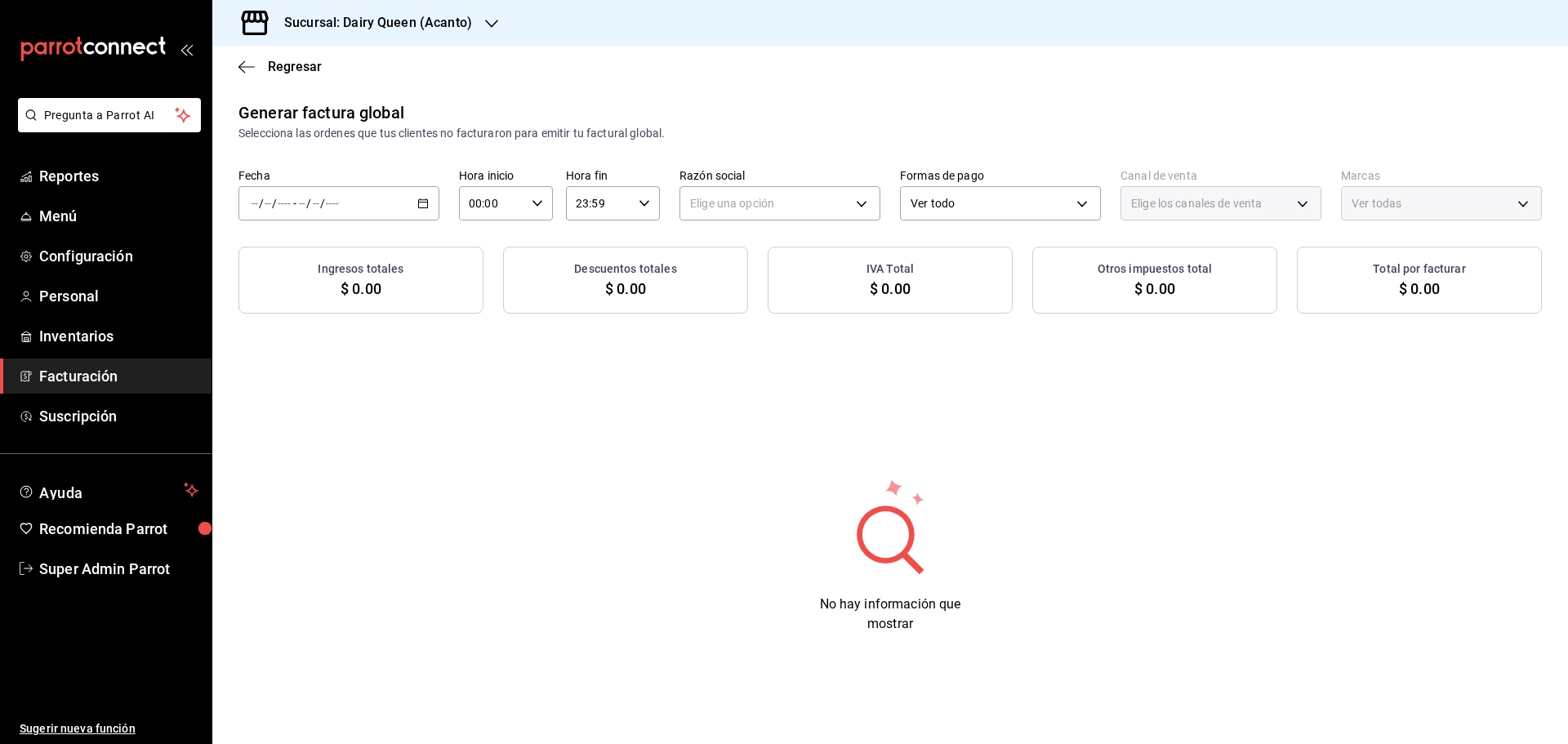
type input "PARROT,UBER_EATS,RAPPI,DIDI_FOOD,ONLINE"
click at [309, 201] on span "/" at bounding box center [308, 203] width 5 height 13
click at [317, 251] on span "Rango de fechas" at bounding box center [316, 253] width 126 height 17
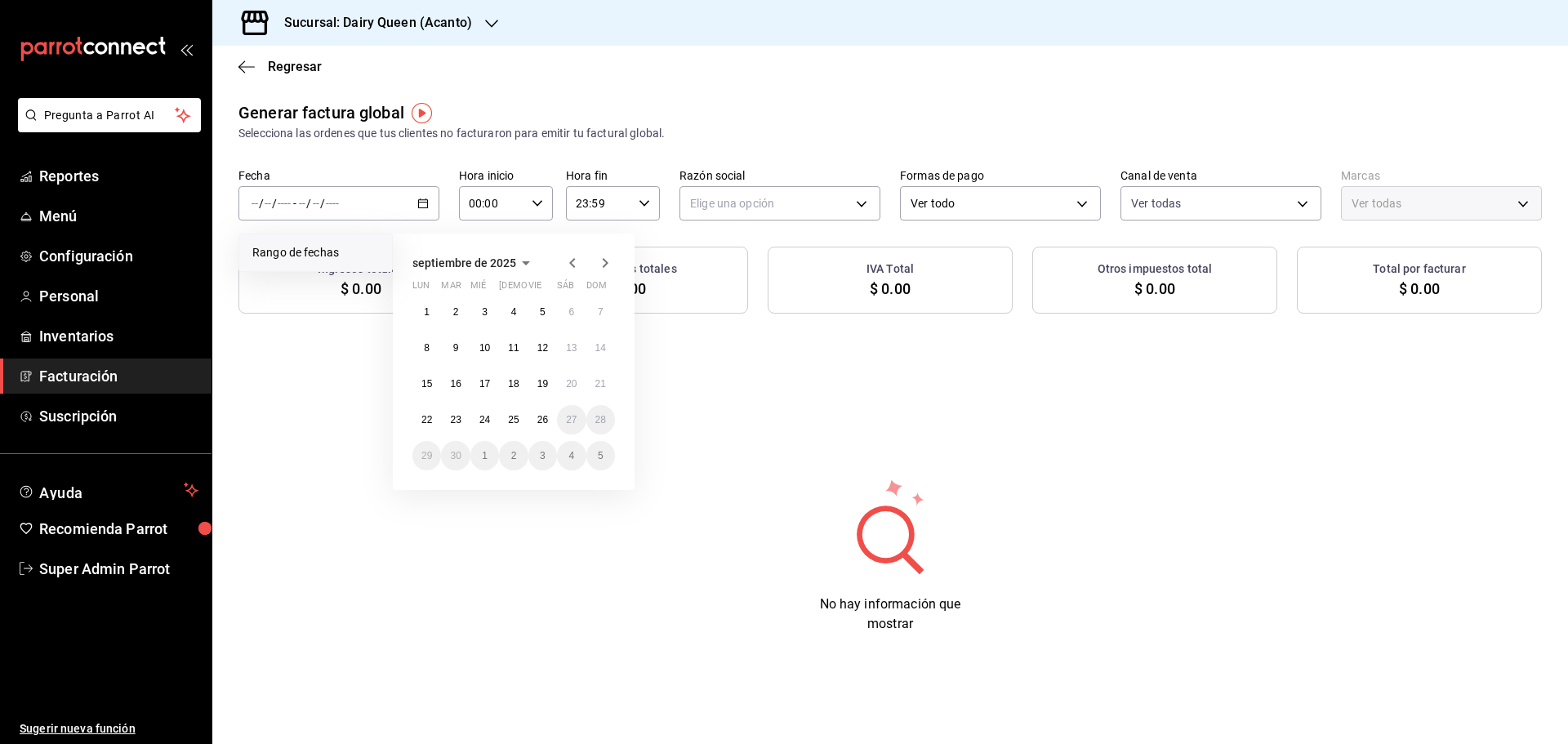
click at [571, 263] on icon "button" at bounding box center [572, 262] width 5 height 10
click at [538, 455] on abbr "29" at bounding box center [543, 455] width 11 height 12
click at [610, 266] on icon "button" at bounding box center [605, 263] width 20 height 20
click at [529, 418] on button "26" at bounding box center [543, 419] width 29 height 30
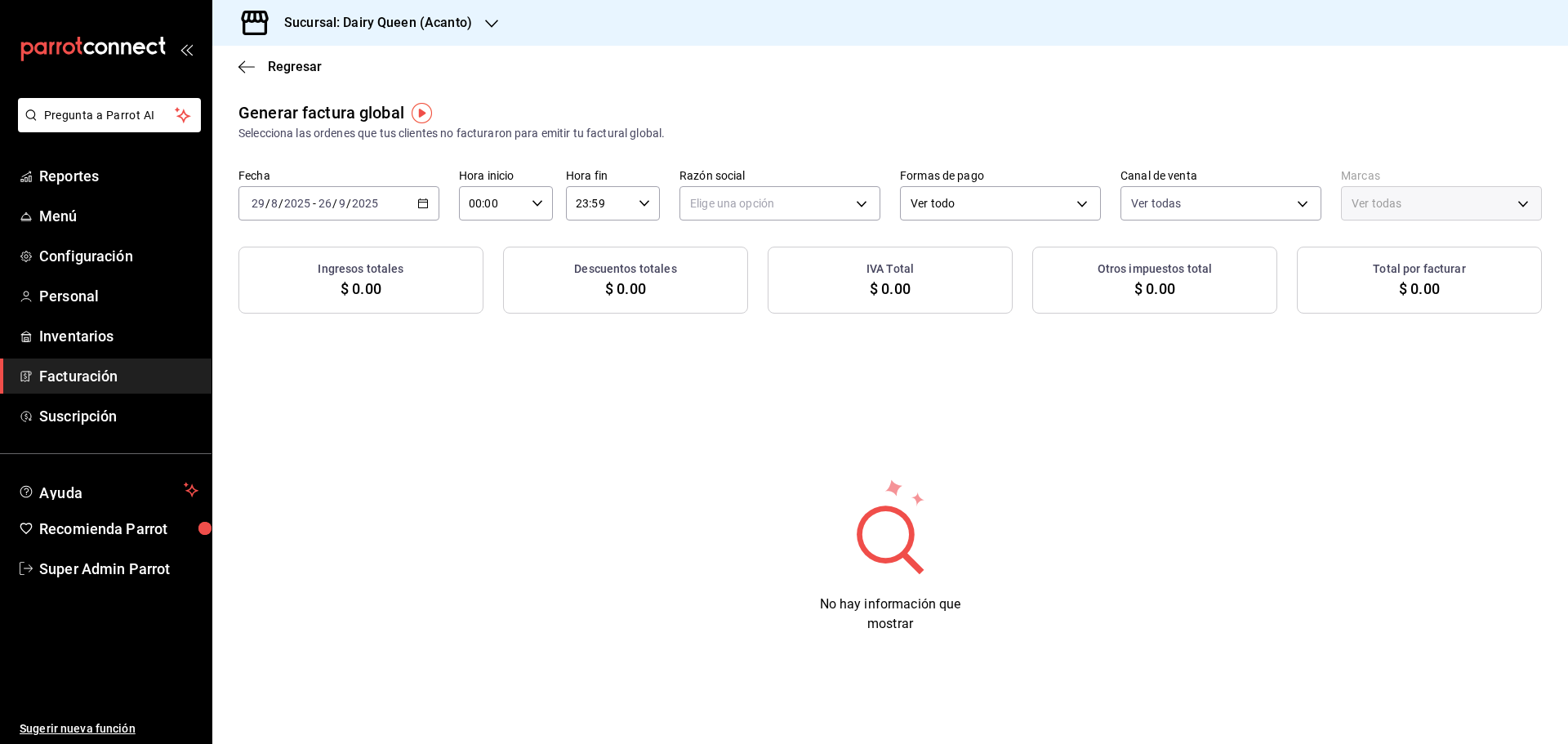
click at [420, 207] on icon "button" at bounding box center [422, 203] width 12 height 12
click at [535, 454] on button "29" at bounding box center [543, 455] width 29 height 30
drag, startPoint x: 607, startPoint y: 262, endPoint x: 604, endPoint y: 275, distance: 13.3
click at [607, 262] on icon "button" at bounding box center [605, 263] width 20 height 20
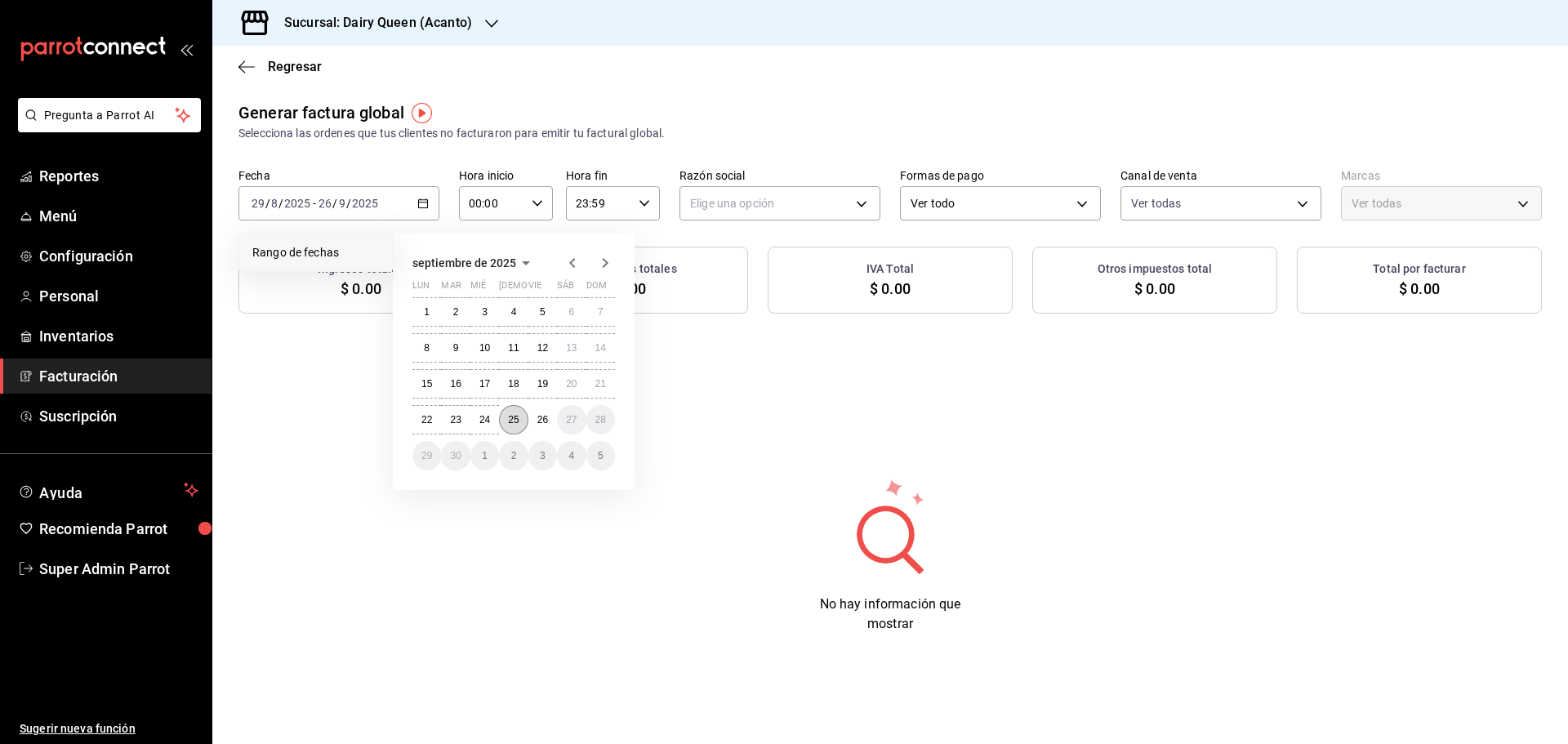
click at [520, 419] on button "25" at bounding box center [513, 419] width 29 height 30
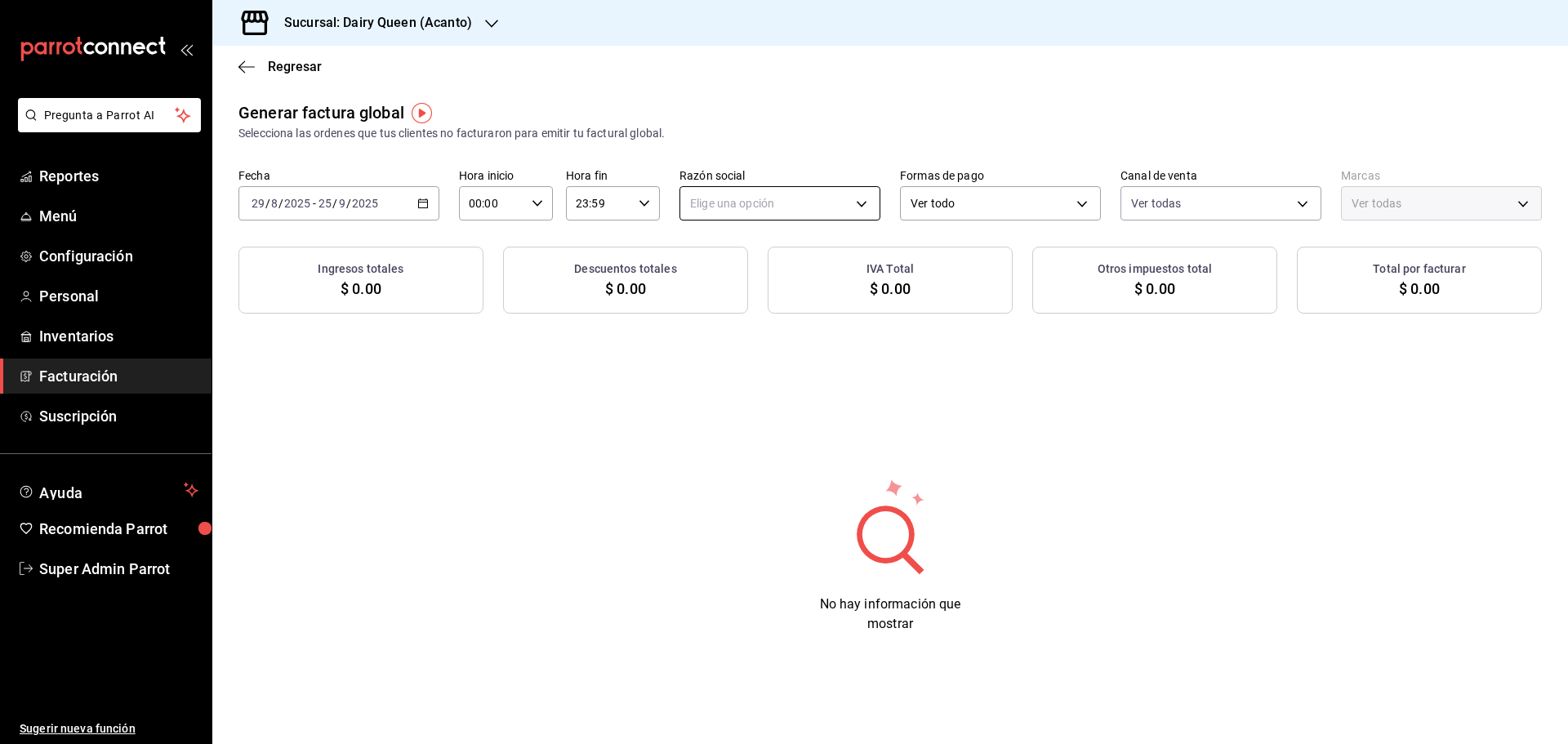
click at [783, 216] on body "Pregunta a Parrot AI Reportes Menú Configuración Personal Inventarios Facturaci…" at bounding box center [784, 372] width 1568 height 744
click at [752, 284] on li "LEVA NEGOCIOS Y FRANQUICIAS" at bounding box center [779, 285] width 199 height 30
type input "9bd76baf-0d5e-48b1-9109-34cbc611f224"
type input "394f1dfe-00b9-45ac-b2f6-460051e74c8d"
click at [384, 10] on div "Sucursal: Dairy Queen (Acanto)" at bounding box center [365, 23] width 280 height 46
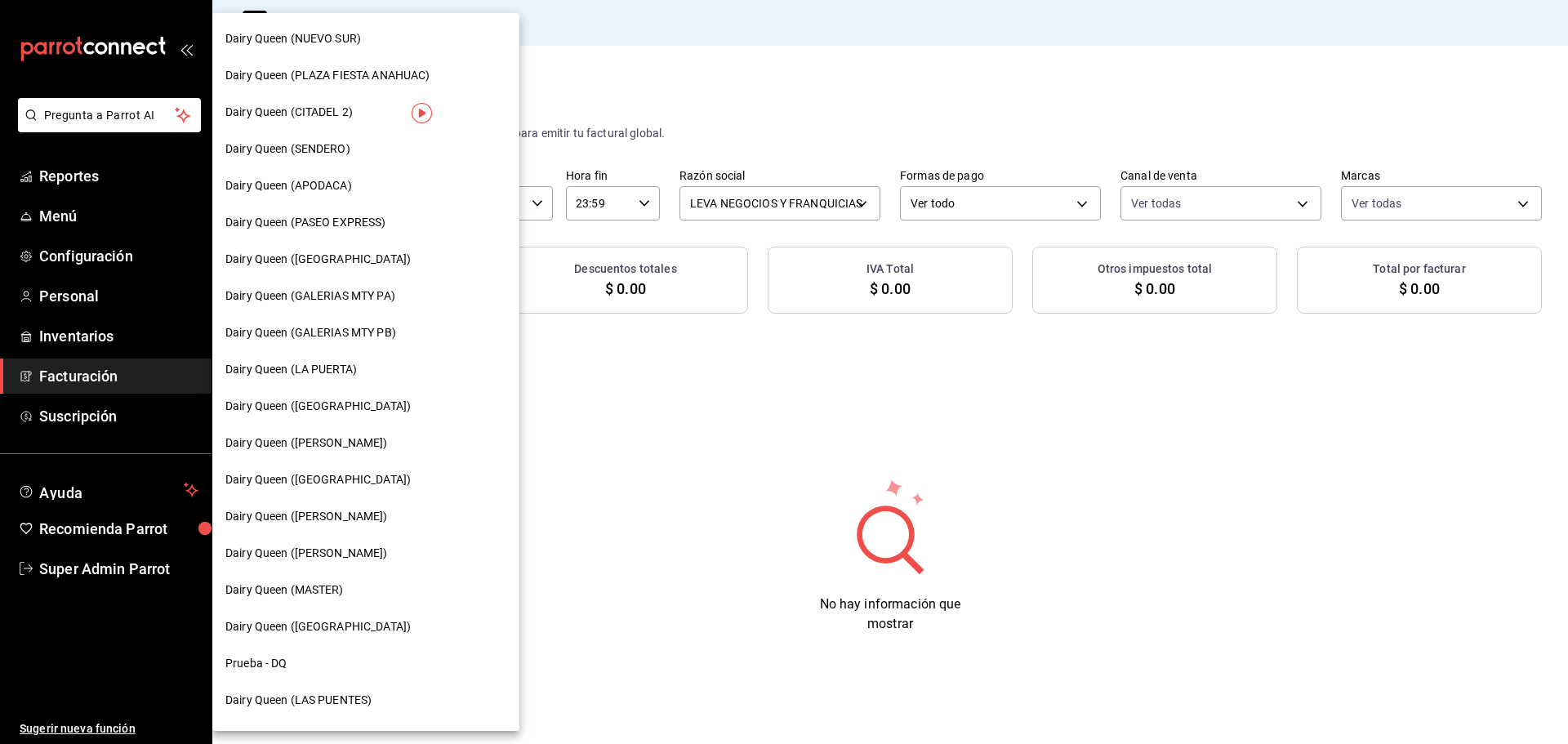
scroll to position [508, 0]
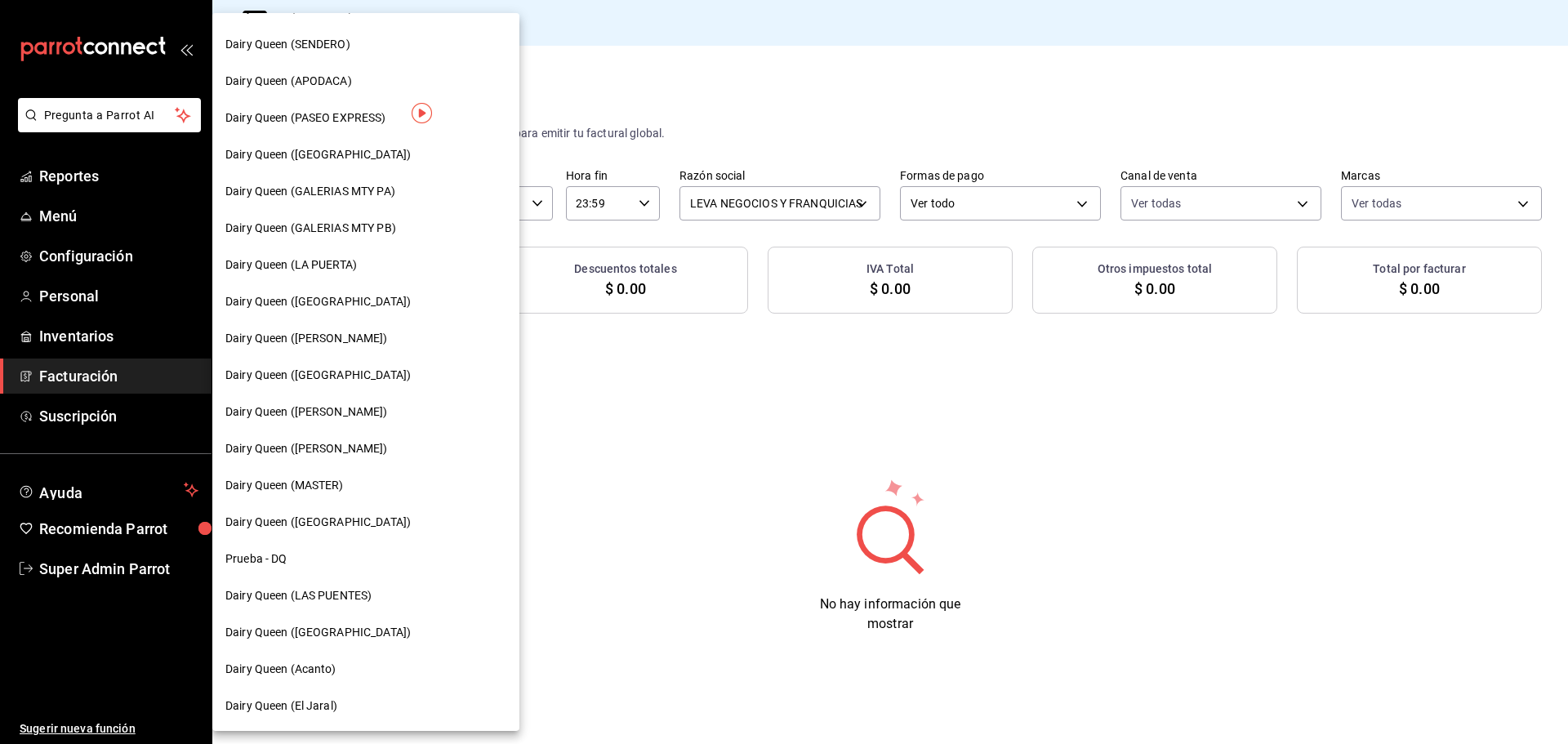
click at [315, 426] on div "Dairy Queen ([PERSON_NAME])" at bounding box center [365, 411] width 307 height 37
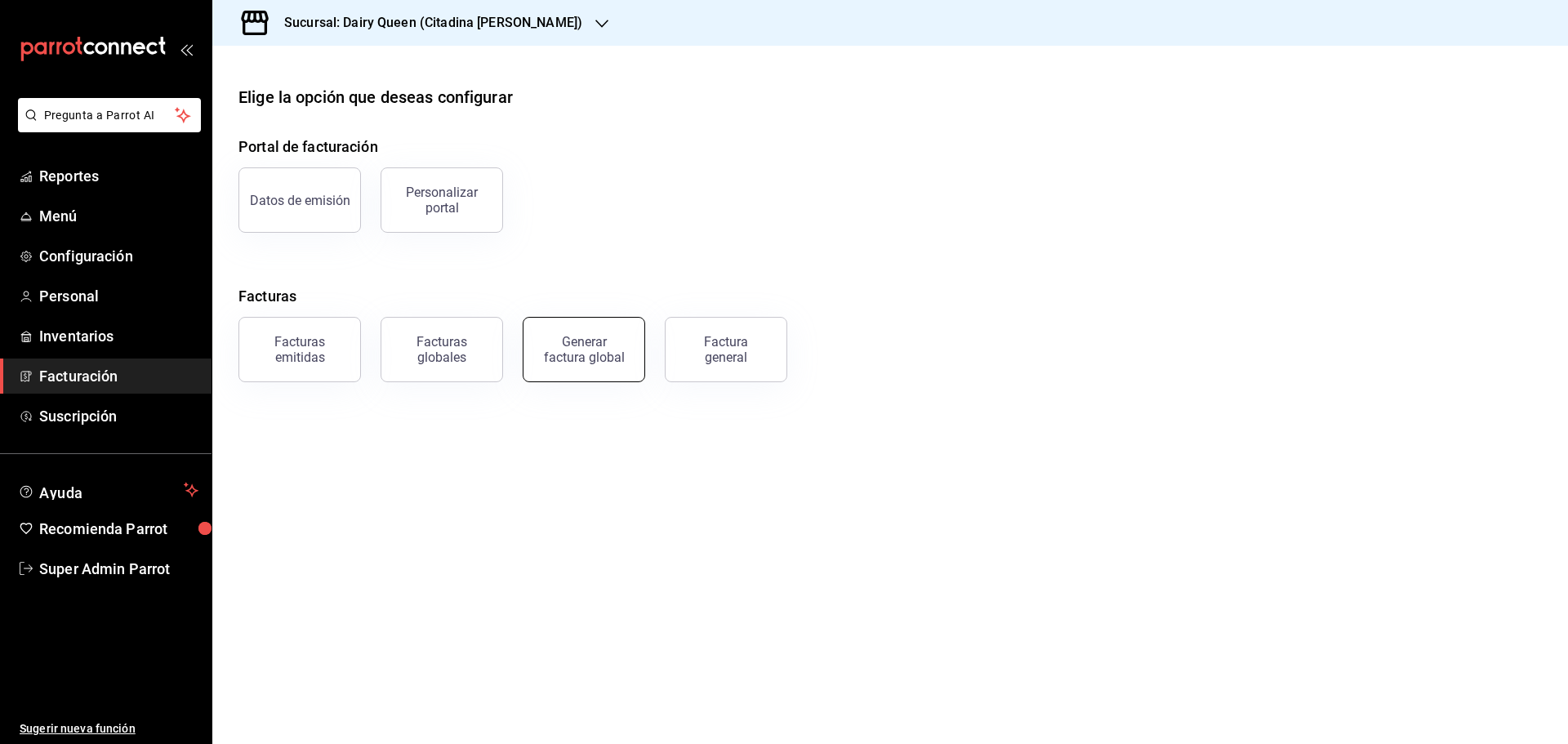
click at [600, 357] on div "Generar factura global" at bounding box center [584, 349] width 82 height 31
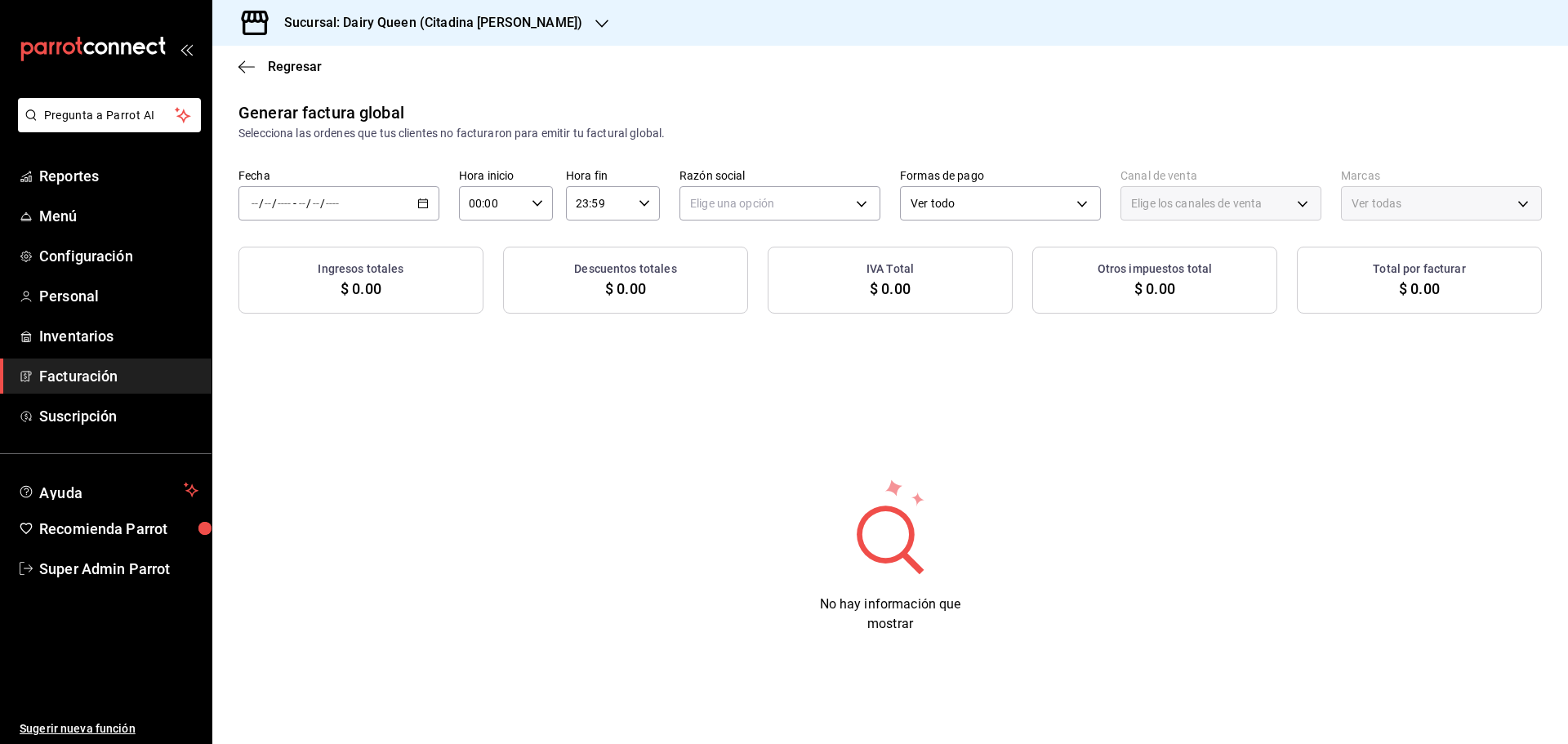
type input "PARROT,UBER_EATS,RAPPI,DIDI_FOOD,ONLINE"
click at [346, 205] on div "/ / - / /" at bounding box center [338, 203] width 201 height 34
click at [323, 259] on span "Rango de fechas" at bounding box center [316, 253] width 126 height 17
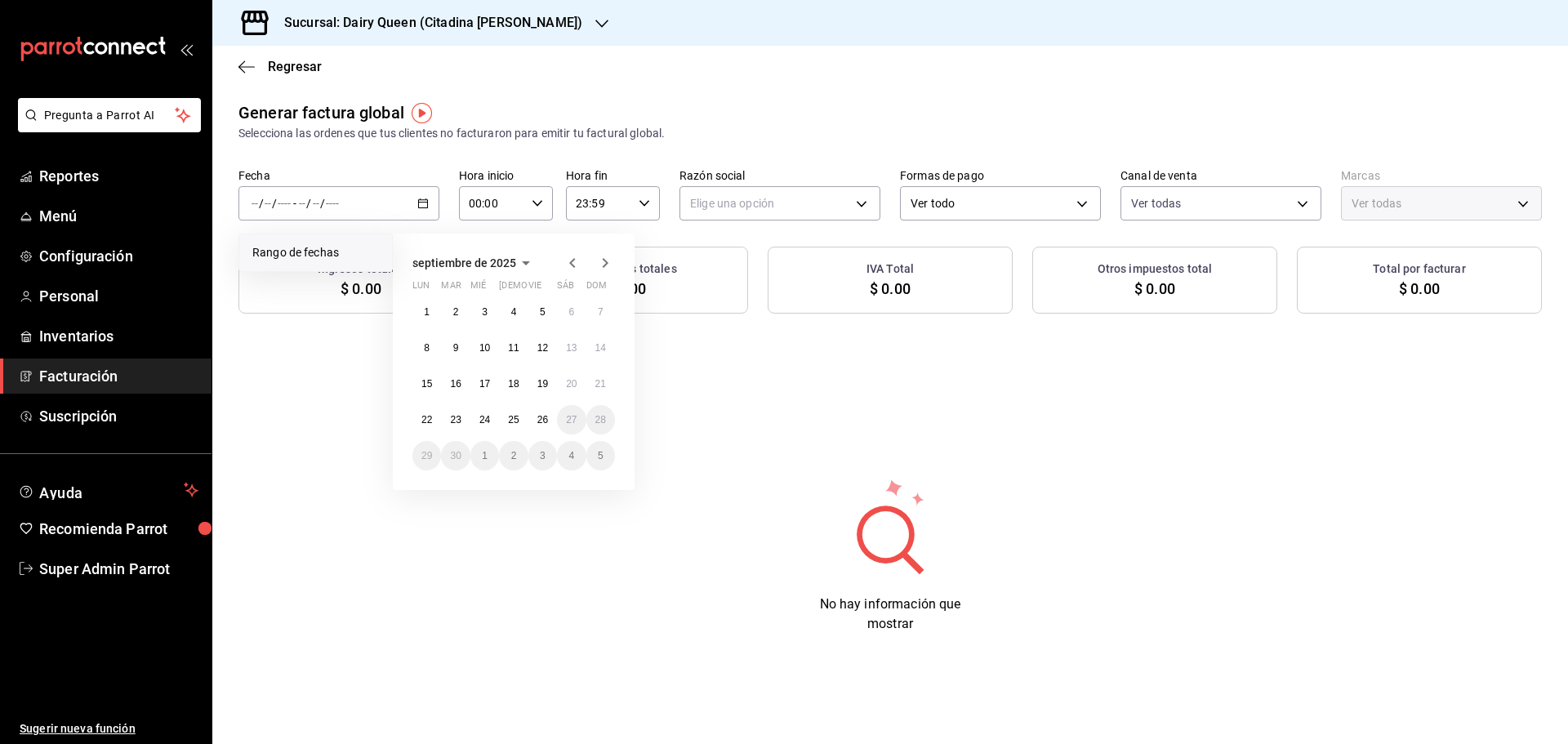
click at [572, 269] on icon "button" at bounding box center [573, 263] width 20 height 20
click at [536, 455] on button "29" at bounding box center [543, 455] width 29 height 30
click at [601, 264] on icon "button" at bounding box center [605, 263] width 20 height 20
click at [507, 425] on button "25" at bounding box center [513, 419] width 29 height 30
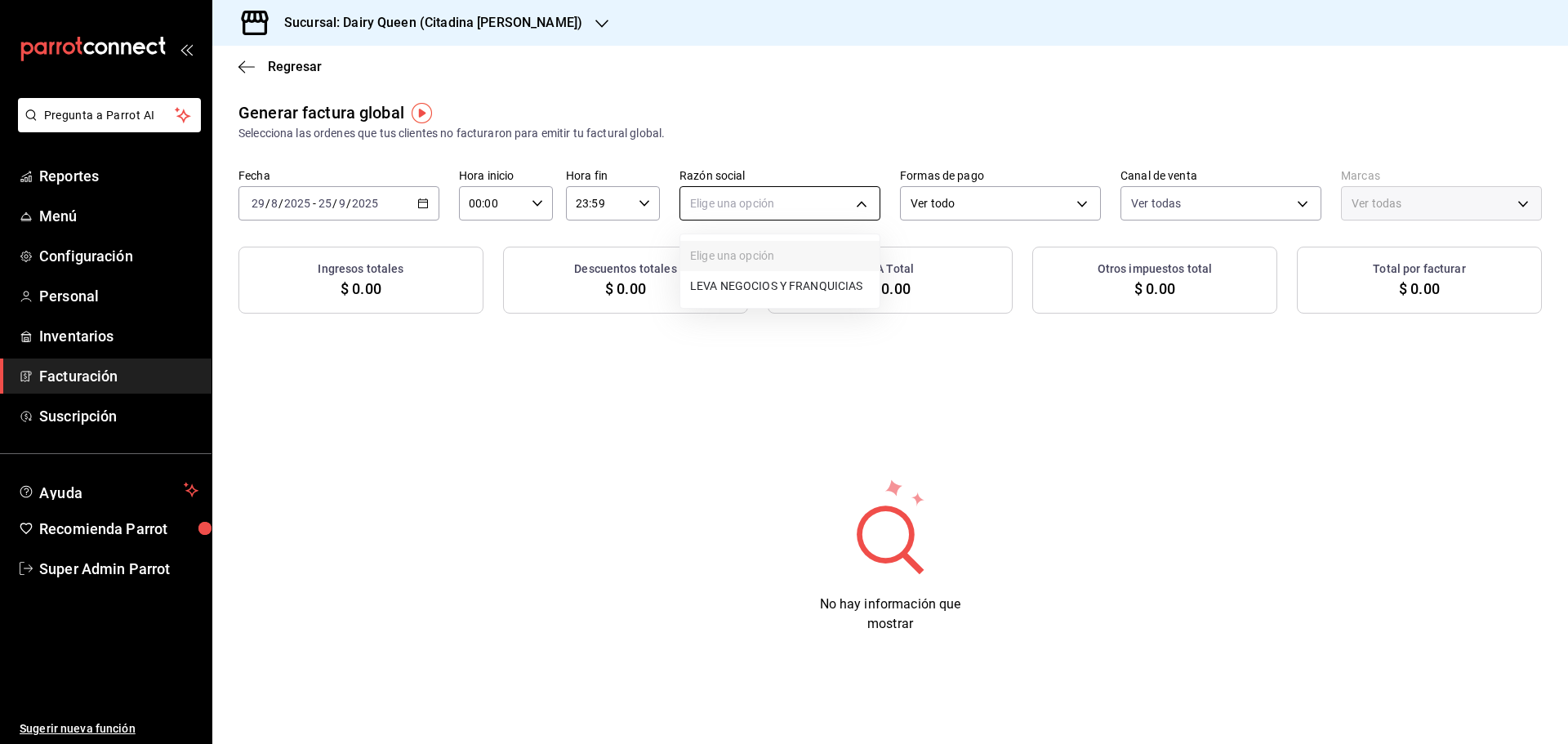
click at [796, 194] on body "Pregunta a Parrot AI Reportes Menú Configuración Personal Inventarios Facturaci…" at bounding box center [784, 372] width 1568 height 744
click at [752, 290] on li "LEVA NEGOCIOS Y FRANQUICIAS" at bounding box center [779, 285] width 199 height 30
type input "b23cd348-e050-4f0f-bbe8-30cd62be243c"
type input "717bfa50-bc69-42a7-8b49-f1020925bb02"
click at [462, 22] on h3 "Sucursal: Dairy Queen (Citadina [PERSON_NAME])" at bounding box center [426, 23] width 311 height 20
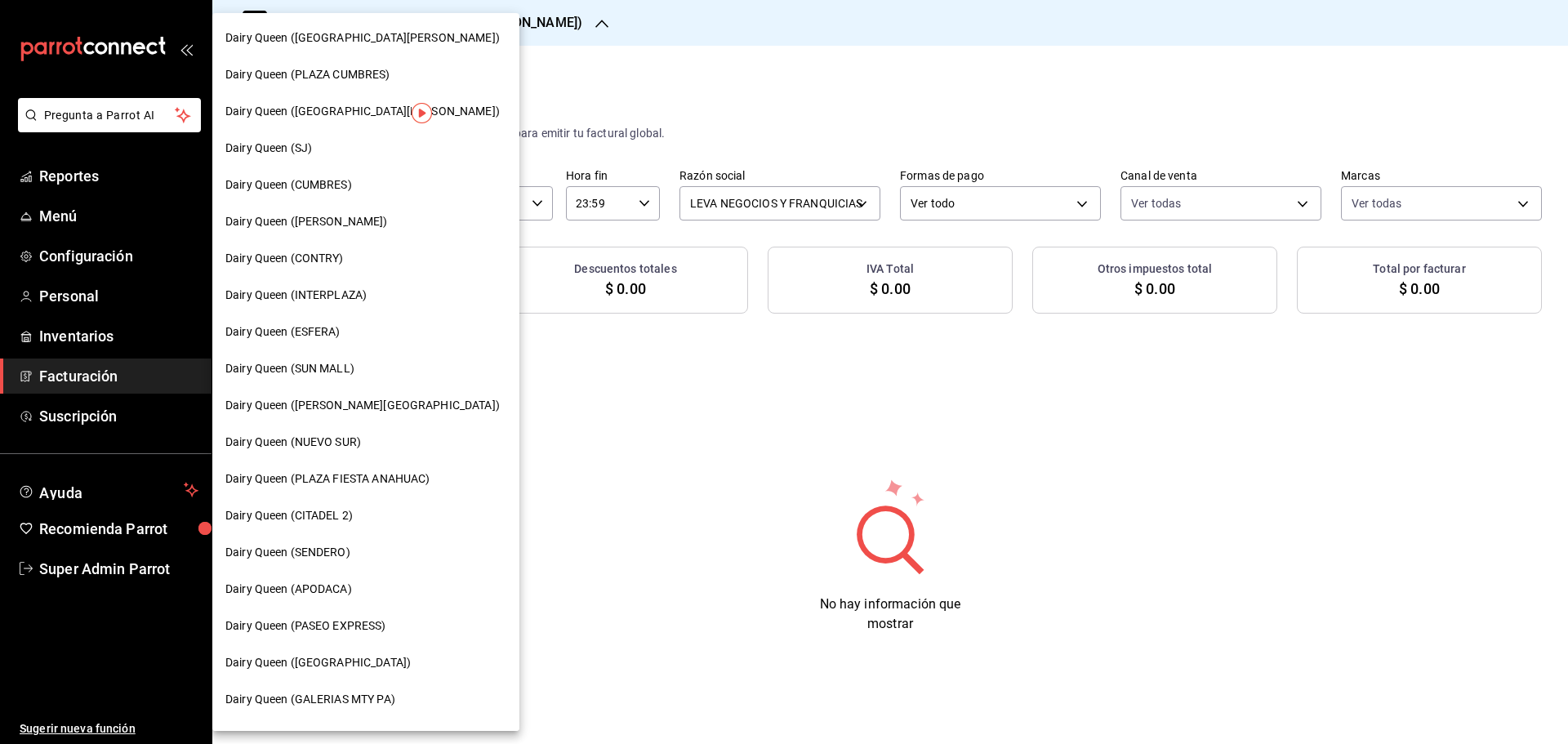
scroll to position [508, 0]
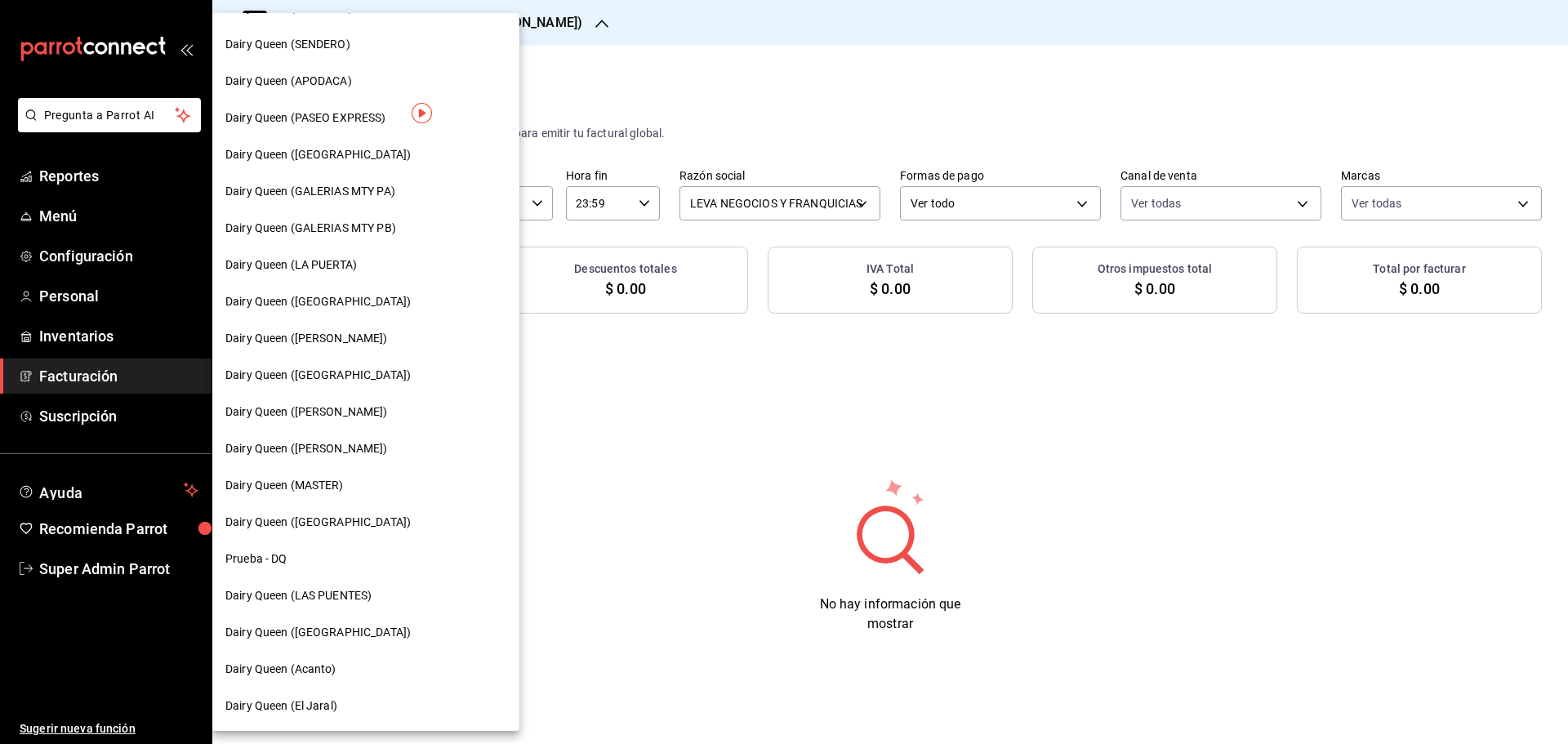
click at [357, 375] on span "Dairy Queen ([GEOGRAPHIC_DATA])" at bounding box center [318, 374] width 185 height 17
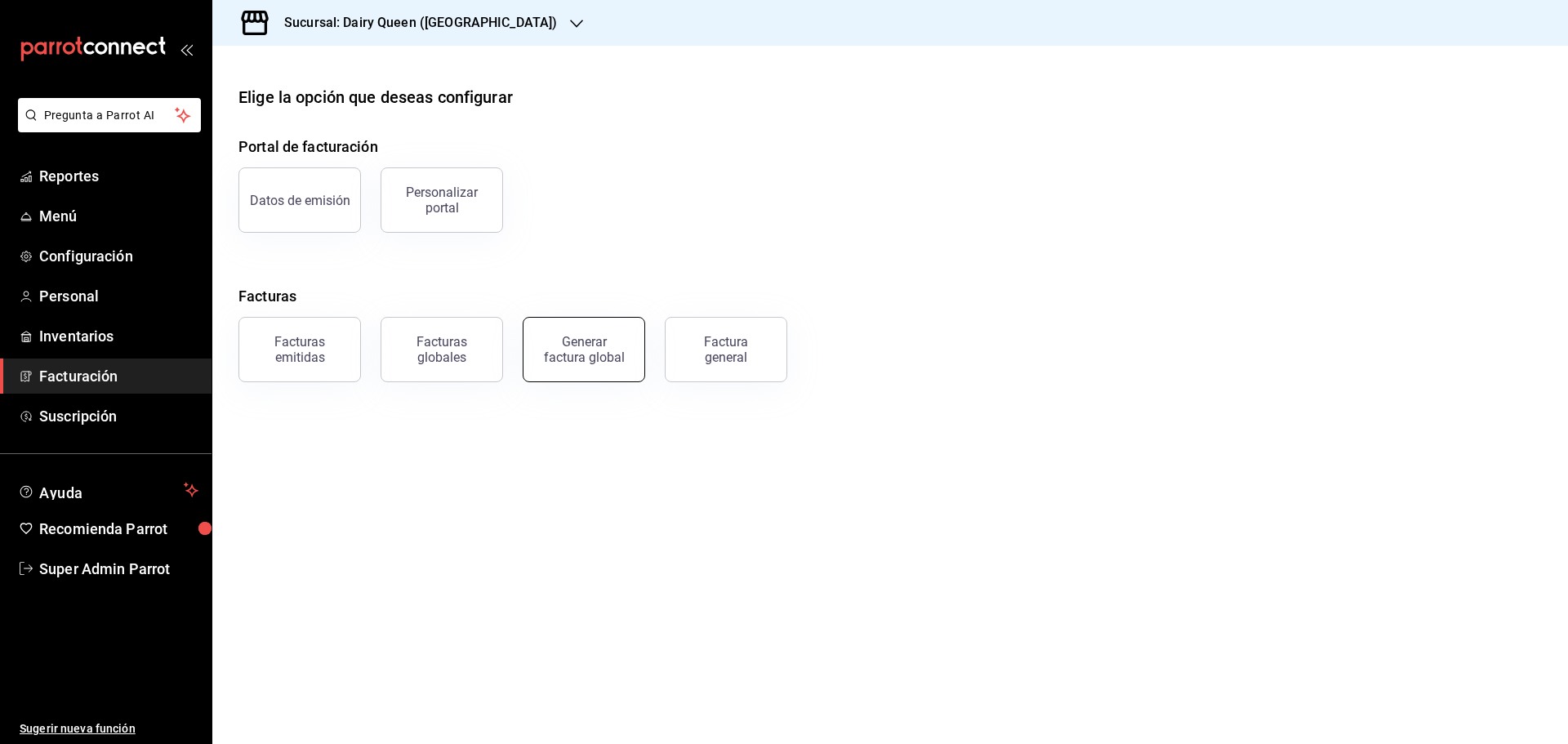
click at [596, 348] on div "Generar factura global" at bounding box center [584, 349] width 82 height 31
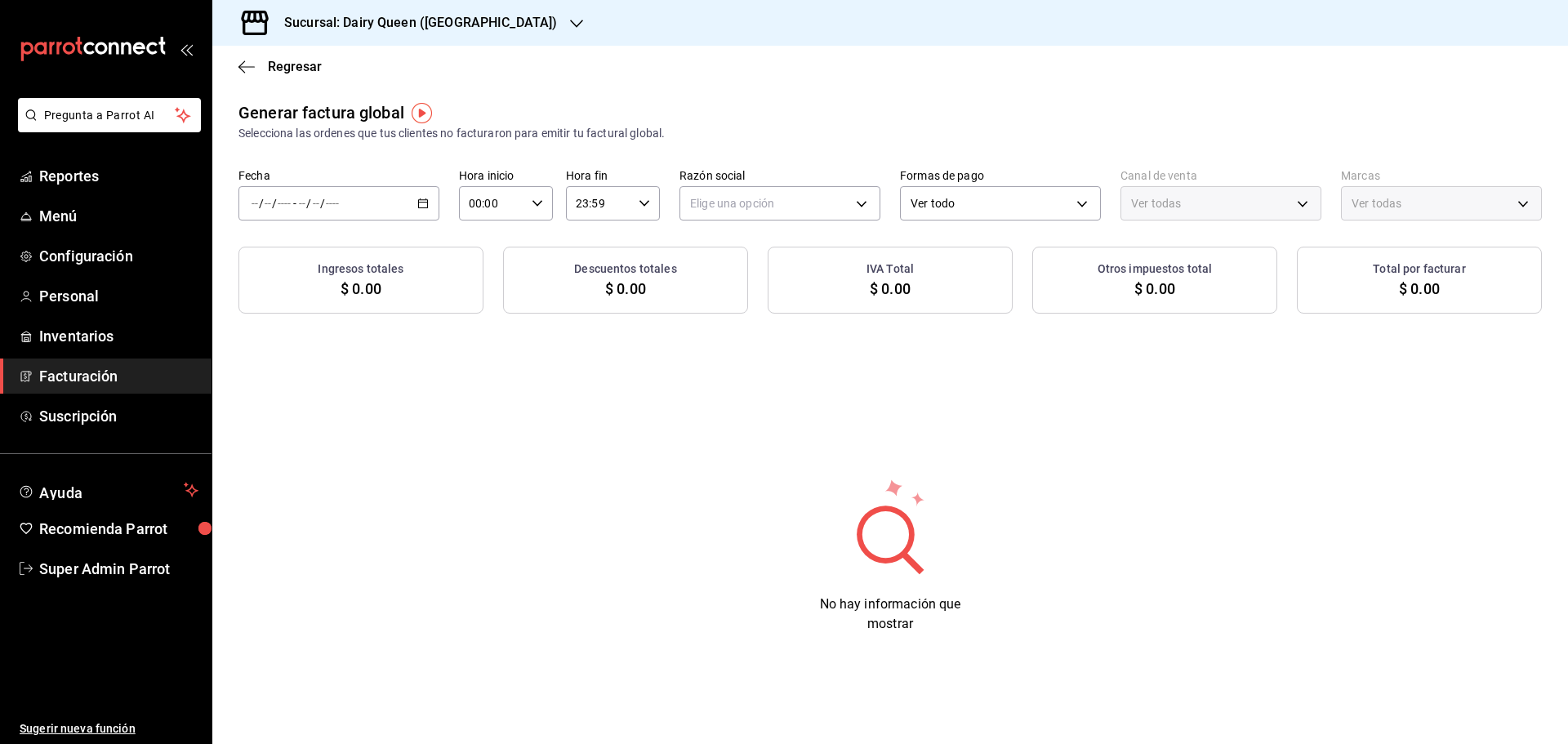
type input "PARROT,UBER_EATS,RAPPI,DIDI_FOOD,ONLINE"
click at [408, 200] on div "/ / - / /" at bounding box center [338, 203] width 201 height 34
click at [314, 245] on span "Rango de fechas" at bounding box center [316, 253] width 126 height 17
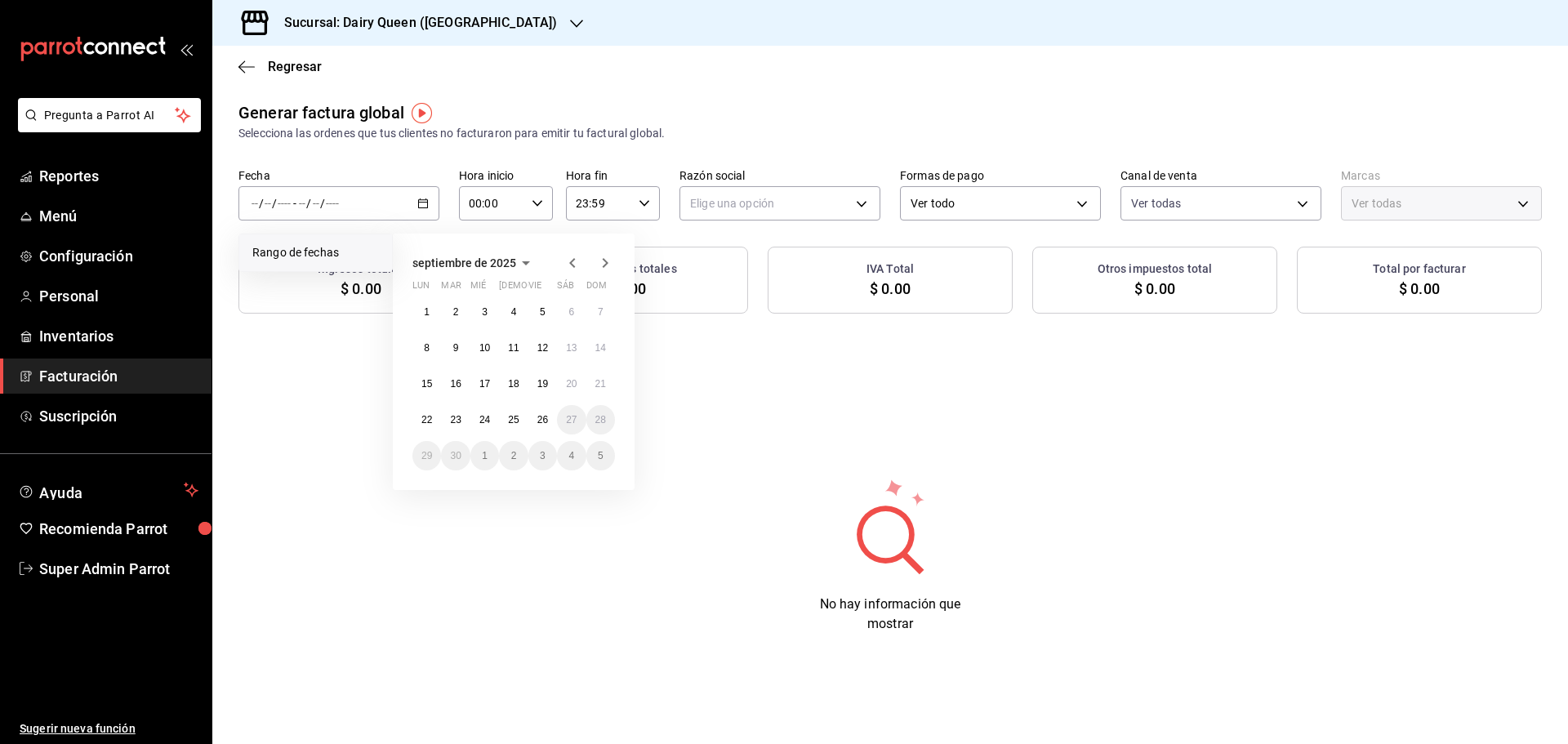
click at [576, 259] on icon "button" at bounding box center [573, 263] width 20 height 20
click at [540, 455] on abbr "29" at bounding box center [543, 455] width 11 height 12
click at [599, 262] on icon "button" at bounding box center [605, 263] width 20 height 20
click at [513, 424] on abbr "25" at bounding box center [513, 419] width 11 height 12
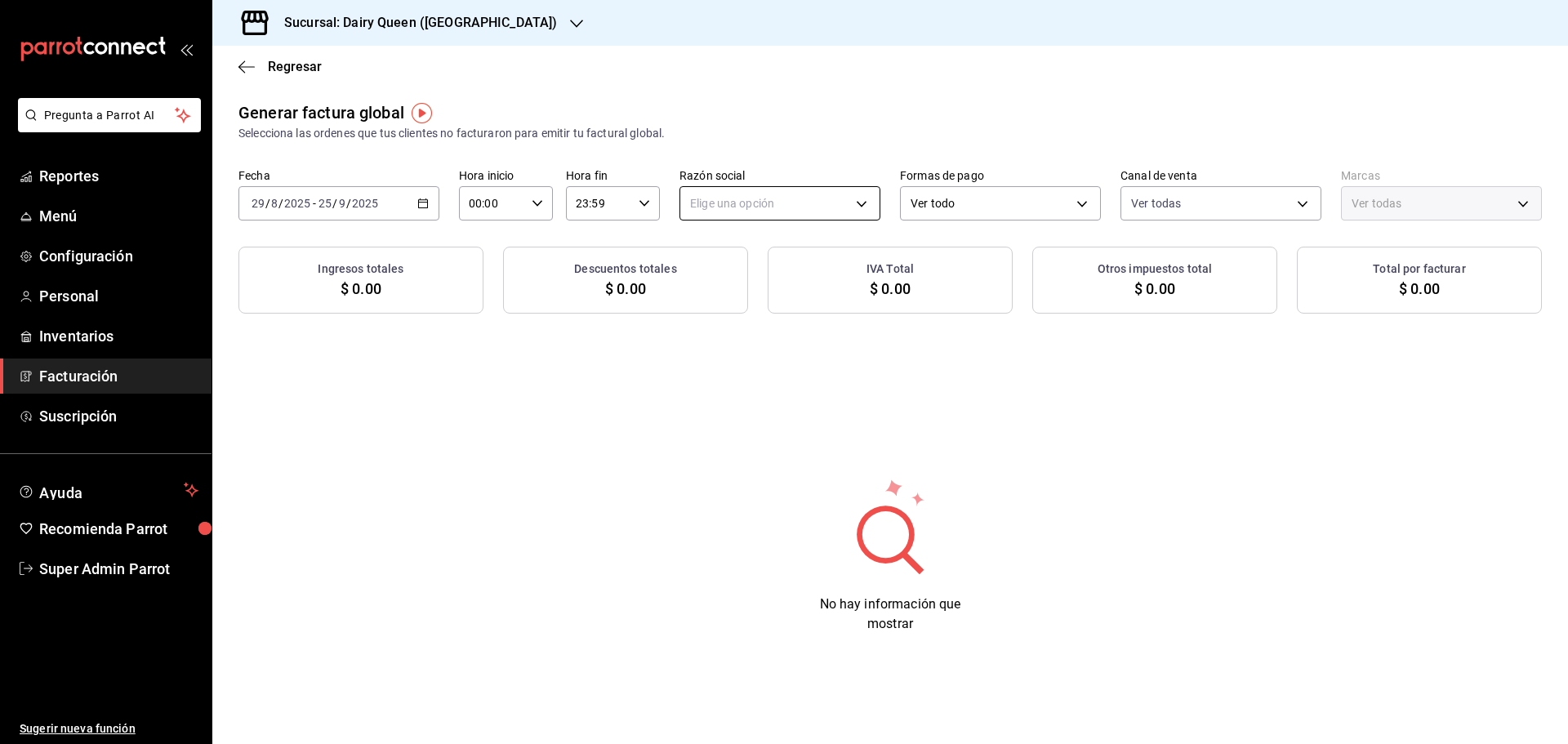
click at [787, 196] on body "Pregunta a Parrot AI Reportes Menú Configuración Personal Inventarios Facturaci…" at bounding box center [784, 372] width 1568 height 744
click at [772, 281] on li "LEVA NEGOCIOS Y FRANQUICIAS" at bounding box center [779, 285] width 199 height 30
type input "162c2447-9352-441a-a399-e152222723b3"
type input "a102e88a-8f9a-41ef-a170-aceb366ec7c4"
click at [420, 22] on h3 "Sucursal: Dairy Queen ([GEOGRAPHIC_DATA])" at bounding box center [413, 23] width 286 height 20
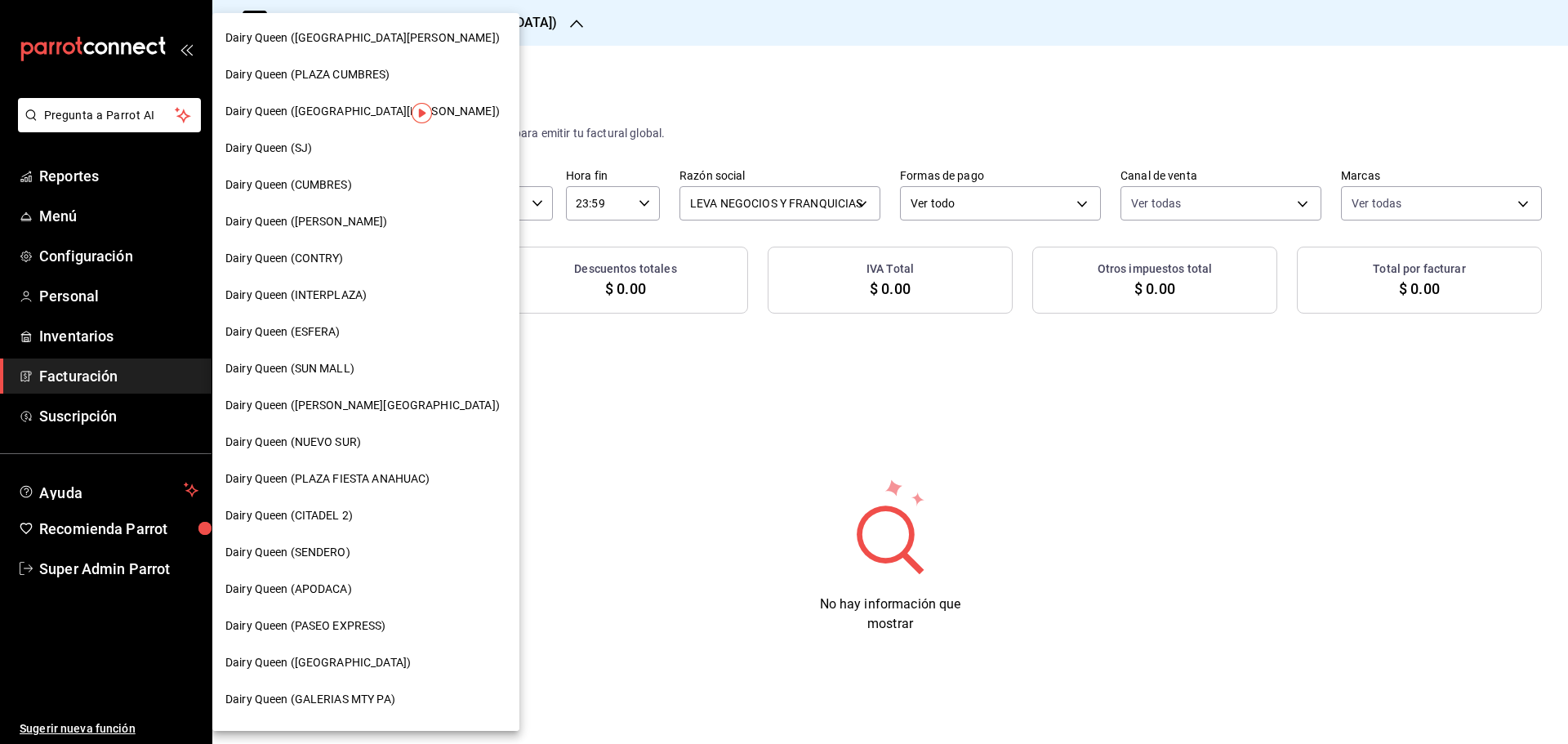
click at [329, 653] on div "Dairy Queen ([GEOGRAPHIC_DATA])" at bounding box center [365, 662] width 307 height 37
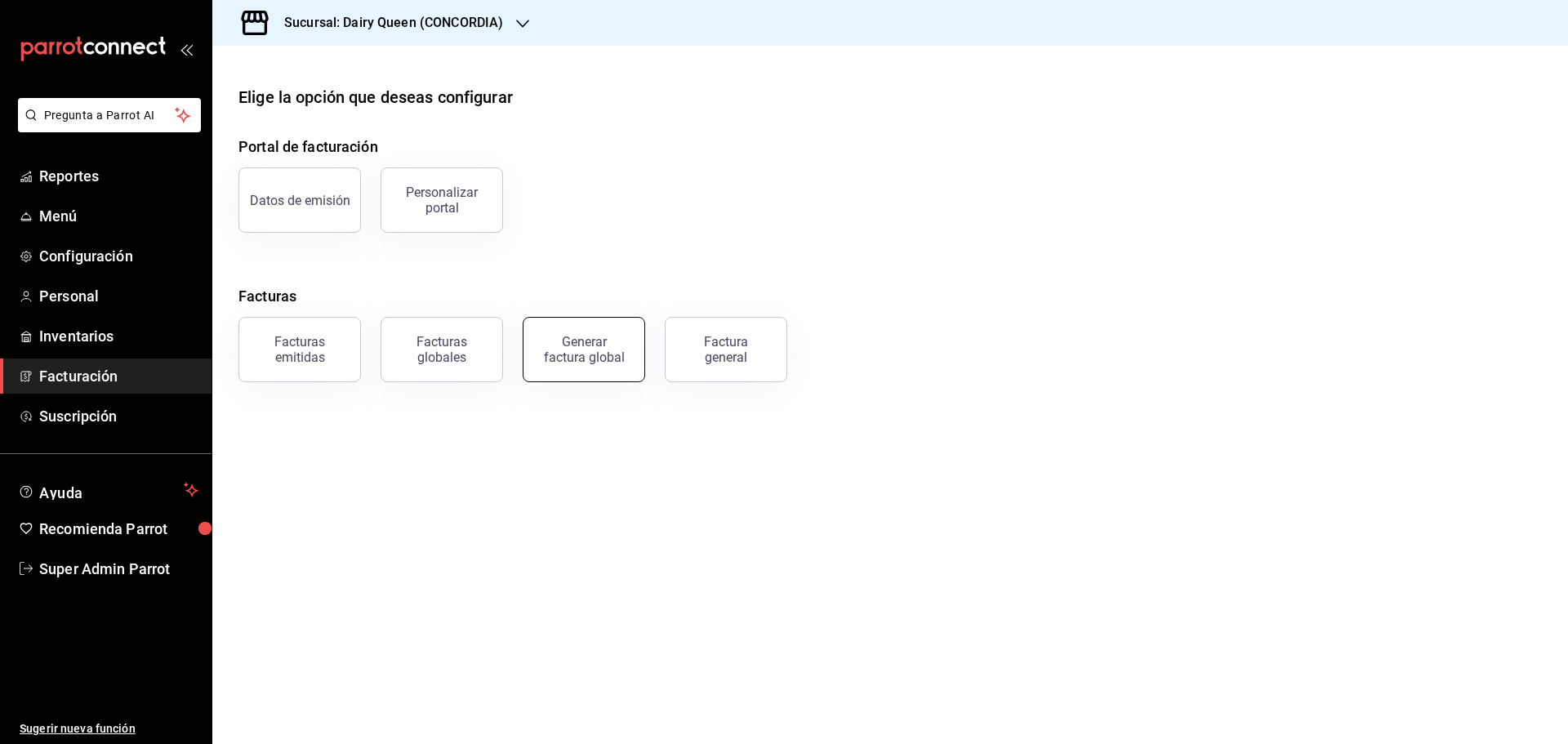
click at [589, 334] on button "Generar factura global" at bounding box center [584, 349] width 123 height 65
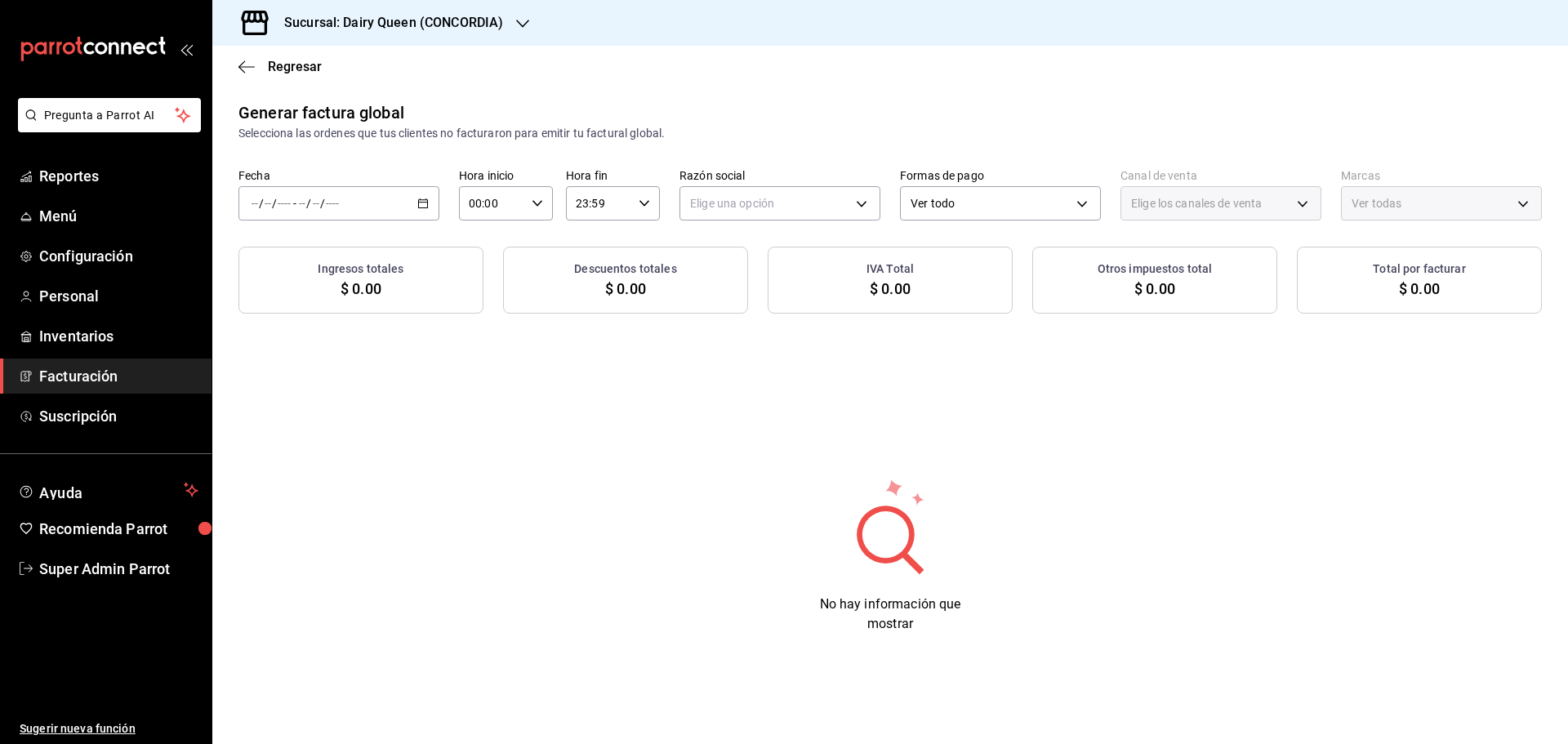
type input "PARROT,UBER_EATS,RAPPI,DIDI_FOOD,ONLINE"
click at [346, 253] on span "Rango de fechas" at bounding box center [316, 253] width 126 height 17
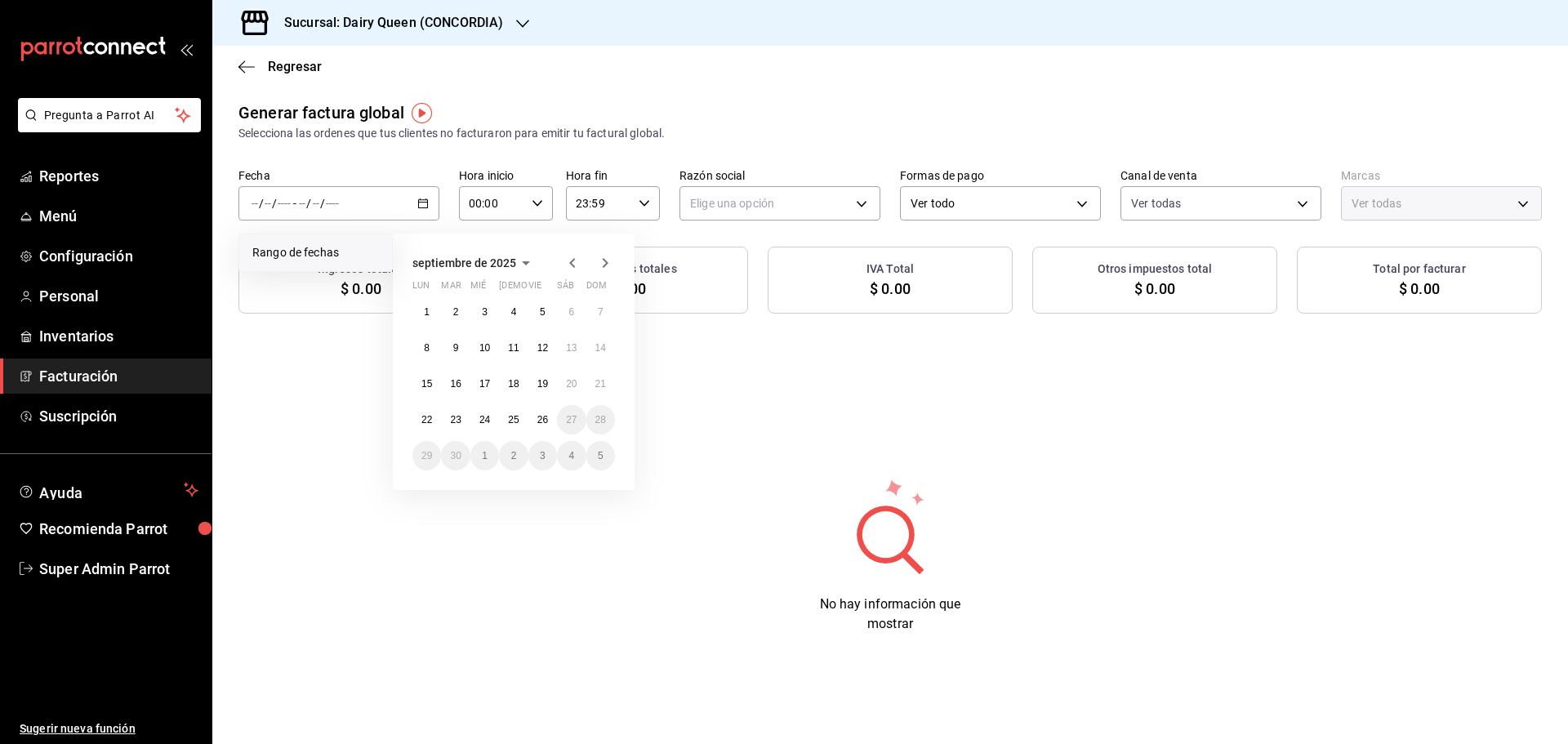
click at [578, 264] on icon "button" at bounding box center [573, 263] width 20 height 20
click at [571, 262] on icon "button" at bounding box center [572, 262] width 5 height 10
click at [547, 454] on abbr "29" at bounding box center [543, 455] width 11 height 12
click at [608, 265] on icon "button" at bounding box center [605, 263] width 20 height 20
click at [514, 418] on abbr "25" at bounding box center [513, 419] width 11 height 12
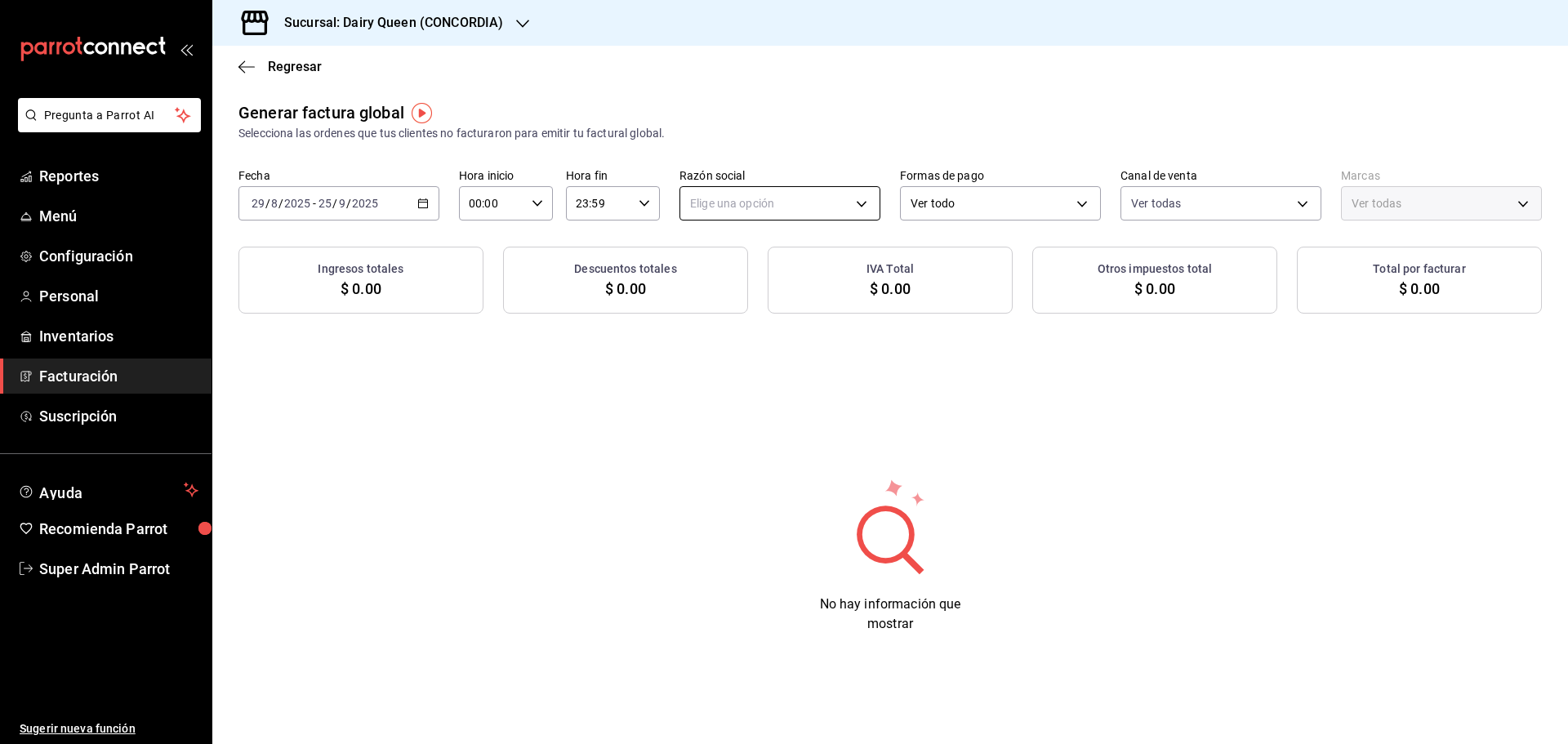
click at [786, 211] on body "Pregunta a Parrot AI Reportes Menú Configuración Personal Inventarios Facturaci…" at bounding box center [784, 372] width 1568 height 744
click at [774, 284] on li "LEVA NEGOCIOS Y FRANQUICIAS" at bounding box center [779, 285] width 199 height 30
type input "6c14b0a4-715d-466a-b483-a3590a1c2800"
type input "0fc1a996-66b5-4b94-97a2-56158908cf29"
click at [477, 28] on h3 "Sucursal: Dairy Queen (CONCORDIA)" at bounding box center [386, 23] width 232 height 20
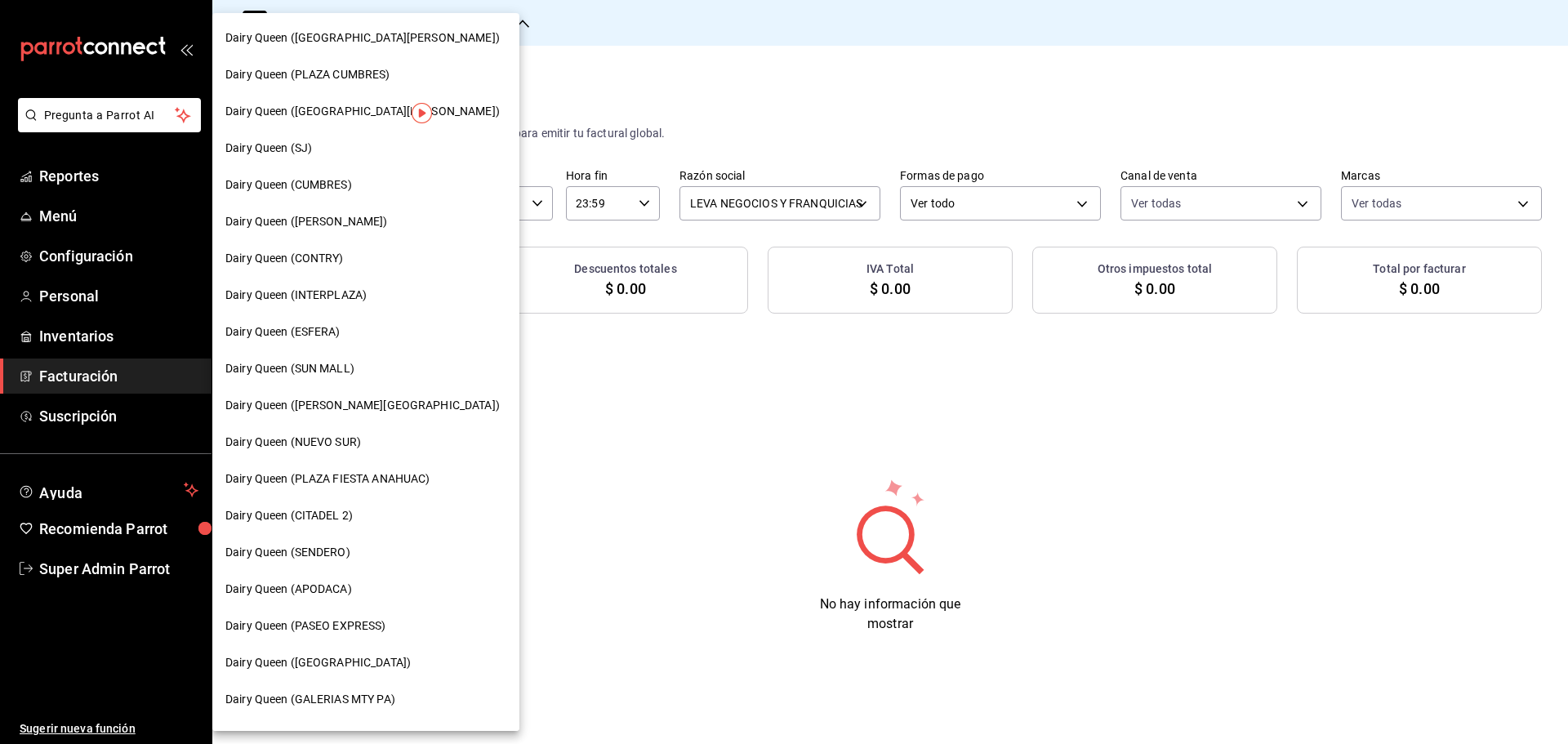
click at [331, 399] on span "Dairy Queen ([PERSON_NAME][GEOGRAPHIC_DATA])" at bounding box center [363, 405] width 274 height 17
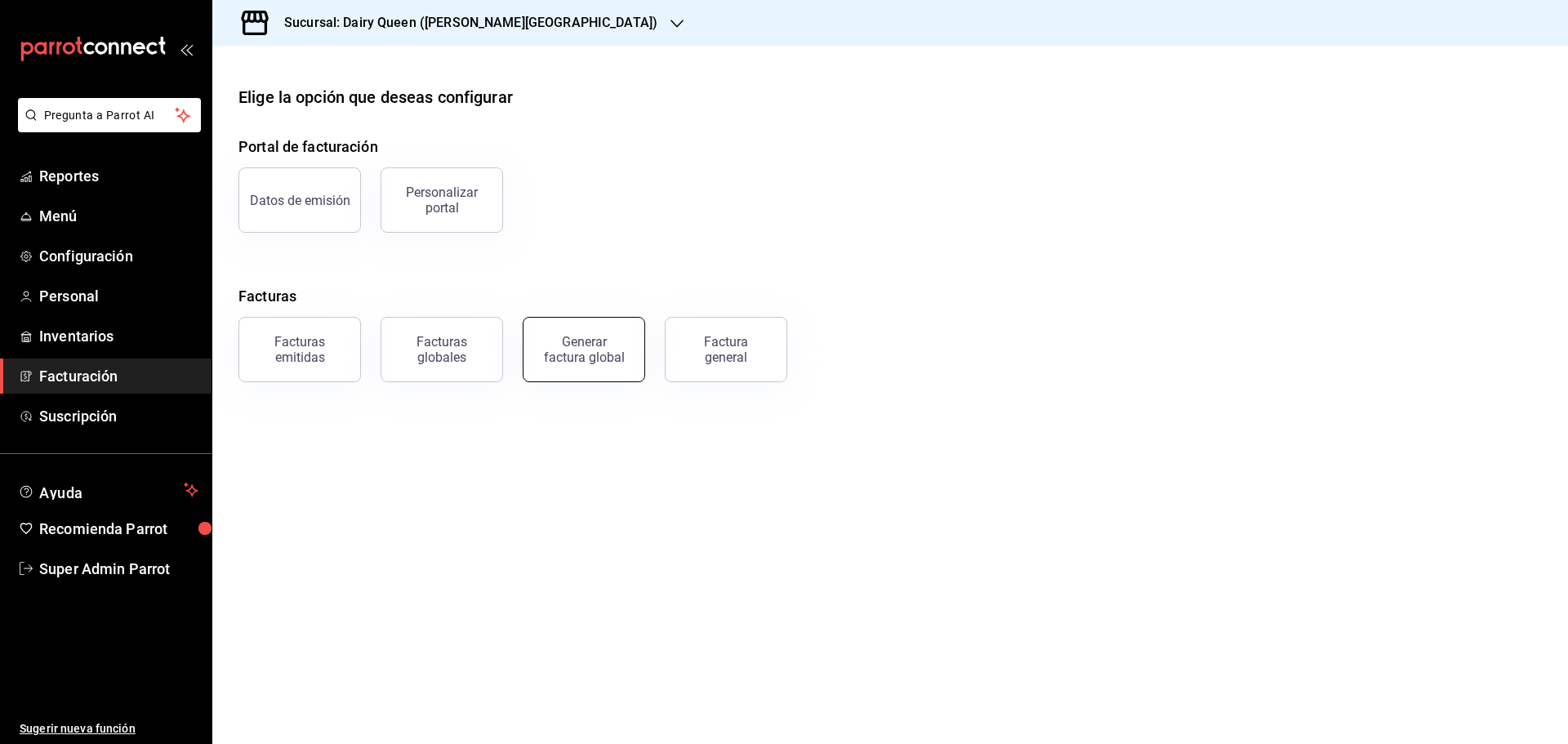
click at [585, 336] on div "Generar factura global" at bounding box center [584, 349] width 82 height 31
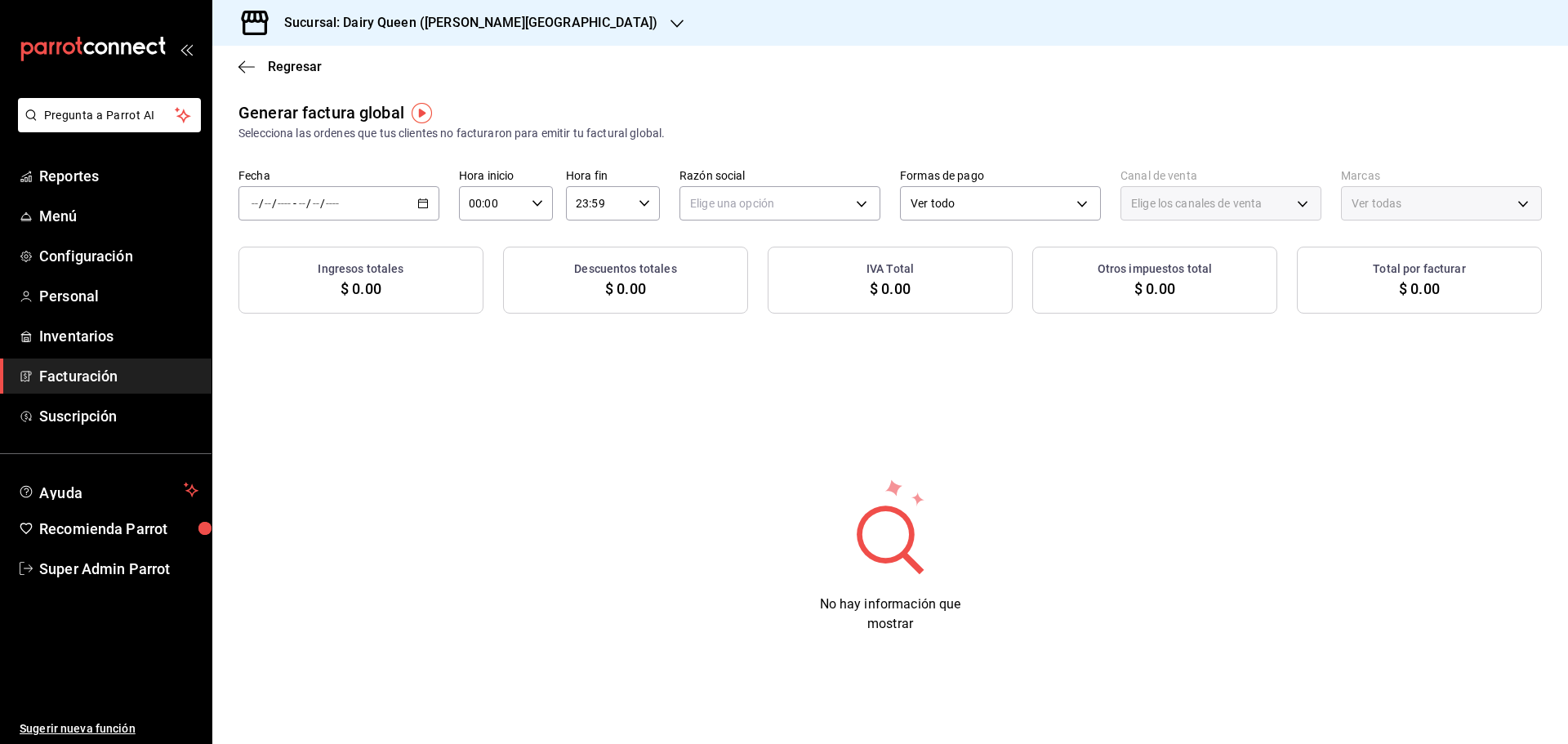
type input "PARROT,UBER_EATS,RAPPI,DIDI_FOOD,ONLINE"
click at [386, 202] on div "/ / - / /" at bounding box center [338, 203] width 201 height 34
click at [330, 266] on li "Rango de fechas" at bounding box center [315, 253] width 152 height 37
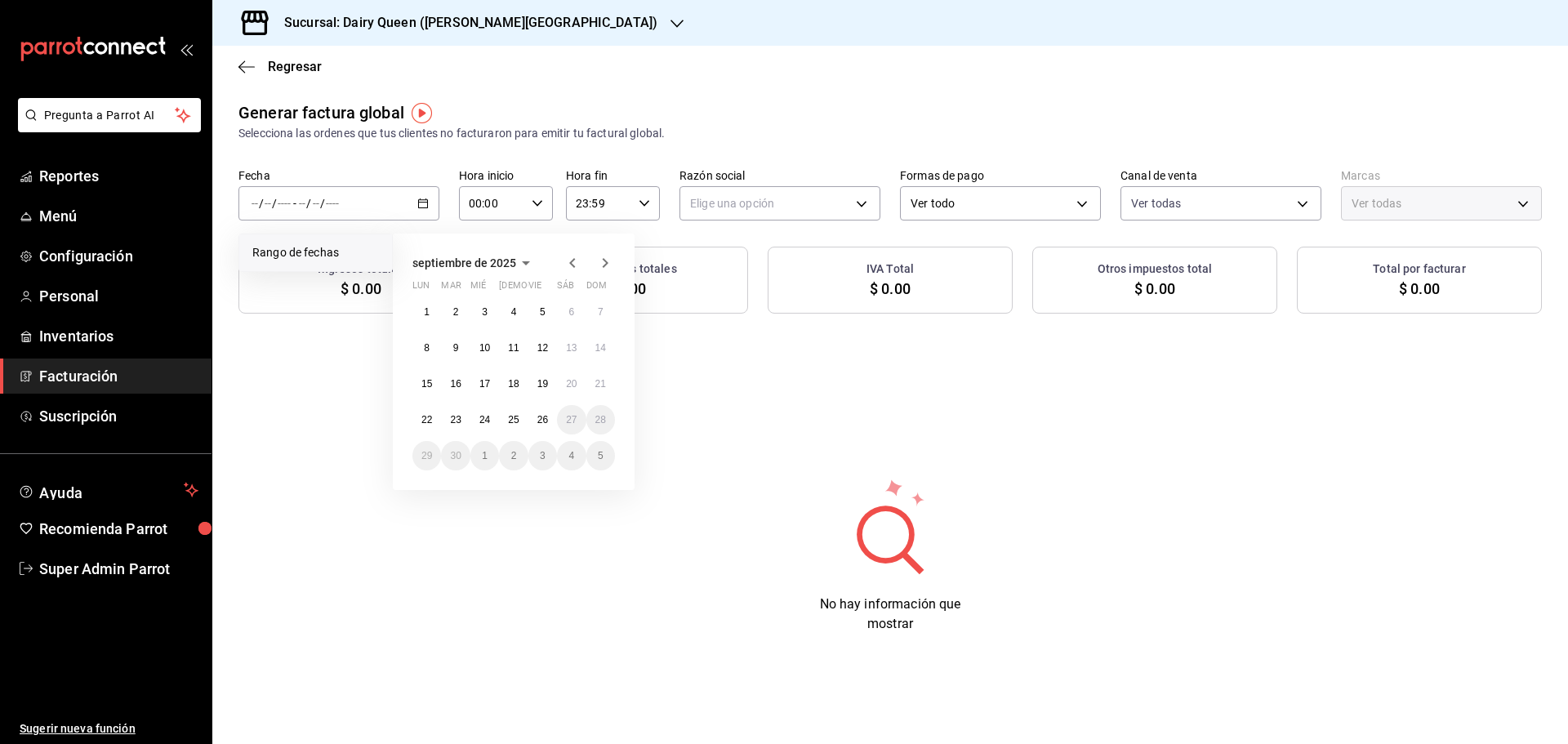
click at [567, 263] on icon "button" at bounding box center [573, 263] width 20 height 20
click at [540, 457] on abbr "29" at bounding box center [543, 455] width 11 height 12
click at [595, 262] on div at bounding box center [589, 263] width 52 height 20
click at [604, 263] on icon "button" at bounding box center [605, 263] width 20 height 20
click at [521, 418] on button "25" at bounding box center [513, 419] width 29 height 30
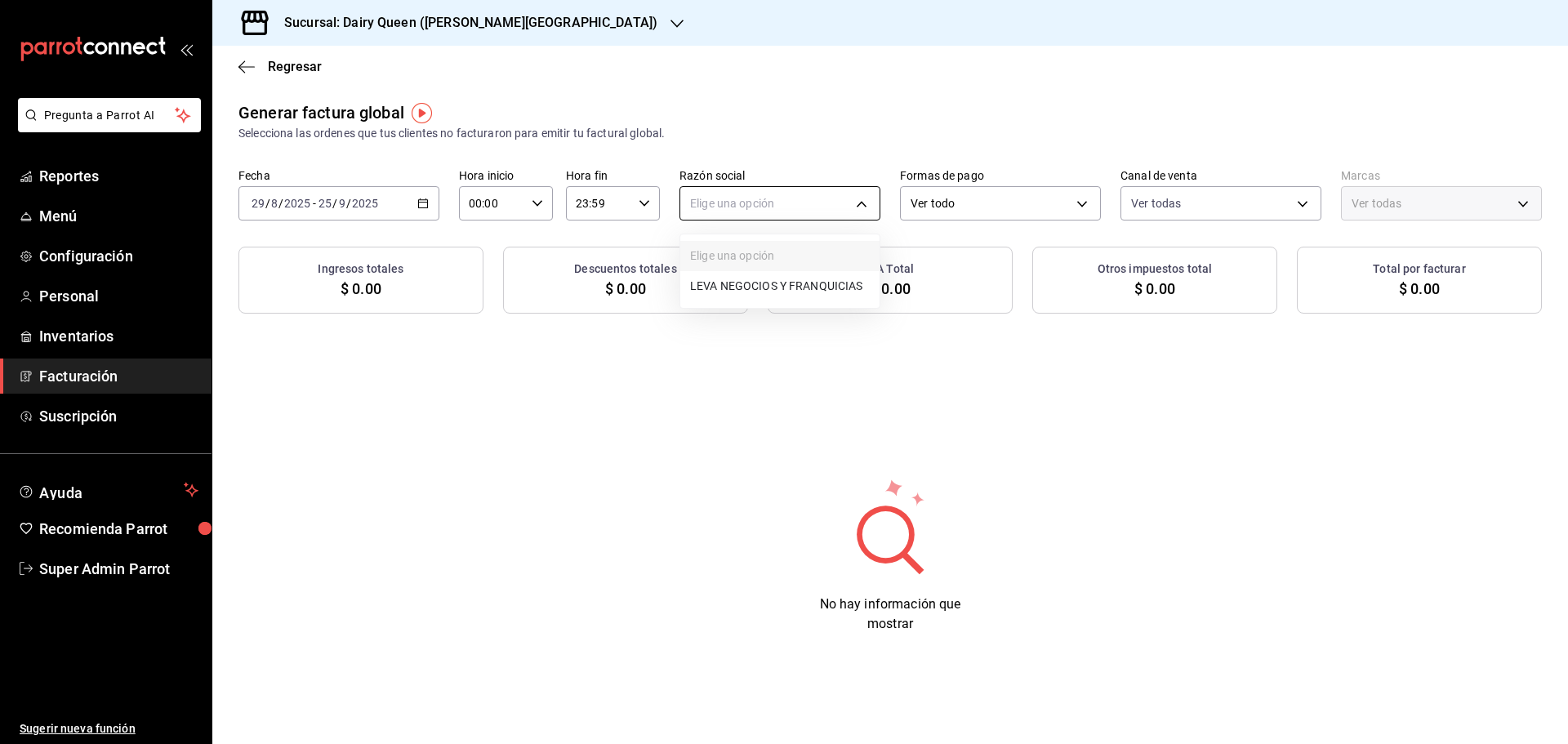
click at [761, 208] on body "Pregunta a Parrot AI Reportes Menú Configuración Personal Inventarios Facturaci…" at bounding box center [784, 372] width 1568 height 744
click at [743, 297] on li "LEVA NEGOCIOS Y FRANQUICIAS" at bounding box center [779, 285] width 199 height 30
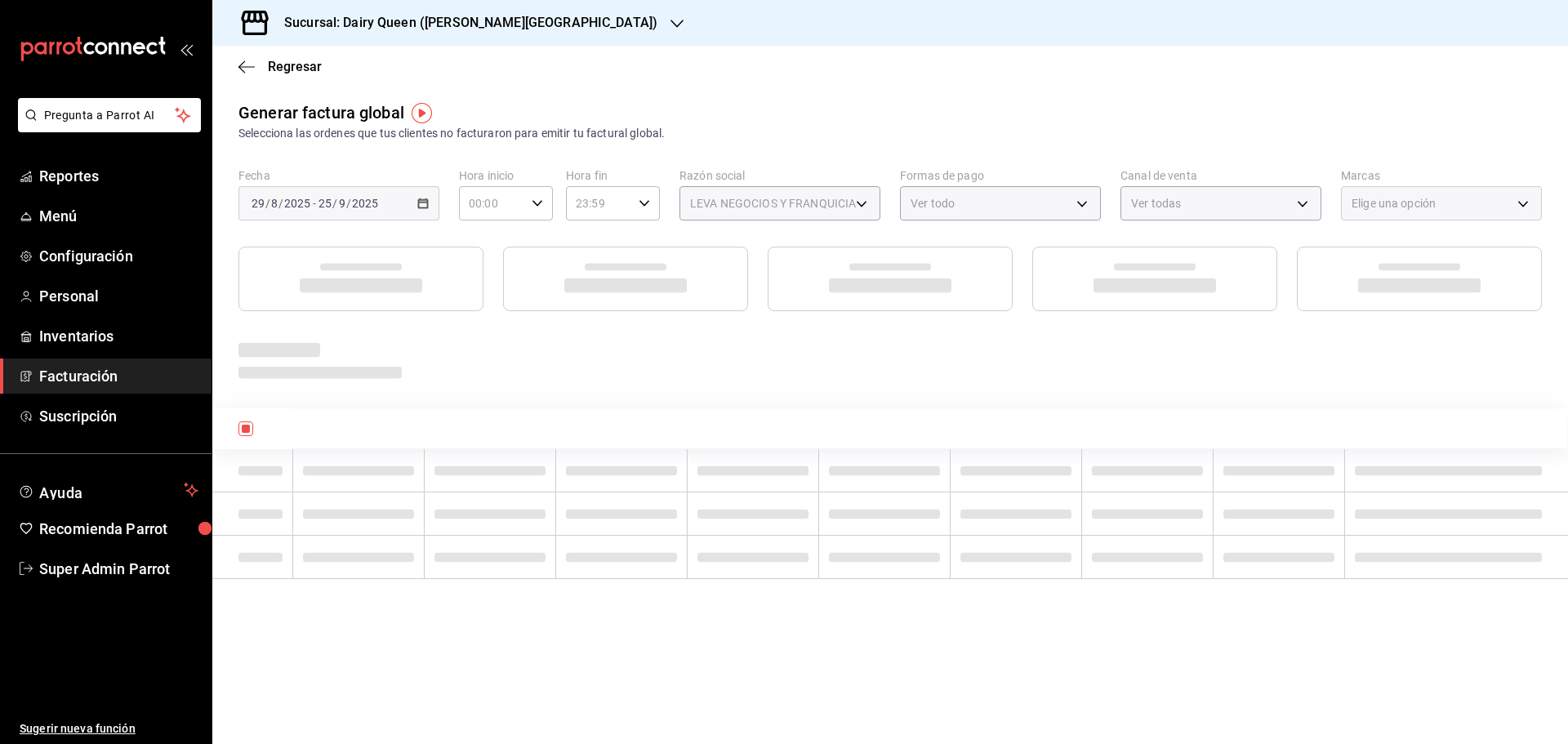
type input "31b8cf23-c128-425c-8518-cad12c45a7d4"
type input "23631c36-085f-4f08-b1e8-19877edc4420"
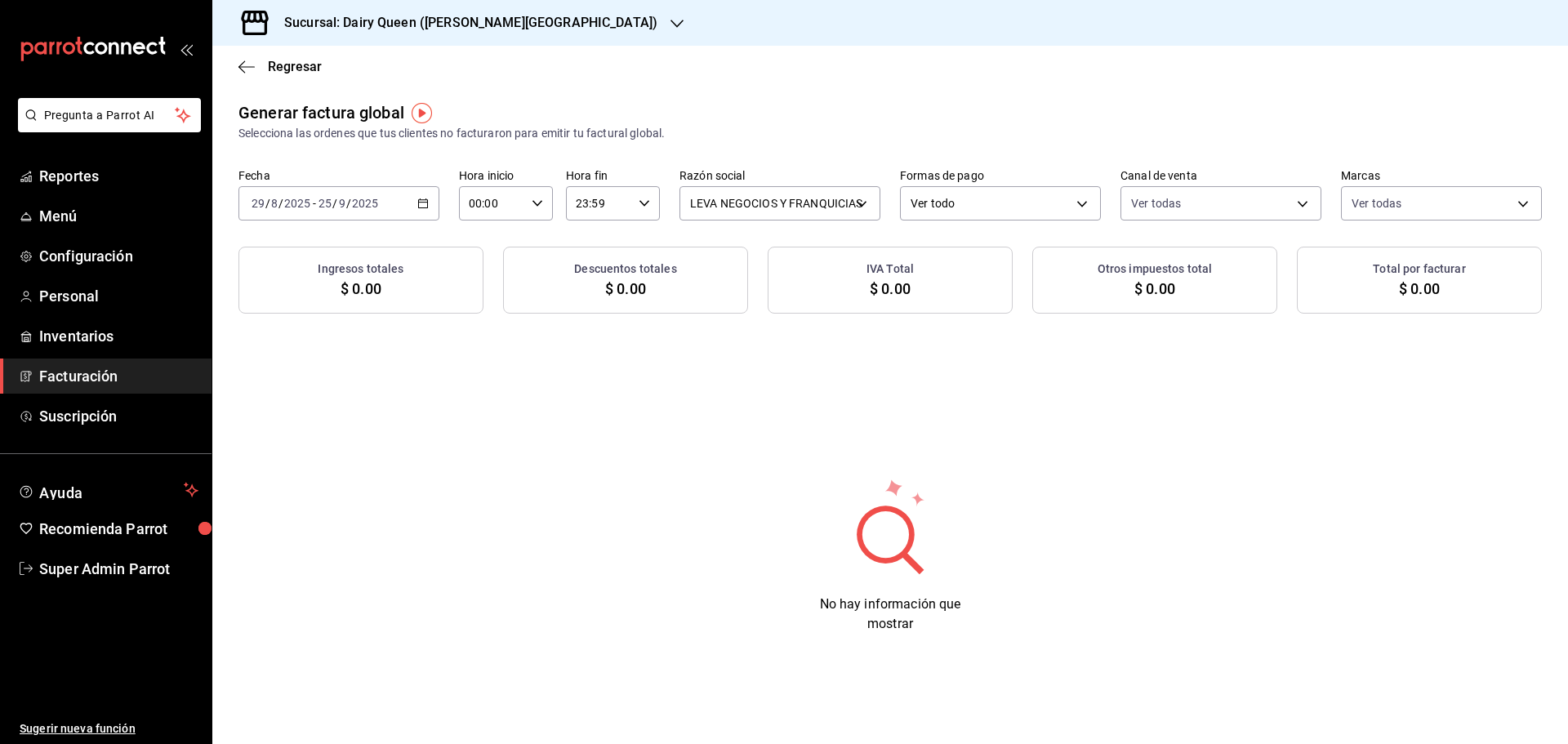
click at [426, 34] on div "Sucursal: Dairy Queen ([PERSON_NAME][GEOGRAPHIC_DATA])" at bounding box center [457, 23] width 465 height 46
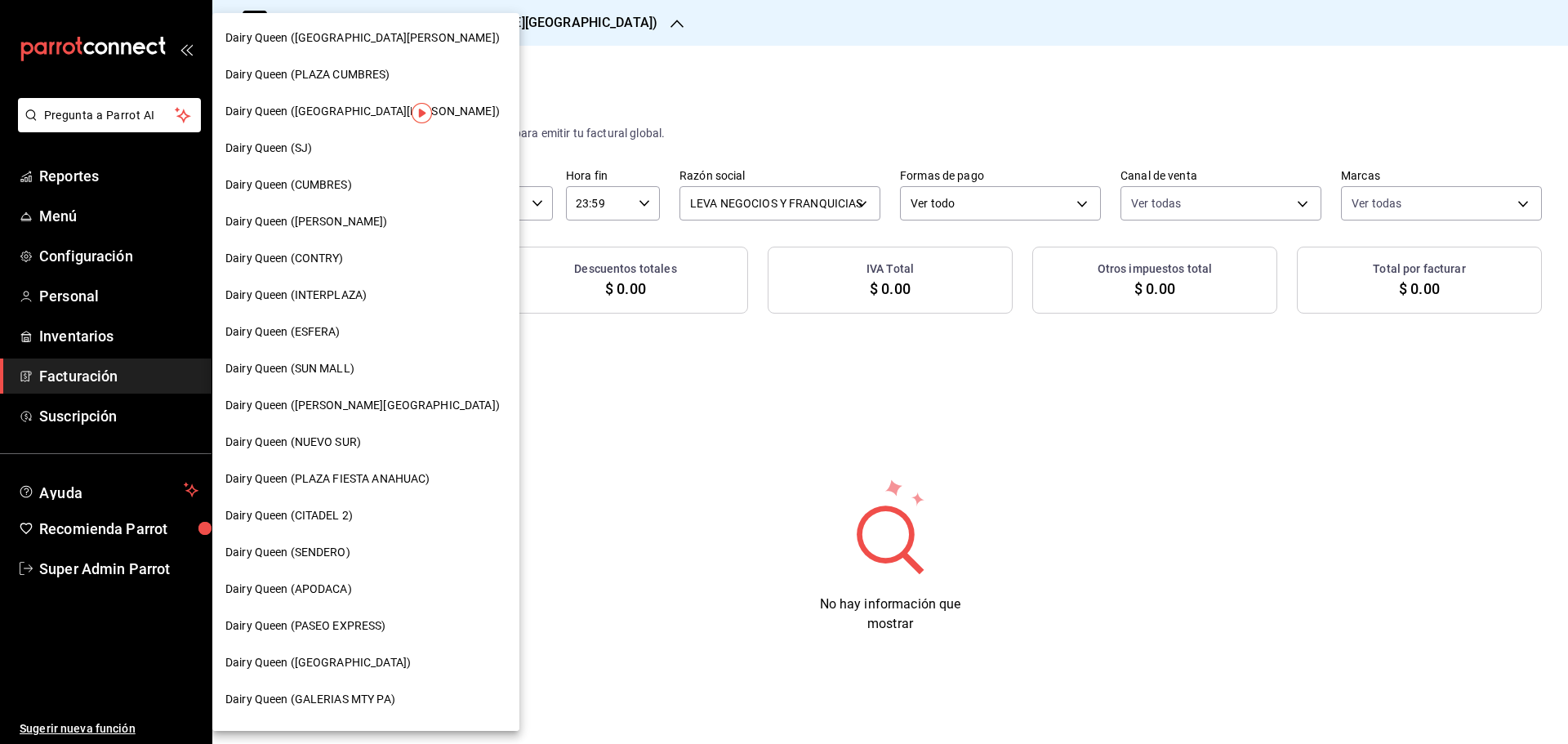
scroll to position [271, 0]
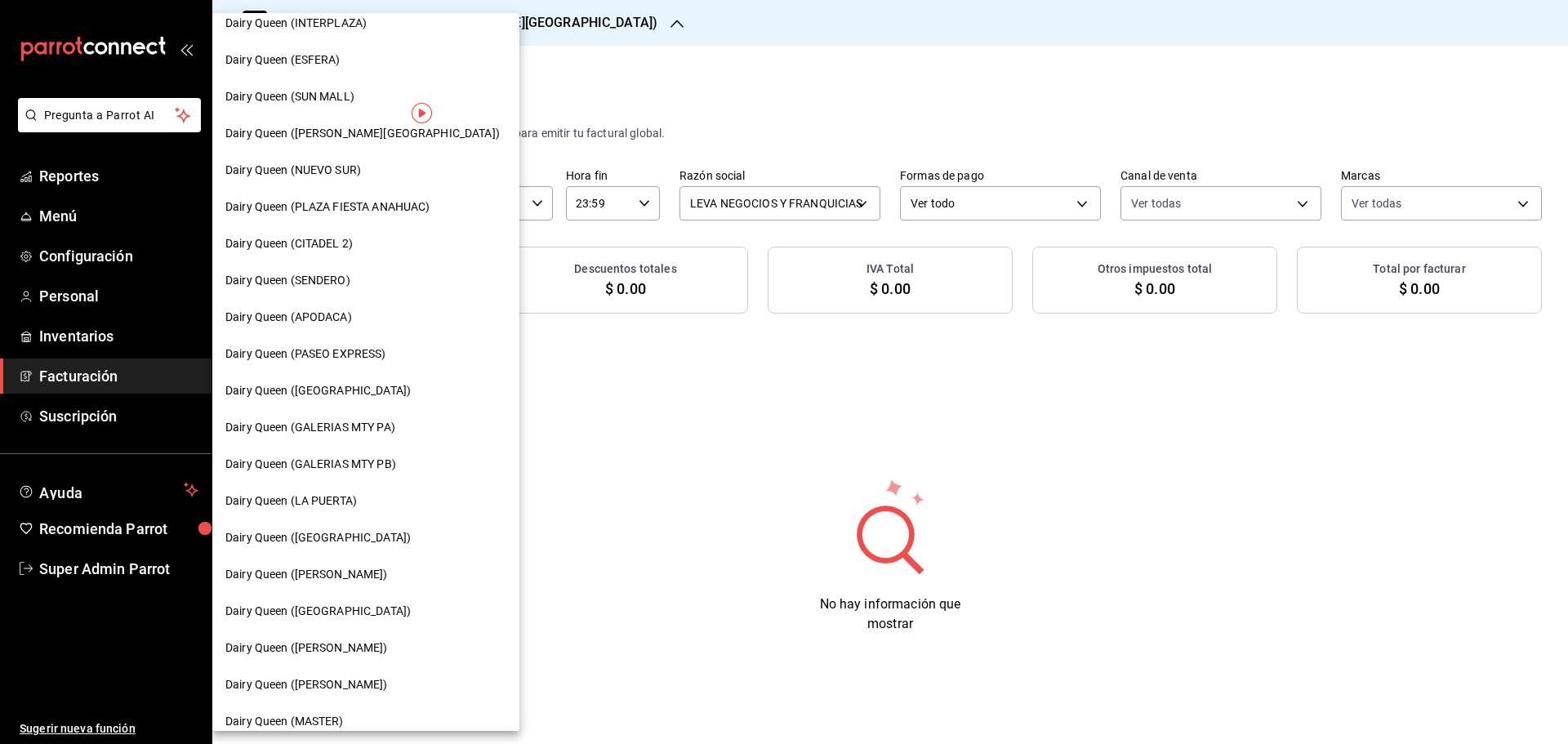
click at [344, 494] on span "Dairy Queen (LA PUERTA)" at bounding box center [291, 501] width 132 height 17
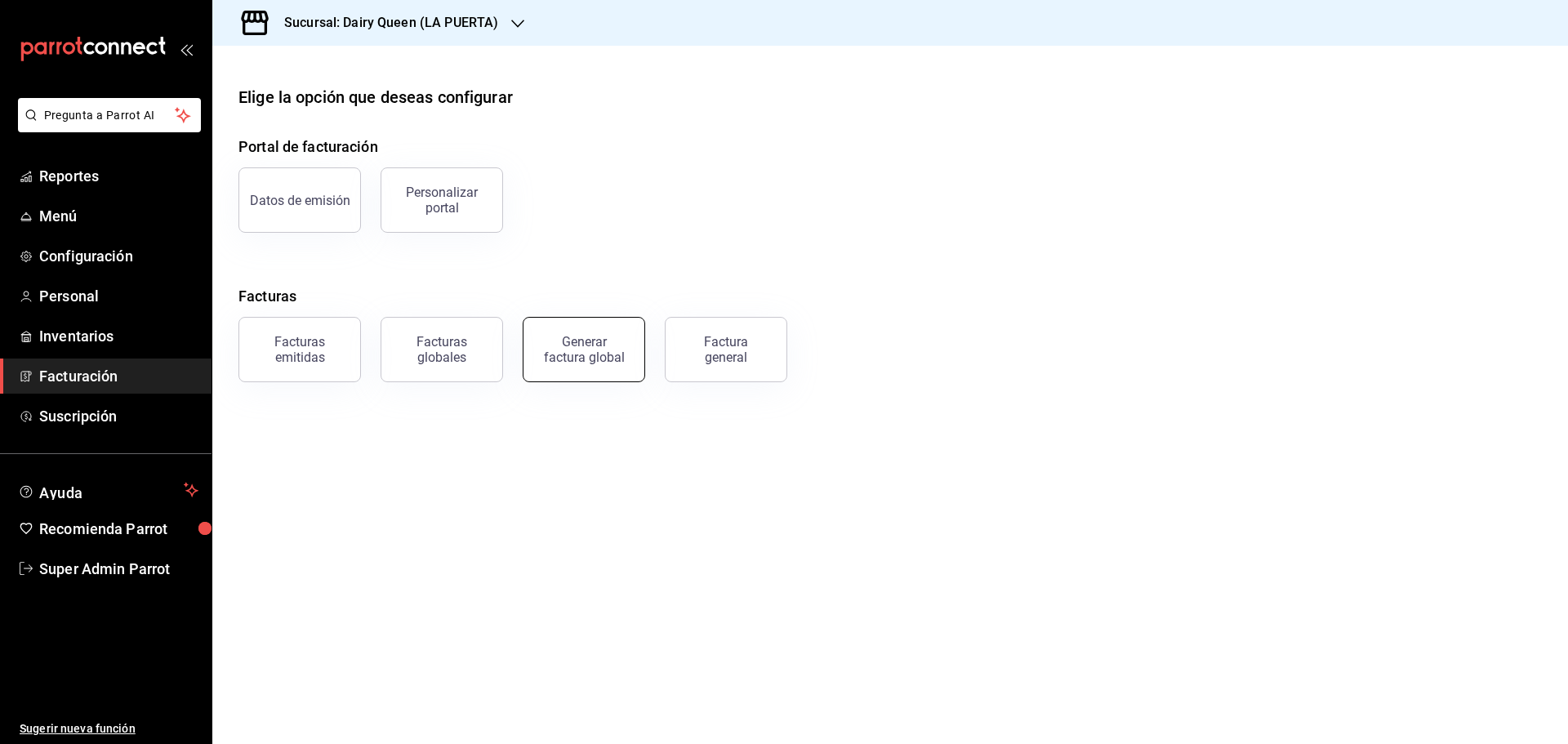
click at [598, 356] on div "Generar factura global" at bounding box center [584, 349] width 82 height 31
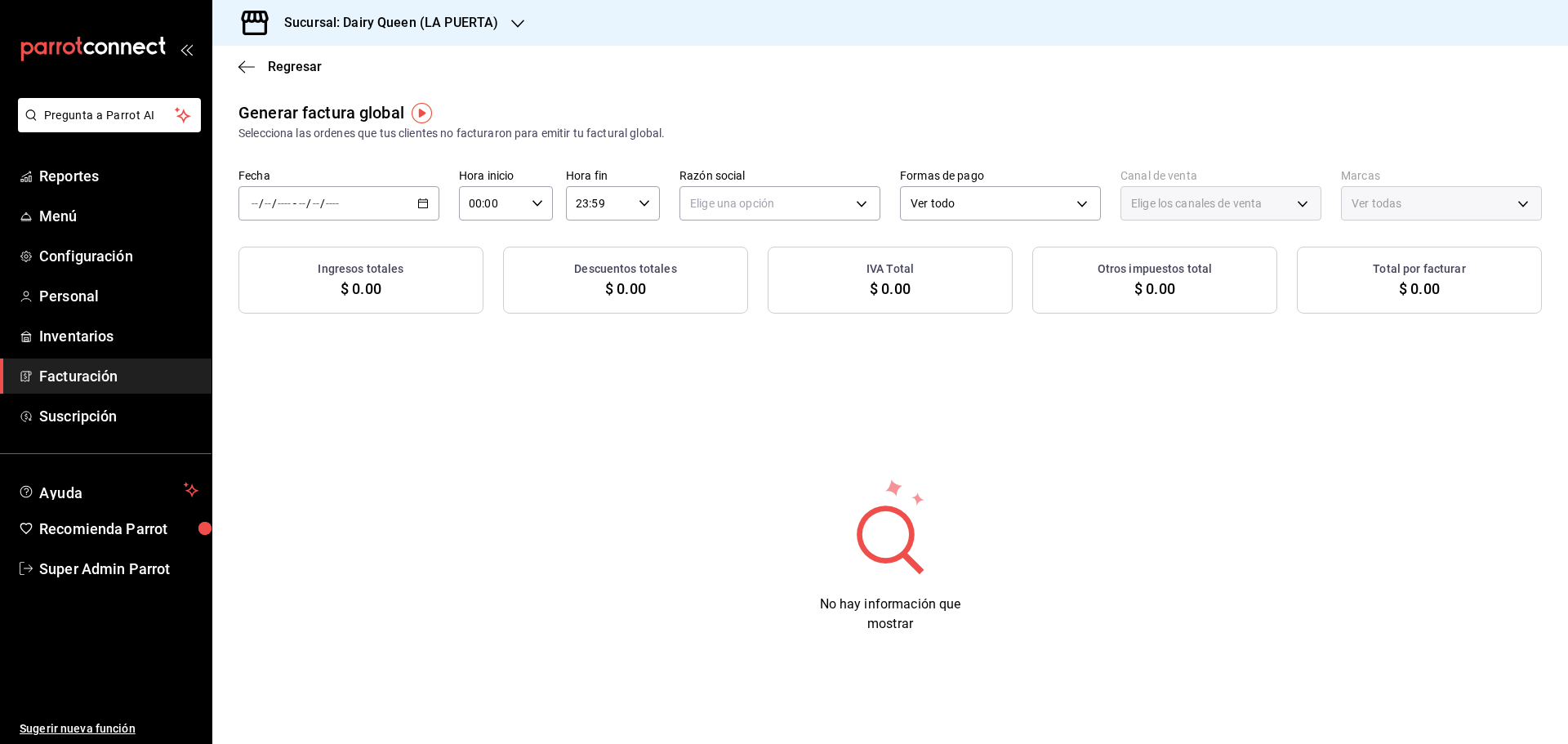
type input "PARROT,UBER_EATS,RAPPI,DIDI_FOOD,ONLINE"
click at [327, 207] on input "number" at bounding box center [332, 203] width 14 height 13
click at [294, 242] on li "Rango de fechas" at bounding box center [315, 253] width 152 height 37
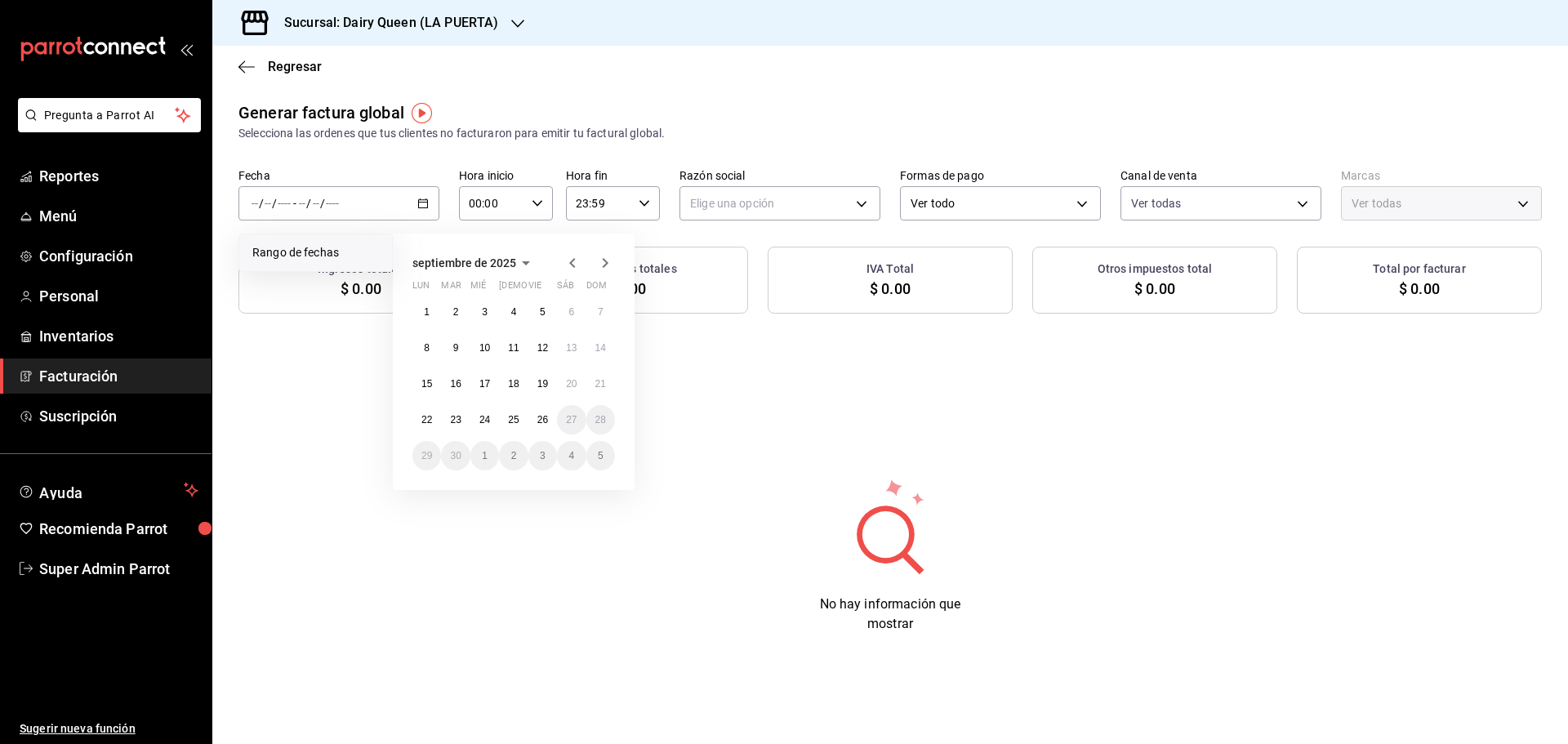
click at [573, 262] on icon "button" at bounding box center [573, 263] width 20 height 20
click at [572, 262] on icon "button" at bounding box center [573, 263] width 20 height 20
click at [540, 460] on abbr "29" at bounding box center [543, 455] width 11 height 12
click at [601, 262] on icon "button" at bounding box center [605, 263] width 20 height 20
click at [513, 417] on abbr "25" at bounding box center [513, 419] width 11 height 12
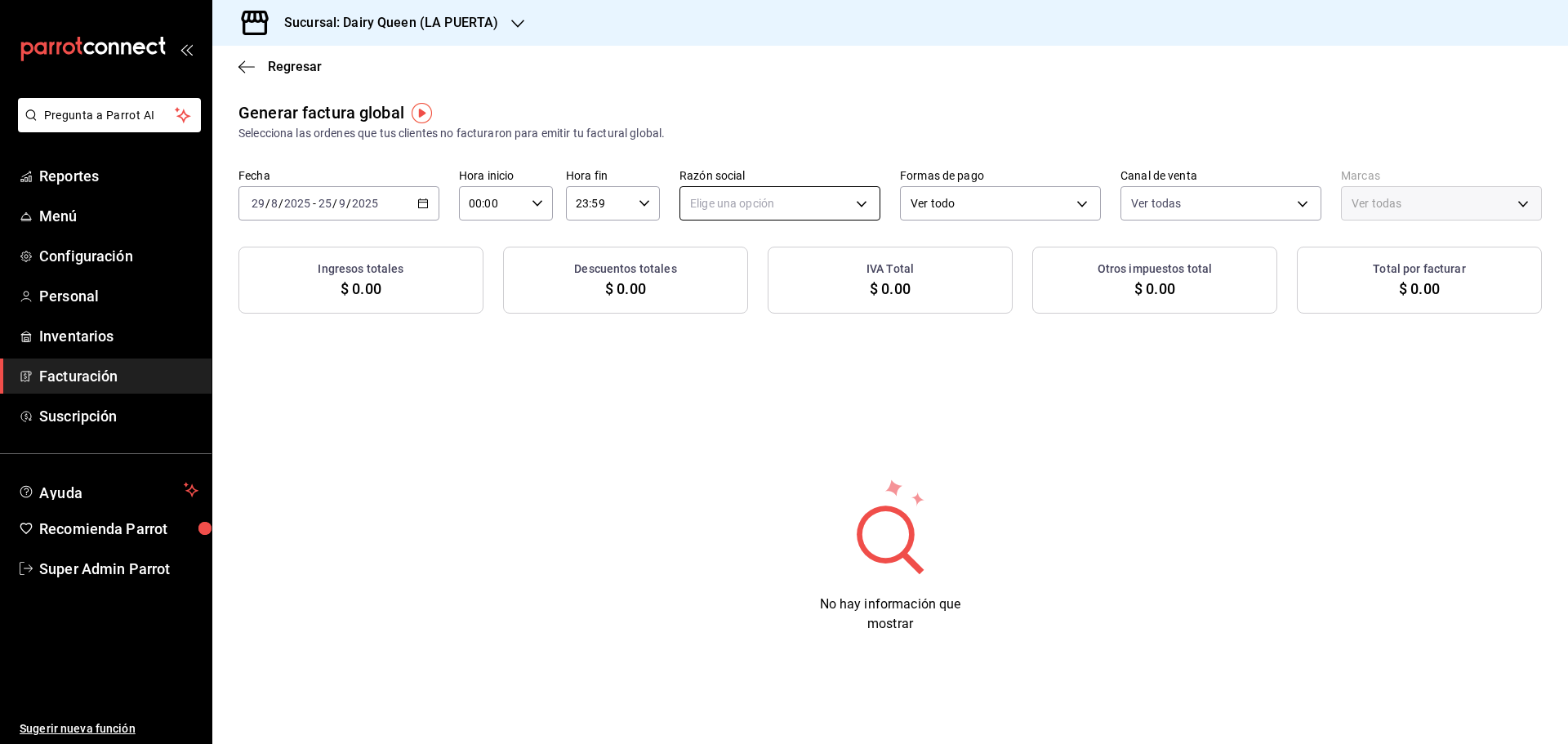
click at [774, 193] on body "Pregunta a Parrot AI Reportes Menú Configuración Personal Inventarios Facturaci…" at bounding box center [784, 372] width 1568 height 744
click at [752, 283] on li "LEVA NEGOCIOS Y FRANQUICIAS" at bounding box center [779, 285] width 199 height 30
type input "94497cb5-72cd-4f58-9422-957f21988153"
type input "38905903-e02f-4eca-a265-bb872b531692"
click at [472, 32] on div "Sucursal: Dairy Queen (LA PUERTA)" at bounding box center [378, 23] width 305 height 46
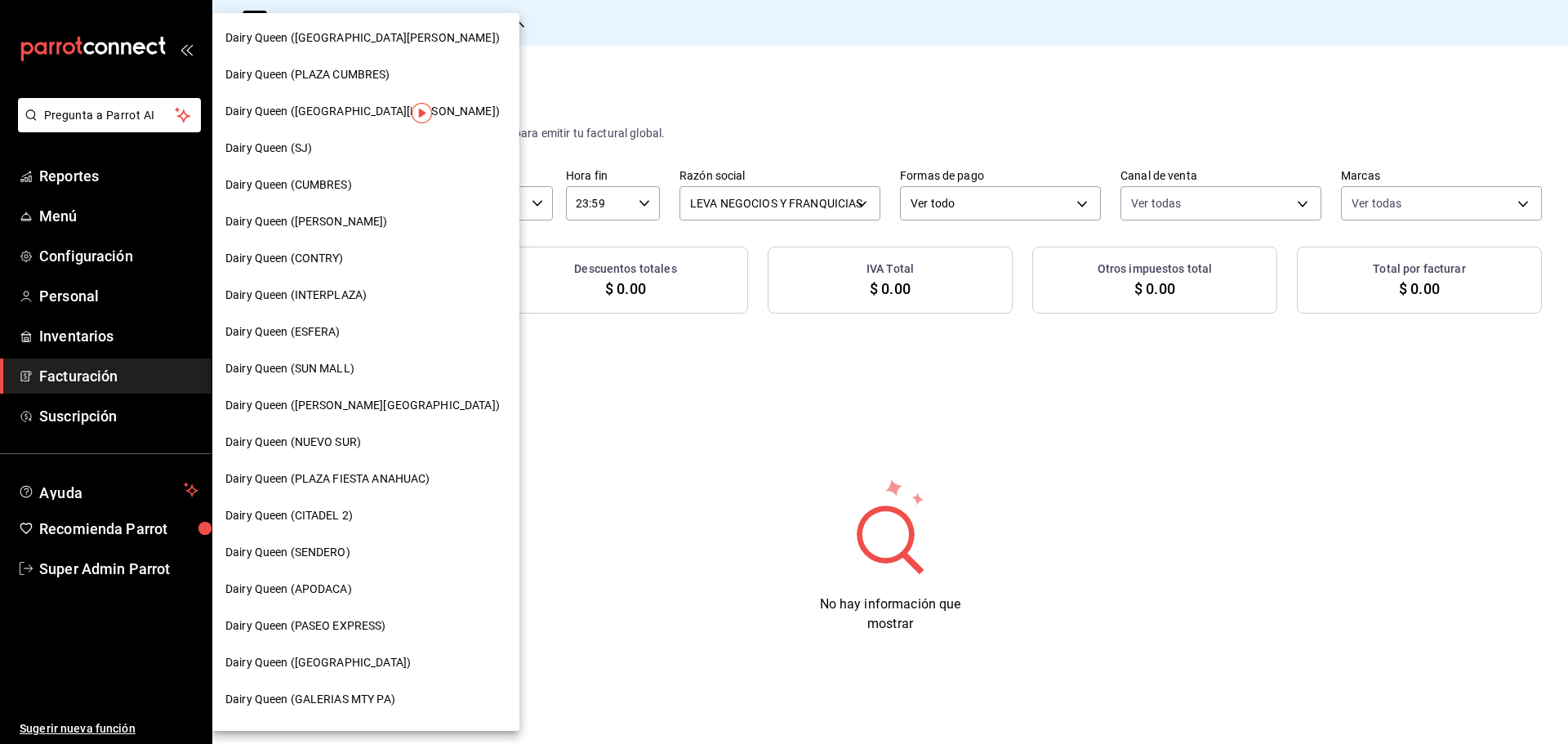
scroll to position [508, 0]
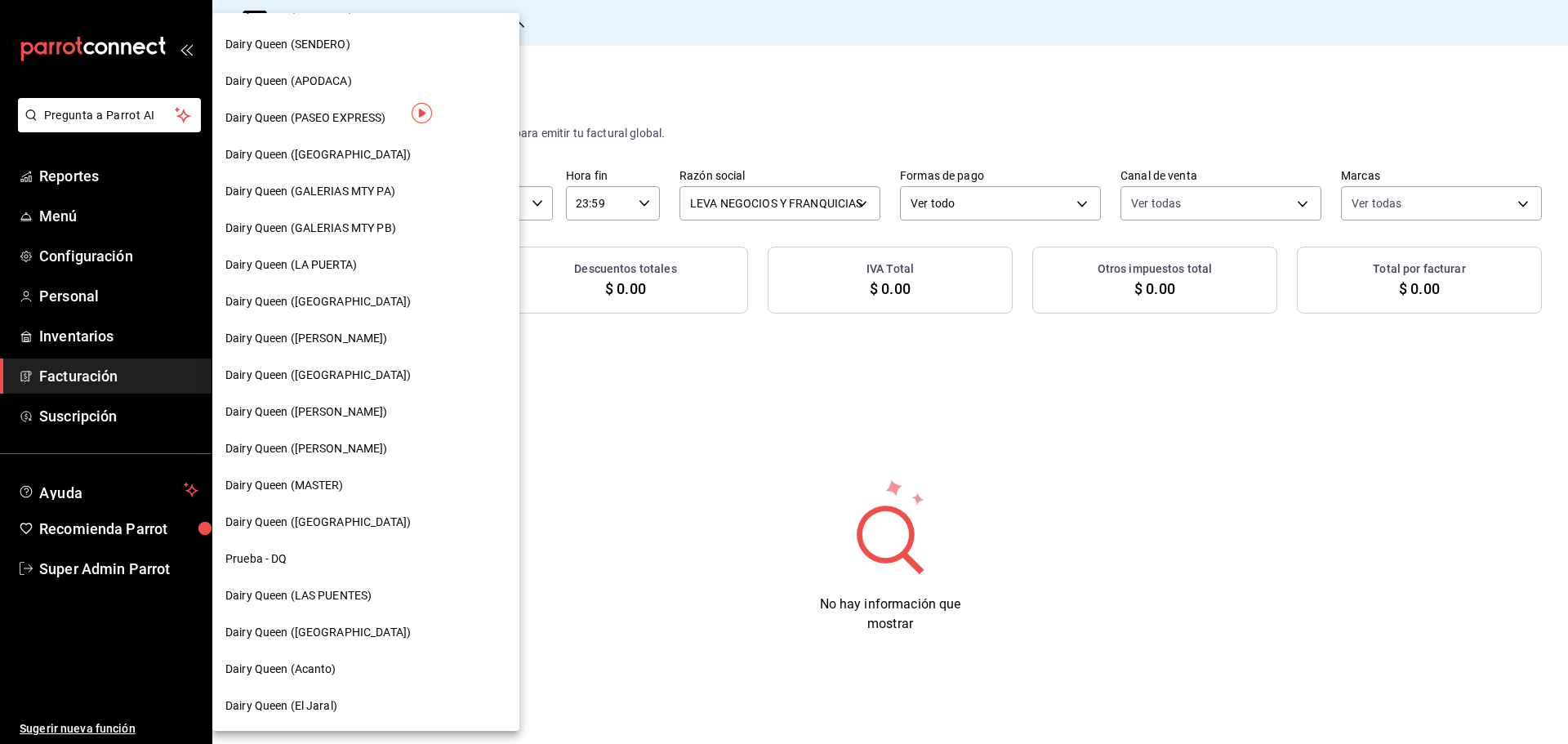
click at [344, 616] on div "Dairy Queen ([GEOGRAPHIC_DATA])" at bounding box center [365, 632] width 307 height 37
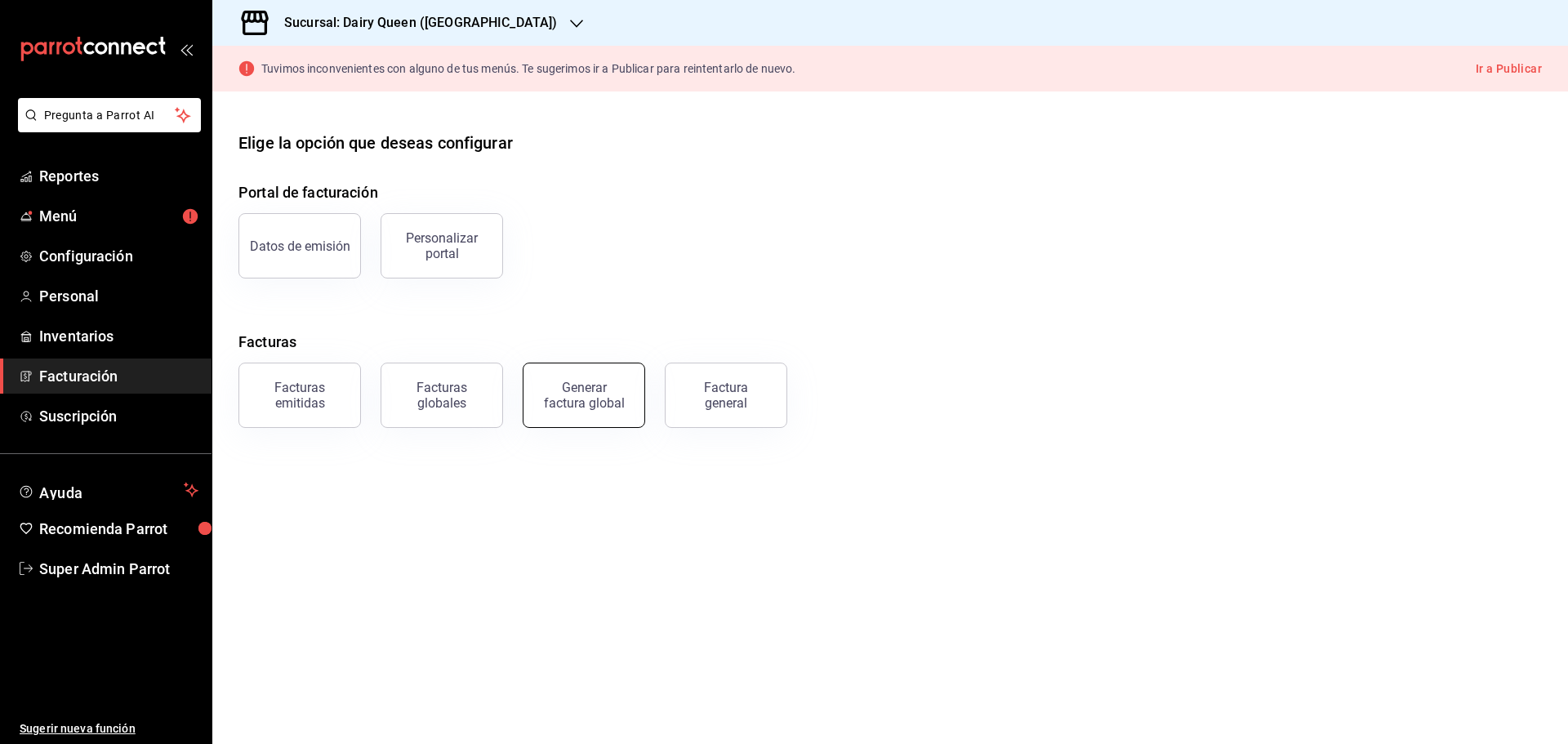
click at [589, 396] on div "Generar factura global" at bounding box center [584, 395] width 82 height 31
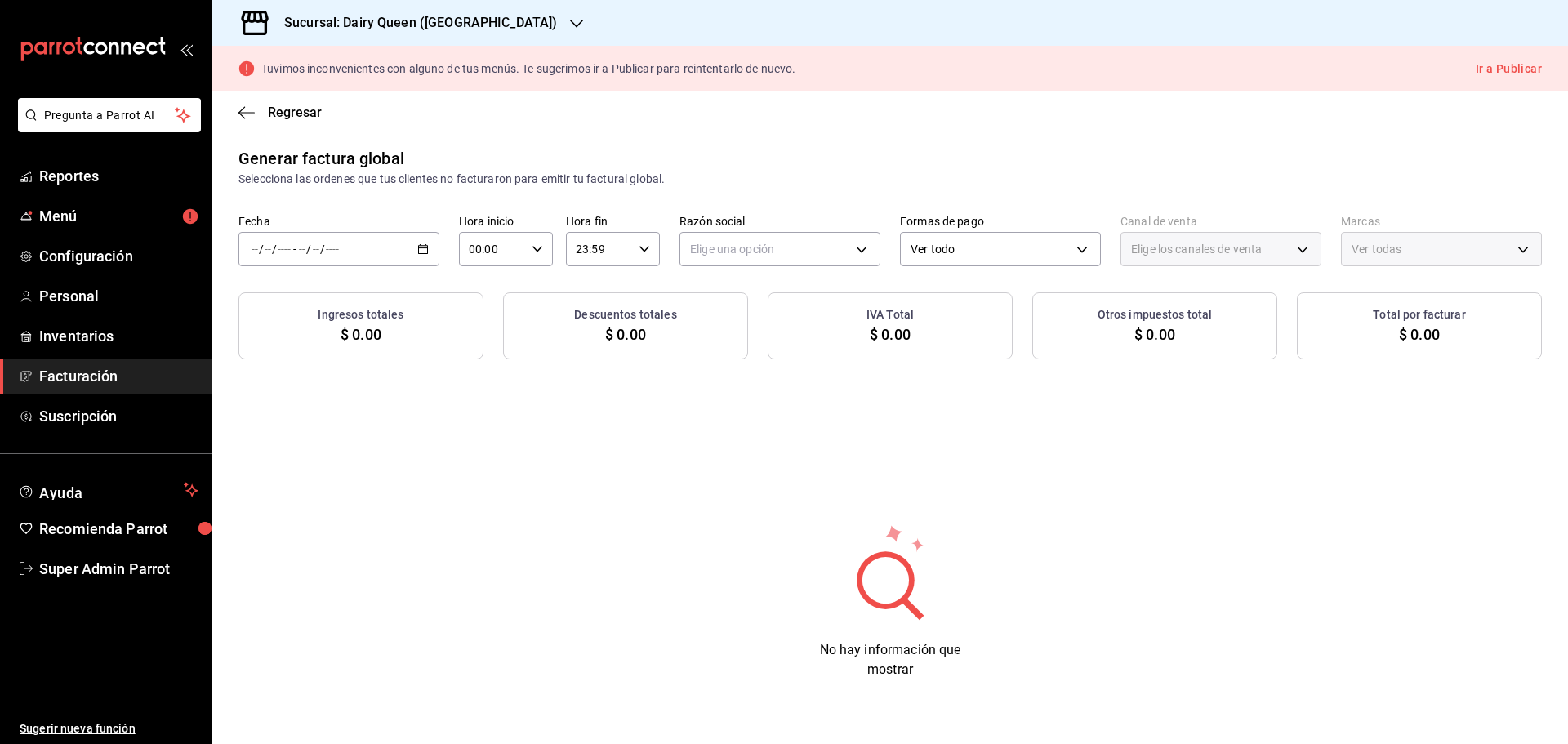
type input "PARROT,UBER_EATS,RAPPI,DIDI_FOOD,ONLINE"
click at [344, 239] on div "/ / - / /" at bounding box center [338, 249] width 201 height 34
click at [344, 304] on span "Rango de fechas" at bounding box center [316, 298] width 126 height 17
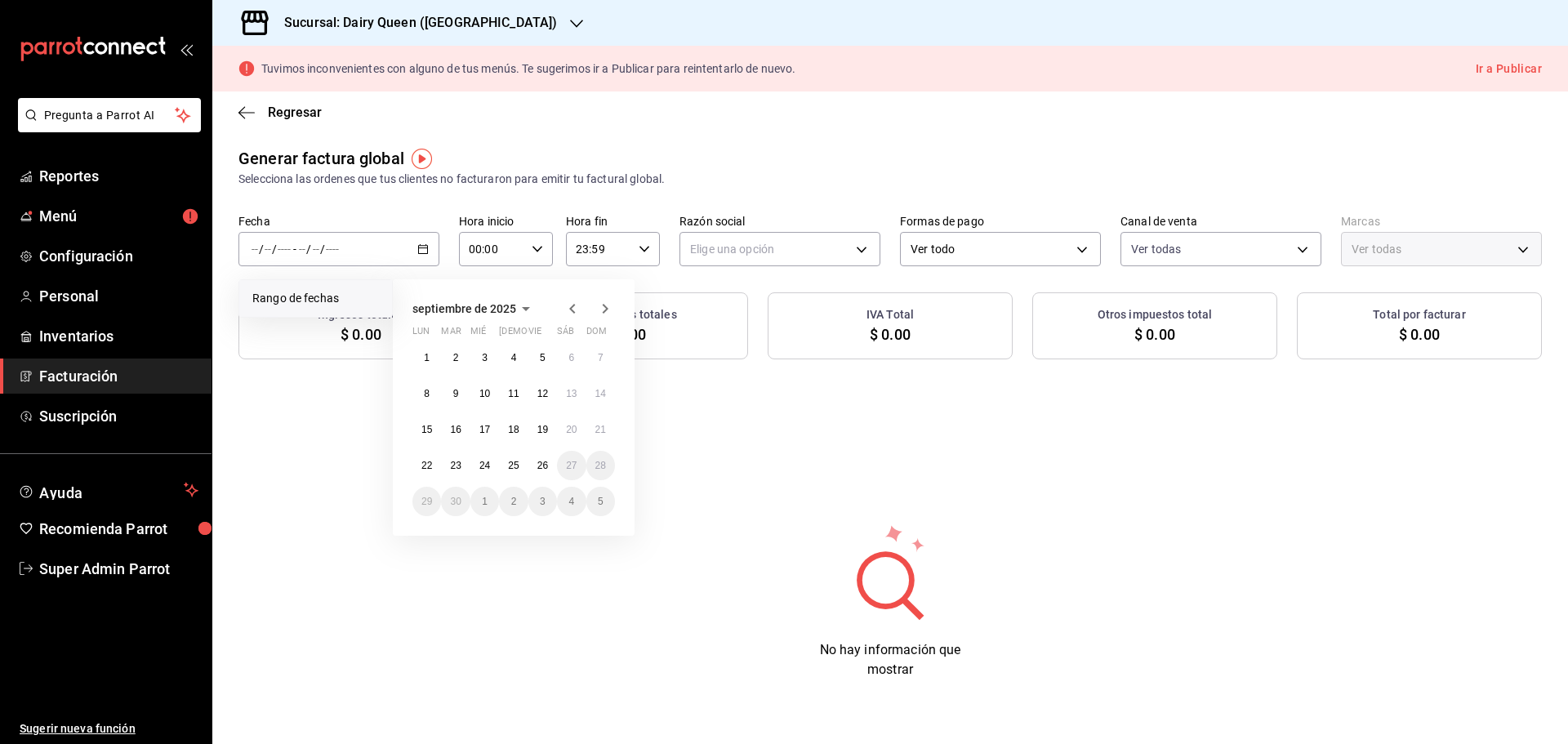
click at [576, 306] on icon "button" at bounding box center [573, 308] width 20 height 20
click at [534, 499] on button "29" at bounding box center [543, 501] width 29 height 30
click at [603, 305] on icon "button" at bounding box center [605, 308] width 5 height 10
click at [512, 466] on abbr "25" at bounding box center [513, 465] width 11 height 12
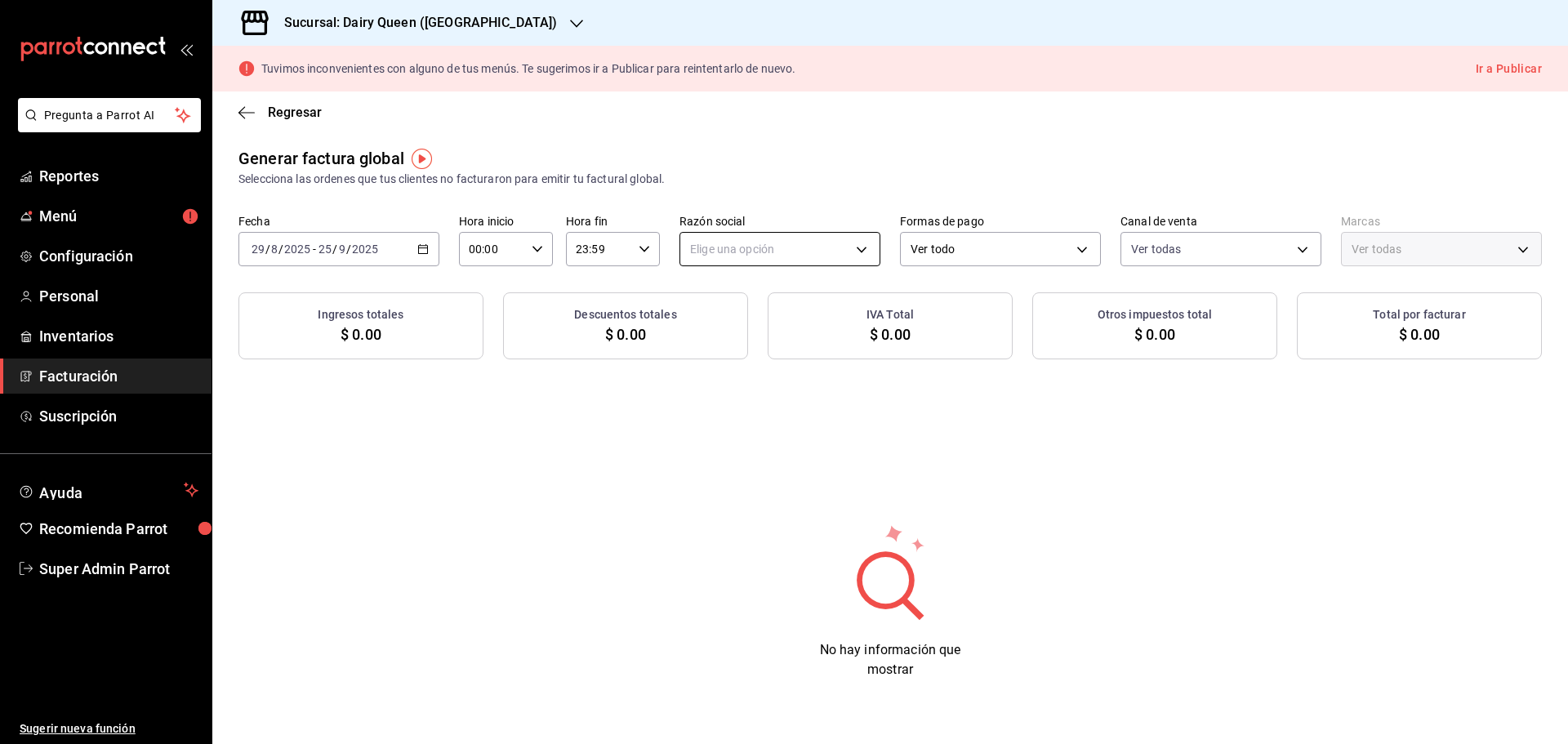
click at [779, 237] on body "Pregunta a Parrot AI Reportes Menú Configuración Personal Inventarios Facturaci…" at bounding box center [784, 372] width 1568 height 744
click at [735, 331] on li "LEVA NEGOCIOS Y FRANQUICIAS" at bounding box center [779, 331] width 199 height 30
type input "1549a3ac-7096-4ff4-86ec-2c6c978d5523"
type input "4e7ba8f6-35dd-4195-851c-c1d1a9d07a1c"
click at [419, 29] on h3 "Sucursal: Dairy Queen ([GEOGRAPHIC_DATA])" at bounding box center [413, 23] width 286 height 20
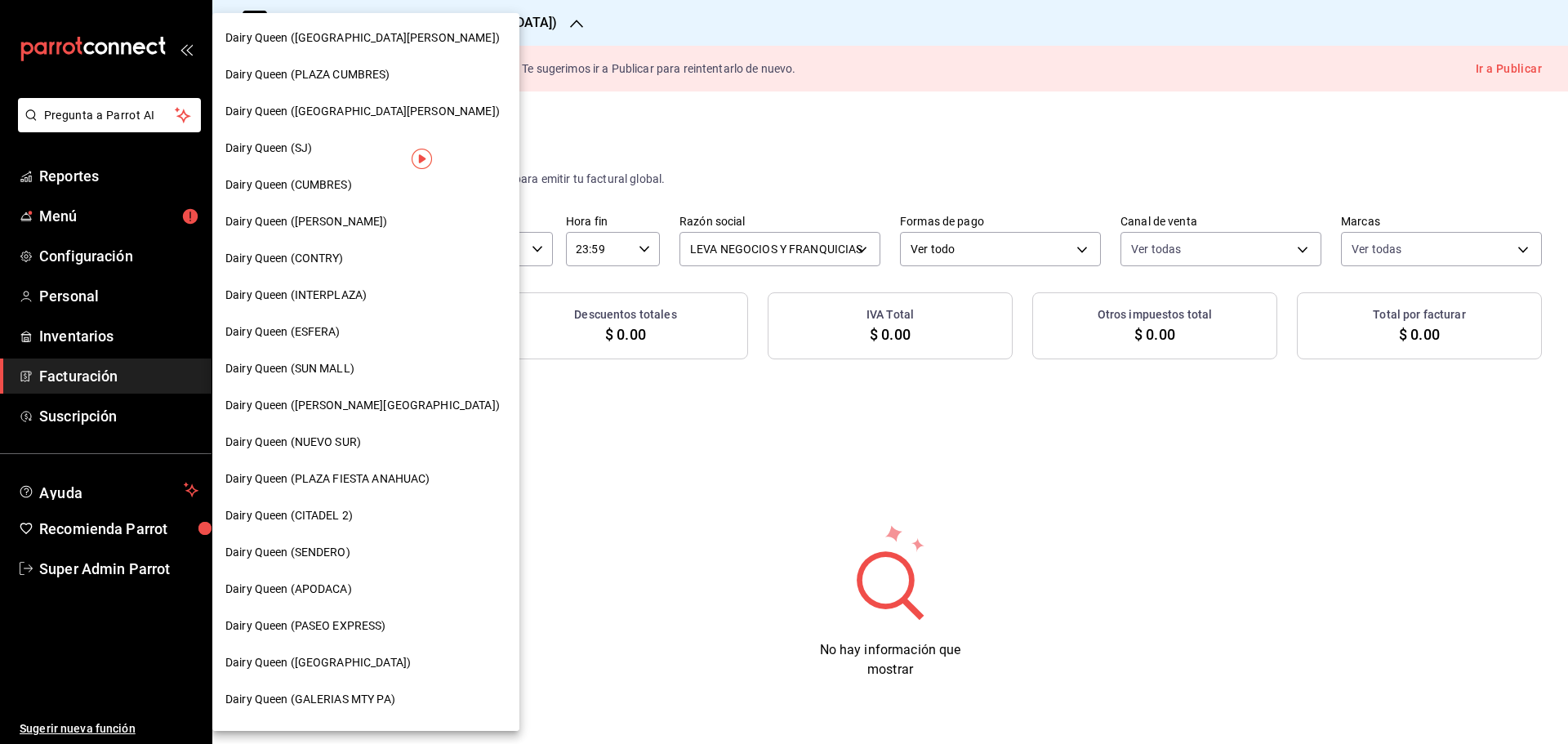
click at [380, 475] on span "Dairy Queen (PLAZA FIESTA ANAHUAC)" at bounding box center [327, 478] width 204 height 17
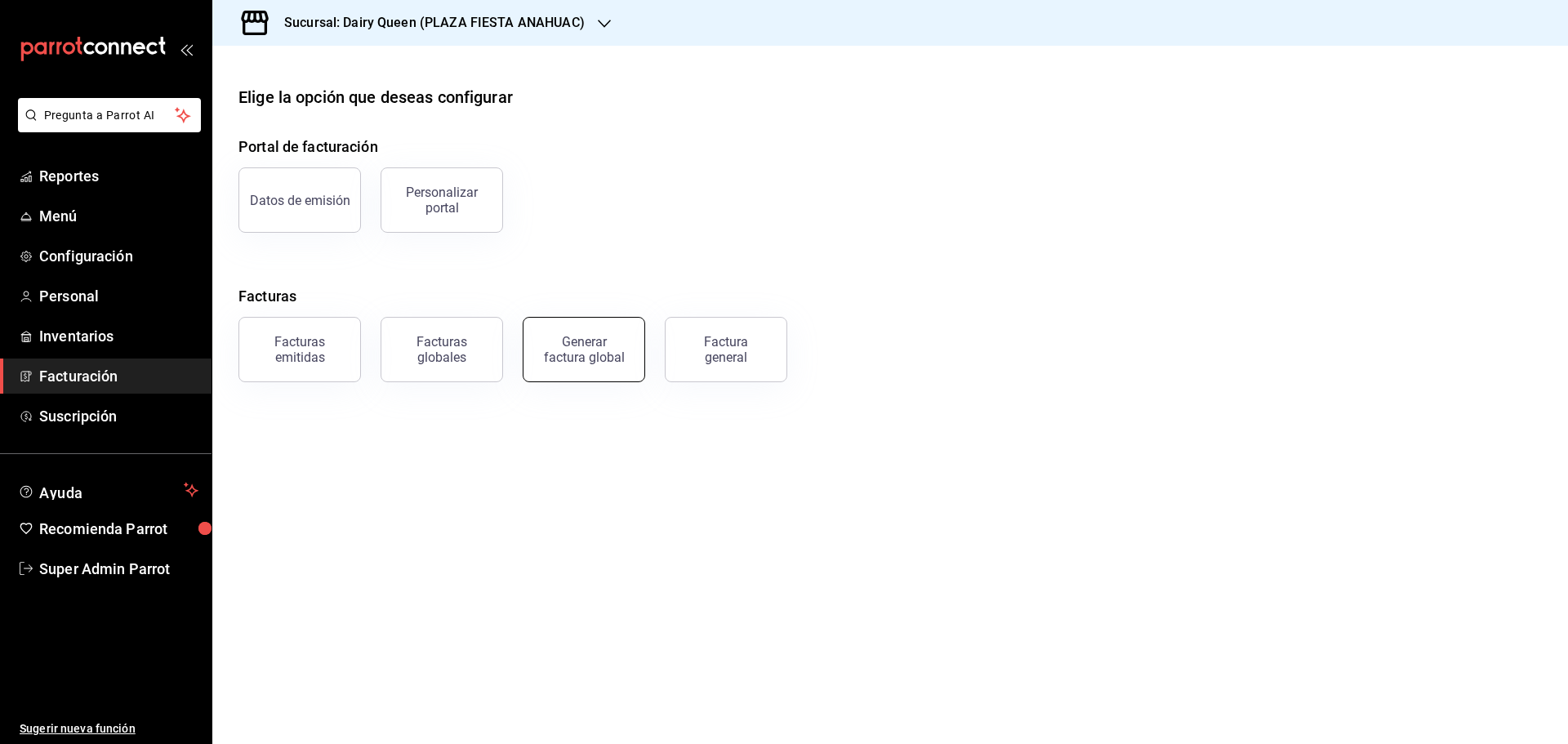
click at [611, 353] on div "Generar factura global" at bounding box center [584, 349] width 82 height 31
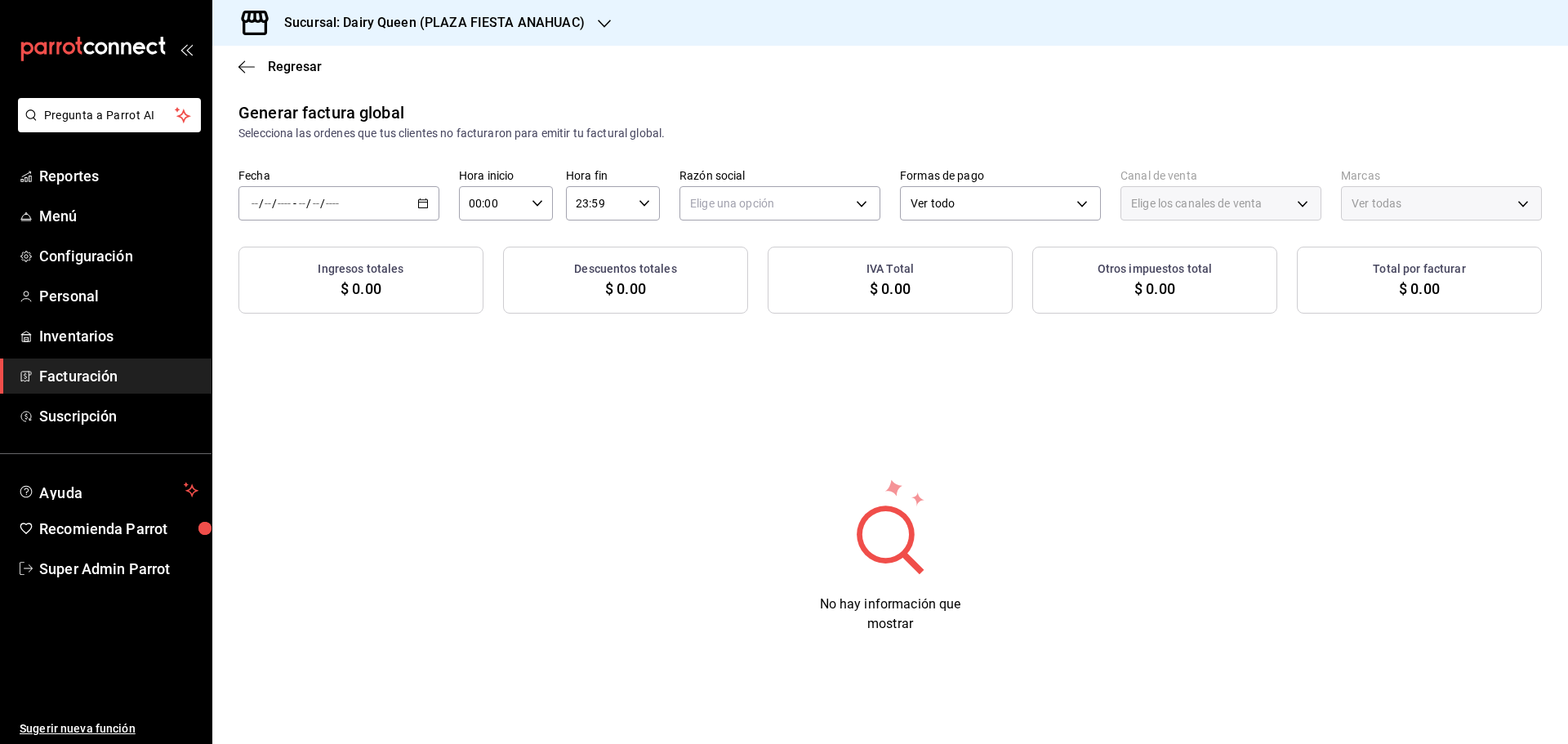
type input "PARROT,UBER_EATS,RAPPI,DIDI_FOOD,ONLINE"
click at [346, 267] on li "Rango de fechas" at bounding box center [315, 253] width 152 height 37
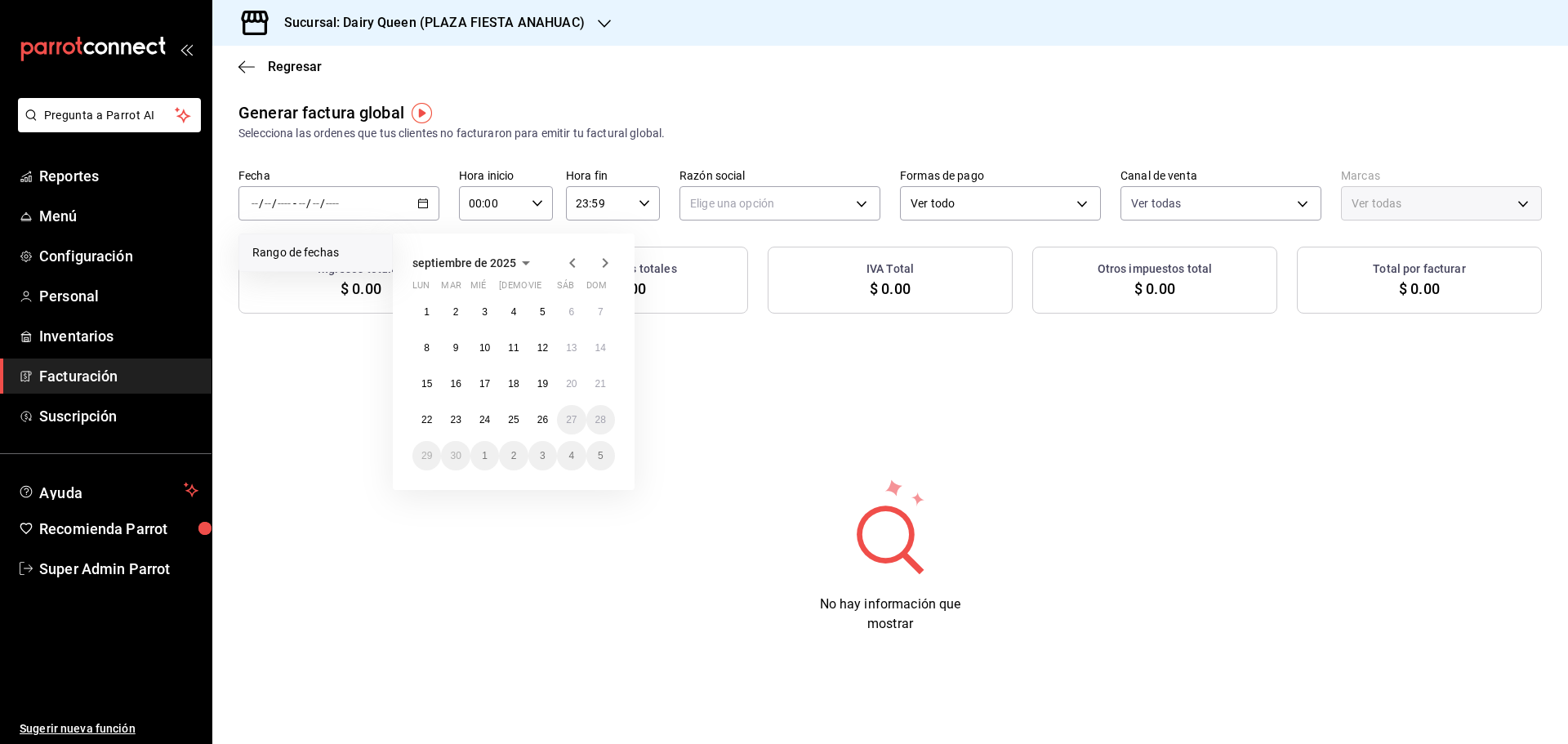
click at [576, 265] on icon "button" at bounding box center [573, 263] width 20 height 20
click at [572, 262] on icon "button" at bounding box center [573, 263] width 20 height 20
click at [544, 457] on abbr "29" at bounding box center [543, 455] width 11 height 12
click at [598, 263] on icon "button" at bounding box center [605, 263] width 20 height 20
click at [512, 415] on abbr "25" at bounding box center [513, 419] width 11 height 12
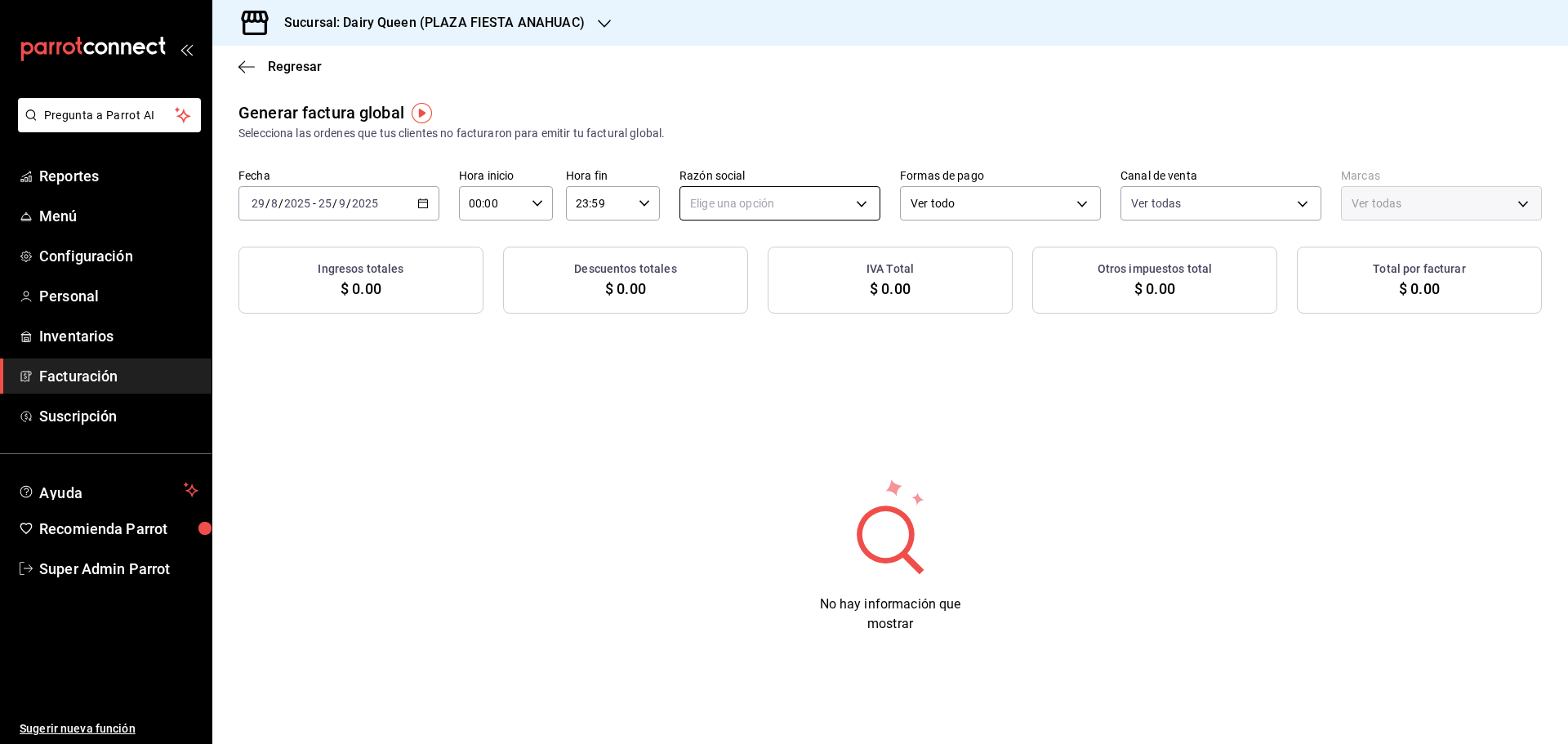
click at [786, 213] on body "Pregunta a Parrot AI Reportes Menú Configuración Personal Inventarios Facturaci…" at bounding box center [784, 372] width 1568 height 744
click at [770, 284] on li "LEVA NEGOCIOS Y FRANQUICIAS" at bounding box center [779, 285] width 199 height 30
type input "5824b32c-bf51-4080-b8ff-8d541152048e"
type input "2ba56991-2537-4ce4-9a53-b05853e5a6f5"
click at [429, 30] on h3 "Sucursal: Dairy Queen (PLAZA FIESTA ANAHUAC)" at bounding box center [428, 23] width 314 height 20
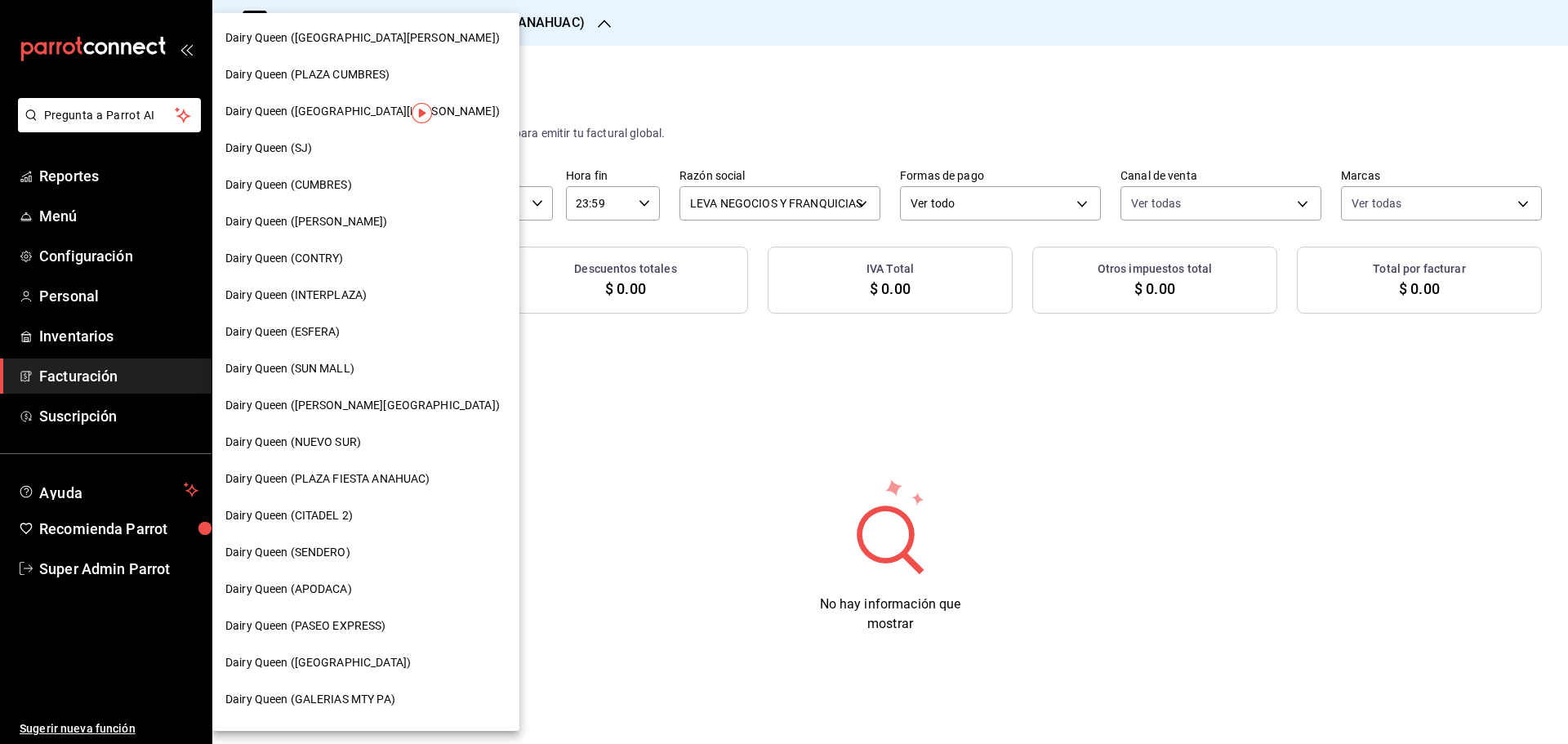
click at [351, 528] on div "Dairy Queen (CITADEL 2)" at bounding box center [365, 515] width 307 height 37
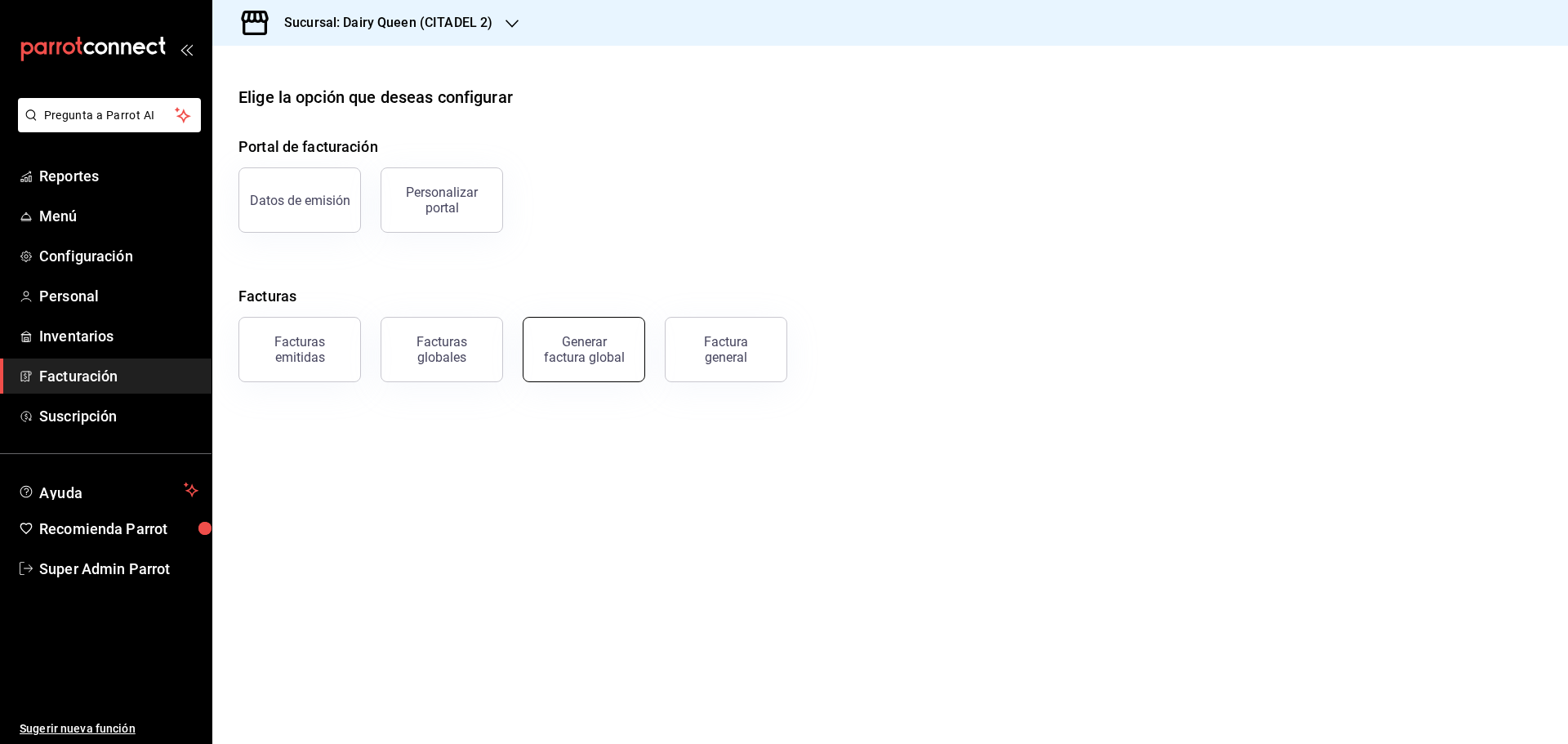
click at [613, 348] on div "Generar factura global" at bounding box center [584, 349] width 82 height 31
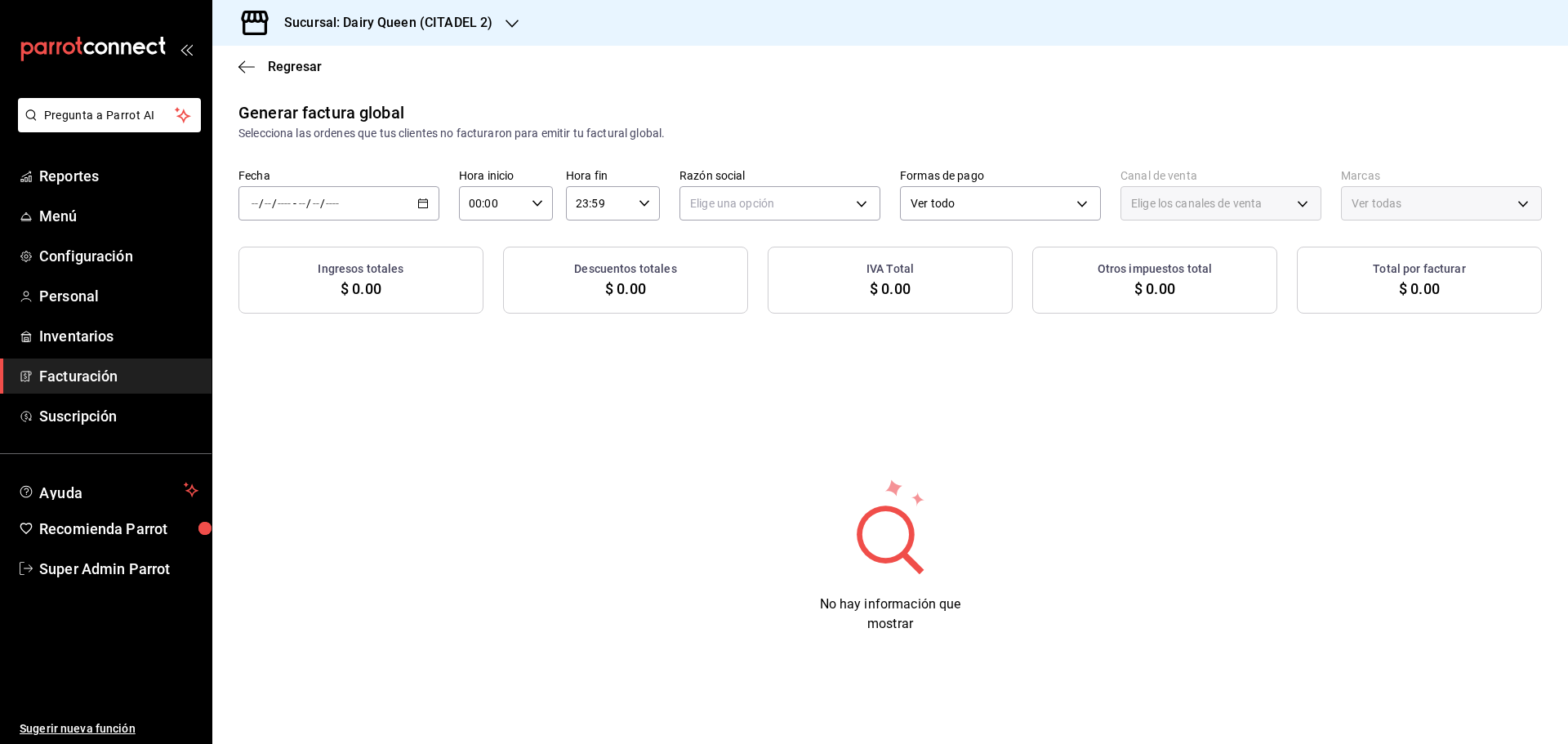
type input "PARROT,UBER_EATS,RAPPI,DIDI_FOOD,ONLINE"
click at [356, 197] on div "/ / - / /" at bounding box center [338, 203] width 201 height 34
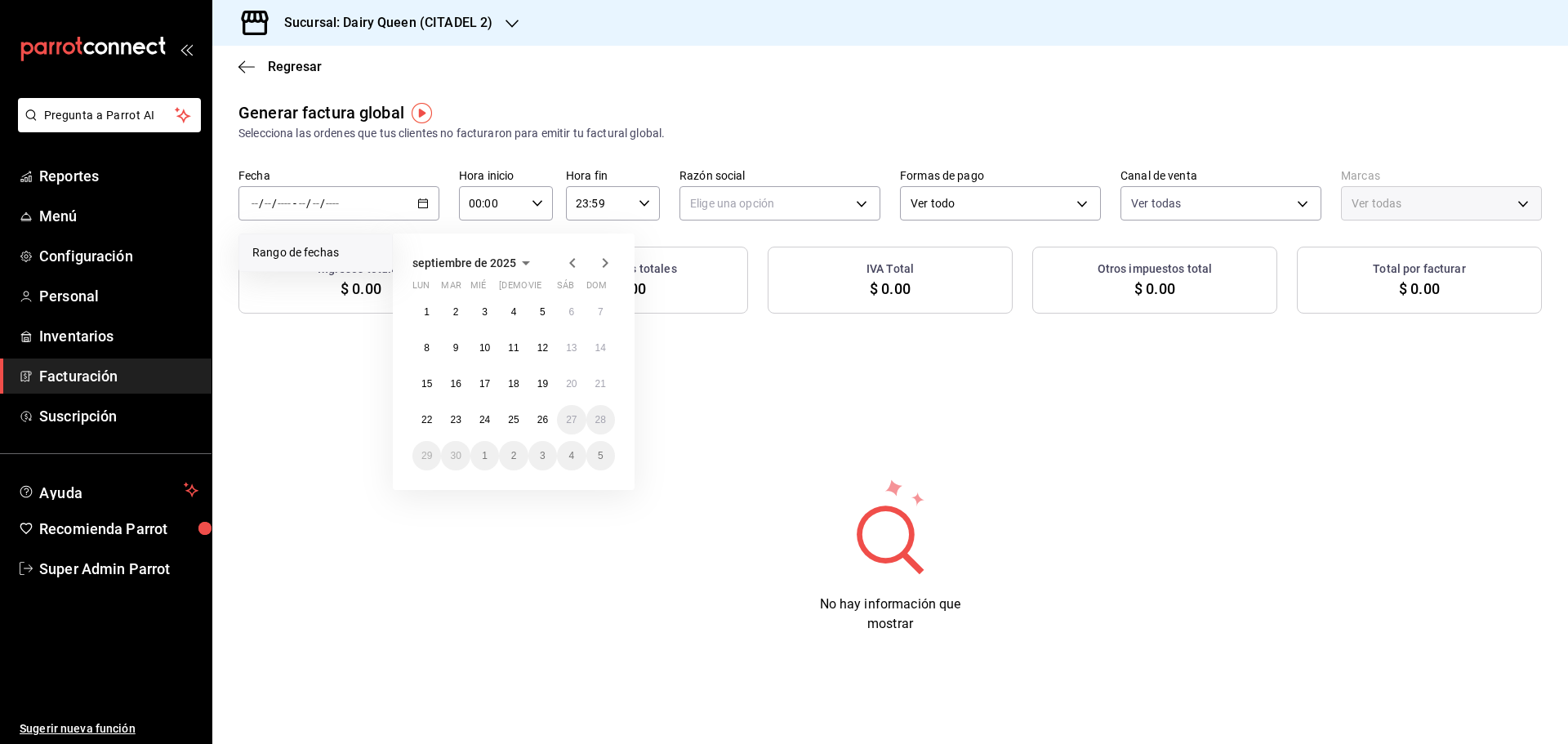
click at [570, 262] on icon "button" at bounding box center [572, 262] width 5 height 10
click at [539, 459] on abbr "29" at bounding box center [543, 455] width 11 height 12
click at [578, 270] on icon "button" at bounding box center [573, 263] width 20 height 20
click at [547, 448] on button "29" at bounding box center [543, 455] width 29 height 30
click at [599, 264] on icon "button" at bounding box center [605, 263] width 20 height 20
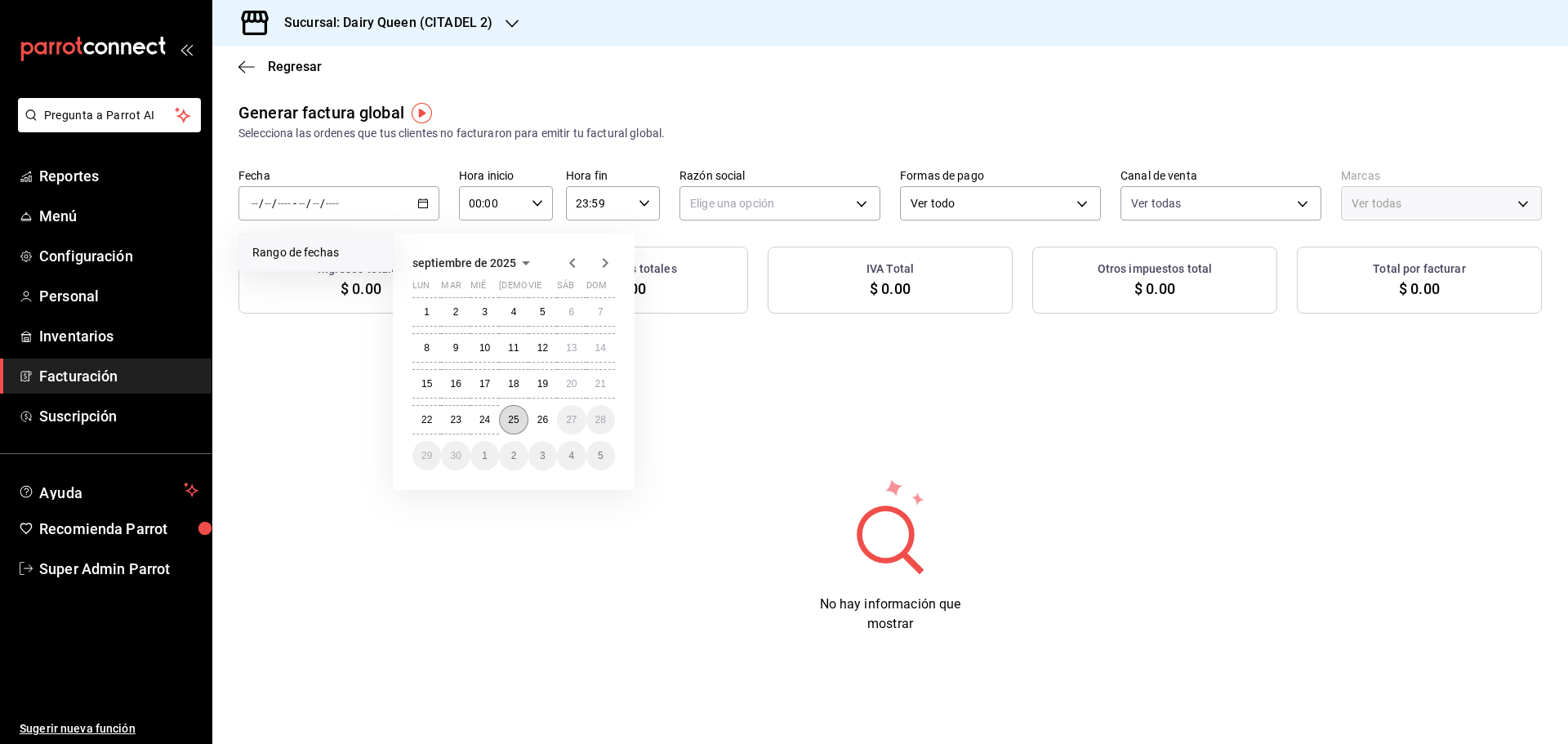
click at [522, 418] on button "25" at bounding box center [513, 419] width 29 height 30
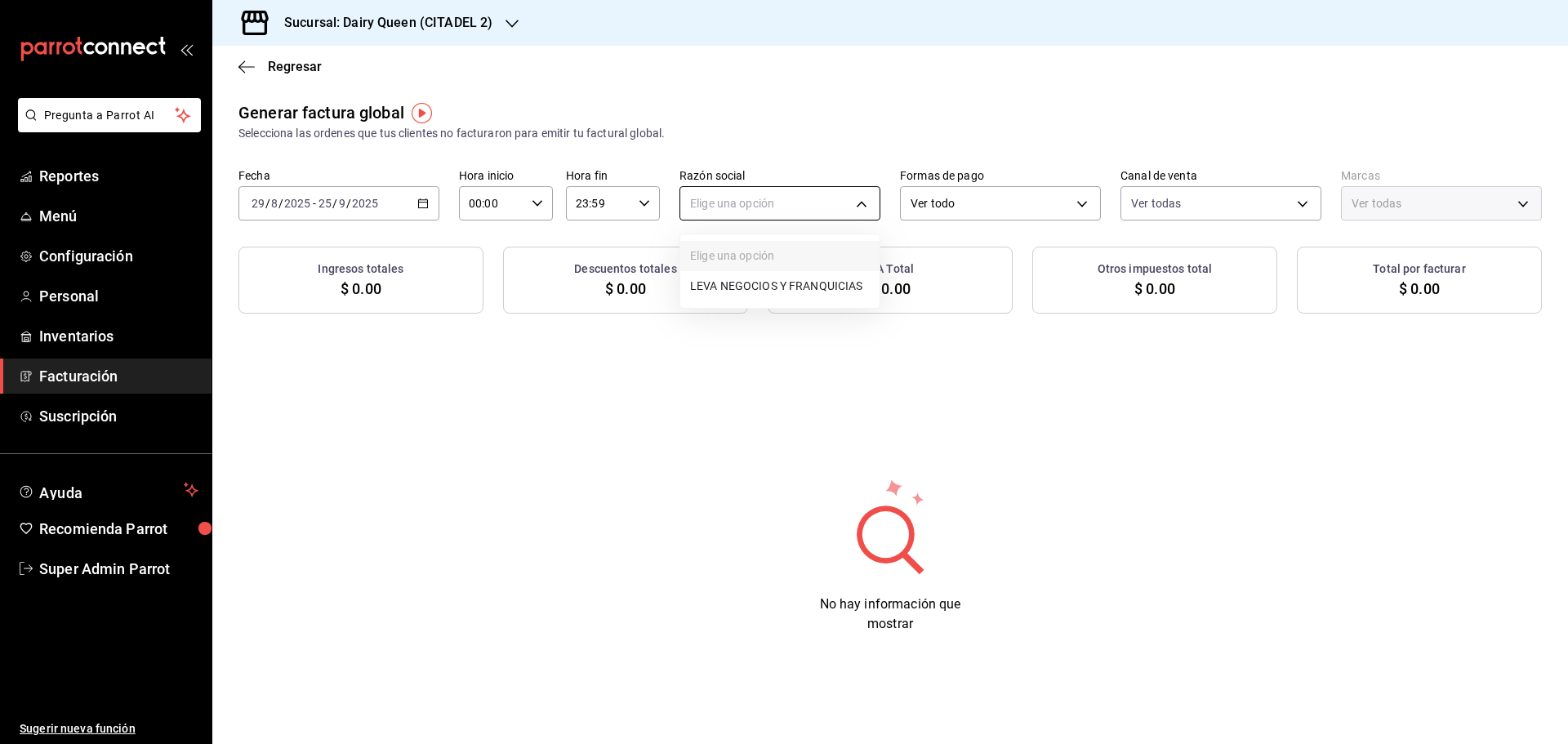
click at [836, 202] on body "Pregunta a Parrot AI Reportes Menú Configuración Personal Inventarios Facturaci…" at bounding box center [784, 372] width 1568 height 744
click at [779, 289] on li "LEVA NEGOCIOS Y FRANQUICIAS" at bounding box center [779, 285] width 199 height 30
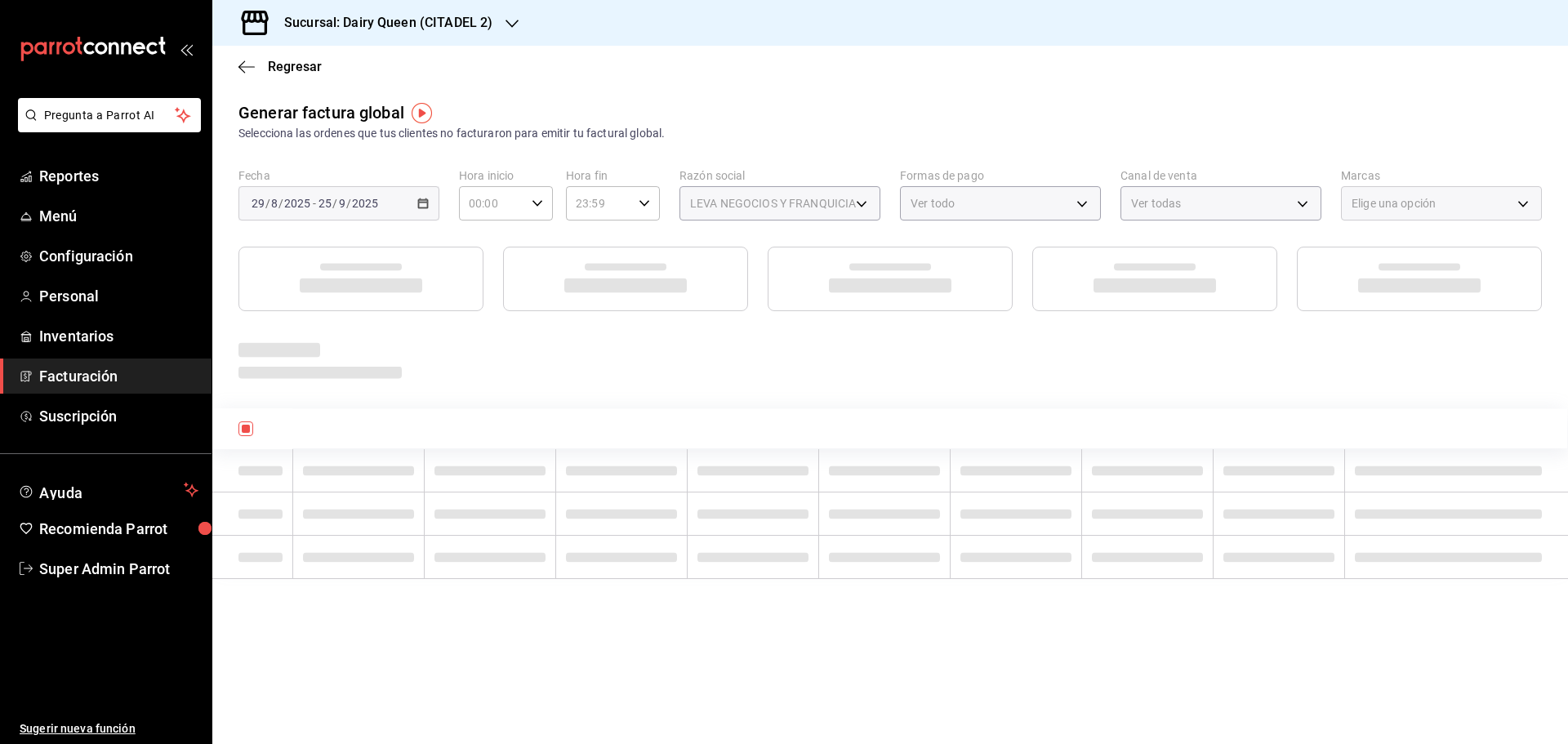
type input "fe893351-c7aa-42ba-b592-86483bb3bc8f"
type input "46a49bae-68f0-4af3-ab5e-cf2706fa2939"
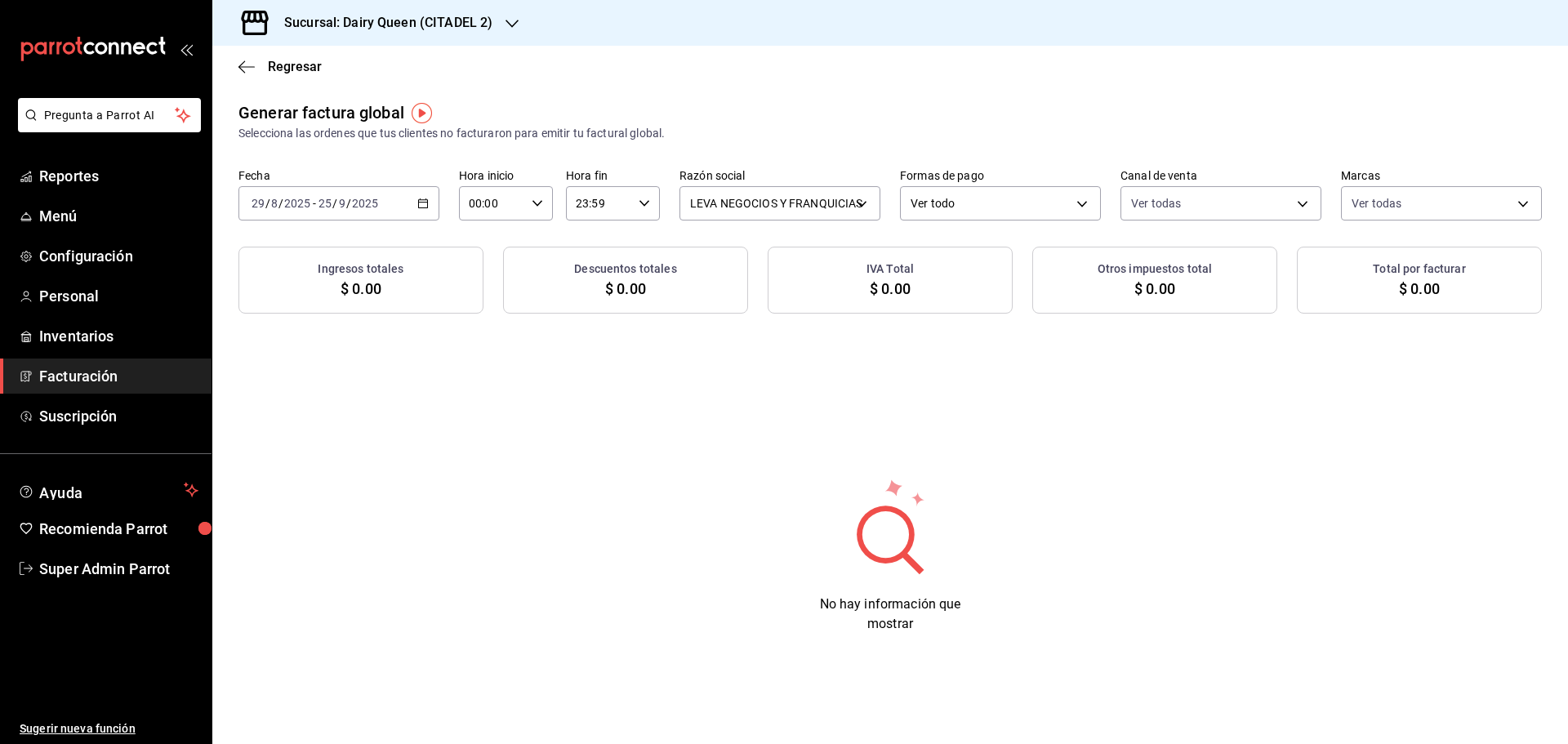
click at [325, 15] on h3 "Sucursal: Dairy Queen (CITADEL 2)" at bounding box center [381, 23] width 221 height 20
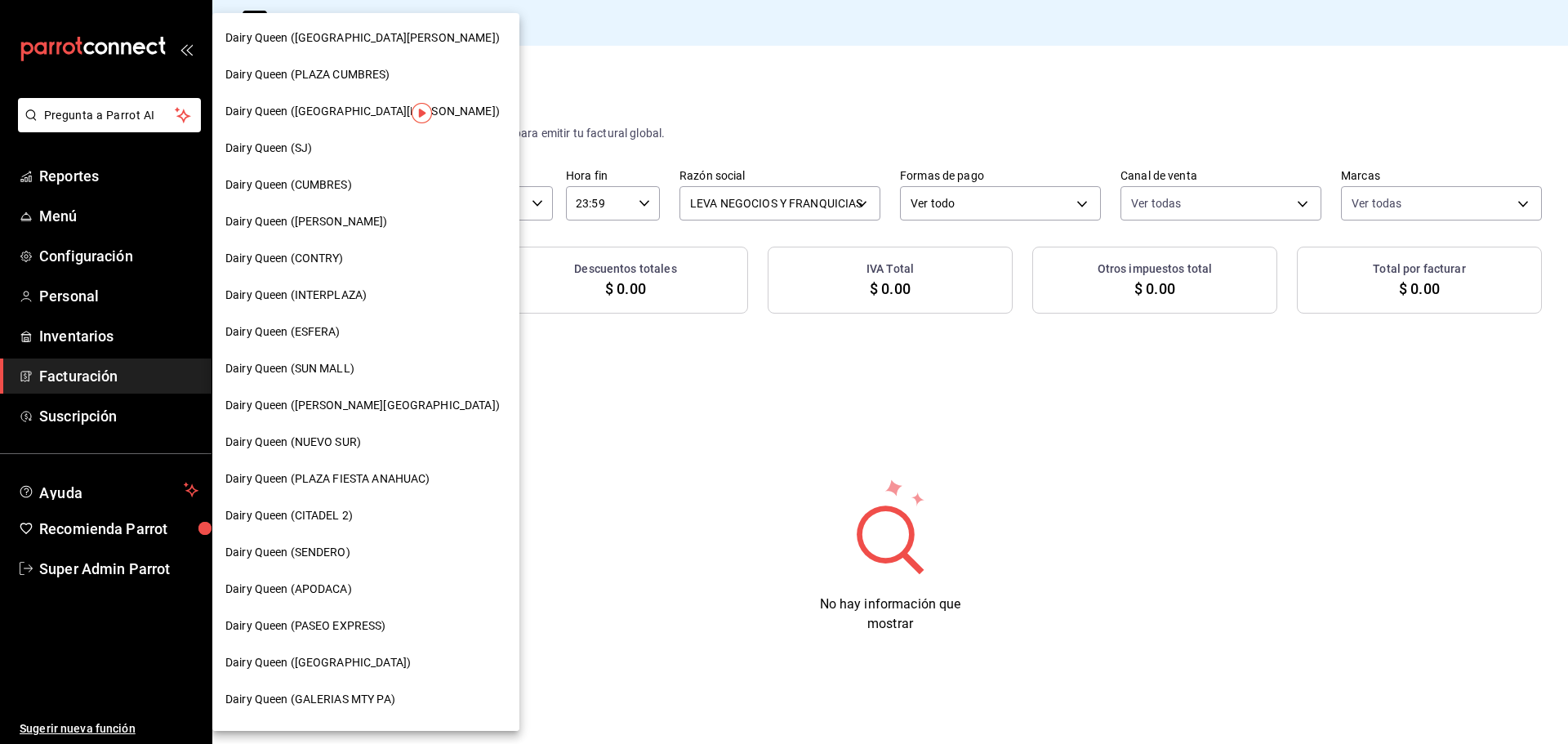
click at [335, 76] on span "Dairy Queen (PLAZA CUMBRES)" at bounding box center [308, 74] width 165 height 17
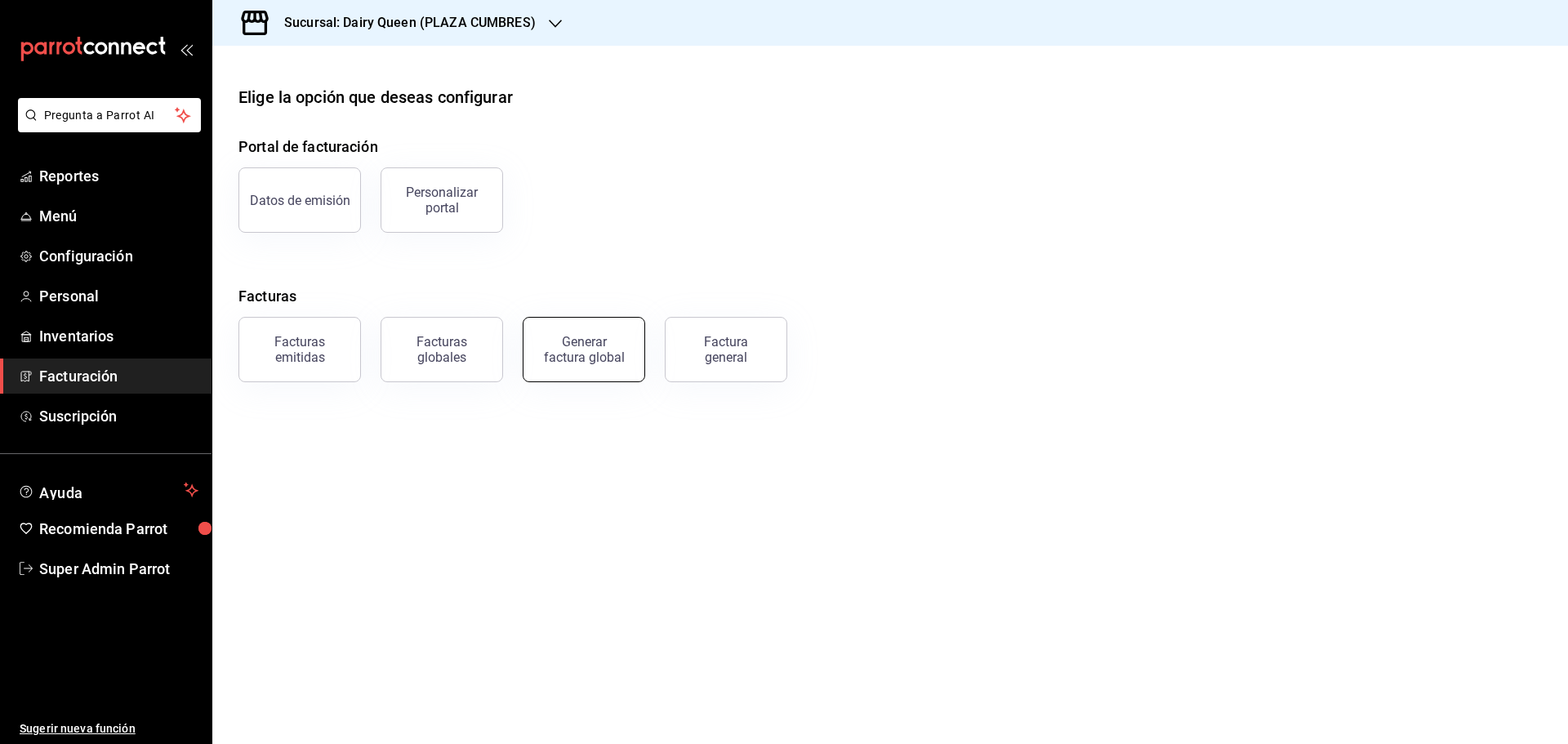
click at [591, 362] on div "Generar factura global" at bounding box center [584, 349] width 82 height 31
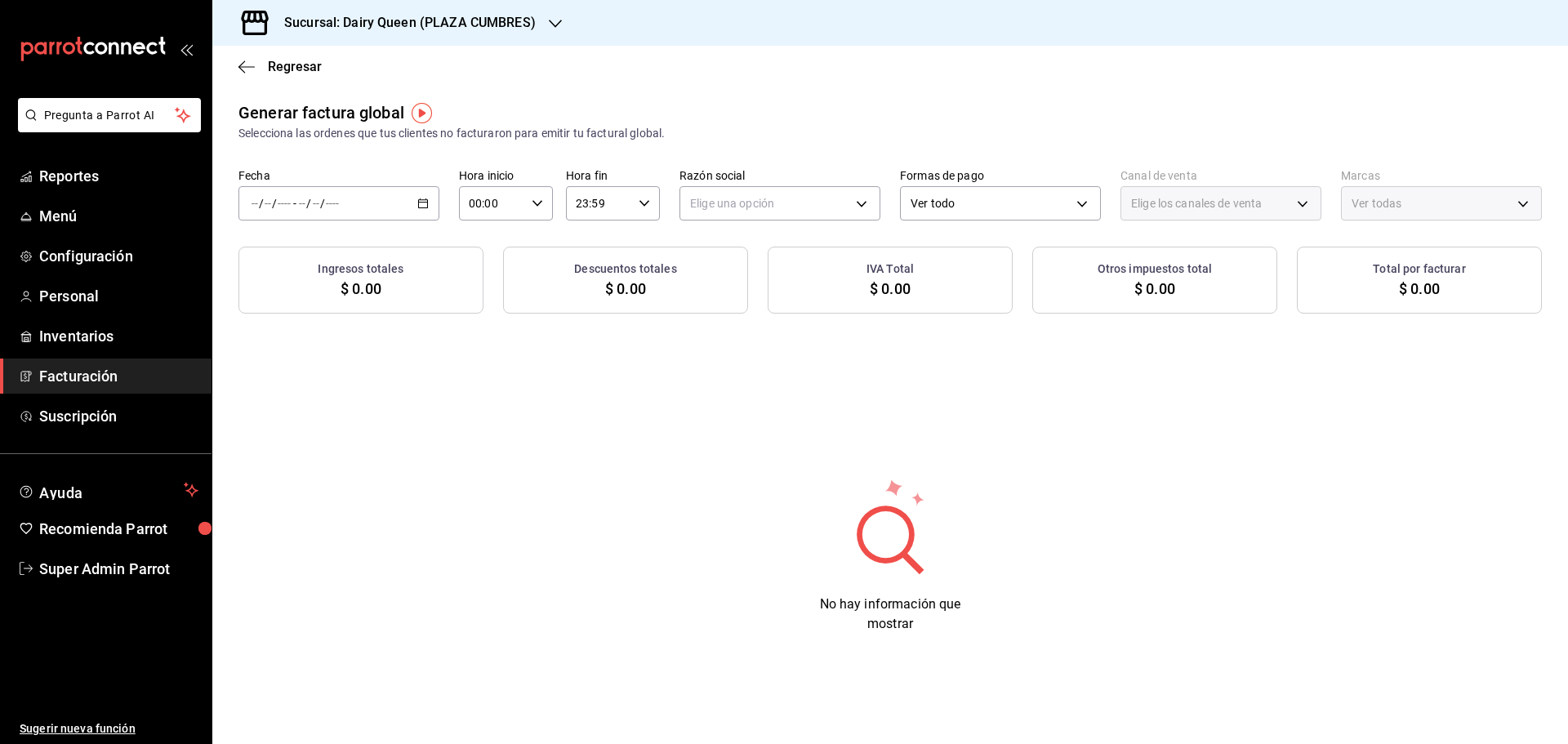
type input "PARROT,UBER_EATS,RAPPI,DIDI_FOOD,ONLINE"
click at [336, 253] on span "Rango de fechas" at bounding box center [316, 253] width 126 height 17
click at [531, 462] on button "29" at bounding box center [543, 455] width 29 height 30
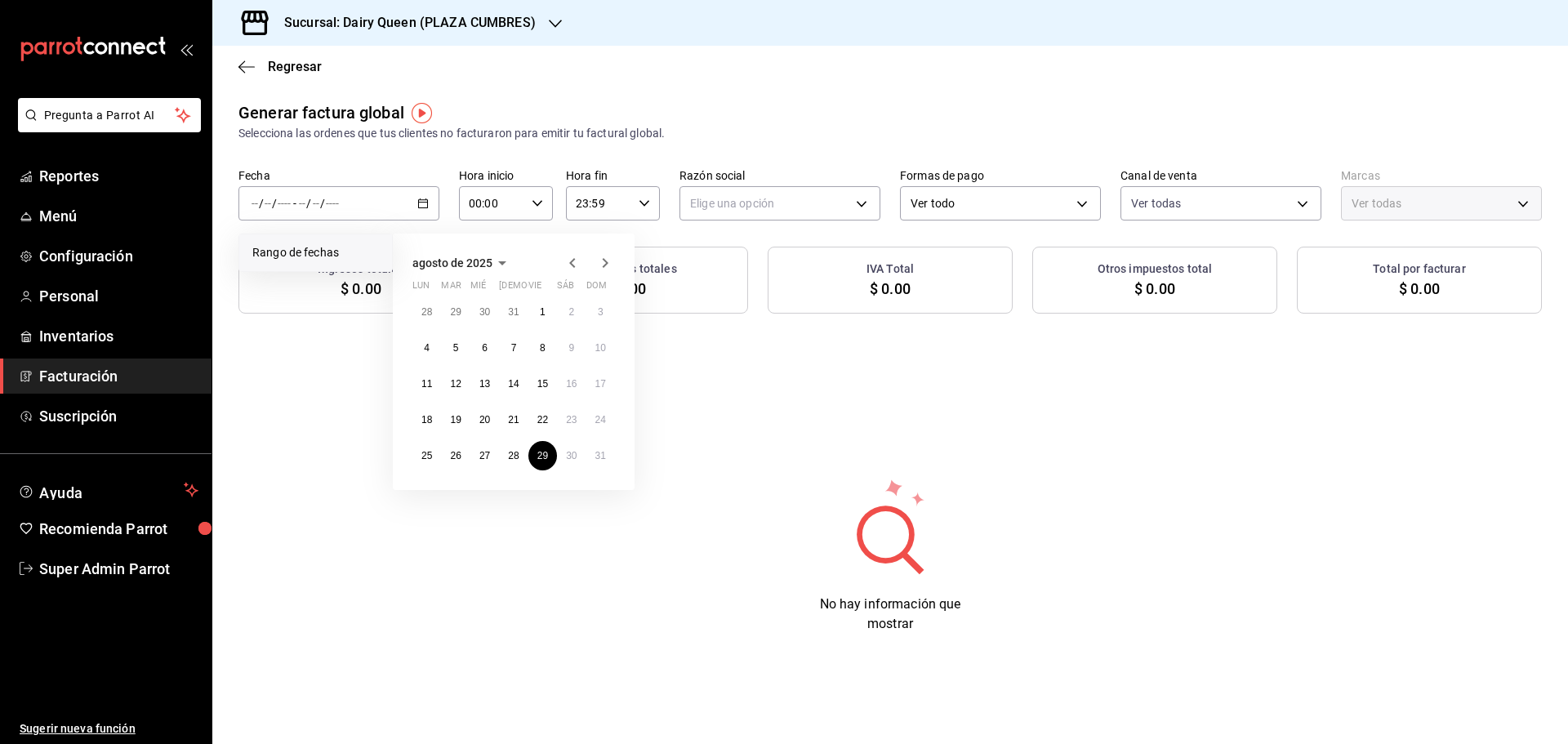
click at [599, 262] on icon "button" at bounding box center [605, 263] width 20 height 20
click at [517, 417] on abbr "25" at bounding box center [513, 419] width 11 height 12
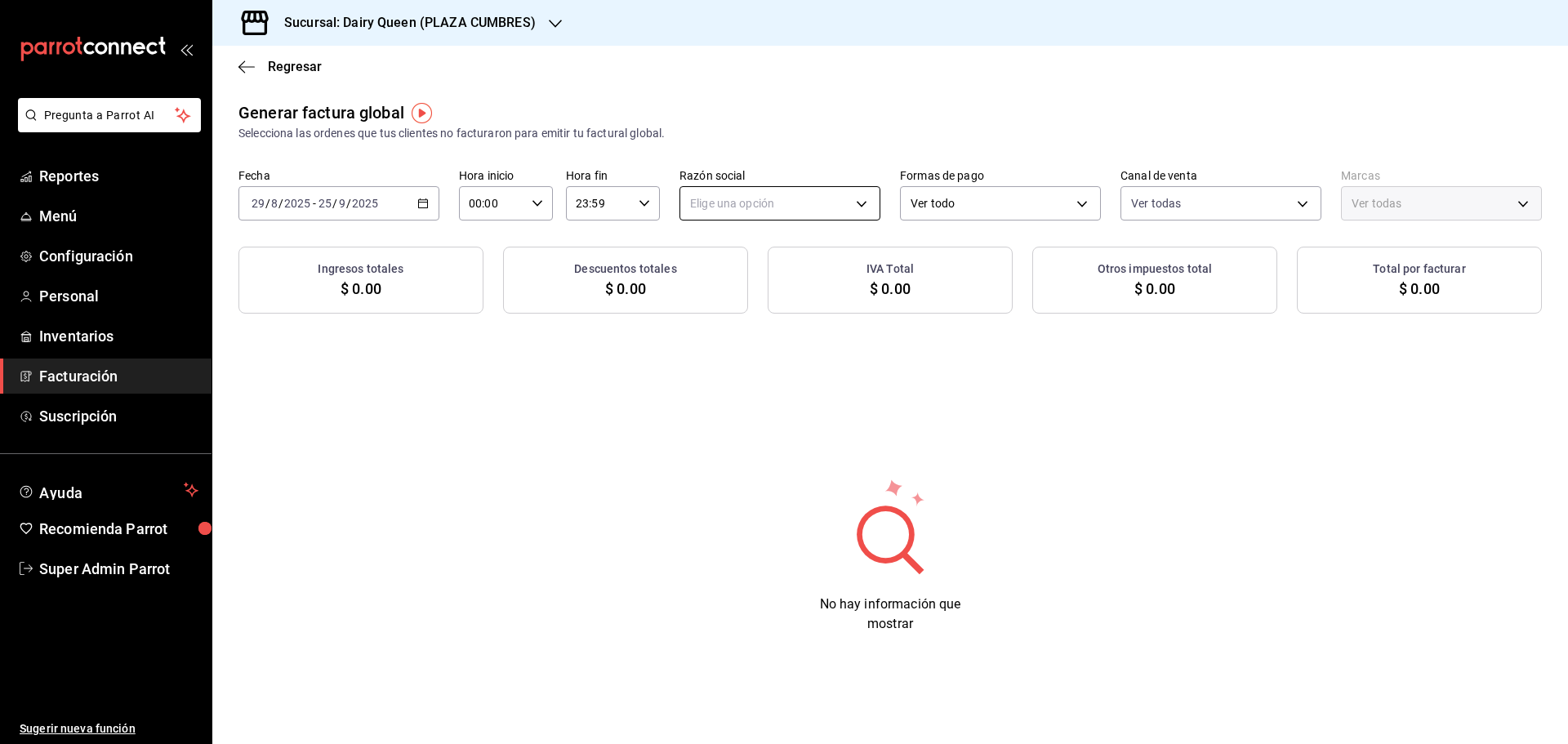
click at [787, 207] on body "Pregunta a Parrot AI Reportes Menú Configuración Personal Inventarios Facturaci…" at bounding box center [784, 372] width 1568 height 744
click at [786, 284] on li "LEVA NEGOCIOS Y FRANQUICIAS" at bounding box center [779, 285] width 199 height 30
type input "7eb3d181-71b8-41f7-aff9-1de0c9926f04"
type input "2906a3a6-6152-42e9-8498-3983eeb3f0c8"
click at [413, 9] on div "Sucursal: Dairy Queen (PLAZA CUMBRES)" at bounding box center [397, 23] width 343 height 46
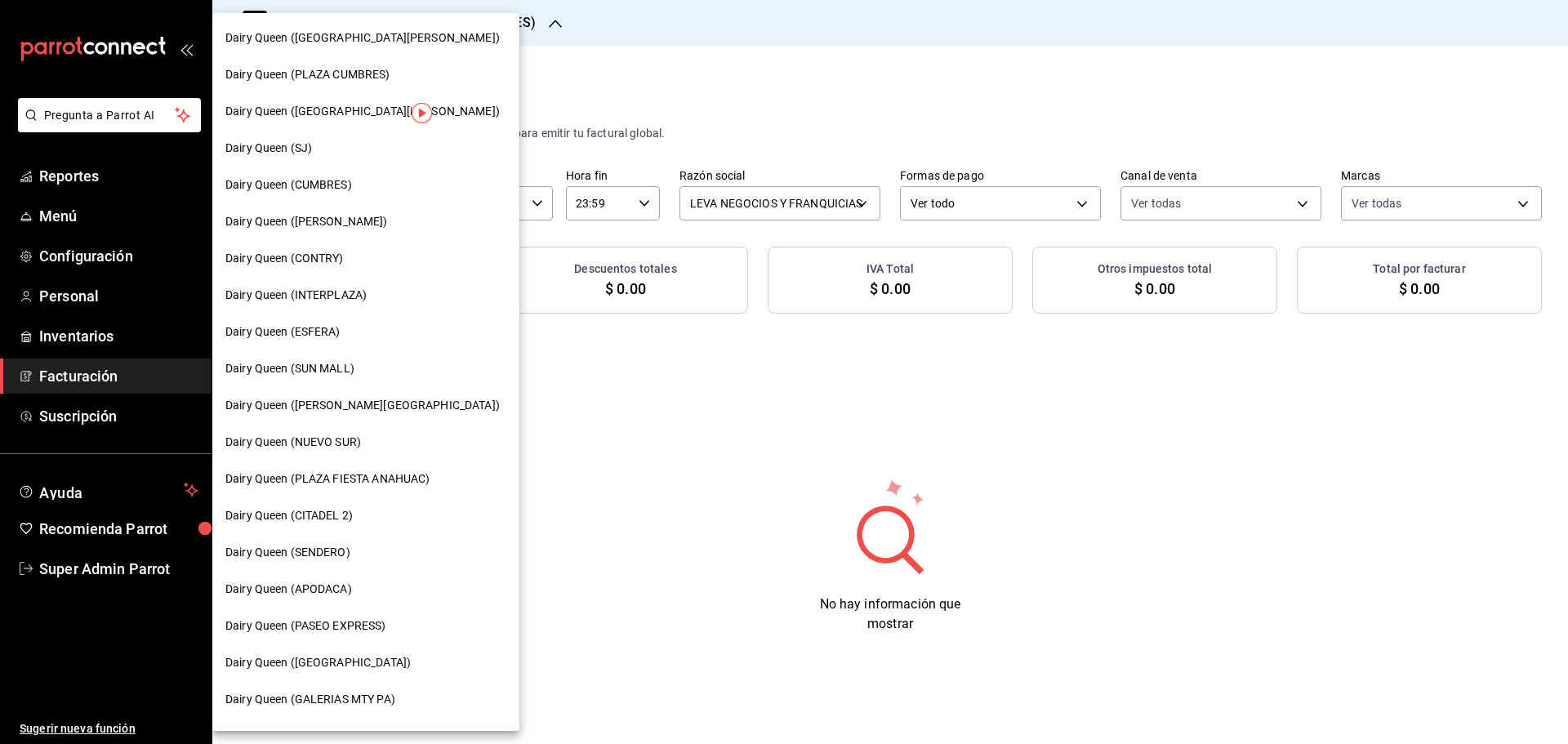
click at [374, 33] on span "Dairy Queen ([GEOGRAPHIC_DATA][PERSON_NAME])" at bounding box center [363, 38] width 274 height 17
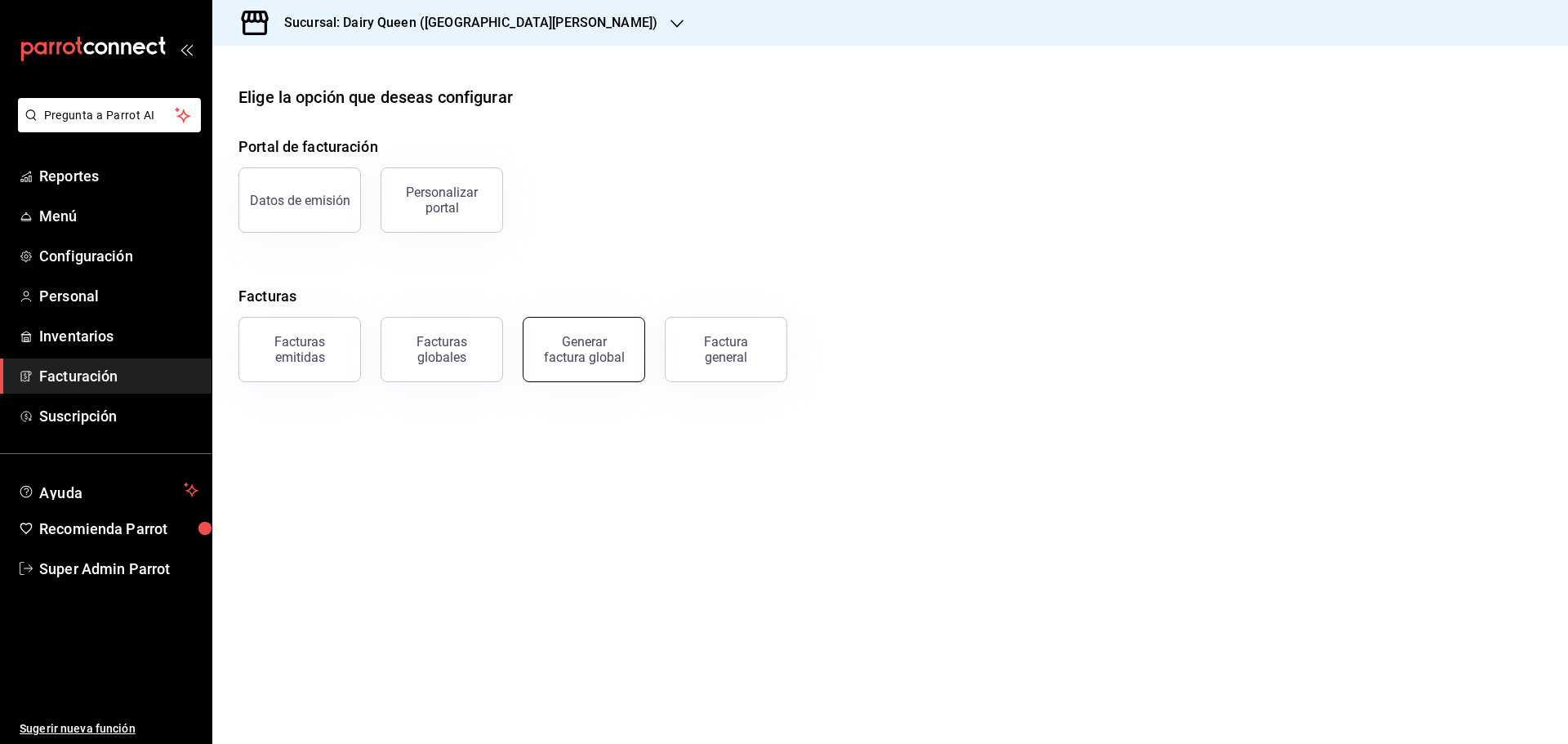
click at [589, 363] on div "Generar factura global" at bounding box center [584, 349] width 82 height 31
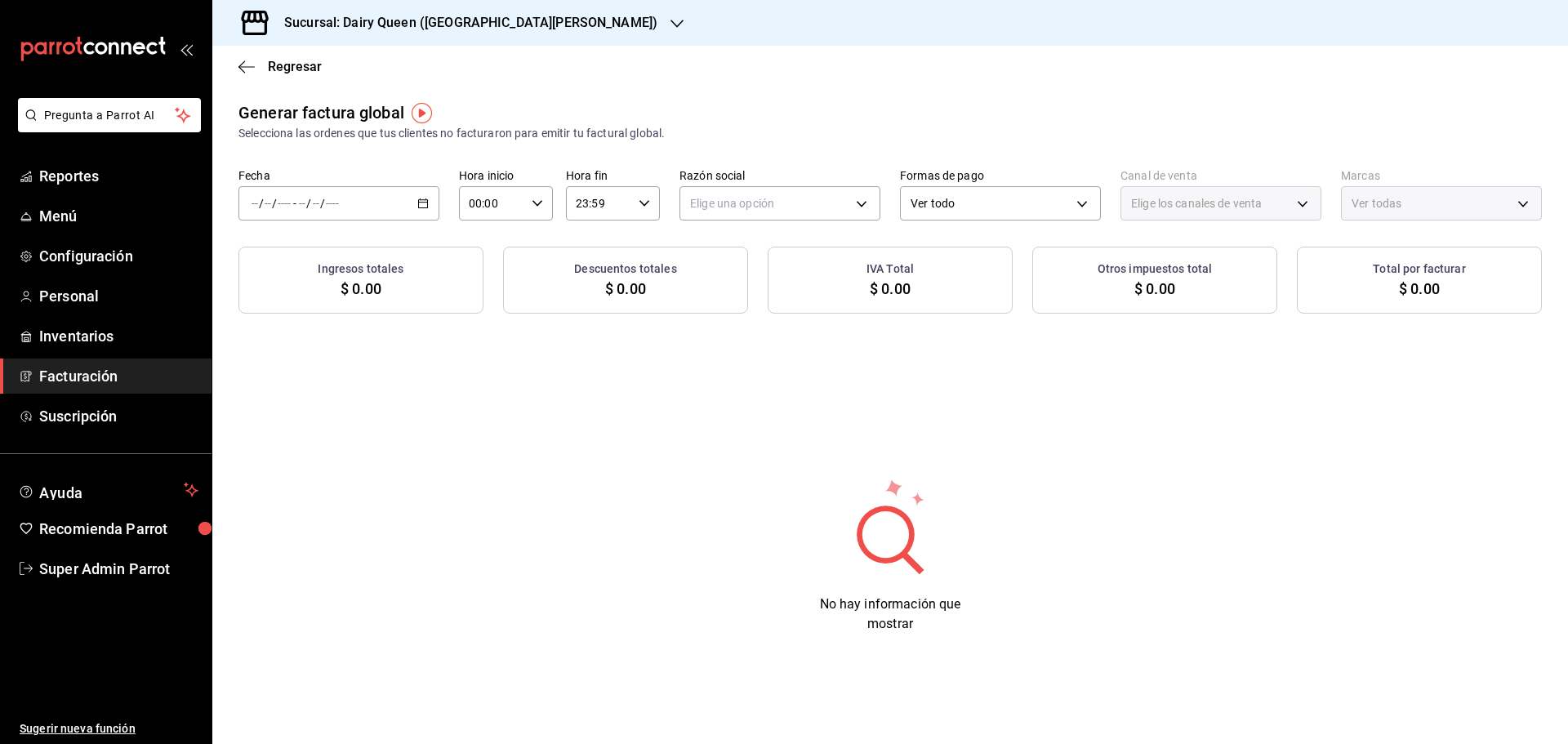
type input "PARROT,UBER_EATS,RAPPI,DIDI_FOOD,ONLINE"
click at [398, 215] on div "/ / - / /" at bounding box center [338, 203] width 201 height 34
click at [348, 259] on span "Rango de fechas" at bounding box center [316, 253] width 126 height 17
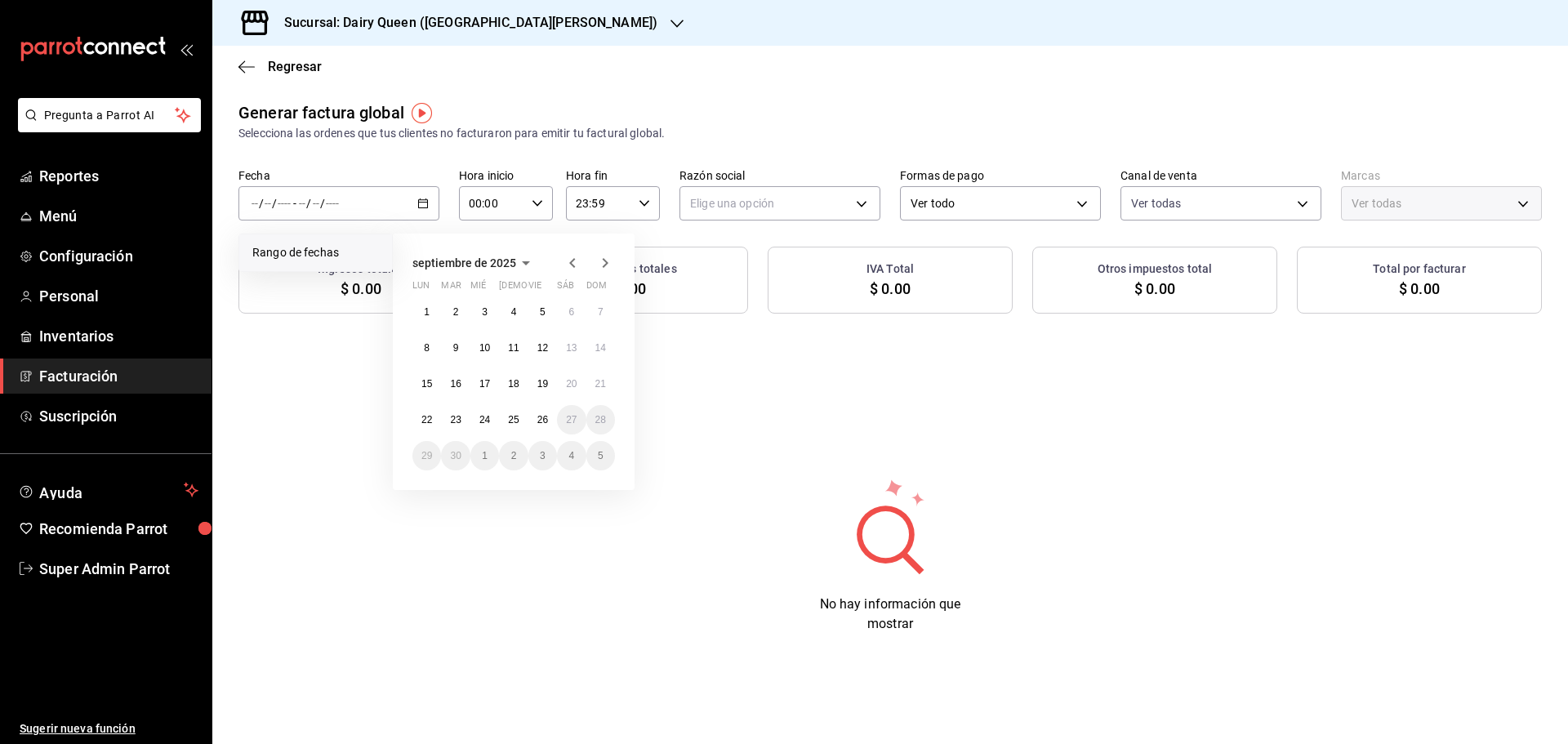
click at [570, 265] on icon "button" at bounding box center [573, 263] width 20 height 20
click at [570, 255] on icon "button" at bounding box center [573, 263] width 20 height 20
click at [535, 455] on button "29" at bounding box center [543, 455] width 29 height 30
click at [606, 254] on icon "button" at bounding box center [605, 263] width 20 height 20
click at [511, 425] on abbr "25" at bounding box center [513, 419] width 11 height 12
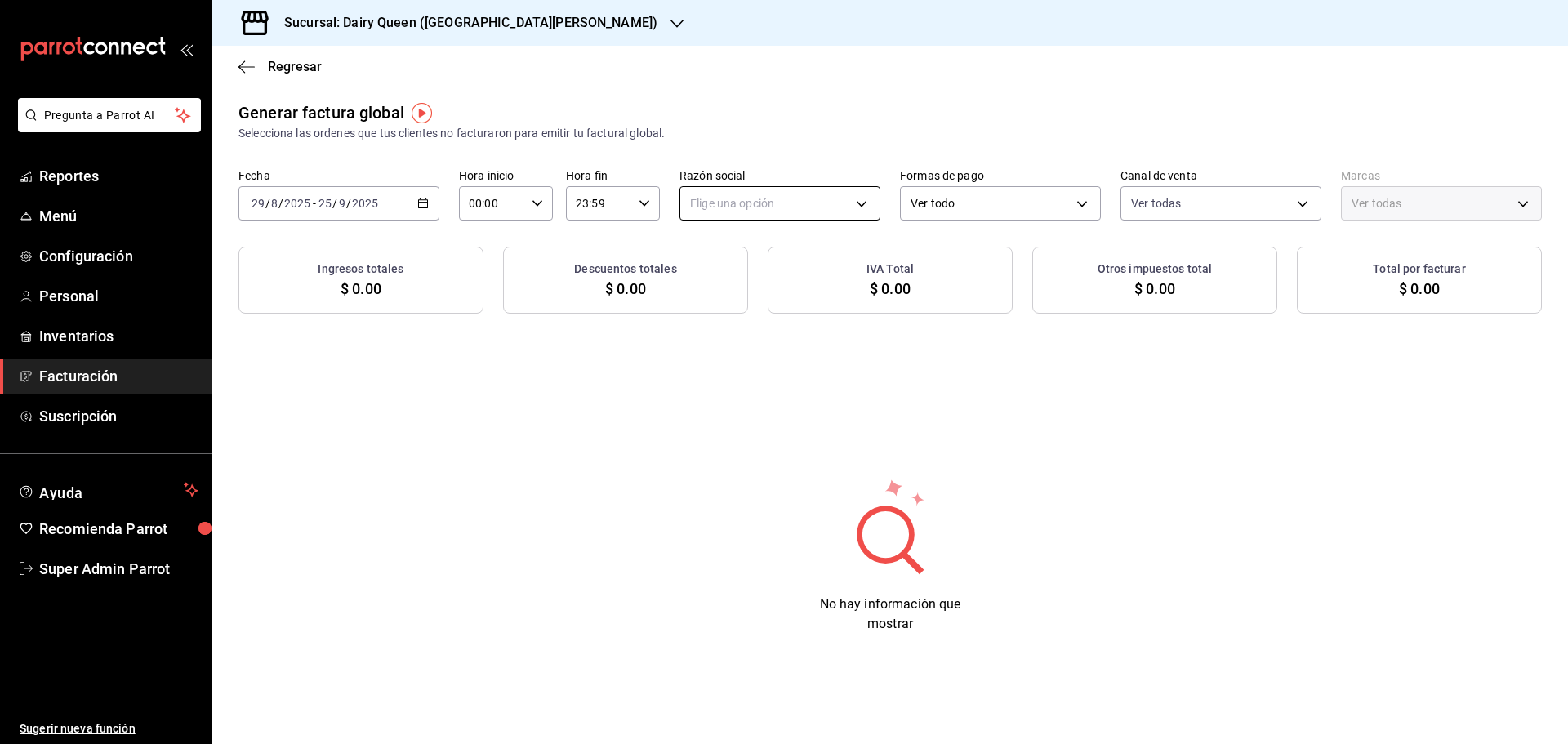
click at [759, 210] on body "Pregunta a Parrot AI Reportes Menú Configuración Personal Inventarios Facturaci…" at bounding box center [784, 372] width 1568 height 744
click at [721, 288] on li "LEVA NEGOCIOS Y FRANQUICIAS" at bounding box center [779, 285] width 199 height 30
type input "8e95d43a-9701-4a67-b0fa-d812e25ae5a9"
type input "d2163cea-2ef0-45cb-bd37-11a35bcd20b9"
click at [476, 35] on div "Sucursal: Dairy Queen ([GEOGRAPHIC_DATA][PERSON_NAME])" at bounding box center [457, 23] width 465 height 46
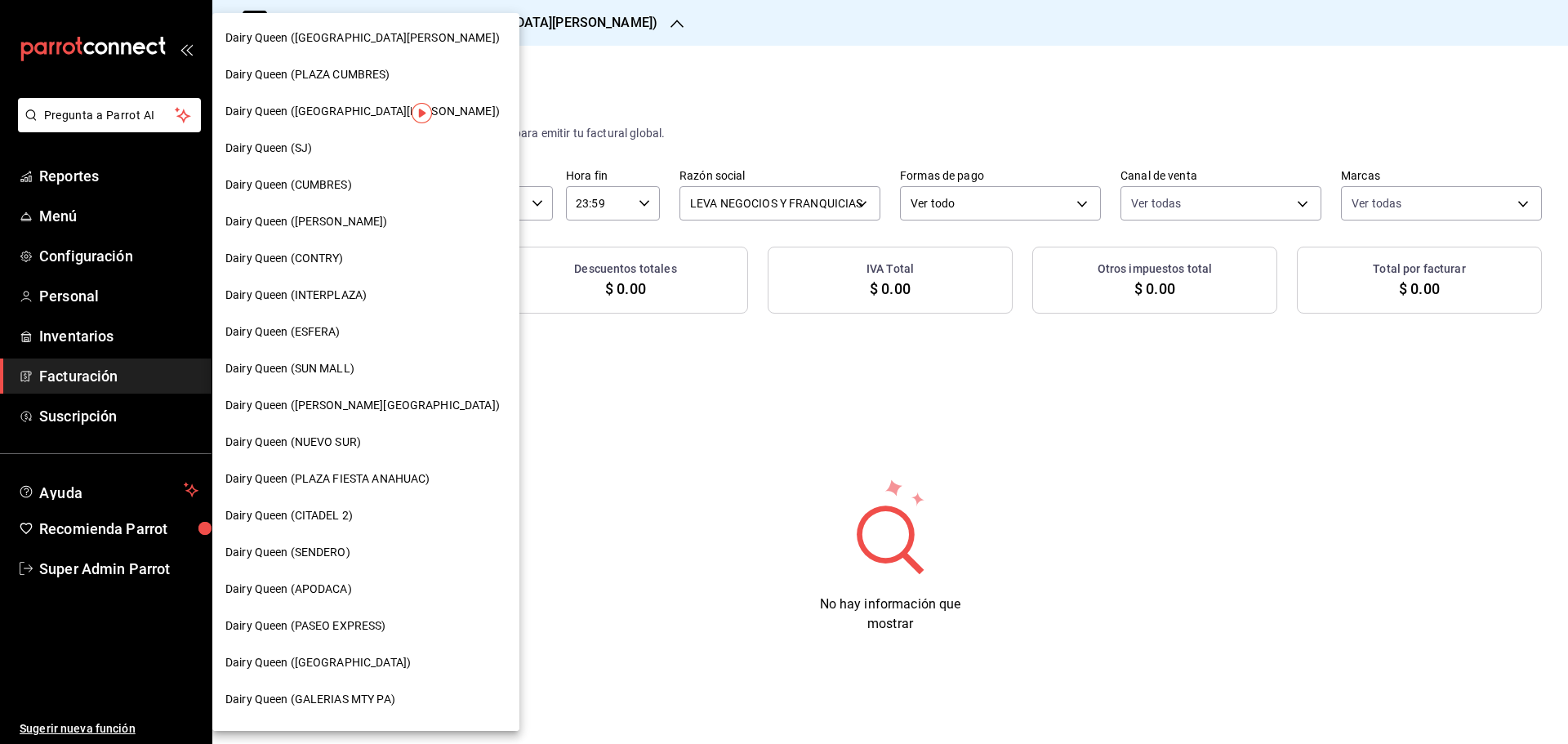
click at [330, 299] on span "Dairy Queen (INTERPLAZA)" at bounding box center [296, 295] width 142 height 17
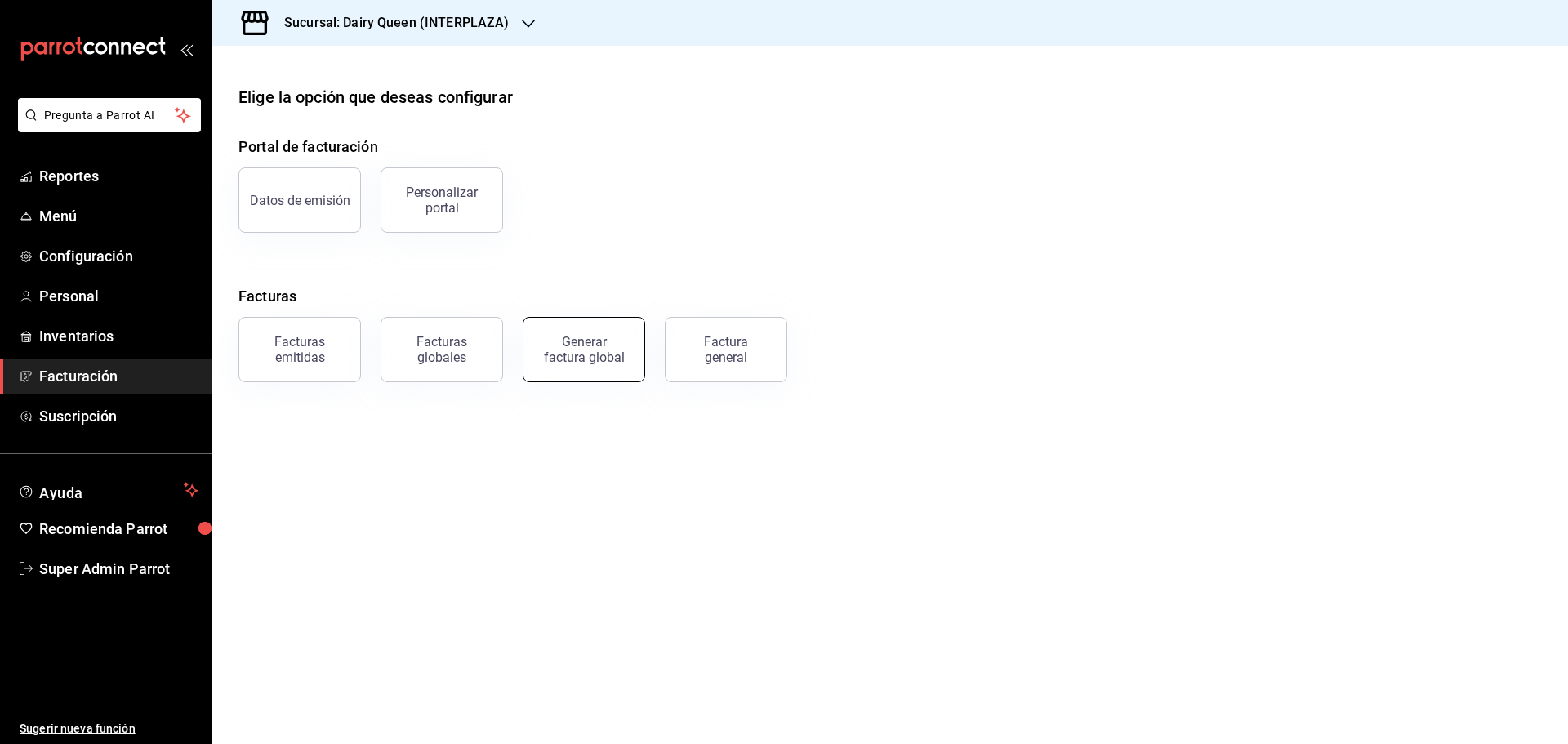
click at [609, 323] on button "Generar factura global" at bounding box center [584, 349] width 123 height 65
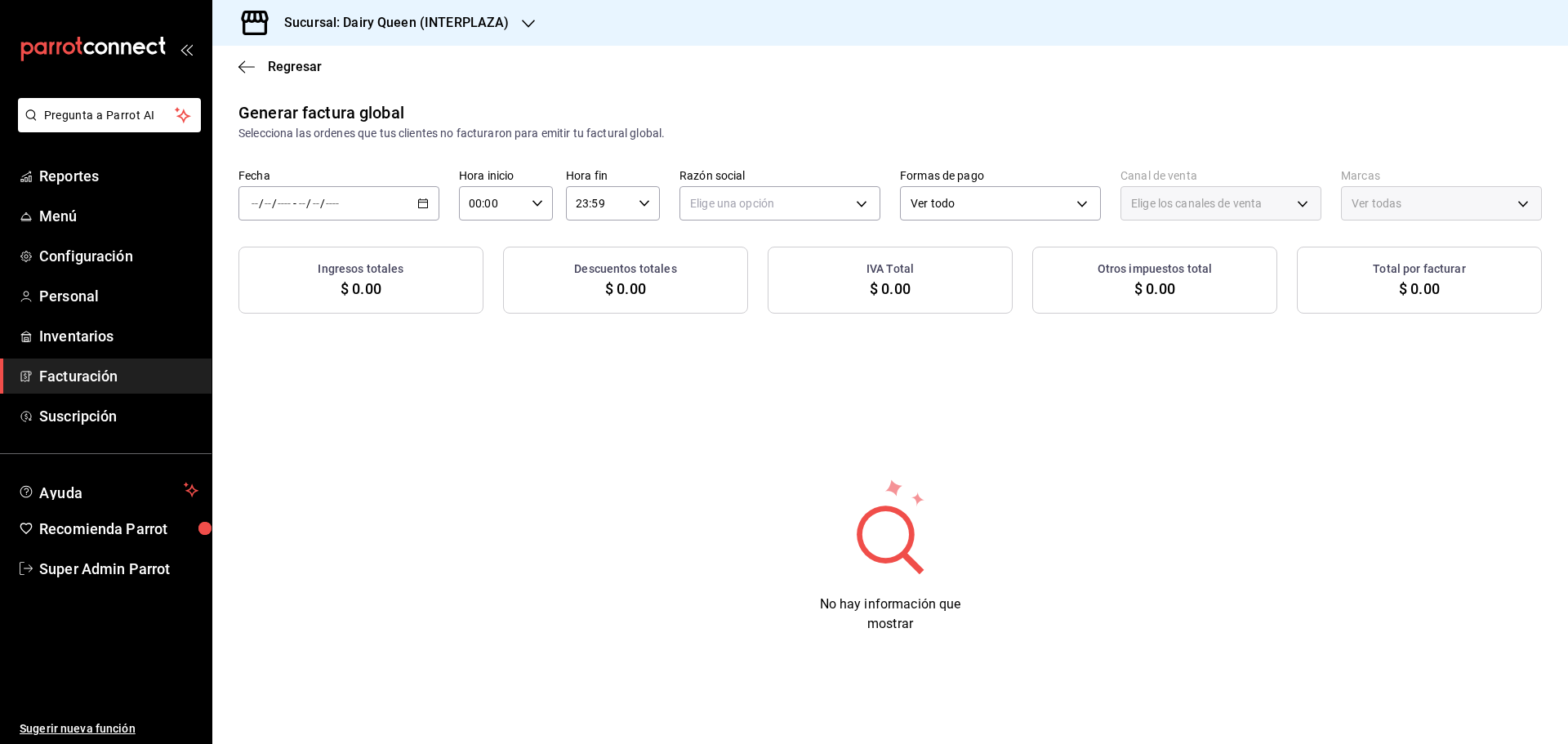
type input "PARROT,UBER_EATS,RAPPI,DIDI_FOOD,ONLINE"
click at [320, 207] on span "/" at bounding box center [322, 203] width 5 height 13
click at [323, 255] on span "Rango de fechas" at bounding box center [316, 253] width 126 height 17
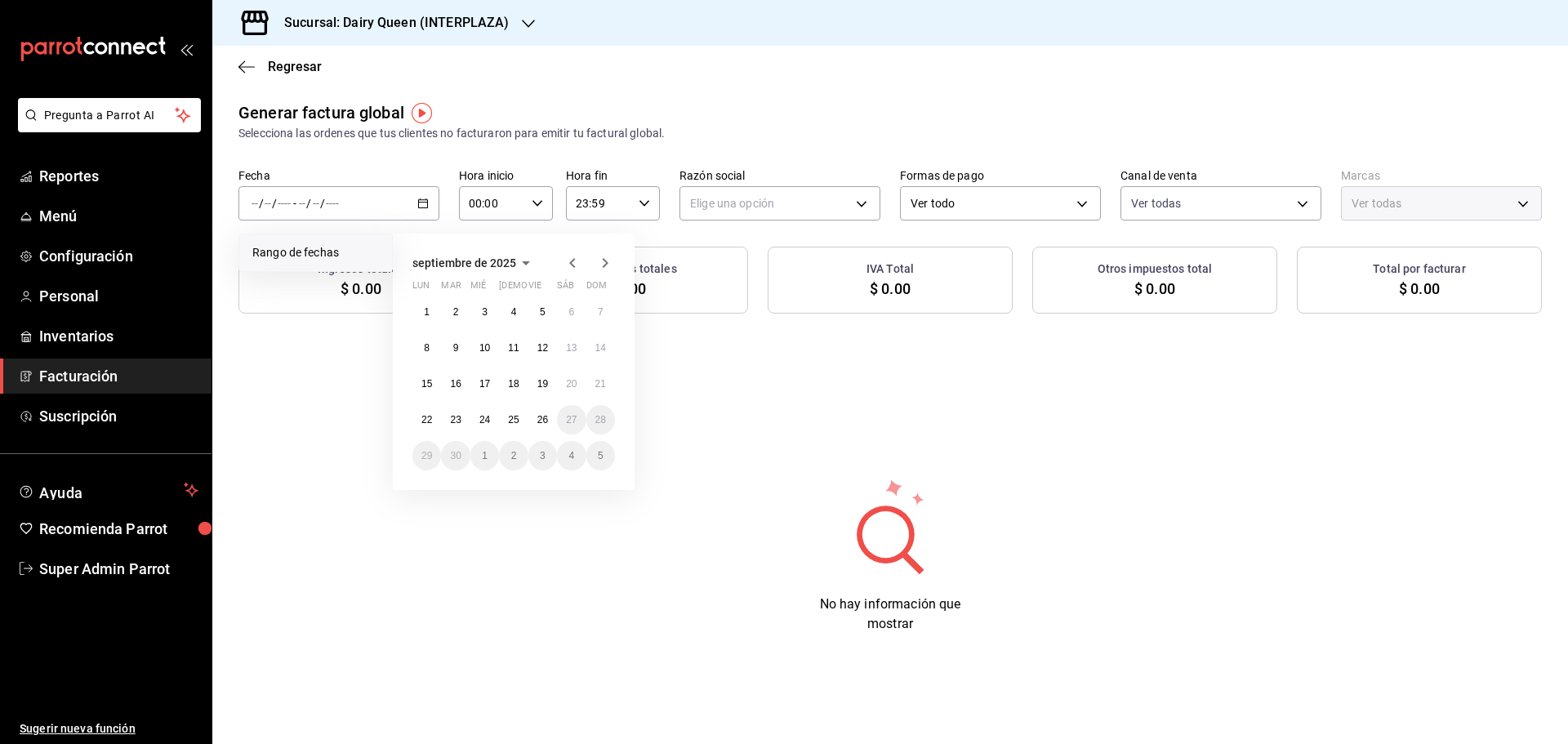
click at [578, 260] on icon "button" at bounding box center [573, 263] width 20 height 20
click at [532, 453] on button "29" at bounding box center [543, 455] width 29 height 30
click at [604, 262] on icon "button" at bounding box center [605, 263] width 20 height 20
click at [512, 423] on abbr "25" at bounding box center [513, 419] width 11 height 12
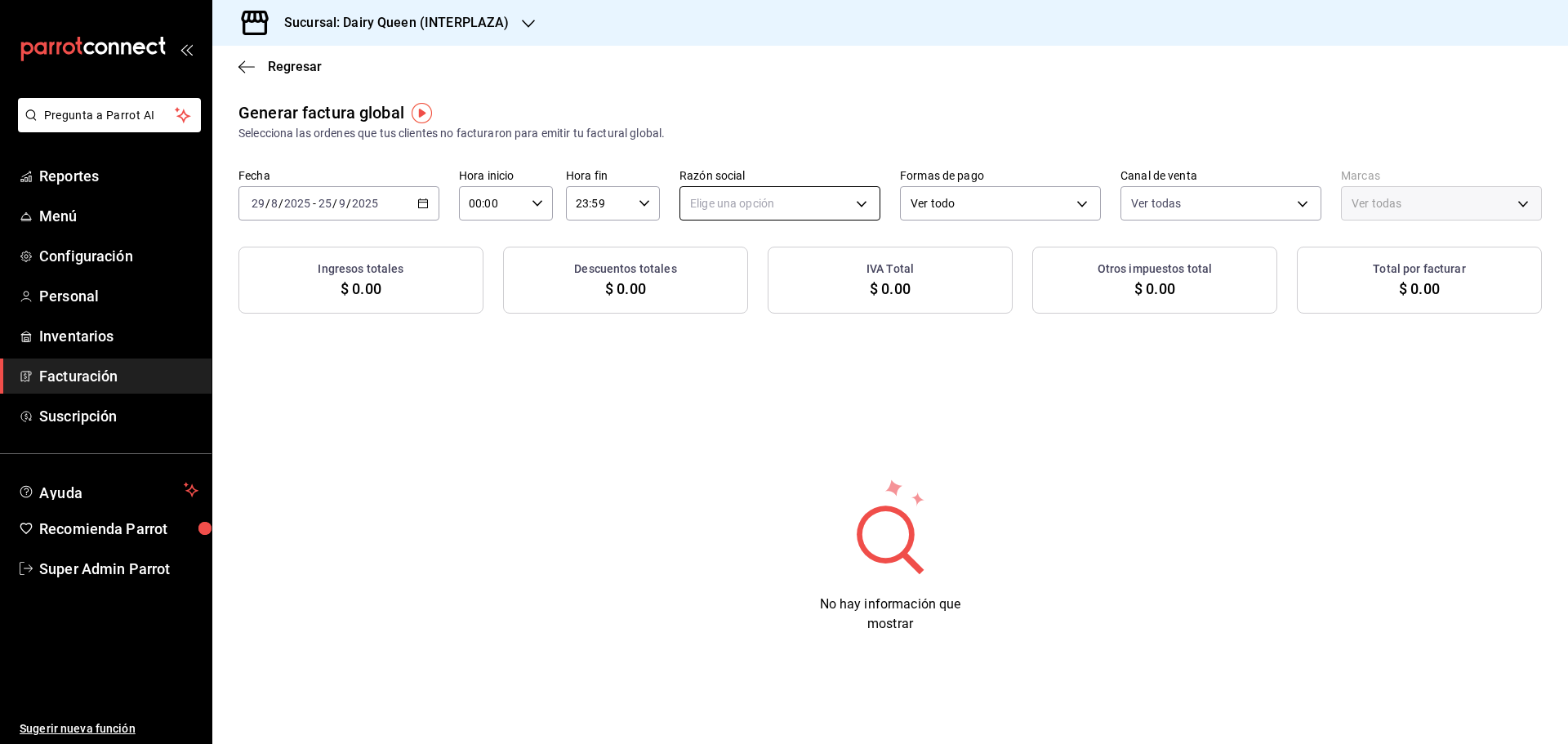
click at [785, 196] on body "Pregunta a Parrot AI Reportes Menú Configuración Personal Inventarios Facturaci…" at bounding box center [784, 372] width 1568 height 744
click at [736, 276] on li "LEVA NEGOCIOS Y FRANQUICIAS" at bounding box center [779, 285] width 199 height 30
type input "f49dd5f8-ac53-462e-b486-7957a9cbe372"
type input "587ad821-ce56-4004-9162-8520f445df42"
click at [477, 25] on h3 "Sucursal: Dairy Queen (INTERPLAZA)" at bounding box center [389, 23] width 237 height 20
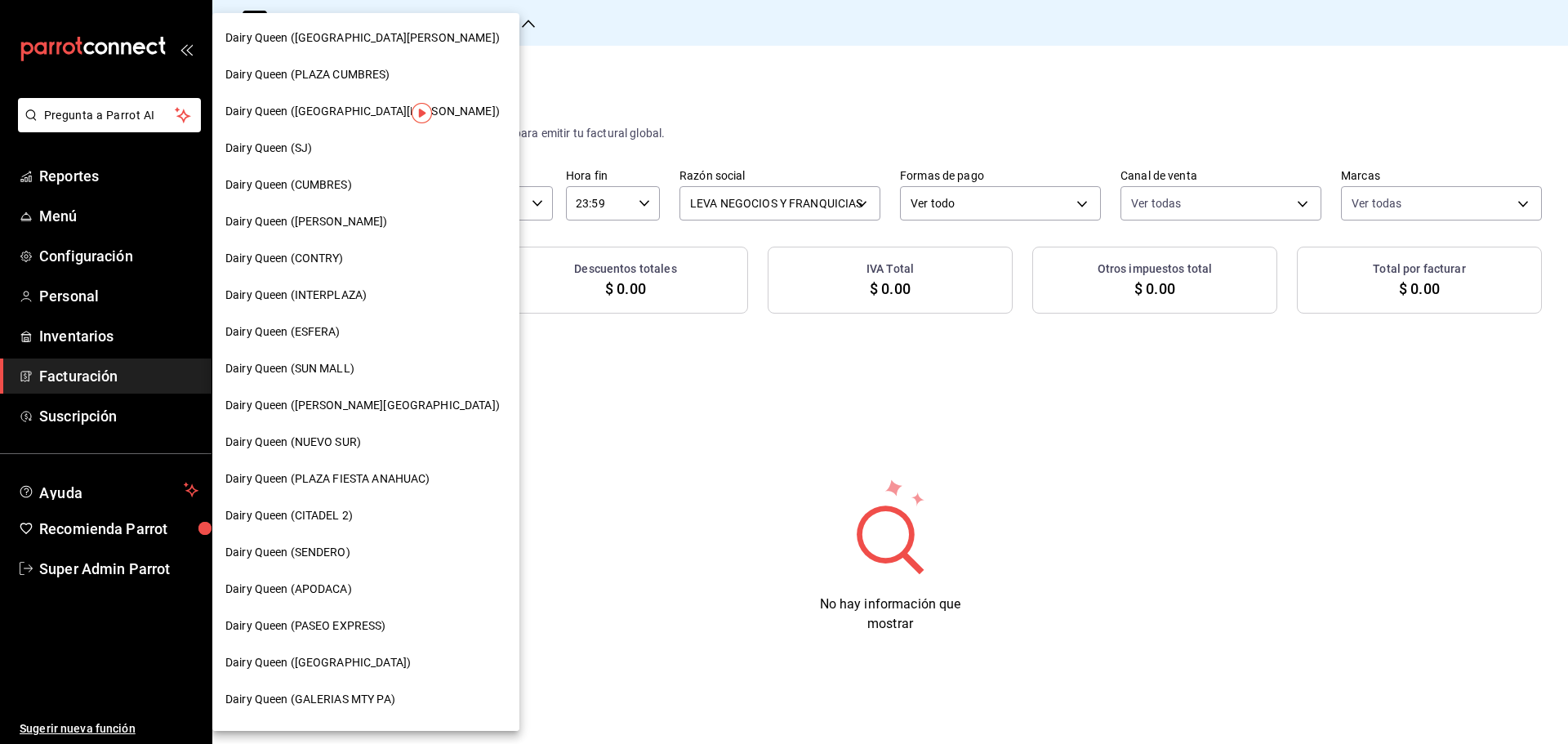
scroll to position [508, 0]
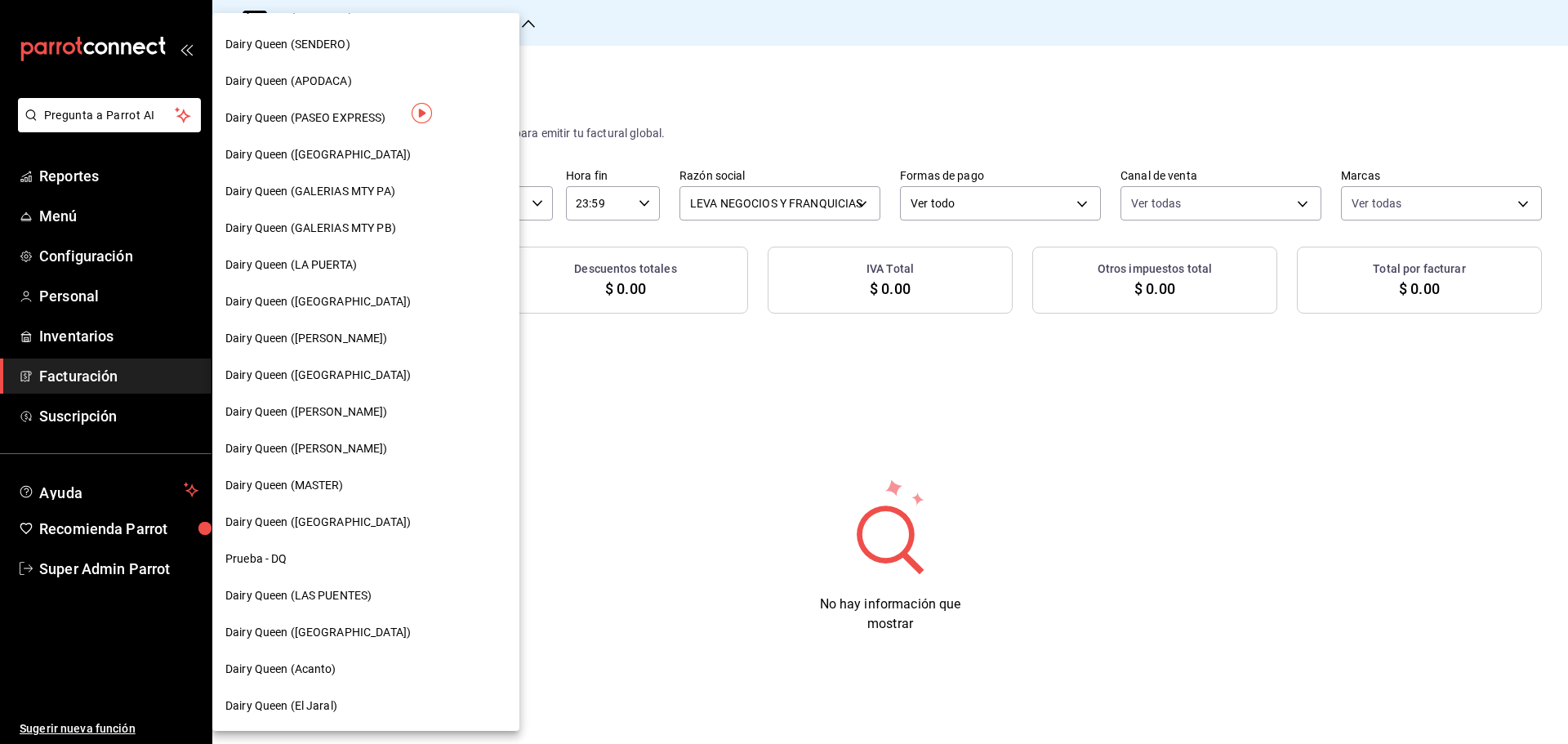
click at [340, 441] on span "Dairy Queen ([PERSON_NAME])" at bounding box center [307, 448] width 162 height 17
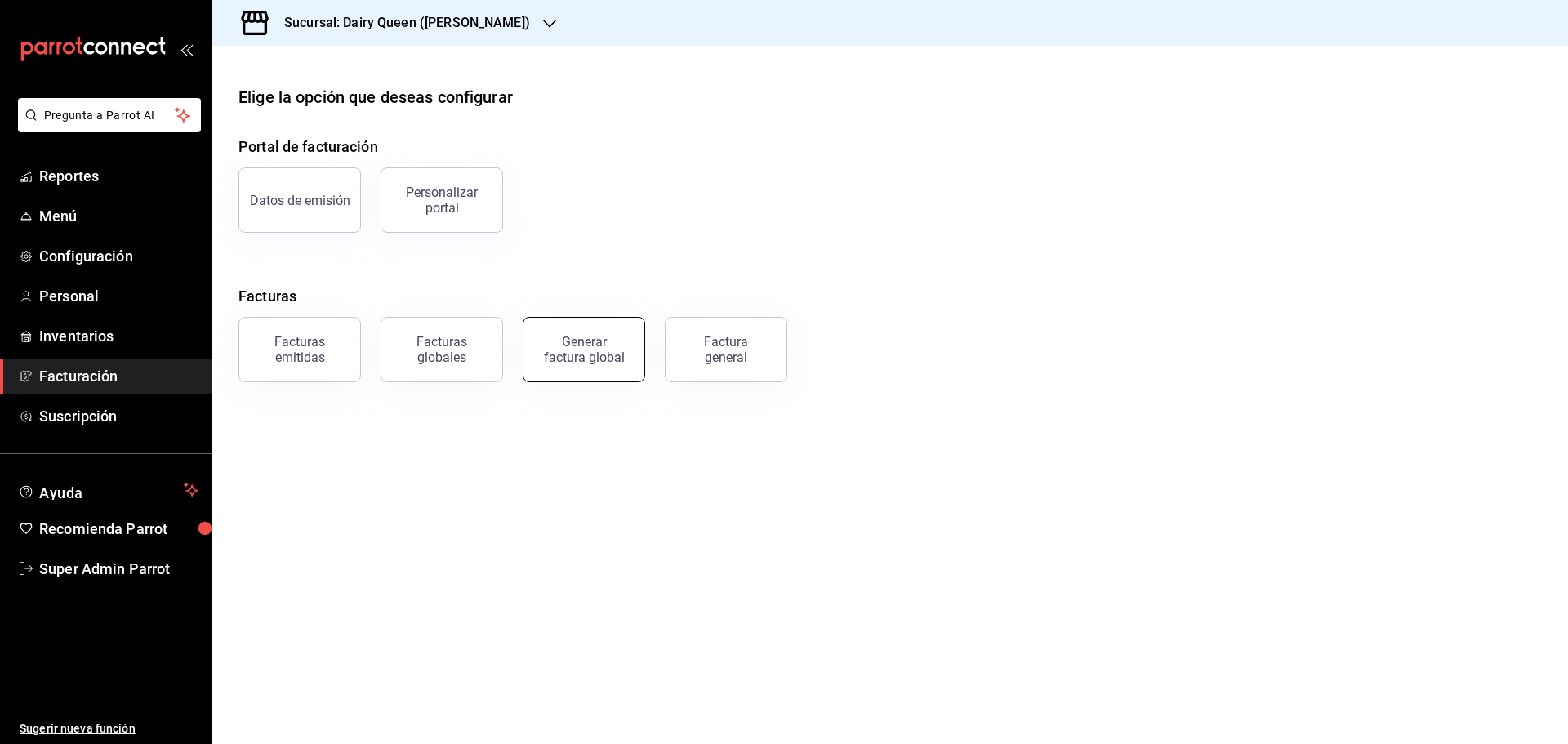
click at [611, 360] on div "Generar factura global" at bounding box center [584, 349] width 82 height 31
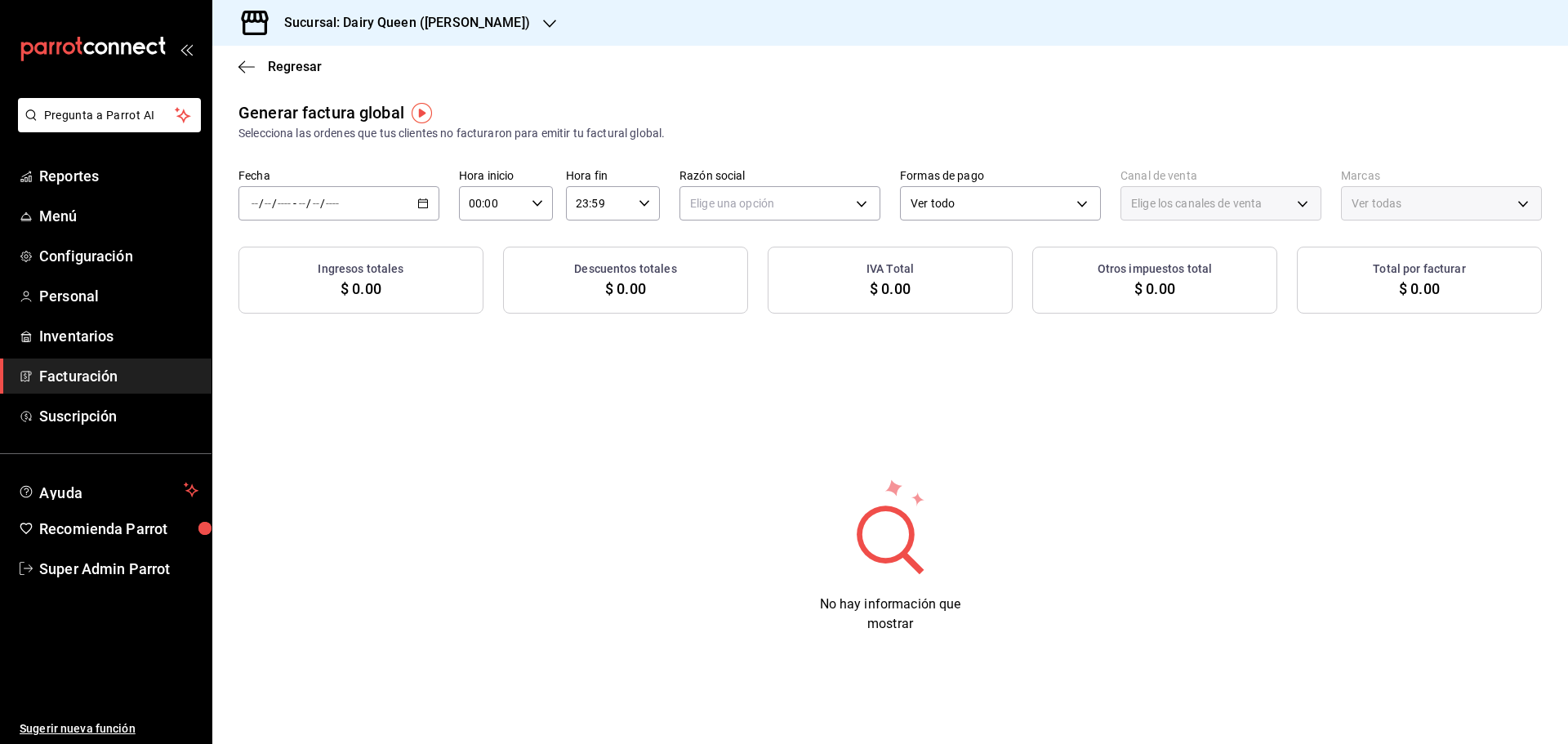
type input "PARROT,UBER_EATS,RAPPI,DIDI_FOOD,ONLINE"
click at [343, 255] on span "Rango de fechas" at bounding box center [316, 253] width 126 height 17
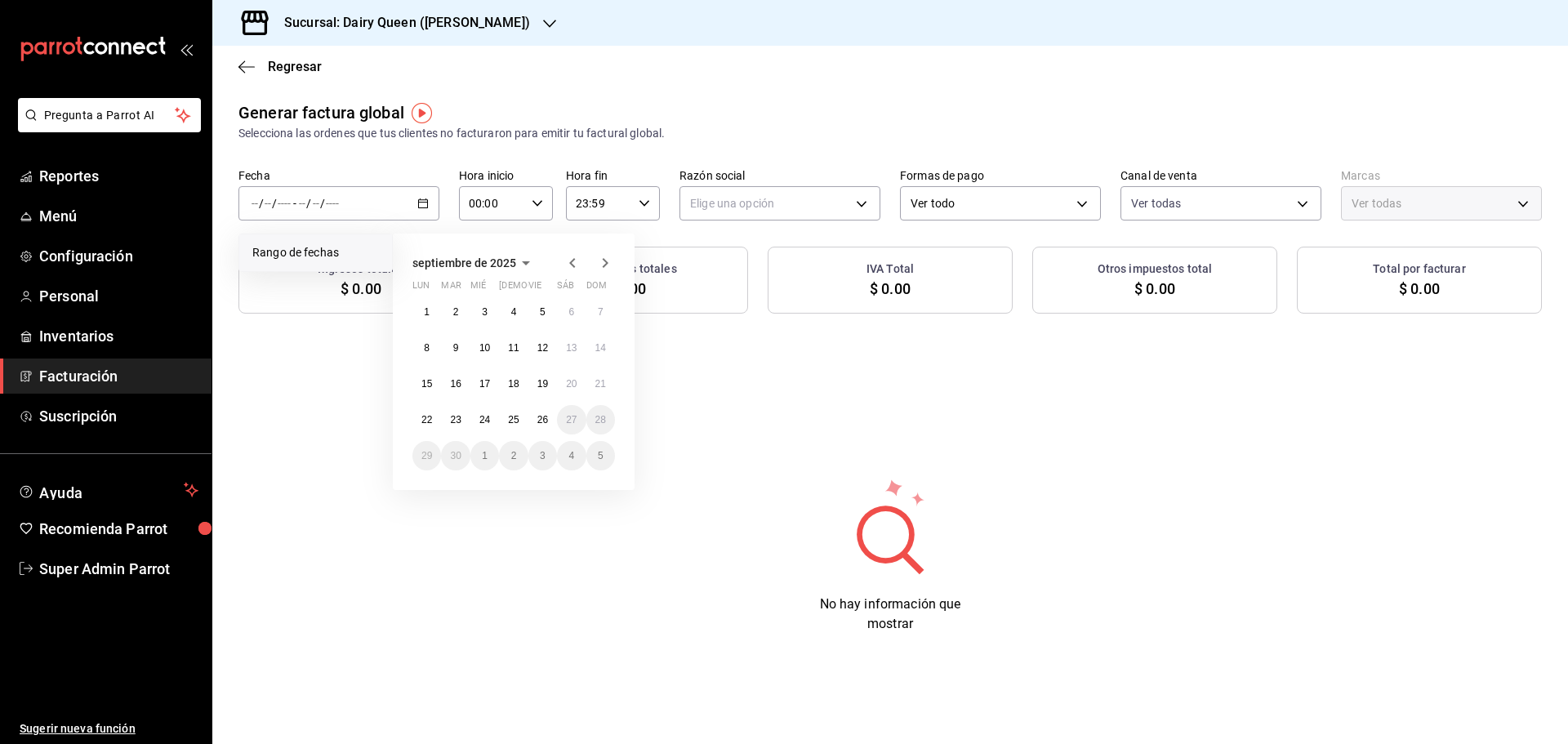
click at [576, 265] on icon "button" at bounding box center [573, 263] width 20 height 20
click at [545, 455] on abbr "29" at bounding box center [543, 455] width 11 height 12
click at [605, 266] on icon "button" at bounding box center [605, 262] width 5 height 10
click at [518, 423] on abbr "25" at bounding box center [513, 419] width 11 height 12
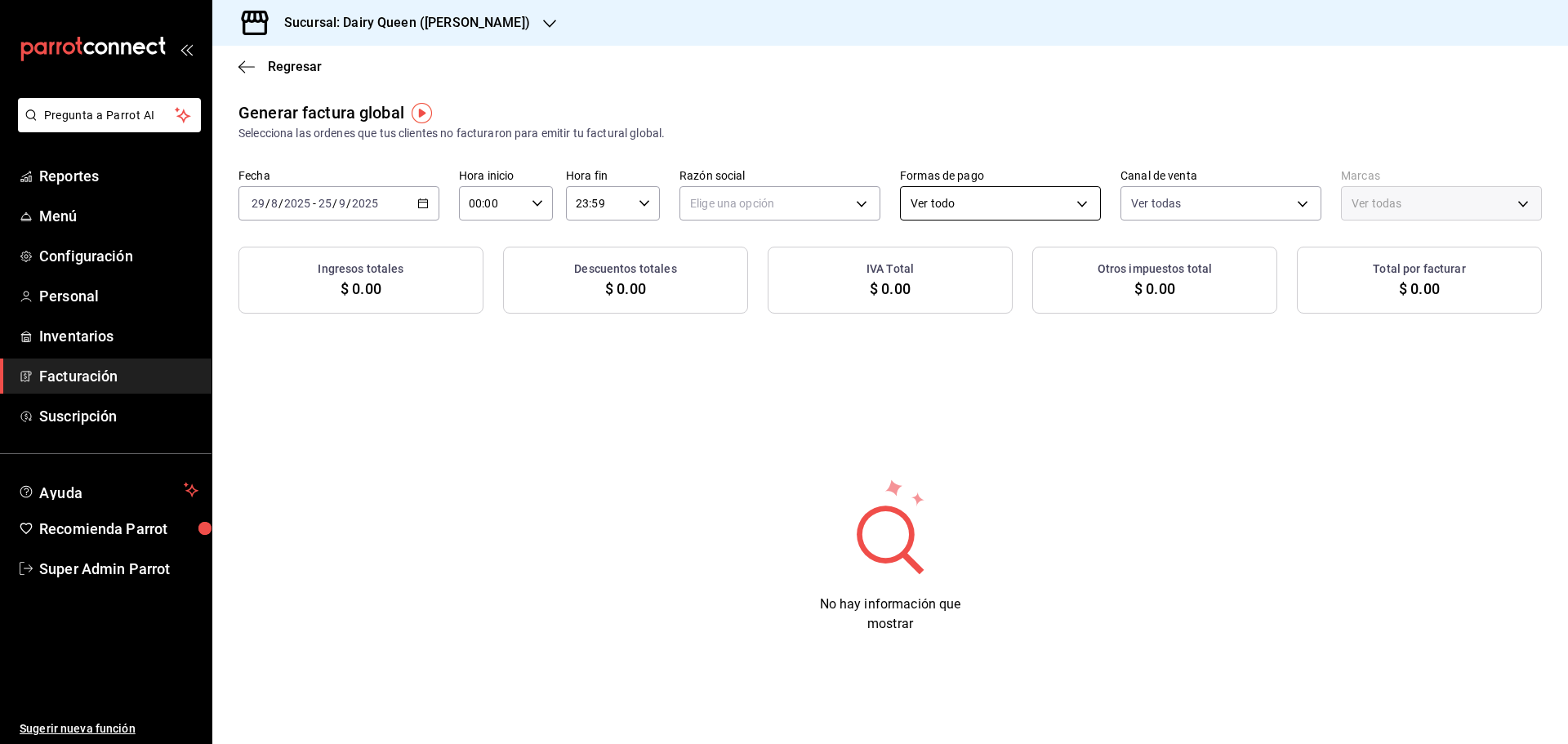
click at [981, 192] on body "Pregunta a Parrot AI Reportes Menú Configuración Personal Inventarios Facturaci…" at bounding box center [784, 372] width 1568 height 744
click at [801, 185] on div at bounding box center [784, 372] width 1568 height 744
click at [744, 208] on body "Pregunta a Parrot AI Reportes Menú Configuración Personal Inventarios Facturaci…" at bounding box center [784, 372] width 1568 height 744
click at [742, 288] on li "LEVA NEGOCIOS Y FRANQUICIAS" at bounding box center [779, 285] width 199 height 30
type input "480ad16f-b6ae-409f-9201-3043d6399770"
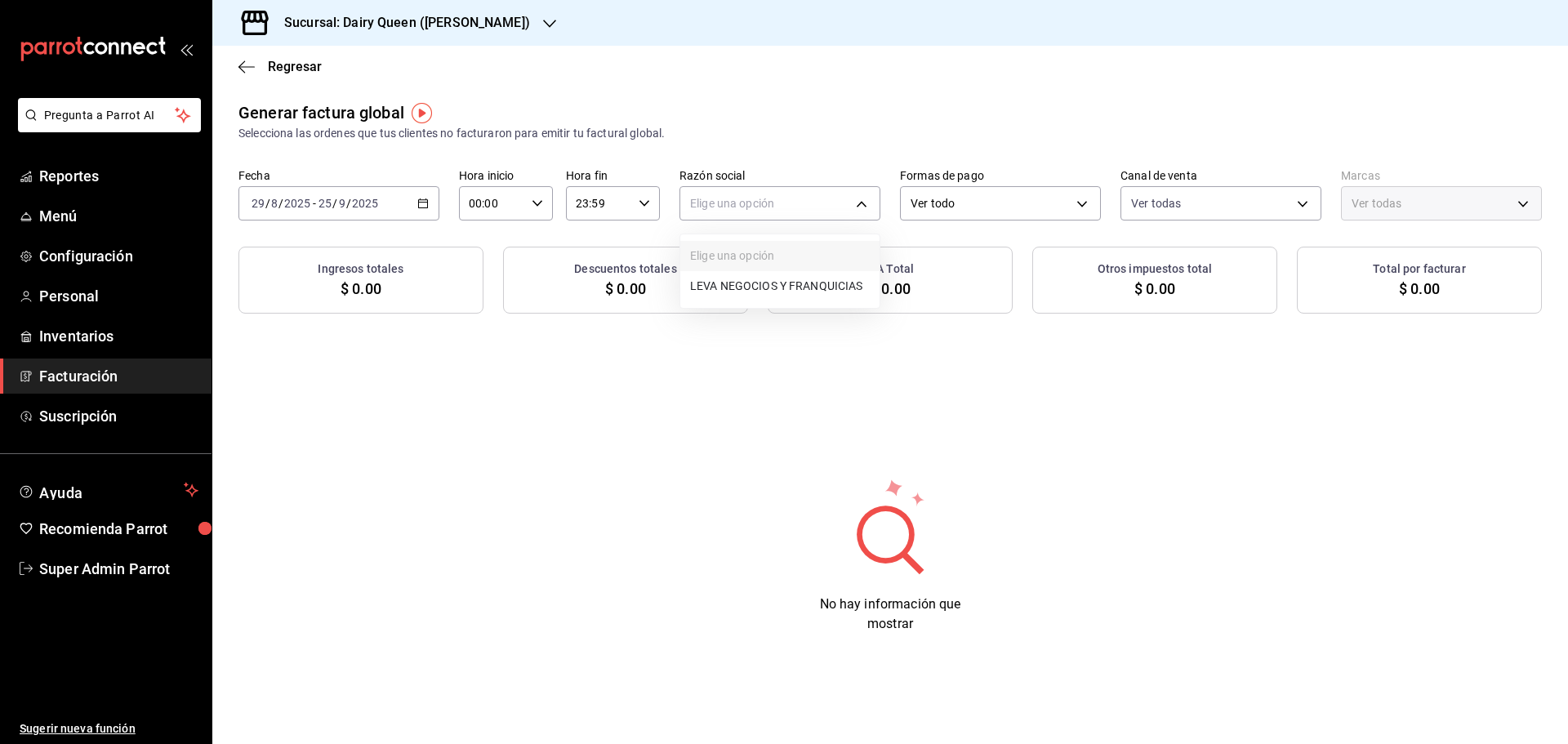
type input "5316575b-f0dc-44a3-8a13-82a7f01ac61e"
click at [447, 34] on div "Sucursal: Dairy Queen ([PERSON_NAME])" at bounding box center [394, 23] width 337 height 46
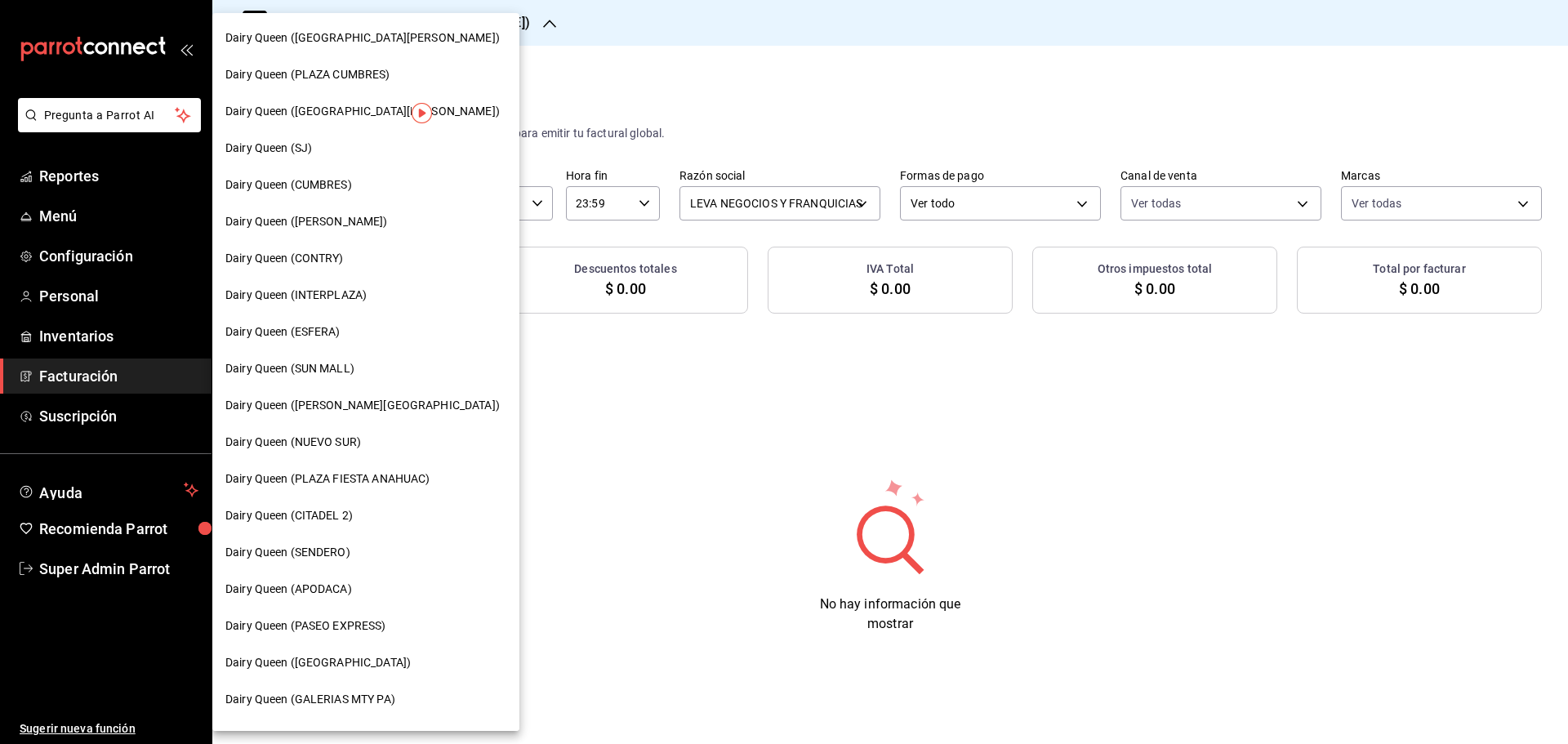
click at [284, 138] on div "Dairy Queen (SJ)" at bounding box center [365, 148] width 307 height 37
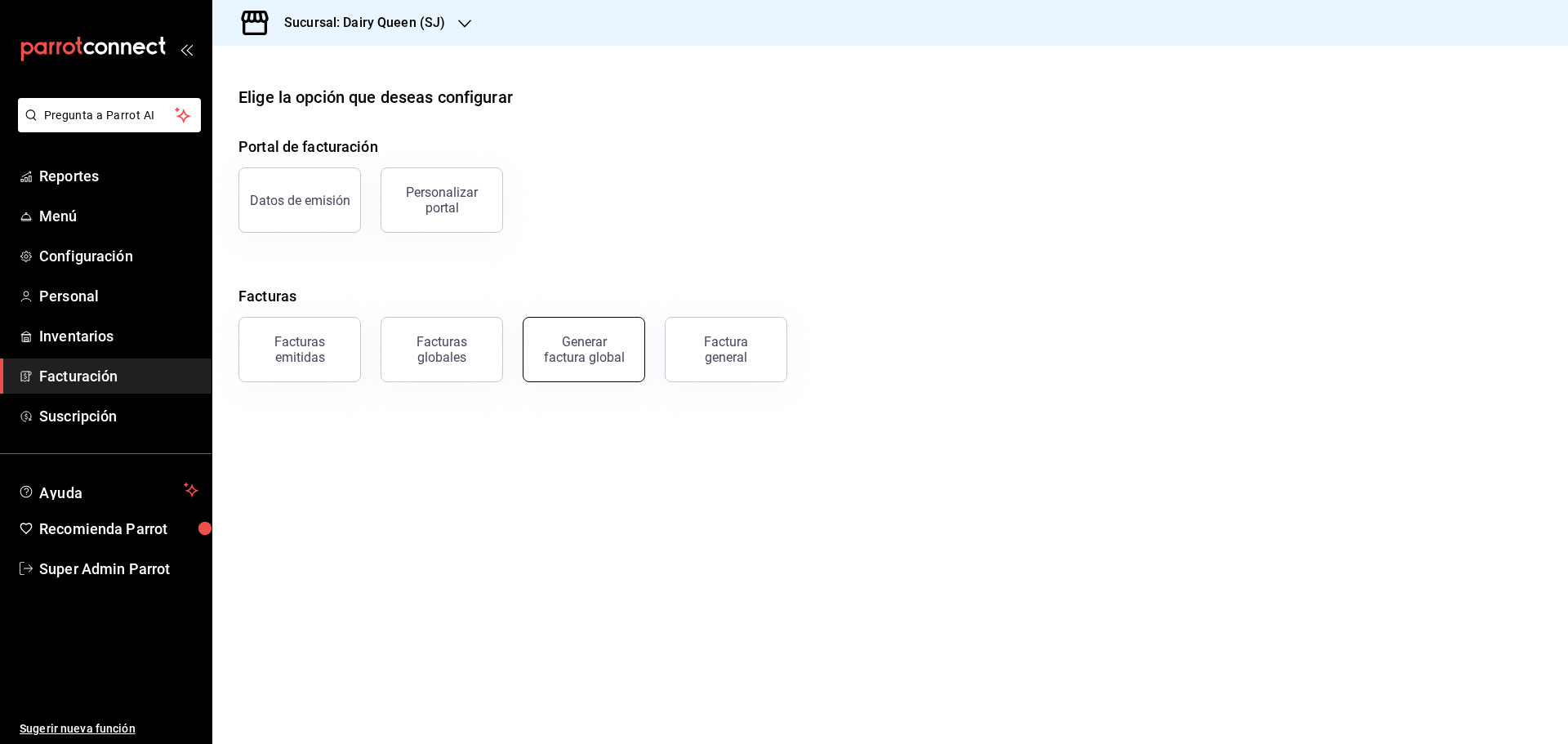
click at [568, 369] on button "Generar factura global" at bounding box center [584, 349] width 123 height 65
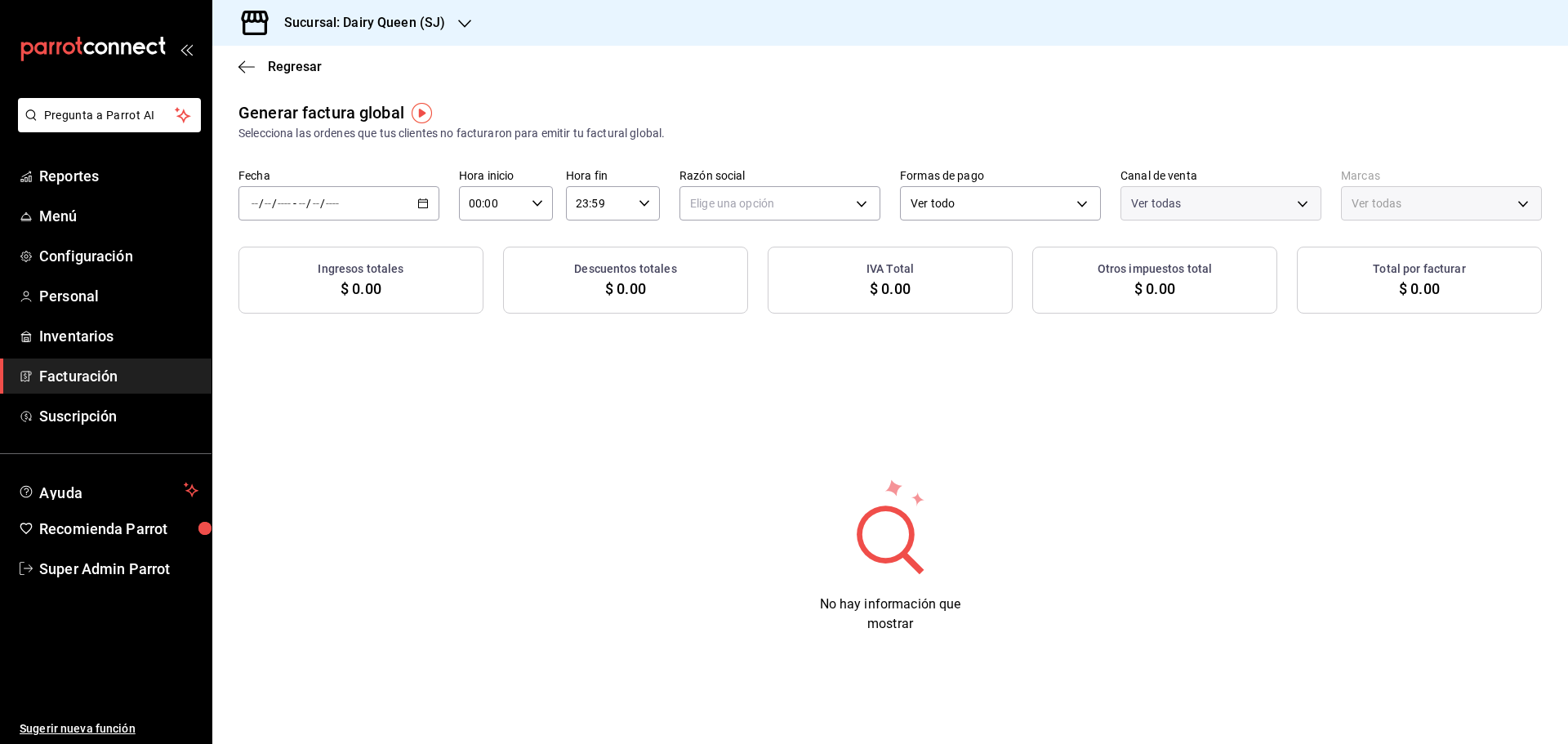
type input "PARROT,UBER_EATS,RAPPI,DIDI_FOOD,ONLINE"
click at [298, 202] on input "number" at bounding box center [301, 203] width 8 height 13
click at [336, 262] on li "Rango de fechas" at bounding box center [315, 253] width 152 height 37
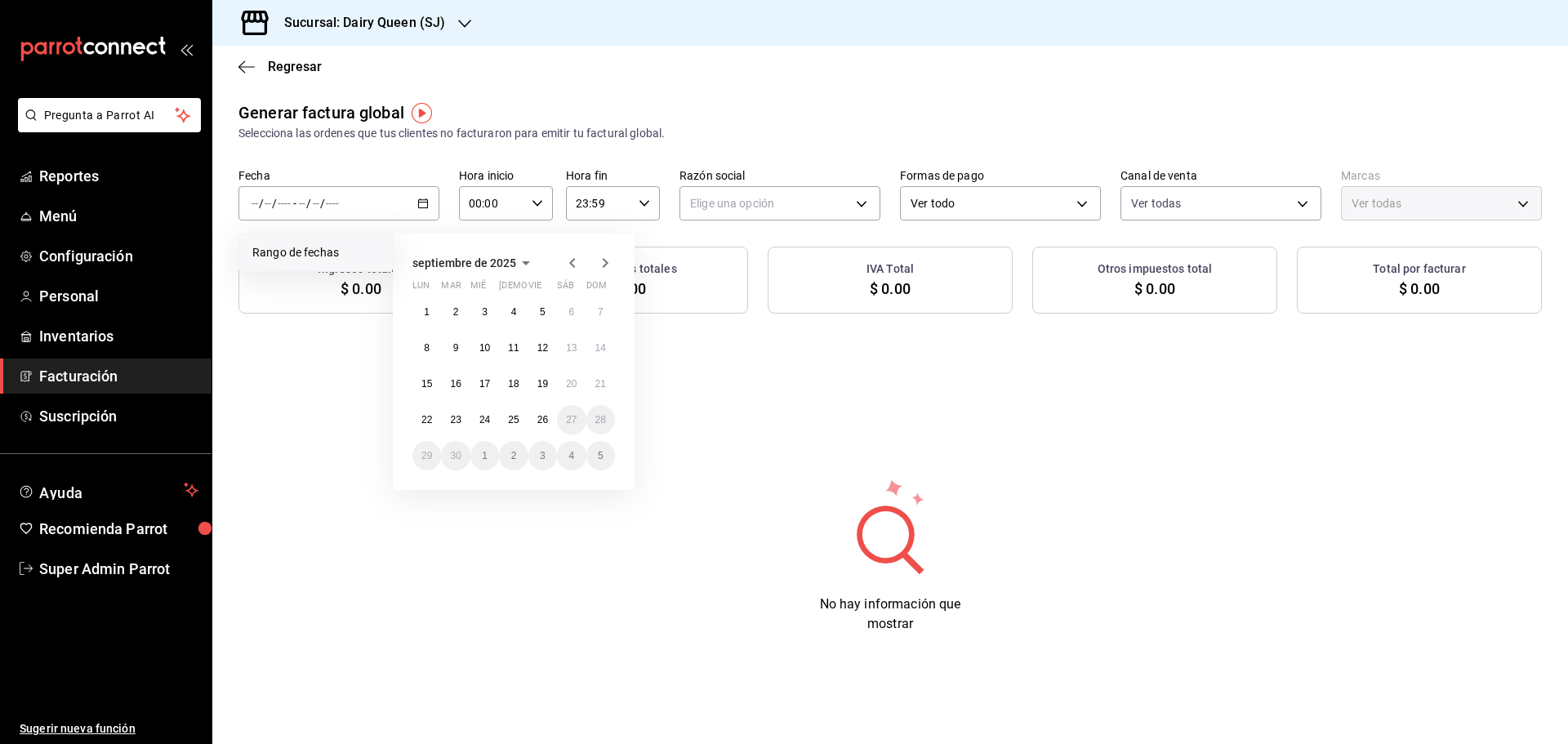
click at [575, 259] on icon "button" at bounding box center [572, 262] width 5 height 10
click at [546, 453] on abbr "29" at bounding box center [543, 455] width 11 height 12
click at [601, 260] on icon "button" at bounding box center [605, 263] width 20 height 20
click at [512, 418] on abbr "25" at bounding box center [513, 419] width 11 height 12
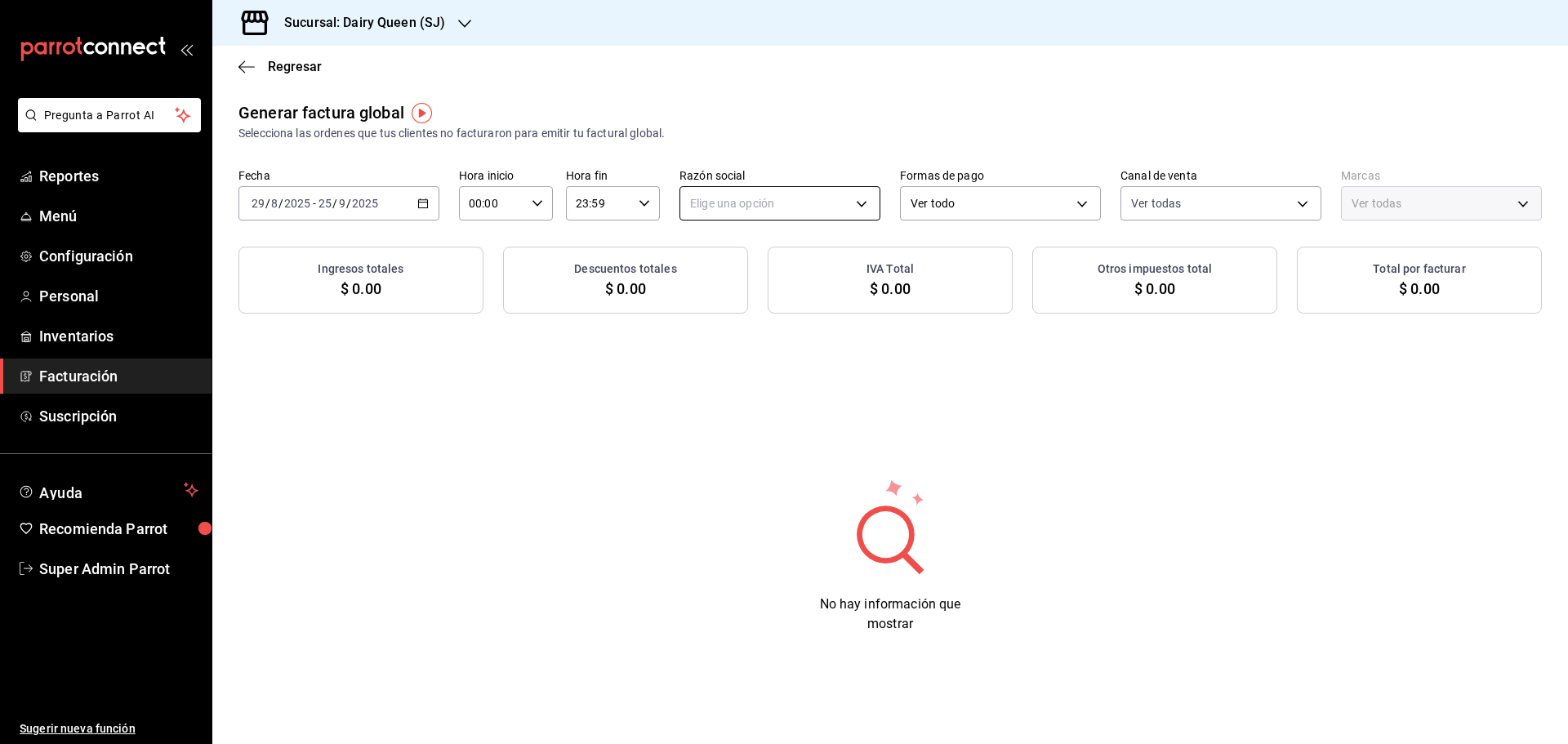
click at [735, 189] on body "Pregunta a Parrot AI Reportes Menú Configuración Personal Inventarios Facturaci…" at bounding box center [784, 372] width 1568 height 744
click at [722, 286] on li "LEVA NEGOCIOS Y FRANQUICIAS" at bounding box center [779, 285] width 199 height 30
type input "fde80445-c5ea-4a26-a1ad-ef6f15fd1721"
type input "b7821427-a0a8-4724-93e9-a1489f0ec7c2"
